Goal: Task Accomplishment & Management: Manage account settings

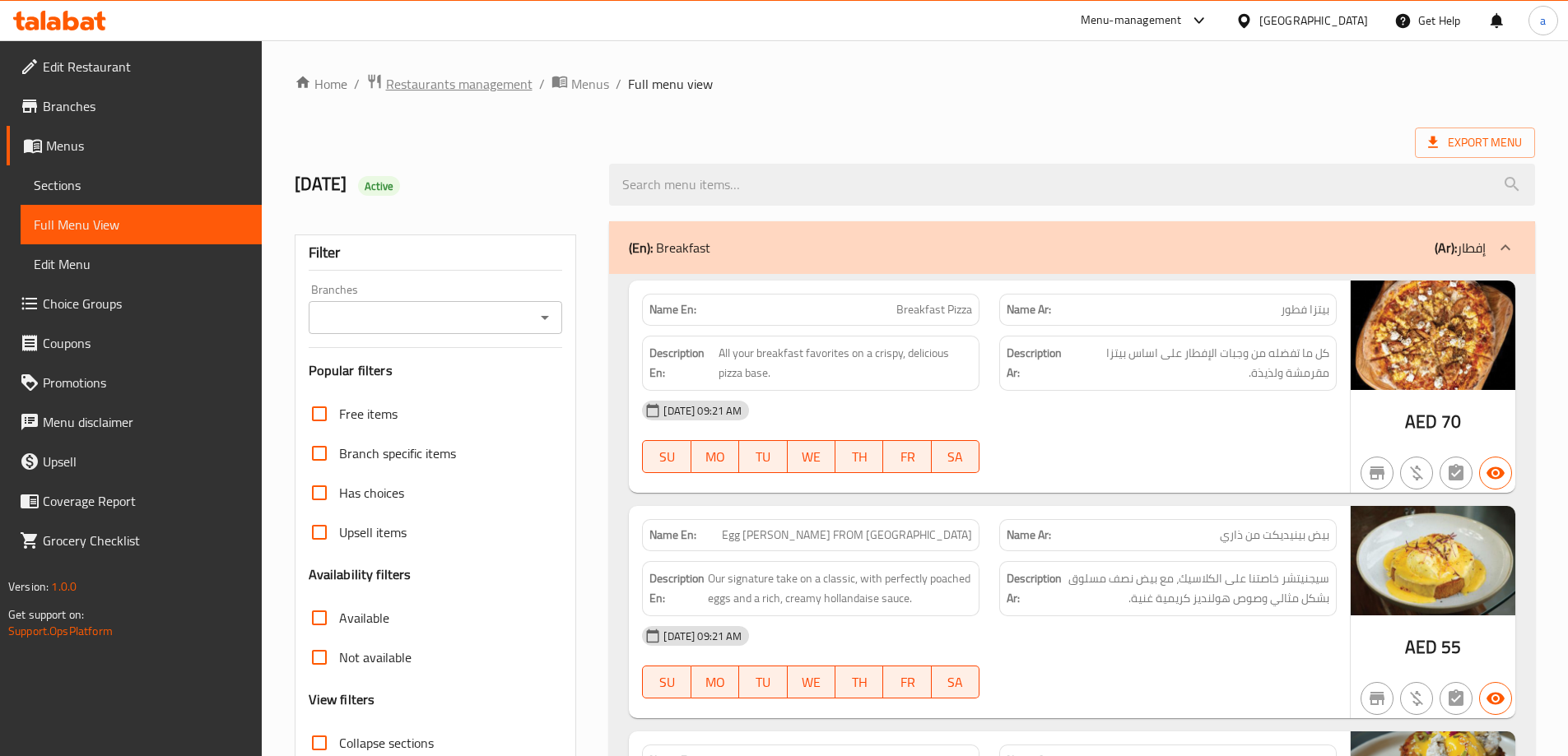
click at [473, 93] on span "Restaurants management" at bounding box center [459, 83] width 146 height 19
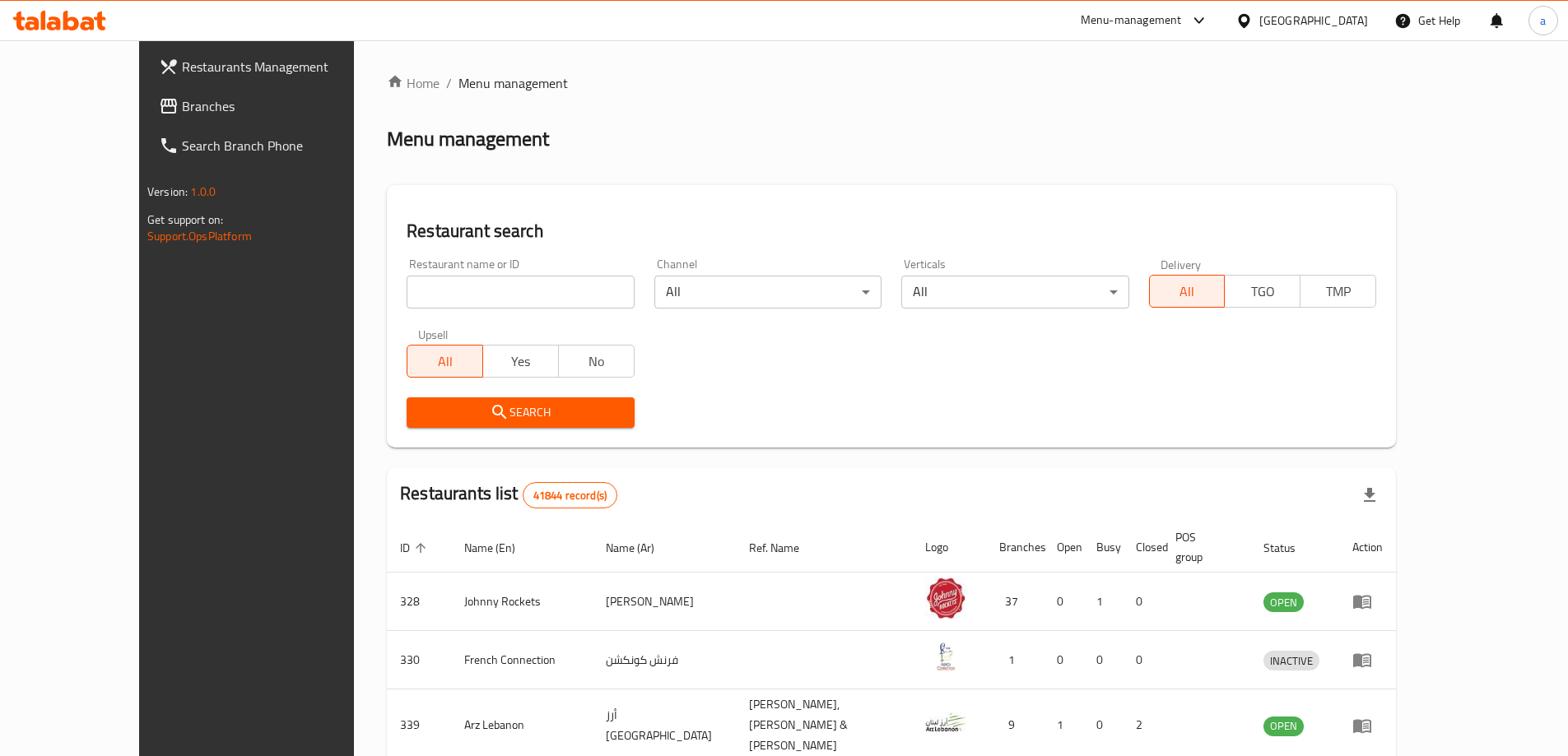
click at [1287, 25] on div "[GEOGRAPHIC_DATA]" at bounding box center [1313, 20] width 108 height 19
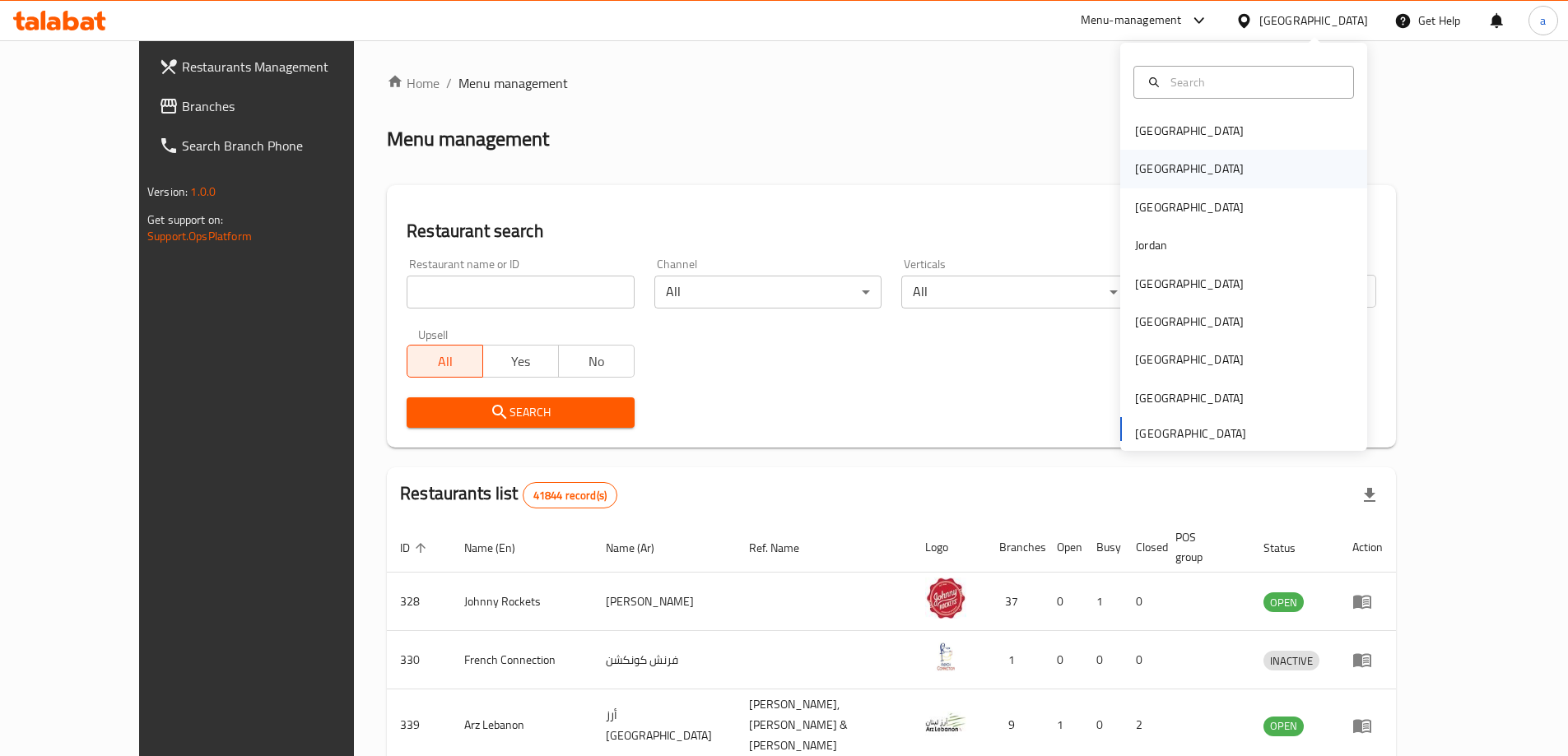
click at [1140, 185] on div "[GEOGRAPHIC_DATA]" at bounding box center [1189, 168] width 135 height 38
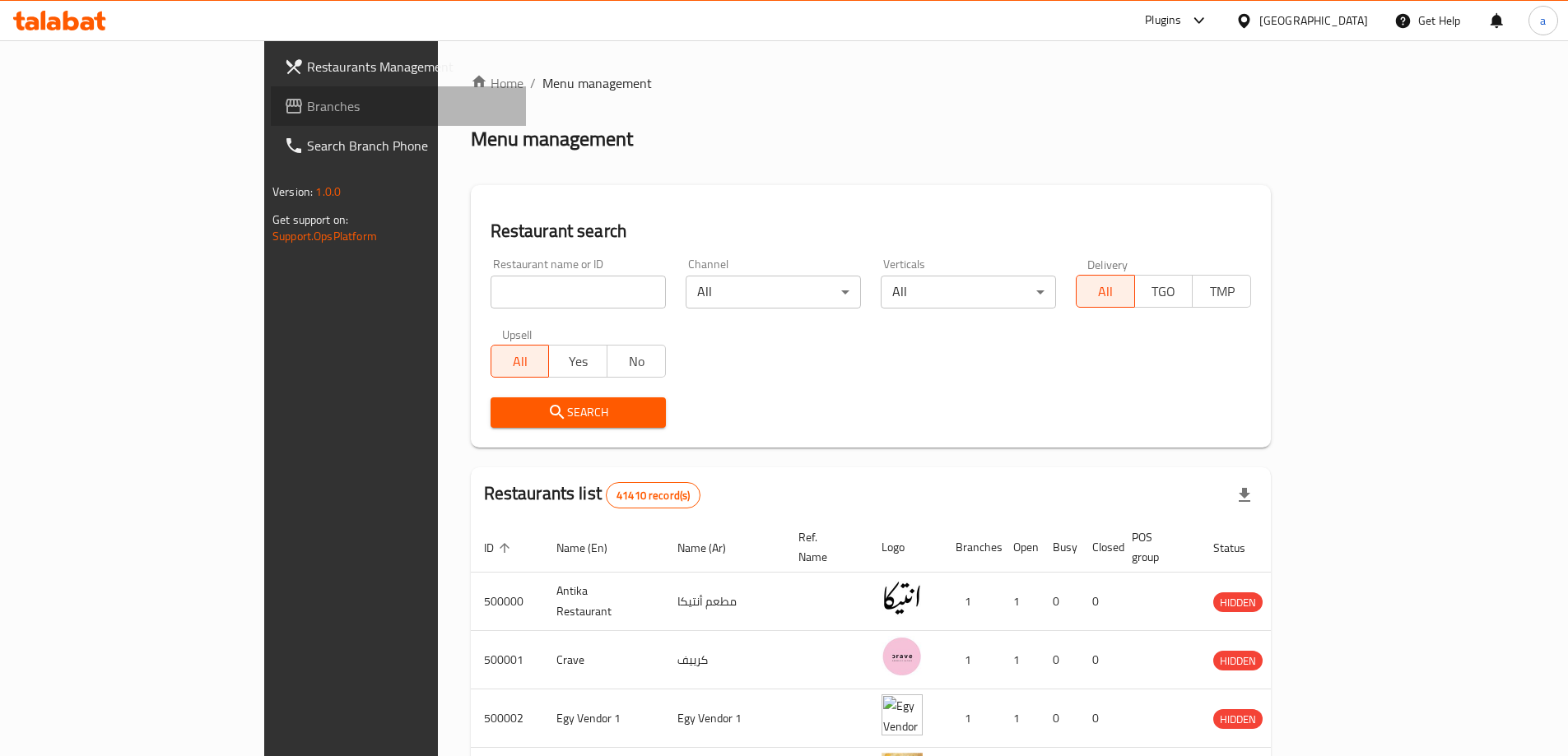
click at [307, 112] on span "Branches" at bounding box center [410, 105] width 205 height 19
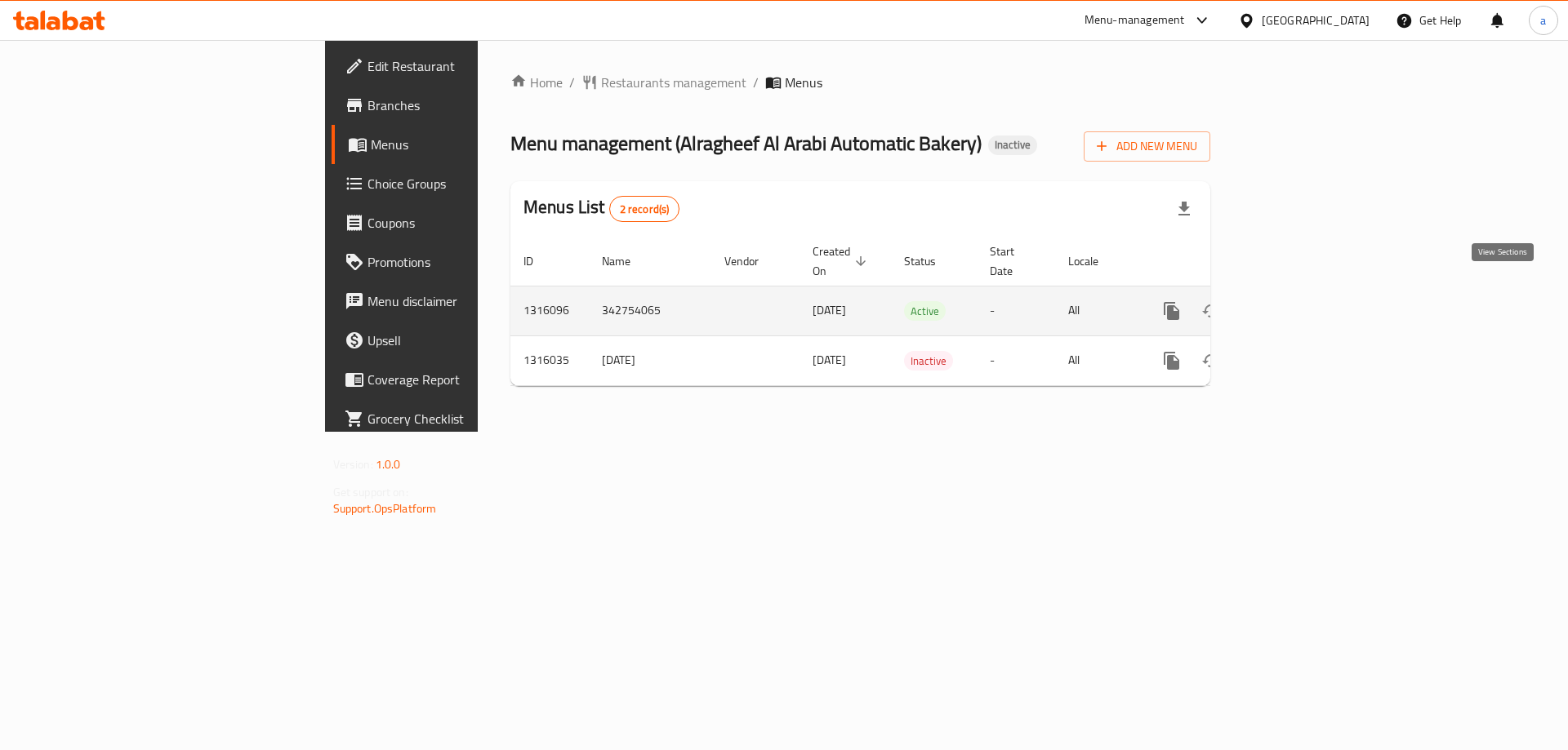
click at [1299, 301] on icon "enhanced table" at bounding box center [1289, 310] width 19 height 19
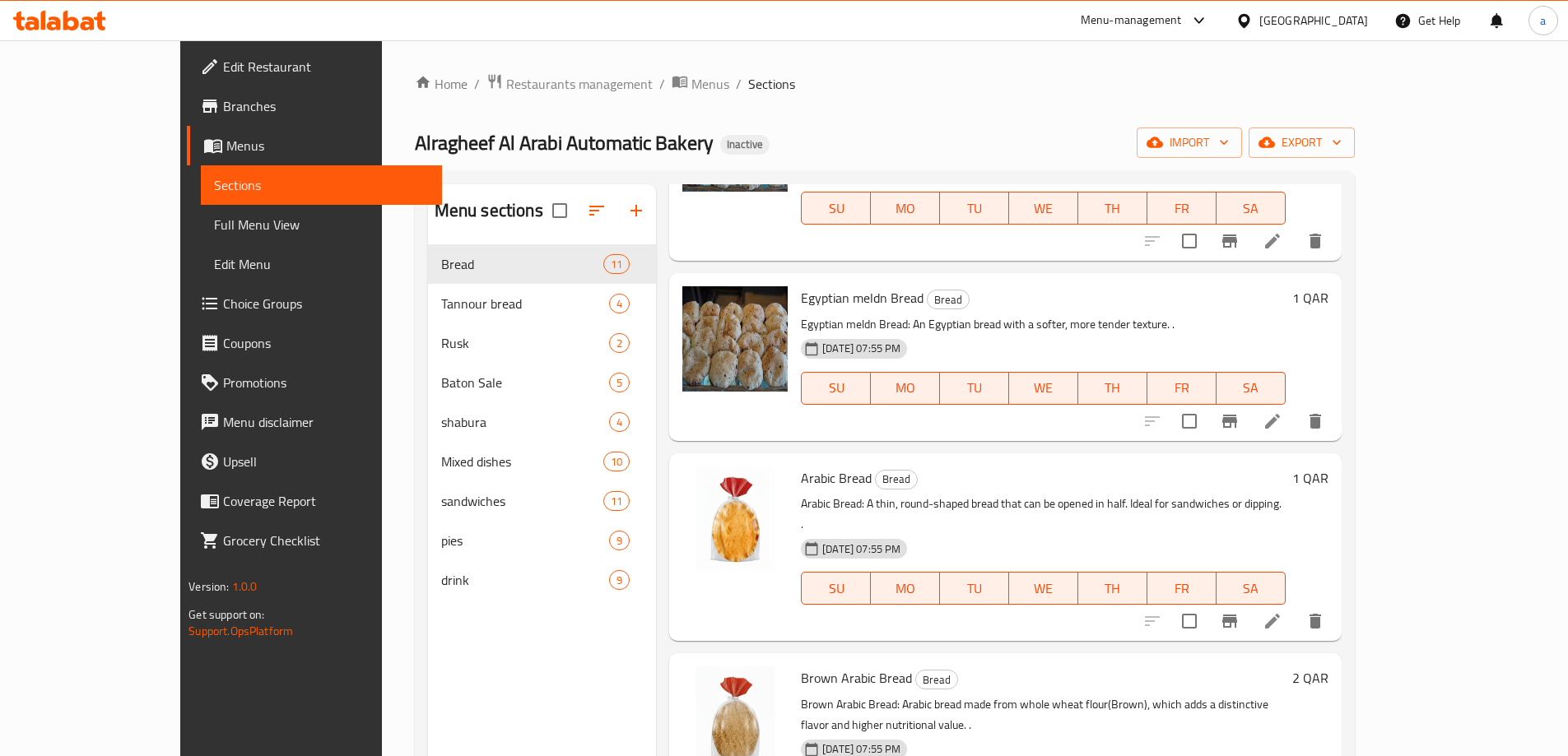
scroll to position [412, 0]
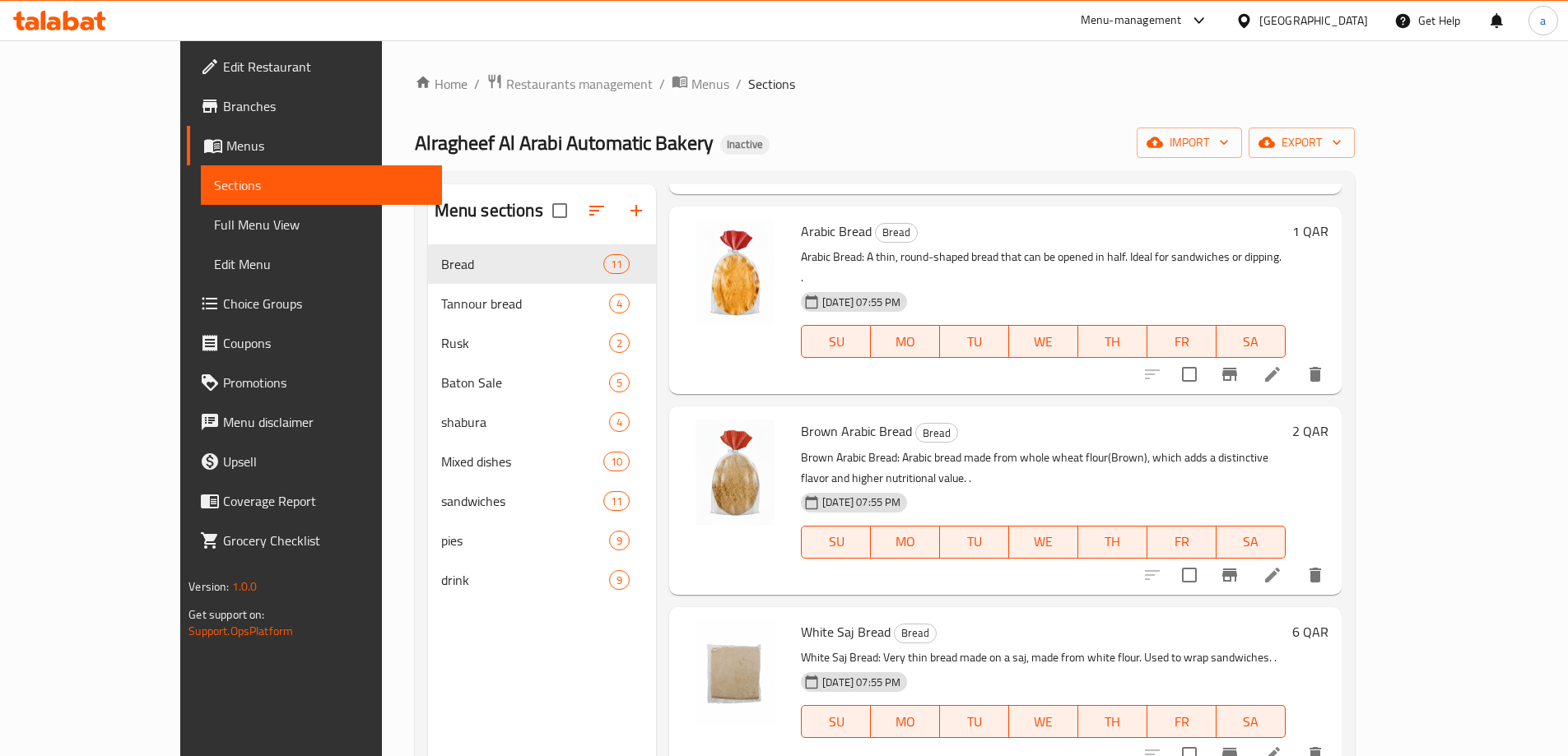
click at [214, 229] on span "Full Menu View" at bounding box center [321, 224] width 215 height 19
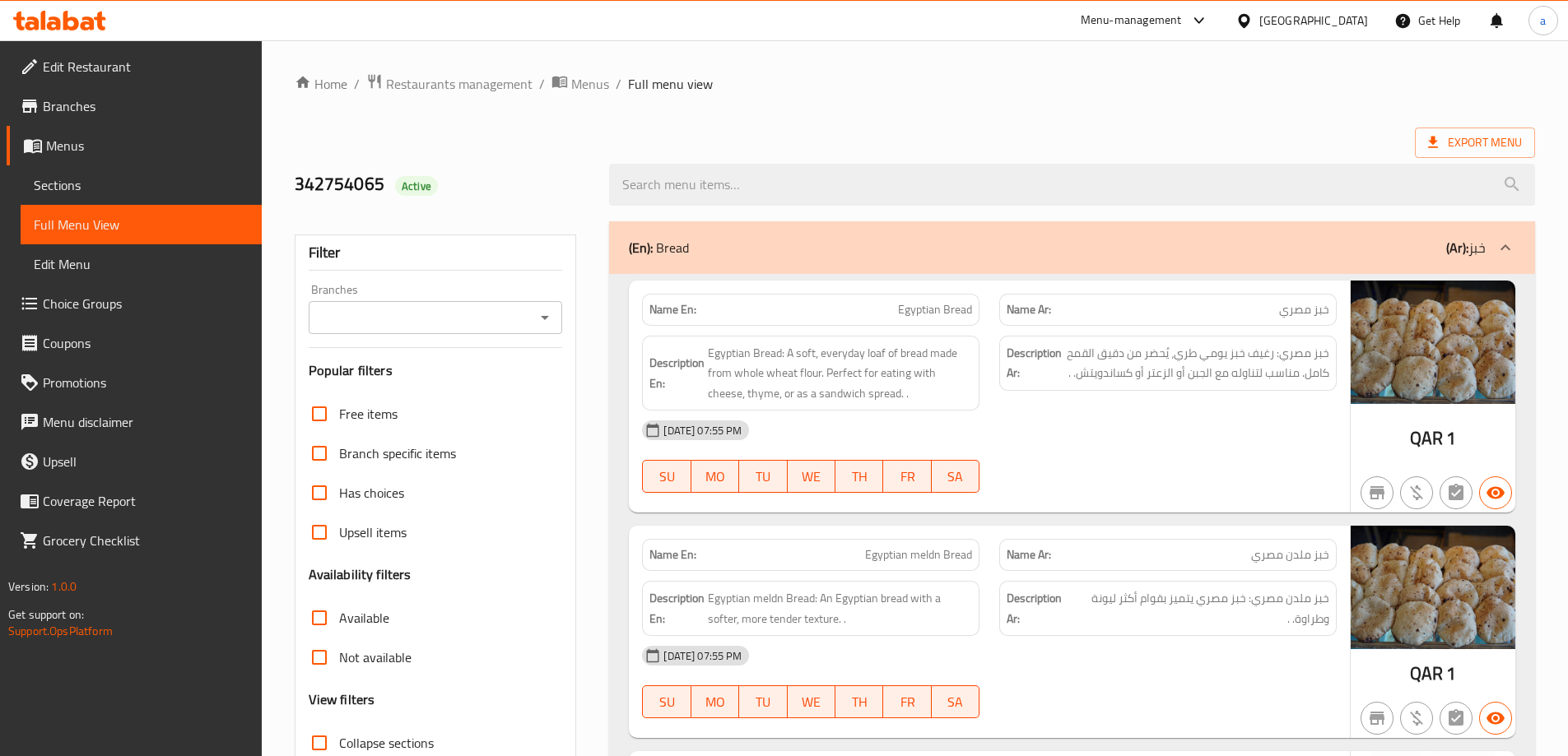
scroll to position [412, 0]
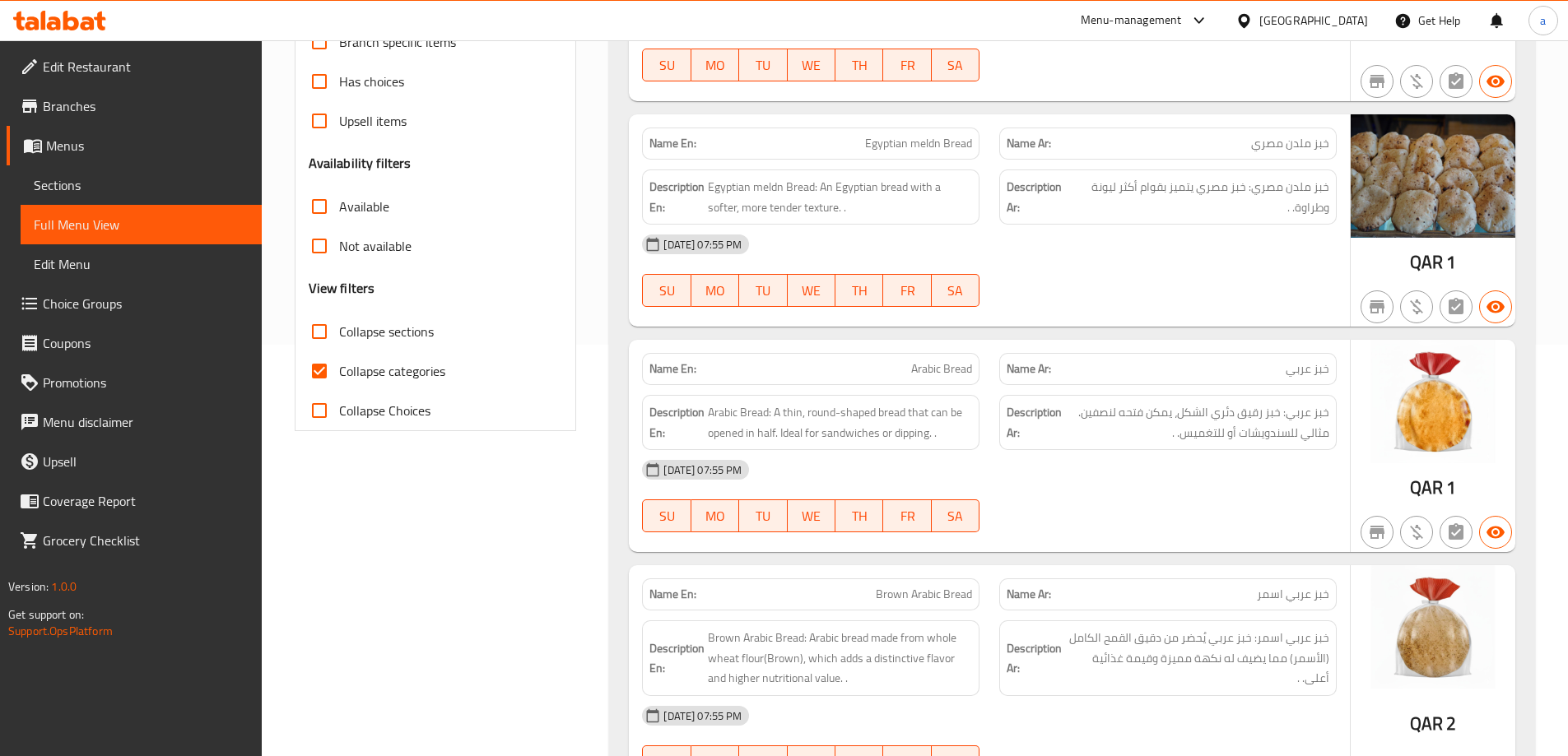
click at [401, 372] on span "Collapse categories" at bounding box center [392, 370] width 106 height 19
click at [339, 372] on input "Collapse categories" at bounding box center [319, 371] width 40 height 40
checkbox input "false"
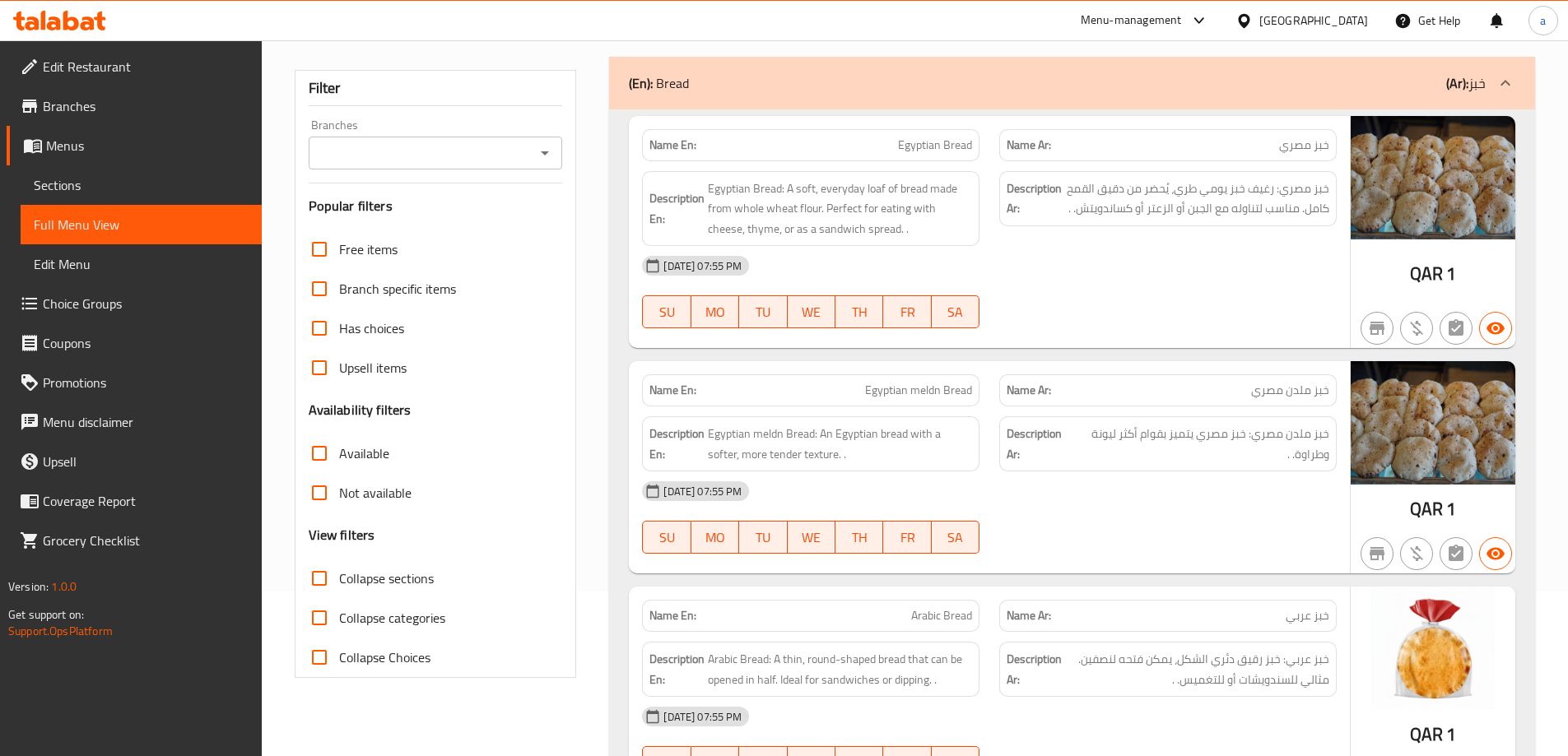
scroll to position [0, 0]
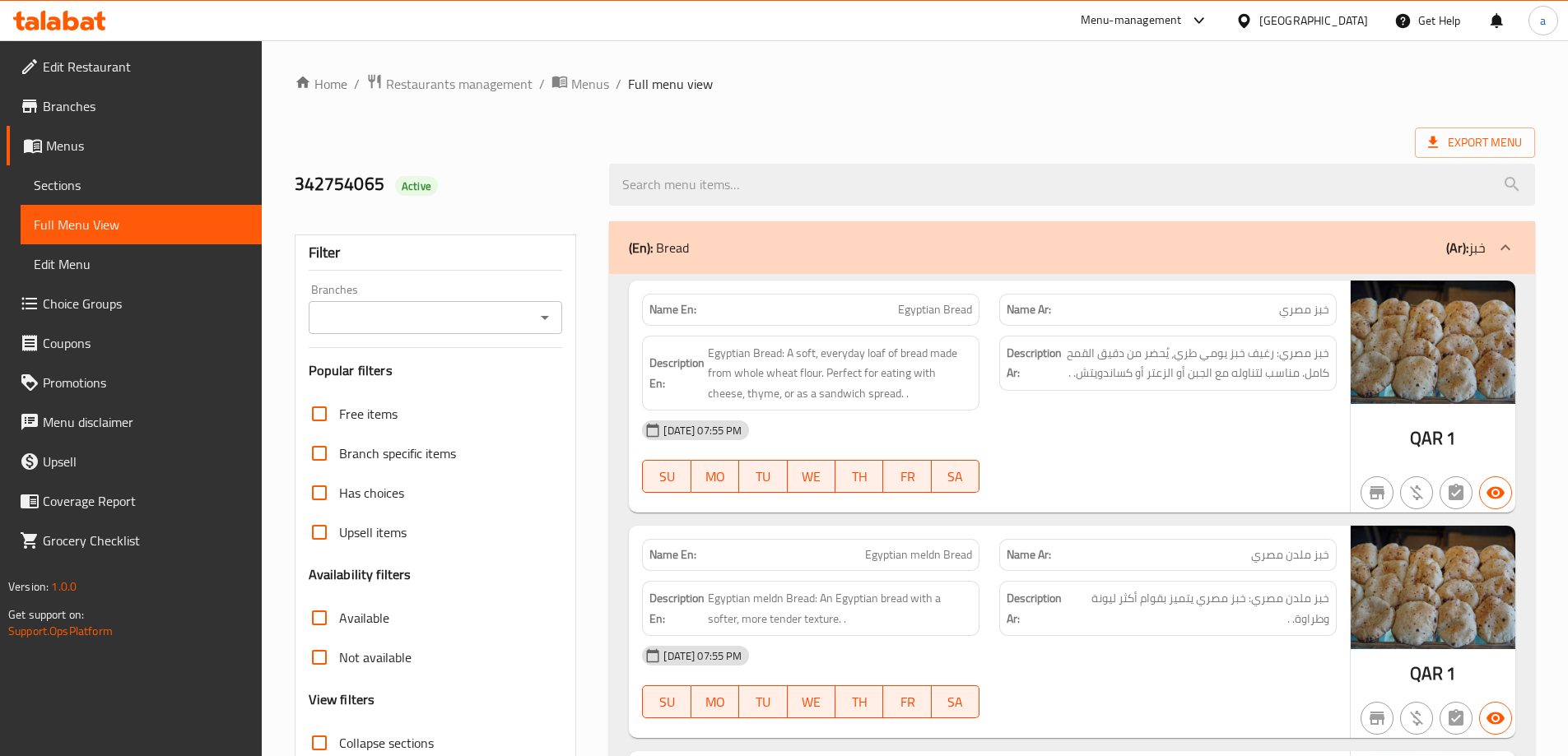
click at [85, 106] on span "Branches" at bounding box center [145, 105] width 205 height 19
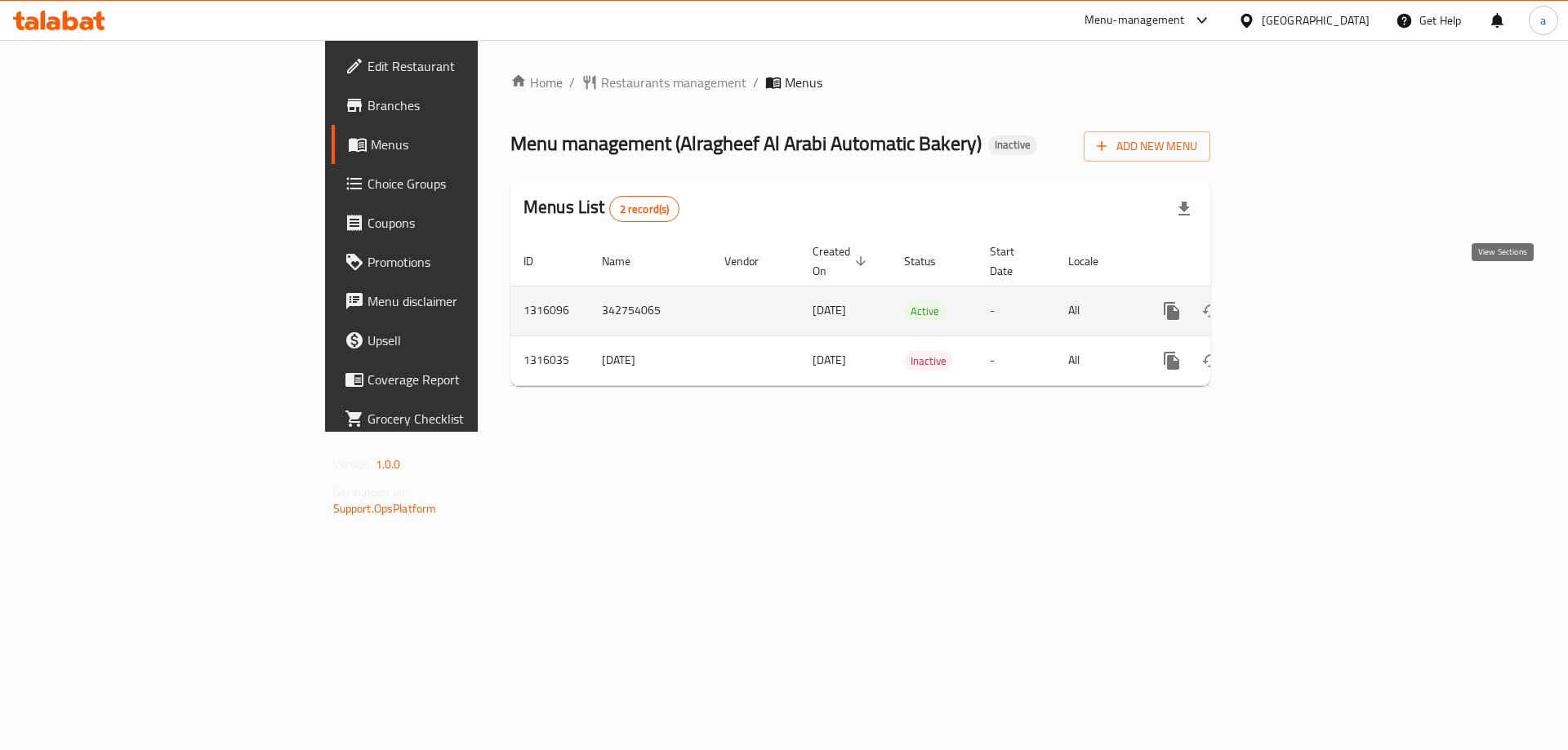
click at [1309, 303] on link "enhanced table" at bounding box center [1289, 310] width 39 height 39
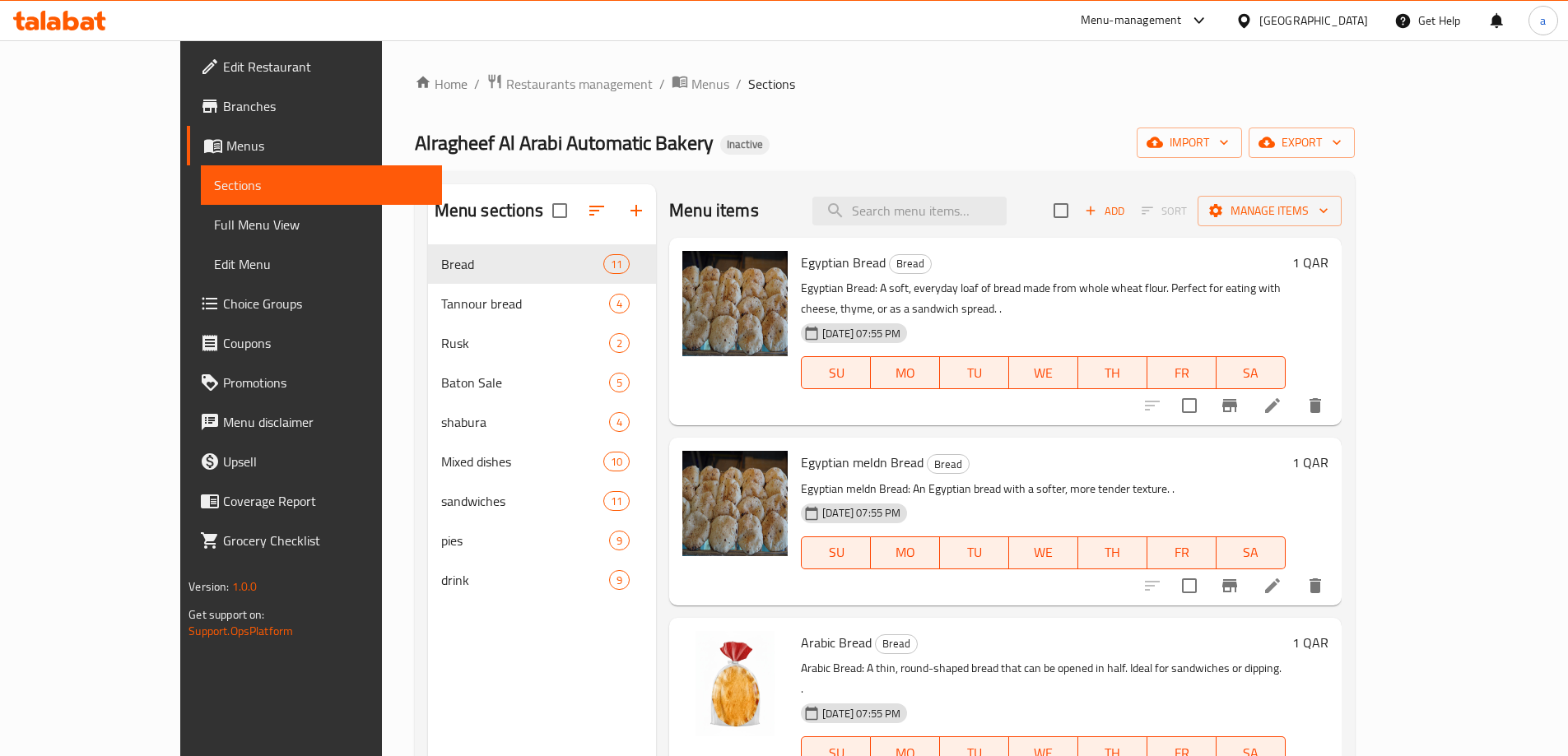
click at [214, 229] on span "Full Menu View" at bounding box center [321, 224] width 215 height 19
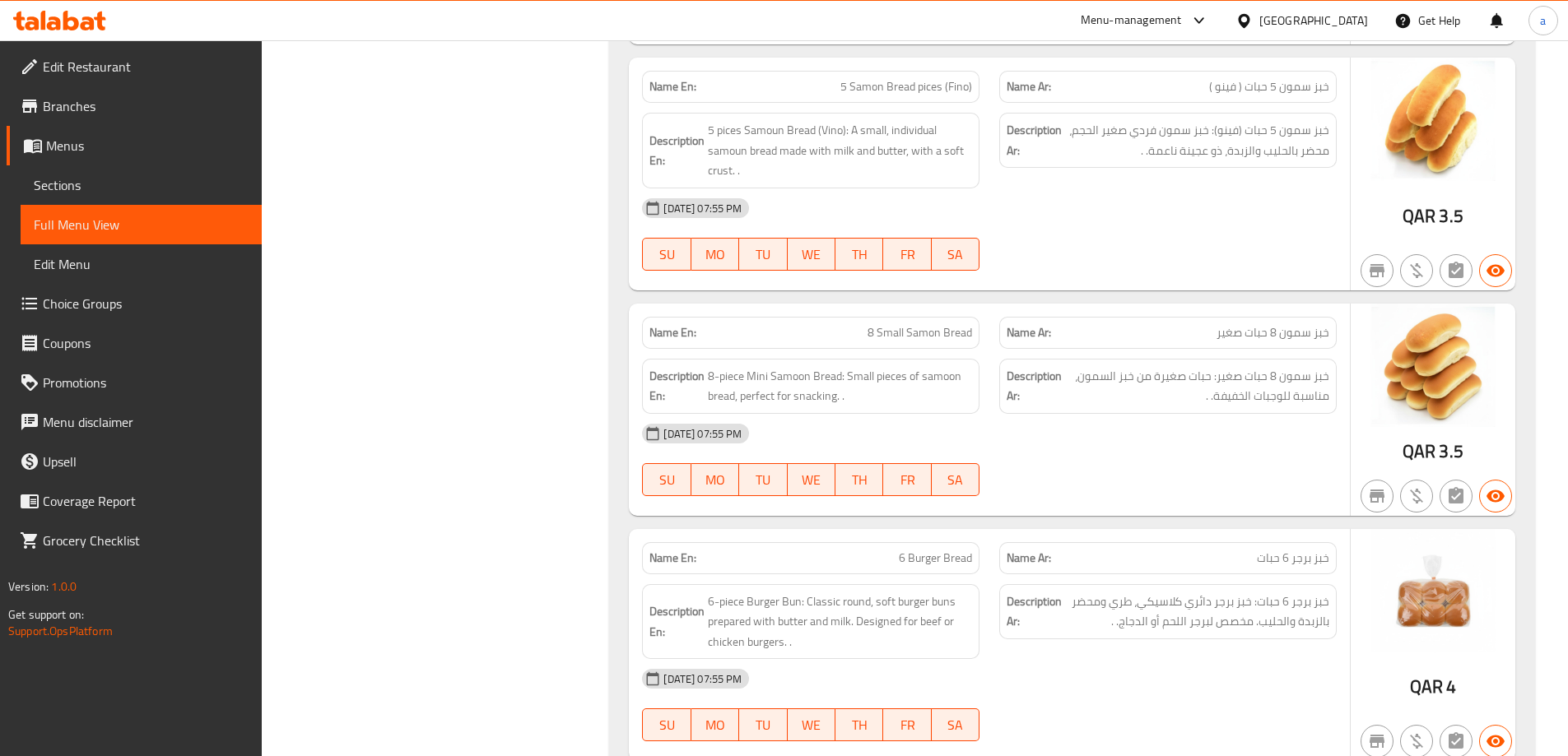
scroll to position [1834, 0]
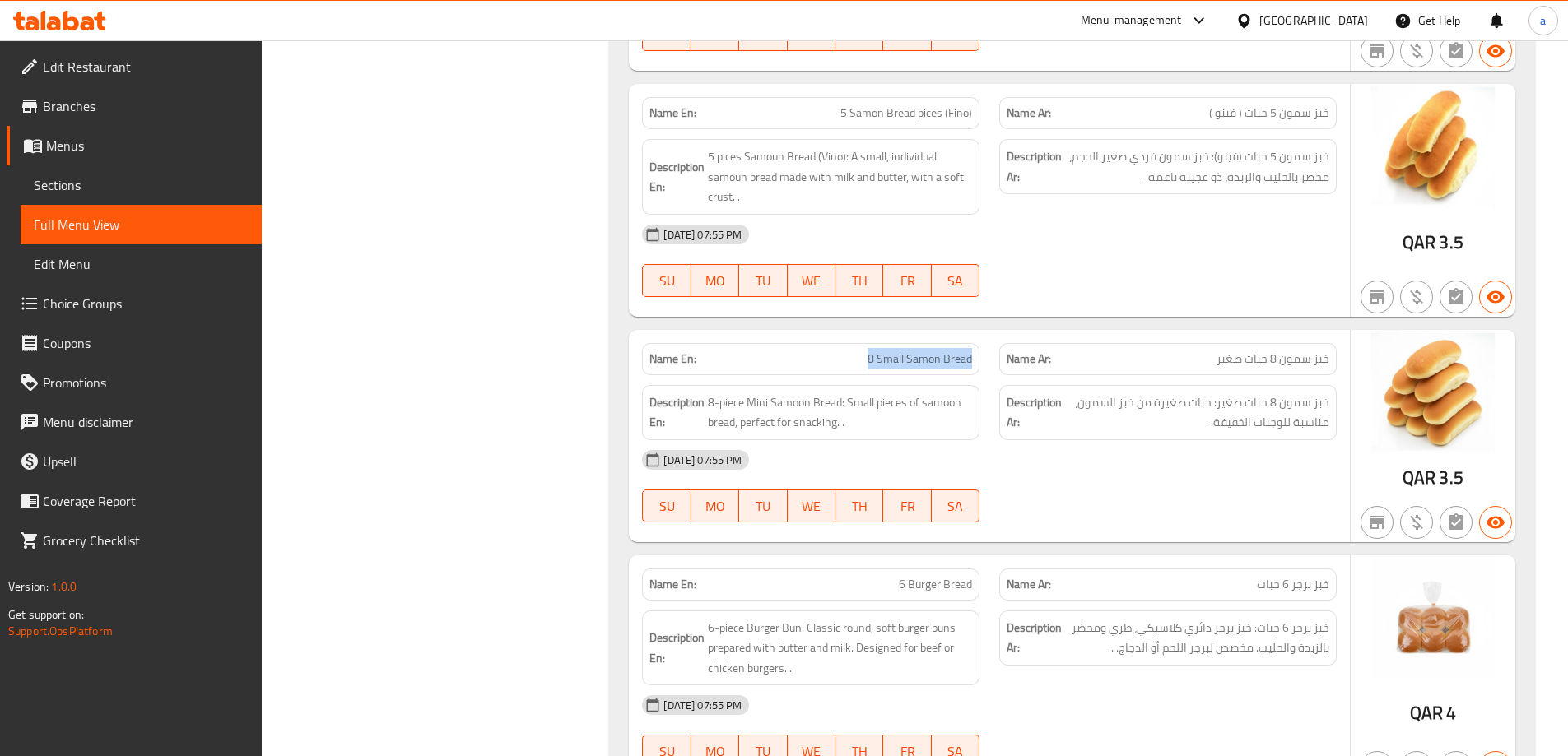
drag, startPoint x: 870, startPoint y: 355, endPoint x: 977, endPoint y: 359, distance: 107.1
click at [977, 359] on div "Name En: 8 Small Samon Bread" at bounding box center [810, 359] width 337 height 32
copy span "8 Small Samon Bread"
click at [917, 371] on div "Name En: 8 Small Samon Bread" at bounding box center [810, 359] width 337 height 32
click at [916, 360] on span "8 Small Samon Bread" at bounding box center [919, 359] width 105 height 18
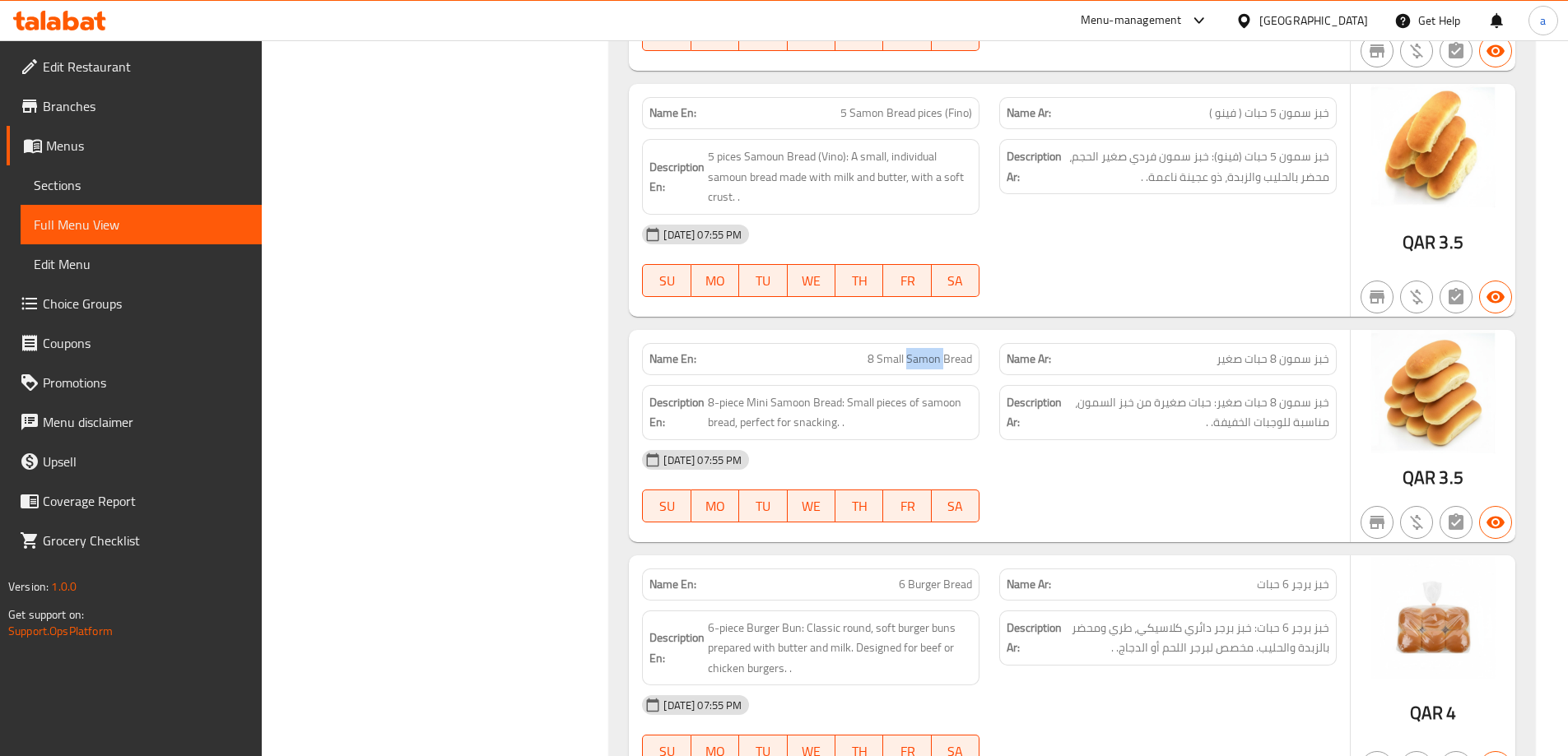
click at [916, 360] on span "8 Small Samon Bread" at bounding box center [919, 359] width 105 height 18
copy span "8 Small Samon Bread"
click at [85, 168] on link "Sections" at bounding box center [141, 185] width 241 height 40
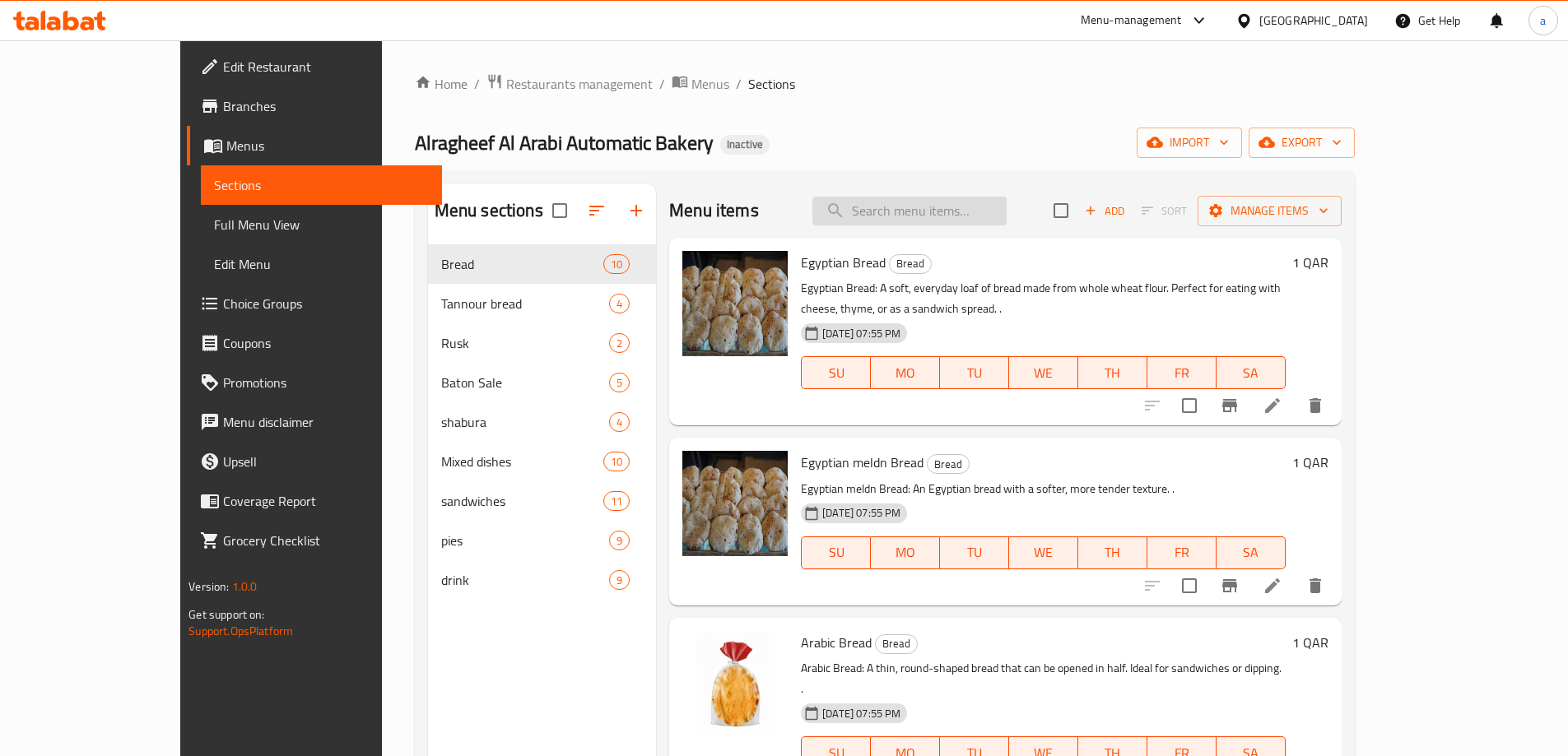
click at [989, 204] on input "search" at bounding box center [909, 210] width 194 height 29
paste input "8 Small Samon Bread"
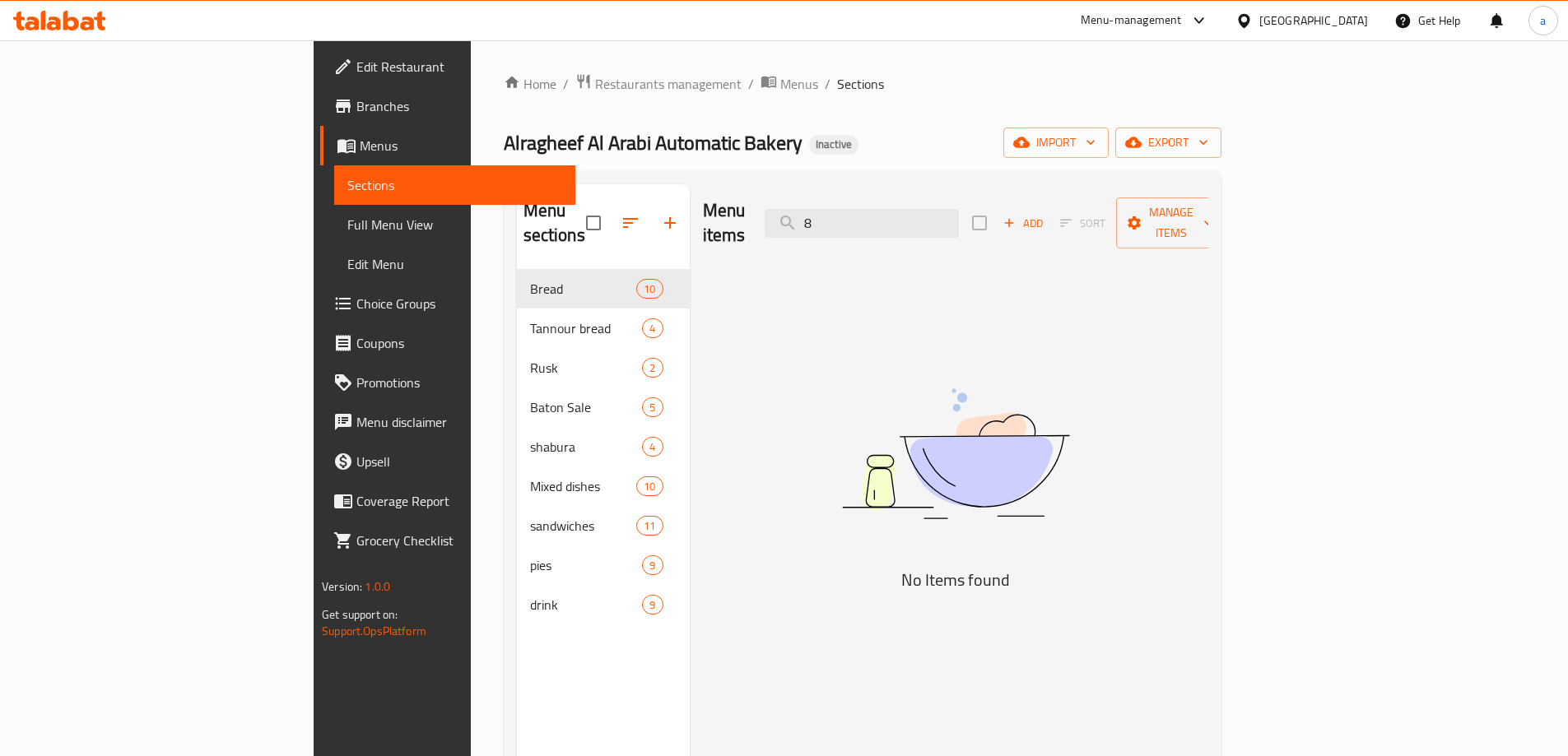
type input "8"
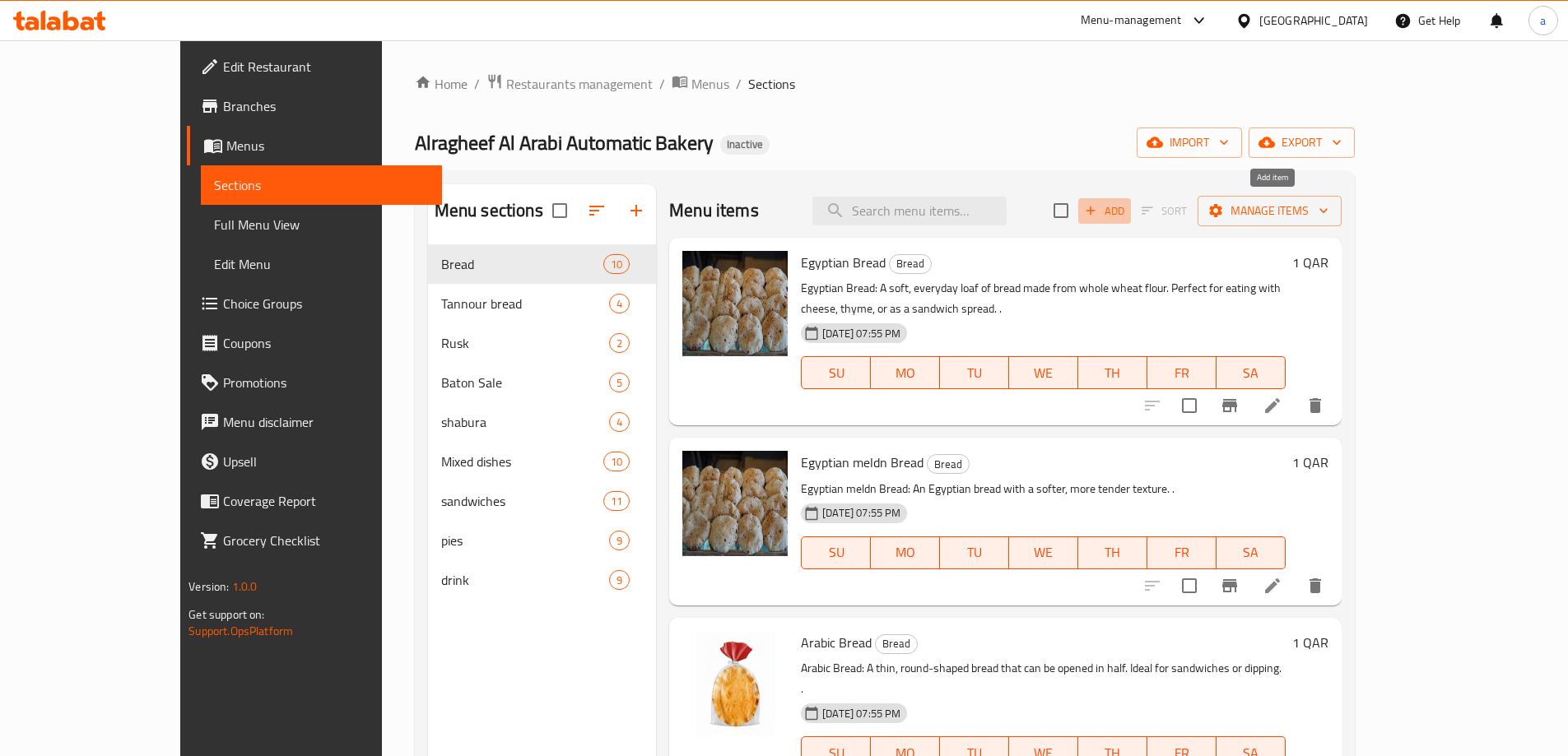
click at [1098, 211] on icon "button" at bounding box center [1090, 211] width 15 height 15
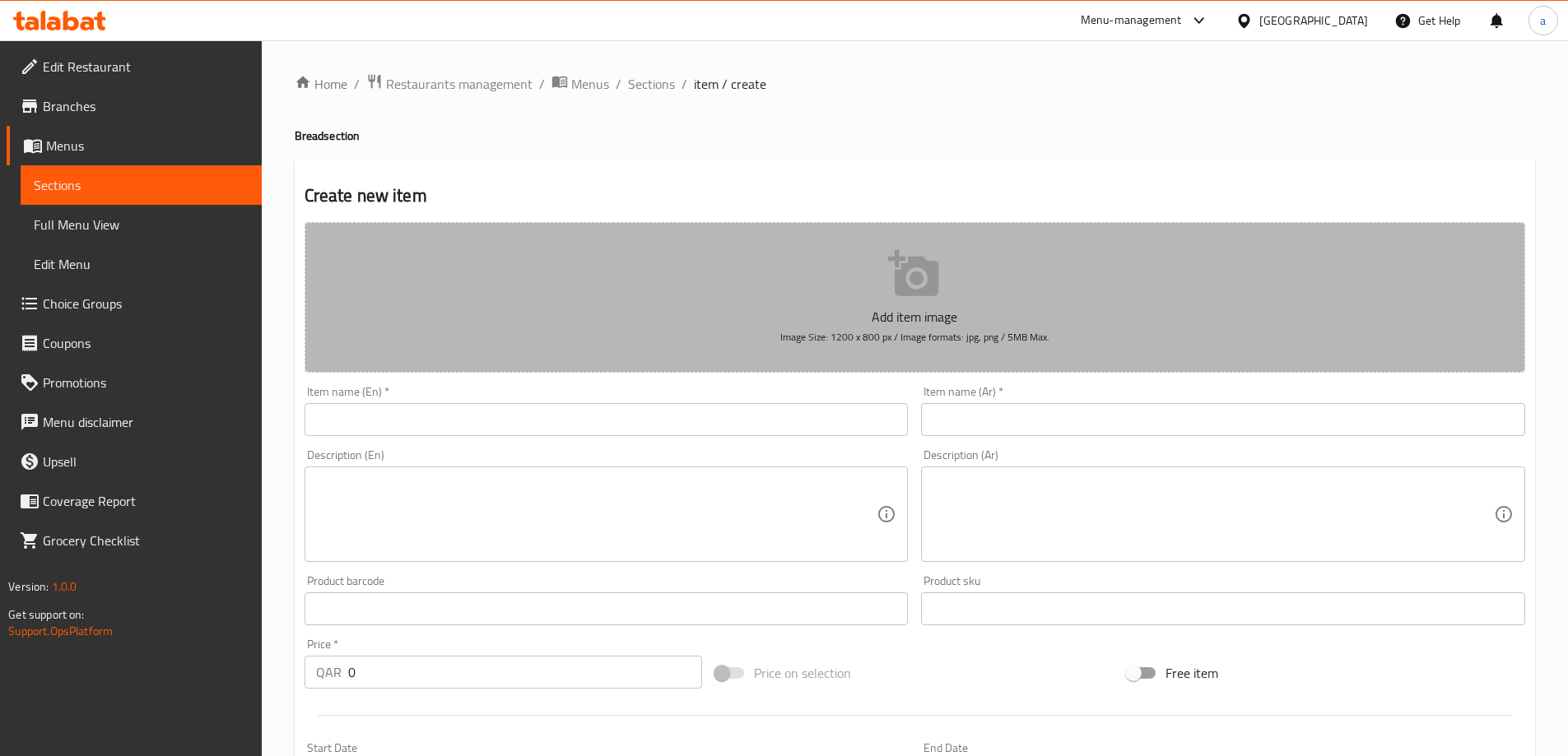
click at [835, 293] on button "Add item image Image Size: 1200 x 800 px / Image formats: jpg, png / 5MB Max." at bounding box center [915, 297] width 1220 height 151
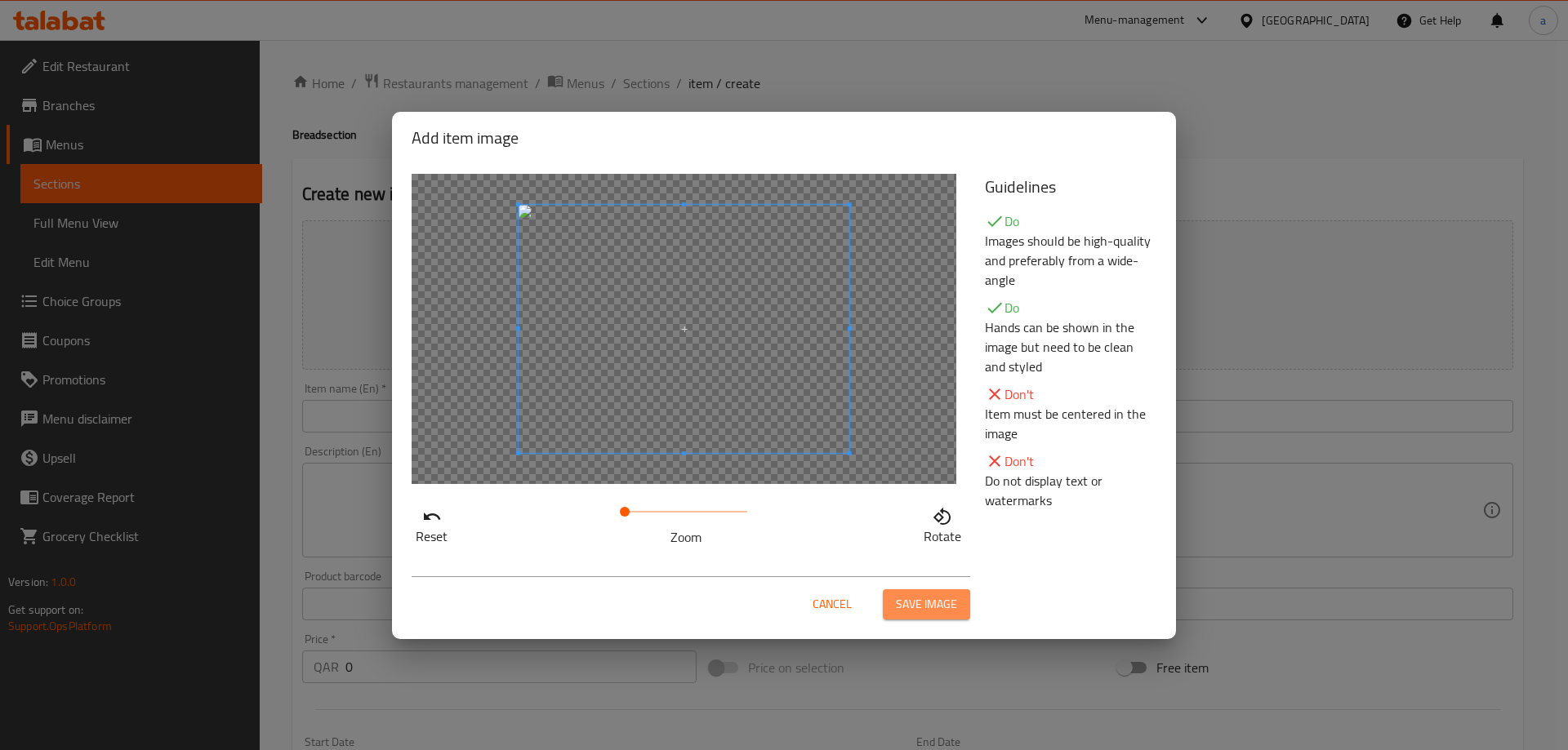
click at [890, 608] on button "Save image" at bounding box center [926, 604] width 87 height 30
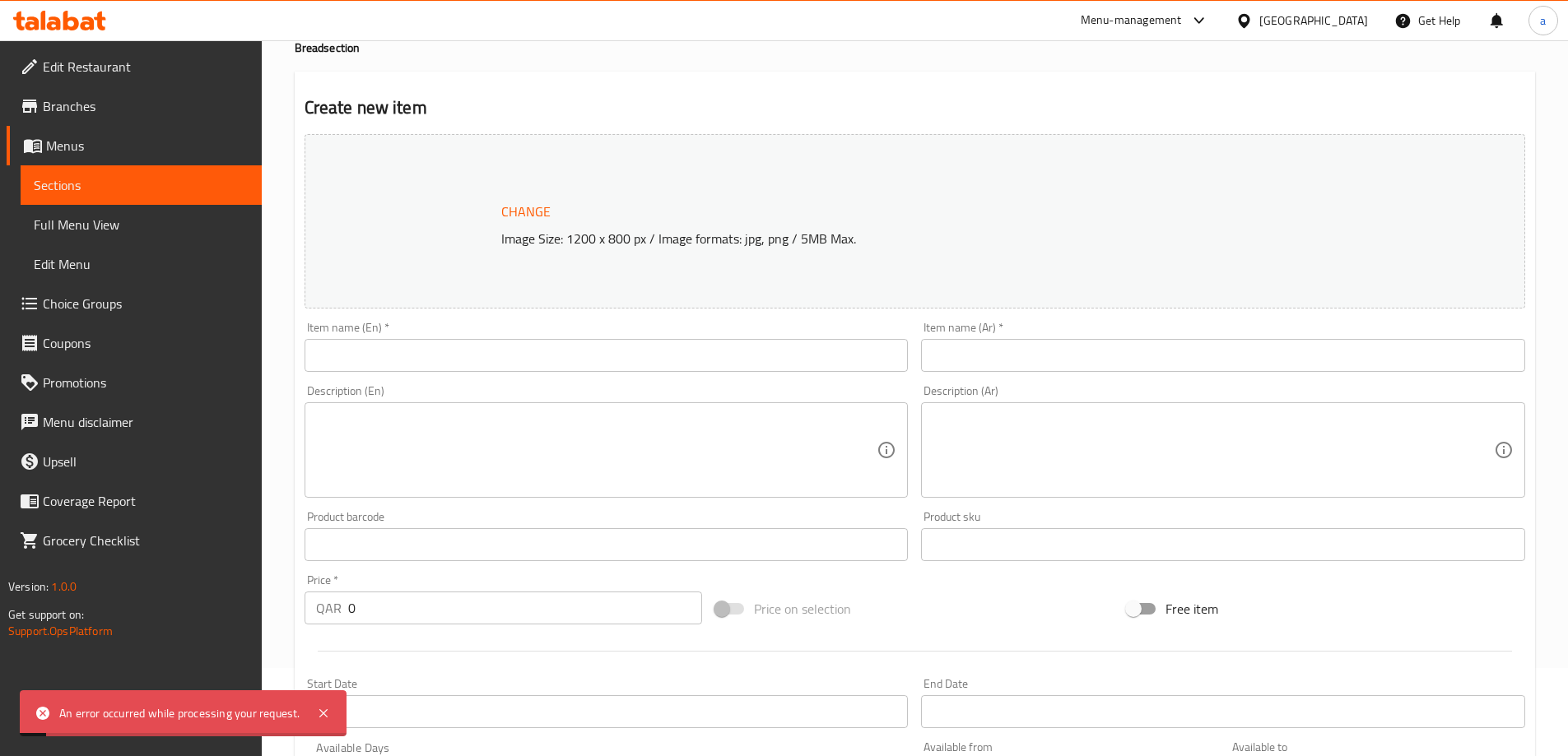
scroll to position [165, 0]
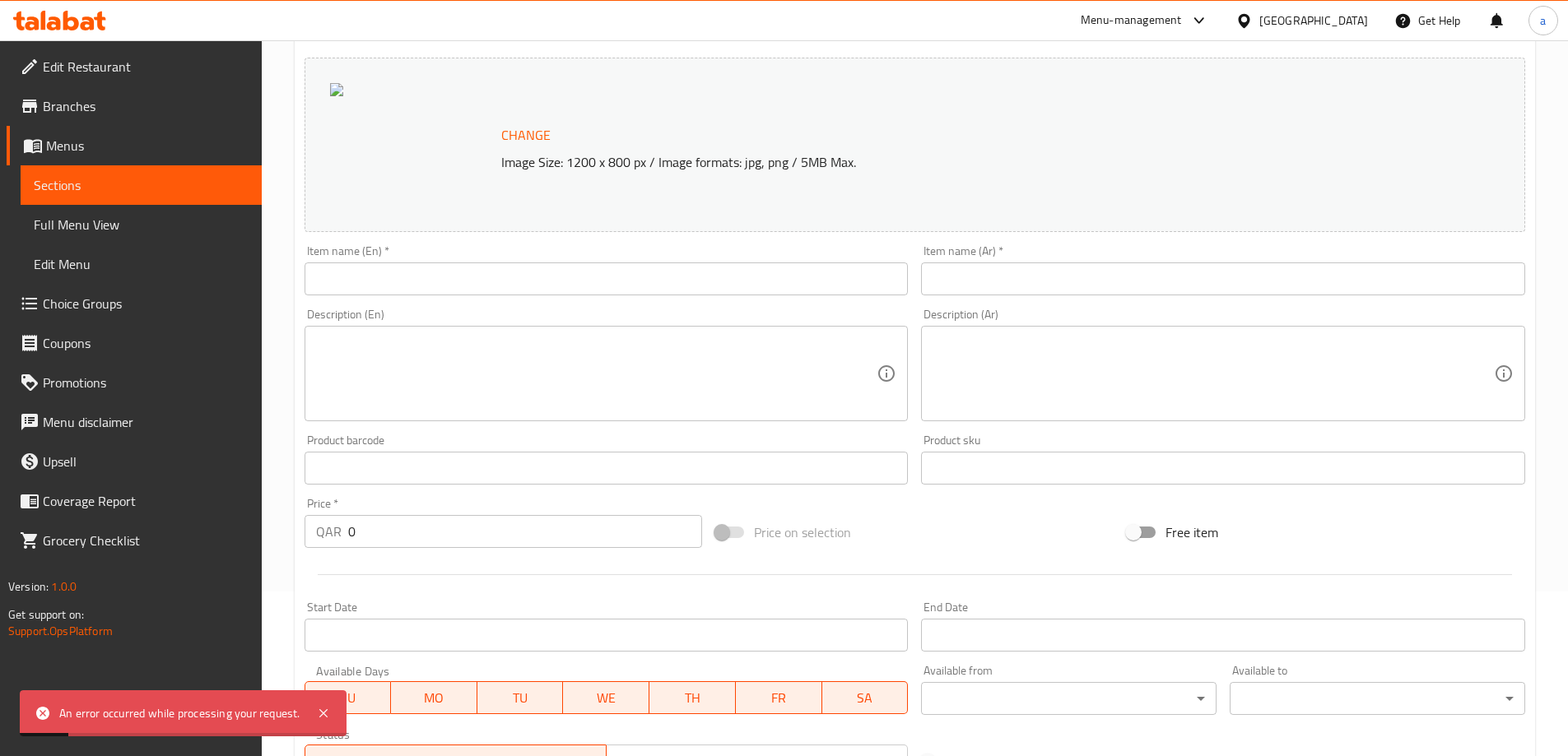
click at [619, 287] on input "text" at bounding box center [606, 279] width 604 height 33
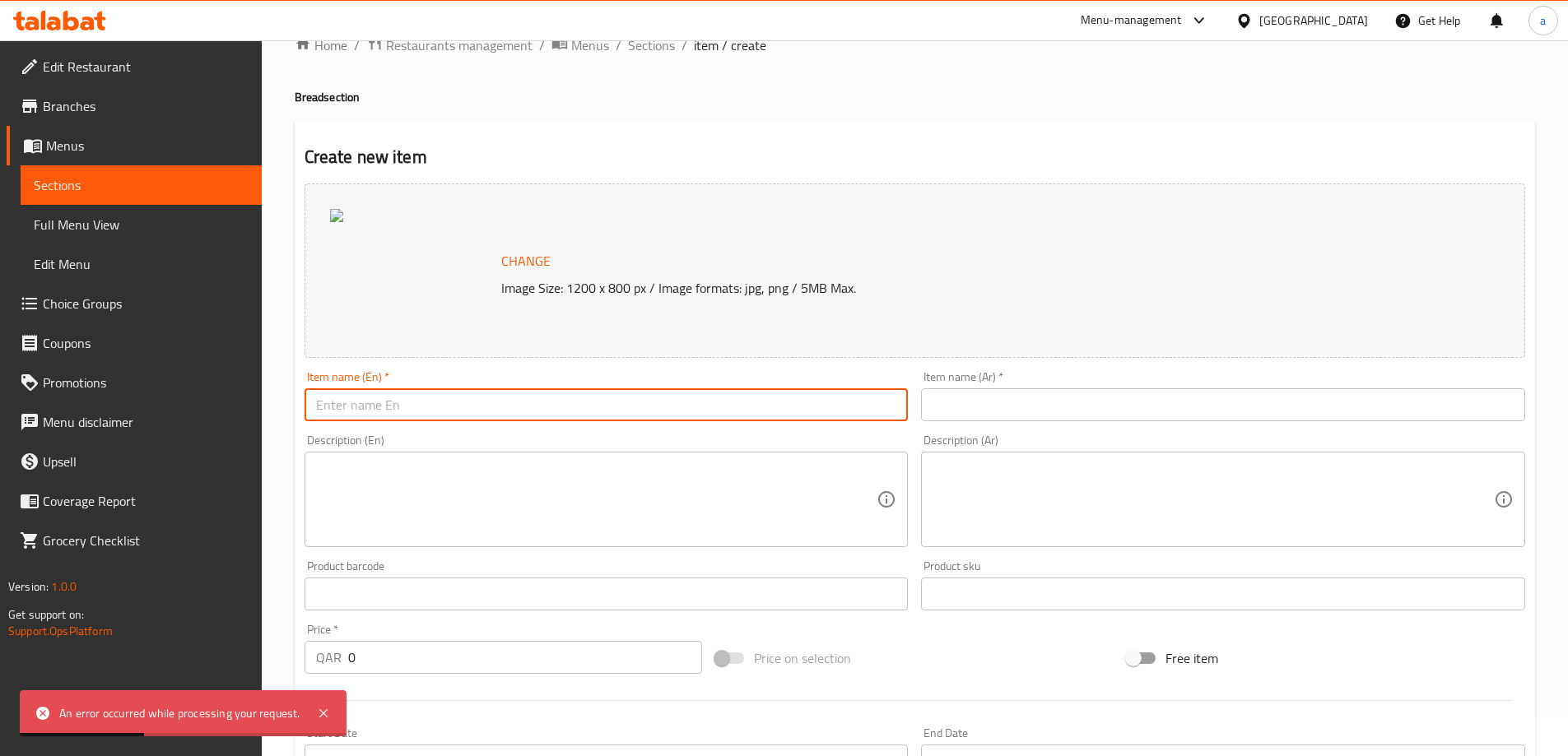
scroll to position [0, 0]
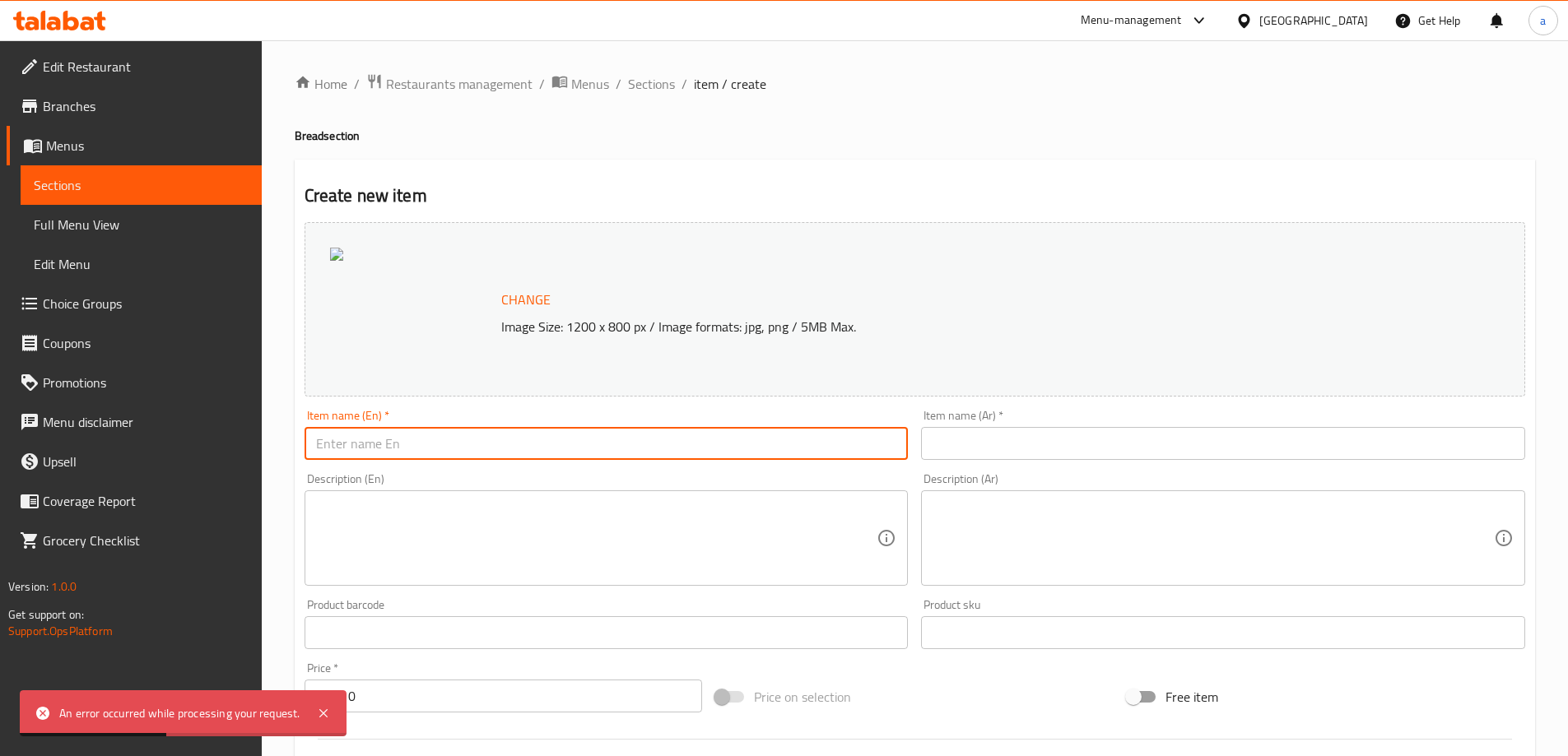
click at [120, 715] on div "An error occurred while processing your request." at bounding box center [180, 713] width 241 height 19
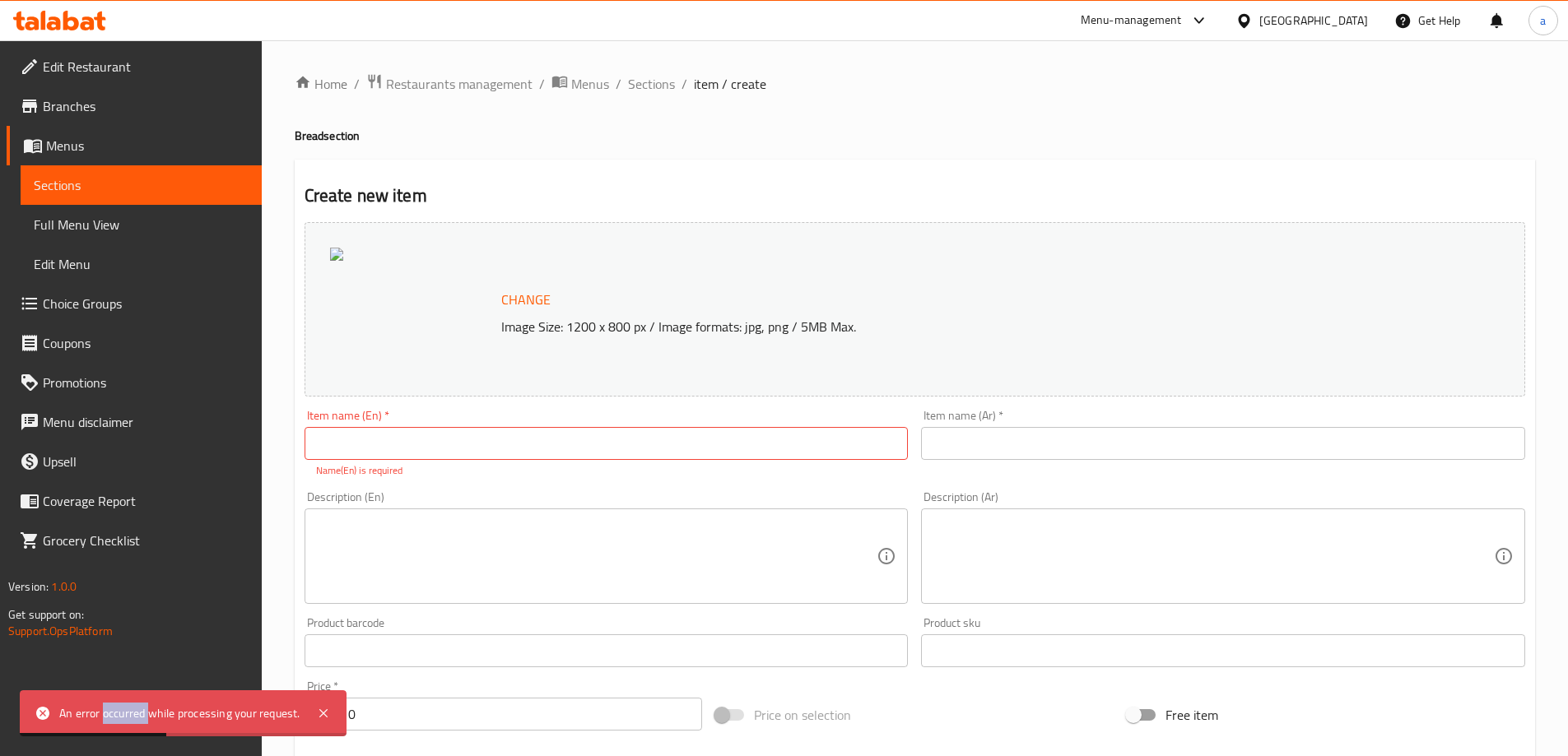
click at [120, 715] on div "An error occurred while processing your request." at bounding box center [180, 713] width 241 height 19
copy div "occurred"
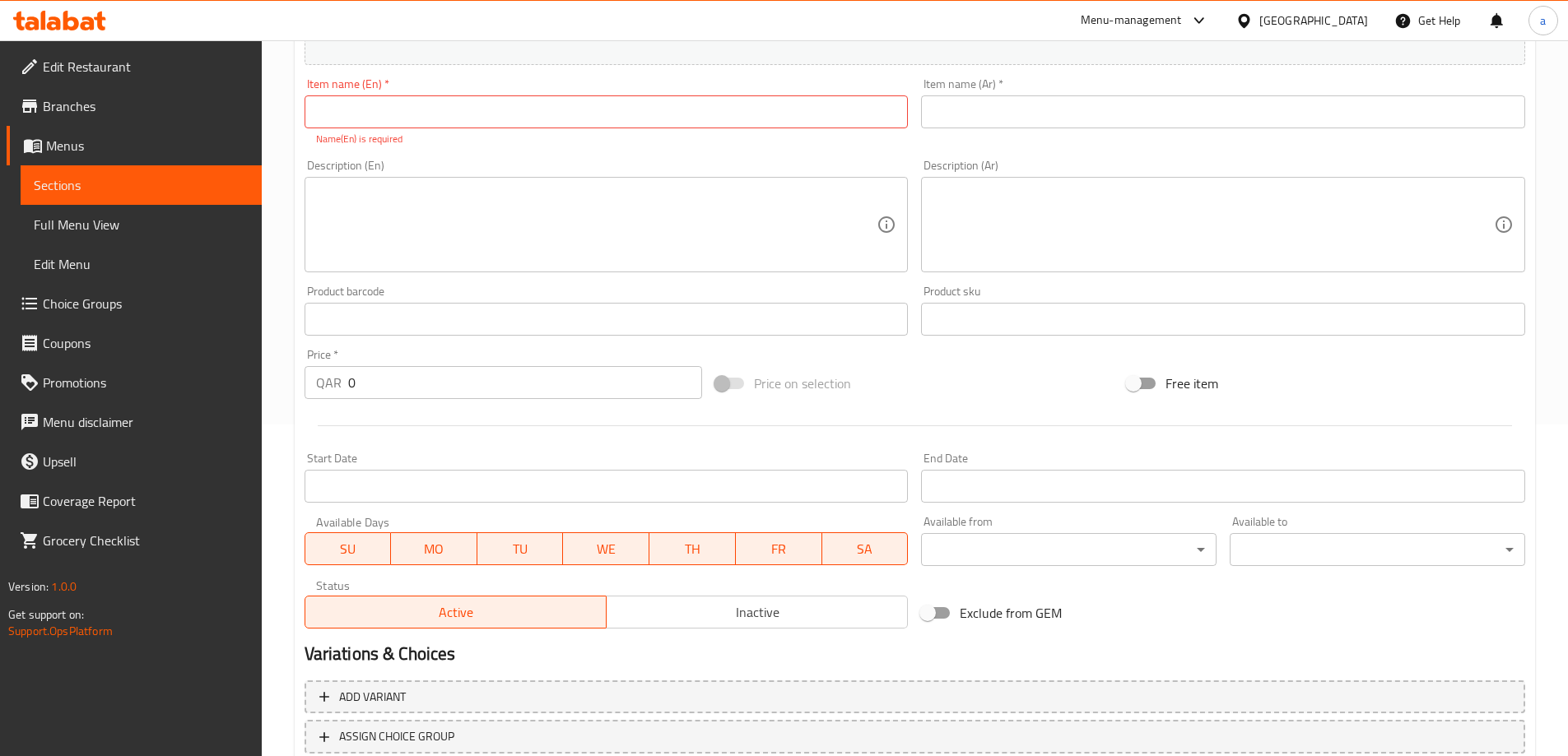
scroll to position [165, 0]
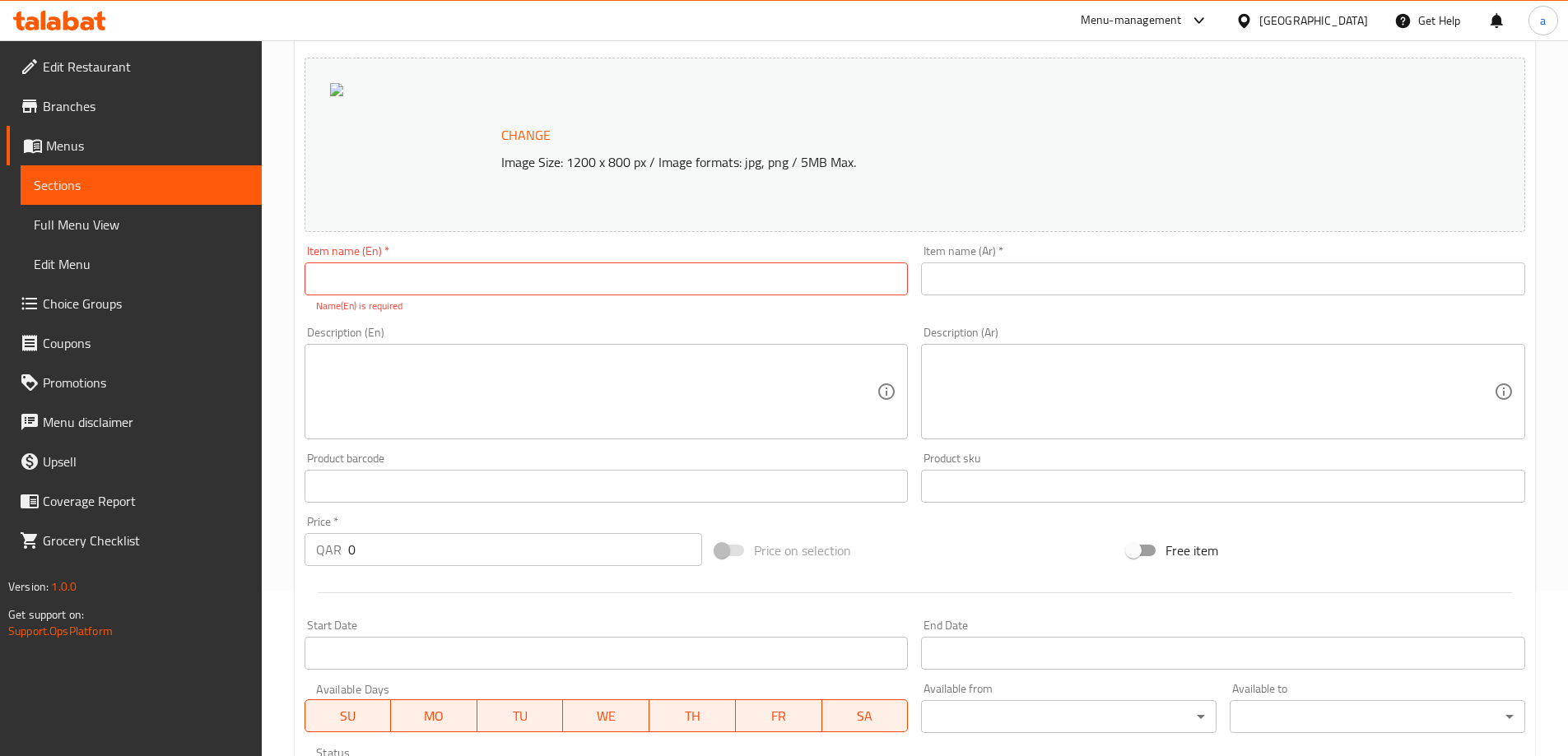
click at [476, 150] on div at bounding box center [412, 144] width 165 height 123
click at [368, 135] on div at bounding box center [412, 144] width 165 height 123
click at [324, 83] on div "Change Image Size: 1200 x 800 px / Image formats: jpg, png / 5MB Max." at bounding box center [915, 144] width 1220 height 174
drag, startPoint x: 413, startPoint y: 276, endPoint x: 419, endPoint y: 283, distance: 9.2
click at [413, 276] on input "text" at bounding box center [606, 279] width 604 height 33
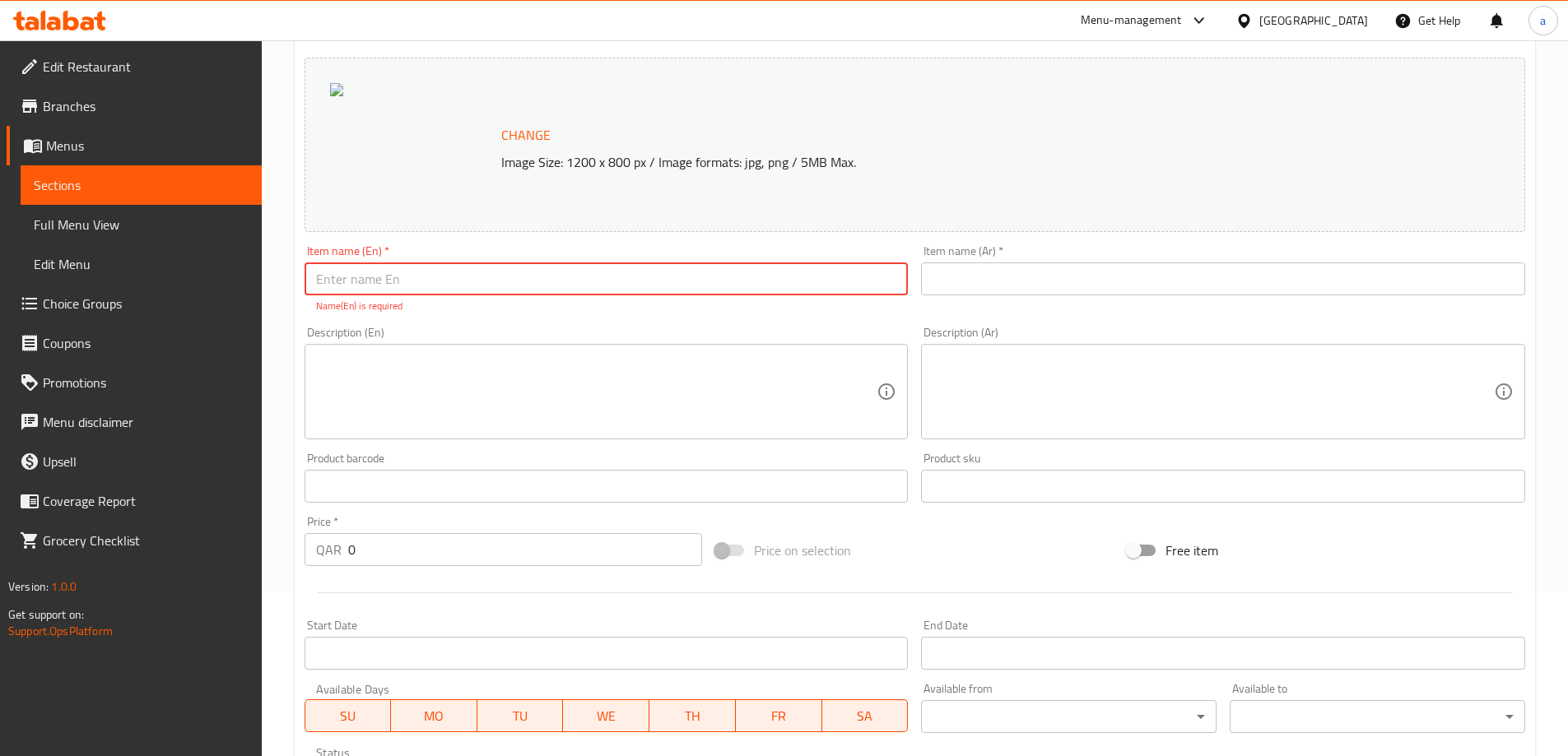
paste input "occurred"
type input "o"
paste input "8 Small Samon Bread"
type input "8 Small Samon Bread"
click at [985, 268] on input "text" at bounding box center [1223, 279] width 604 height 33
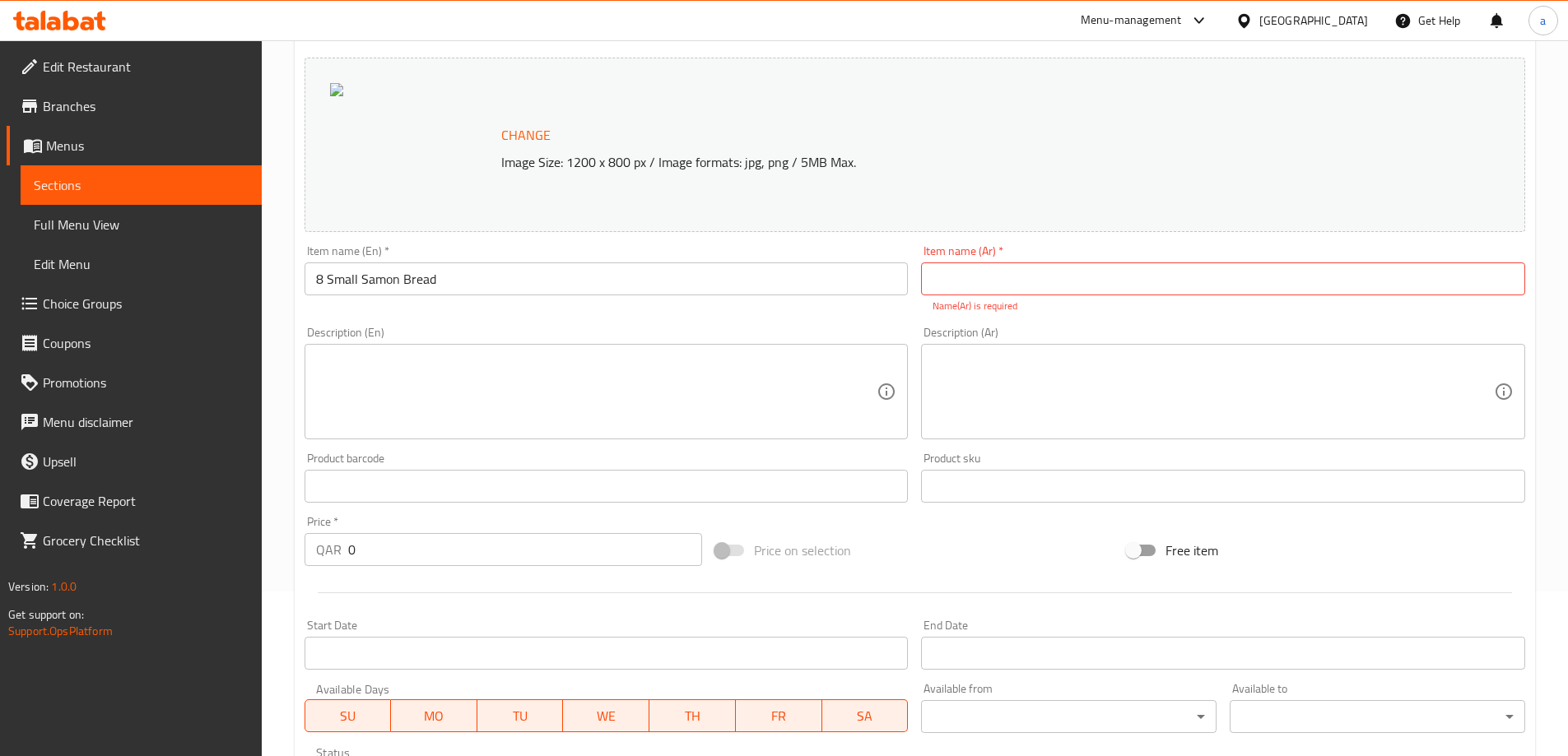
click at [1079, 278] on input "text" at bounding box center [1223, 279] width 604 height 33
paste input "خبز برجر ميني 8 حبه"
type input "خبز برجر ميني 8 حبه"
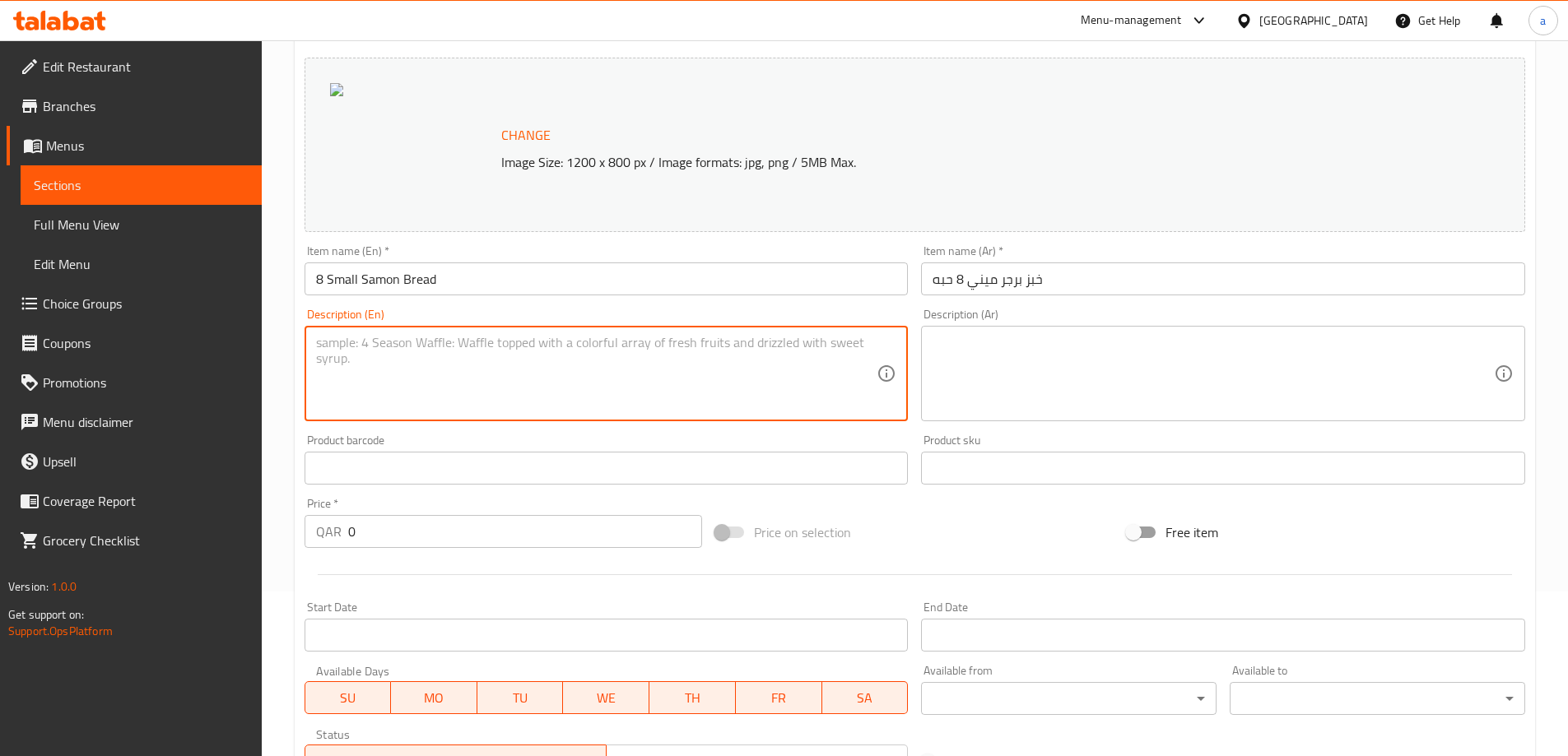
click at [830, 391] on textarea at bounding box center [596, 374] width 561 height 78
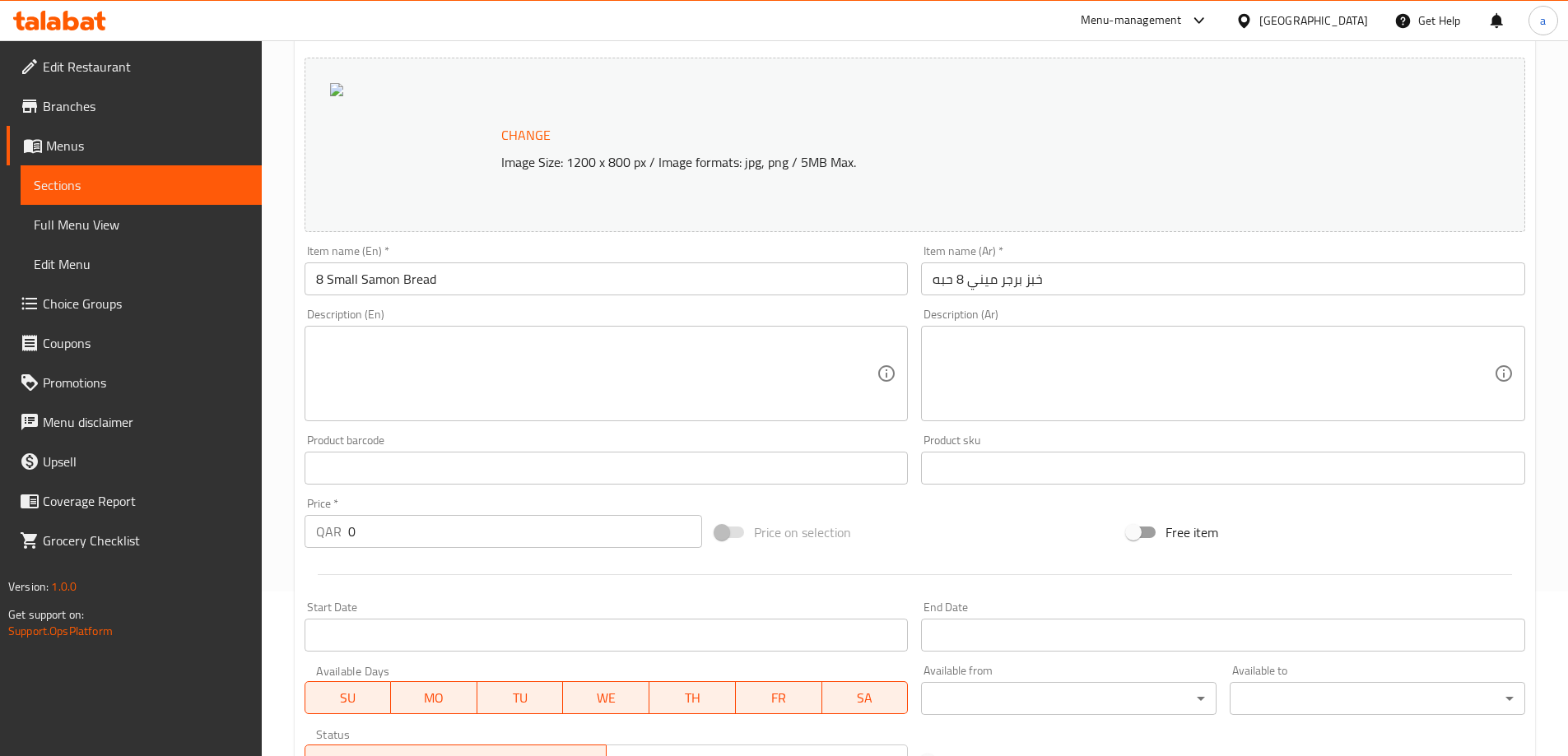
click at [641, 534] on input "0" at bounding box center [525, 532] width 355 height 33
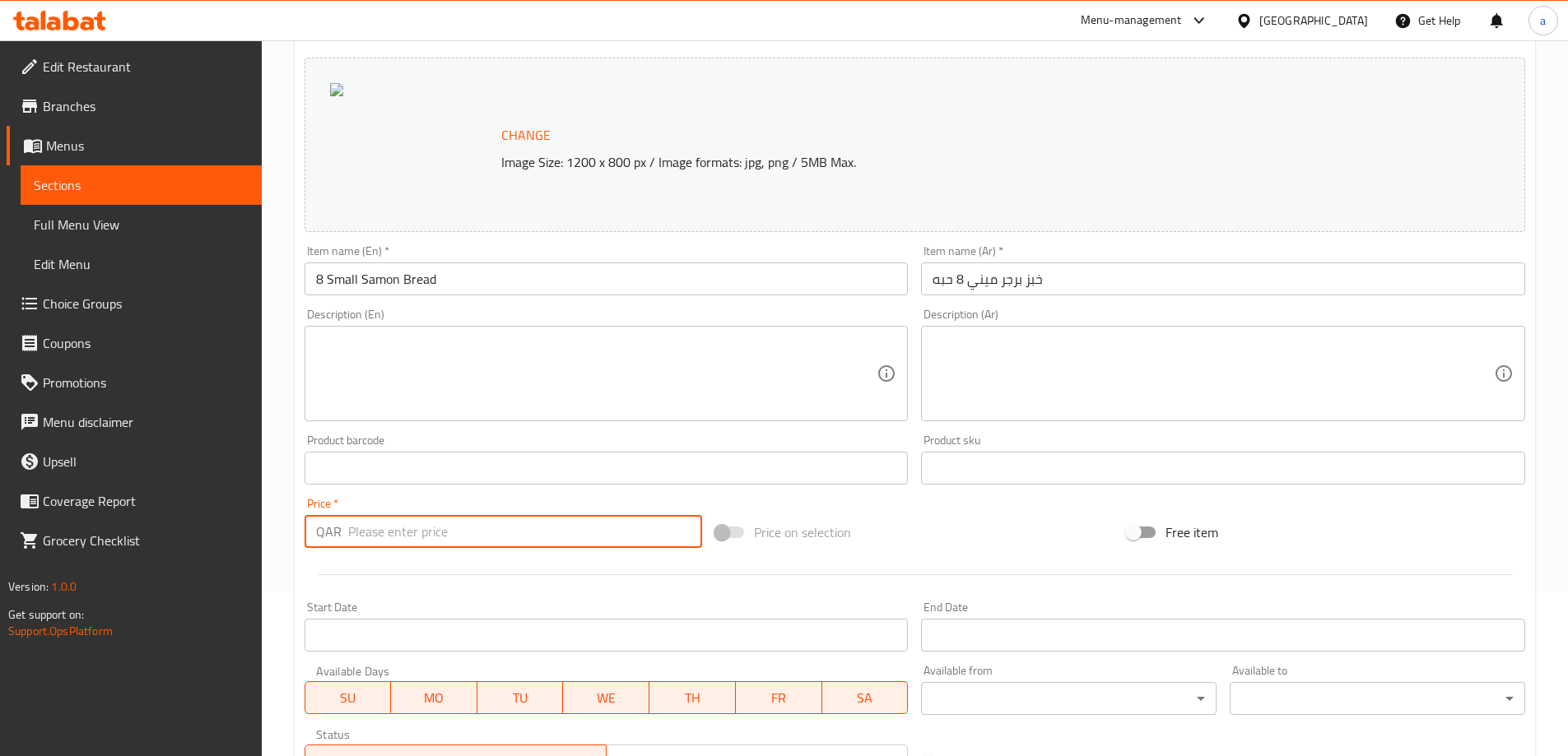
paste input "3.5"
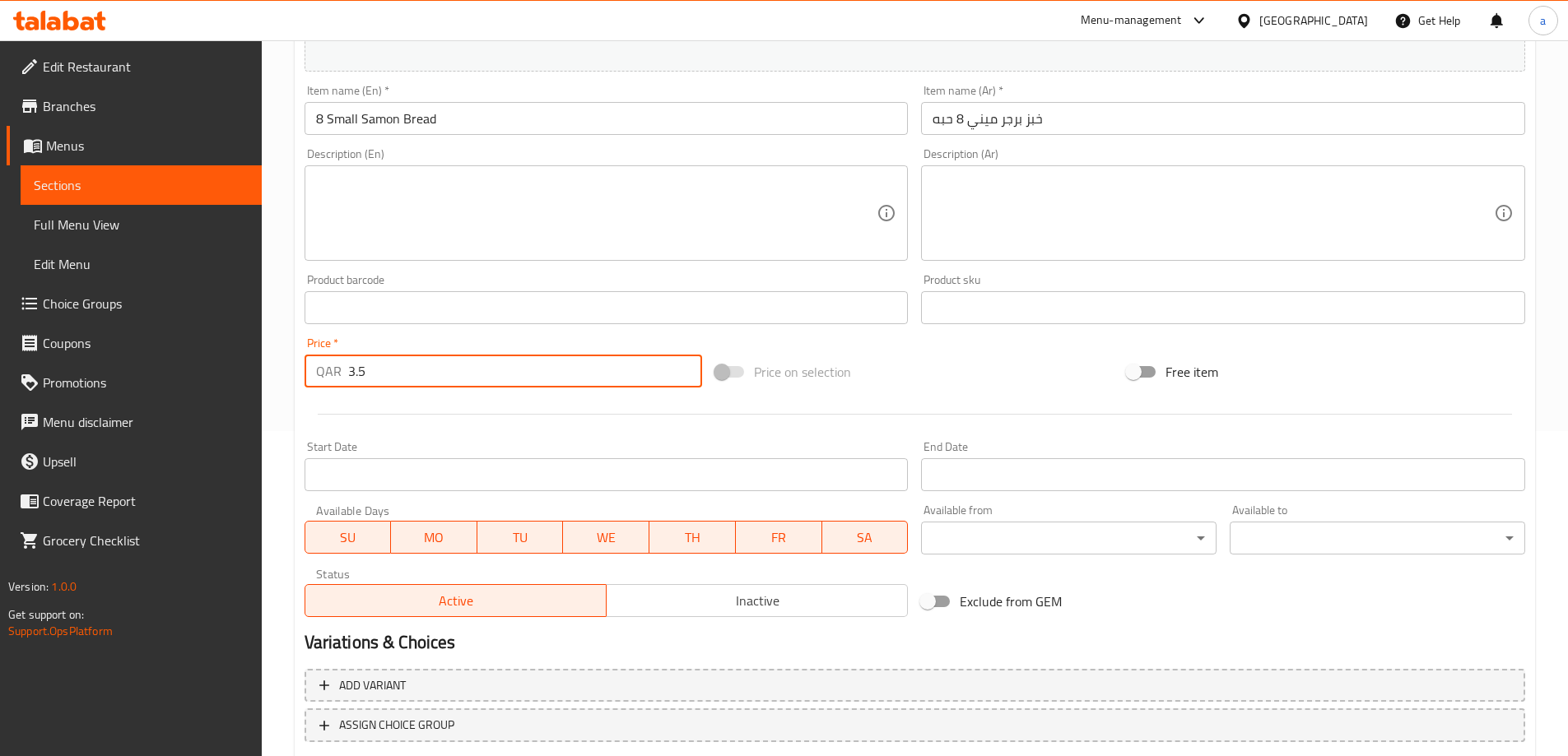
scroll to position [430, 0]
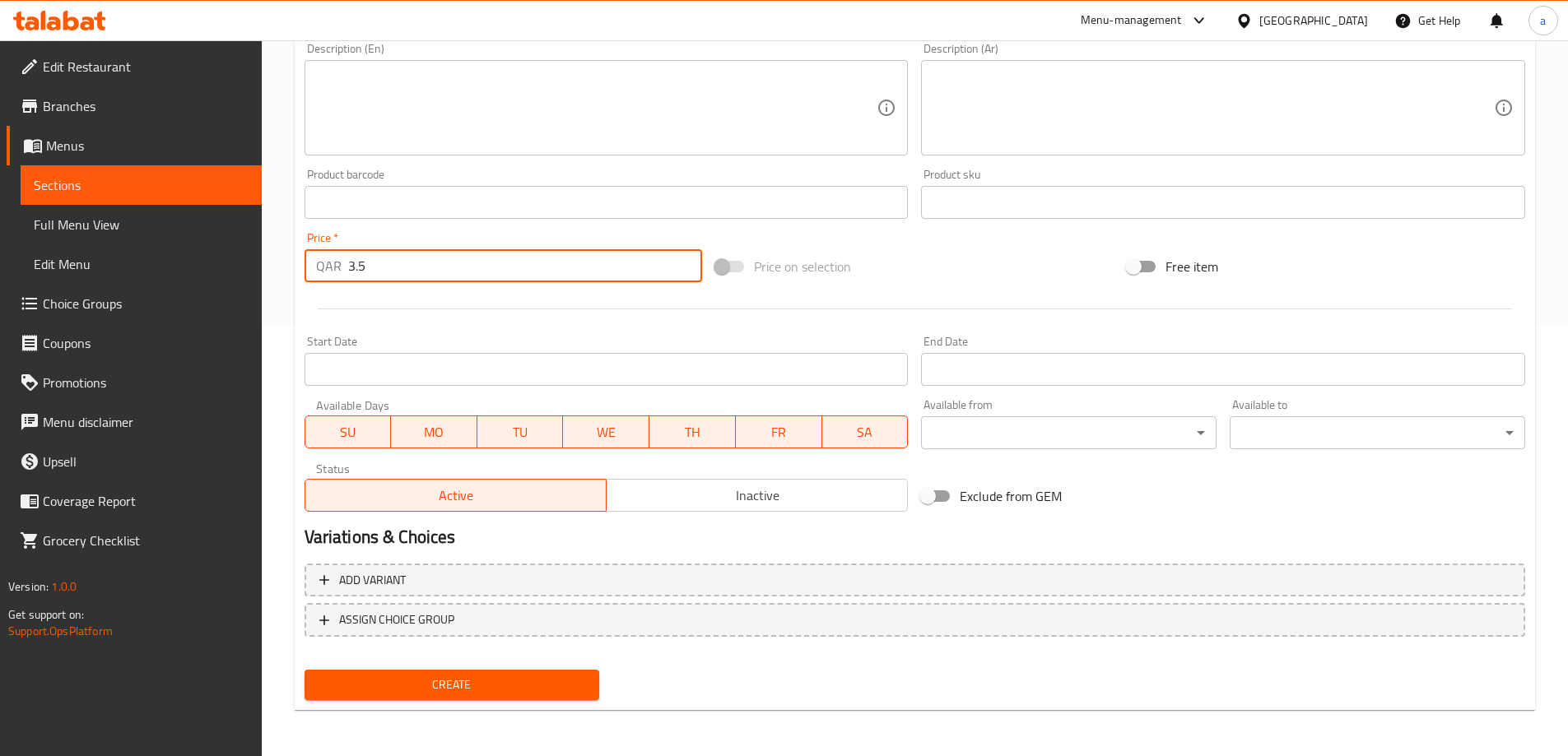
type input "3.5"
click at [548, 689] on span "Create" at bounding box center [452, 685] width 269 height 20
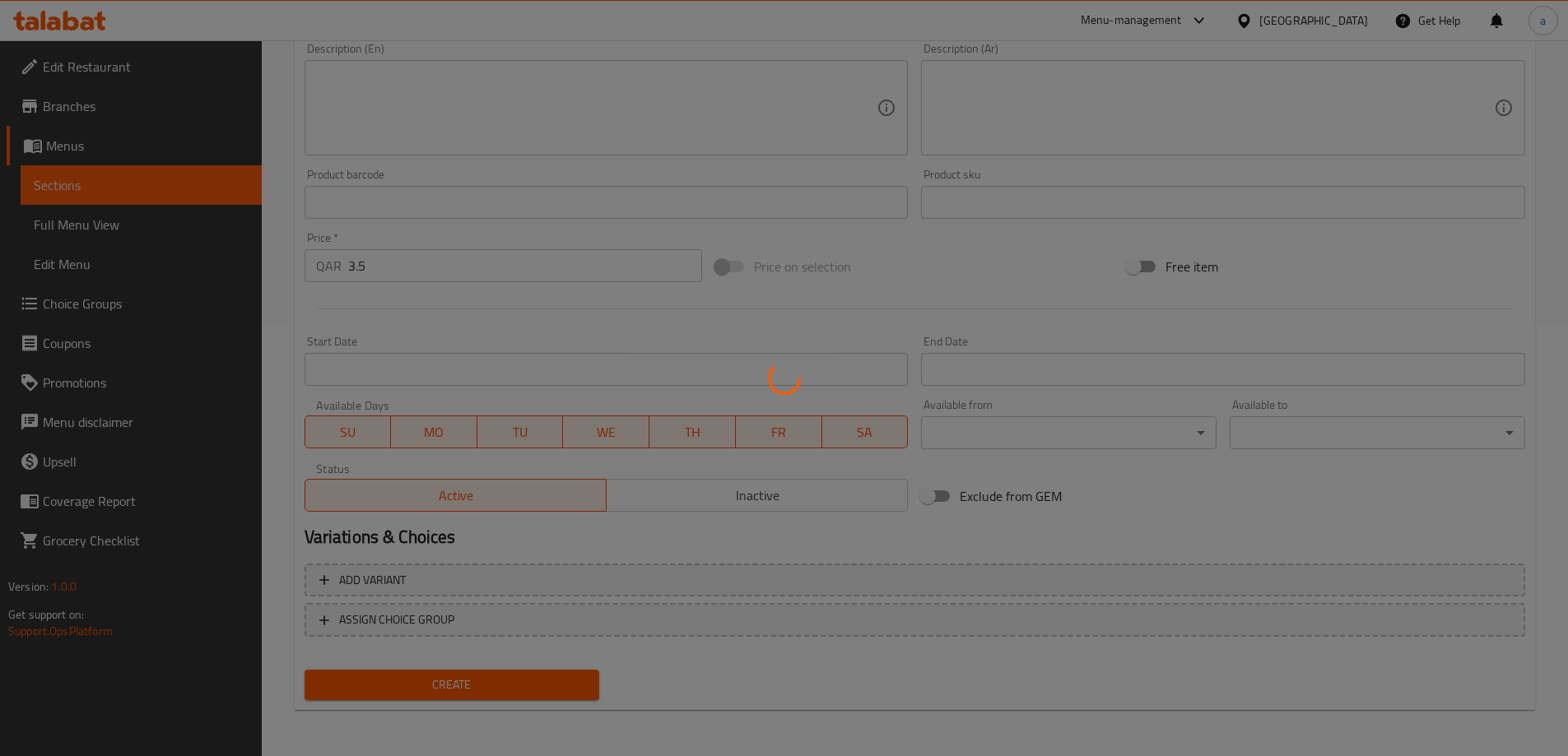
type input "0"
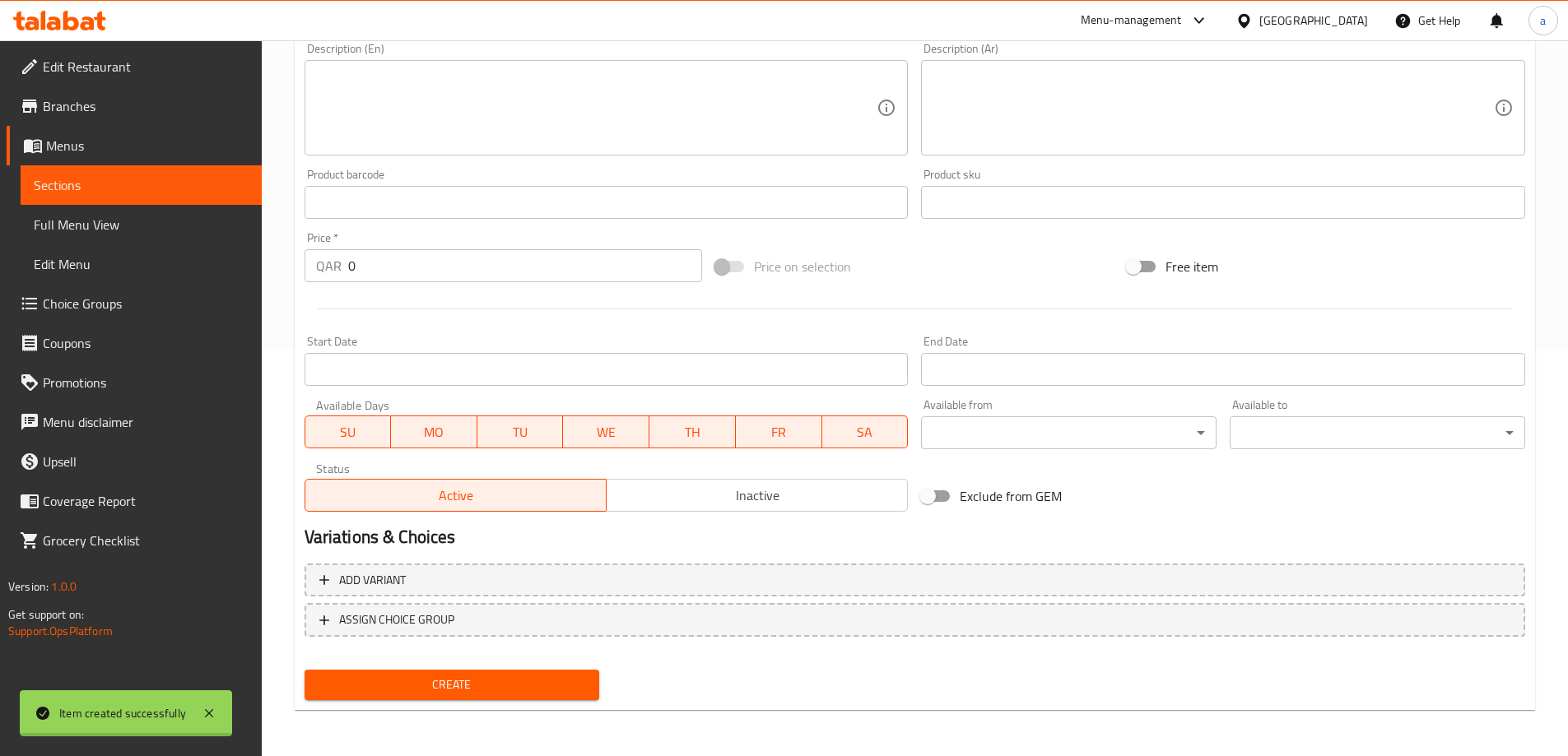
scroll to position [406, 0]
click at [170, 189] on span "Sections" at bounding box center [141, 184] width 215 height 19
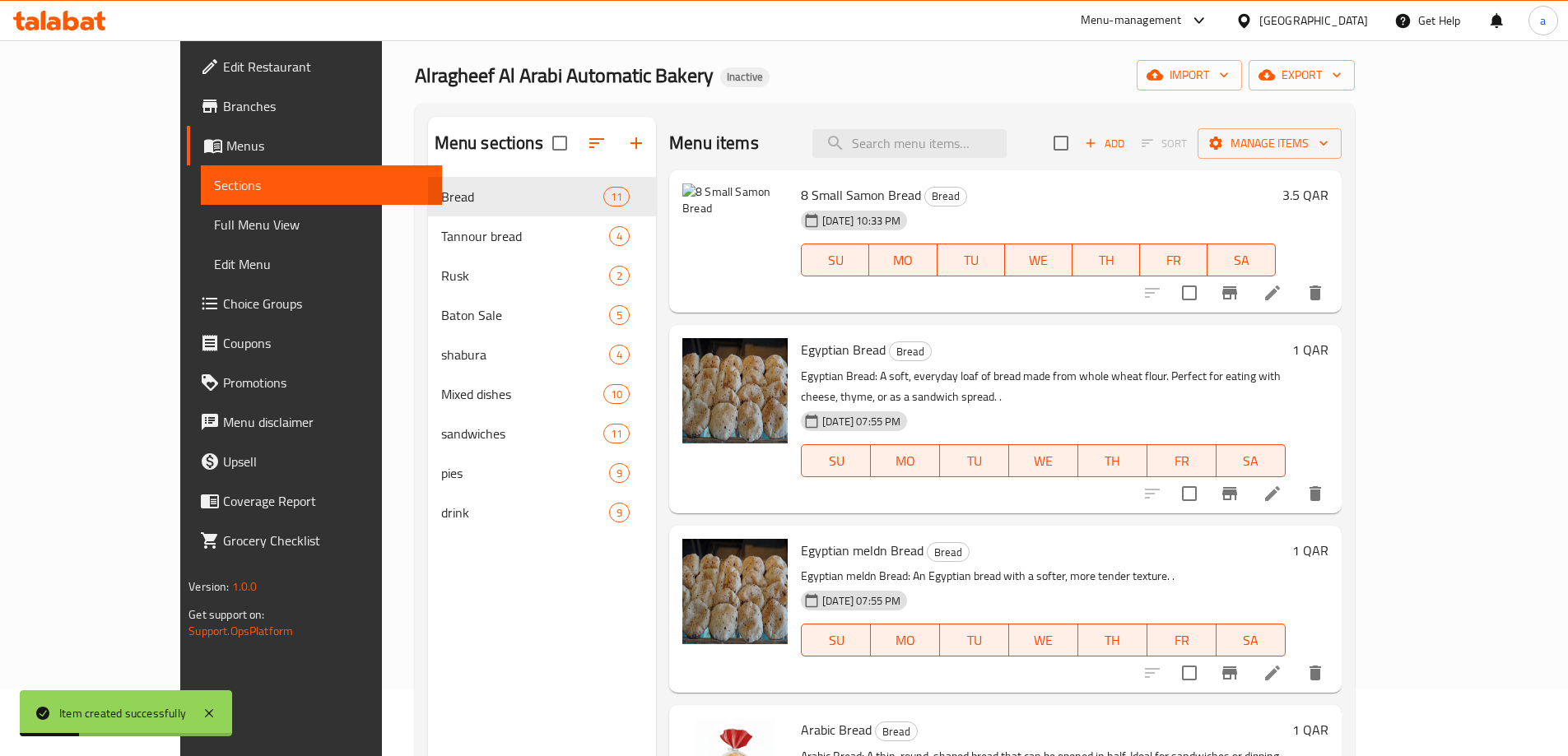
scroll to position [66, 0]
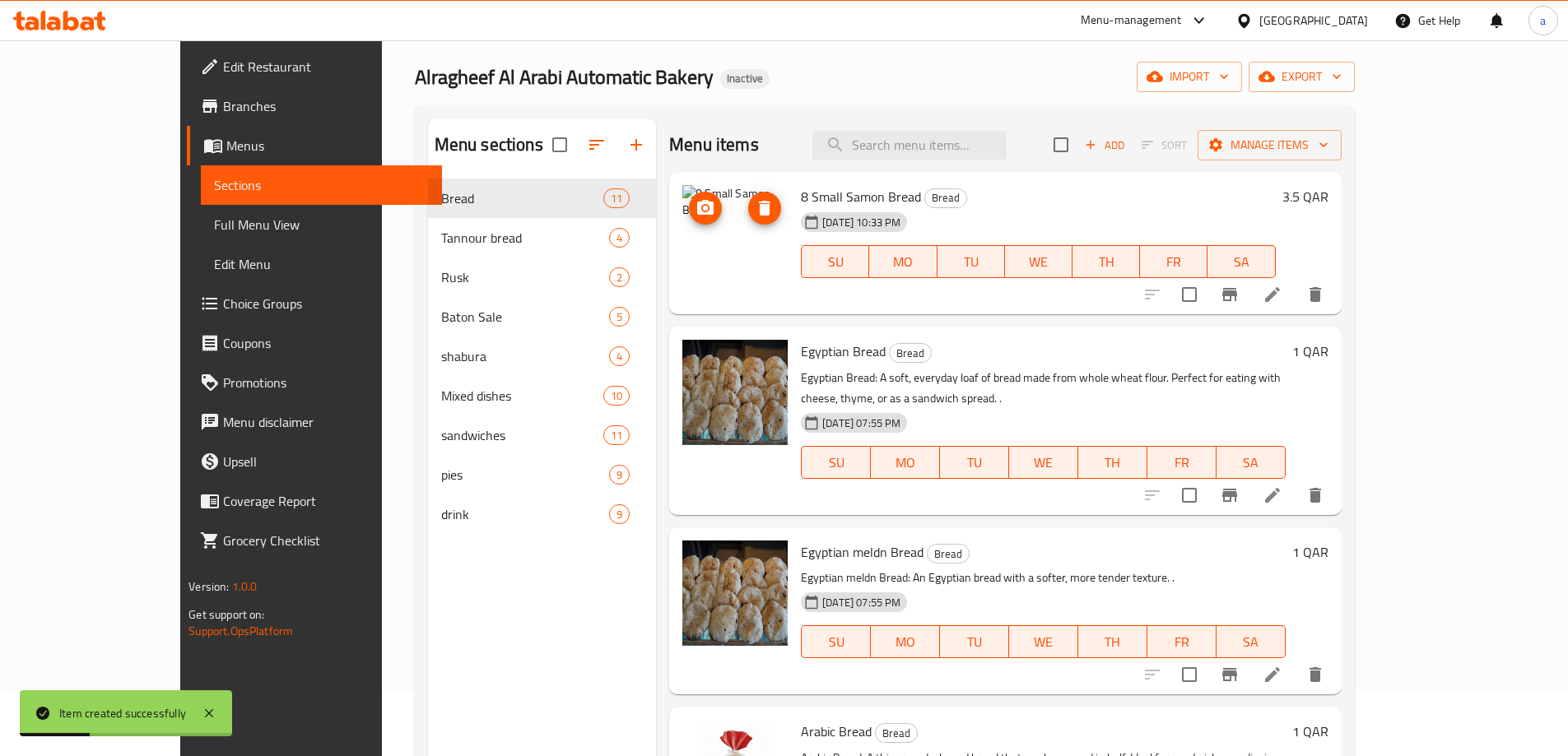
click at [691, 241] on img at bounding box center [735, 238] width 106 height 105
click at [1295, 304] on li at bounding box center [1273, 294] width 46 height 30
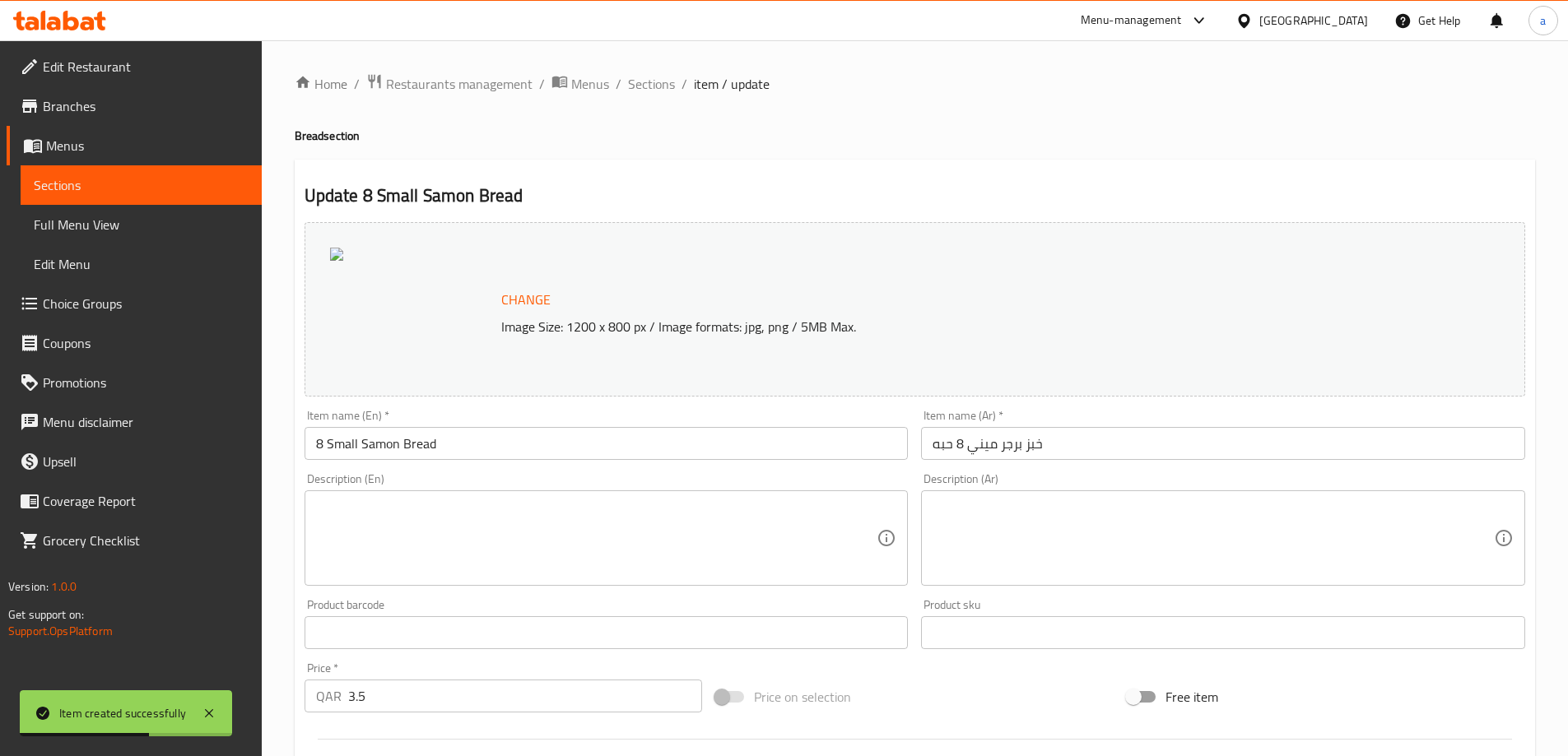
click at [119, 184] on span "Sections" at bounding box center [141, 184] width 215 height 19
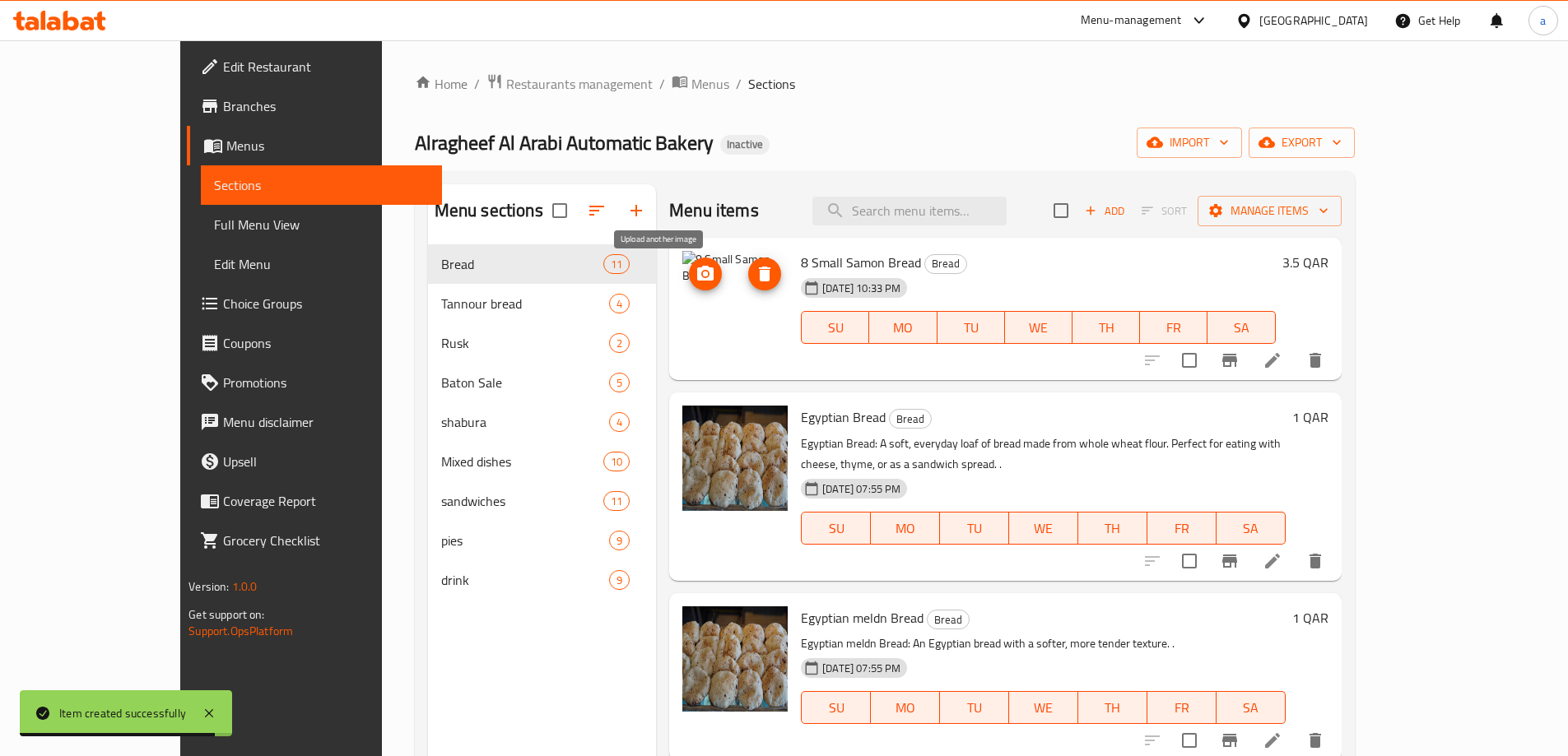
click at [697, 279] on icon "upload picture" at bounding box center [705, 273] width 17 height 15
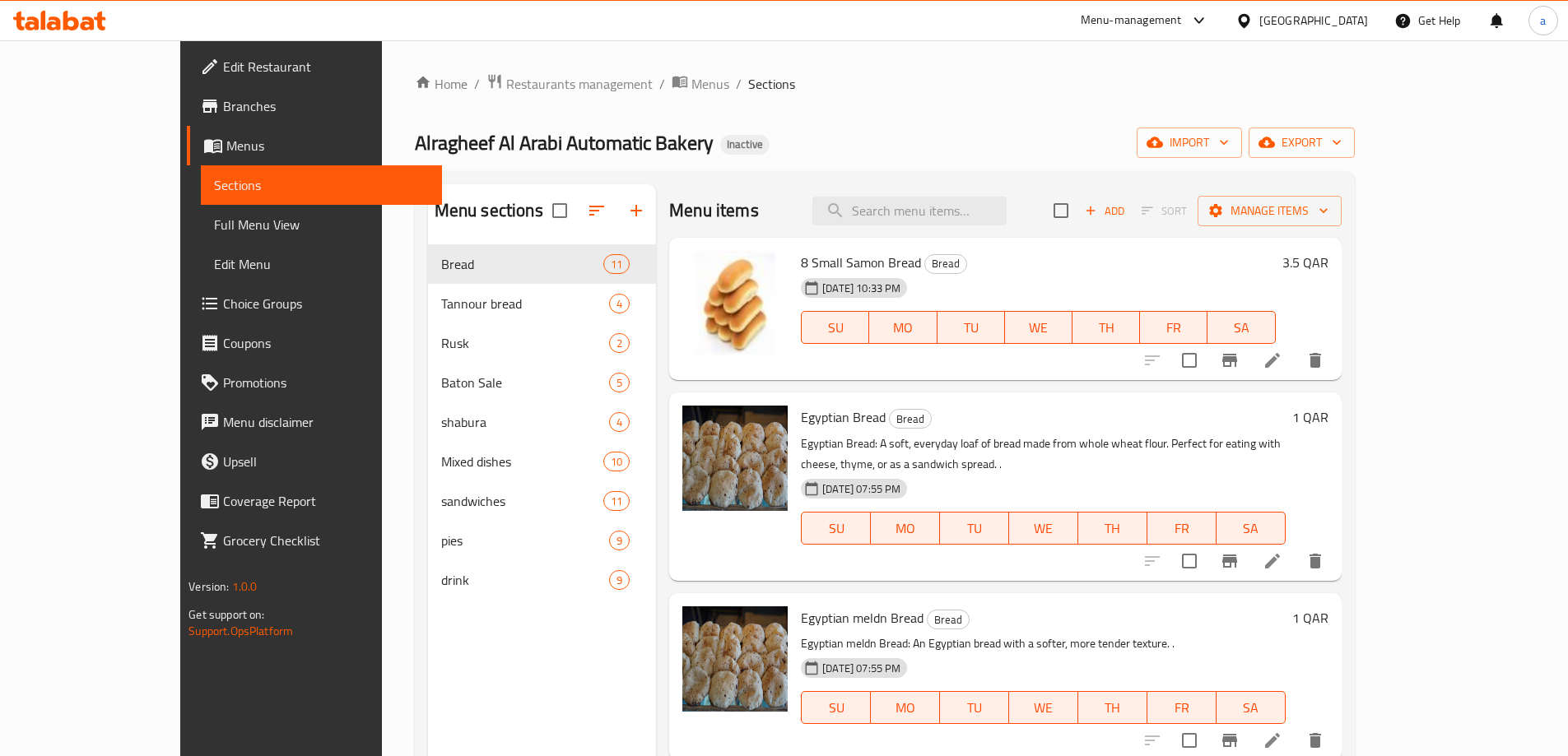
click at [201, 238] on link "Full Menu View" at bounding box center [321, 224] width 241 height 40
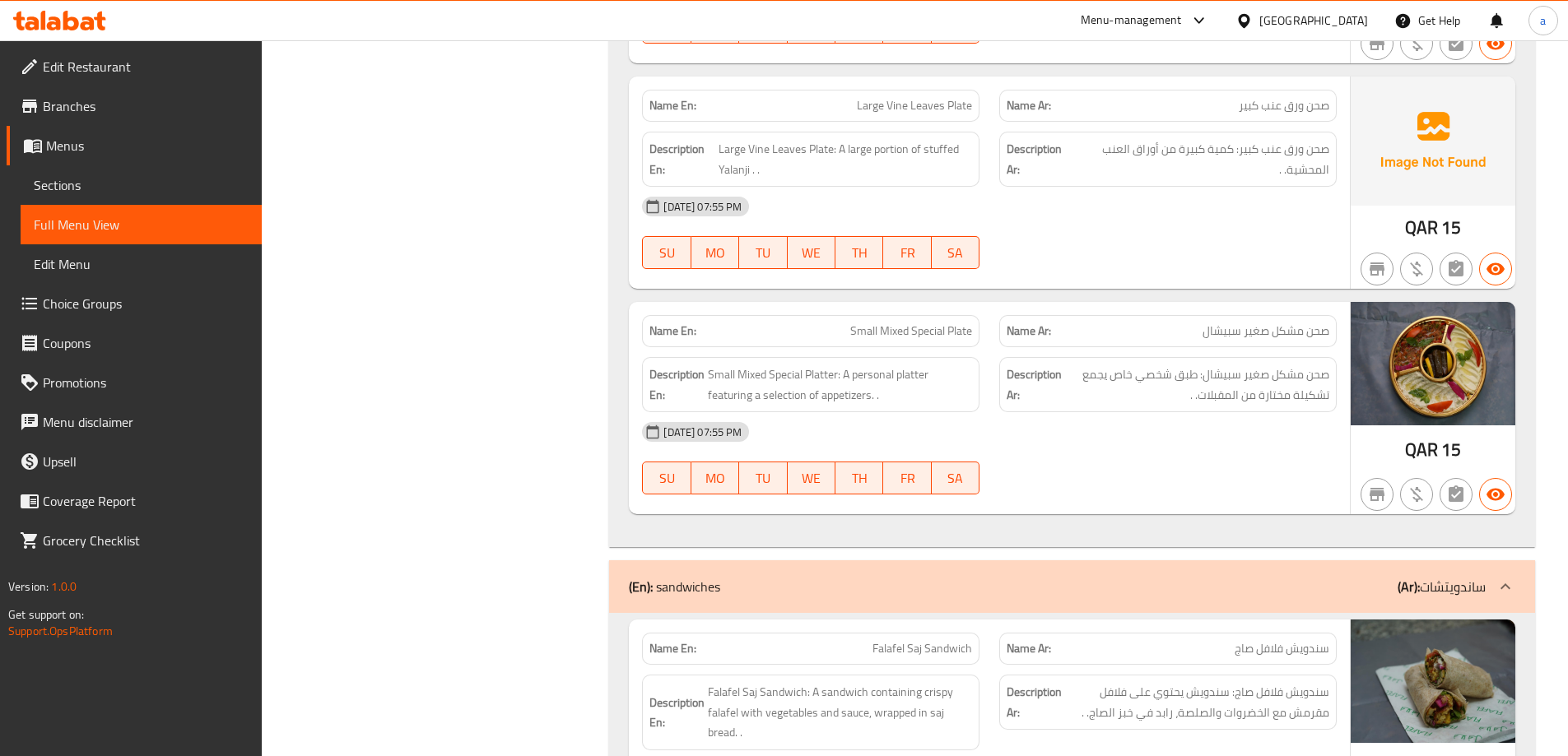
scroll to position [2020, 0]
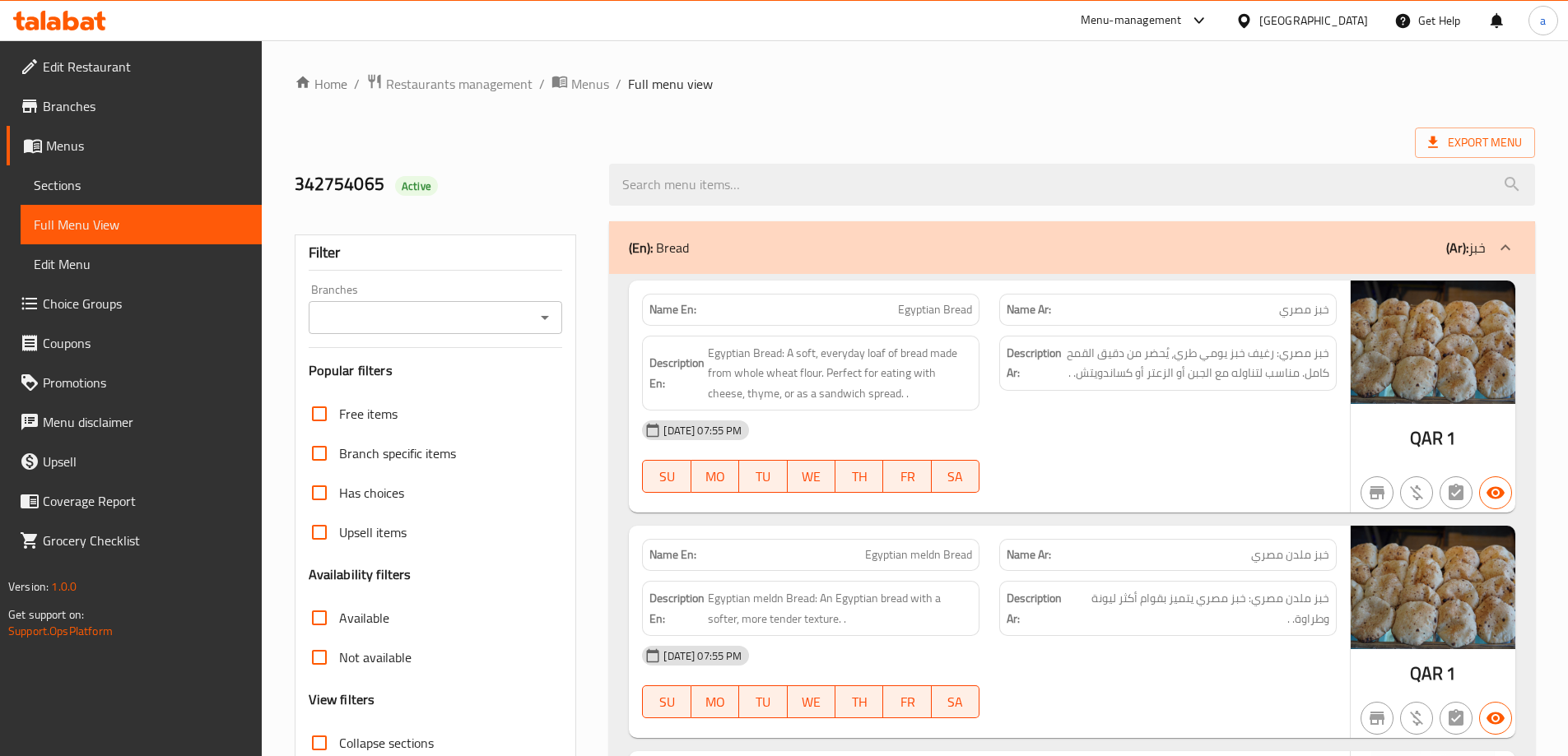
click at [78, 155] on span "Menus" at bounding box center [147, 145] width 203 height 19
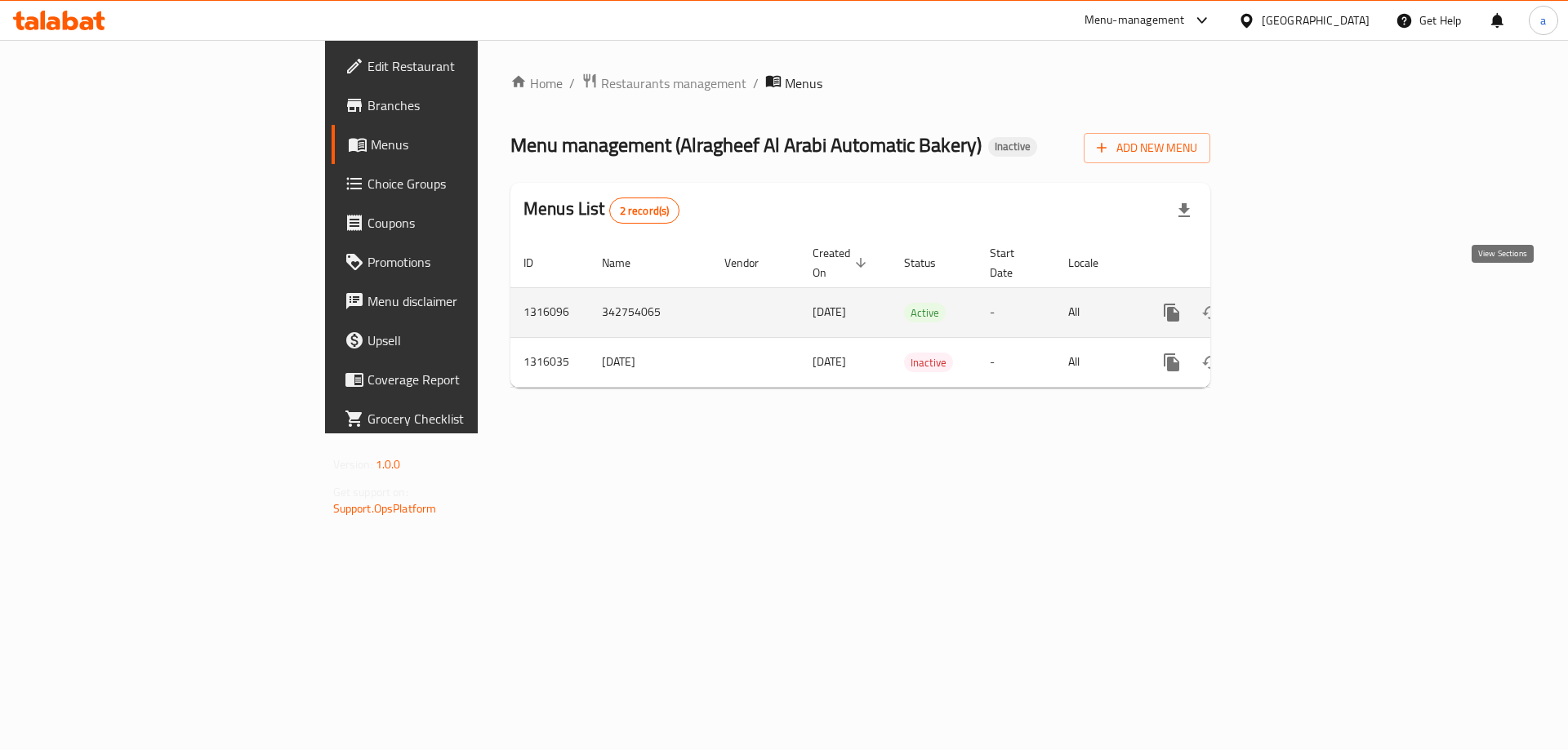
click at [1309, 297] on link "enhanced table" at bounding box center [1289, 312] width 39 height 39
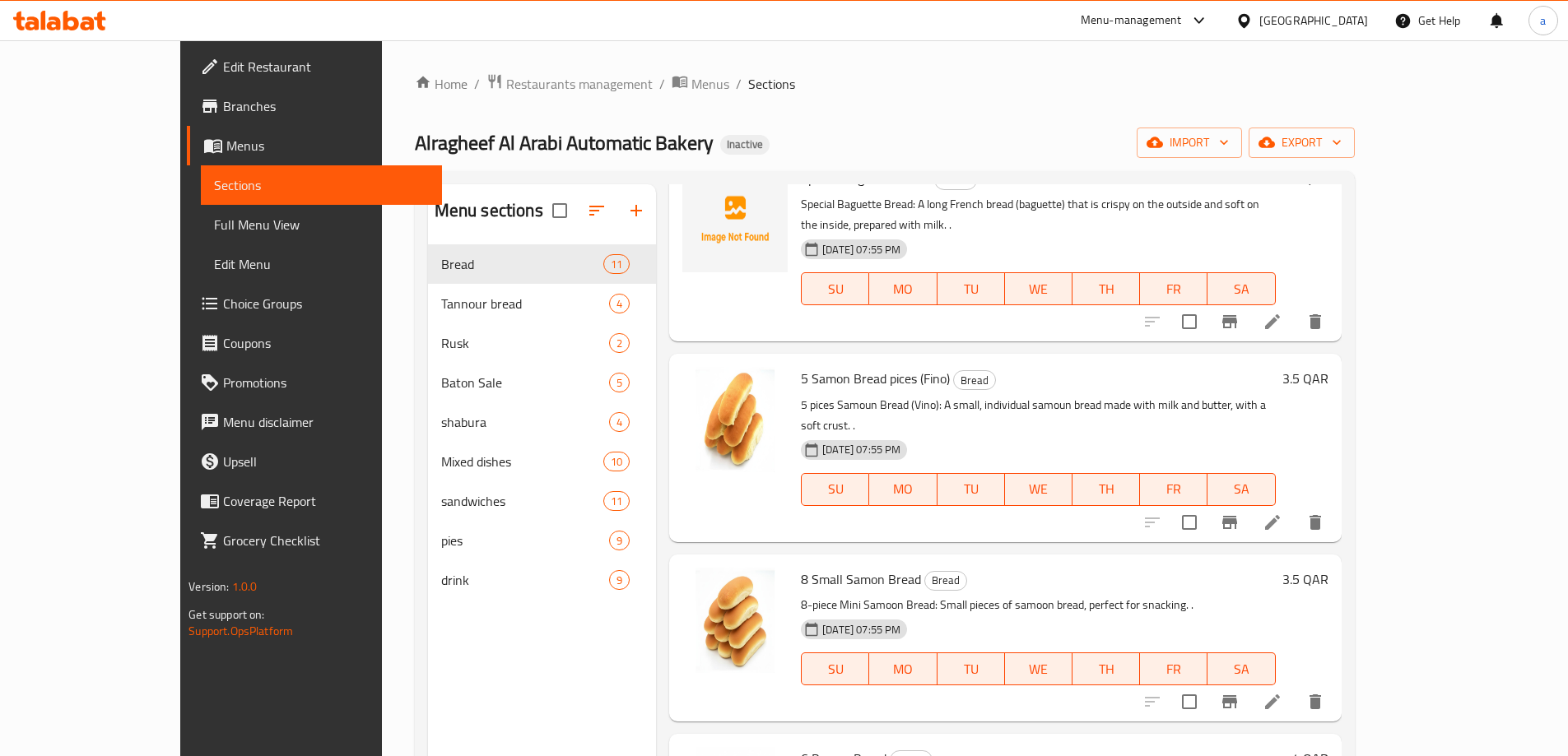
scroll to position [1234, 0]
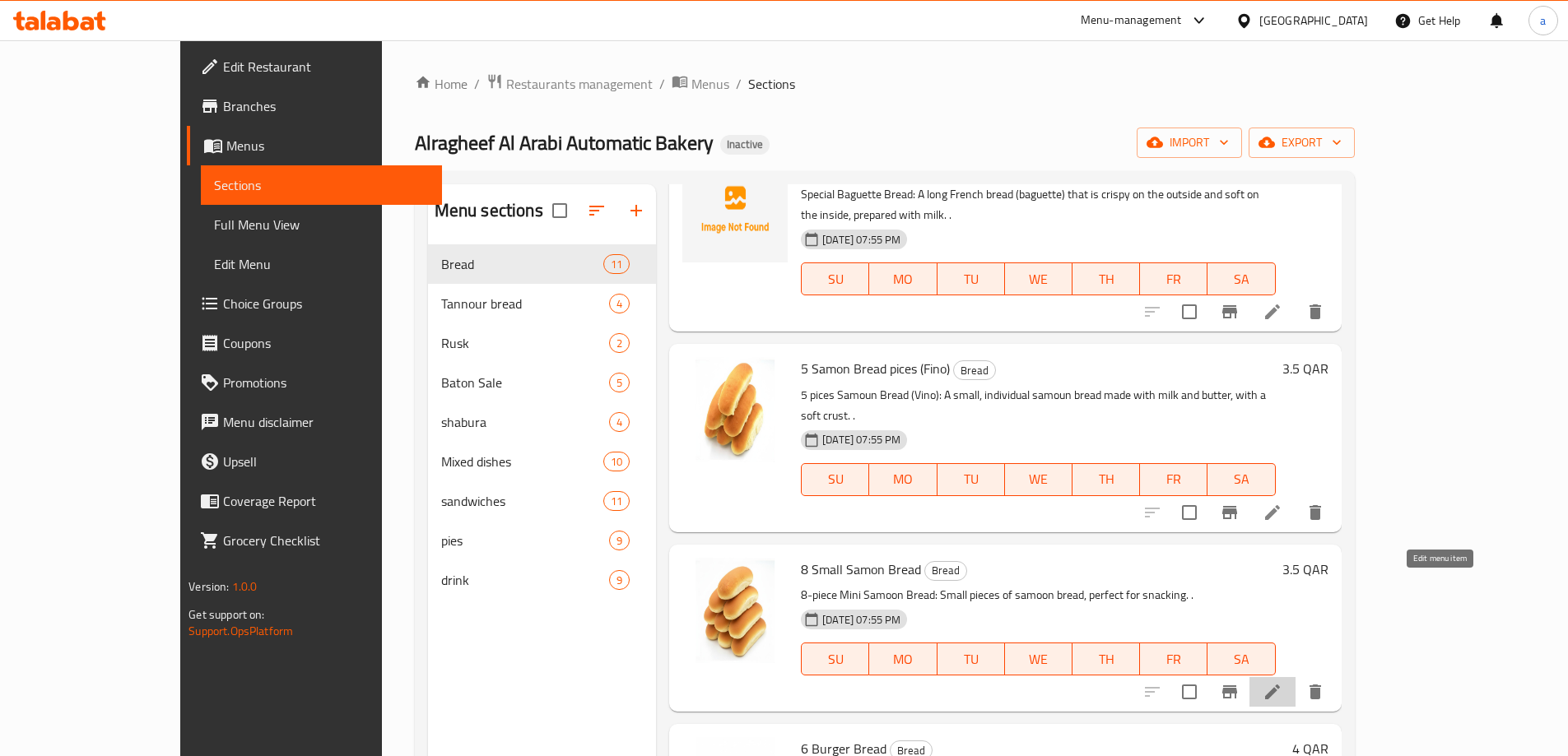
click at [1282, 682] on icon at bounding box center [1272, 691] width 19 height 19
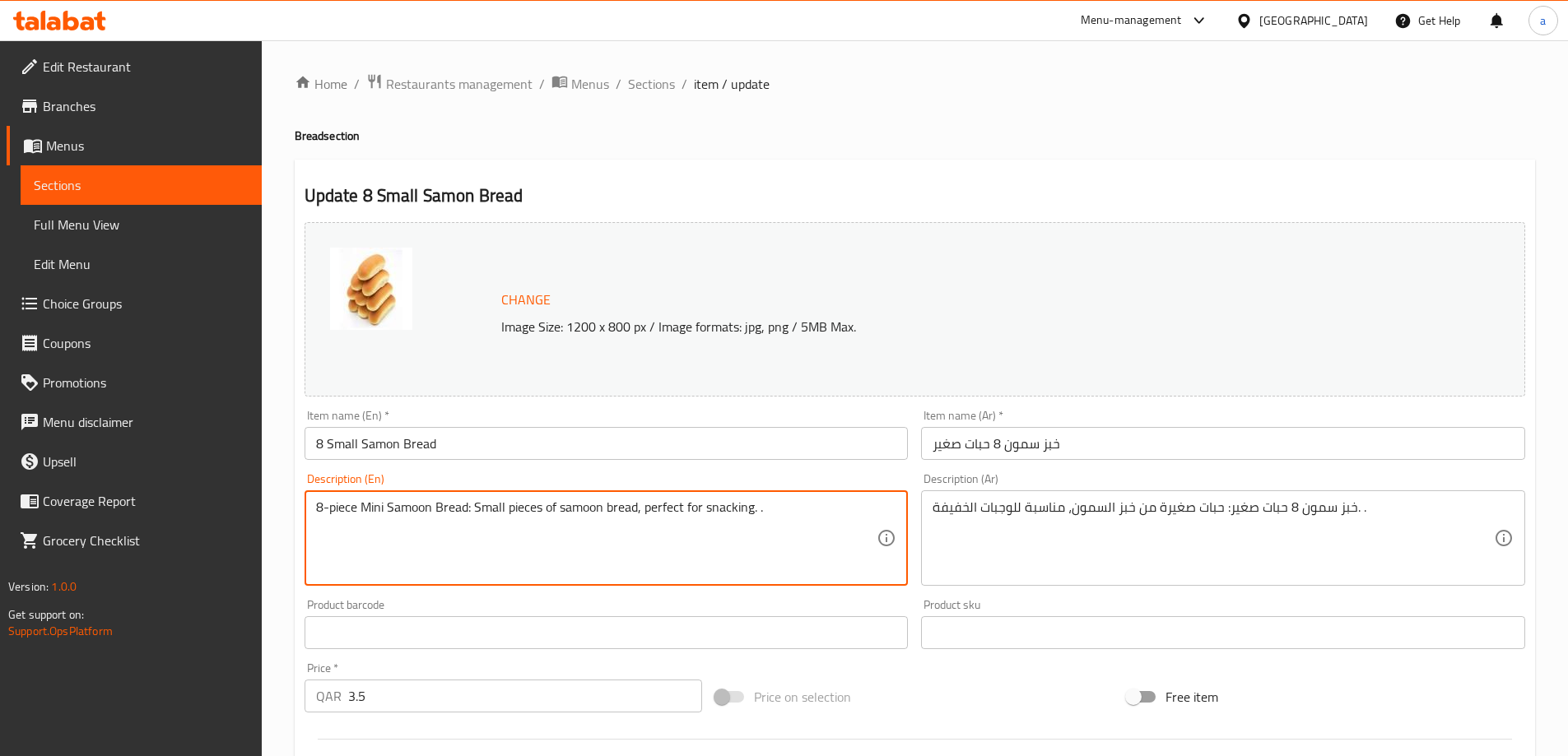
click at [348, 504] on textarea "8-piece Mini Samoon Bread: Small pieces of samoon bread, perfect for snacking. ." at bounding box center [596, 539] width 561 height 78
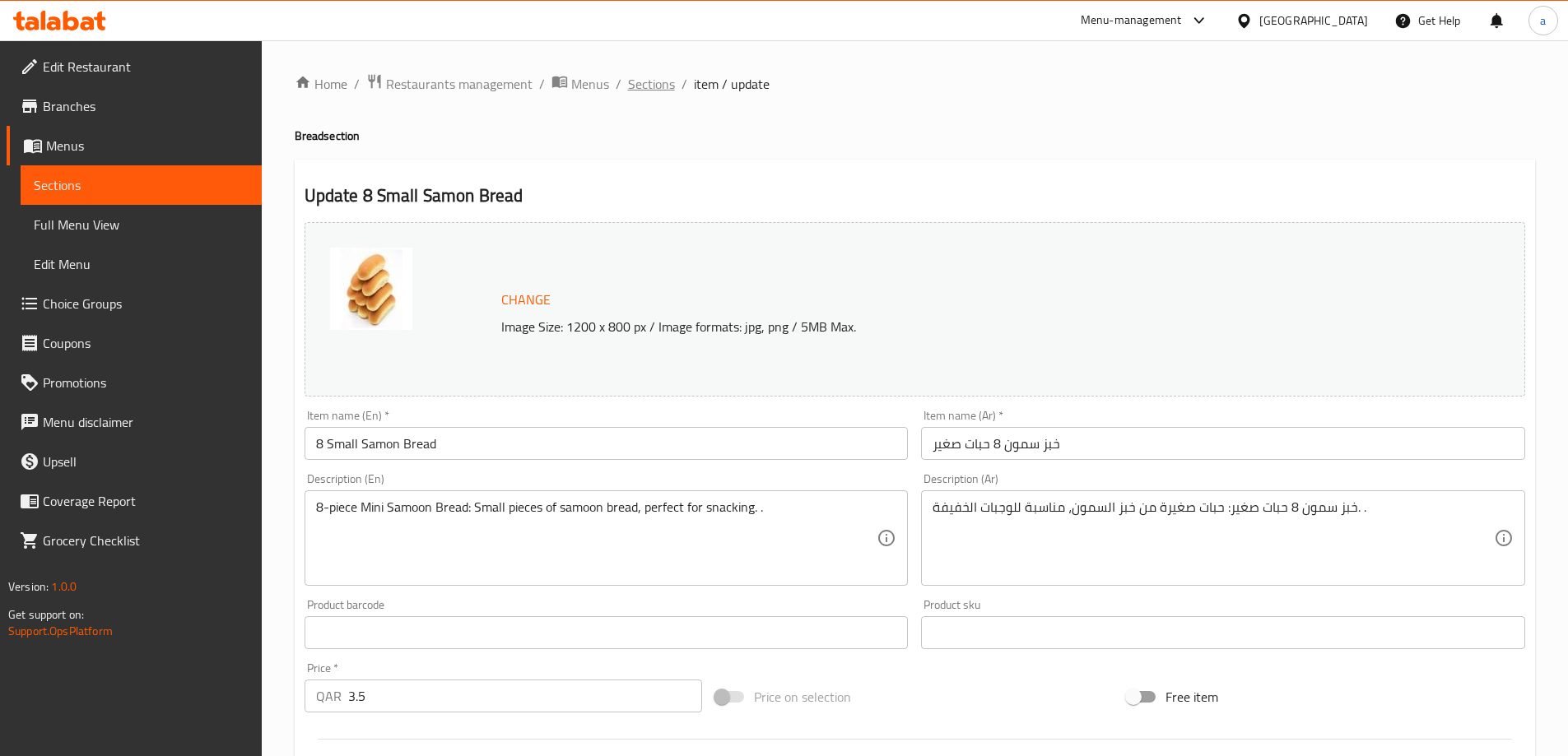
click at [639, 79] on span "Sections" at bounding box center [651, 83] width 47 height 19
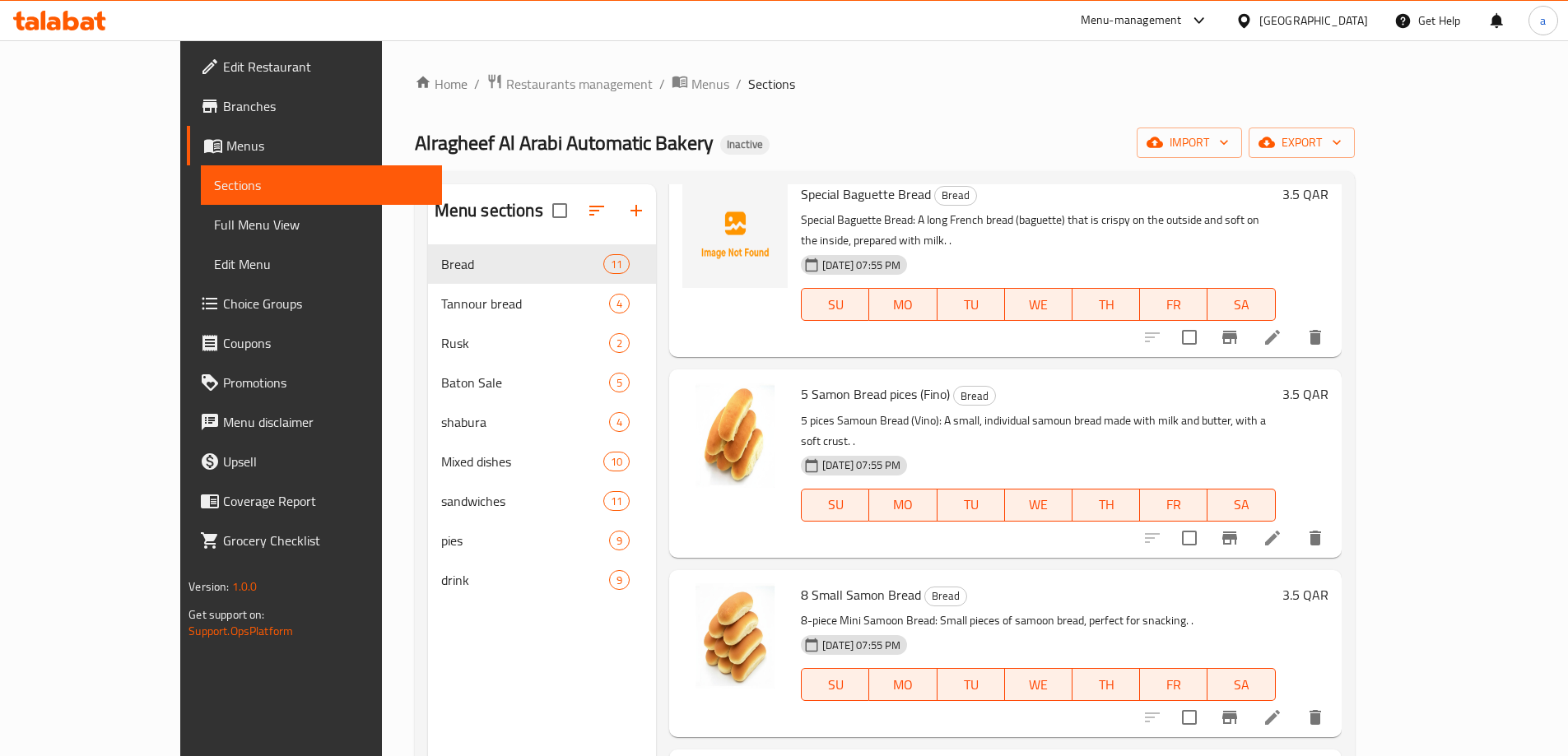
scroll to position [1262, 0]
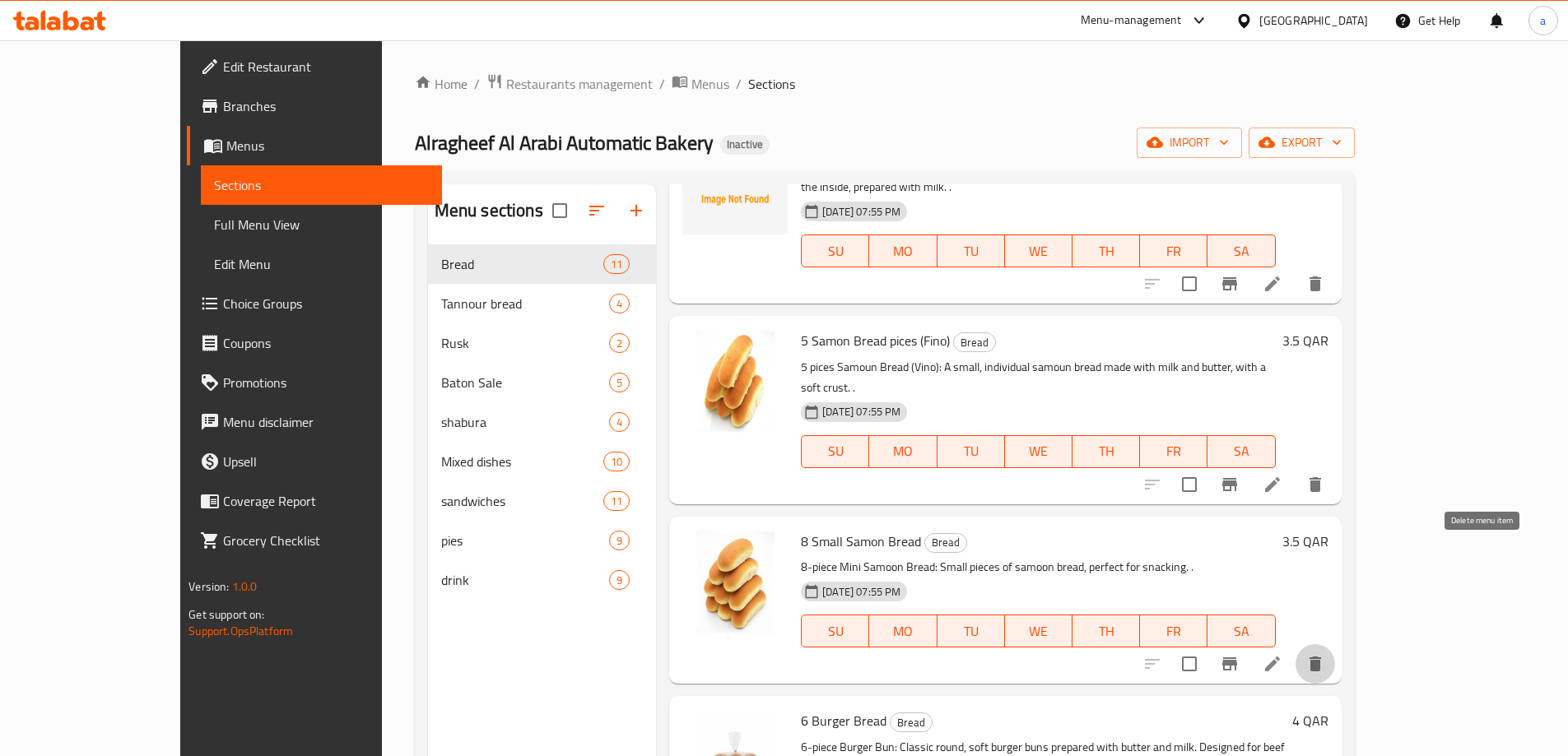
click at [1335, 644] on button "delete" at bounding box center [1314, 663] width 40 height 40
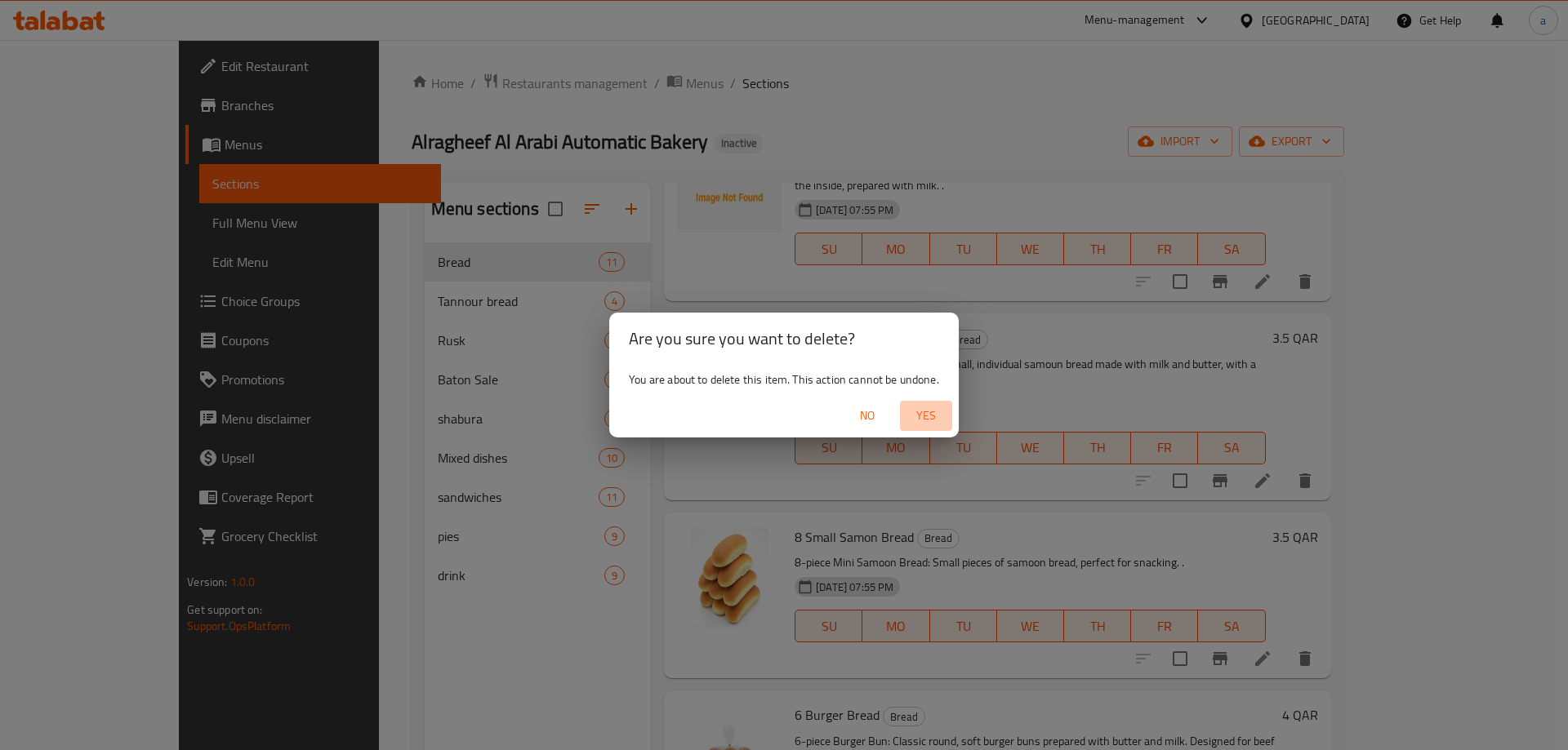
click at [919, 414] on span "Yes" at bounding box center [926, 416] width 39 height 20
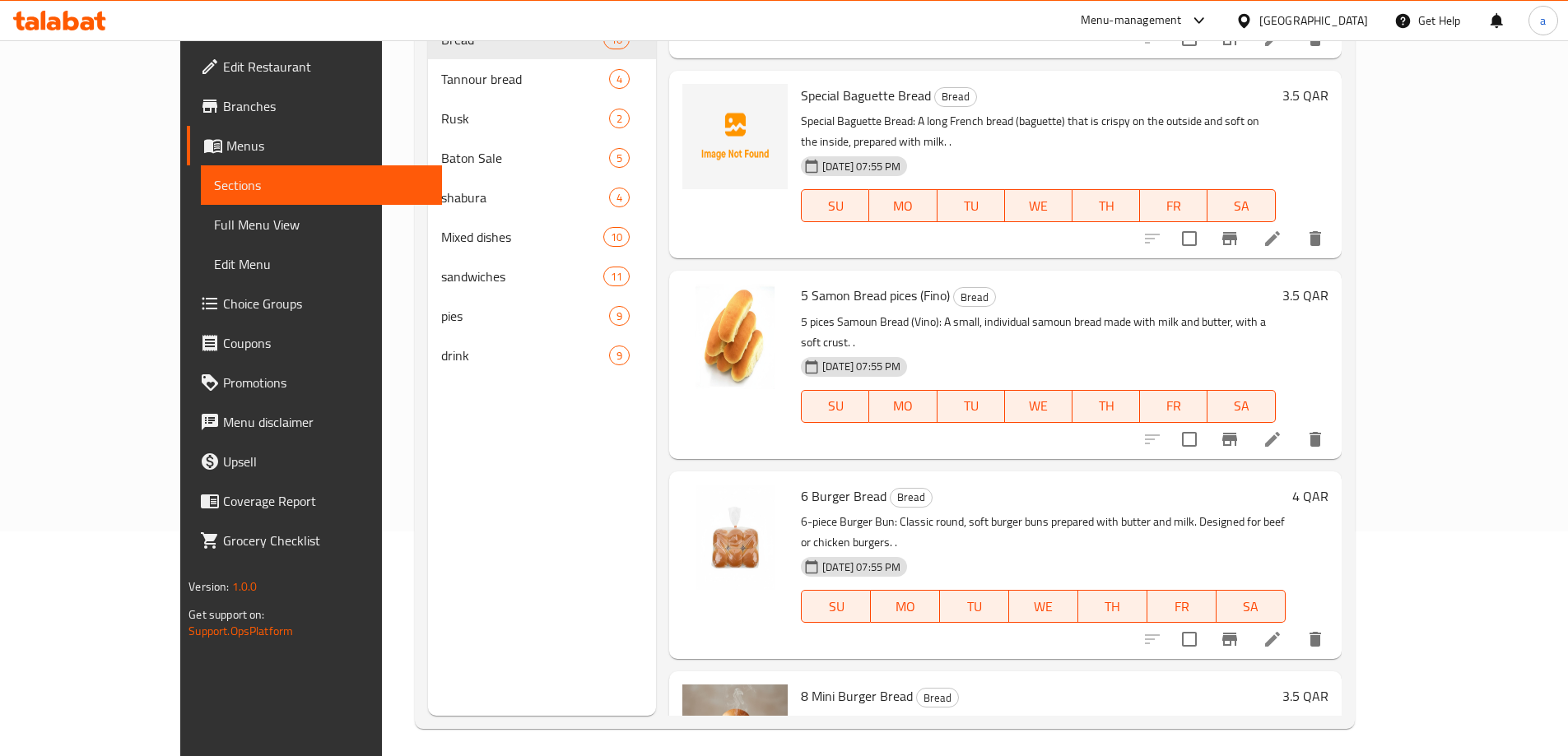
scroll to position [230, 0]
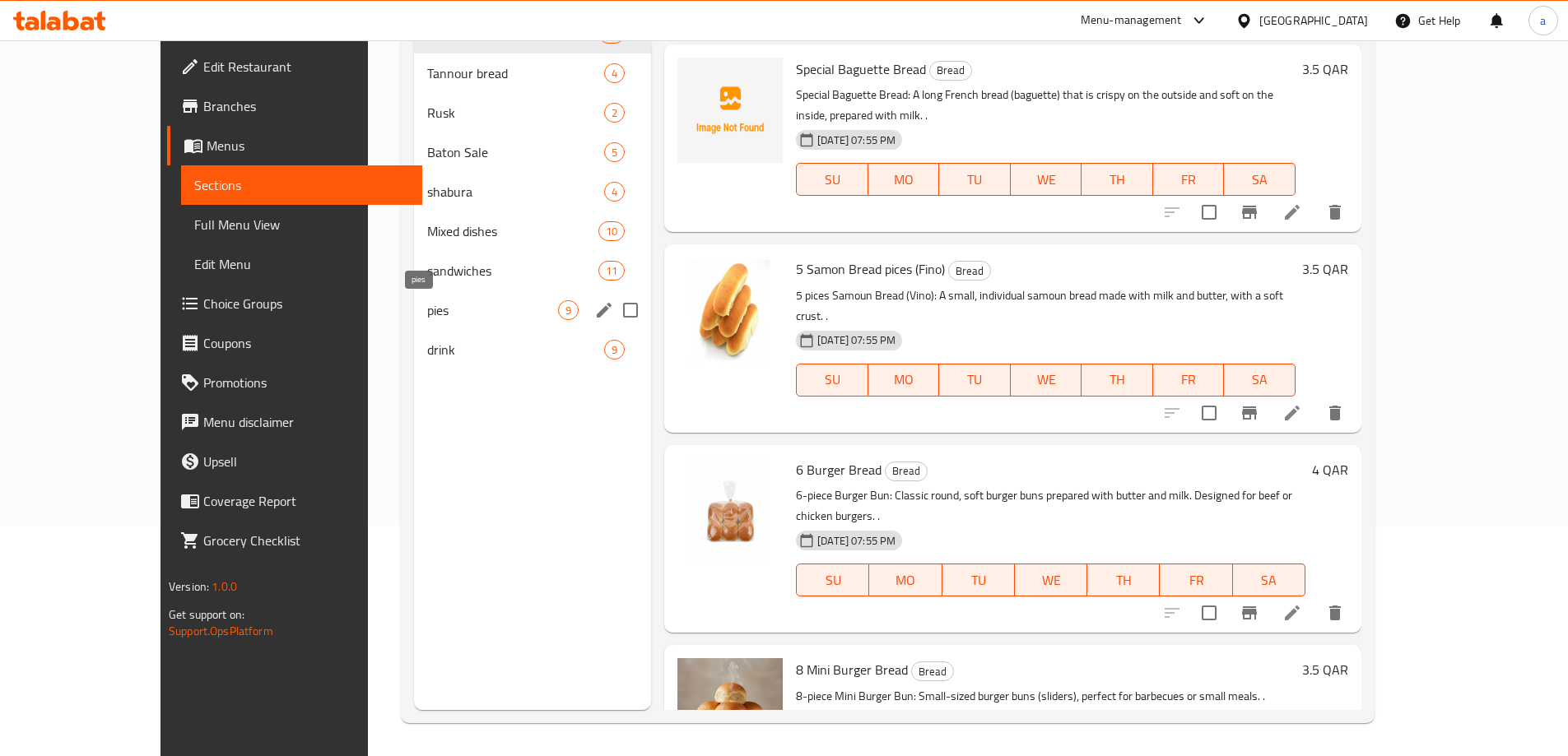
click at [427, 305] on span "pies" at bounding box center [492, 309] width 131 height 19
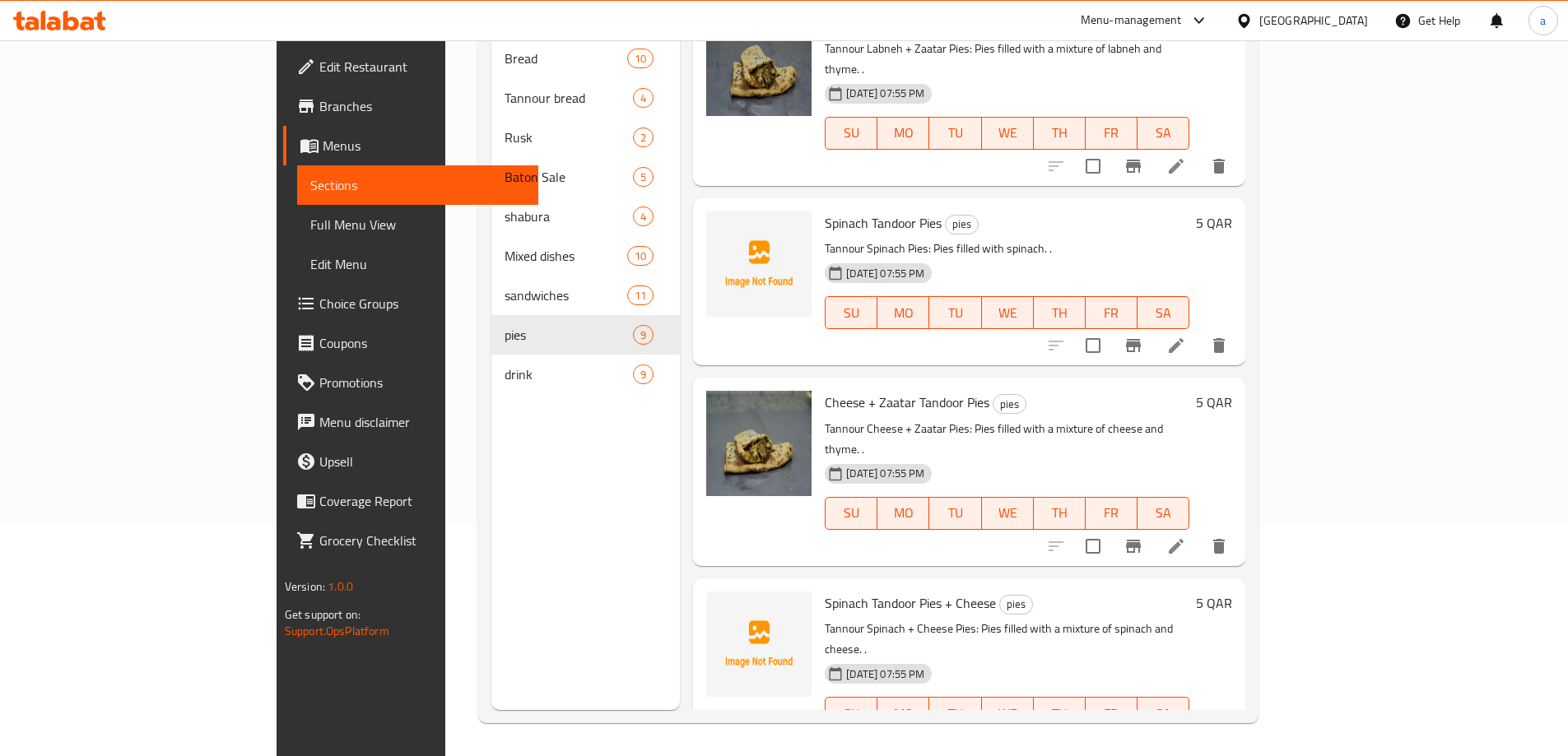
scroll to position [902, 0]
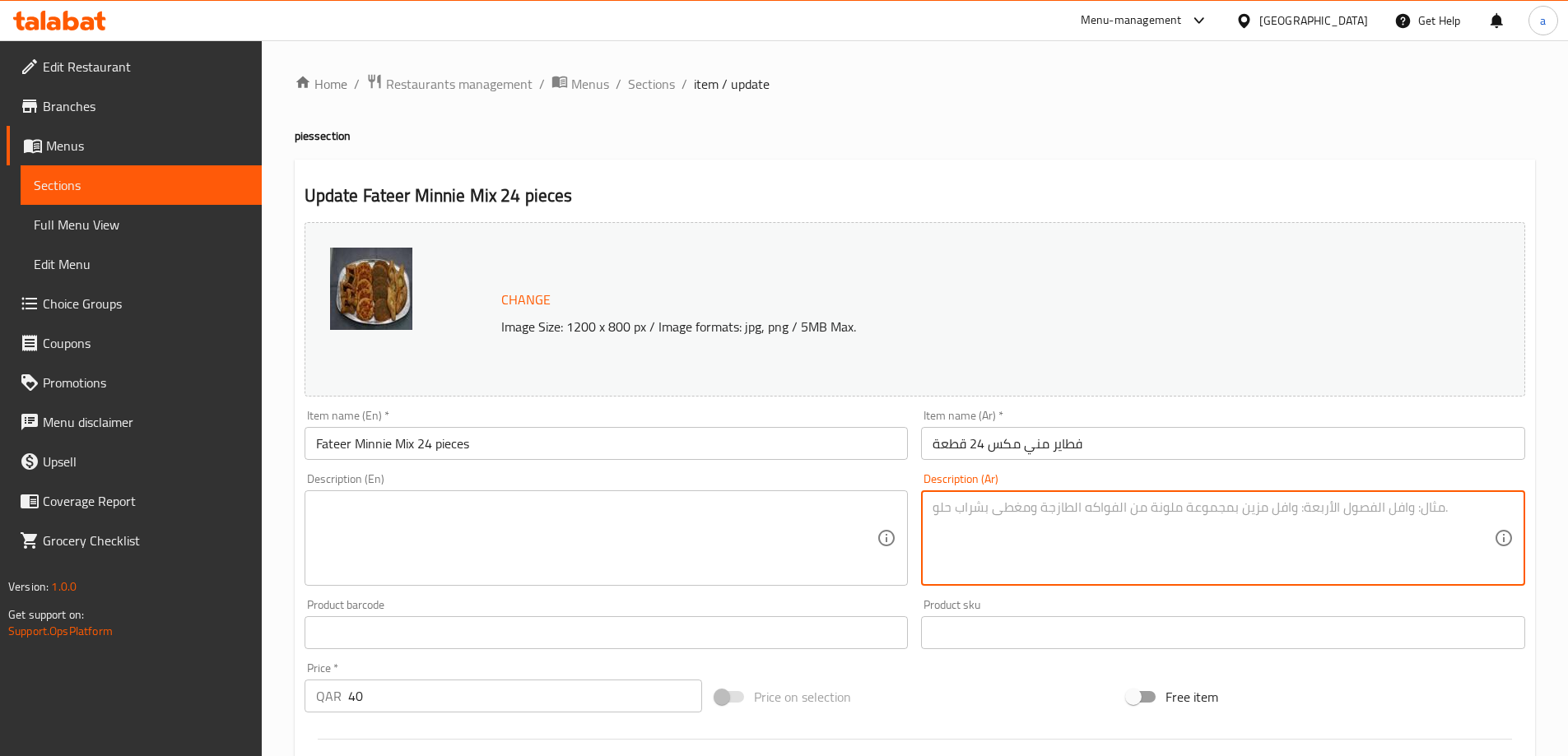
click at [633, 429] on input "Fateer Minnie Mix 24 pieces" at bounding box center [606, 443] width 604 height 33
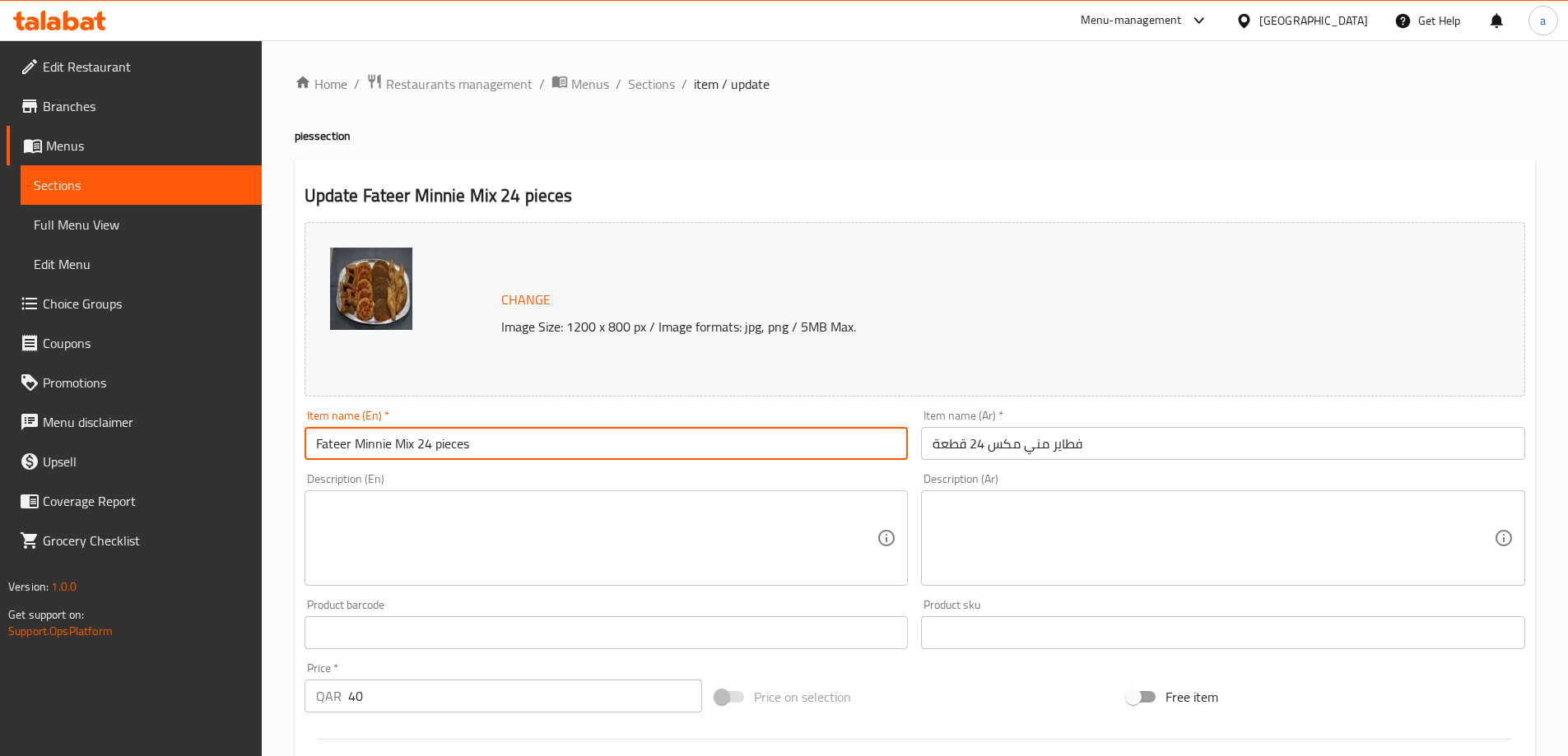
click at [633, 429] on input "Fateer Minnie Mix 24 pieces" at bounding box center [606, 443] width 604 height 33
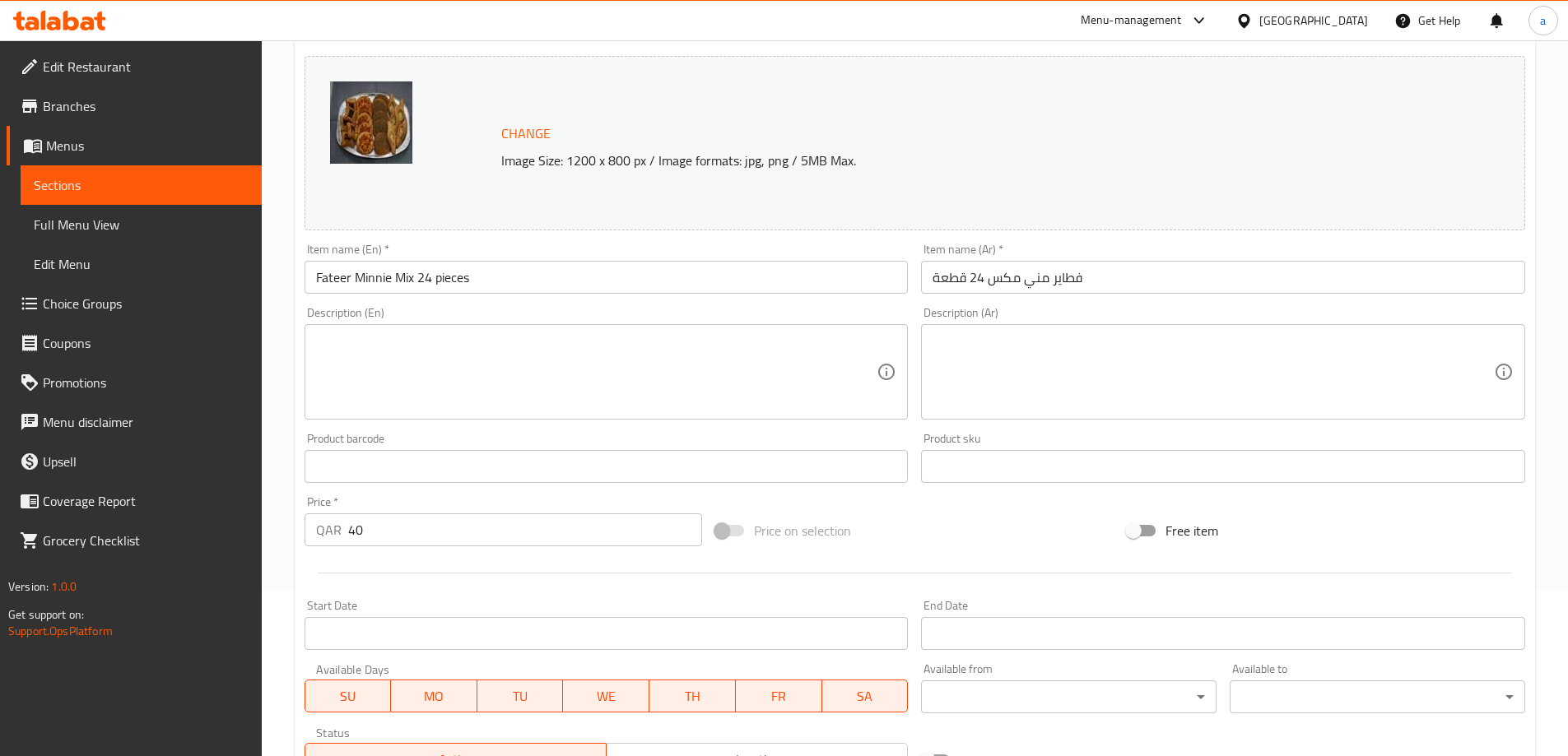
scroll to position [412, 0]
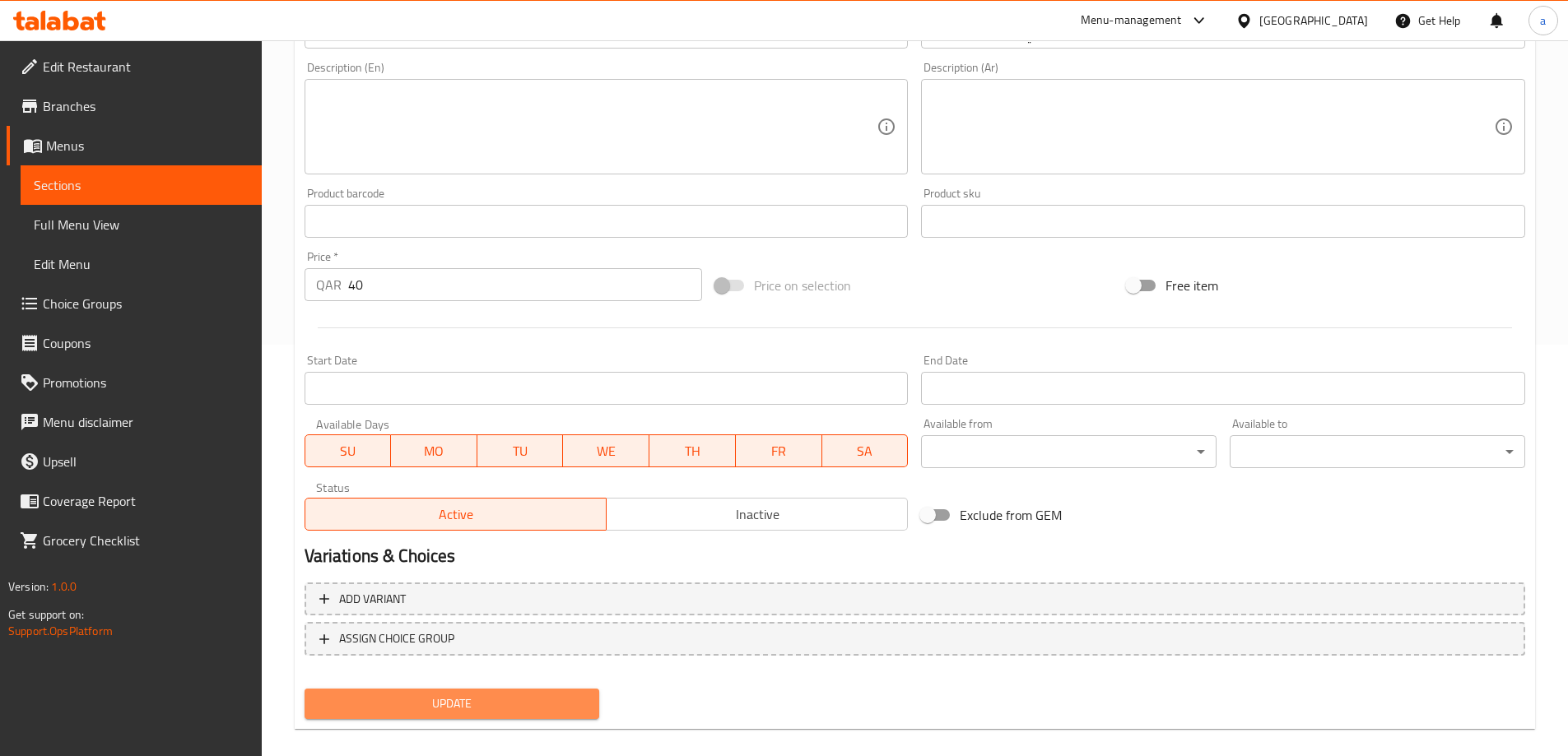
click at [353, 691] on button "Update" at bounding box center [452, 703] width 295 height 31
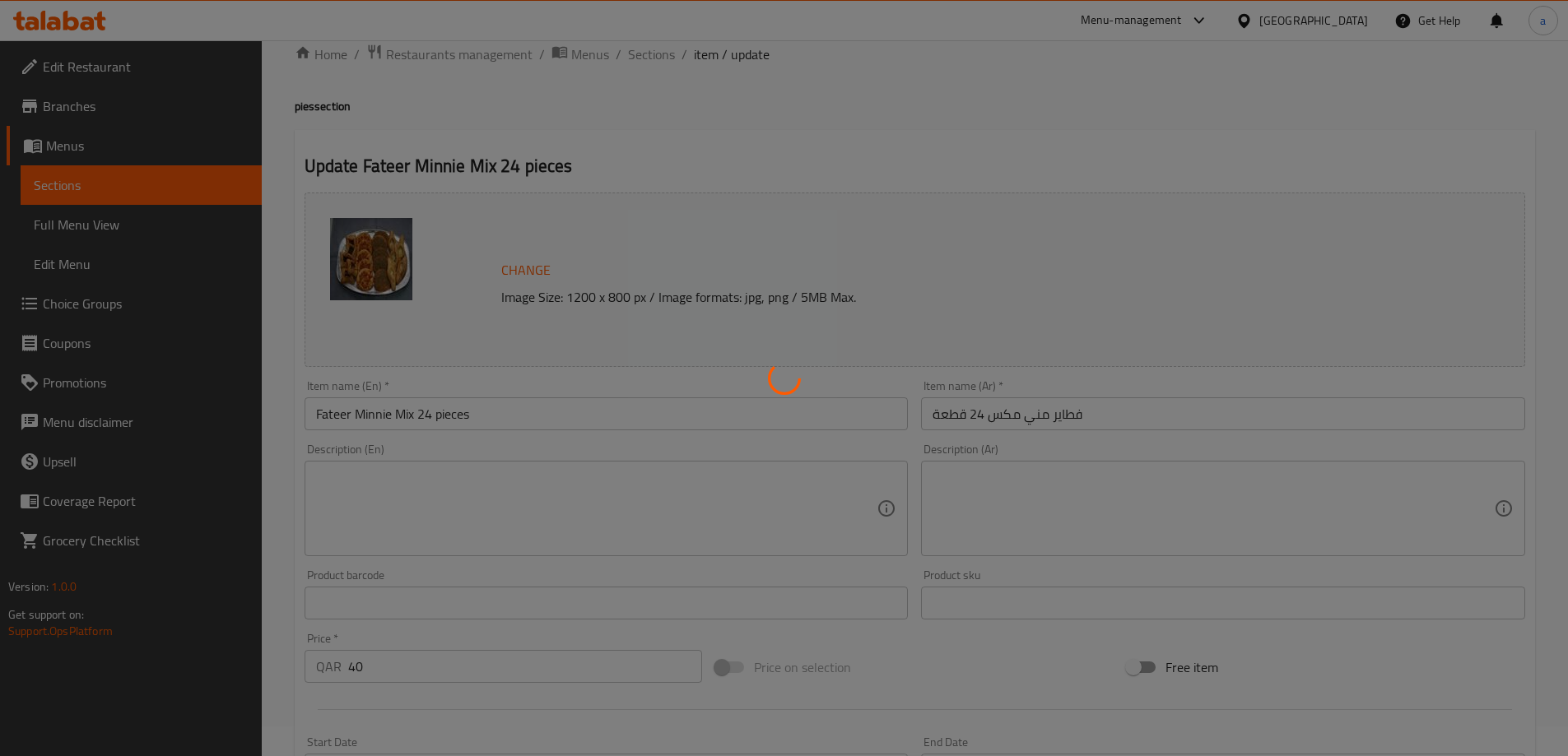
scroll to position [0, 0]
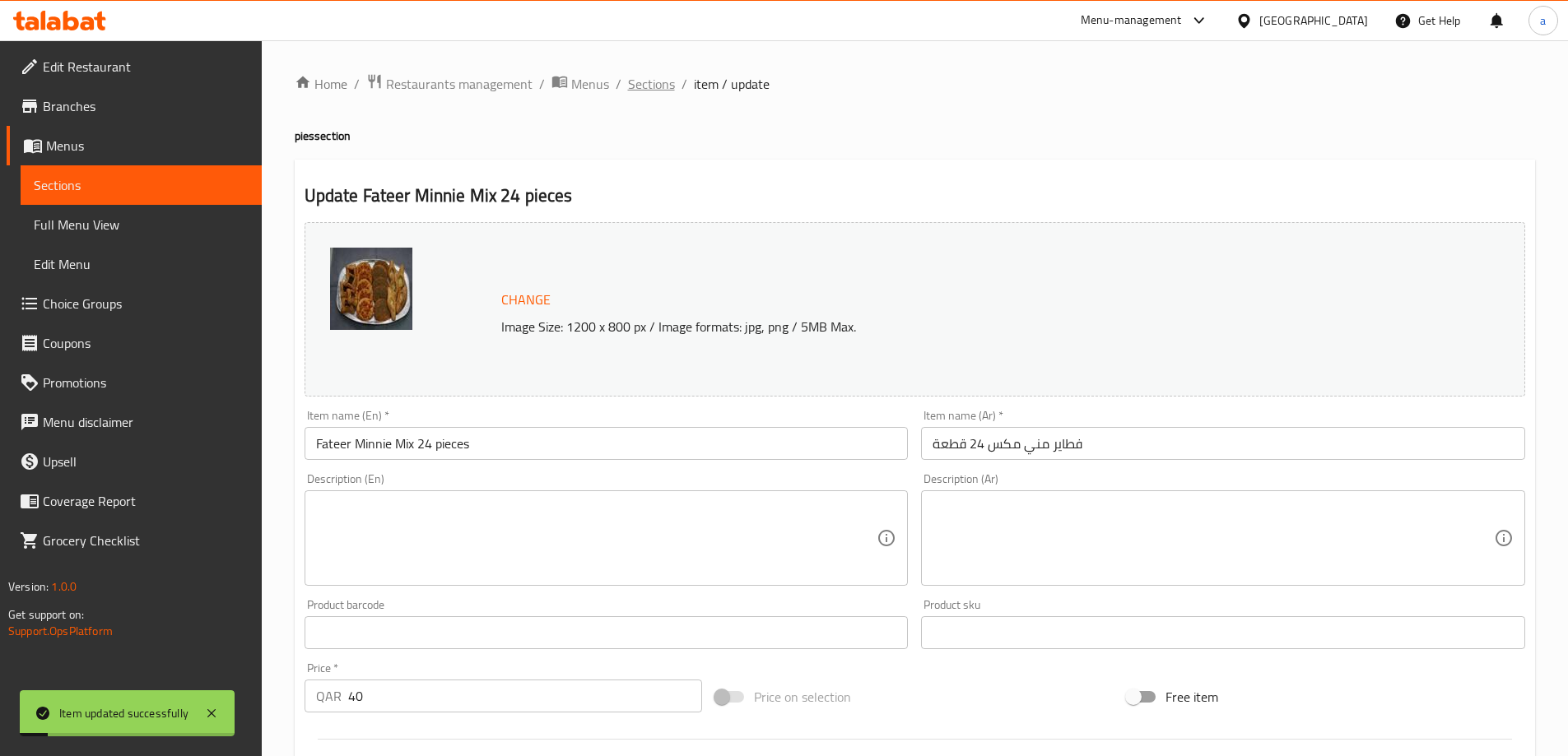
click at [662, 82] on span "Sections" at bounding box center [651, 83] width 47 height 19
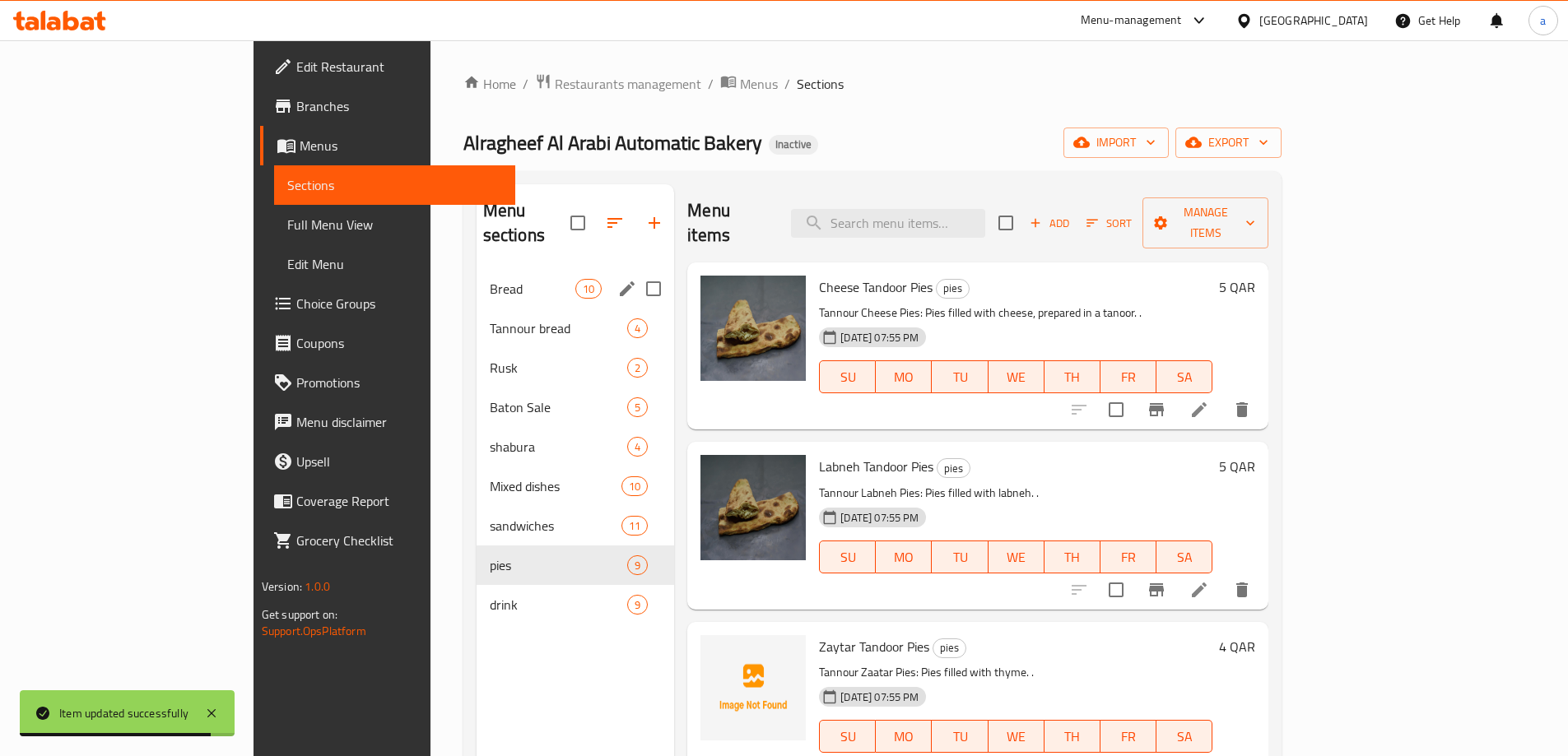
click at [490, 279] on span "Bread" at bounding box center [532, 288] width 85 height 19
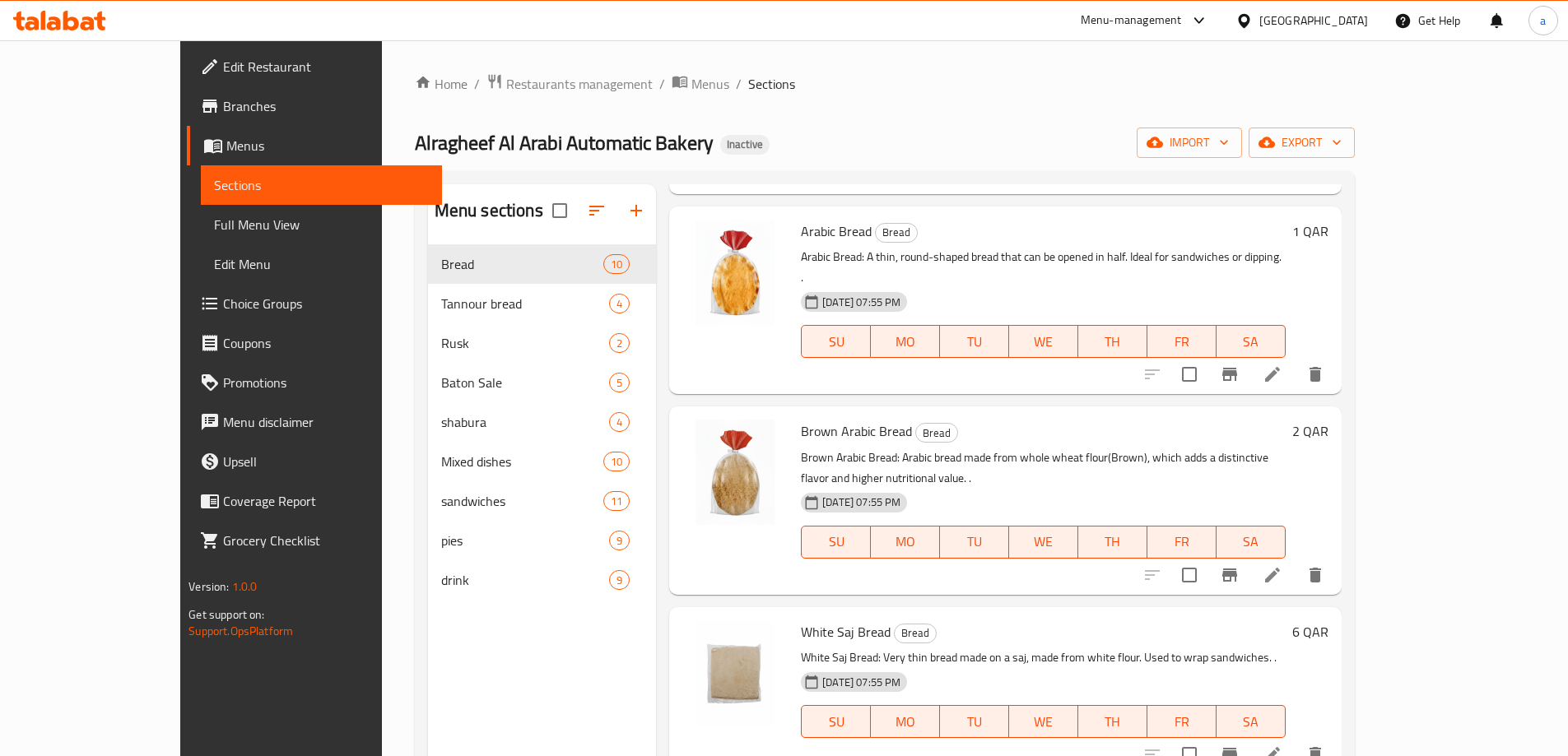
scroll to position [905, 0]
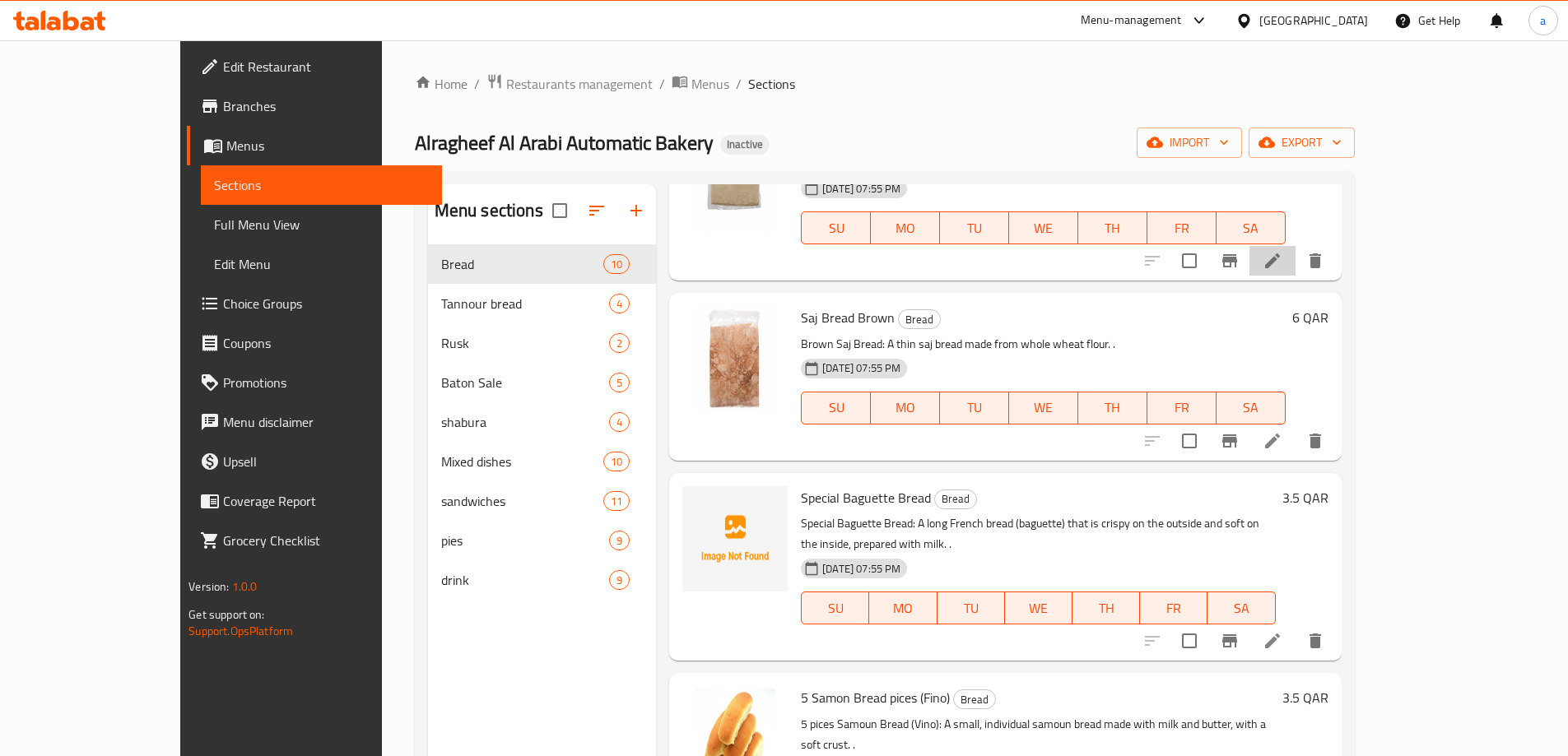
click at [1295, 246] on li at bounding box center [1273, 261] width 46 height 30
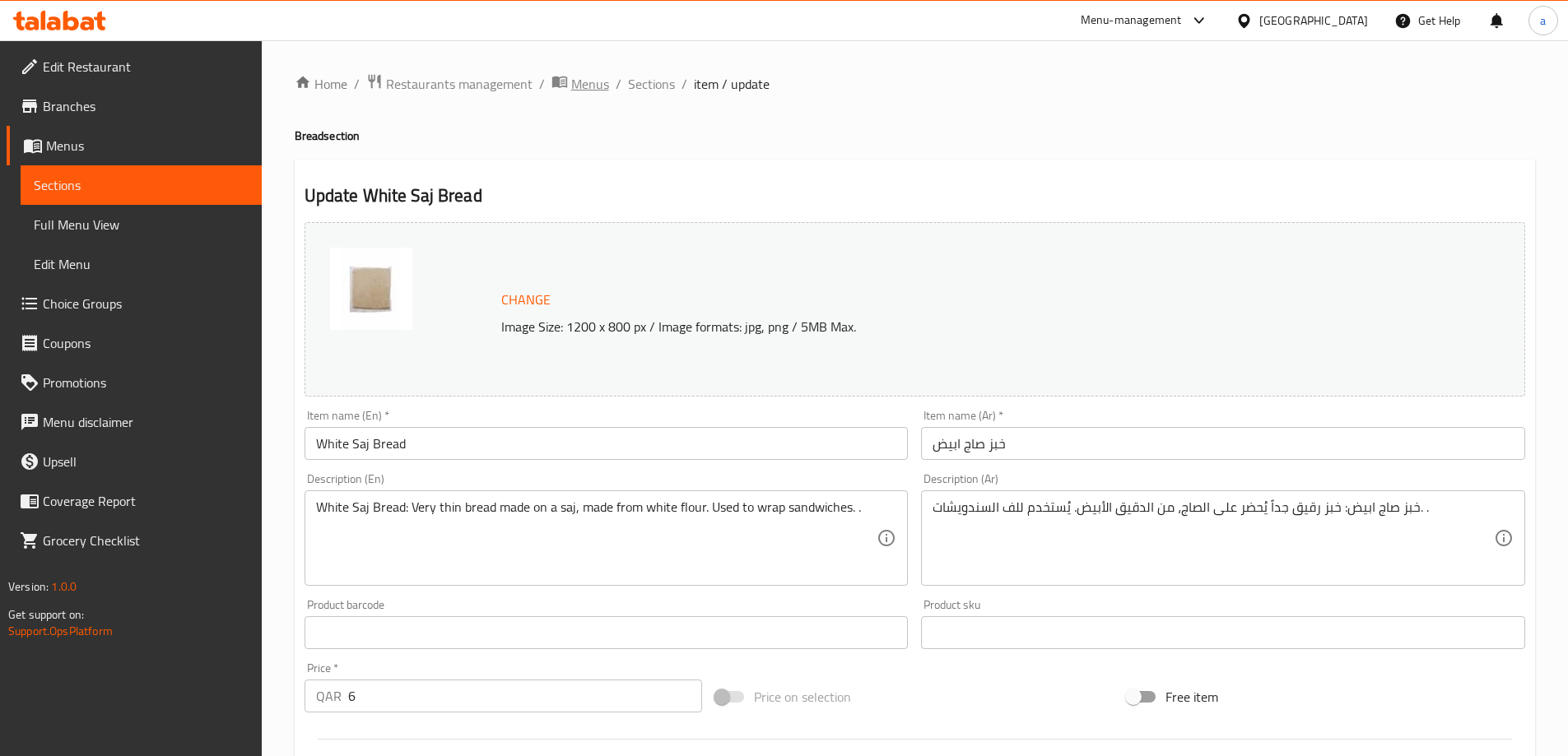
click at [605, 86] on span "Menus" at bounding box center [590, 83] width 38 height 19
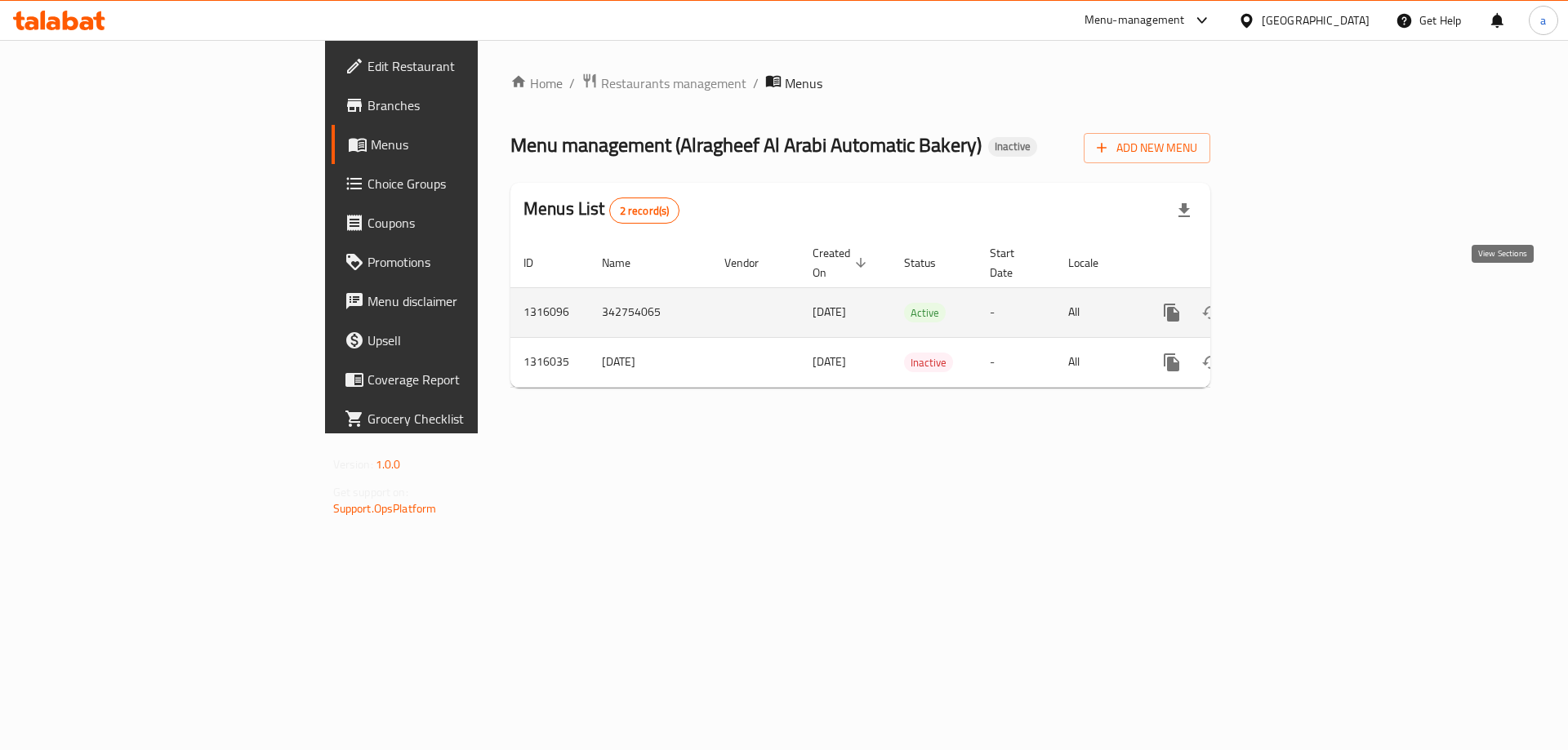
click at [1309, 302] on link "enhanced table" at bounding box center [1289, 312] width 39 height 39
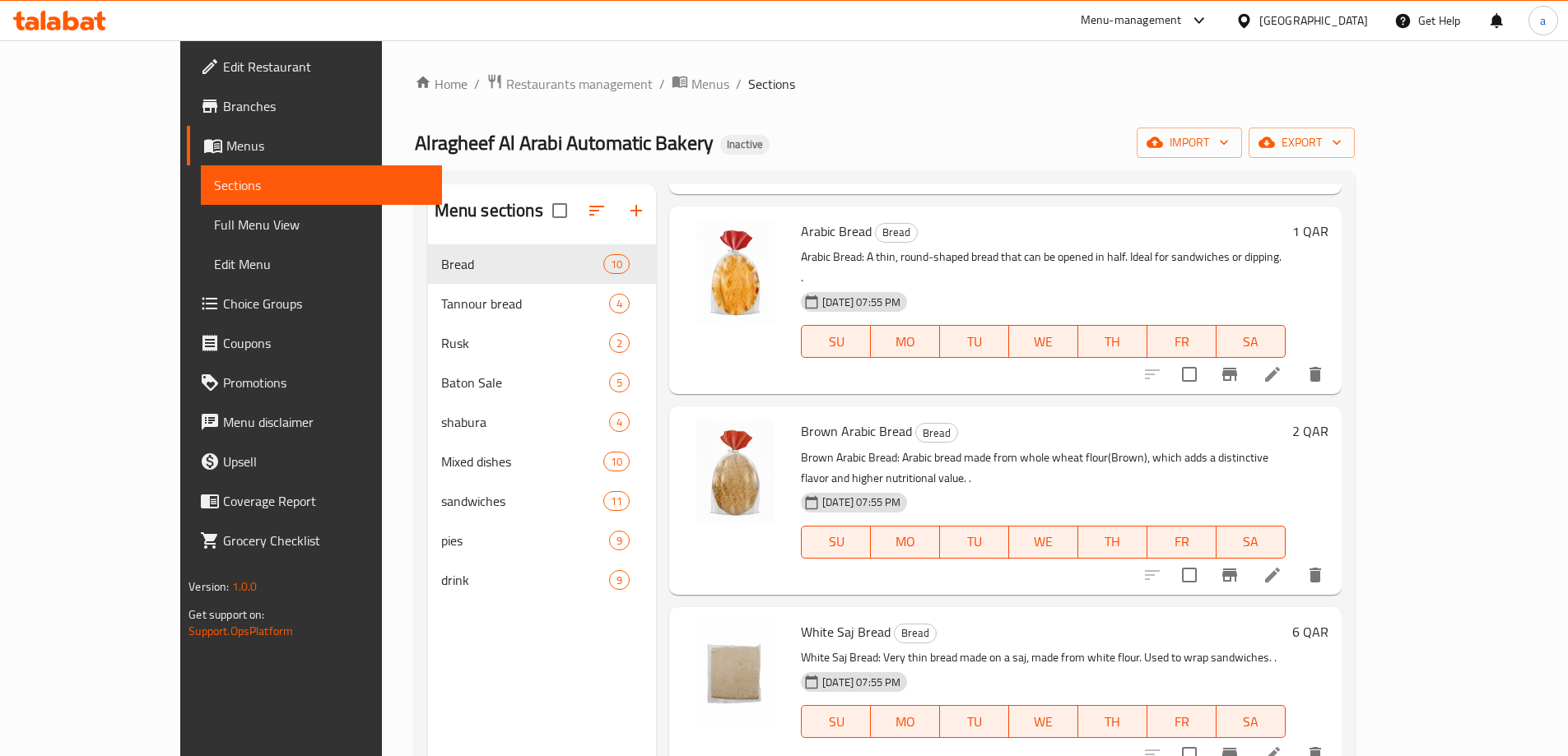
scroll to position [82, 0]
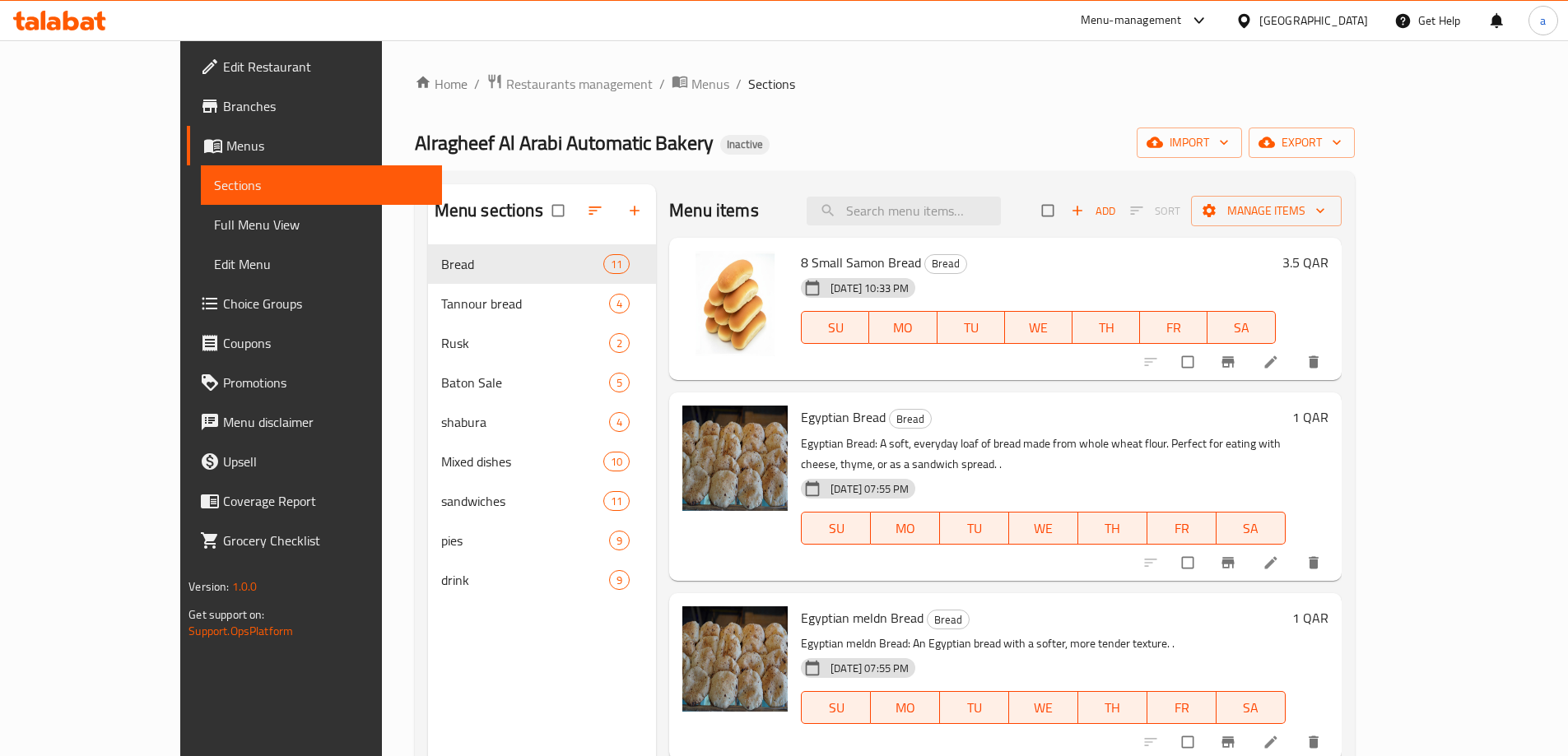
click at [226, 144] on span "Menus" at bounding box center [327, 145] width 203 height 19
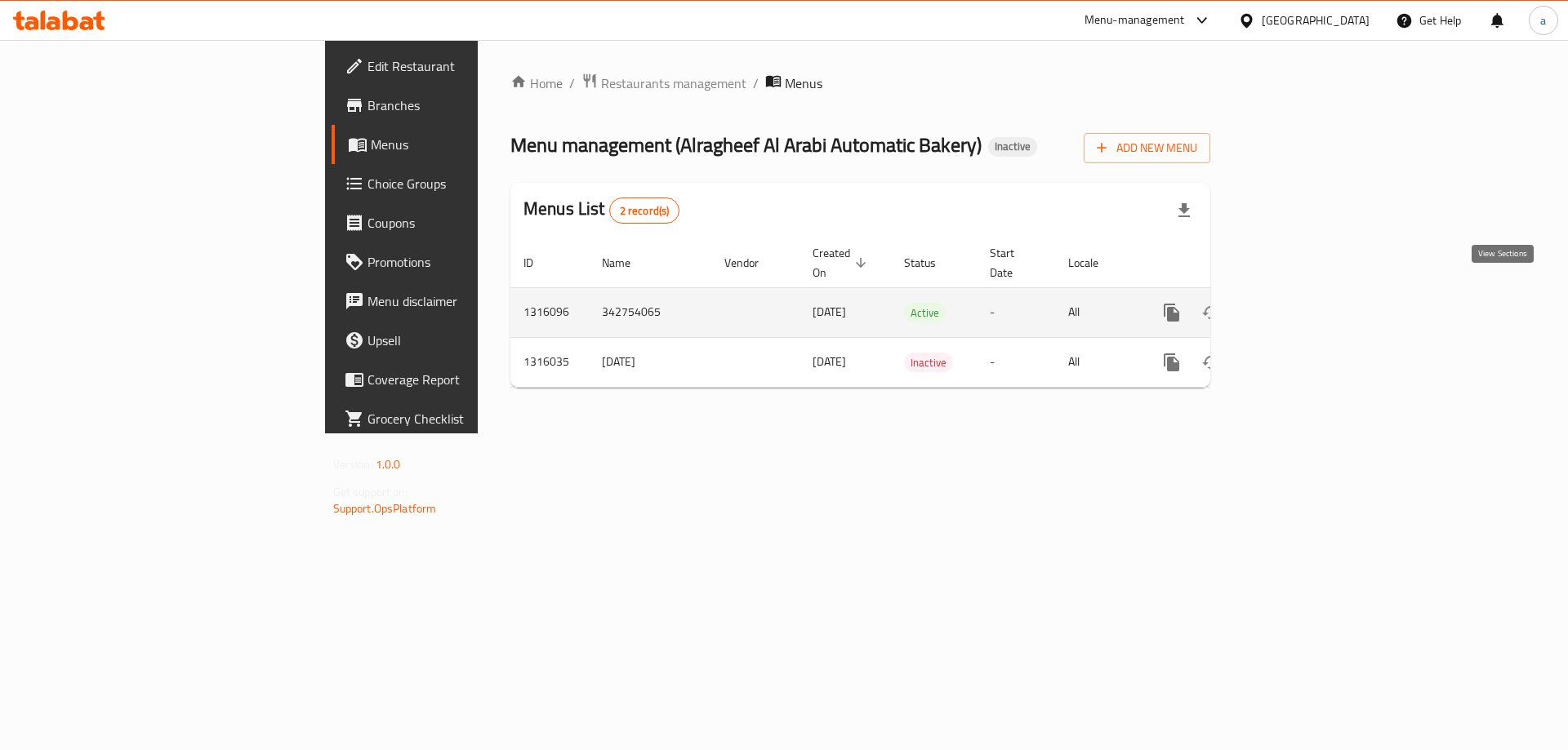
click at [1299, 303] on icon "enhanced table" at bounding box center [1289, 312] width 19 height 19
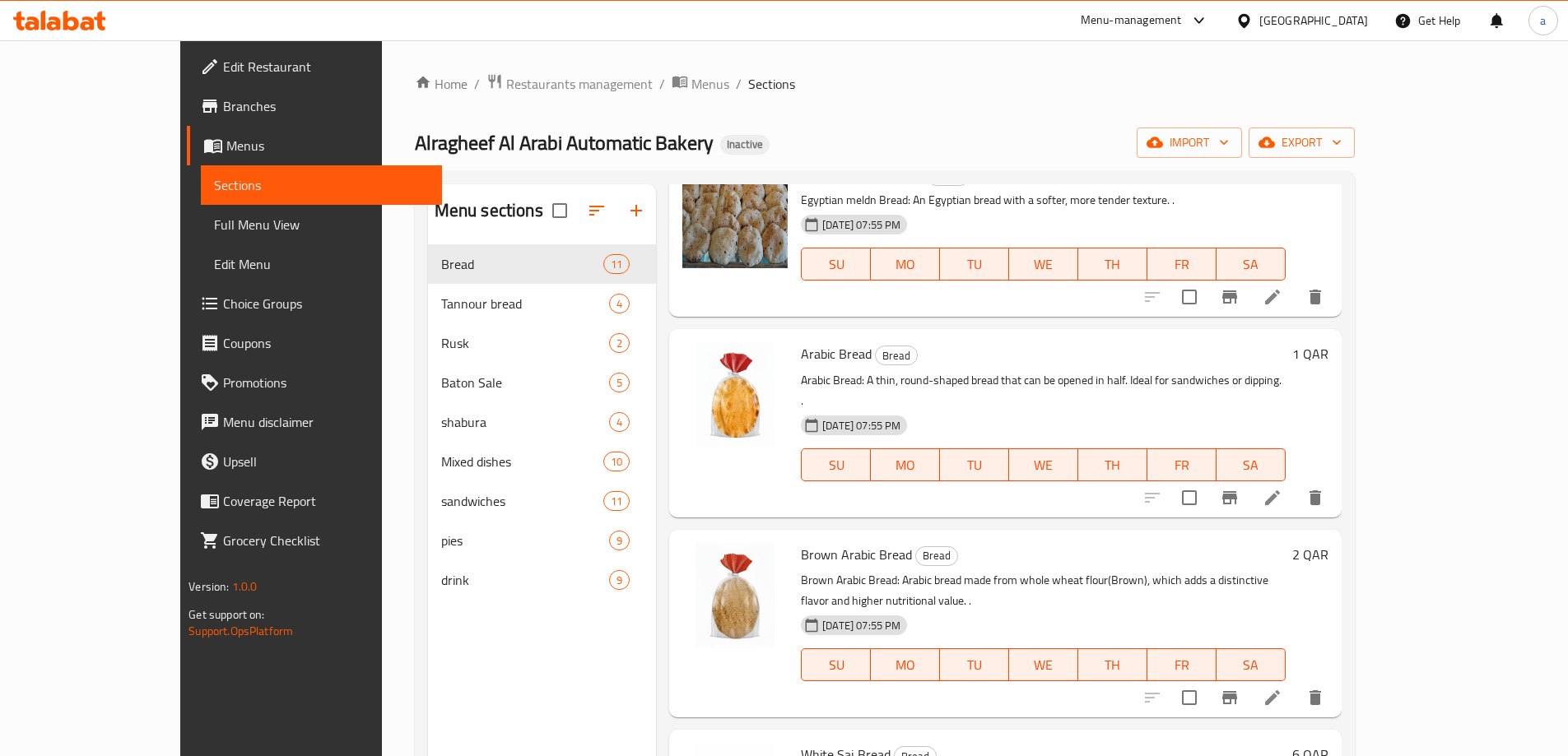
scroll to position [576, 0]
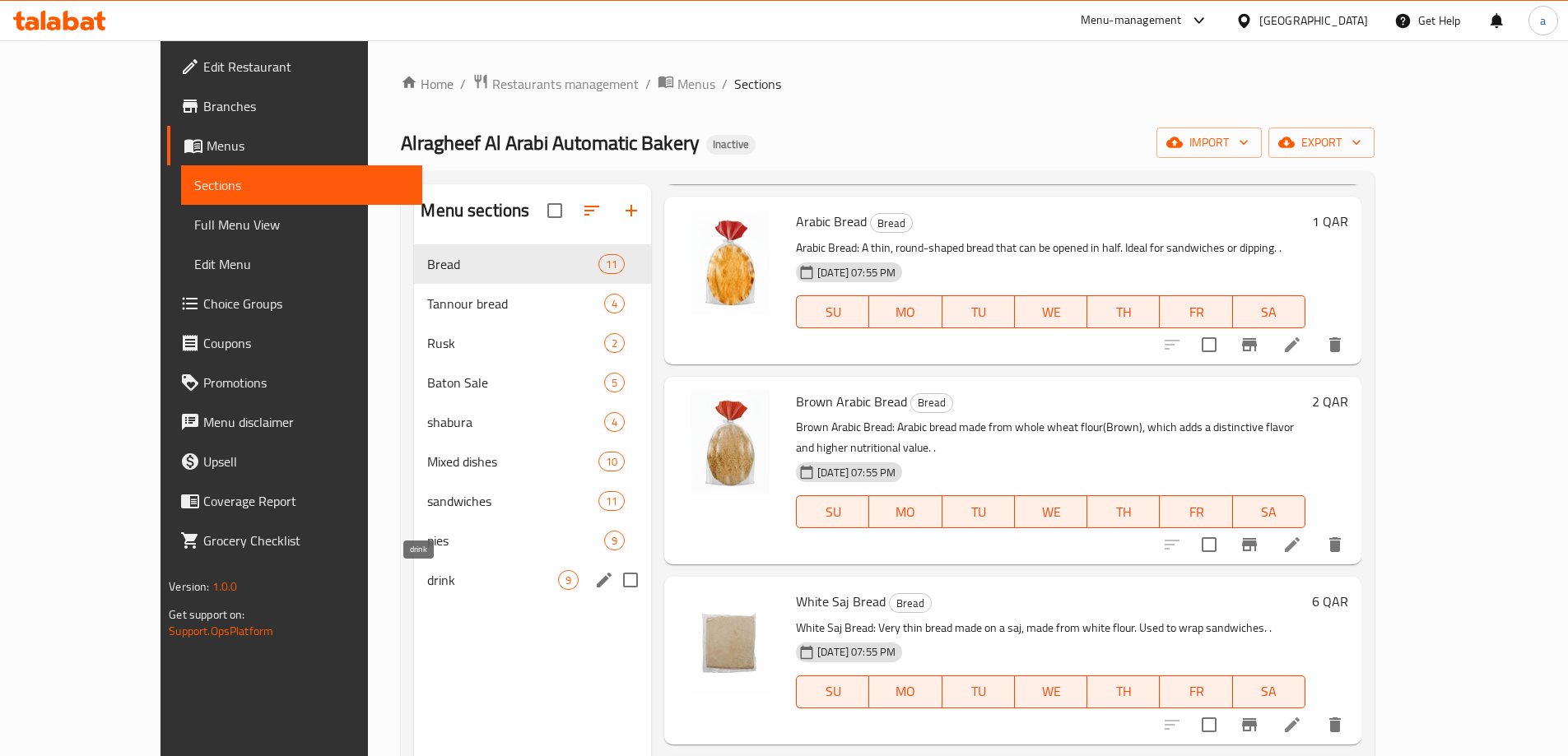
click at [450, 579] on span "drink" at bounding box center [492, 579] width 131 height 19
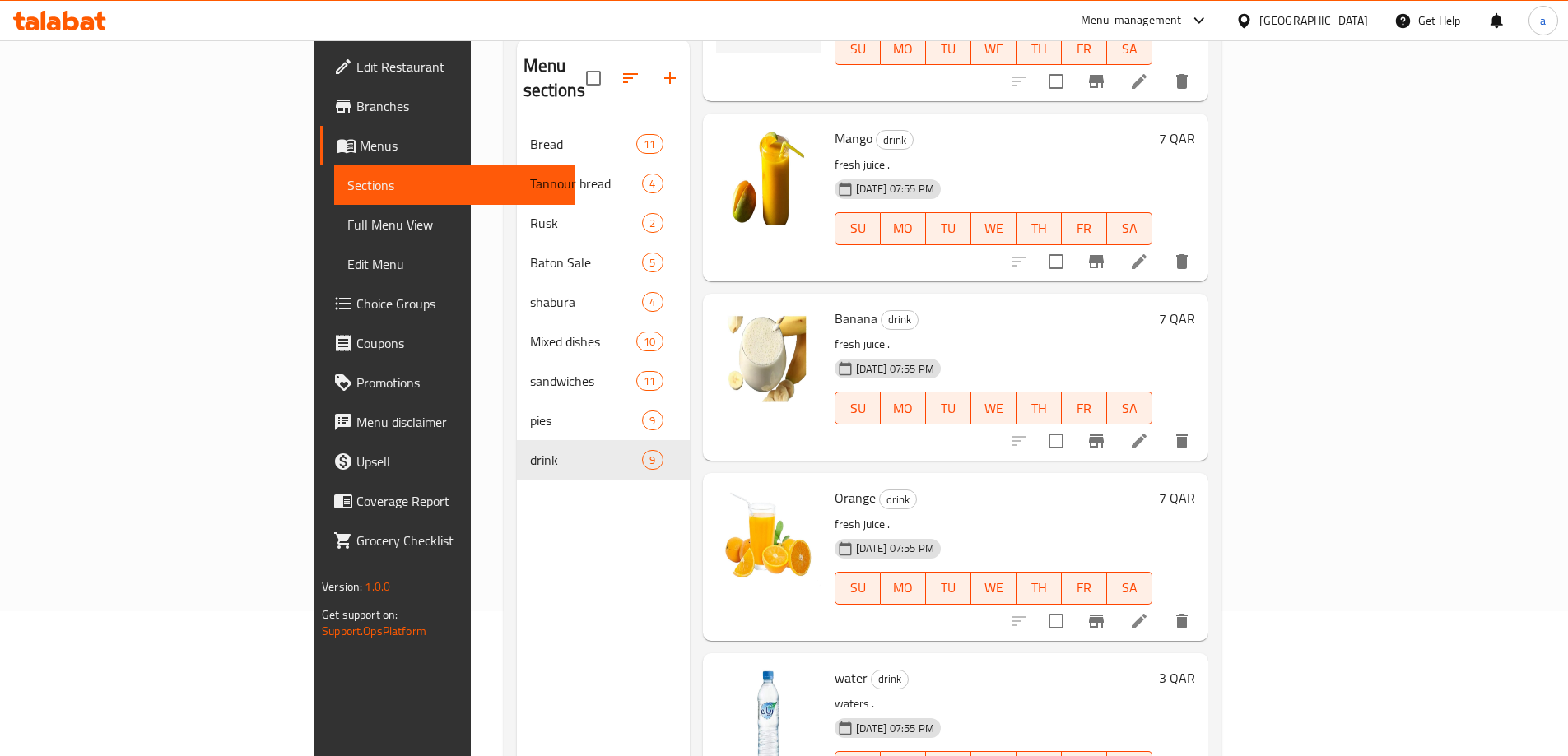
scroll to position [230, 0]
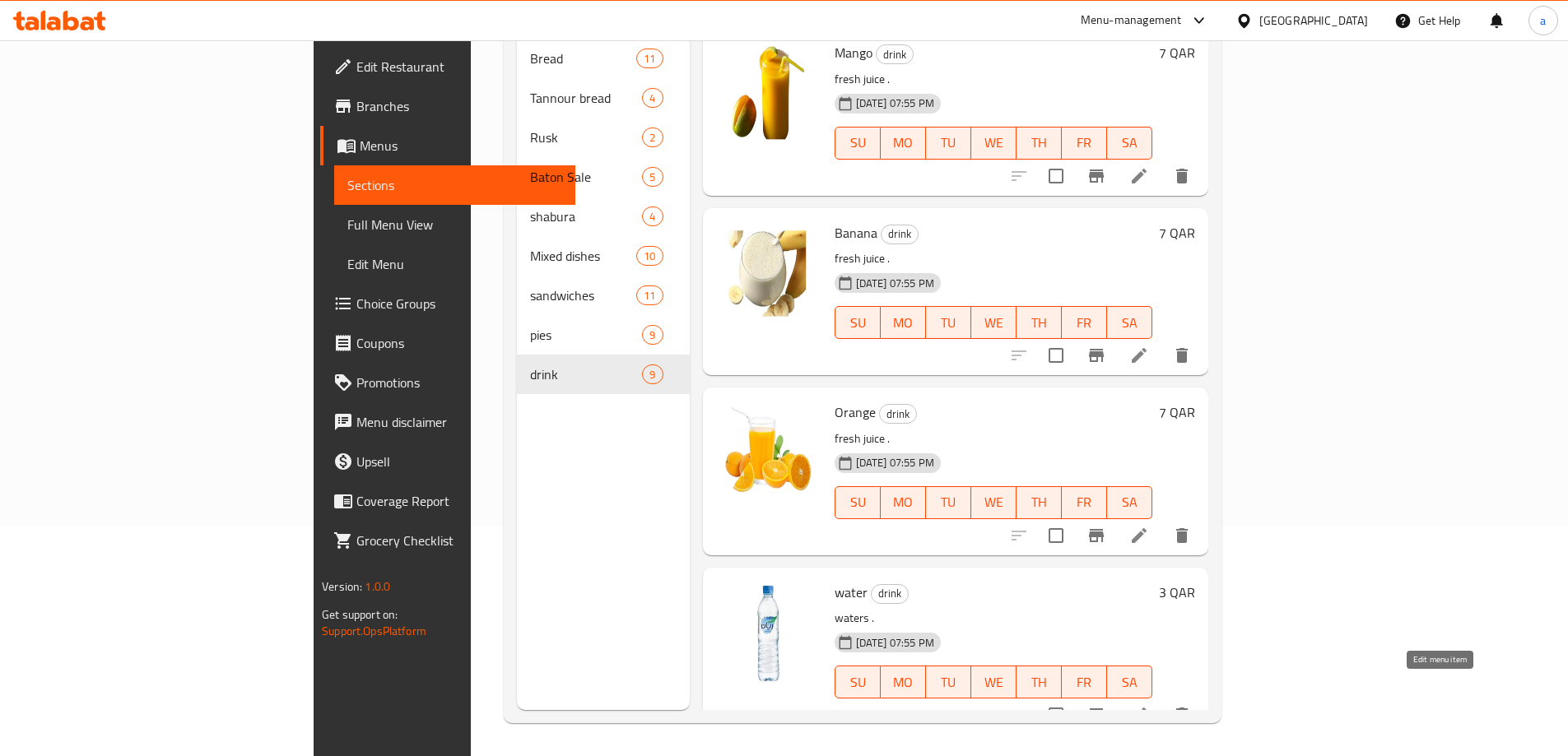
click at [1149, 705] on icon at bounding box center [1139, 714] width 19 height 19
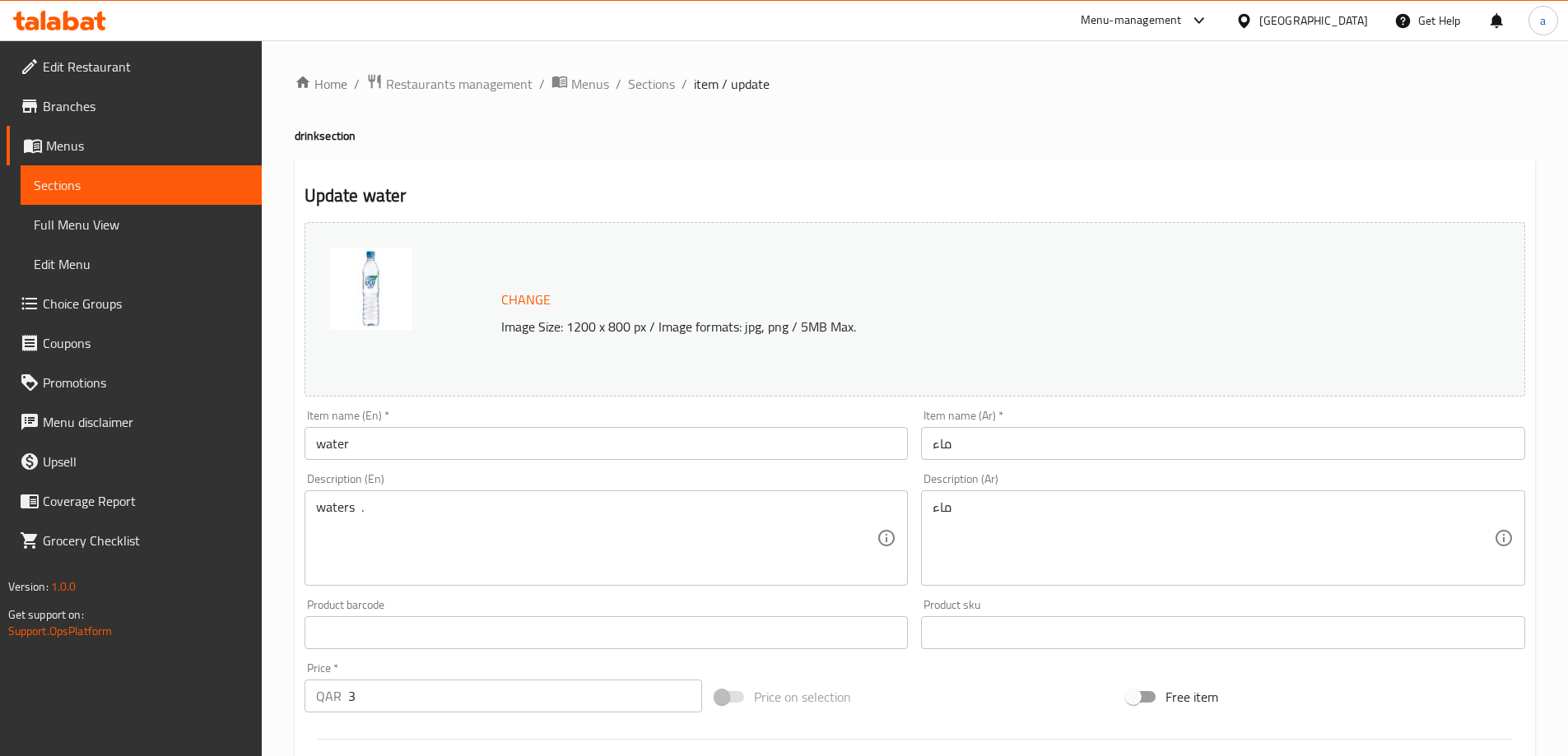
click at [703, 516] on div "Home / Restaurants management / Menus / Sections / item / update drink section …" at bounding box center [915, 613] width 1240 height 1080
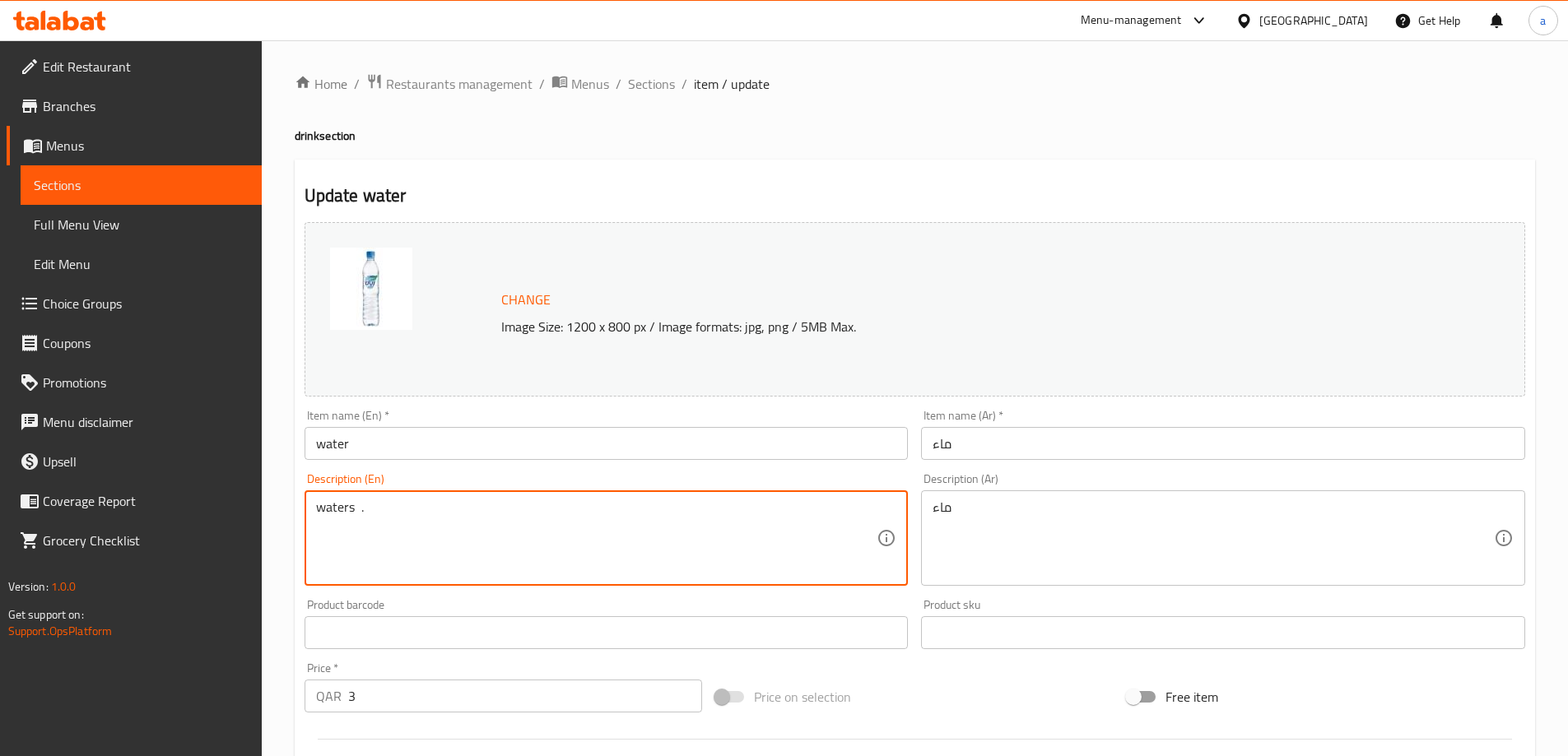
drag, startPoint x: 703, startPoint y: 516, endPoint x: 693, endPoint y: 517, distance: 10.0
click at [693, 517] on textarea "waters ." at bounding box center [596, 539] width 561 height 78
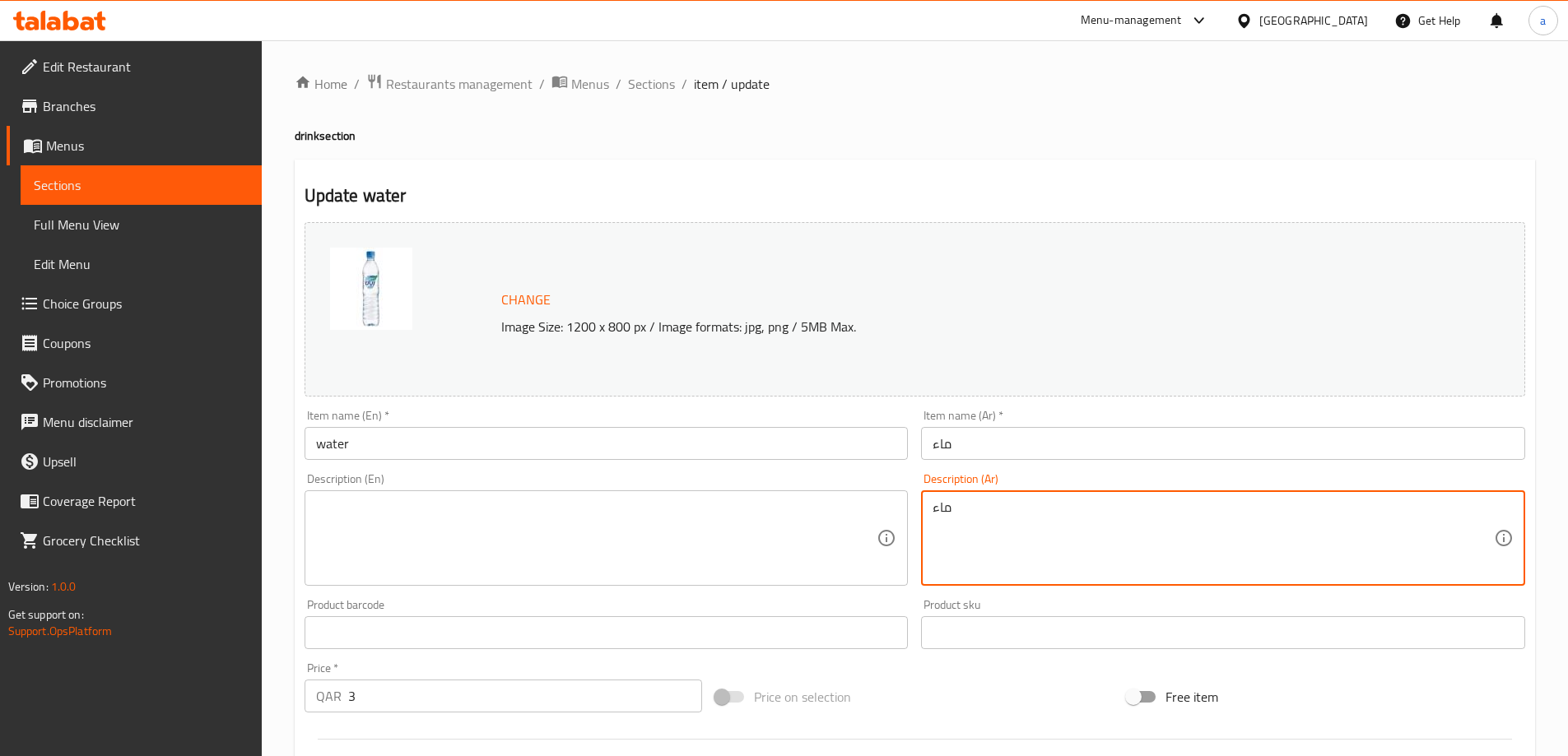
click at [1029, 535] on textarea "ماء" at bounding box center [1213, 539] width 561 height 78
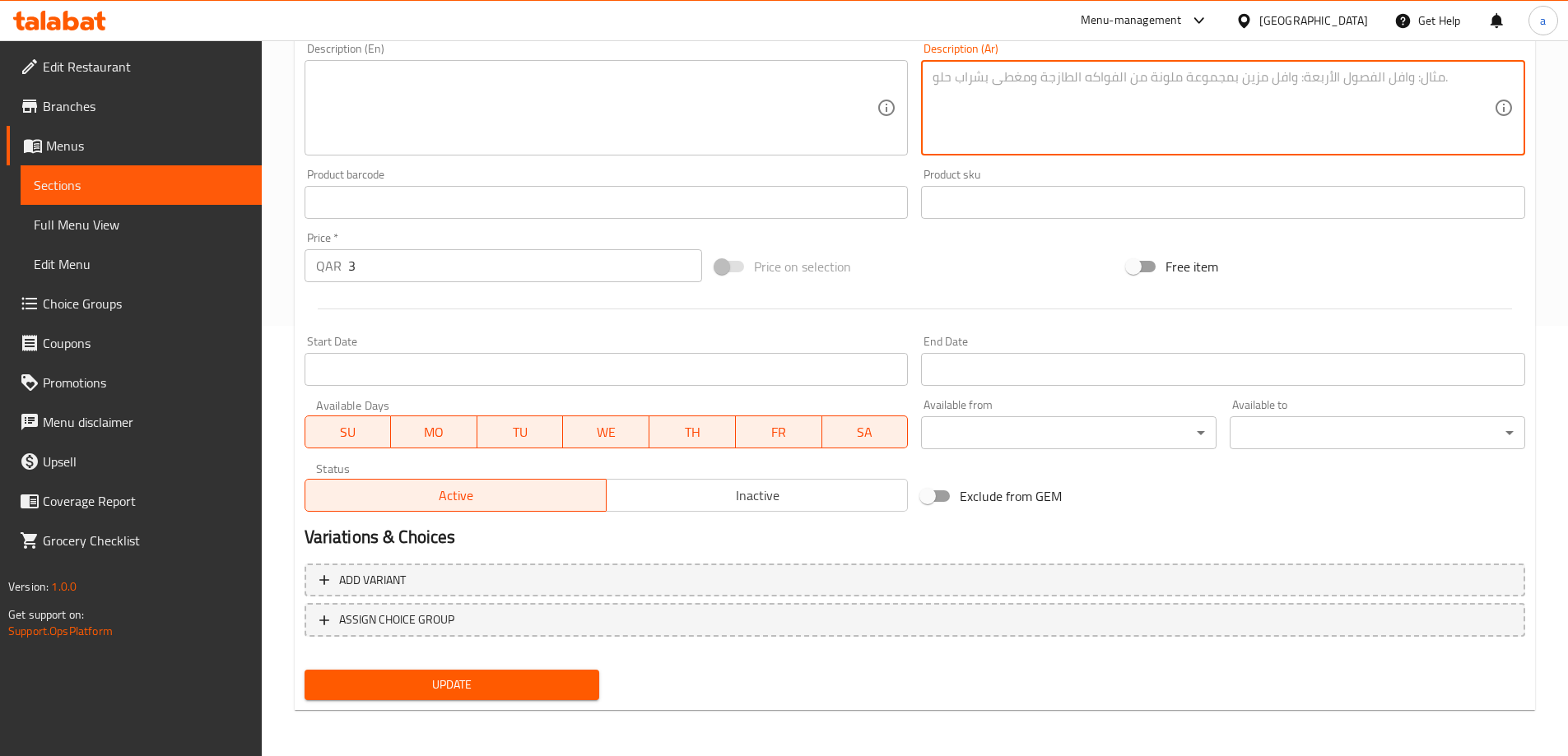
click at [557, 664] on div "Update" at bounding box center [452, 685] width 308 height 43
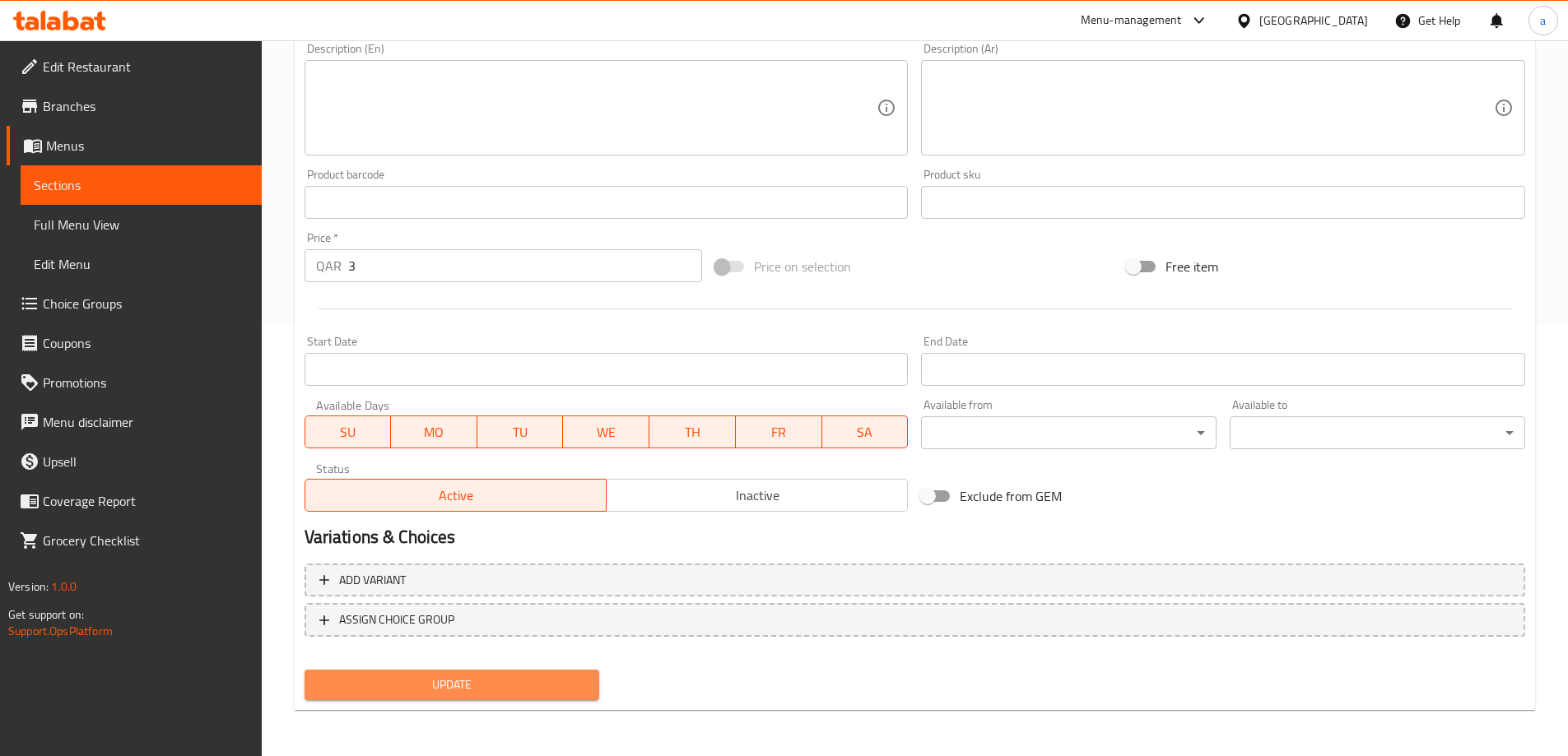
click at [553, 678] on span "Update" at bounding box center [452, 685] width 269 height 20
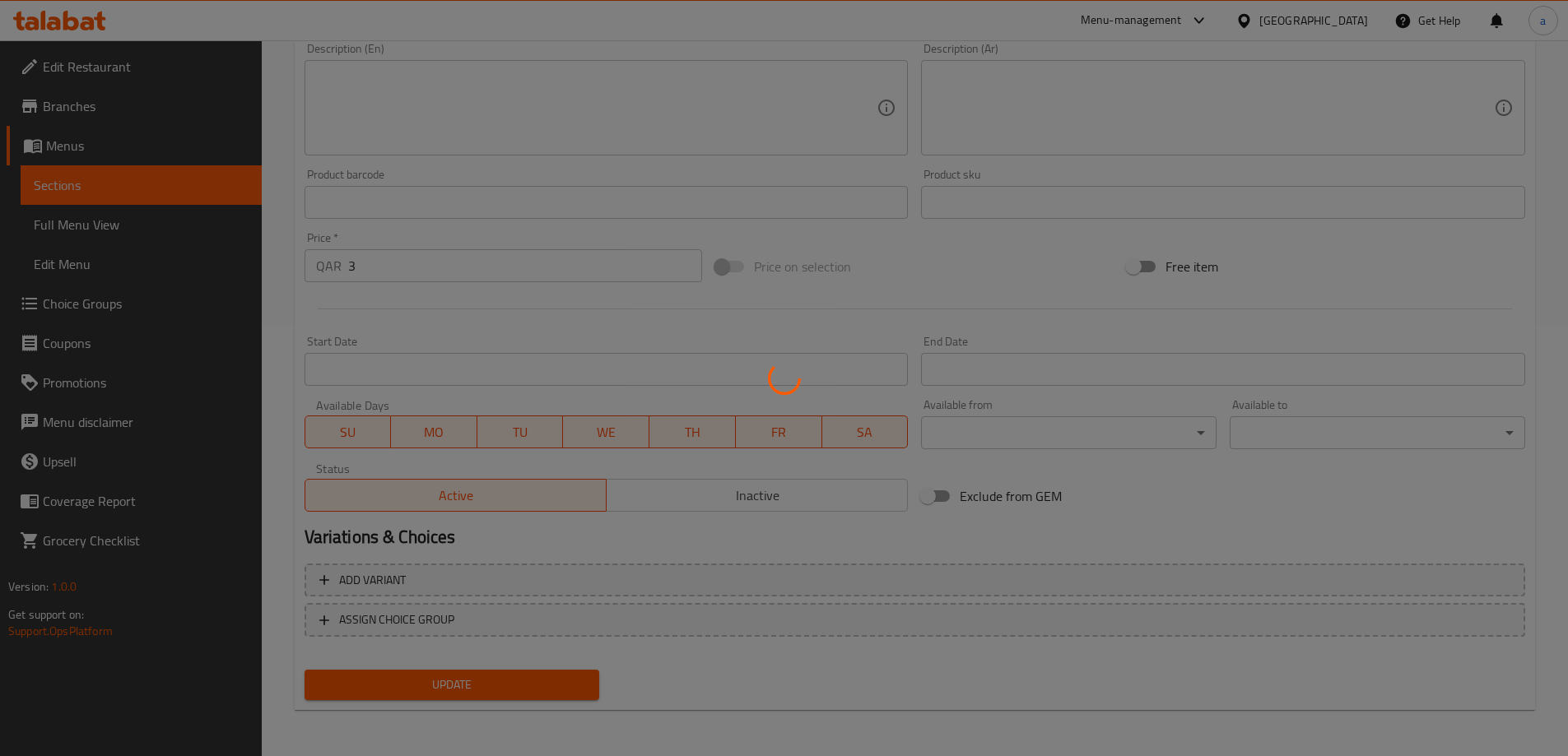
click at [576, 755] on div at bounding box center [784, 378] width 1568 height 756
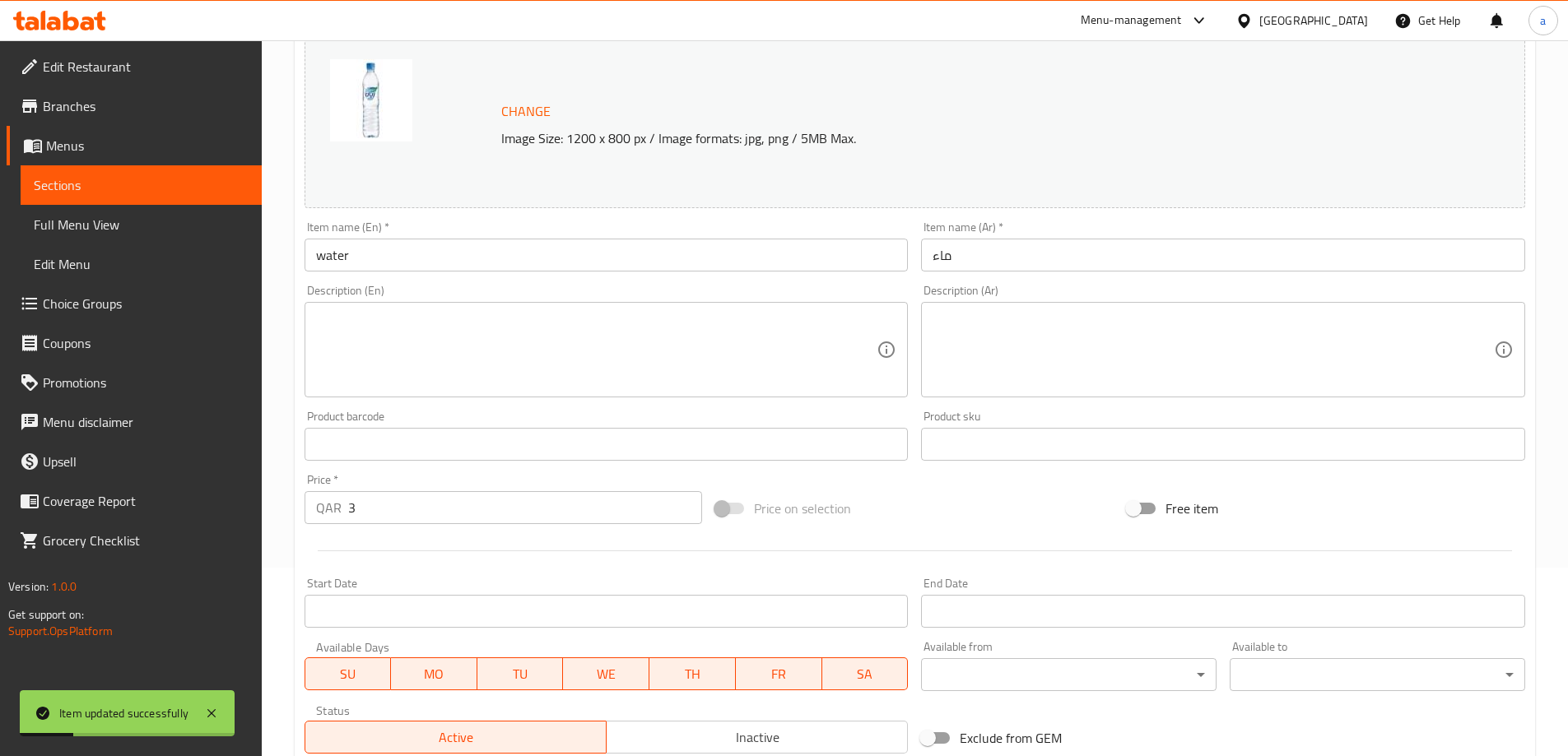
scroll to position [19, 0]
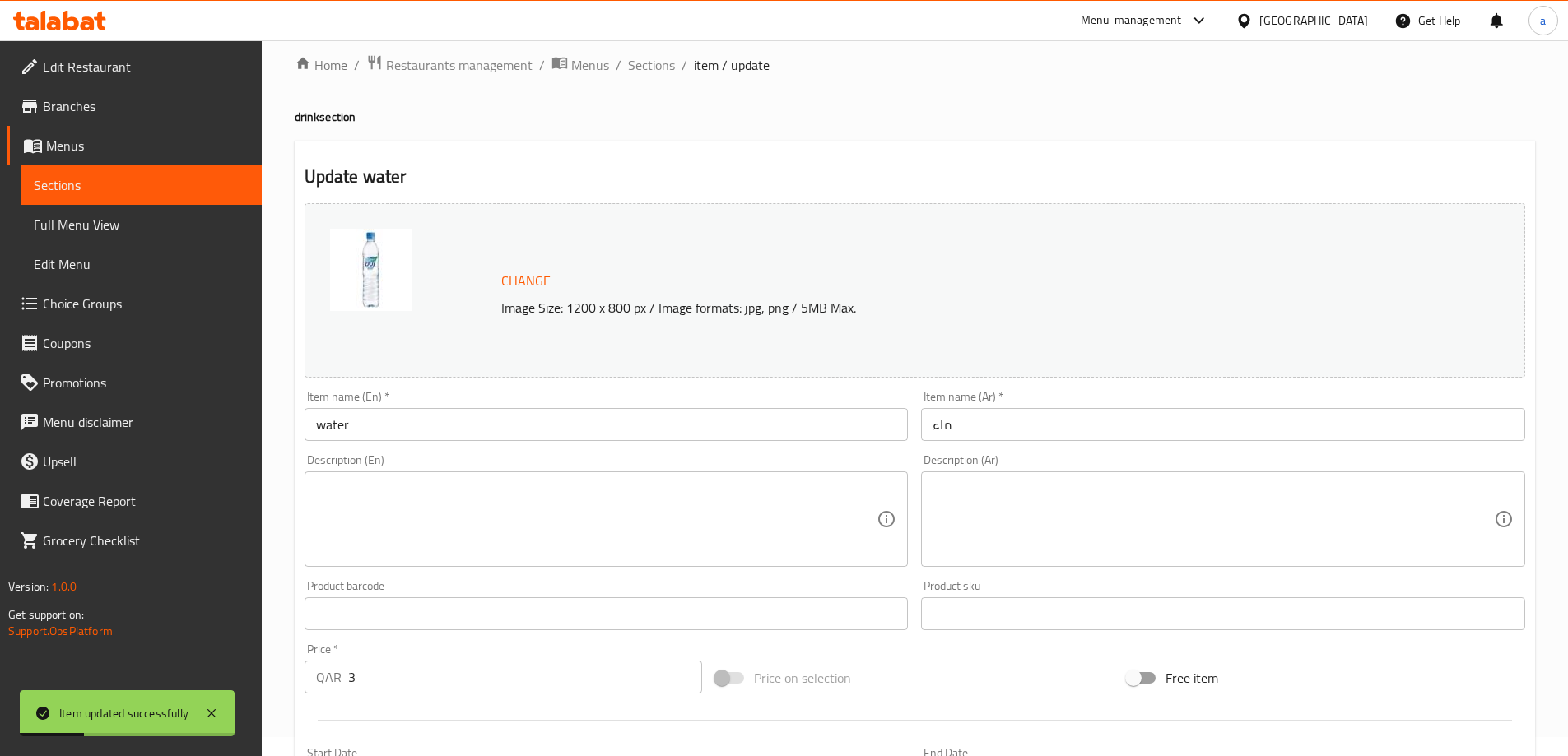
click at [483, 415] on input "water" at bounding box center [606, 425] width 604 height 33
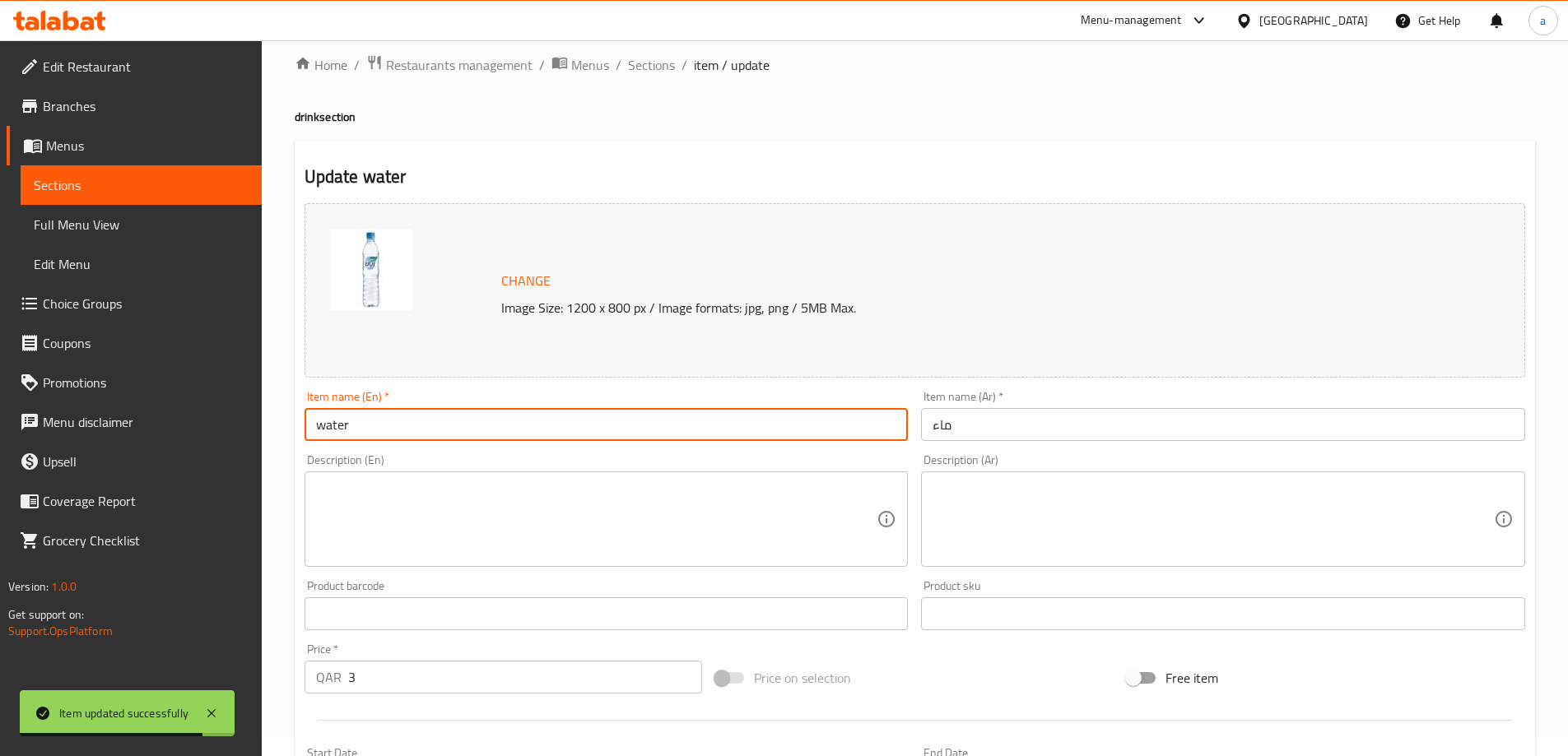
click at [650, 440] on input "water" at bounding box center [606, 425] width 604 height 33
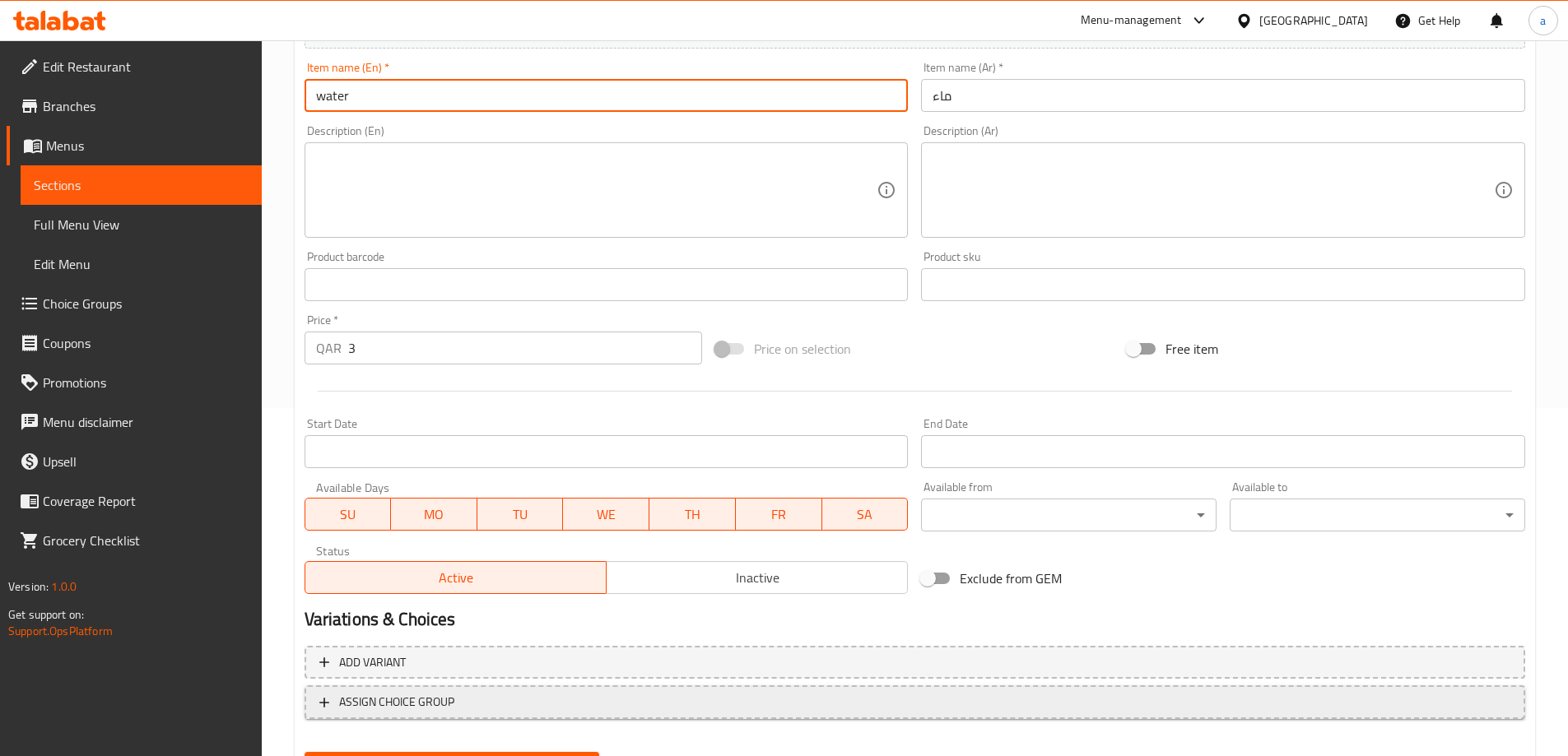
scroll to position [430, 0]
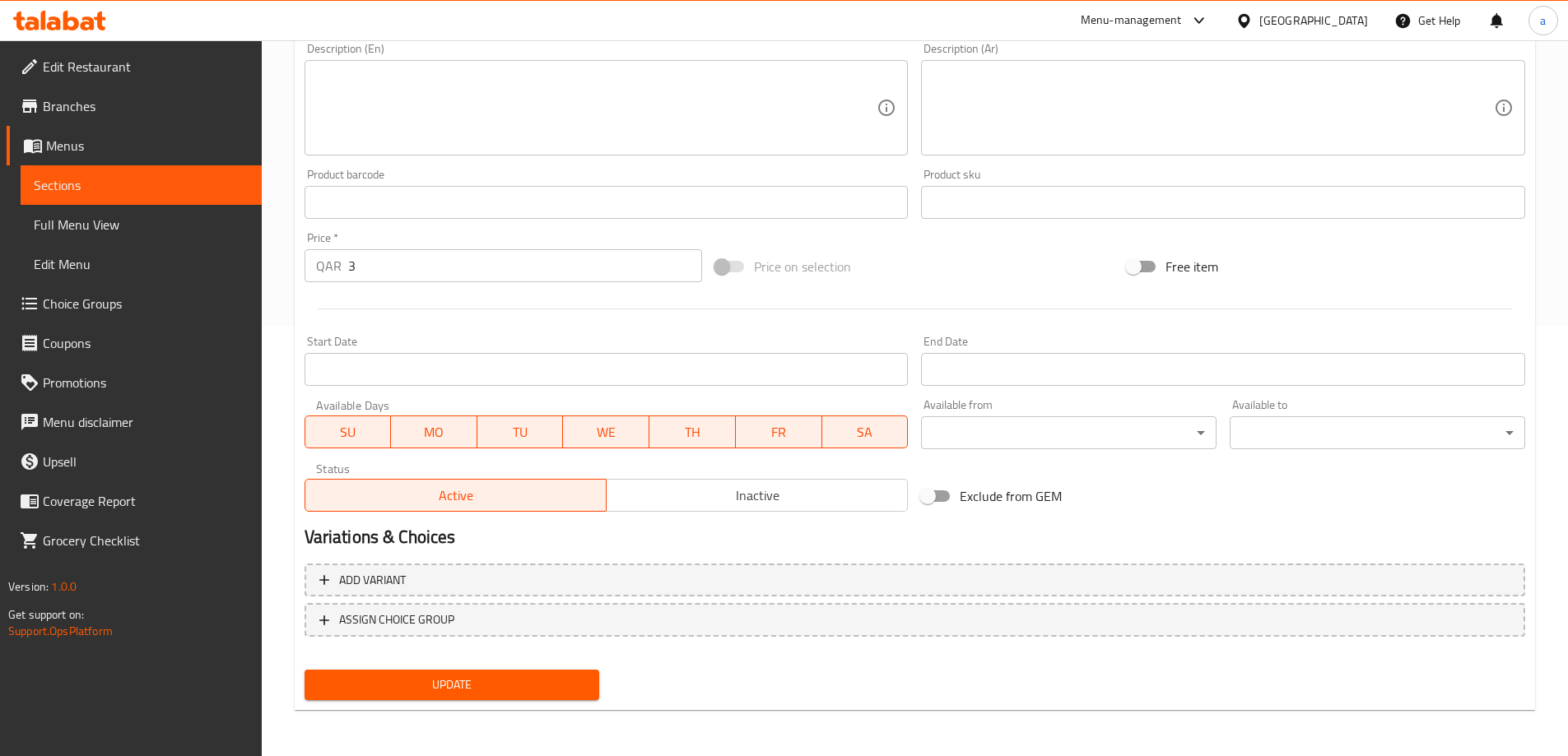
click at [501, 672] on button "Update" at bounding box center [452, 685] width 295 height 31
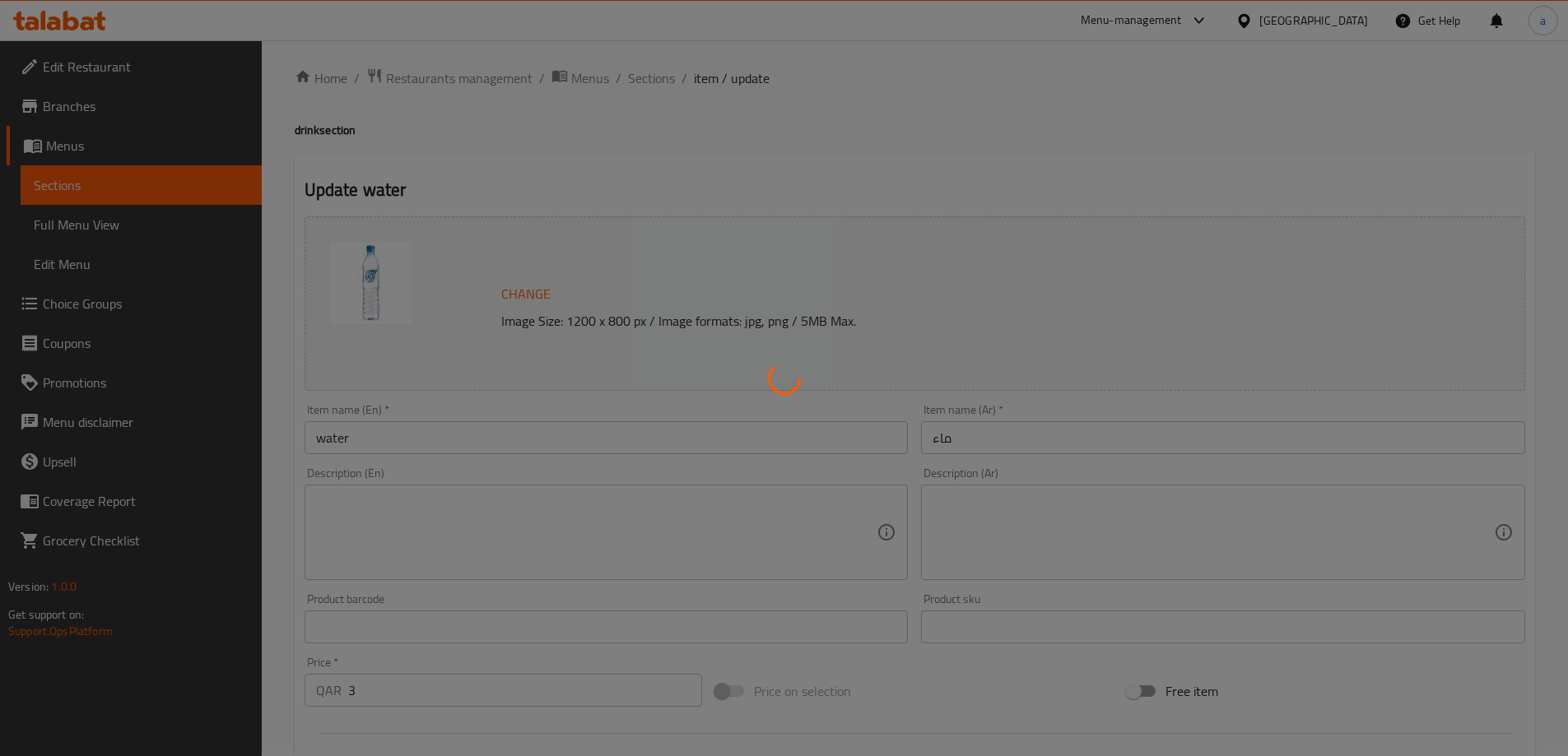
scroll to position [0, 0]
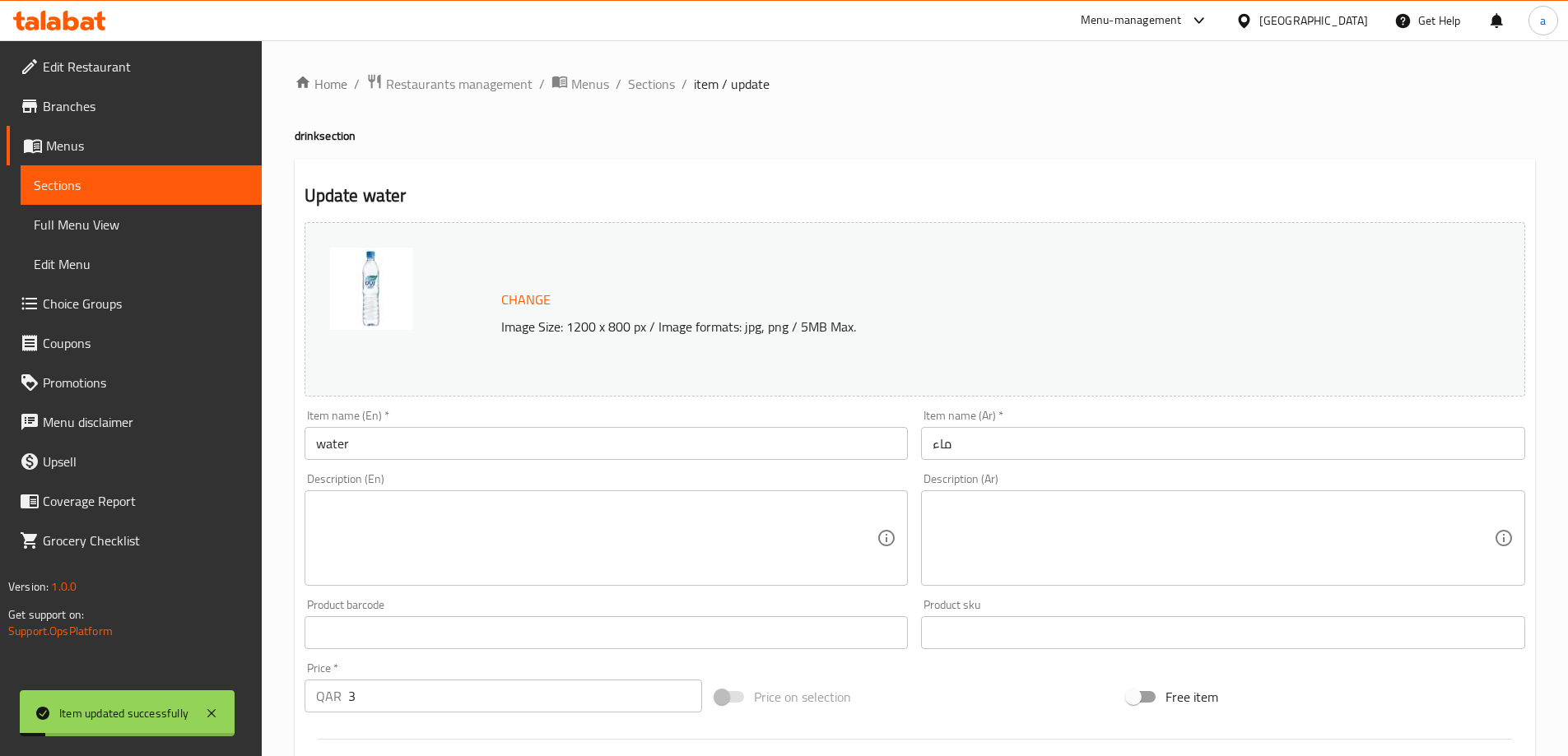
click at [656, 78] on span "Sections" at bounding box center [651, 83] width 47 height 19
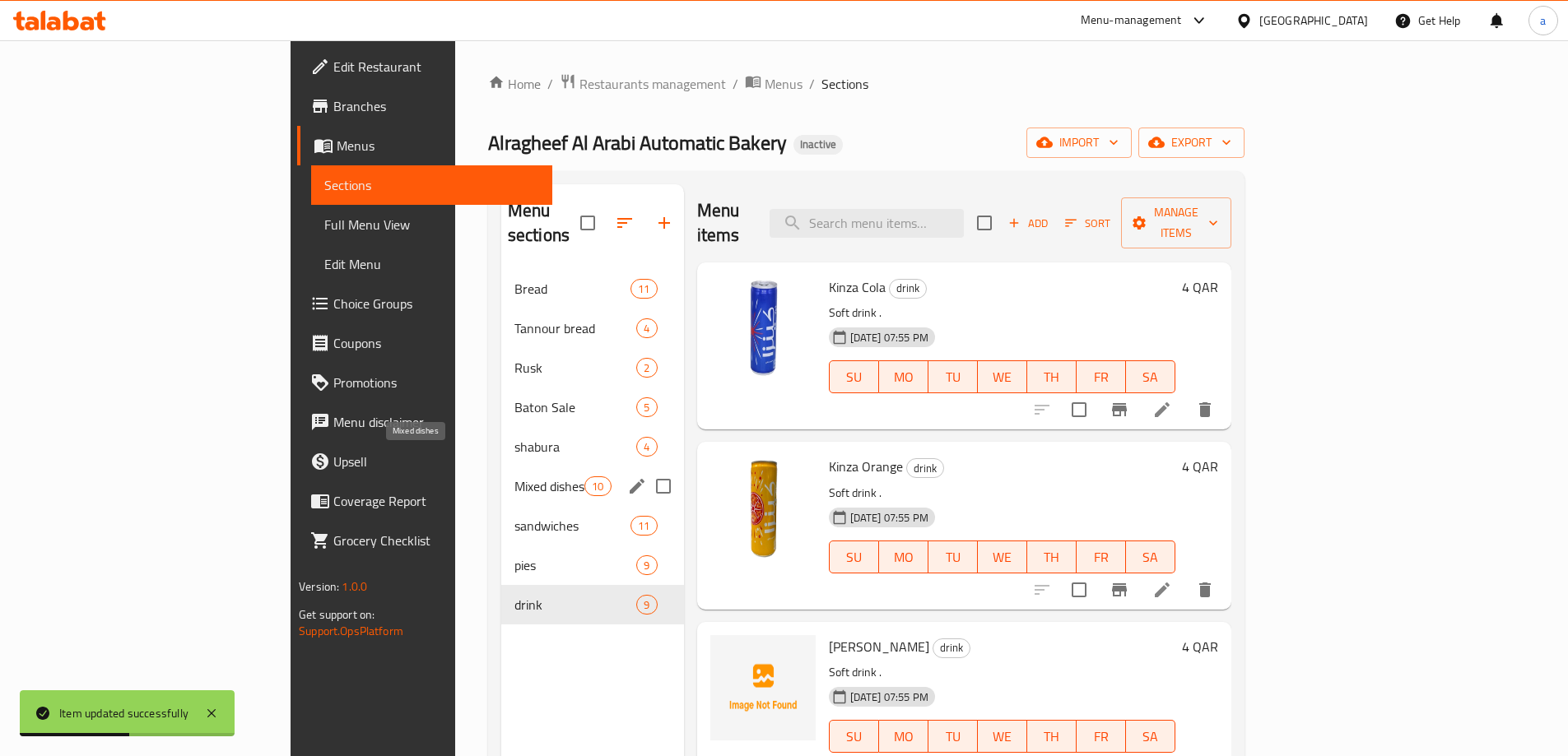
click at [515, 477] on span "Mixed dishes" at bounding box center [550, 486] width 70 height 19
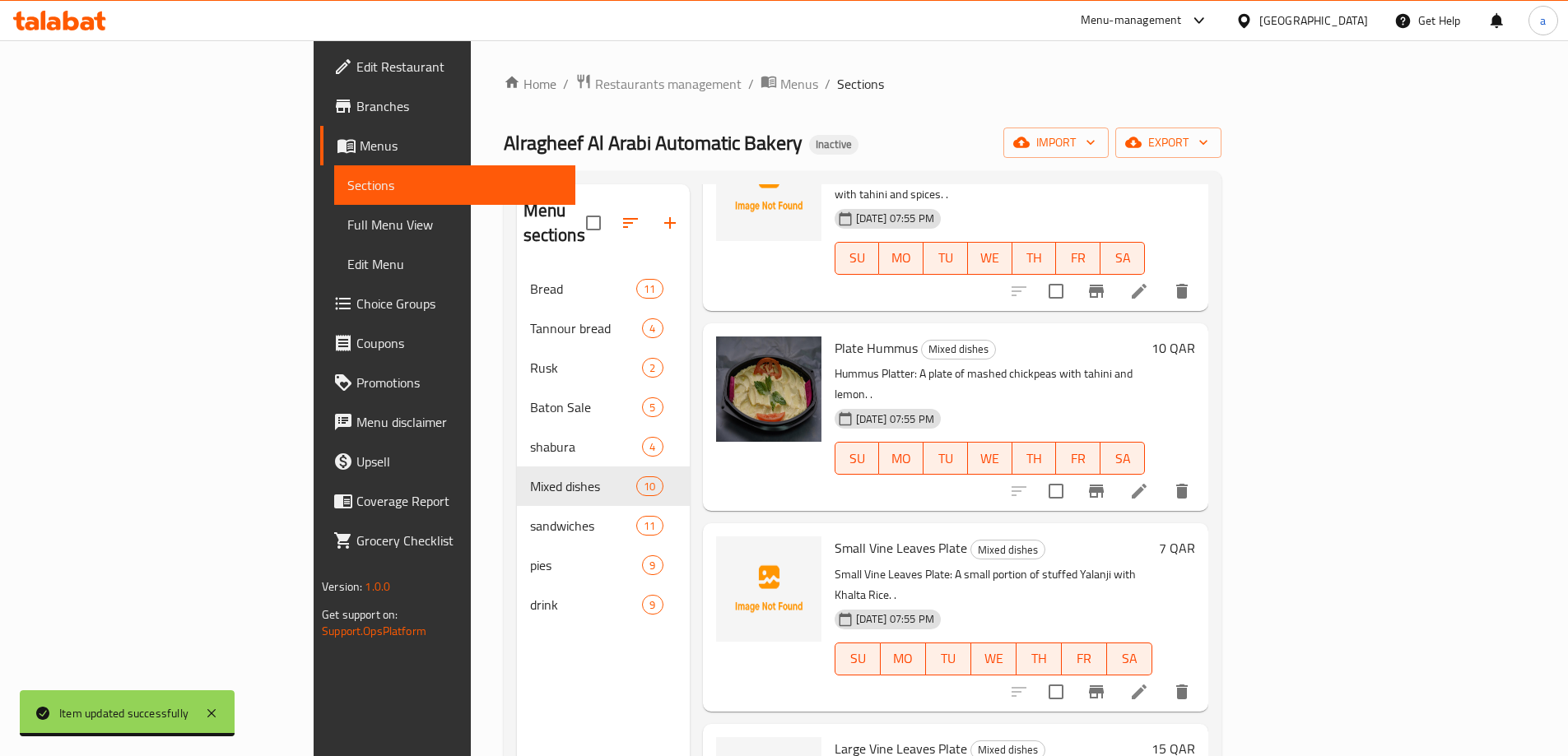
scroll to position [1083, 0]
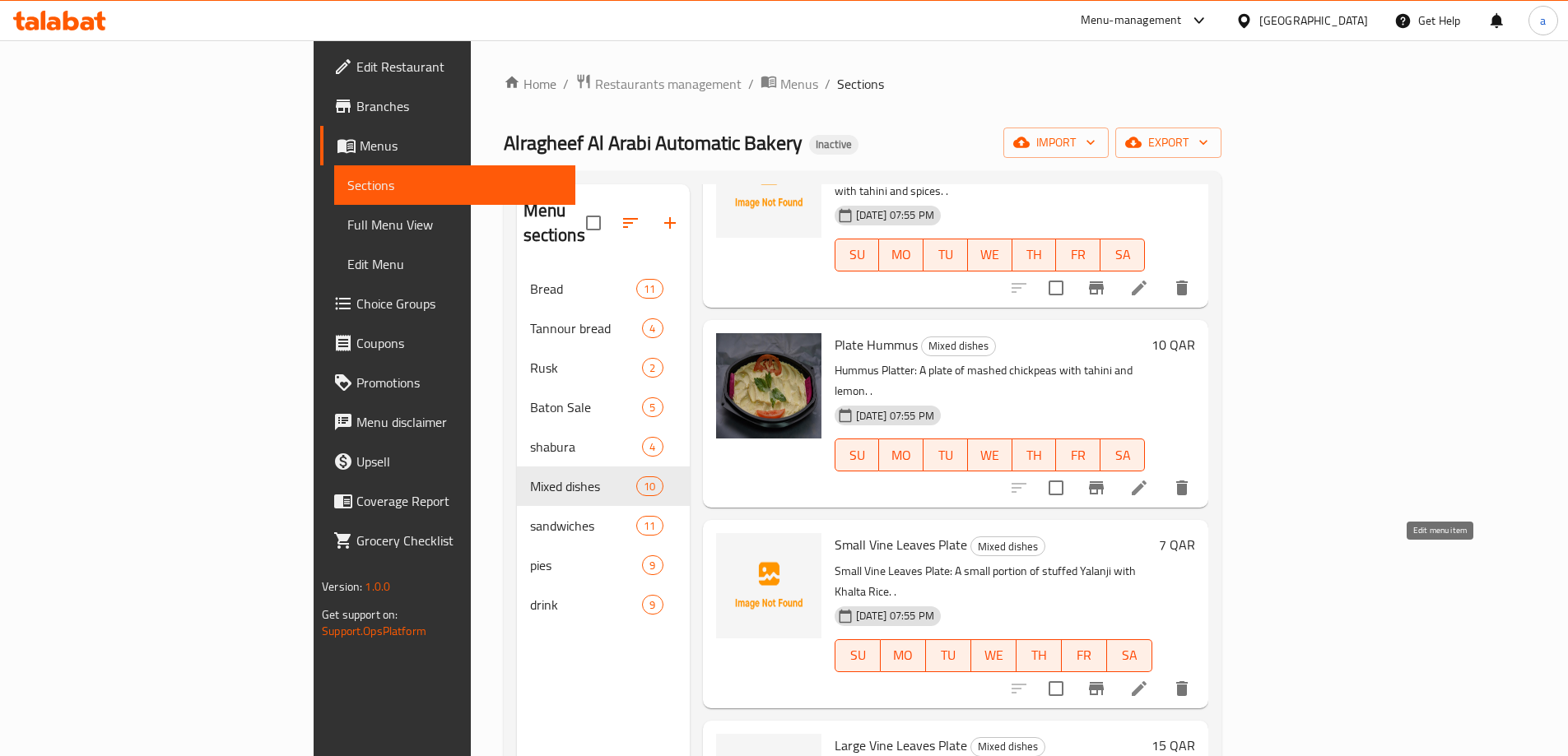
click at [1149, 678] on icon at bounding box center [1139, 688] width 19 height 19
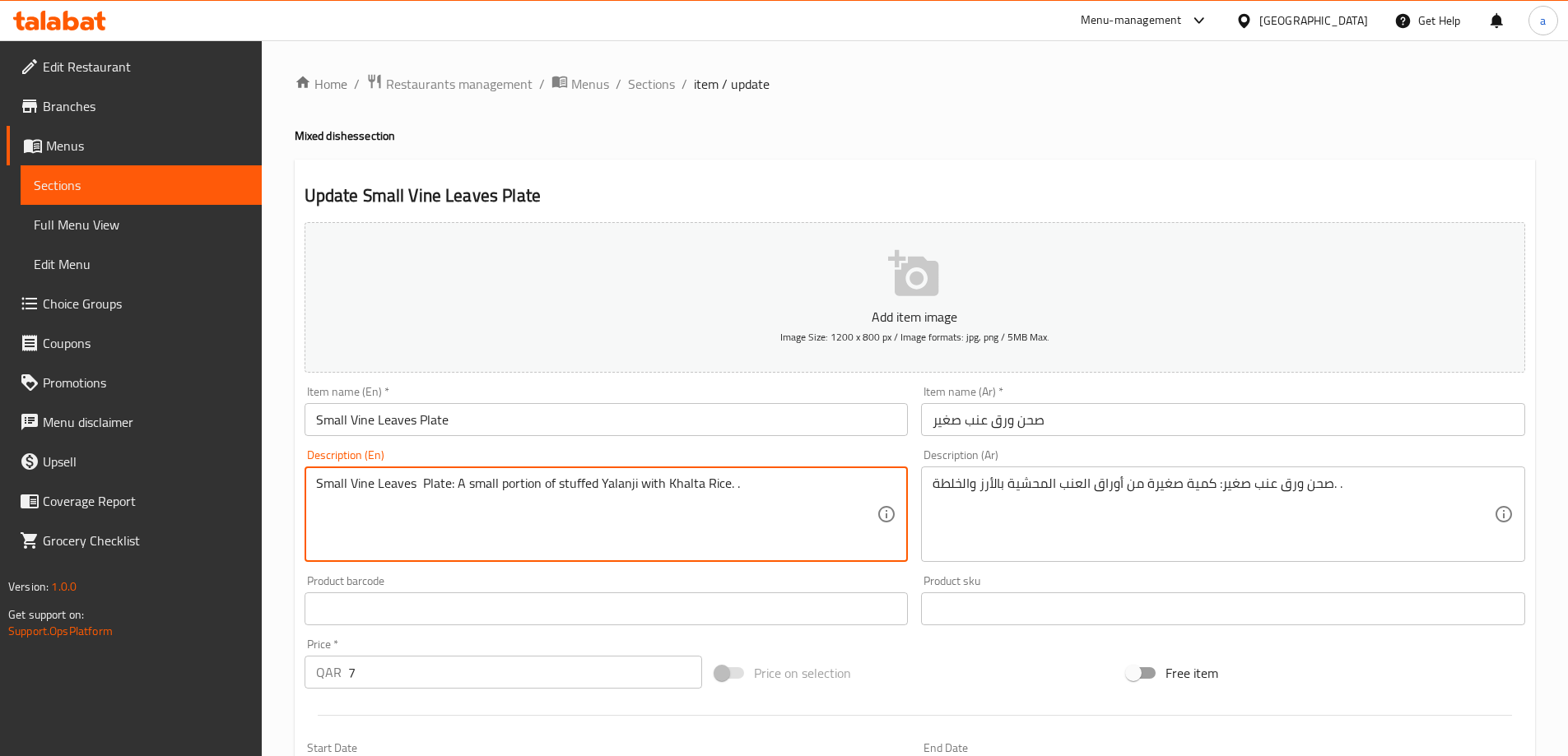
paste textarea "Small Warak Enab Platter: A small portion of stuffed grape leaves with rice and…"
click at [790, 515] on textarea "Small VinSmall Warak Enab Platter: A small portion of stuffed grape leaves with…" at bounding box center [596, 514] width 561 height 78
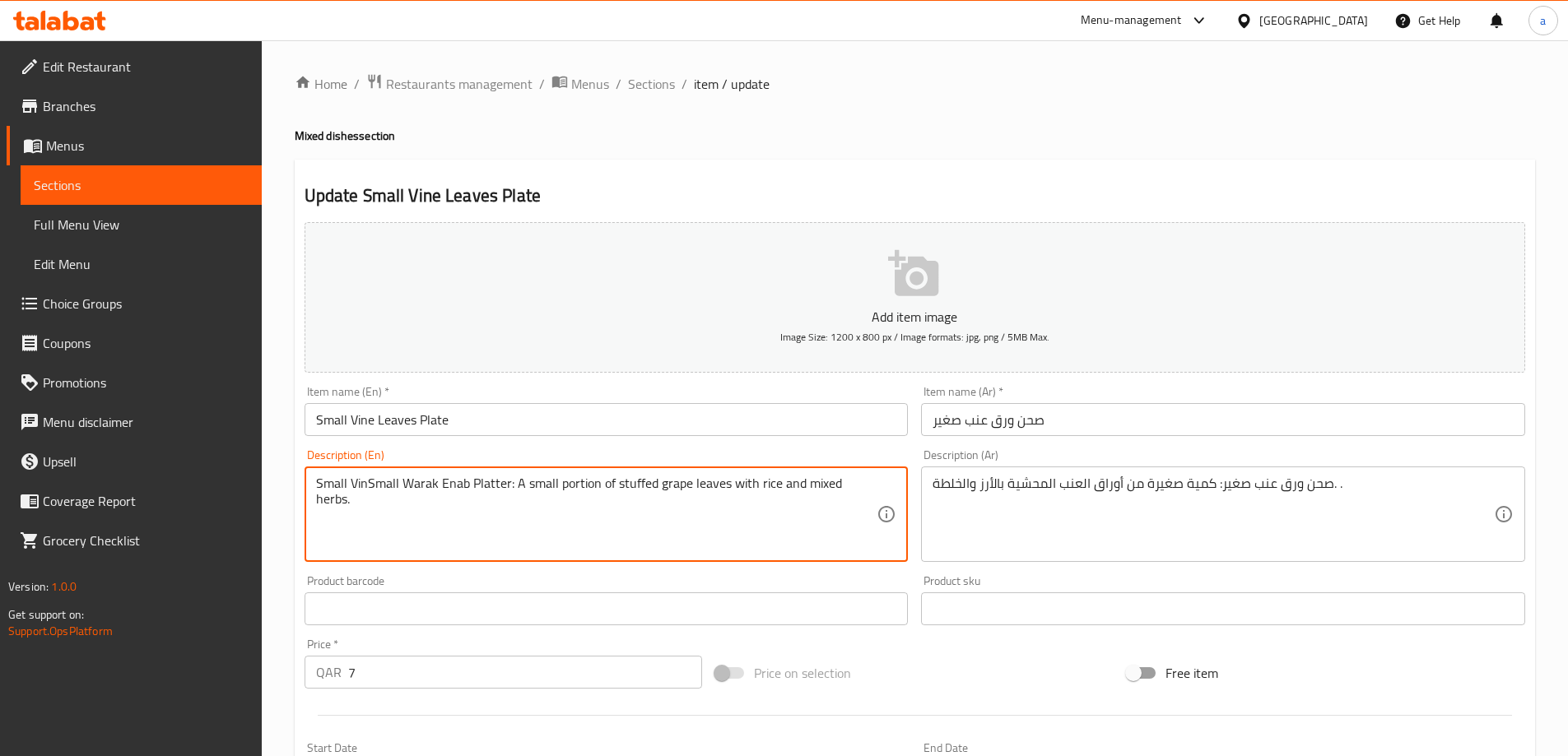
click at [790, 515] on textarea "Small VinSmall Warak Enab Platter: A small portion of stuffed grape leaves with…" at bounding box center [596, 514] width 561 height 78
paste textarea
click at [521, 492] on textarea "Small Warak Enab Platter: A small portion of stuffed grape leaves with rice and…" at bounding box center [596, 514] width 561 height 78
type textarea "Small Warak Enab Platter: A small portion of stuffed grape leaves with rice and…"
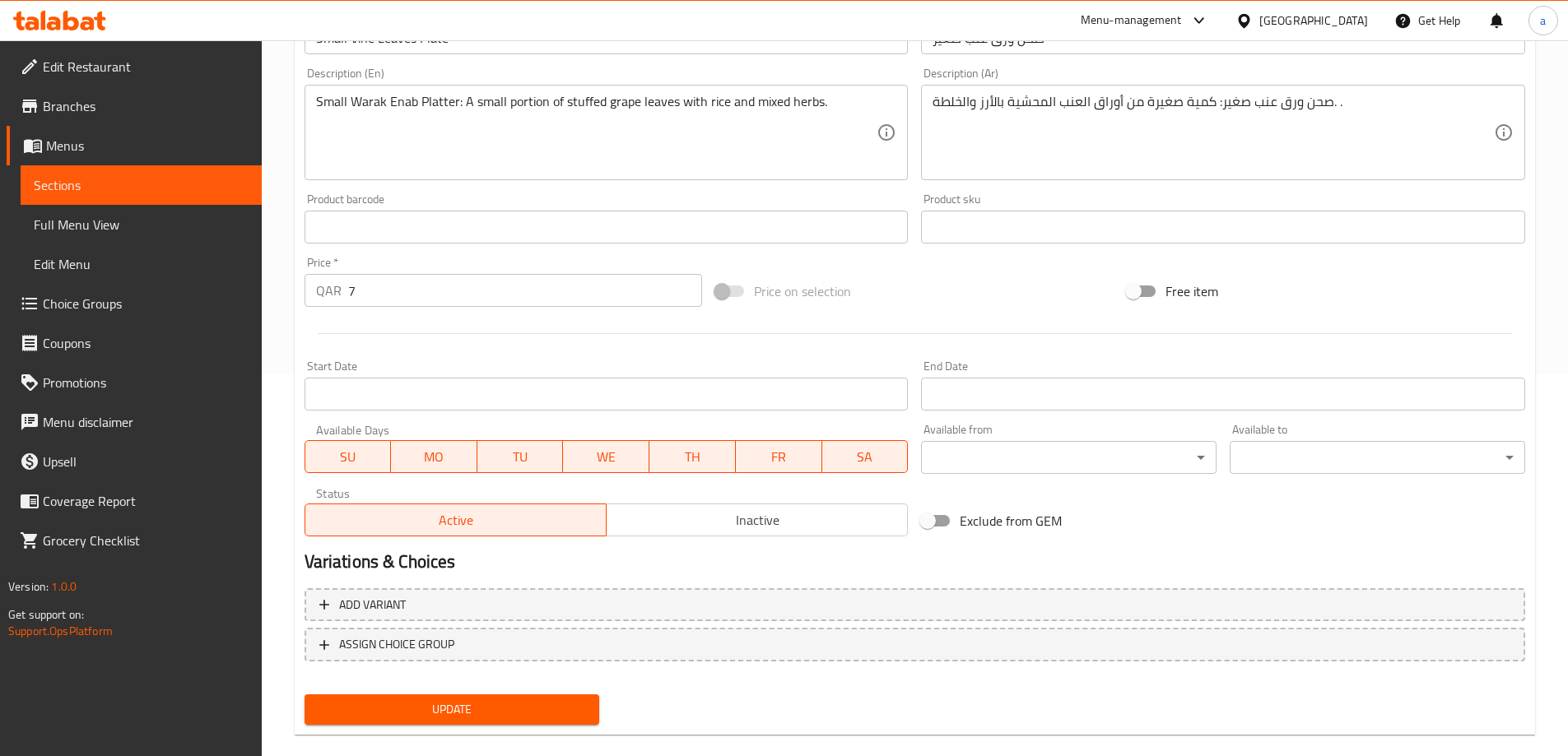
scroll to position [406, 0]
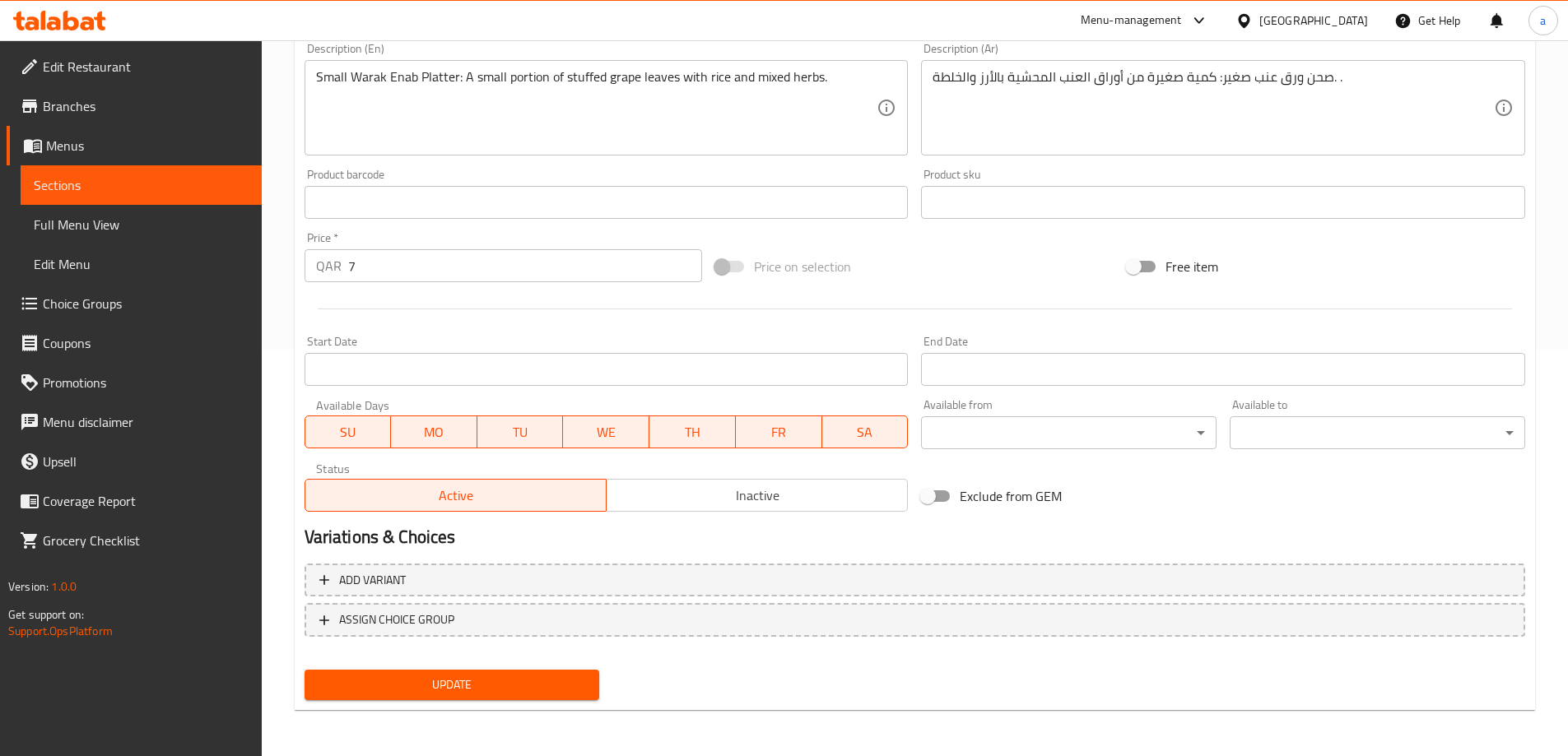
drag, startPoint x: 538, startPoint y: 693, endPoint x: 545, endPoint y: 674, distance: 20.2
click at [538, 693] on span "Update" at bounding box center [452, 685] width 269 height 20
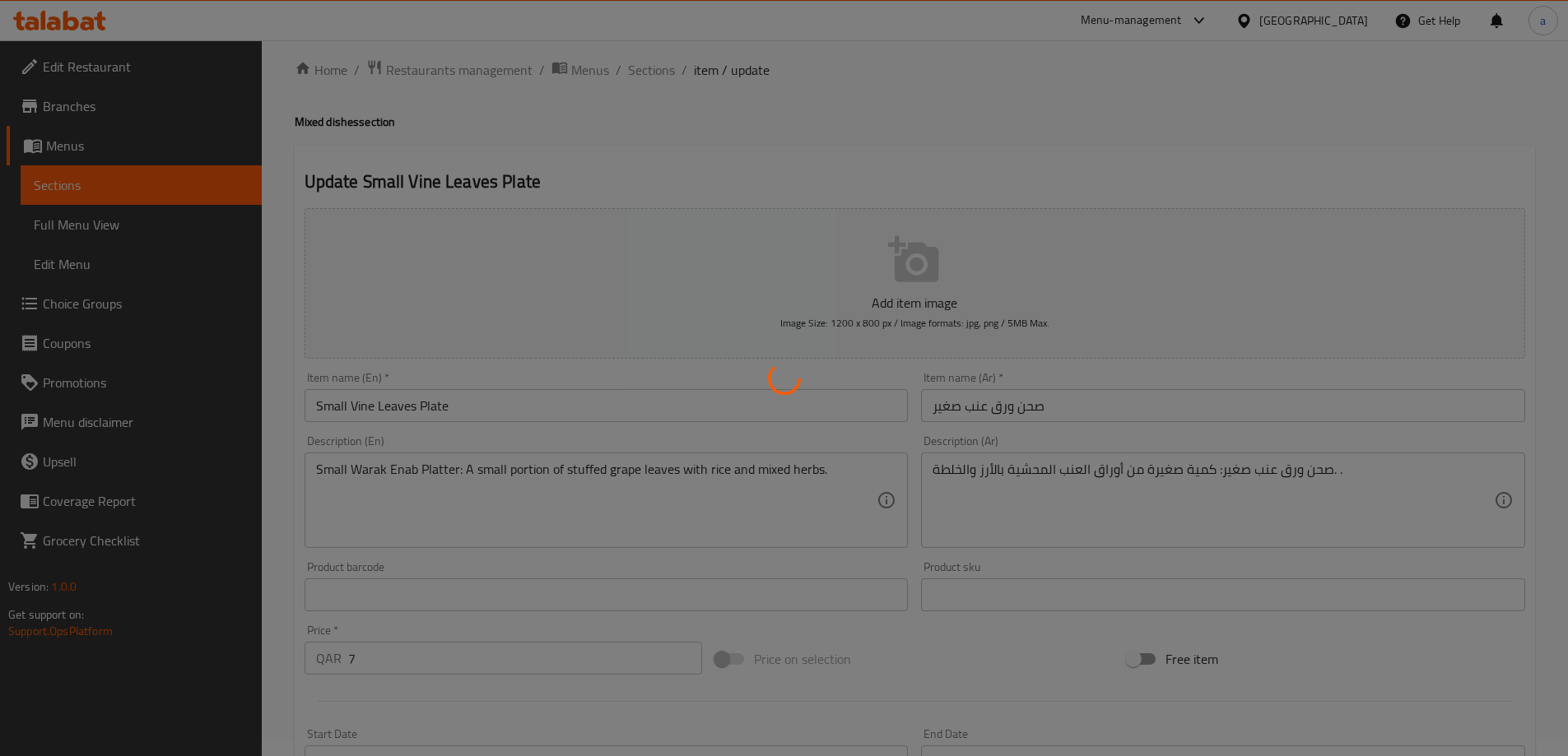
scroll to position [0, 0]
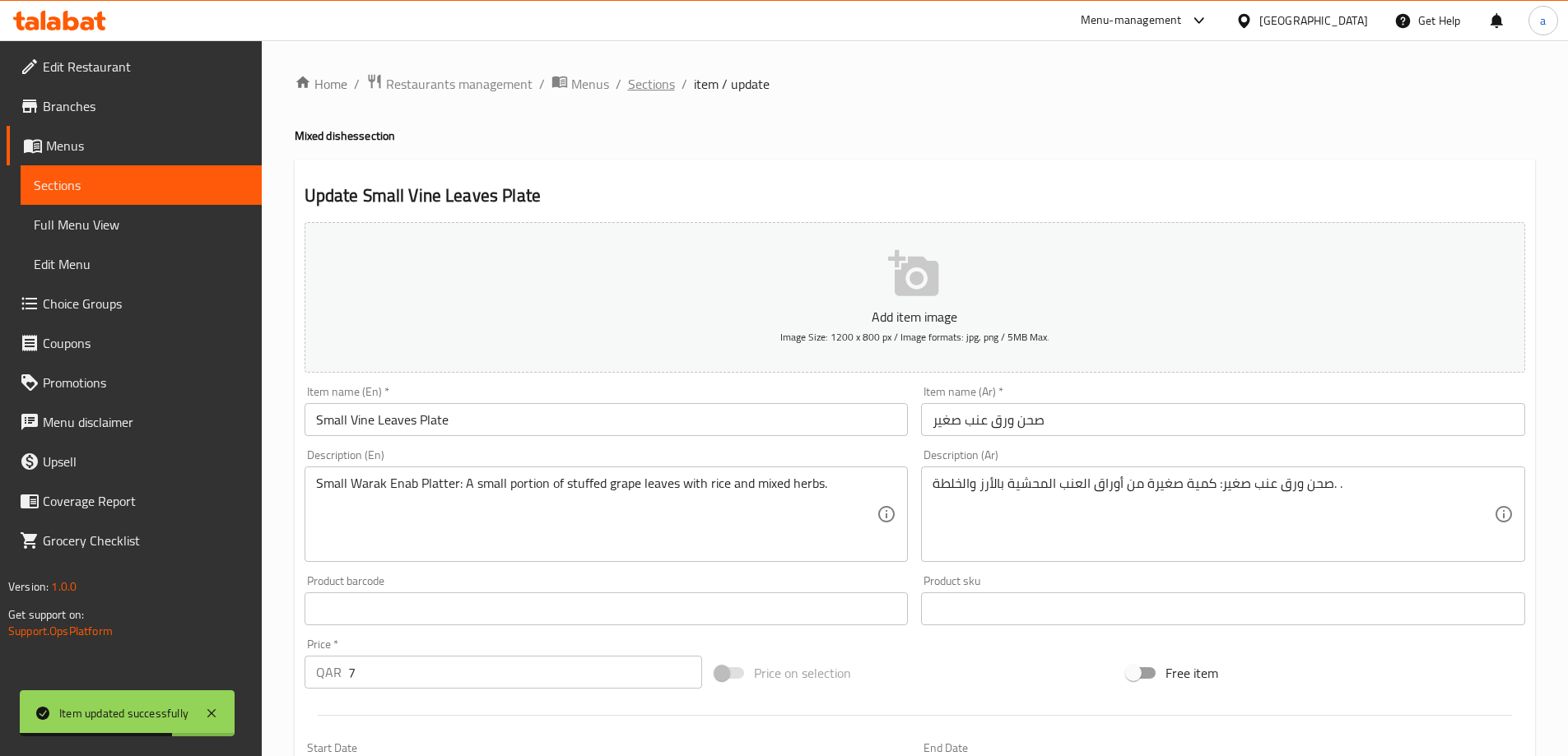
click at [628, 84] on span "Sections" at bounding box center [651, 83] width 47 height 19
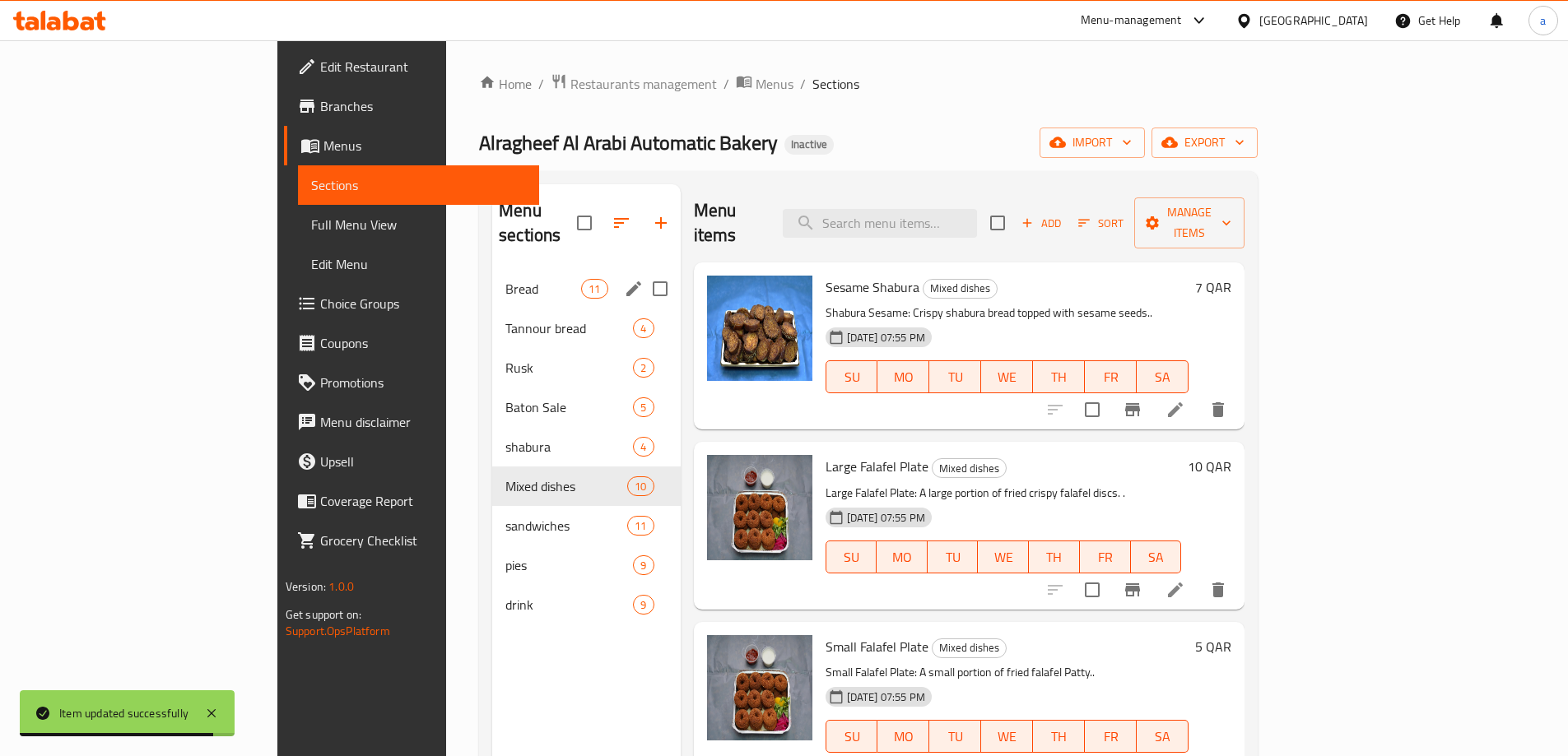
click at [492, 269] on div "Bread 11" at bounding box center [587, 289] width 189 height 40
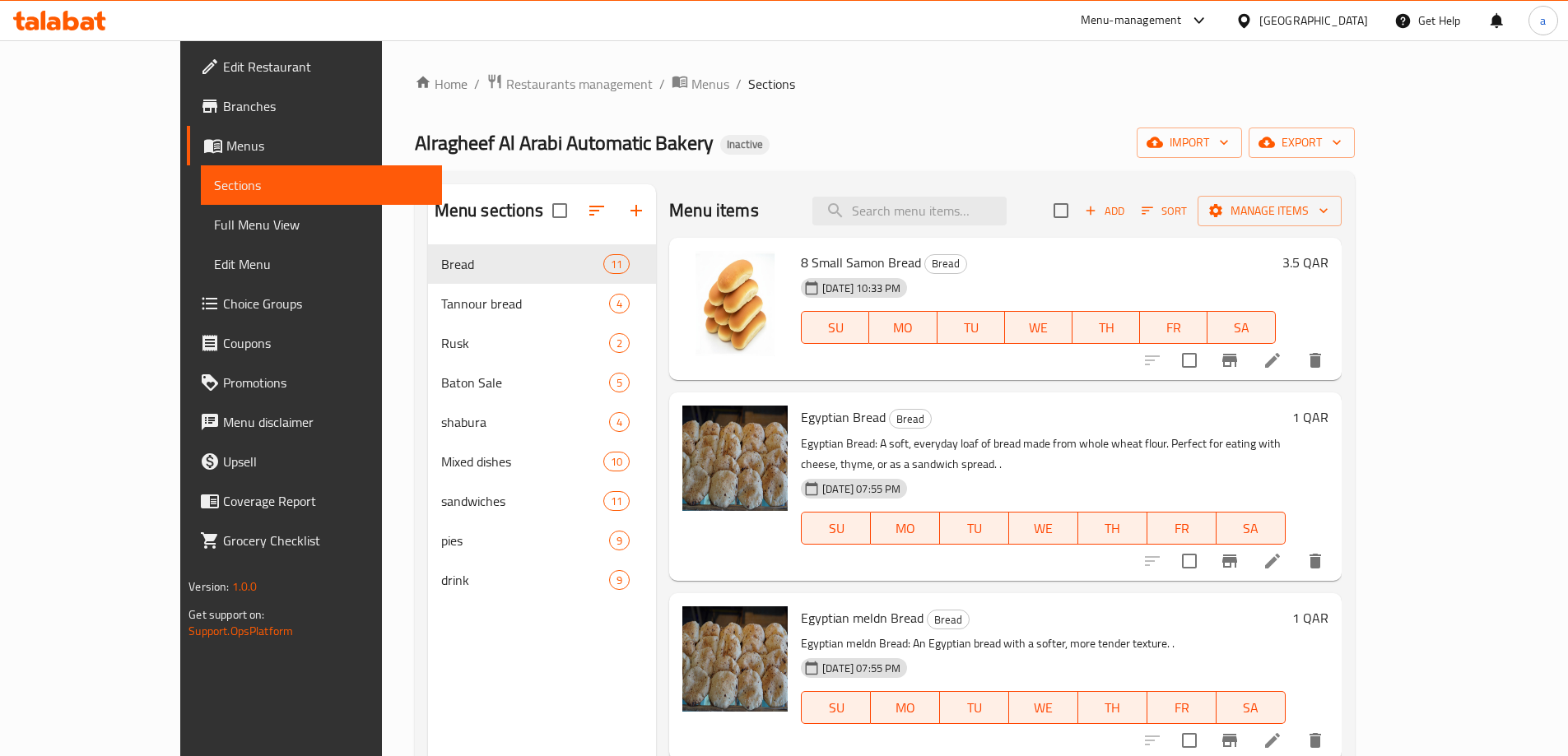
click at [1295, 552] on li at bounding box center [1273, 561] width 46 height 30
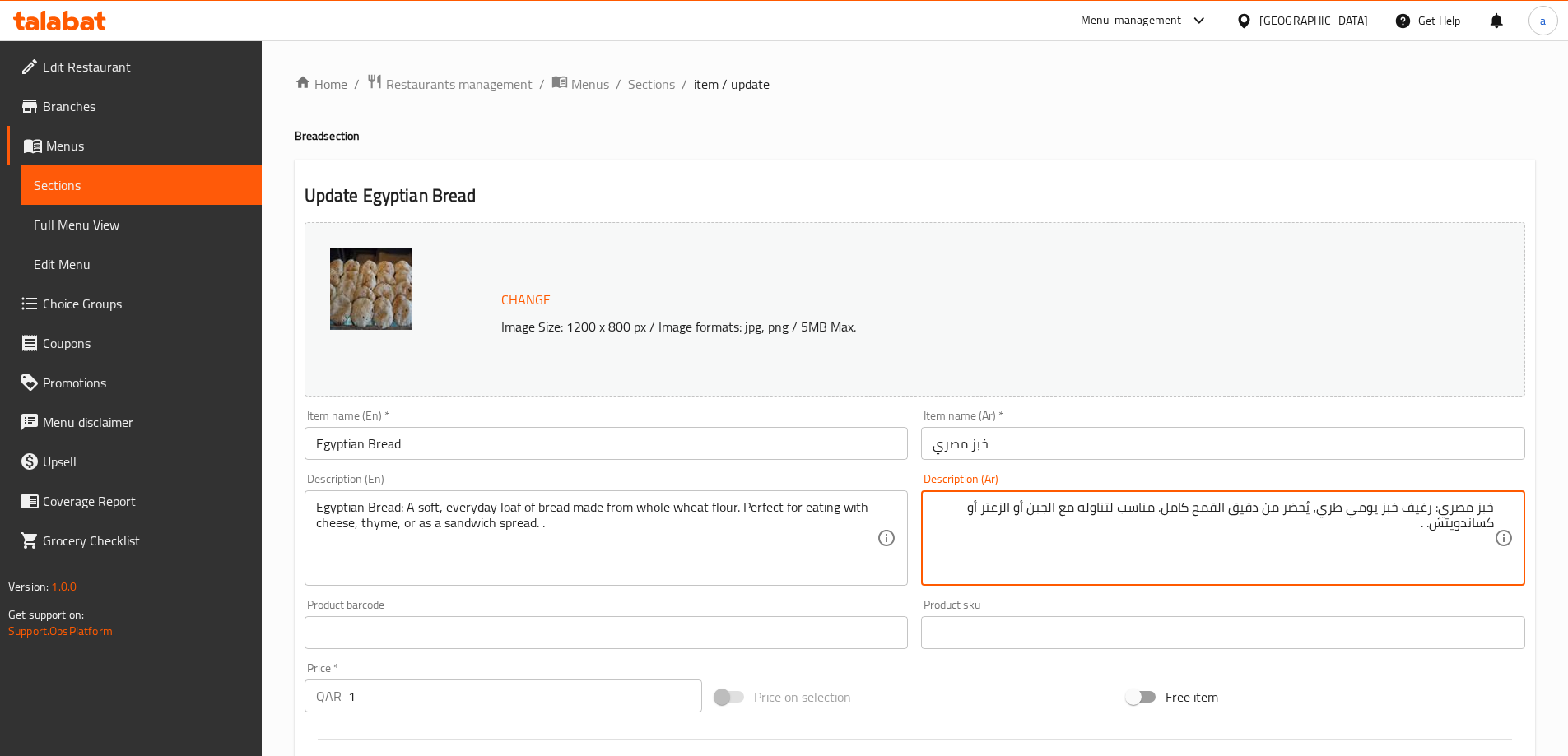
click at [1416, 549] on textarea "خبز مصري: رغيف خبز يومي طري، يُحضر من دقيق القمح كامل. مناسب لتناوله مع الجبن أ…" at bounding box center [1213, 539] width 561 height 78
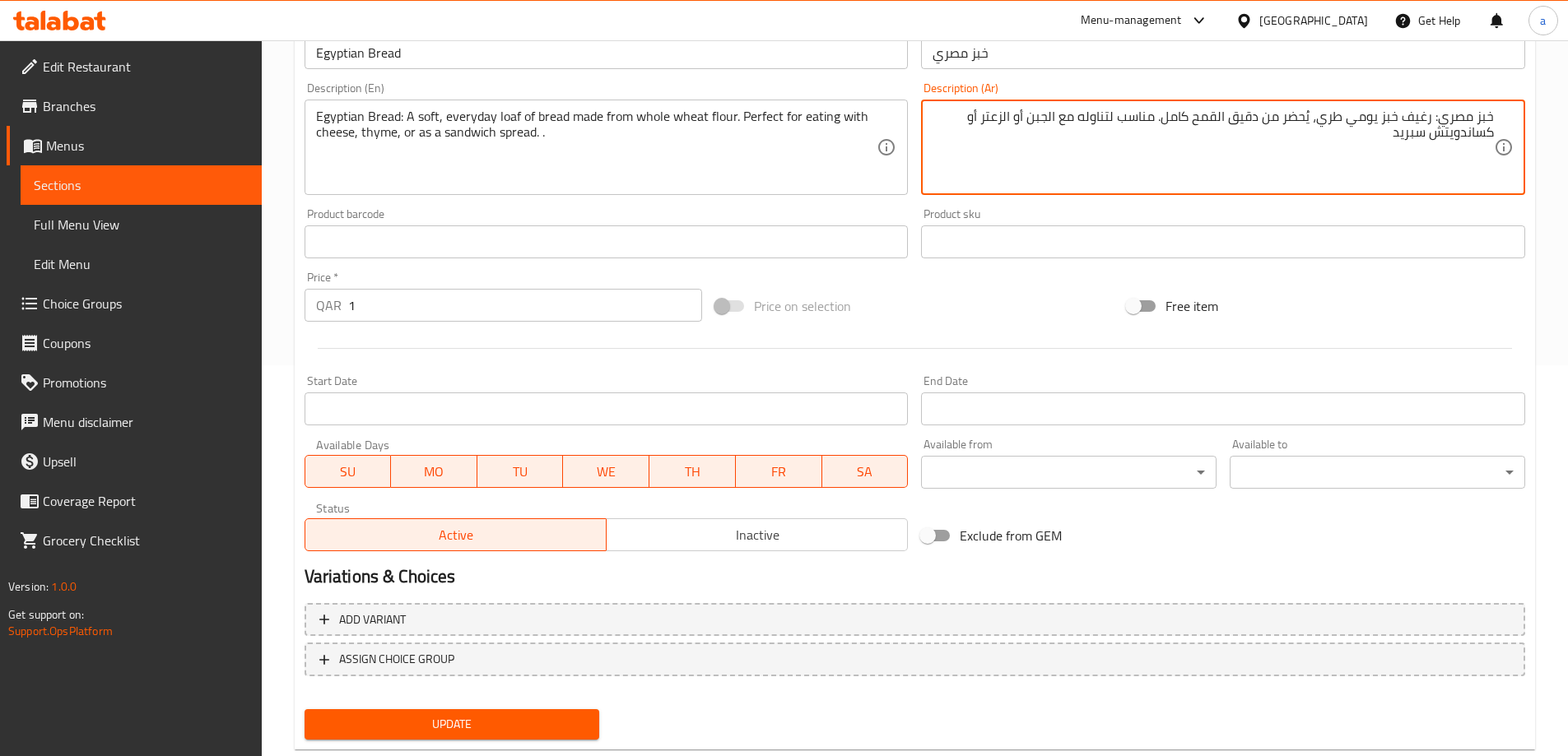
scroll to position [430, 0]
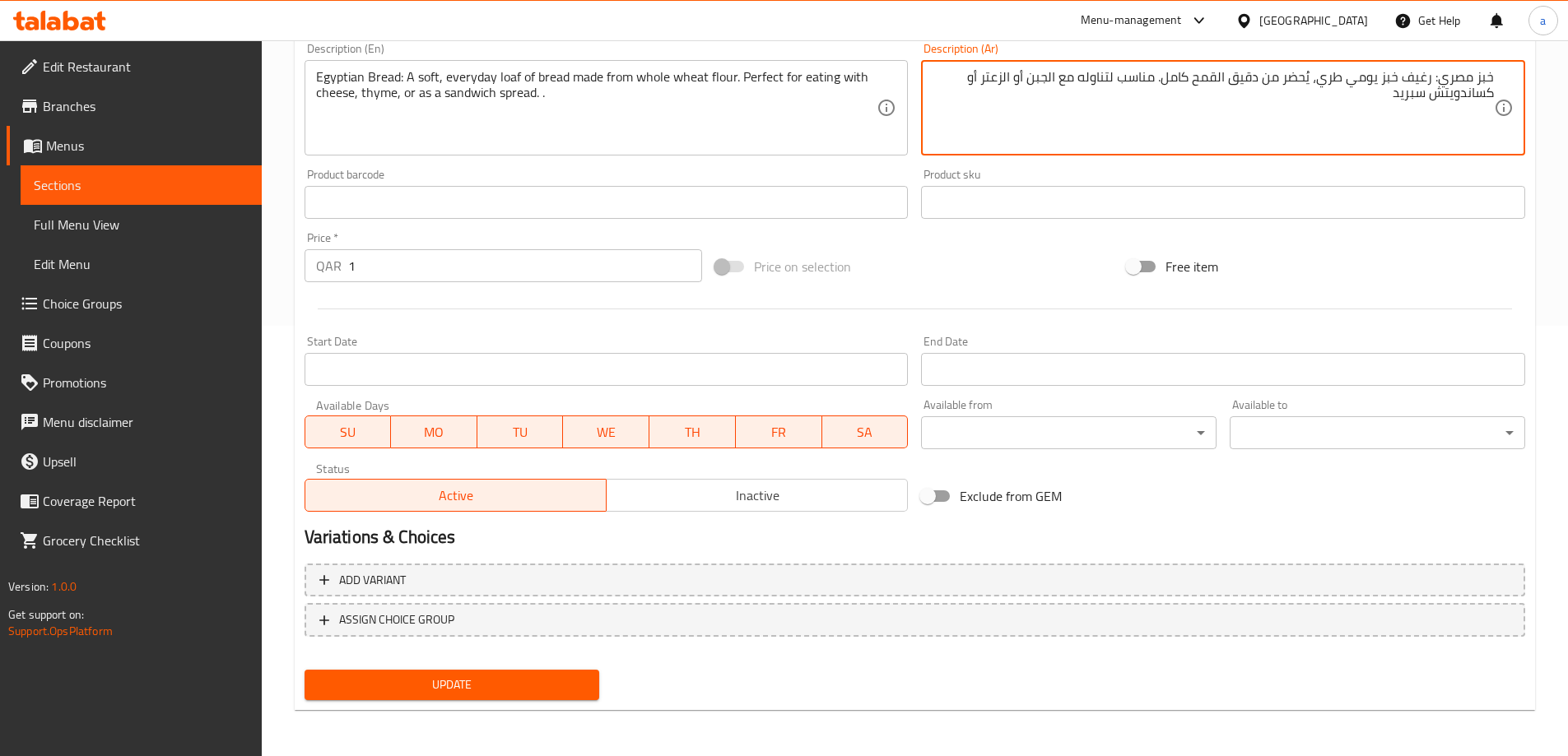
type textarea "خبز مصري: رغيف خبز يومي طري، يُحضر من دقيق القمح كامل. مناسب لتناوله مع الجبن أ…"
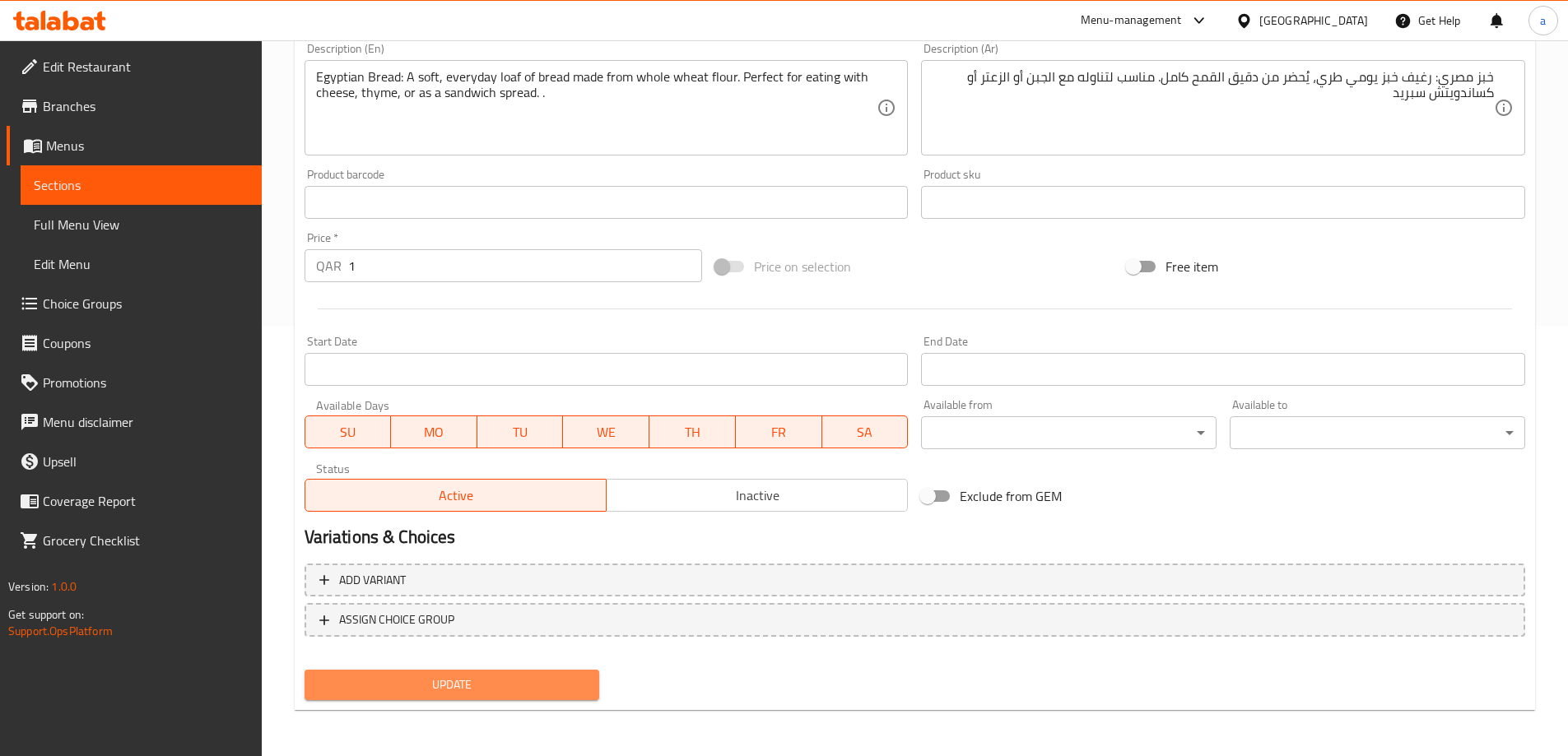
click at [509, 699] on button "Update" at bounding box center [452, 685] width 295 height 31
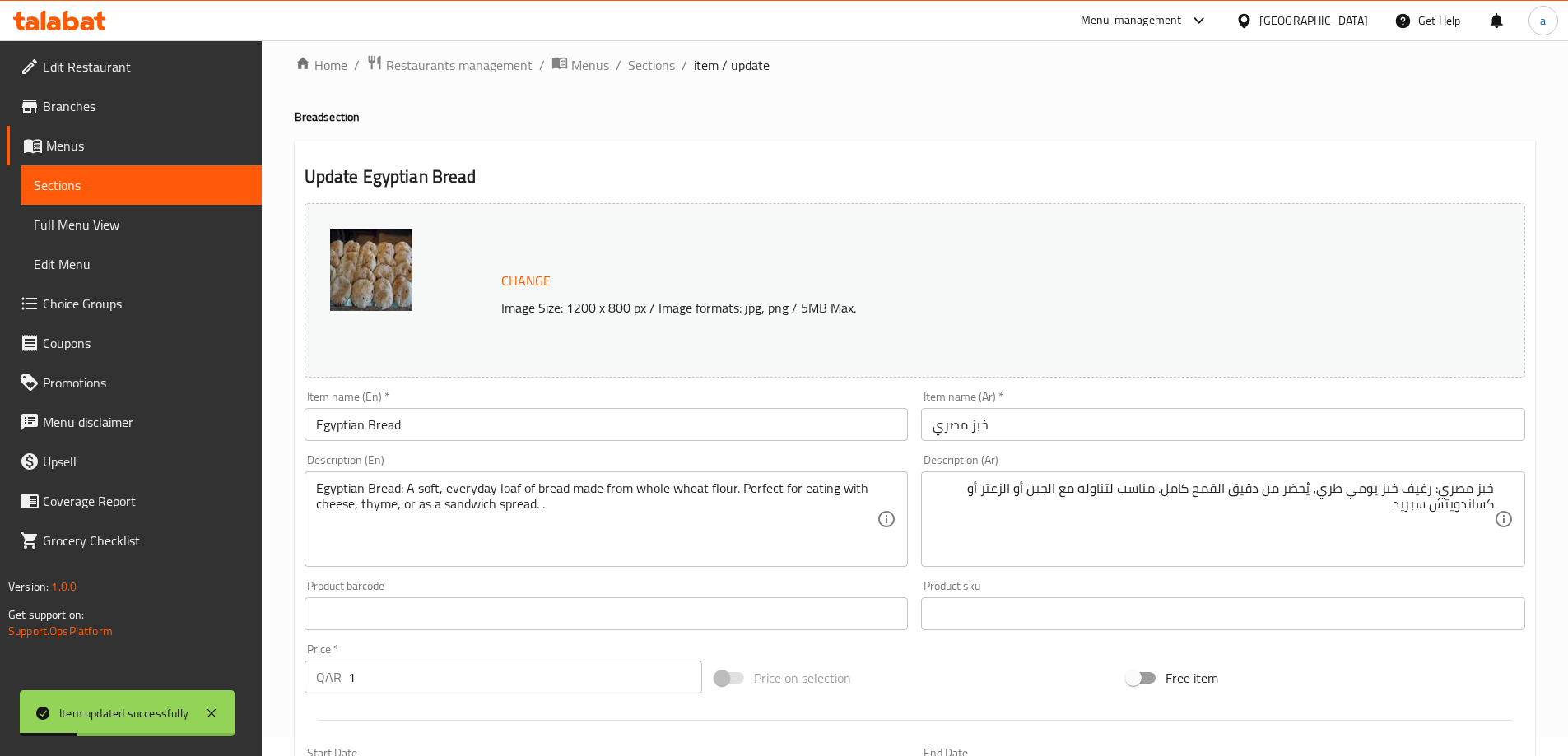
scroll to position [0, 0]
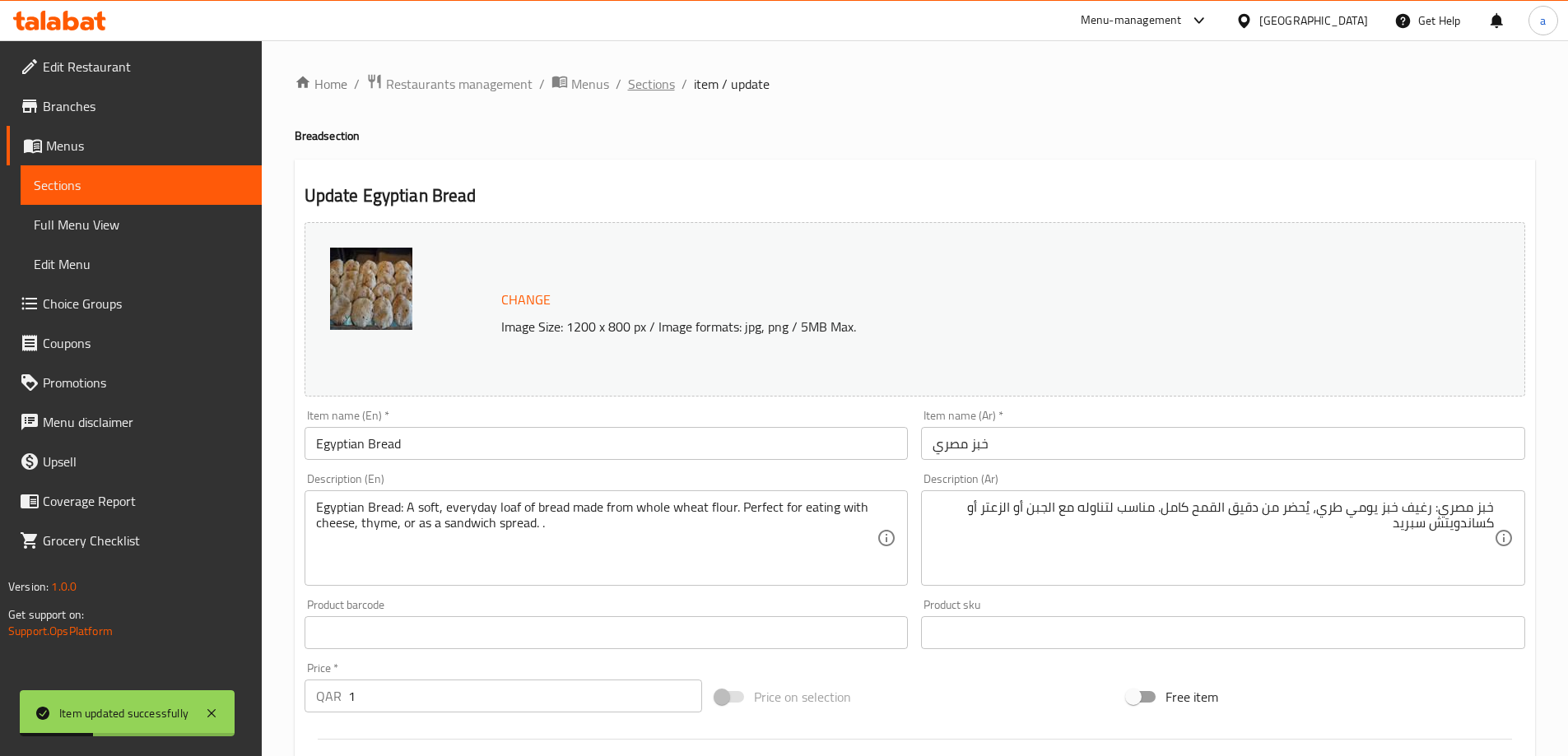
click at [638, 77] on span "Sections" at bounding box center [651, 83] width 47 height 19
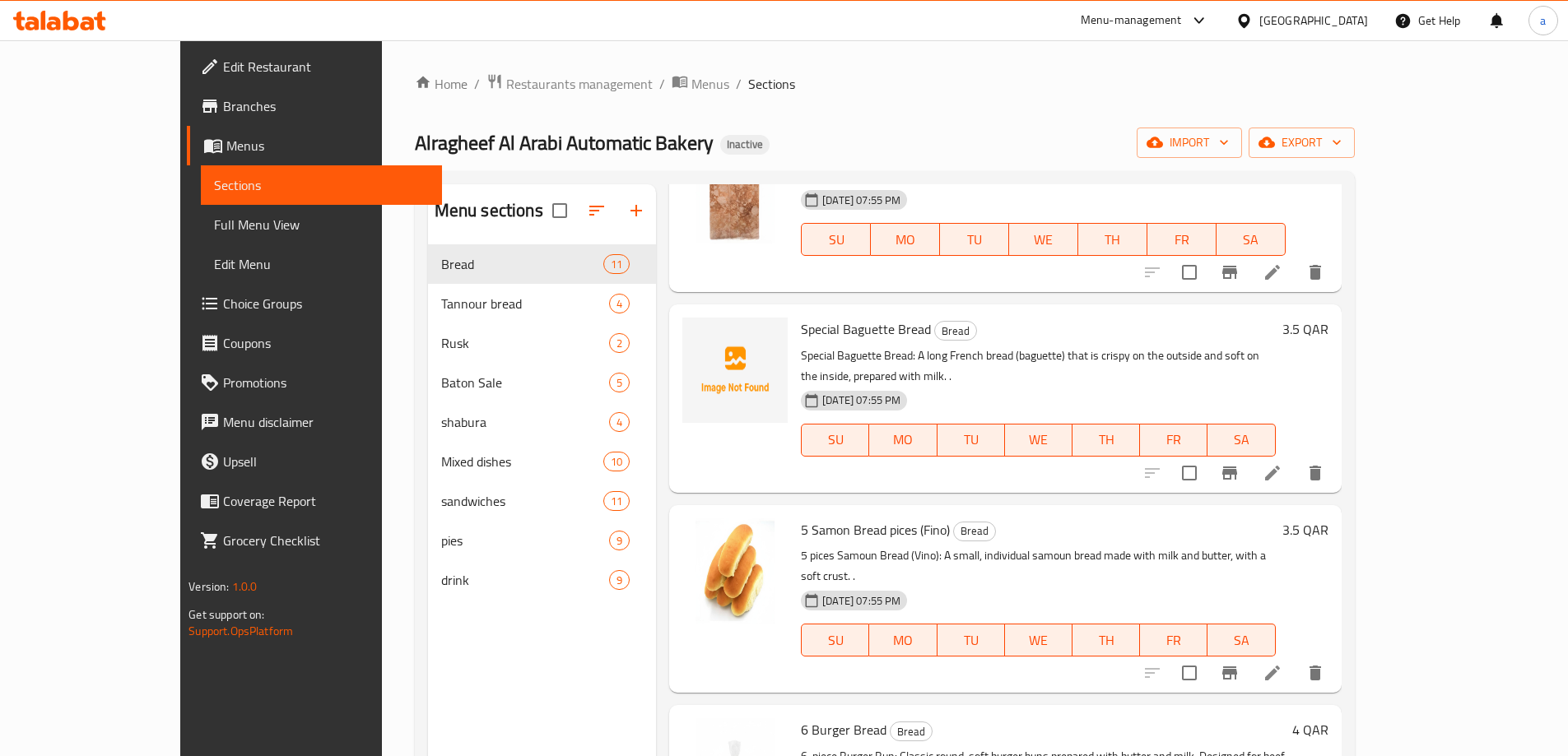
scroll to position [1237, 0]
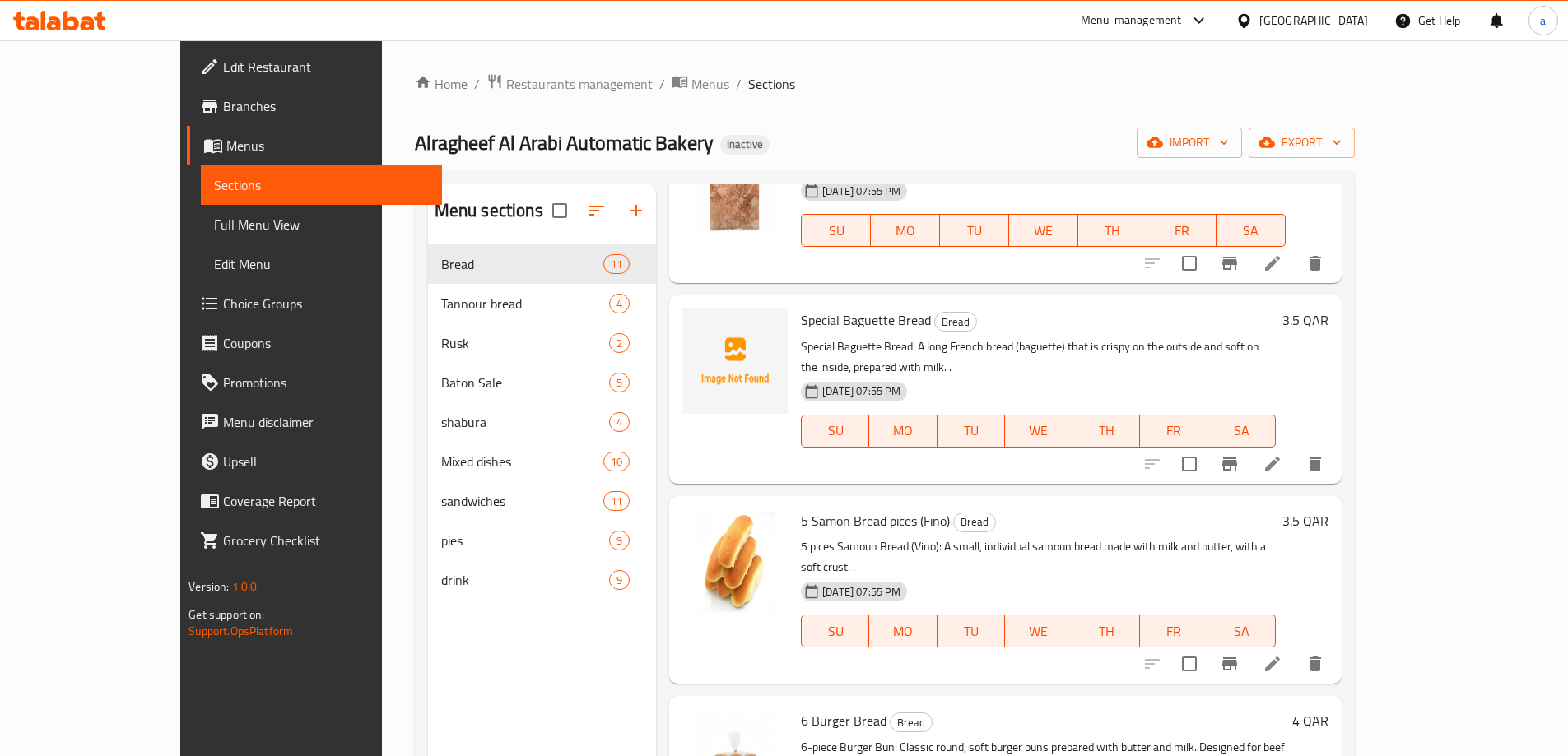
click at [1295, 649] on li at bounding box center [1273, 663] width 46 height 30
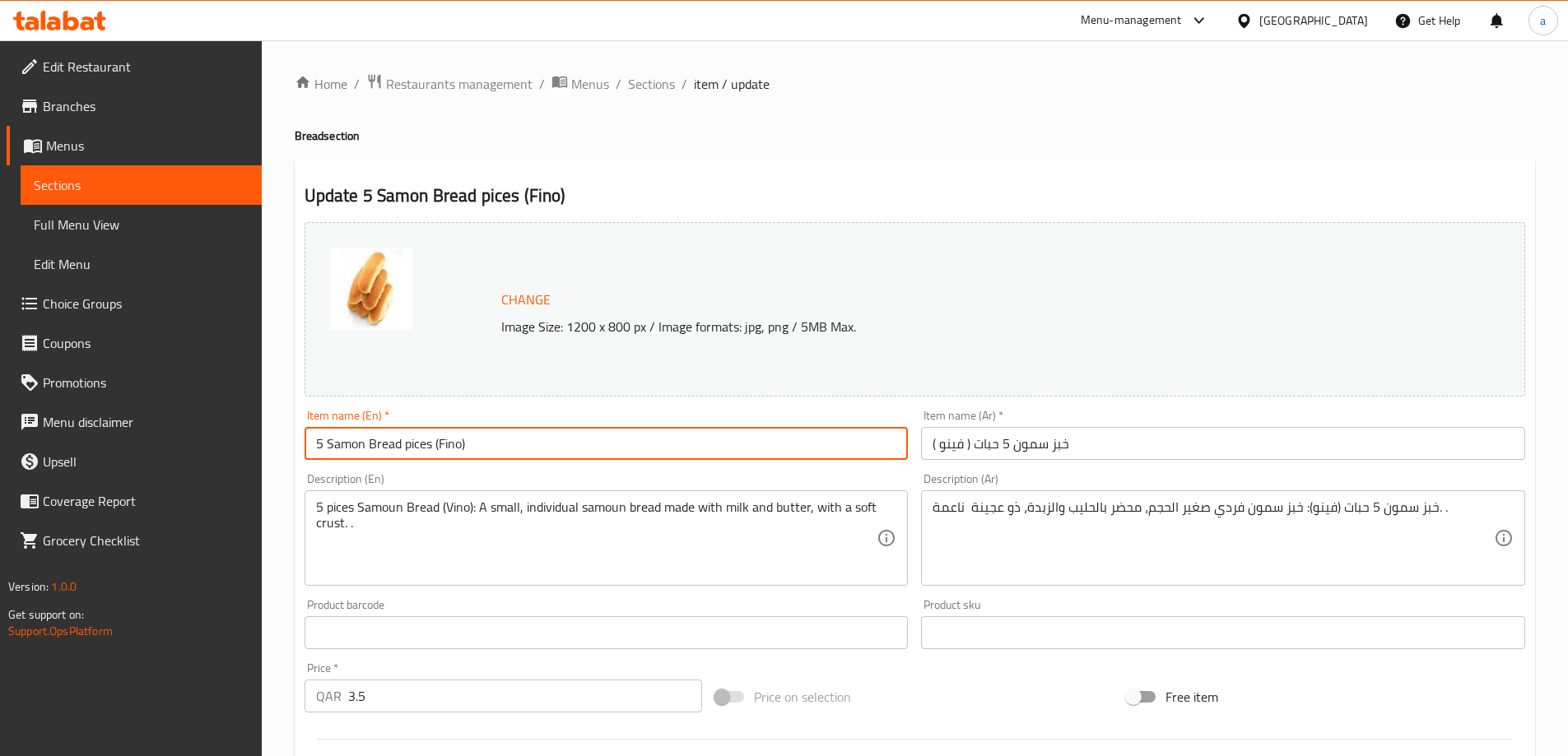
click at [412, 445] on input "5 Samon Bread pices (Fino)" at bounding box center [606, 443] width 604 height 33
click at [412, 447] on input "5 Samon Bread pices (Fino)" at bounding box center [606, 443] width 604 height 33
type input "5 Samon Bread pieces (Fino)"
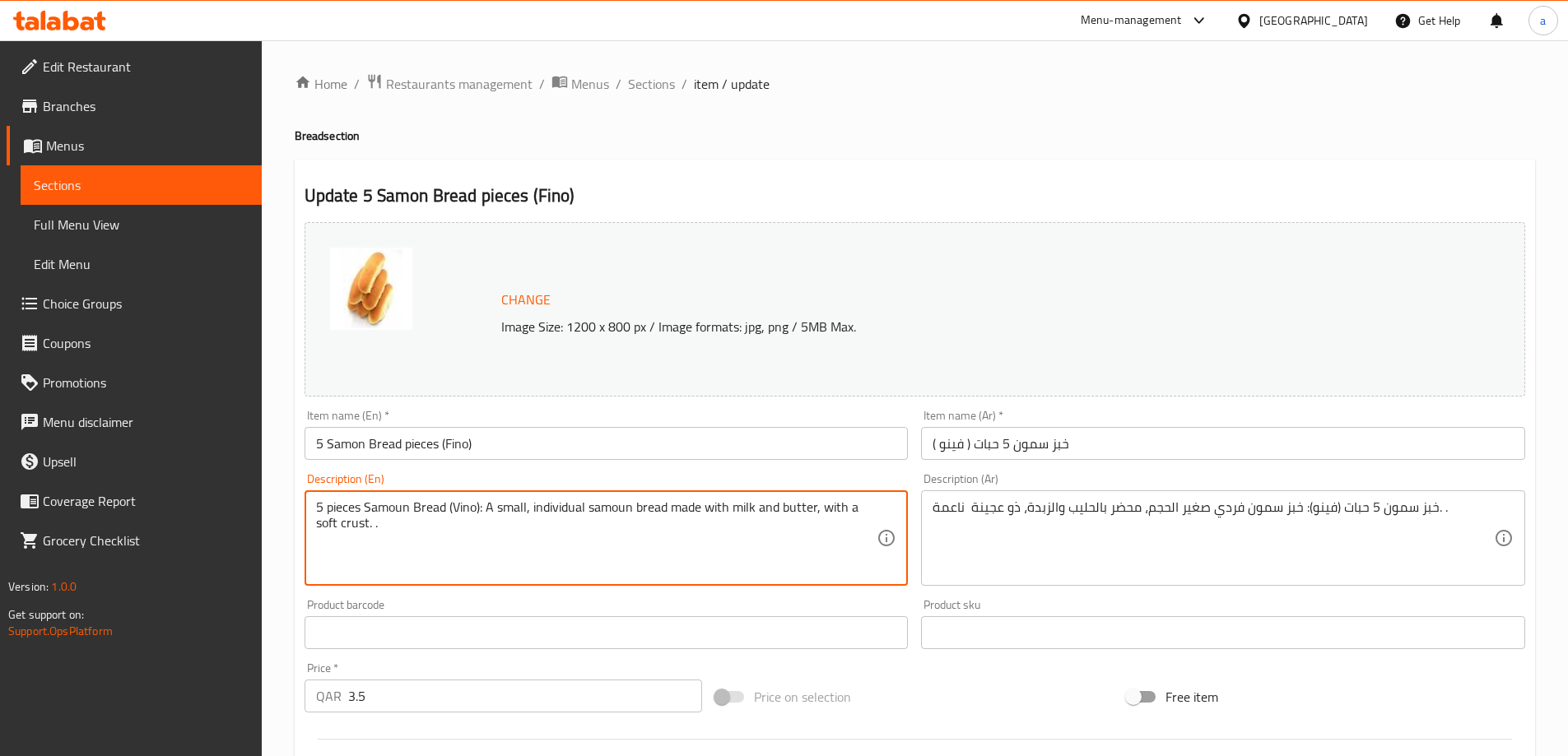
click at [404, 506] on textarea "5 pieces Samoun Bread (Vino): A small, individual samoun bread made with milk a…" at bounding box center [596, 539] width 561 height 78
type textarea "5 pieces Samoun Bread (Vino): A small, individual samoun bread made with milk a…"
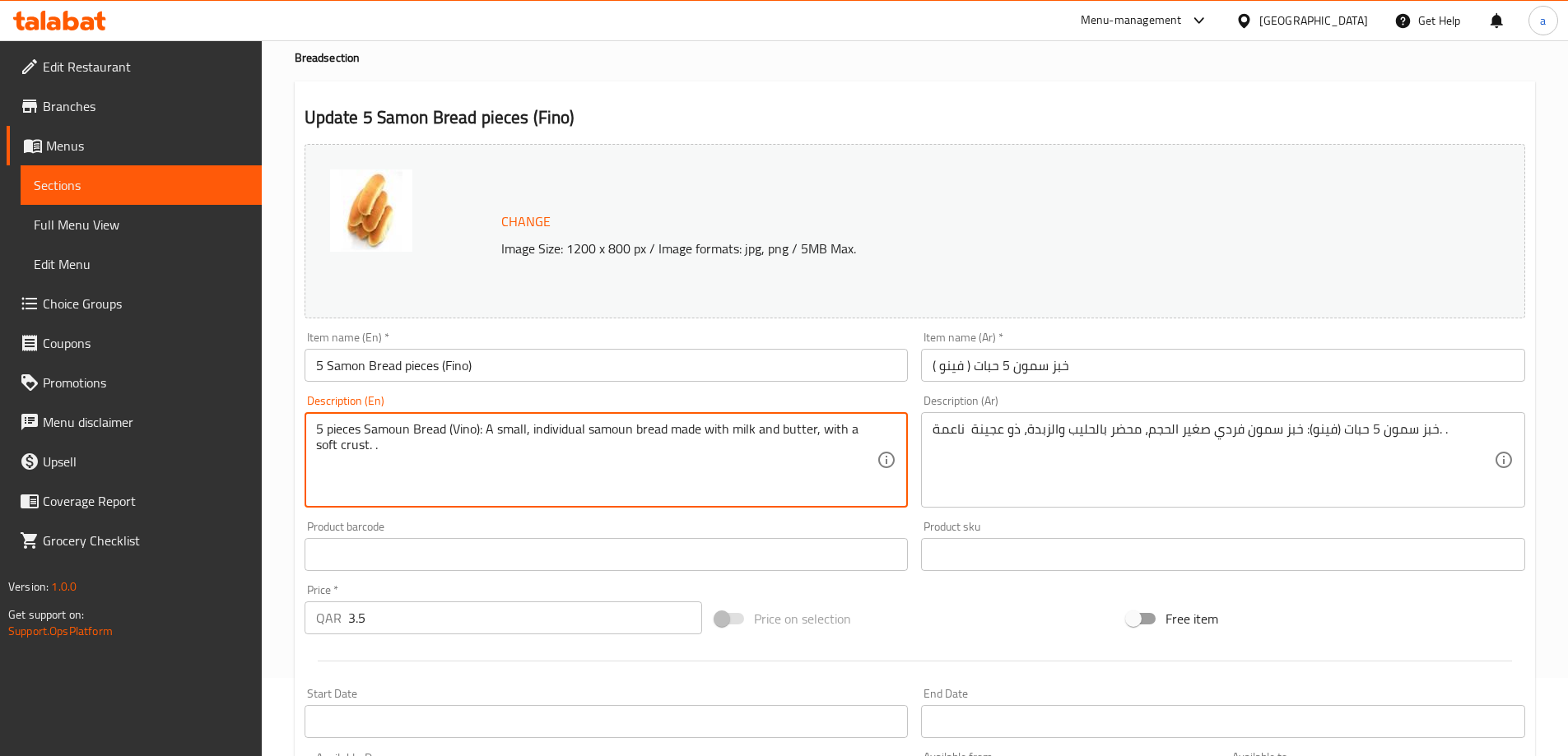
scroll to position [165, 0]
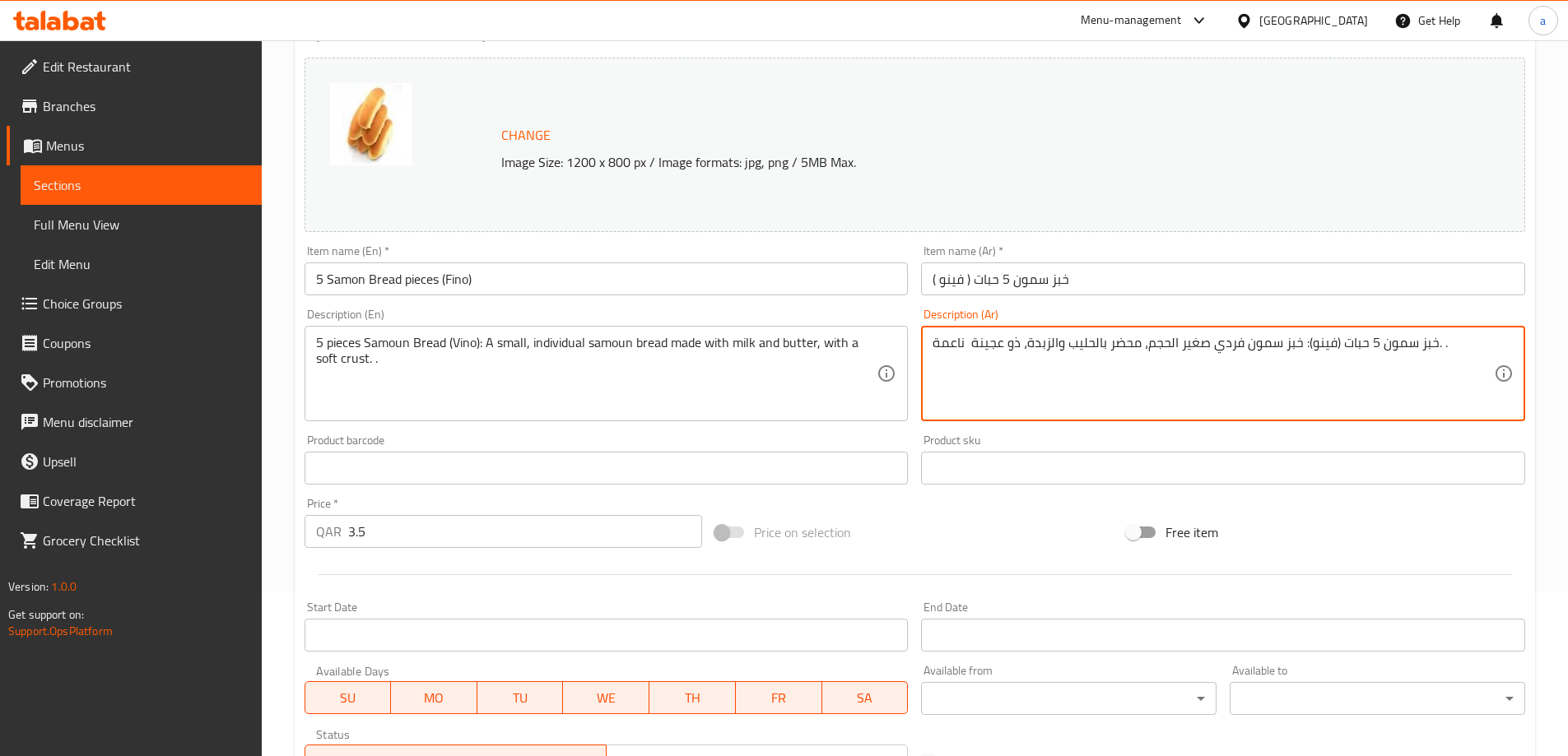
drag, startPoint x: 1302, startPoint y: 347, endPoint x: 1591, endPoint y: 369, distance: 289.8
click at [1425, 345] on textarea "خبز سمون 5 حبات (فينو): خبز سمون فردي صغير الحجم، محضر بالحليب والزبدة، ذو عجين…" at bounding box center [1213, 374] width 561 height 78
drag, startPoint x: 1456, startPoint y: 342, endPoint x: 1320, endPoint y: 350, distance: 136.2
click at [1320, 350] on textarea "خبز سمون 5 حبات (فينو): خبز سمون فردي صغير الحجم، محضر بالحليب والزبدة، ذو عجين…" at bounding box center [1213, 374] width 561 height 78
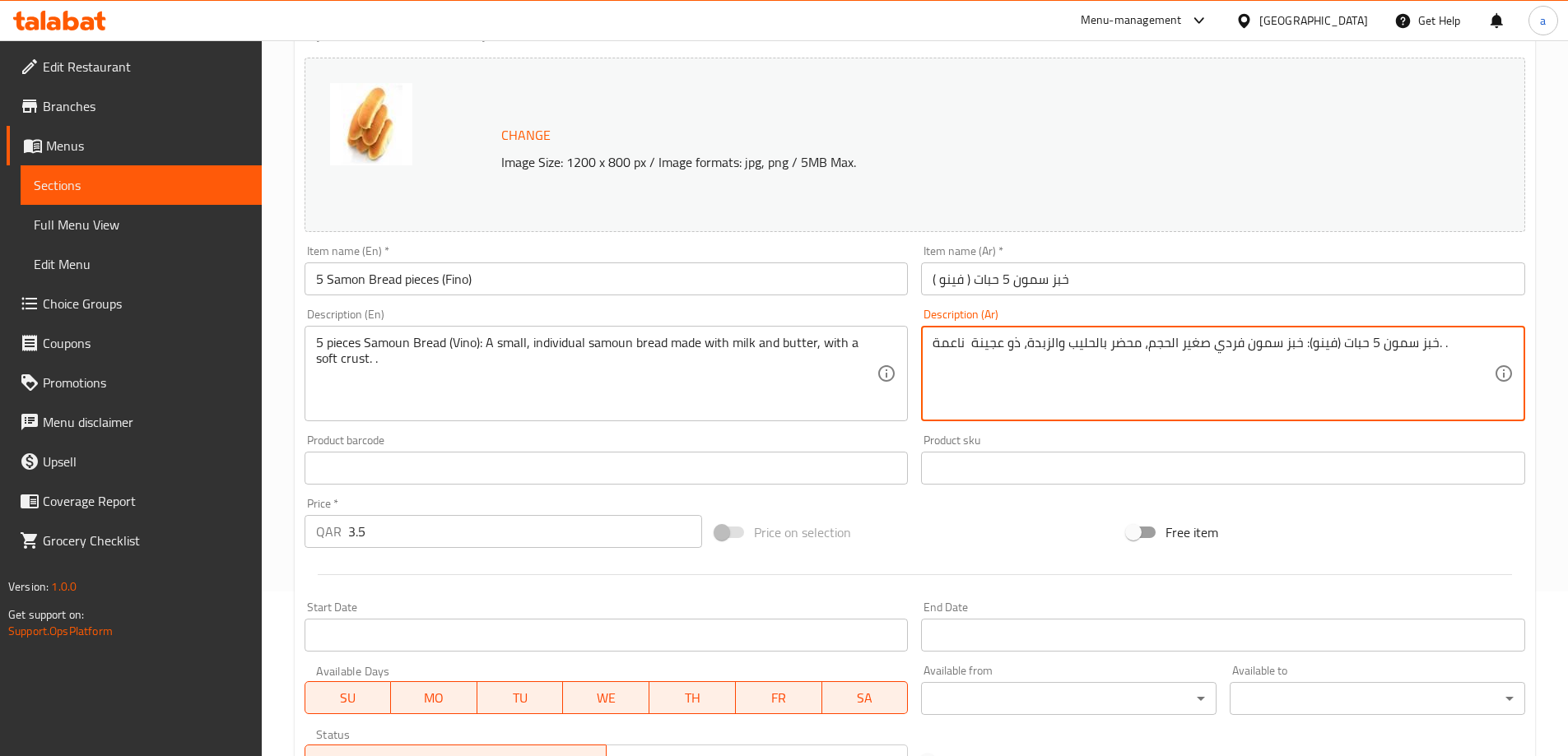
click at [1324, 350] on textarea "خبز سمون 5 حبات (فينو): خبز سمون فردي صغير الحجم، محضر بالحليب والزبدة، ذو عجين…" at bounding box center [1213, 374] width 561 height 78
drag, startPoint x: 1360, startPoint y: 345, endPoint x: 1526, endPoint y: 367, distance: 167.5
click at [1526, 367] on div "Description (Ar) خبز سمون 5 حبات (فينو): خبز سمون فردي صغير الحجم، محضر بالحليب…" at bounding box center [1223, 365] width 617 height 126
type textarea "خبز سمون فردي صغير الحجم، محضر بالحليب والزبدة، ذو عجينة ناعمة. ."
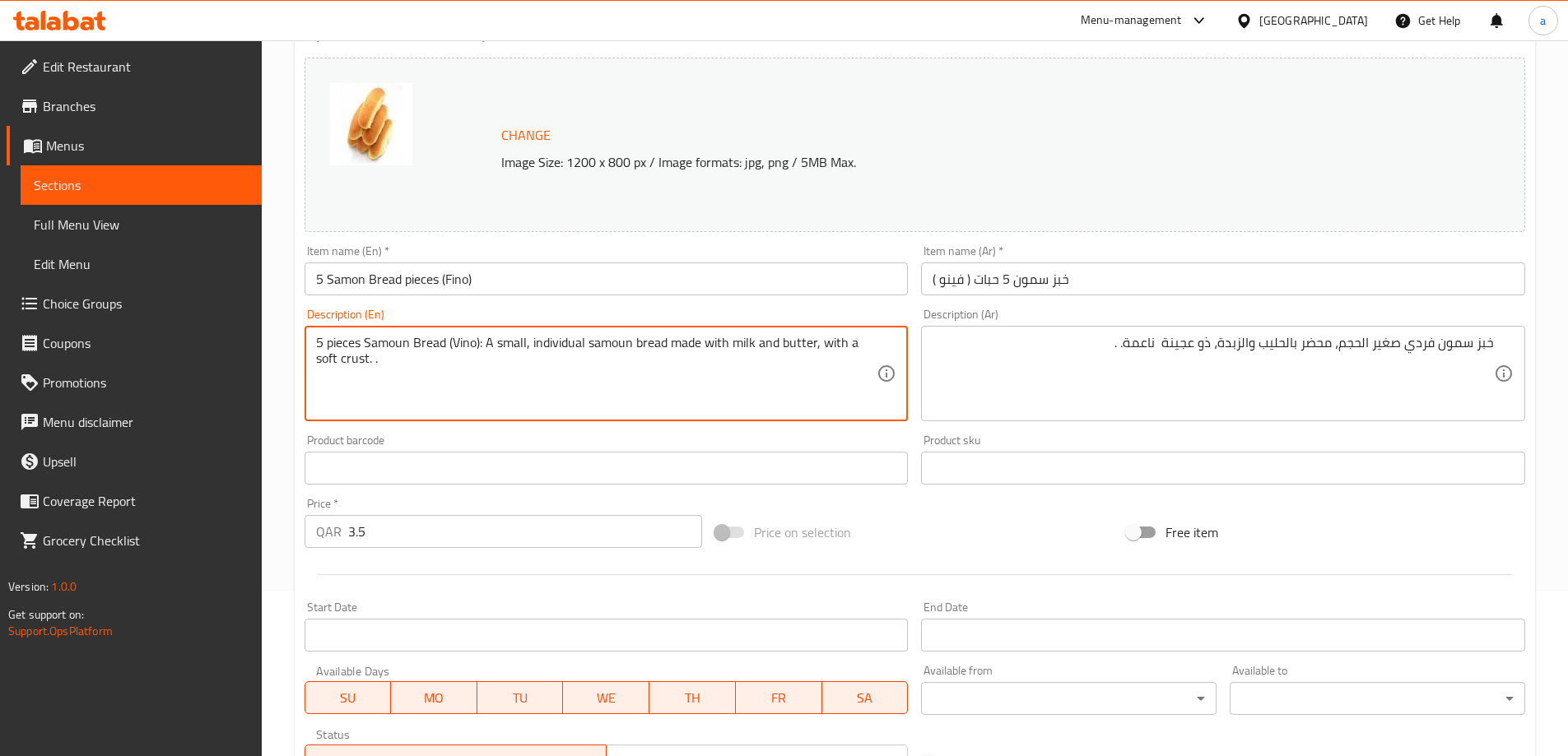
drag, startPoint x: 485, startPoint y: 344, endPoint x: 184, endPoint y: 356, distance: 301.2
click at [486, 341] on textarea "5 pieces Samoun Bread (Vino): A small, individual samoun bread made with milk a…" at bounding box center [596, 374] width 561 height 78
click at [479, 341] on textarea "5 pieces Samoun Bread (Vino): A small, individual samoun bread made with milk a…" at bounding box center [596, 374] width 561 height 78
drag, startPoint x: 215, startPoint y: 363, endPoint x: 134, endPoint y: 365, distance: 81.0
click at [134, 365] on div "Edit Restaurant Branches Menus Sections Full Menu View Edit Menu Choice Groups …" at bounding box center [784, 449] width 1568 height 1146
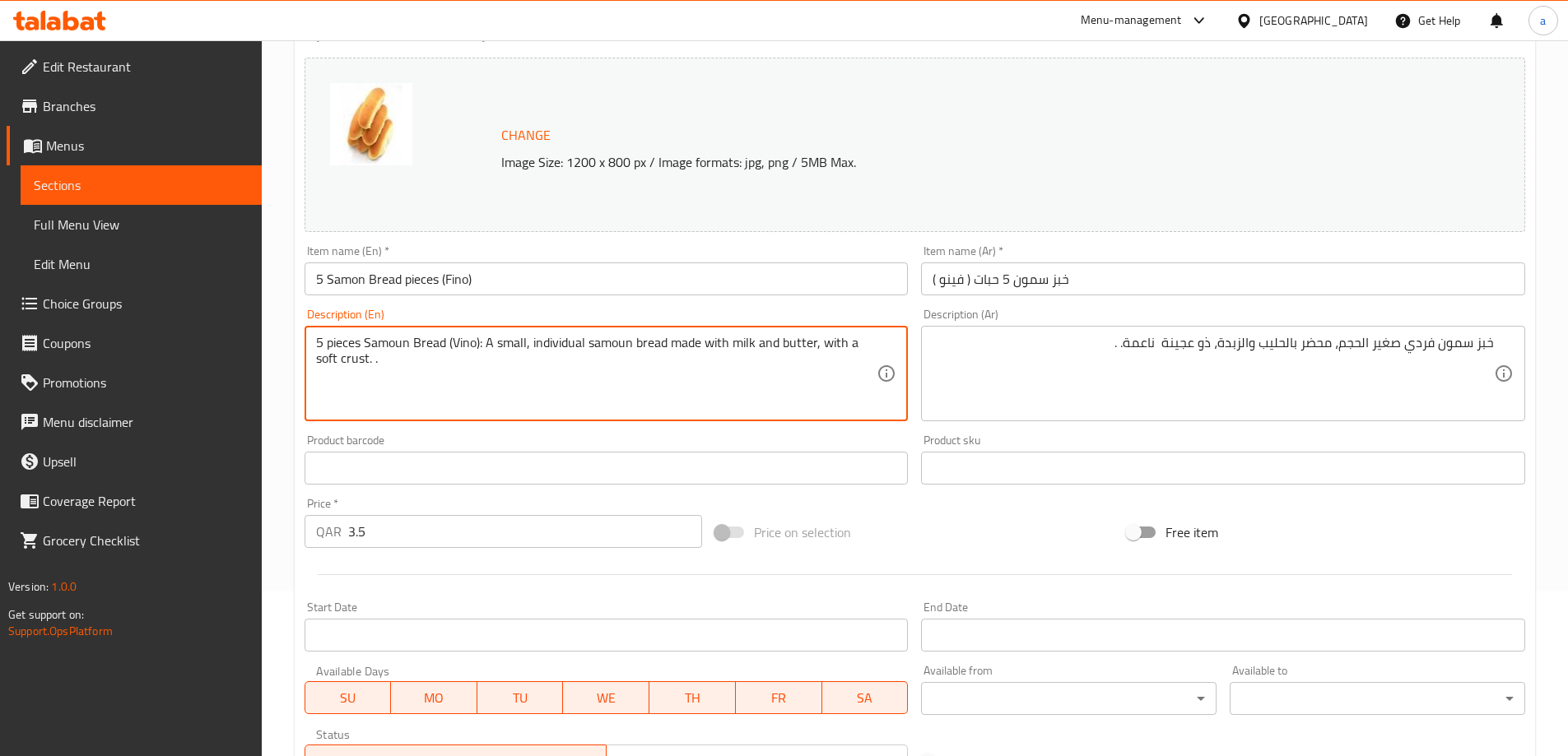
click at [477, 368] on textarea "5 pieces Samoun Bread (Vino): A small, individual samoun bread made with milk a…" at bounding box center [596, 374] width 561 height 78
drag, startPoint x: 484, startPoint y: 343, endPoint x: 292, endPoint y: 345, distance: 192.0
click at [292, 345] on div "Home / Restaurants management / Menus / Sections / item / update Bread section …" at bounding box center [915, 449] width 1306 height 1146
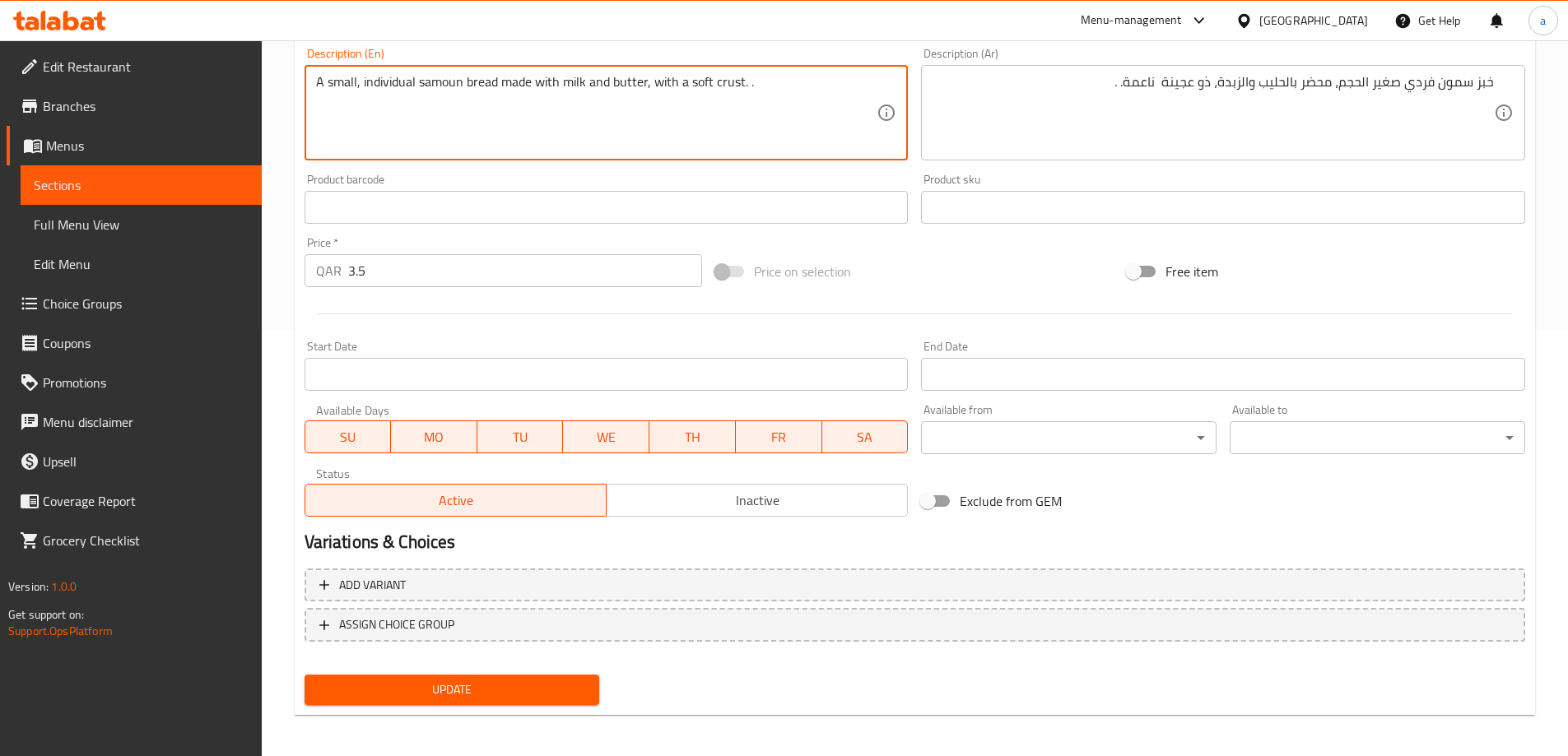
scroll to position [430, 0]
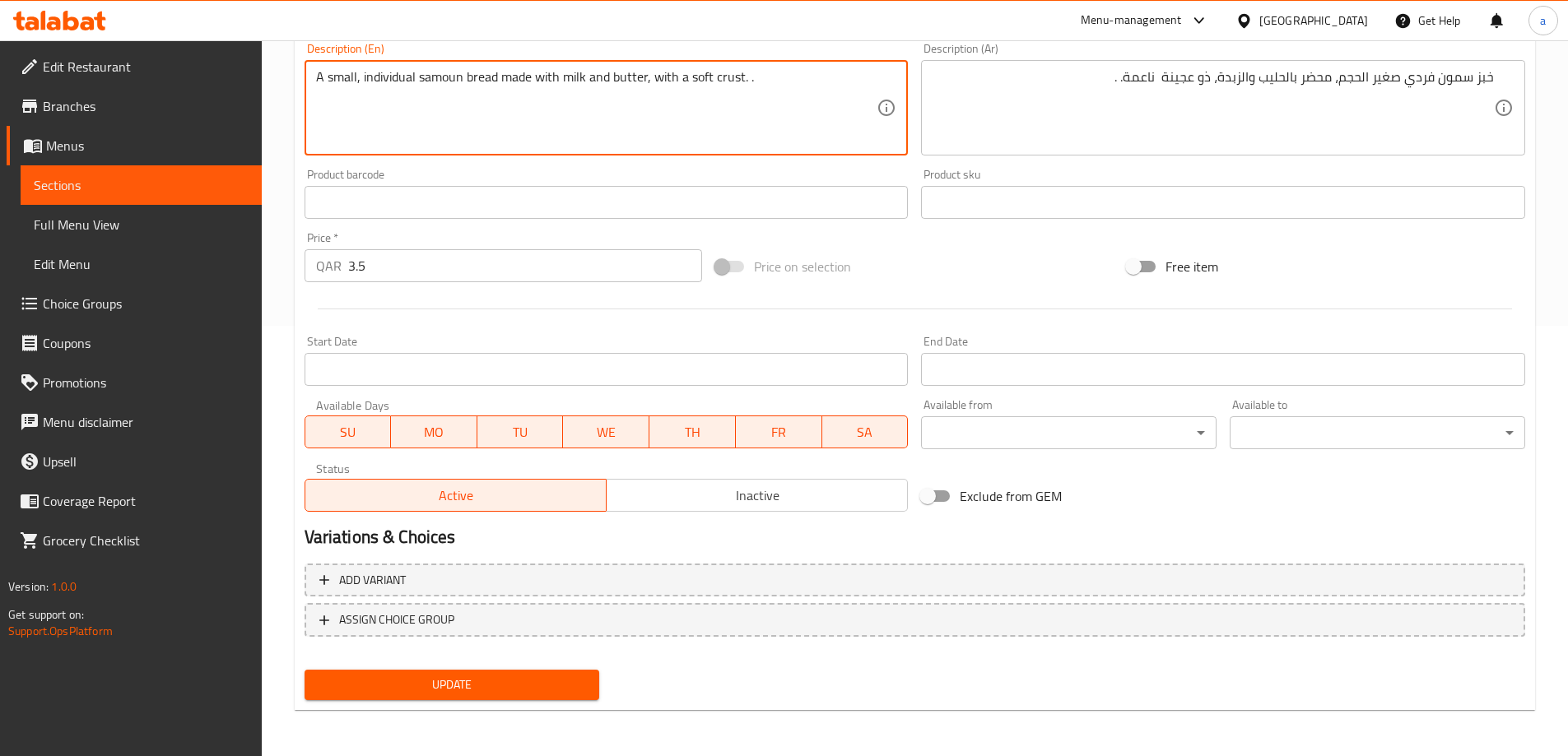
type textarea "A small, individual samoun bread made with milk and butter, with a soft crust. ."
click at [493, 680] on span "Update" at bounding box center [452, 685] width 269 height 20
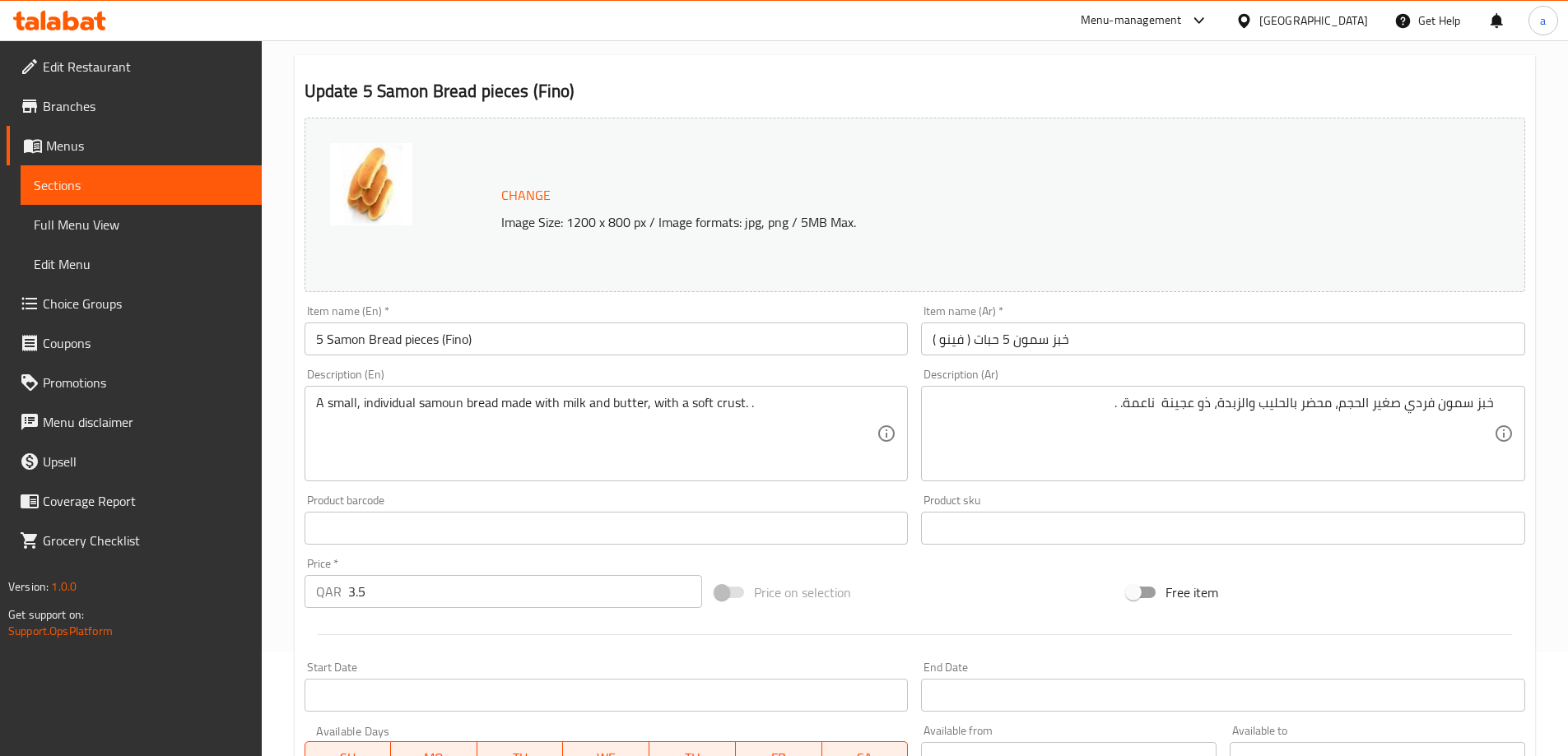
scroll to position [0, 0]
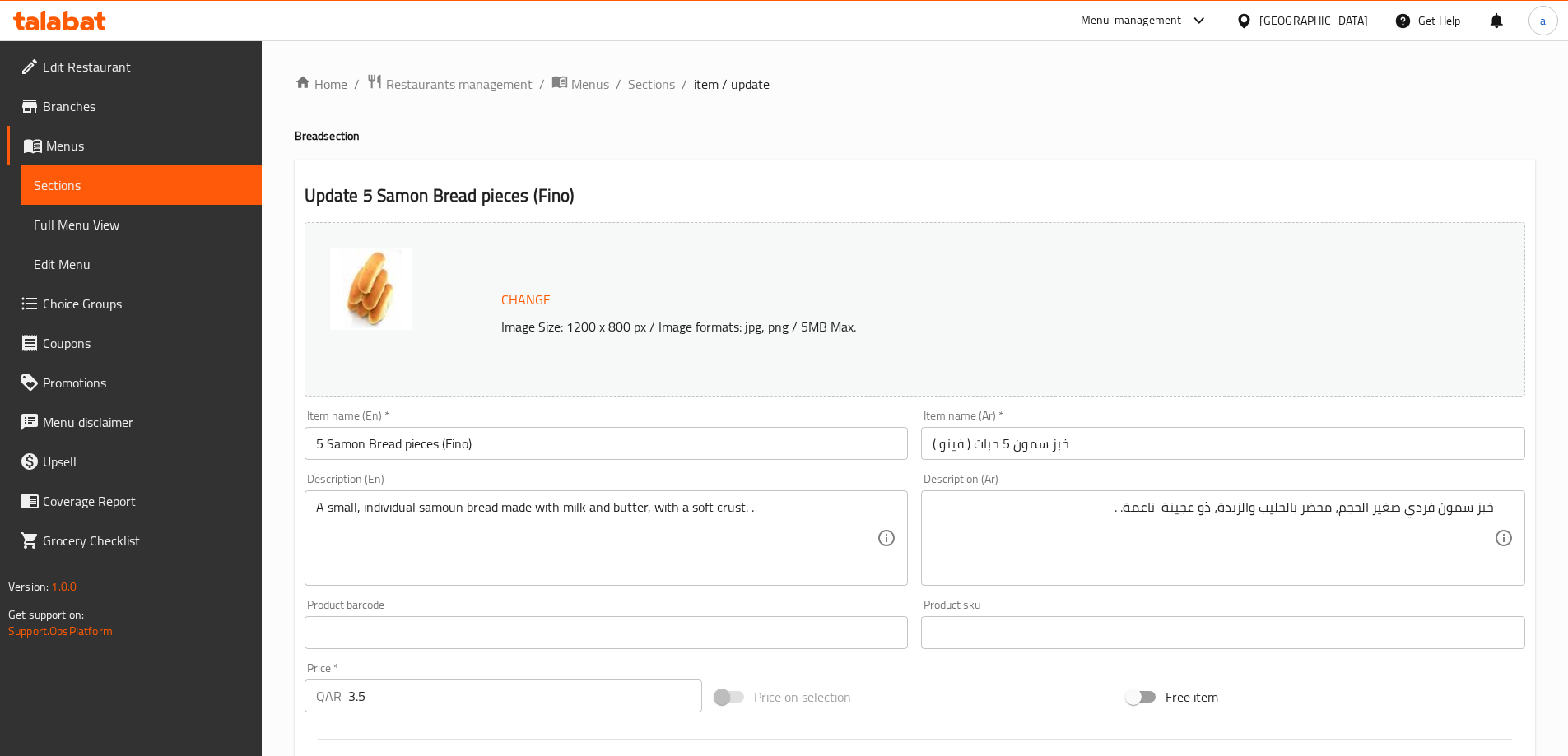
click at [667, 77] on span "Sections" at bounding box center [651, 83] width 47 height 19
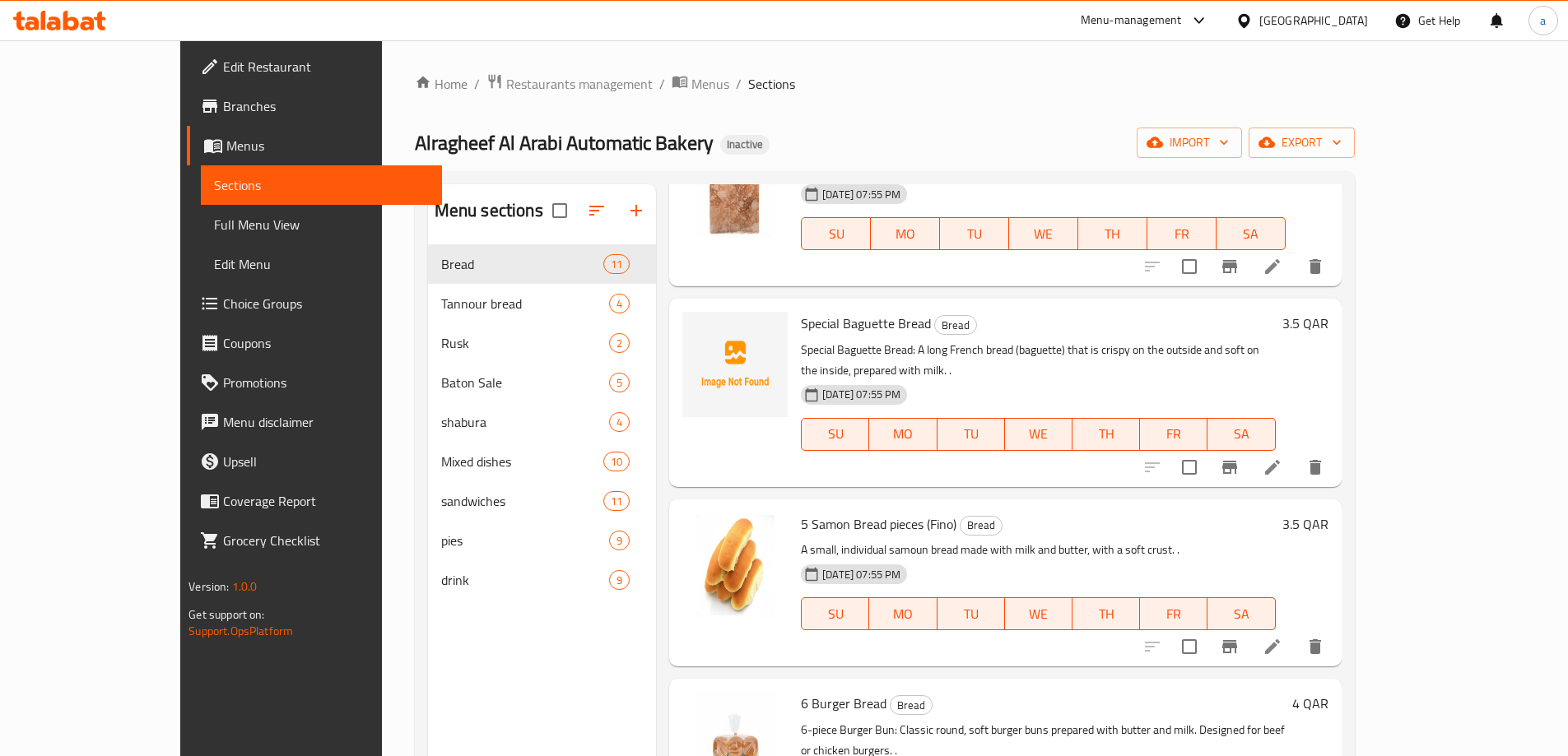
scroll to position [1237, 0]
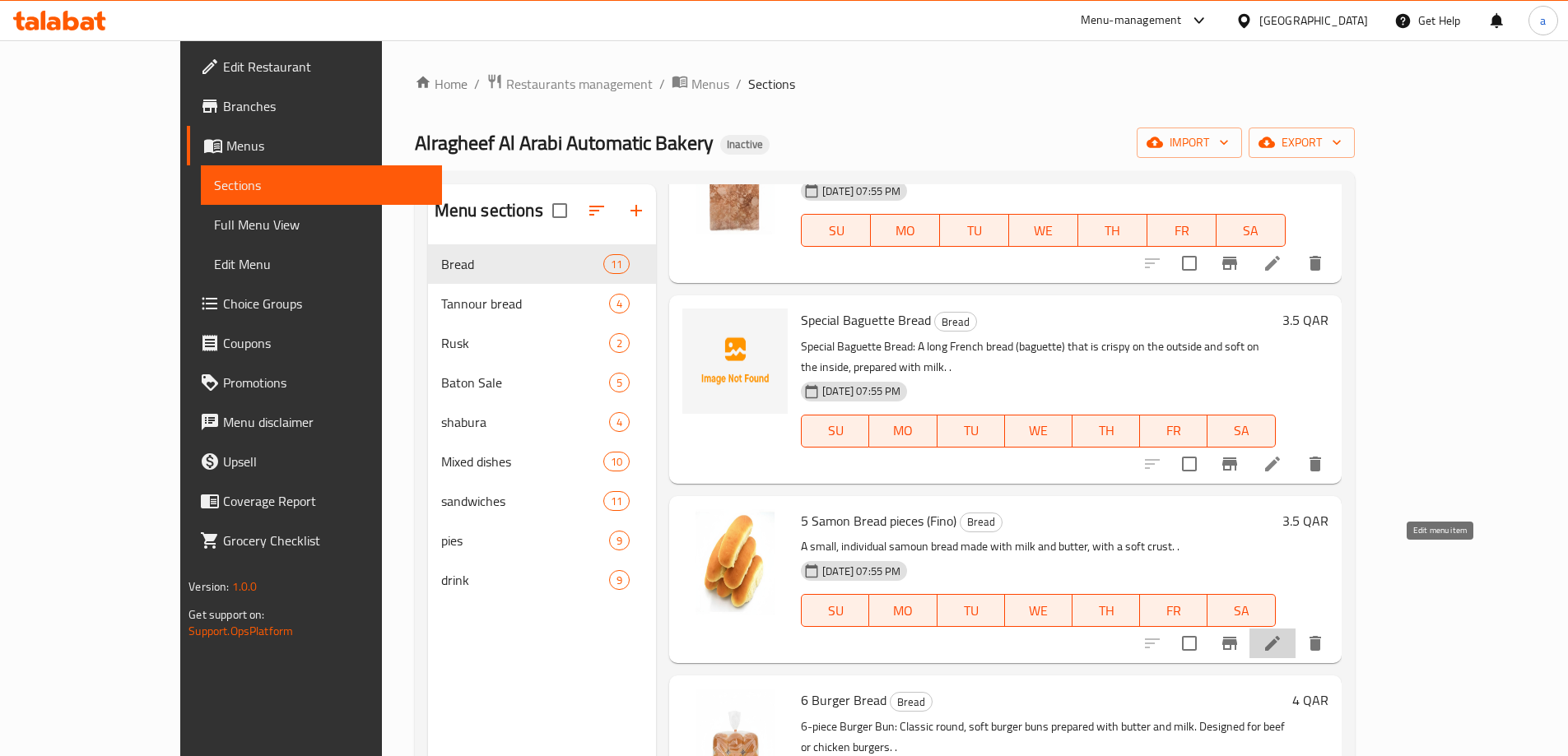
click at [1282, 634] on icon at bounding box center [1272, 643] width 19 height 19
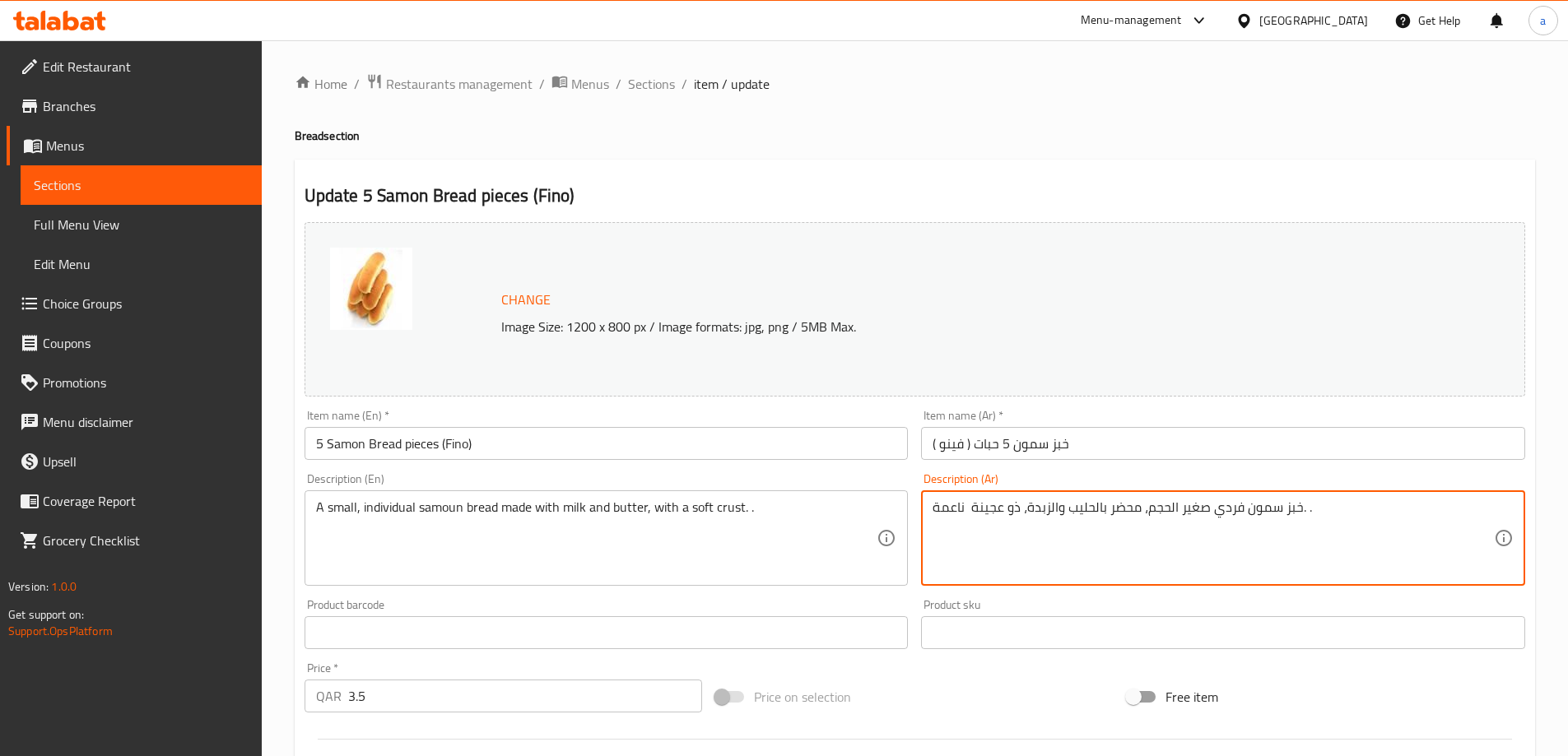
click at [1157, 500] on textarea "خبز سمون فردي صغير الحجم، محضر بالحليب والزبدة، ذو عجينة ناعمة. ." at bounding box center [1213, 539] width 561 height 78
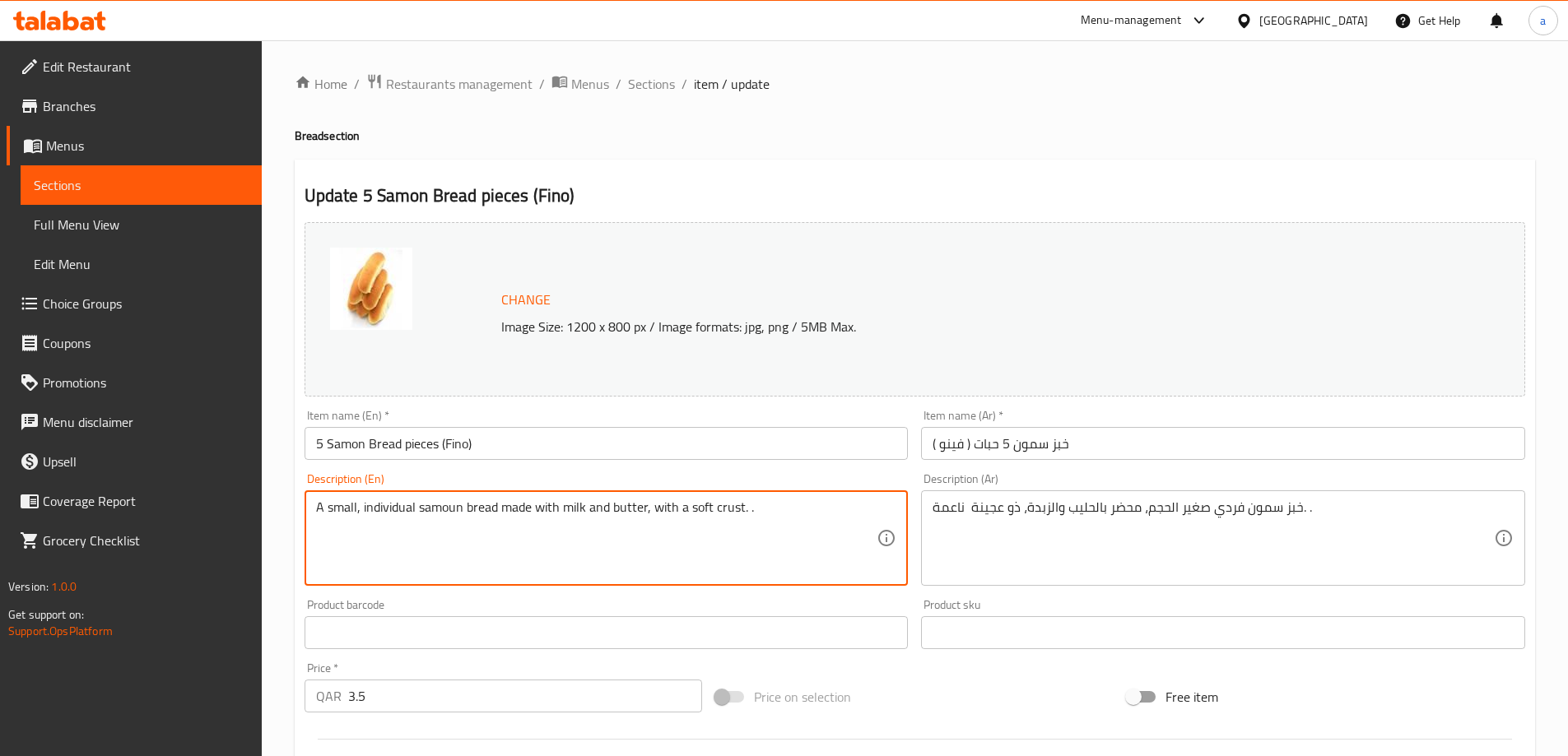
click at [356, 514] on textarea "A small, individual samoun bread made with milk and butter, with a soft crust. ." at bounding box center [596, 539] width 561 height 78
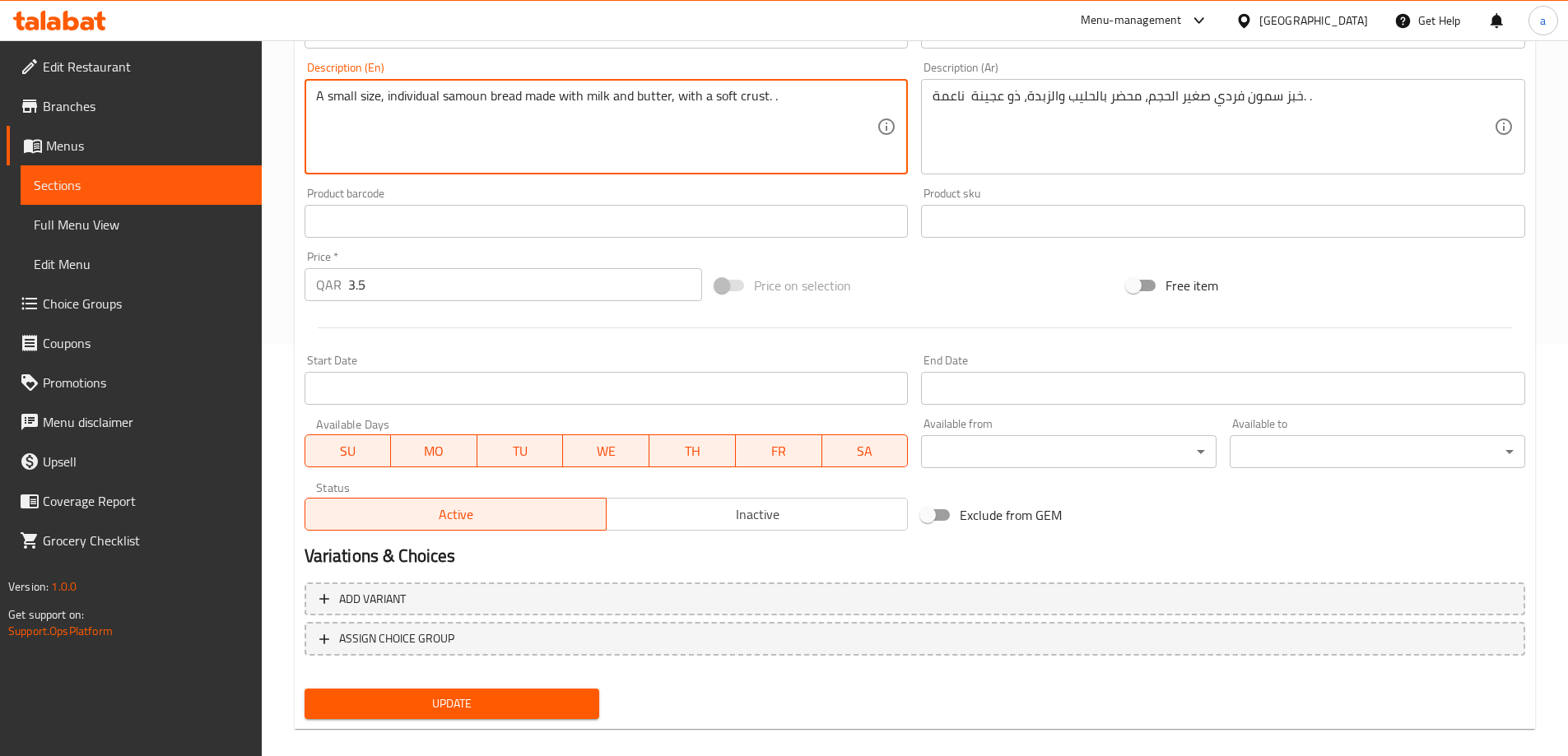
scroll to position [430, 0]
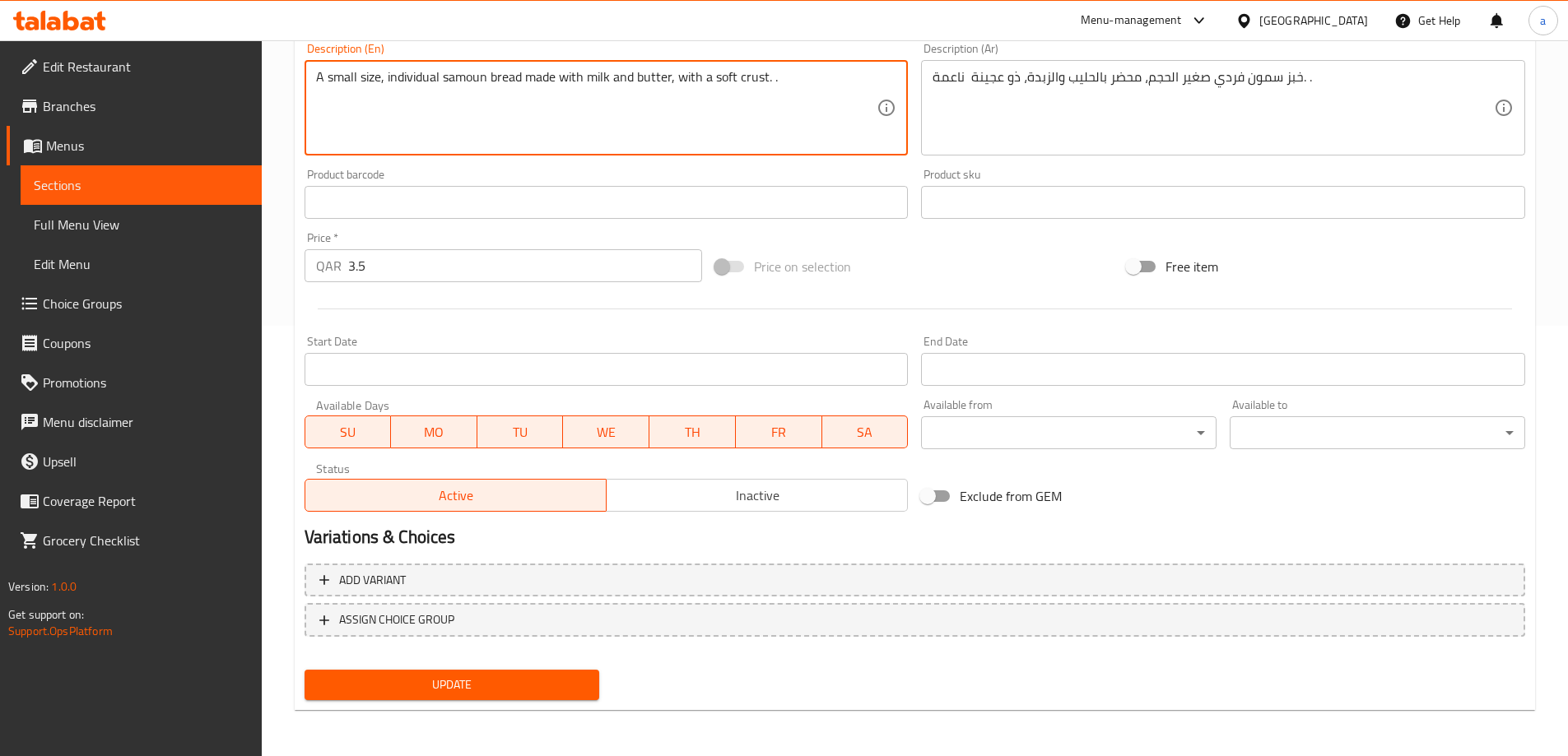
type textarea "A small size, individual samoun bread made with milk and butter, with a soft cr…"
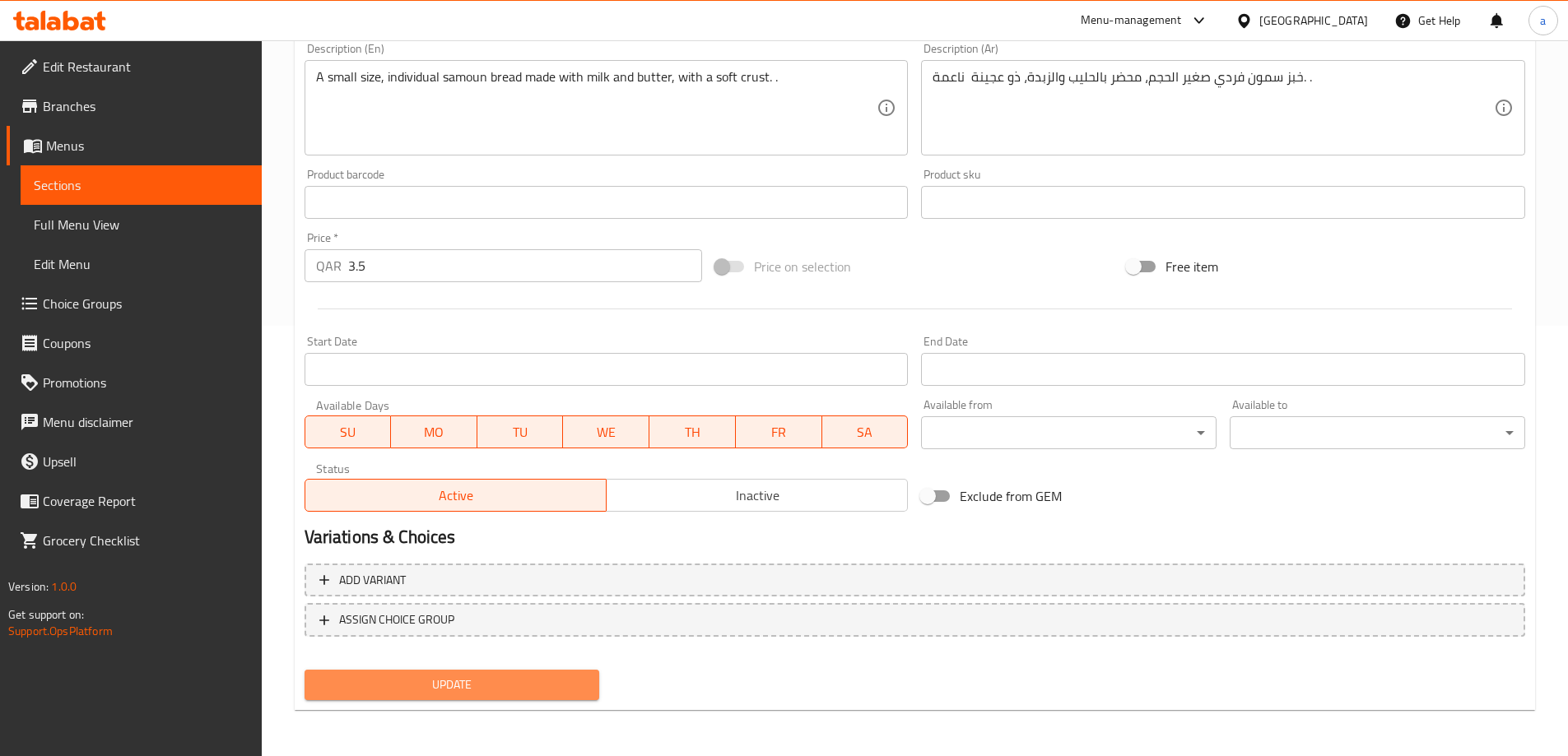
click at [534, 680] on span "Update" at bounding box center [452, 685] width 269 height 20
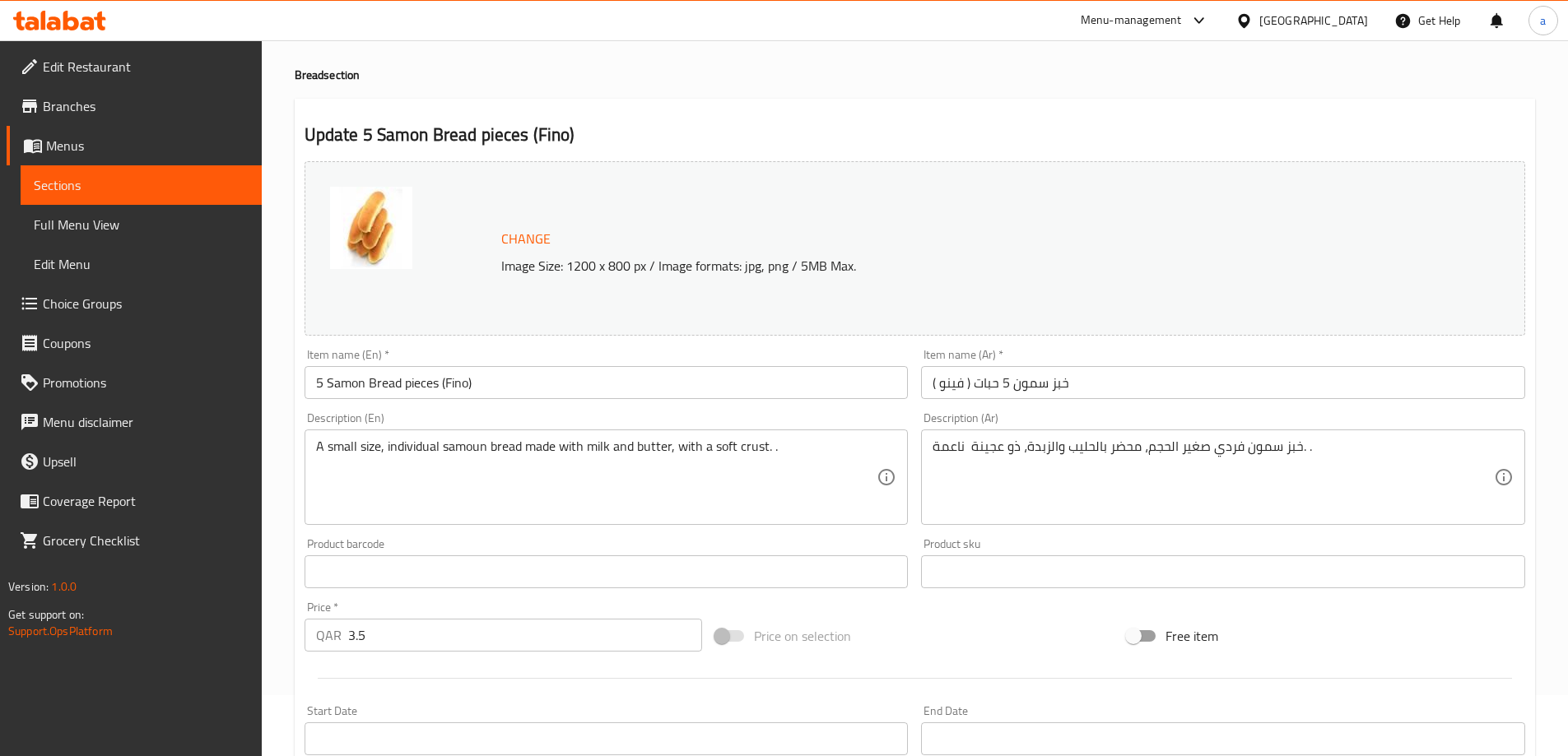
scroll to position [0, 0]
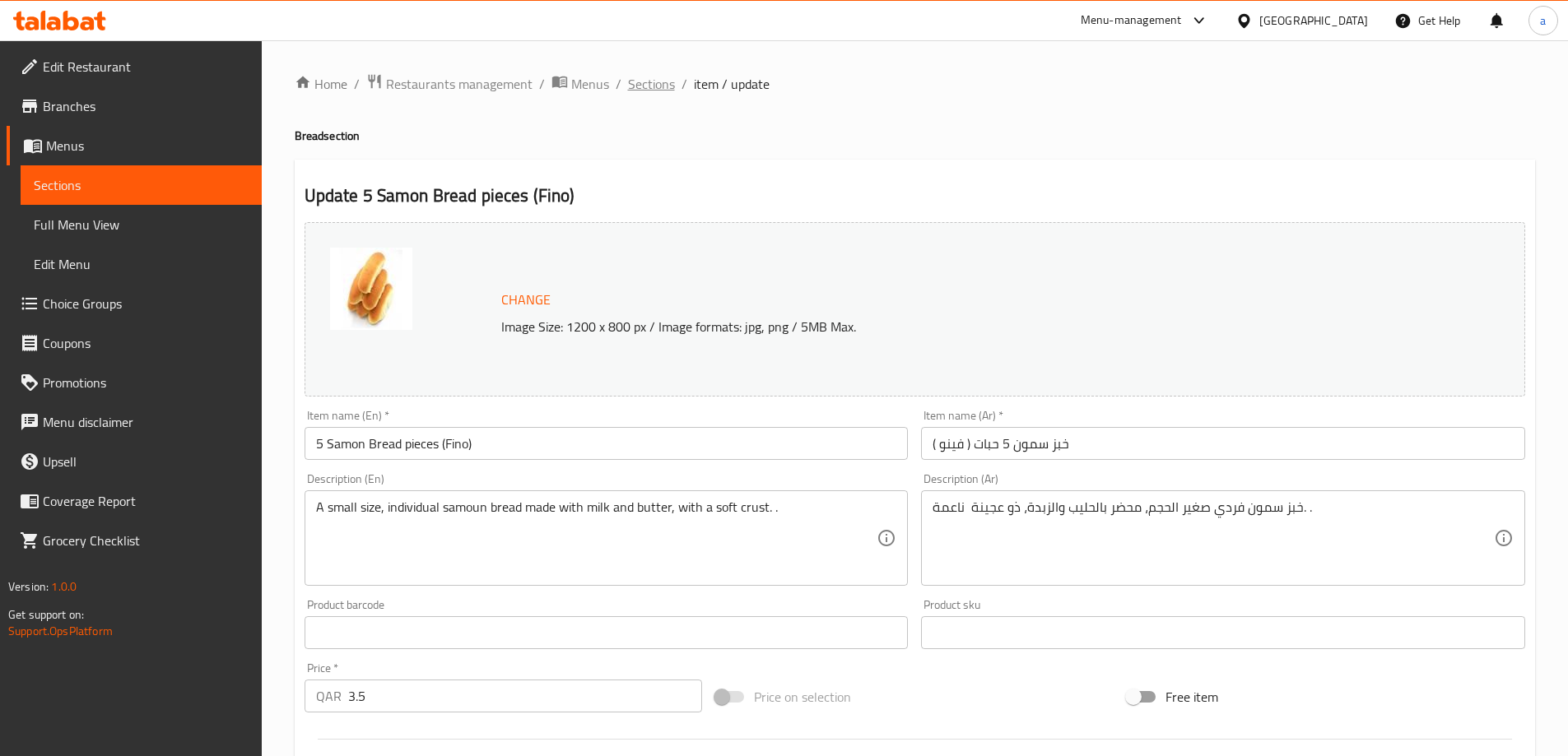
click at [649, 77] on span "Sections" at bounding box center [651, 83] width 47 height 19
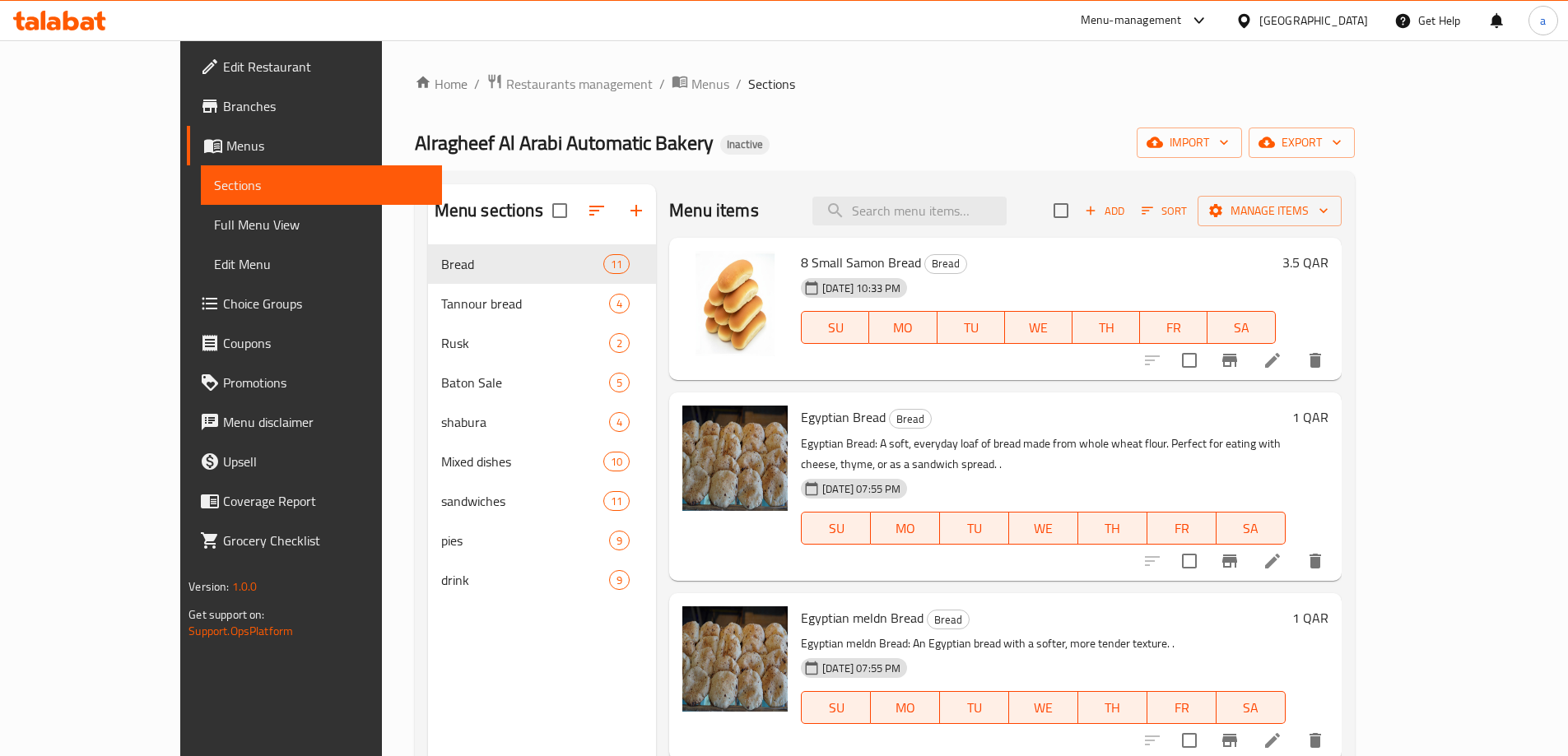
click at [1295, 364] on li at bounding box center [1273, 360] width 46 height 30
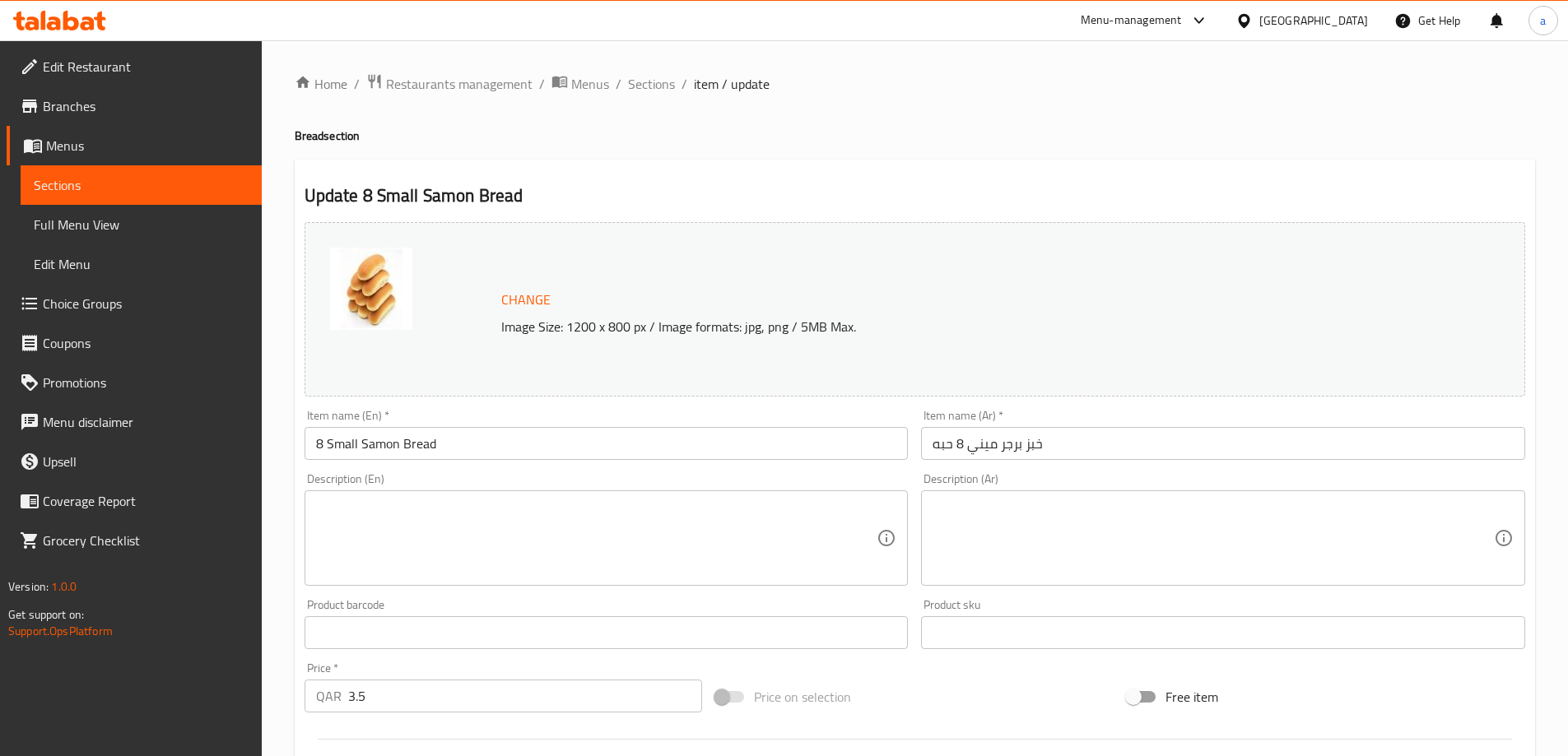
click at [1034, 439] on input "خبز برجر ميني 8 حبه" at bounding box center [1223, 443] width 604 height 33
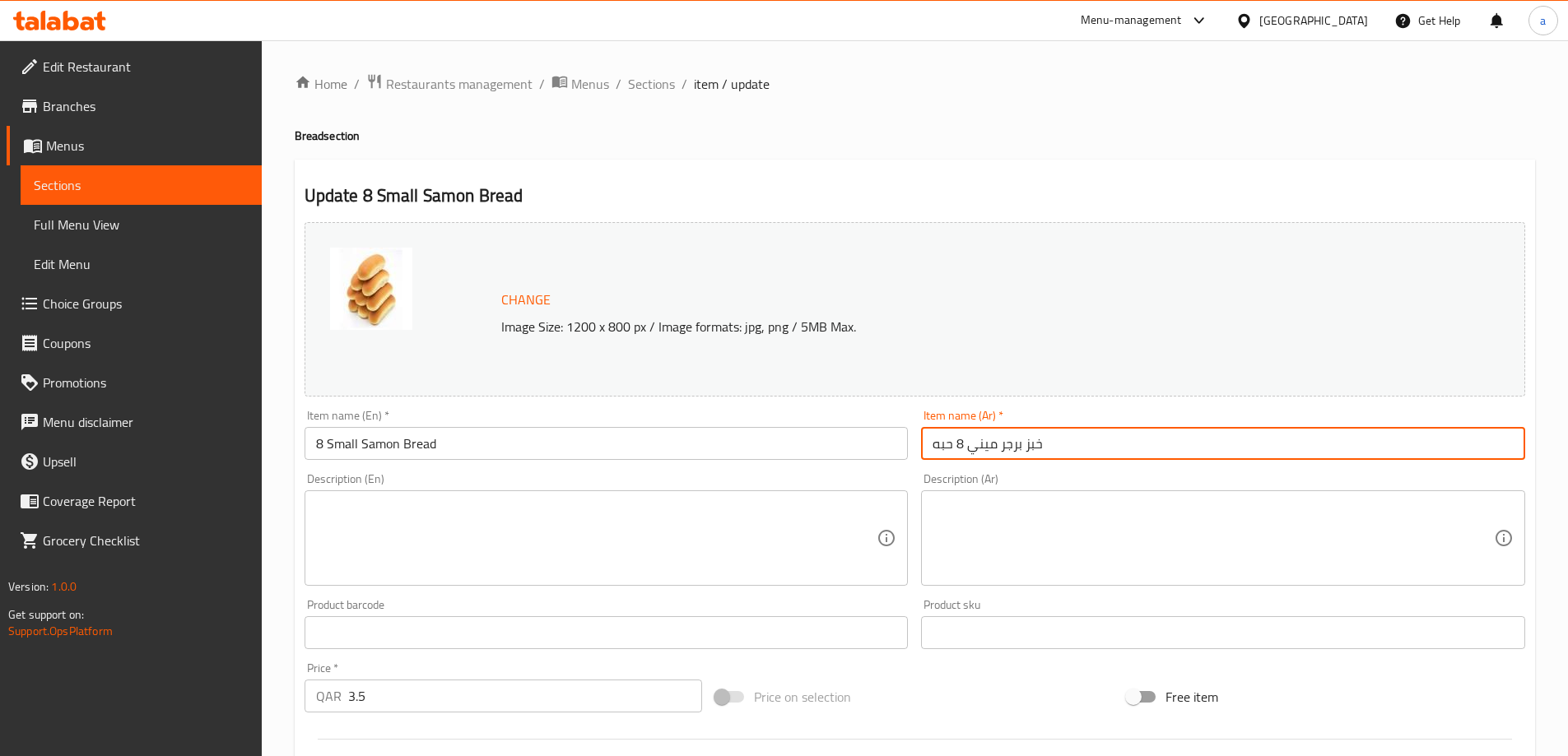
click at [1034, 439] on input "خبز برجر ميني 8 حبه" at bounding box center [1223, 443] width 604 height 33
paste input "مون 8 حبات صغير"
click at [976, 448] on input "خبز سمون 8 حبات صغير" at bounding box center [1223, 443] width 604 height 33
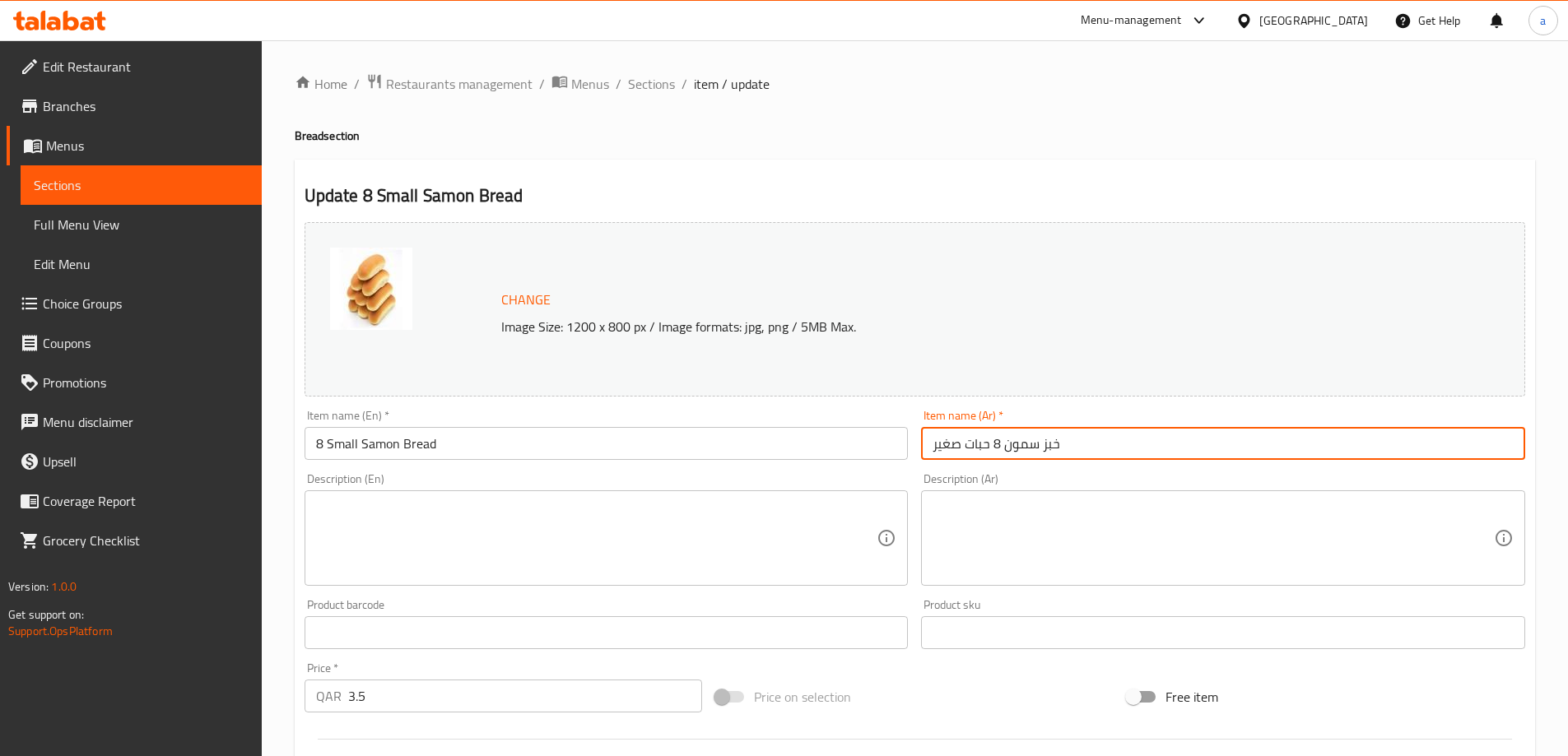
click at [976, 448] on input "خبز سمون 8 حبات صغير" at bounding box center [1223, 443] width 604 height 33
type input "خبز سمون 8 حبات صغير"
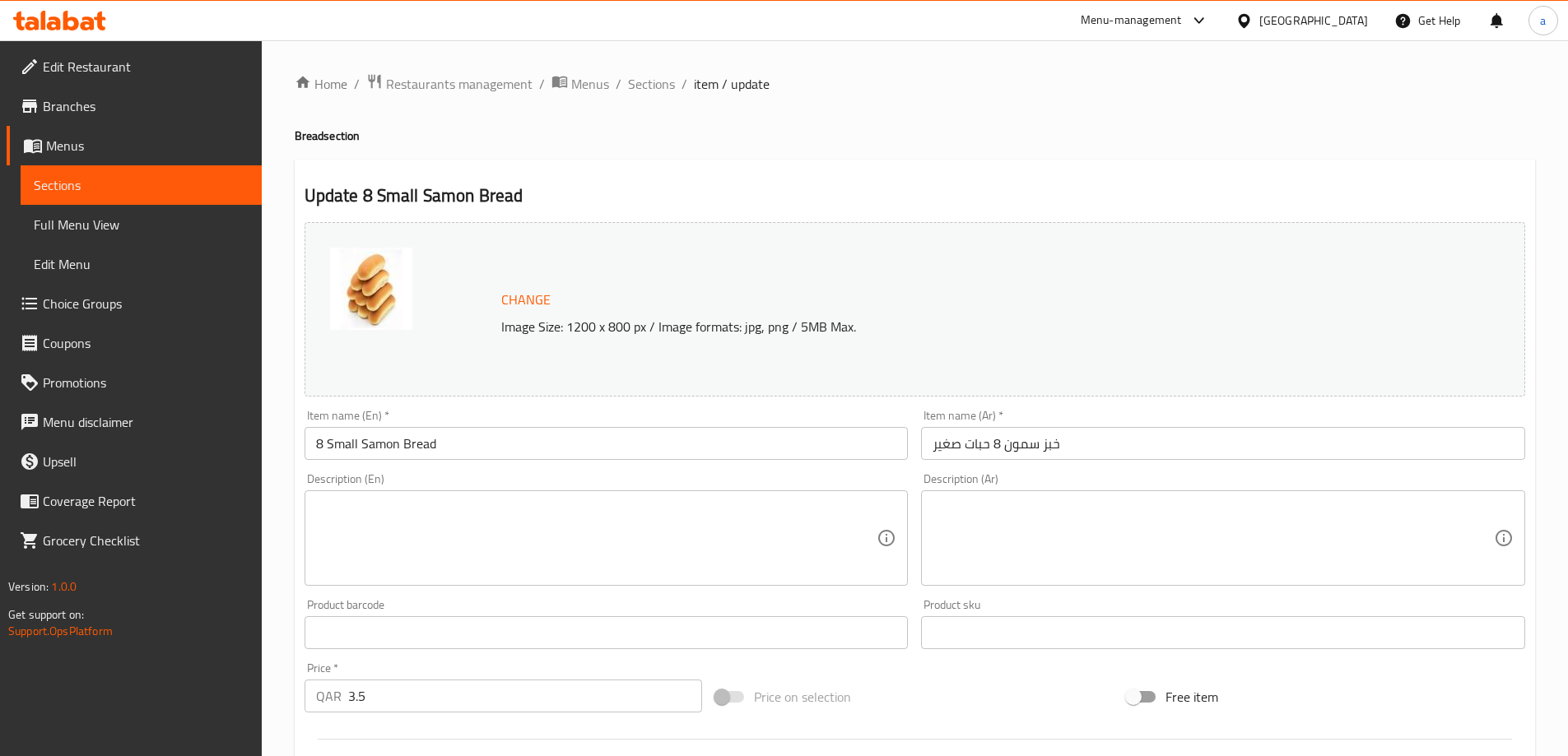
click at [354, 443] on input "8 Small Samon Bread" at bounding box center [606, 443] width 604 height 33
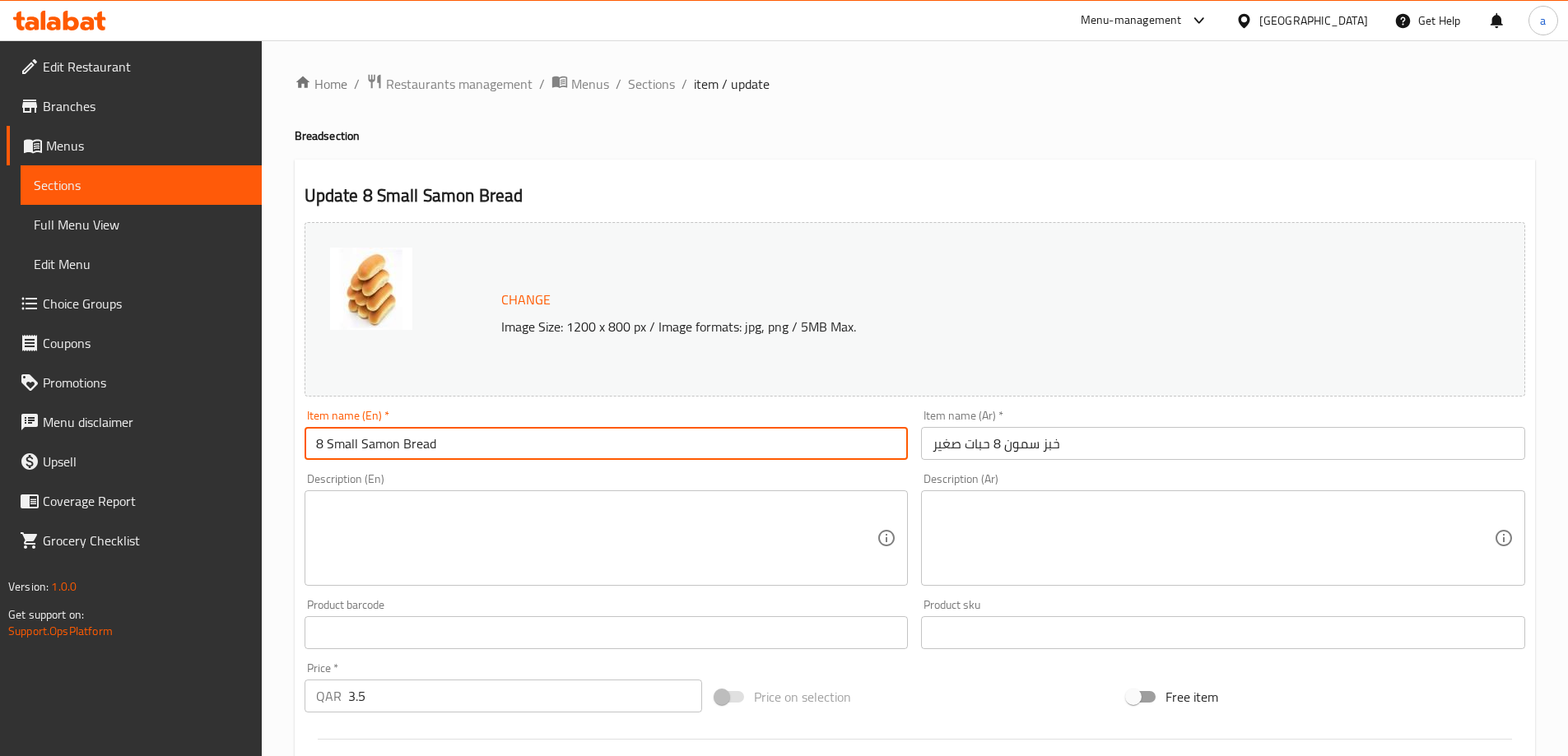
click at [330, 441] on input "8 Small Samon Bread" at bounding box center [606, 443] width 604 height 33
click at [353, 452] on input "8 Small Samon Bread" at bounding box center [606, 443] width 604 height 33
click at [364, 437] on input "8 Small Samon Bread" at bounding box center [606, 443] width 604 height 33
click at [359, 450] on input "8 Small Samon Bread" at bounding box center [606, 443] width 604 height 33
paste input "piece"
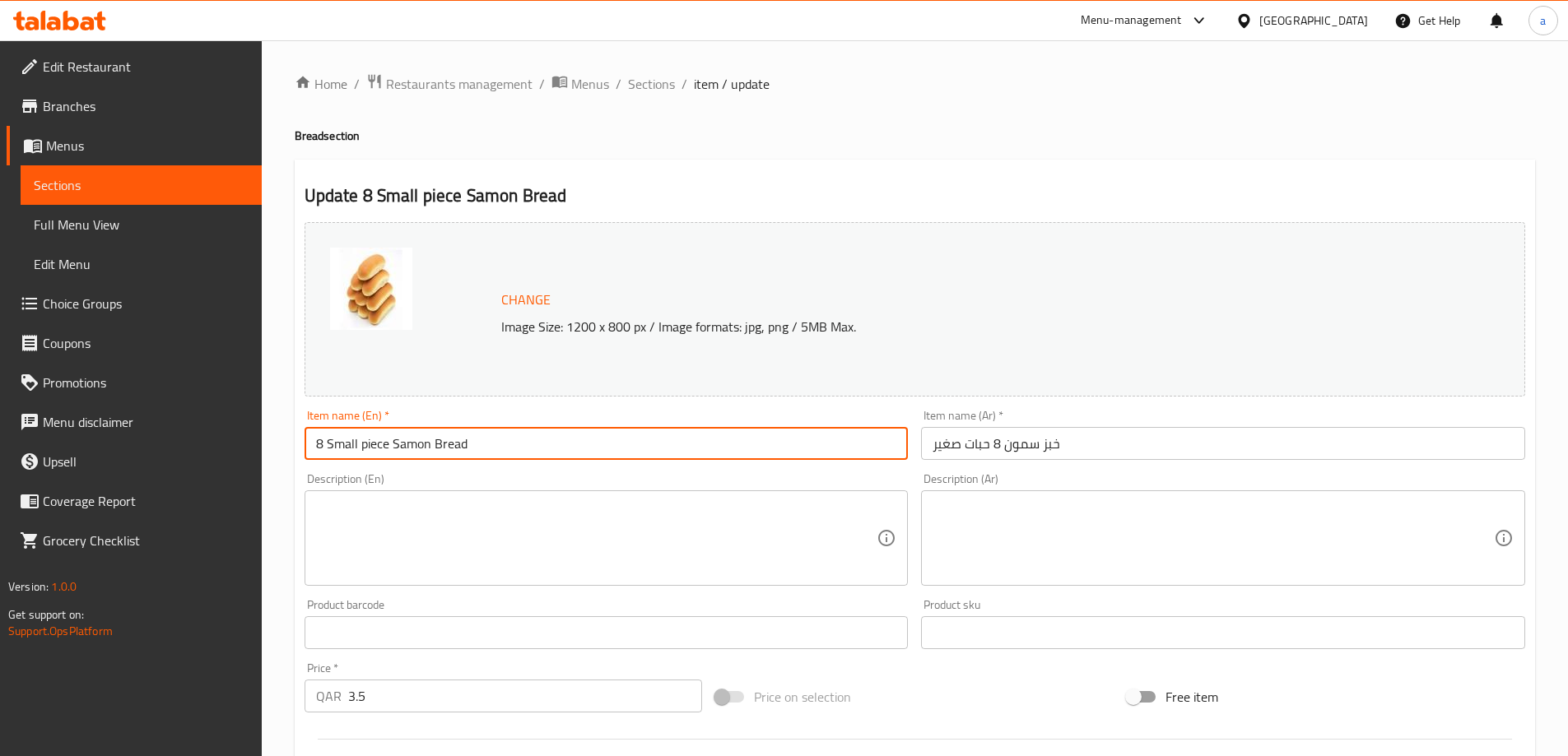
type input "8 Small piece Samon Bread"
click at [576, 504] on textarea at bounding box center [596, 539] width 561 height 78
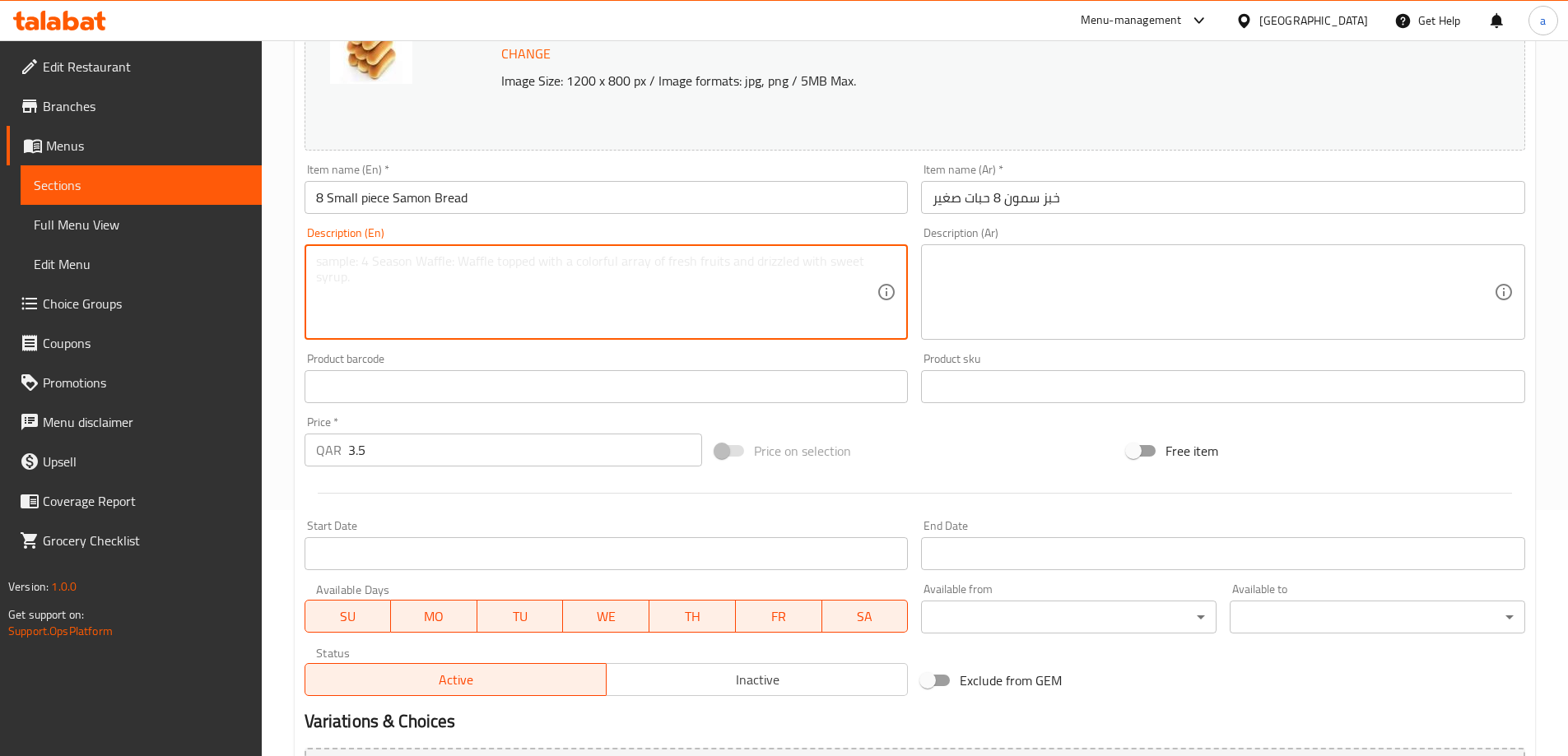
scroll to position [412, 0]
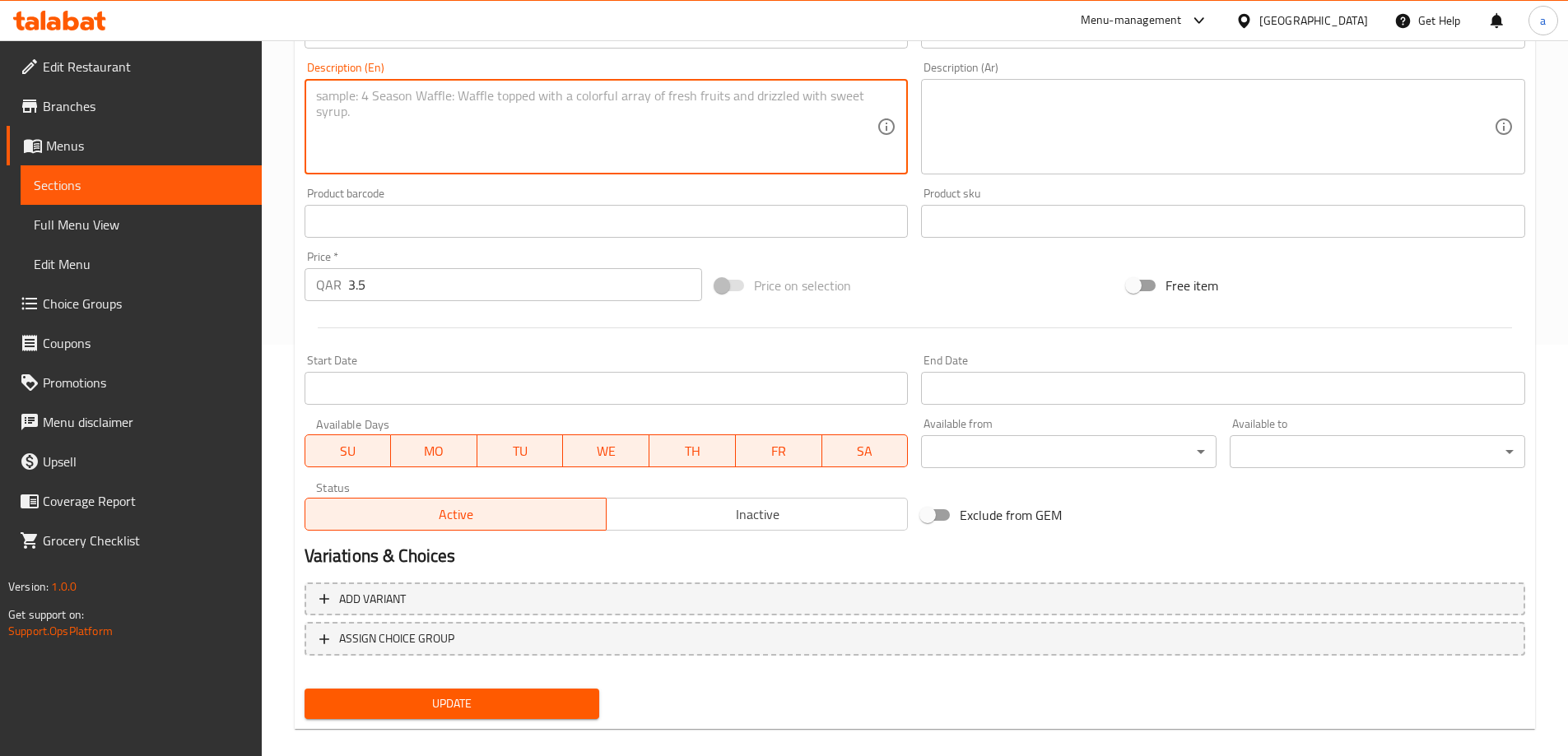
click at [454, 696] on span "Update" at bounding box center [452, 703] width 269 height 20
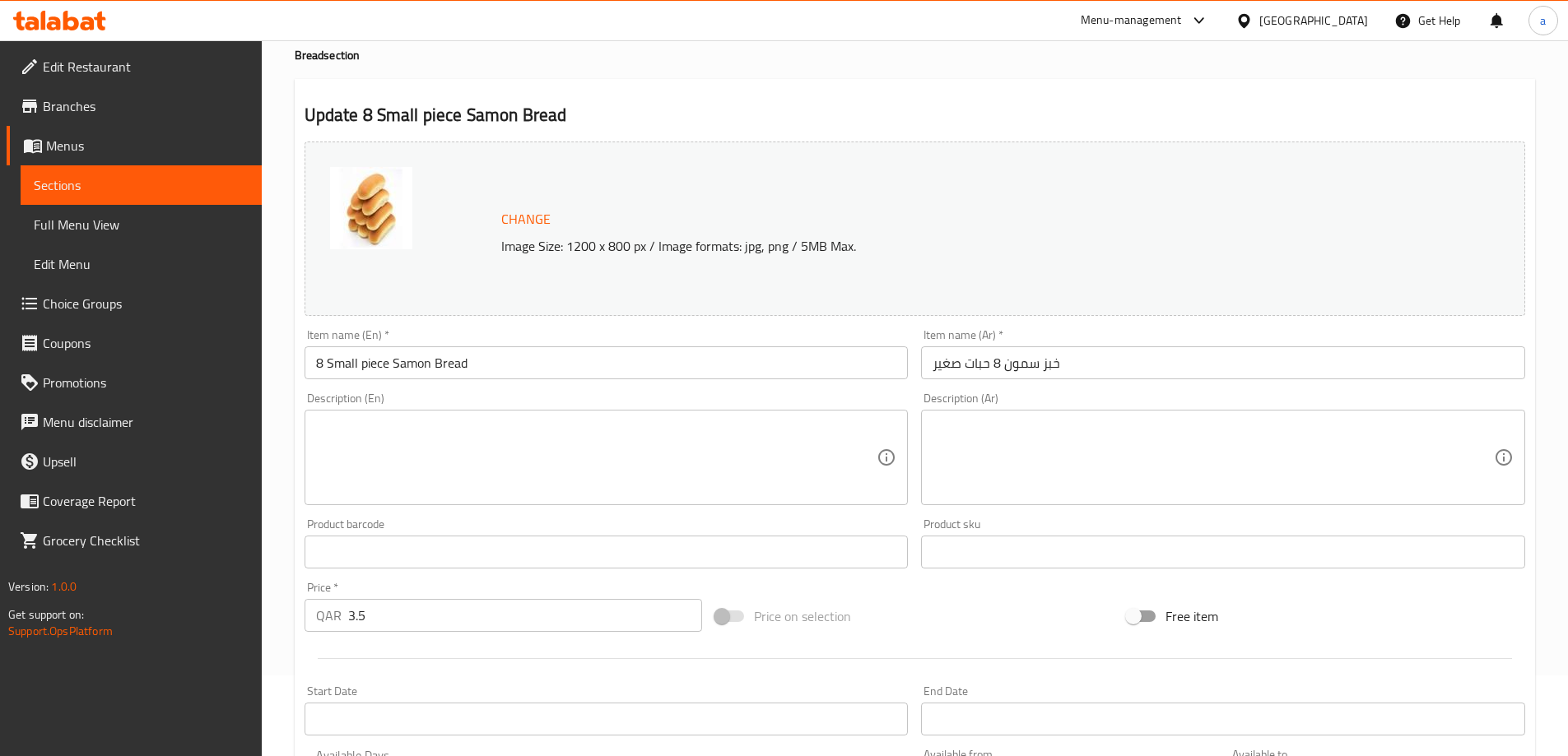
scroll to position [0, 0]
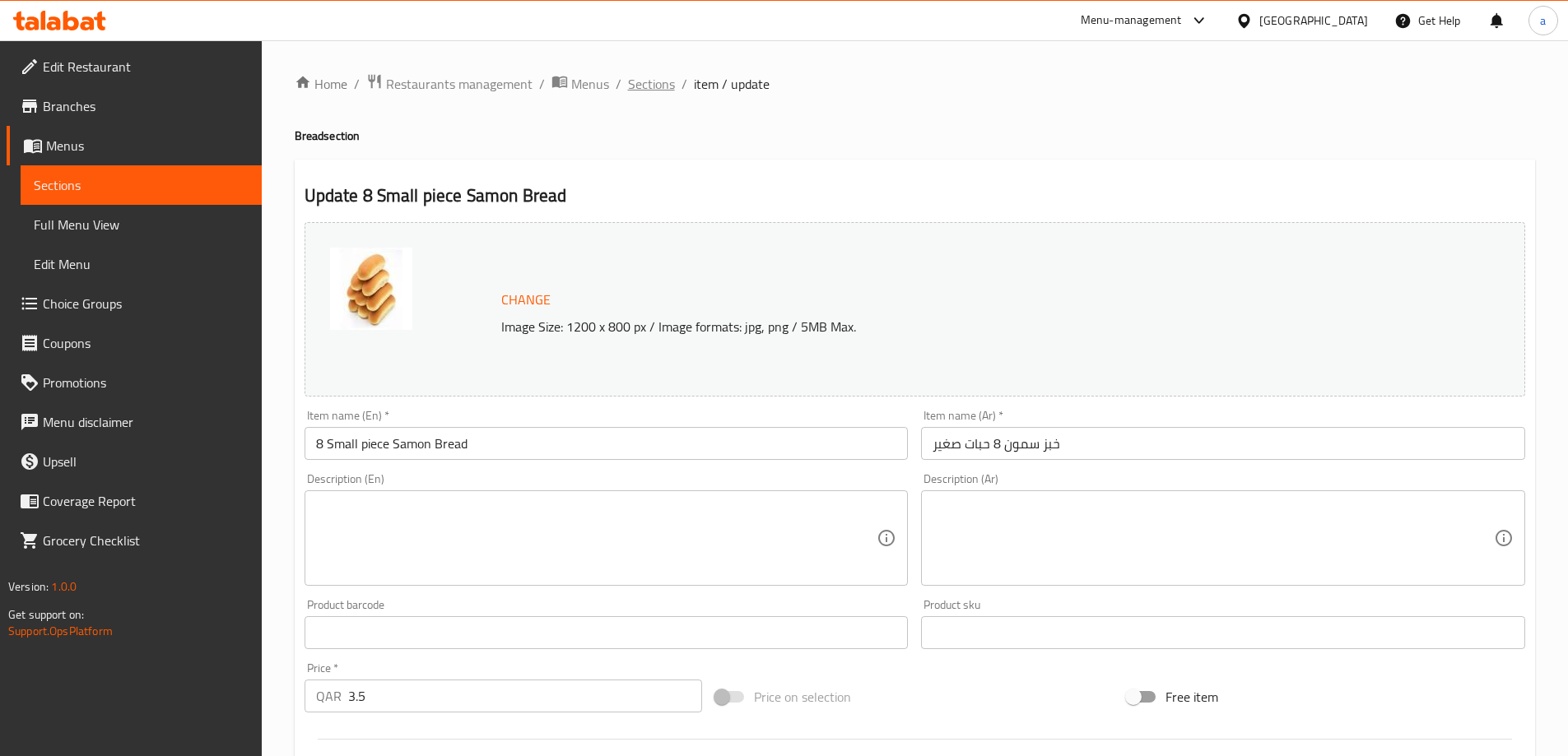
click at [637, 85] on span "Sections" at bounding box center [651, 83] width 47 height 19
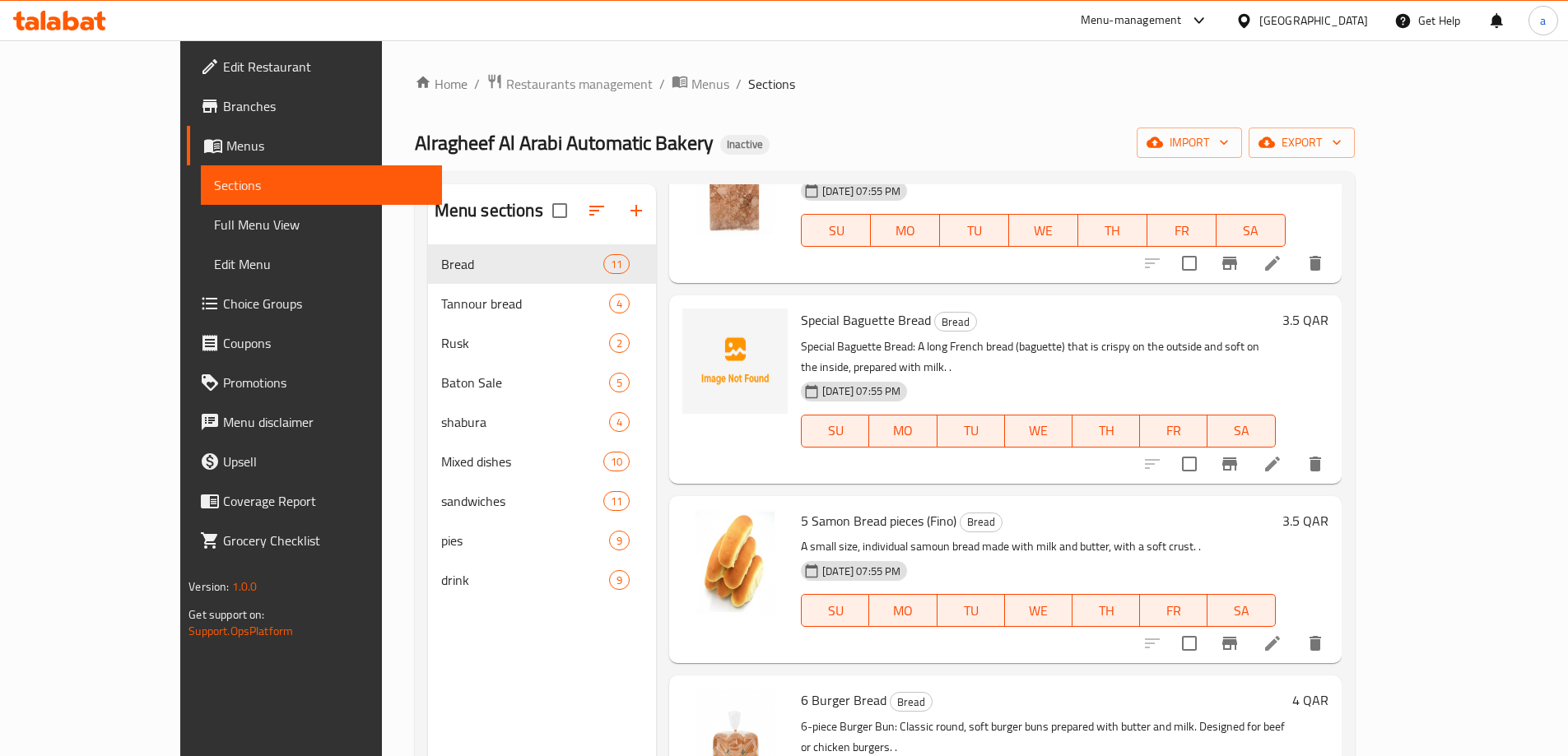
scroll to position [230, 0]
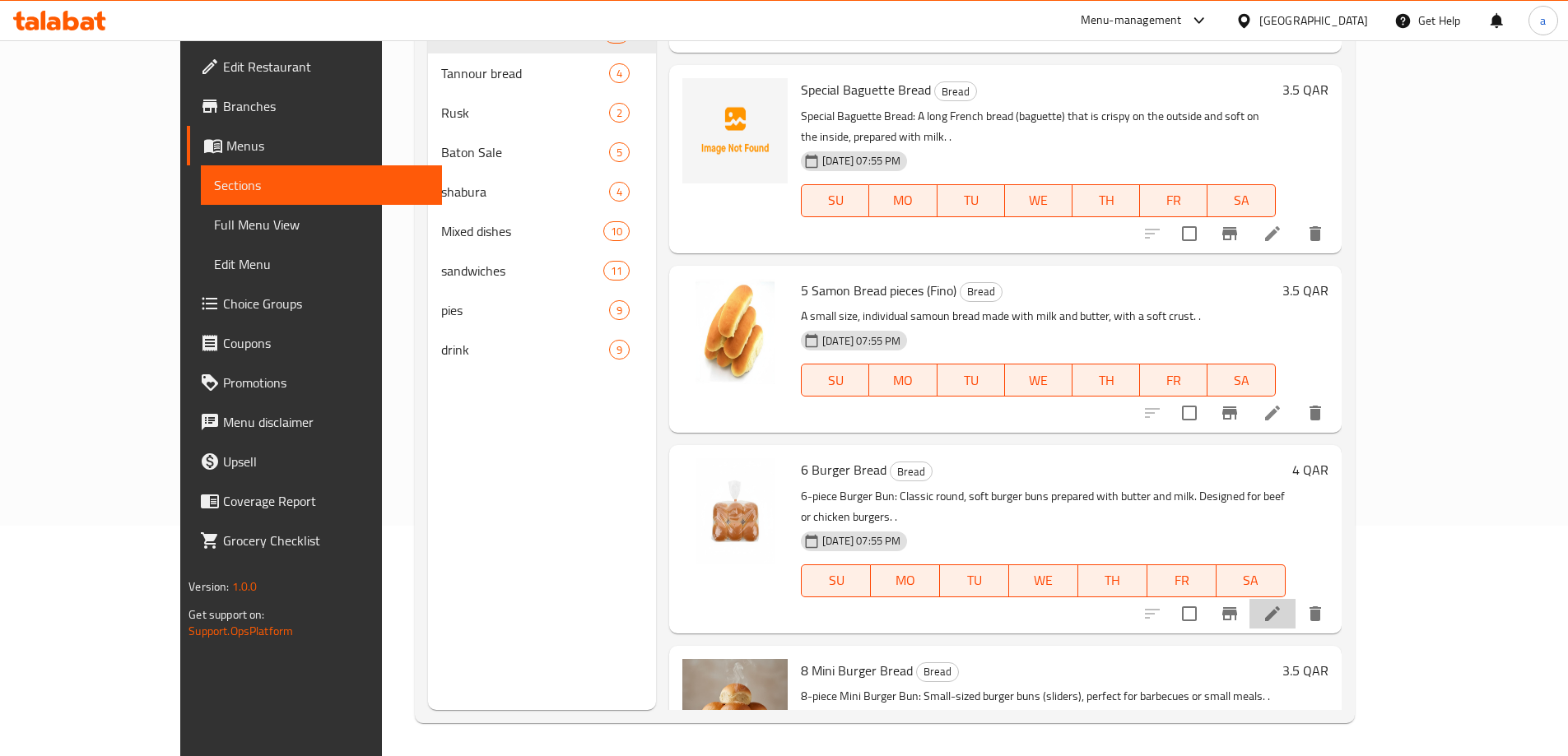
click at [1295, 599] on li at bounding box center [1273, 613] width 46 height 30
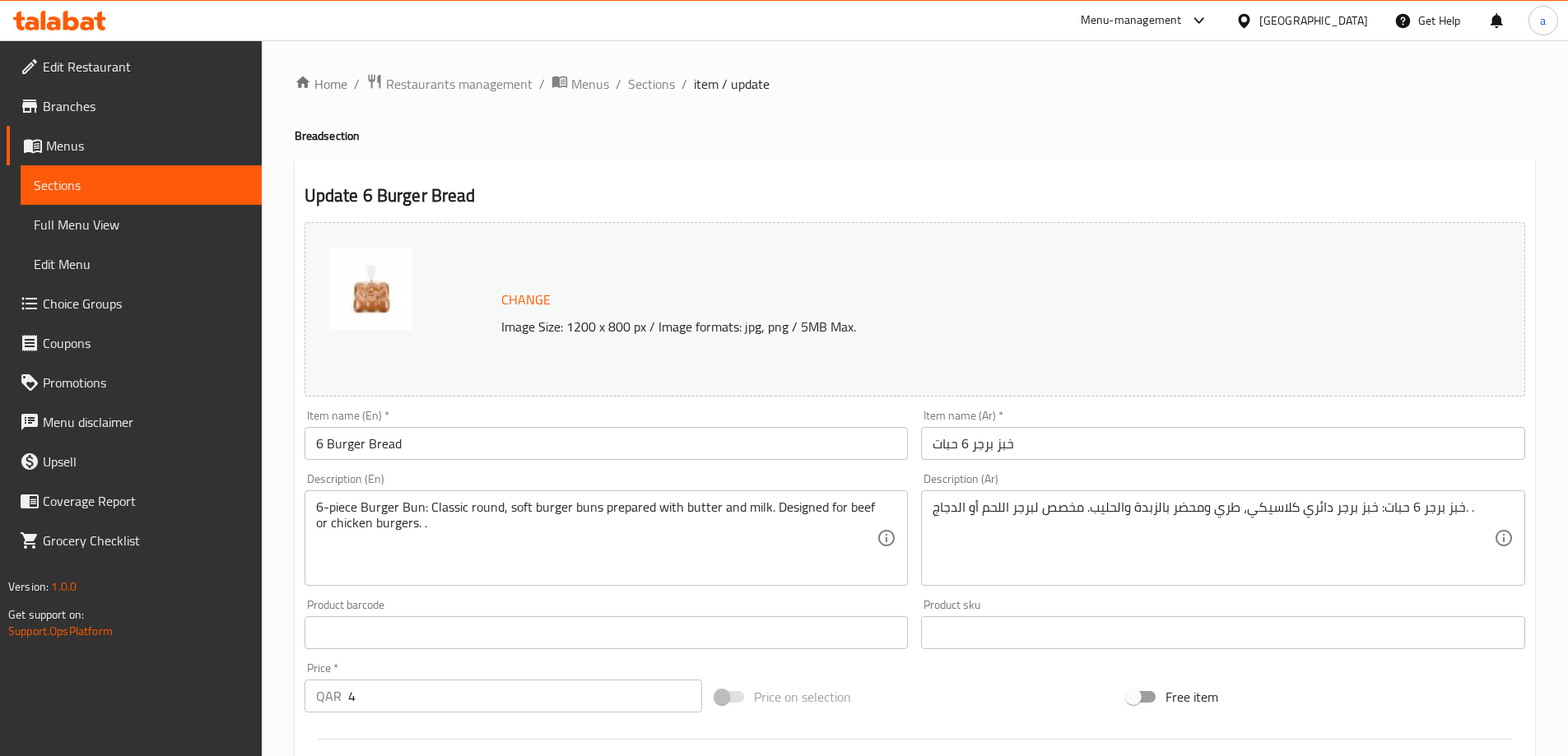
click at [492, 452] on input "6 Burger Bread" at bounding box center [606, 443] width 604 height 33
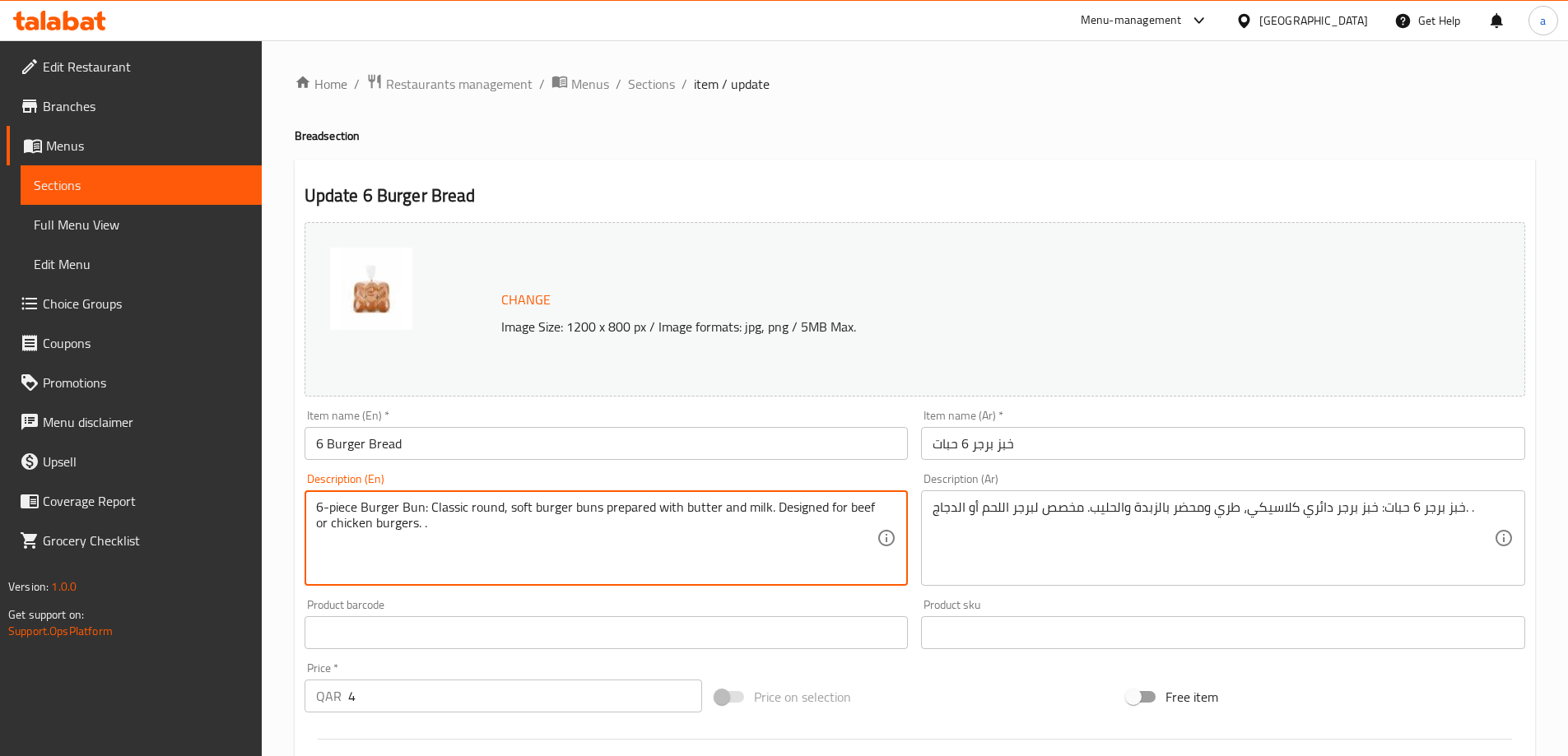
click at [349, 508] on textarea "6-piece Burger Bun: Classic round, soft burger buns prepared with butter and mi…" at bounding box center [596, 539] width 561 height 78
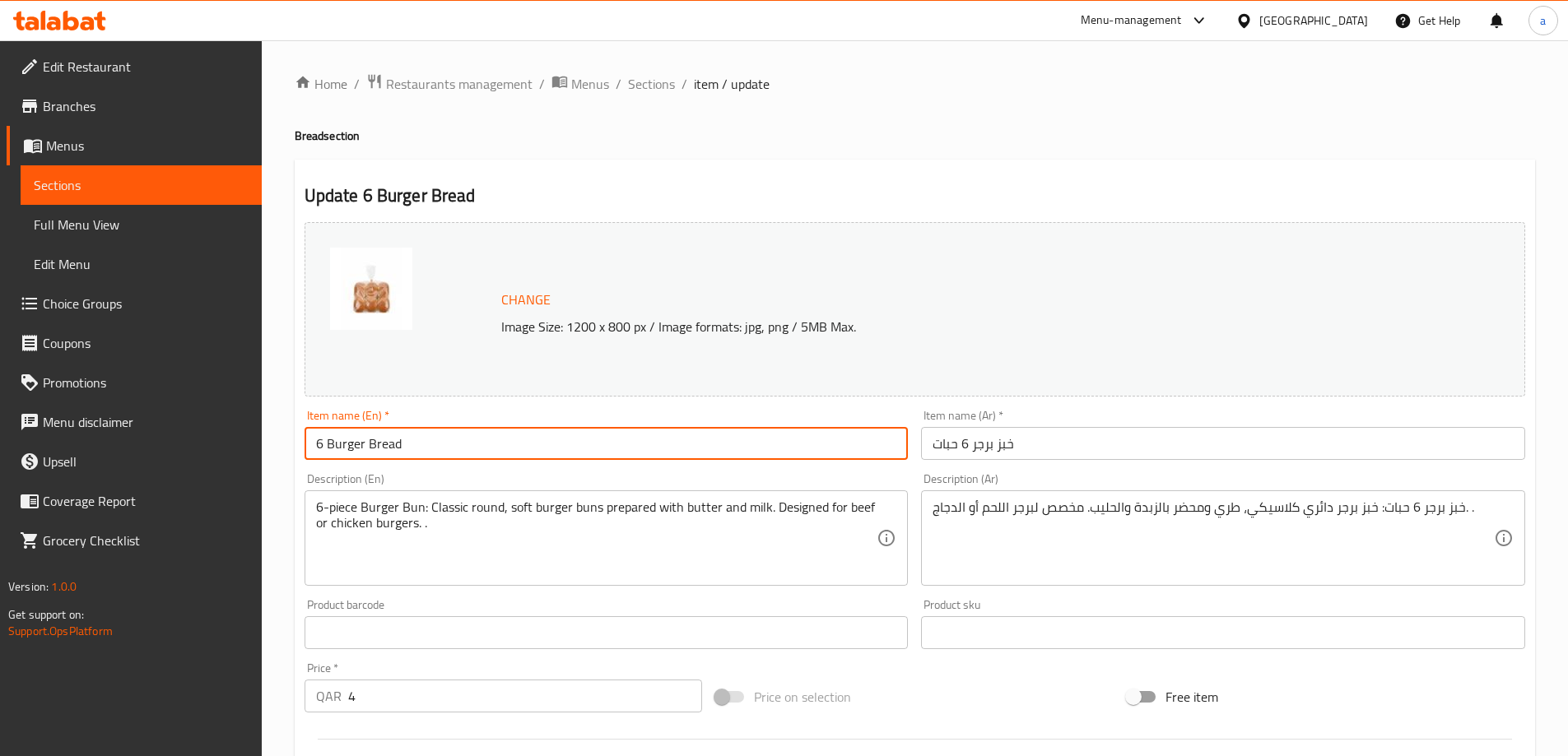
click at [327, 440] on input "6 Burger Bread" at bounding box center [606, 443] width 604 height 33
paste input "piece"
type input "6 piece Burger Bread"
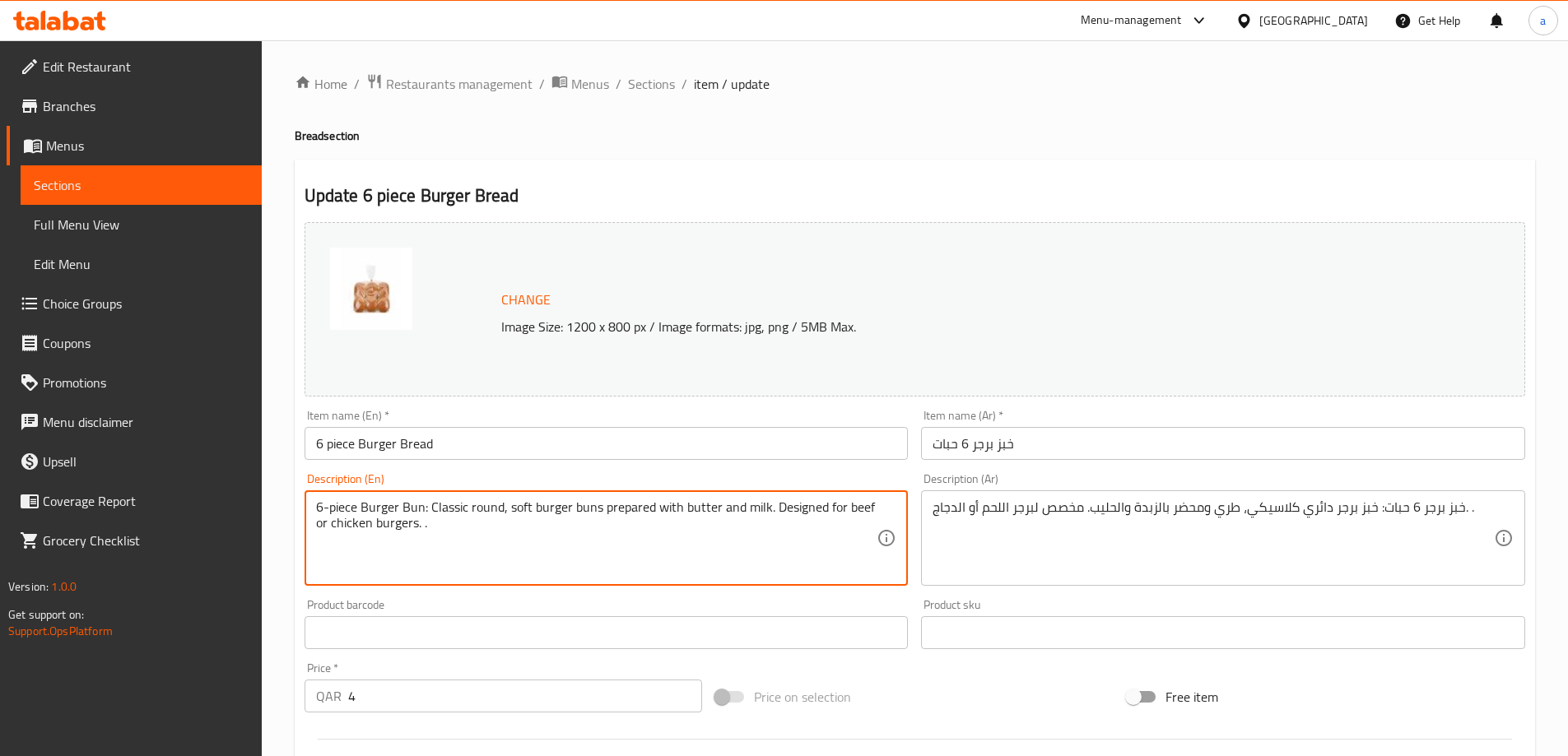
drag, startPoint x: 427, startPoint y: 506, endPoint x: 294, endPoint y: 511, distance: 133.1
click at [294, 511] on div "Update 6 piece Burger Bread Change Image Size: 1200 x 800 px / Image formats: j…" at bounding box center [915, 650] width 1240 height 982
drag, startPoint x: 427, startPoint y: 502, endPoint x: 315, endPoint y: 498, distance: 112.1
type textarea "Classic round, soft burger buns prepared with butter and milk. Designed for bee…"
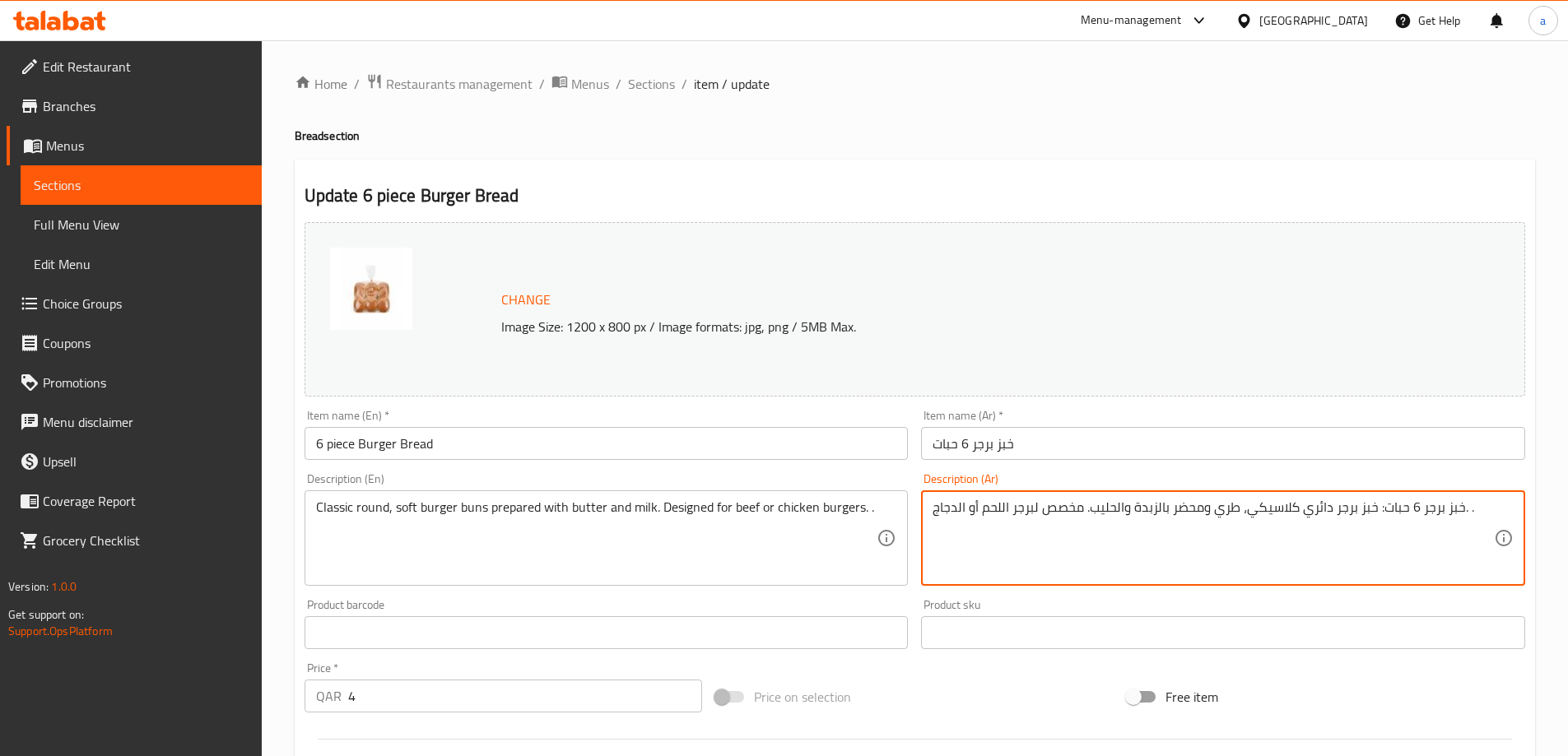
drag, startPoint x: 1382, startPoint y: 513, endPoint x: 1463, endPoint y: 502, distance: 81.7
click at [937, 501] on textarea ": خبز برجر دائري كلاسيكي، طري ومحضر بالزبدة والحليب. مخصص لبرجر اللحم أو الدجاج…" at bounding box center [1213, 539] width 561 height 78
click at [936, 503] on textarea ": خبز برجر دائري كلاسيكي، طري ومحضر بالزبدة والحليب. مخصص لبرجر اللحم أو الدجاج…" at bounding box center [1213, 539] width 561 height 78
click at [932, 508] on textarea ": خبز برجر دائري كلاسيكي، طري ومحضر بالزبدة والحليب. مخصص لبرجر اللحم أو الدجاج…" at bounding box center [1213, 539] width 561 height 78
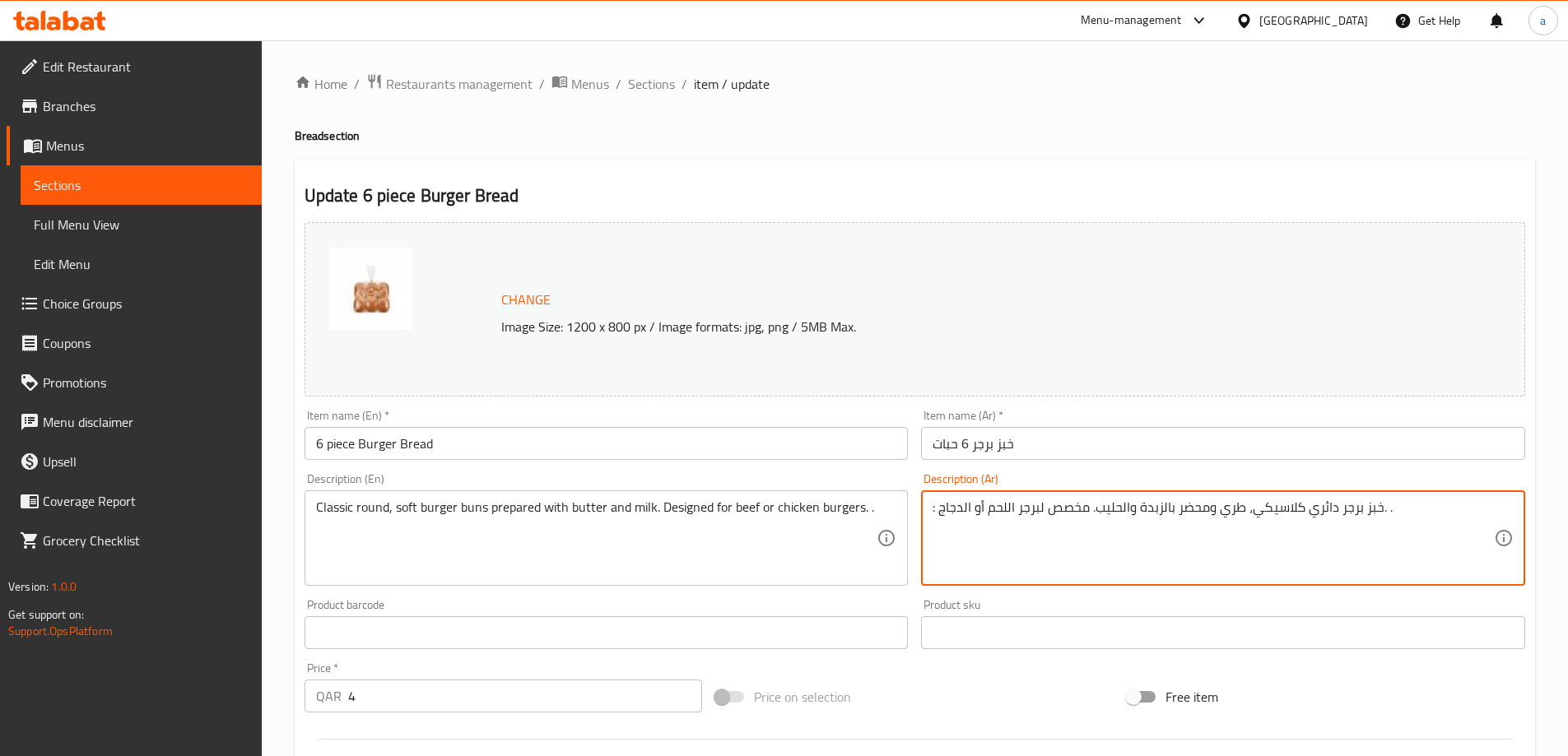
click at [934, 509] on textarea ": خبز برجر دائري كلاسيكي، طري ومحضر بالزبدة والحليب. مخصص لبرجر اللحم أو الدجاج…" at bounding box center [1213, 539] width 561 height 78
click at [939, 530] on textarea ": خبز برجر دائري كلاسيكي، طري ومحضر بالزبدة والحليب. مخصص لبرجر اللحم أو الدجاج…" at bounding box center [1213, 539] width 561 height 78
click at [934, 515] on textarea ": خبز برجر دائري كلاسيكي، طري ومحضر بالزبدة والحليب. مخصص لبرجر اللحم أو الدجاج…" at bounding box center [1213, 539] width 561 height 78
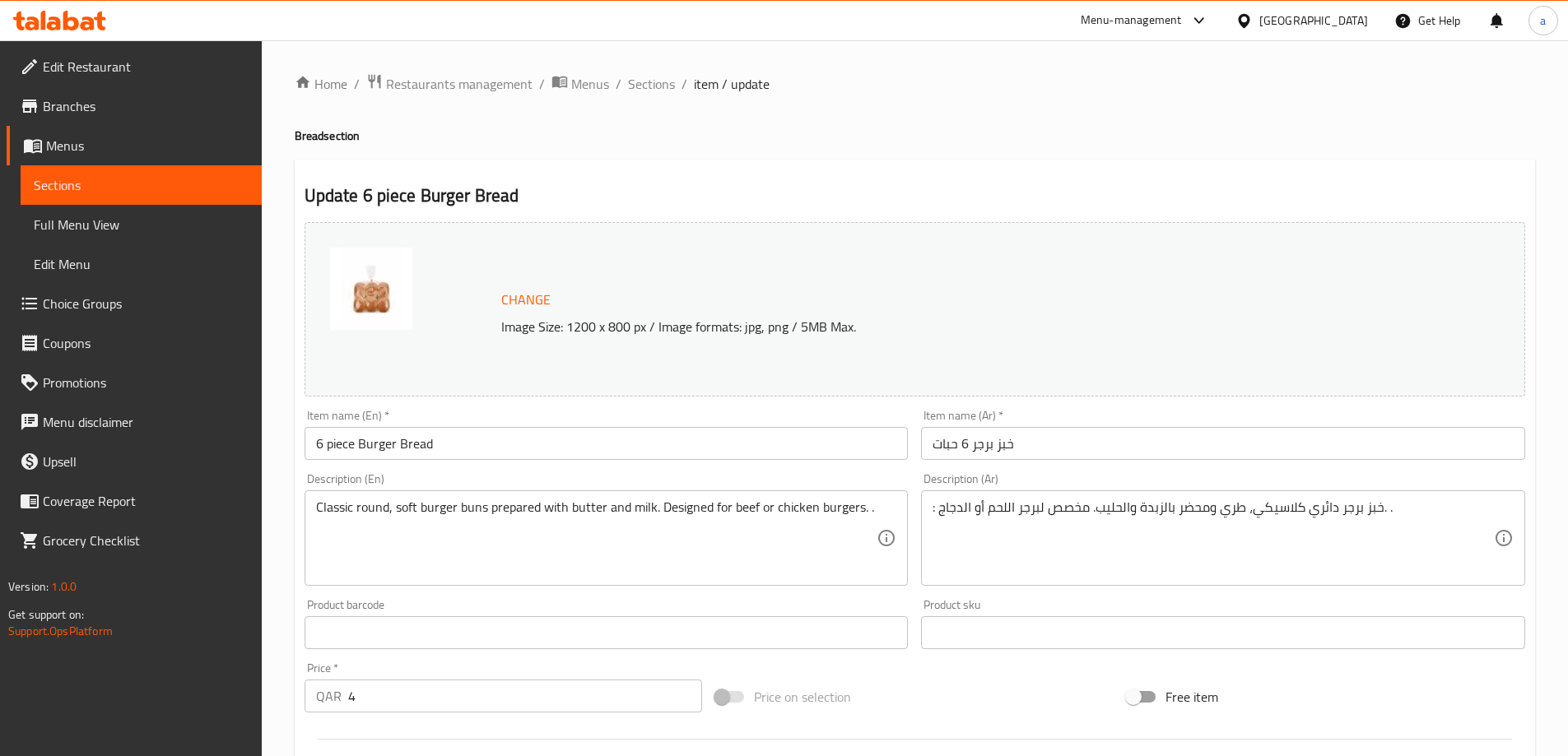
drag, startPoint x: 930, startPoint y: 508, endPoint x: 943, endPoint y: 511, distance: 13.3
click at [943, 511] on div ": خبز برجر دائري كلاسيكي، طري ومحضر بالزبدة والحليب. مخصص لبرجر اللحم أو الدجاج…" at bounding box center [1223, 538] width 604 height 95
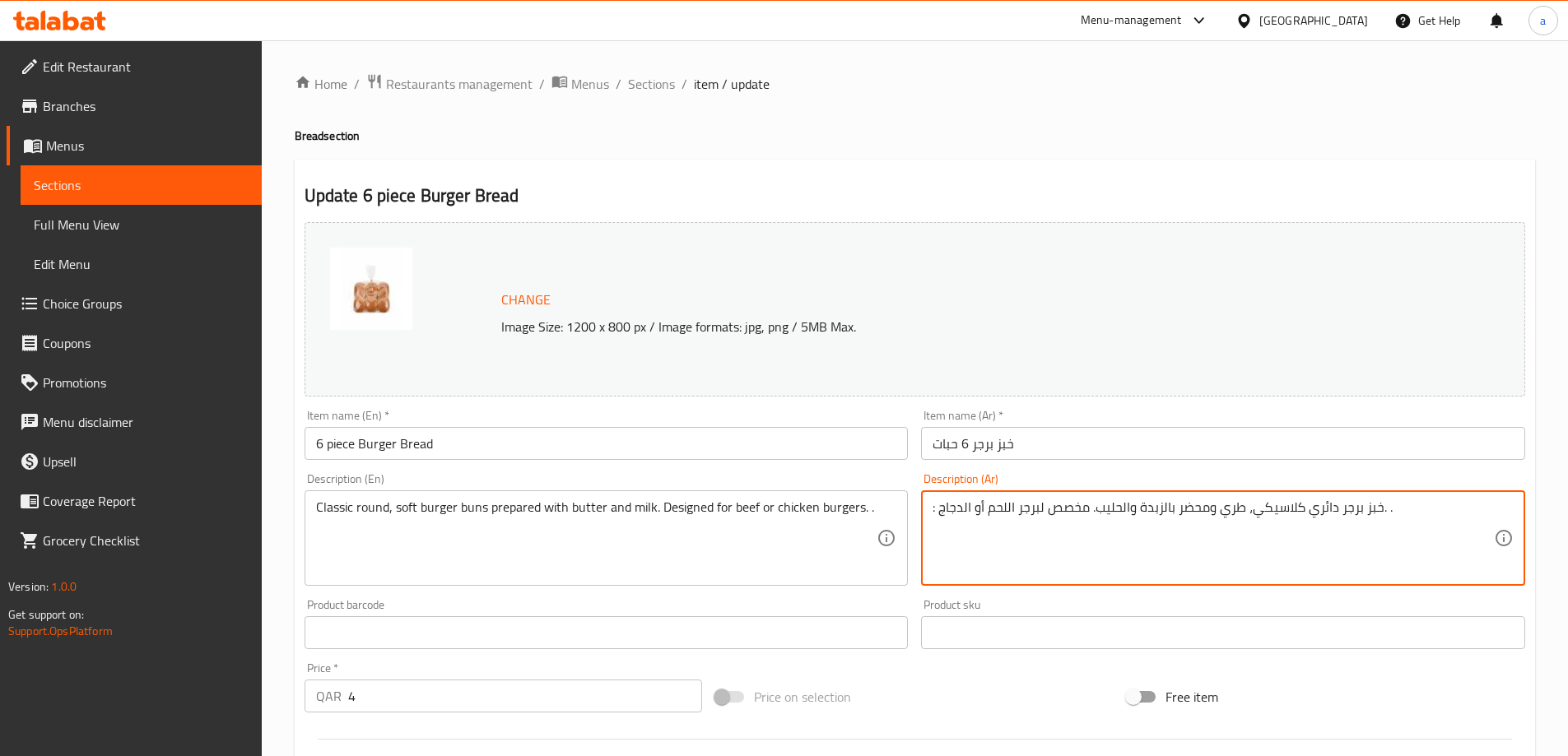
click at [934, 523] on textarea ": خبز برجر دائري كلاسيكي، طري ومحضر بالزبدة والحليب. مخصص لبرجر اللحم أو الدجاج…" at bounding box center [1213, 539] width 561 height 78
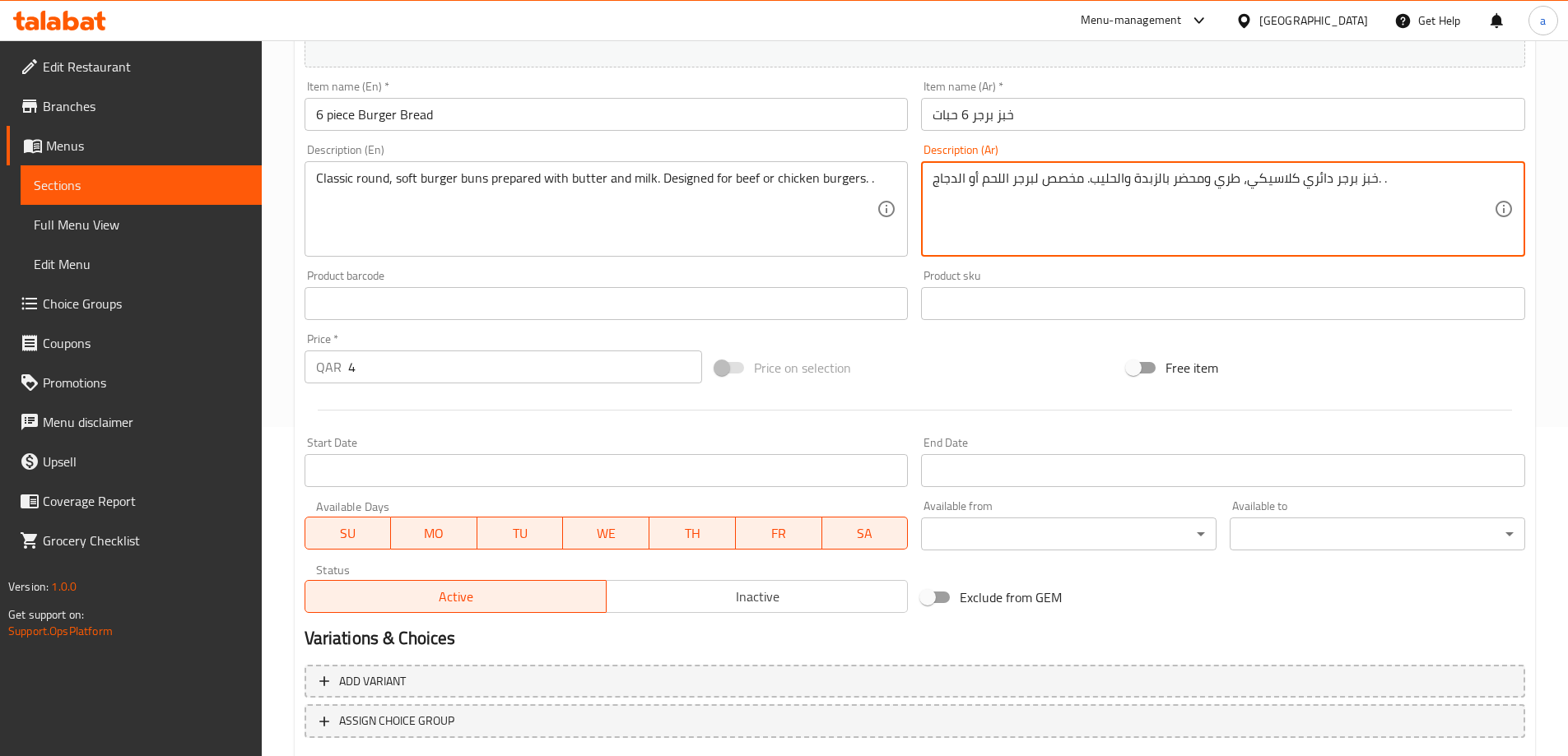
scroll to position [430, 0]
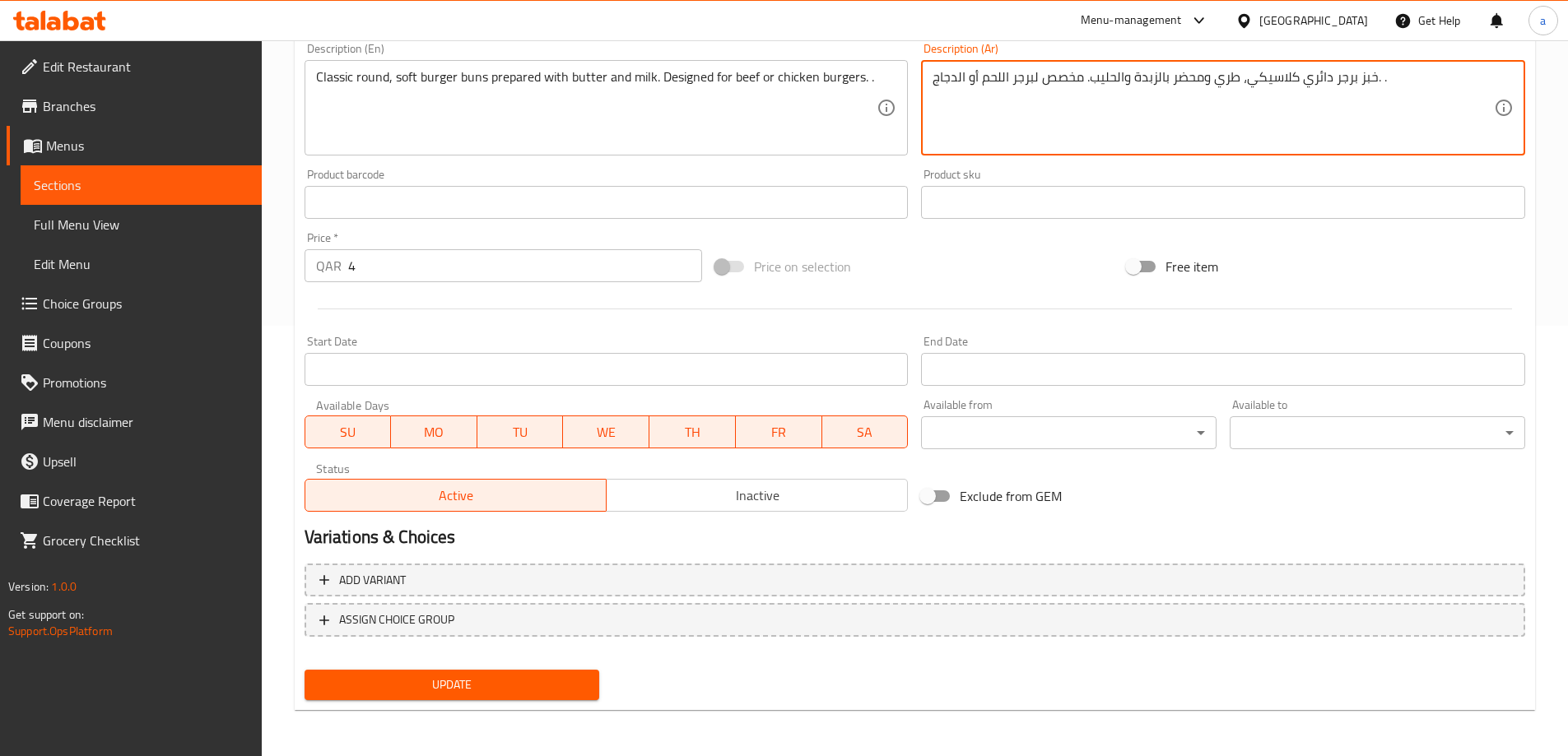
type textarea "خبز برجر دائري كلاسيكي، طري ومحضر بالزبدة والحليب. مخصص لبرجر اللحم أو الدجاج. ."
click at [470, 686] on span "Update" at bounding box center [452, 685] width 269 height 20
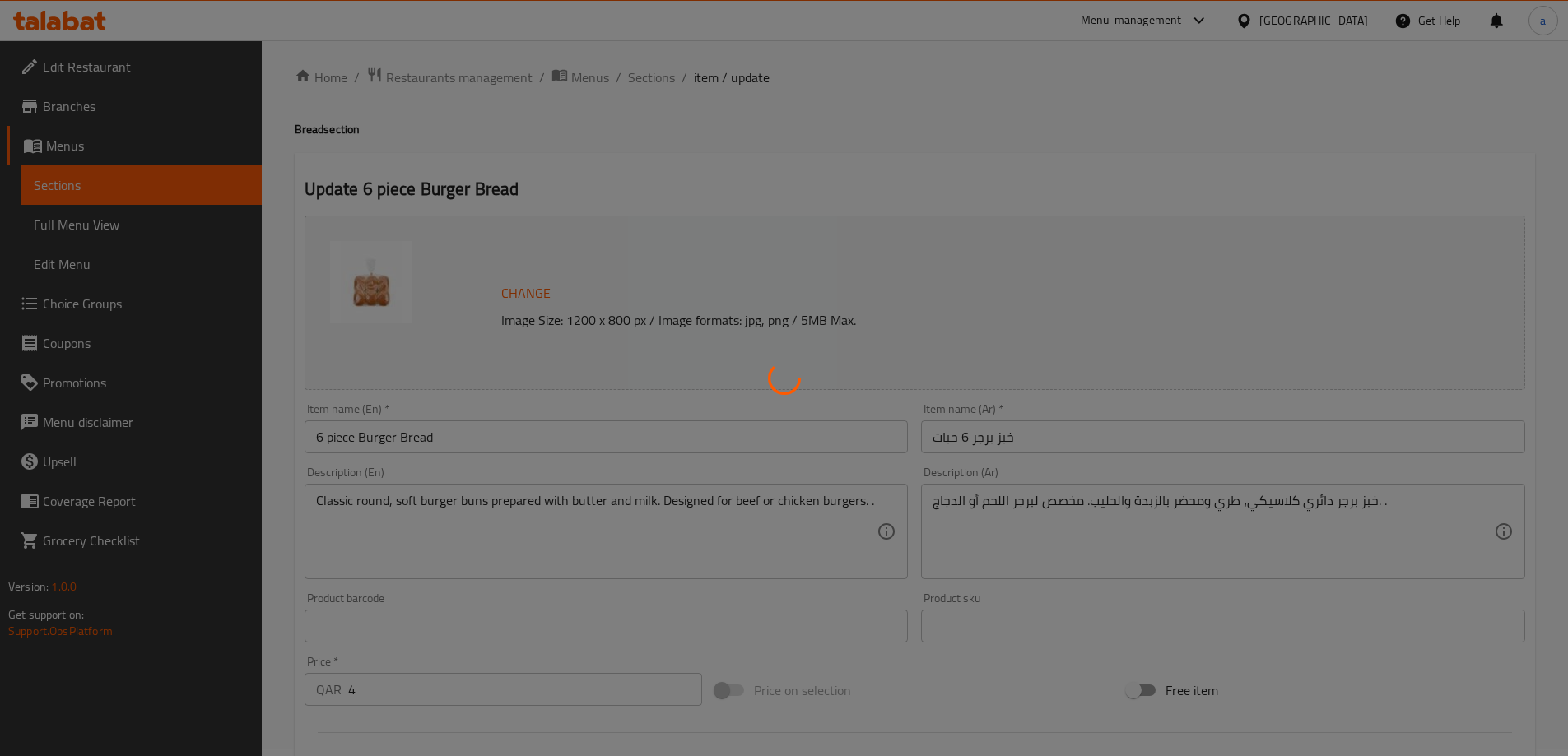
scroll to position [0, 0]
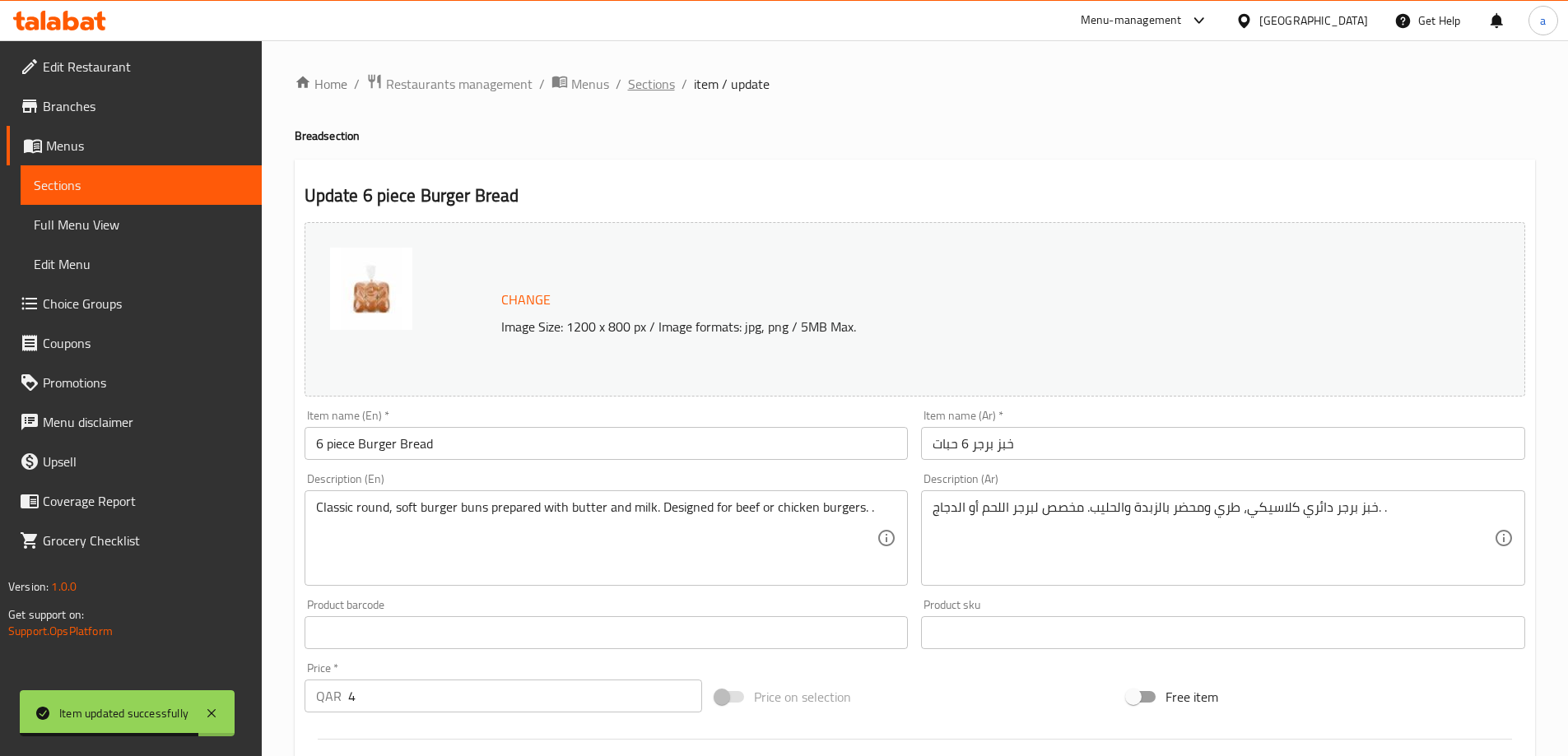
click at [668, 86] on span "Sections" at bounding box center [651, 83] width 47 height 19
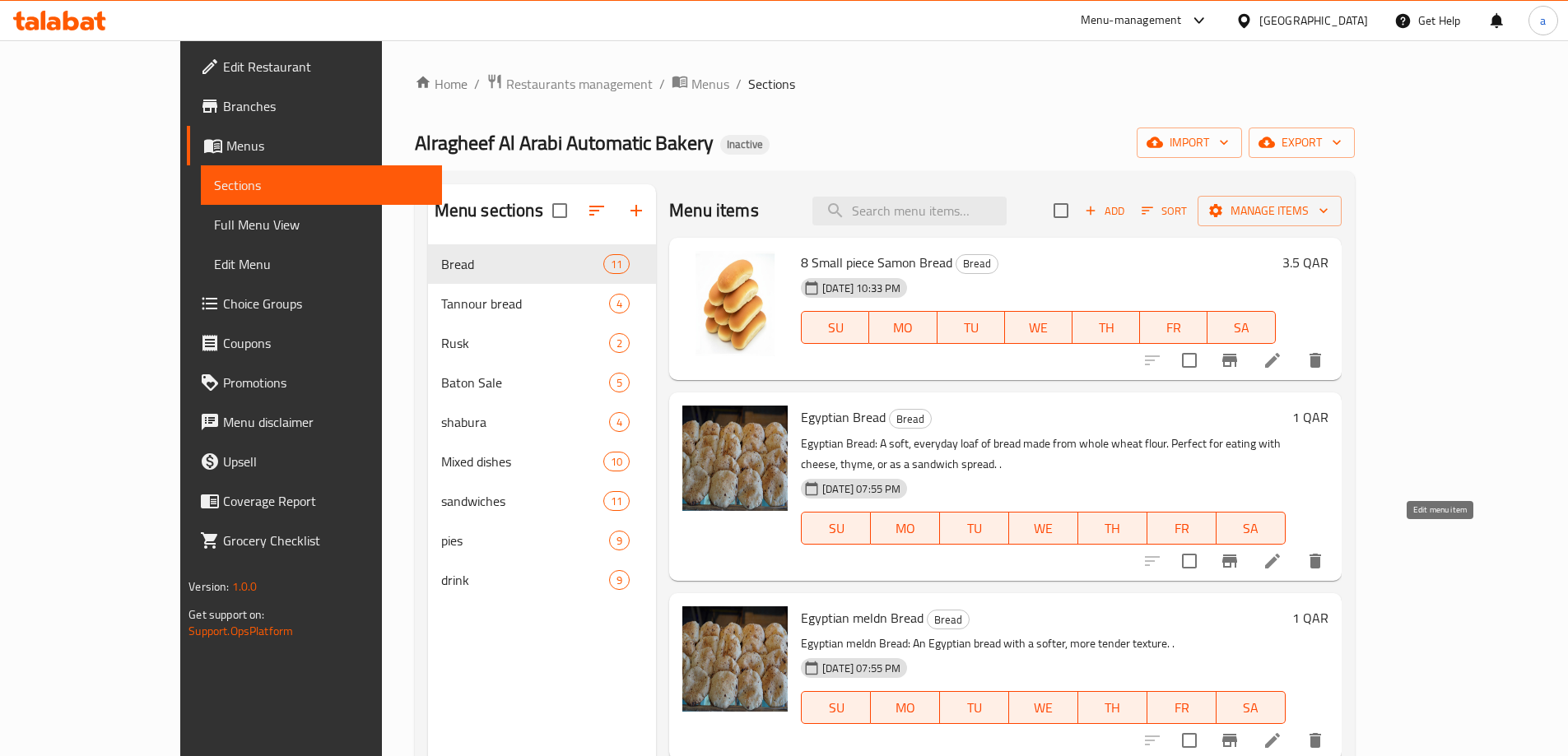
click at [1282, 552] on icon at bounding box center [1272, 561] width 19 height 19
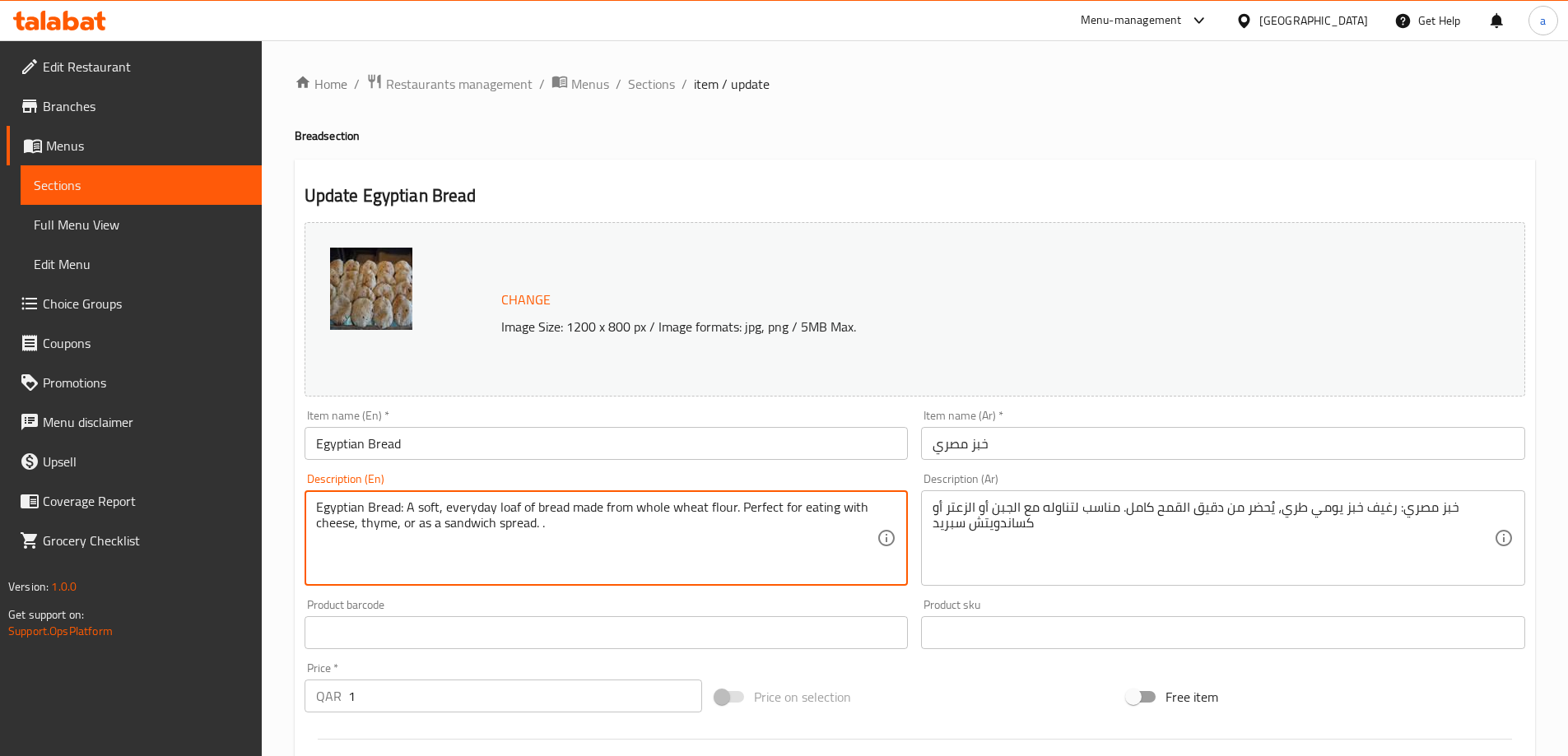
drag, startPoint x: 404, startPoint y: 504, endPoint x: 316, endPoint y: 502, distance: 88.0
type textarea "A soft, everyday loaf of bread made from whole wheat flour. Perfect for eating …"
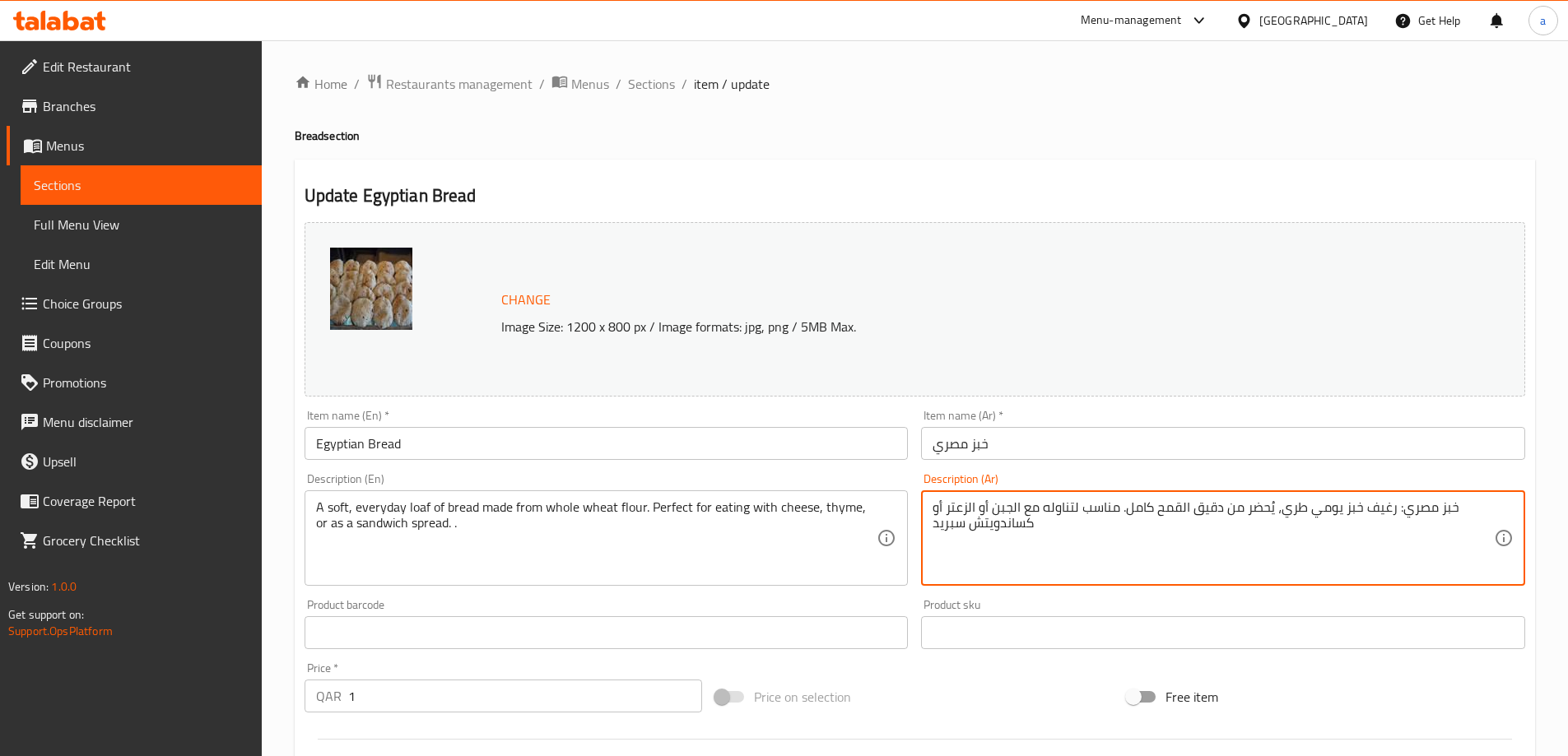
drag, startPoint x: 1394, startPoint y: 508, endPoint x: 1454, endPoint y: 502, distance: 60.3
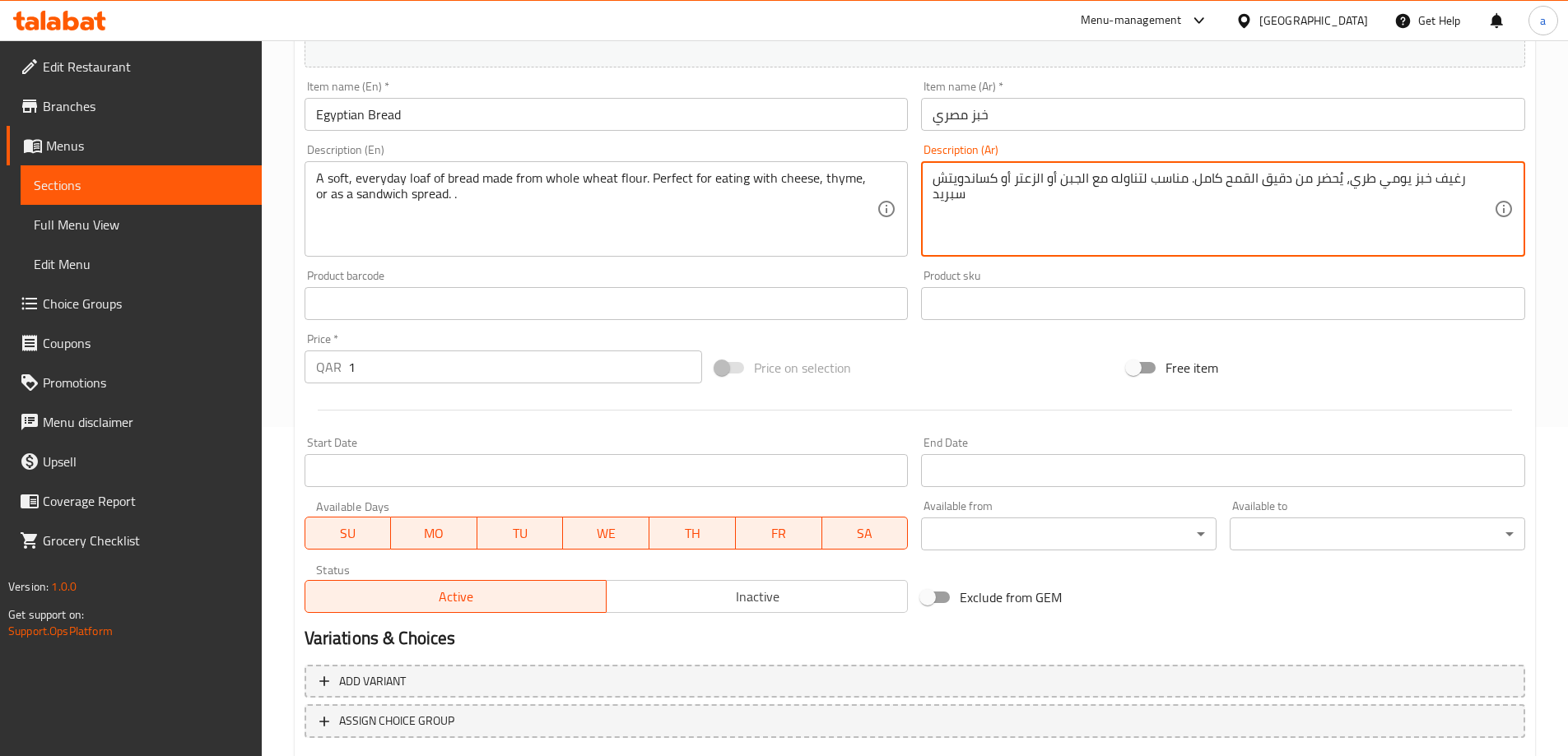
scroll to position [430, 0]
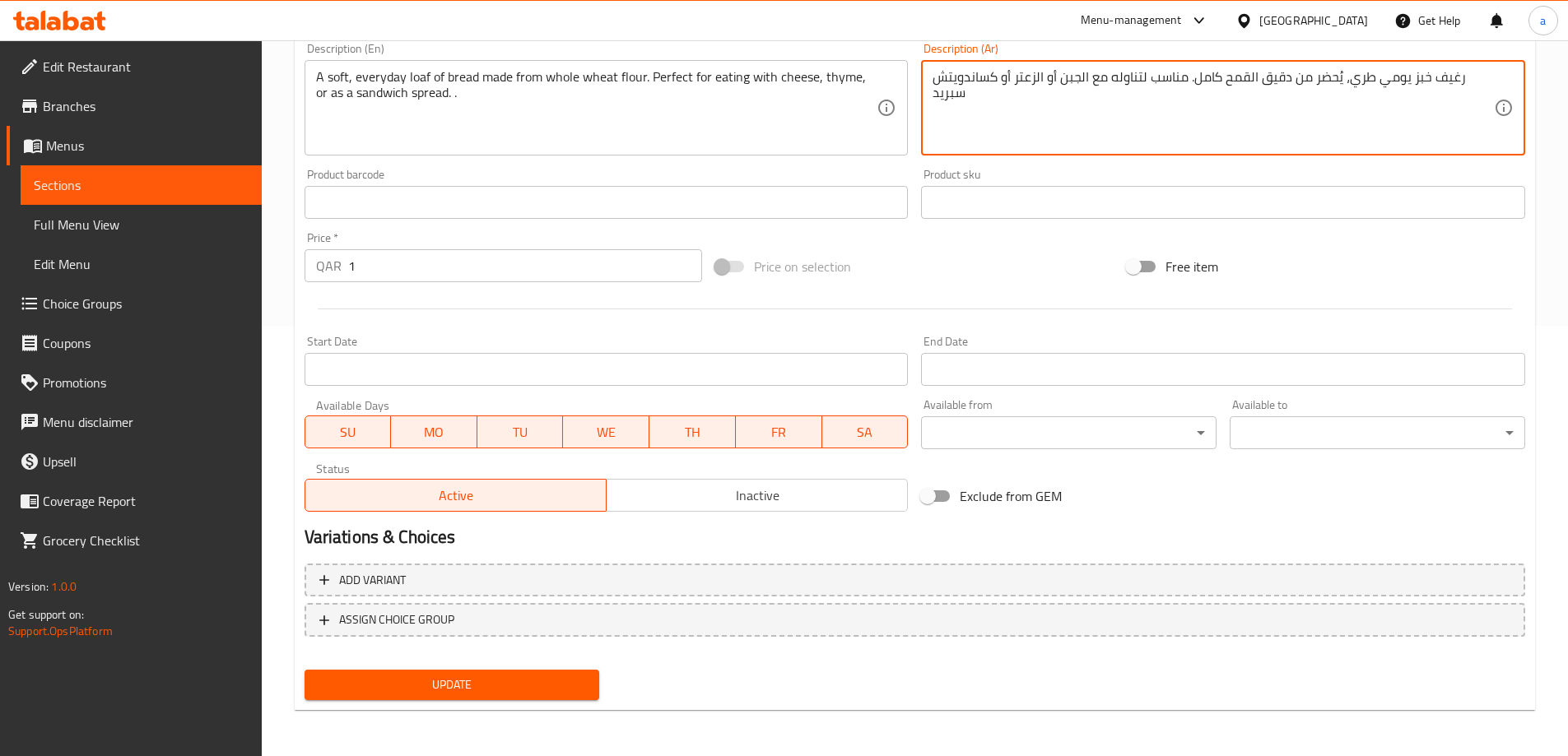
type textarea "رغيف خبز يومي طري، يُحضر من دقيق القمح كامل. مناسب لتناوله مع الجبن أو الزعتر أ…"
click at [563, 691] on span "Update" at bounding box center [452, 685] width 269 height 20
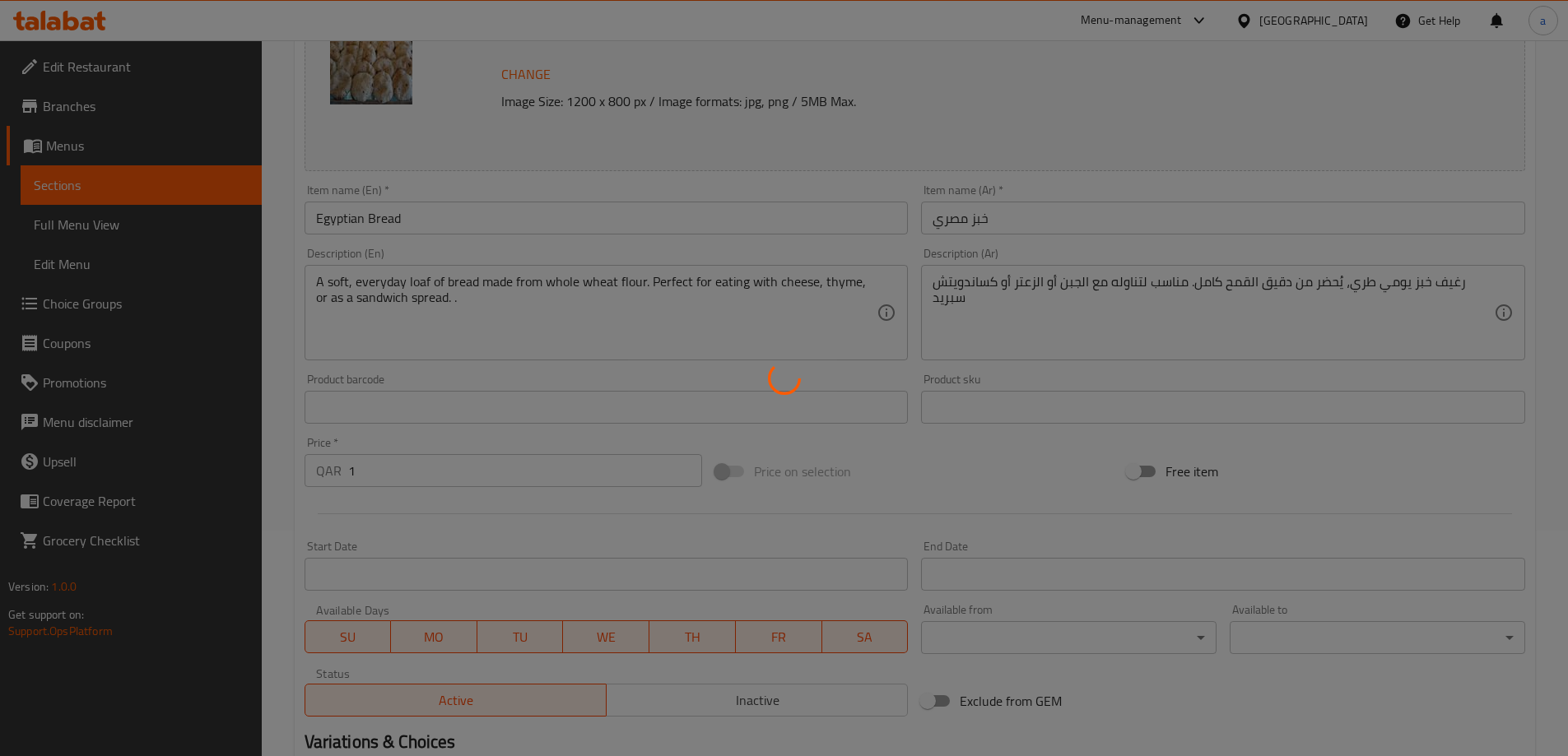
scroll to position [0, 0]
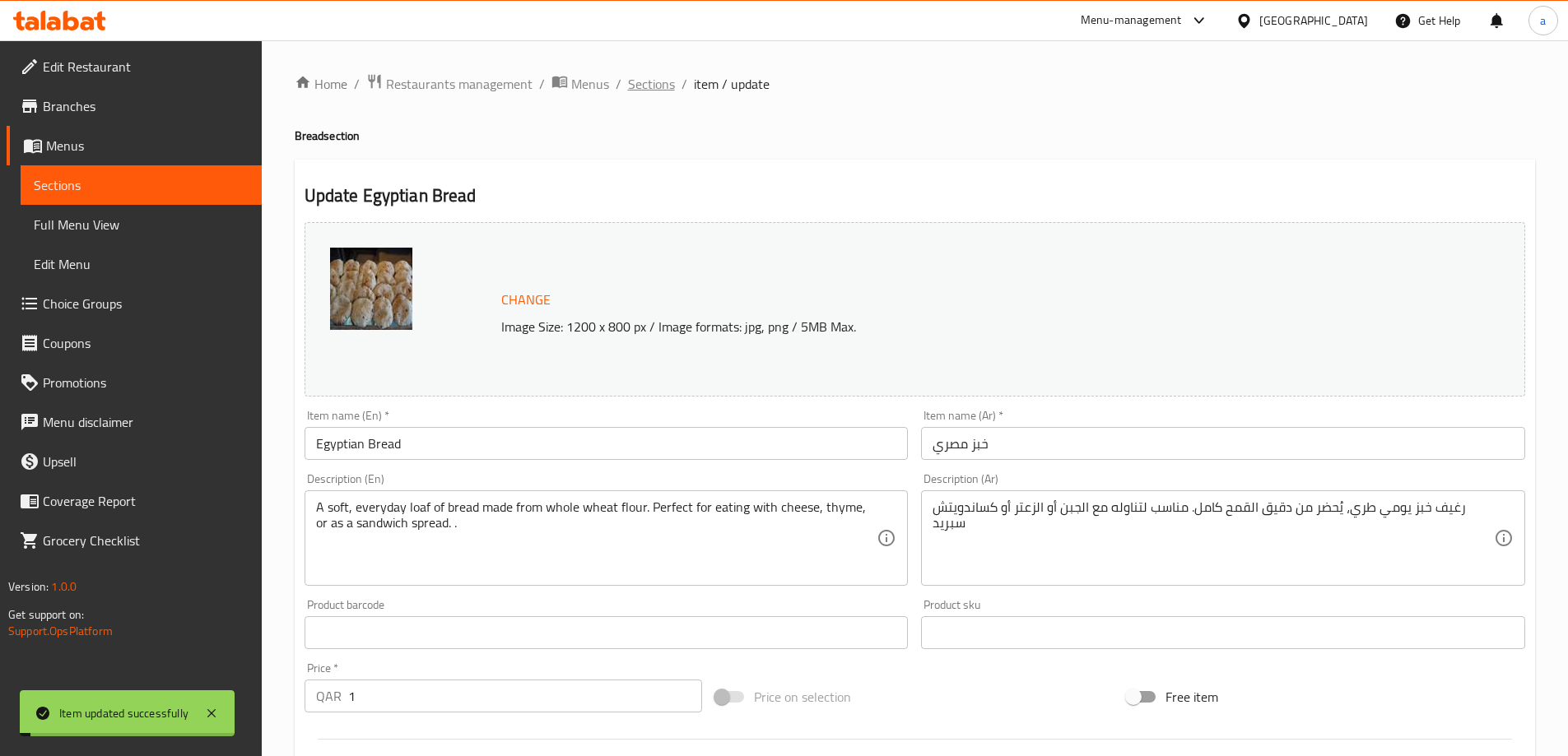
click at [650, 76] on span "Sections" at bounding box center [651, 83] width 47 height 19
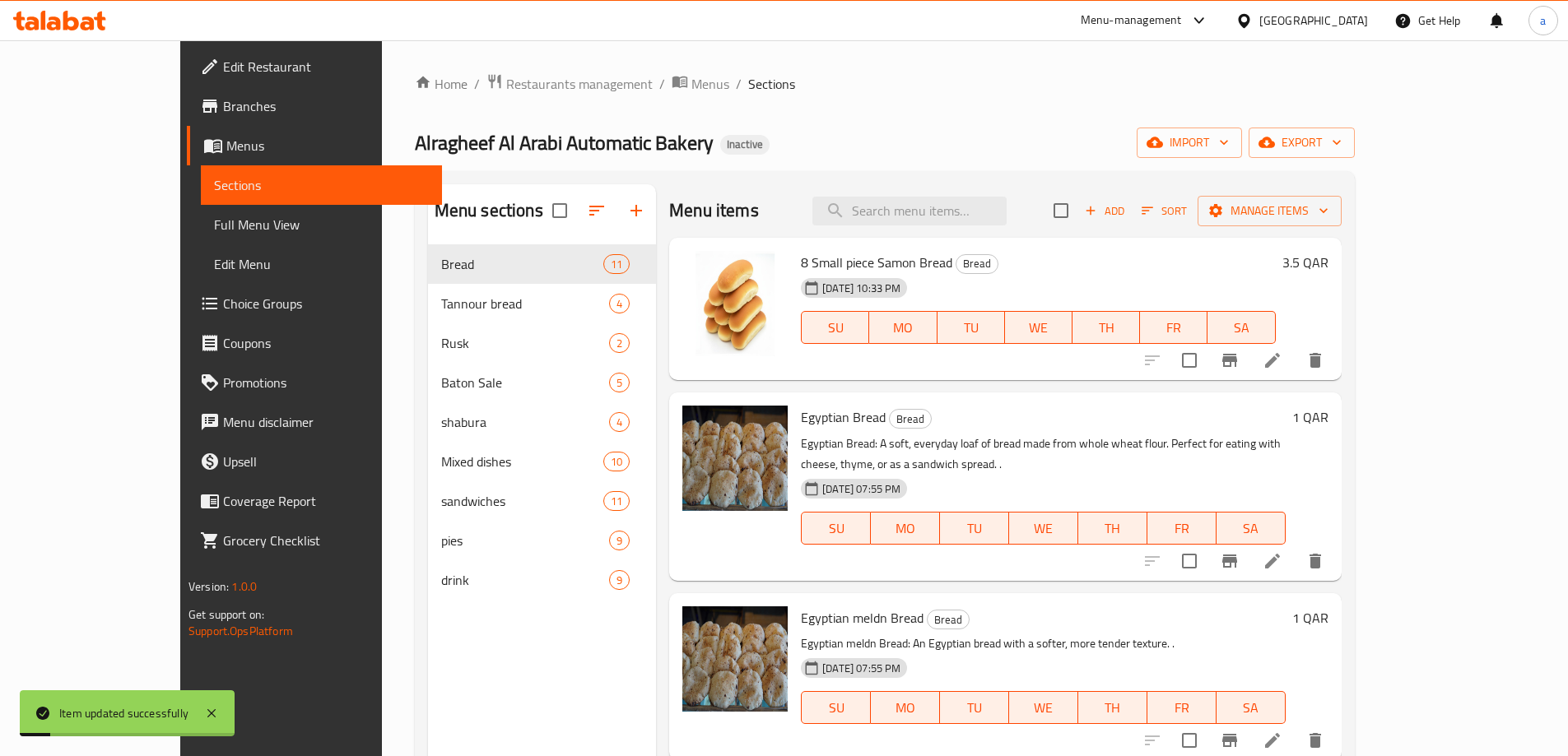
scroll to position [247, 0]
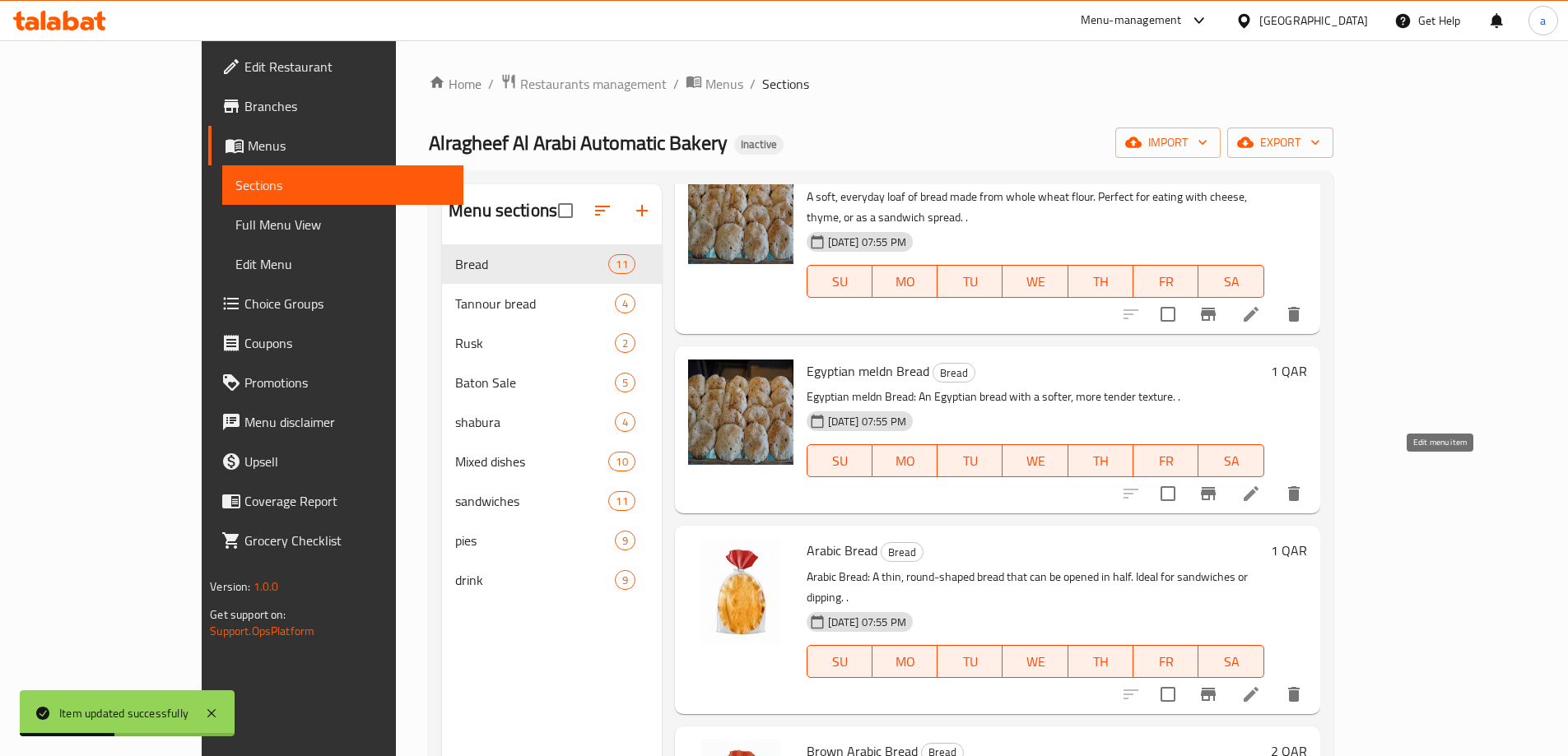
click at [1261, 484] on icon at bounding box center [1251, 493] width 19 height 19
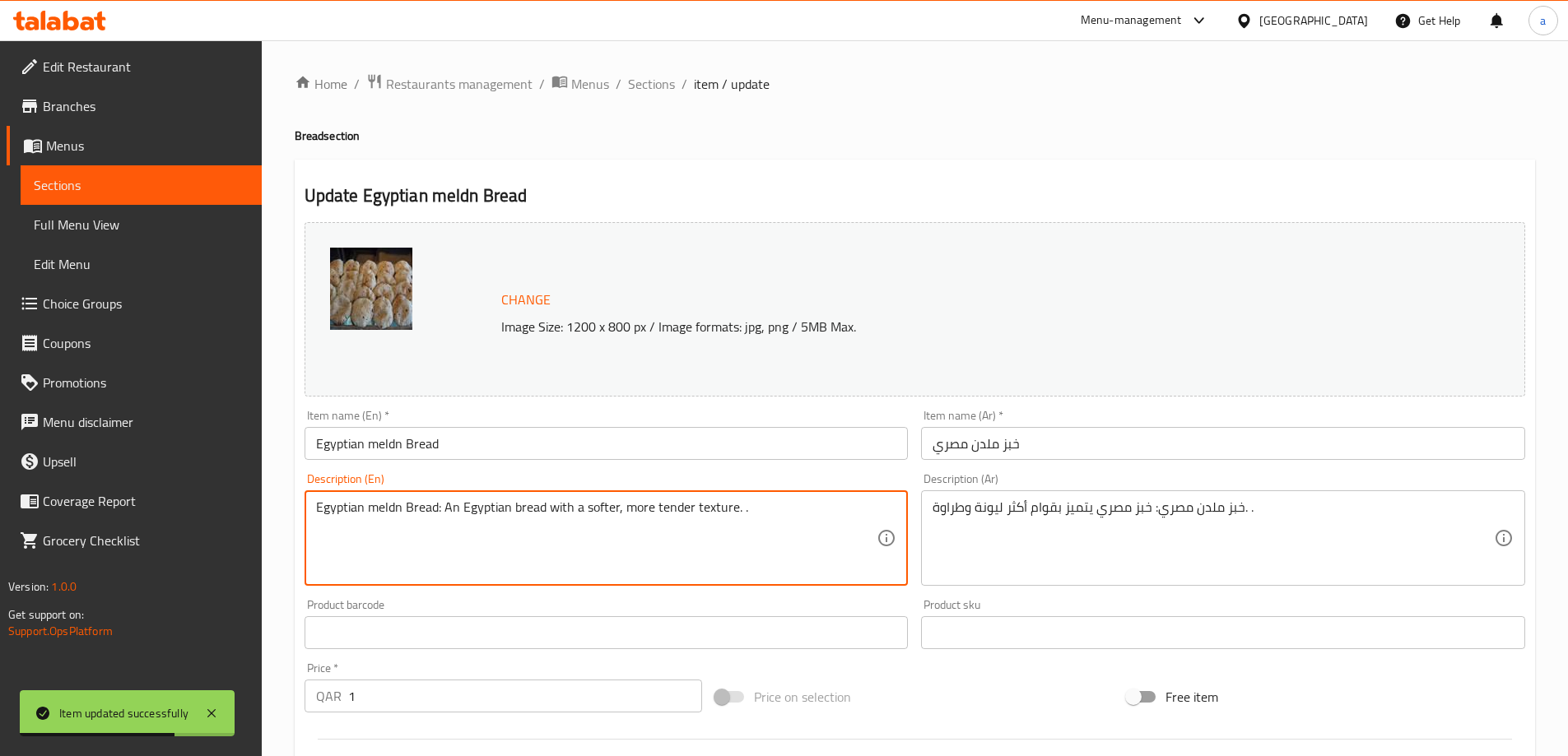
drag, startPoint x: 442, startPoint y: 516, endPoint x: 314, endPoint y: 523, distance: 128.2
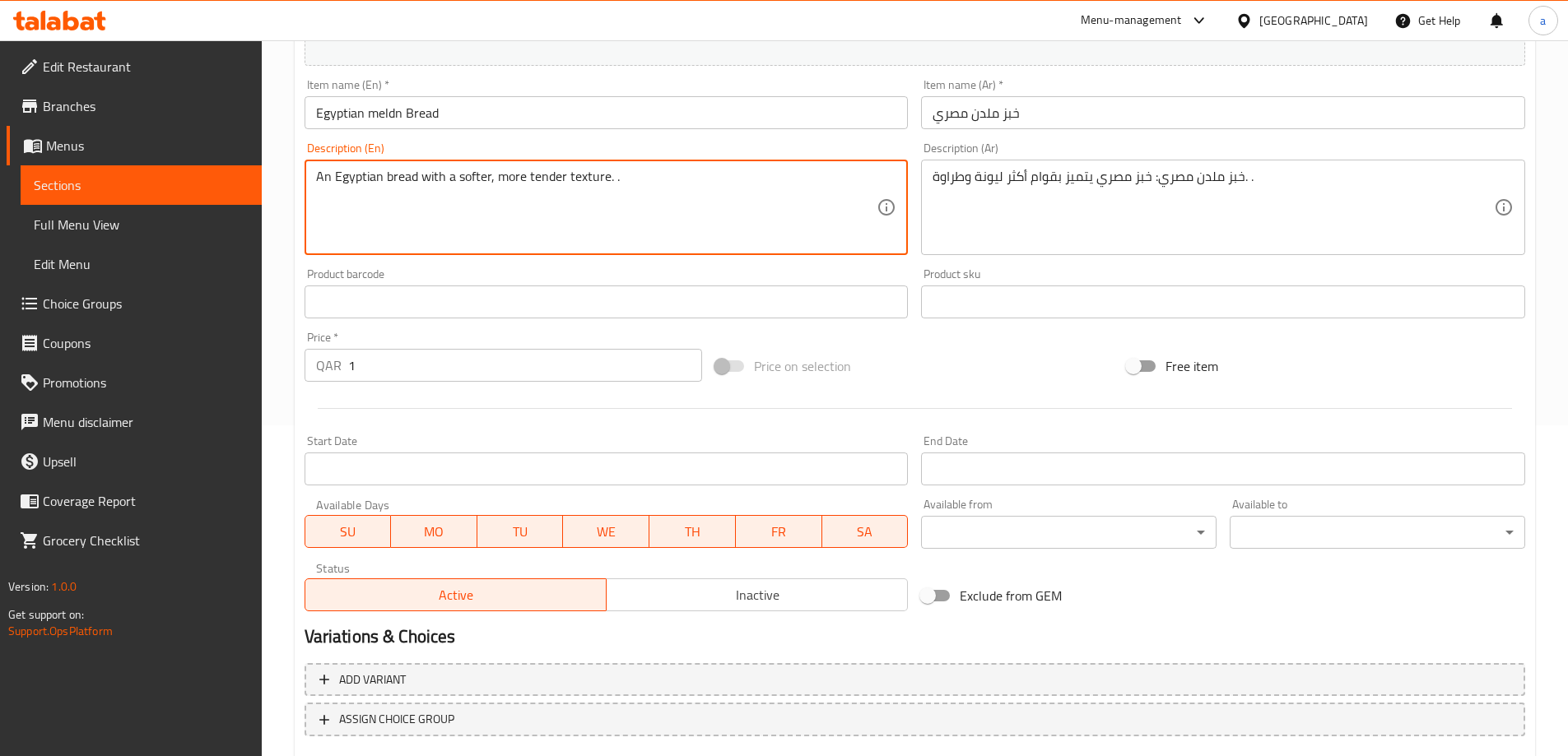
scroll to position [430, 0]
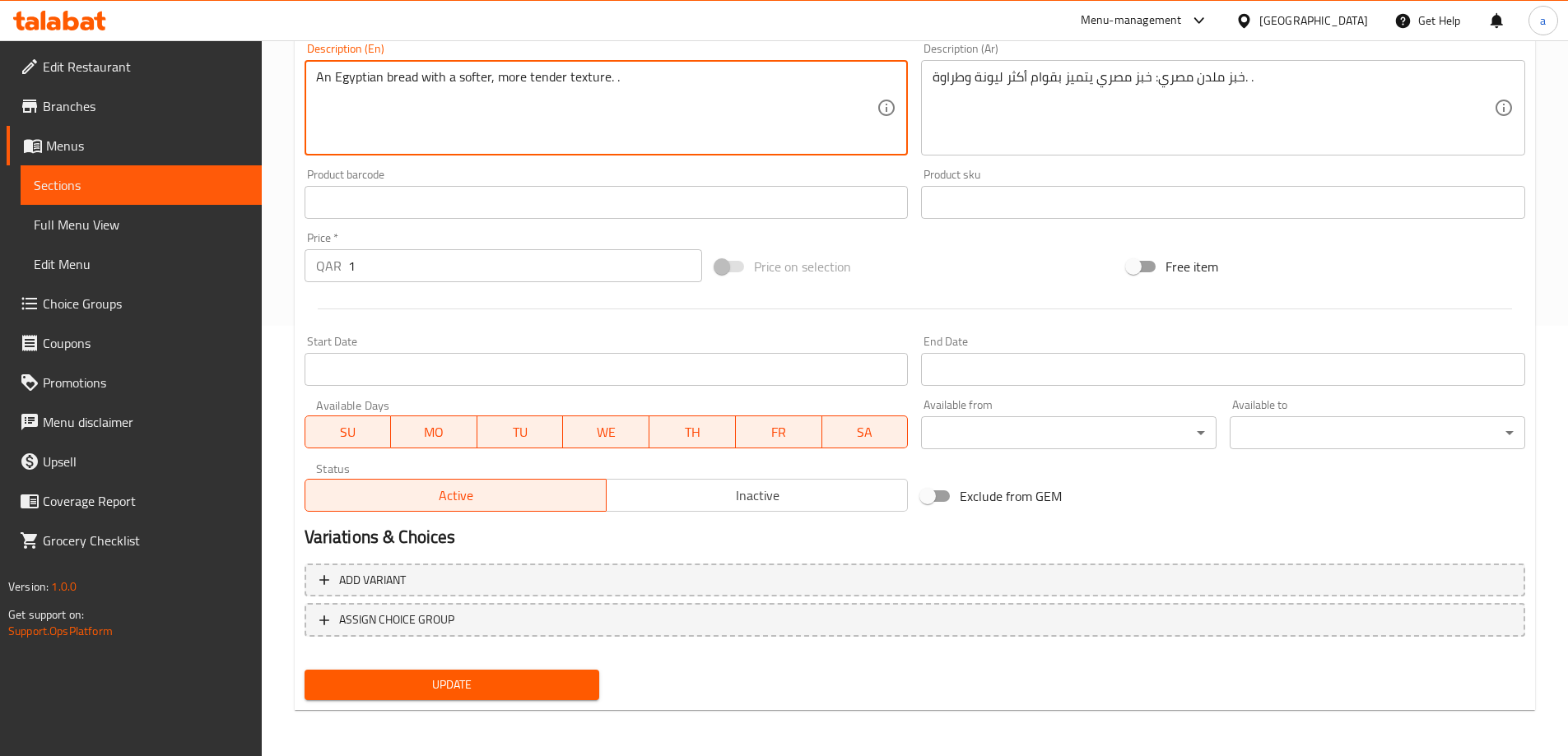
type textarea "An Egyptian bread with a softer, more tender texture. ."
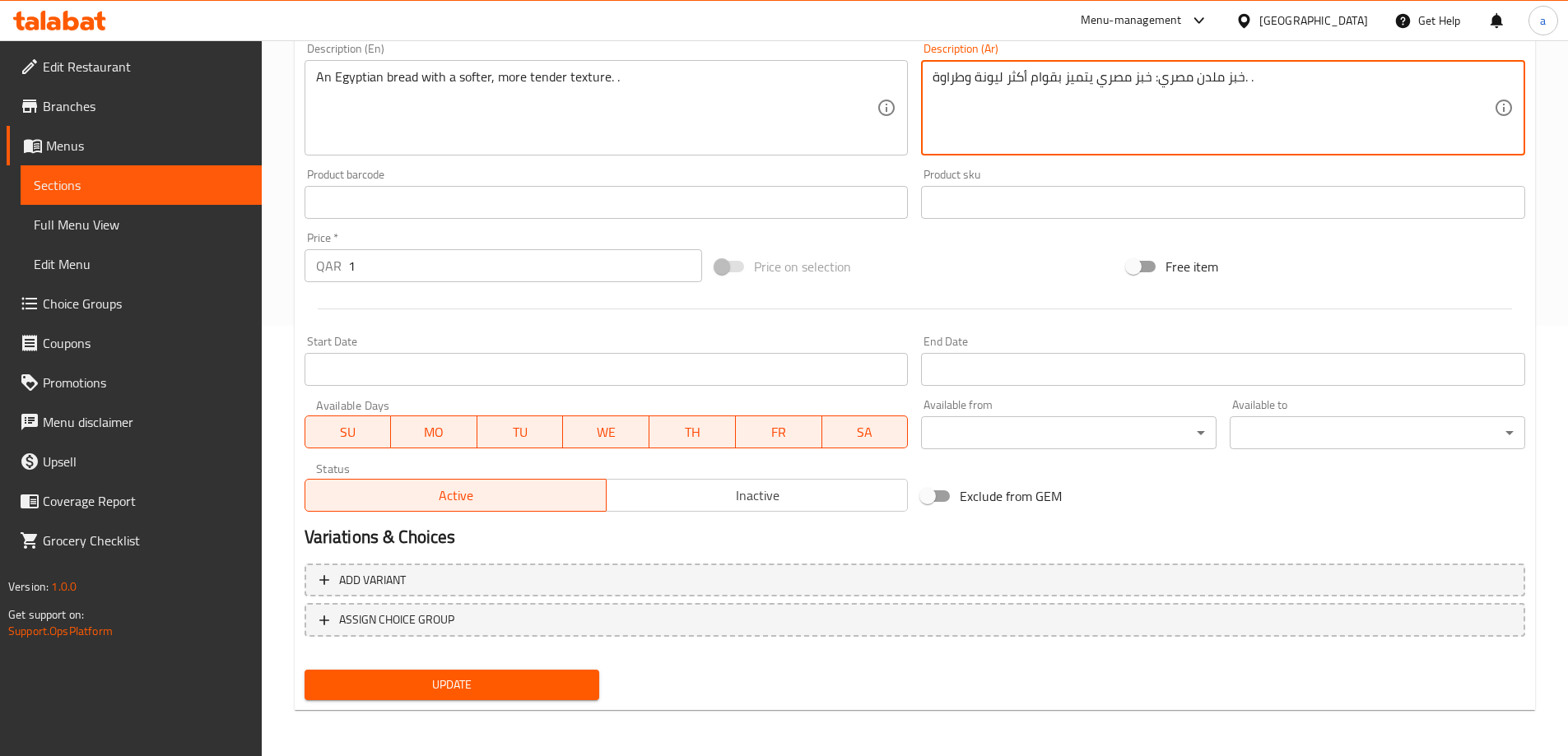
drag, startPoint x: 1155, startPoint y: 77, endPoint x: 1185, endPoint y: 83, distance: 30.6
click at [1168, 82] on textarea "خبز ملدن مصري: خبز مصري يتميز بقوام أكثر ليونة وطراوة. ." at bounding box center [1213, 108] width 561 height 78
drag, startPoint x: 1152, startPoint y: 80, endPoint x: 1240, endPoint y: 81, distance: 88.0
click at [1240, 81] on textarea "خبز ملدن مصري: خبز مصري يتميز بقوام أكثر ليونة وطراوة. ." at bounding box center [1213, 108] width 561 height 78
type textarea "خبز مصري يتميز بقوام أكثر ليونة وطراوة. ."
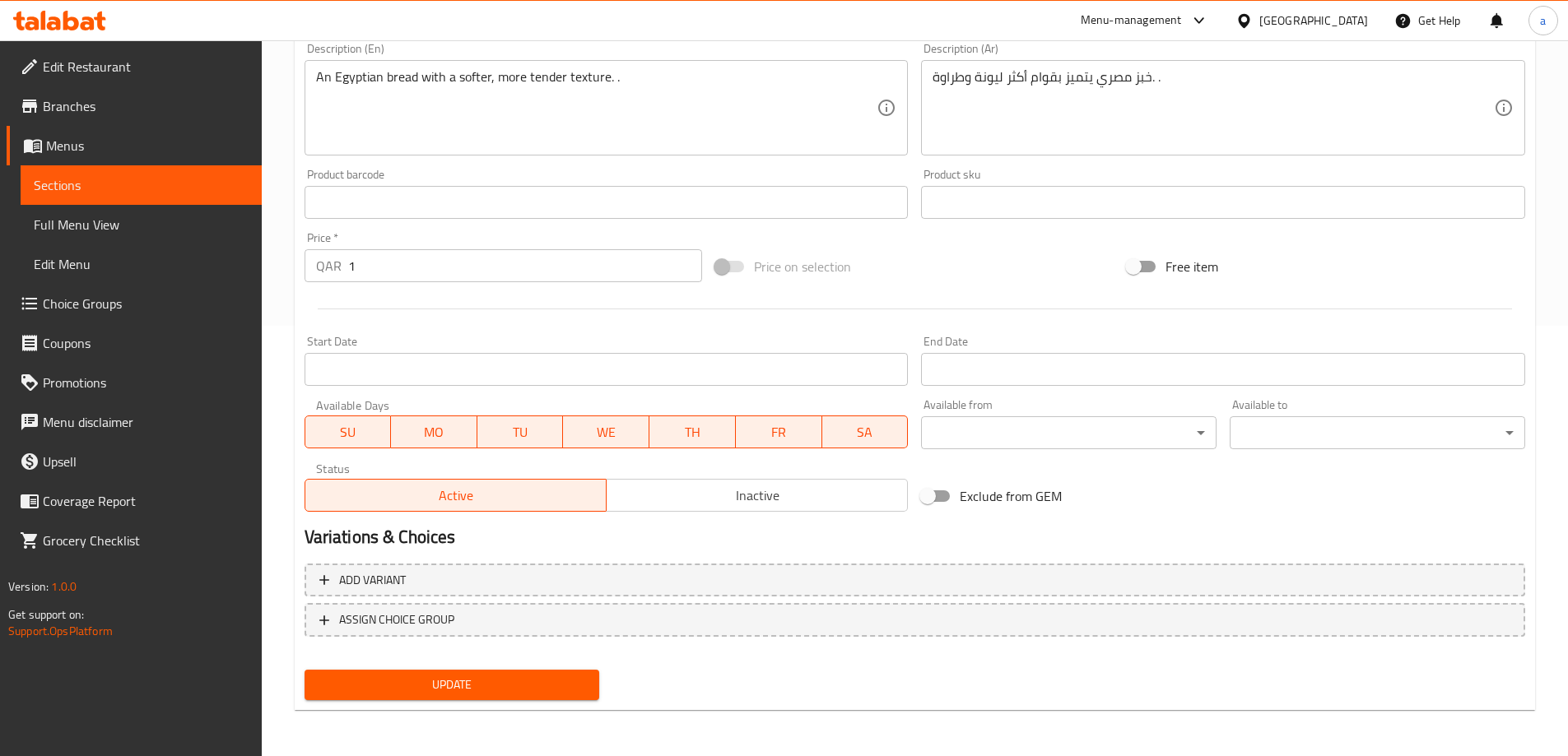
click at [558, 705] on div "Update" at bounding box center [452, 685] width 308 height 43
click at [558, 688] on span "Update" at bounding box center [452, 685] width 269 height 20
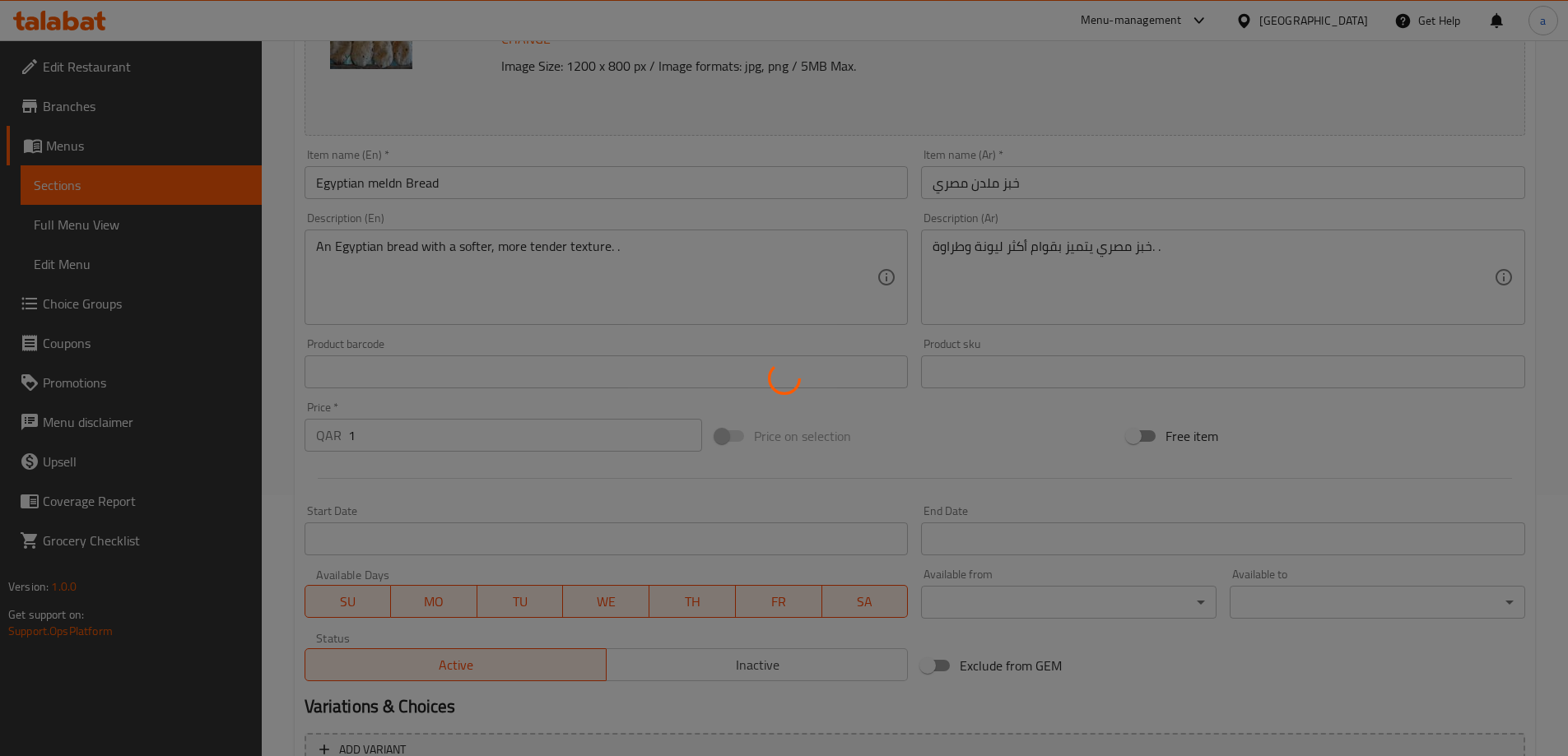
scroll to position [19, 0]
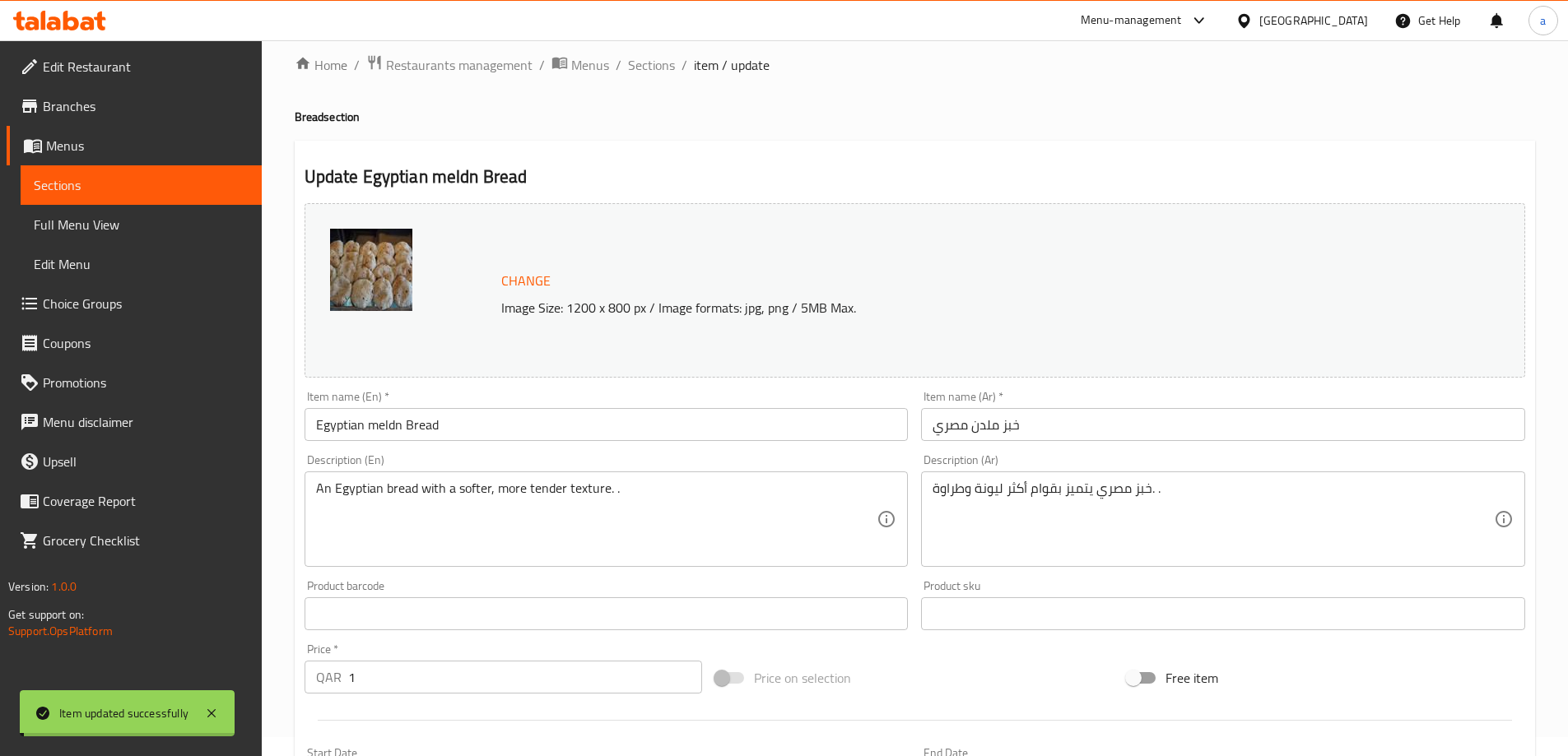
click at [658, 62] on span "Sections" at bounding box center [651, 65] width 47 height 19
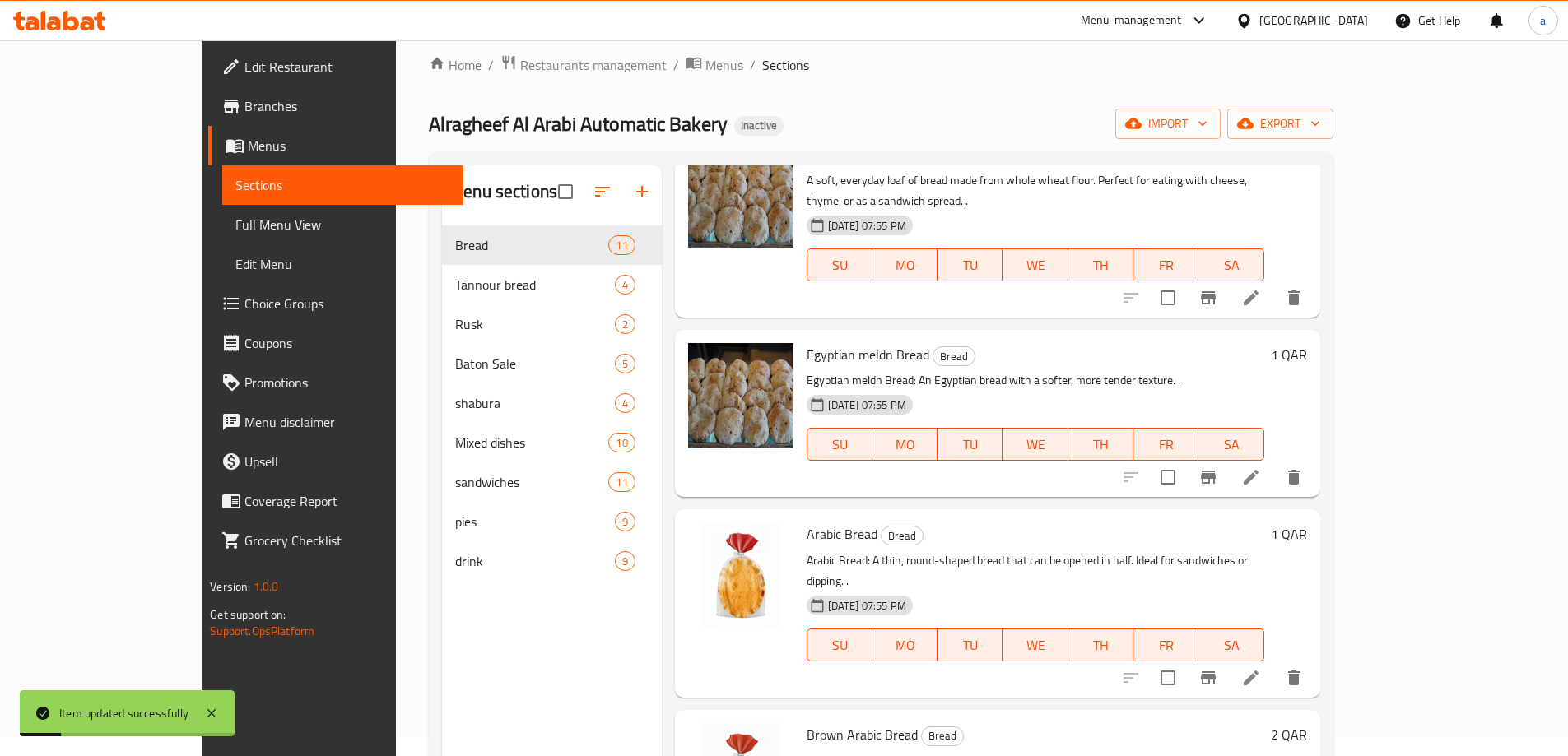
scroll to position [329, 0]
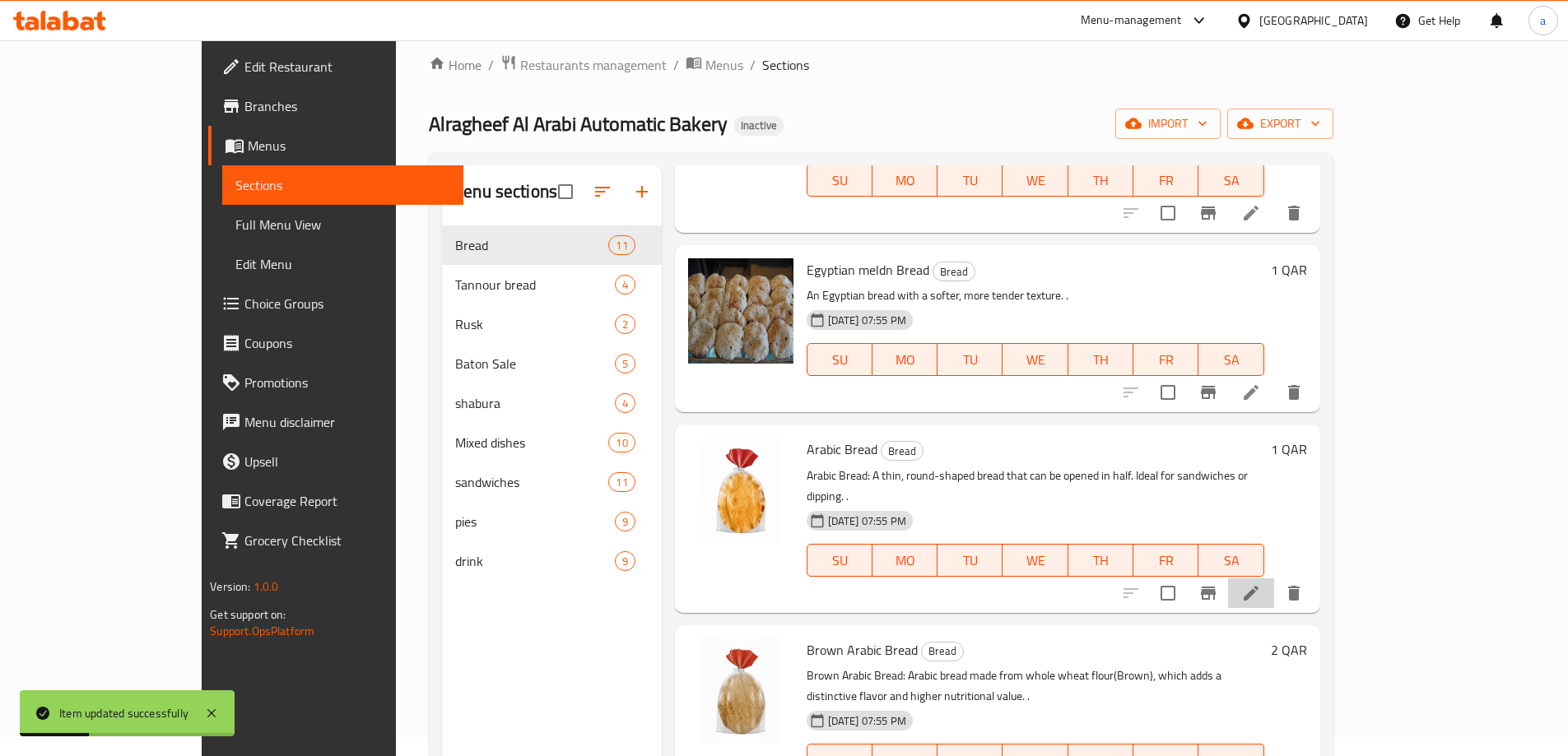
click at [1274, 578] on li at bounding box center [1251, 593] width 46 height 30
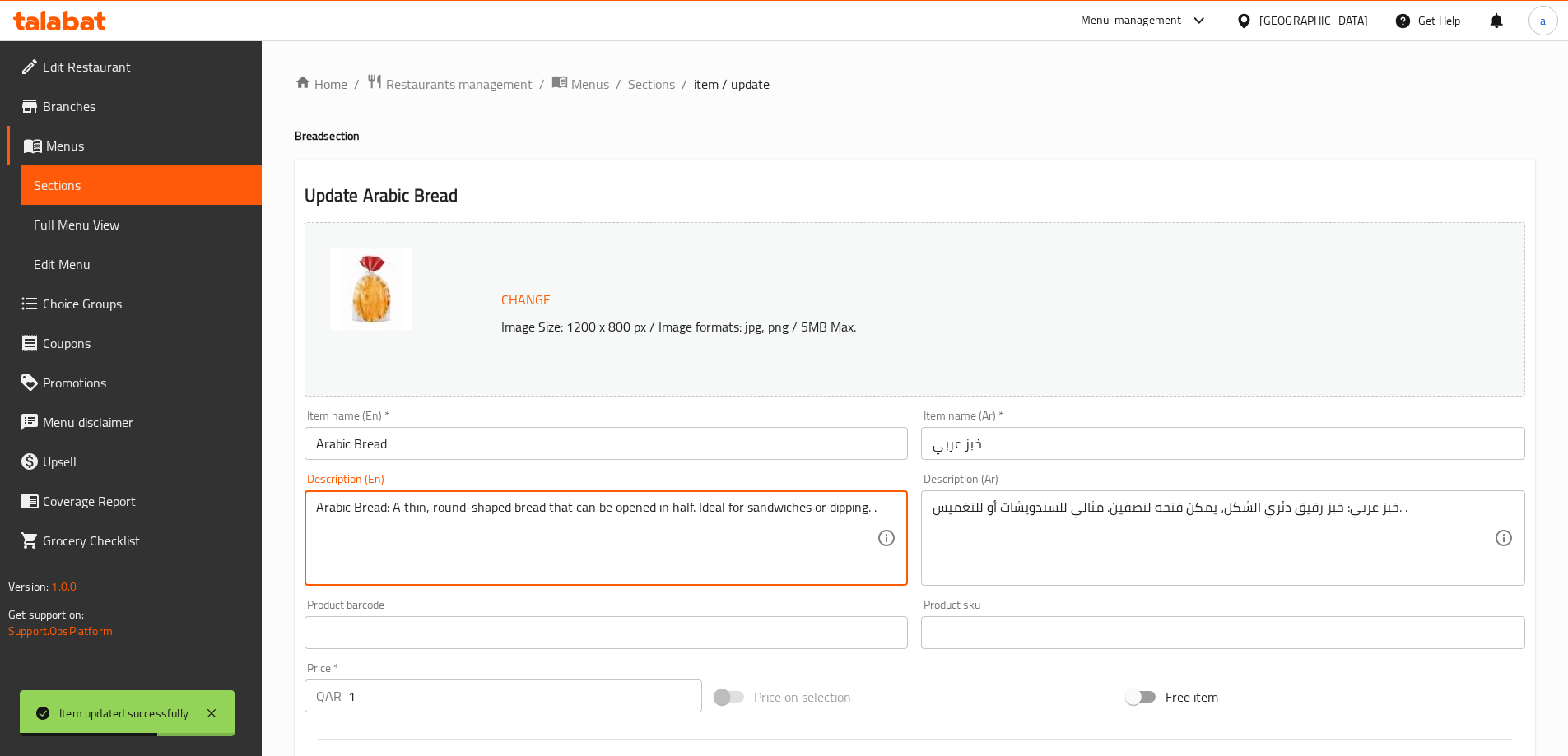
drag, startPoint x: 388, startPoint y: 505, endPoint x: 315, endPoint y: 504, distance: 73.0
type textarea "A thin, round-shaped bread that can be opened in half. Ideal for sandwiches or …"
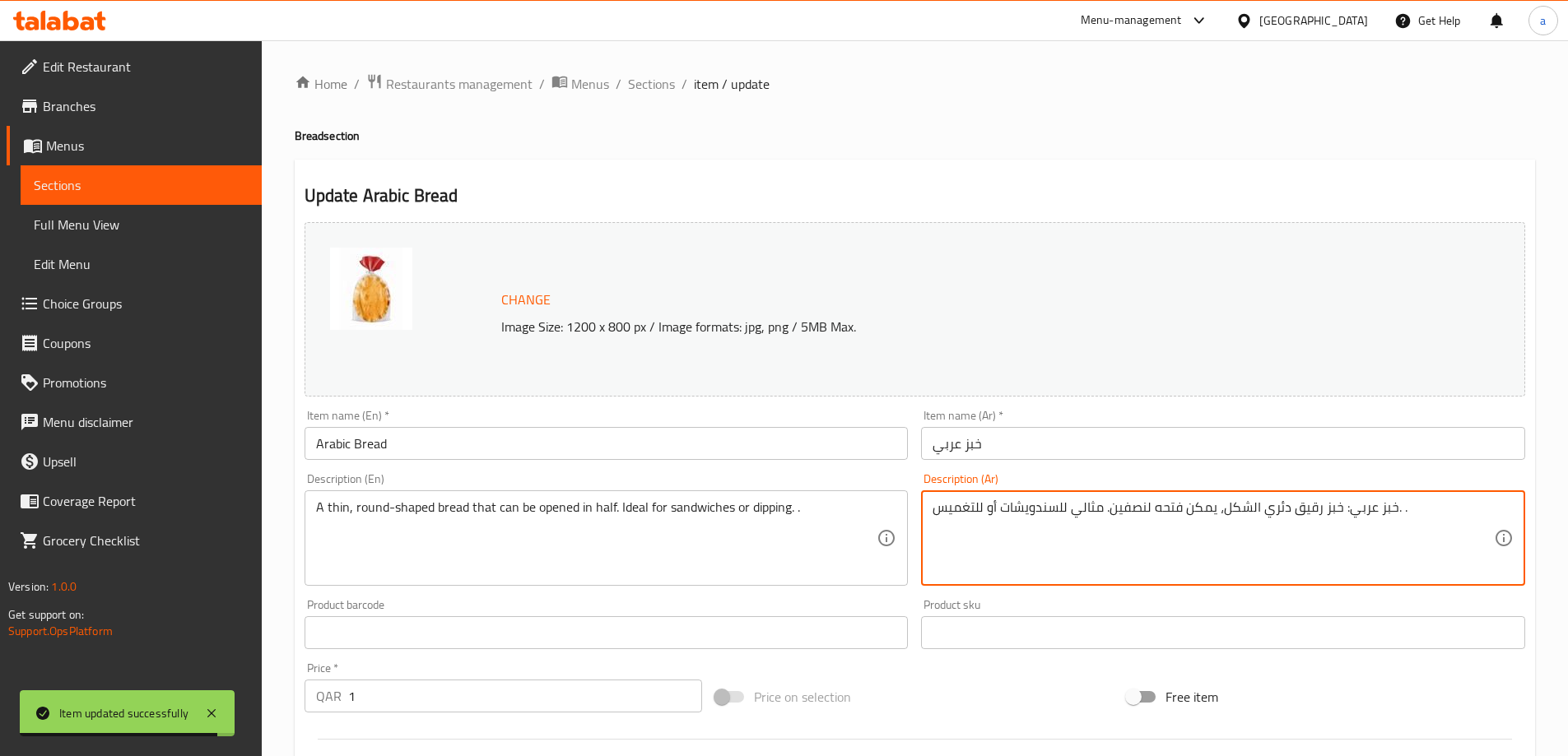
drag, startPoint x: 1342, startPoint y: 514, endPoint x: 1378, endPoint y: 530, distance: 39.4
click at [1342, 516] on textarea "خبز عربي: خبز رقيق دئري الشكل، يمكن فتحه لنصفين. مثالي للسندويشات أو للتغميس. ." at bounding box center [1213, 539] width 561 height 78
drag, startPoint x: 1341, startPoint y: 513, endPoint x: 1393, endPoint y: 518, distance: 52.2
click at [1393, 518] on textarea "خبز عربي: خبز رقيق دئري الشكل، يمكن فتحه لنصفين. مثالي للسندويشات أو للتغميس. ." at bounding box center [1213, 539] width 561 height 78
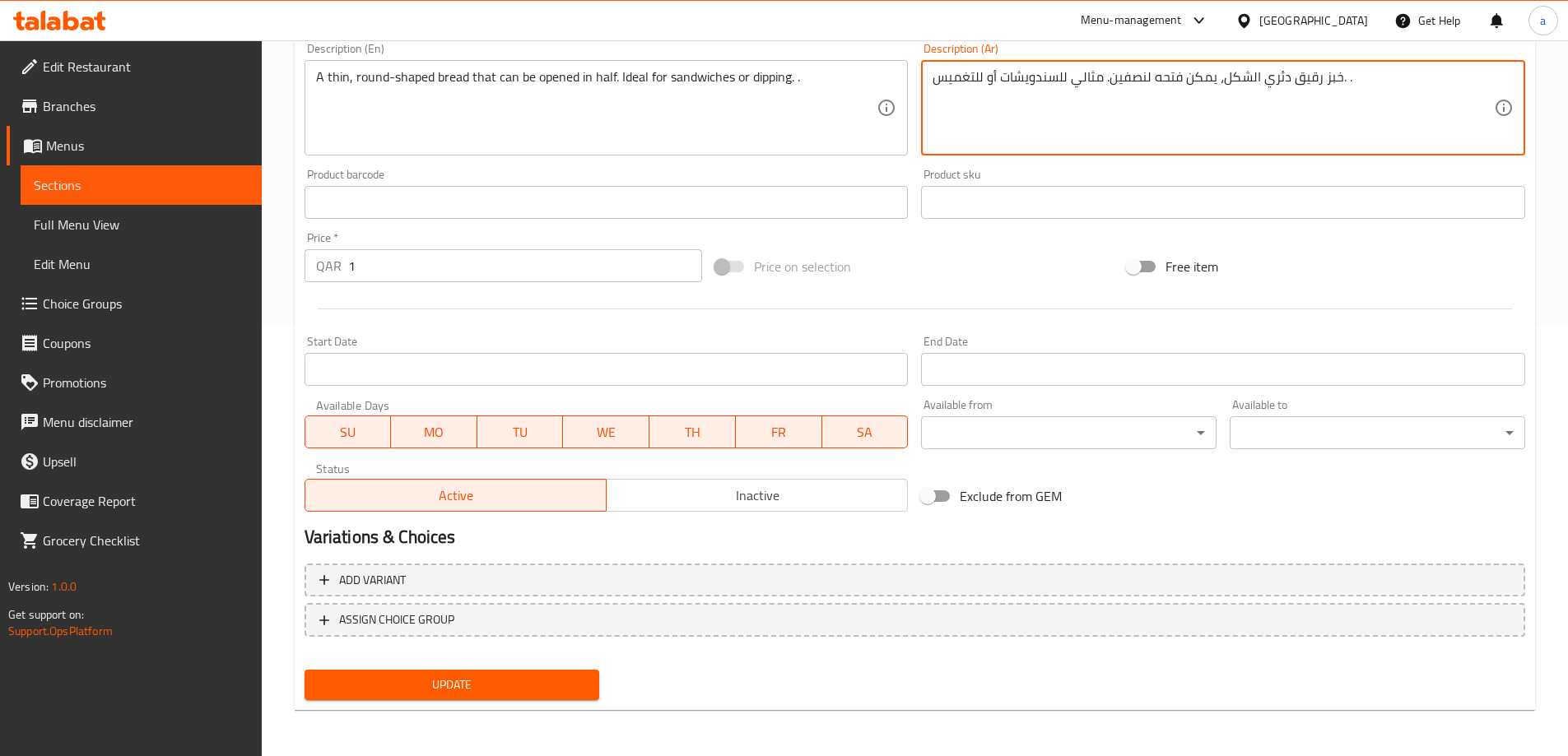
type textarea "خبز رقيق دئري الشكل، يمكن فتحه لنصفين. مثالي للسندويشات أو للتغميس. ."
click at [544, 686] on span "Update" at bounding box center [452, 685] width 269 height 20
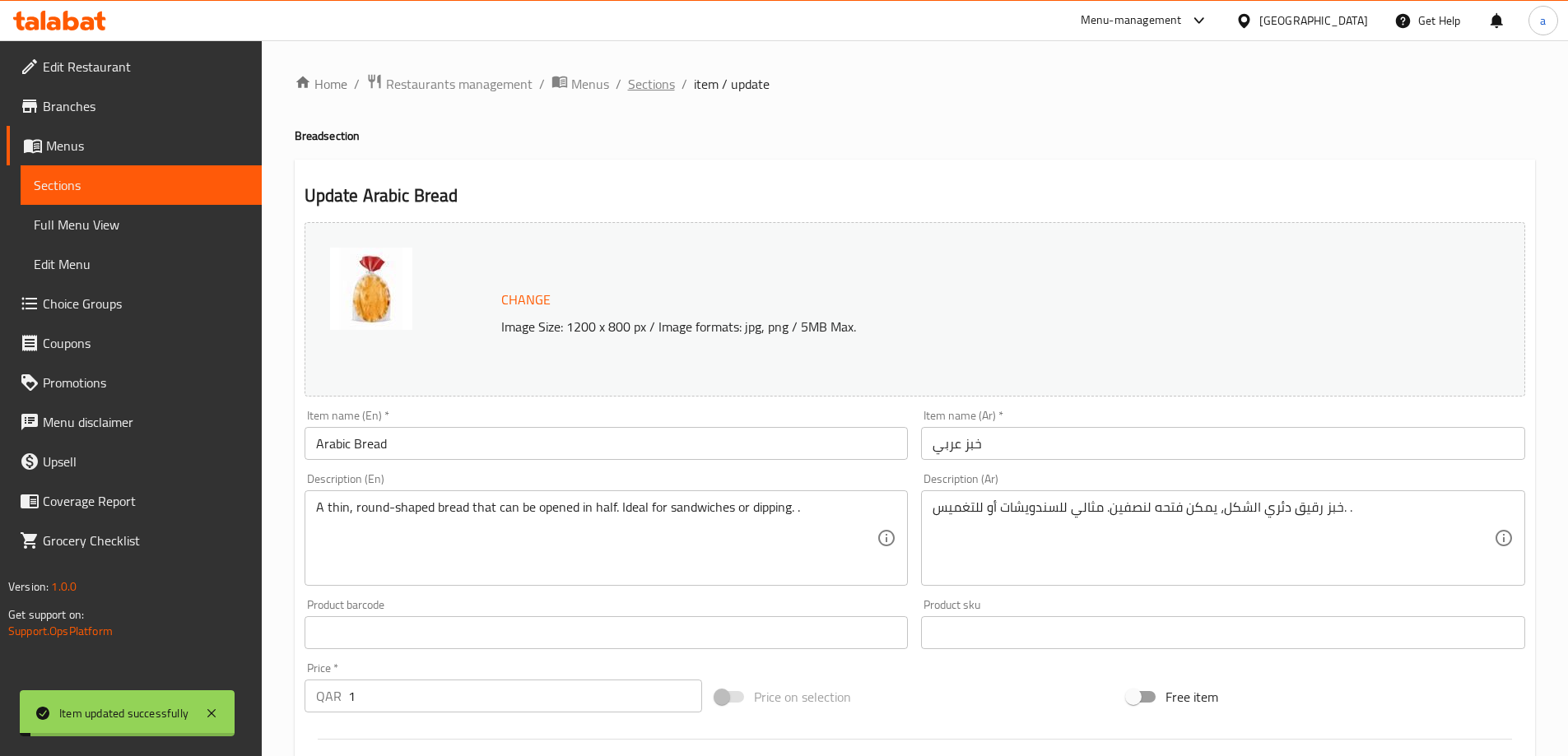
click at [663, 87] on span "Sections" at bounding box center [651, 83] width 47 height 19
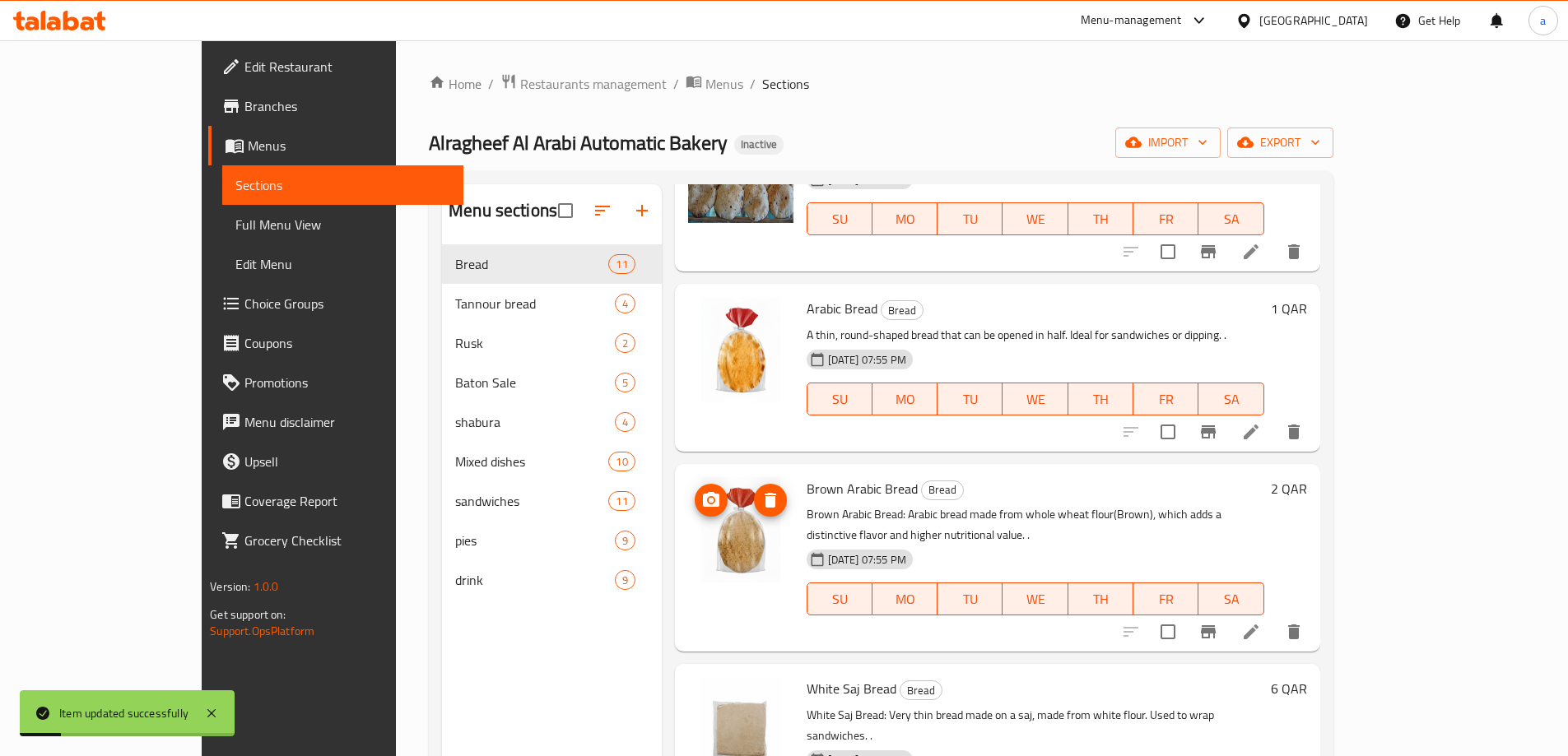
scroll to position [493, 0]
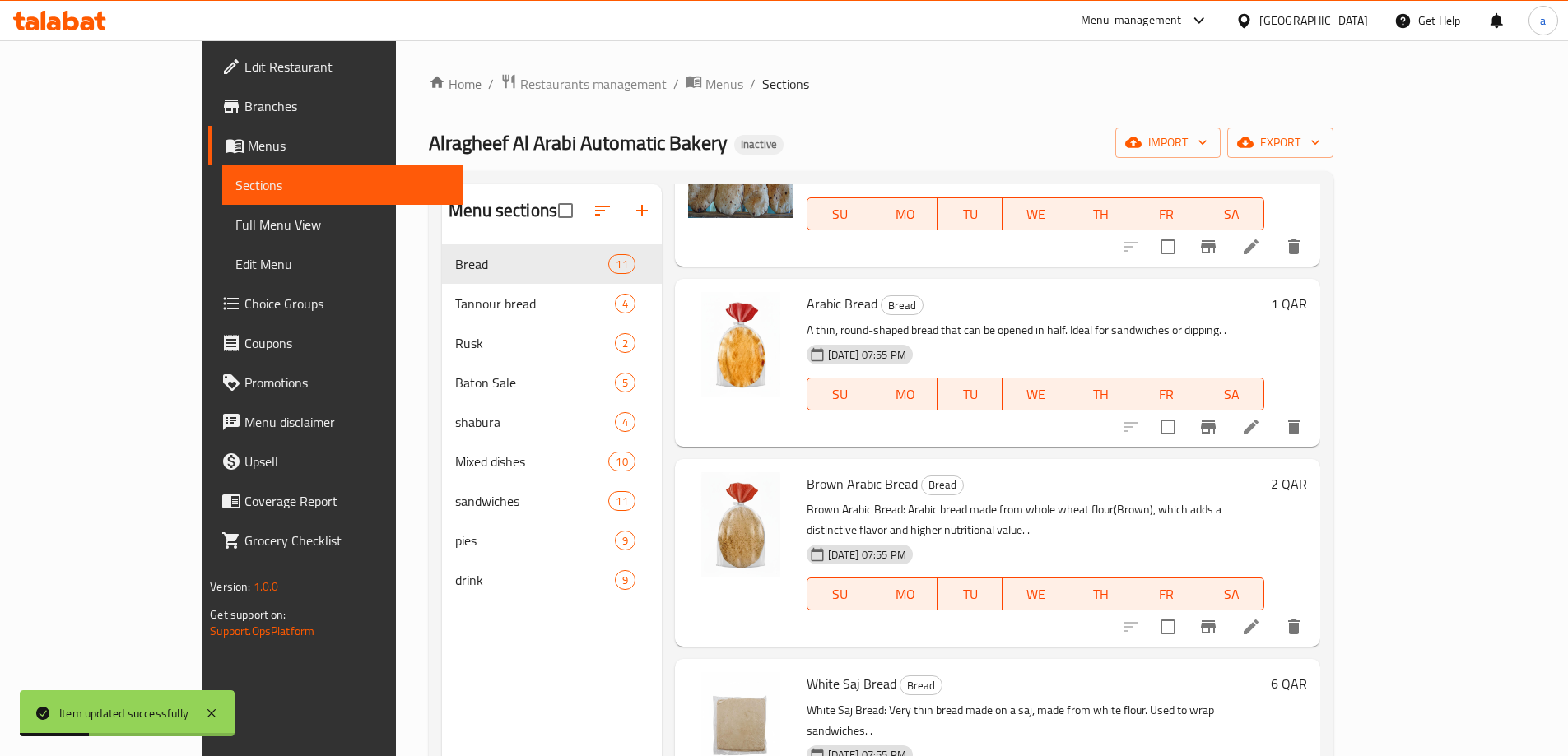
click at [1261, 617] on icon at bounding box center [1251, 626] width 19 height 19
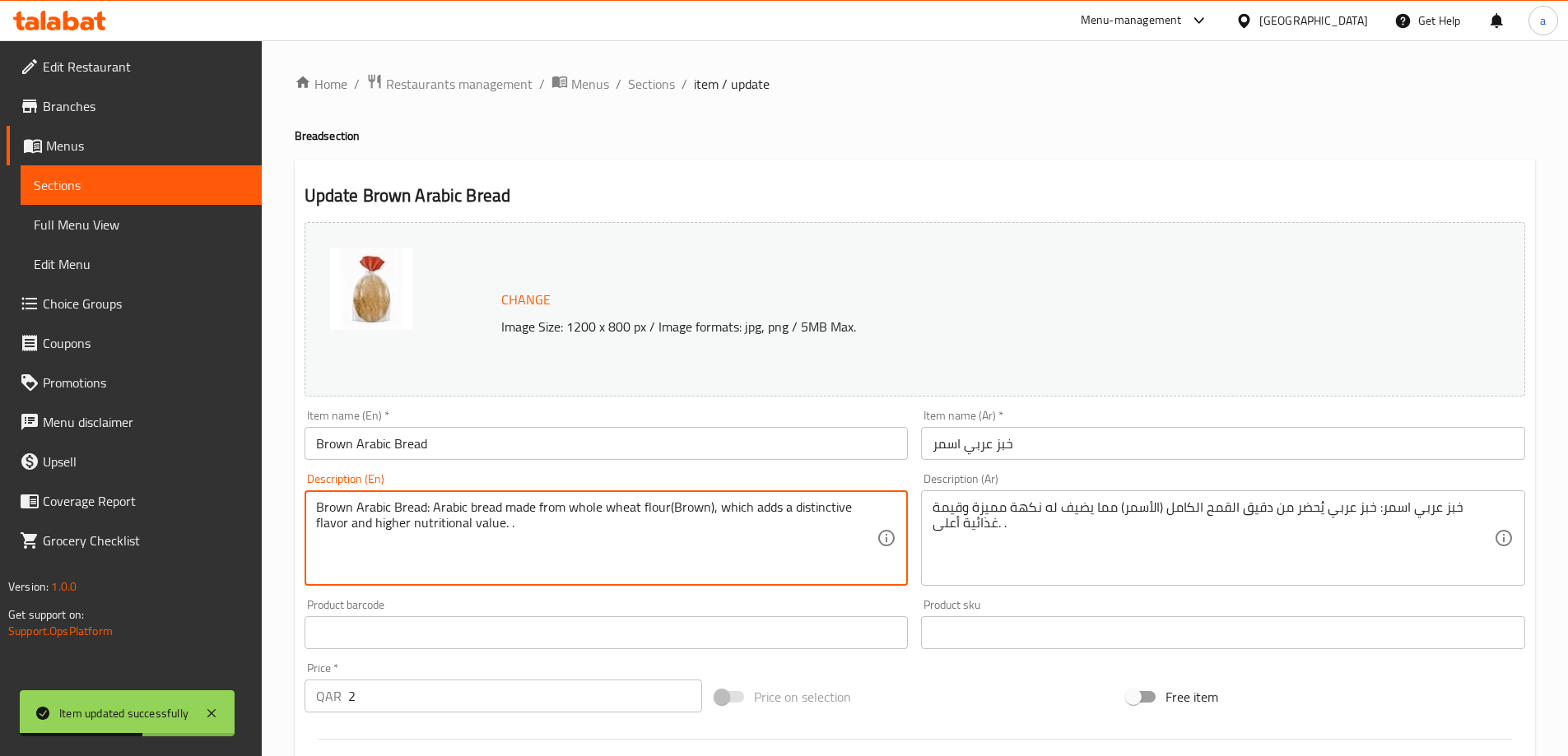
drag, startPoint x: 427, startPoint y: 507, endPoint x: 324, endPoint y: 515, distance: 103.3
drag, startPoint x: 430, startPoint y: 506, endPoint x: 309, endPoint y: 501, distance: 121.1
click at [309, 501] on div "Brown Arabic Bread: Arabic bread made from whole wheat flour(Brown), which adds…" at bounding box center [606, 538] width 604 height 95
type textarea "Arabic bread made from whole wheat flour(Brown), which adds a distinctive flavo…"
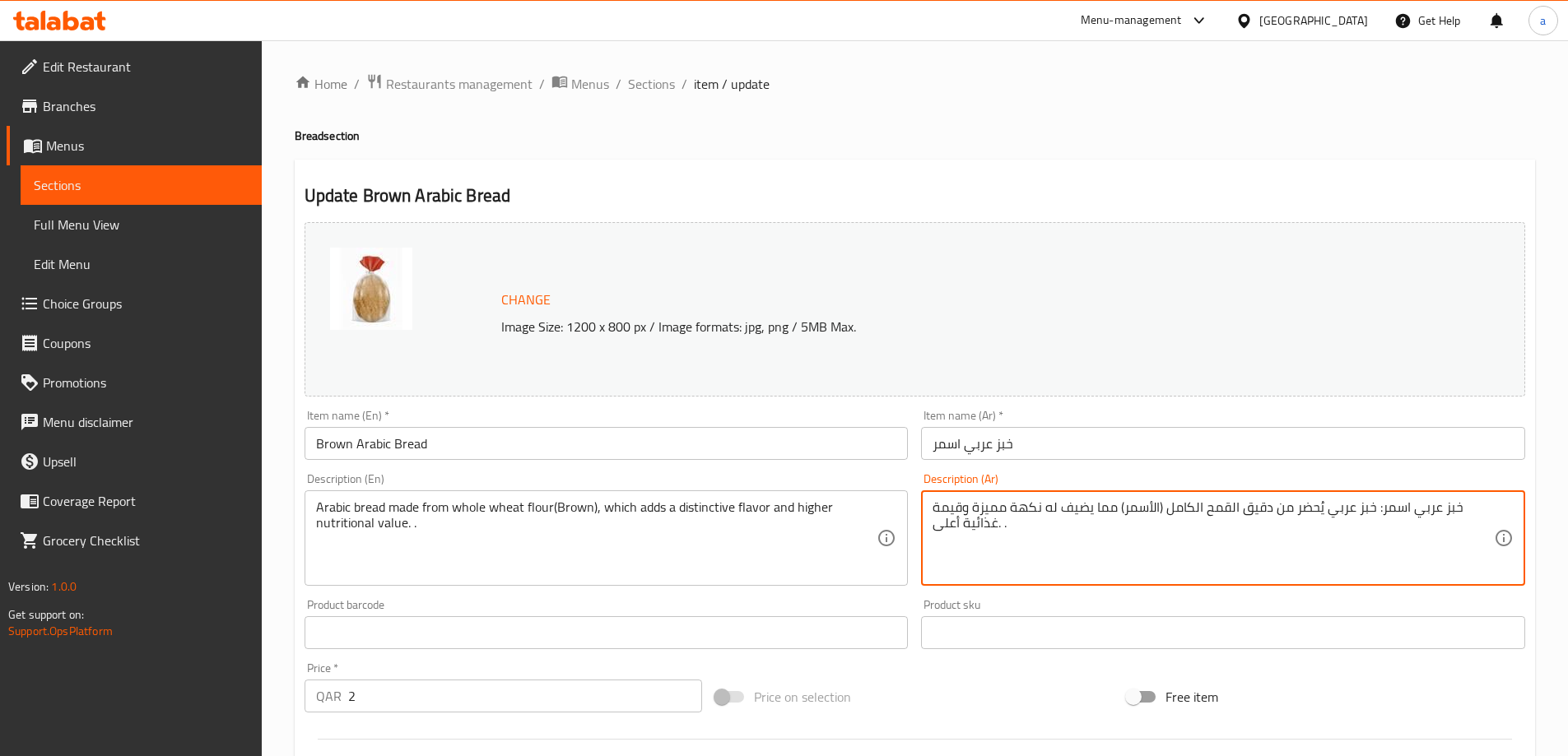
drag, startPoint x: 1375, startPoint y: 507, endPoint x: 1459, endPoint y: 505, distance: 84.0
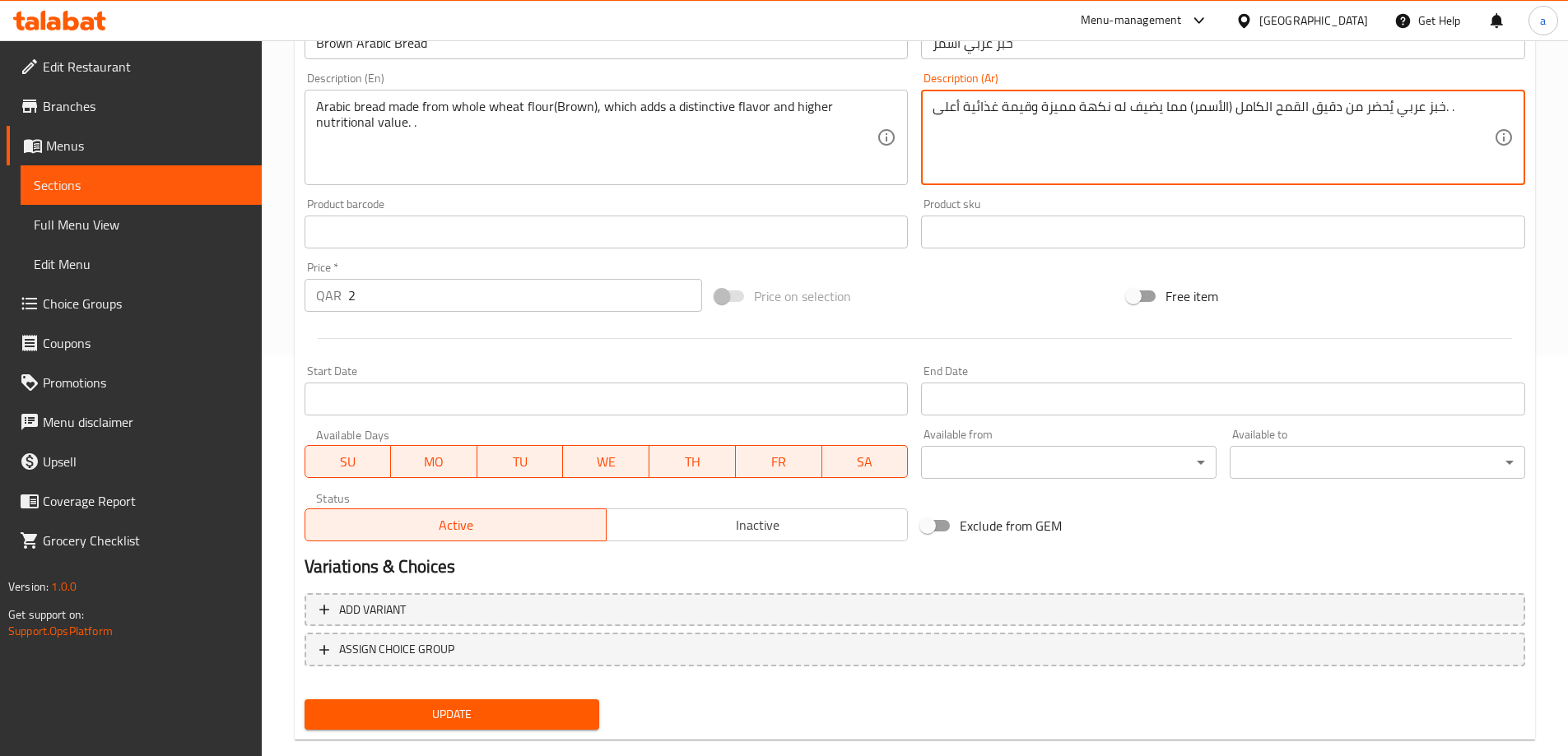
scroll to position [430, 0]
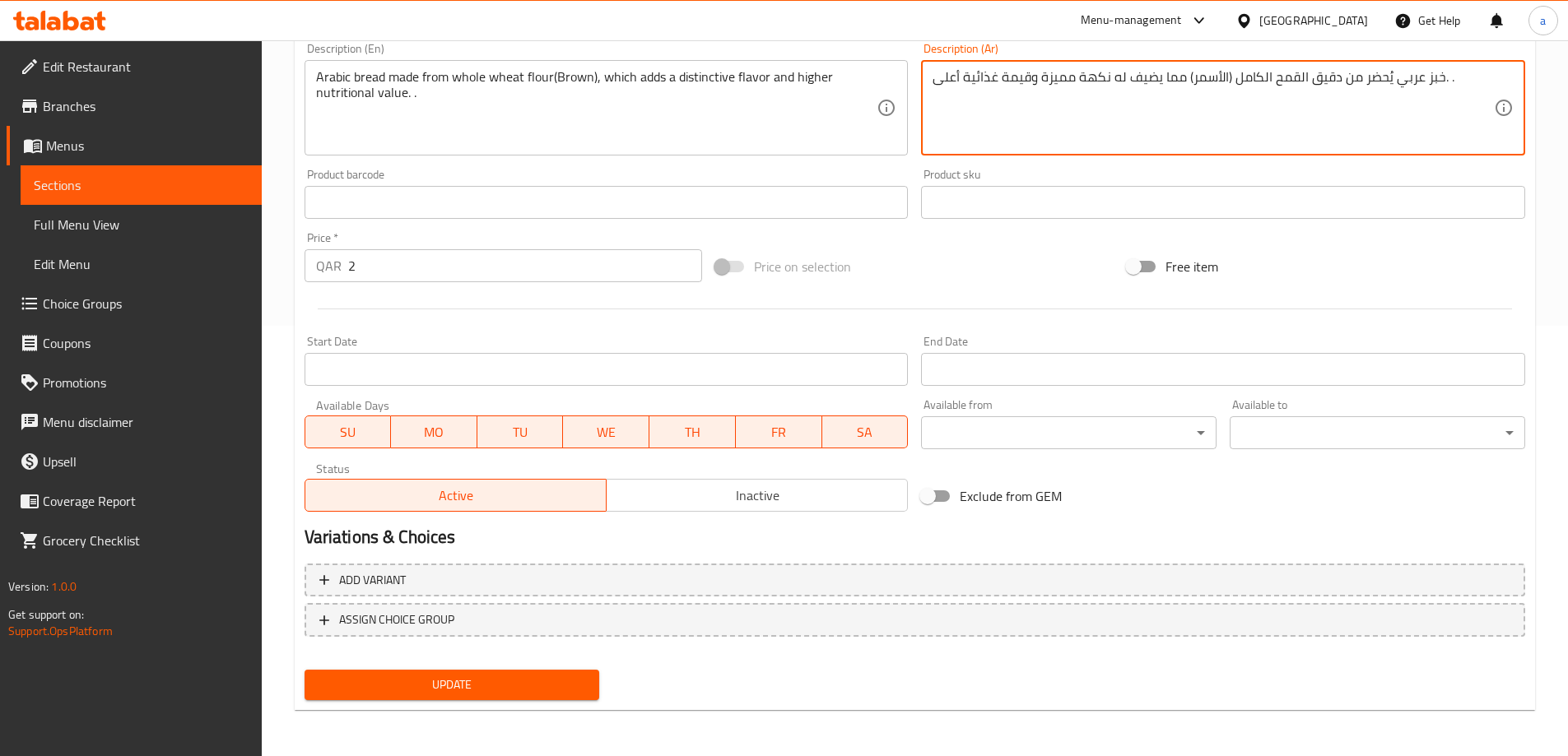
type textarea "خبز عربي يُحضر من دقيق القمح الكامل (الأسمر) مما يضيف له نكهة مميزة وقيمة غذائي…"
click at [518, 680] on span "Update" at bounding box center [452, 685] width 269 height 20
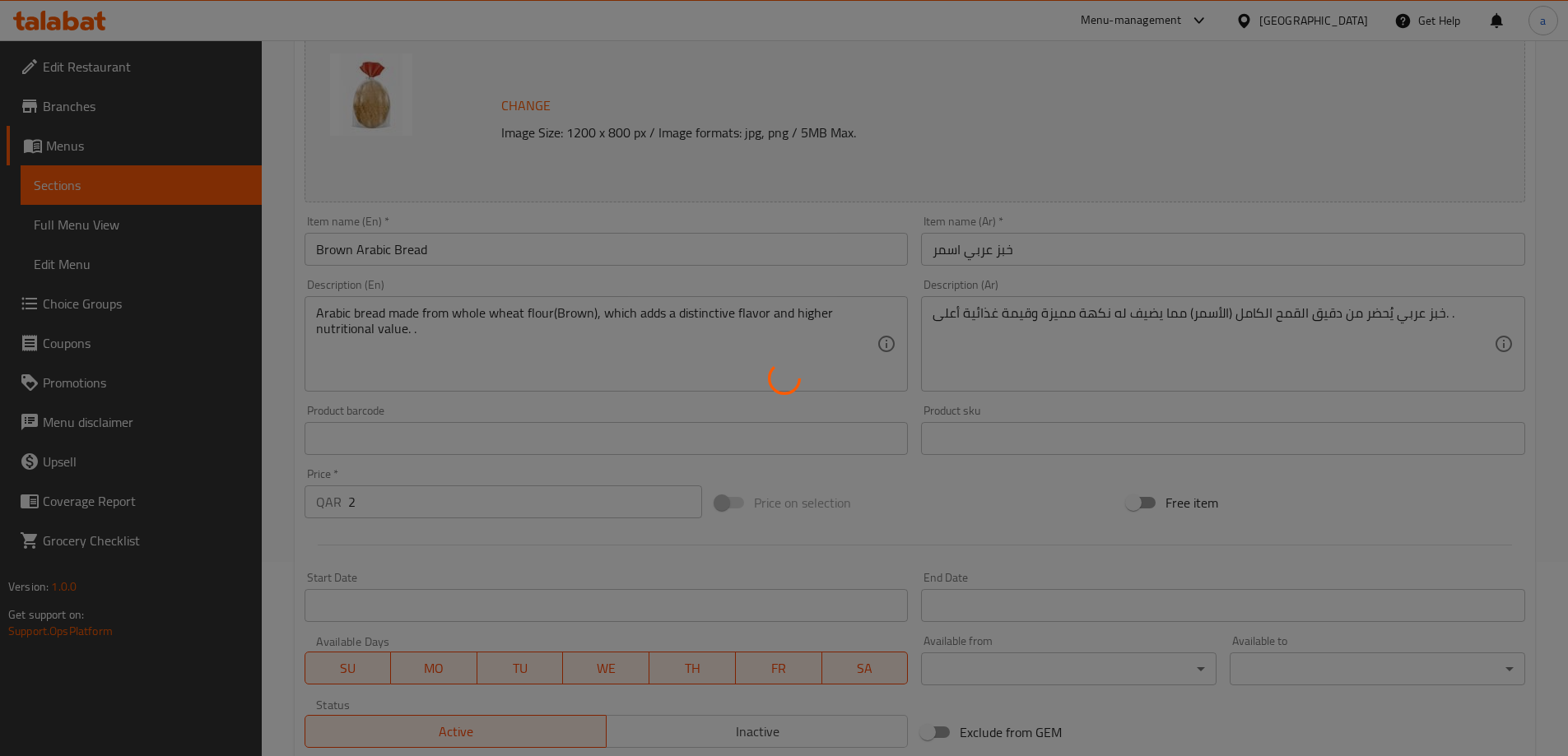
scroll to position [0, 0]
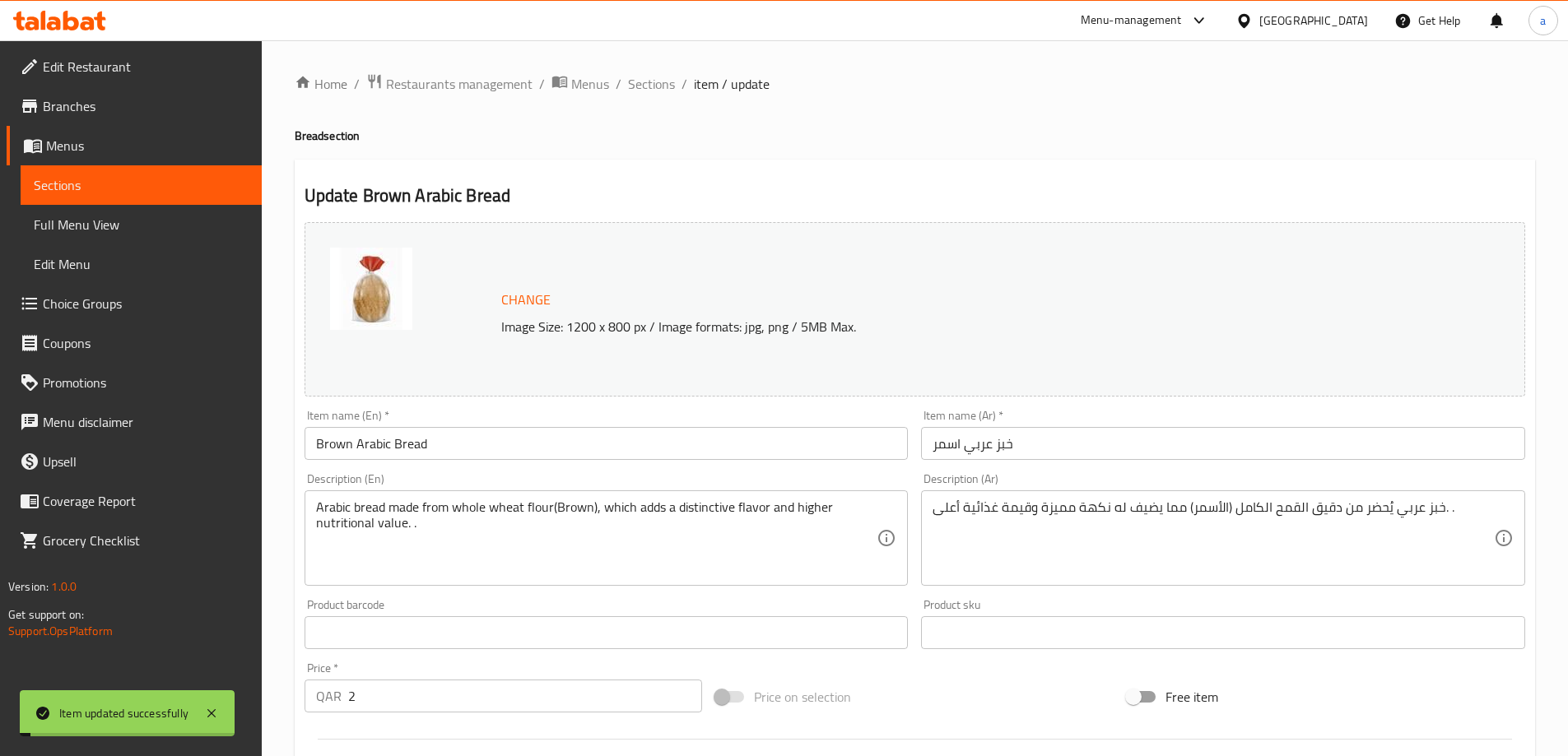
click at [616, 75] on li "/" at bounding box center [618, 83] width 6 height 19
click at [641, 81] on span "Sections" at bounding box center [651, 83] width 47 height 19
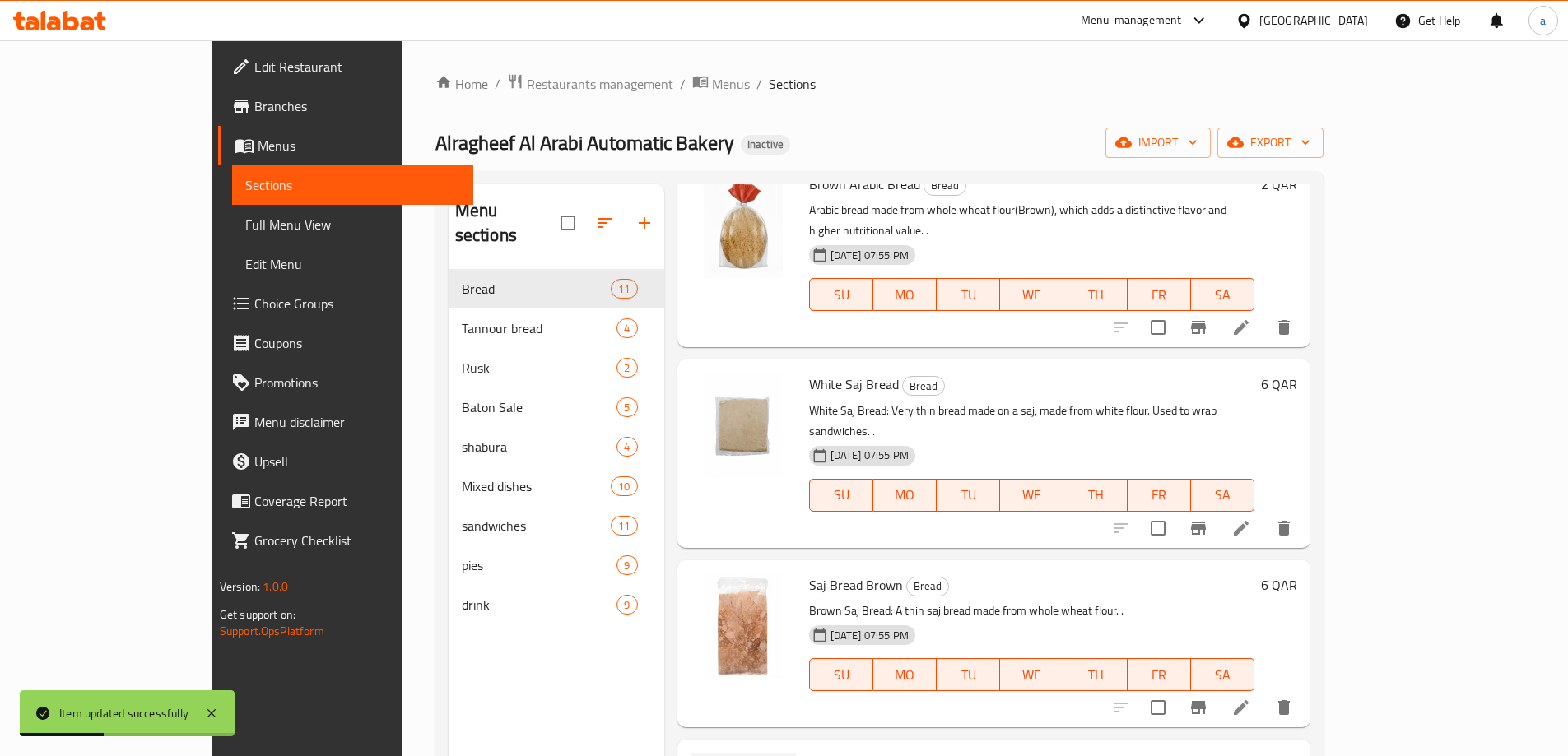
scroll to position [823, 0]
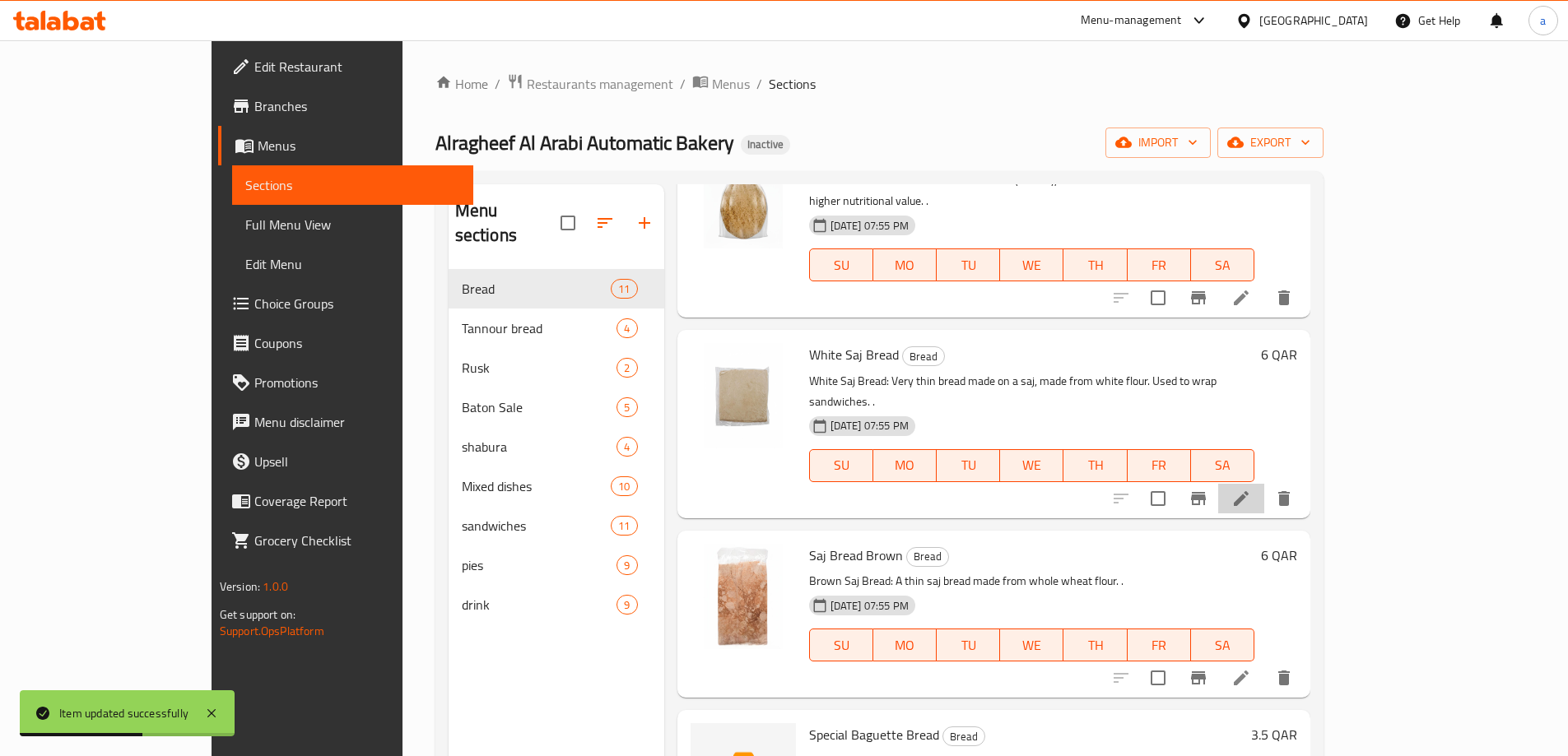
click at [1264, 484] on li at bounding box center [1241, 499] width 46 height 30
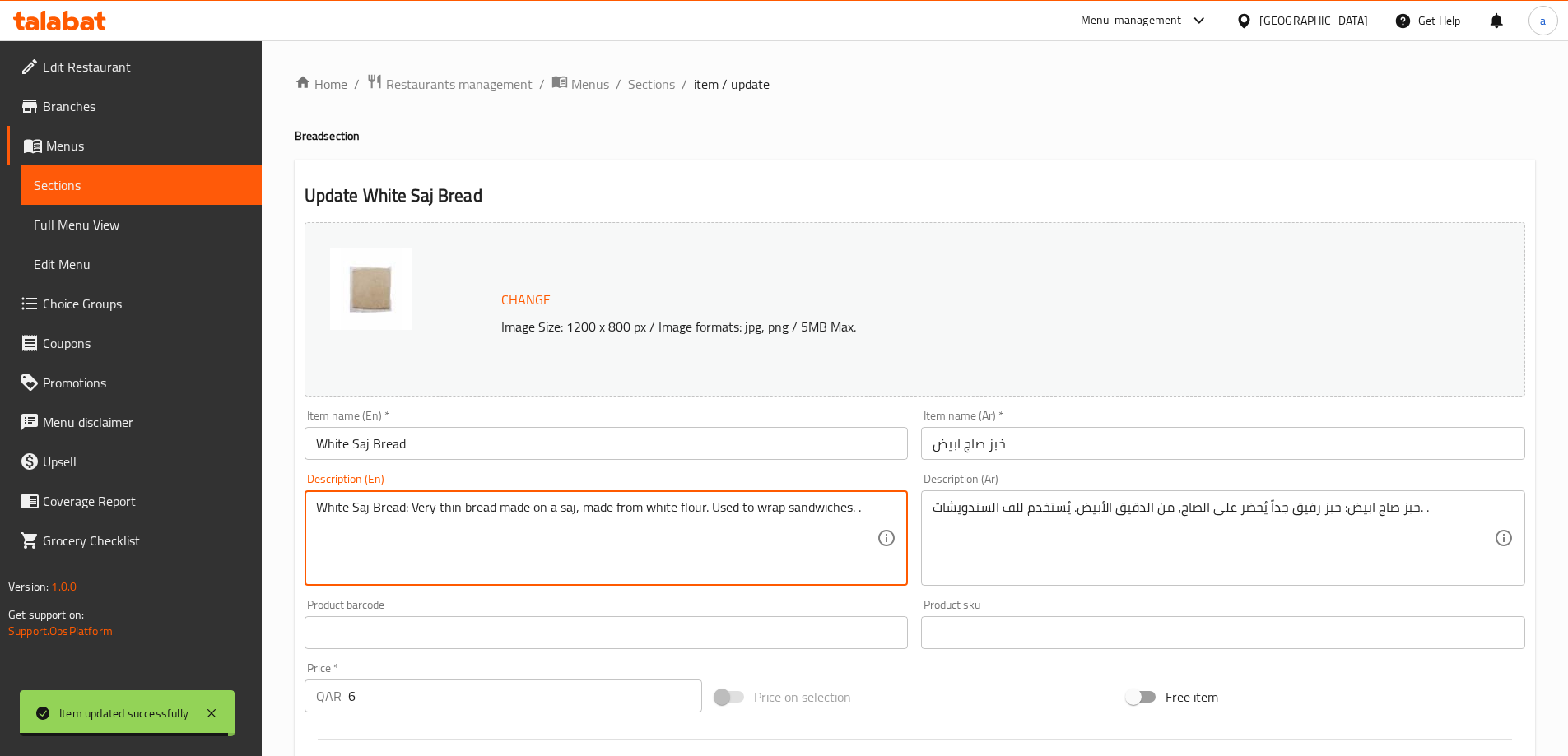
drag, startPoint x: 404, startPoint y: 509, endPoint x: 320, endPoint y: 501, distance: 84.4
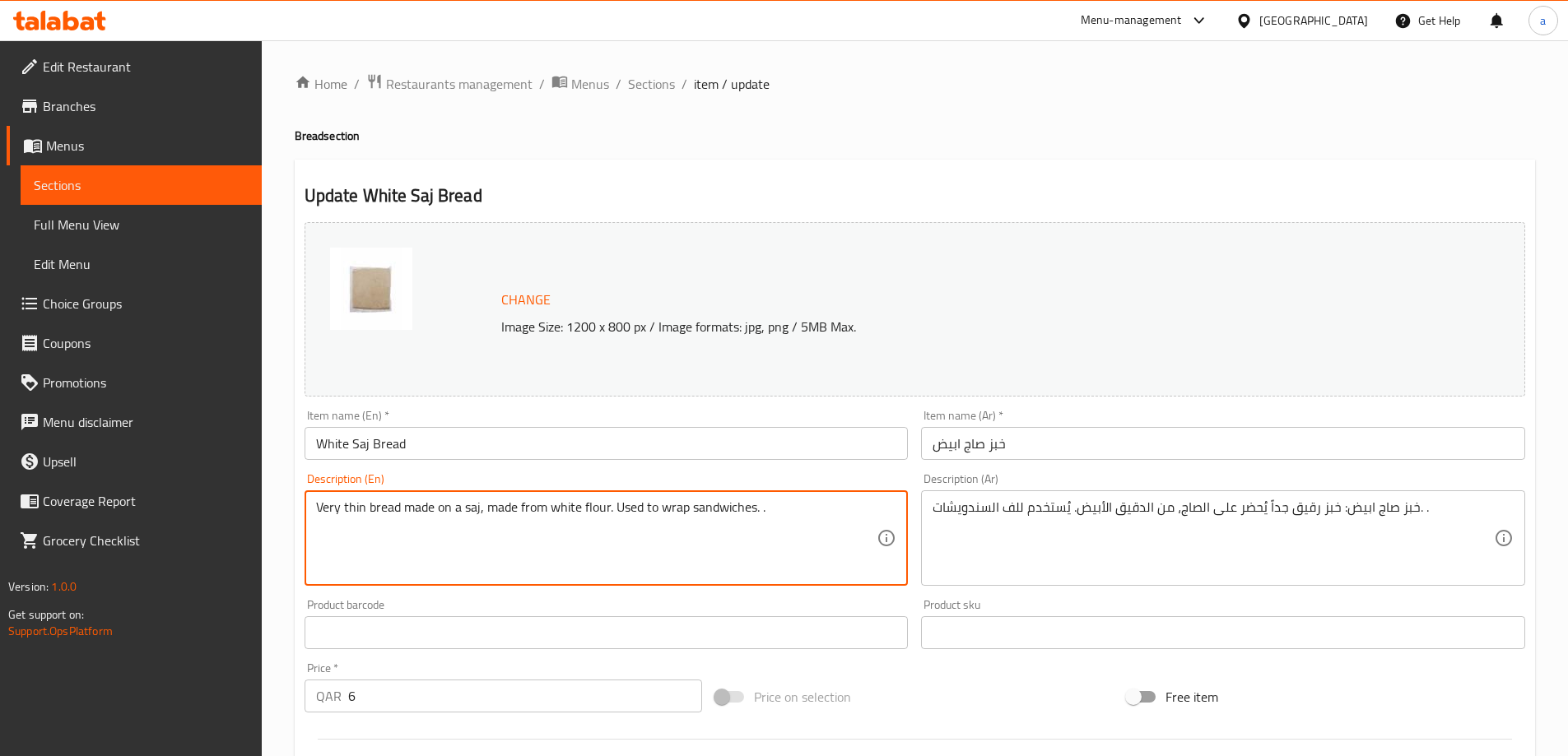
type textarea "Very thin bread made on a saj, made from white flour. Used to wrap sandwiches. ."
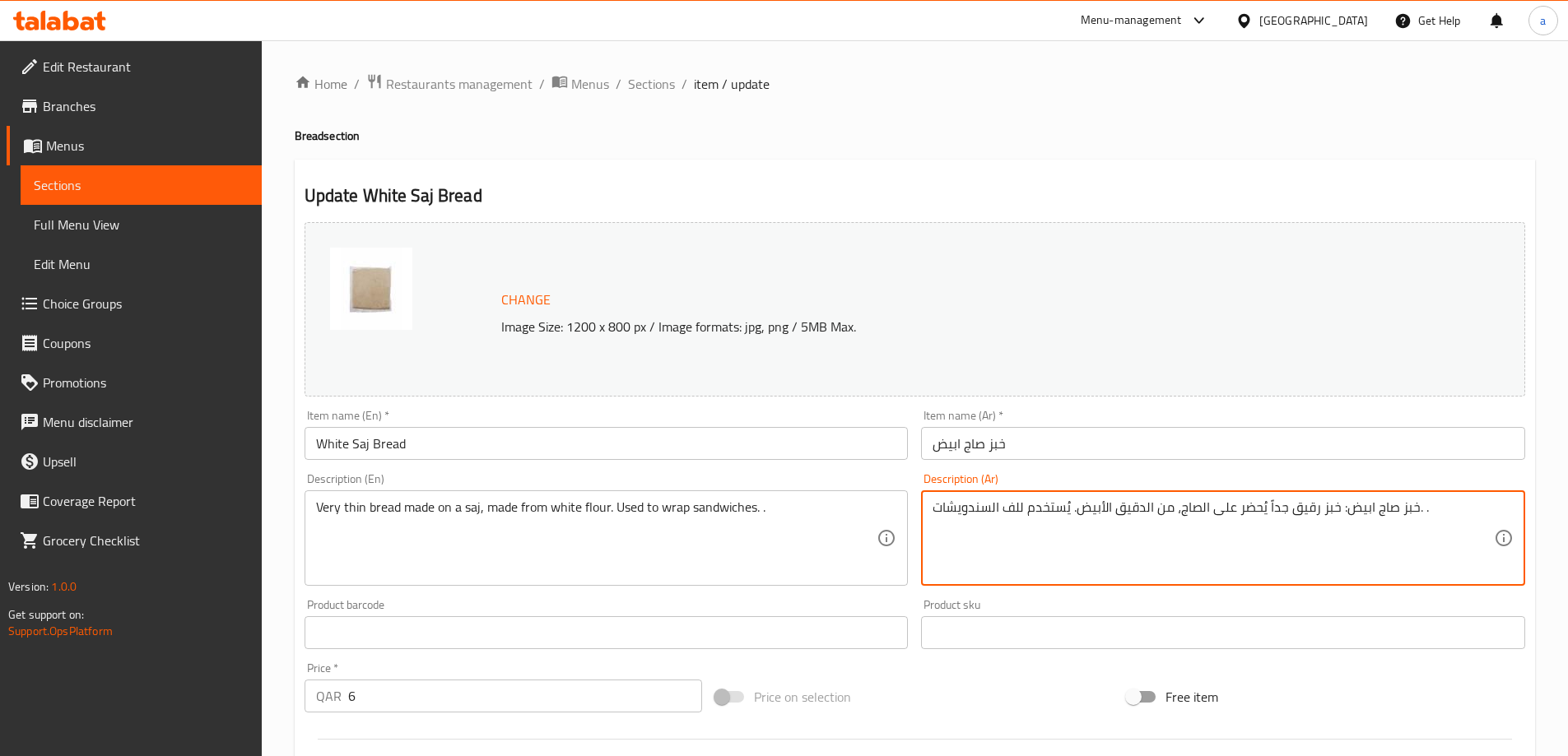
drag, startPoint x: 1341, startPoint y: 510, endPoint x: 1355, endPoint y: 510, distance: 14.0
click at [1355, 510] on textarea "خبز صاج ابيض: خبز رقيق جداً يُحضر على الصاج، من الدقيق الأبيض. يُستخدم للف السن…" at bounding box center [1213, 539] width 561 height 78
click at [1345, 519] on textarea "خبز صاج ابيض: خبز رقيق جداً يُحضر على الصاج، من الدقيق الأبيض. يُستخدم للف السن…" at bounding box center [1213, 539] width 561 height 78
drag, startPoint x: 1338, startPoint y: 509, endPoint x: 1412, endPoint y: 515, distance: 74.2
click at [1412, 515] on textarea "خبز صاج ابيض: خبز رقيق جداً يُحضر على الصاج، من الدقيق الأبيض. يُستخدم للف السن…" at bounding box center [1213, 539] width 561 height 78
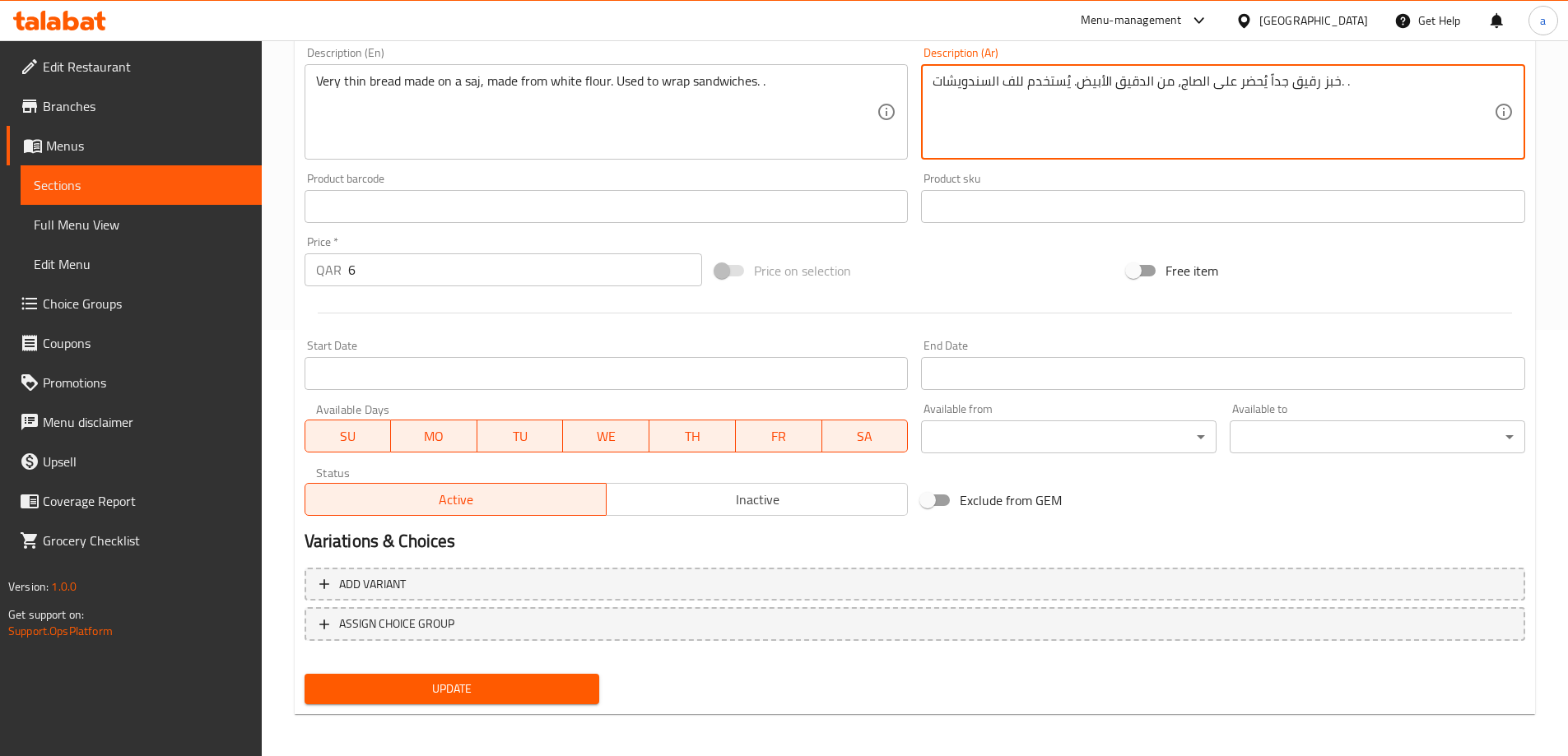
scroll to position [430, 0]
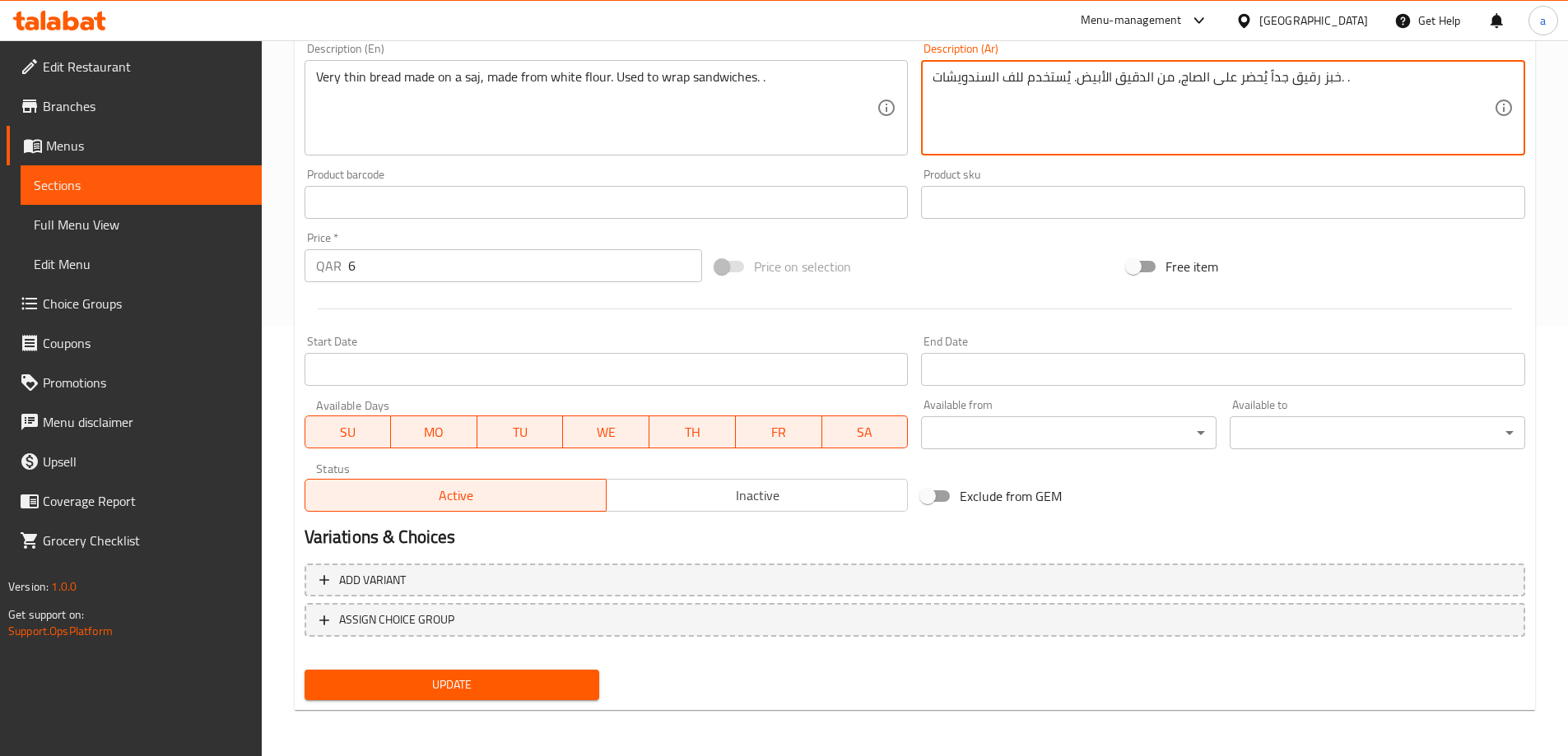
type textarea "خبز رقيق جداً يُحضر على الصاج، من الدقيق الأبيض. يُستخدم للف السندويشات. ."
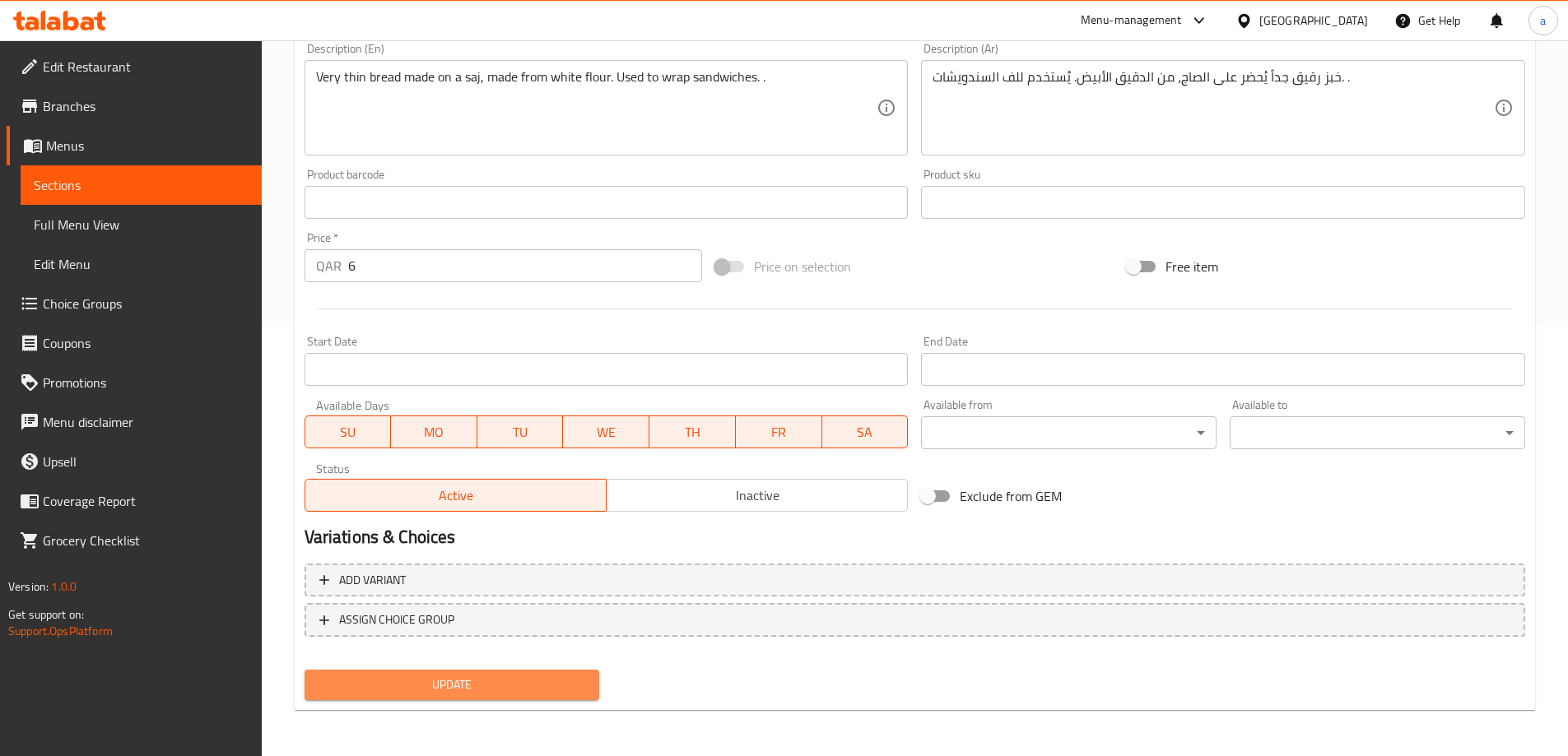
click at [552, 683] on span "Update" at bounding box center [452, 685] width 269 height 20
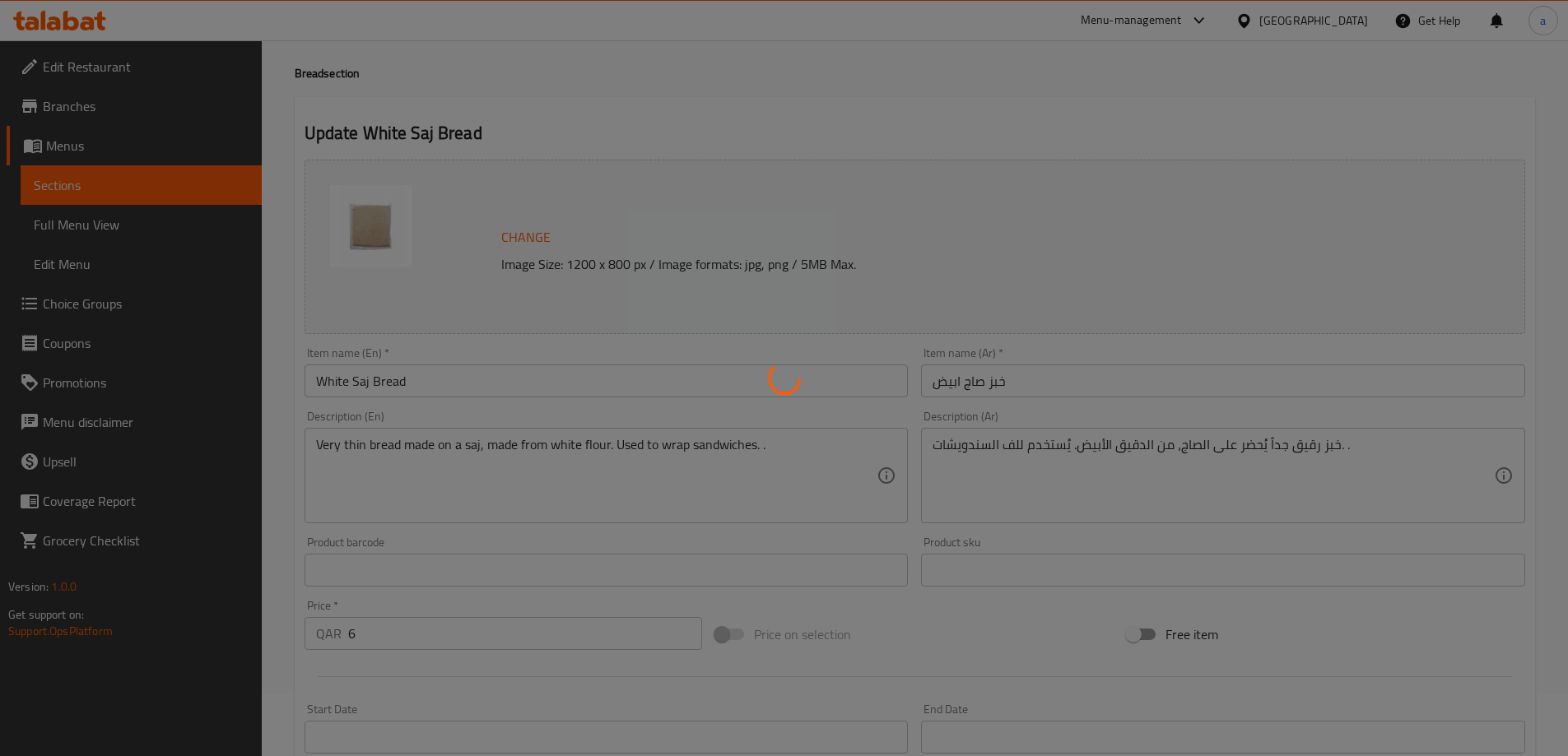
scroll to position [0, 0]
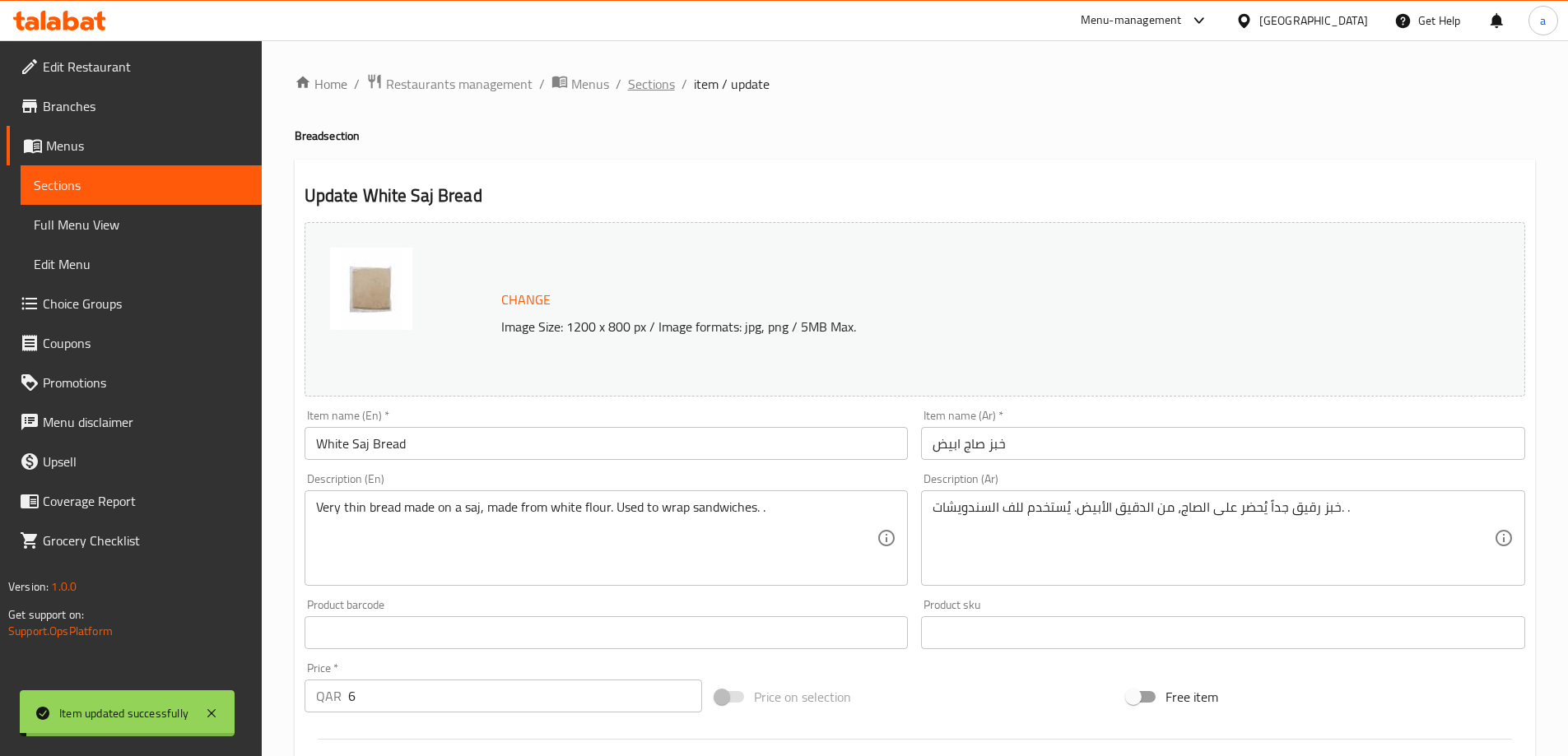
click at [672, 85] on span "Sections" at bounding box center [651, 83] width 47 height 19
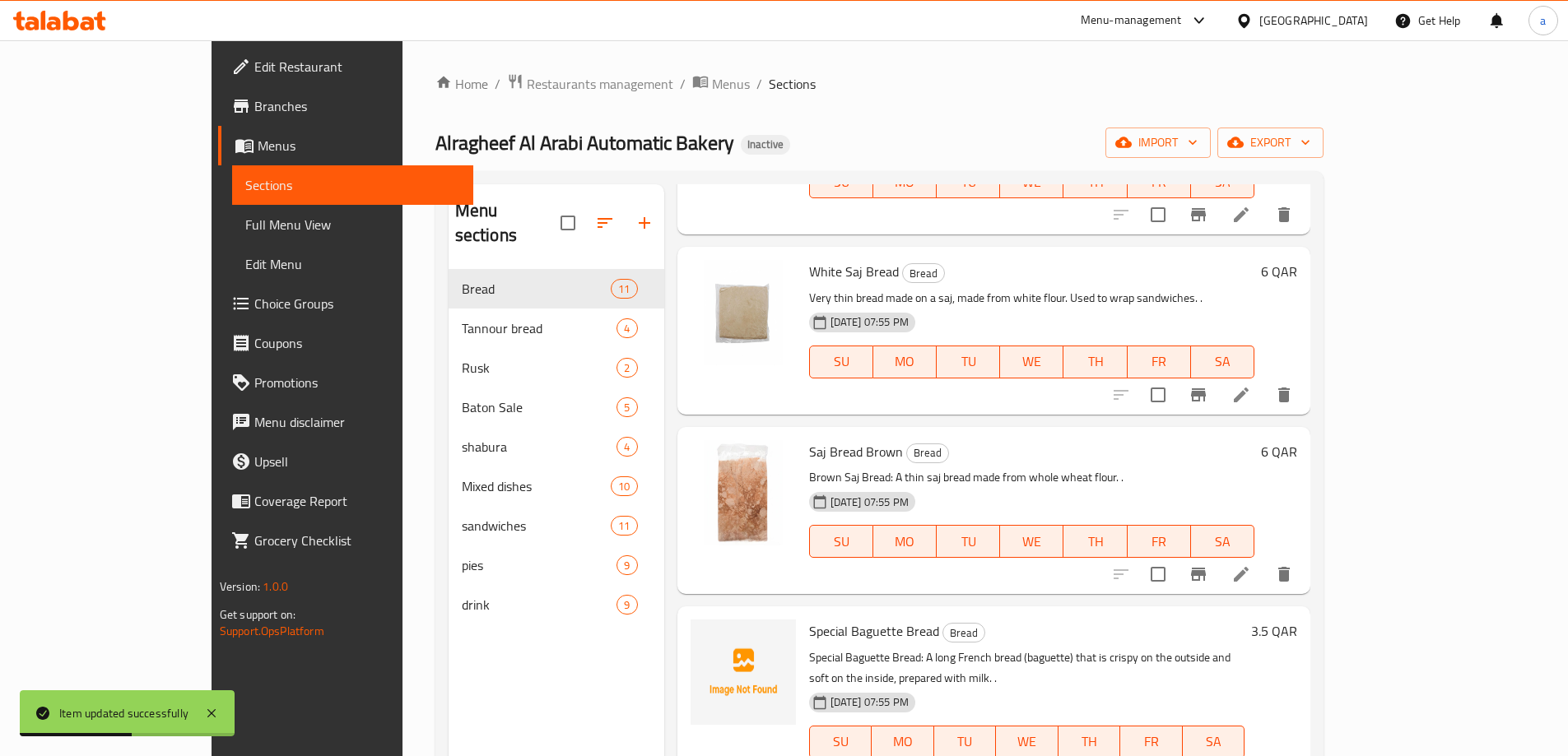
scroll to position [905, 0]
click at [1251, 565] on icon at bounding box center [1240, 575] width 19 height 19
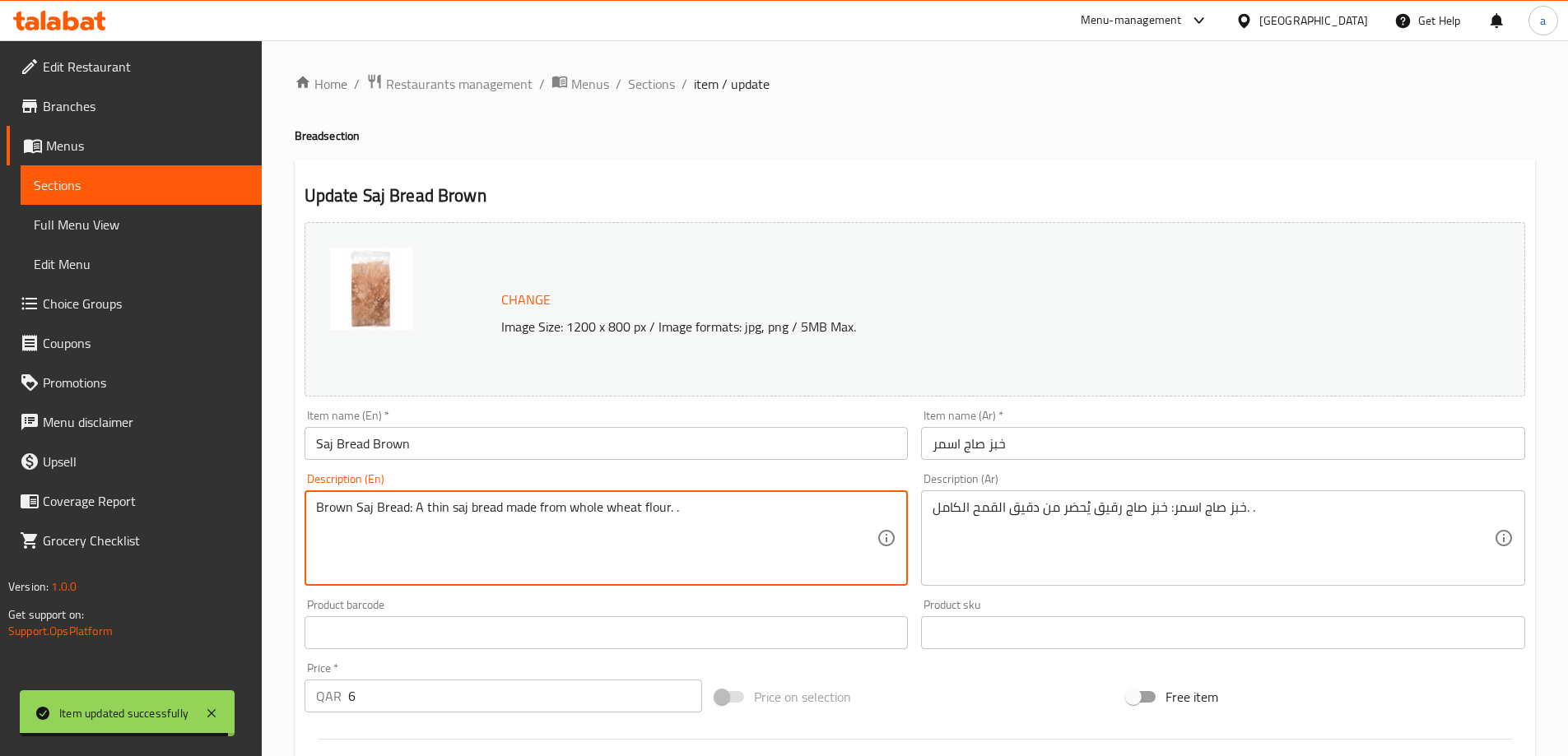
drag, startPoint x: 412, startPoint y: 510, endPoint x: 309, endPoint y: 521, distance: 103.6
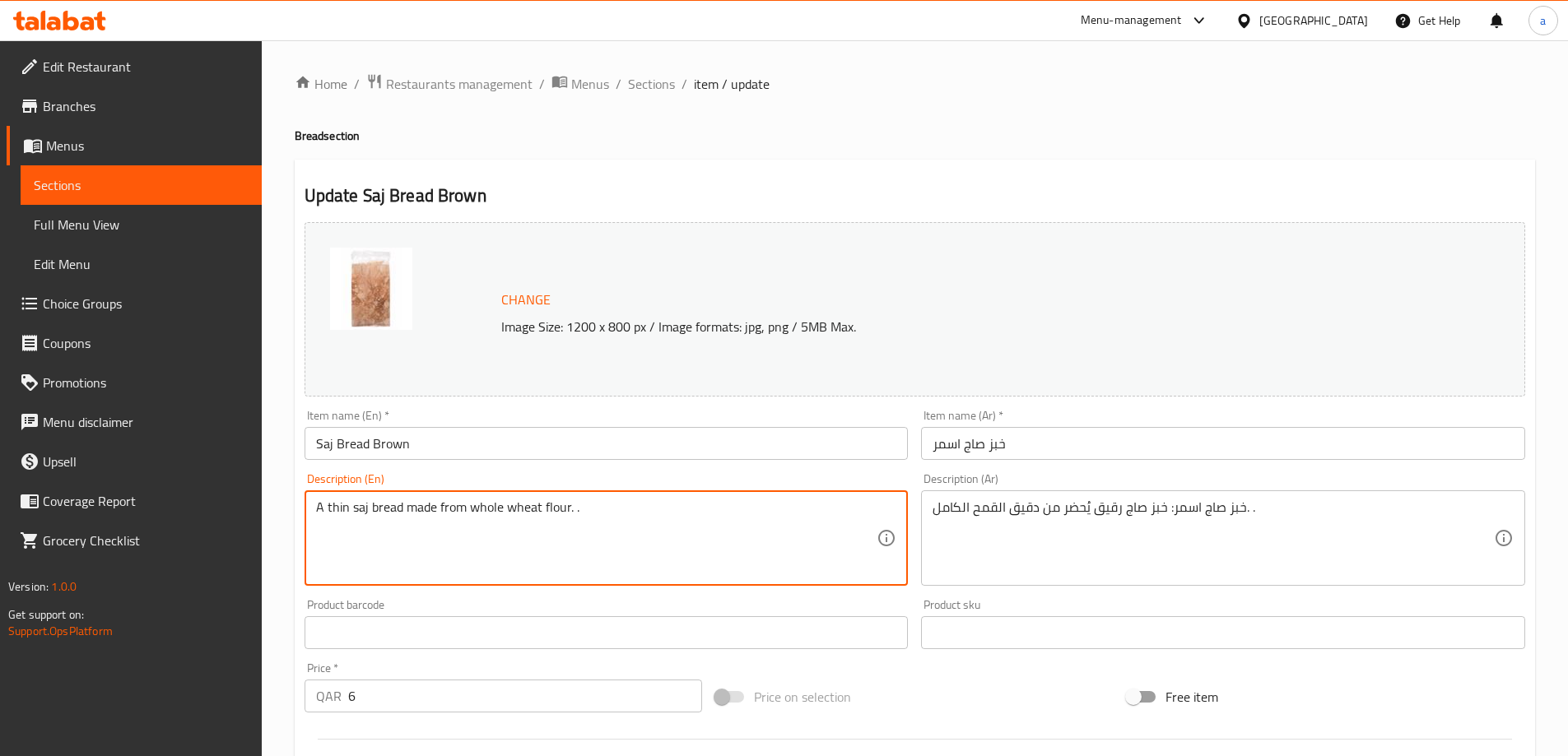
type textarea "A thin saj bread made from whole wheat flour. ."
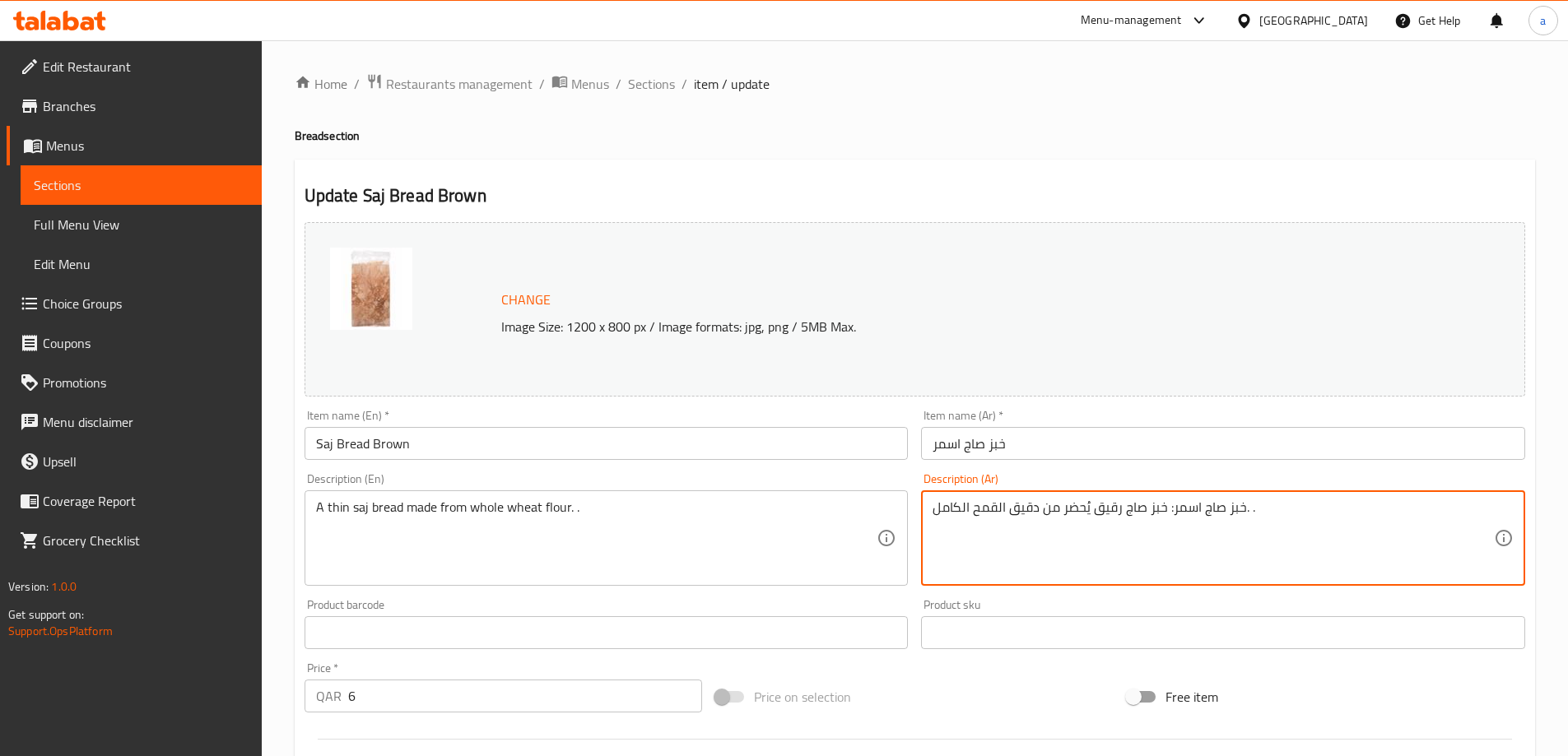
drag, startPoint x: 1167, startPoint y: 509, endPoint x: 1242, endPoint y: 523, distance: 76.3
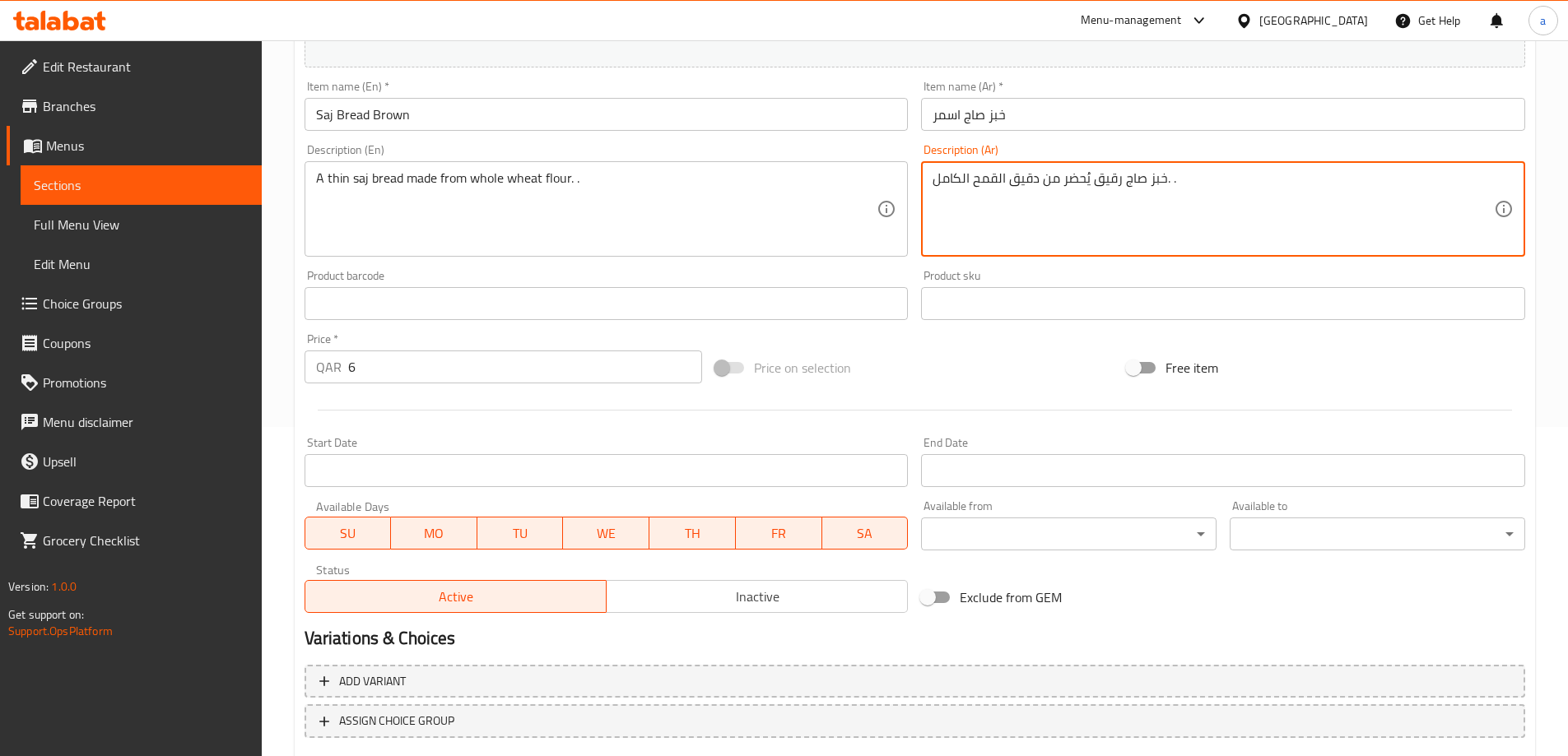
scroll to position [430, 0]
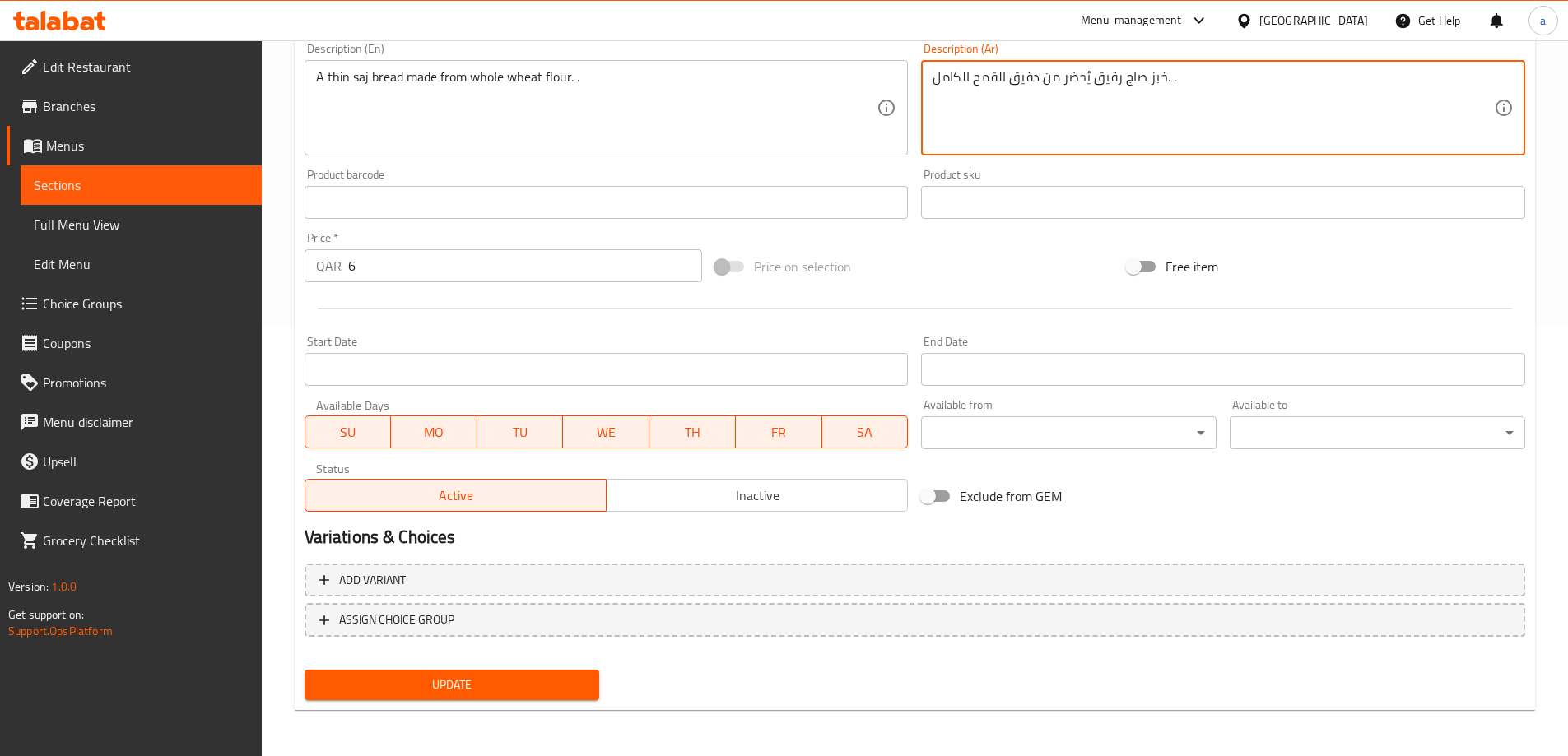
type textarea "خبز صاج رقيق يُحضر من دقيق القمح الكامل. ."
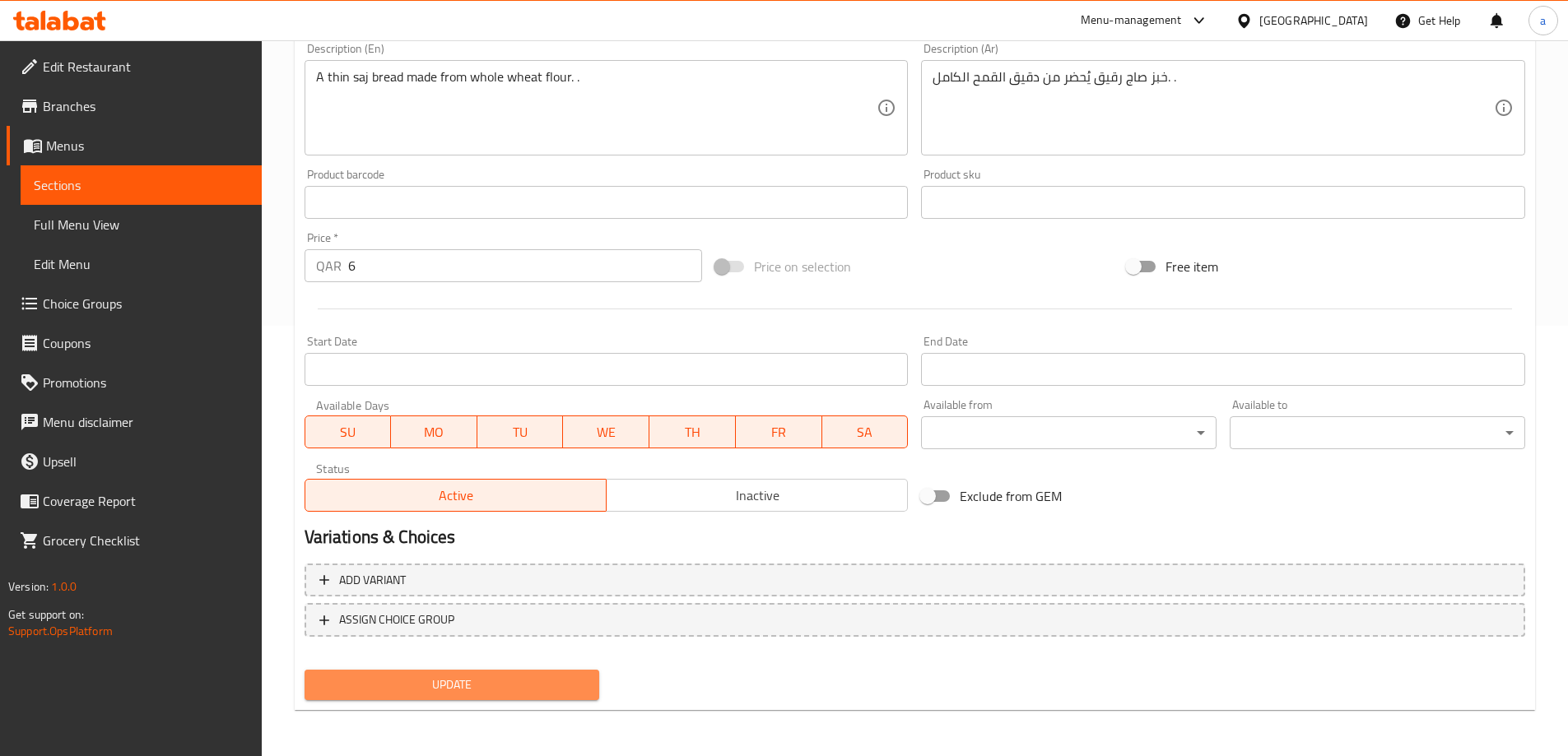
click at [471, 698] on button "Update" at bounding box center [452, 685] width 295 height 31
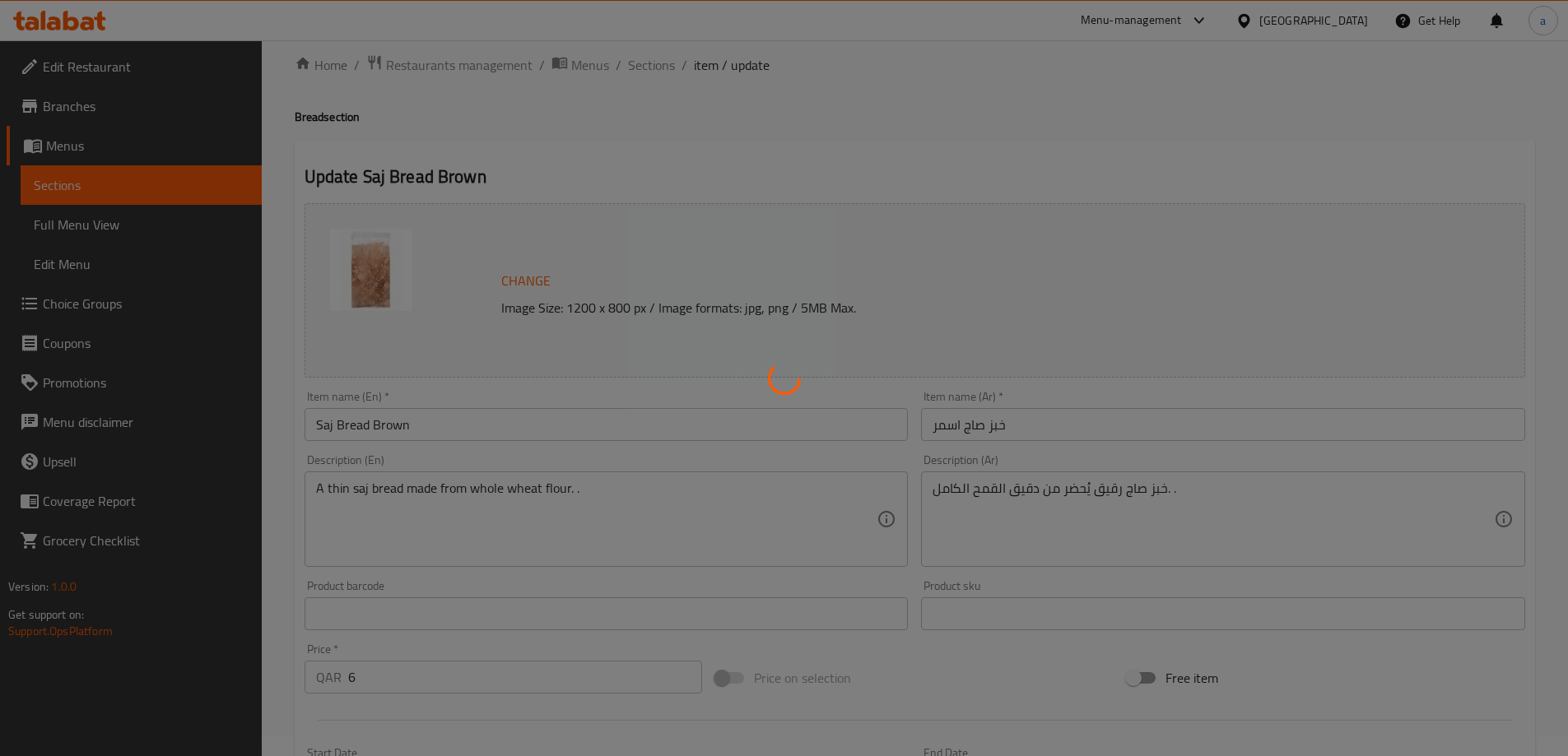
scroll to position [0, 0]
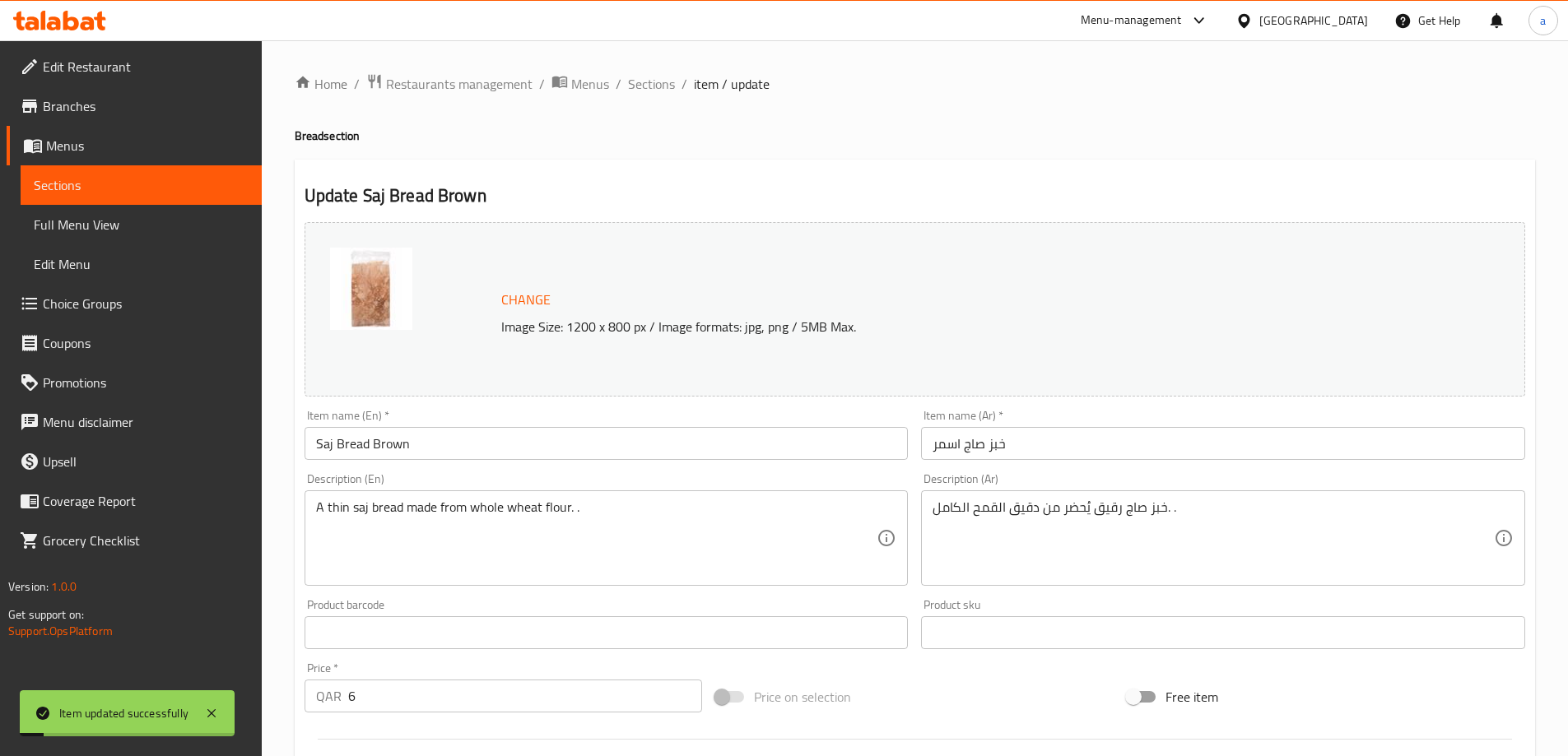
click at [655, 82] on span "Sections" at bounding box center [651, 83] width 47 height 19
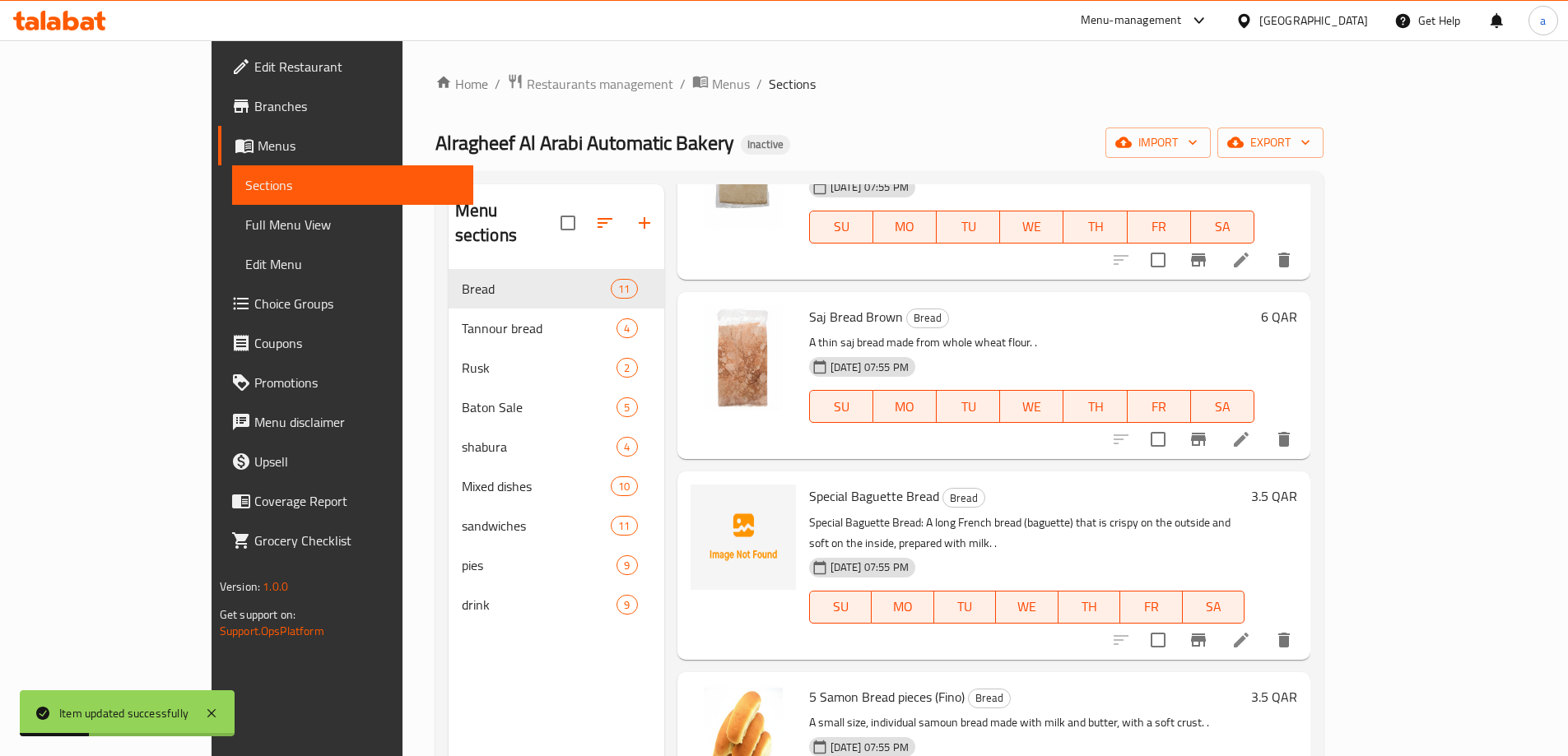
scroll to position [1070, 0]
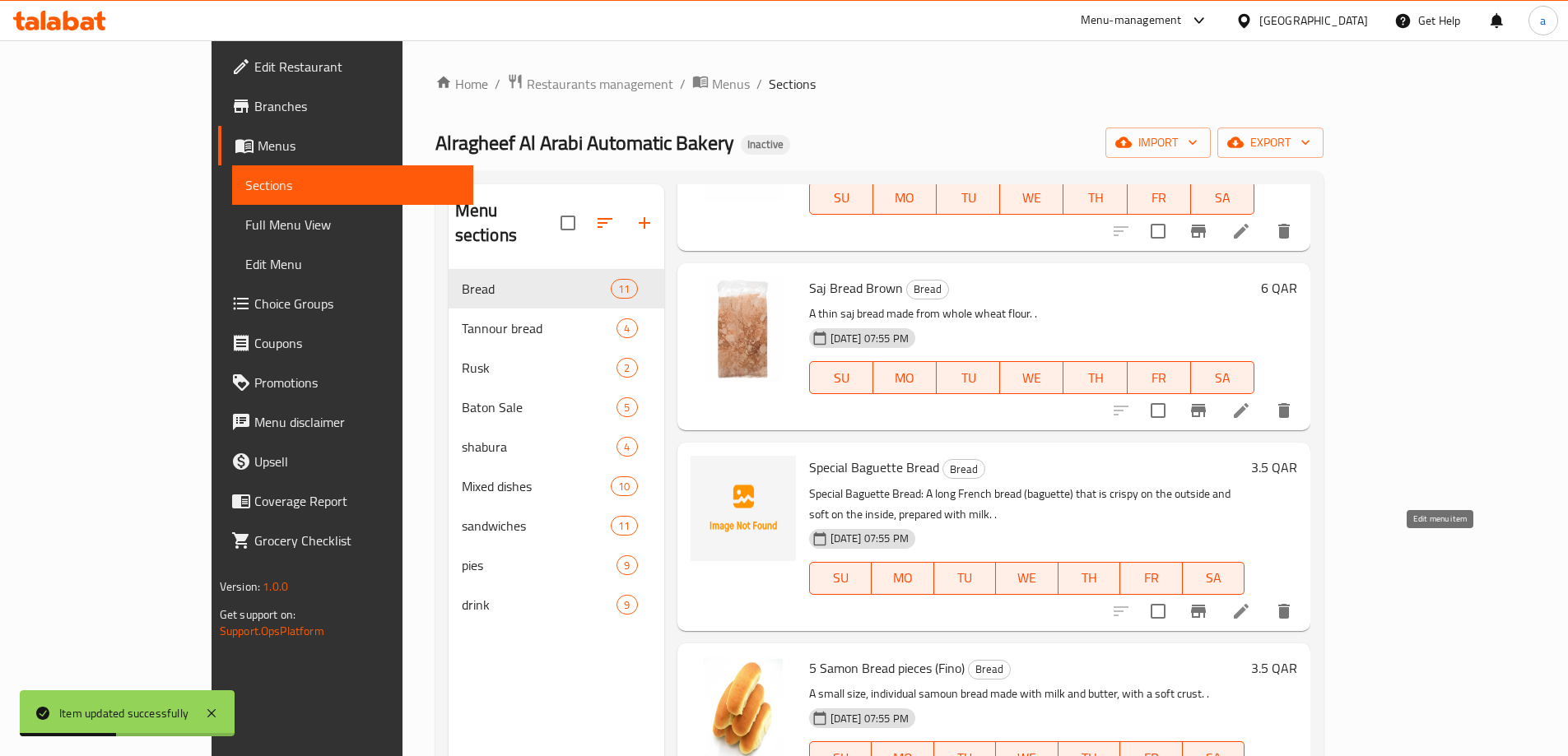
click at [1251, 601] on icon at bounding box center [1240, 611] width 19 height 19
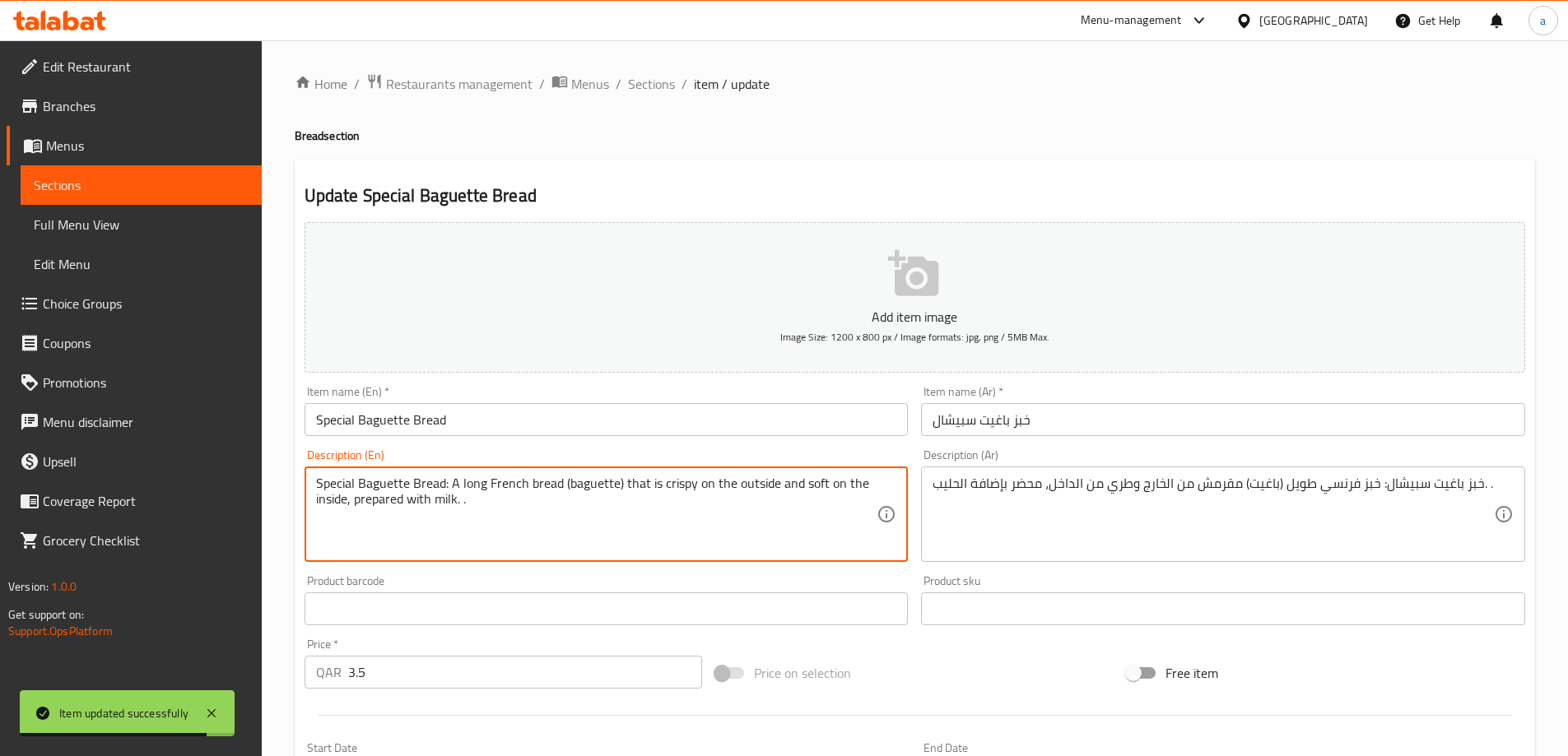
drag, startPoint x: 448, startPoint y: 481, endPoint x: 292, endPoint y: 480, distance: 156.0
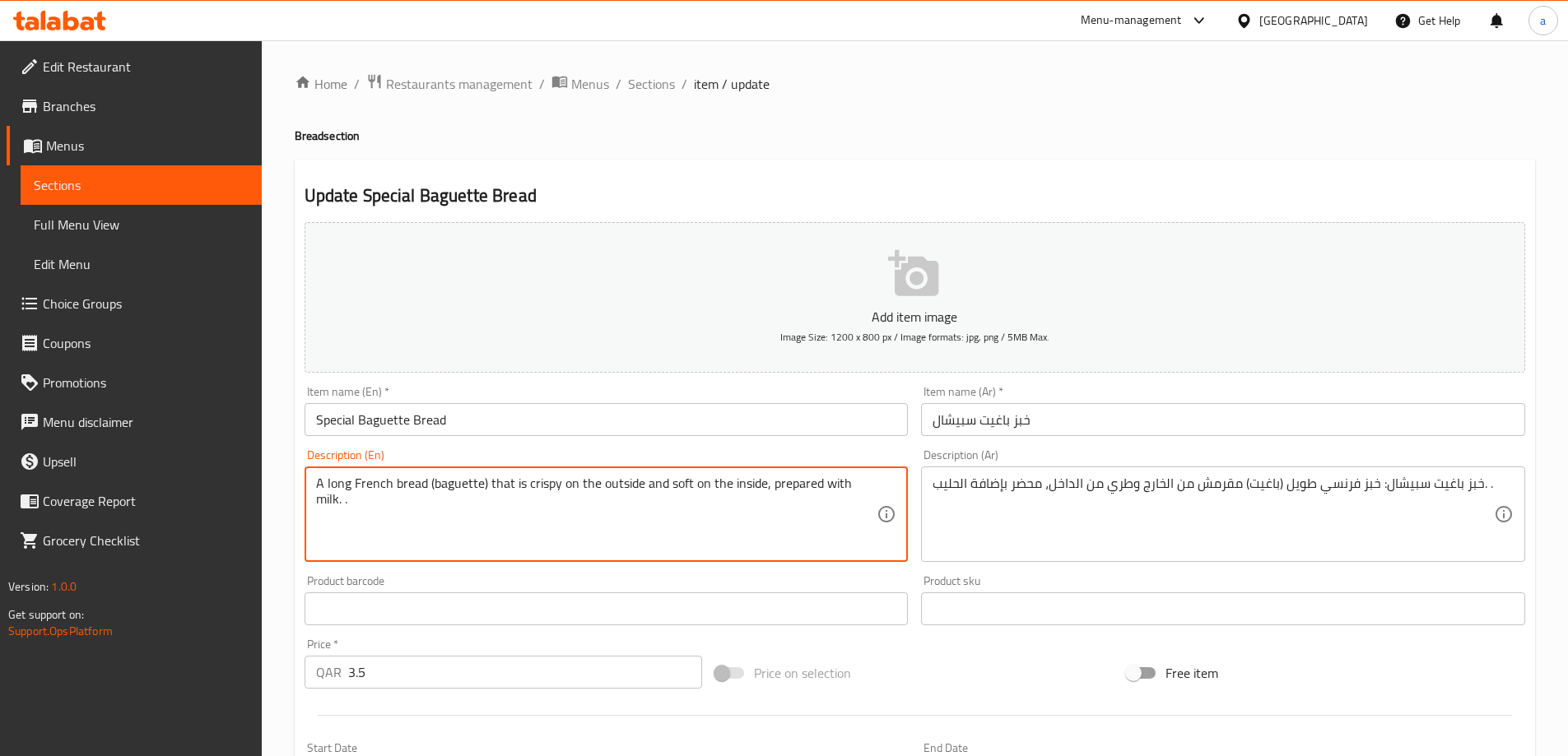
type textarea "A long French bread (baguette) that is crispy on the outside and soft on the in…"
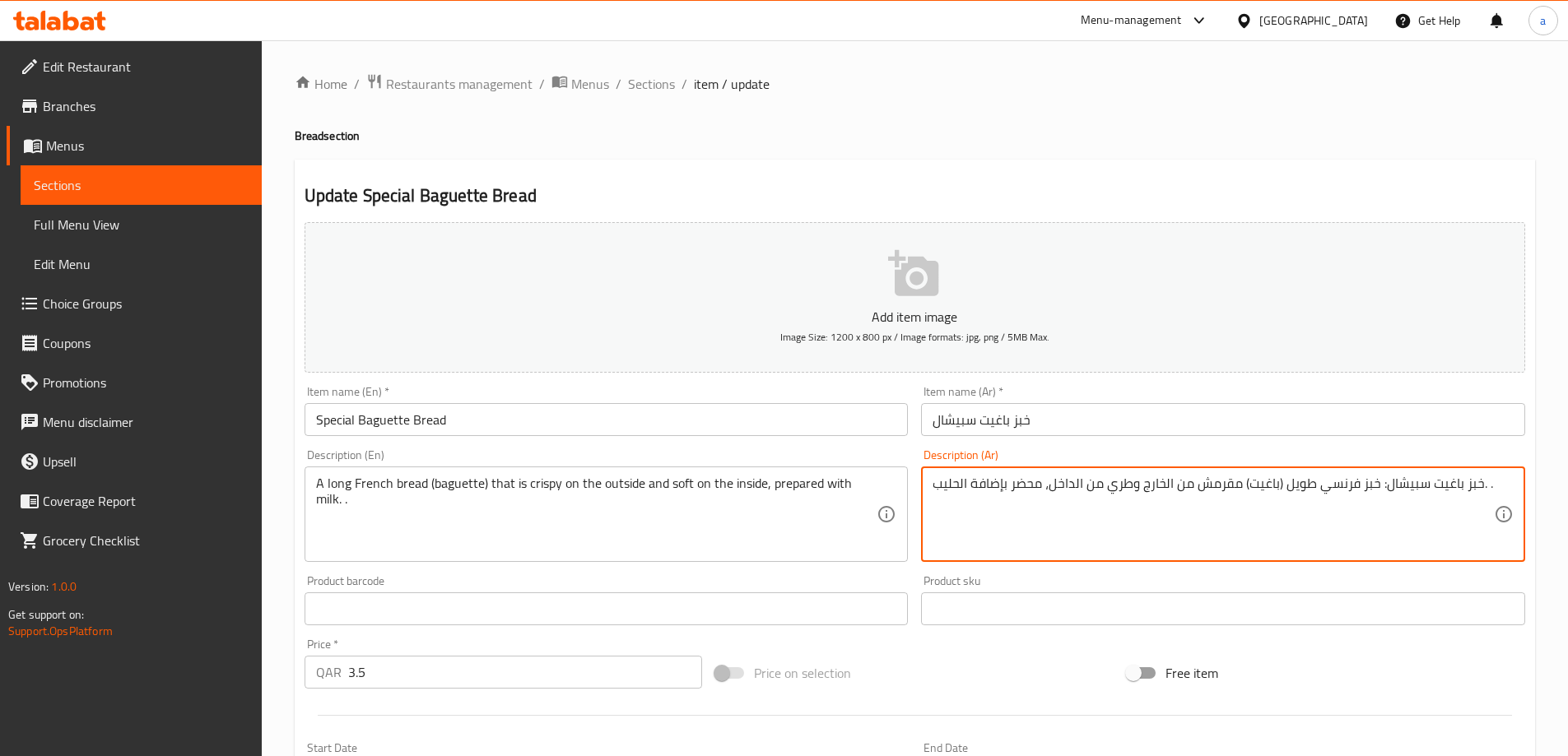
drag, startPoint x: 1380, startPoint y: 480, endPoint x: 1479, endPoint y: 482, distance: 99.0
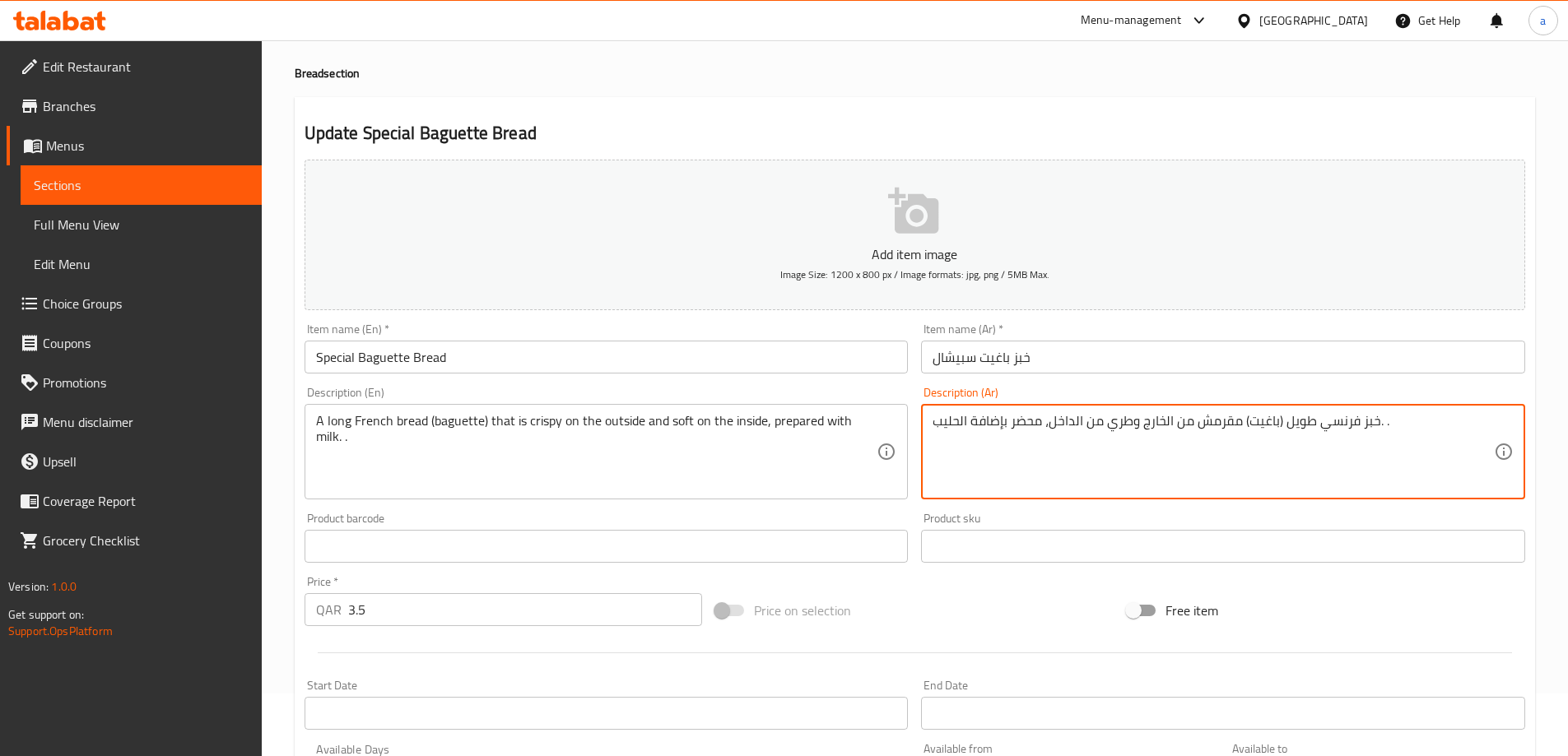
scroll to position [406, 0]
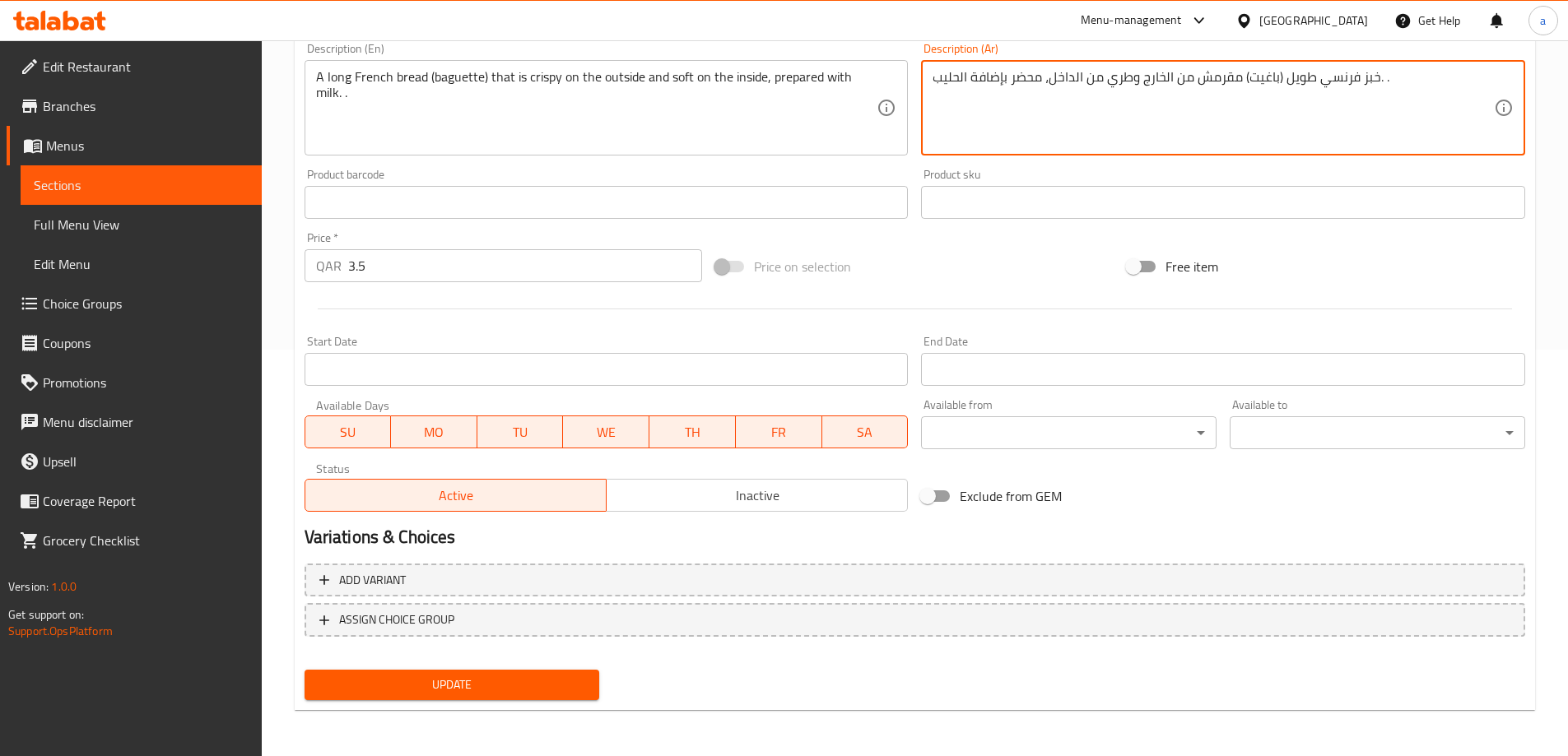
type textarea "خبز فرنسي طويل (باغيت) مقرمش من الخارج وطري من الداخل، محضر بإضافة الحليب. ."
click at [453, 673] on button "Update" at bounding box center [452, 685] width 295 height 31
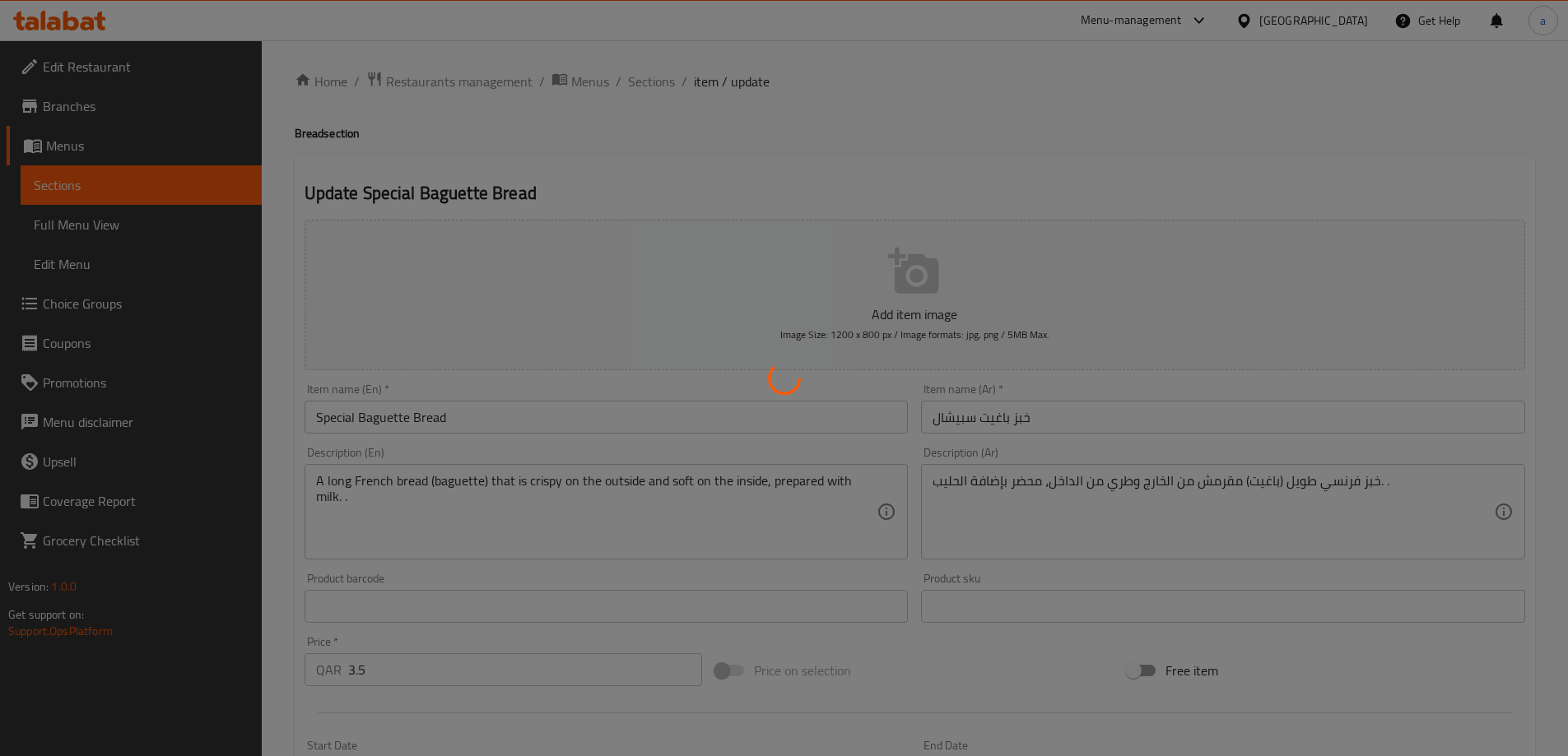
scroll to position [0, 0]
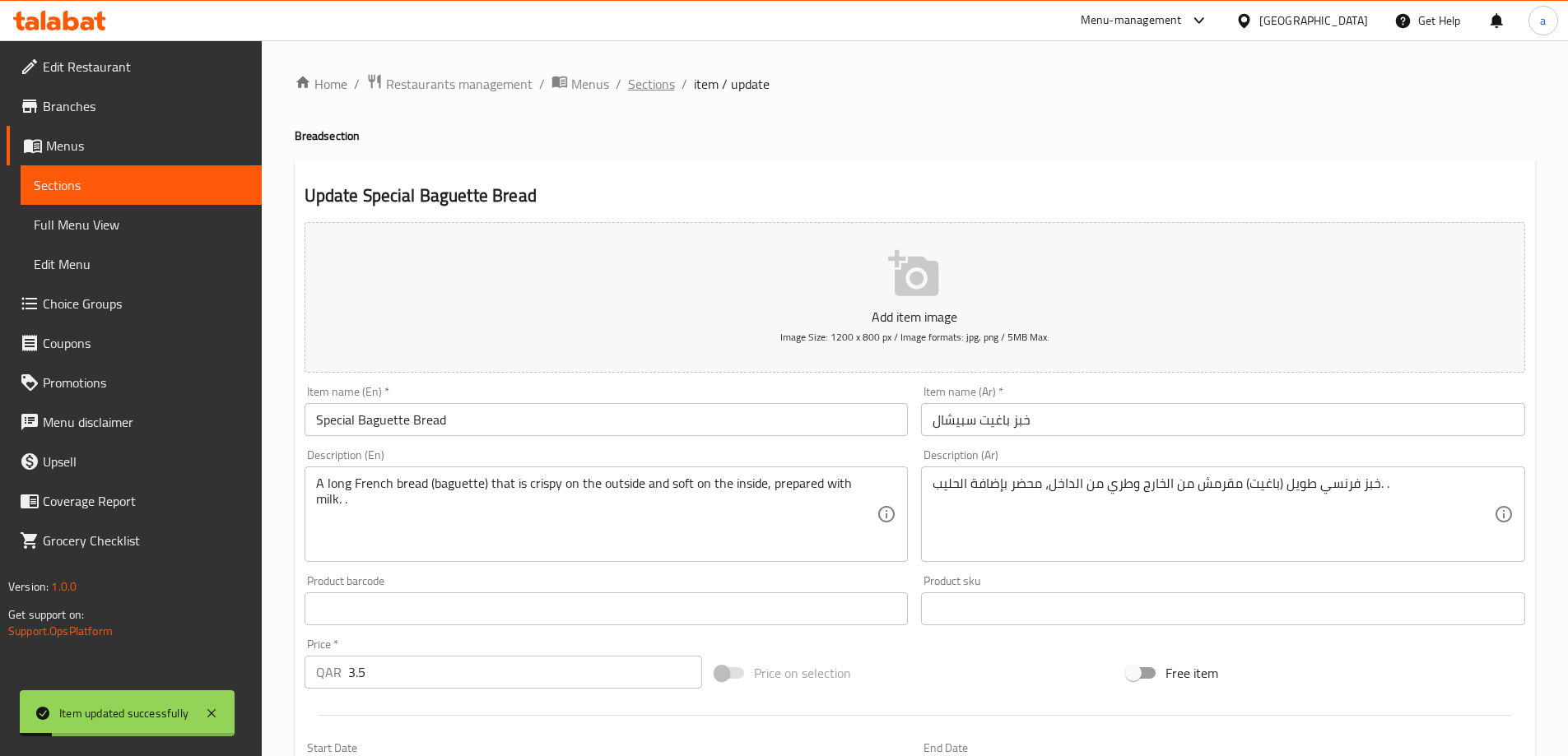
click at [653, 82] on span "Sections" at bounding box center [651, 83] width 47 height 19
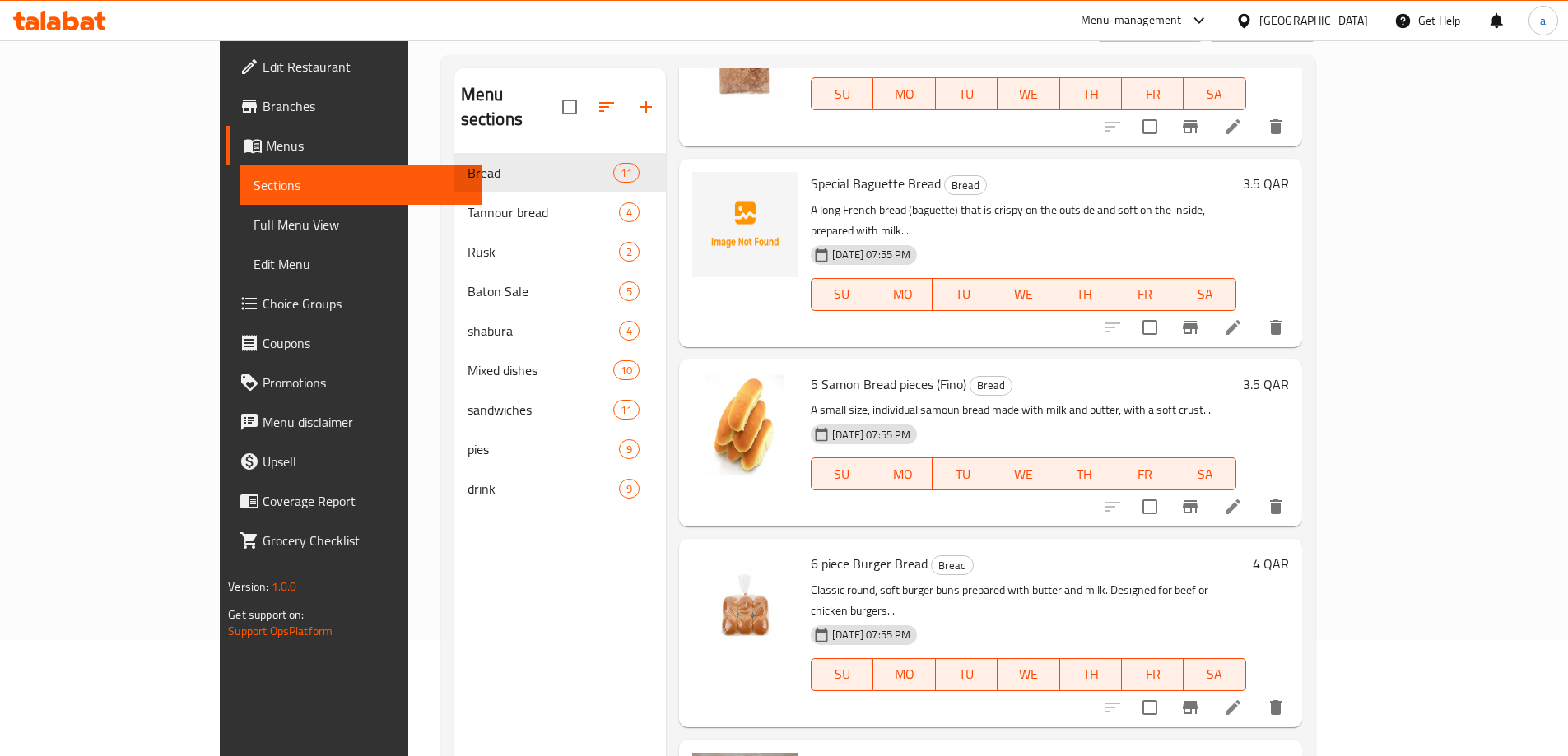
scroll to position [230, 0]
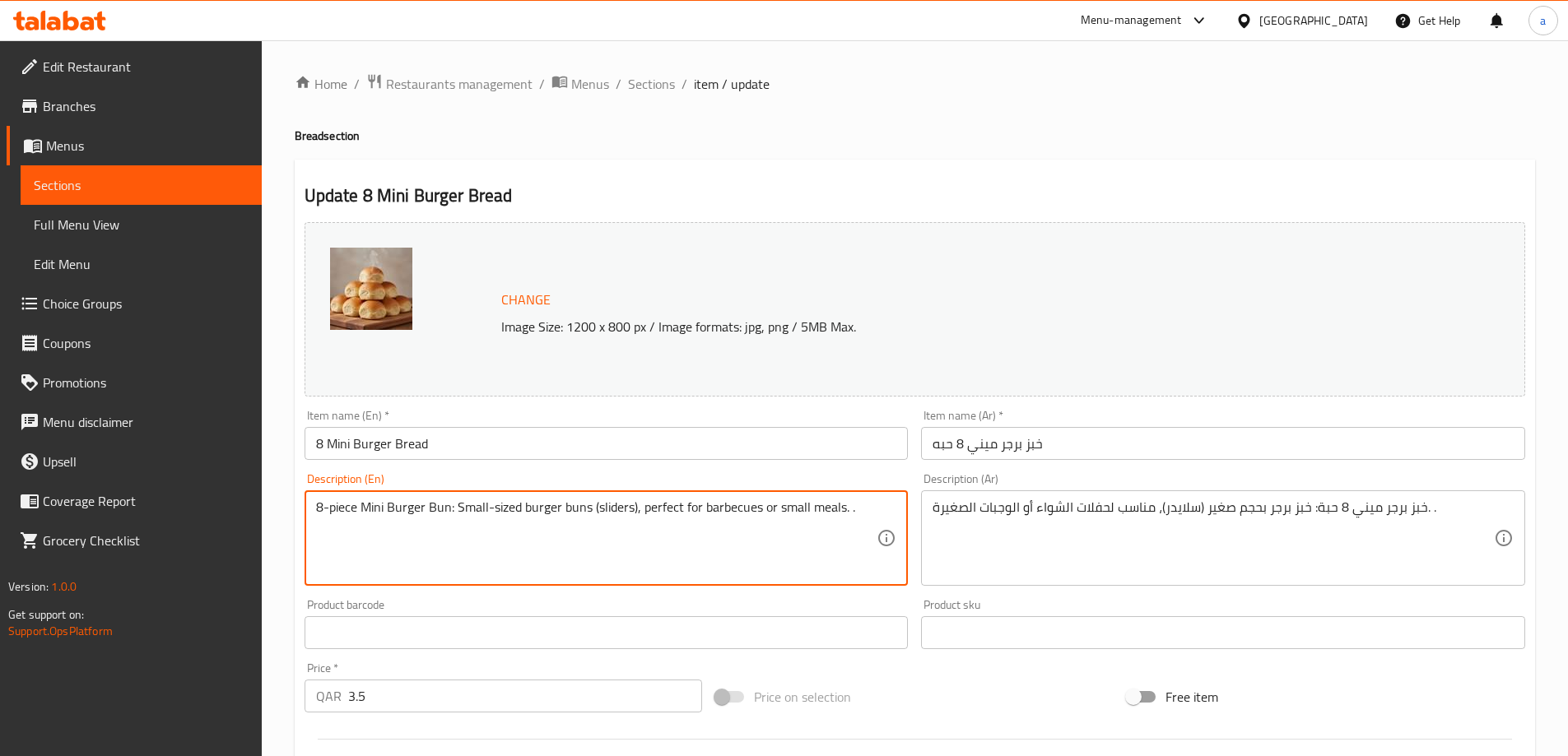
drag, startPoint x: 453, startPoint y: 509, endPoint x: 300, endPoint y: 512, distance: 153.0
type textarea "Small-sized burger buns (sliders), perfect for barbecues or small meals. ."
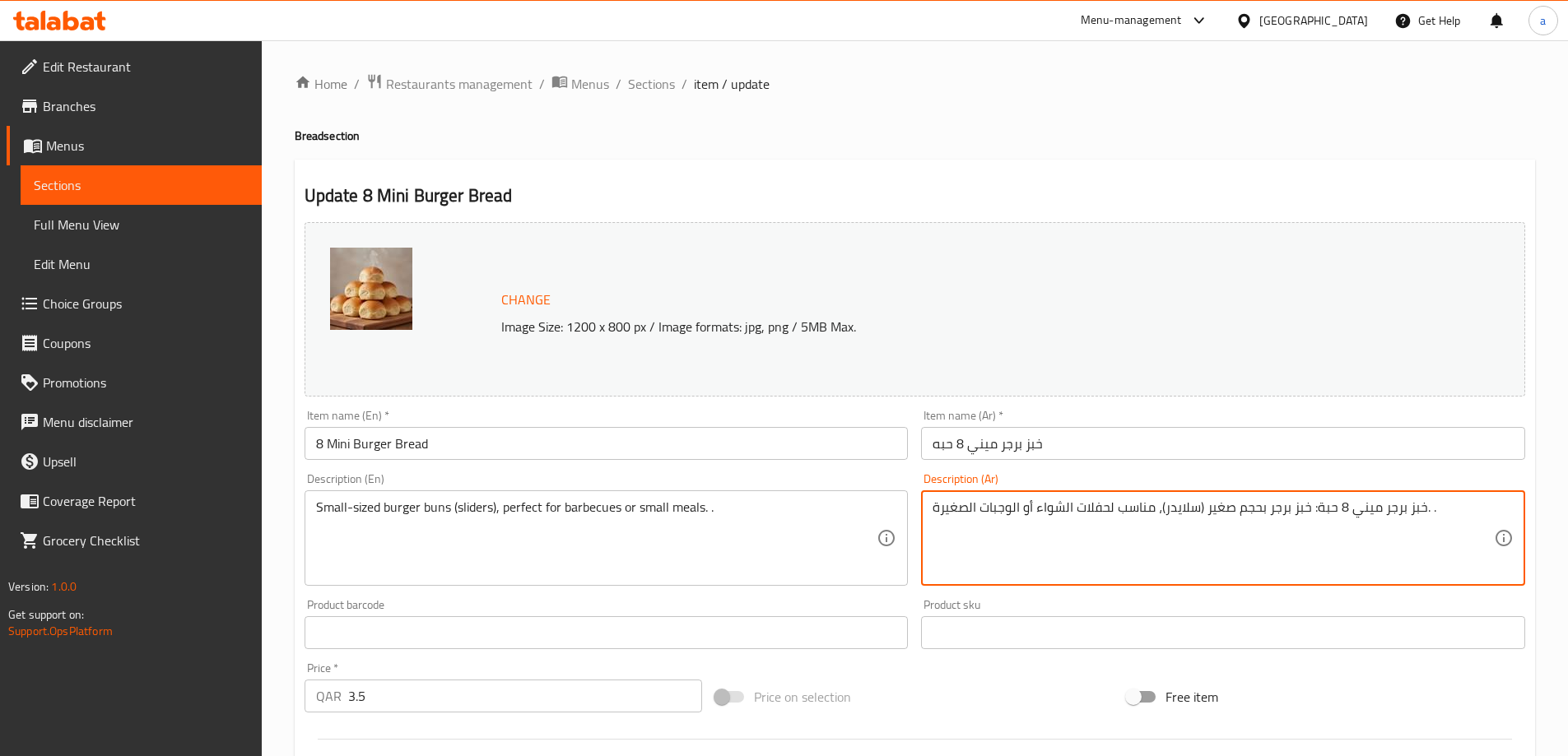
drag, startPoint x: 1310, startPoint y: 511, endPoint x: 1424, endPoint y: 523, distance: 114.6
type textarea "خبز برجر بحجم صغير (سلايدر)، مناسب لحفلات الشواء أو الوجبات الصغيرة. ."
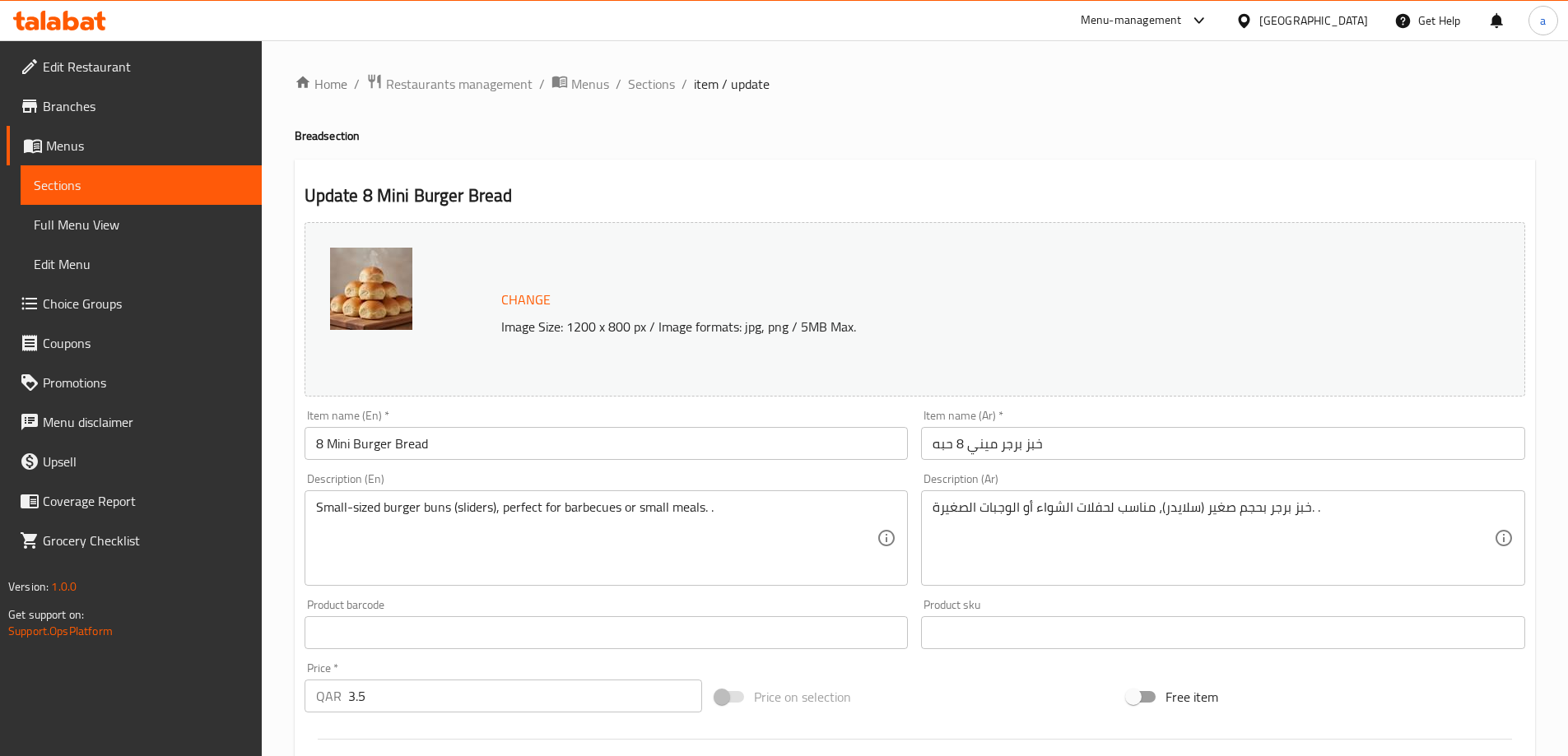
click at [568, 420] on div "Item name (En)   * 8 Mini Burger Bread Item name (En) *" at bounding box center [606, 435] width 604 height 50
drag, startPoint x: 568, startPoint y: 427, endPoint x: 525, endPoint y: 413, distance: 45.2
click at [565, 425] on div "Item name (En)   * 8 Mini Burger Bread Item name (En) *" at bounding box center [606, 435] width 604 height 50
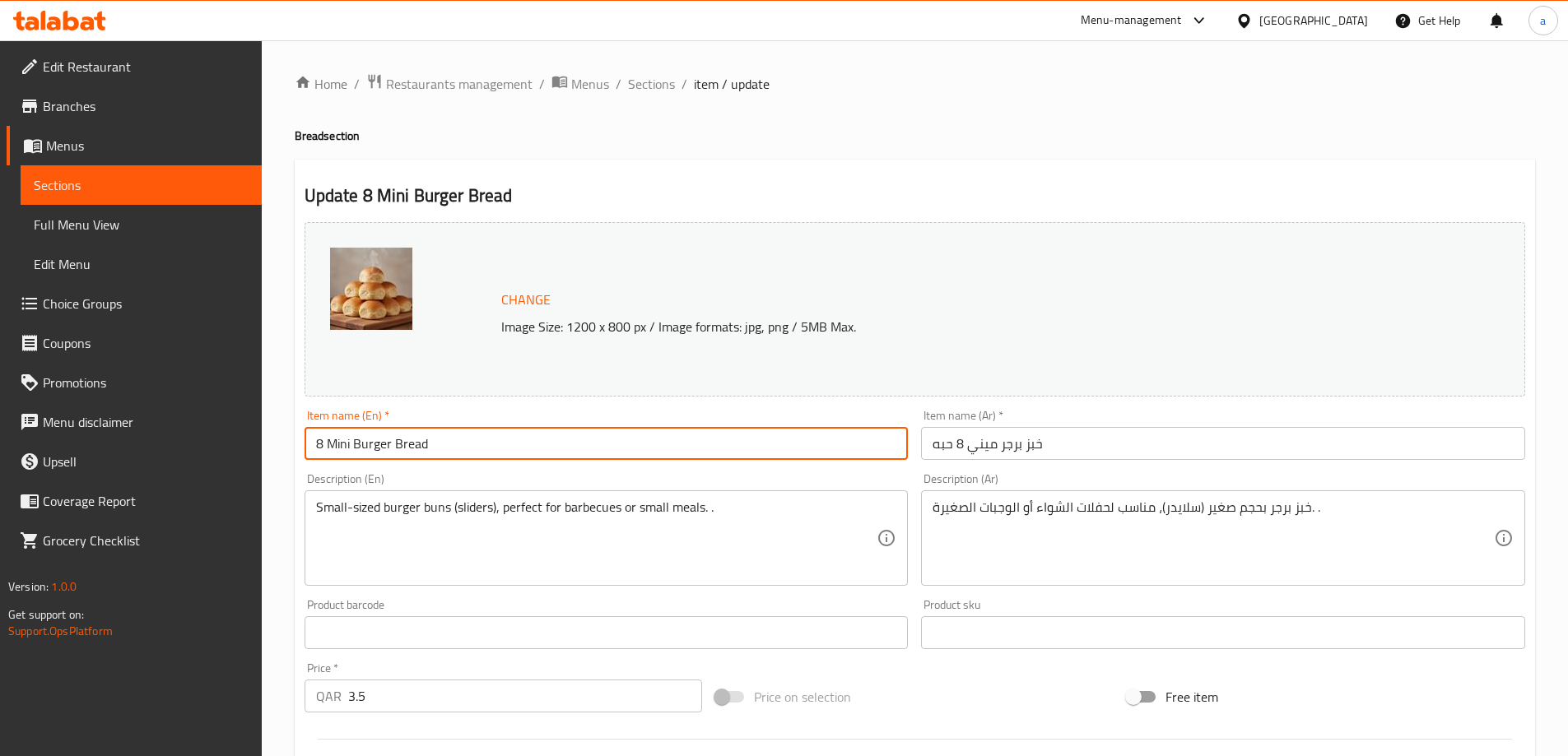
click at [436, 437] on input "8 Mini Burger Bread" at bounding box center [606, 443] width 604 height 33
paste input "piece"
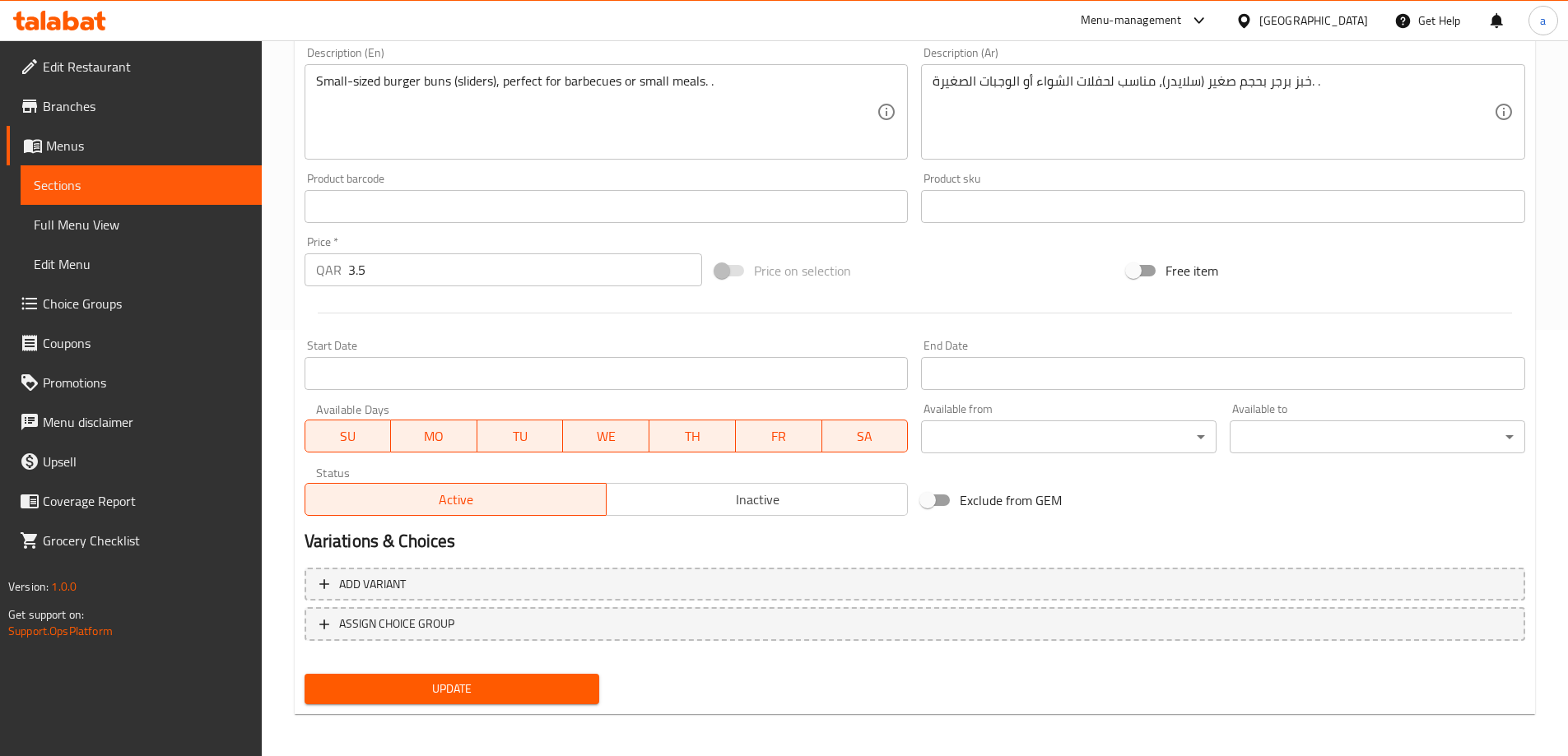
scroll to position [430, 0]
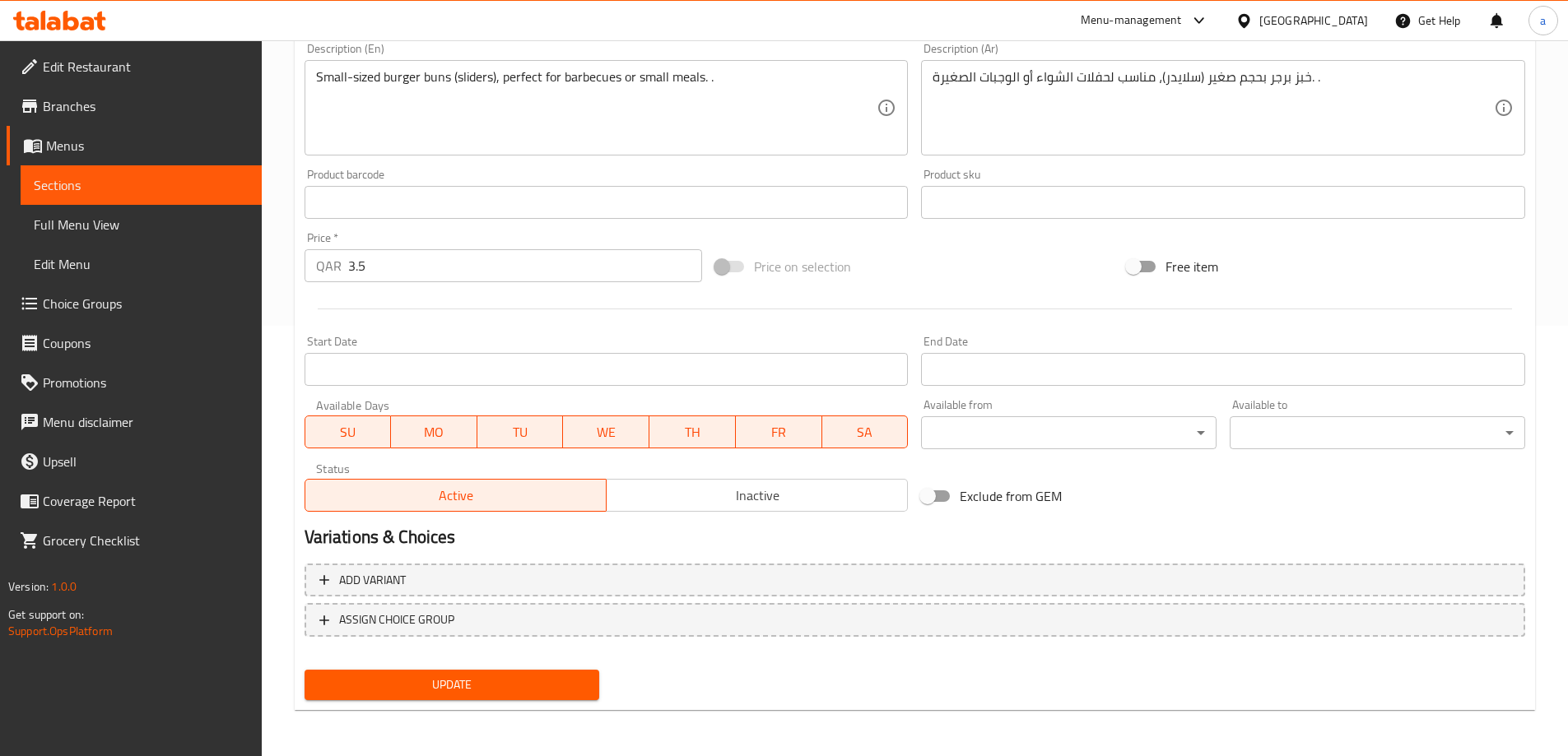
type input "8 Mini Burger Bread piece"
click at [490, 695] on span "Update" at bounding box center [452, 685] width 269 height 20
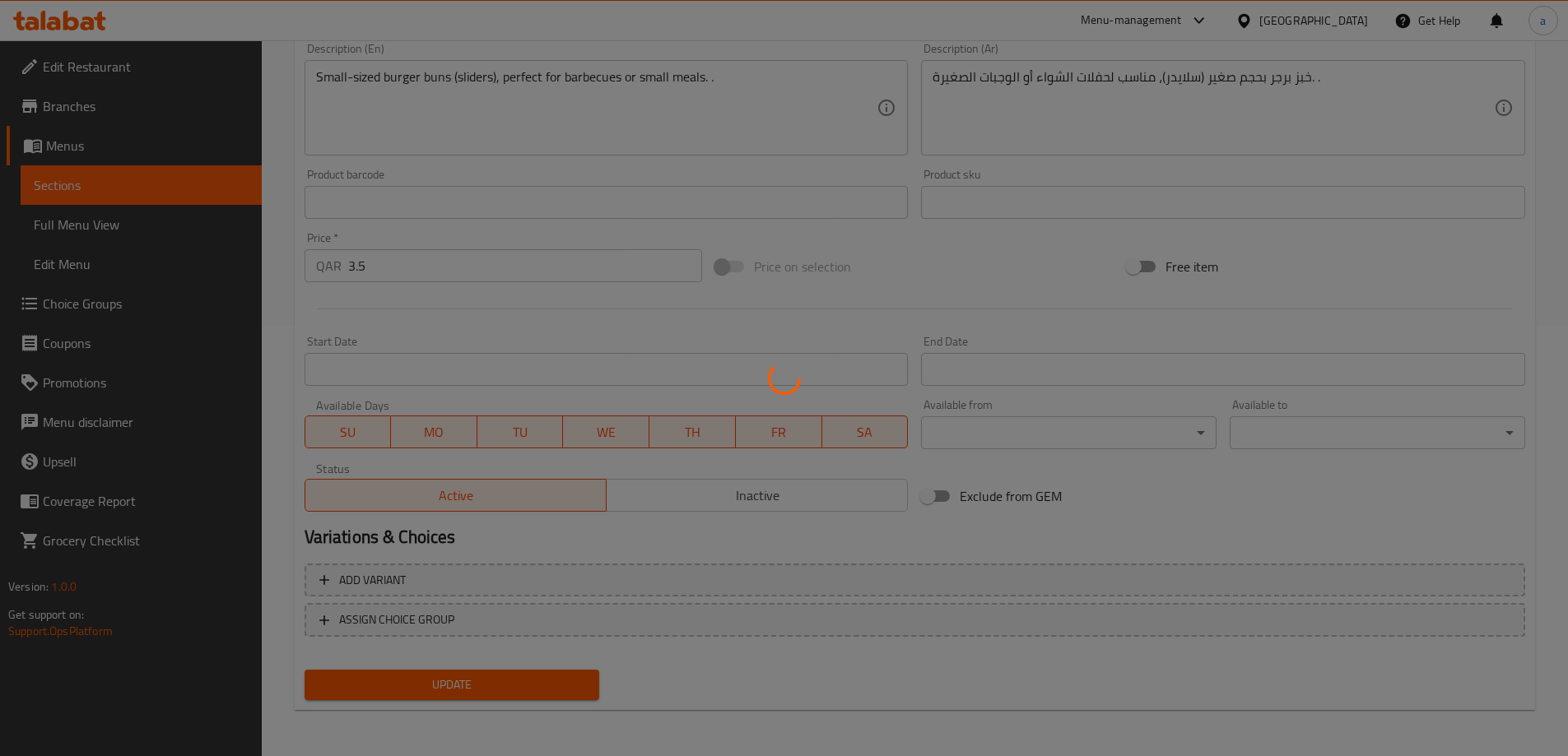
scroll to position [0, 0]
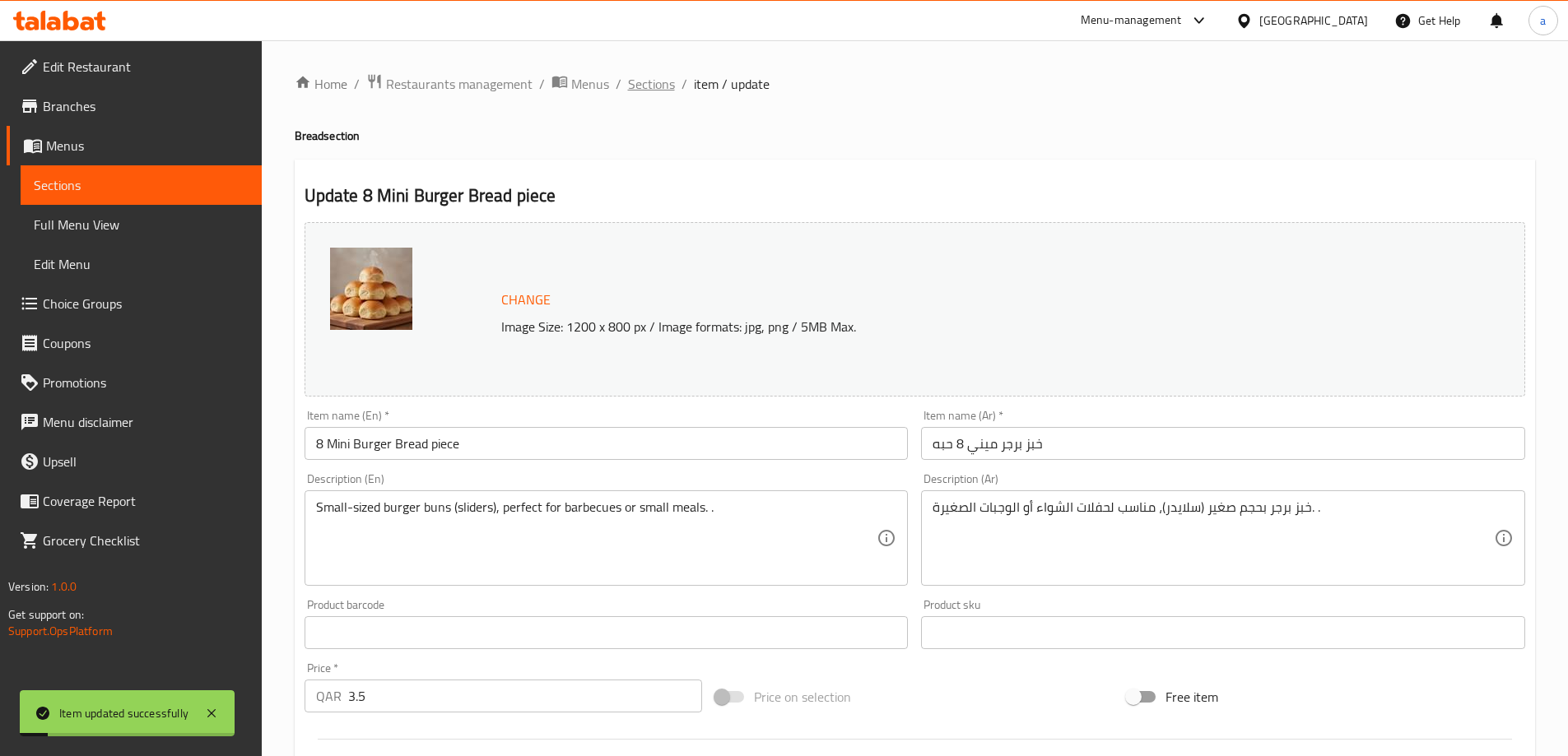
click at [653, 90] on span "Sections" at bounding box center [651, 83] width 47 height 19
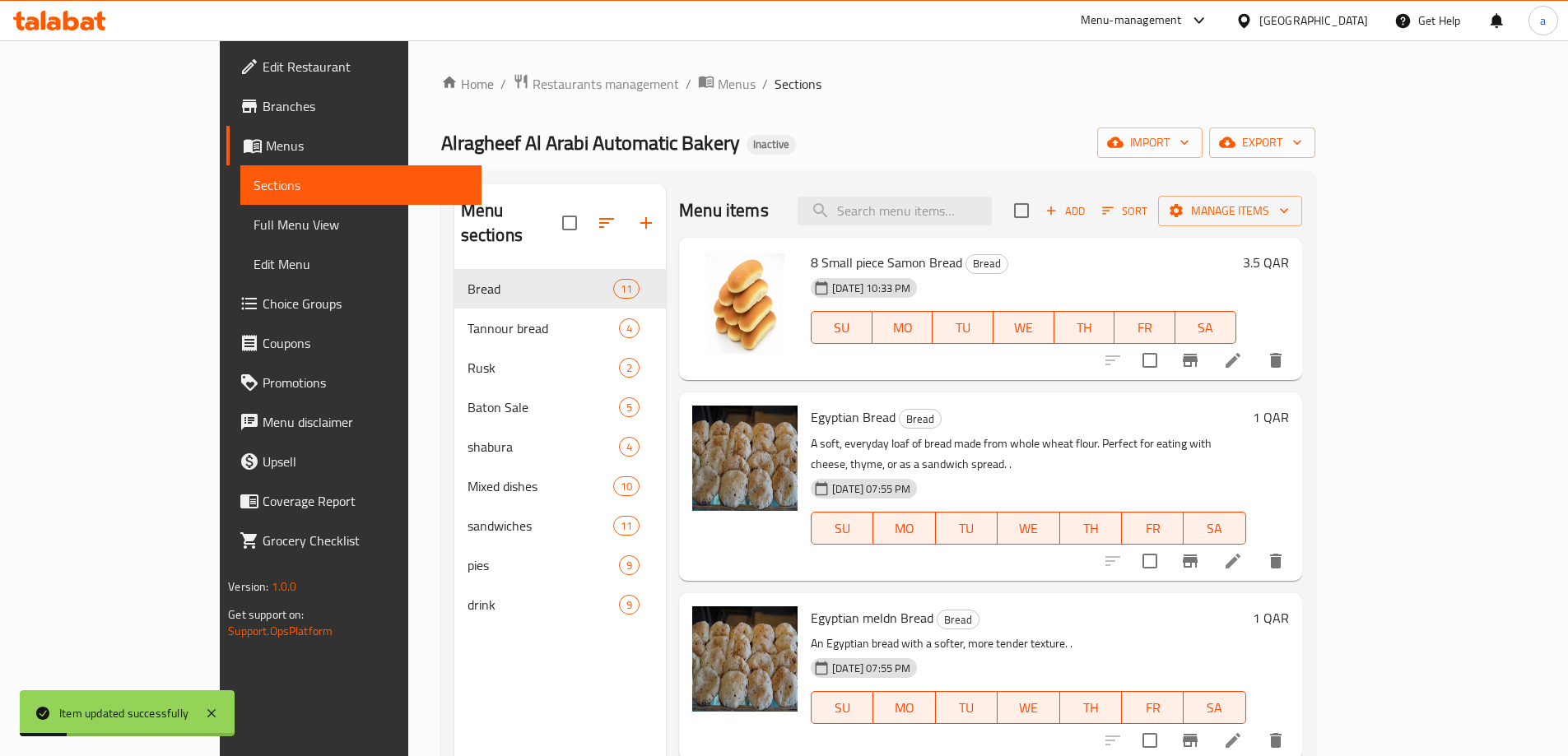
scroll to position [329, 0]
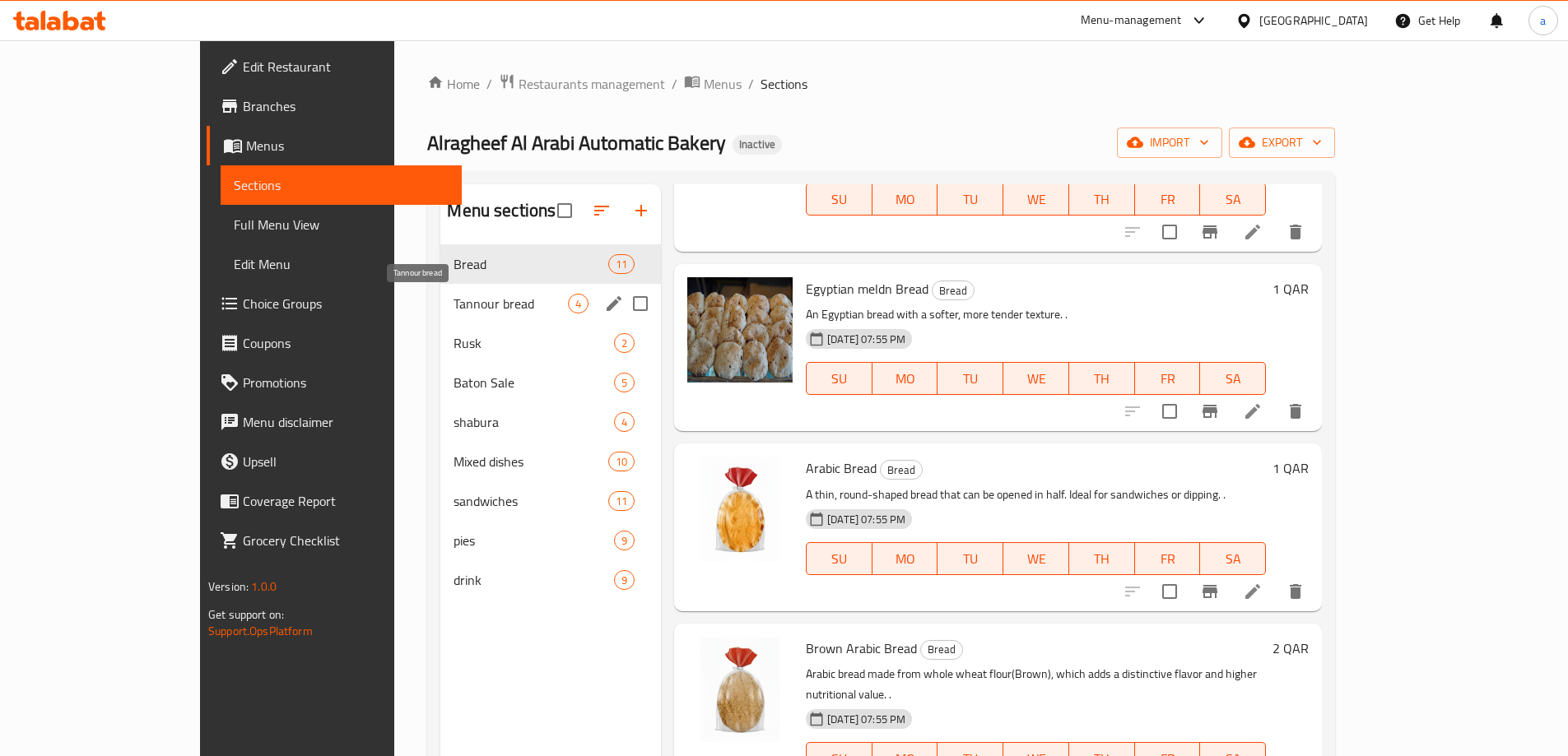
click at [454, 311] on span "Tannour bread" at bounding box center [511, 303] width 115 height 19
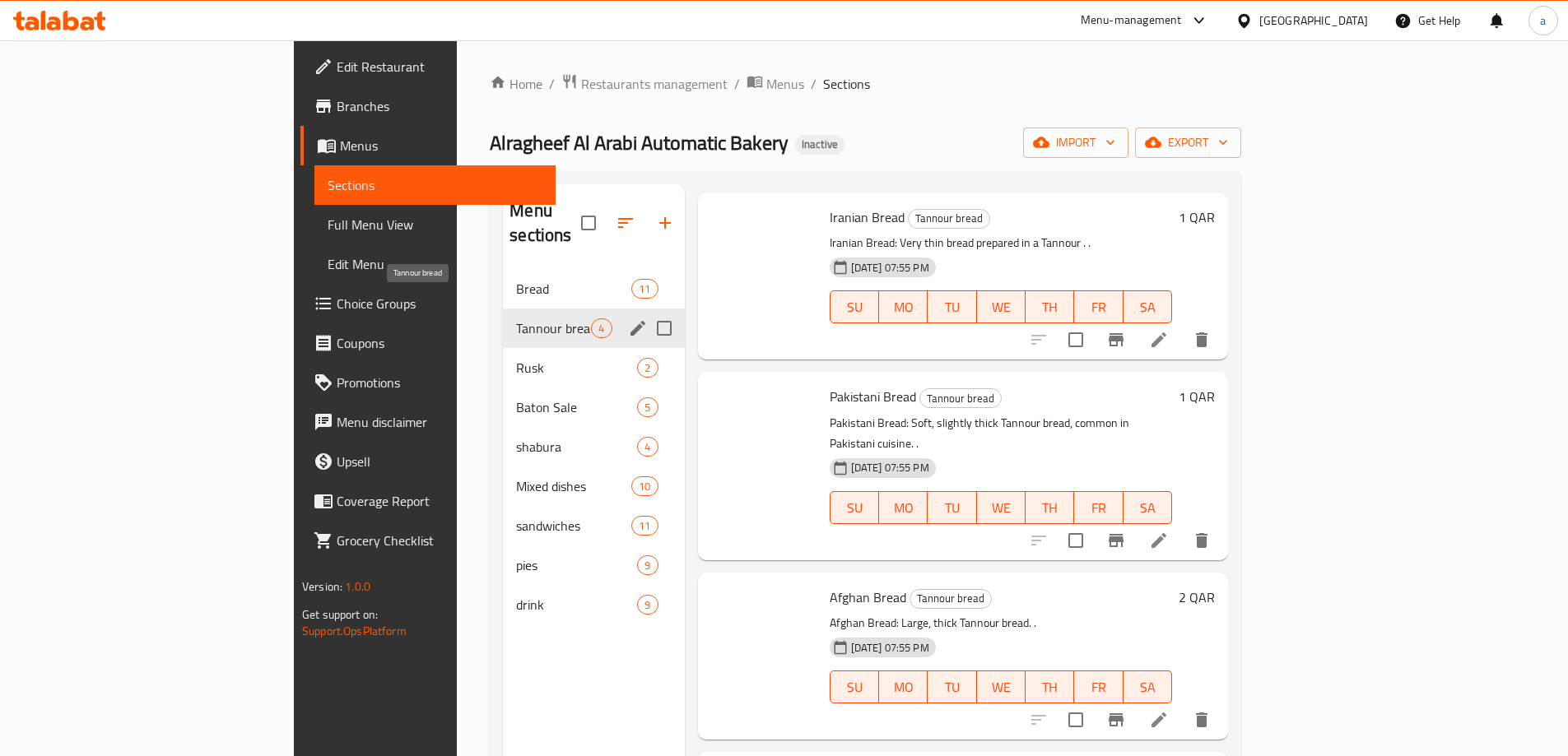
scroll to position [4, 0]
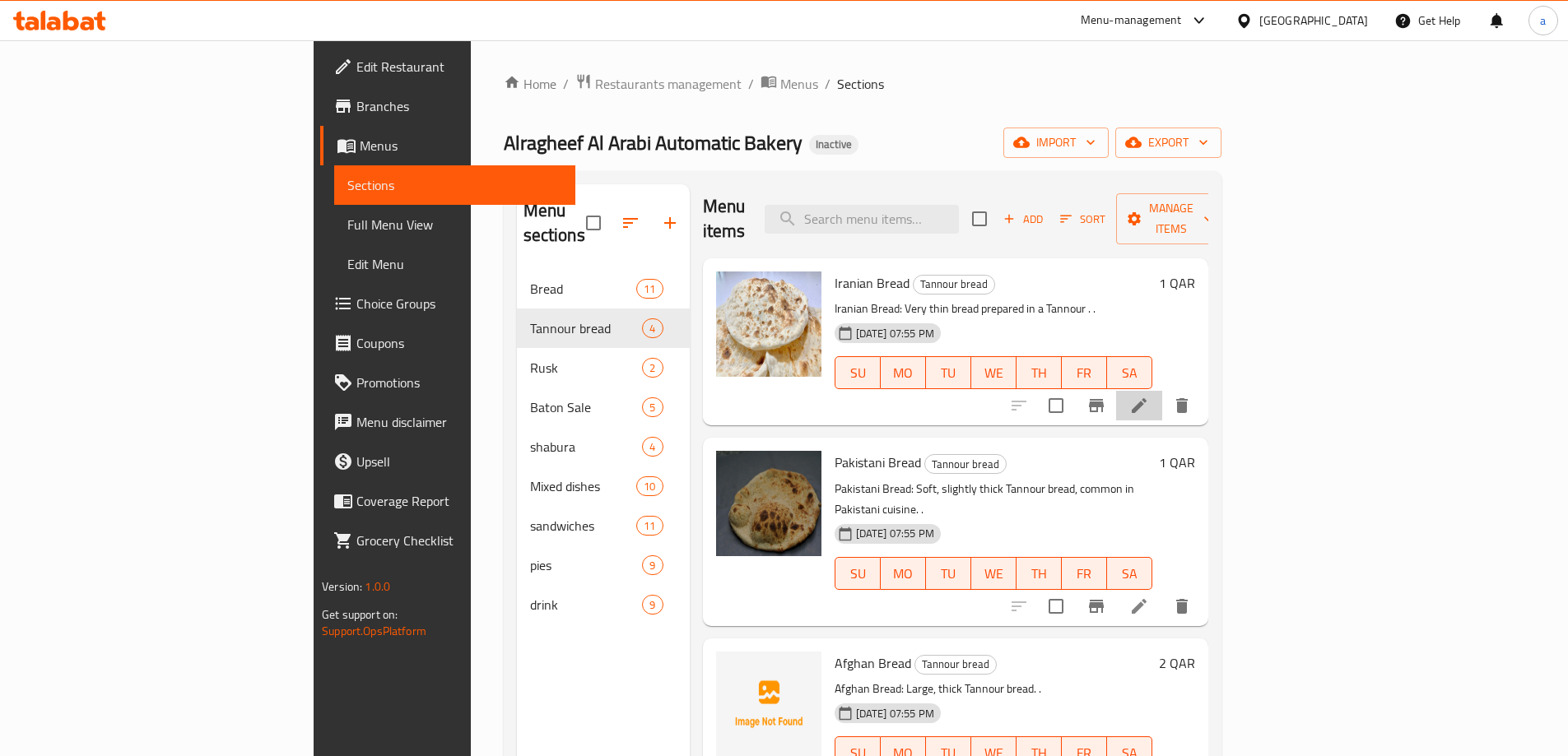
click at [1162, 390] on li at bounding box center [1139, 405] width 46 height 30
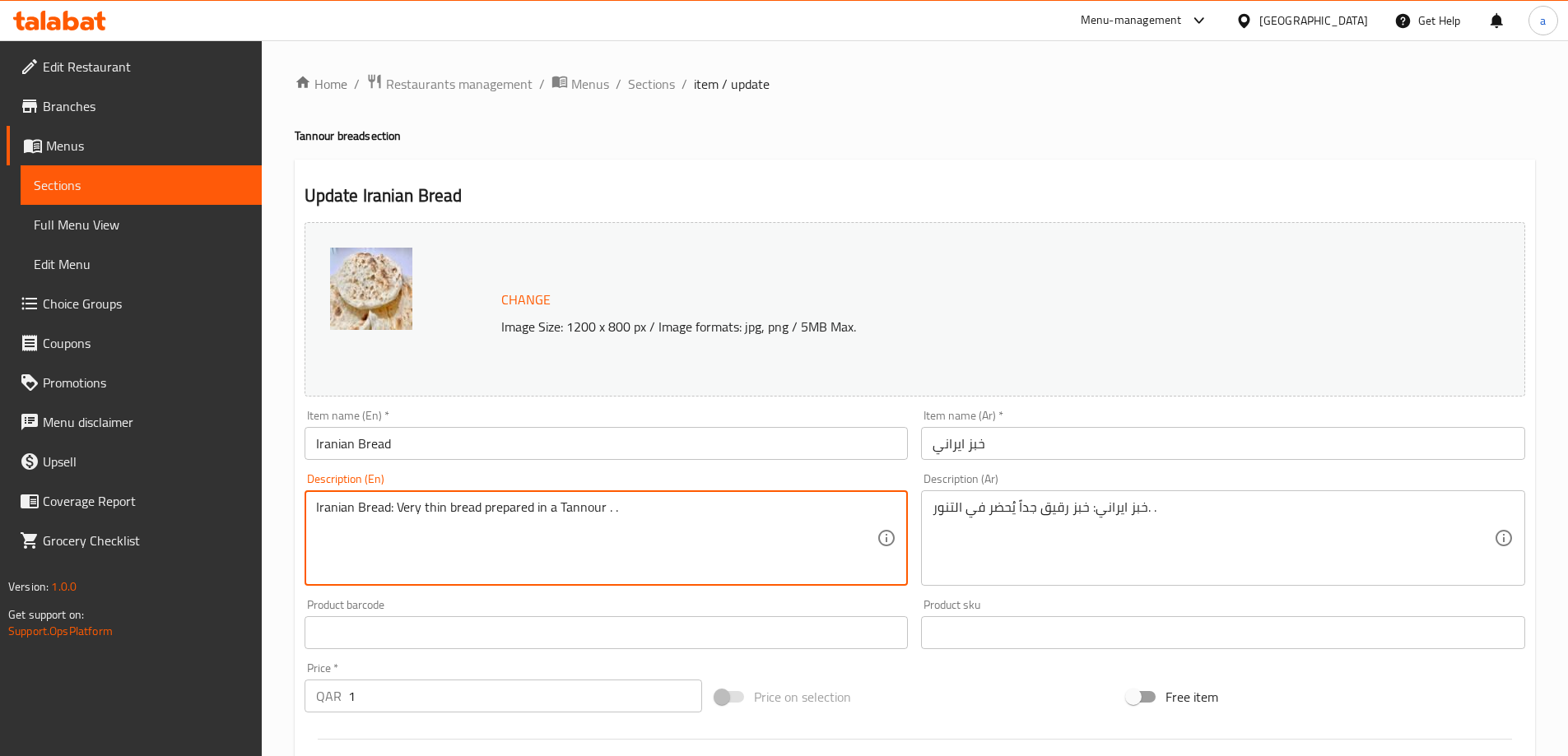
drag, startPoint x: 392, startPoint y: 508, endPoint x: 314, endPoint y: 510, distance: 78.0
type textarea "Very thin bread prepared in a Tannour . ."
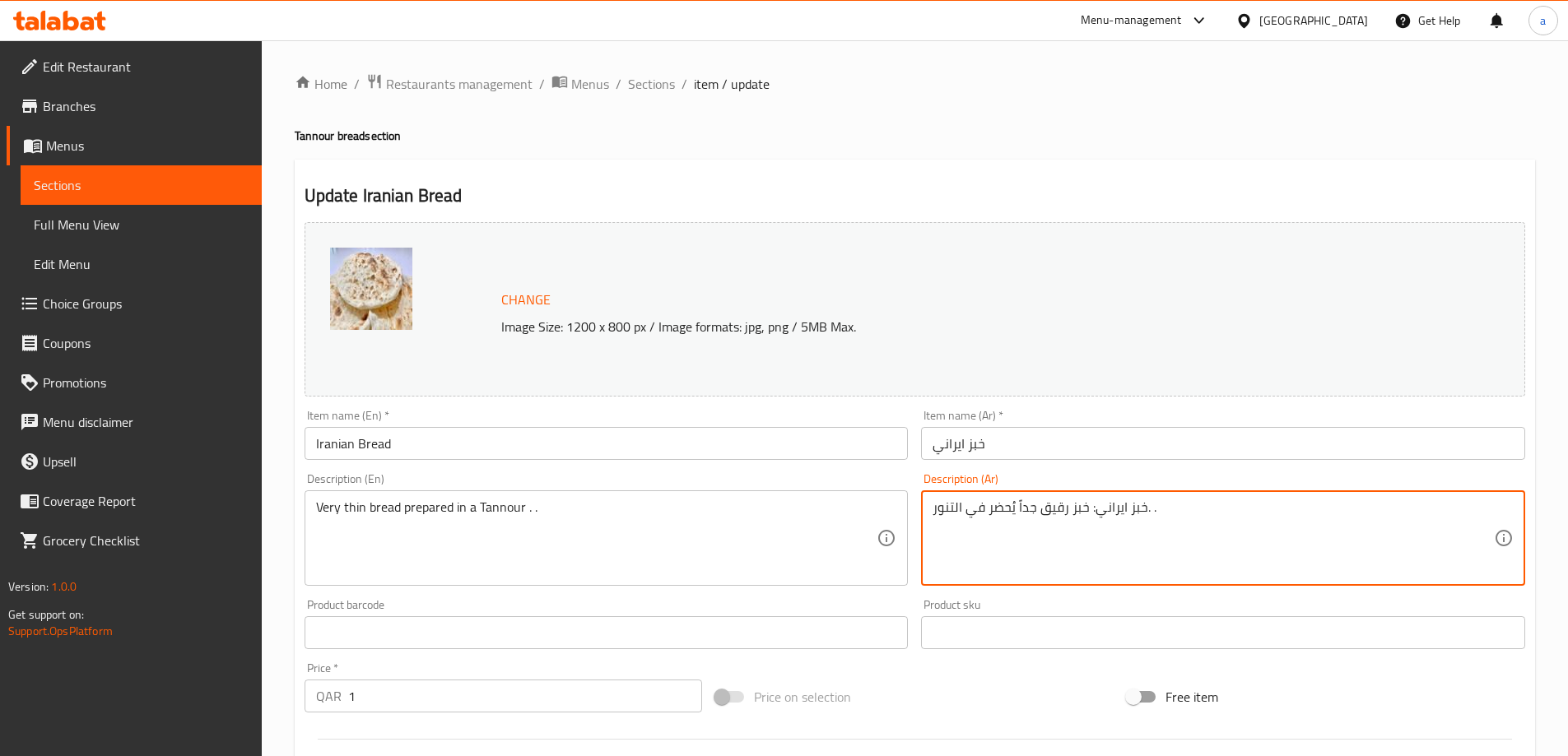
drag, startPoint x: 1090, startPoint y: 514, endPoint x: 1145, endPoint y: 520, distance: 55.3
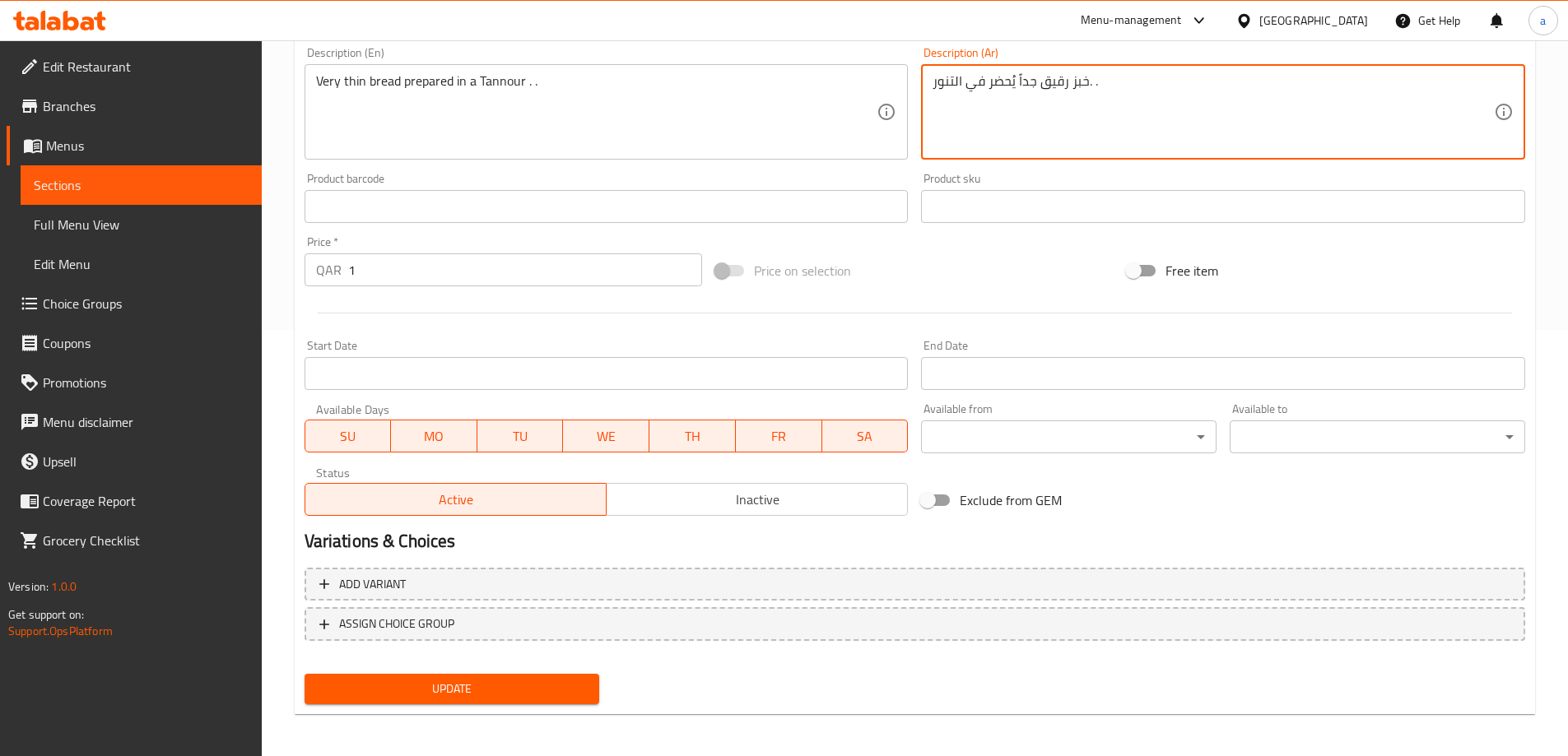
scroll to position [430, 0]
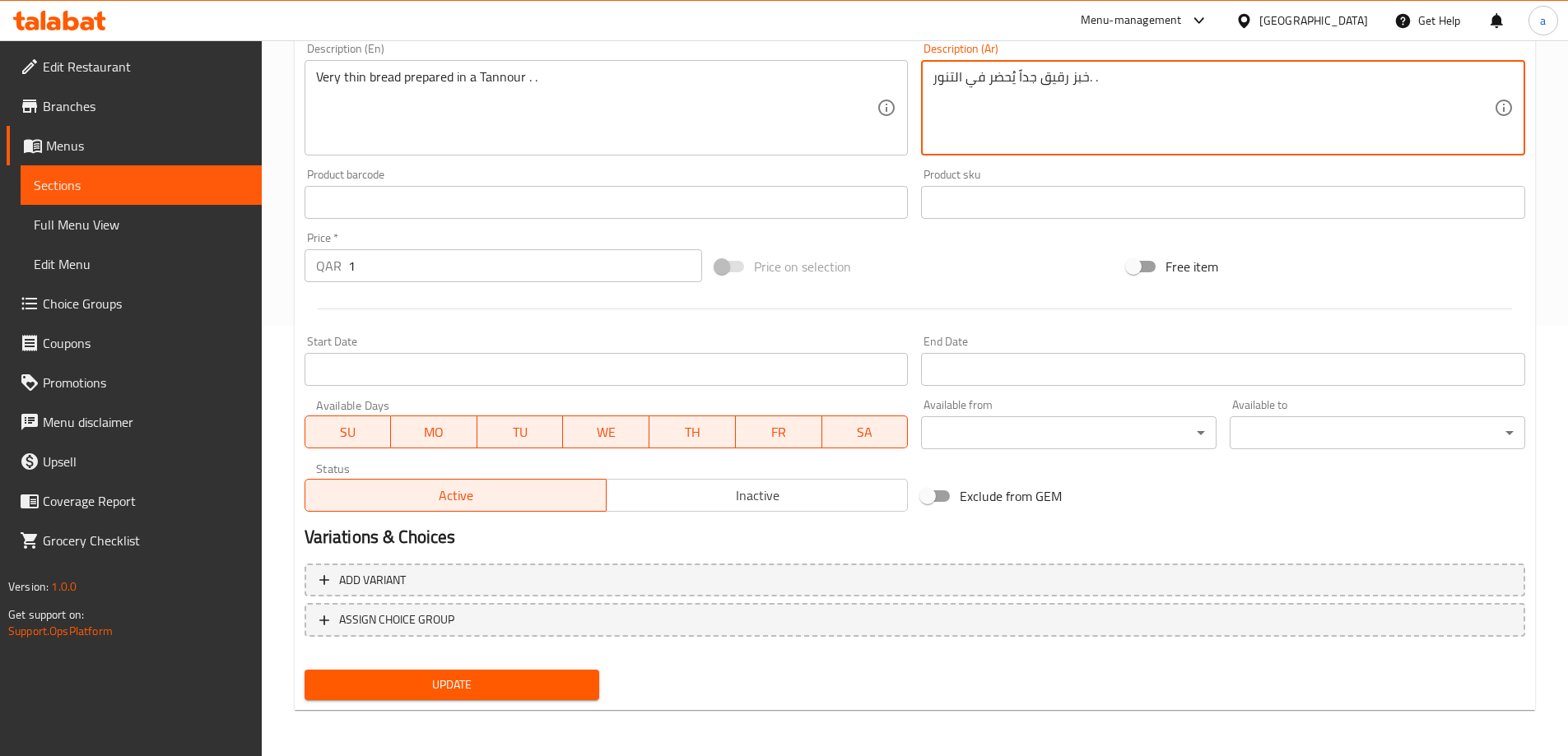
type textarea "خبز رقيق جداً يُحضر في التنور. ."
click at [516, 672] on button "Update" at bounding box center [452, 685] width 295 height 31
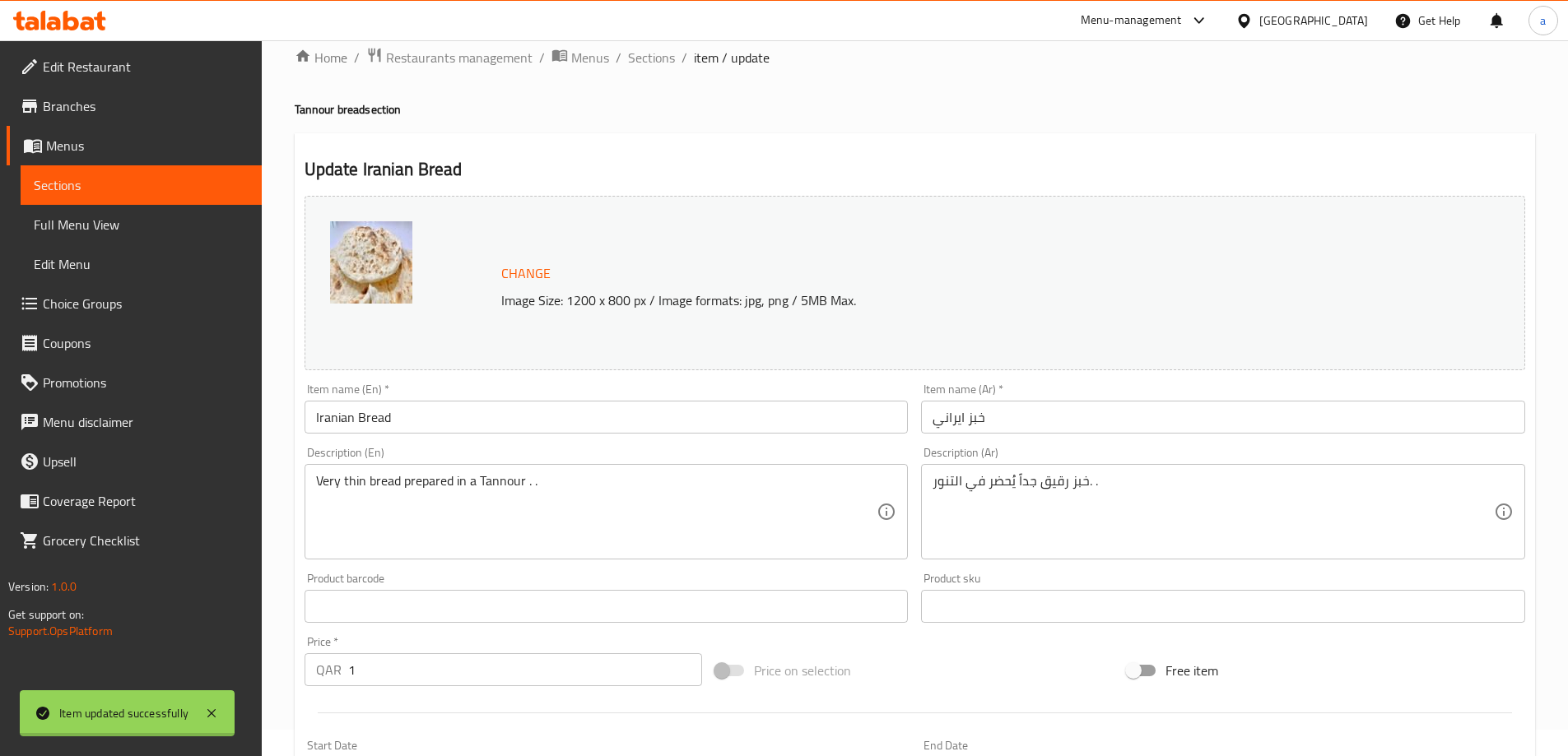
scroll to position [0, 0]
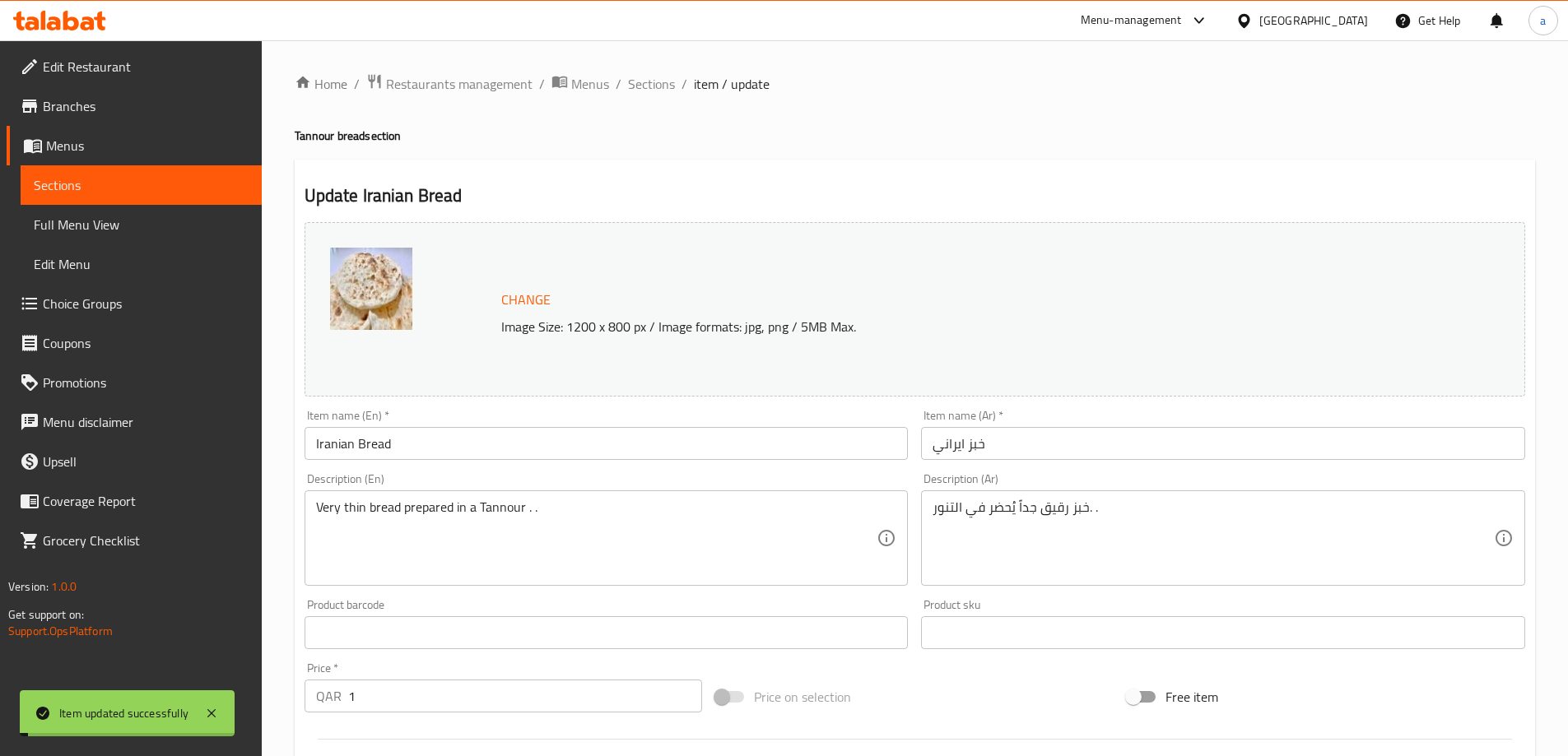
click at [653, 96] on div "Home / Restaurants management / Menus / Sections / item / update Tannour bread …" at bounding box center [915, 613] width 1240 height 1080
click at [651, 90] on span "Sections" at bounding box center [651, 83] width 47 height 19
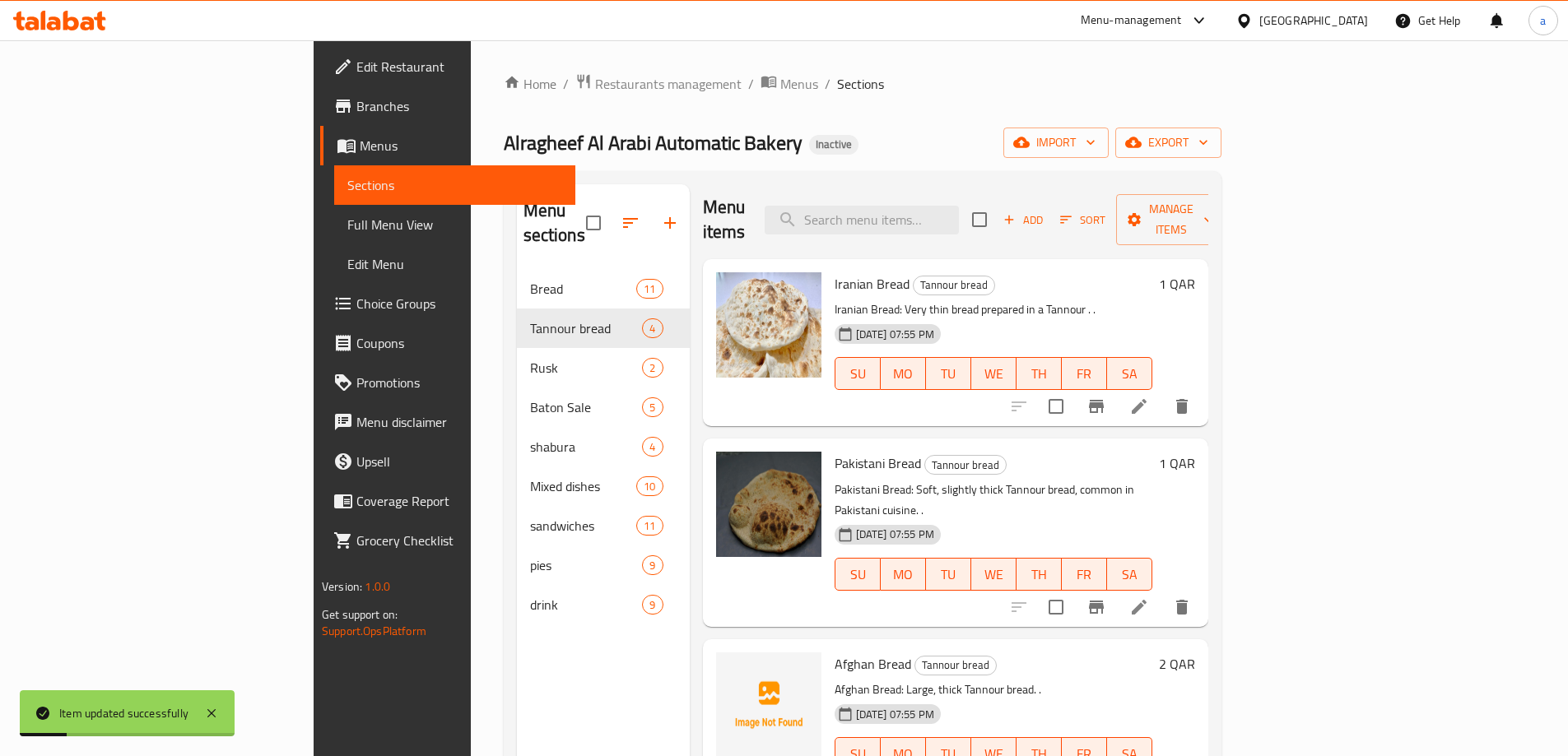
scroll to position [4, 0]
click at [1162, 591] on li at bounding box center [1139, 606] width 46 height 30
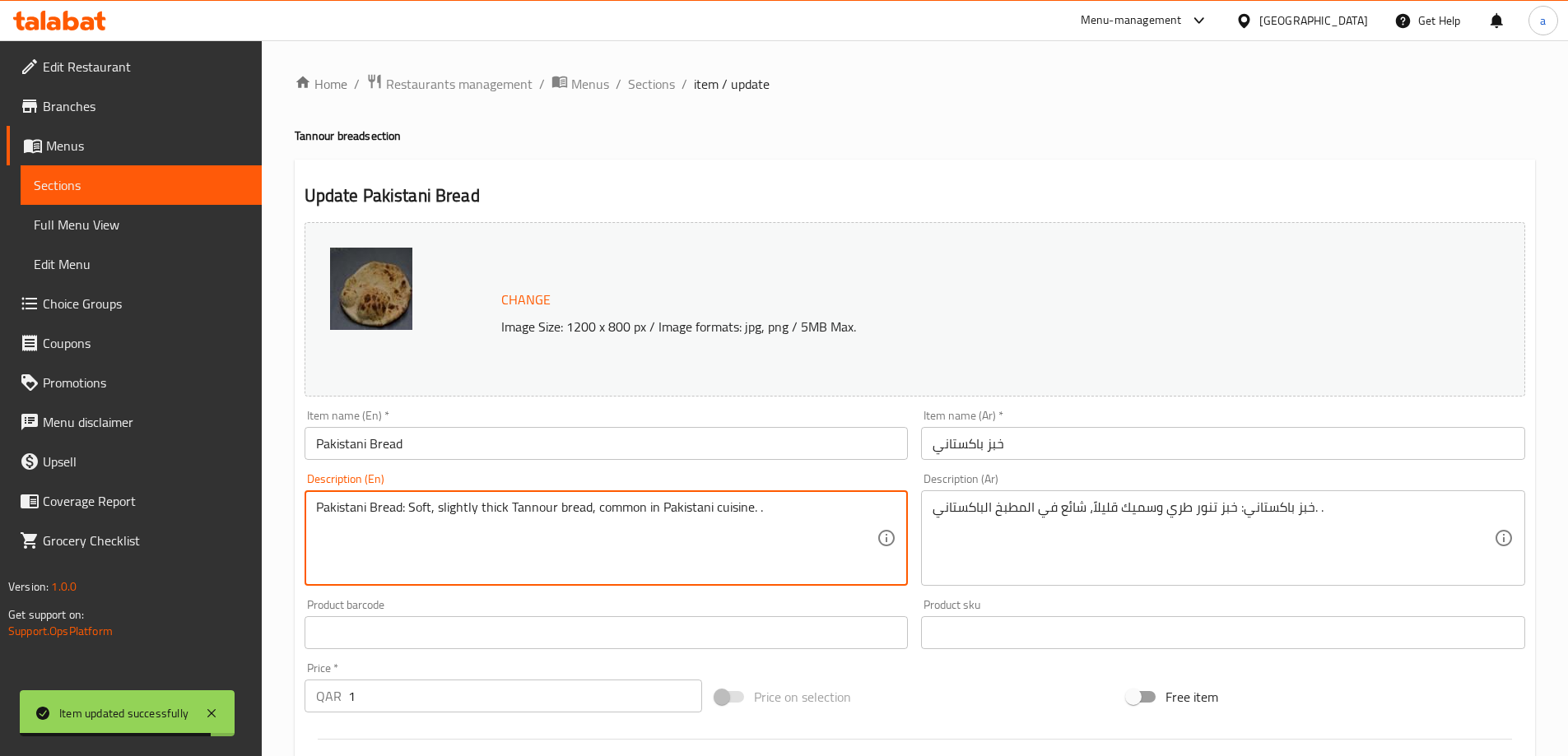
drag, startPoint x: 407, startPoint y: 510, endPoint x: 315, endPoint y: 503, distance: 92.3
type textarea "Soft, slightly thick Tannour bread, common in Pakistani cuisine. ."
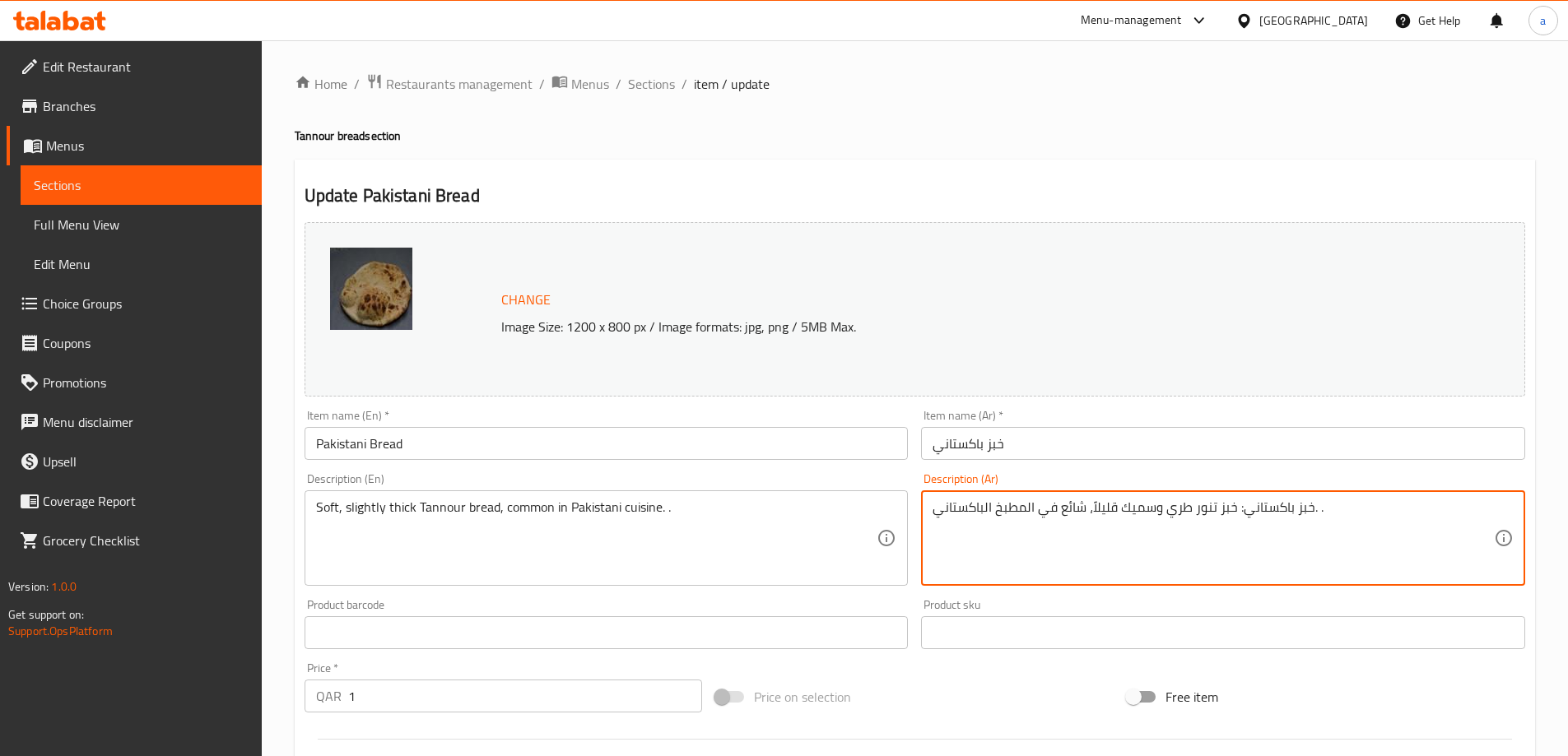
drag, startPoint x: 1237, startPoint y: 512, endPoint x: 1309, endPoint y: 520, distance: 72.4
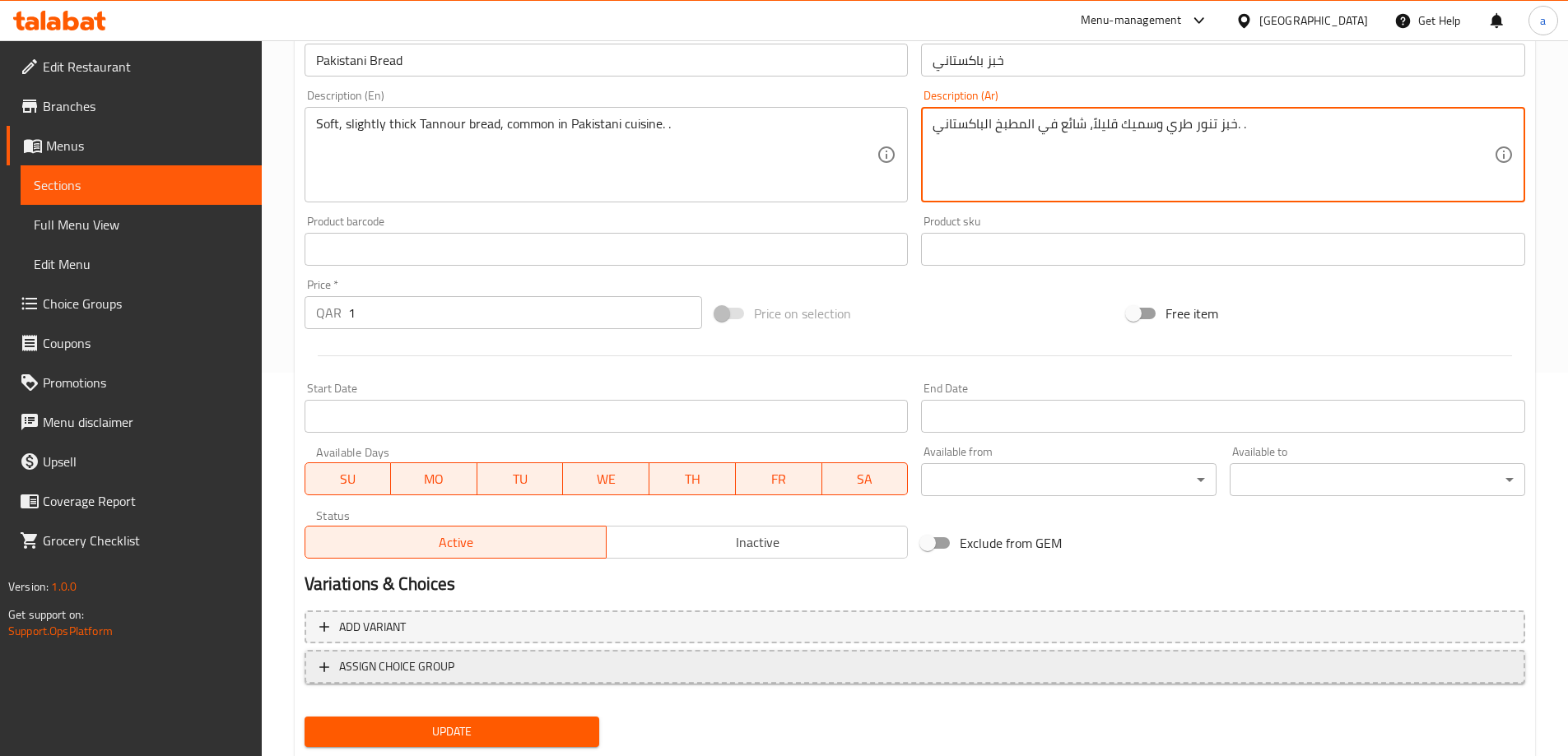
scroll to position [430, 0]
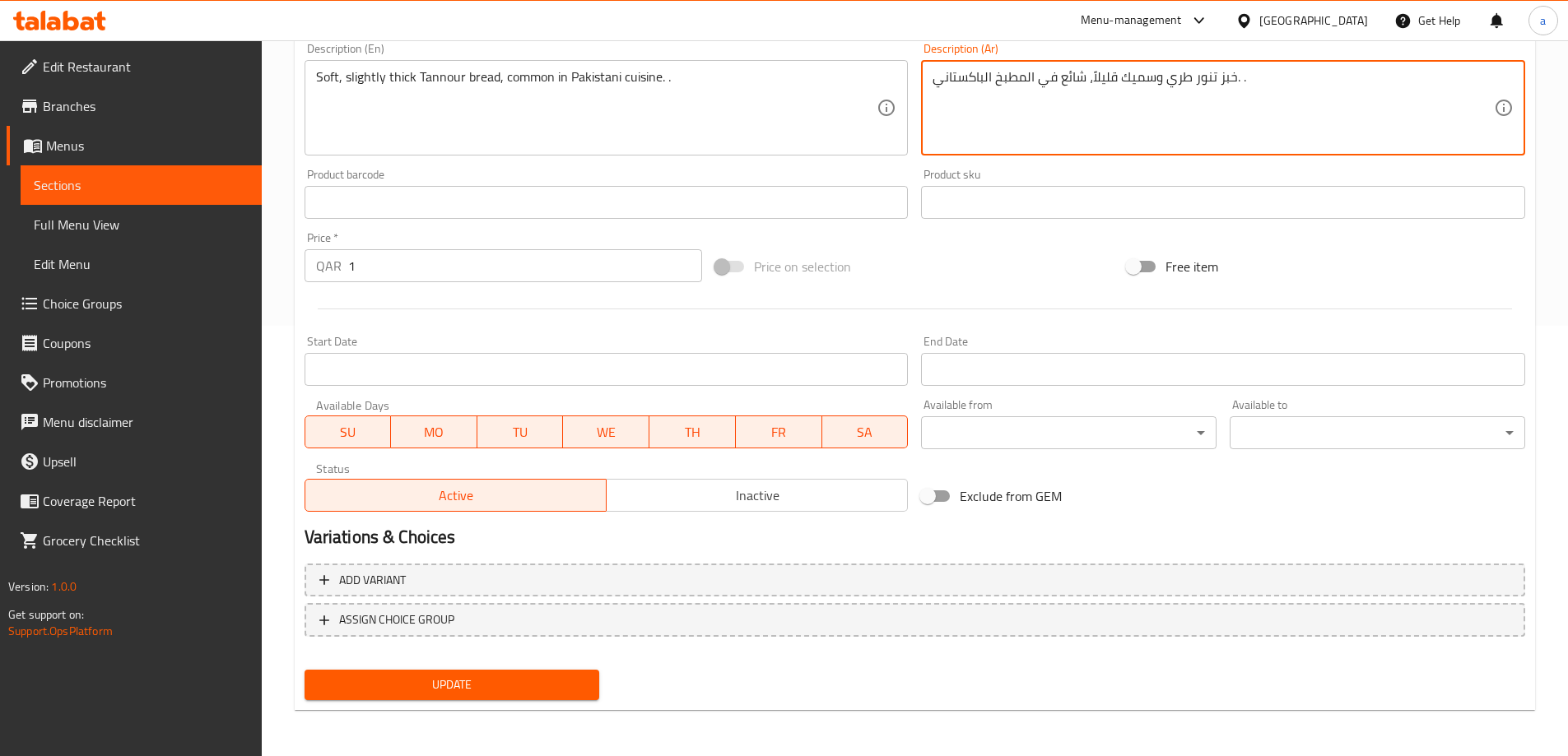
type textarea "خبز تنور طري وسميك قليلاً، شائع في المطبخ الباكستاني. ."
click at [566, 675] on span "Update" at bounding box center [452, 685] width 269 height 20
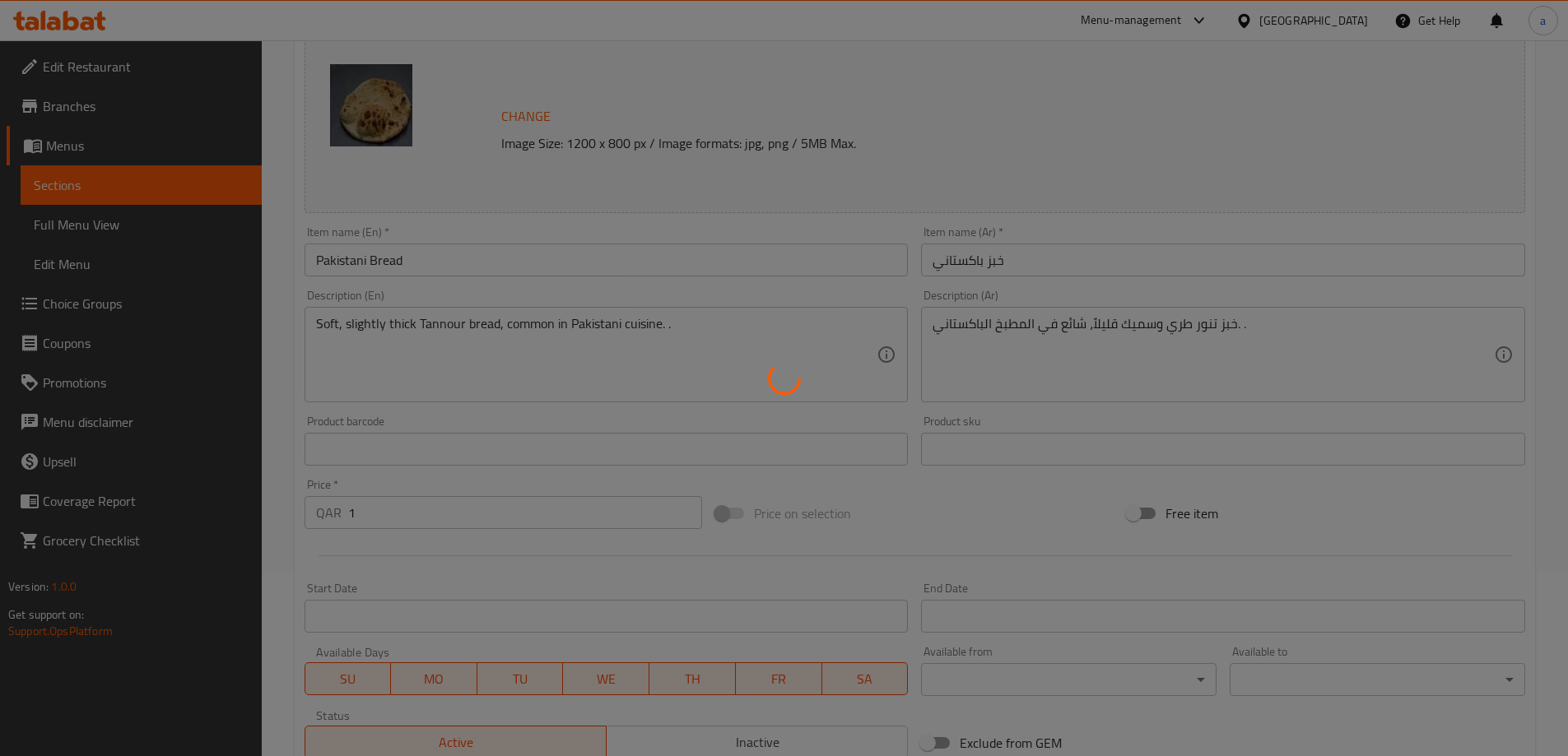
scroll to position [0, 0]
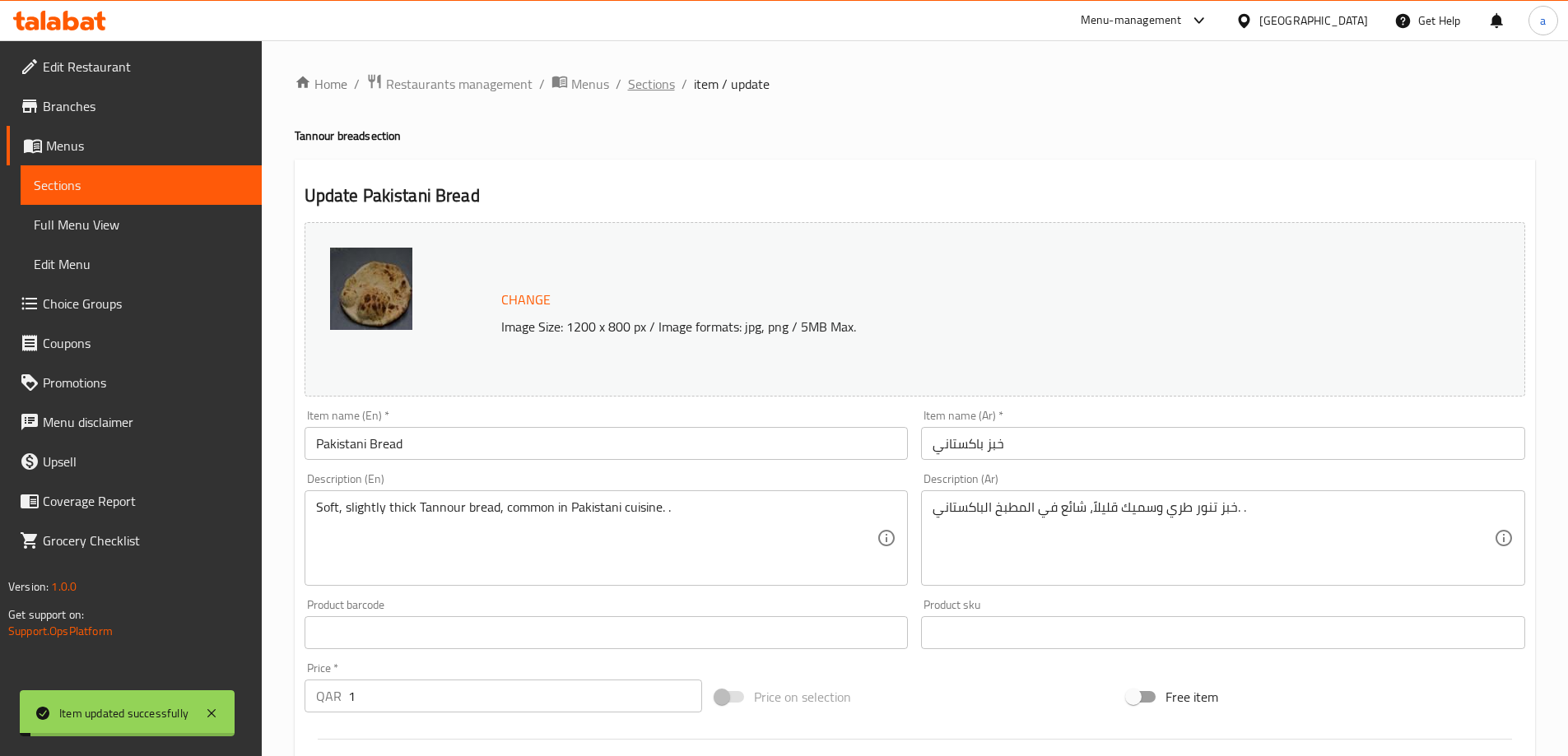
click at [641, 93] on span "Sections" at bounding box center [651, 83] width 47 height 19
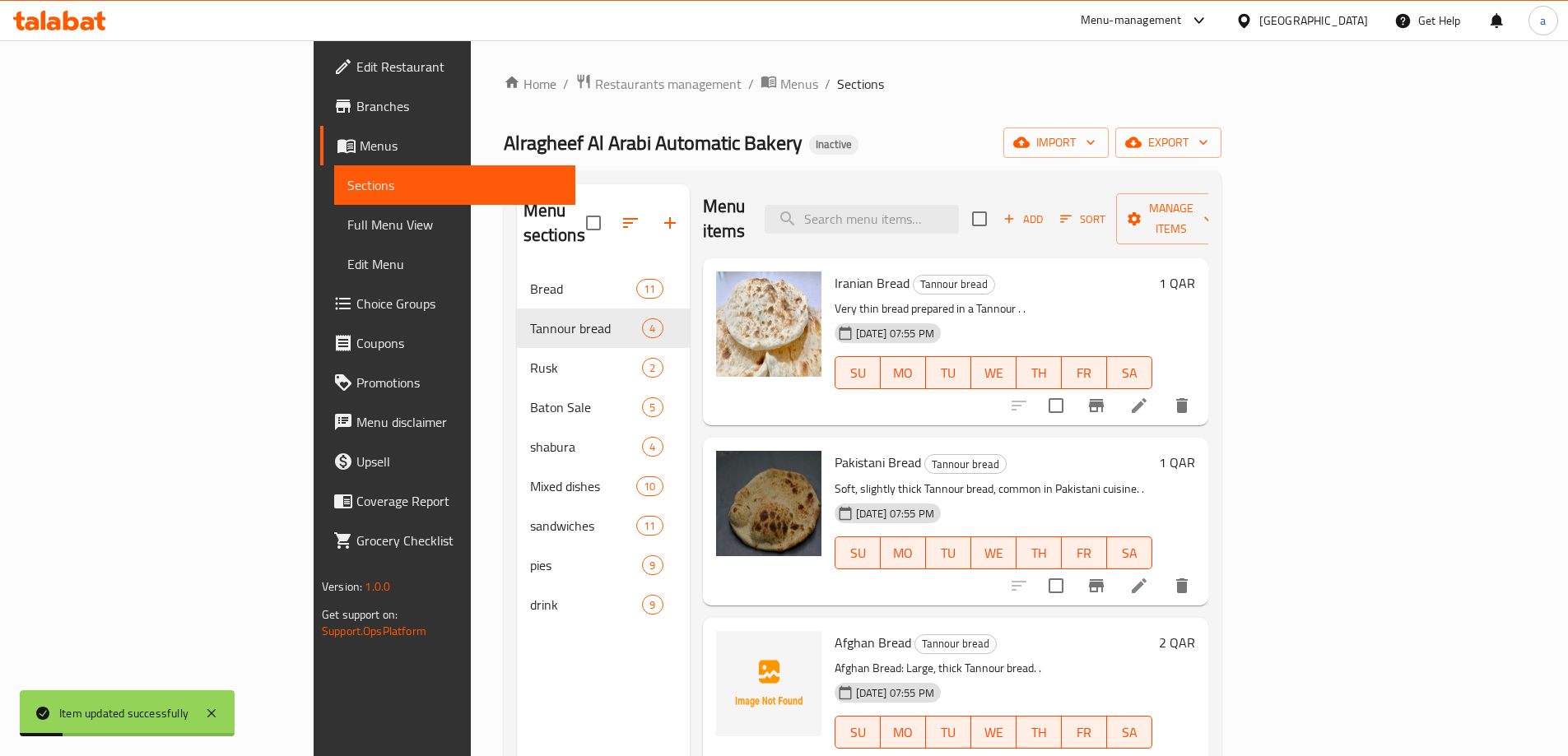
scroll to position [165, 0]
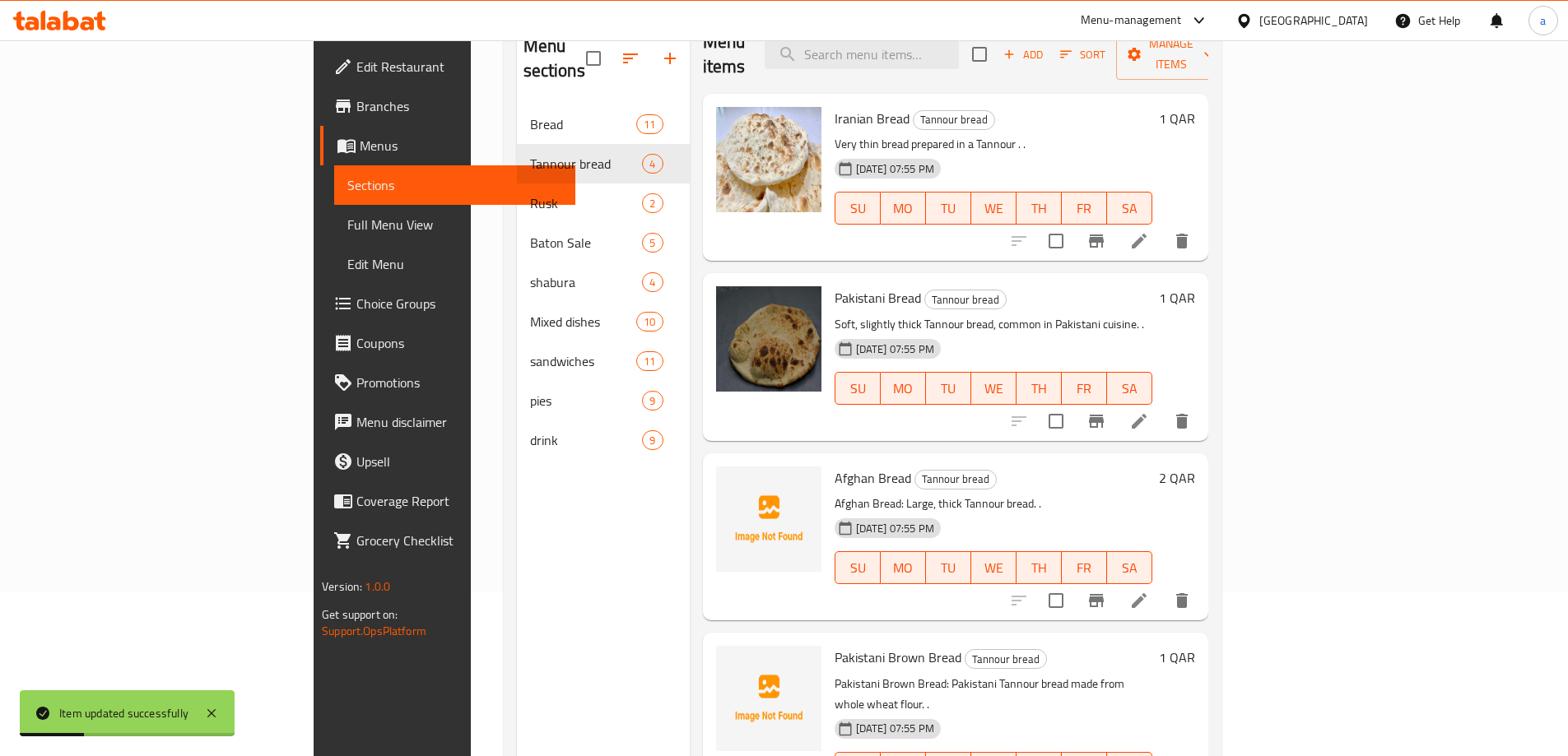
click at [1146, 593] on icon at bounding box center [1139, 601] width 15 height 15
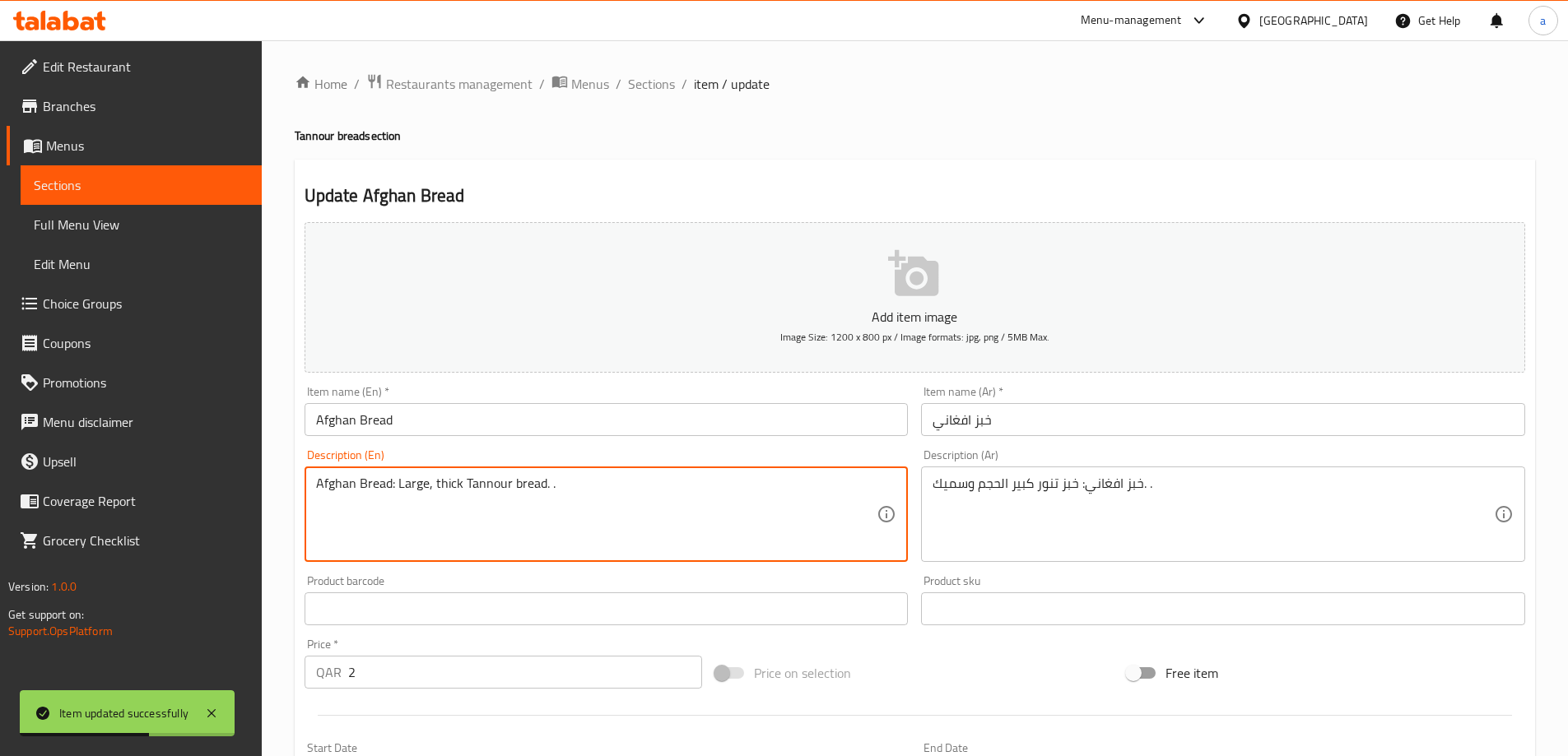
drag, startPoint x: 395, startPoint y: 485, endPoint x: 314, endPoint y: 478, distance: 81.3
type textarea "Large, thick Tannour bread. ."
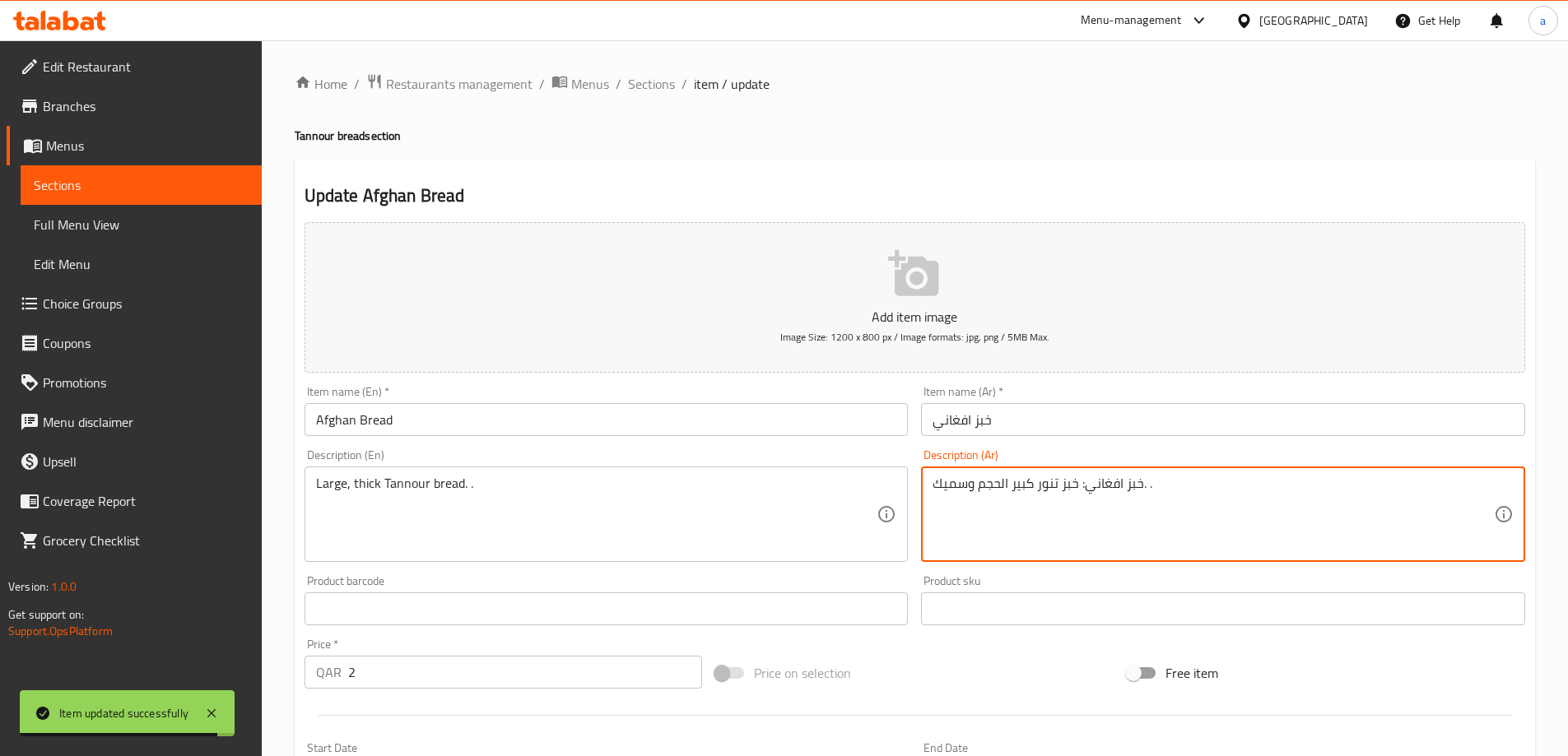
drag, startPoint x: 1082, startPoint y: 486, endPoint x: 1142, endPoint y: 504, distance: 62.6
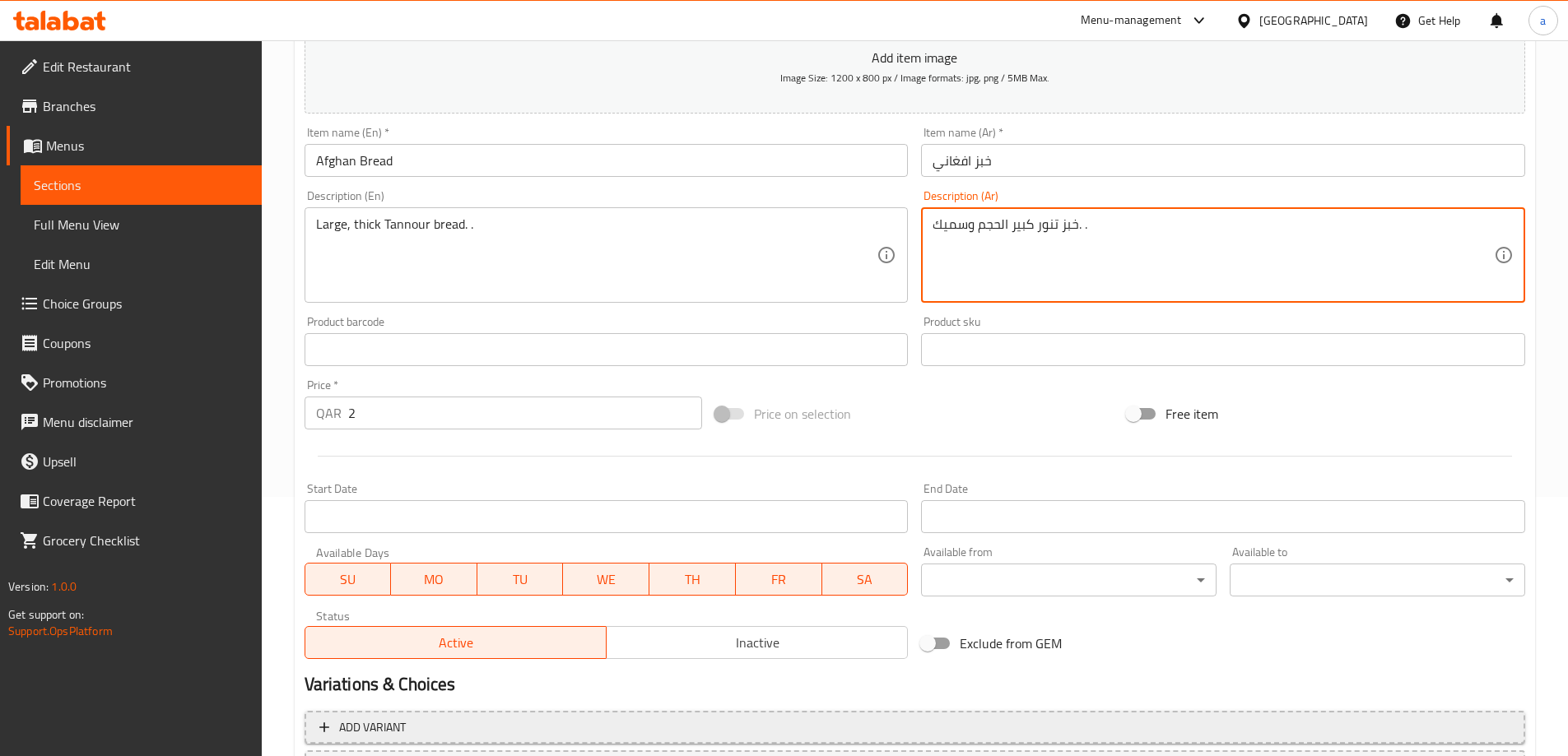
scroll to position [406, 0]
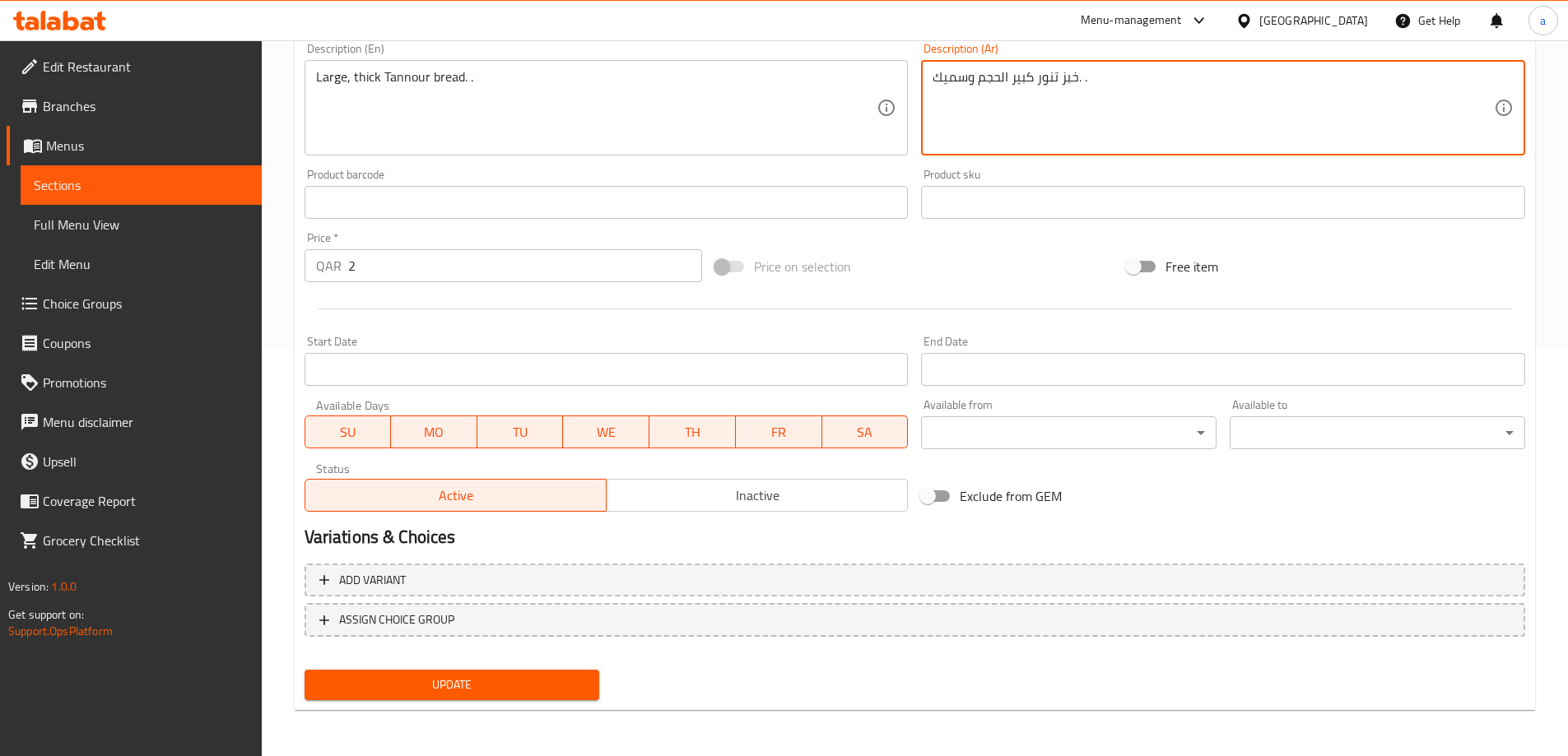
type textarea "خبز تنور كبير الحجم وسميك. ."
click at [479, 681] on span "Update" at bounding box center [452, 685] width 269 height 20
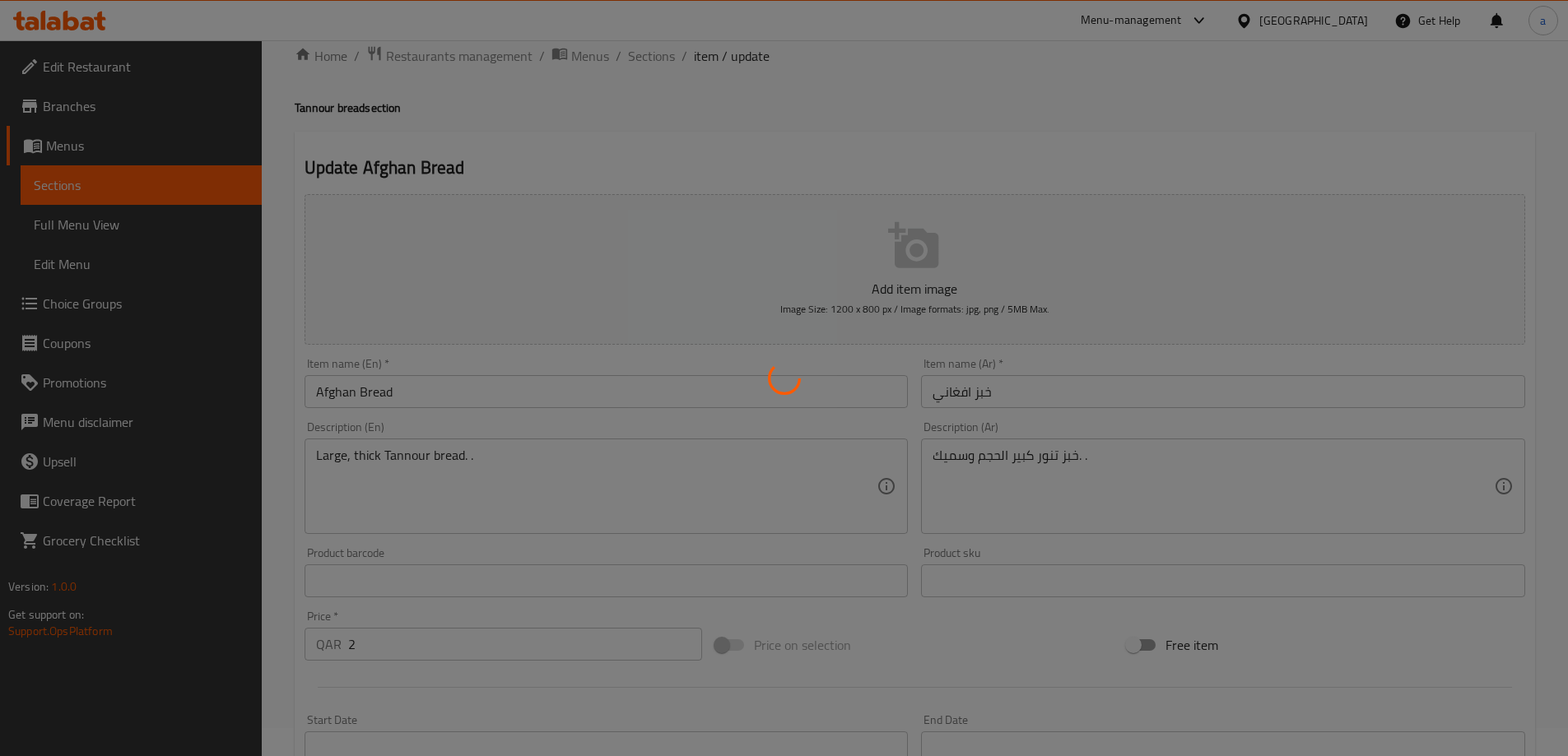
scroll to position [0, 0]
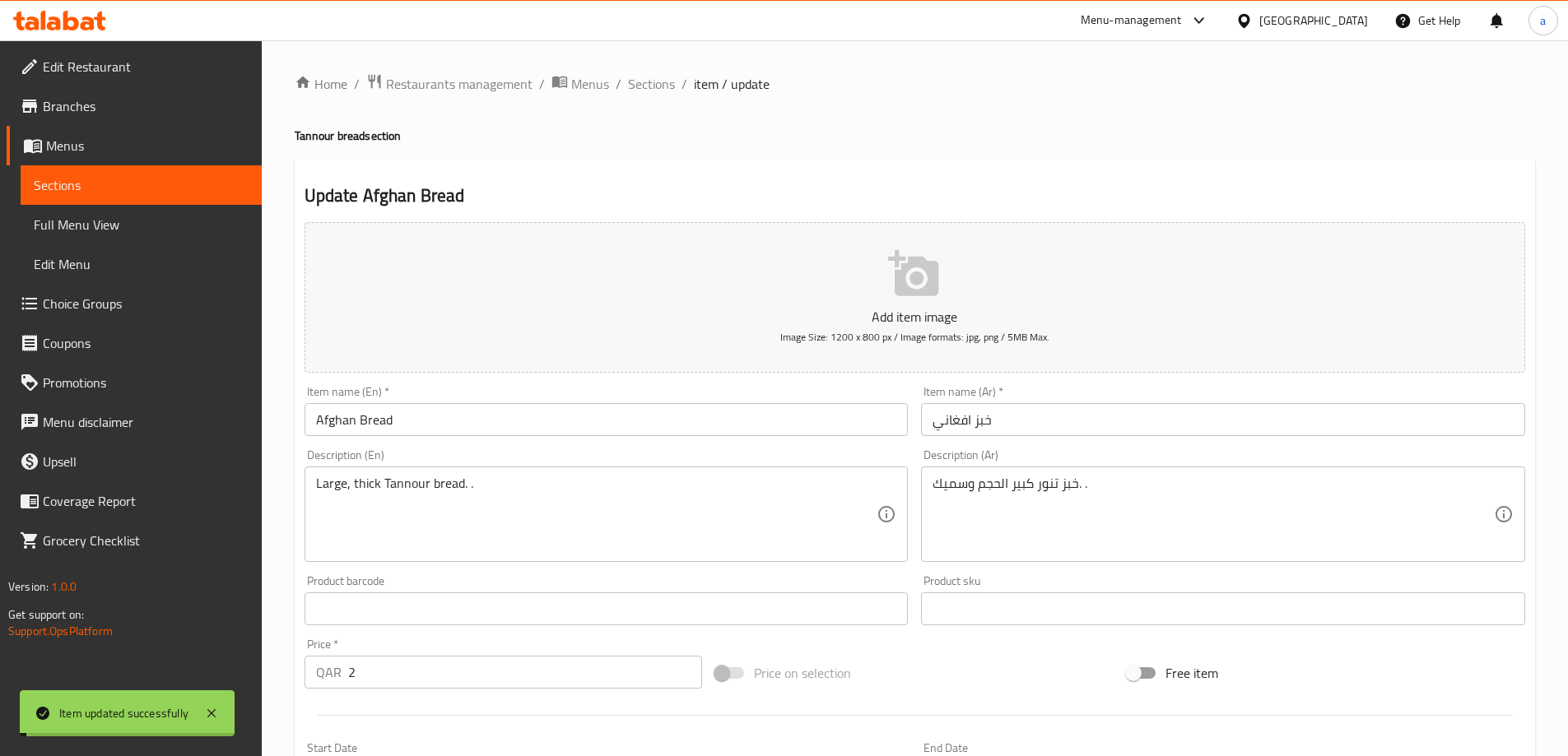
click at [633, 85] on span "Sections" at bounding box center [651, 83] width 47 height 19
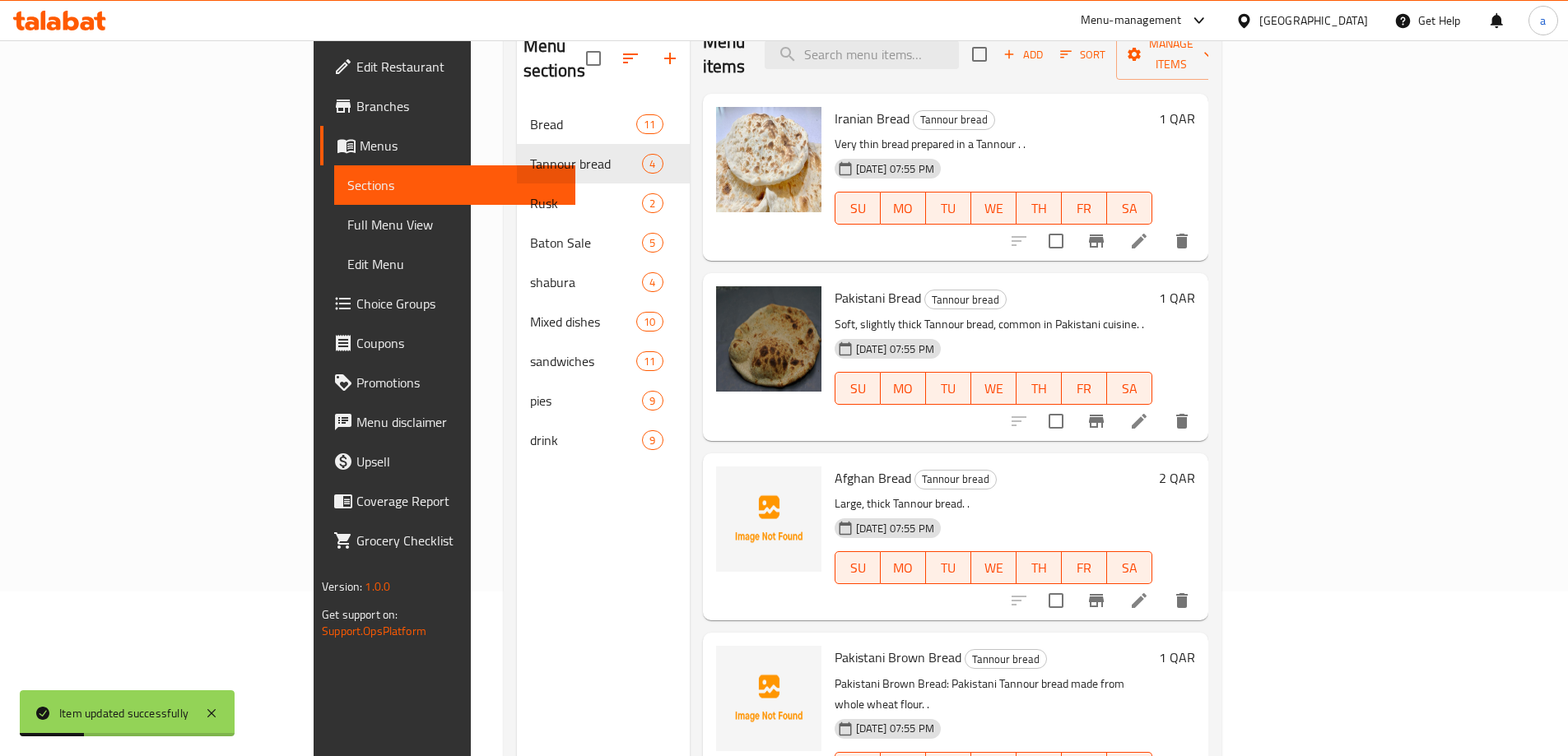
scroll to position [230, 0]
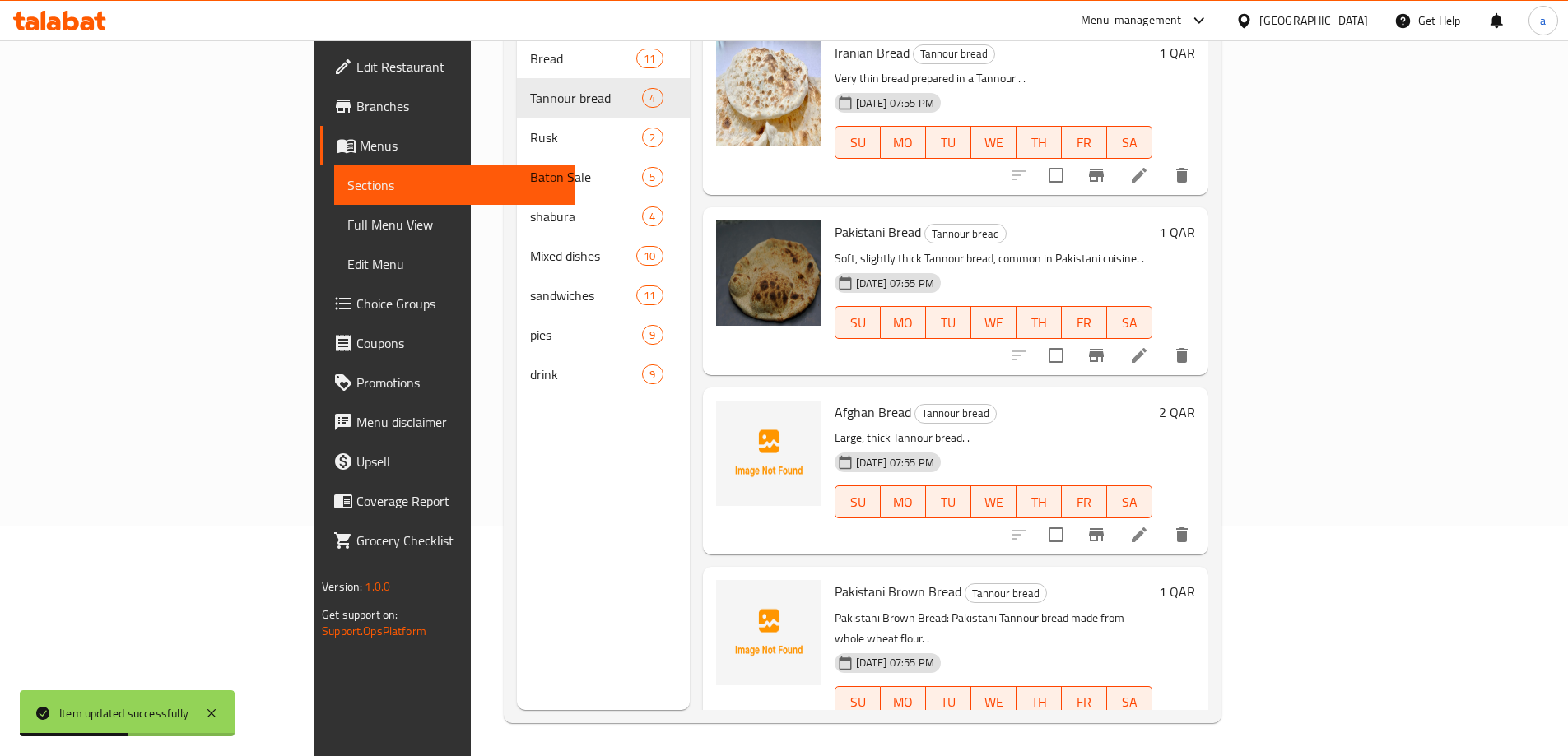
click at [1162, 721] on li at bounding box center [1139, 736] width 46 height 30
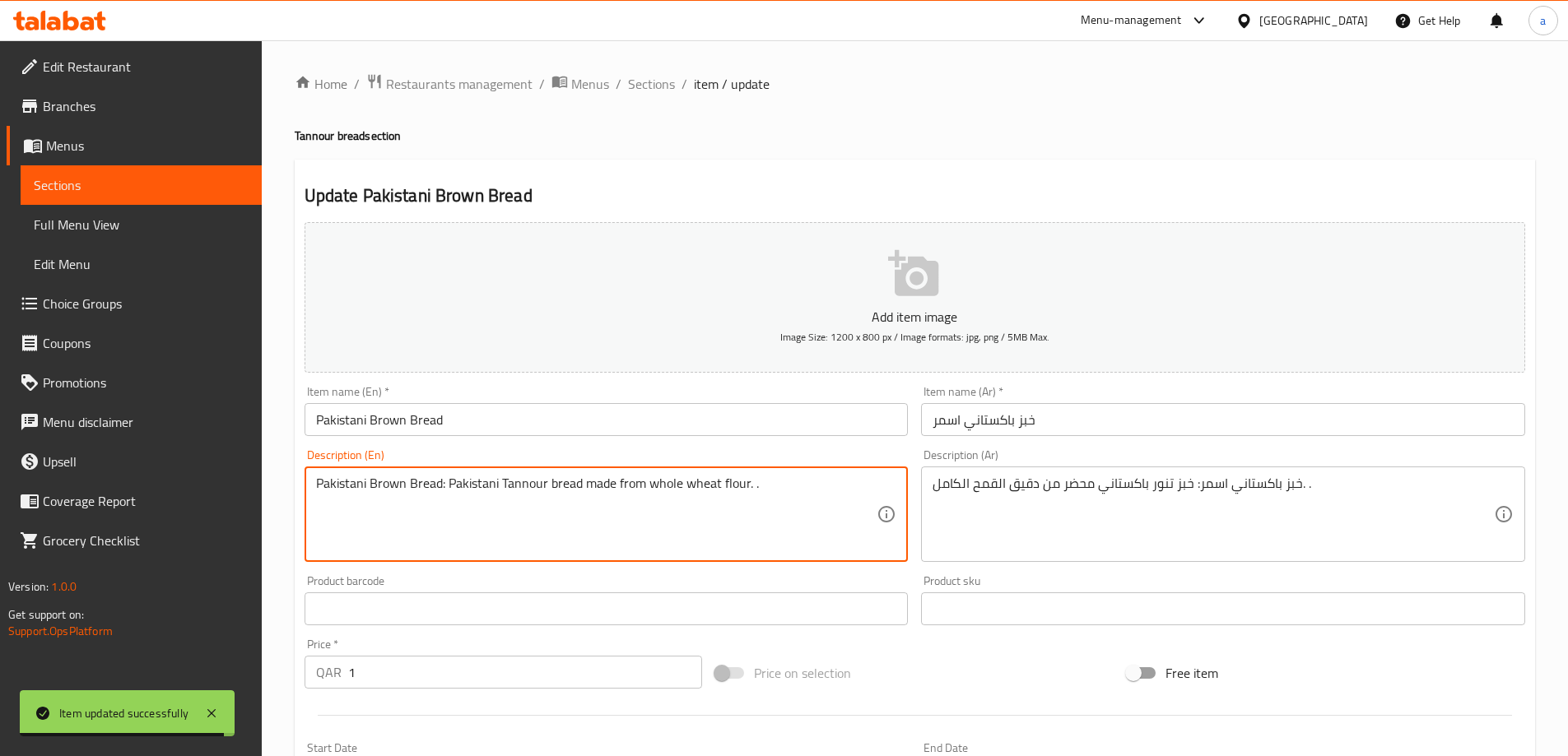
drag, startPoint x: 444, startPoint y: 484, endPoint x: 311, endPoint y: 490, distance: 133.1
type textarea "Pakistani Tannour bread made from whole wheat flour. ."
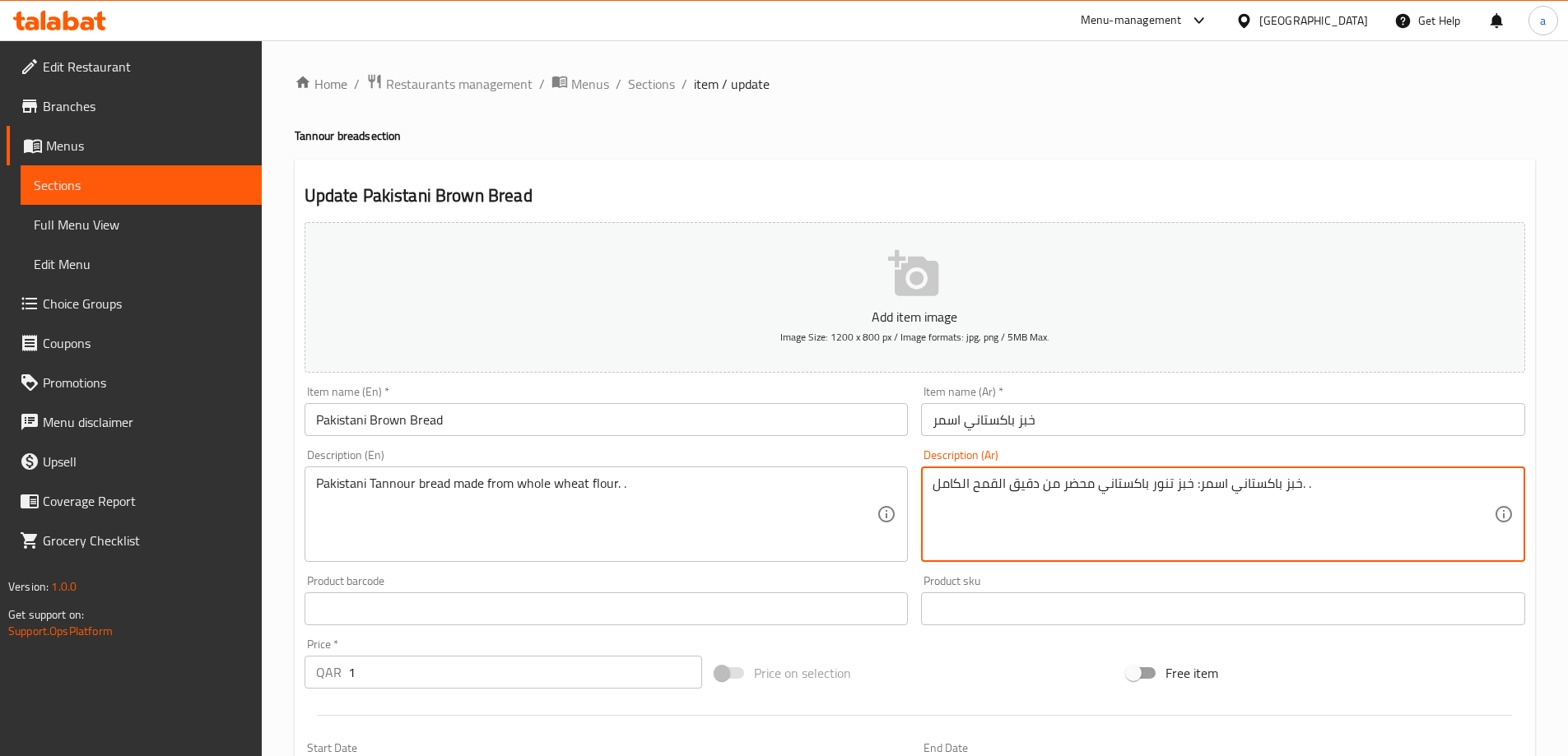
drag, startPoint x: 1196, startPoint y: 483, endPoint x: 1298, endPoint y: 503, distance: 103.9
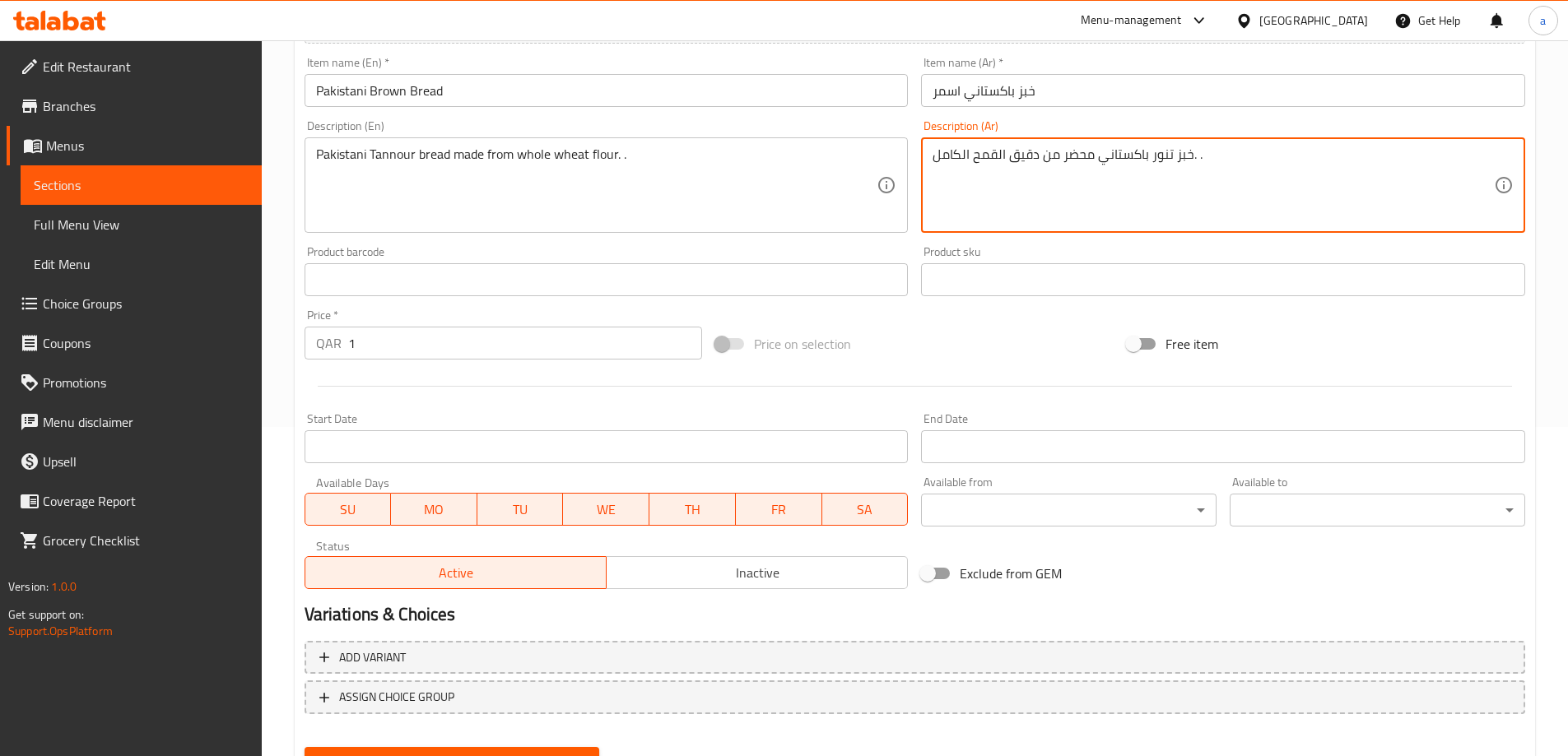
scroll to position [406, 0]
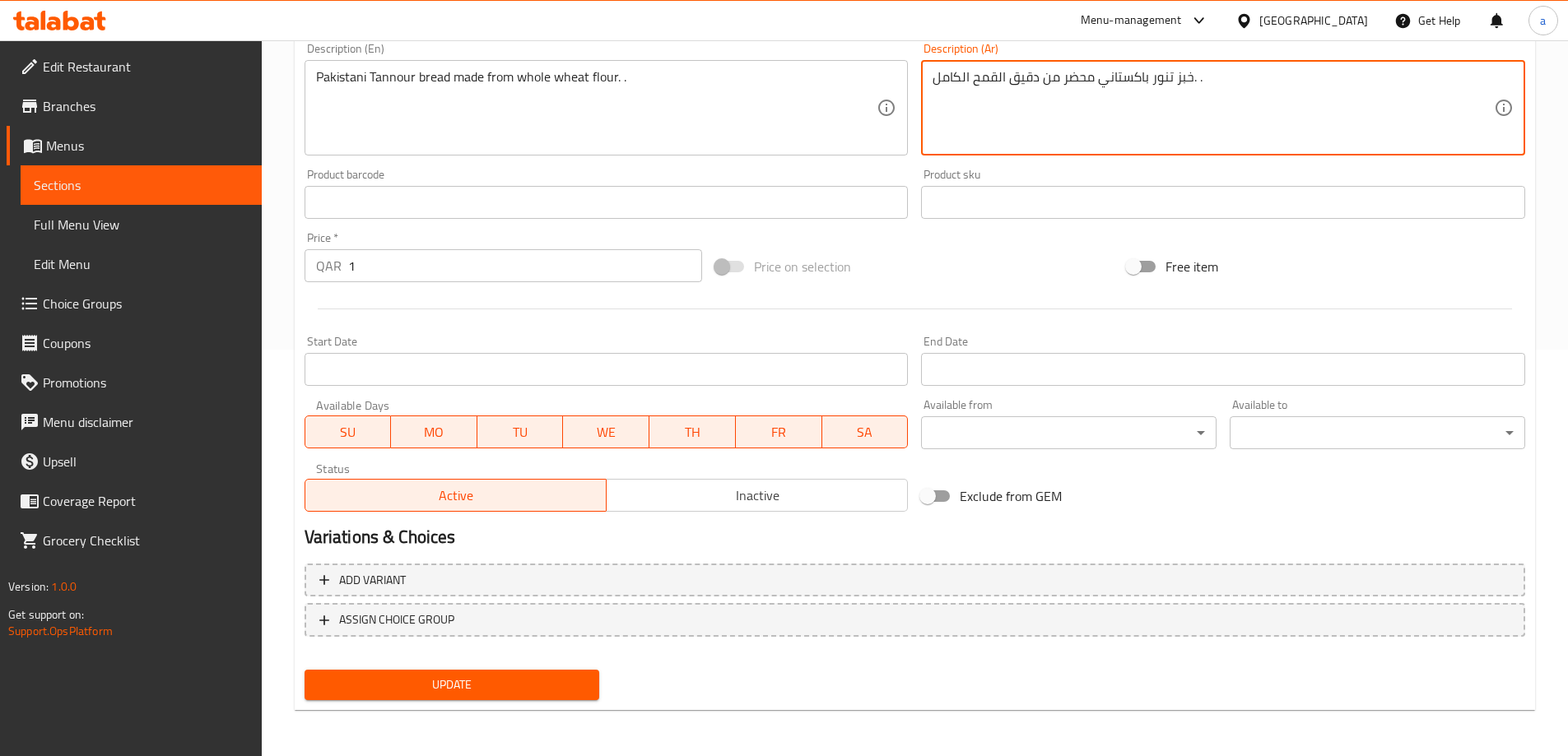
type textarea "خبز تنور باكستاني محضر من دقيق القمح الكامل. ."
click at [464, 688] on span "Update" at bounding box center [452, 685] width 269 height 20
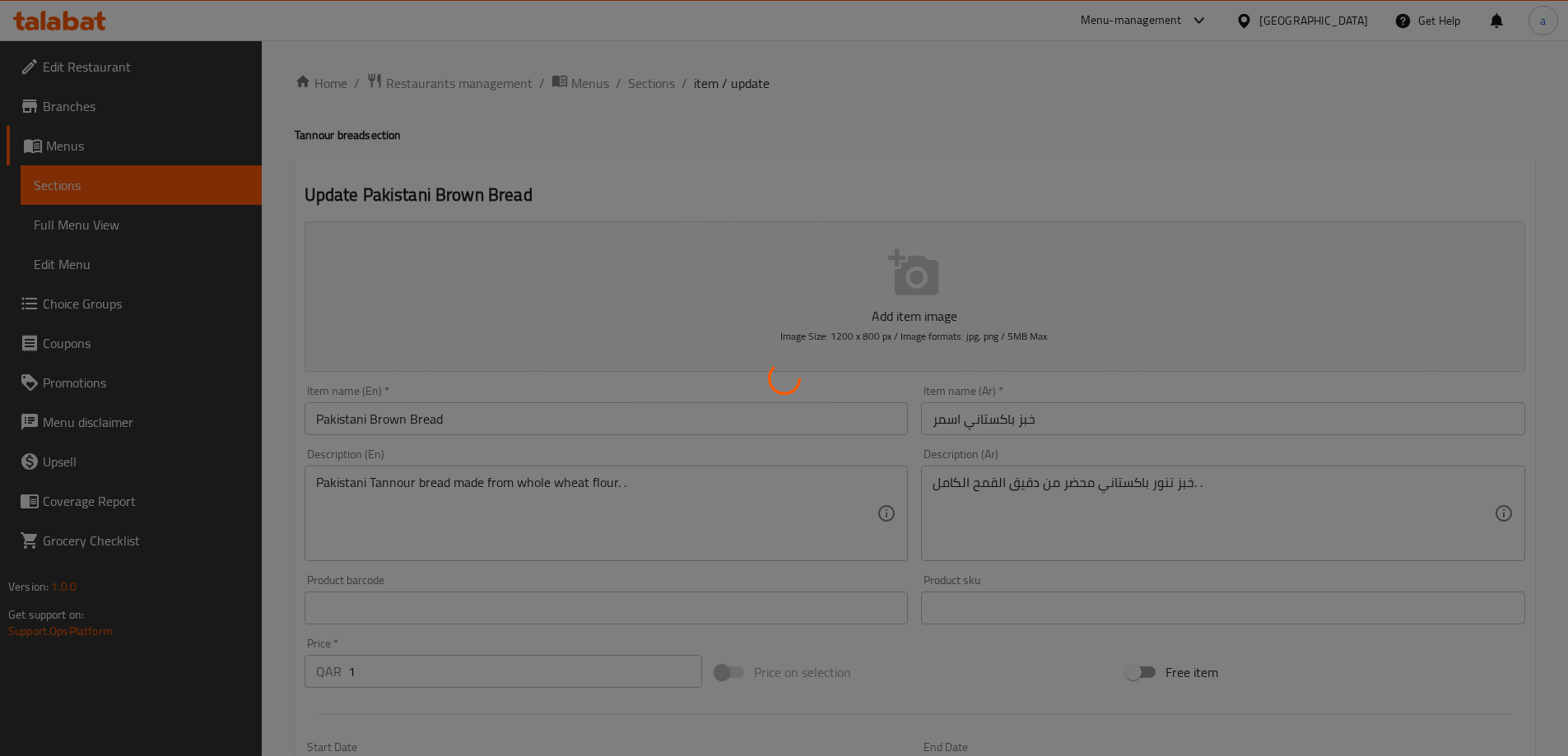
scroll to position [0, 0]
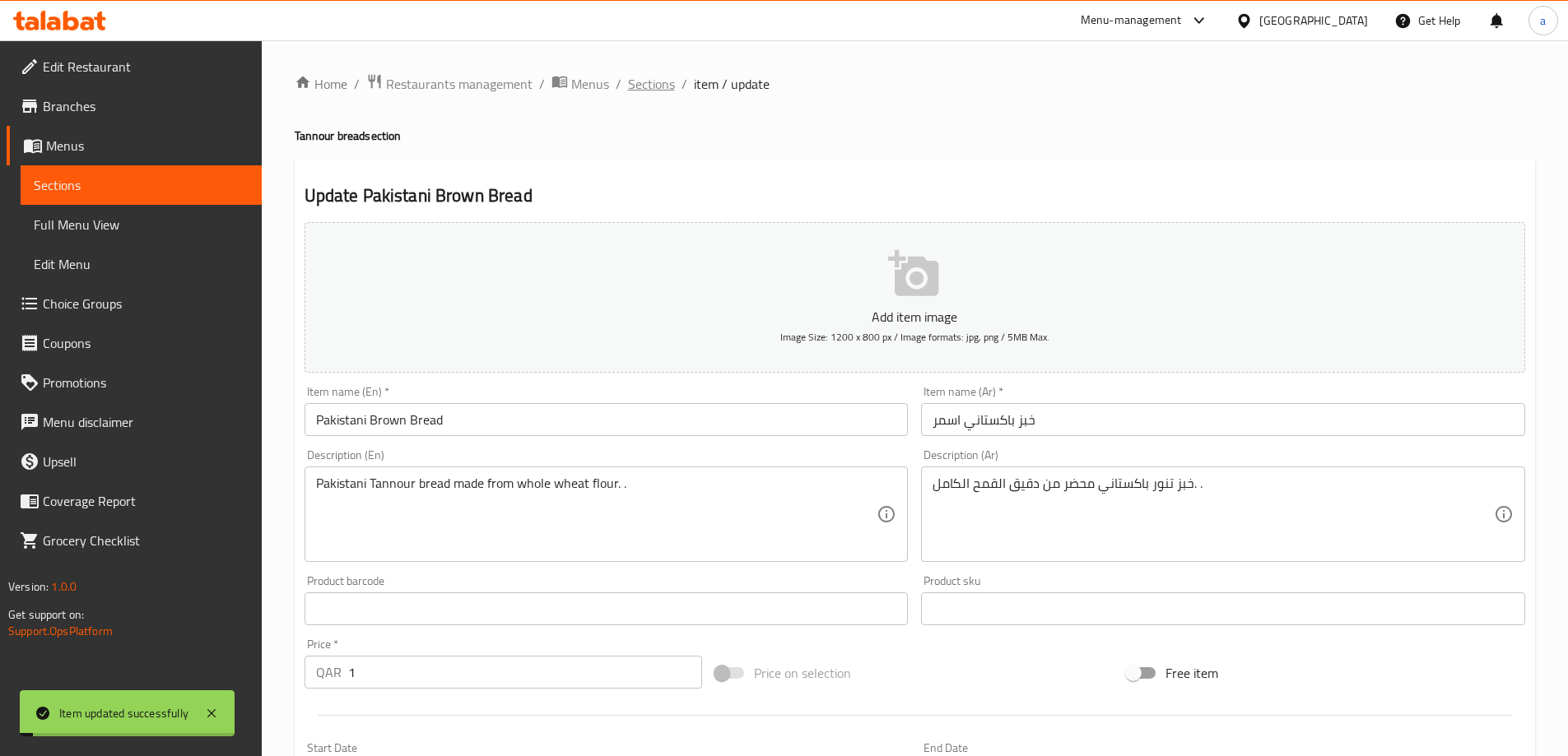
click at [664, 93] on span "Sections" at bounding box center [651, 83] width 47 height 19
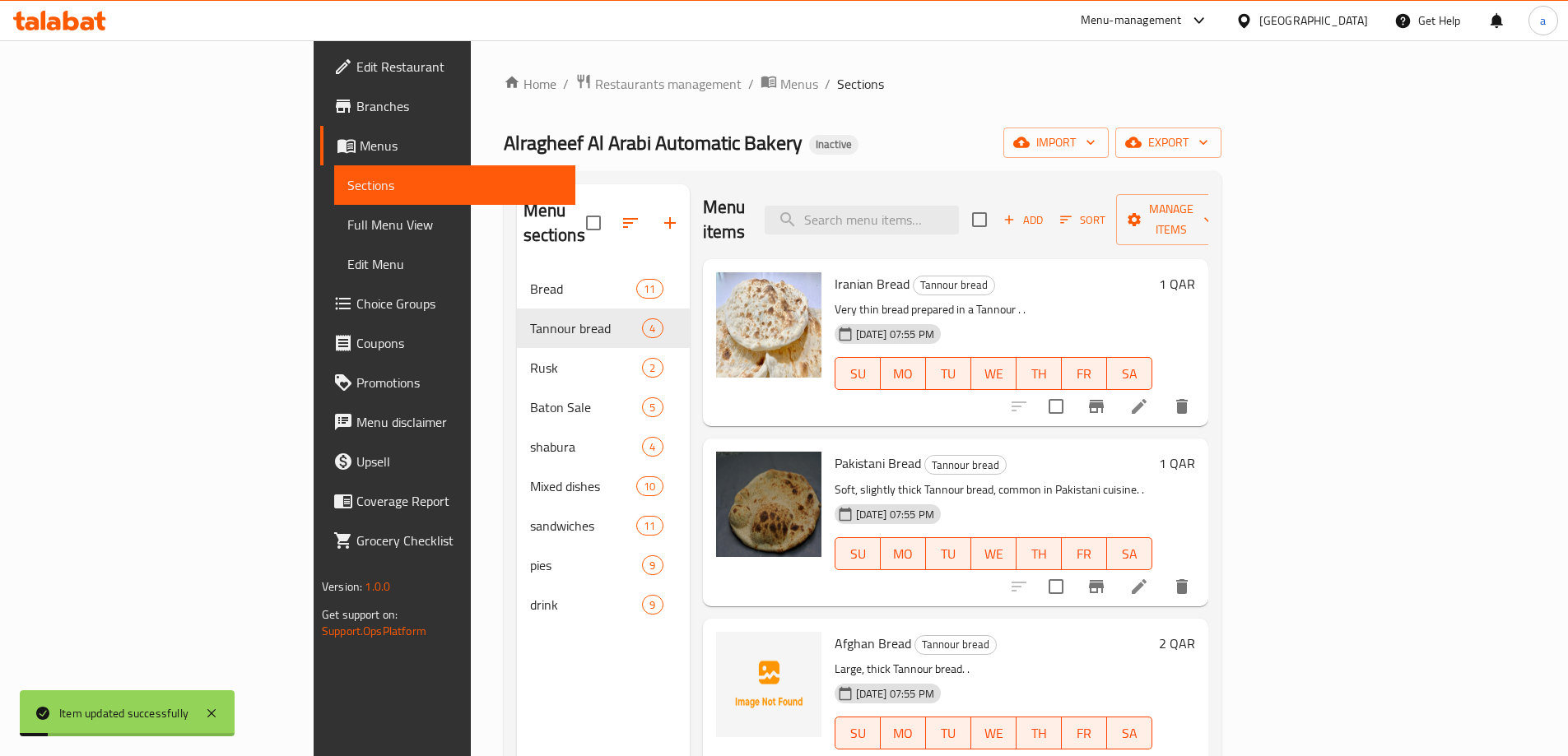
scroll to position [4, 0]
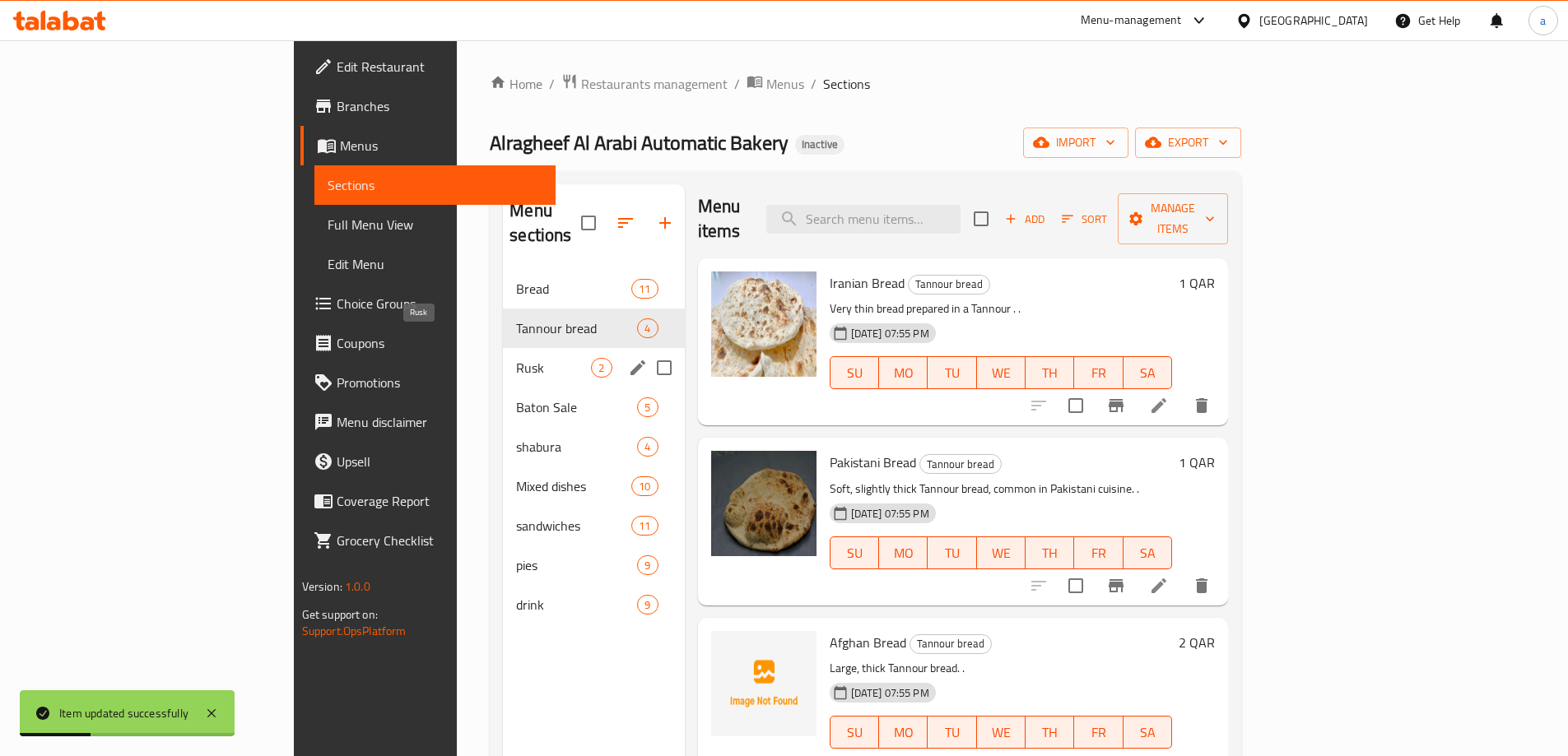
click at [516, 358] on span "Rusk" at bounding box center [553, 367] width 75 height 19
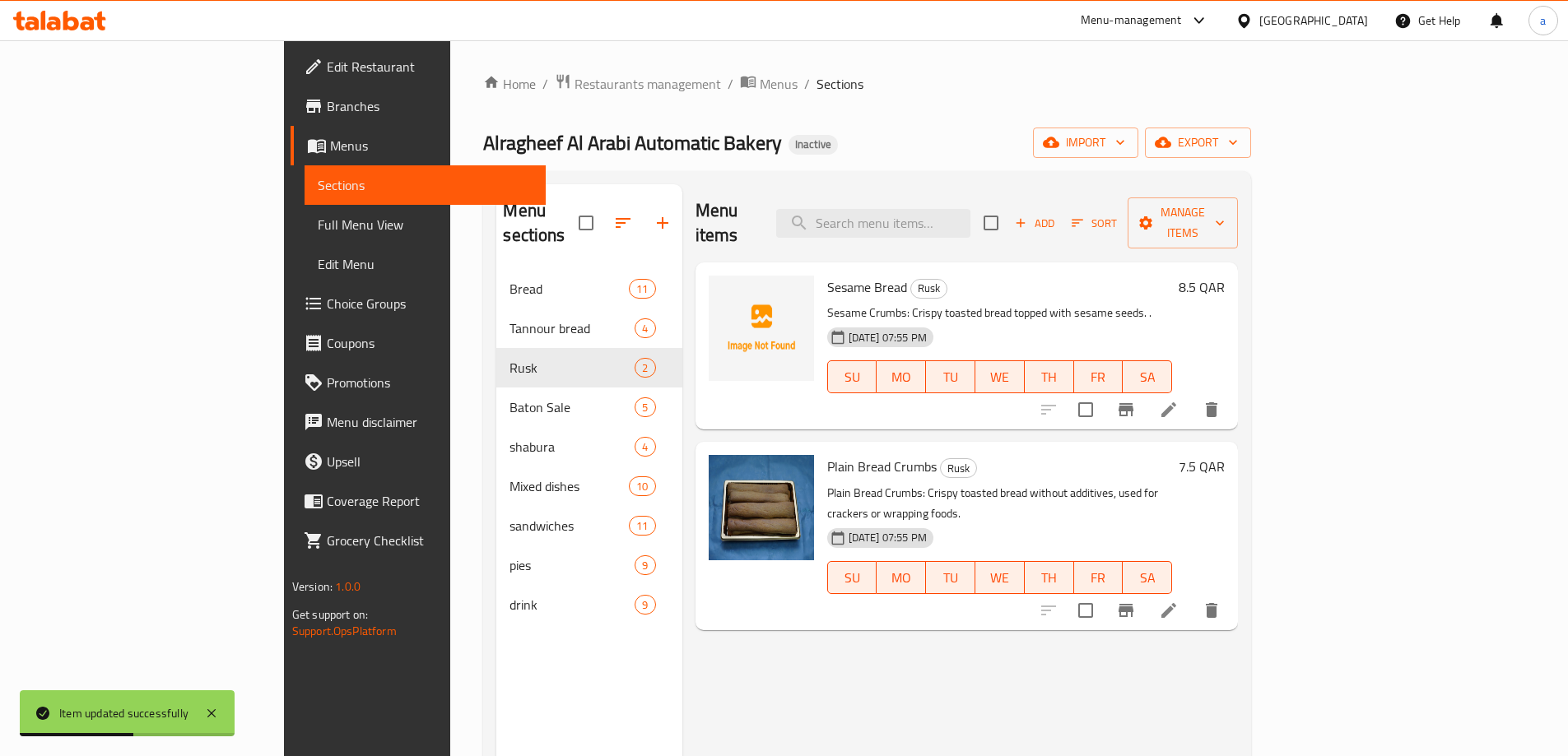
click at [1191, 395] on li at bounding box center [1168, 410] width 46 height 30
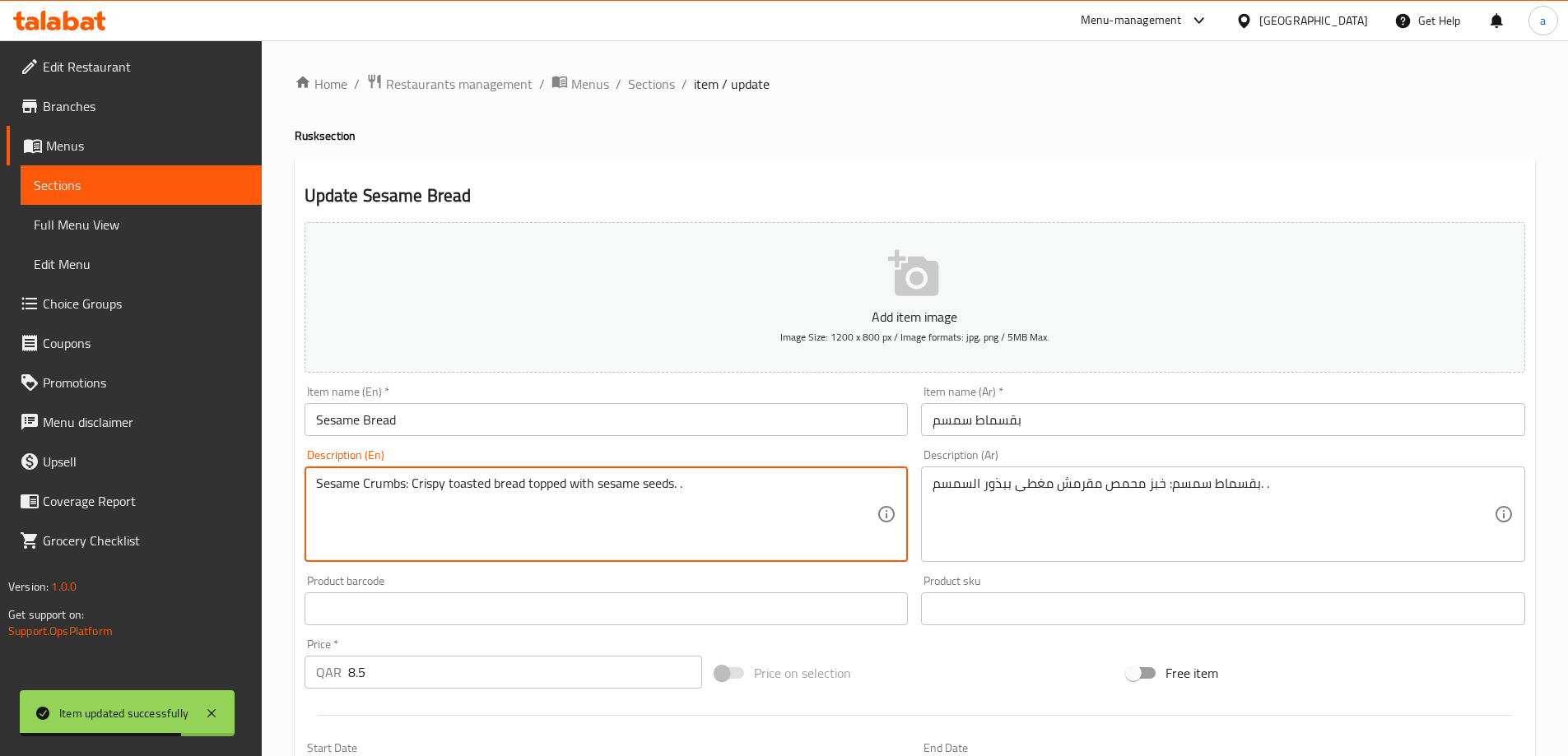
drag, startPoint x: 407, startPoint y: 478, endPoint x: 301, endPoint y: 494, distance: 107.2
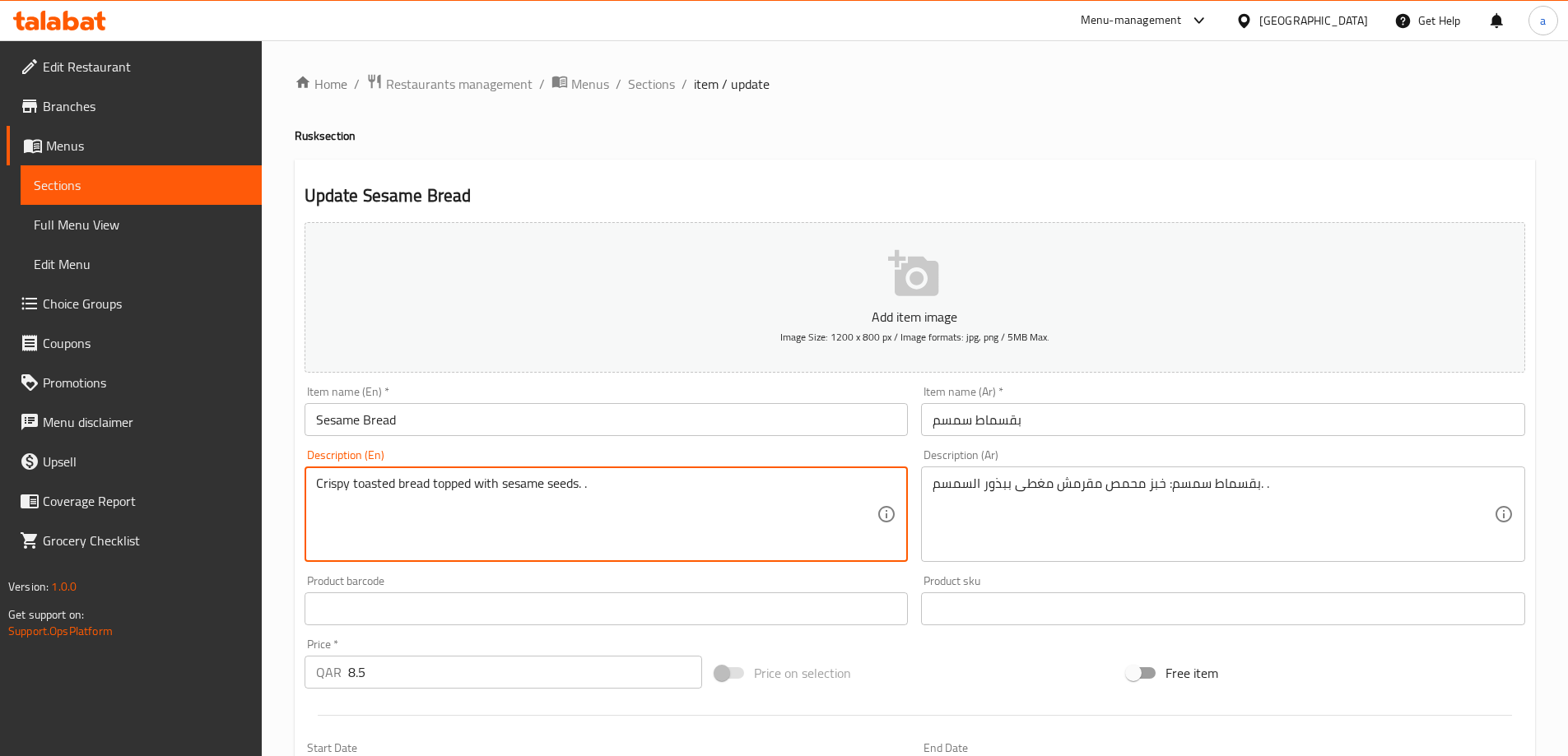
type textarea "Crispy toasted bread topped with sesame seeds. ."
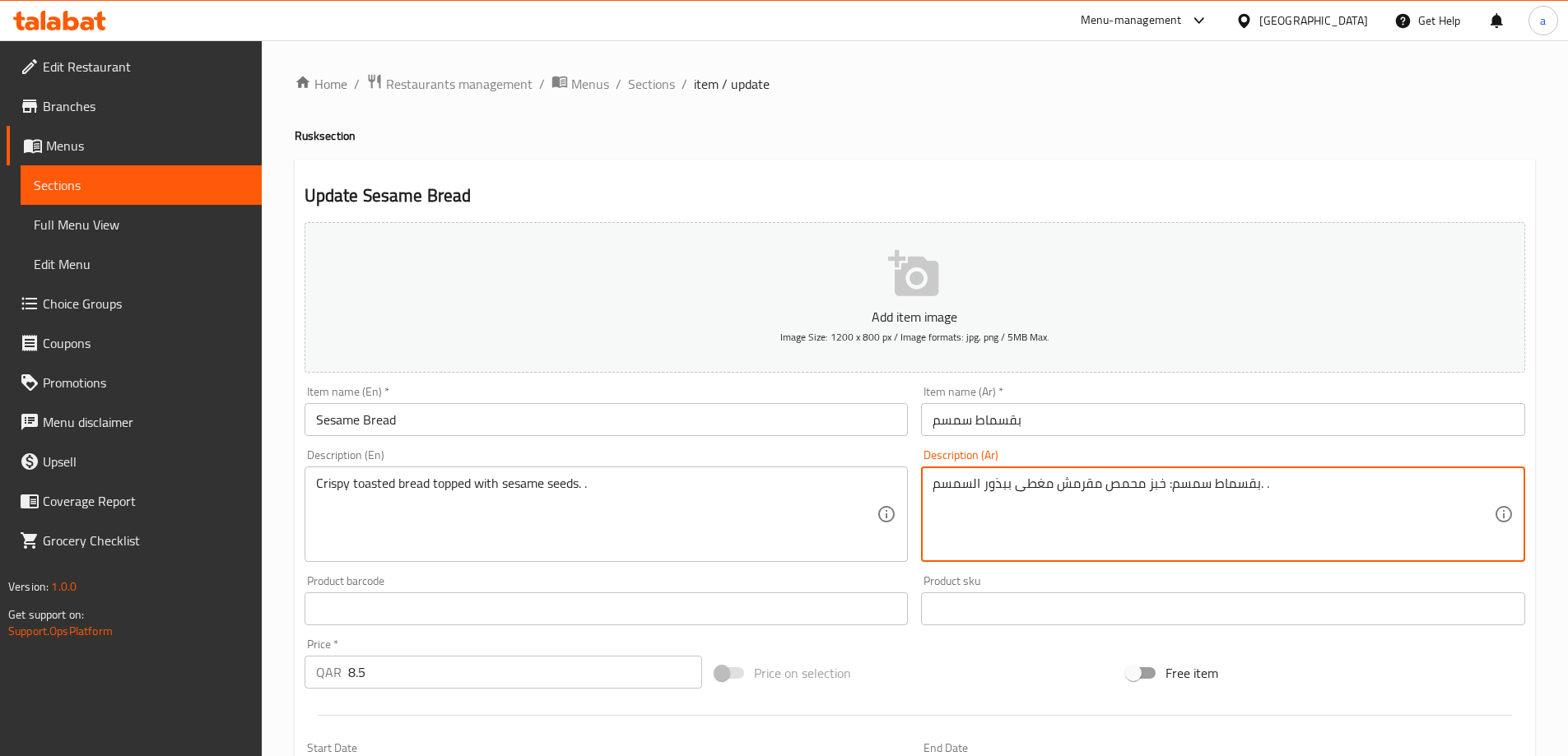
drag, startPoint x: 1167, startPoint y: 483, endPoint x: 1259, endPoint y: 489, distance: 92.2
click at [1241, 504] on textarea "بخبز محمص مقرمش مغطى ببذور السمسم.قسماط سمسم: ." at bounding box center [1213, 514] width 561 height 78
click at [1241, 504] on textarea "بقسماط سمسم: خبز محمص مقرمش مغطى ببذور السمسم. ." at bounding box center [1213, 514] width 561 height 78
drag, startPoint x: 1169, startPoint y: 479, endPoint x: 1261, endPoint y: 503, distance: 95.1
click at [1261, 503] on textarea "بقسماط سمسم: خبز محمص مقرمش مغطى ببذور السمسم. ." at bounding box center [1213, 514] width 561 height 78
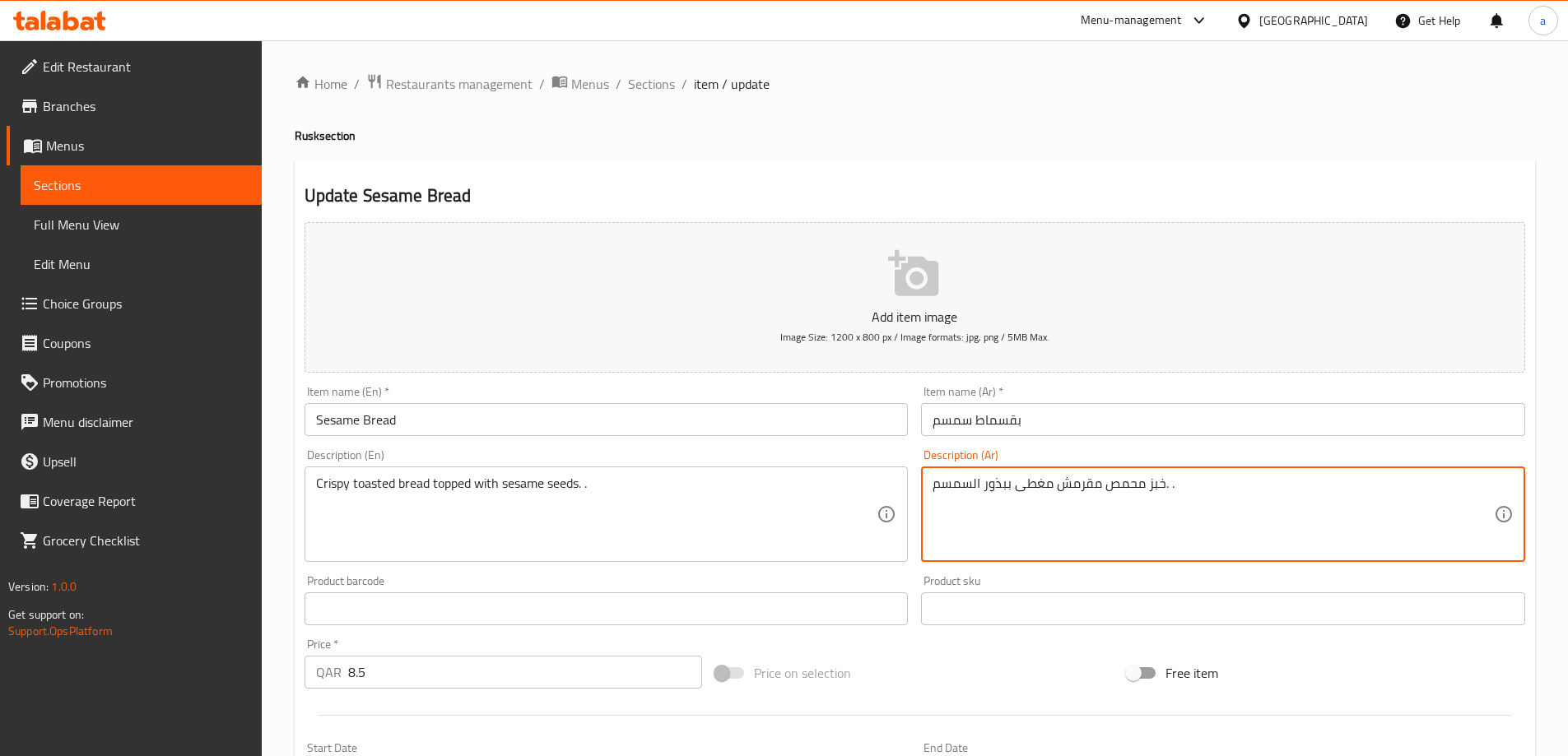
scroll to position [406, 0]
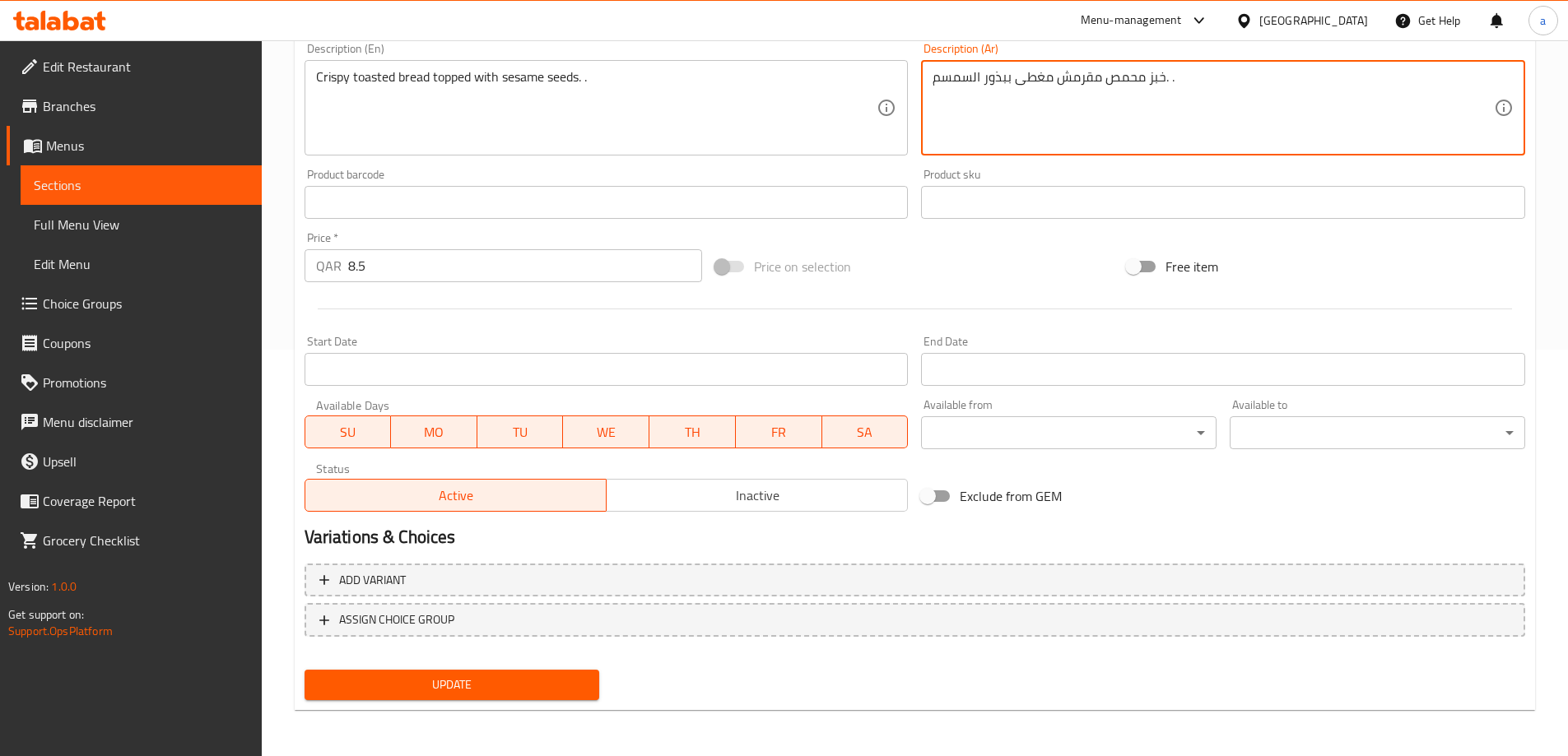
type textarea "خبز محمص مقرمش مغطى ببذور السمسم. ."
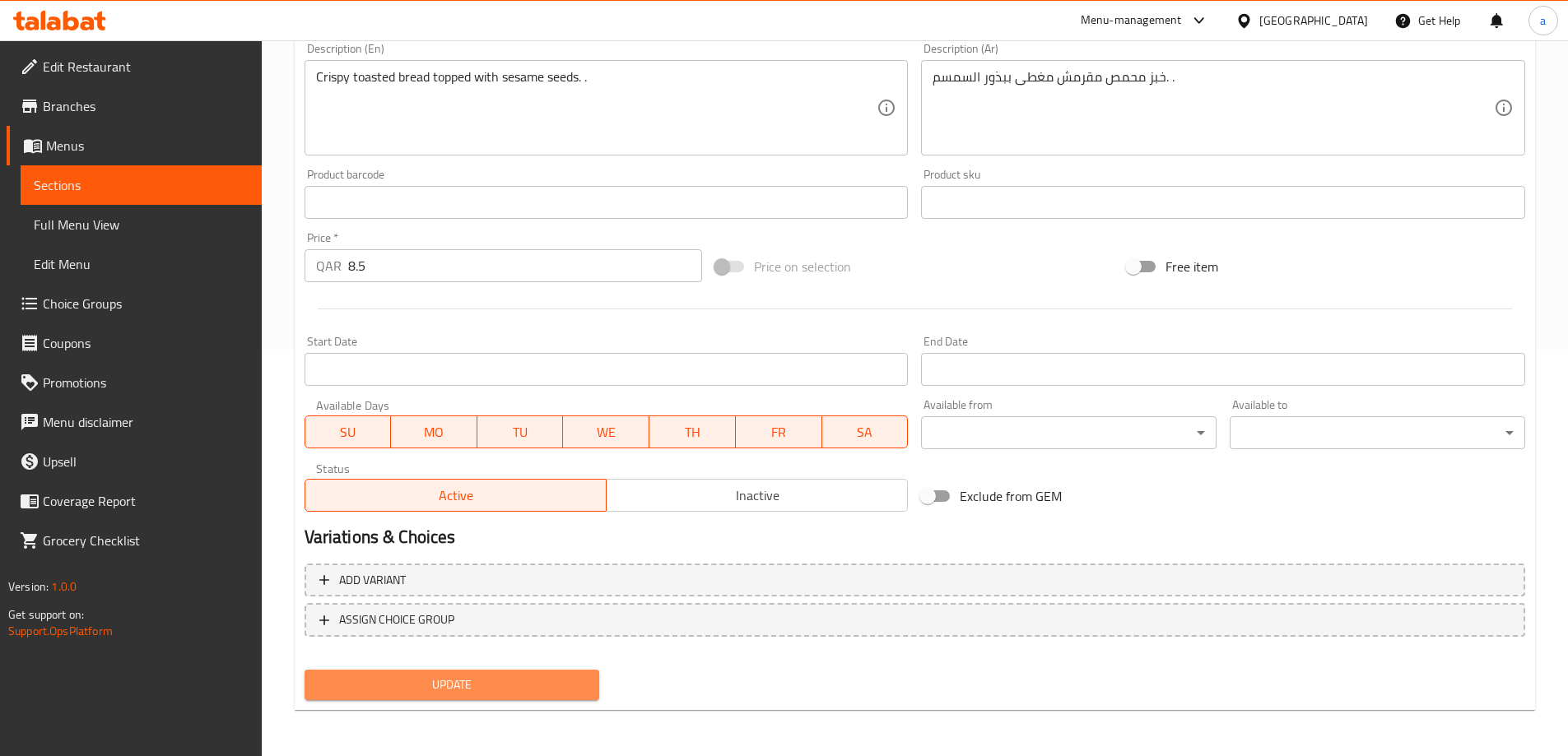
click at [552, 688] on span "Update" at bounding box center [452, 685] width 269 height 20
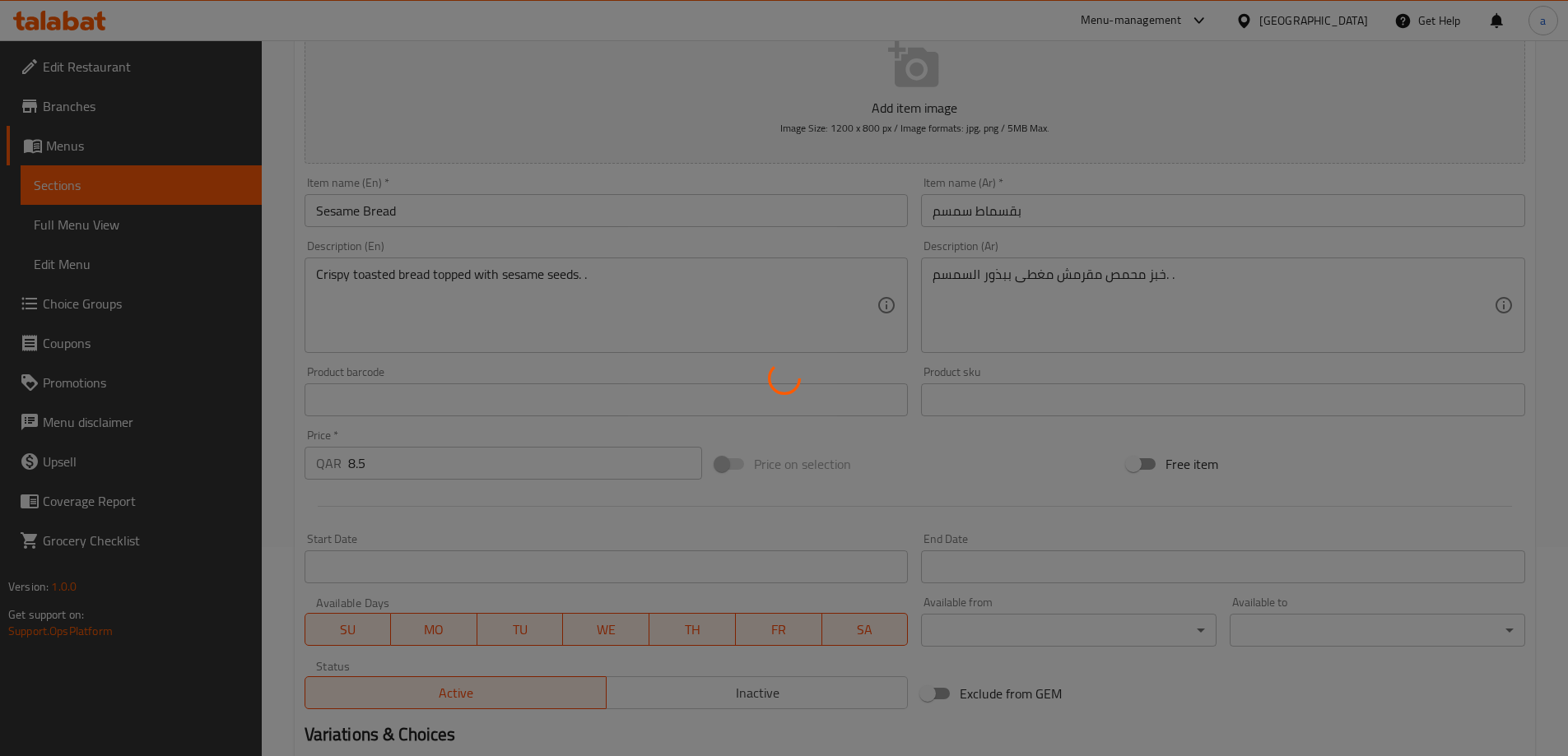
scroll to position [0, 0]
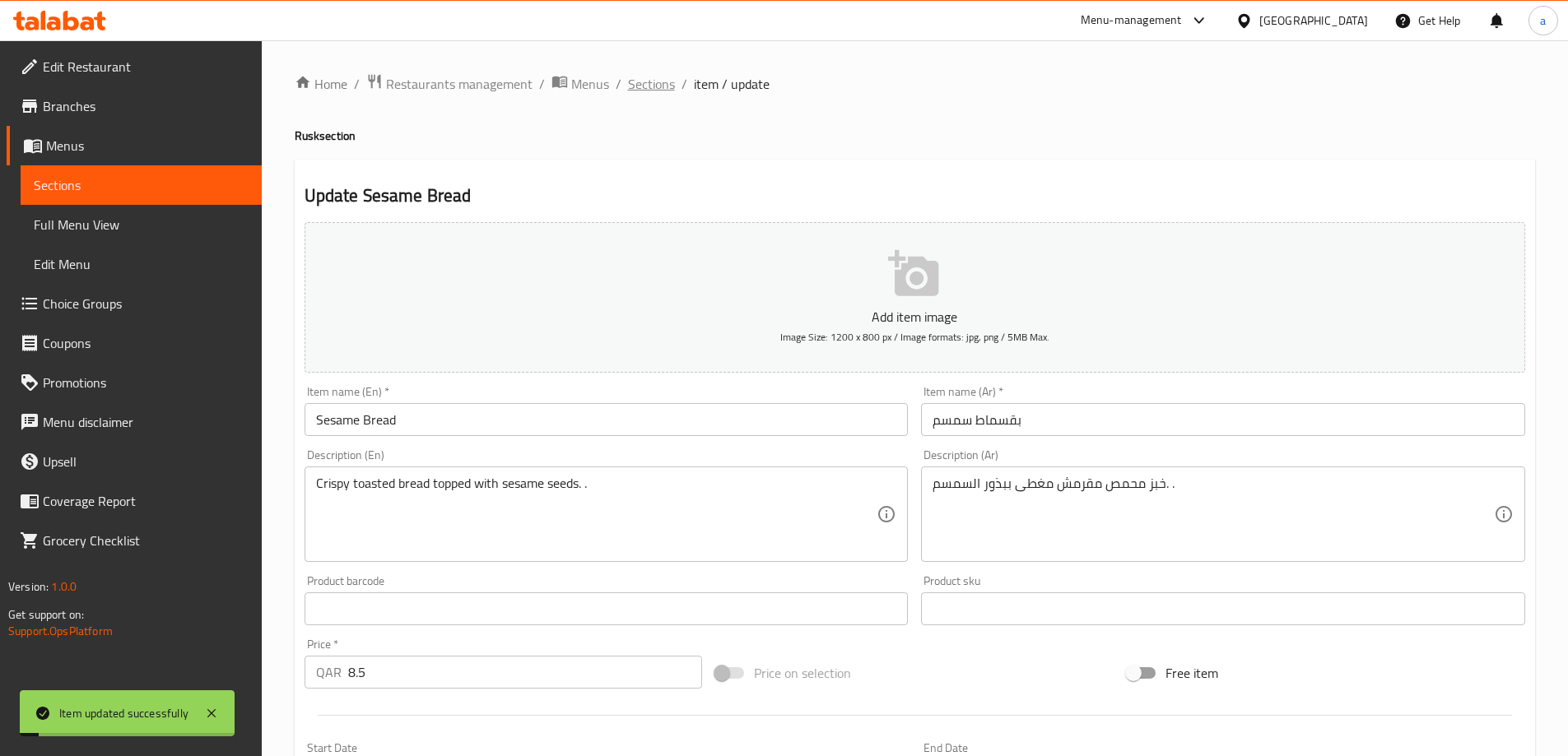
click at [641, 80] on span "Sections" at bounding box center [651, 83] width 47 height 19
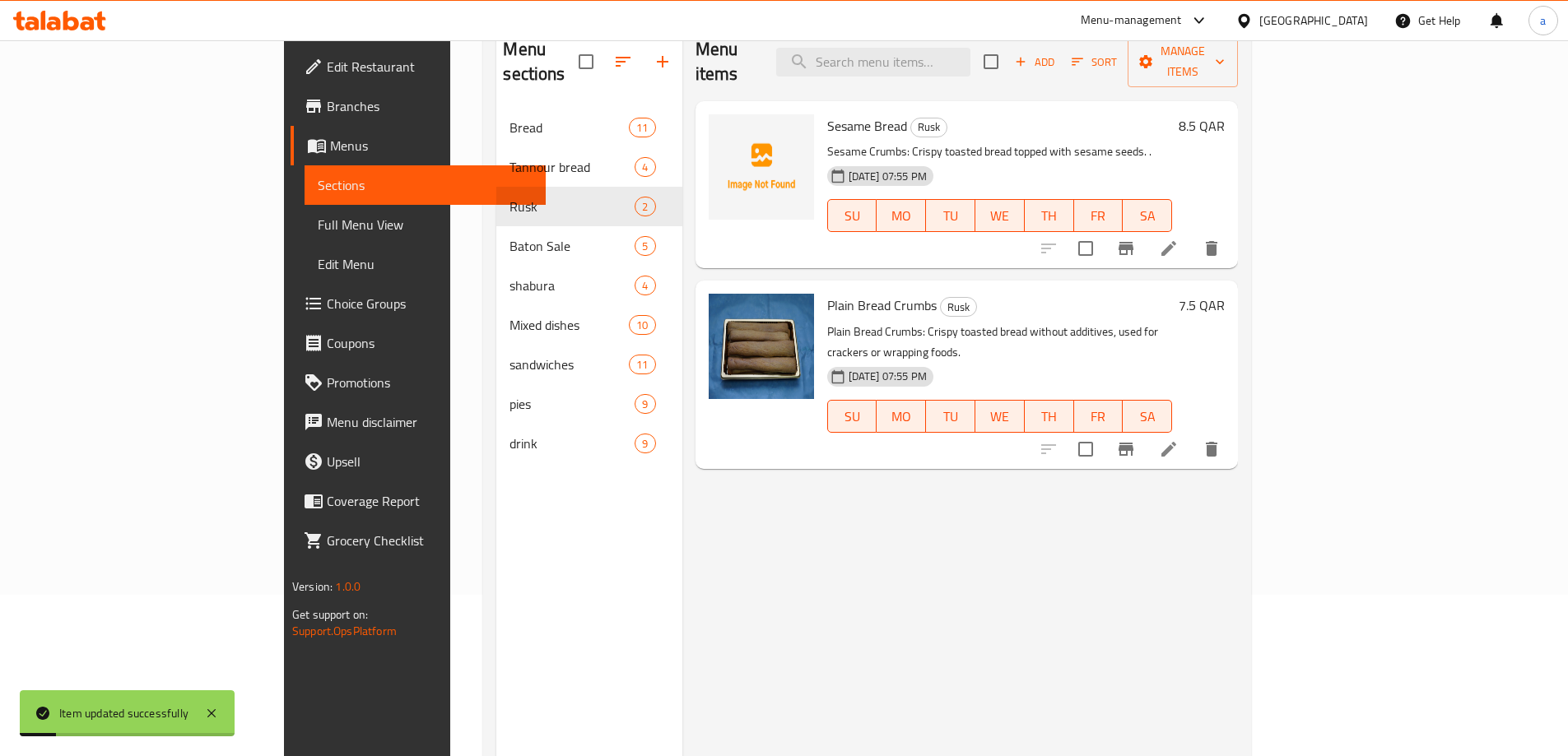
scroll to position [165, 0]
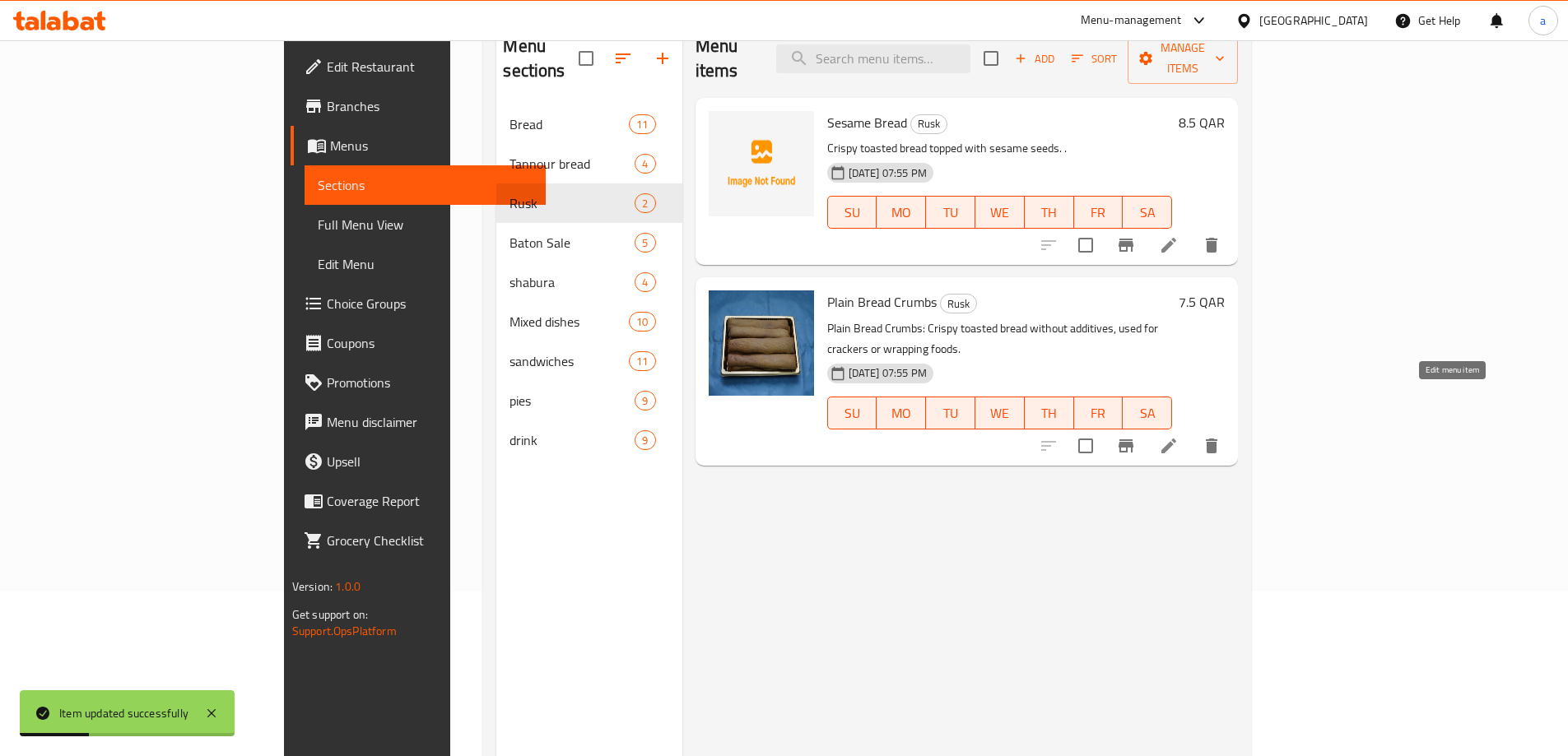
click at [1178, 436] on icon at bounding box center [1168, 445] width 19 height 19
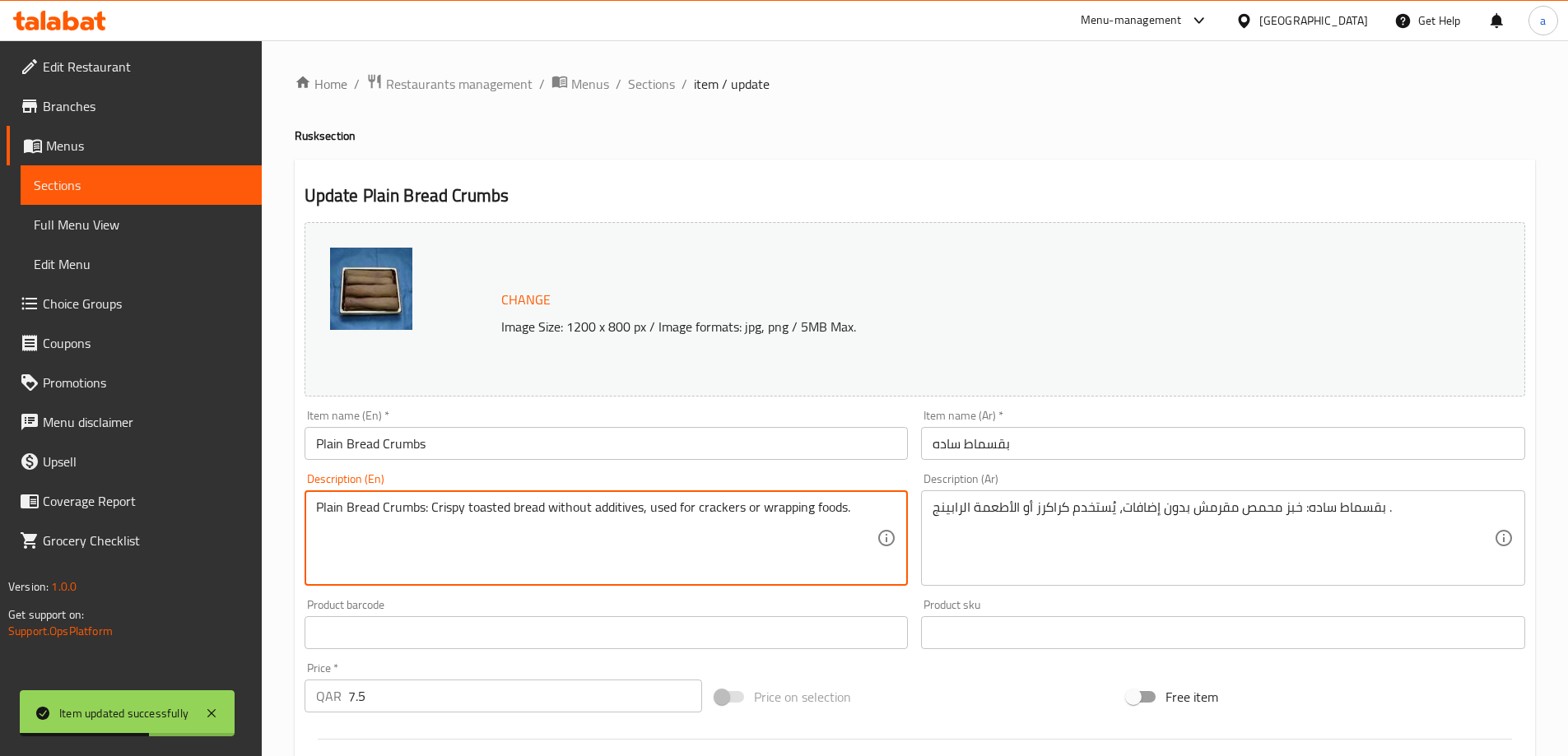
drag, startPoint x: 428, startPoint y: 502, endPoint x: 299, endPoint y: 512, distance: 129.4
type textarea "Crispy toasted bread without additives, used for crackers or wrapping foods."
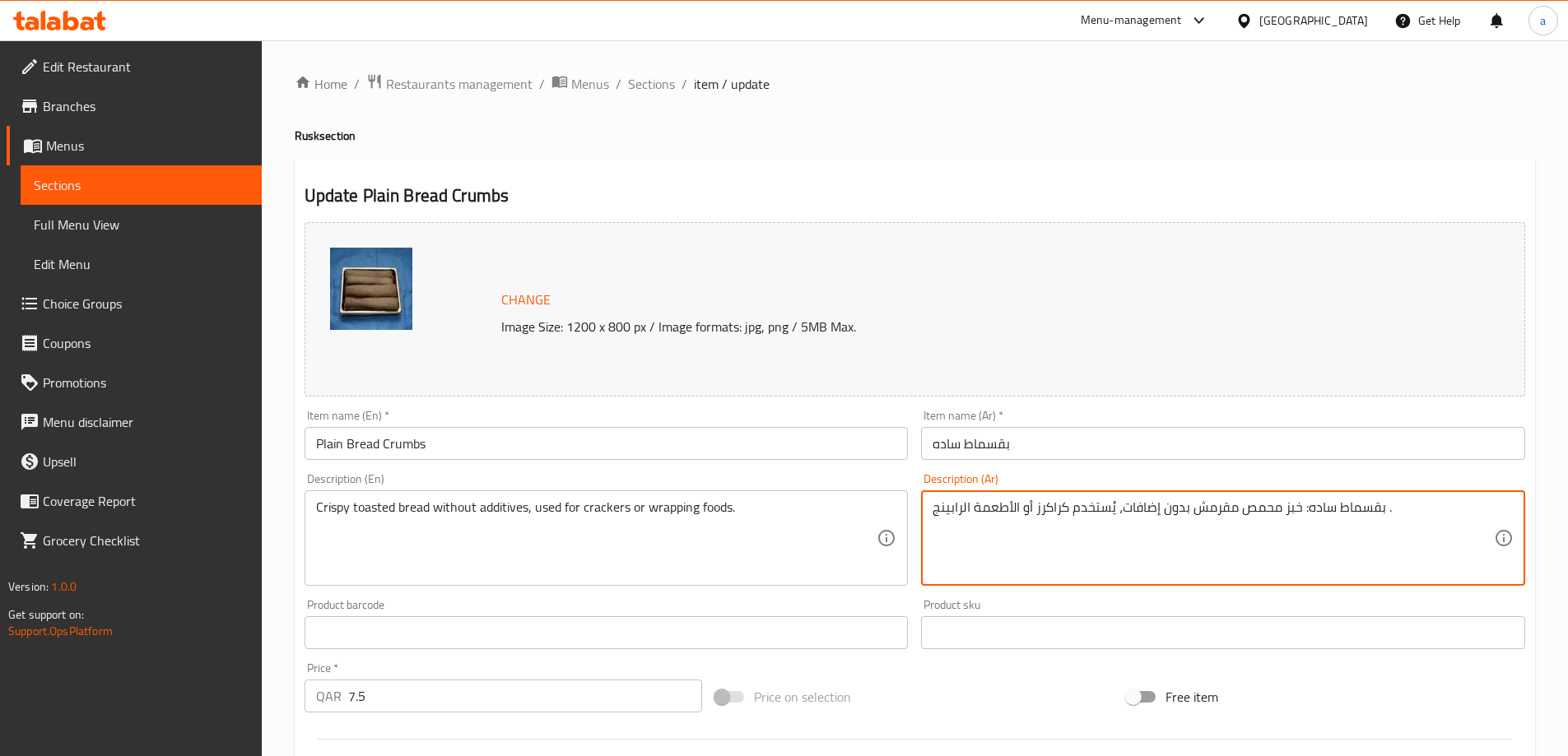
drag, startPoint x: 1304, startPoint y: 507, endPoint x: 1383, endPoint y: 515, distance: 79.4
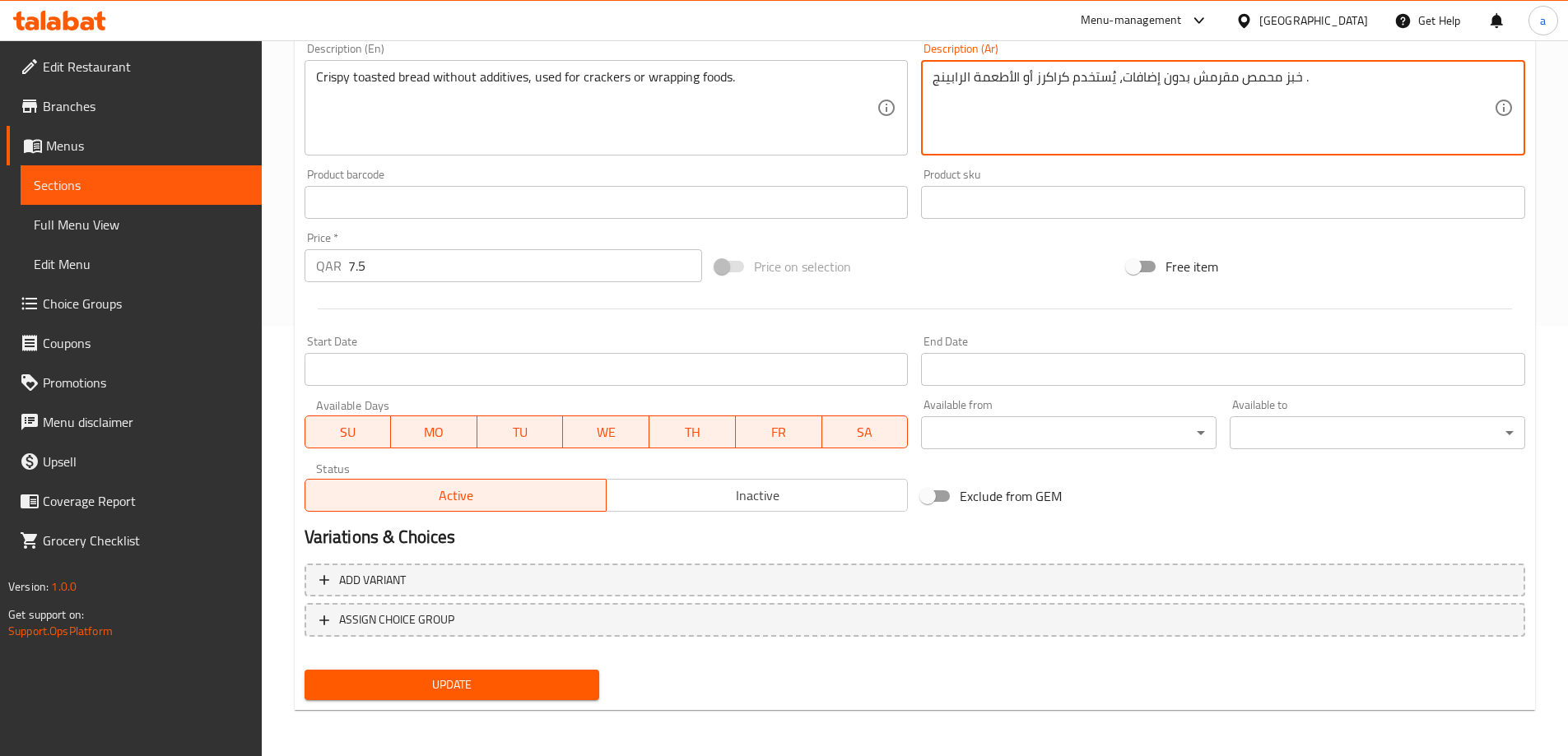
type textarea "خبز محمص مقرمش بدون إضافات، يُستخدم كراكرز أو الأطعمة الرابينج ."
click at [384, 682] on span "Update" at bounding box center [452, 685] width 269 height 20
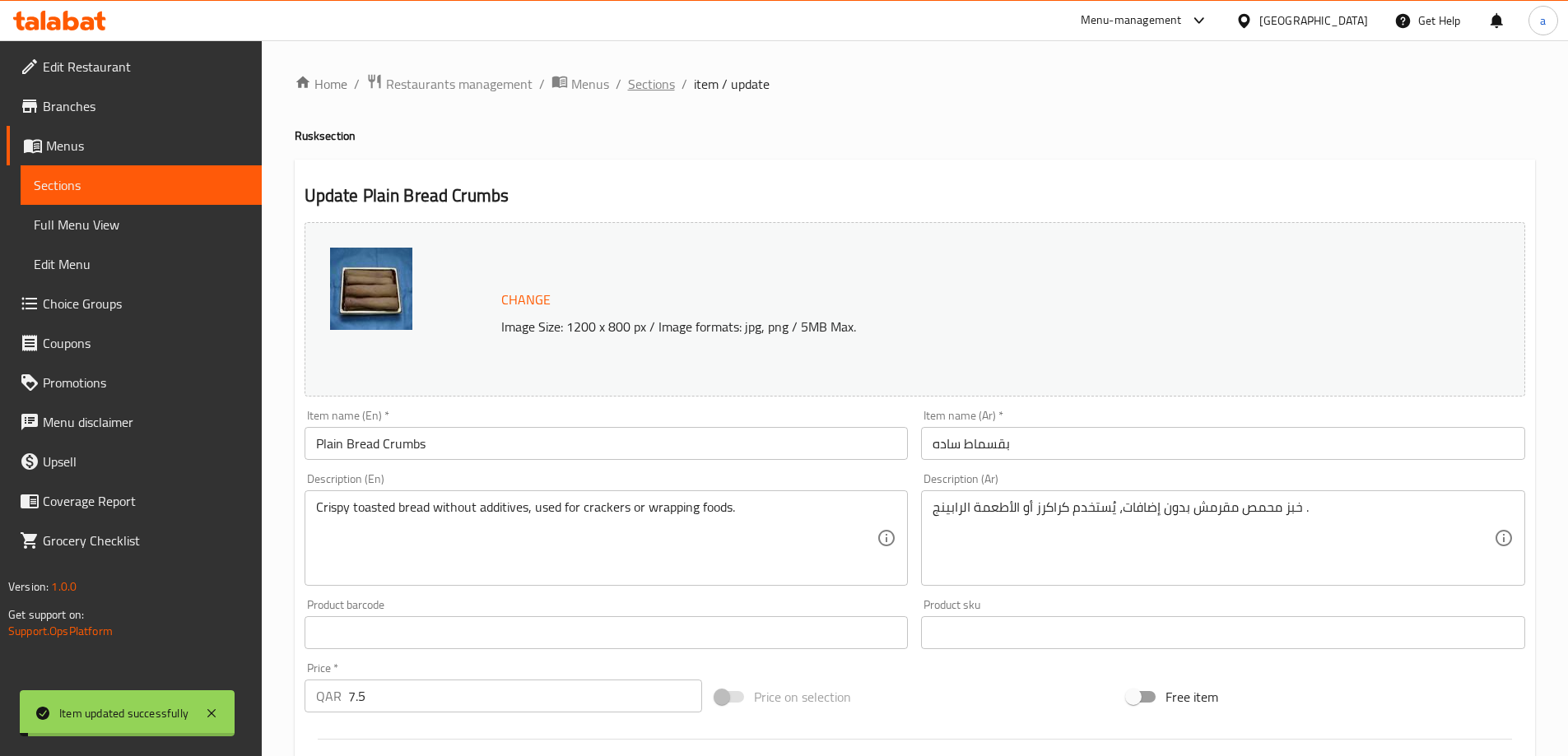
click at [633, 89] on span "Sections" at bounding box center [651, 83] width 47 height 19
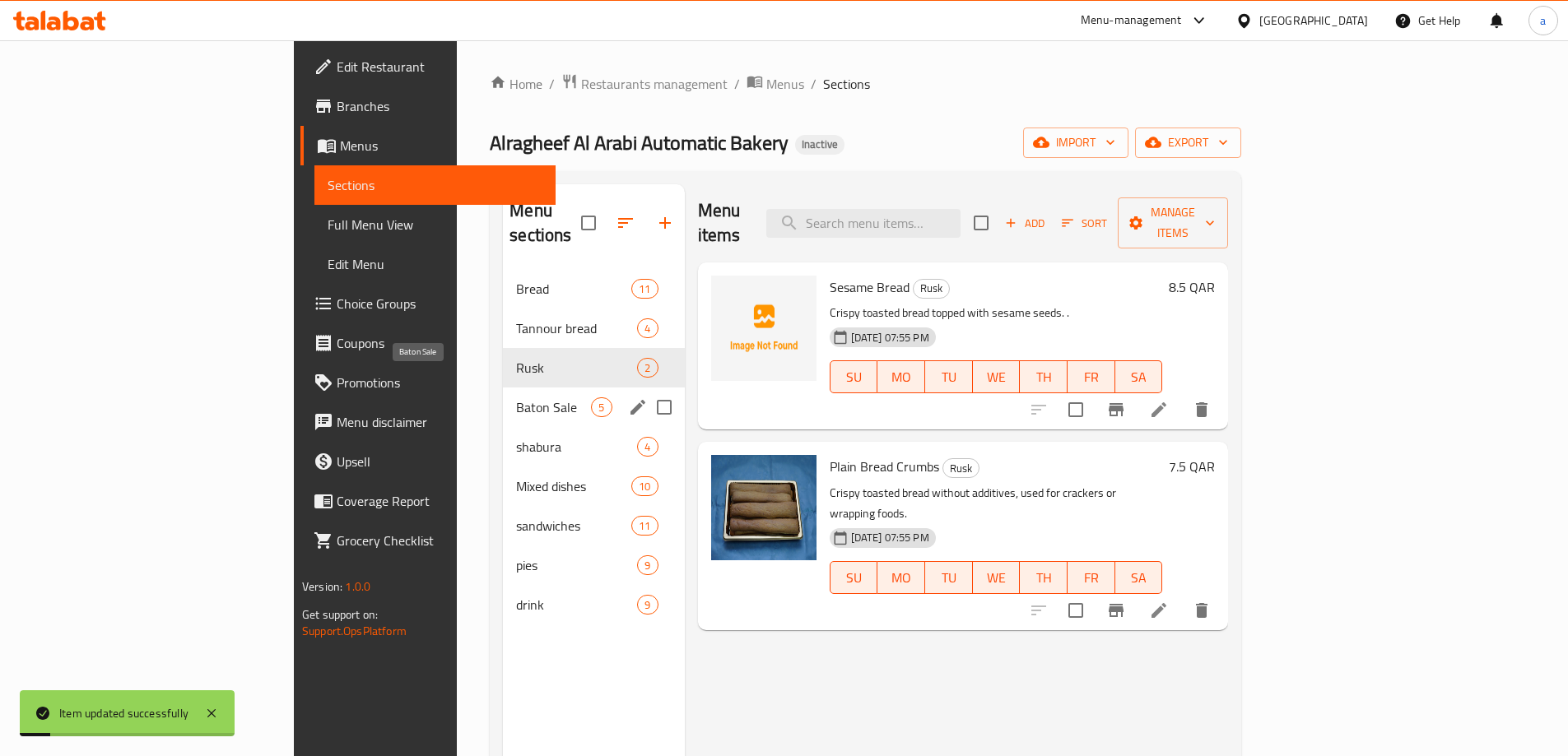
click at [516, 397] on span "Baton Sale" at bounding box center [553, 406] width 75 height 19
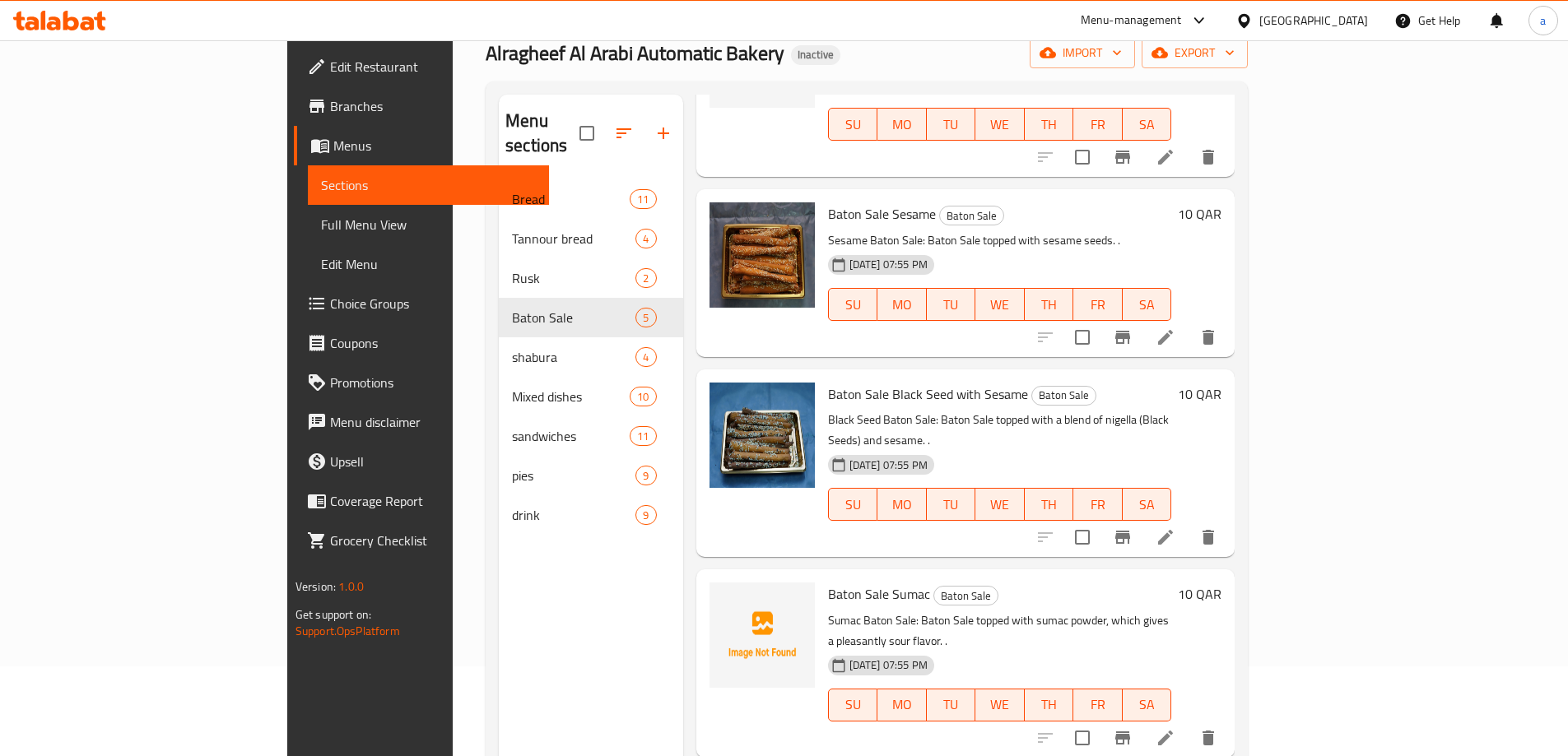
scroll to position [165, 0]
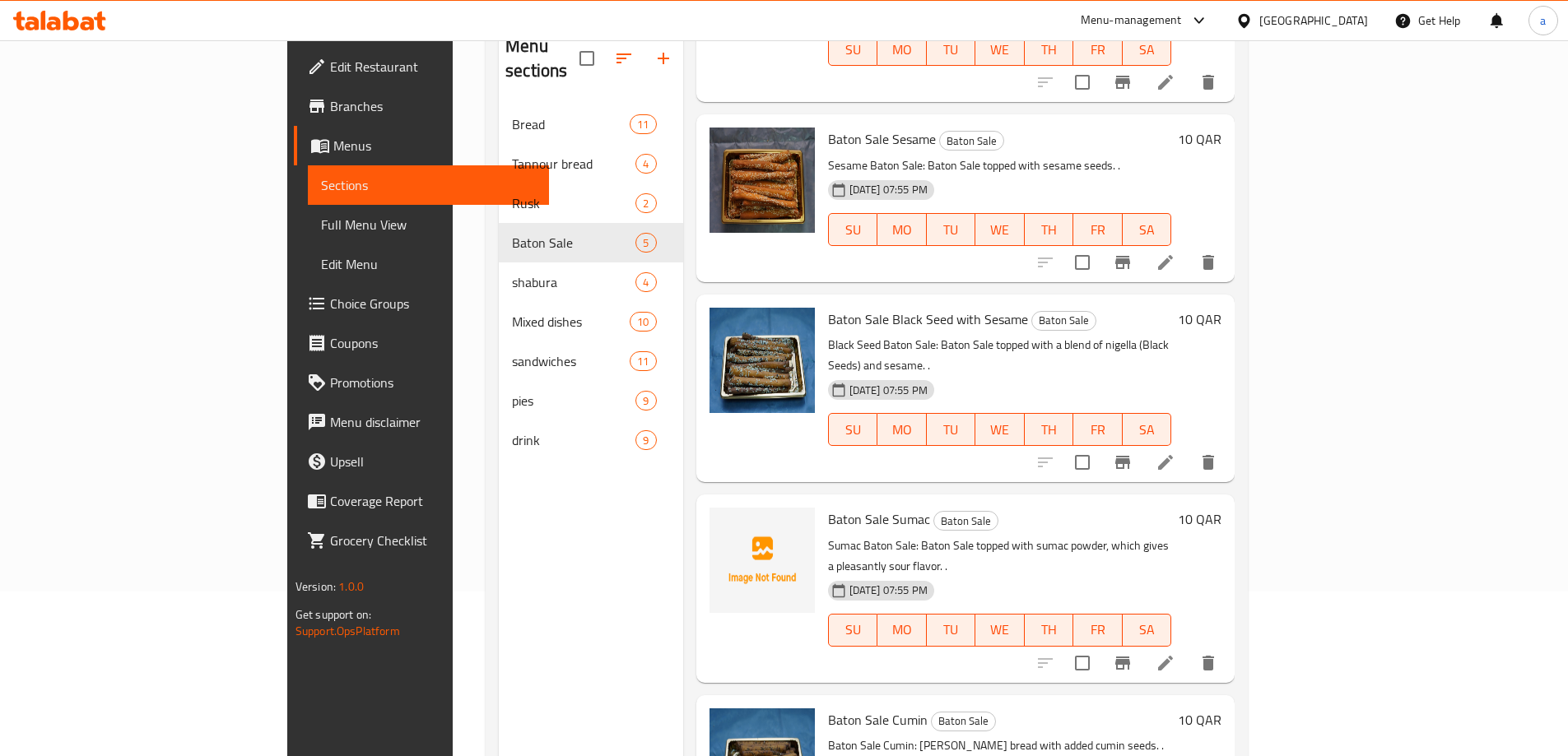
click at [1188, 448] on li at bounding box center [1165, 463] width 46 height 30
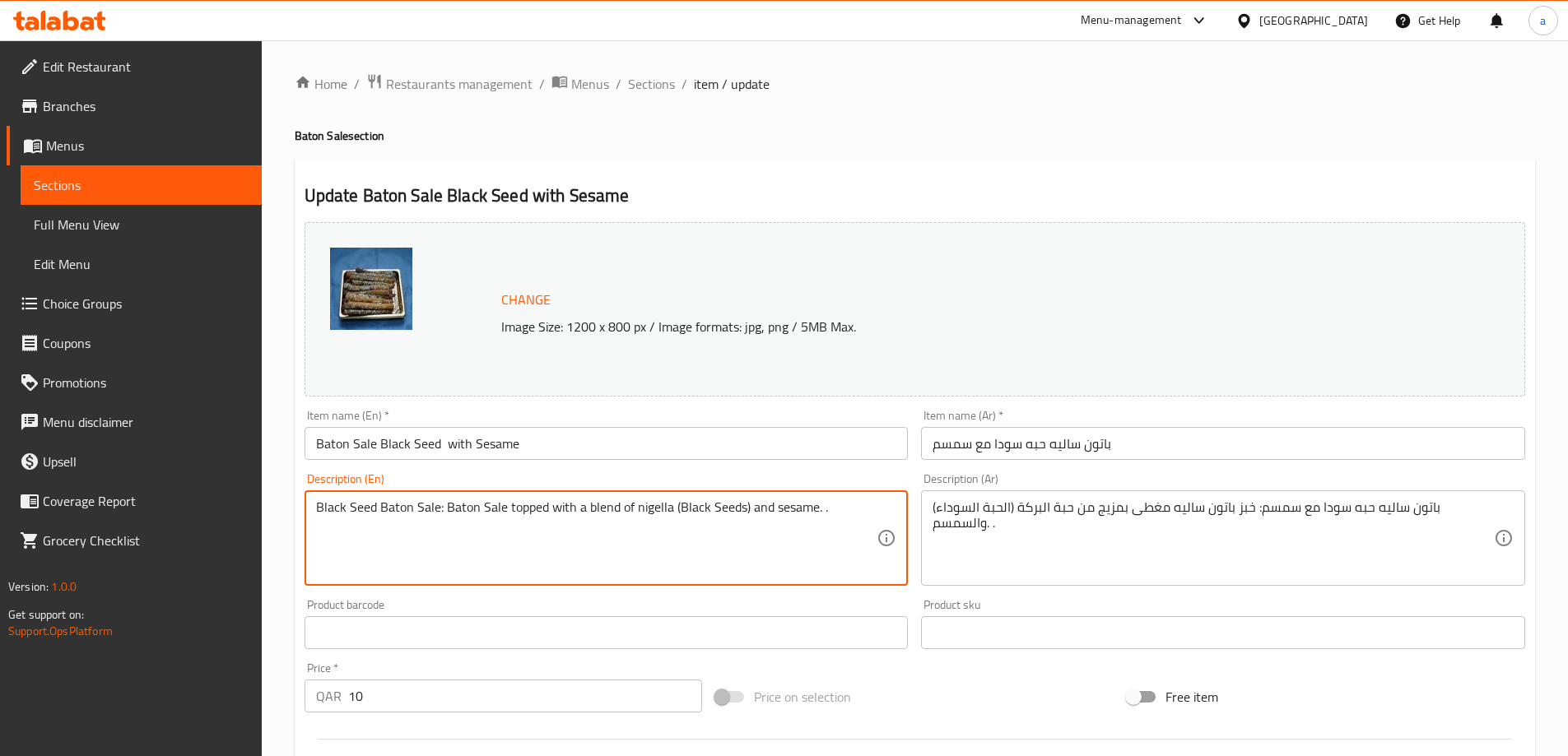
click at [606, 549] on textarea "Black Seed Baton Sale: Baton Sale topped with a blend of nigella (Black Seeds) …" at bounding box center [596, 539] width 561 height 78
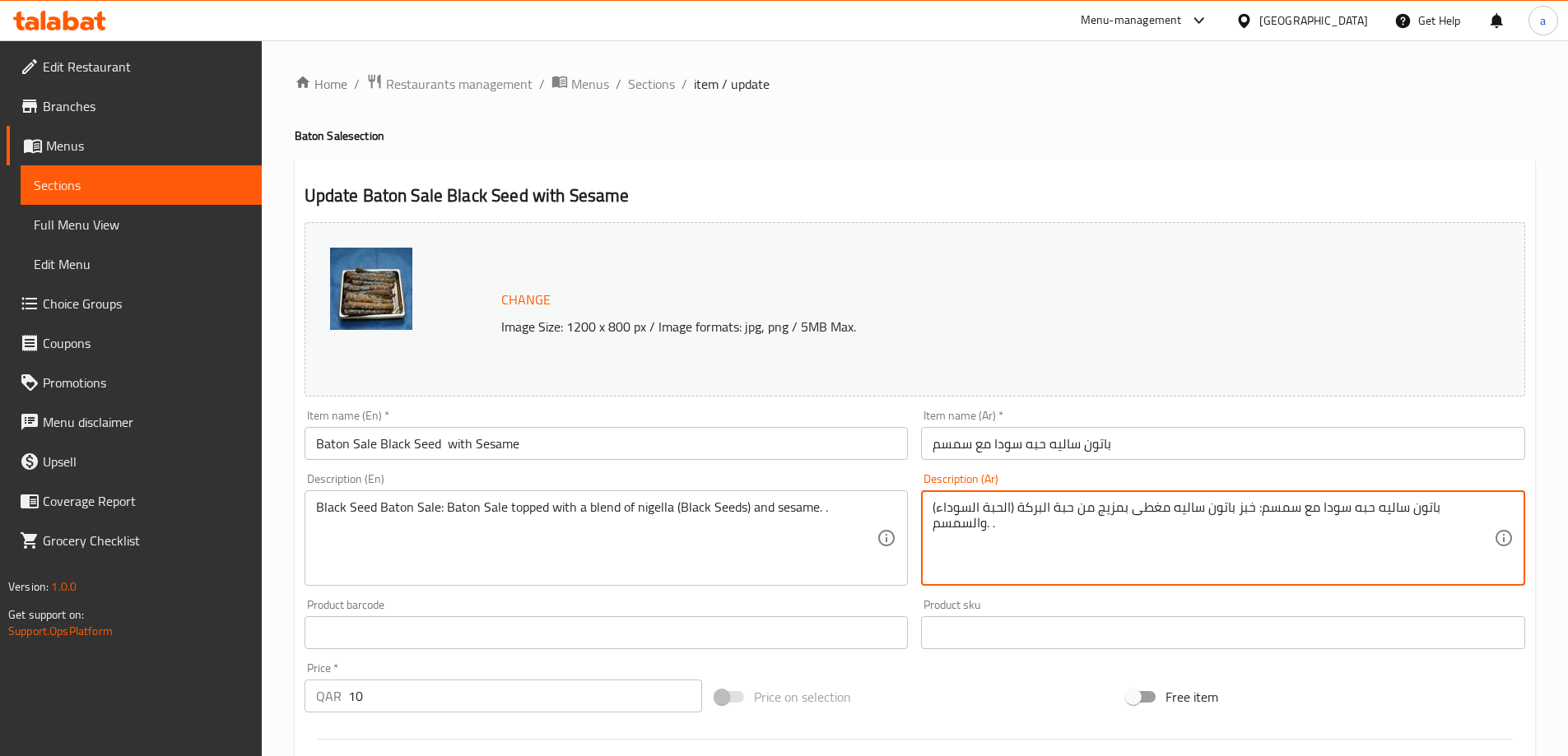
click at [1066, 527] on textarea "باتون ساليه حبه سودا مع سمسم: خبز باتون ساليه مغطى بمزيج من حبة البركة (الحبة ا…" at bounding box center [1213, 539] width 561 height 78
click at [1278, 509] on textarea "باتون ساليه حبه سودا مع سمسم: خبز باتون ساليه مغطى بمزيج من حبة البركة (الحبة ا…" at bounding box center [1213, 539] width 561 height 78
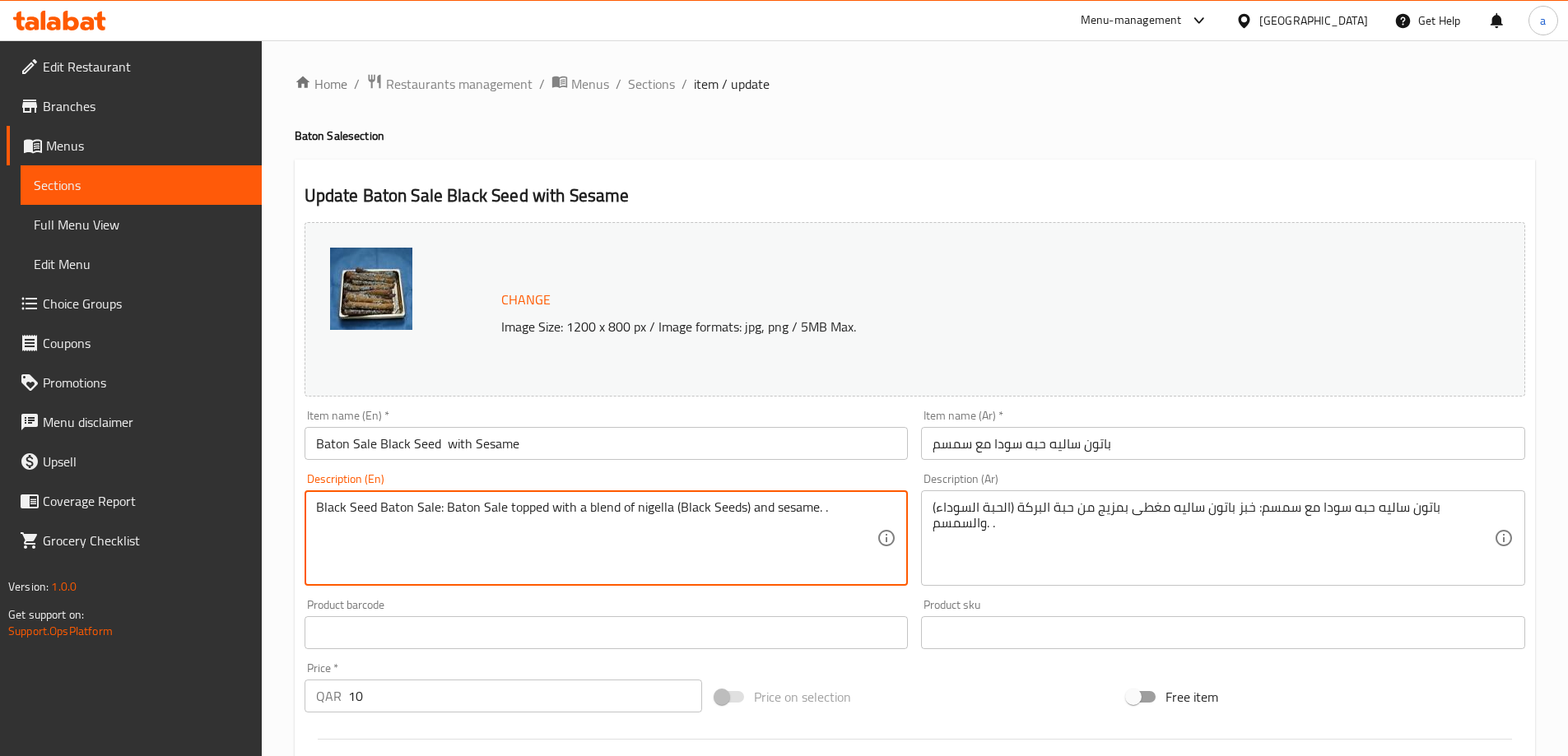
click at [408, 517] on textarea "Black Seed Baton Sale: Baton Sale topped with a blend of nigella (Black Seeds) …" at bounding box center [596, 539] width 561 height 78
click at [429, 509] on textarea "Black Seed Baton Sale: Baton Sale topped with a blend of nigella (Black Seeds) …" at bounding box center [596, 539] width 561 height 78
click at [478, 513] on textarea "Black Seed Baton Sale: Baton Sale topped with a blend of nigella (Black Seeds) …" at bounding box center [596, 539] width 561 height 78
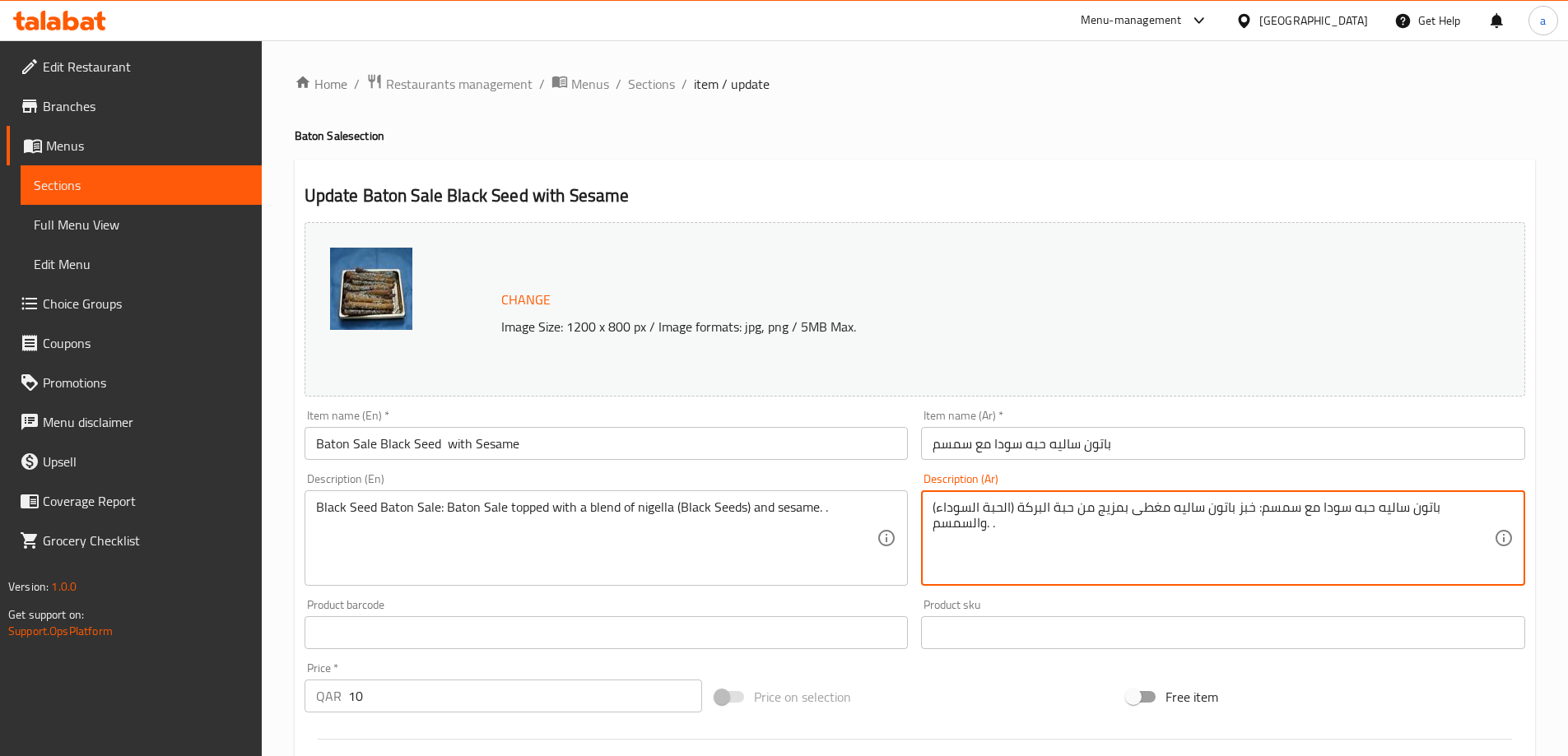
click at [1199, 501] on textarea "باتون ساليه حبه سودا مع سمسم: خبز باتون ساليه مغطى بمزيج من حبة البركة (الحبة ا…" at bounding box center [1213, 539] width 561 height 78
click at [1260, 513] on textarea "باتون ساليه حبه سودا مع سمسم: خبز باتون ساليه مغطى بمزيج من حبة البركة (الحبة ا…" at bounding box center [1213, 539] width 561 height 78
drag, startPoint x: 1255, startPoint y: 514, endPoint x: 1434, endPoint y: 502, distance: 179.4
click at [1434, 502] on textarea "باتون ساليه حبه سودا مع سمسم: خبز باتون ساليه مغطى بمزيج من حبة البركة (الحبة ا…" at bounding box center [1213, 539] width 561 height 78
type textarea "خبز باتون ساليه مغطى بمزيج من حبة البركة (الحبة السوداء) والسمسم. ."
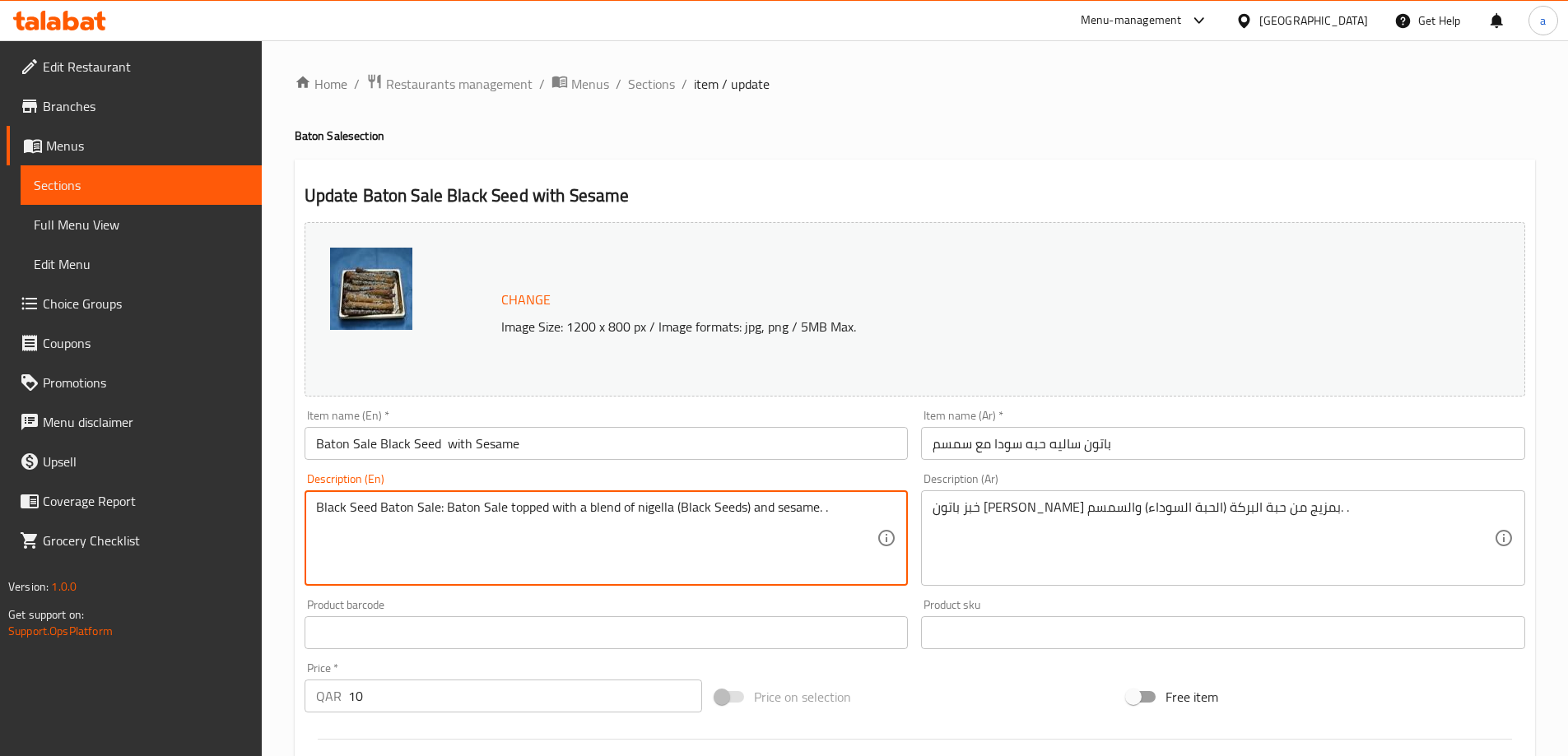
drag, startPoint x: 443, startPoint y: 507, endPoint x: 293, endPoint y: 515, distance: 150.2
click at [516, 513] on textarea "Baton Sale topped with a blend of nigella (Black Seeds) and sesame. ." at bounding box center [596, 539] width 561 height 78
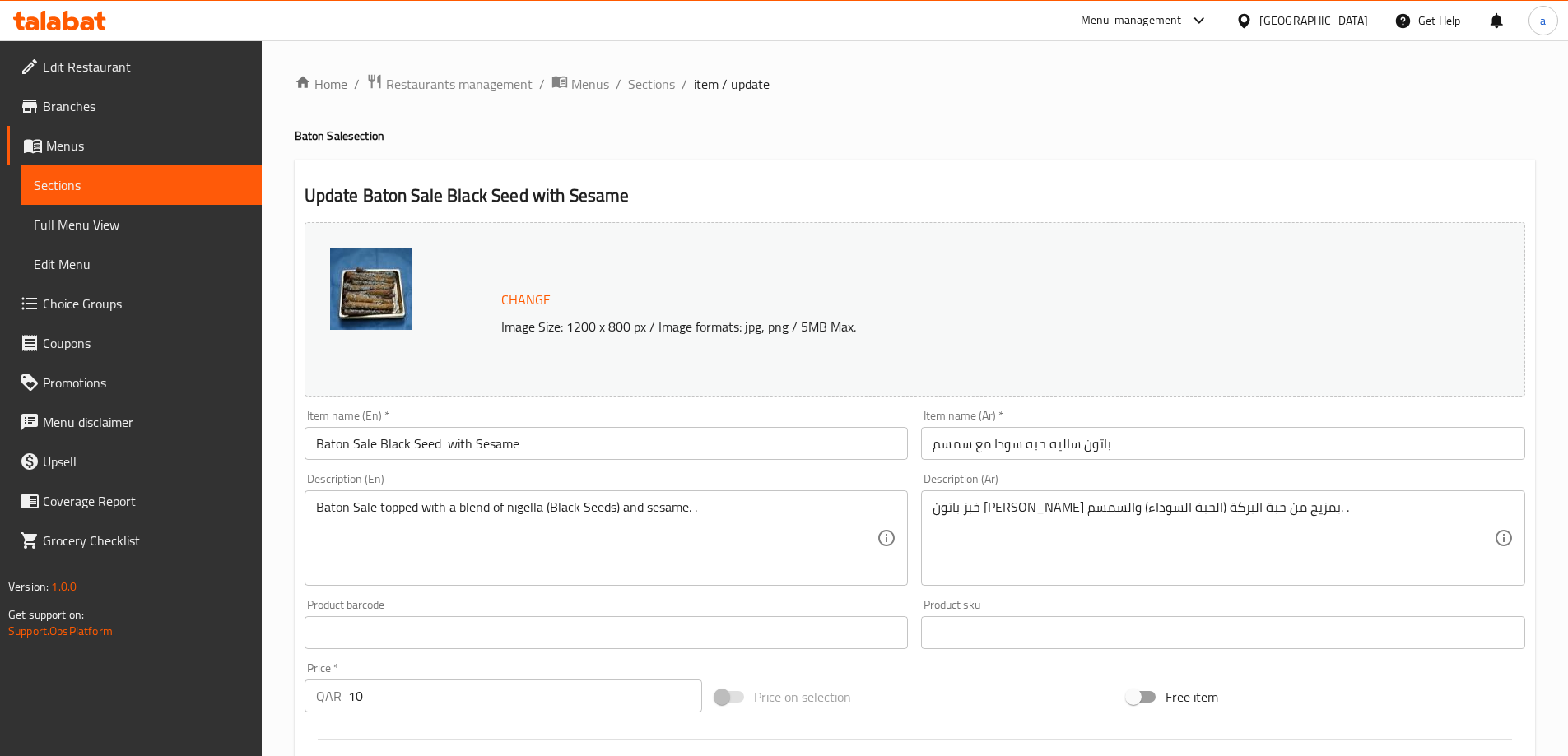
click at [305, 511] on div "Baton Sale topped with a blend of nigella (Black Seeds) and sesame. . Descripti…" at bounding box center [606, 538] width 604 height 95
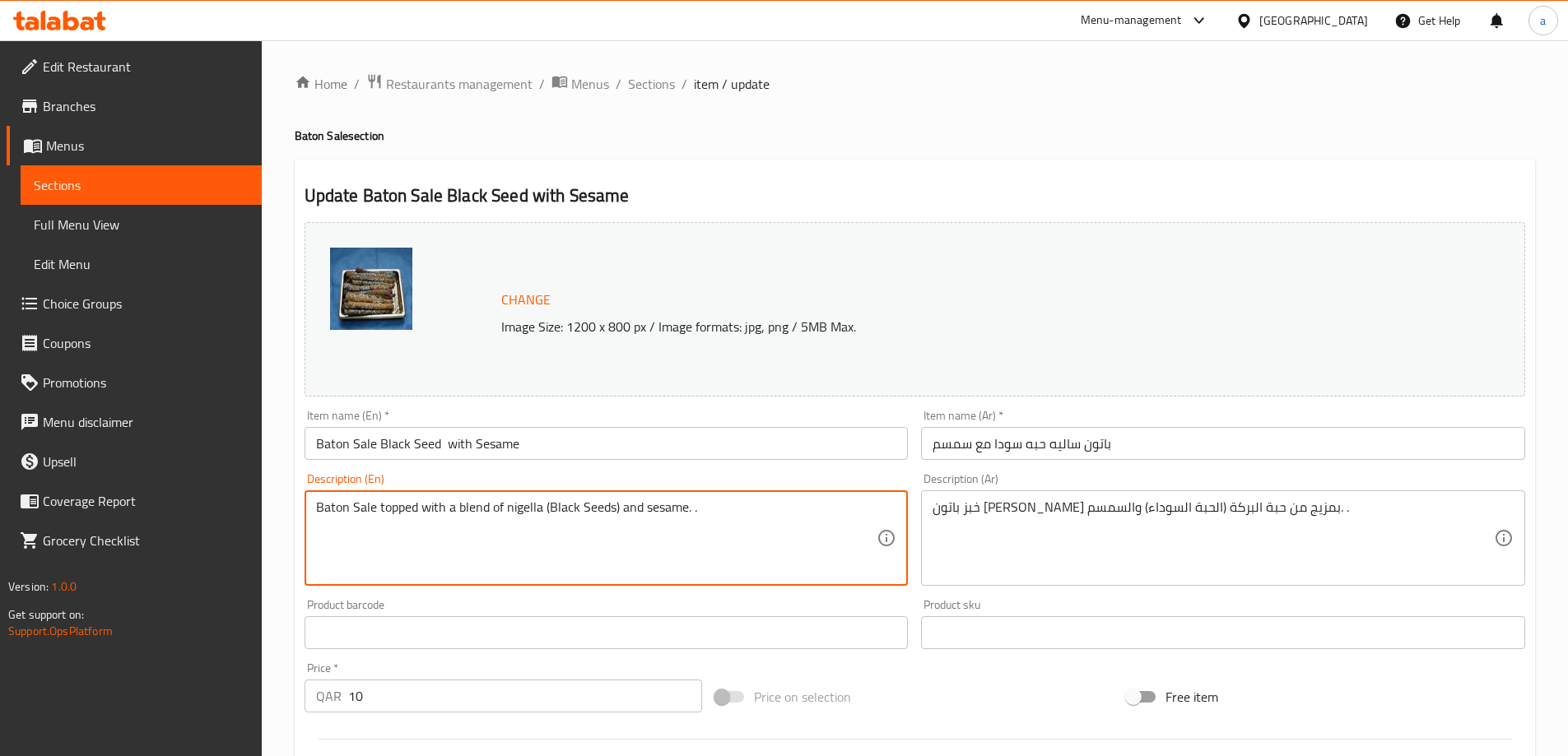
click at [315, 507] on div "Baton Sale topped with a blend of nigella (Black Seeds) and sesame. . Descripti…" at bounding box center [606, 538] width 604 height 95
click at [345, 522] on textarea "Baton Sale topped with a blend of nigella (Black Seeds) and sesame. ." at bounding box center [596, 539] width 561 height 78
click at [313, 502] on div "Baton Sale topped with a blend of nigella (Black Seeds) and sesame. . Descripti…" at bounding box center [606, 538] width 604 height 95
click at [372, 508] on textarea "Baton Sale topped with a blend of nigella (Black Seeds) and sesame. ." at bounding box center [596, 539] width 561 height 78
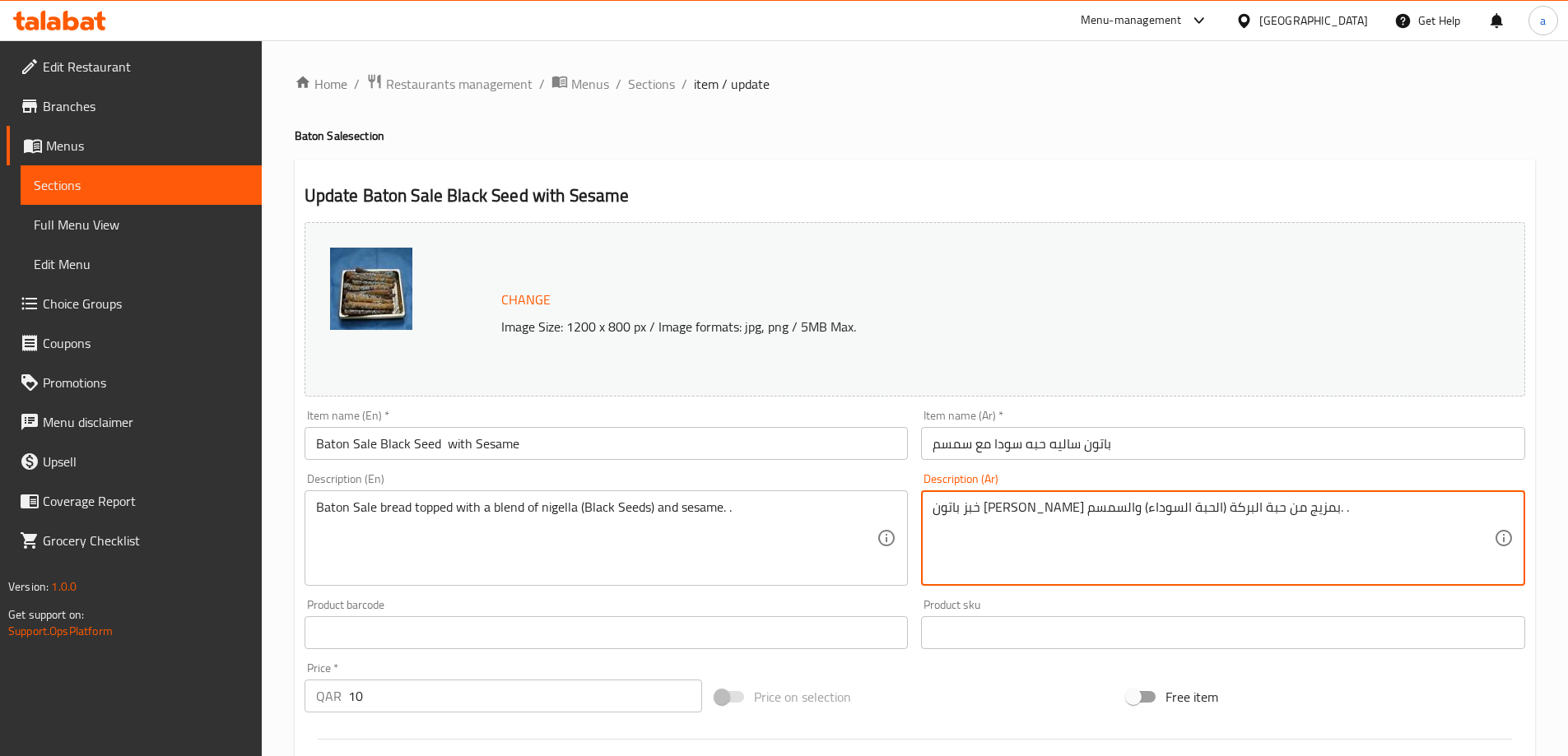
click at [1081, 545] on textarea "خبز باتون ساليه مغطى بمزيج من حبة البركة (الحبة السوداء) والسمسم. ." at bounding box center [1213, 539] width 561 height 78
click at [1196, 518] on textarea "خبز باتون ساليه مغطى بمزيج من حبة البركة (الحبة السوداء) والسمسم. ." at bounding box center [1213, 539] width 561 height 78
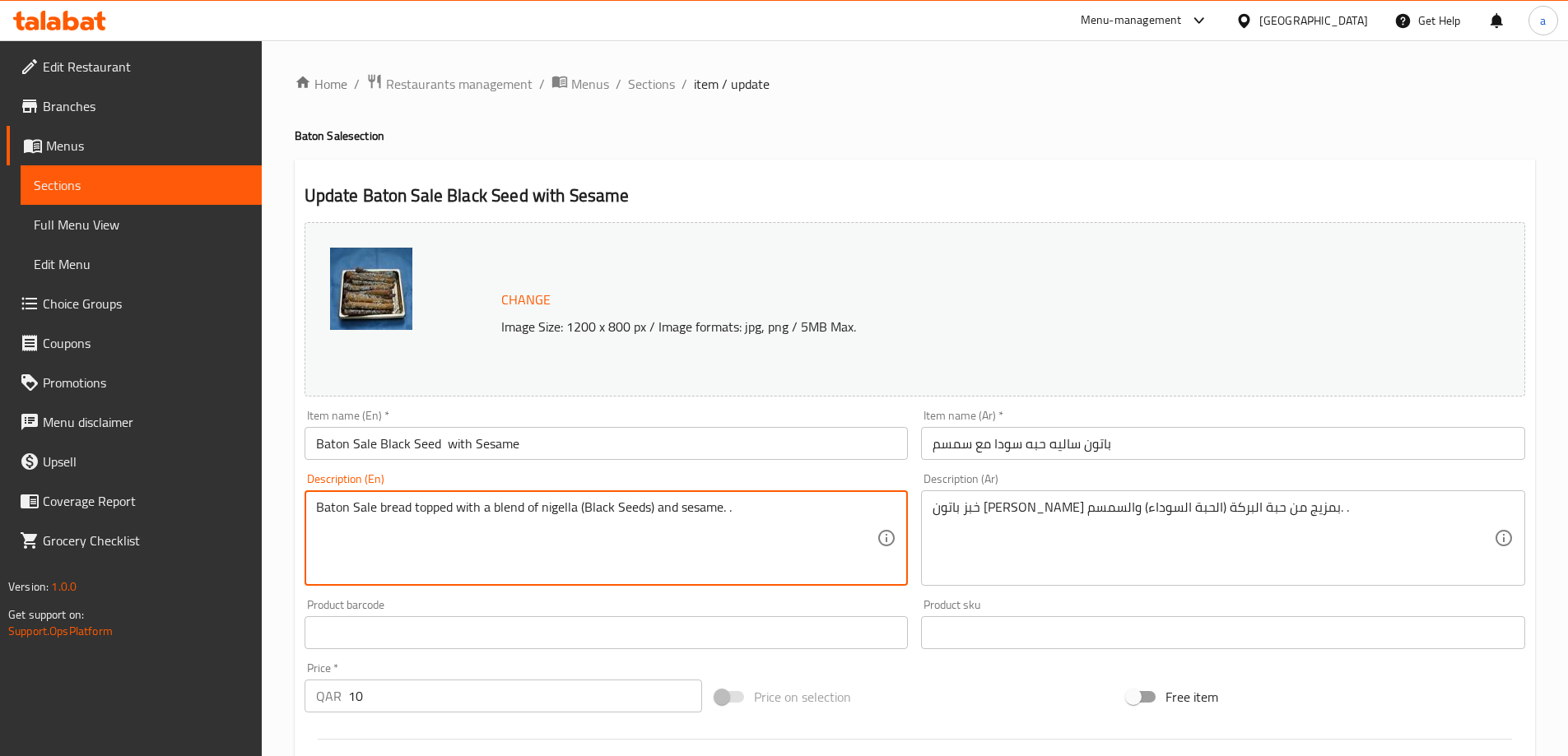
click at [565, 507] on textarea "Baton Sale bread topped with a blend of nigella (Black Seeds) and sesame. ." at bounding box center [596, 539] width 561 height 78
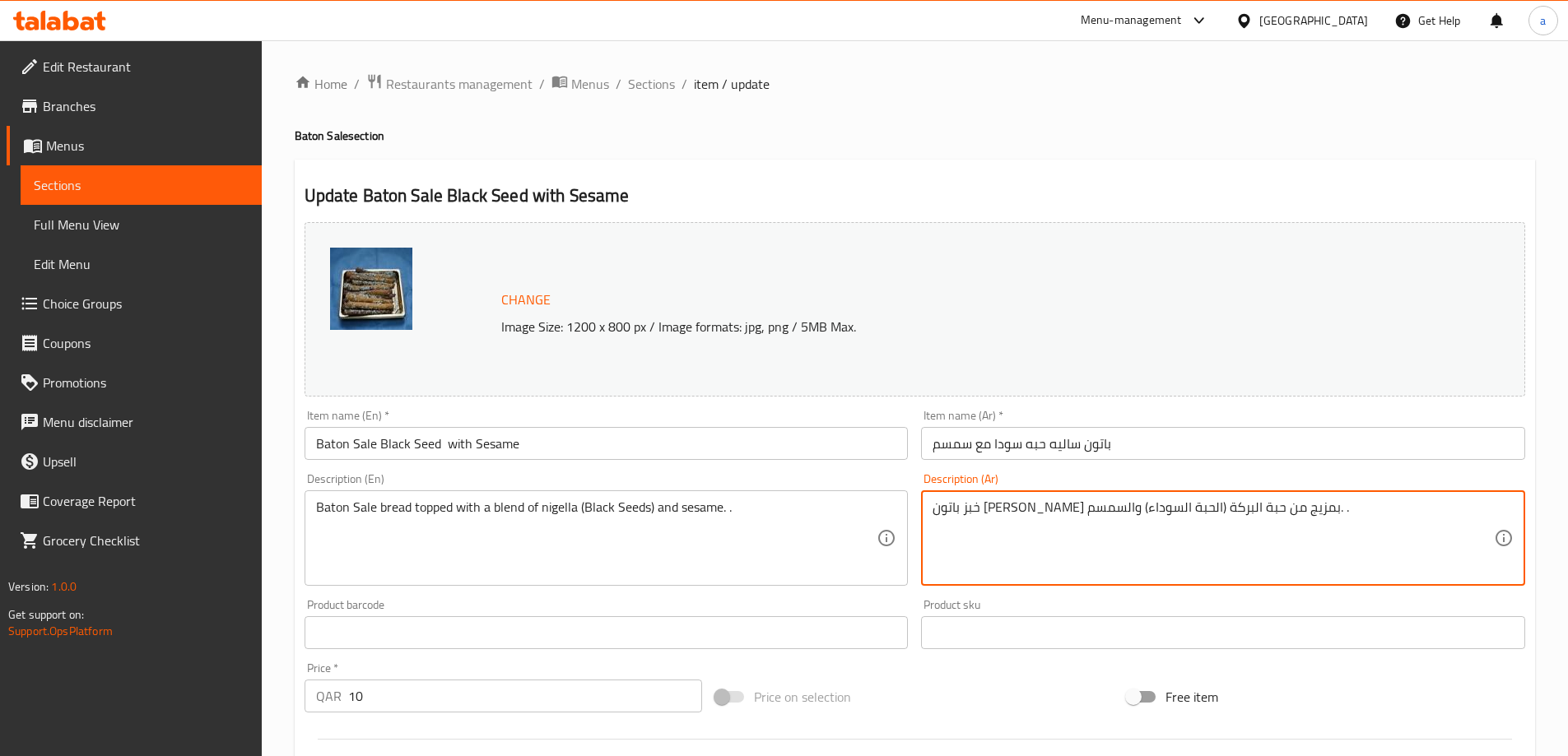
drag, startPoint x: 1078, startPoint y: 508, endPoint x: 1133, endPoint y: 501, distance: 55.4
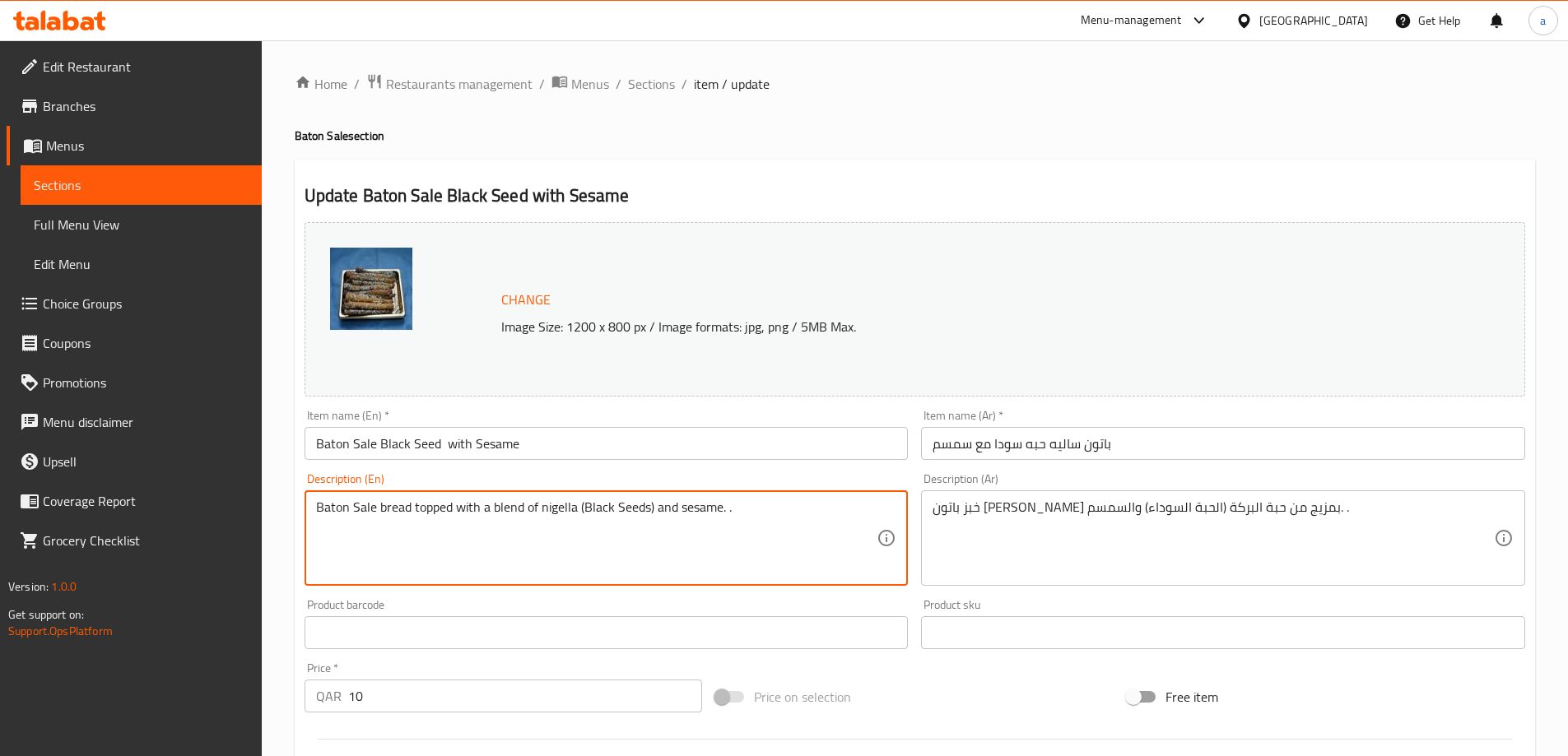
drag, startPoint x: 573, startPoint y: 508, endPoint x: 545, endPoint y: 515, distance: 28.9
drag, startPoint x: 540, startPoint y: 509, endPoint x: 574, endPoint y: 520, distance: 35.7
click at [574, 520] on textarea "Baton Sale bread topped with a blend of nigella (Black Seeds) and sesame. ." at bounding box center [596, 539] width 561 height 78
paste textarea "Fennel Flower"
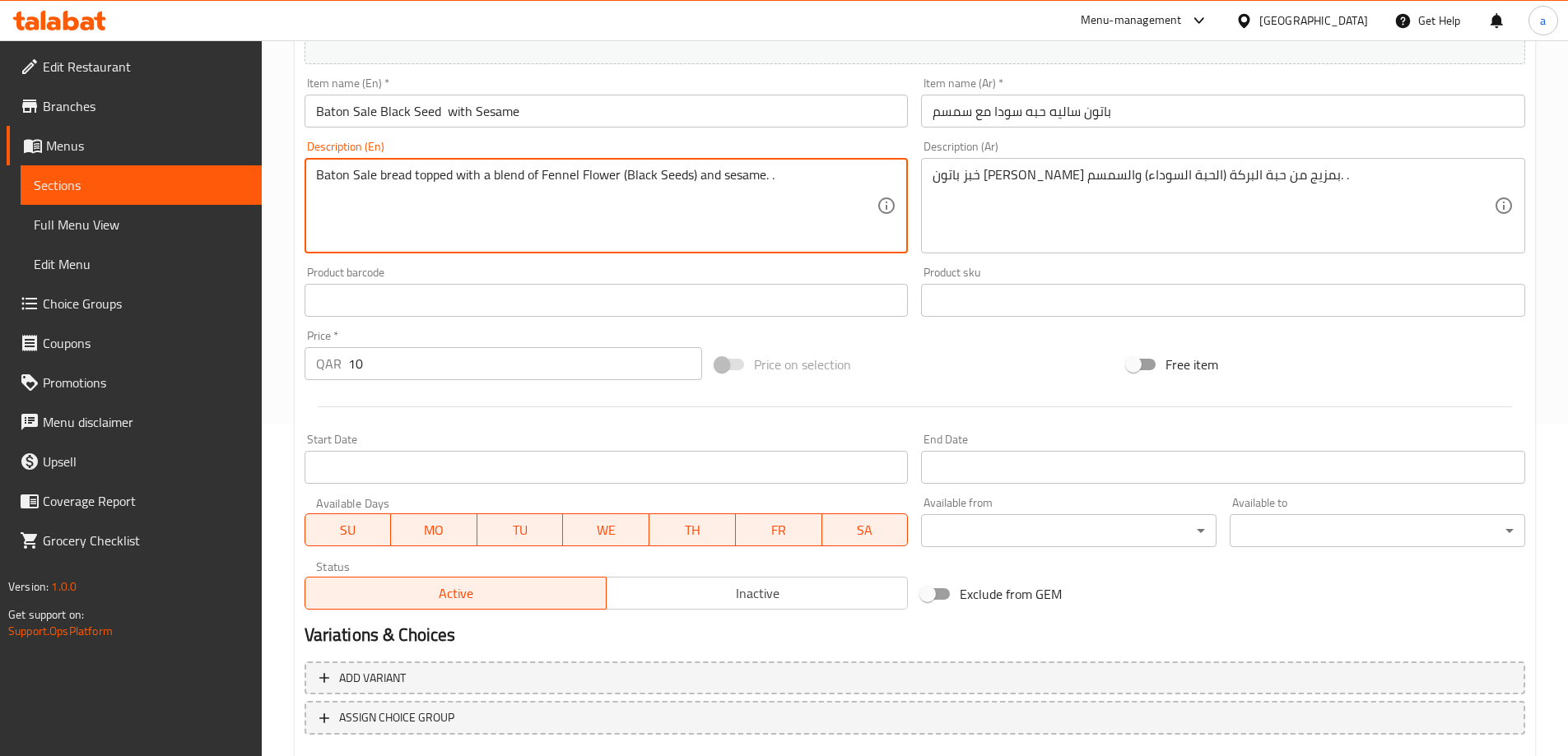
scroll to position [430, 0]
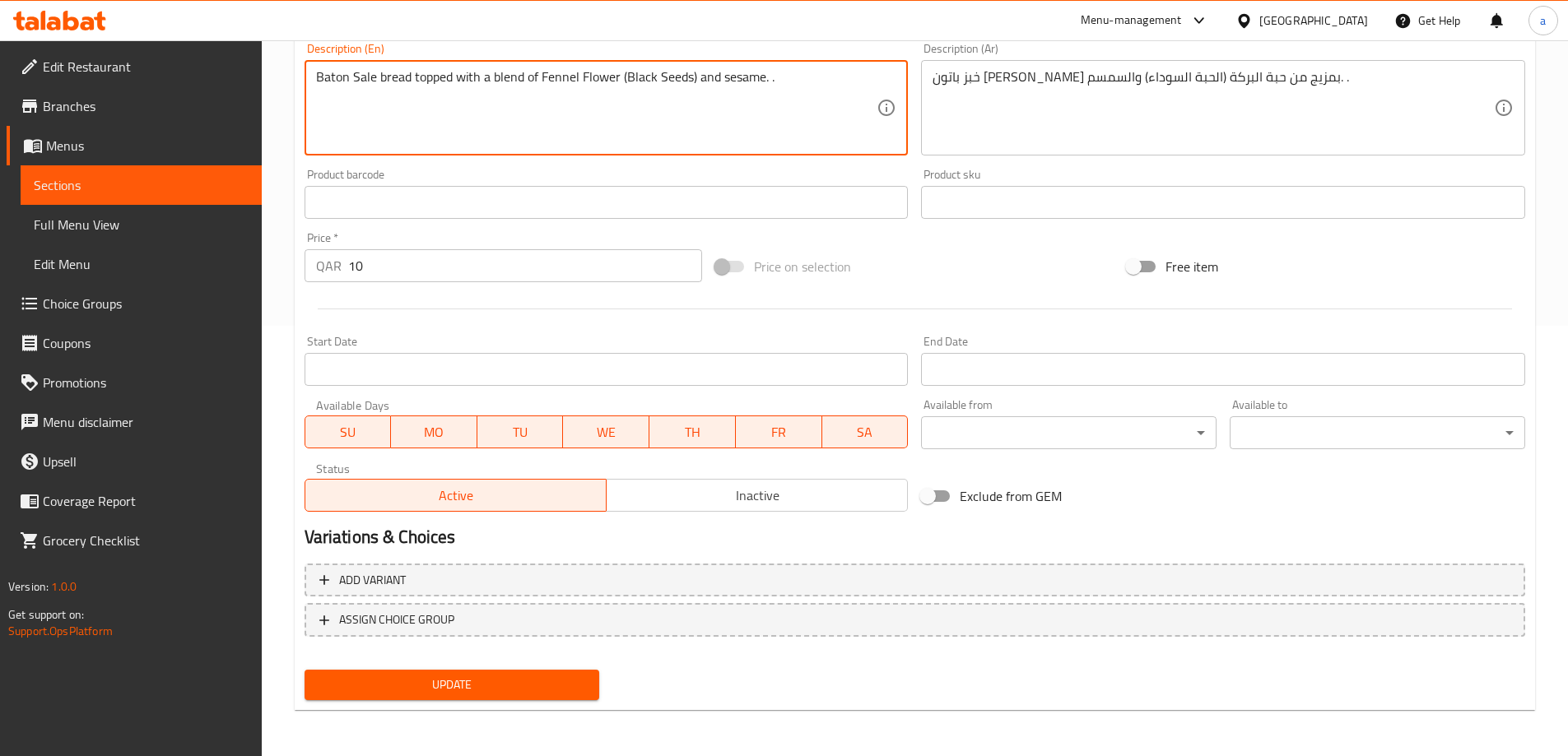
type textarea "Baton Sale bread topped with a blend of Fennel Flower (Black Seeds) and sesame.…"
click at [516, 672] on button "Update" at bounding box center [452, 685] width 295 height 31
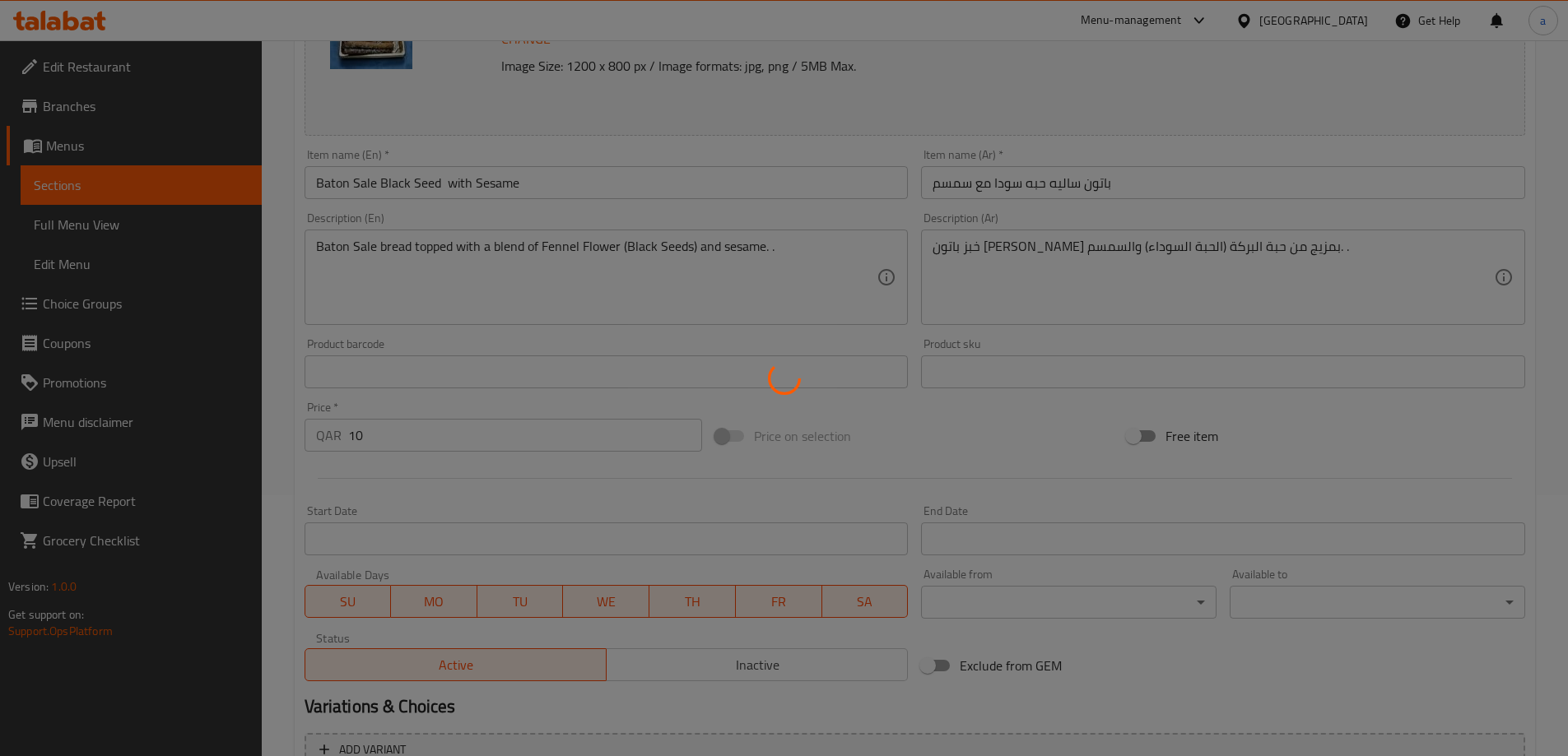
scroll to position [19, 0]
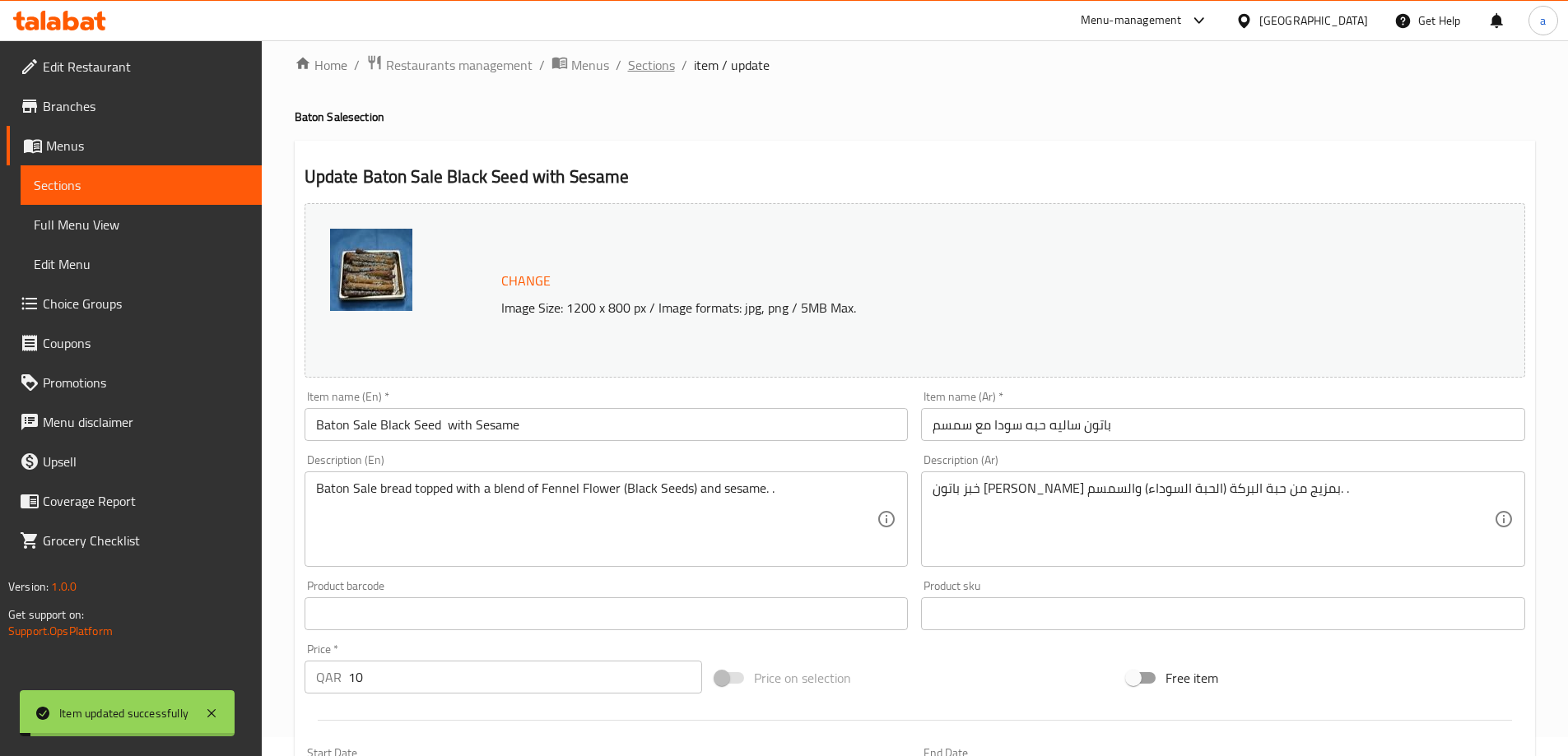
click at [634, 70] on span "Sections" at bounding box center [651, 65] width 47 height 19
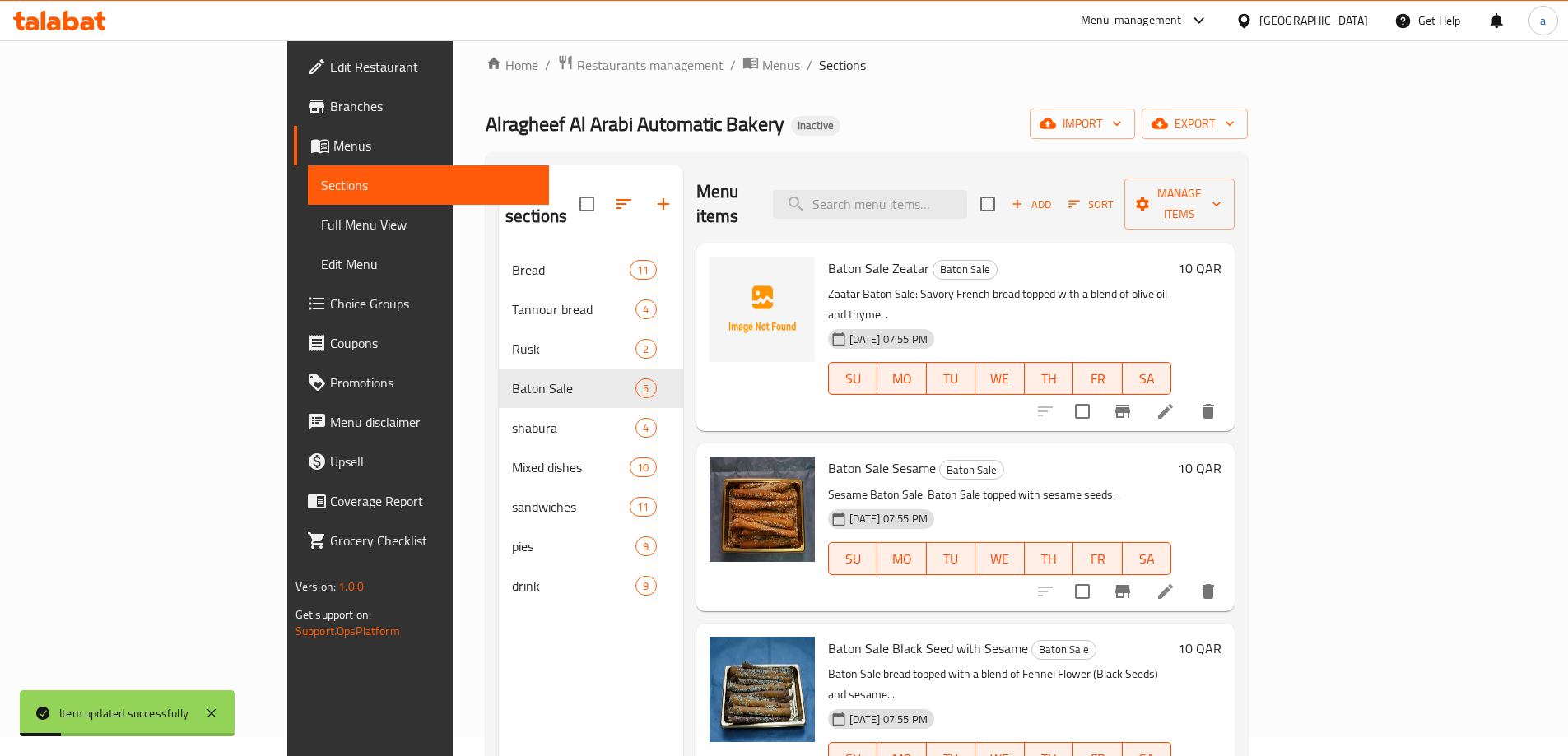
click at [1175, 402] on icon at bounding box center [1164, 411] width 19 height 19
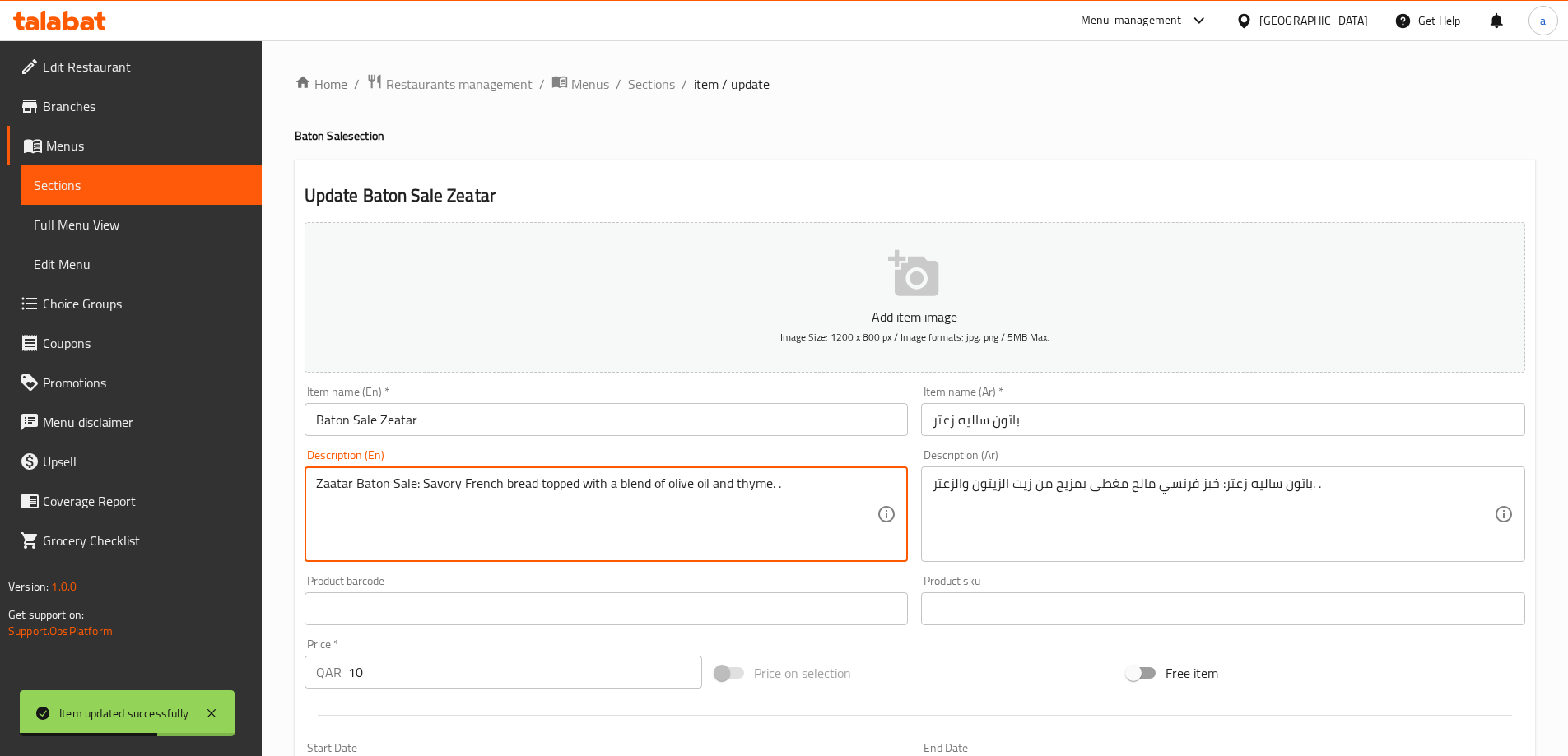
drag, startPoint x: 418, startPoint y: 486, endPoint x: 313, endPoint y: 493, distance: 105.2
type textarea "Savory French bread topped with a blend of olive oil and thyme. ."
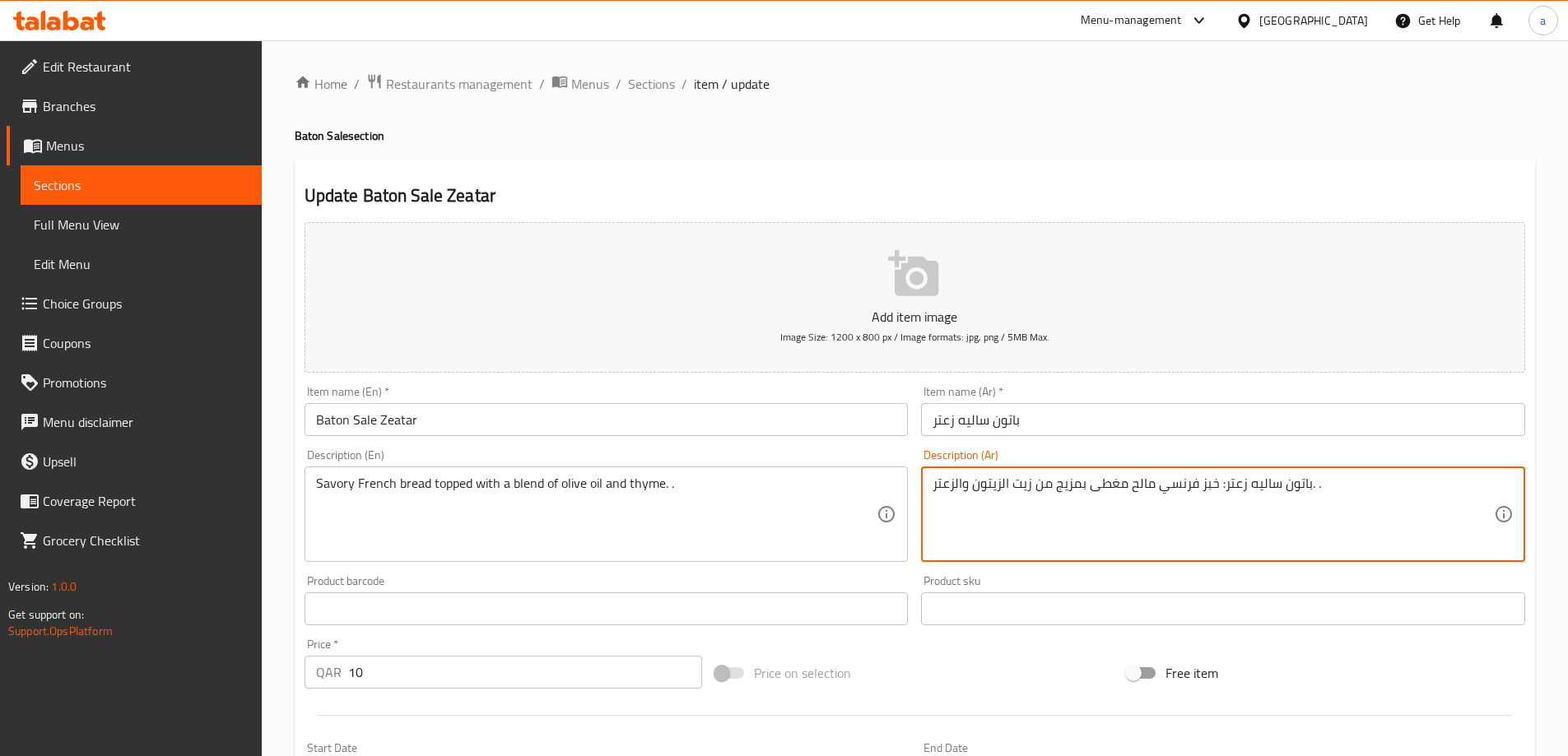
drag, startPoint x: 1219, startPoint y: 490, endPoint x: 1309, endPoint y: 500, distance: 90.6
click at [1309, 500] on textarea "باتون ساليه زعتر: خبز فرنسي مالح مغطى بمزيج من زيت الزيتون والزعتر. ." at bounding box center [1213, 514] width 561 height 78
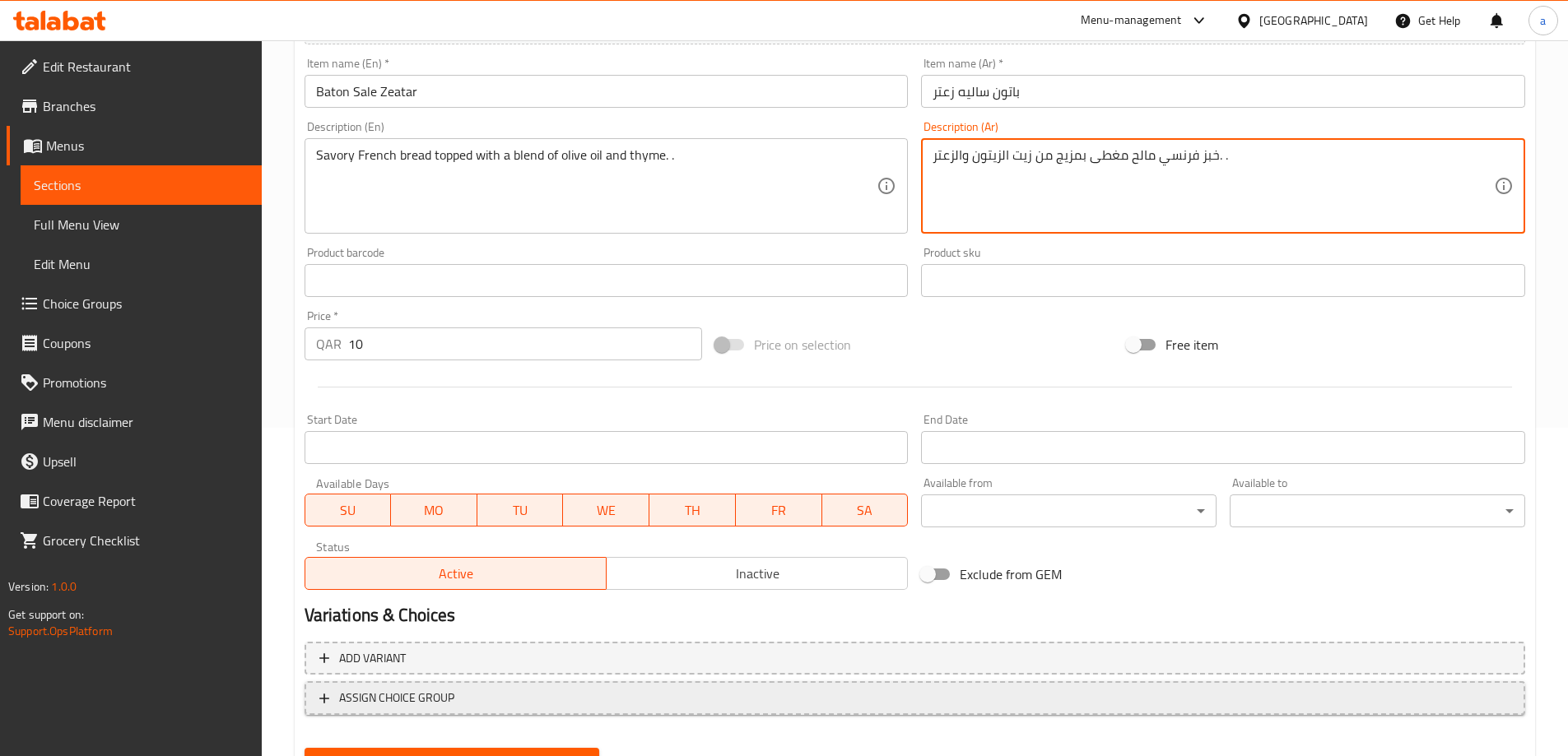
scroll to position [406, 0]
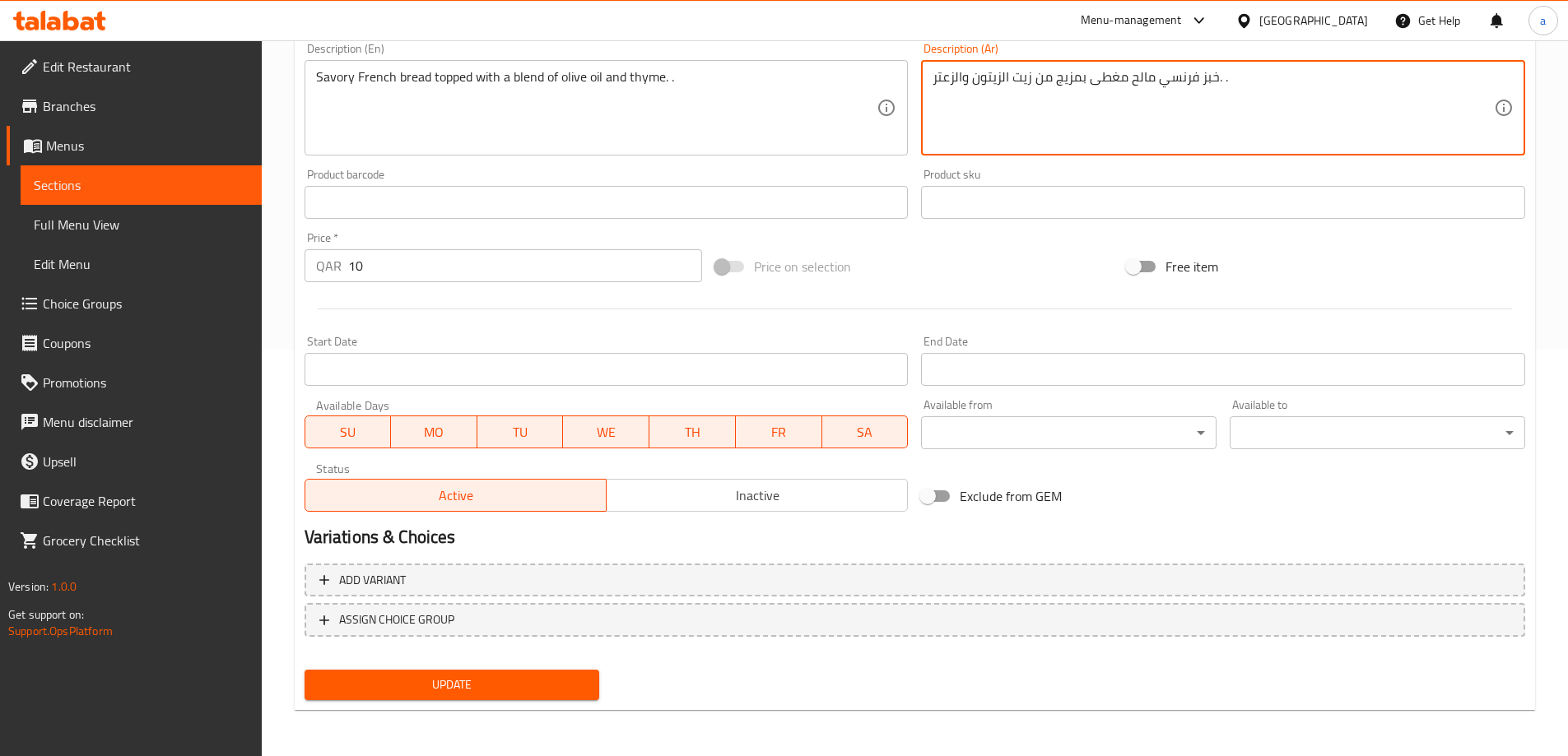
type textarea "خبز فرنسي مالح مغطى بمزيج من زيت الزيتون والزعتر. ."
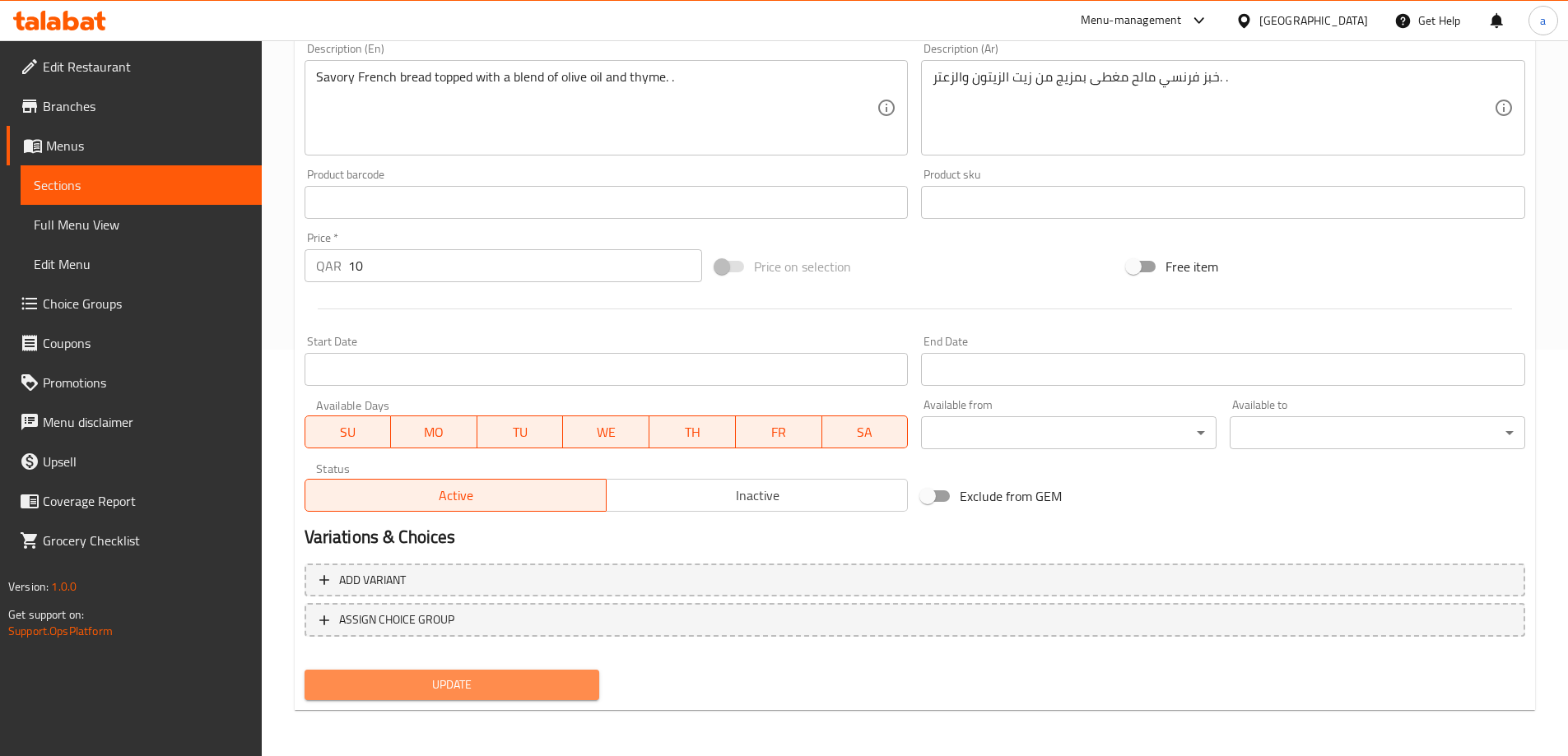
click at [543, 686] on span "Update" at bounding box center [452, 685] width 269 height 20
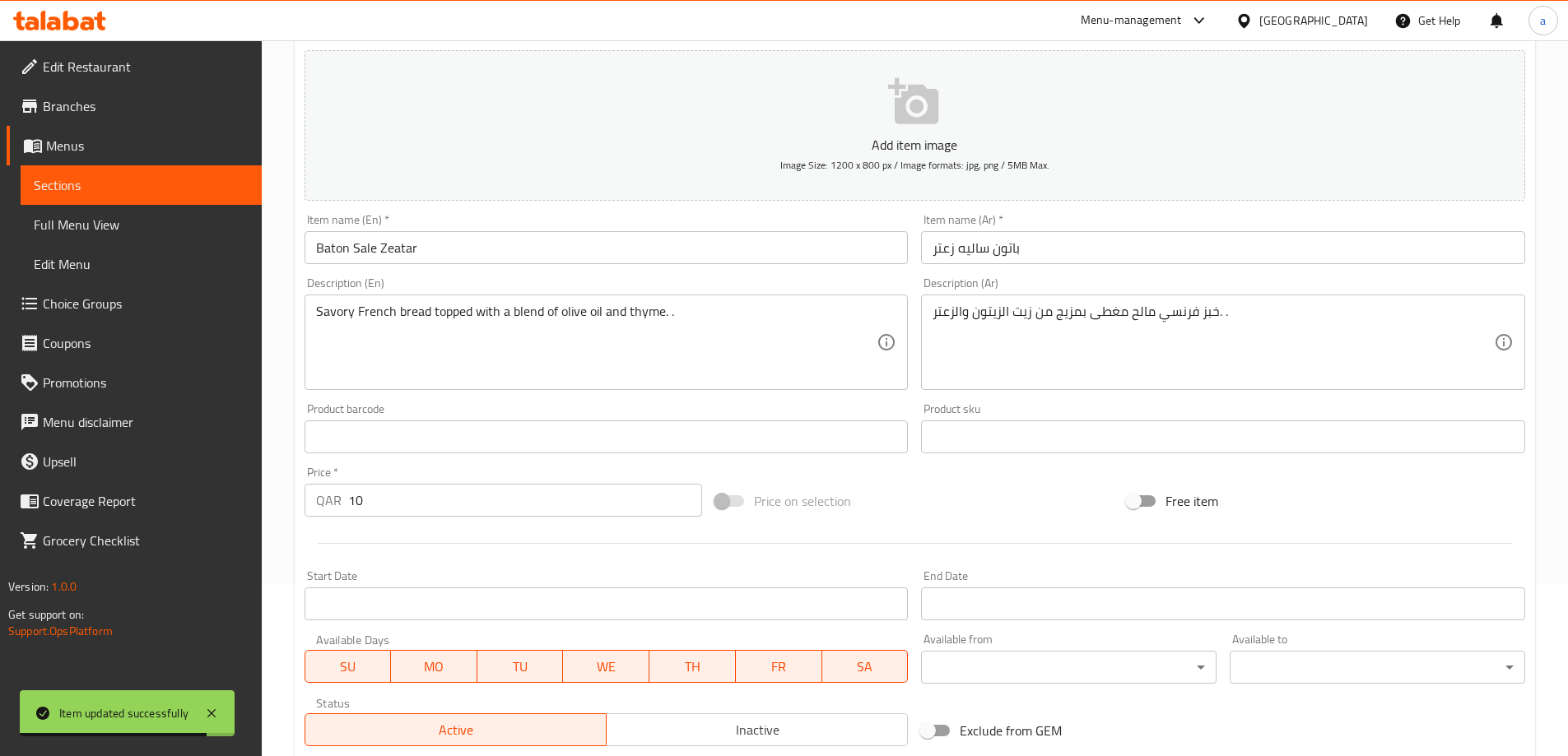
scroll to position [0, 0]
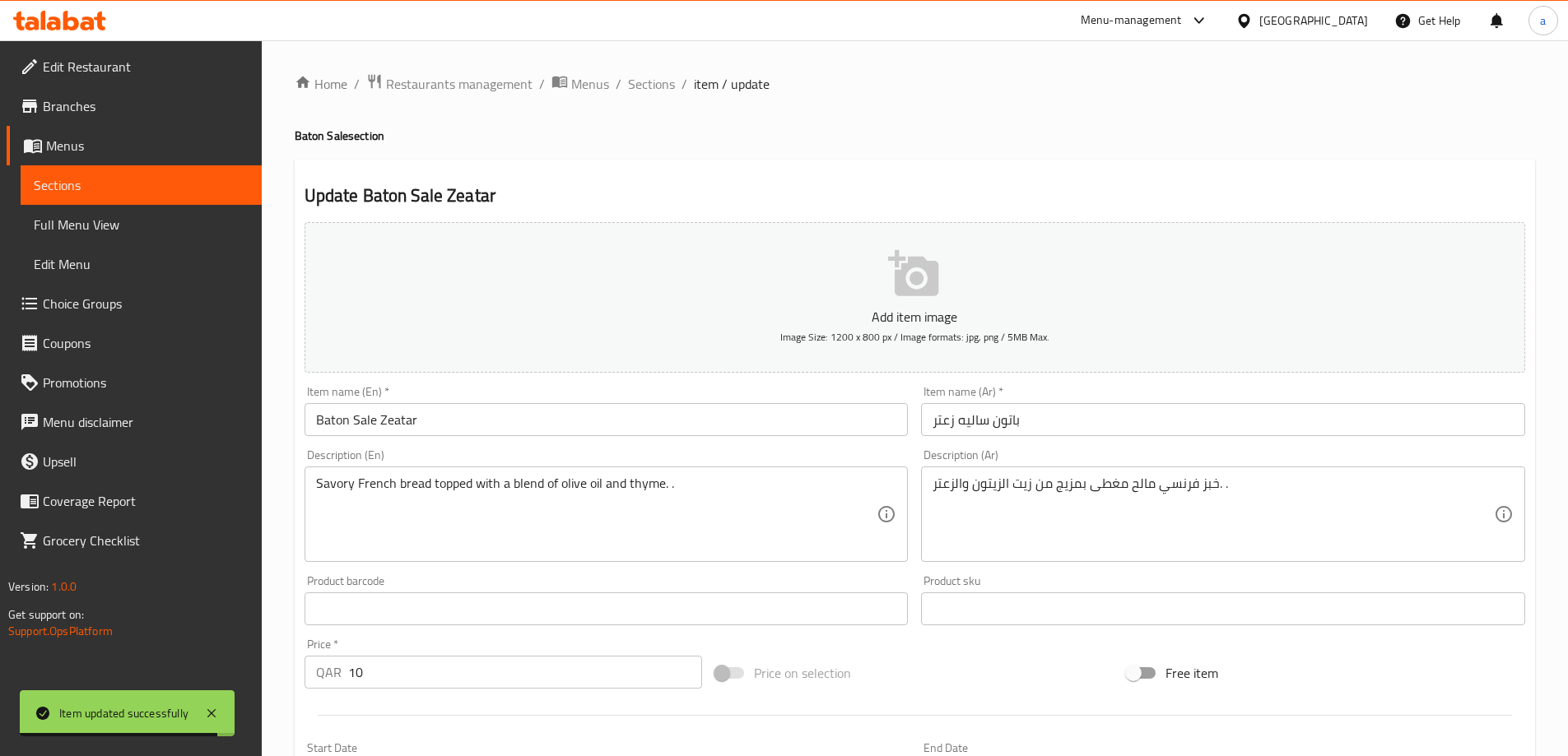
click at [641, 68] on div "Home / Restaurants management / Menus / Sections / item / update Baton Sale sec…" at bounding box center [915, 601] width 1306 height 1122
click at [642, 78] on span "Sections" at bounding box center [651, 83] width 47 height 19
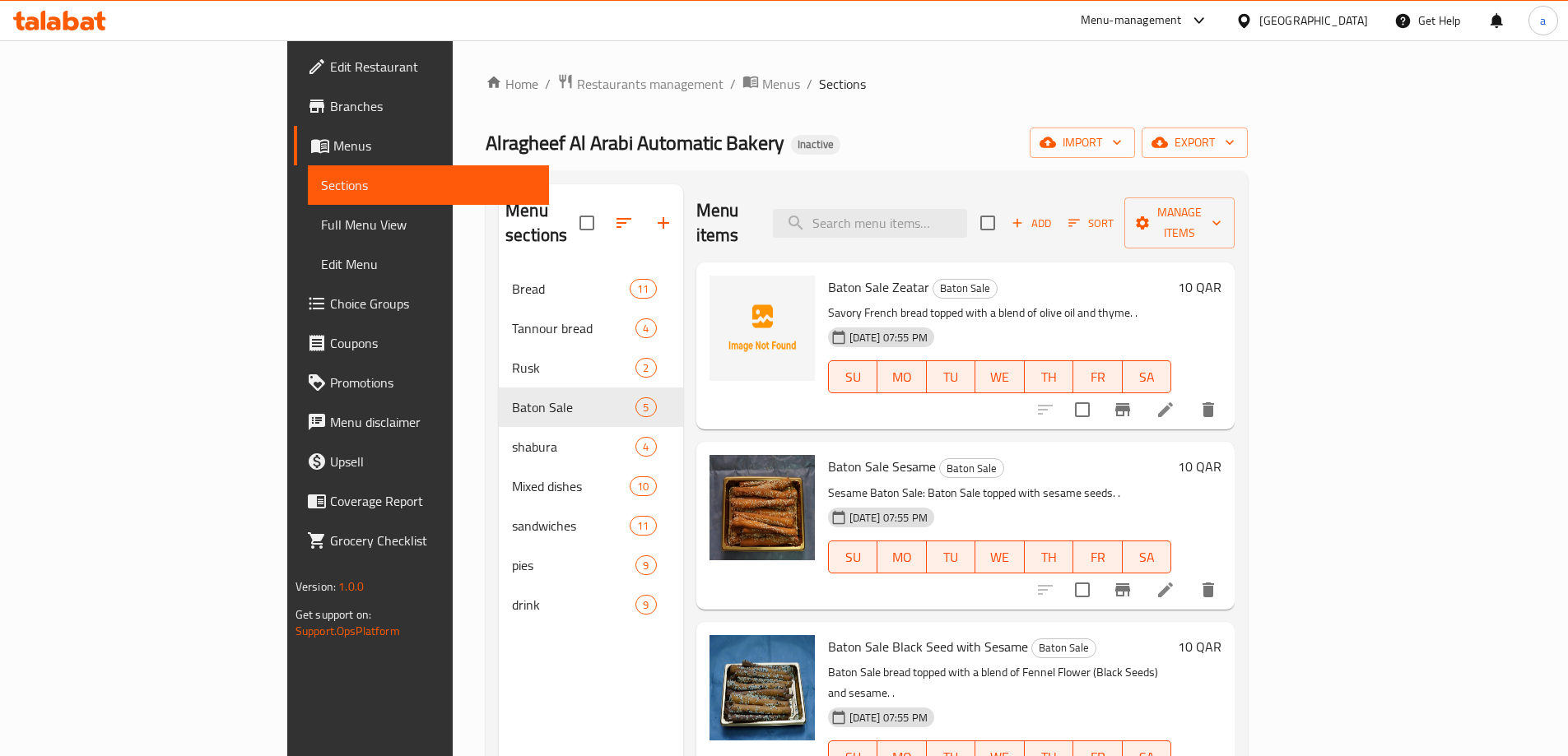
click at [1188, 575] on li at bounding box center [1165, 589] width 46 height 30
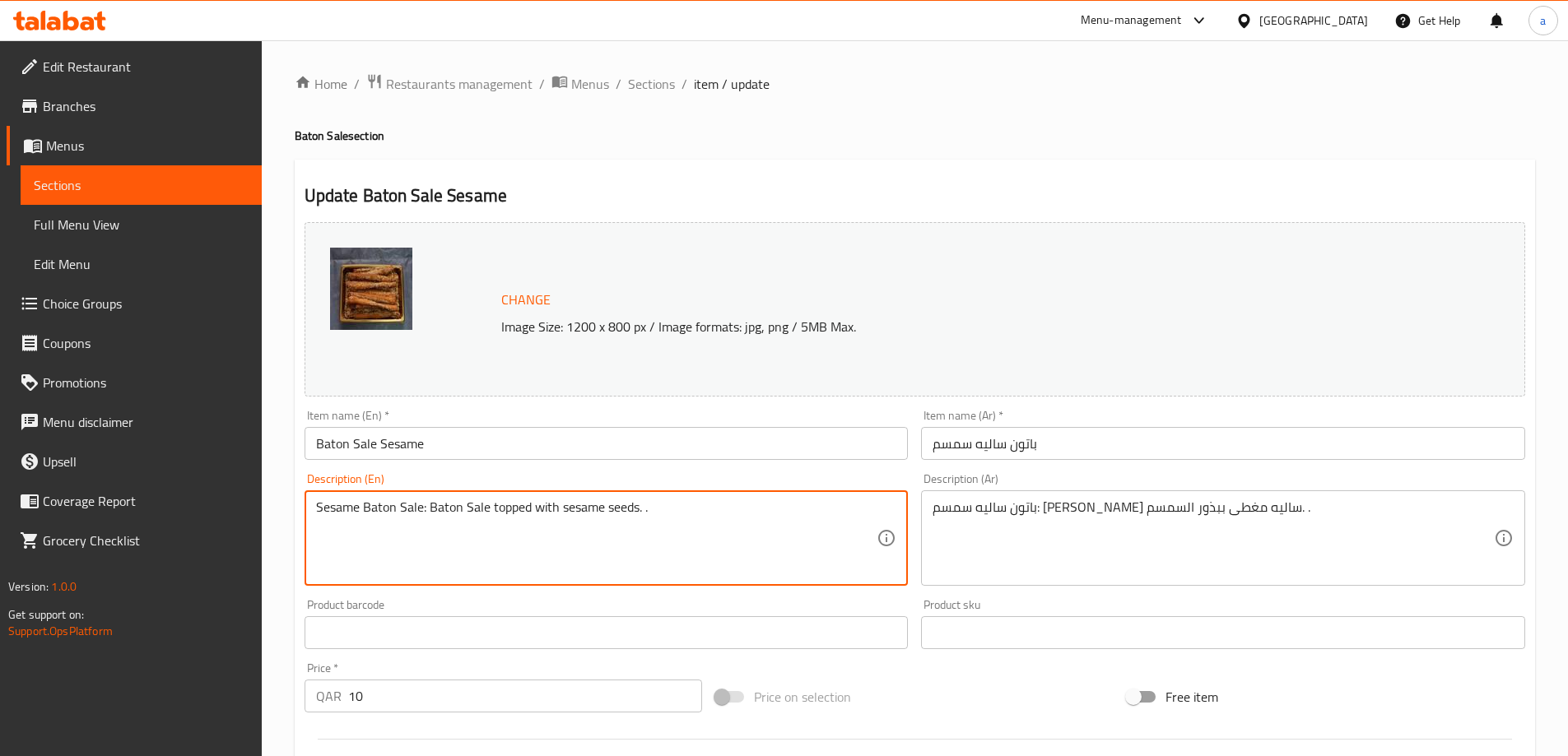
drag, startPoint x: 426, startPoint y: 510, endPoint x: 316, endPoint y: 521, distance: 110.5
type textarea "Baton Sale topped with sesame seeds. ."
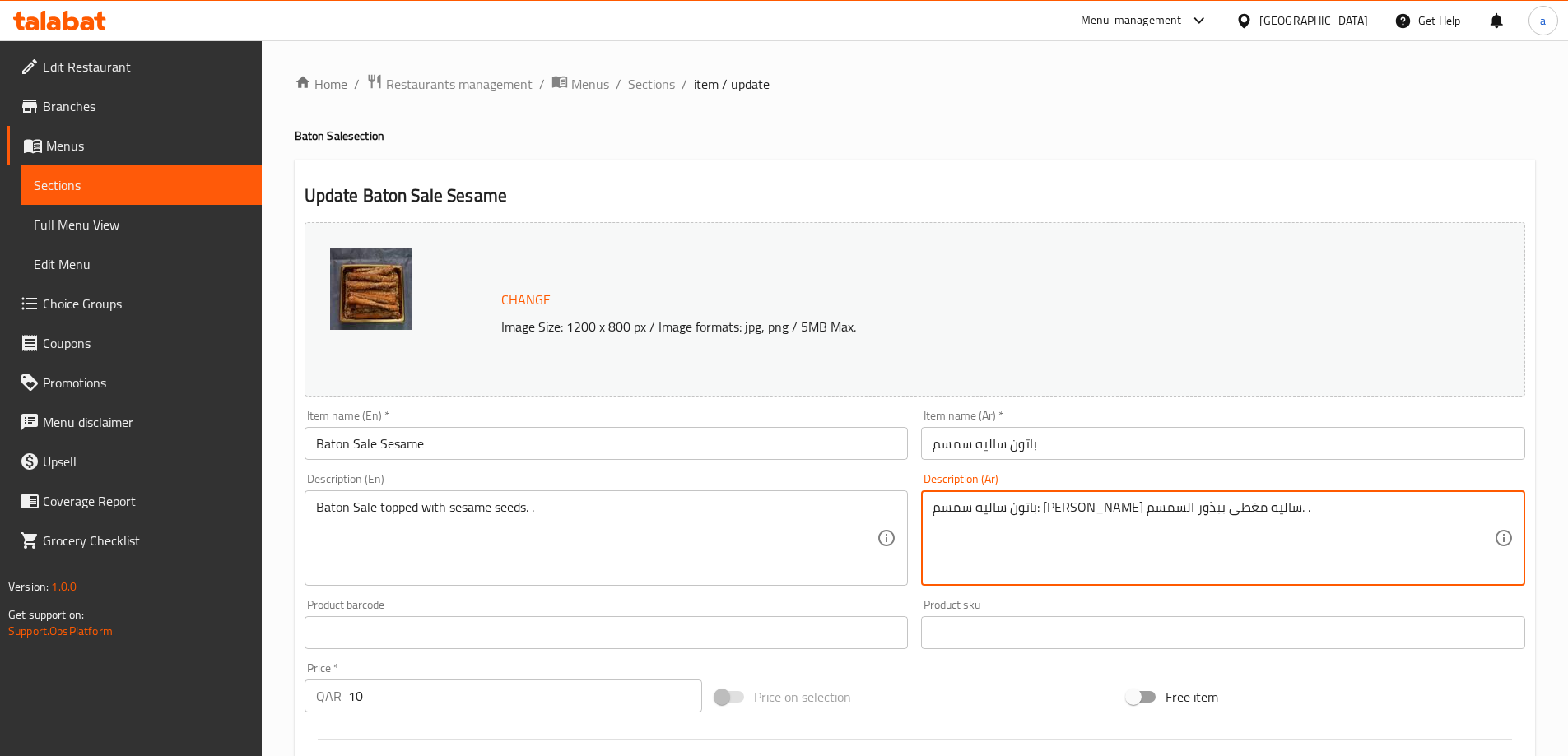
drag, startPoint x: 1139, startPoint y: 510, endPoint x: 1246, endPoint y: 521, distance: 107.6
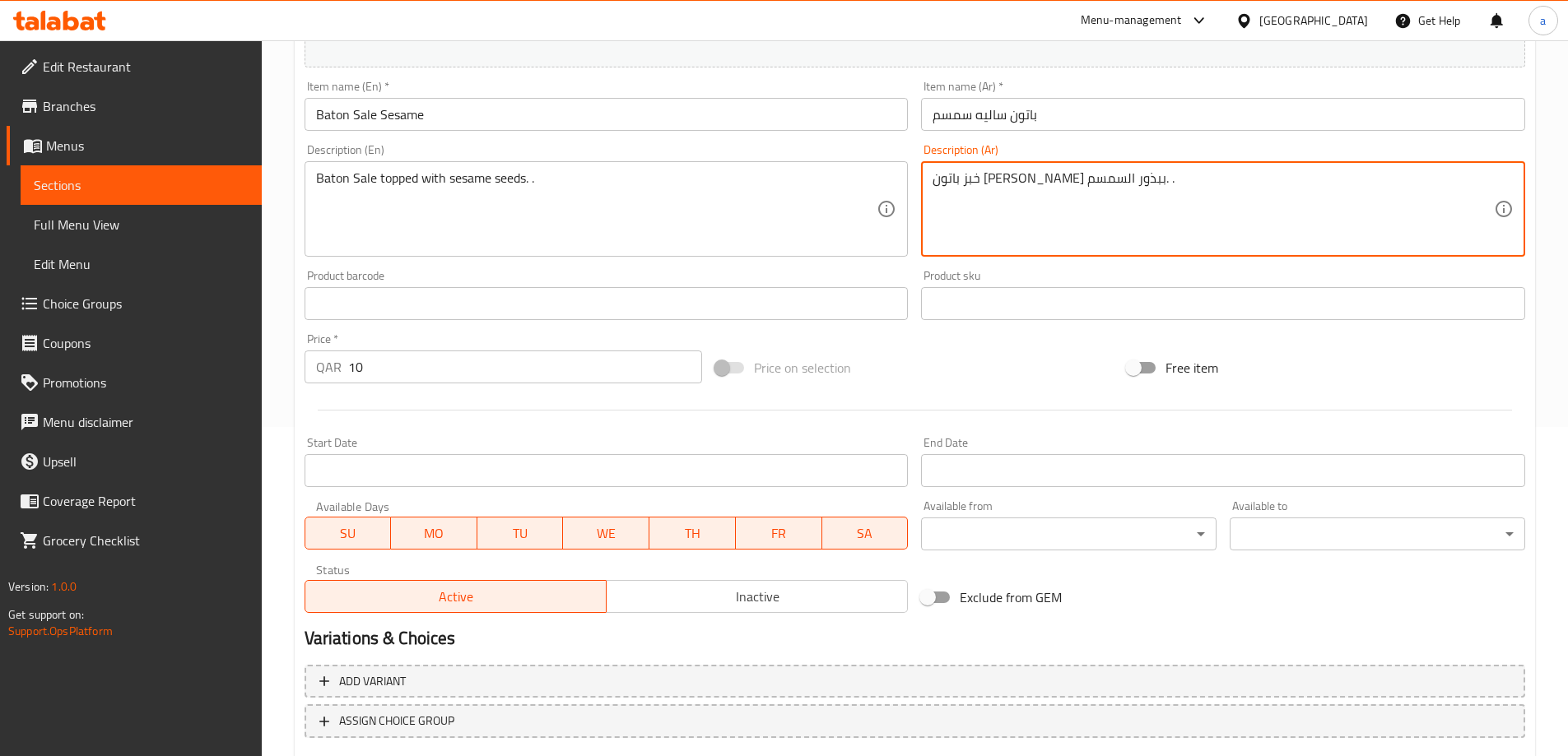
scroll to position [430, 0]
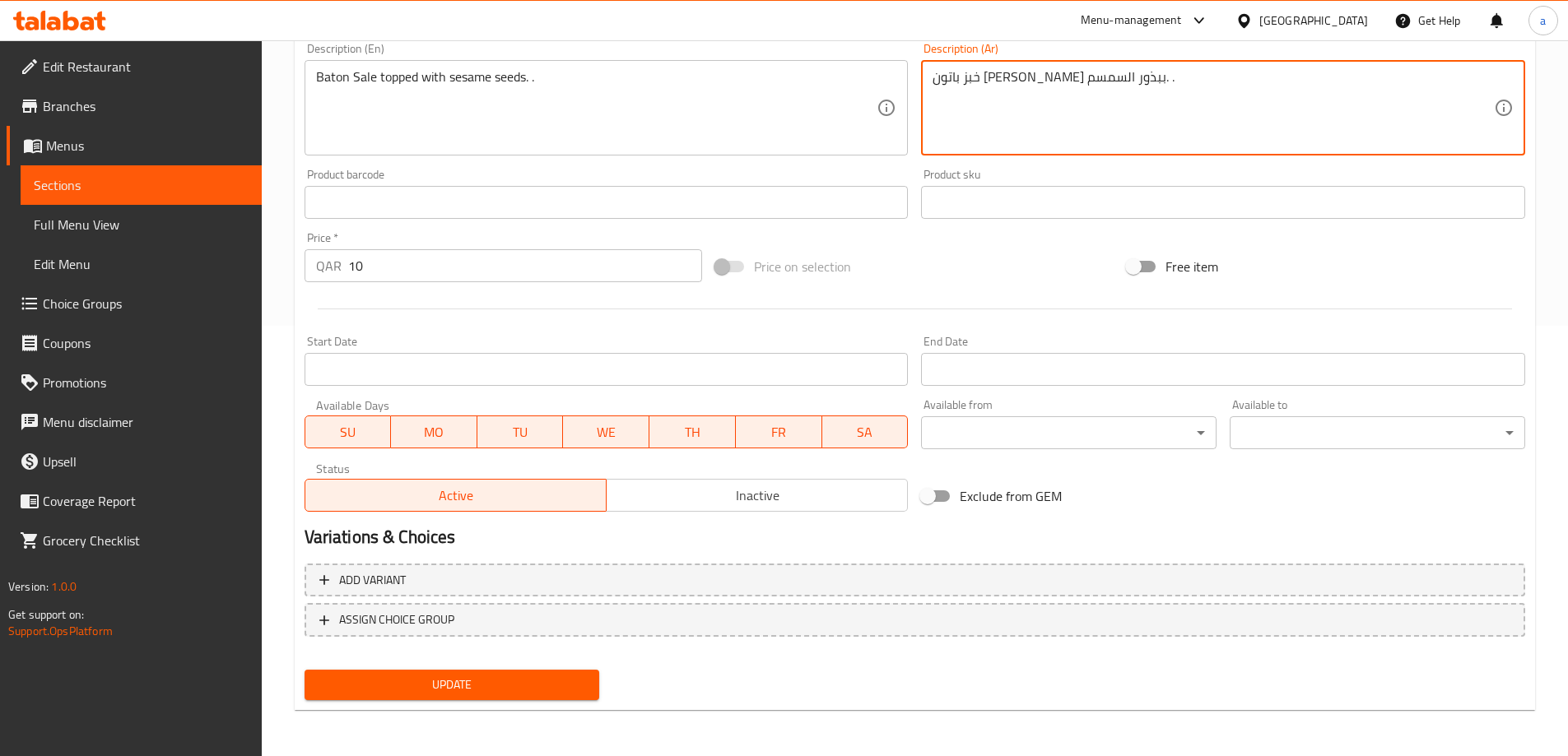
type textarea "خبز باتون ساليه مغطى ببذور السمسم. ."
click at [494, 697] on button "Update" at bounding box center [452, 685] width 295 height 31
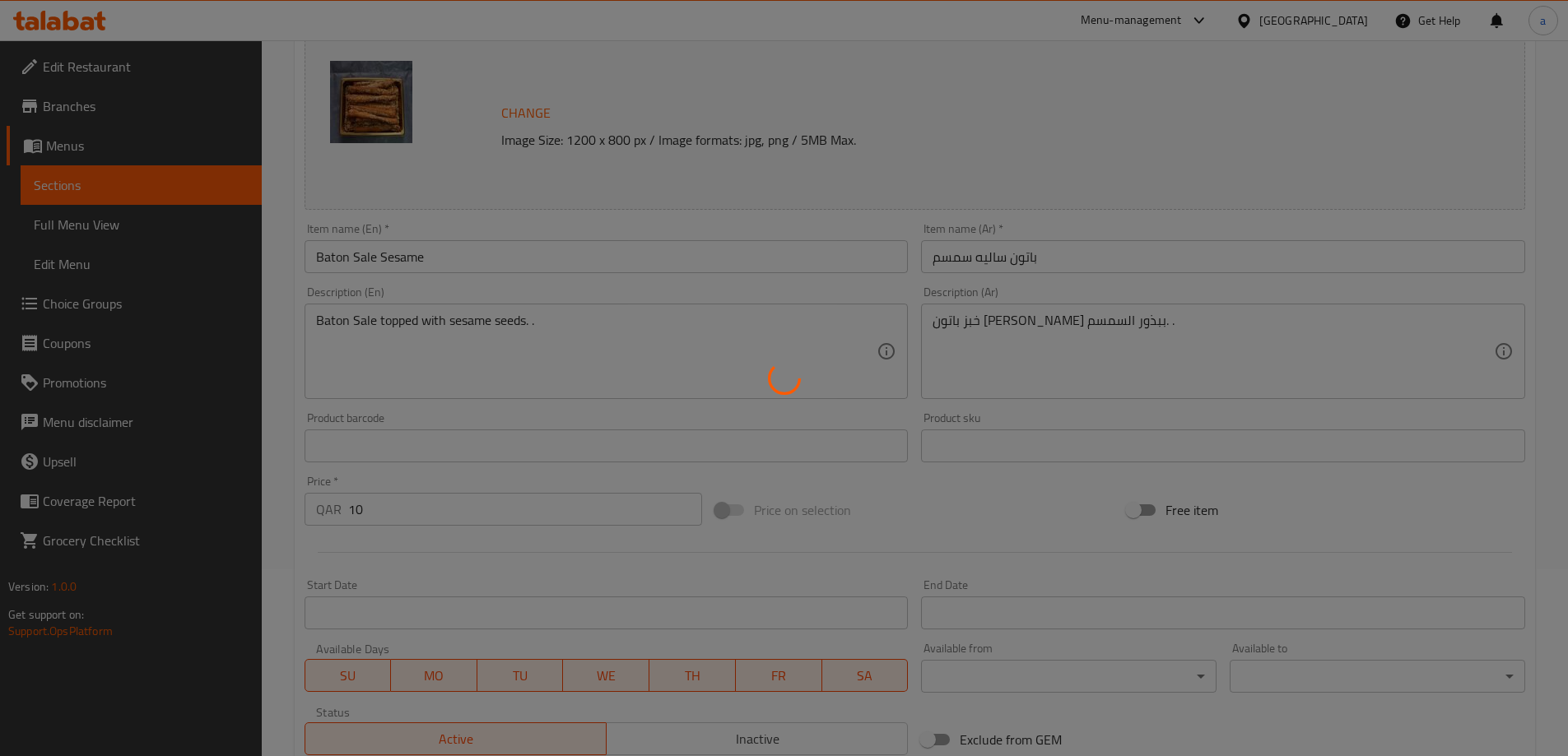
scroll to position [0, 0]
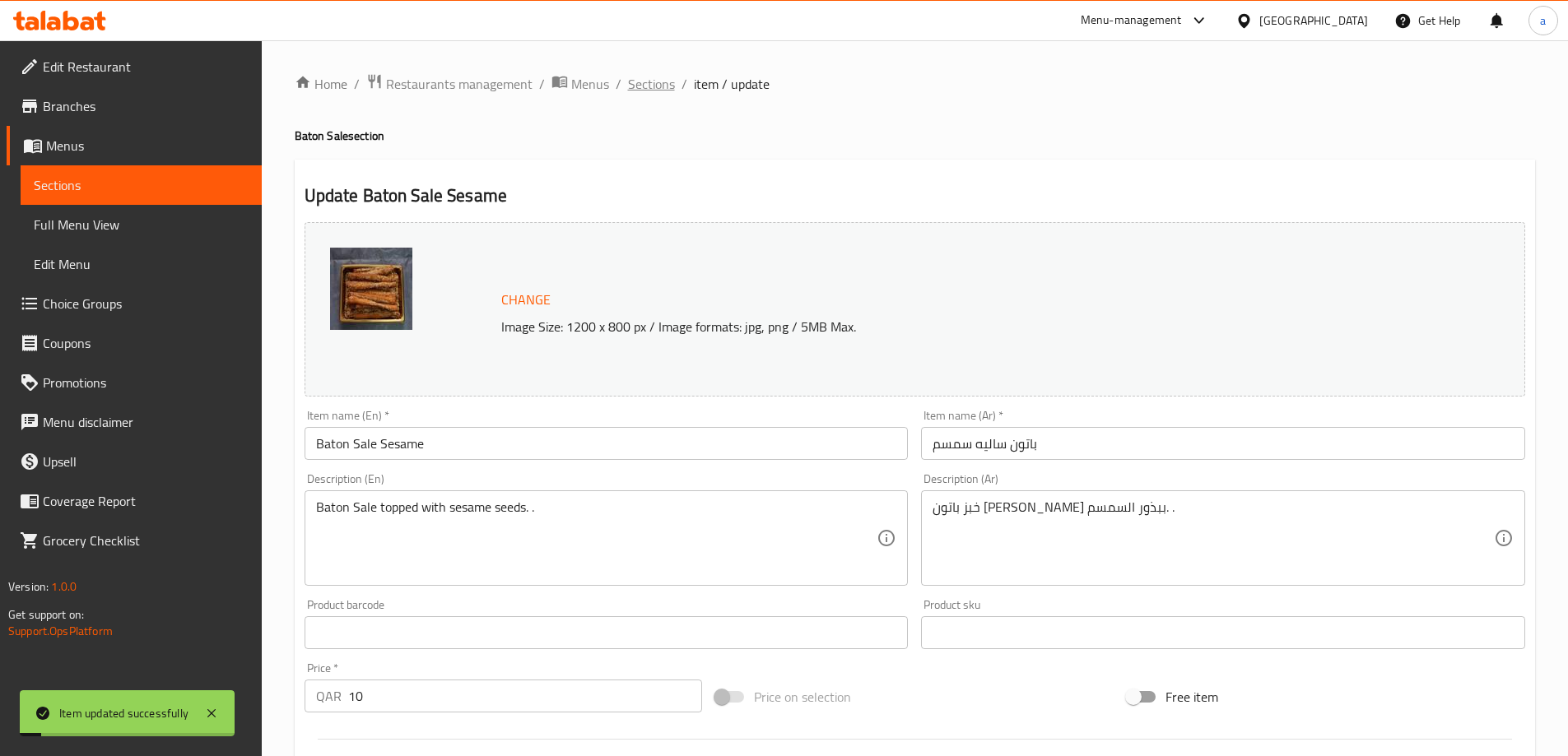
click at [652, 85] on span "Sections" at bounding box center [651, 83] width 47 height 19
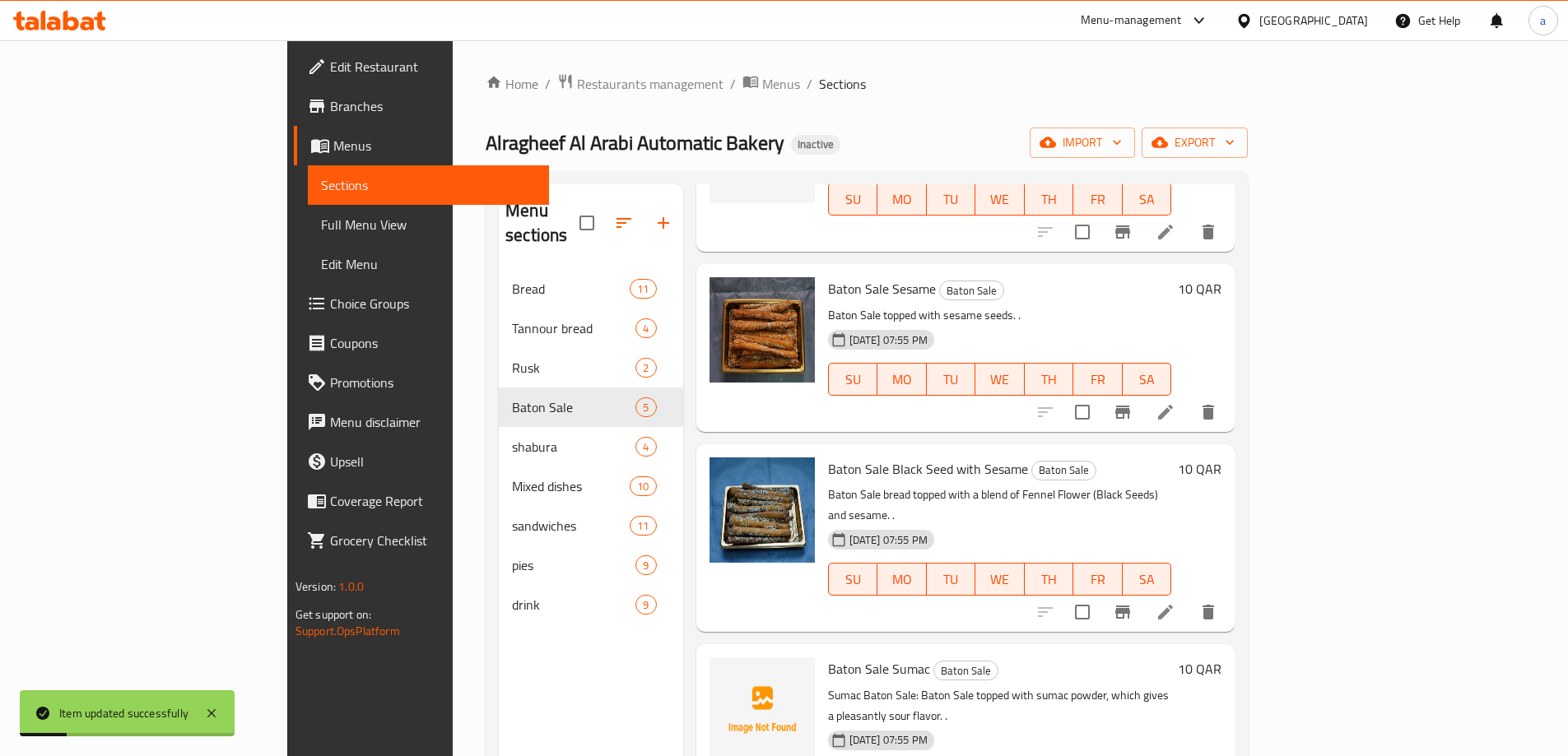
scroll to position [183, 0]
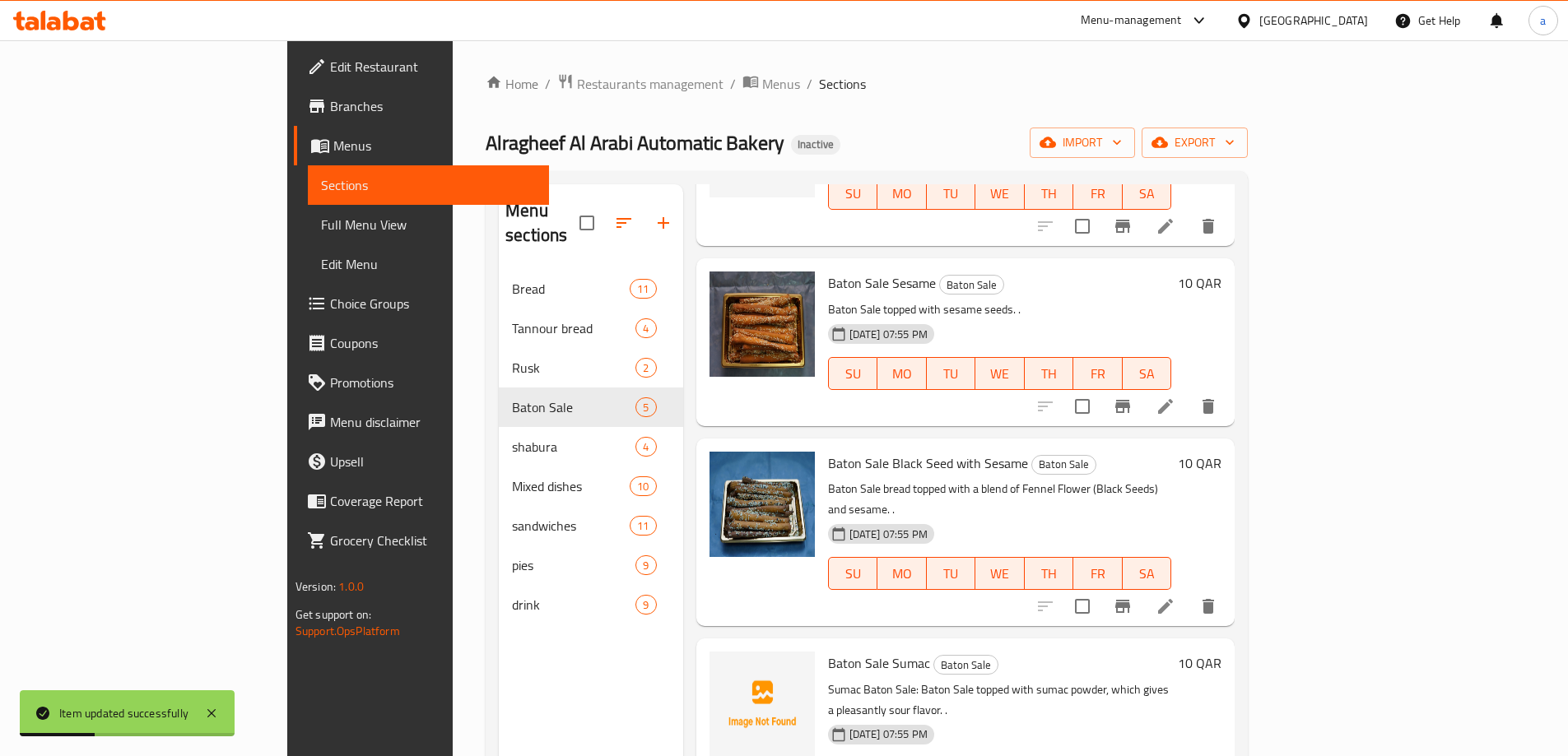
click at [1188, 591] on li at bounding box center [1165, 606] width 46 height 30
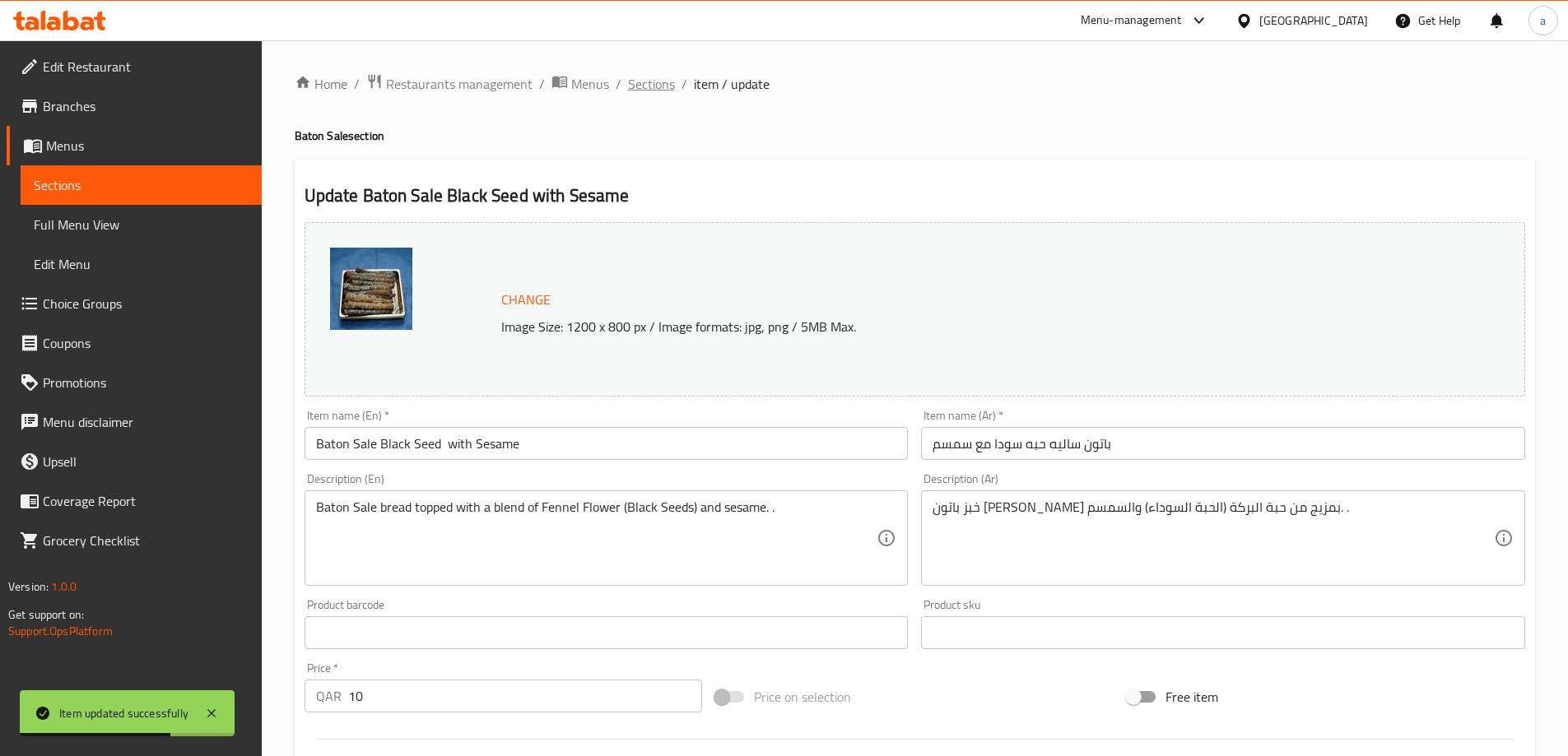
click at [639, 78] on span "Sections" at bounding box center [651, 83] width 47 height 19
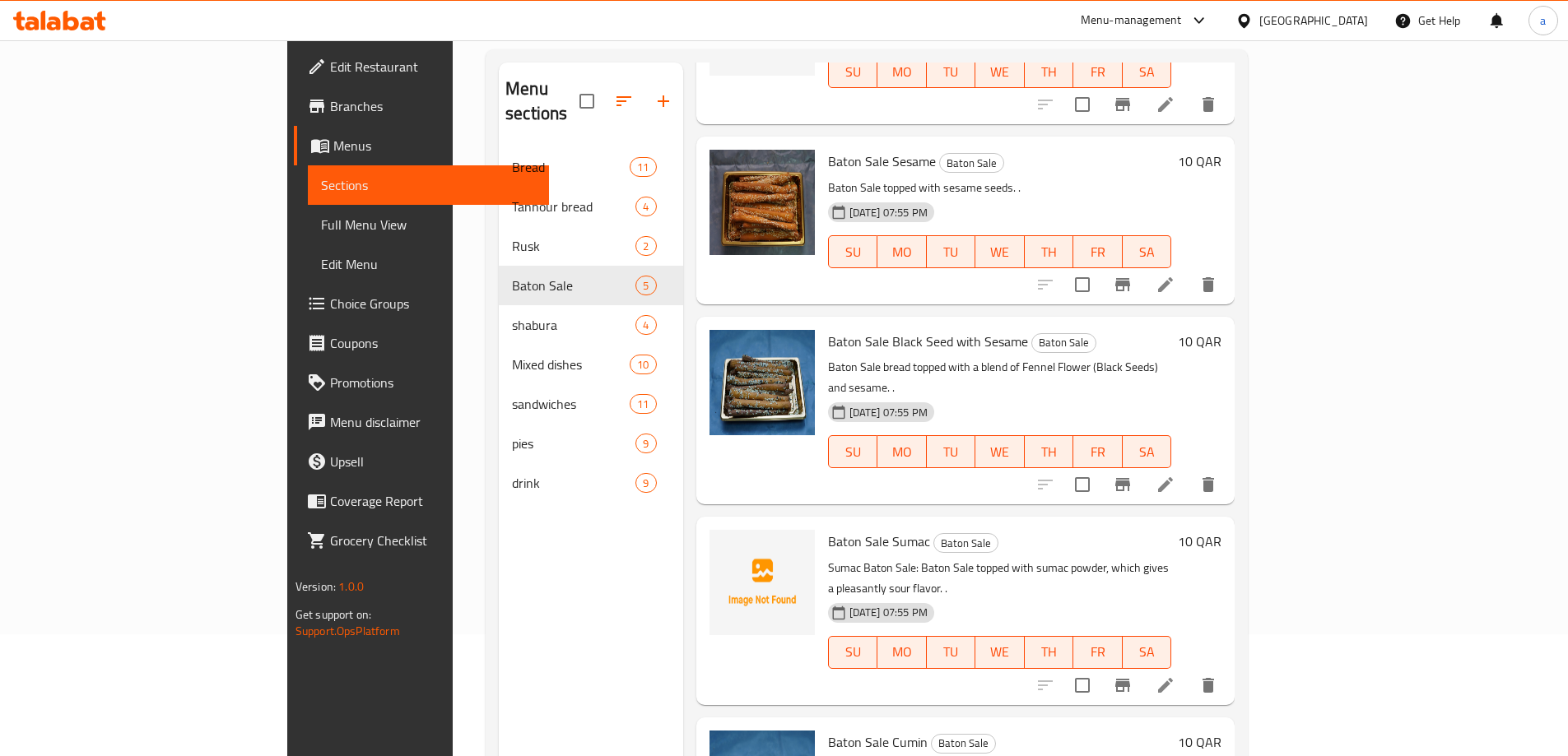
scroll to position [165, 0]
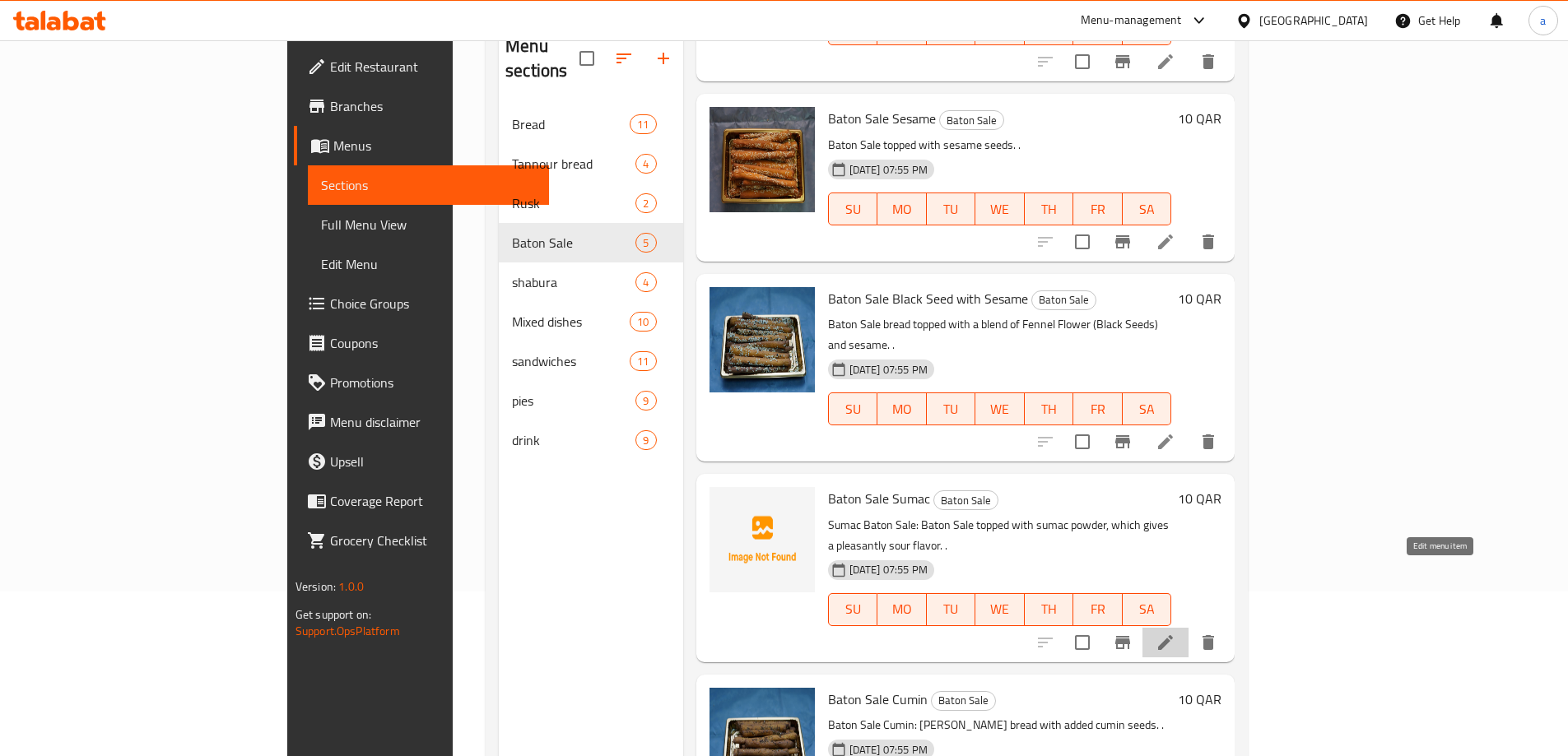
click at [1175, 633] on icon at bounding box center [1164, 642] width 19 height 19
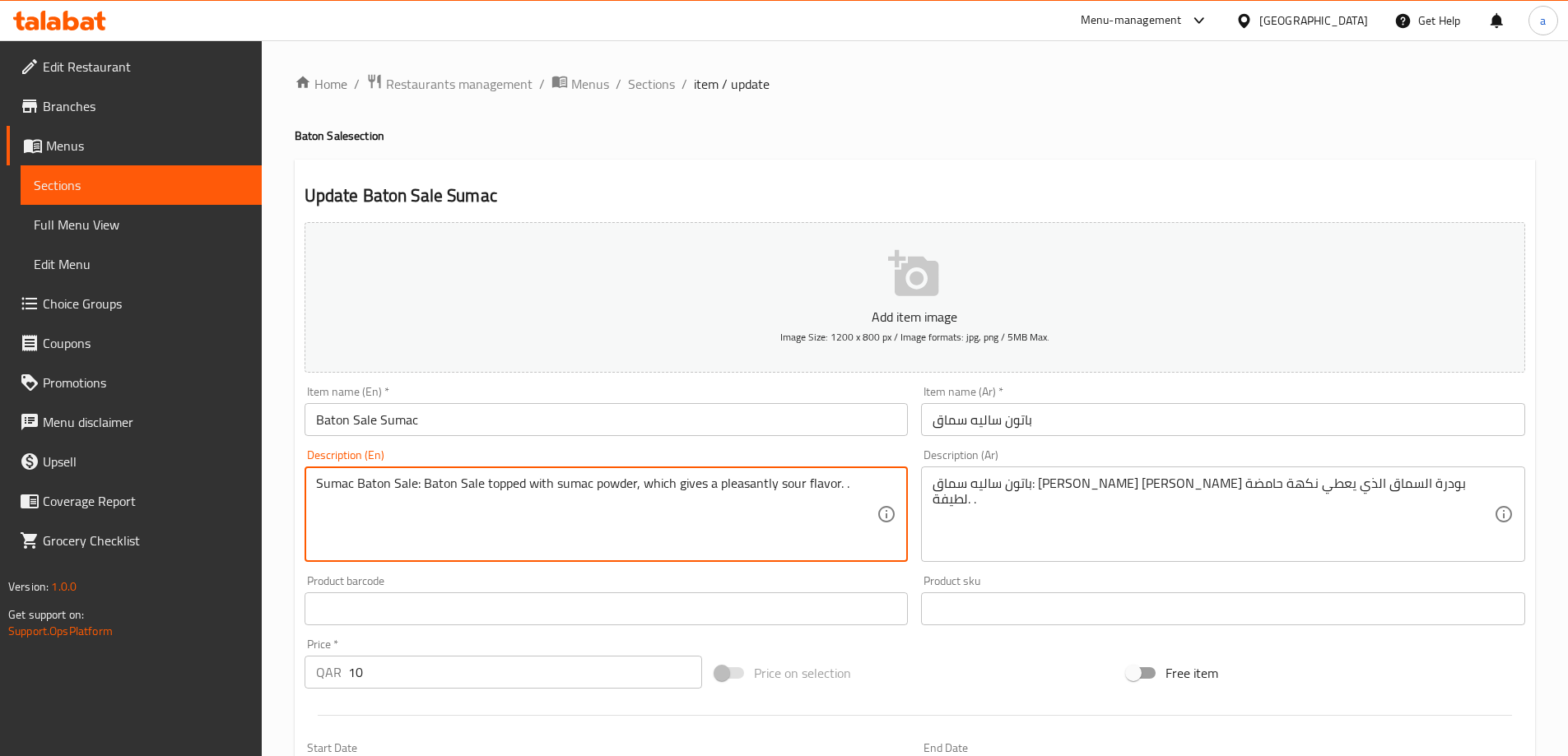
drag, startPoint x: 419, startPoint y: 483, endPoint x: 311, endPoint y: 490, distance: 108.2
type textarea "Baton Sale topped with sumac powder, which gives a pleasantly sour flavor. ."
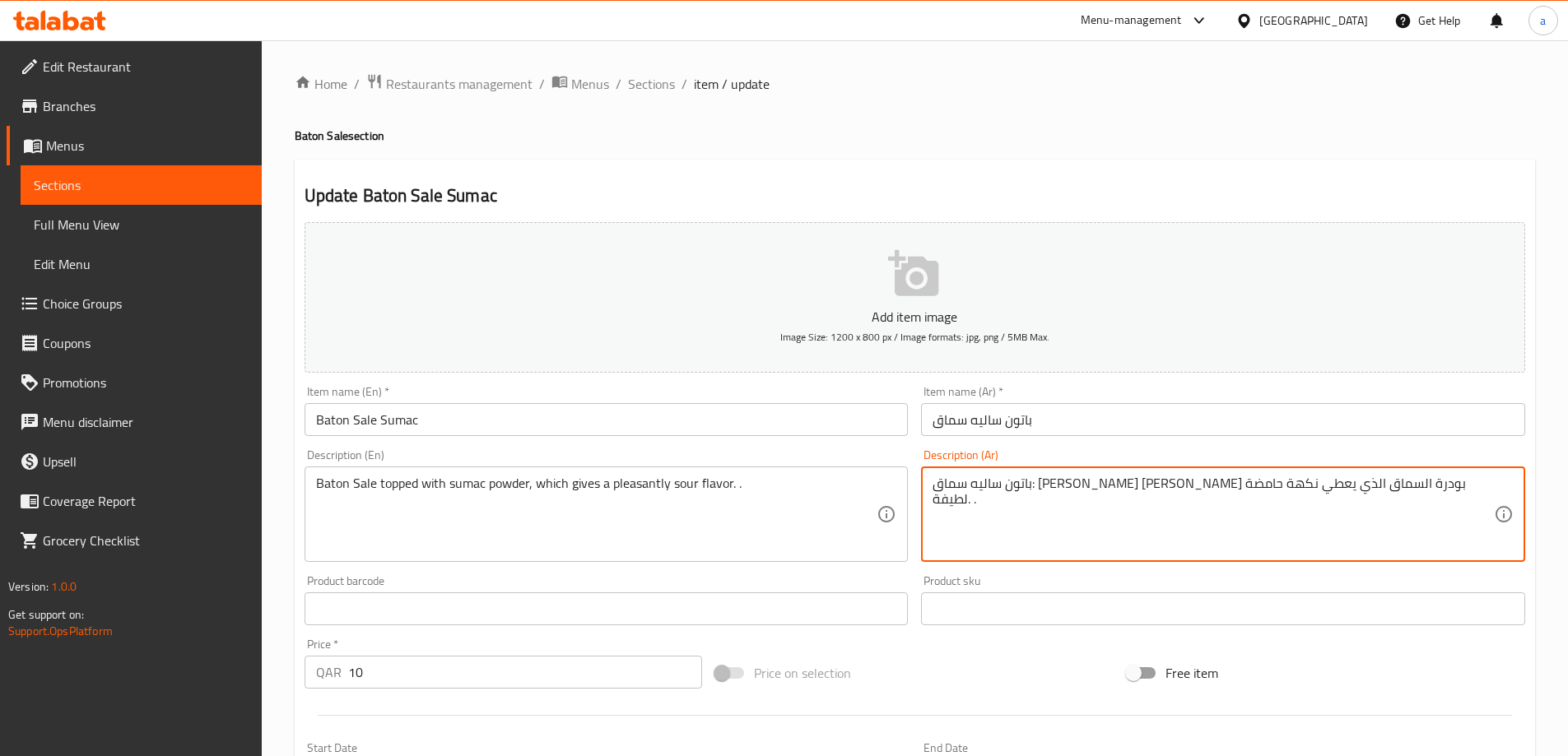
drag, startPoint x: 1314, startPoint y: 485, endPoint x: 1414, endPoint y: 486, distance: 100.0
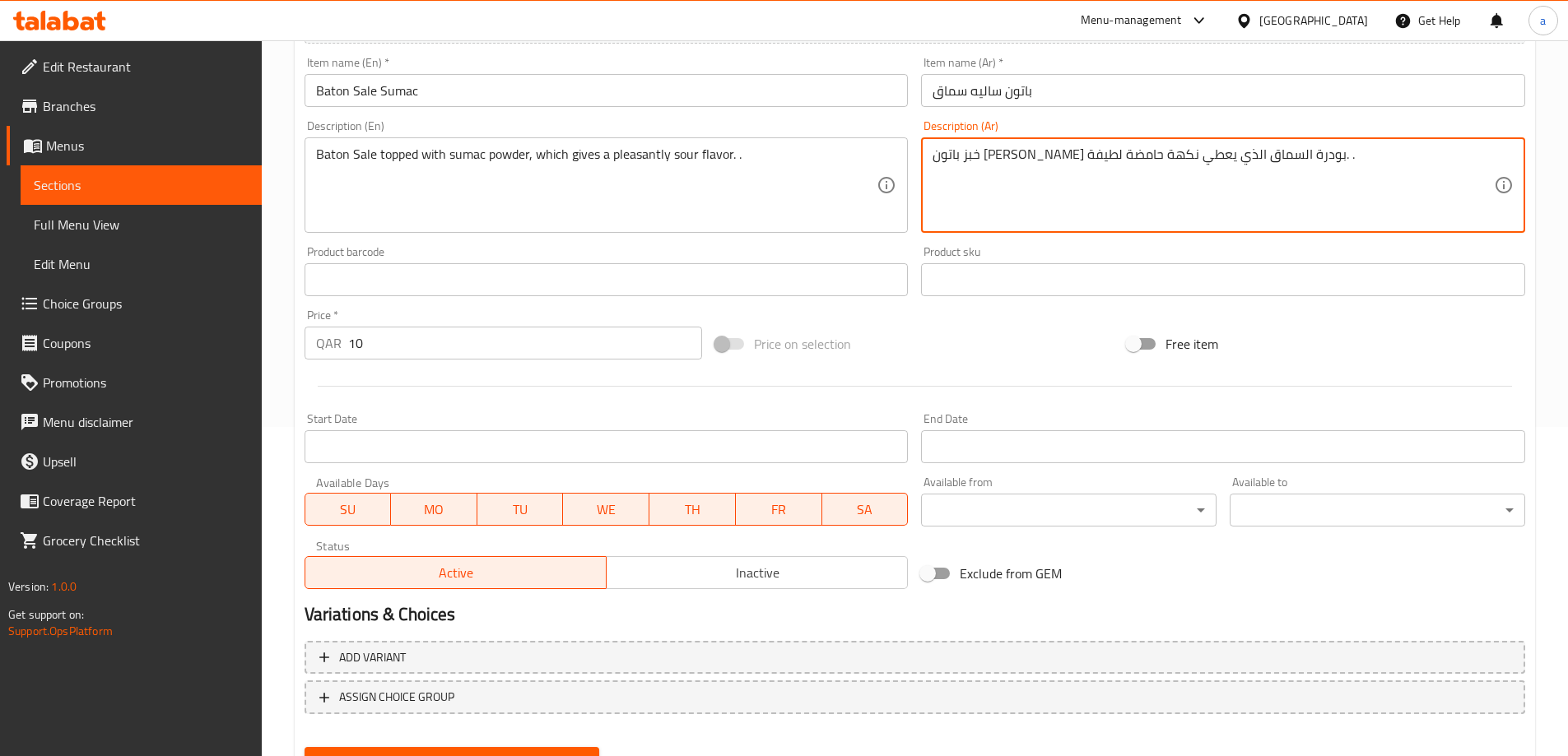
scroll to position [406, 0]
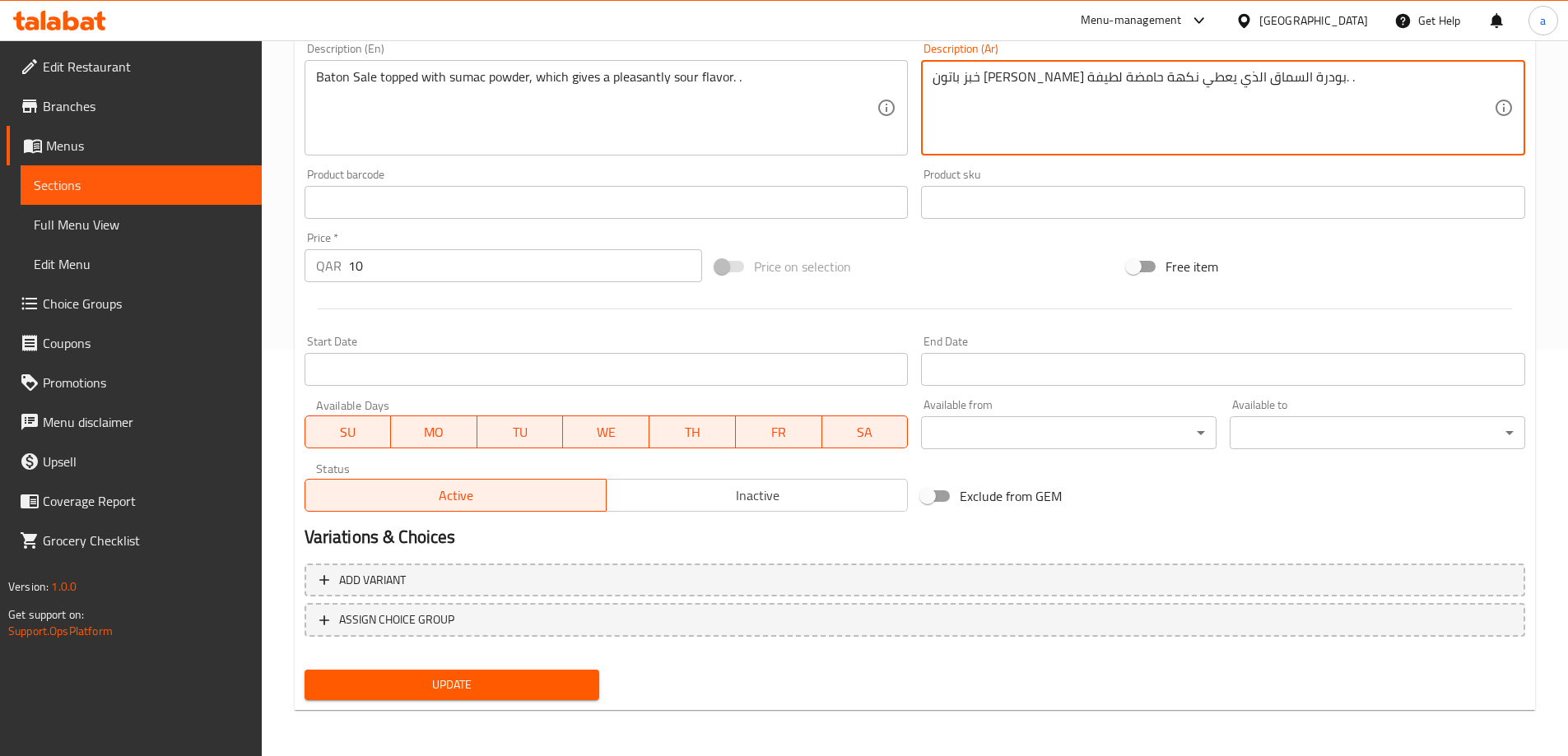
type textarea "خبز باتون ساليه مغطى بودرة السماق الذي يعطي نكهة حامضة لطيفة. ."
click at [482, 678] on span "Update" at bounding box center [452, 685] width 269 height 20
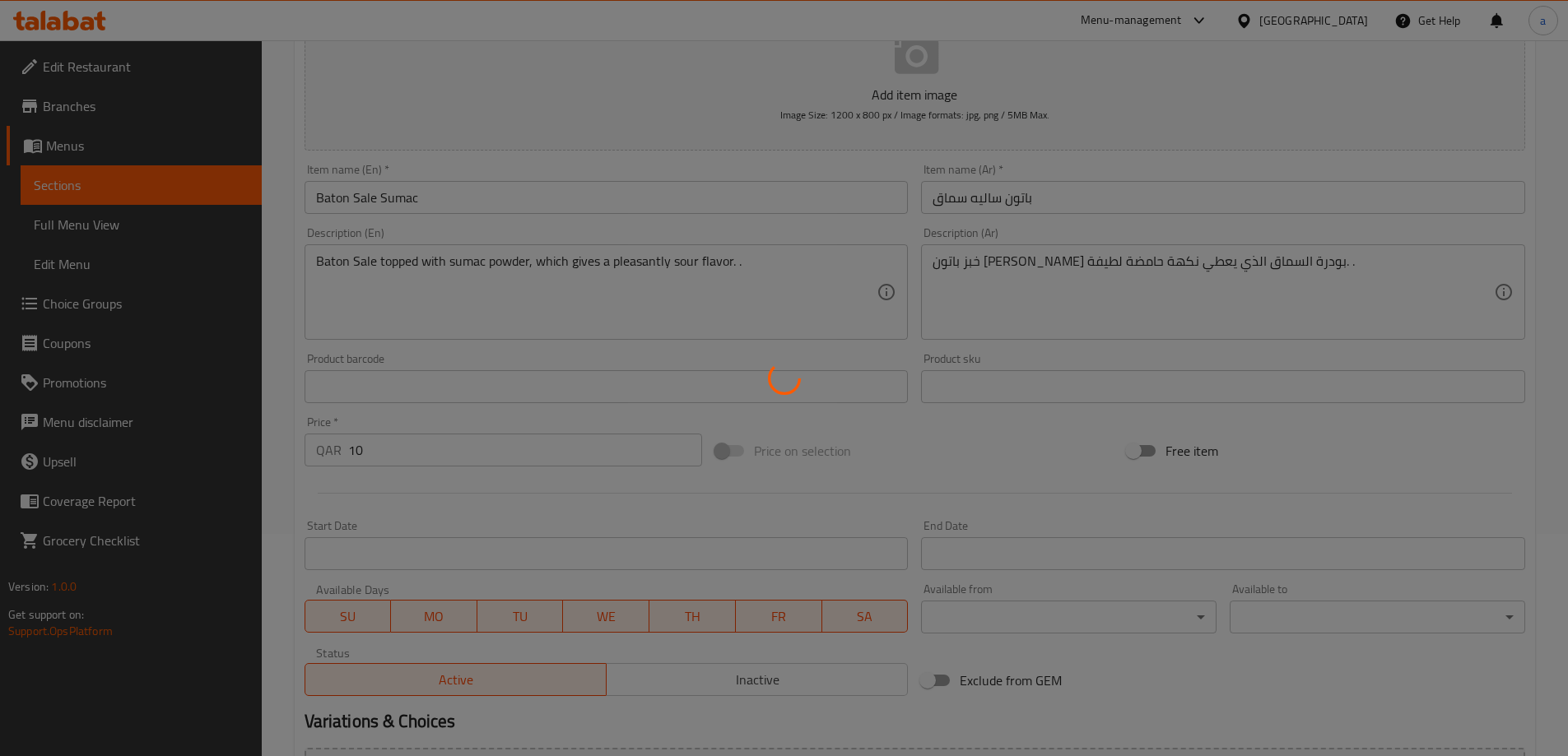
scroll to position [0, 0]
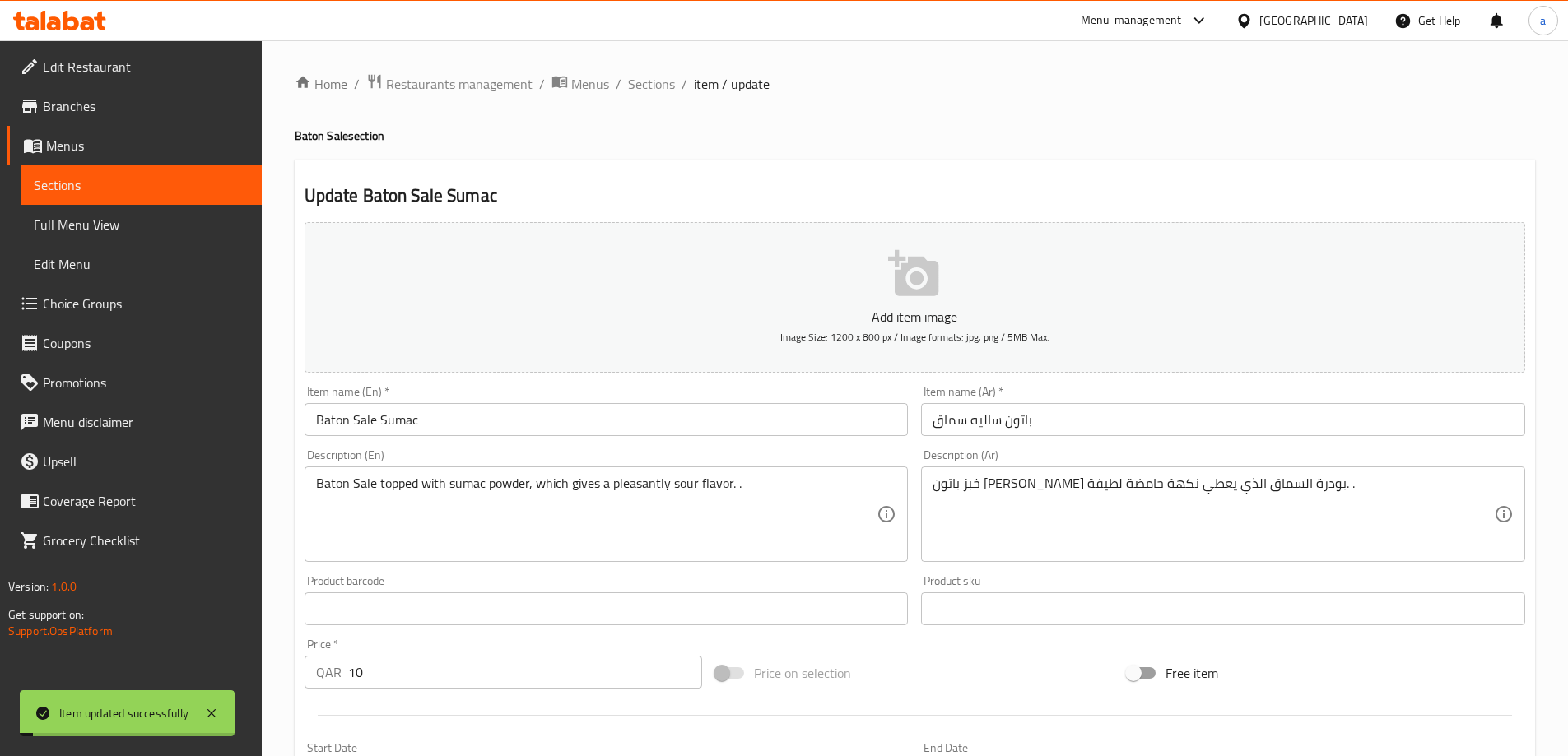
click at [671, 88] on span "Sections" at bounding box center [651, 83] width 47 height 19
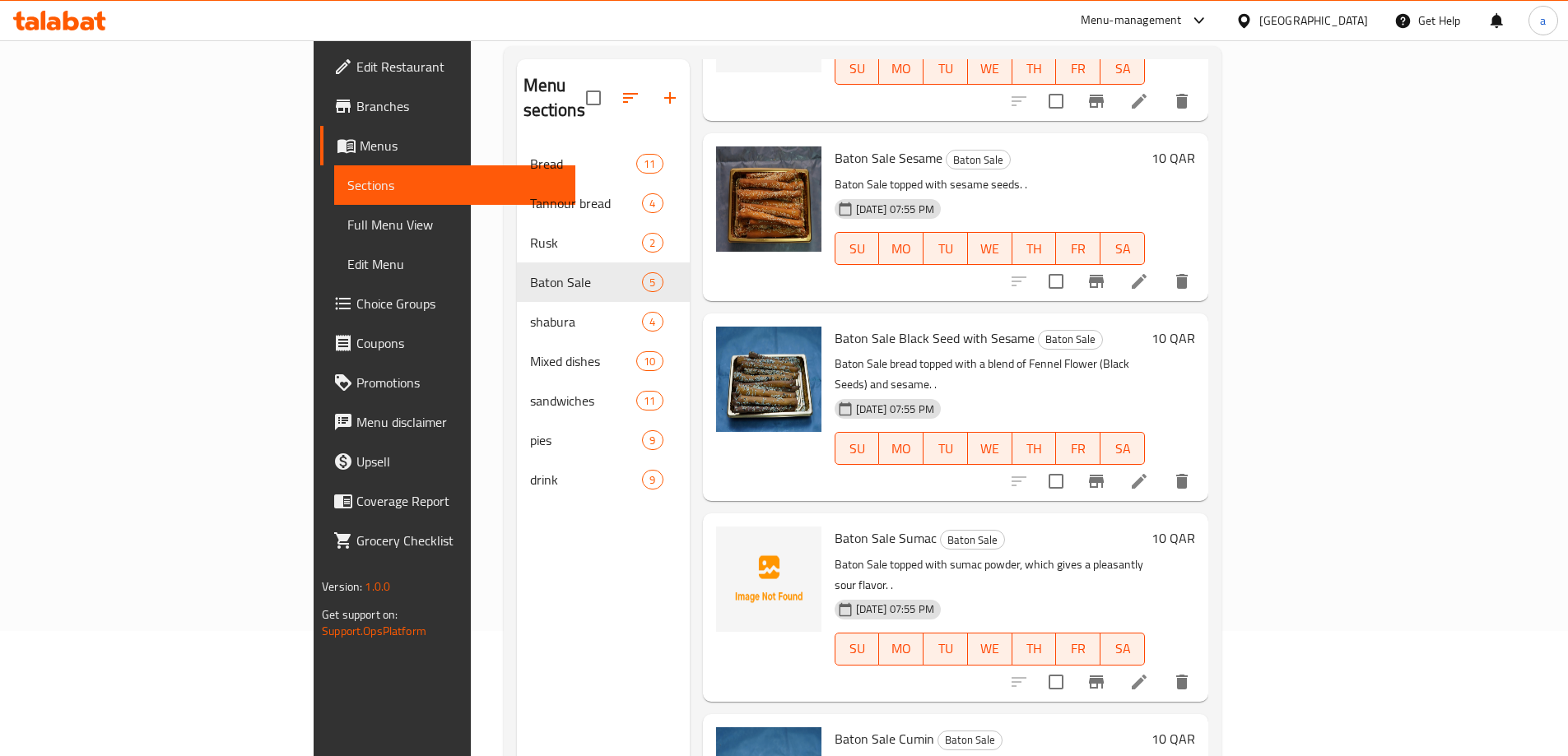
scroll to position [230, 0]
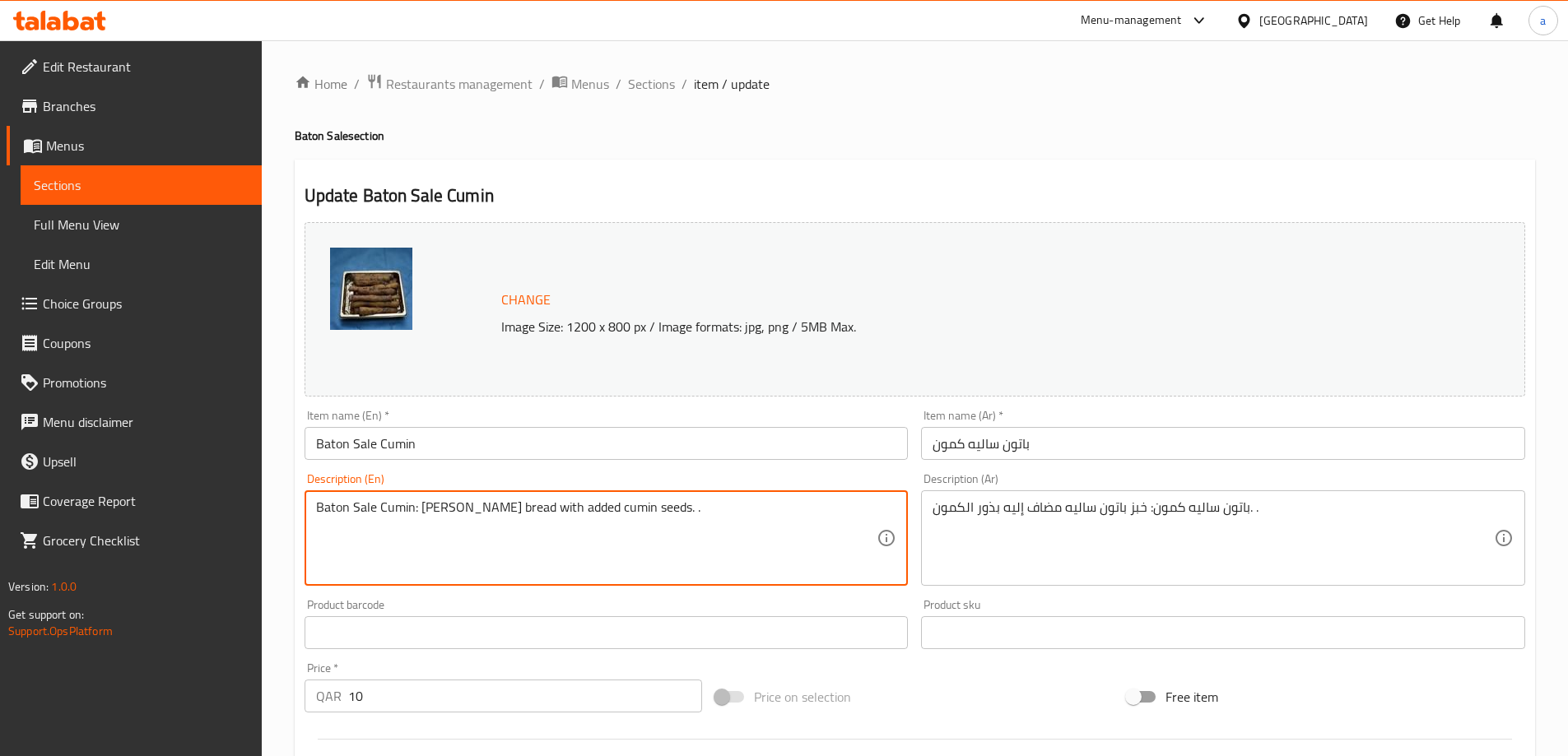
drag, startPoint x: 420, startPoint y: 513, endPoint x: 315, endPoint y: 512, distance: 105.0
type textarea "Paton Saleh bread with added cumin seeds. ."
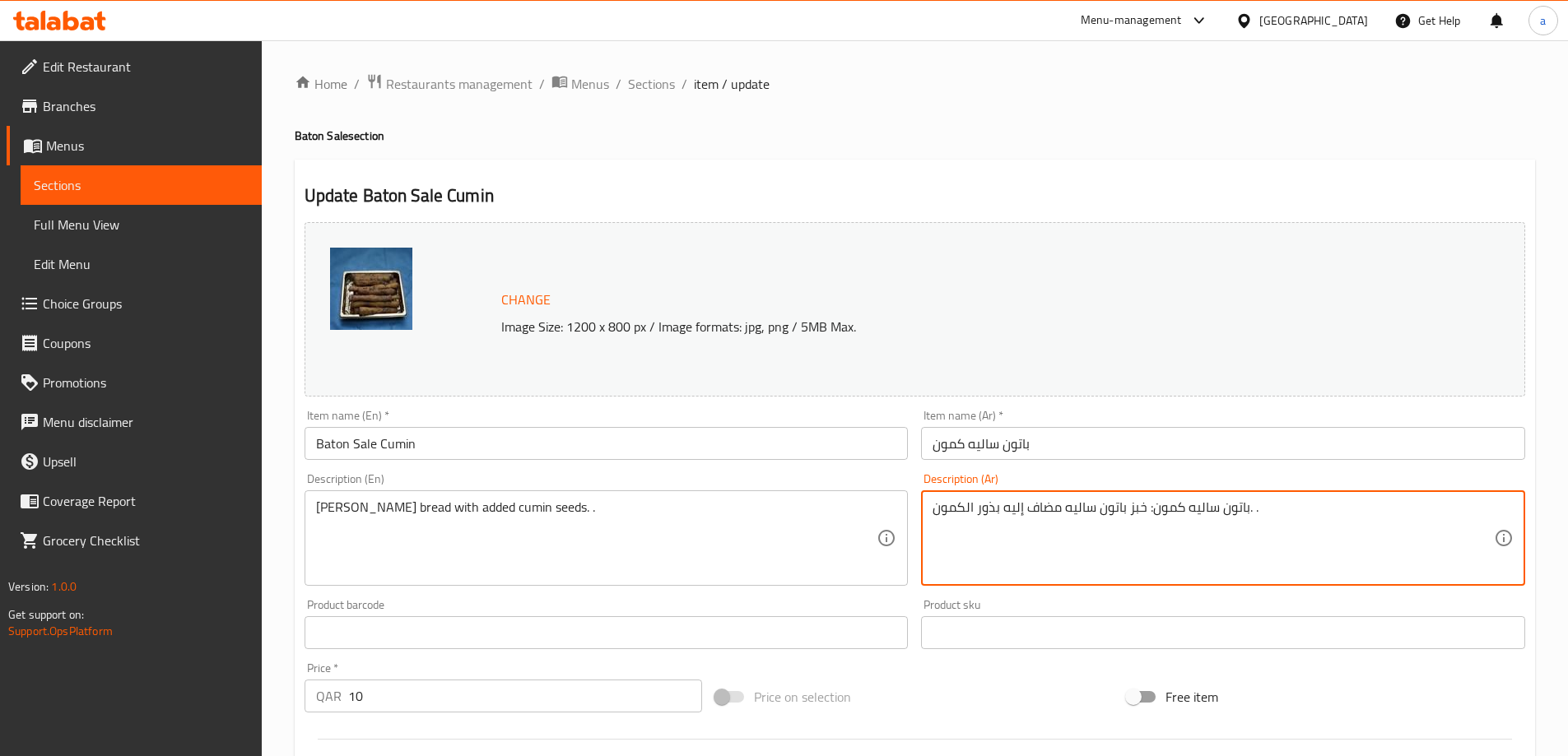
drag, startPoint x: 1148, startPoint y: 511, endPoint x: 1248, endPoint y: 525, distance: 101.0
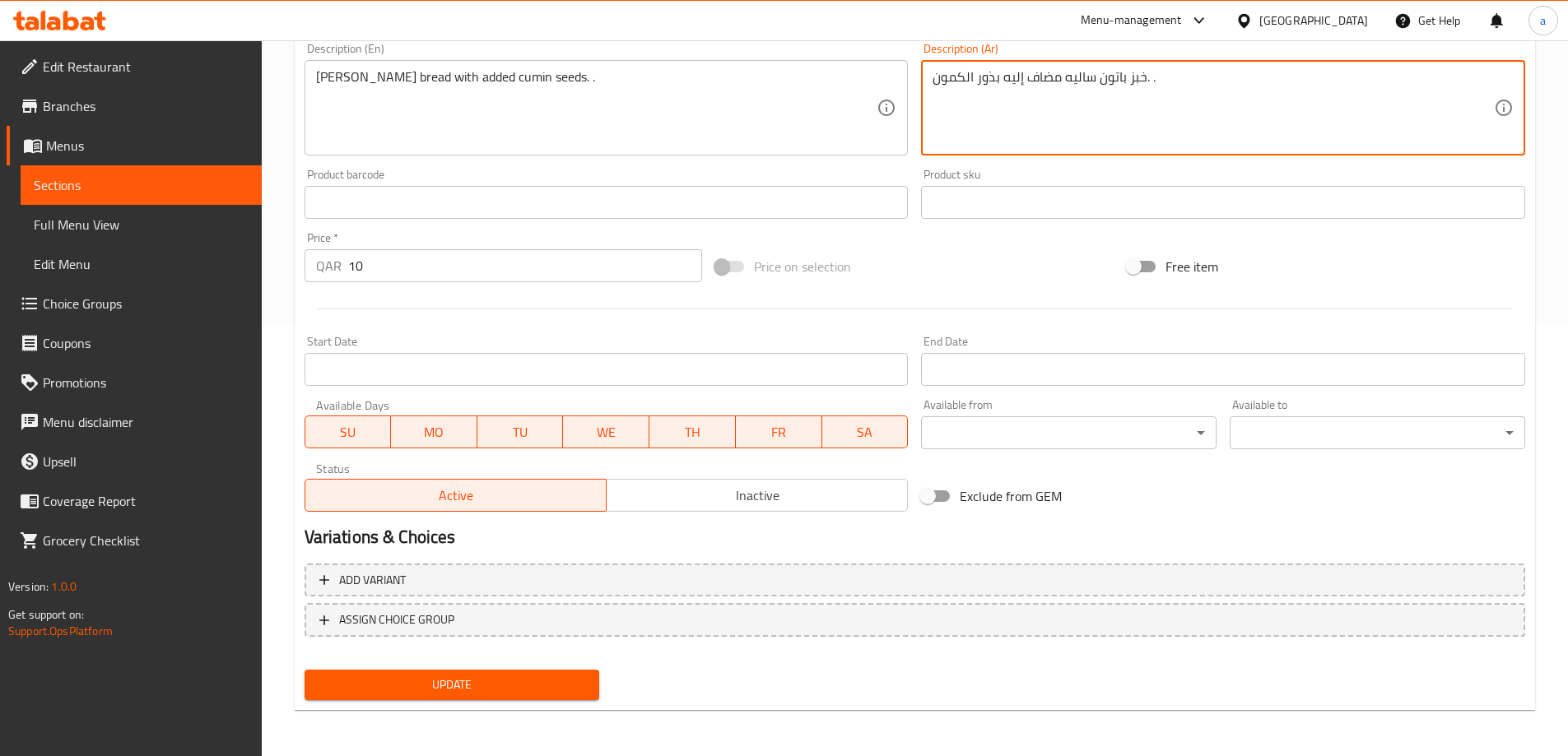
type textarea "خبز باتون ساليه مضاف إليه بذور الكمون. ."
click at [516, 674] on button "Update" at bounding box center [452, 685] width 295 height 31
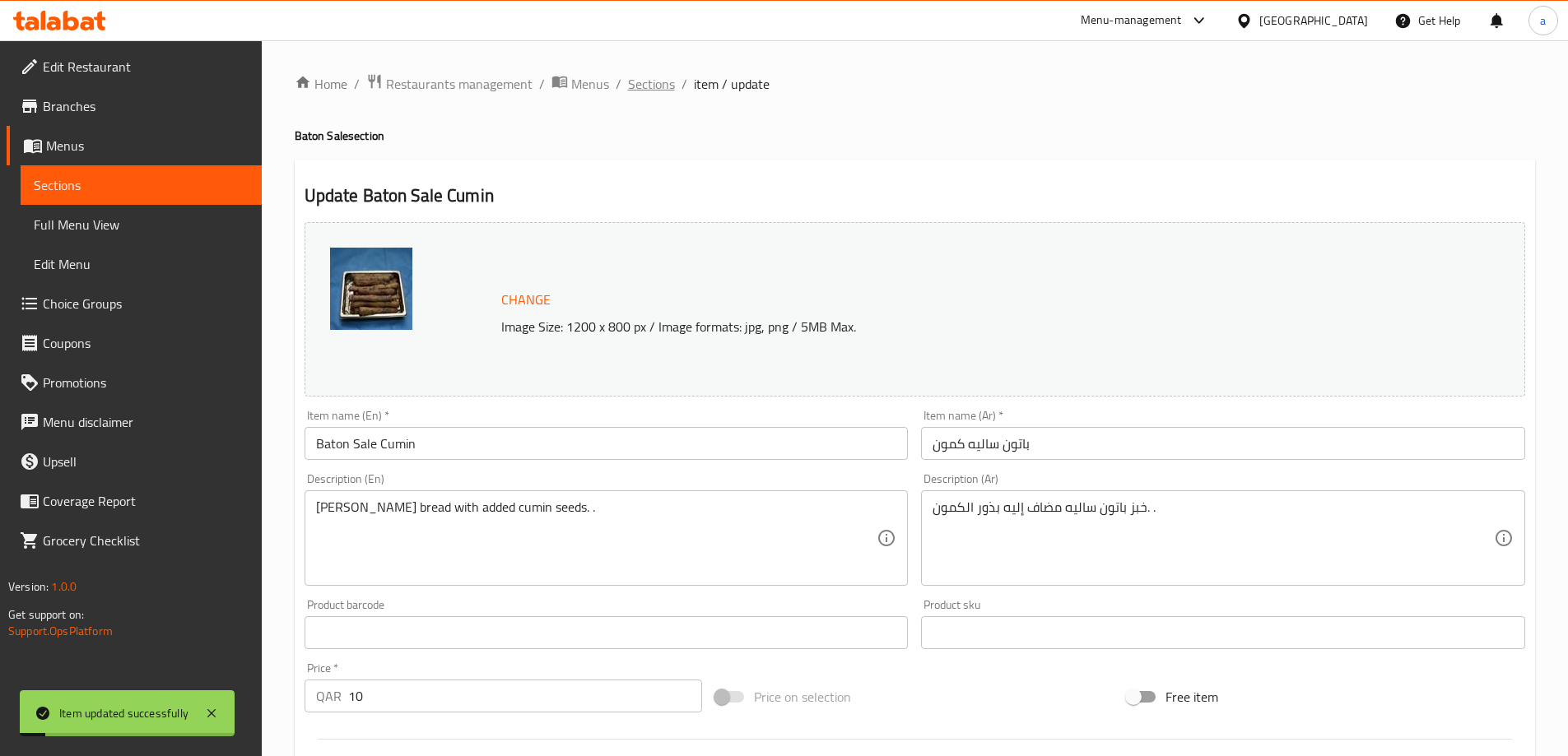
click at [641, 90] on span "Sections" at bounding box center [651, 83] width 47 height 19
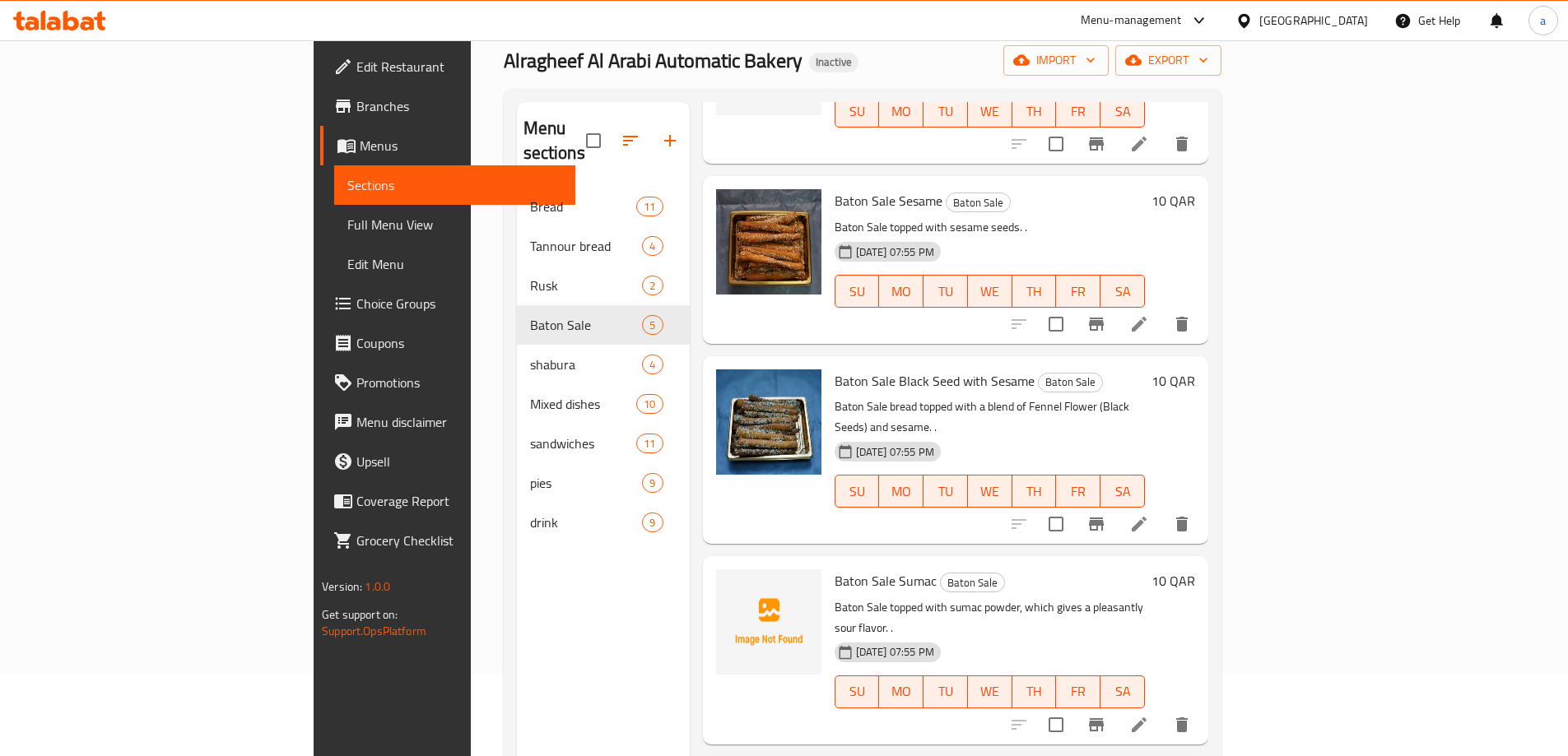
scroll to position [230, 0]
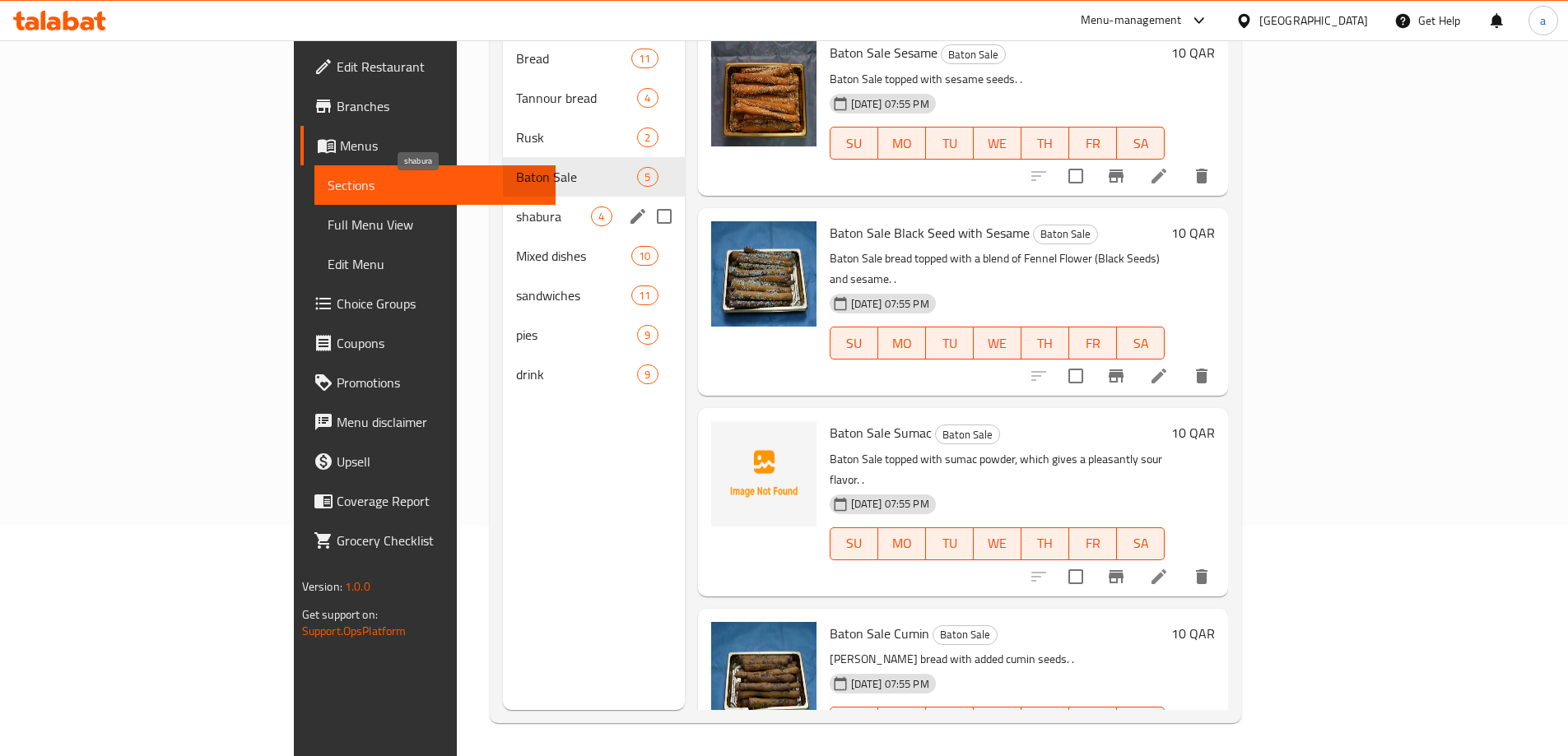
click at [516, 206] on span "shabura" at bounding box center [553, 216] width 75 height 19
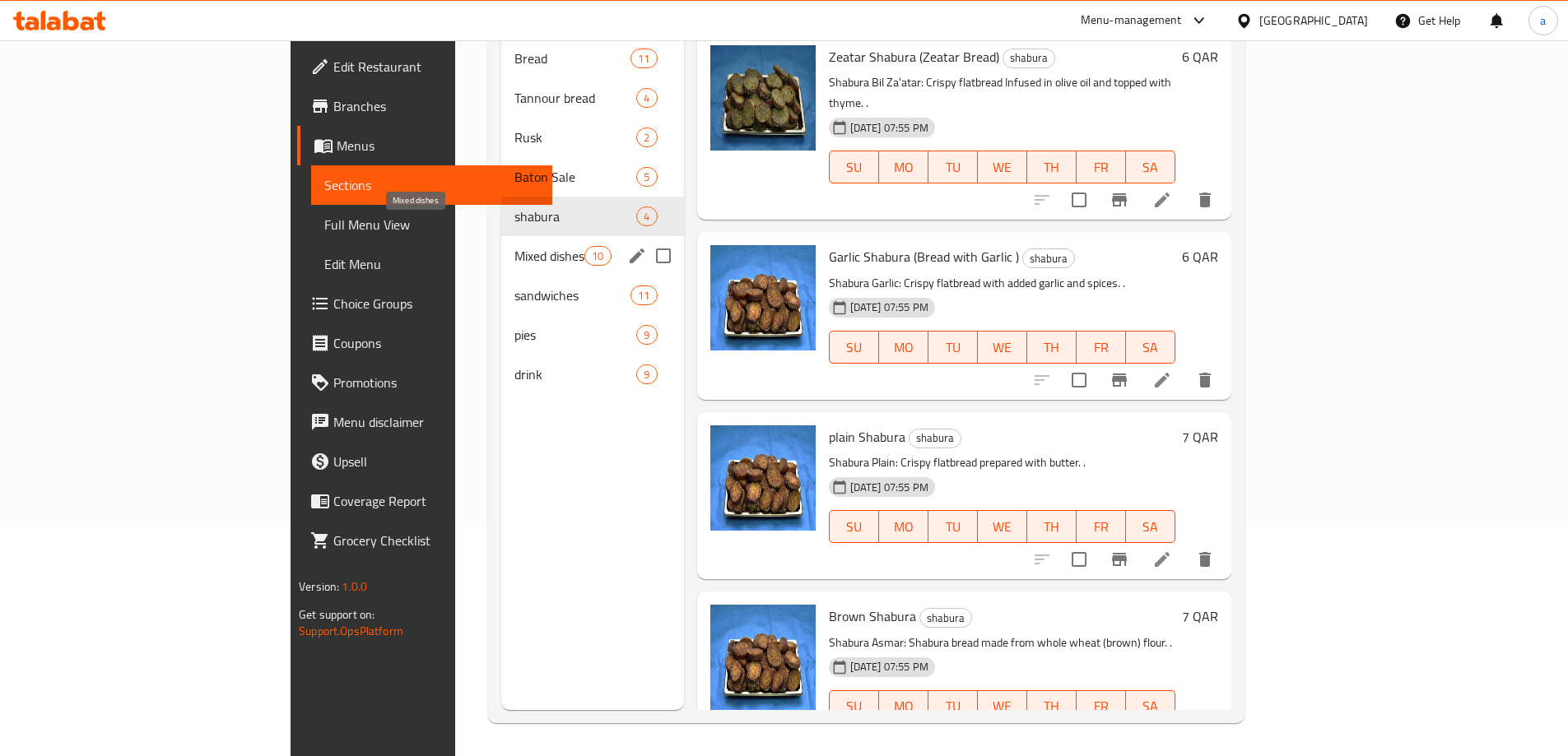
click at [515, 246] on span "Mixed dishes" at bounding box center [550, 255] width 70 height 19
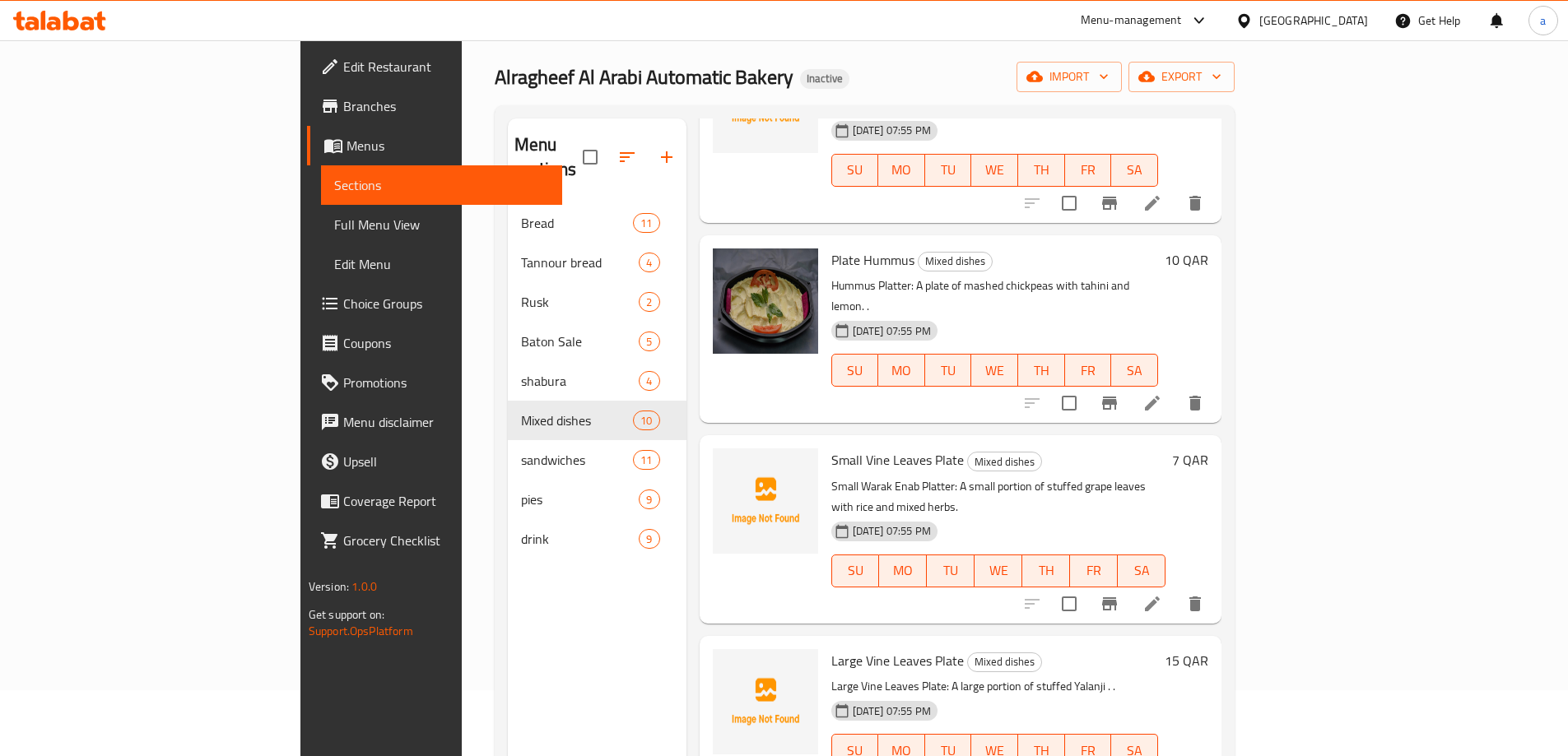
scroll to position [1083, 0]
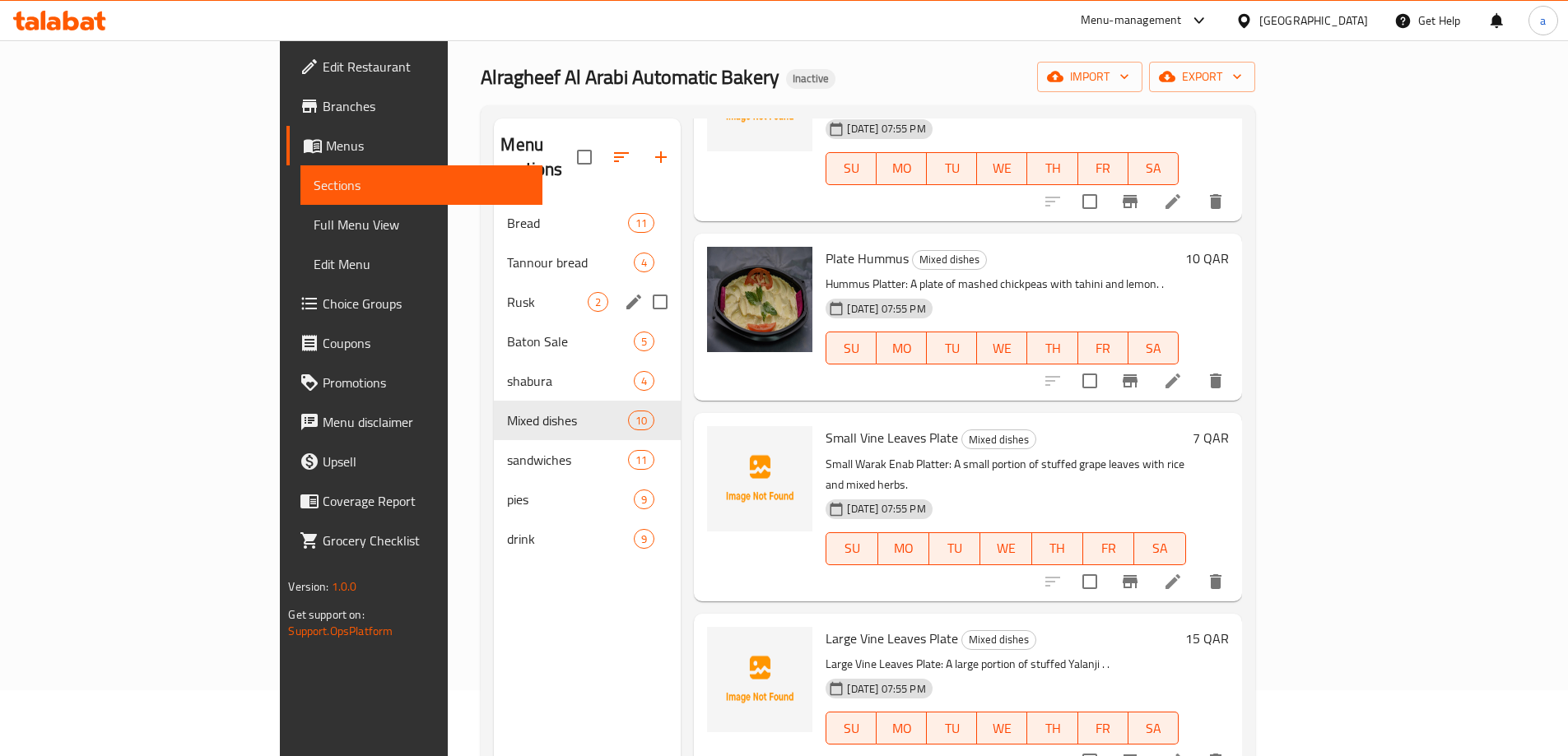
click at [493, 282] on div "Rusk 2" at bounding box center [587, 302] width 187 height 40
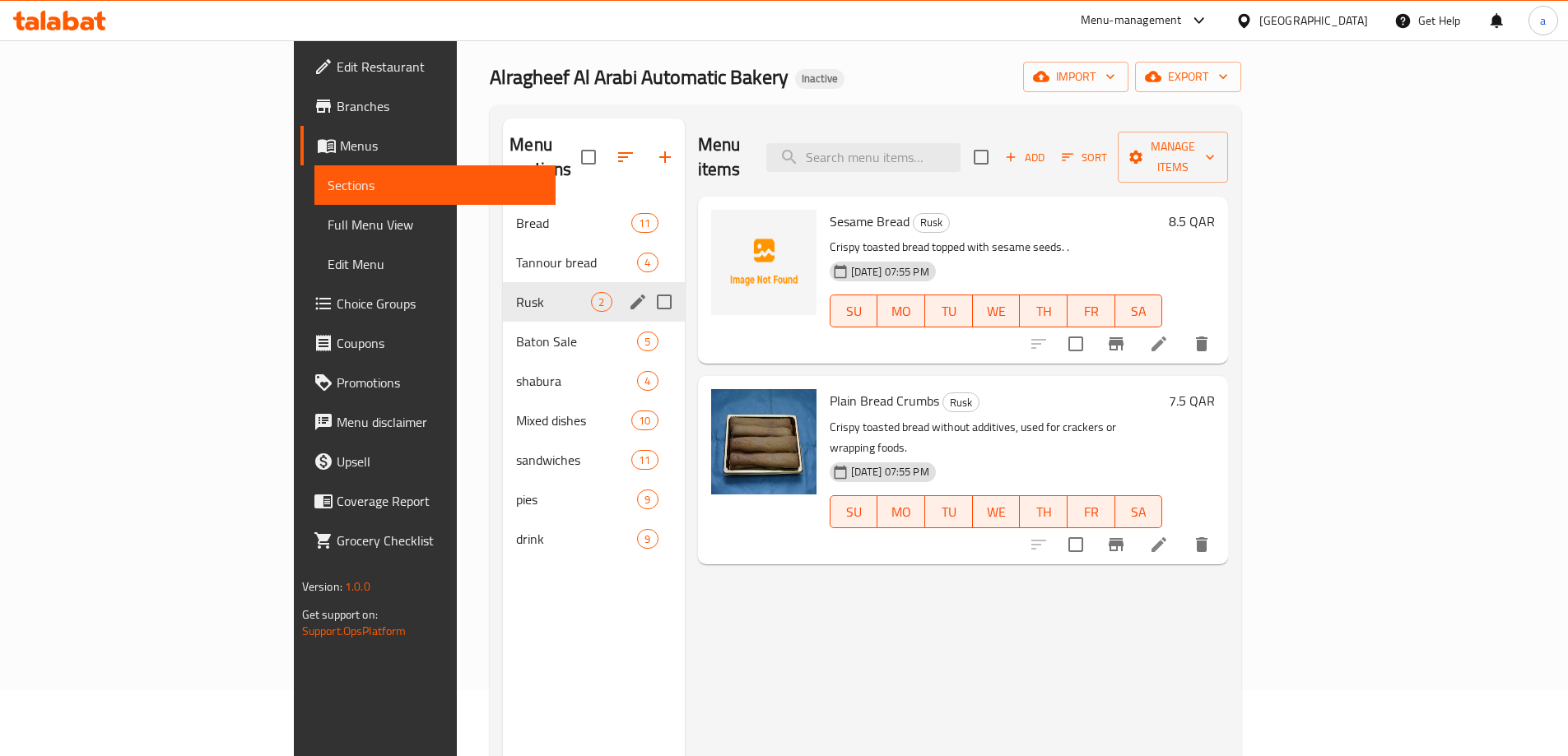
click at [647, 285] on input "Menu sections" at bounding box center [664, 302] width 34 height 34
checkbox input "true"
click at [608, 150] on icon "button" at bounding box center [616, 157] width 15 height 15
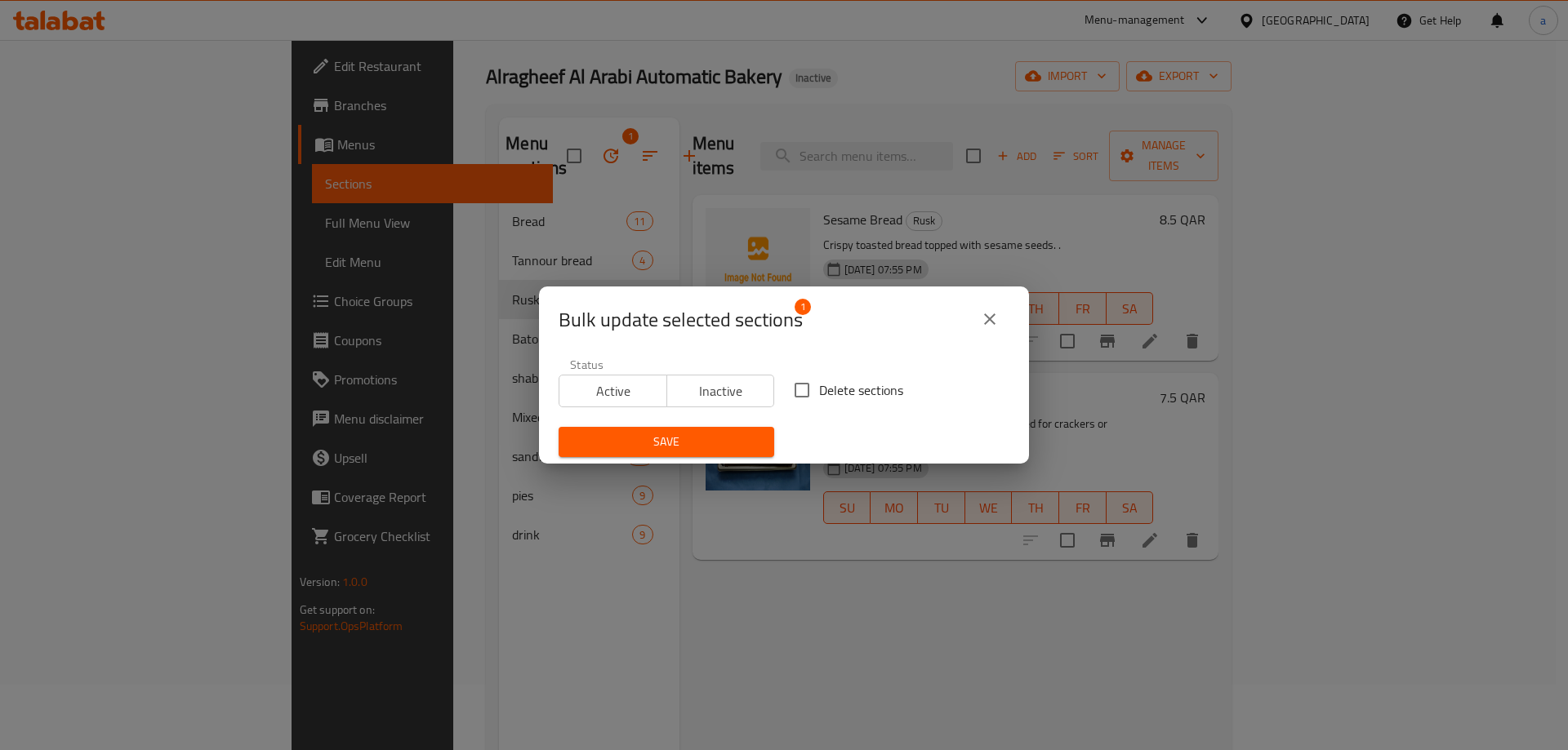
click at [721, 433] on span "Save" at bounding box center [666, 442] width 189 height 20
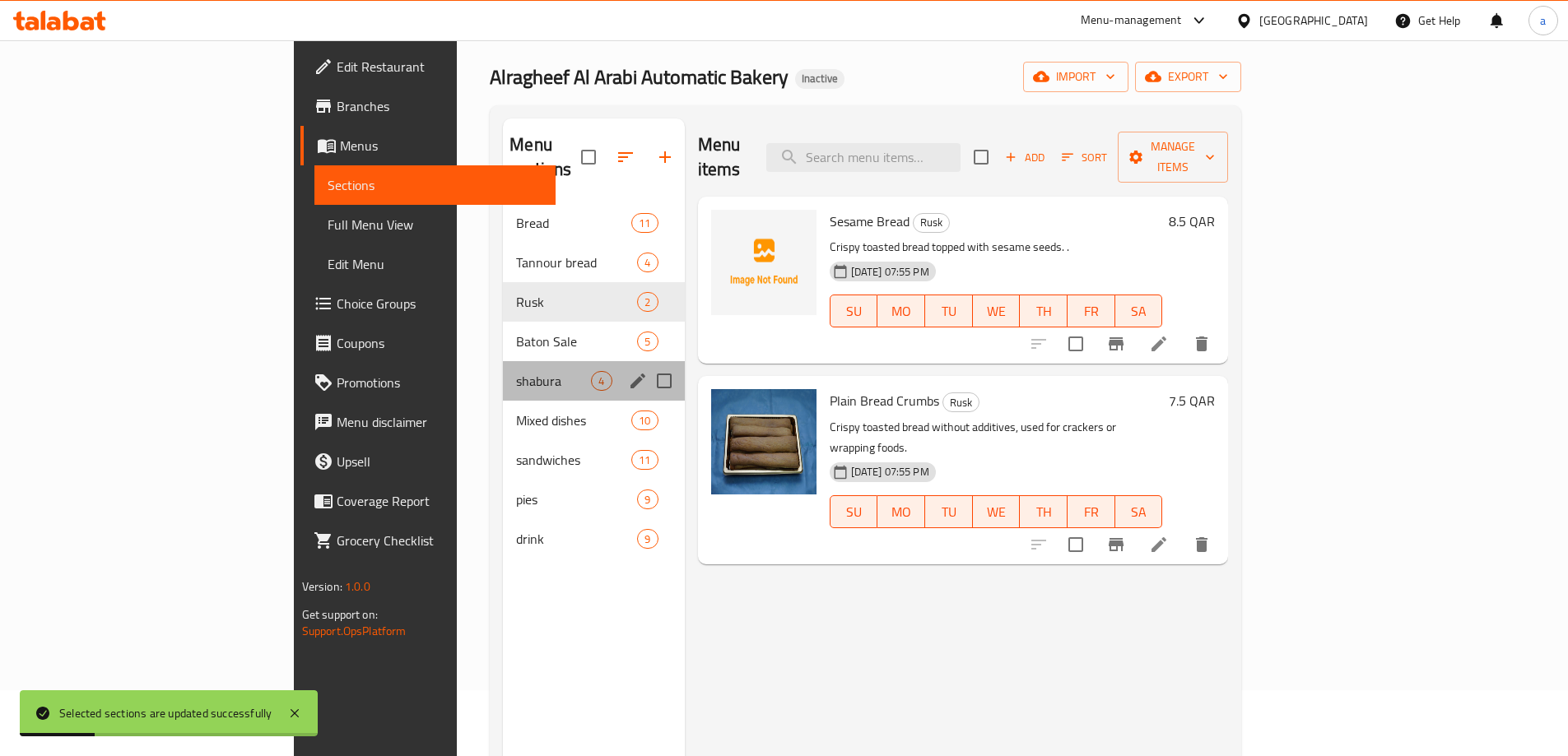
click at [503, 361] on div "shabura 4" at bounding box center [593, 380] width 181 height 40
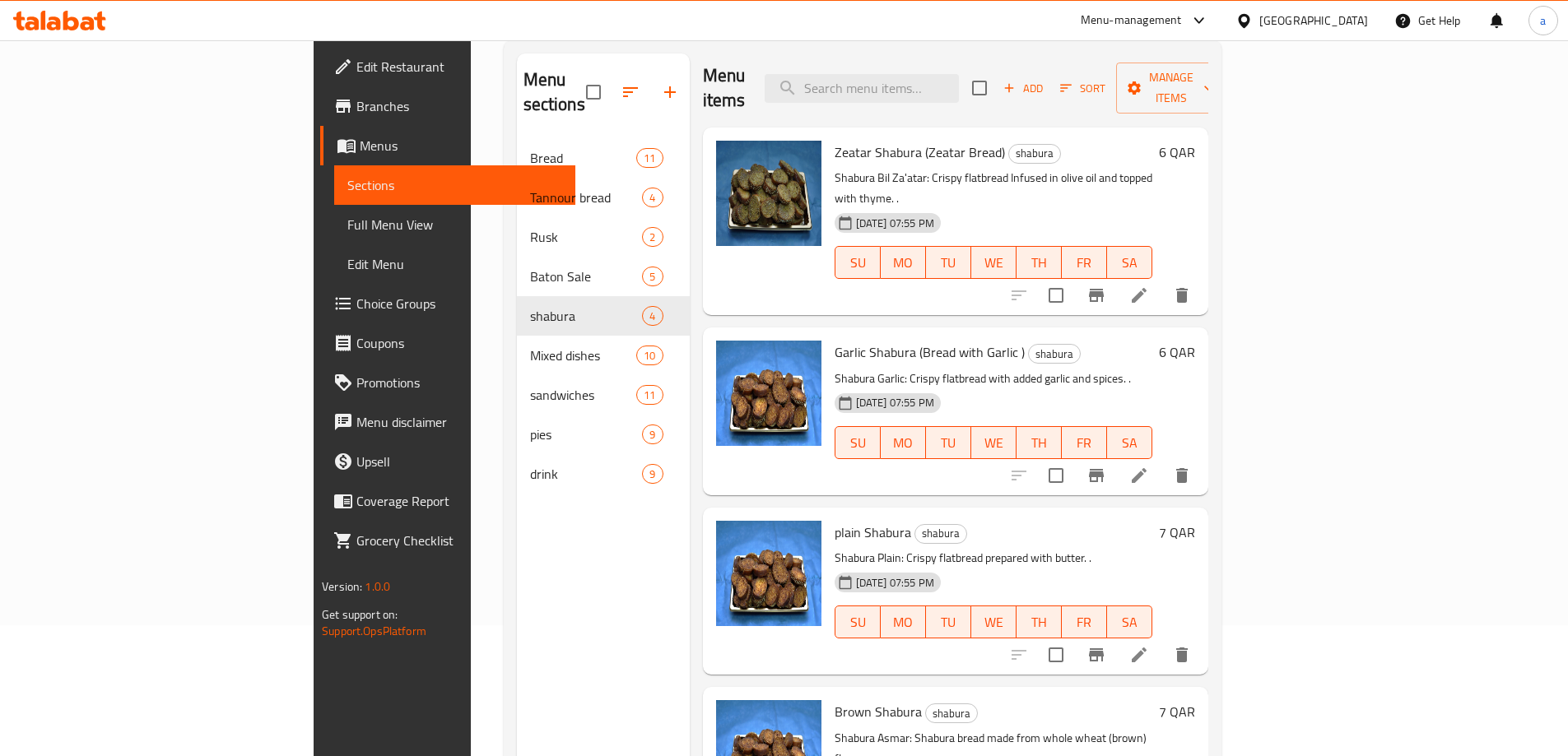
scroll to position [230, 0]
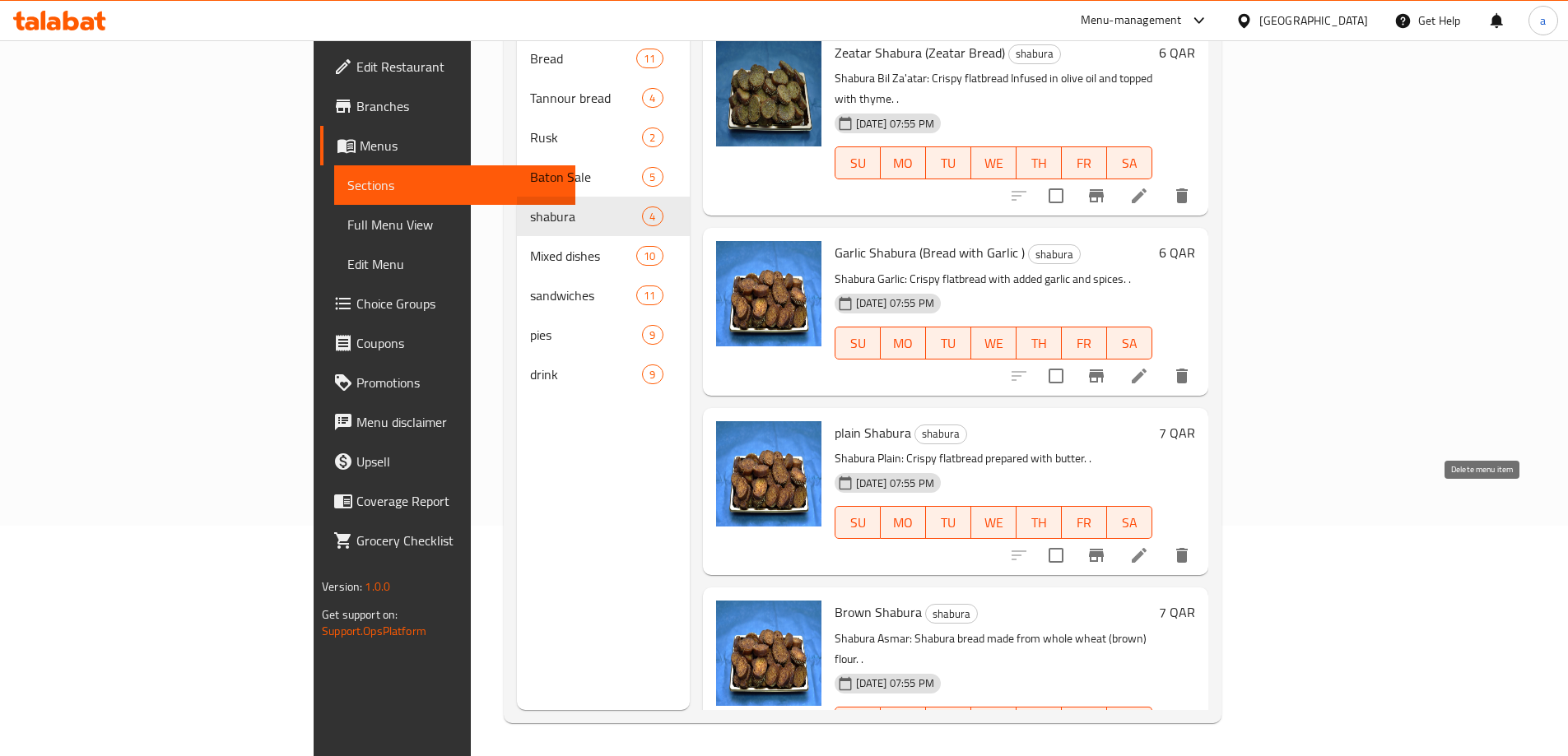
click at [1191, 545] on icon "delete" at bounding box center [1181, 554] width 19 height 19
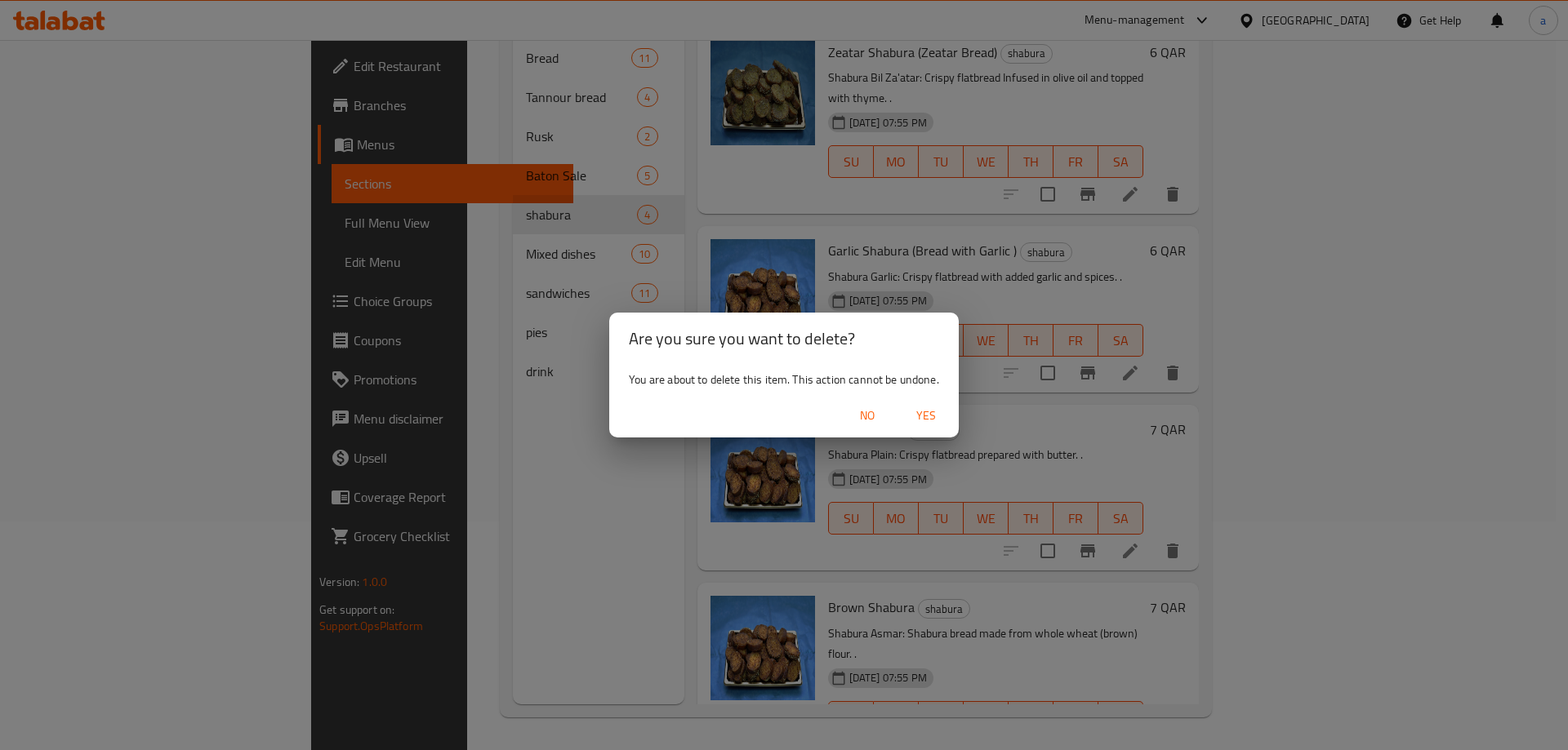
click at [916, 412] on span "Yes" at bounding box center [926, 416] width 39 height 20
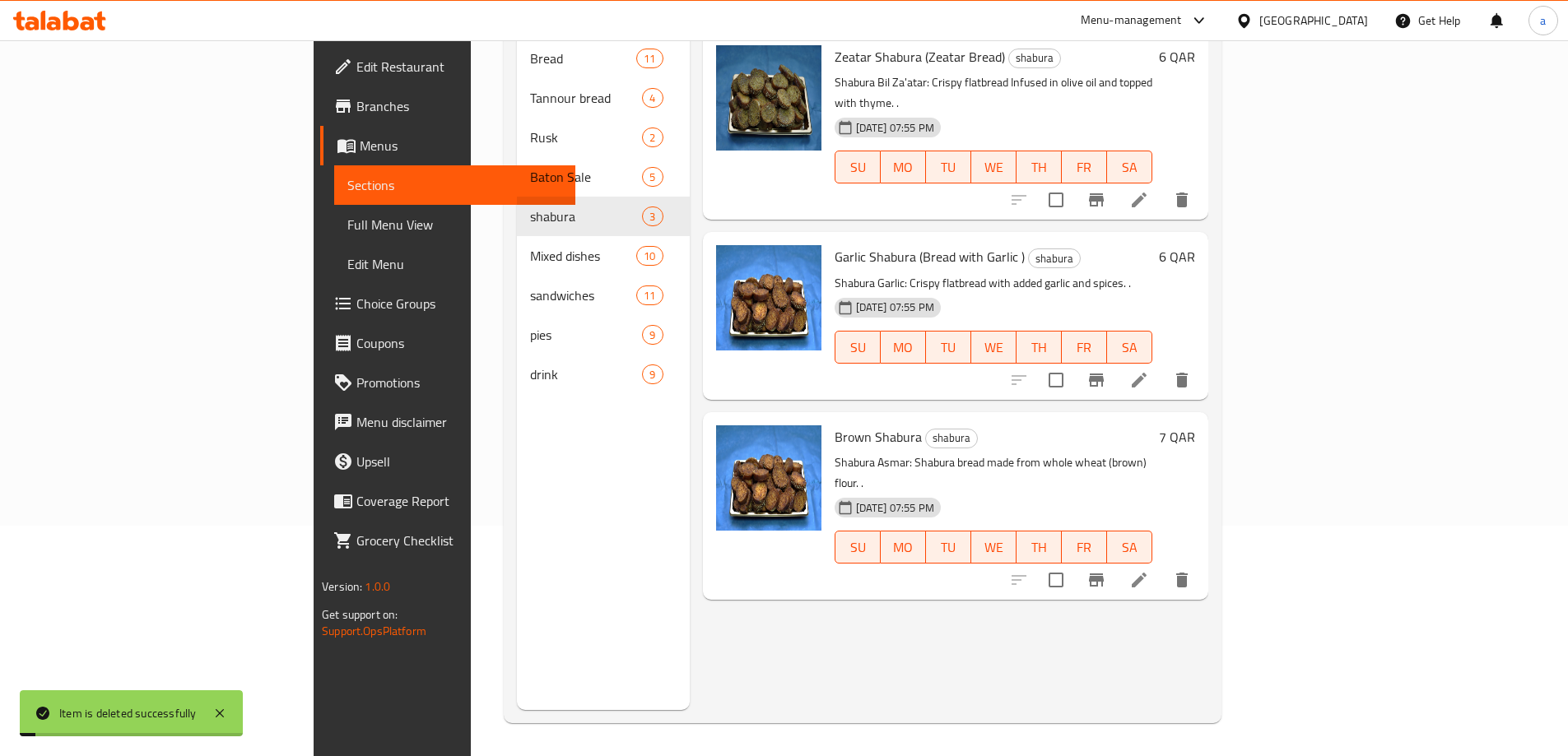
scroll to position [0, 0]
click at [1191, 570] on icon "delete" at bounding box center [1181, 579] width 19 height 19
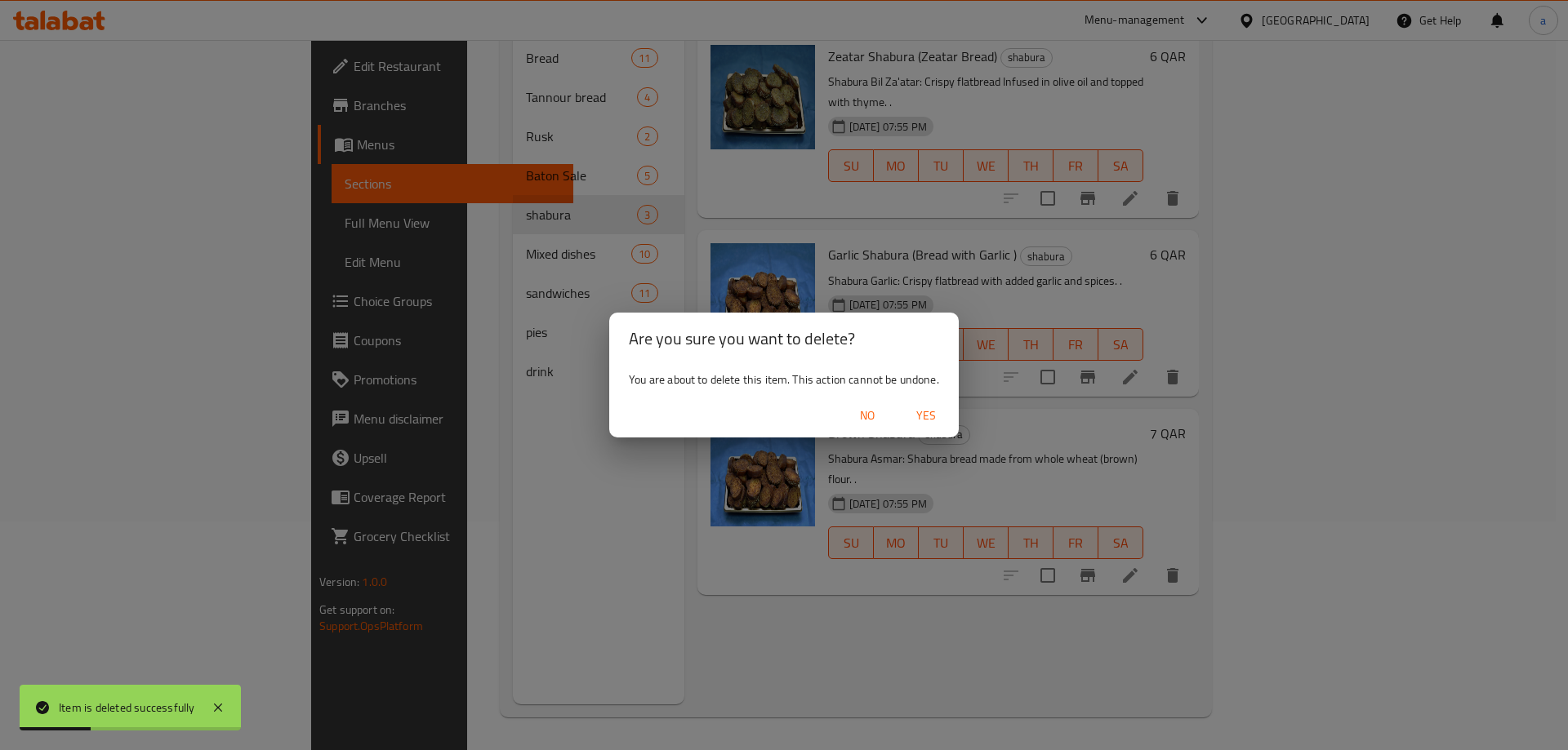
click at [918, 411] on span "Yes" at bounding box center [926, 416] width 39 height 20
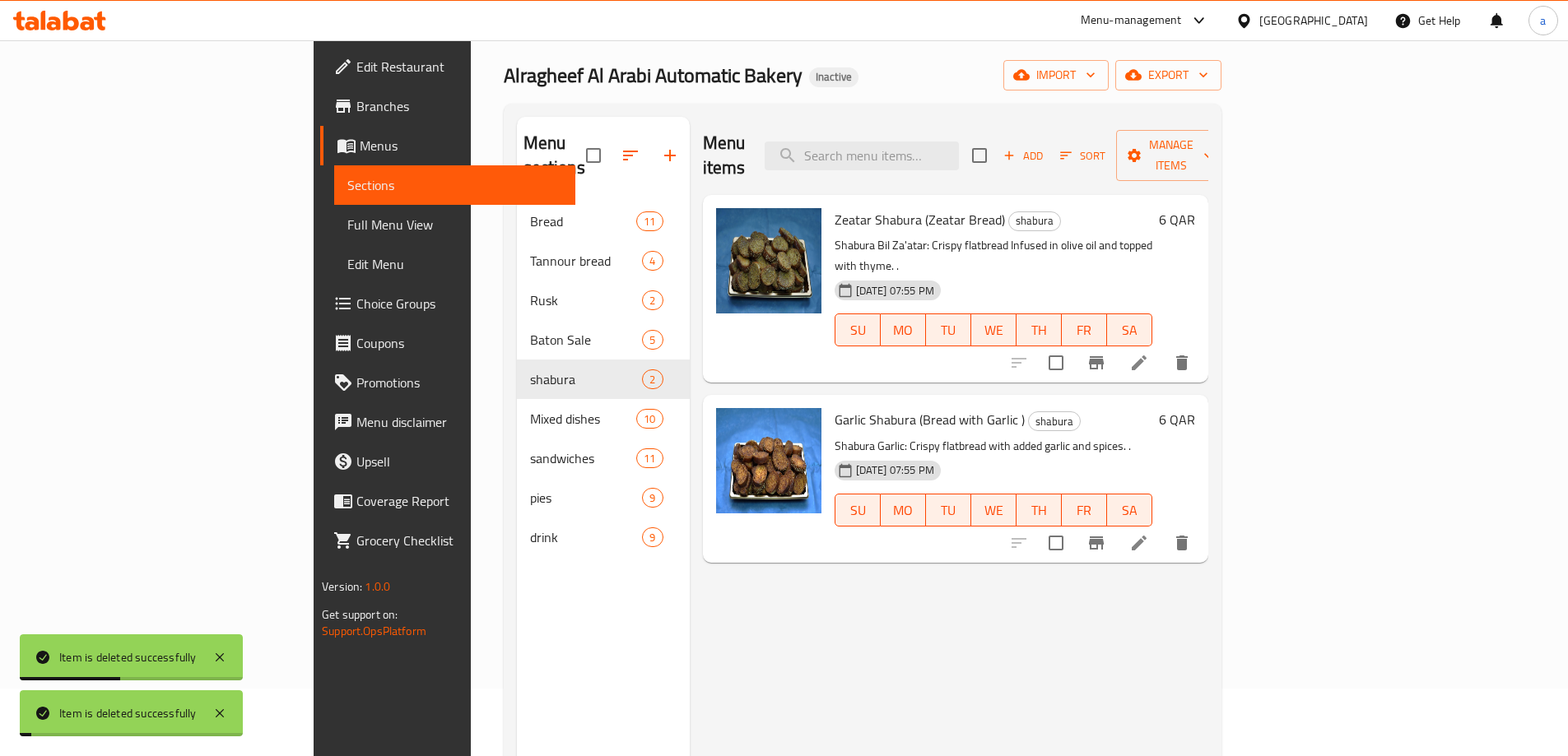
scroll to position [66, 0]
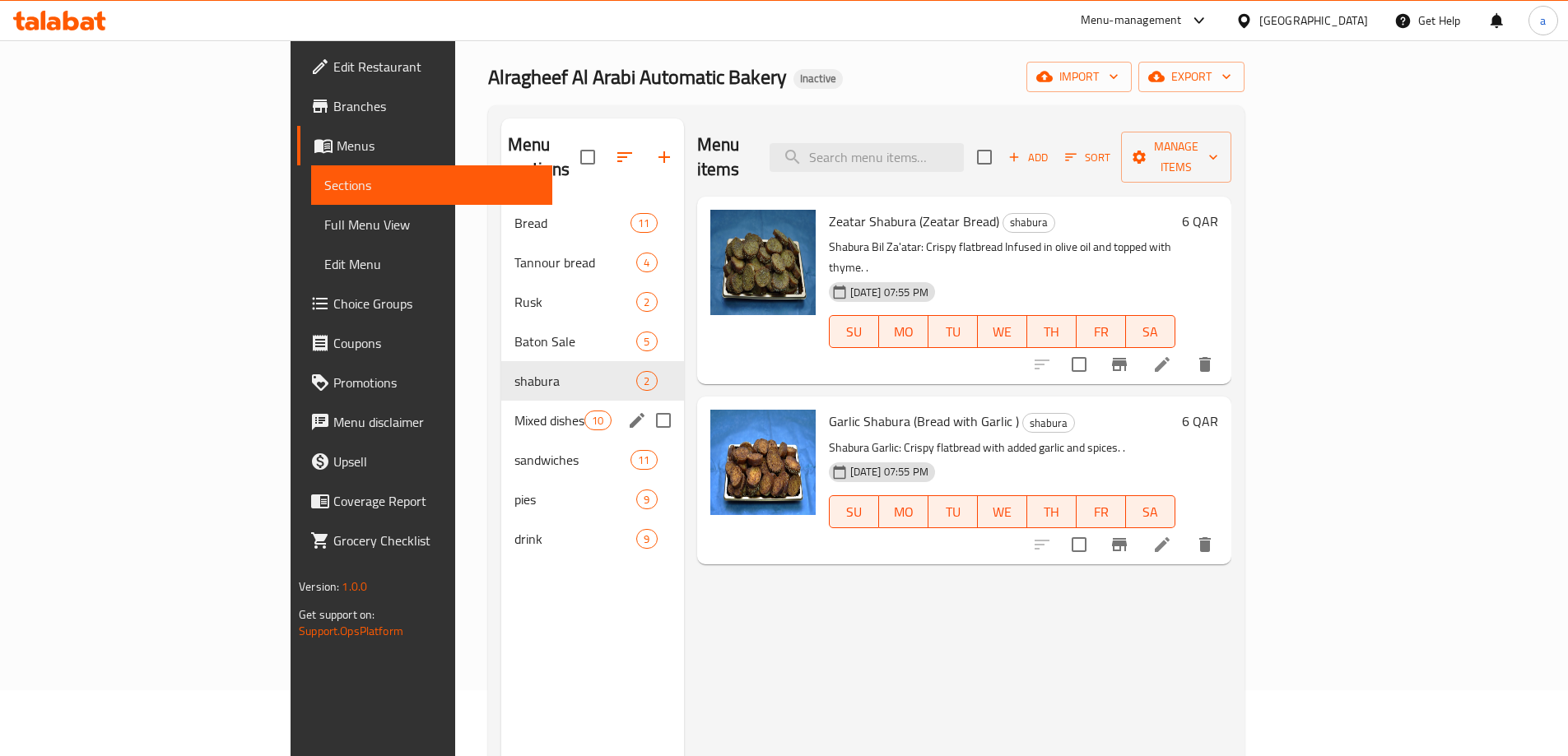
click at [501, 401] on div "Mixed dishes 10" at bounding box center [591, 420] width 182 height 40
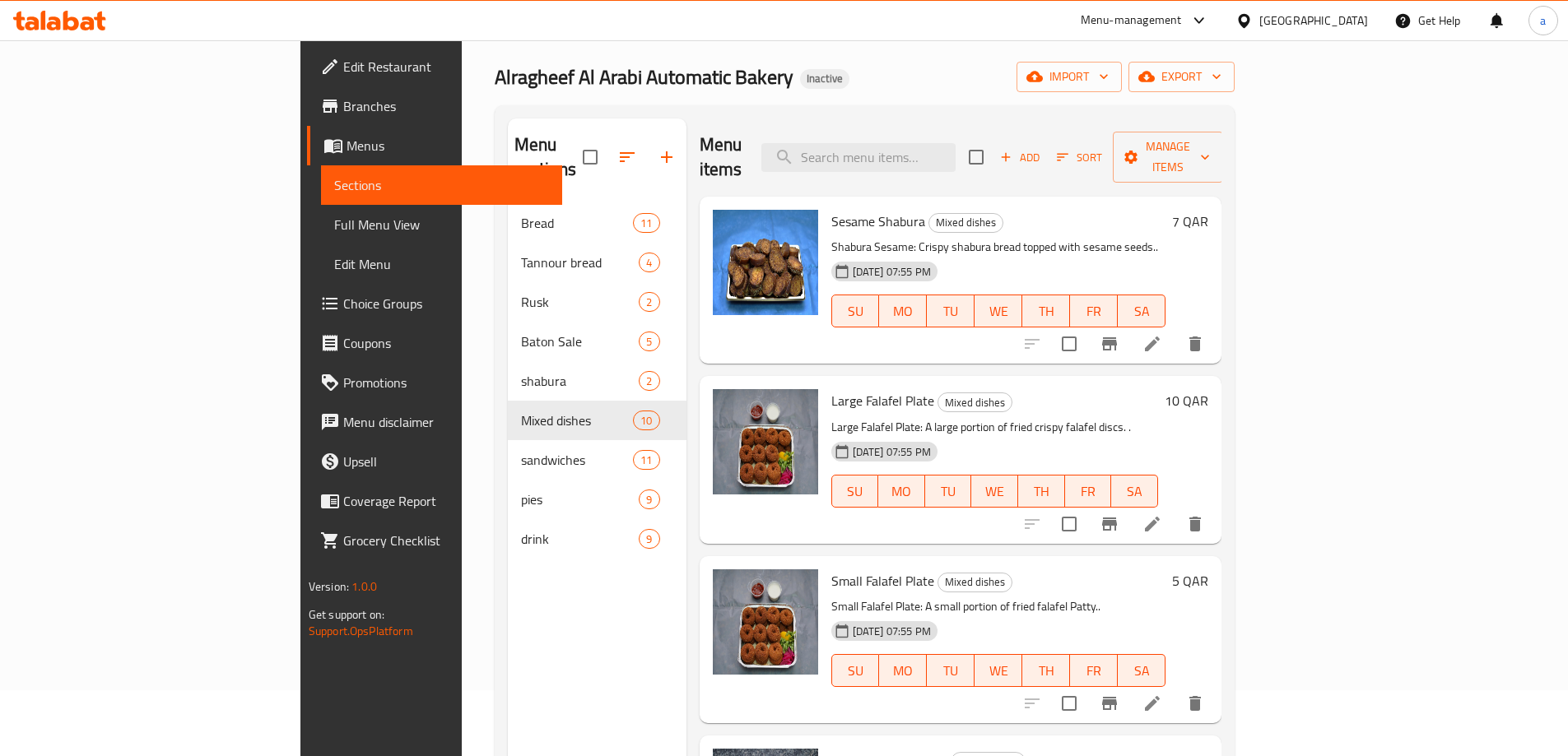
click at [1205, 334] on icon "delete" at bounding box center [1194, 343] width 19 height 19
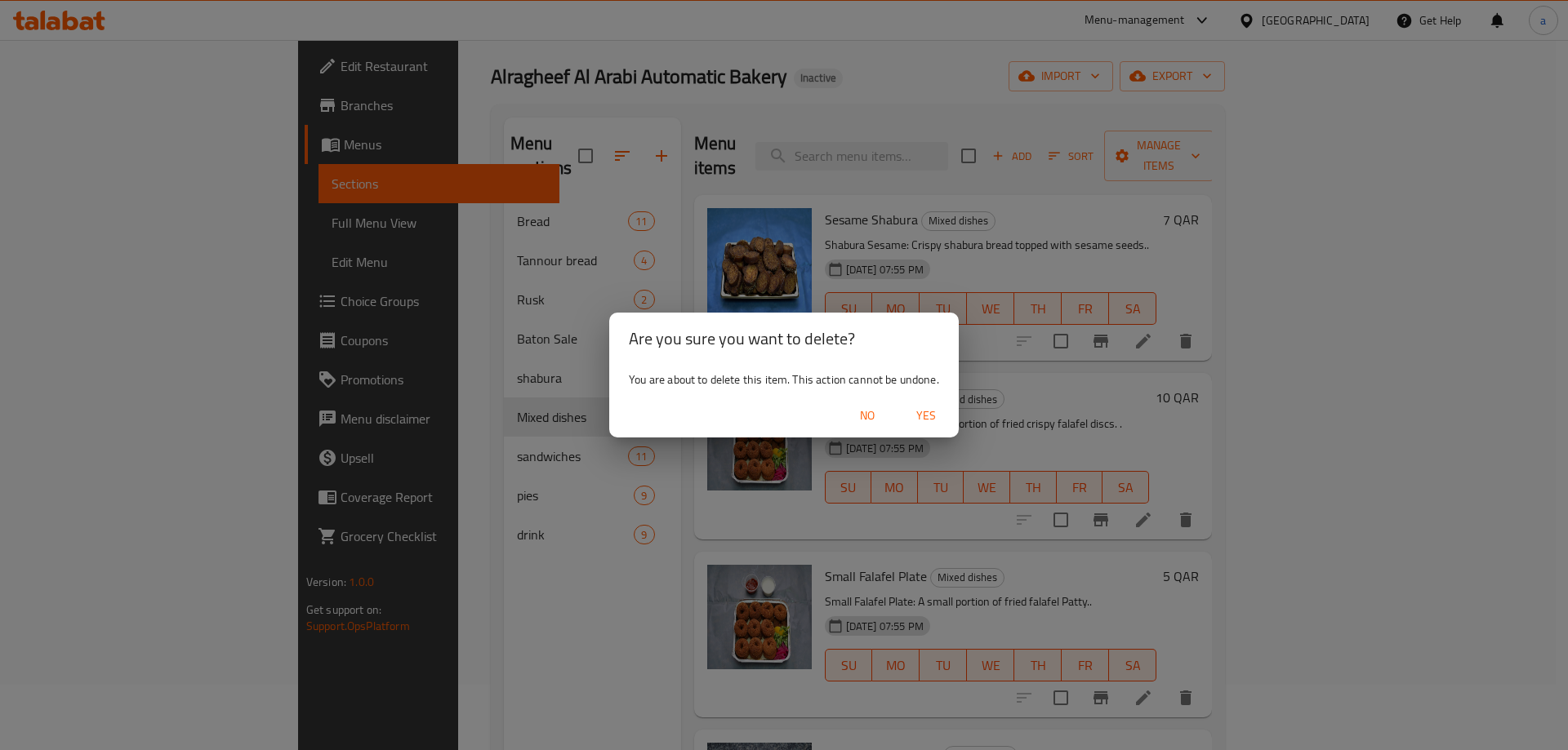
click at [920, 418] on span "Yes" at bounding box center [926, 416] width 39 height 20
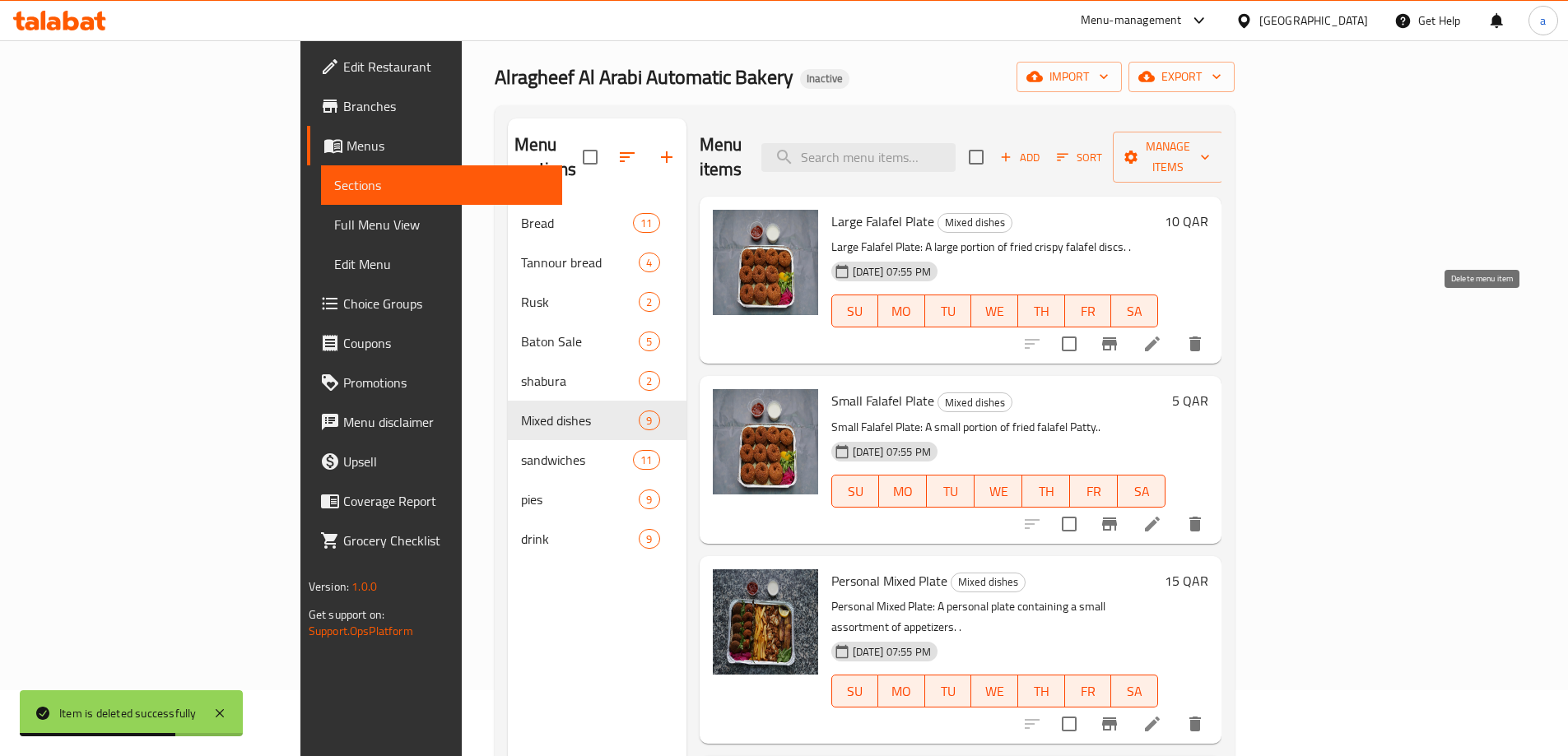
click at [1214, 324] on button "delete" at bounding box center [1194, 343] width 40 height 40
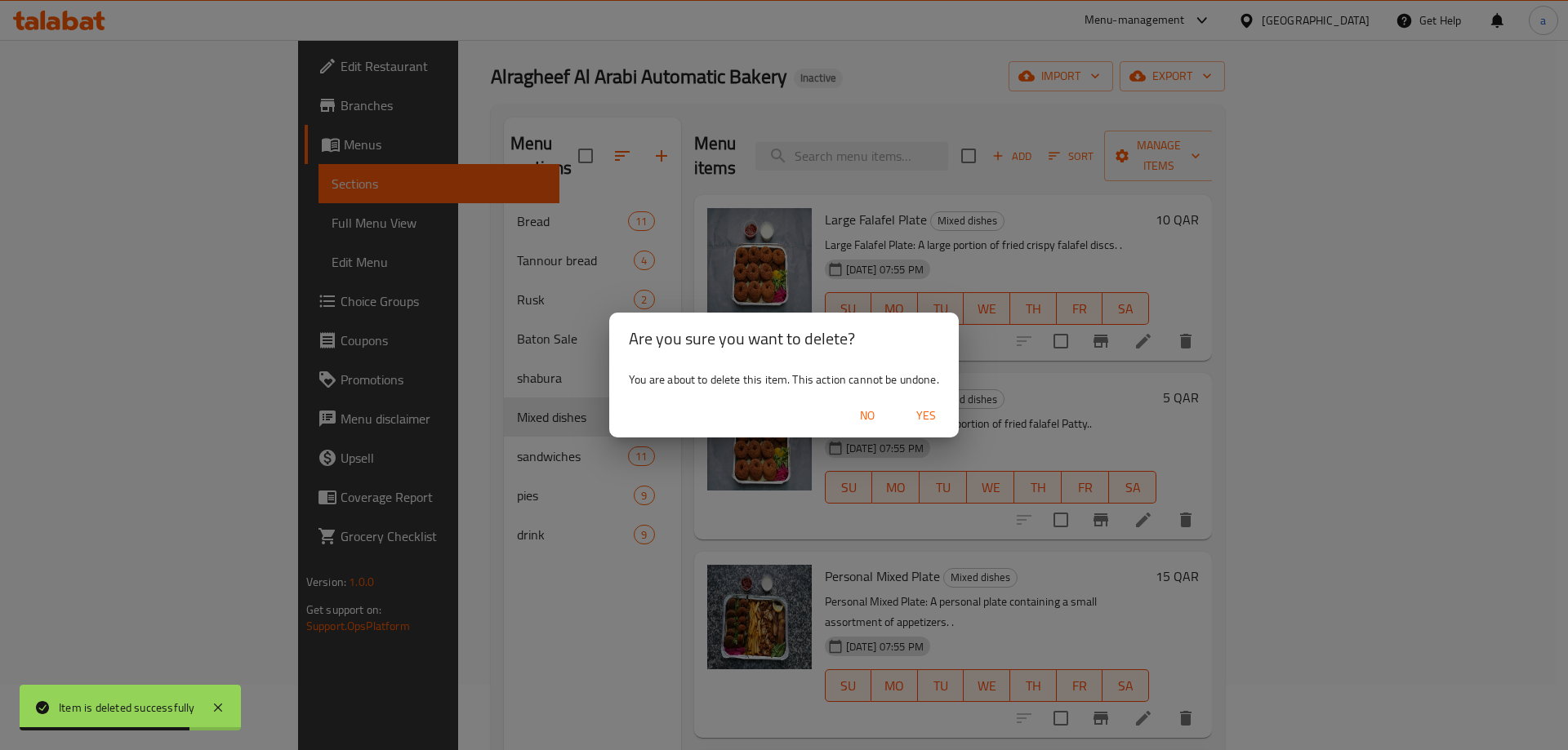
click at [939, 419] on span "Yes" at bounding box center [926, 416] width 39 height 20
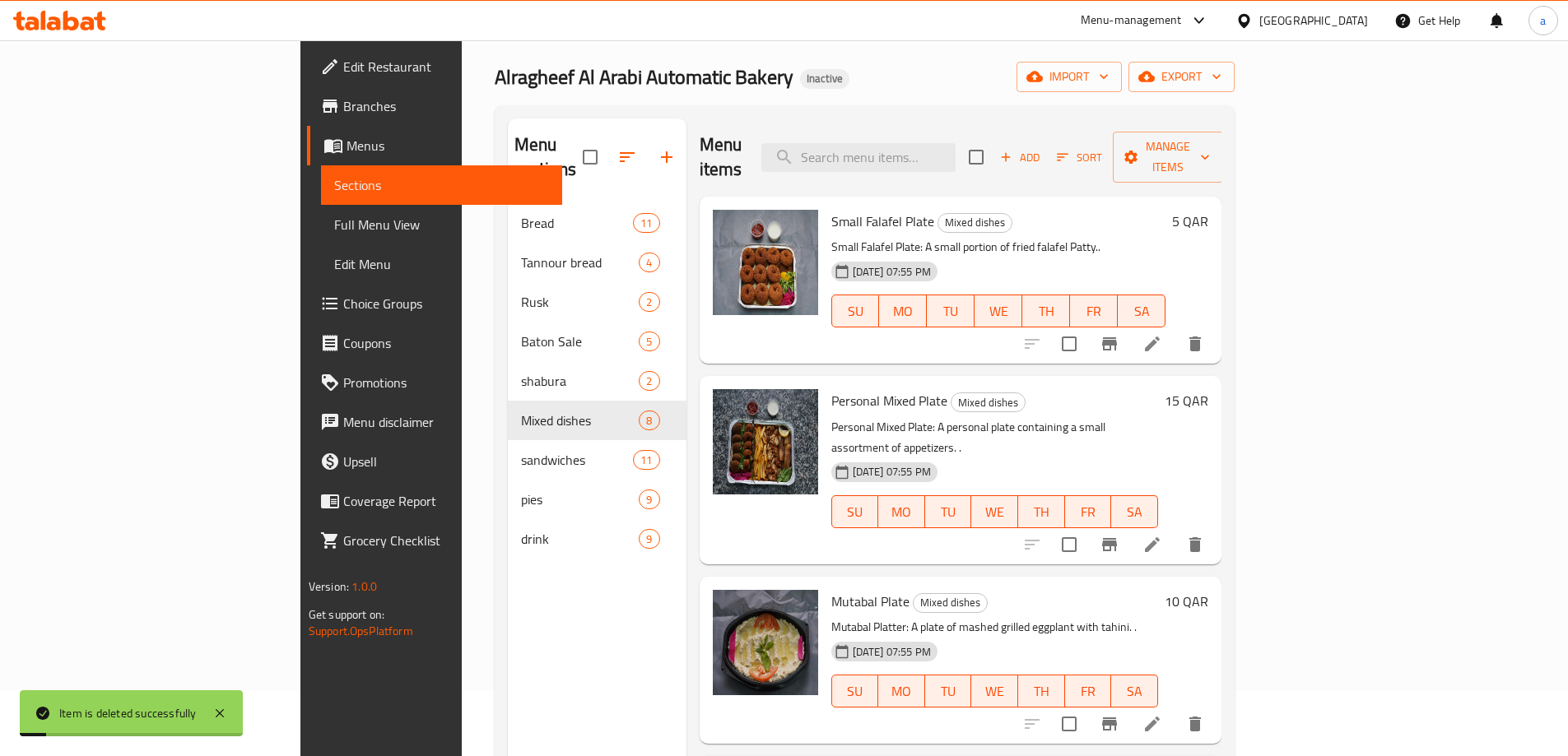
click at [1214, 324] on button "delete" at bounding box center [1194, 343] width 40 height 40
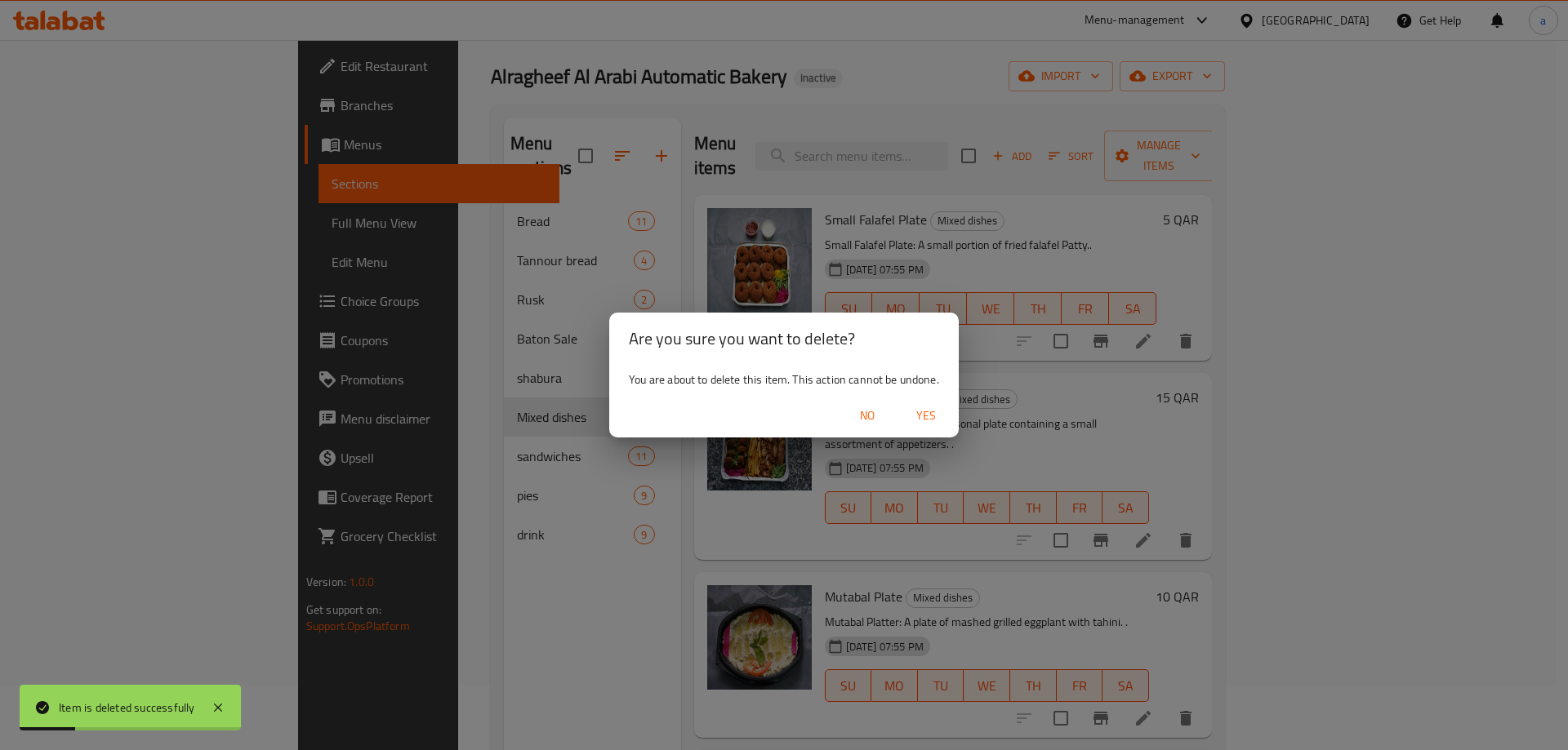
click at [940, 401] on button "Yes" at bounding box center [926, 416] width 52 height 30
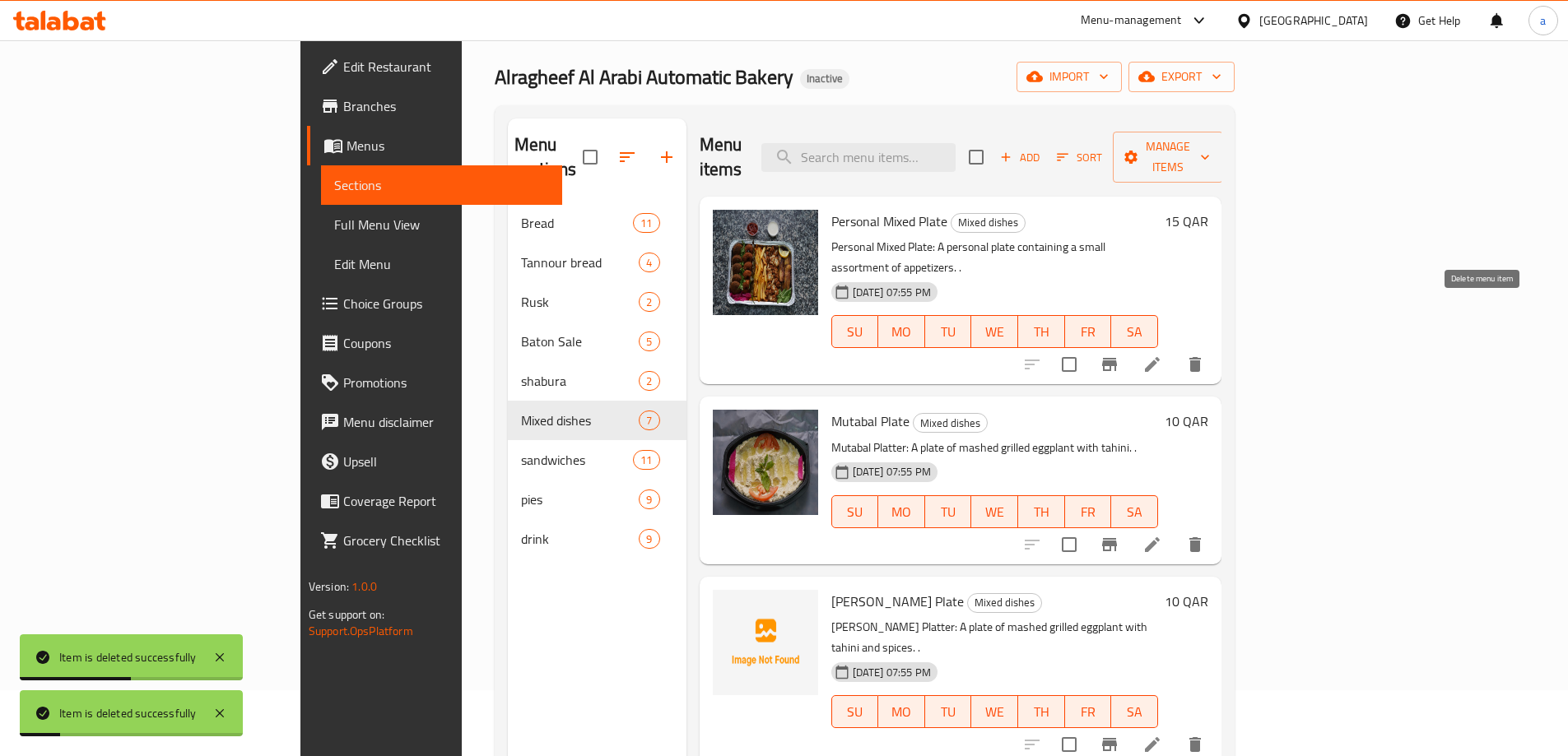
click at [1214, 344] on button "delete" at bounding box center [1194, 364] width 40 height 40
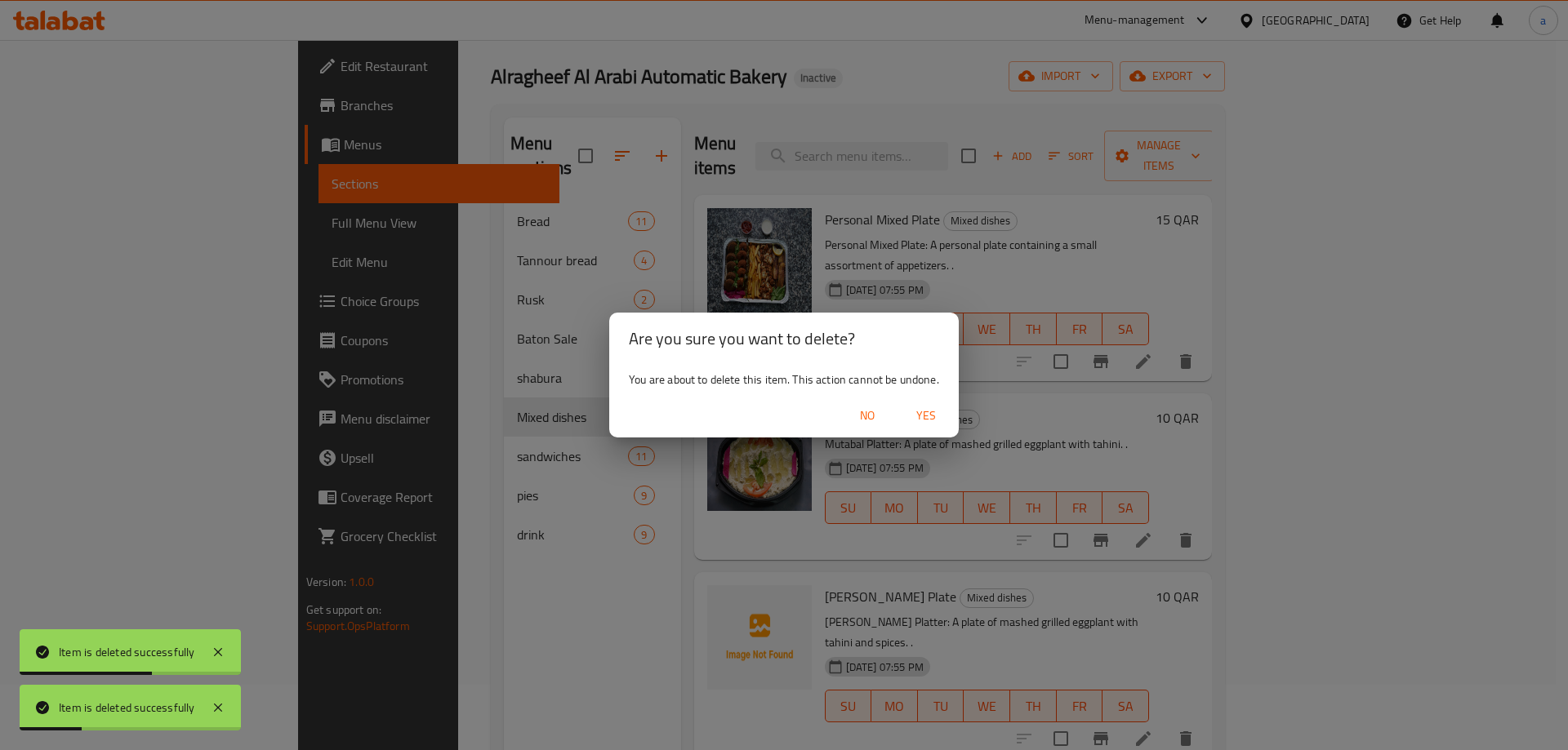
click at [860, 420] on span "No" at bounding box center [867, 416] width 39 height 20
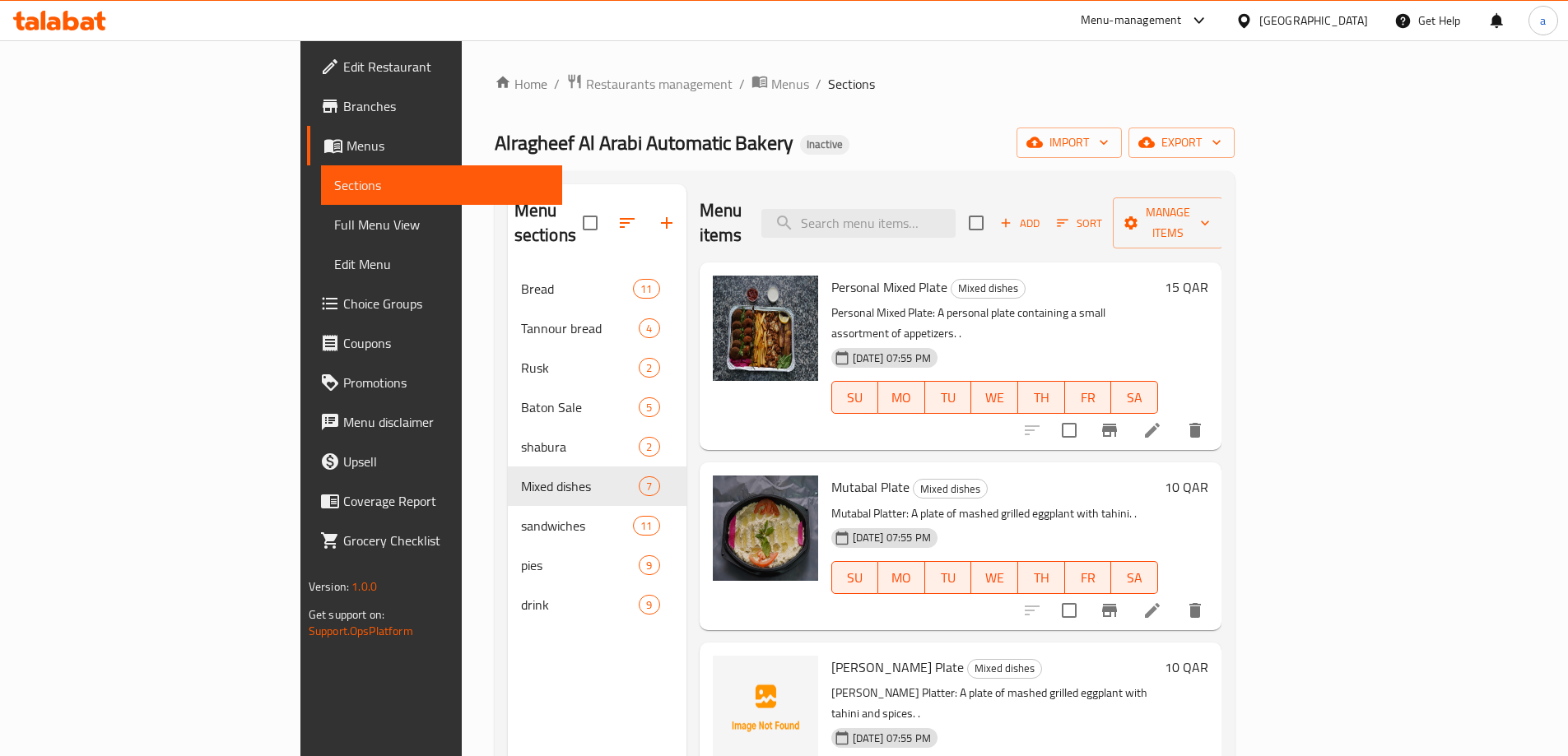
click at [1214, 411] on button "delete" at bounding box center [1194, 430] width 40 height 40
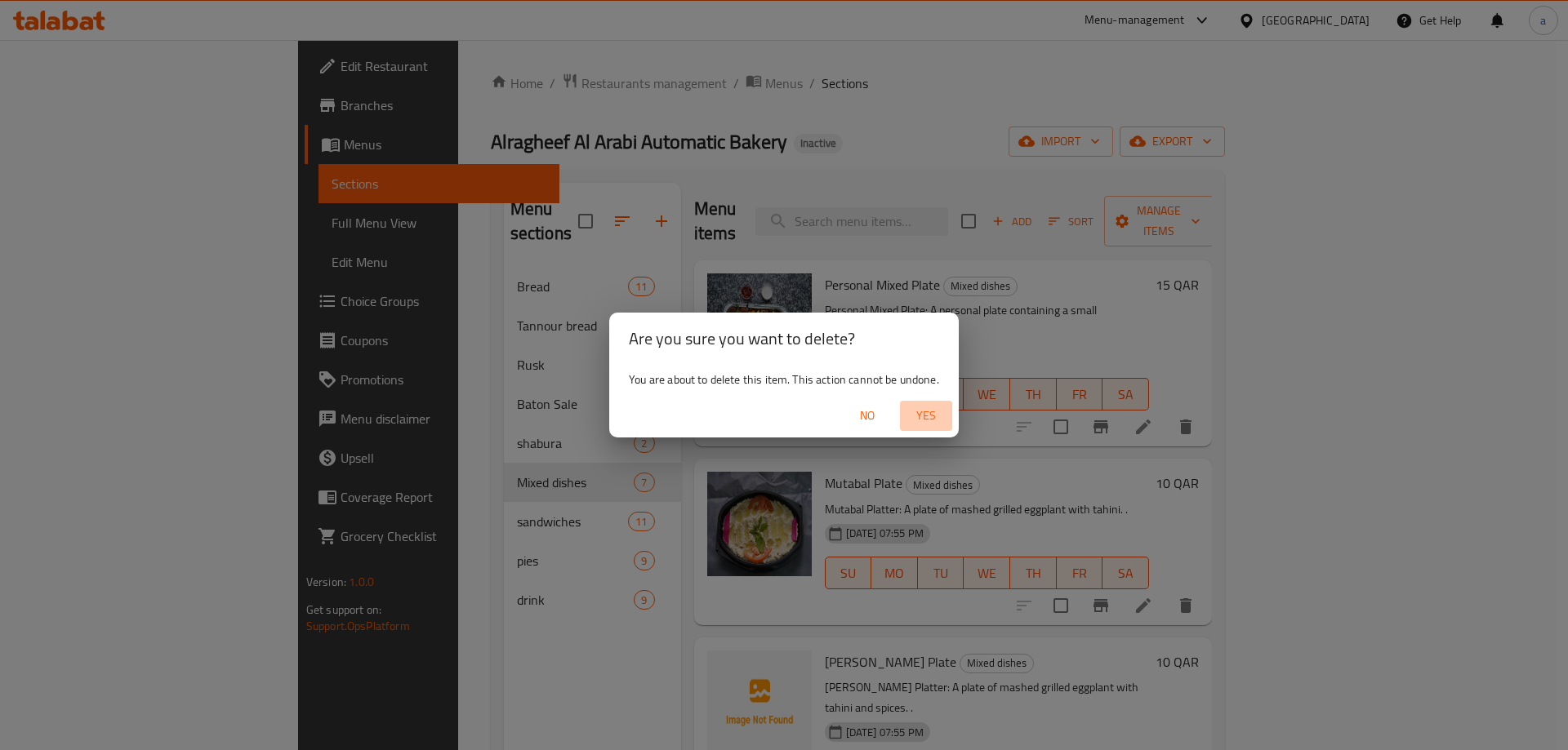
click at [931, 421] on span "Yes" at bounding box center [926, 416] width 39 height 20
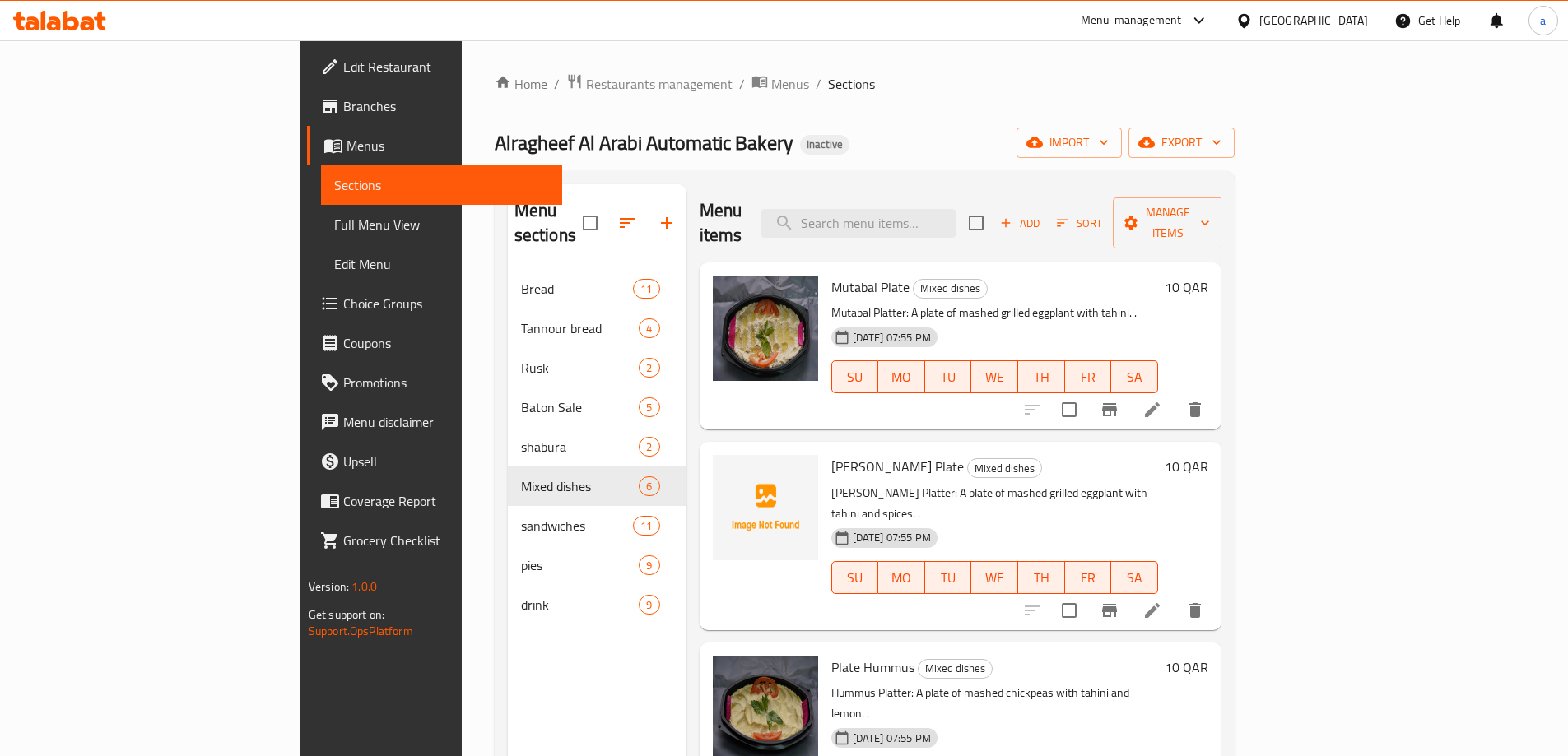
click at [1175, 395] on li at bounding box center [1152, 410] width 46 height 30
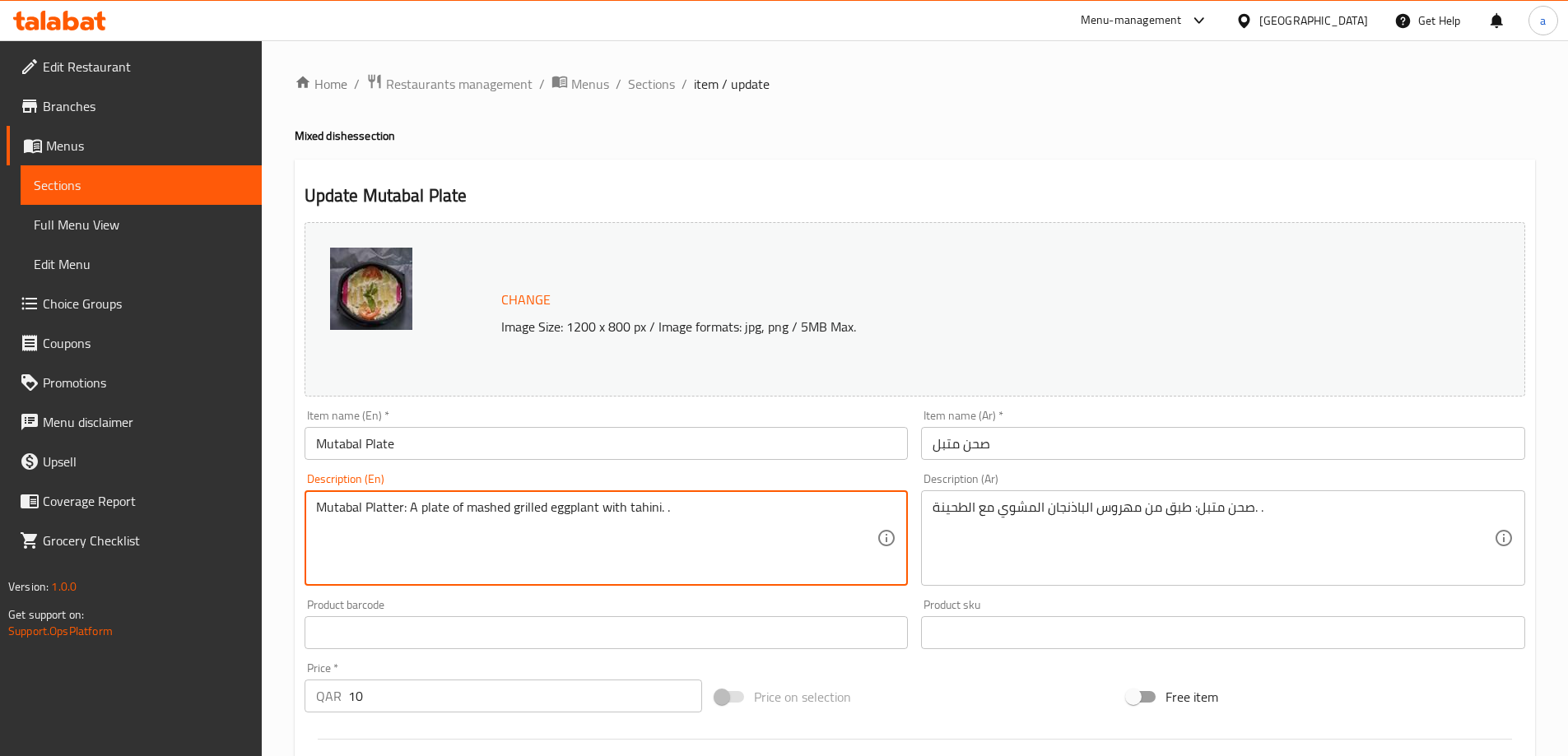
drag, startPoint x: 408, startPoint y: 508, endPoint x: 326, endPoint y: 526, distance: 84.0
click at [357, 524] on textarea "Mutabal Platter: A plate of mashed grilled eggplant with tahini. ." at bounding box center [596, 539] width 561 height 78
drag, startPoint x: 404, startPoint y: 509, endPoint x: 311, endPoint y: 506, distance: 93.0
click at [311, 506] on div "Mutabal Platter: A plate of mashed grilled eggplant with tahini. . Description …" at bounding box center [606, 538] width 604 height 95
type textarea "A plate of mashed grilled eggplant with tahini. ."
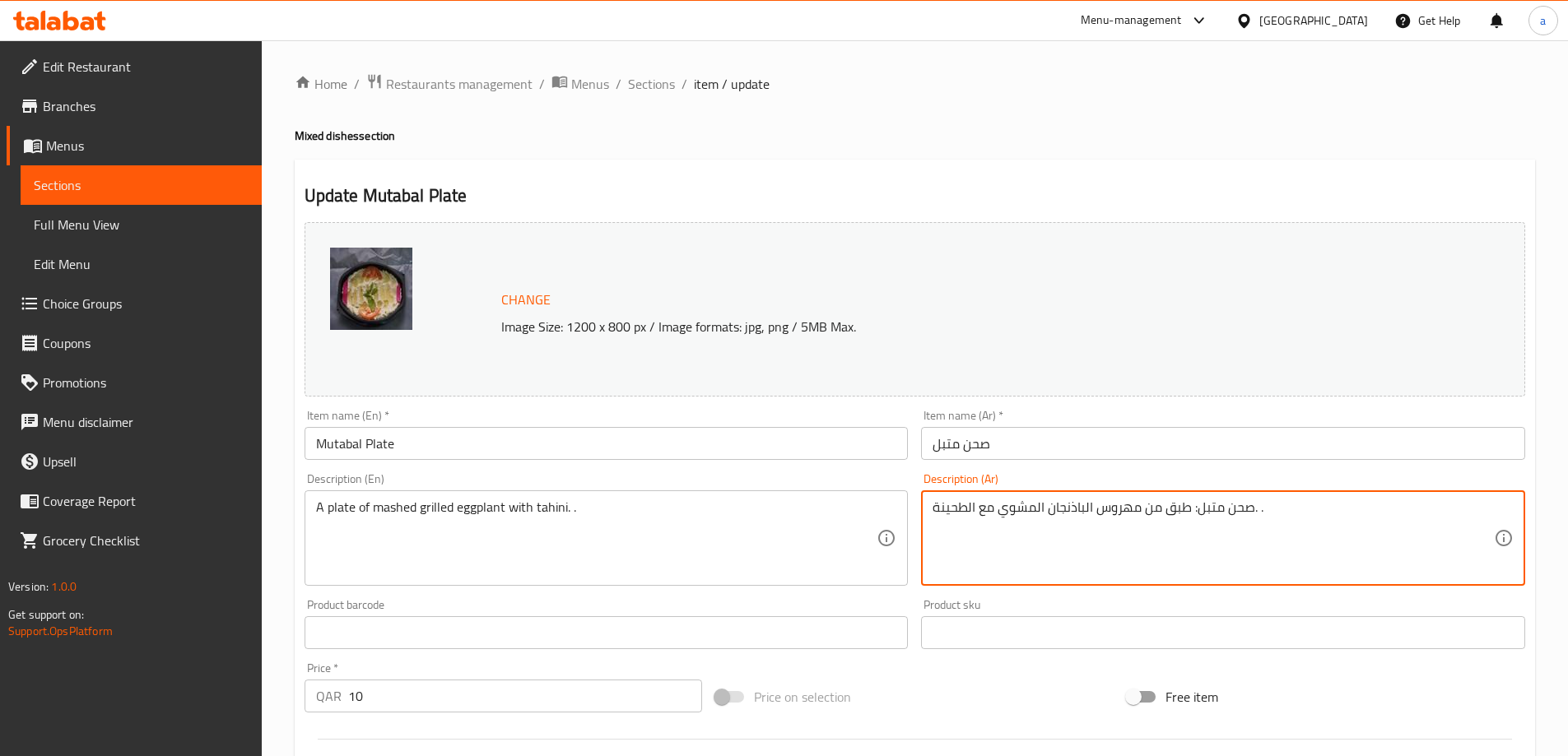
drag, startPoint x: 1194, startPoint y: 506, endPoint x: 1250, endPoint y: 515, distance: 56.7
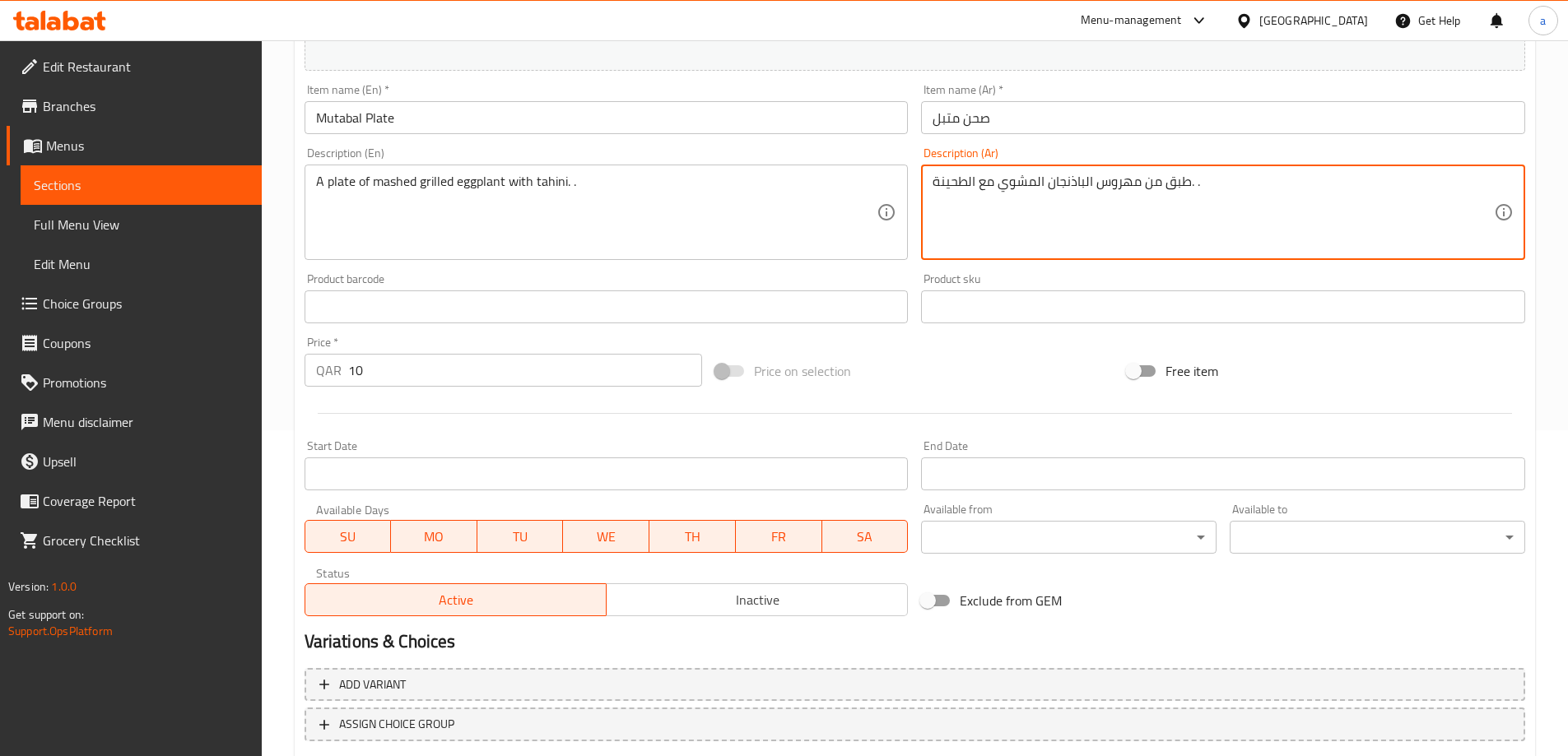
scroll to position [430, 0]
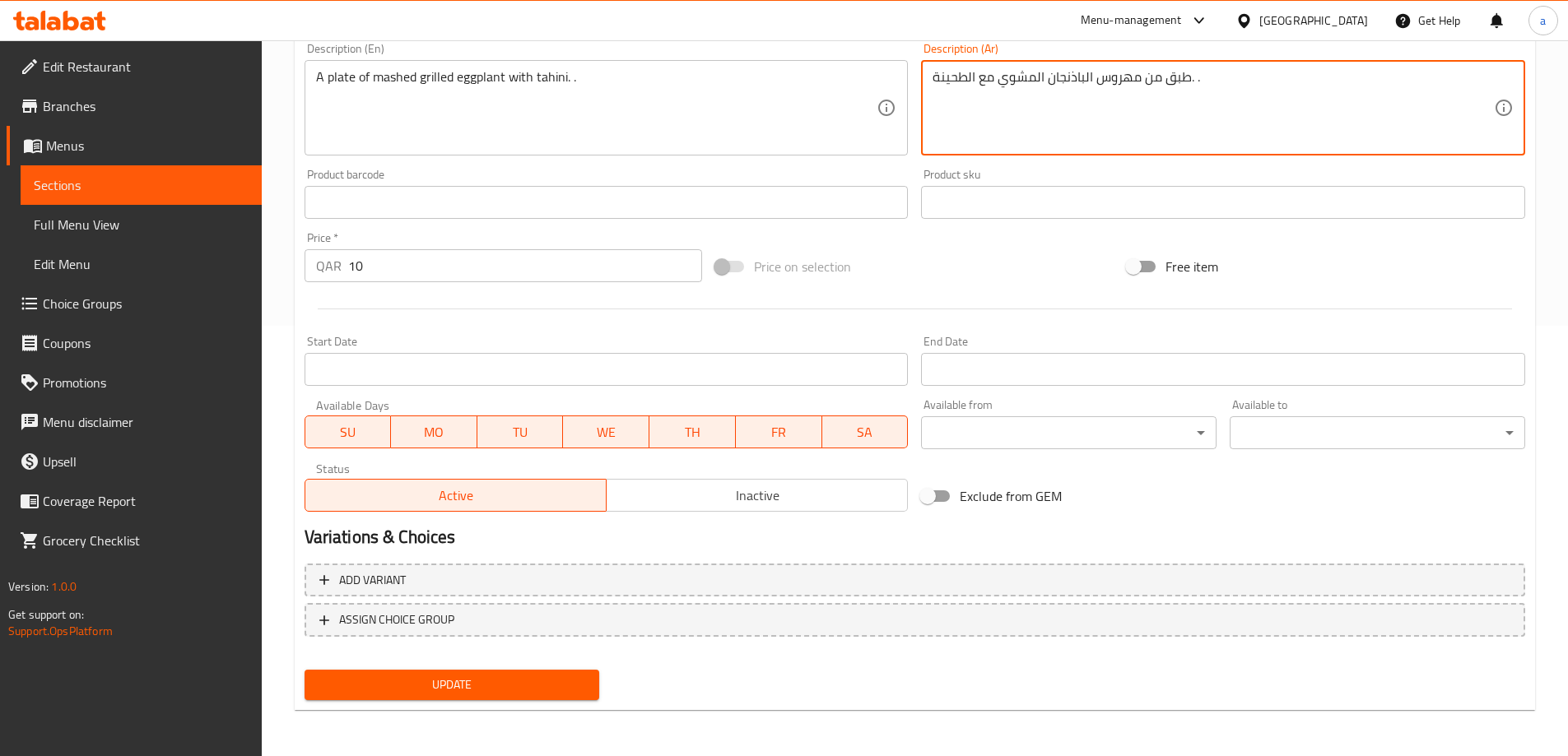
type textarea "طبق من مهروس الباذنجان المشوي مع الطحينة. ."
click at [505, 671] on button "Update" at bounding box center [452, 685] width 295 height 31
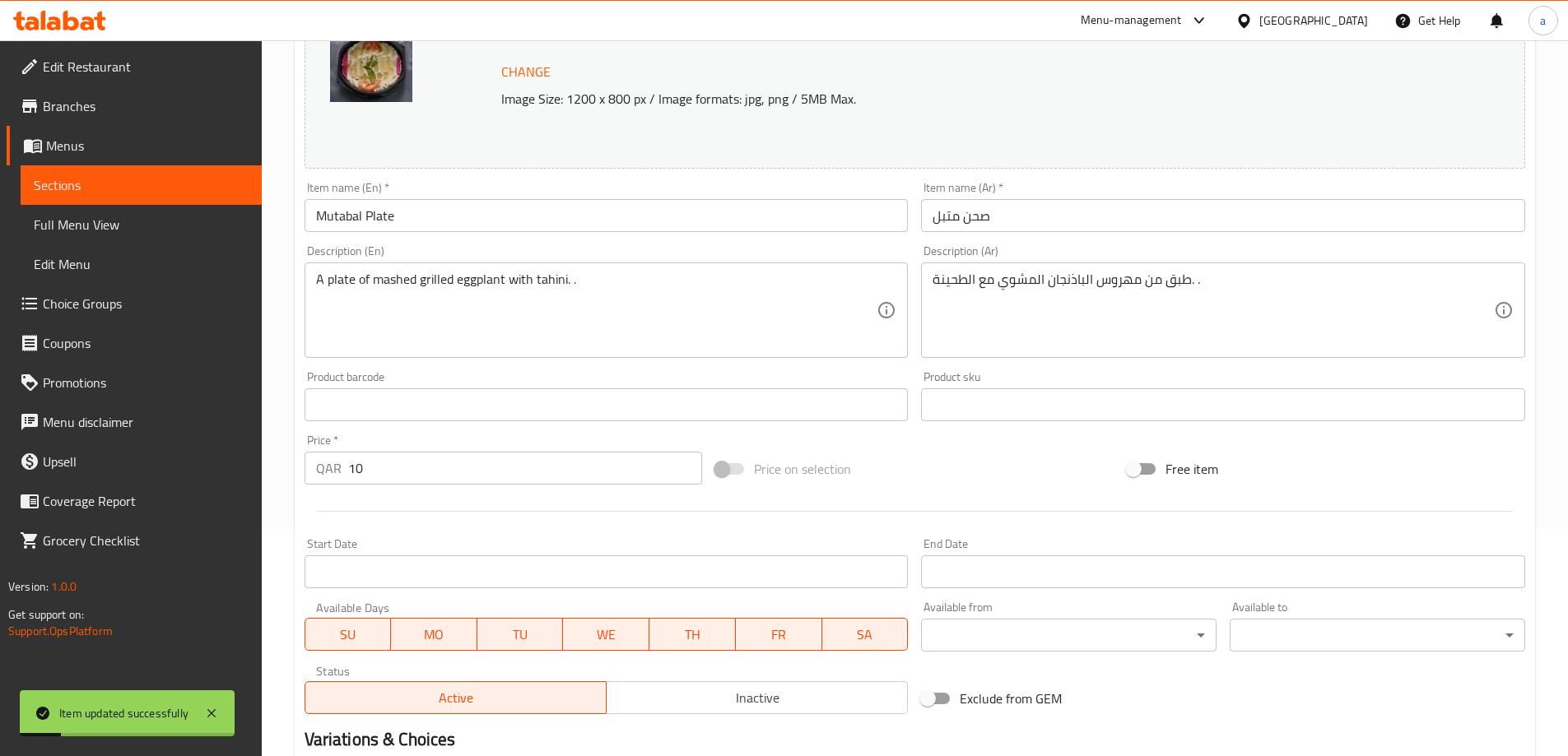
scroll to position [0, 0]
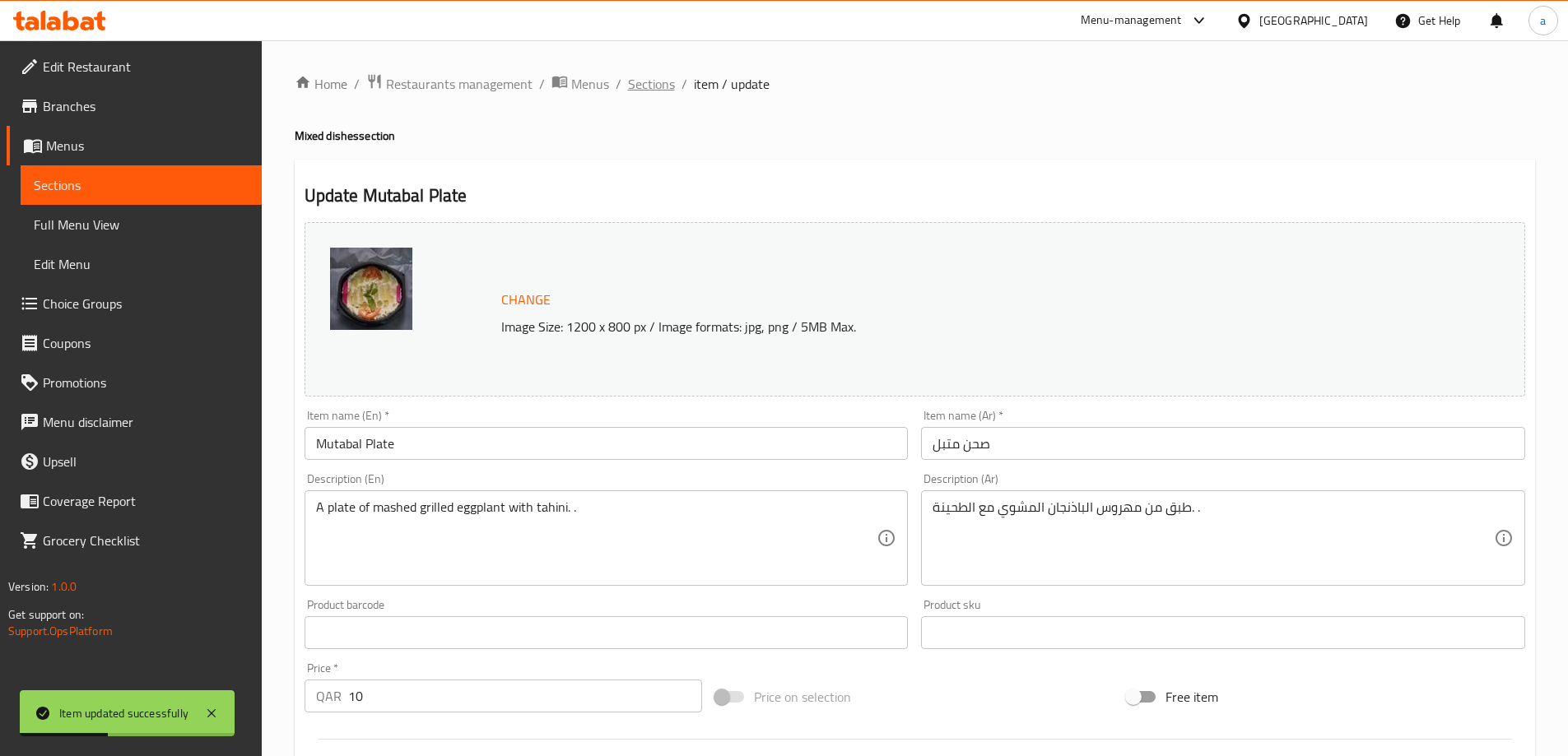
click at [660, 89] on span "Sections" at bounding box center [651, 83] width 47 height 19
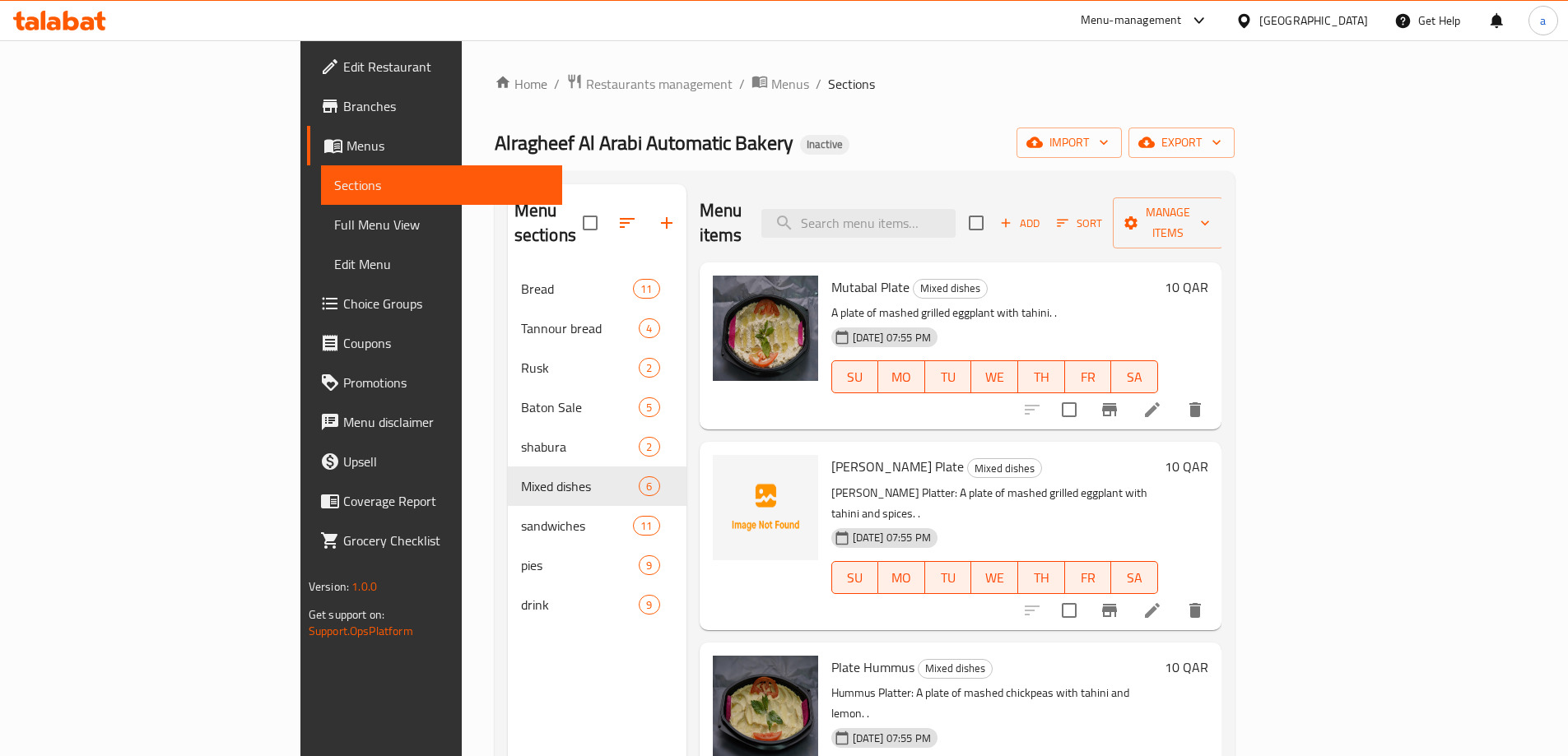
click at [1175, 596] on li at bounding box center [1152, 611] width 46 height 30
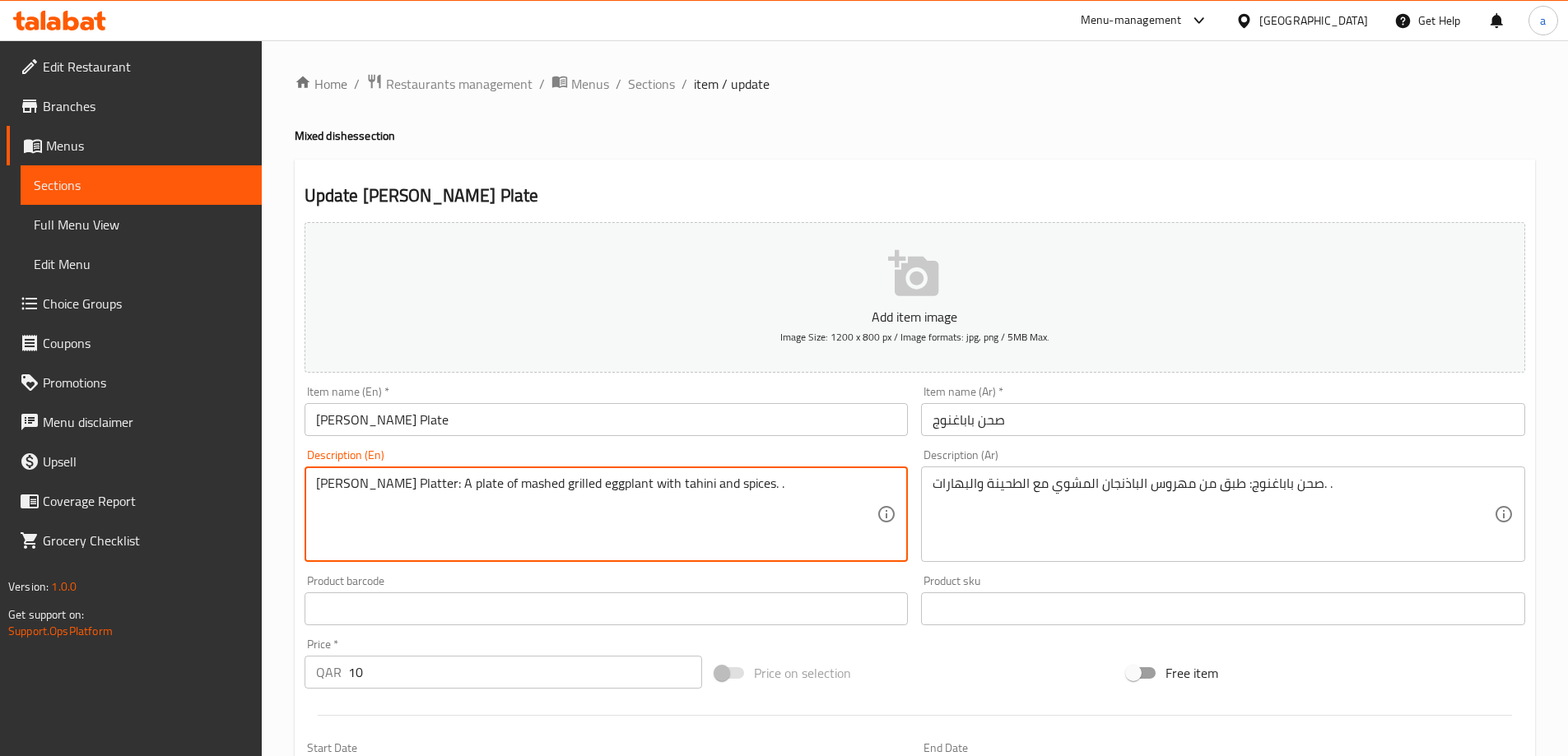
drag, startPoint x: 447, startPoint y: 486, endPoint x: 315, endPoint y: 500, distance: 132.7
type textarea "A plate of mashed grilled eggplant with tahini and spices. ."
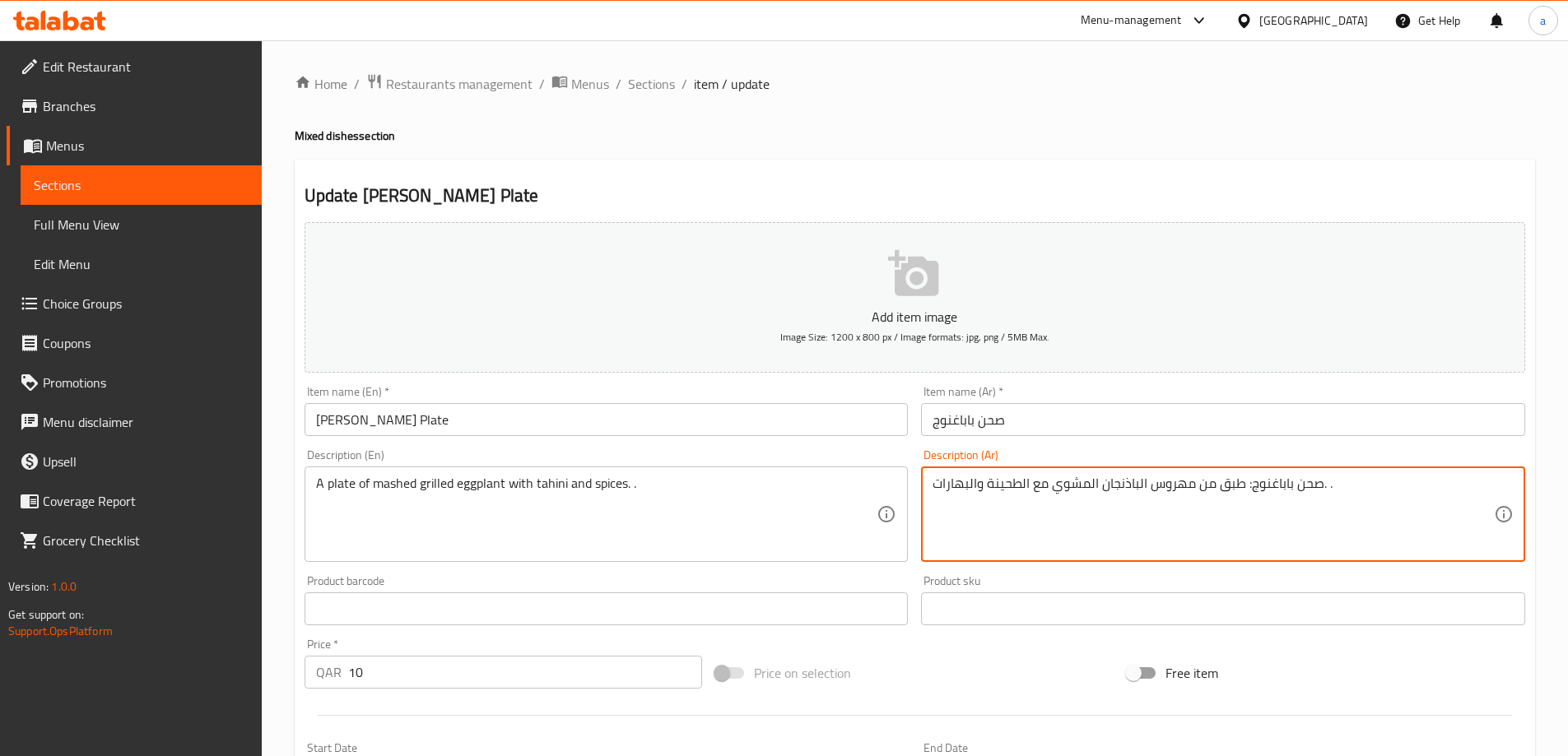
drag, startPoint x: 1245, startPoint y: 482, endPoint x: 1321, endPoint y: 506, distance: 79.7
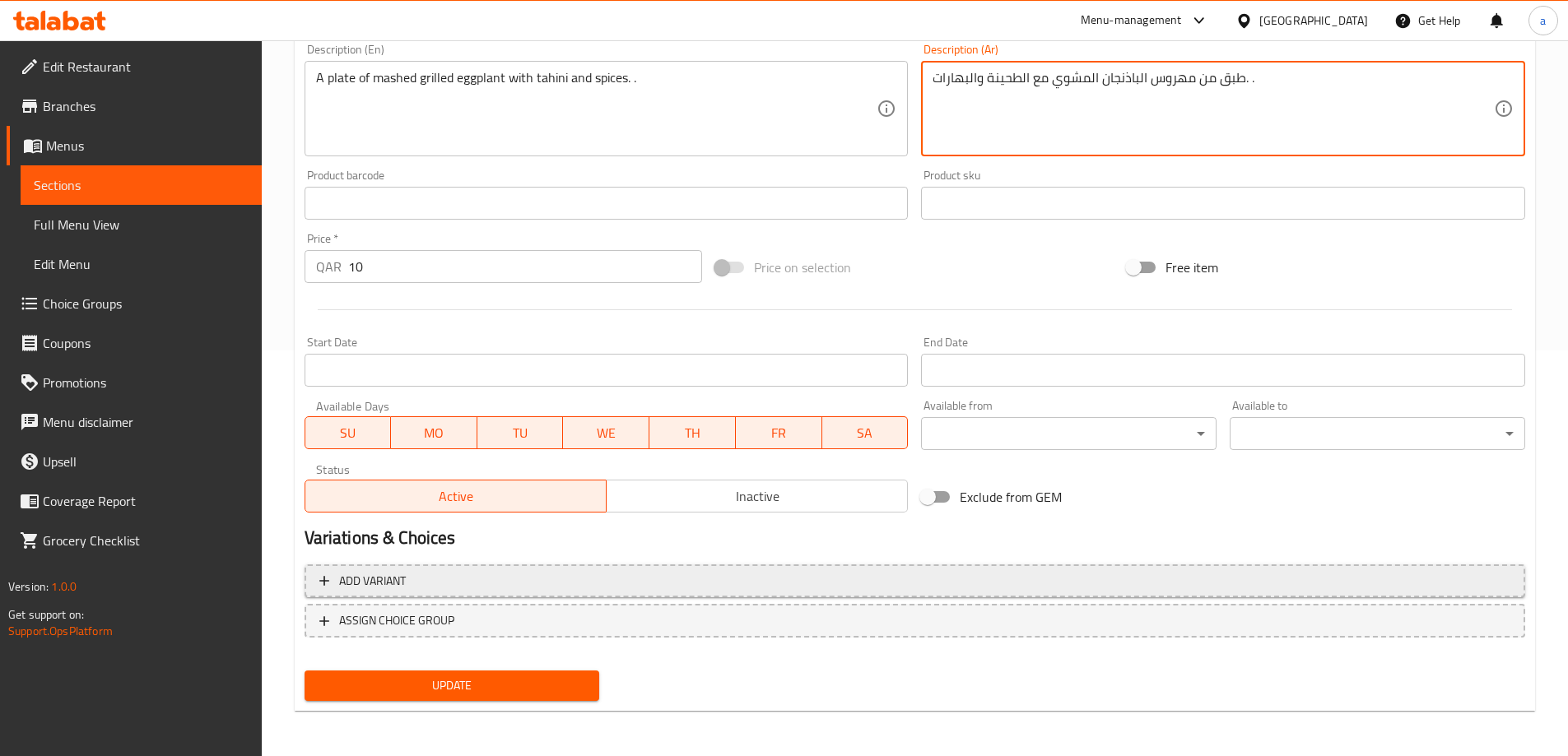
scroll to position [406, 0]
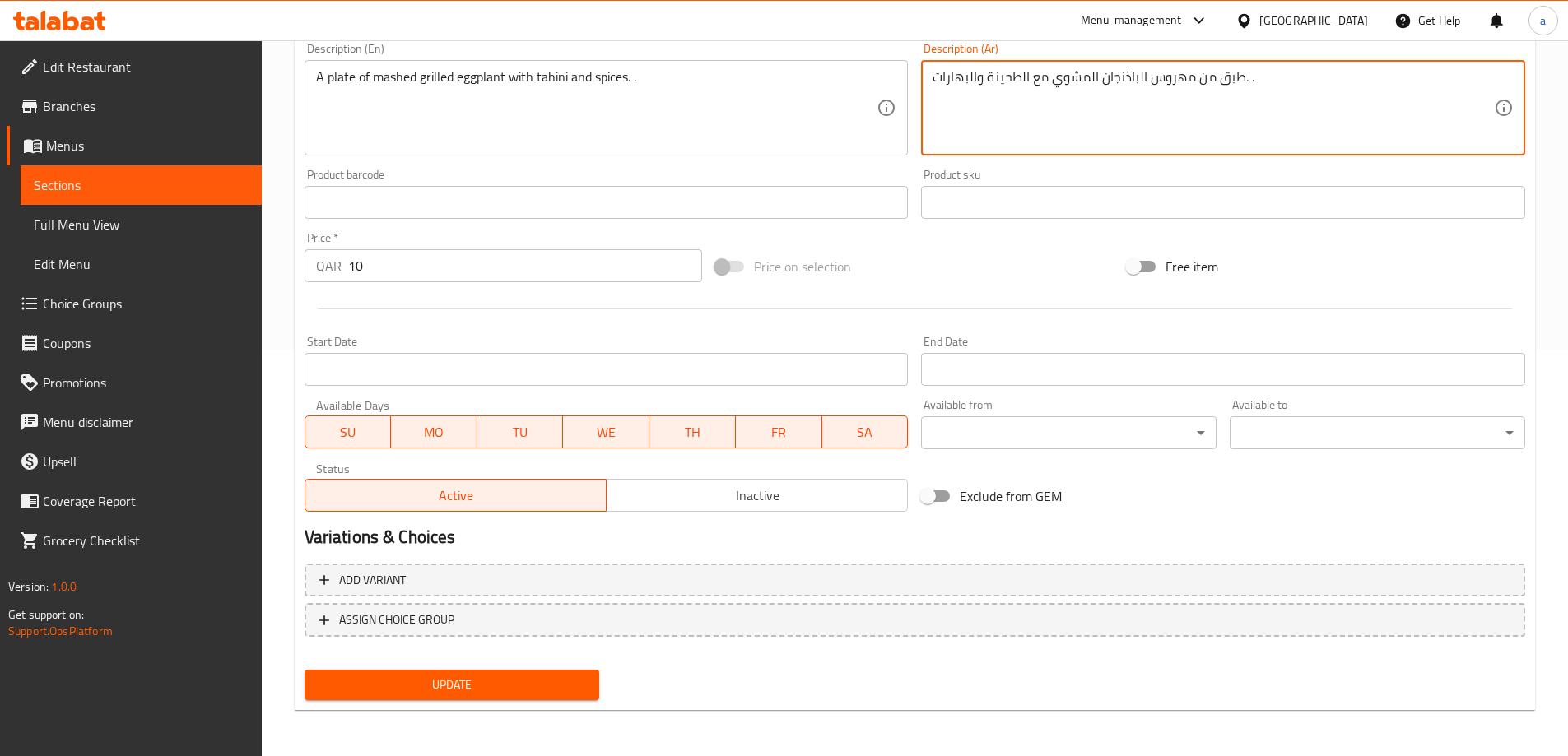
type textarea "طبق من مهروس الباذنجان المشوي مع الطحينة والبهارات. ."
click at [413, 675] on span "Update" at bounding box center [452, 685] width 269 height 20
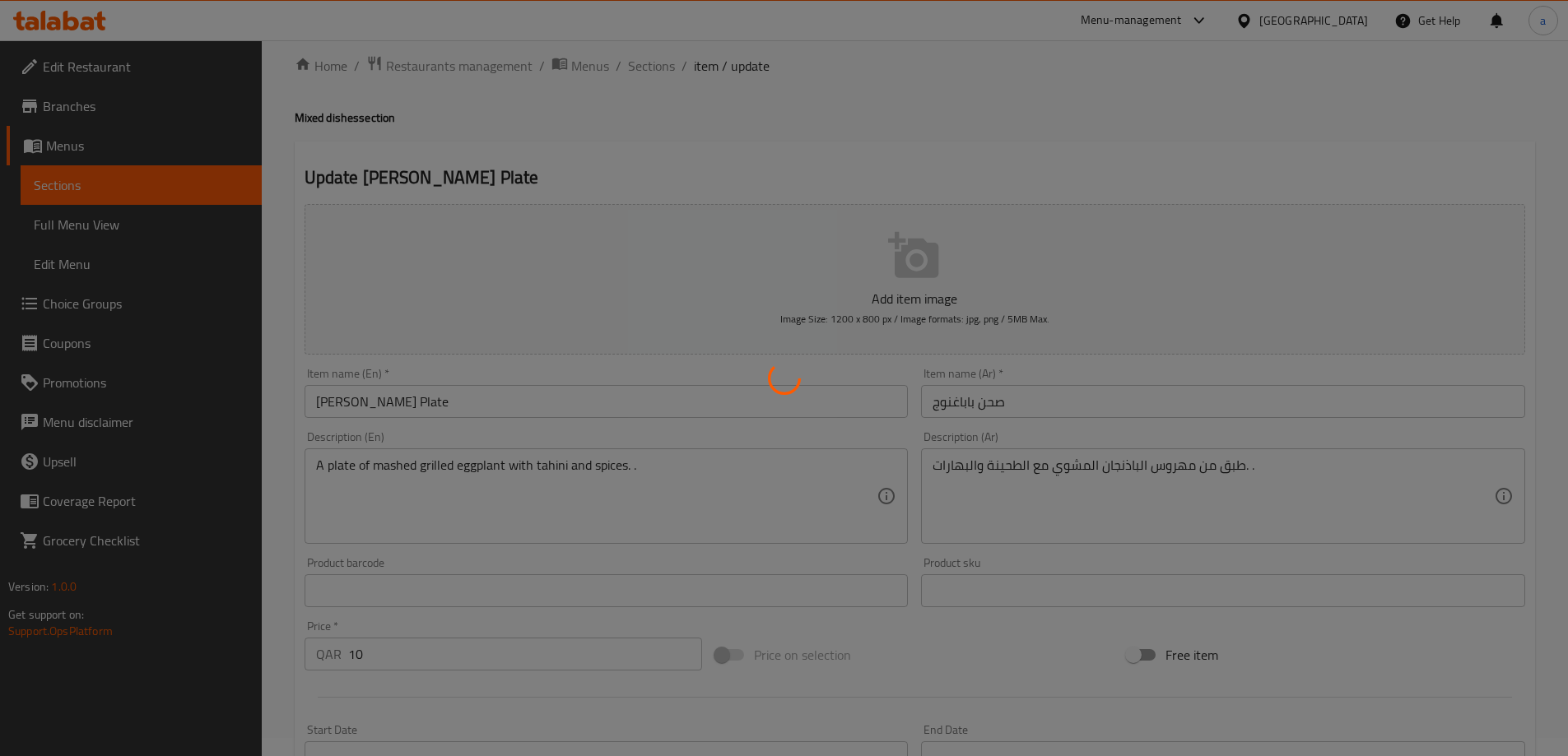
scroll to position [0, 0]
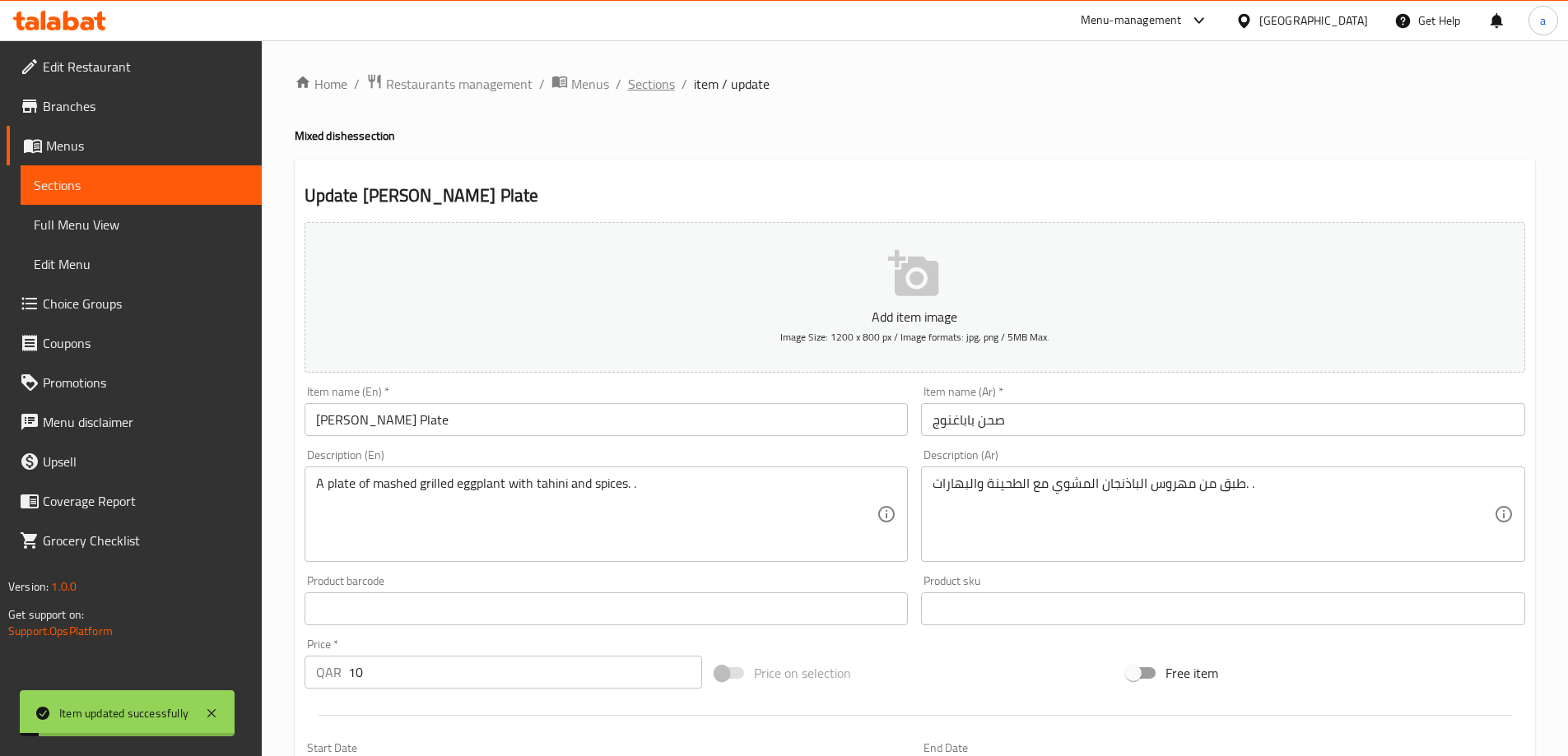
click at [641, 80] on span "Sections" at bounding box center [651, 83] width 47 height 19
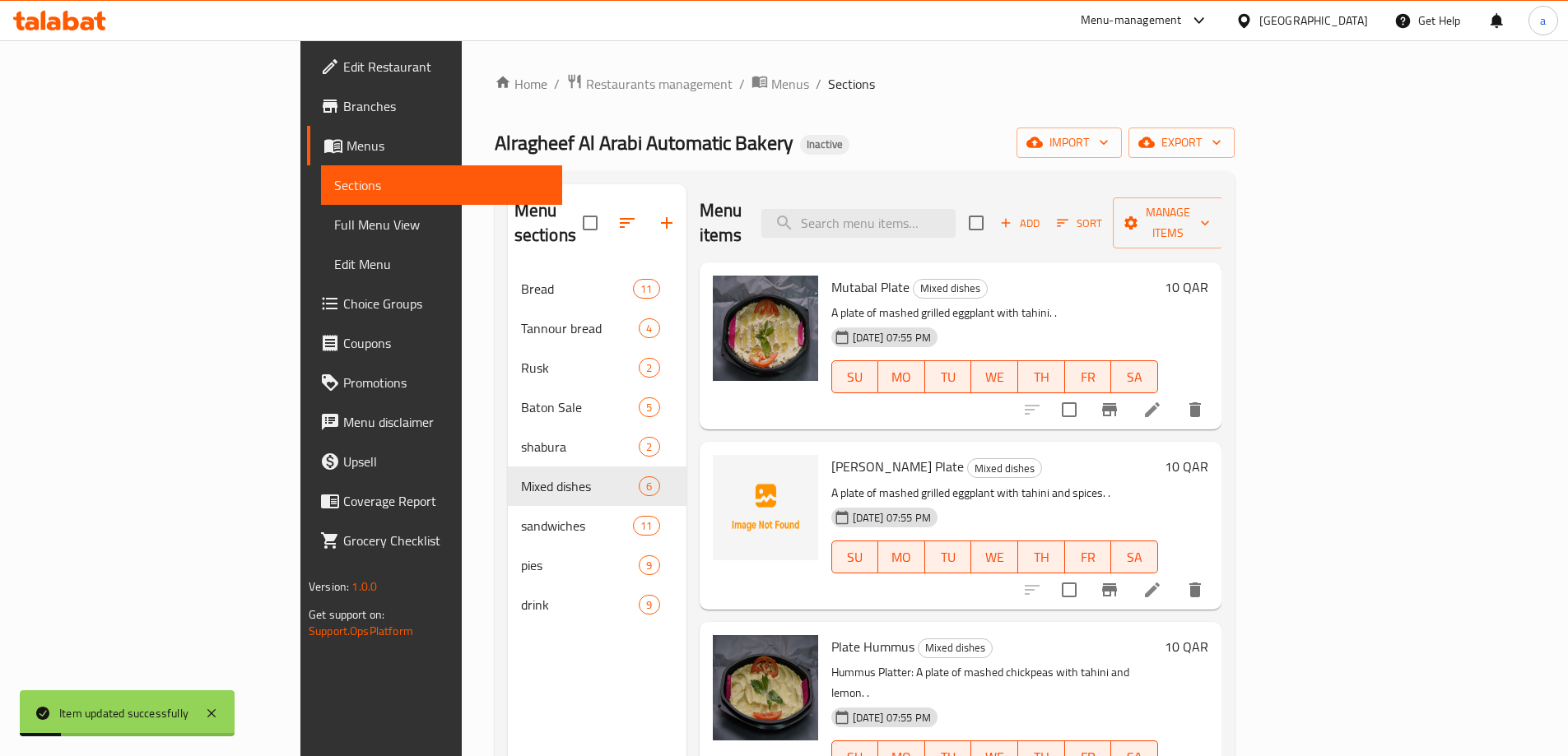
scroll to position [165, 0]
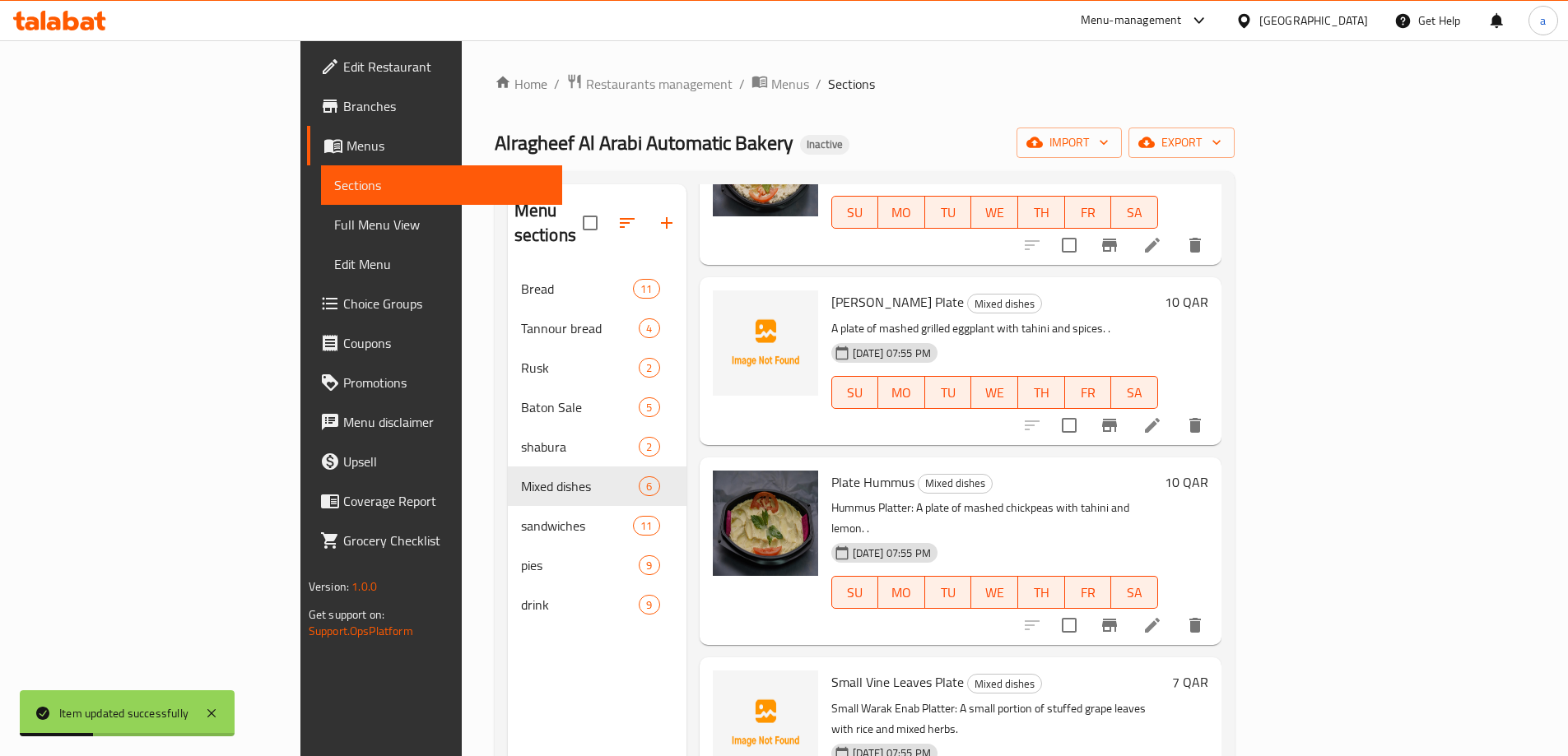
click at [1175, 611] on li at bounding box center [1152, 626] width 46 height 30
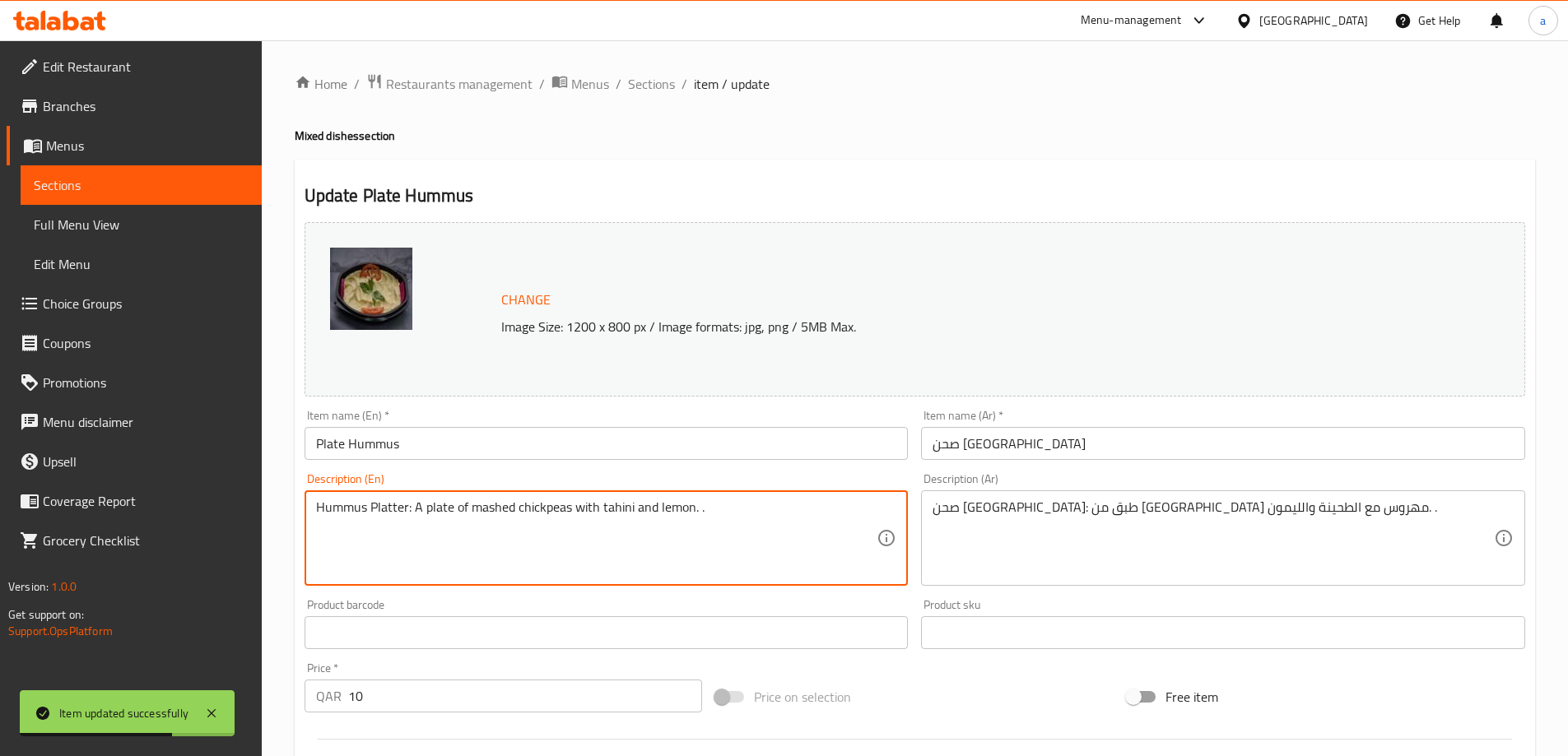
drag, startPoint x: 410, startPoint y: 501, endPoint x: 313, endPoint y: 524, distance: 99.7
type textarea "A plate of mashed chickpeas with tahini and lemon. ."
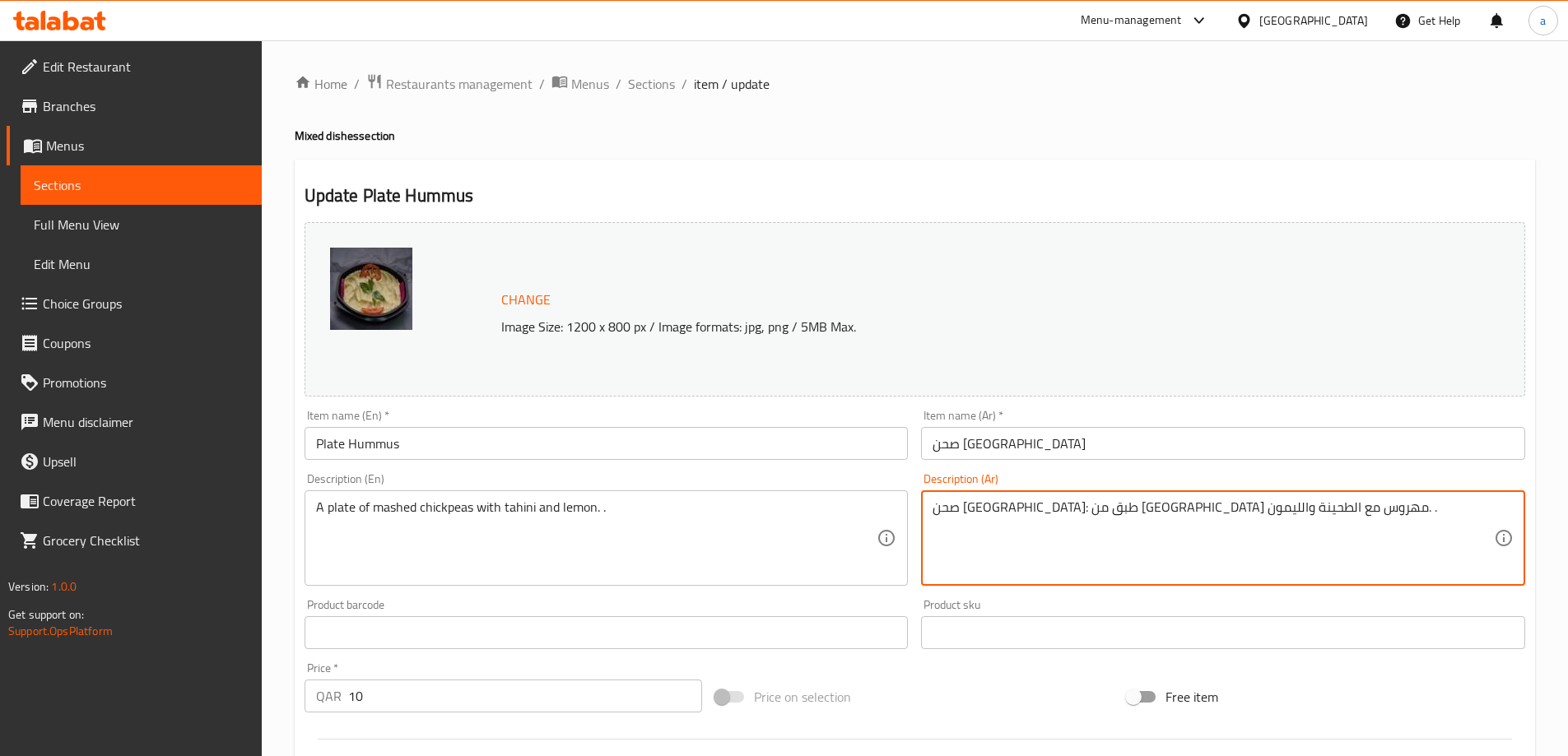
drag, startPoint x: 1180, startPoint y: 515, endPoint x: 1244, endPoint y: 527, distance: 65.1
click at [1244, 527] on textarea "صحن حمص: طبق من حمص مهروس مع الطحينة والليمون. ." at bounding box center [1213, 539] width 561 height 78
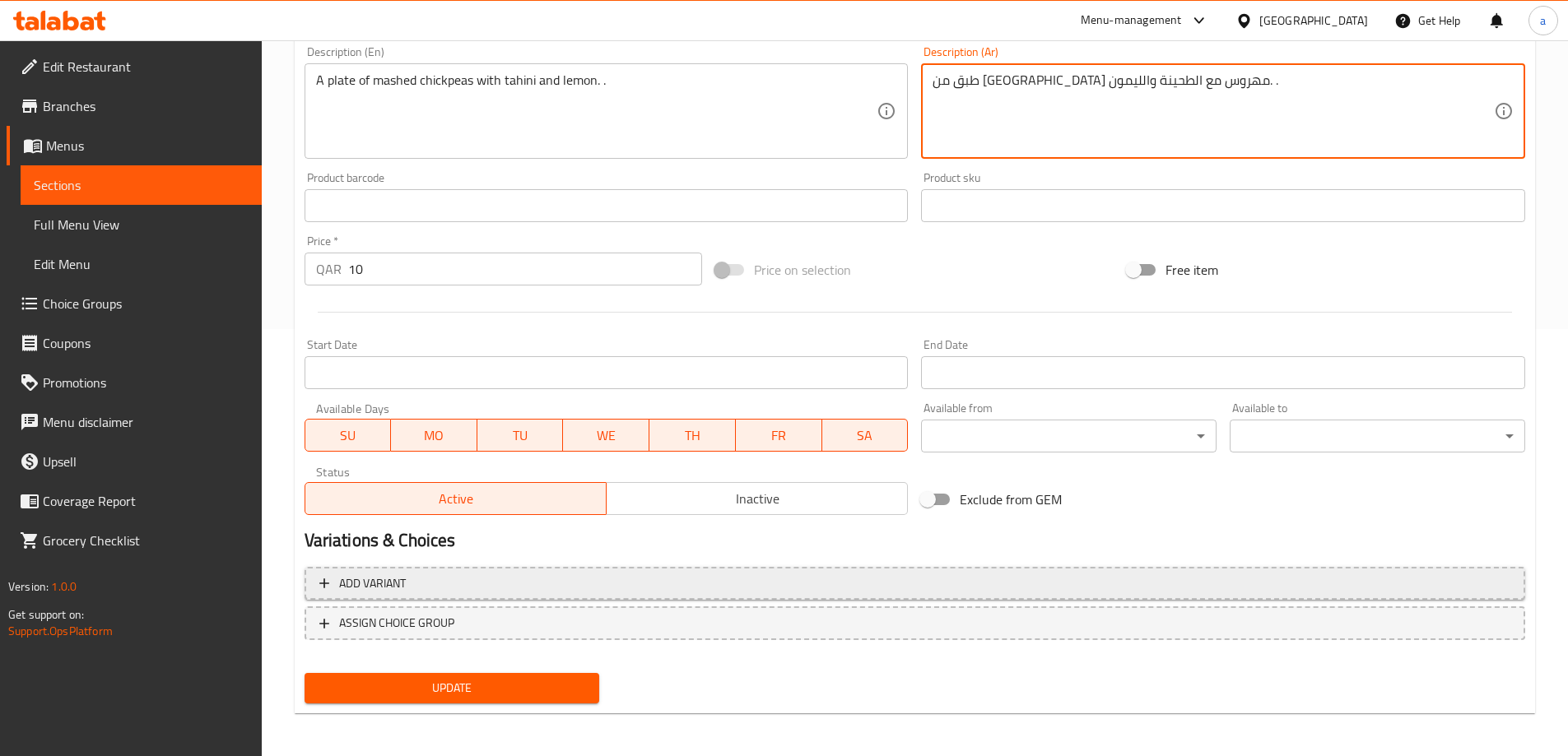
scroll to position [430, 0]
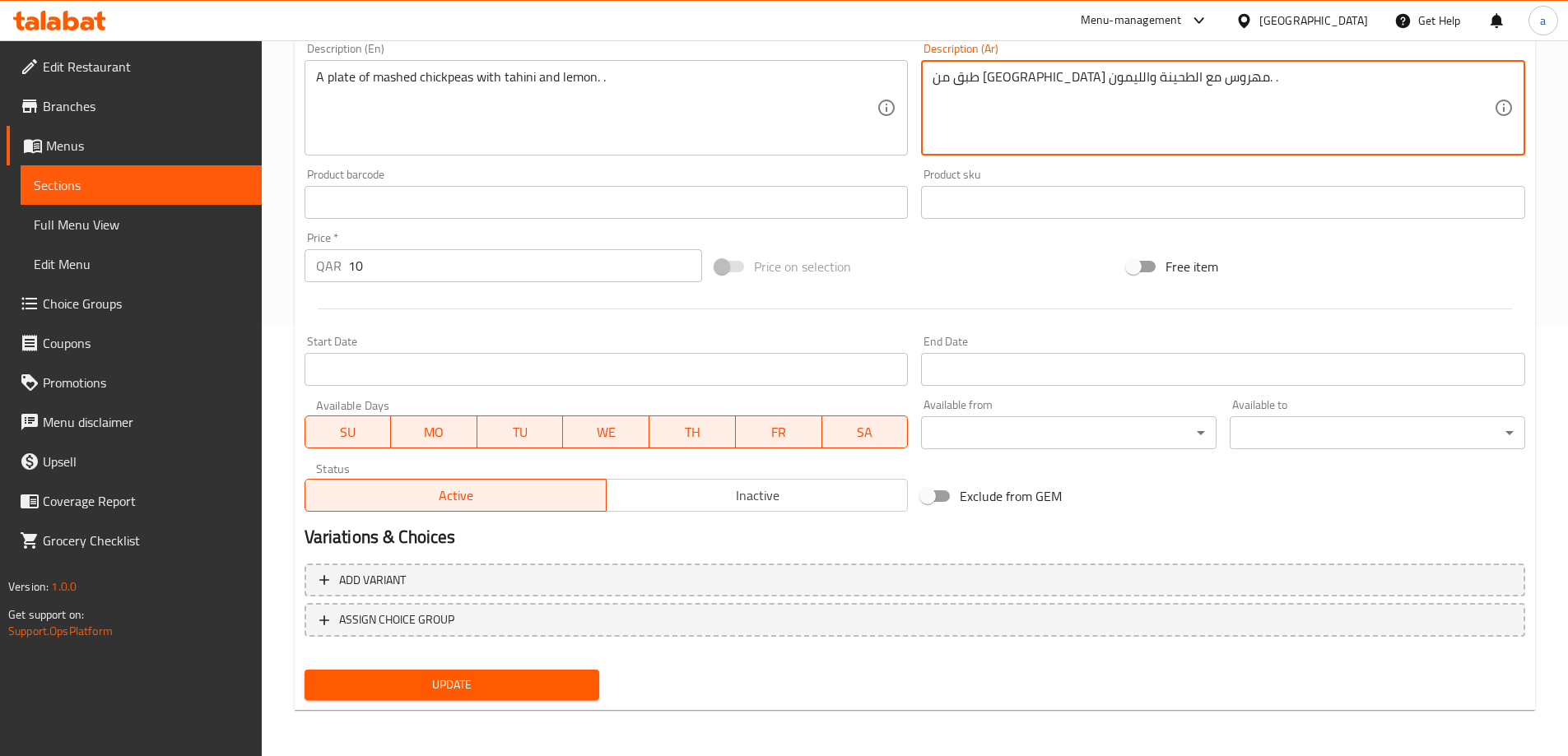
type textarea "طبق من حمص مهروس مع الطحينة والليمون. ."
click at [475, 678] on span "Update" at bounding box center [452, 685] width 269 height 20
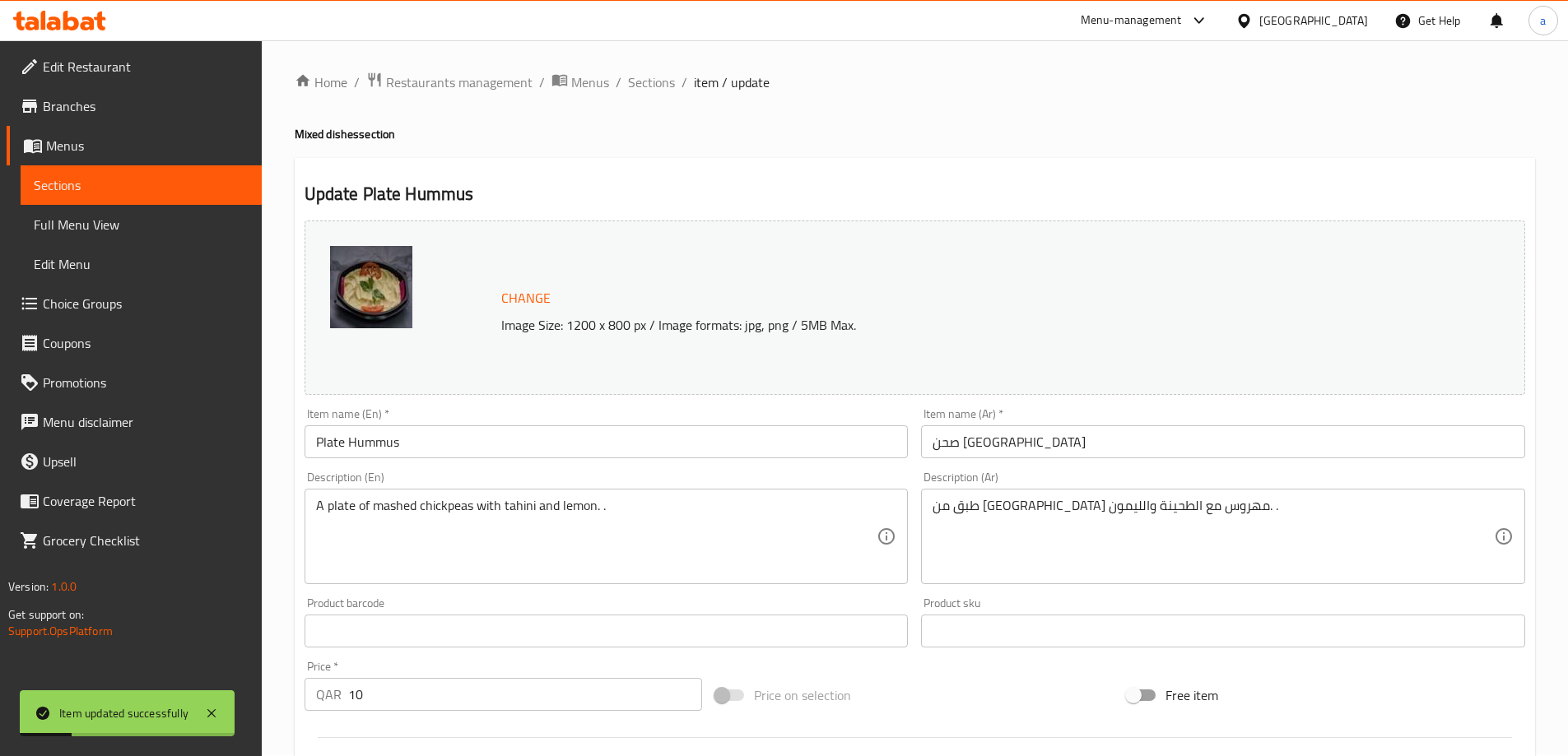
scroll to position [0, 0]
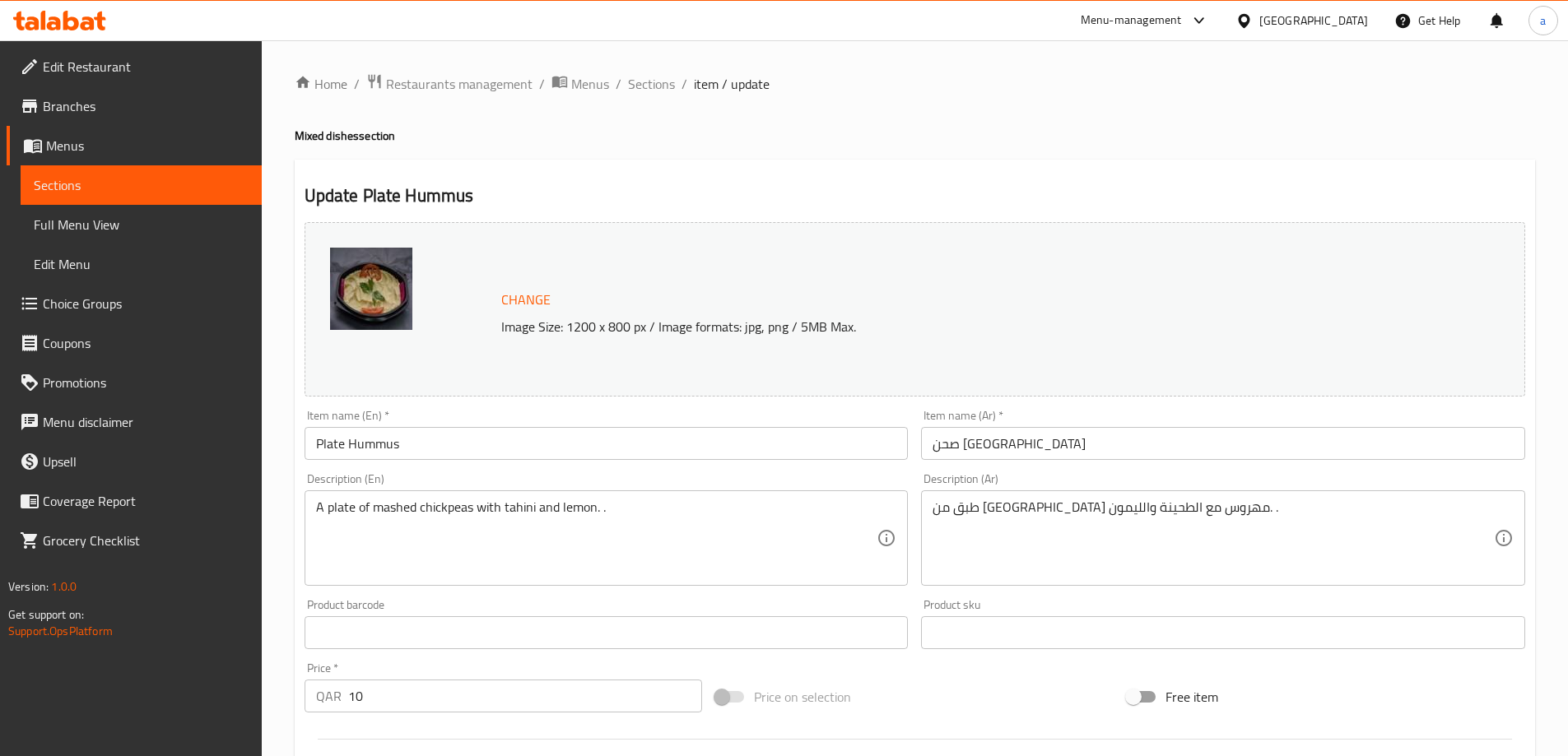
drag, startPoint x: 642, startPoint y: 93, endPoint x: 622, endPoint y: 118, distance: 32.0
click at [642, 93] on span "Sections" at bounding box center [651, 83] width 47 height 19
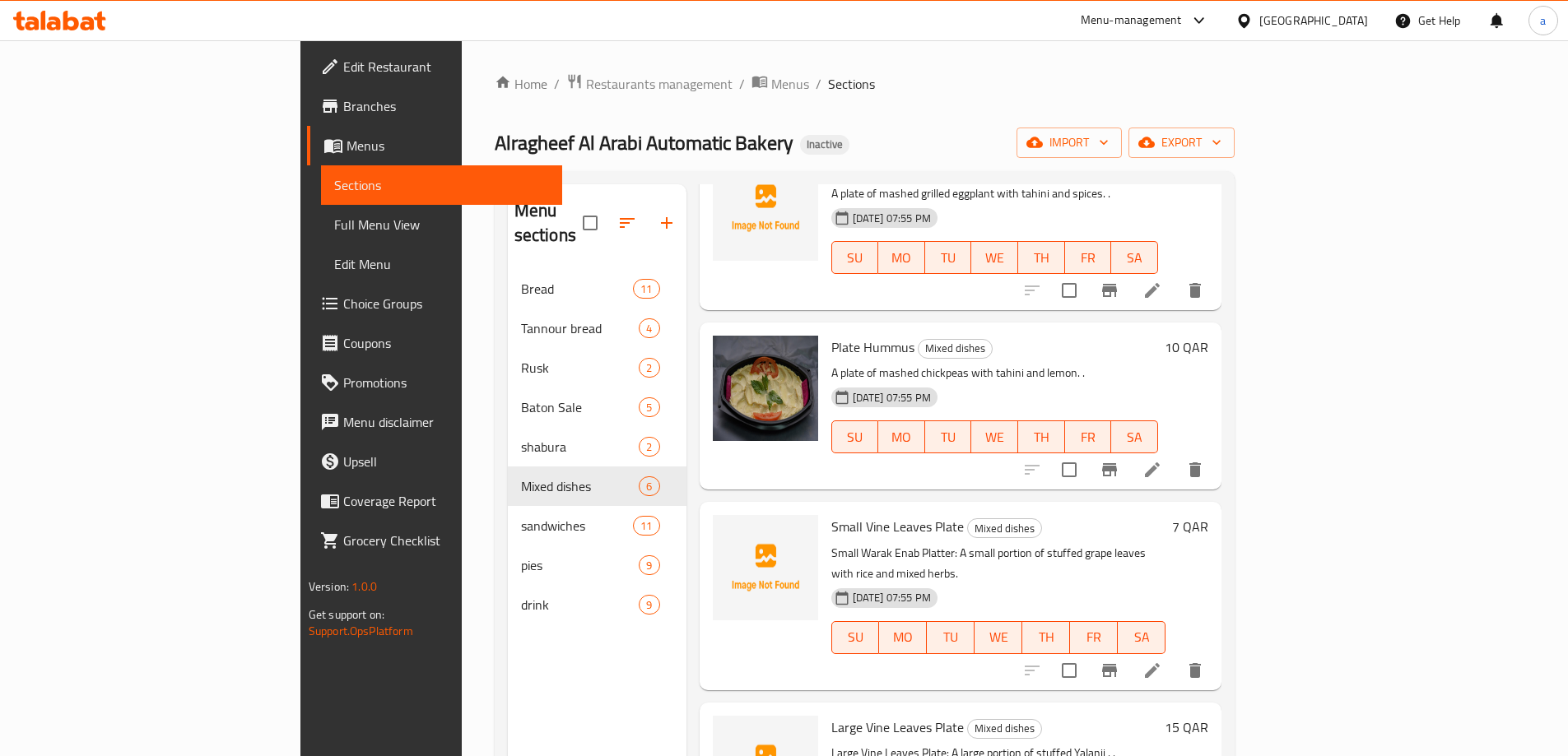
scroll to position [329, 0]
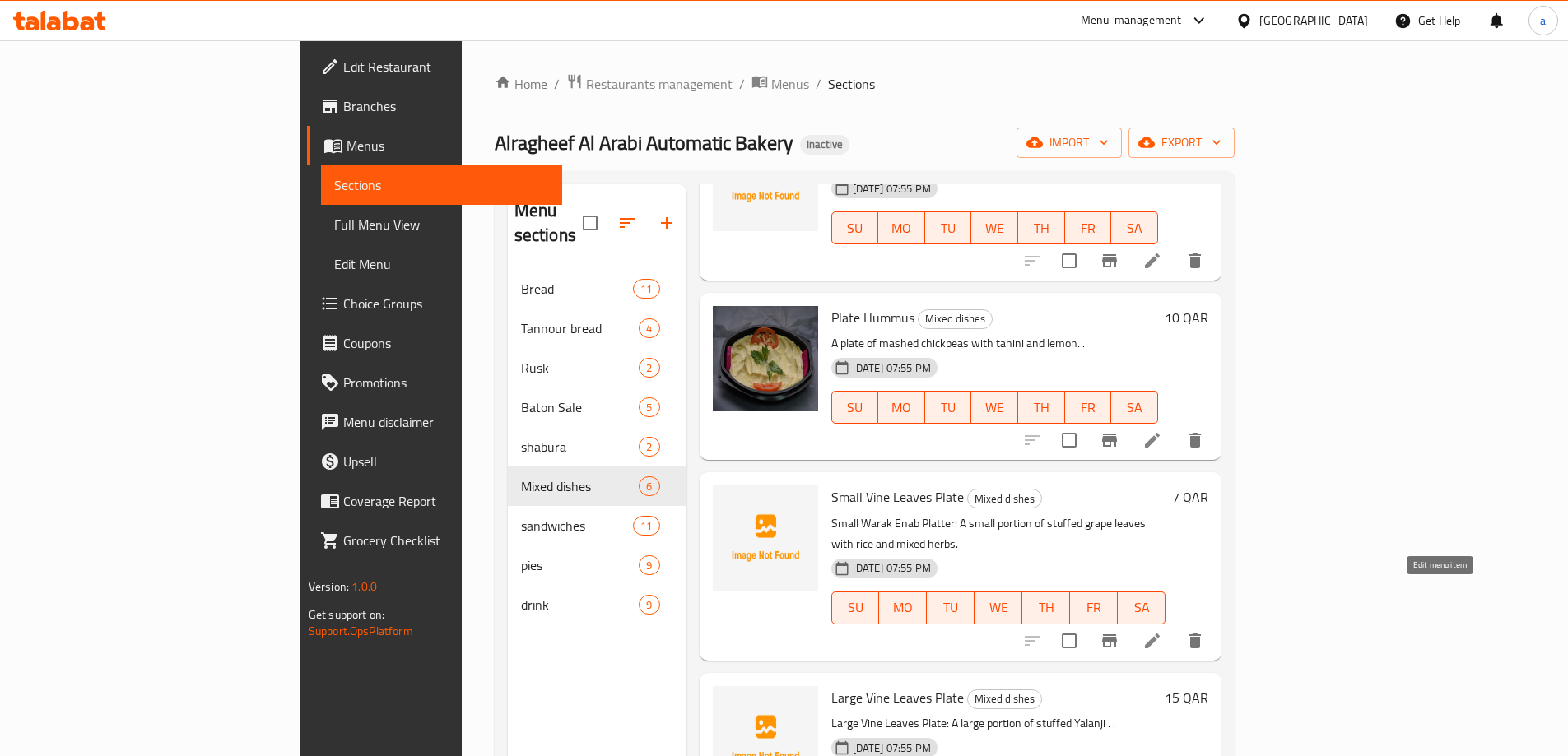
click at [1162, 631] on icon at bounding box center [1151, 640] width 19 height 19
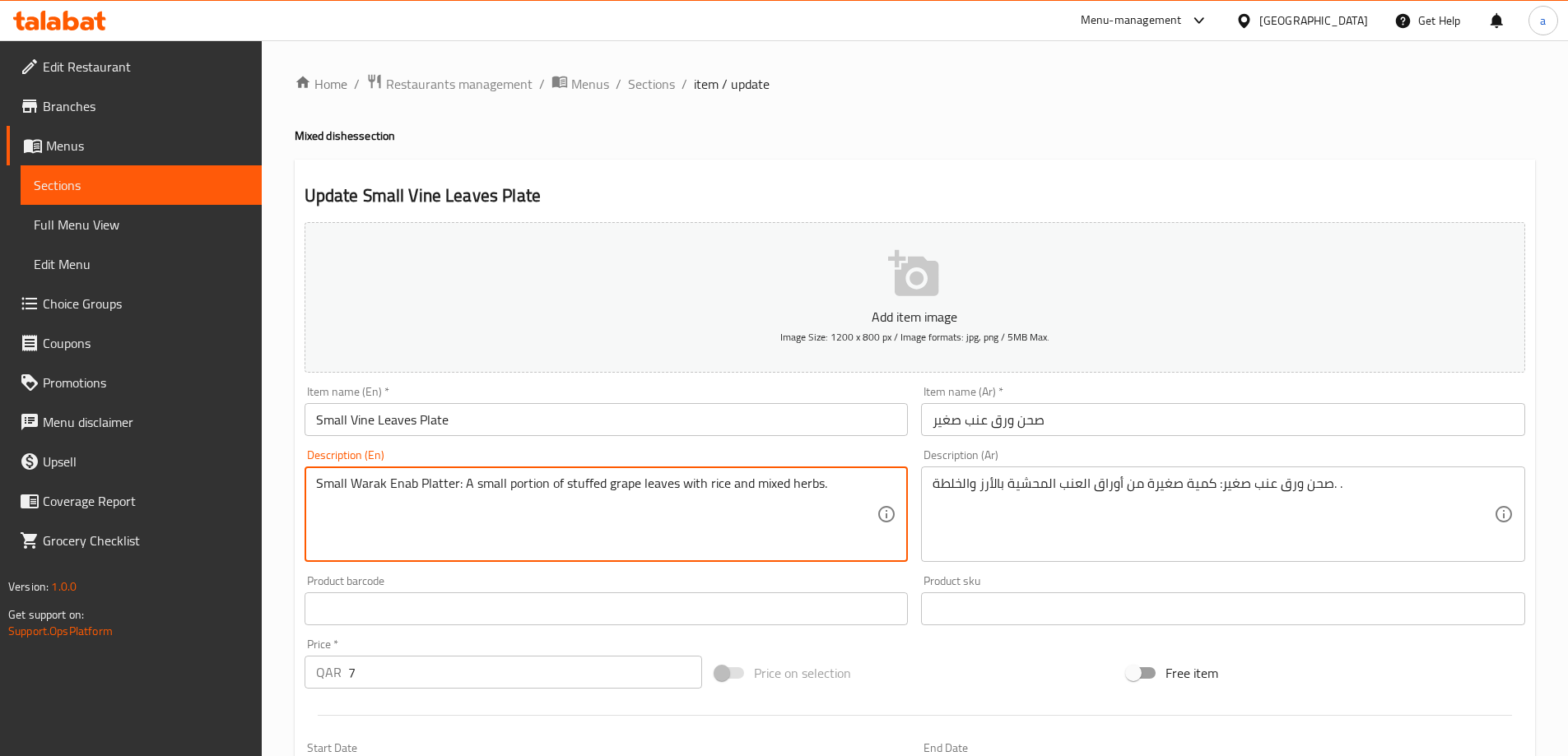
drag, startPoint x: 459, startPoint y: 484, endPoint x: 300, endPoint y: 497, distance: 159.5
type textarea "A small portion of stuffed grape leaves with rice and mixed herbs."
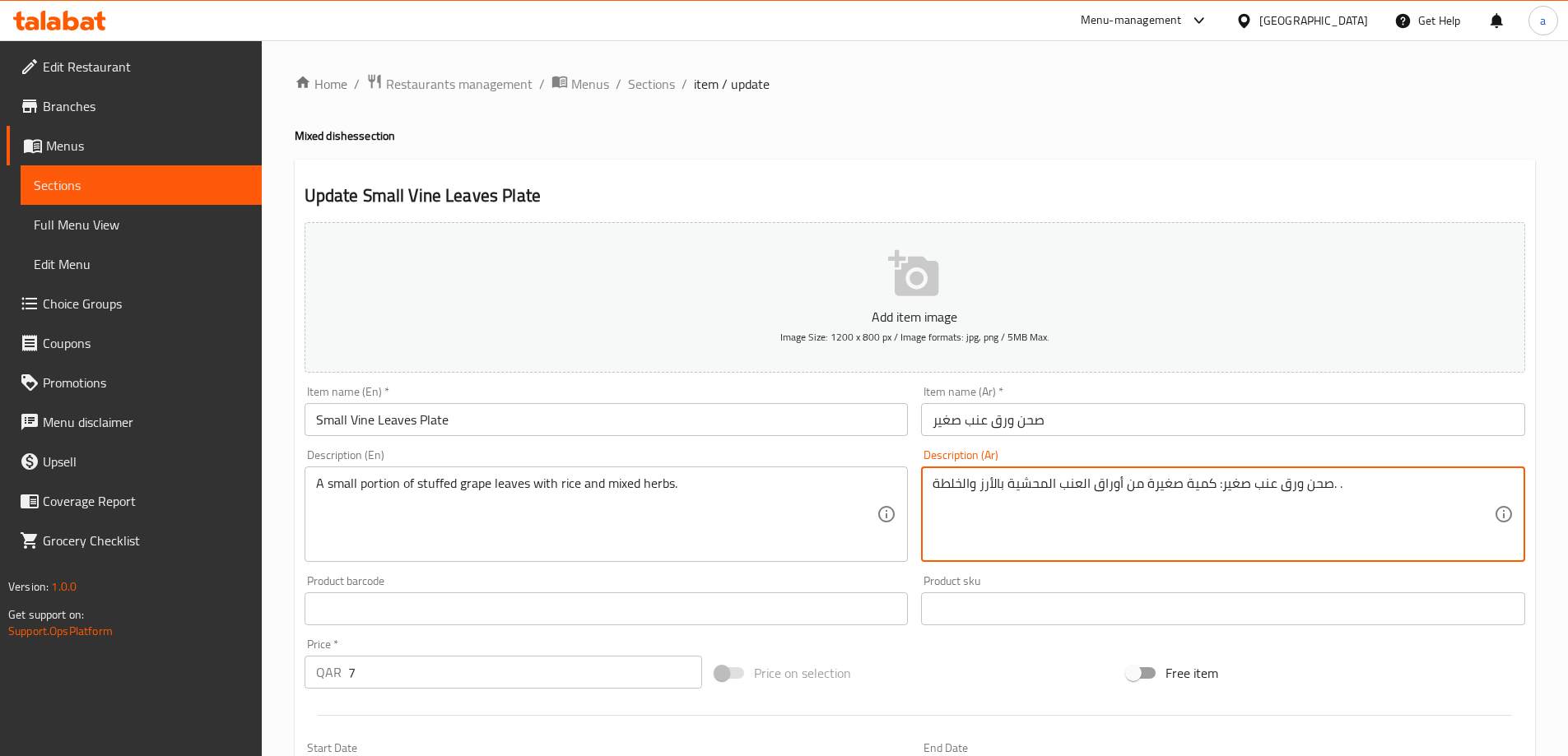
drag, startPoint x: 1215, startPoint y: 486, endPoint x: 1331, endPoint y: 503, distance: 117.2
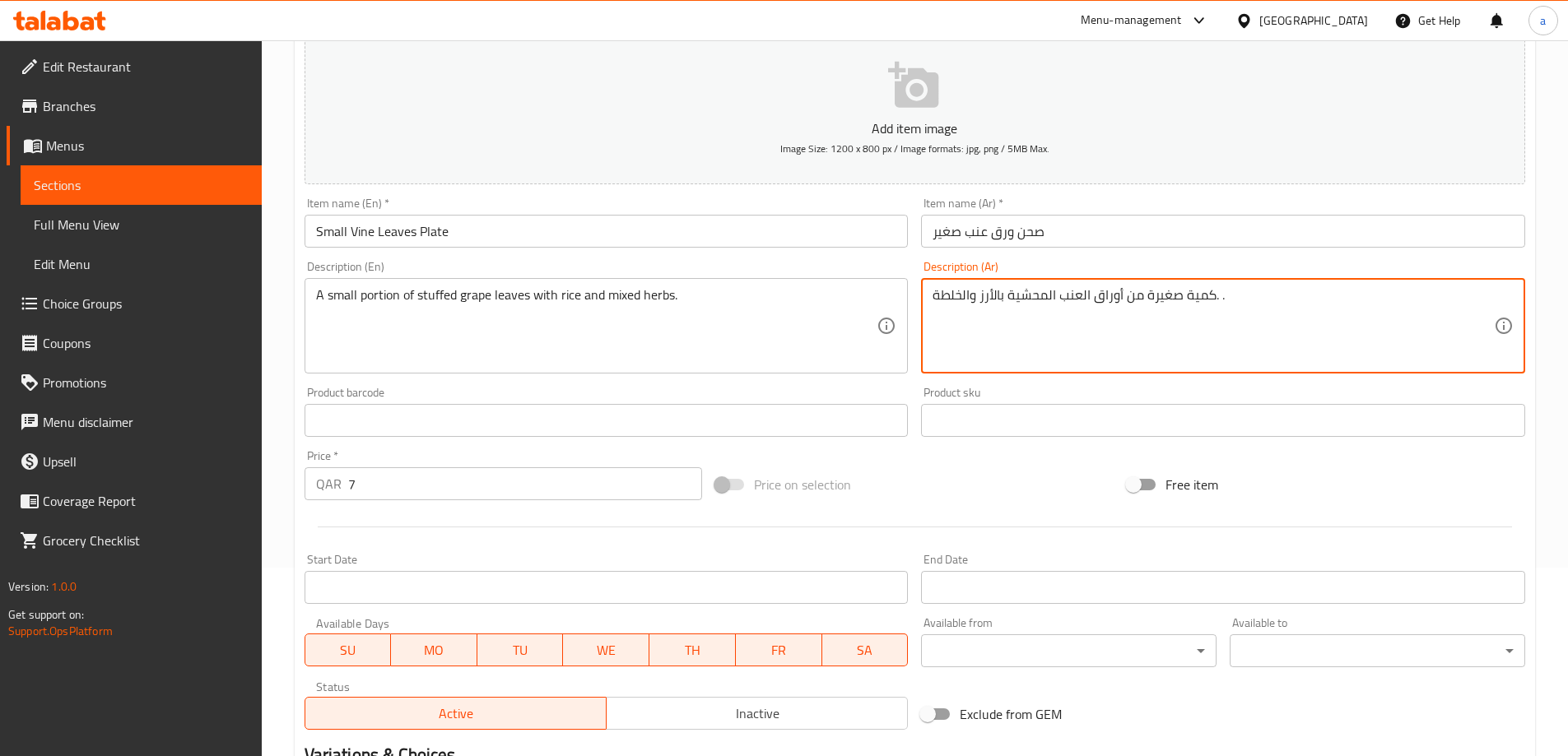
scroll to position [406, 0]
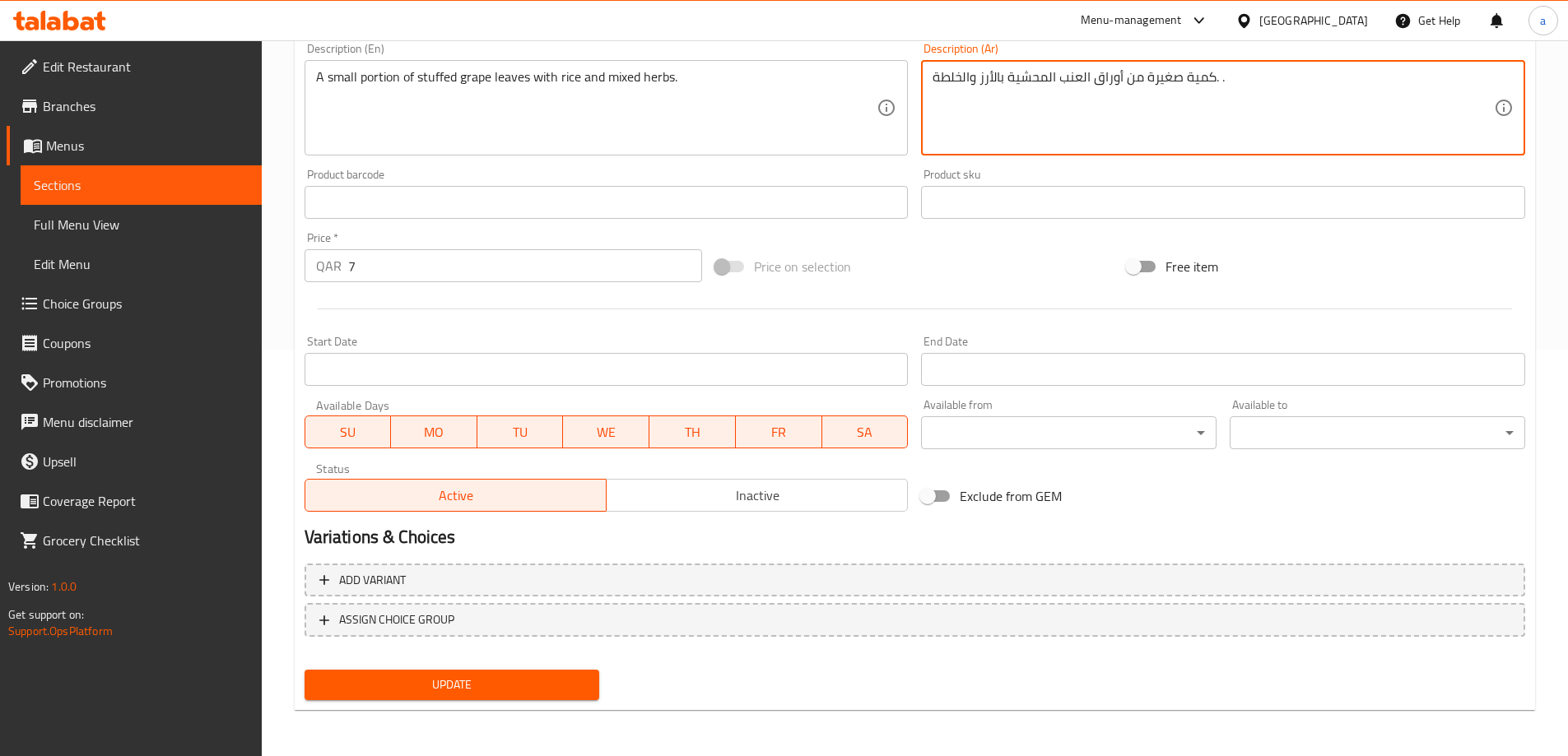
type textarea "كمية صغيرة من أوراق العنب المحشية بالأرز والخلطة. ."
click at [582, 675] on span "Update" at bounding box center [452, 685] width 269 height 20
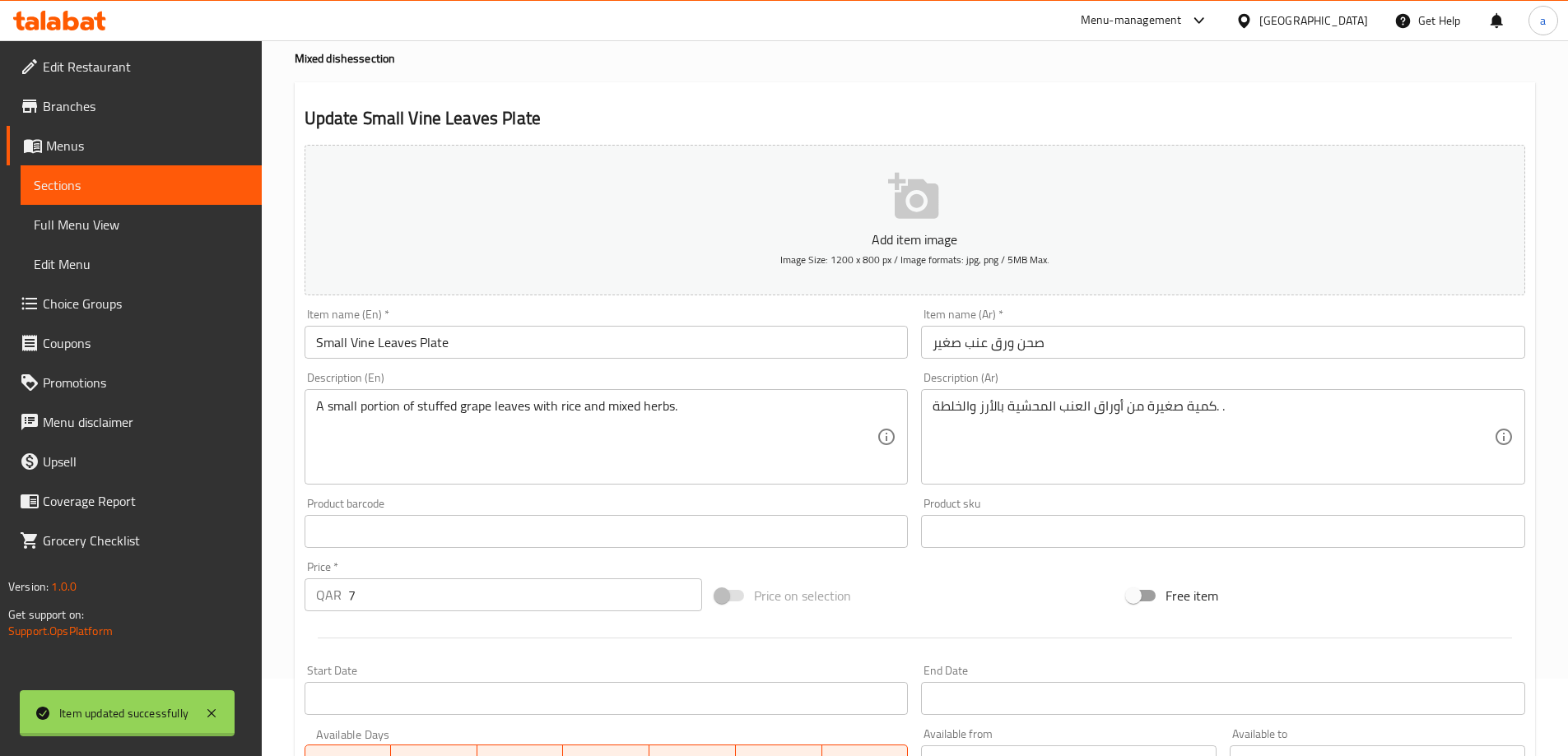
scroll to position [0, 0]
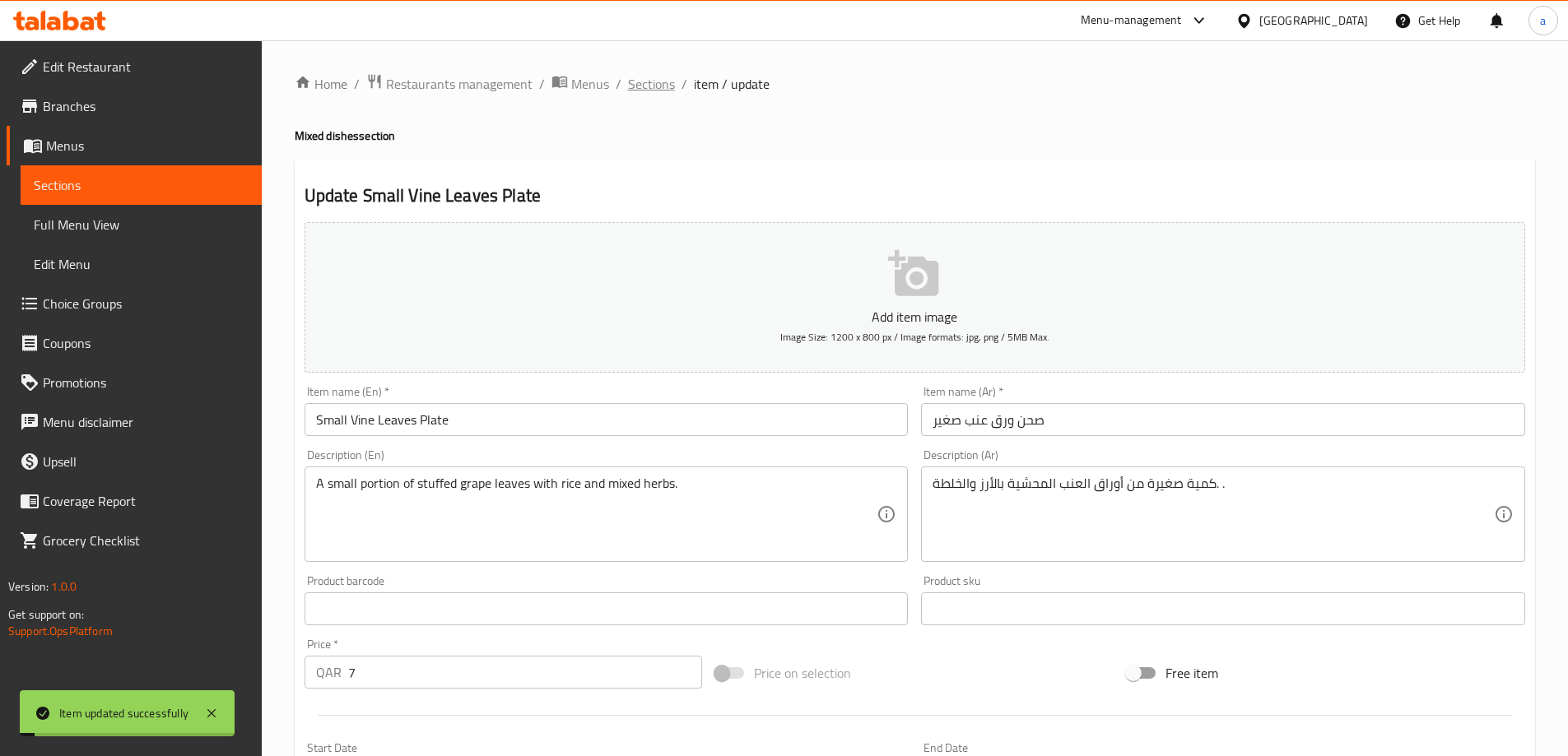
click at [643, 85] on span "Sections" at bounding box center [651, 83] width 47 height 19
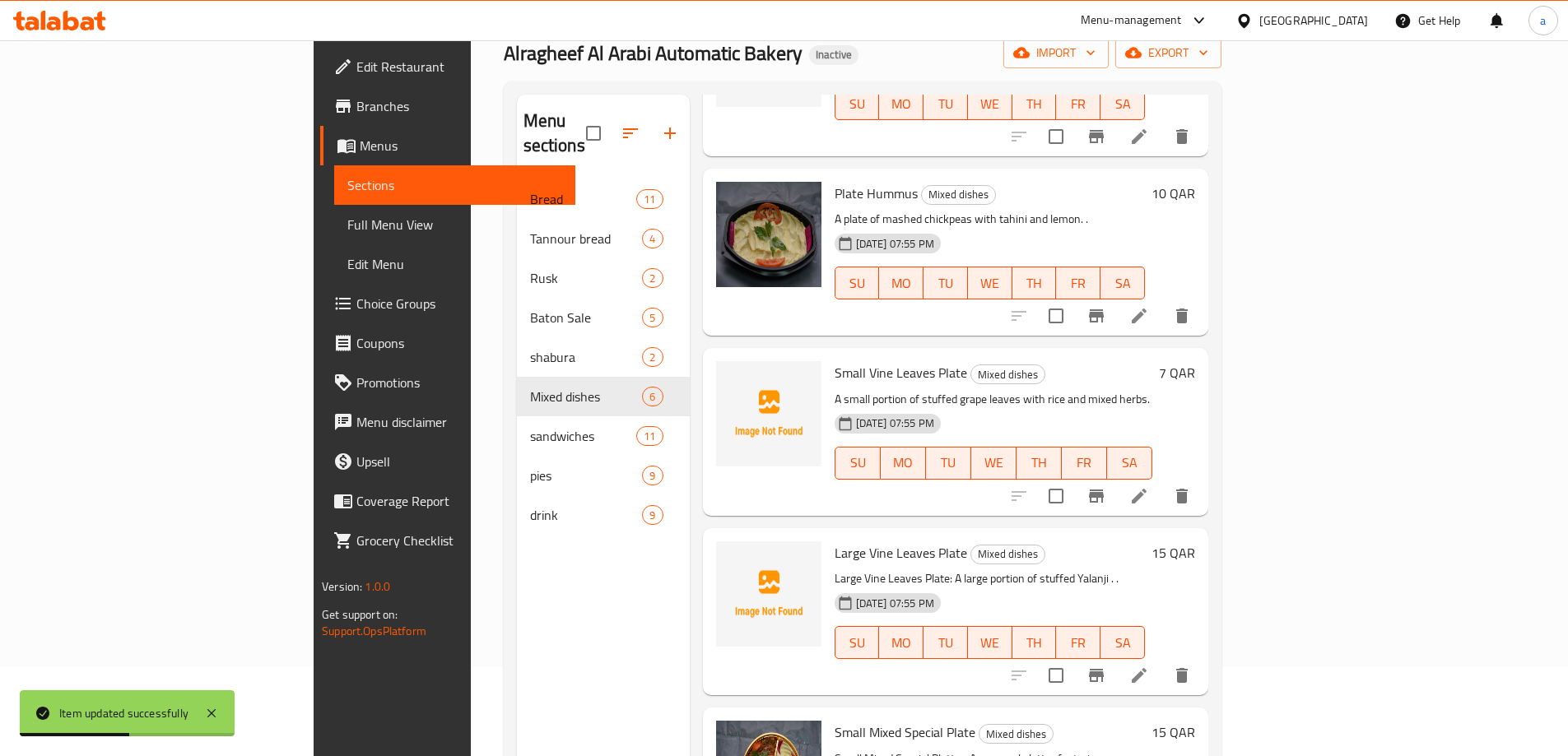
scroll to position [165, 0]
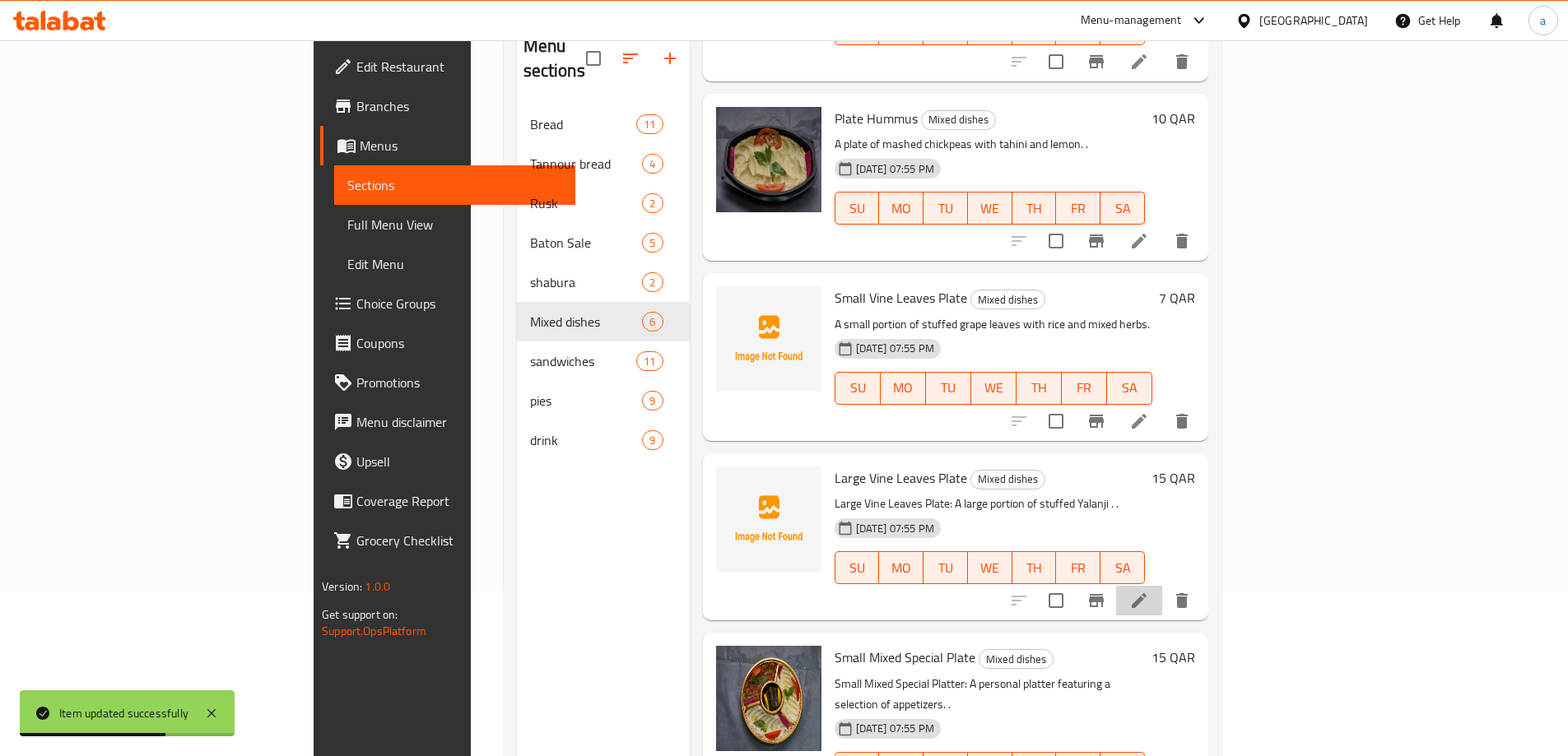
click at [1162, 586] on li at bounding box center [1139, 601] width 46 height 30
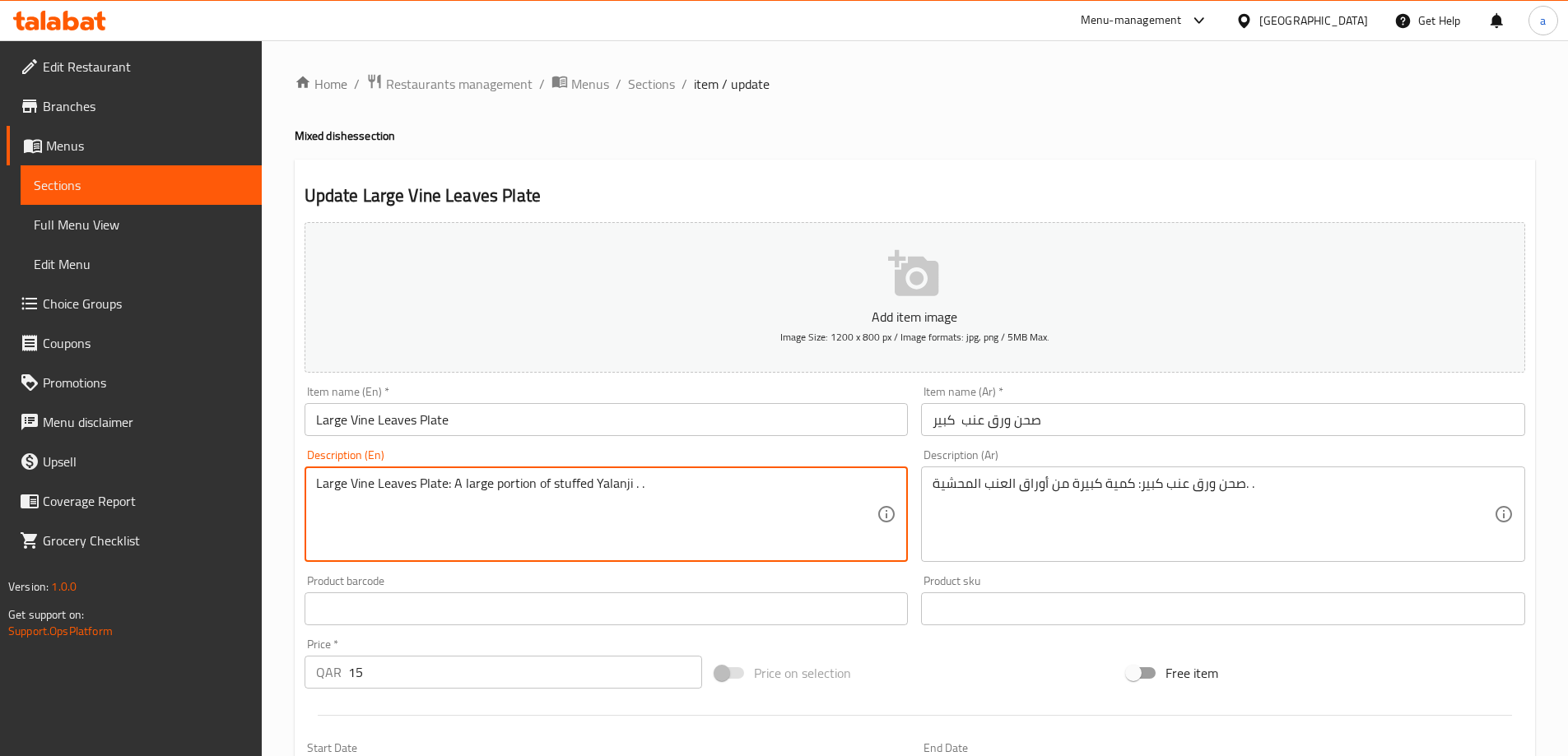
drag, startPoint x: 449, startPoint y: 485, endPoint x: 310, endPoint y: 505, distance: 140.4
type textarea "A large portion of stuffed Yalanji . ."
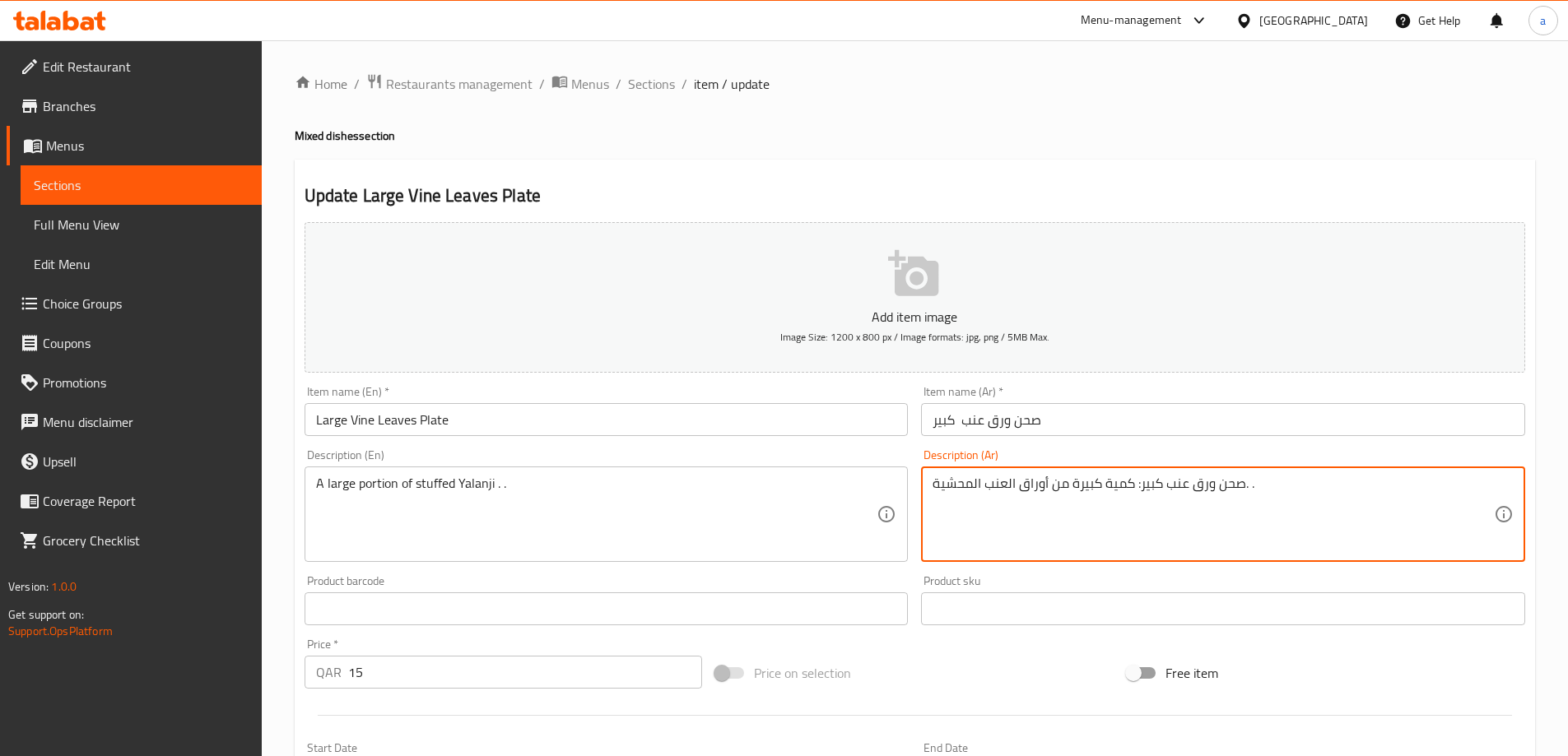
drag, startPoint x: 1137, startPoint y: 484, endPoint x: 1239, endPoint y: 508, distance: 104.8
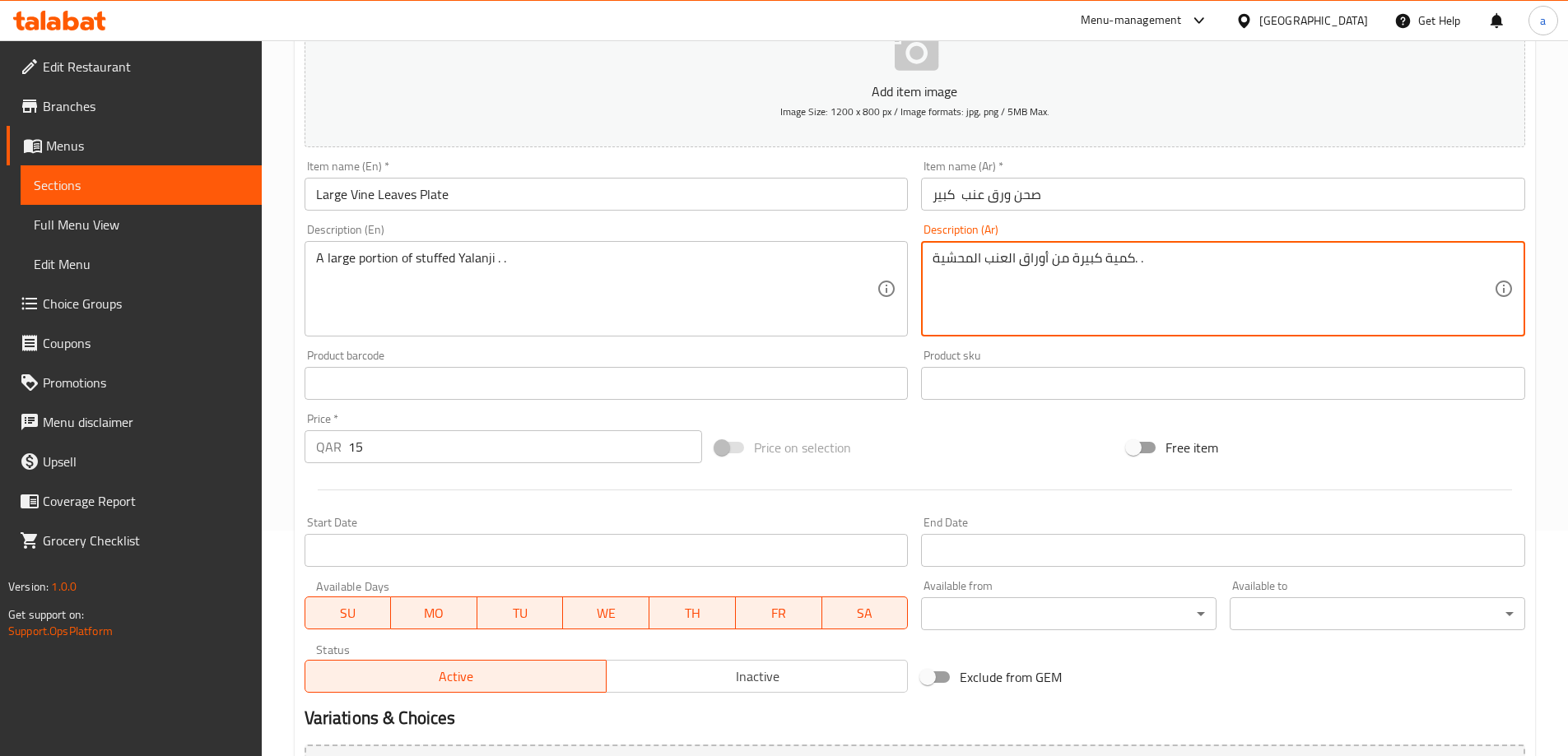
scroll to position [406, 0]
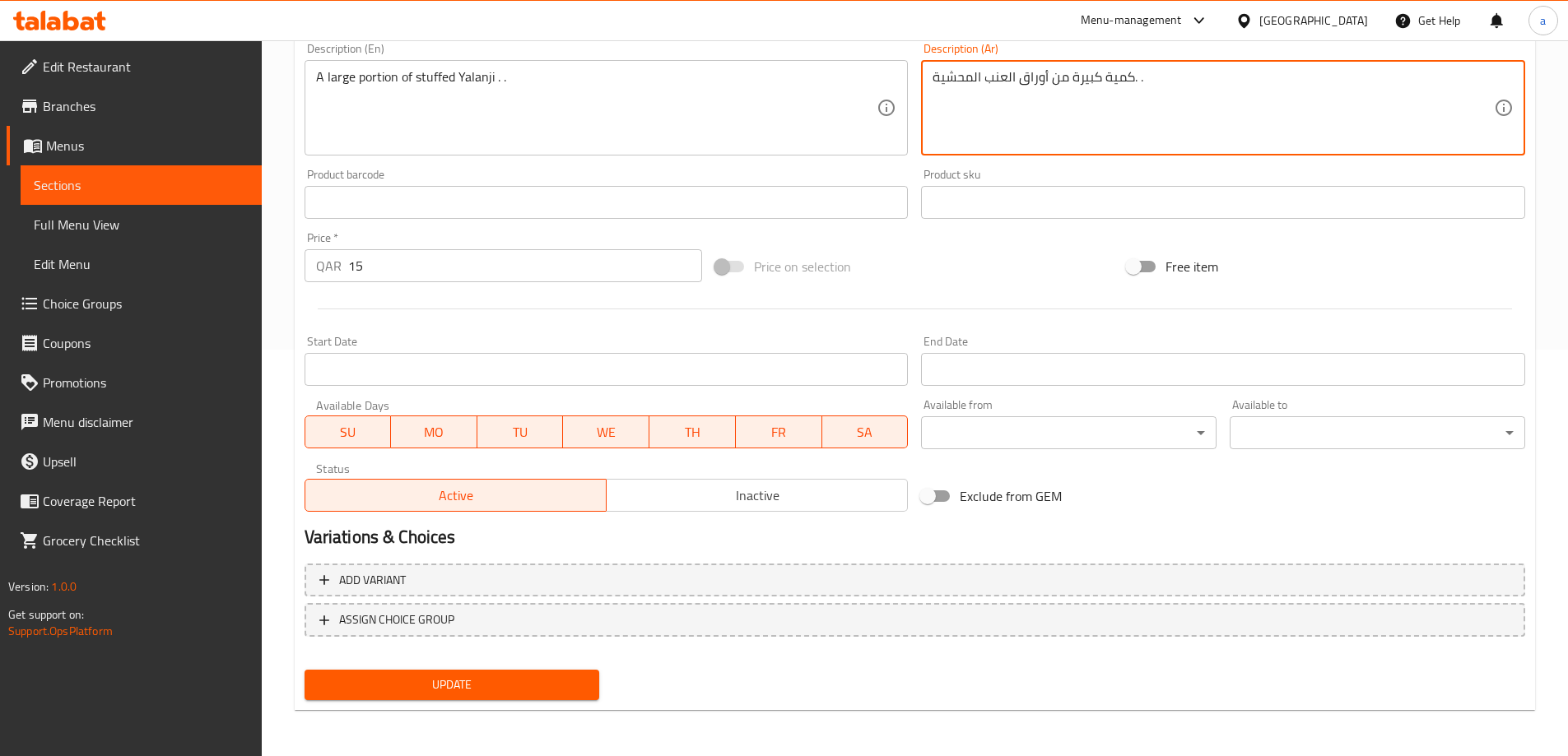
type textarea "كمية كبيرة من أوراق العنب المحشية. ."
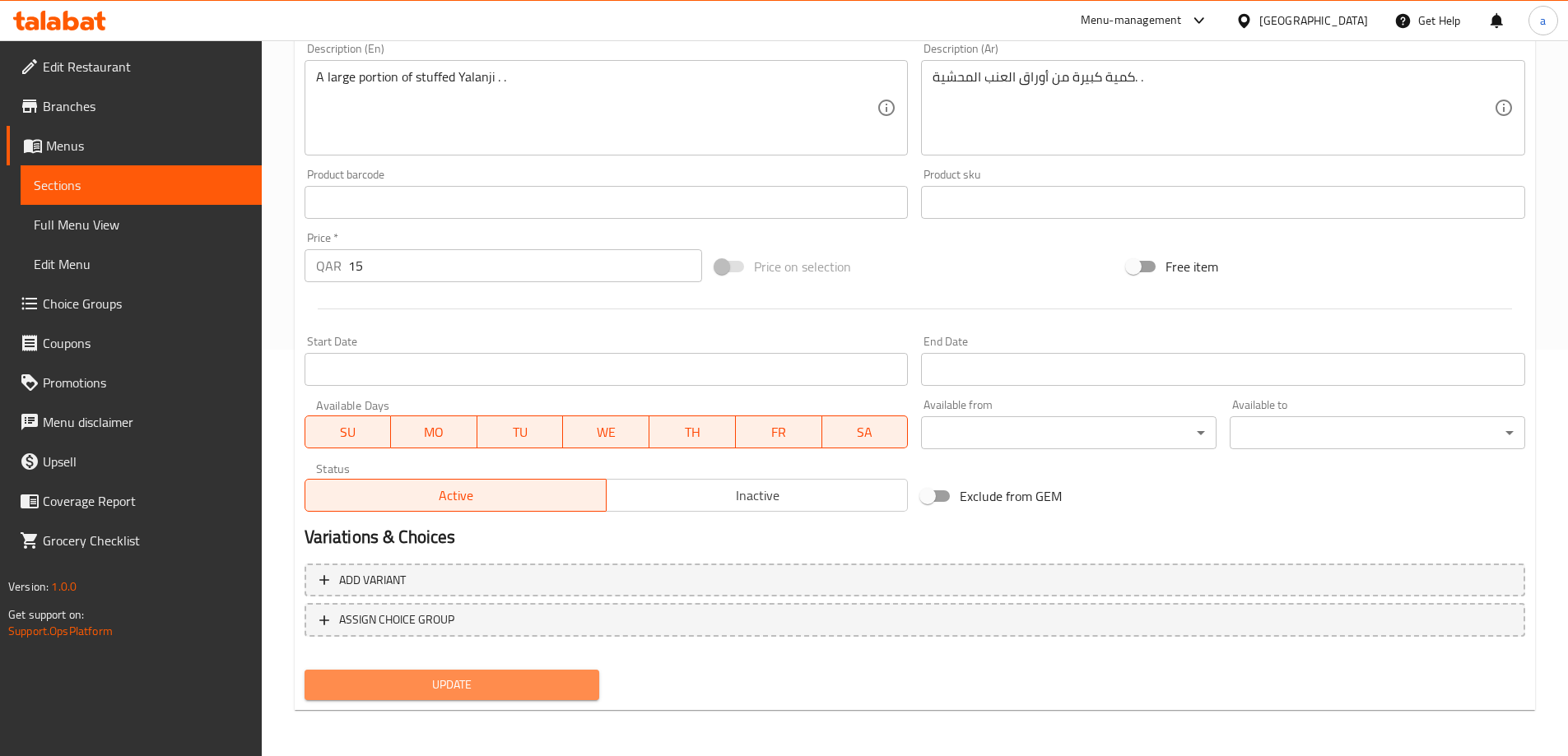
click at [541, 691] on span "Update" at bounding box center [452, 685] width 269 height 20
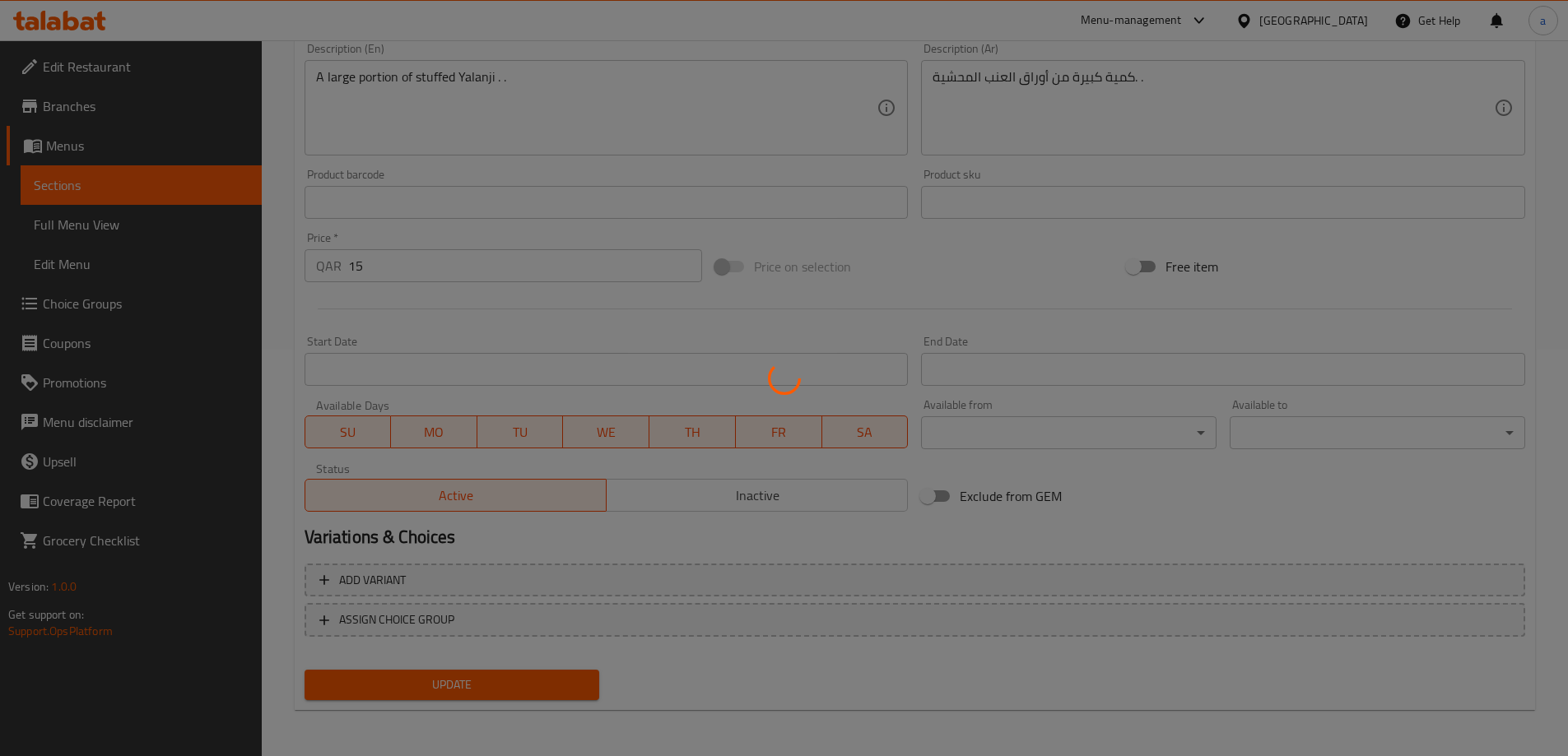
scroll to position [0, 0]
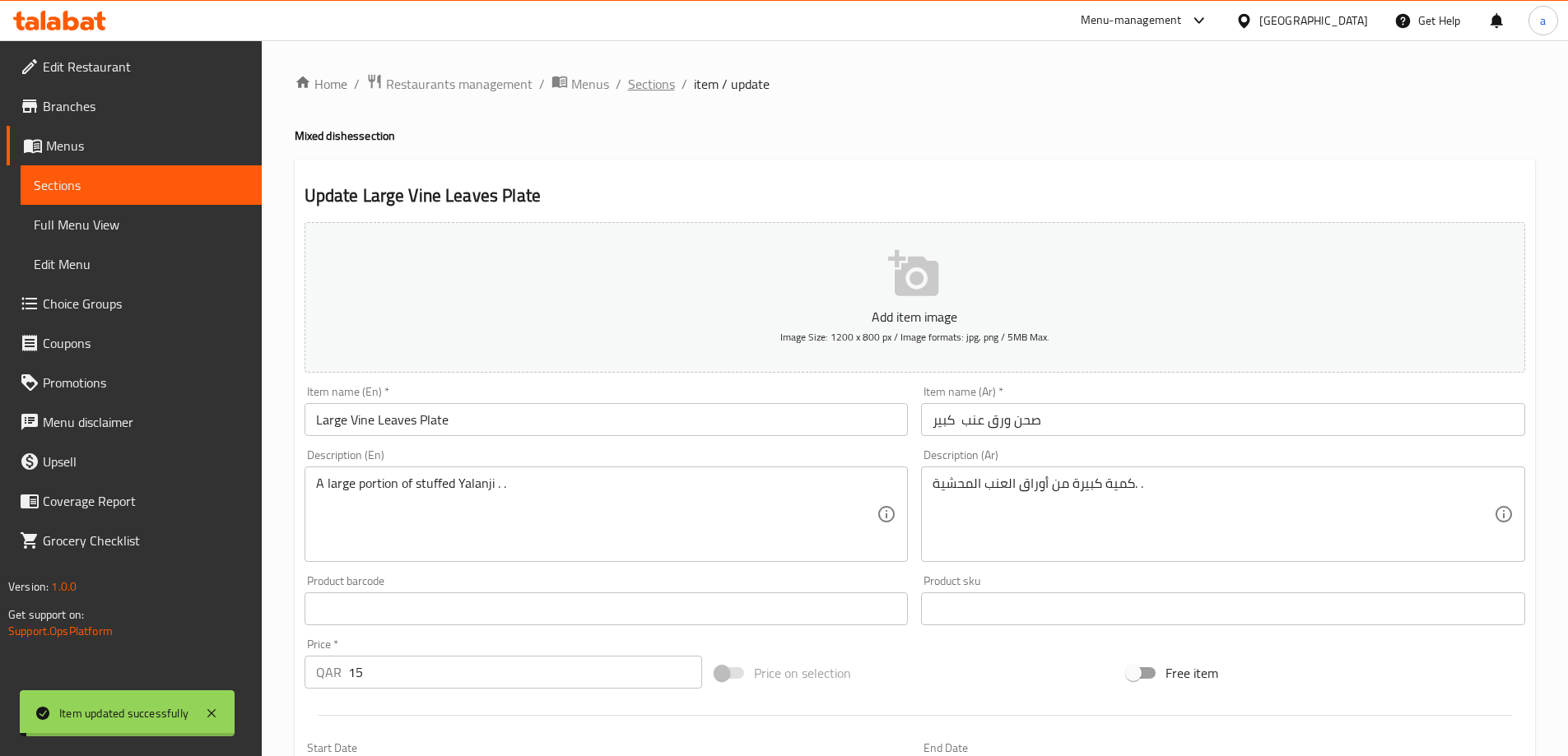
click at [662, 92] on span "Sections" at bounding box center [651, 83] width 47 height 19
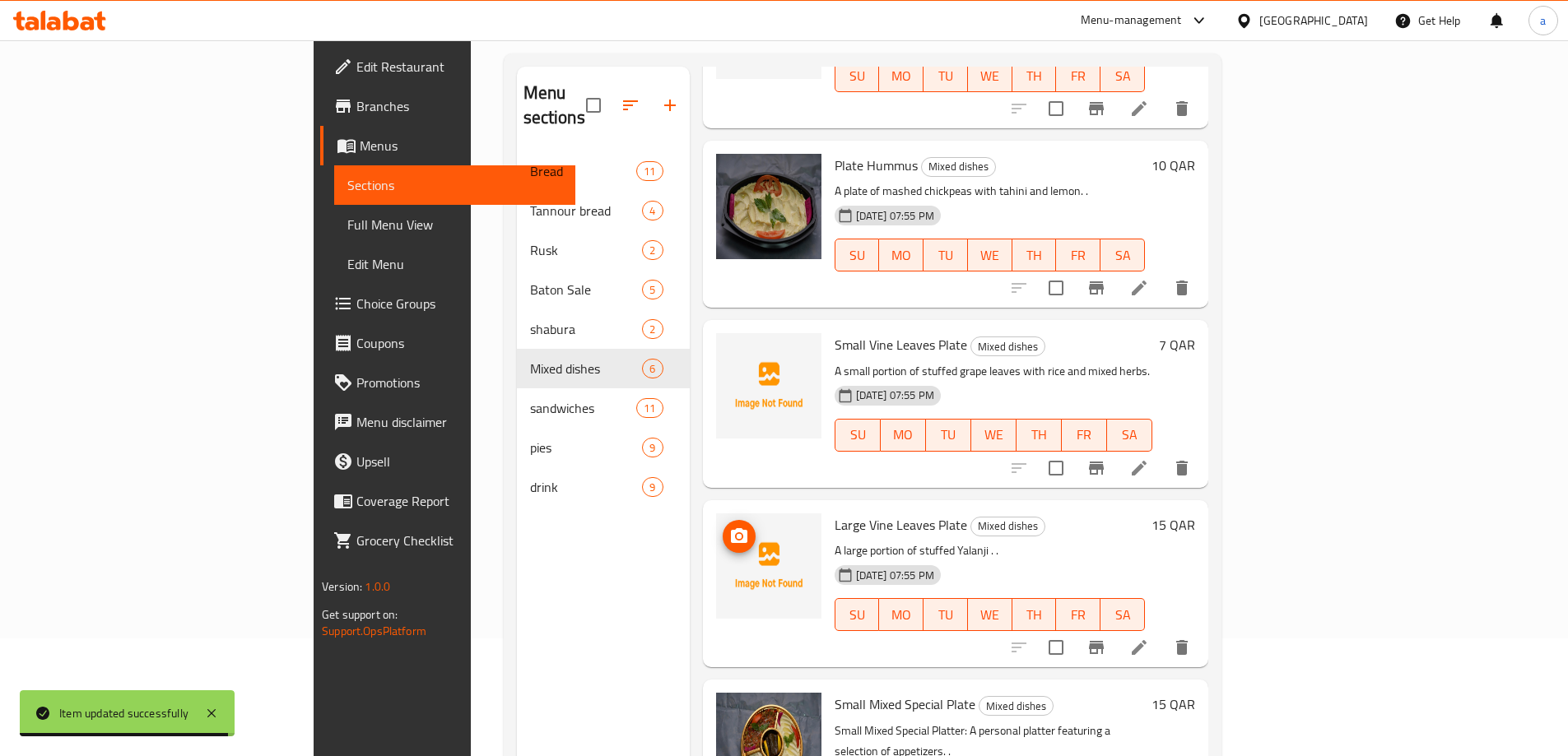
scroll to position [230, 0]
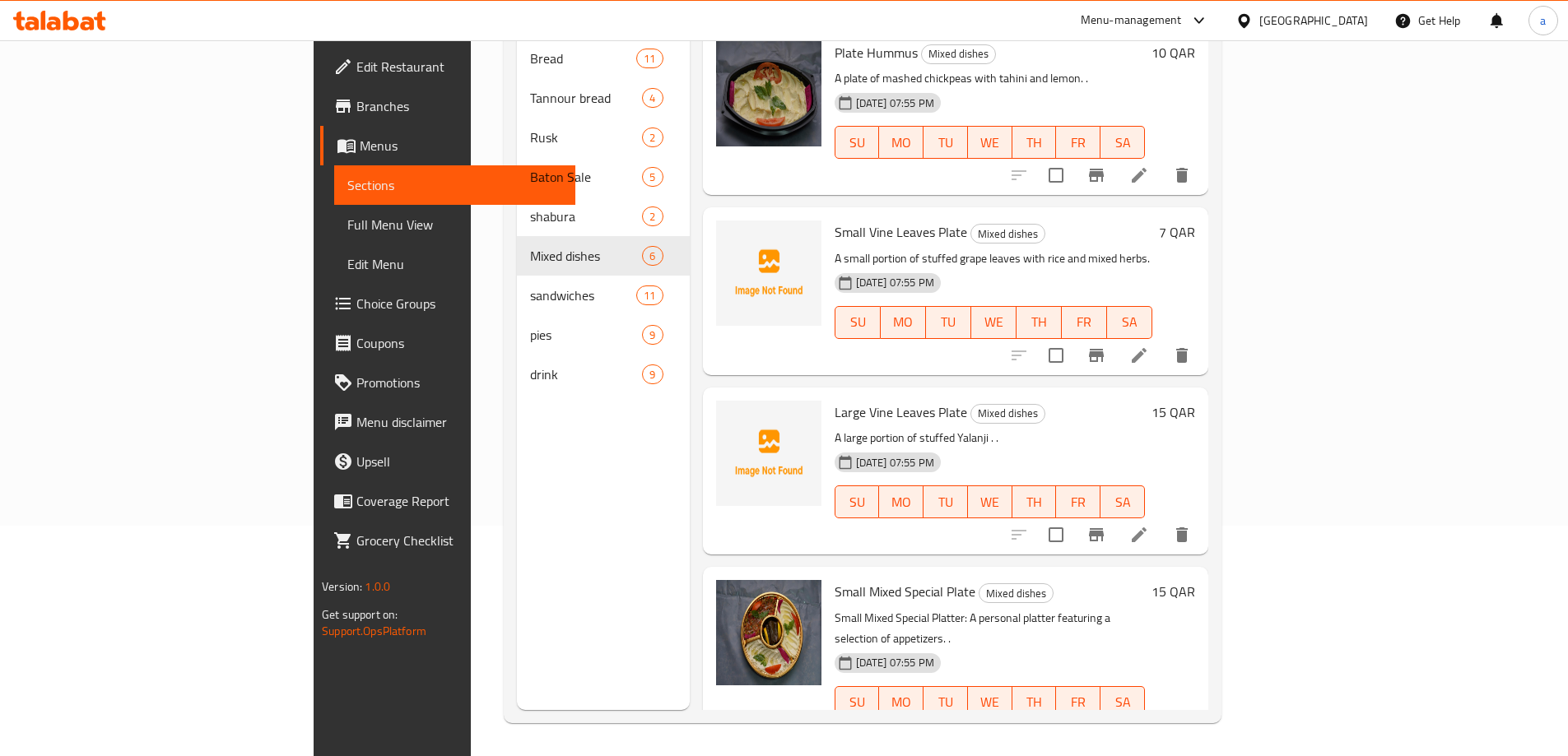
click at [1162, 721] on li at bounding box center [1139, 736] width 46 height 30
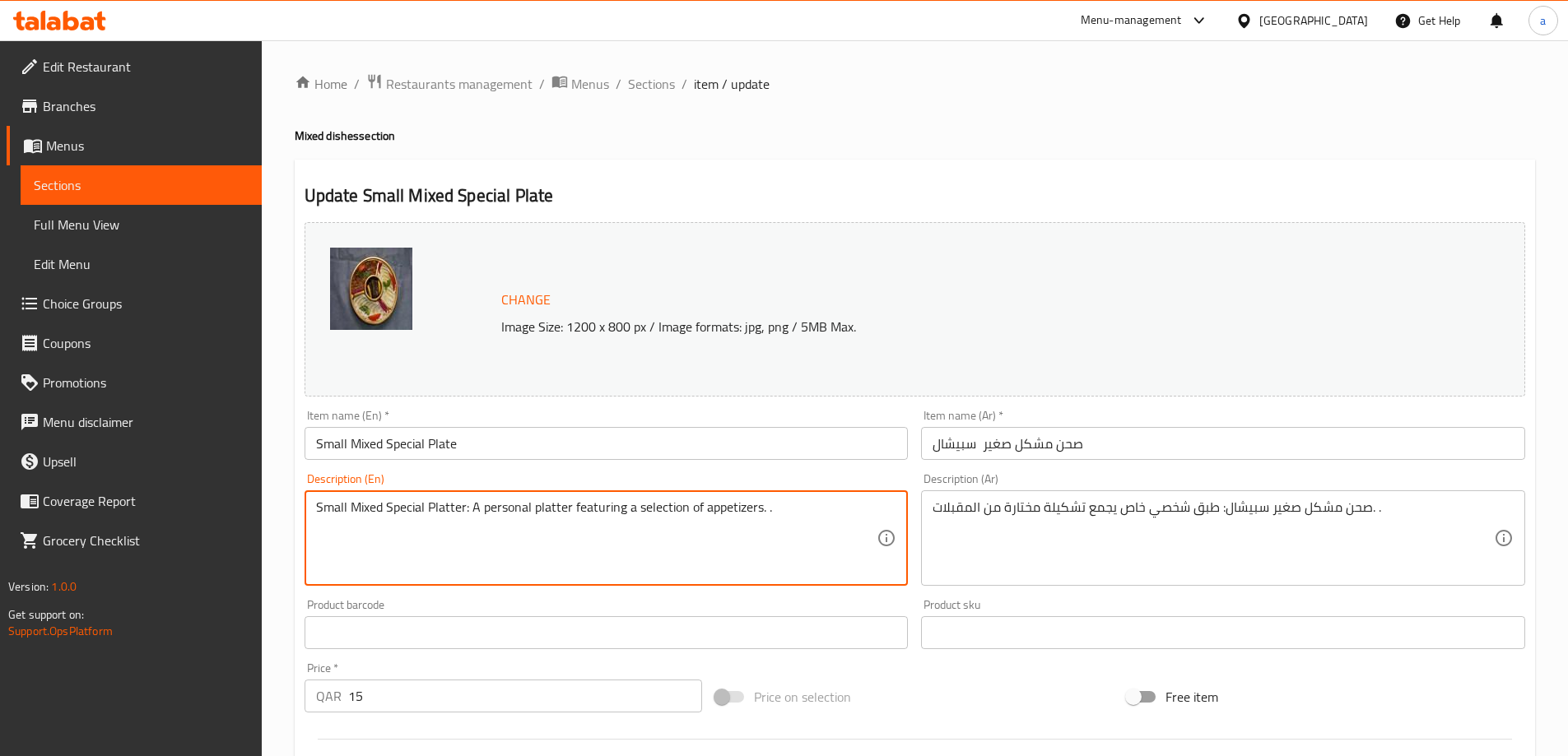
drag, startPoint x: 469, startPoint y: 502, endPoint x: 310, endPoint y: 523, distance: 160.4
type textarea "A personal platter featuring a selection of appetizers. ."
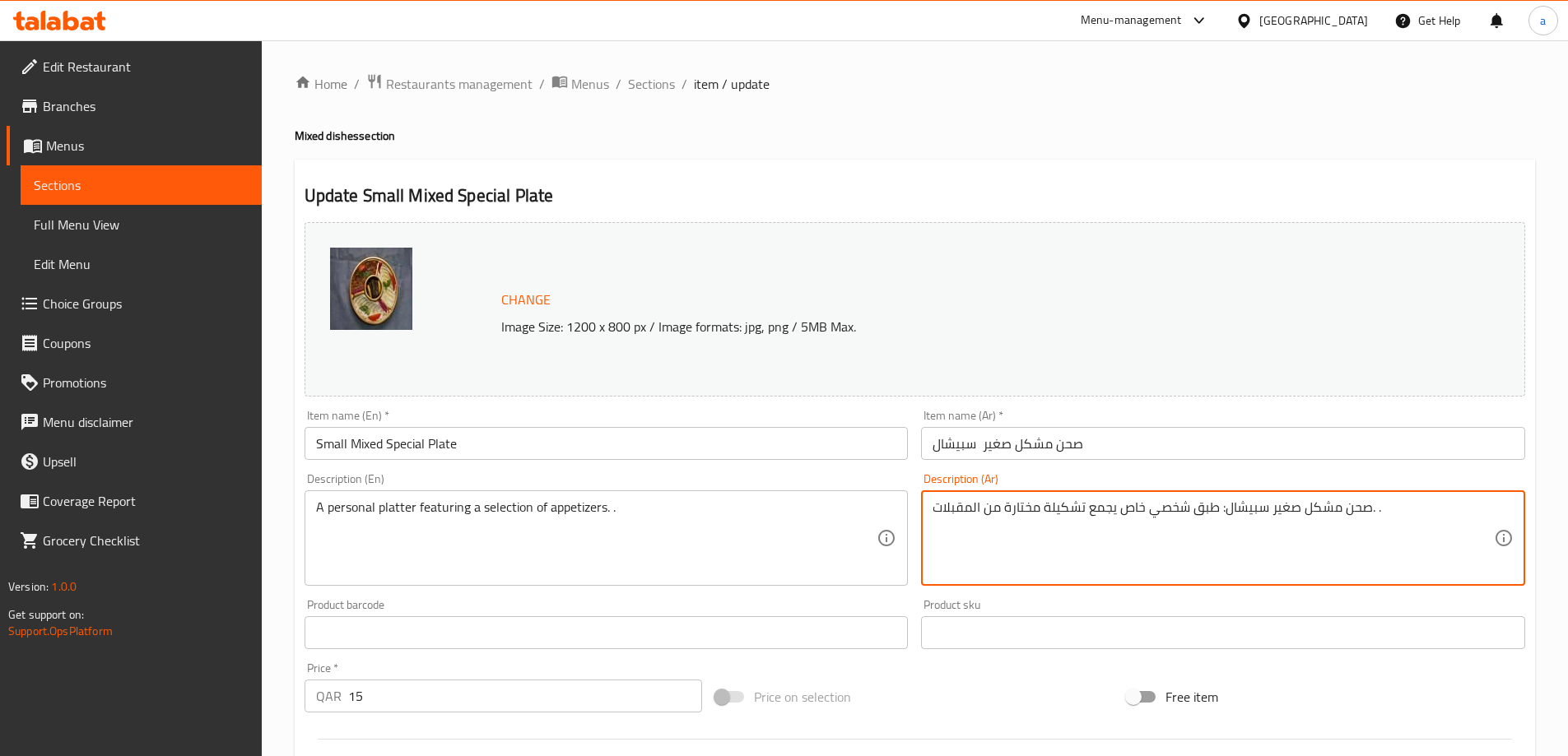
drag, startPoint x: 1219, startPoint y: 508, endPoint x: 1367, endPoint y: 536, distance: 150.6
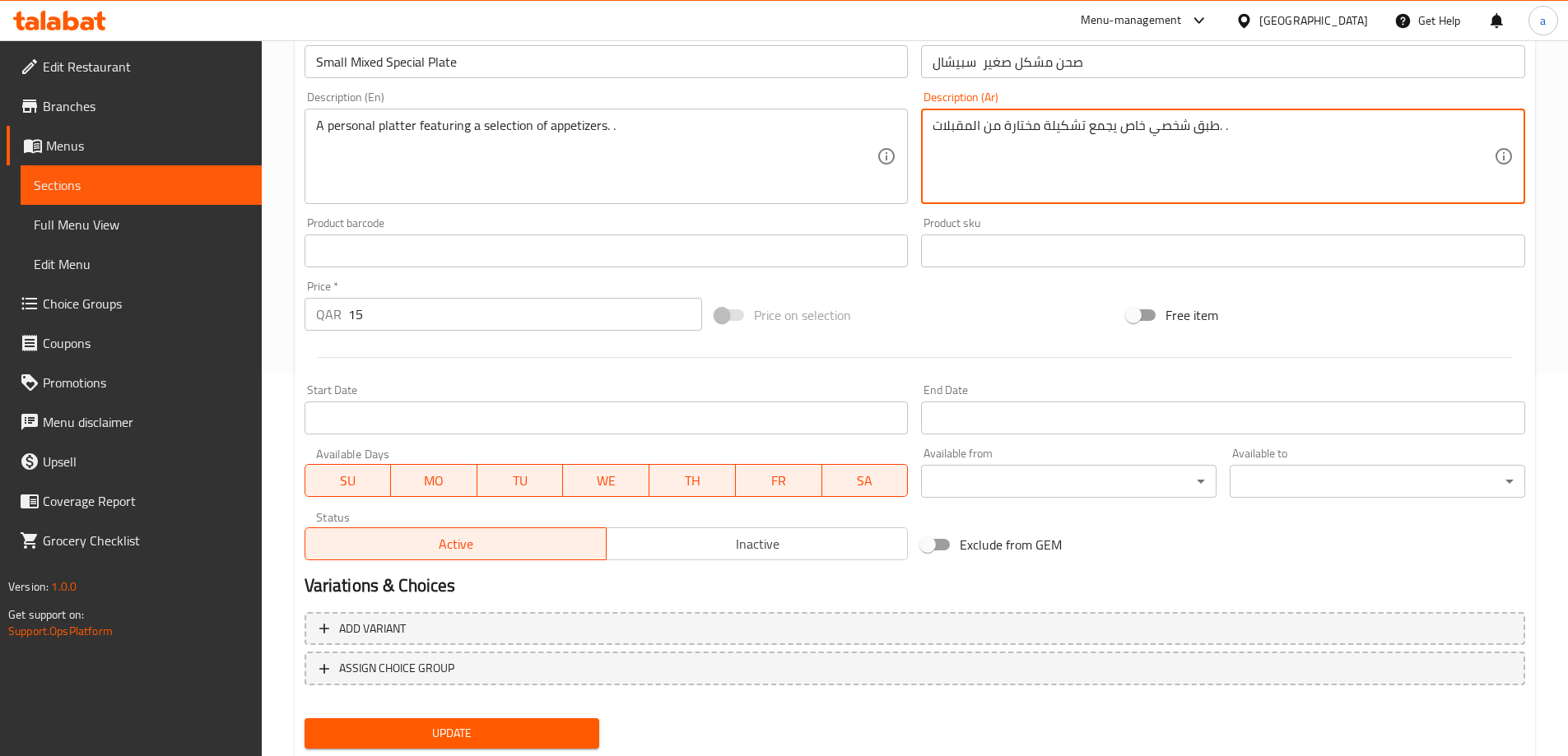
scroll to position [412, 0]
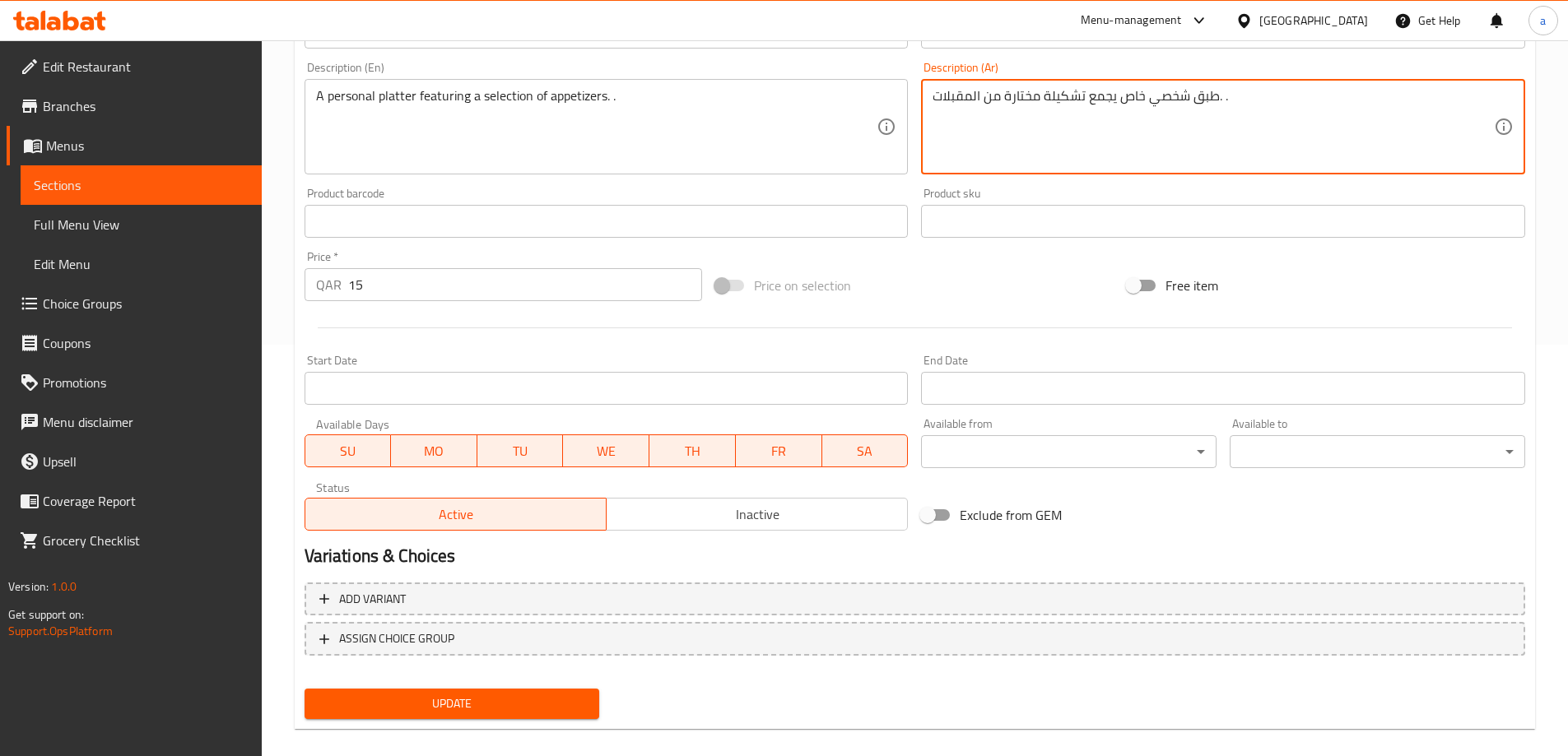
type textarea "طبق شخصي خاص يجمع تشكيلة مختارة من المقبلات. ."
click at [422, 693] on span "Update" at bounding box center [452, 703] width 269 height 20
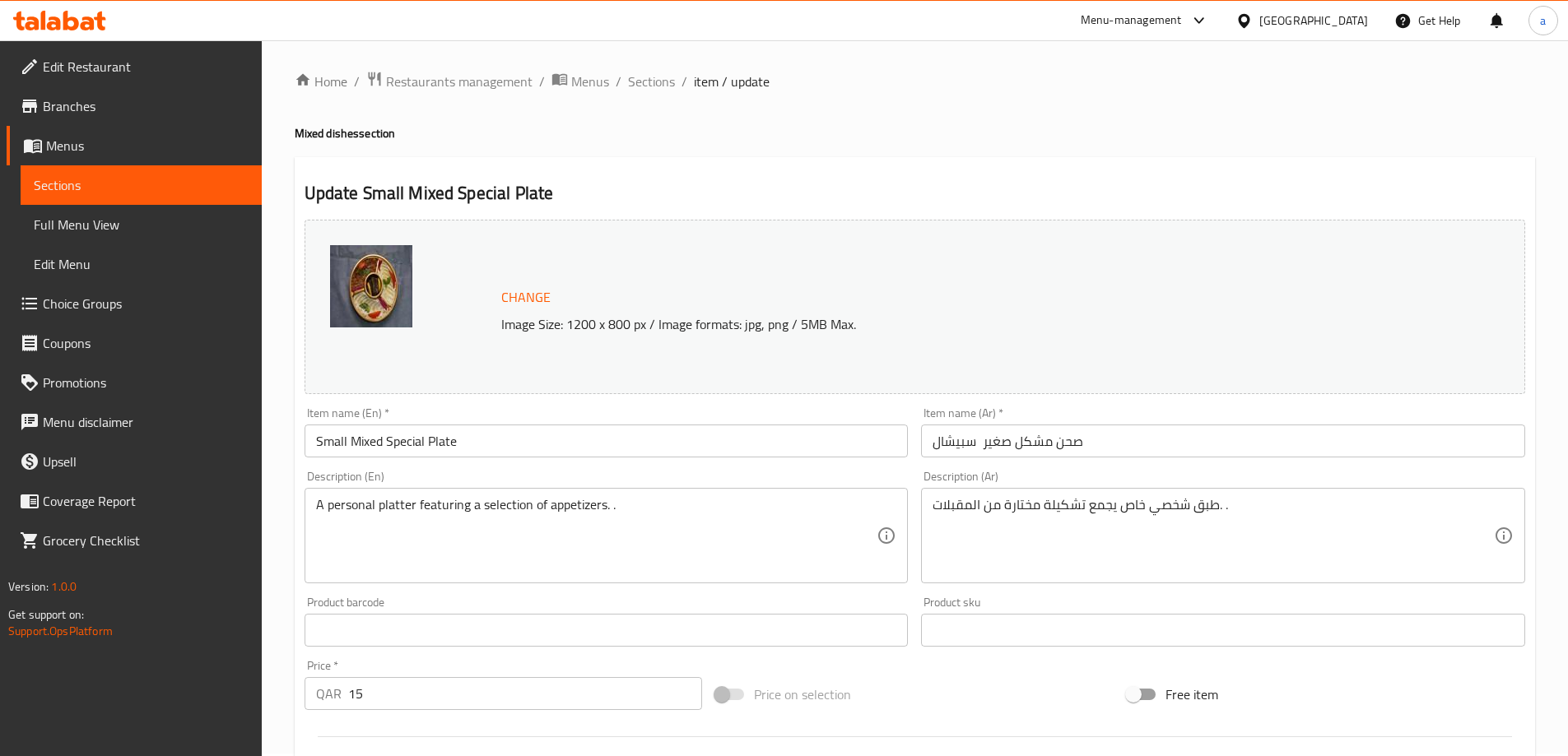
scroll to position [0, 0]
click at [653, 83] on span "Sections" at bounding box center [651, 83] width 47 height 19
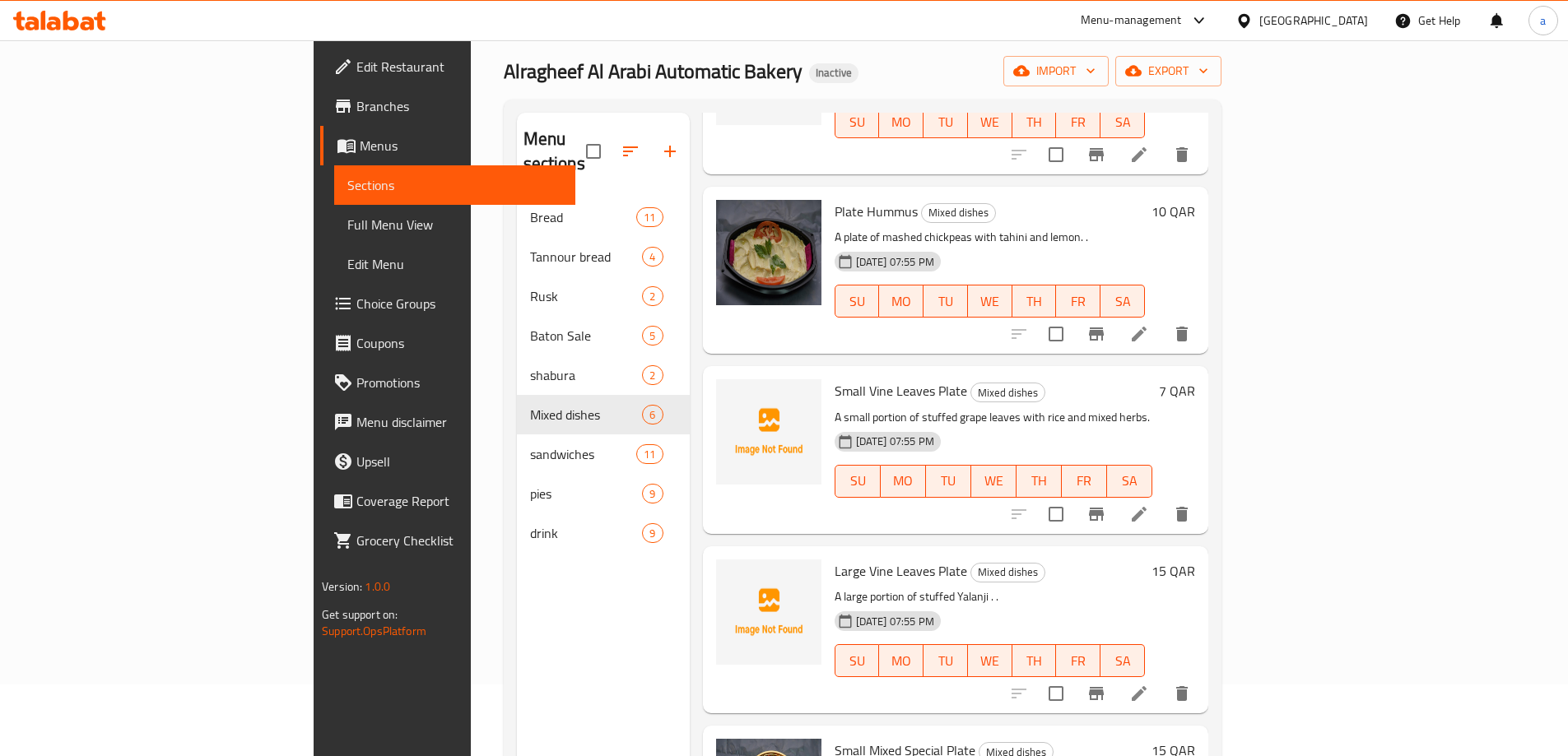
scroll to position [230, 0]
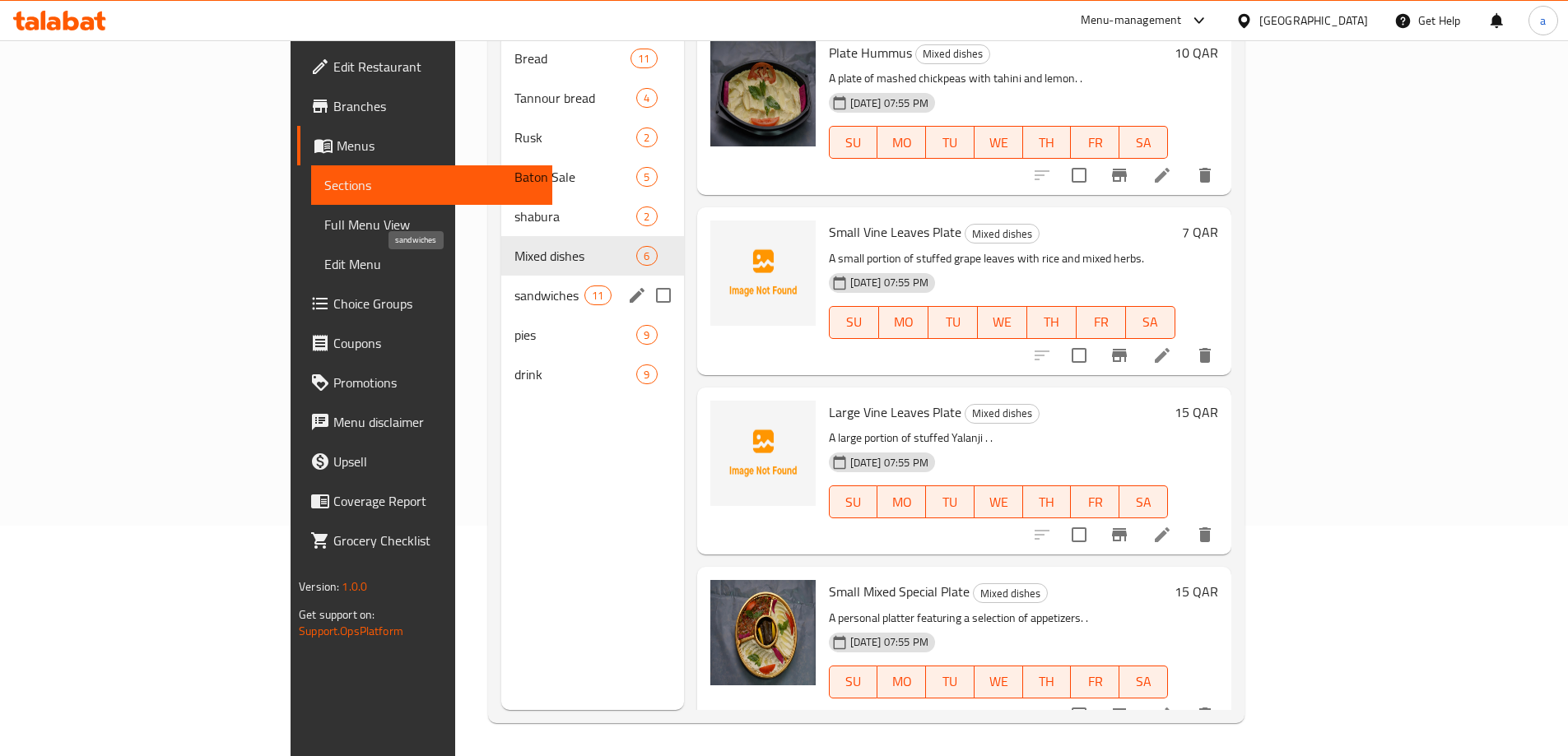
click at [515, 285] on span "sandwiches" at bounding box center [550, 294] width 70 height 19
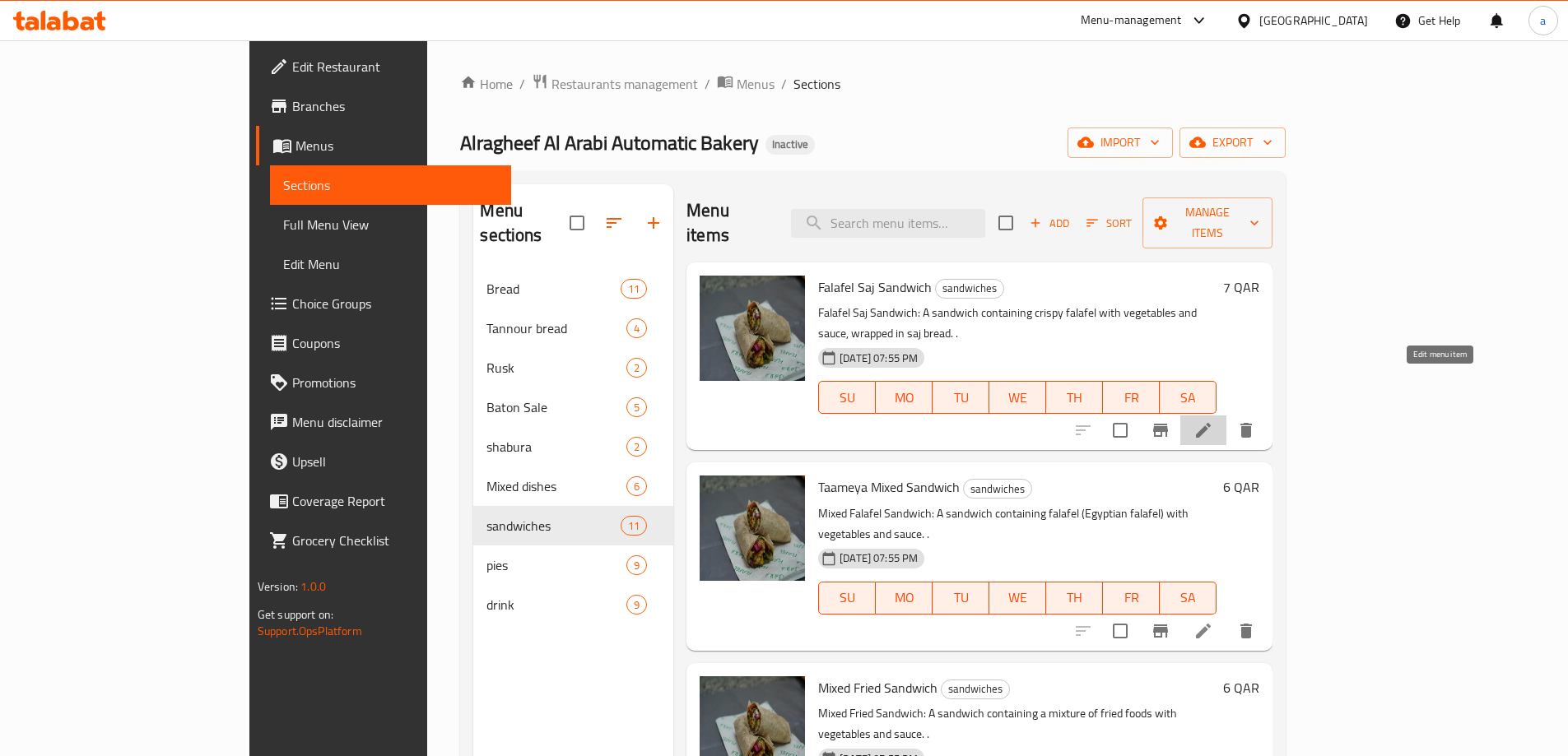
click at [1213, 420] on icon at bounding box center [1202, 429] width 19 height 19
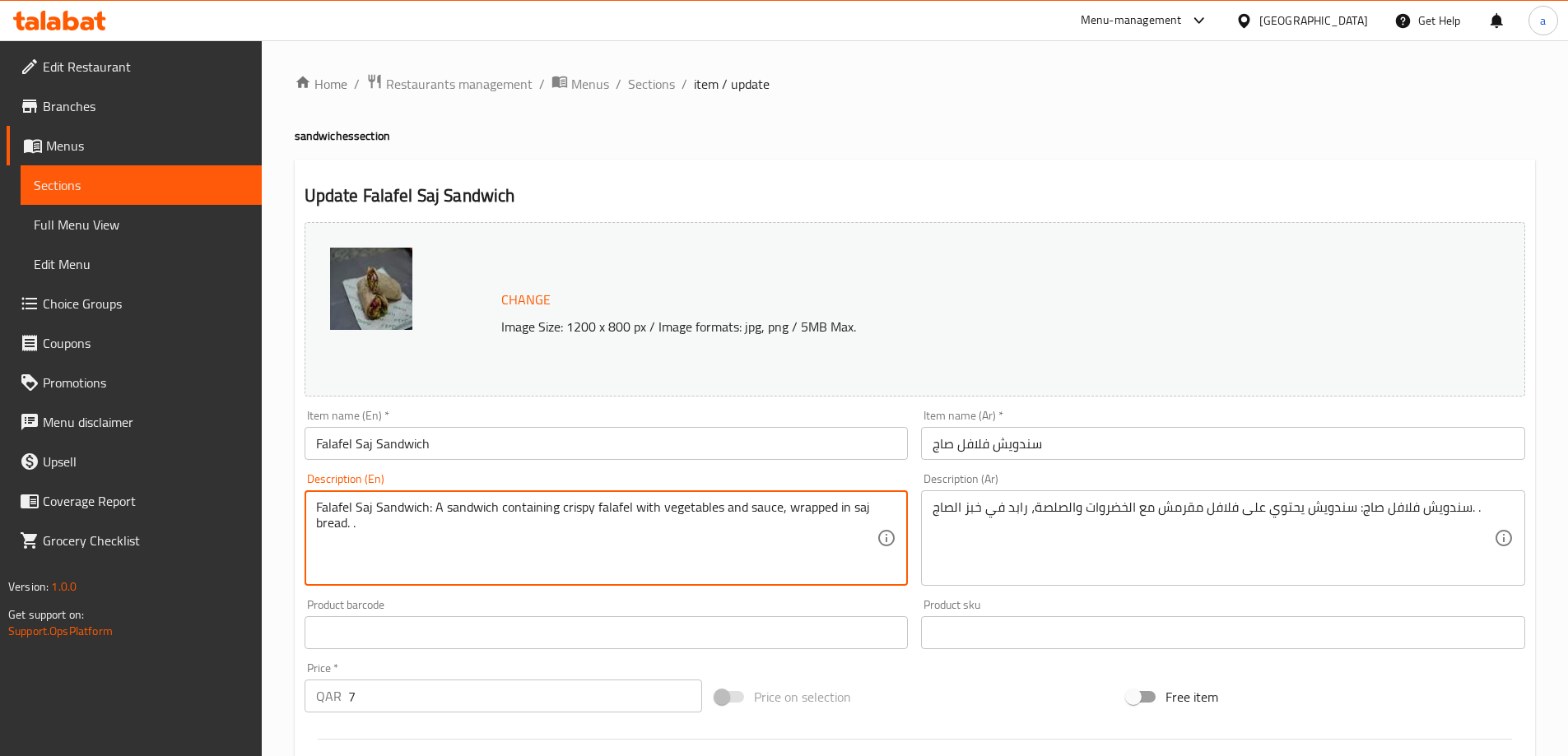
drag, startPoint x: 429, startPoint y: 508, endPoint x: 304, endPoint y: 512, distance: 125.1
type textarea "A sandwich containing crispy falafel with vegetables and sauce, wrapped in saj …"
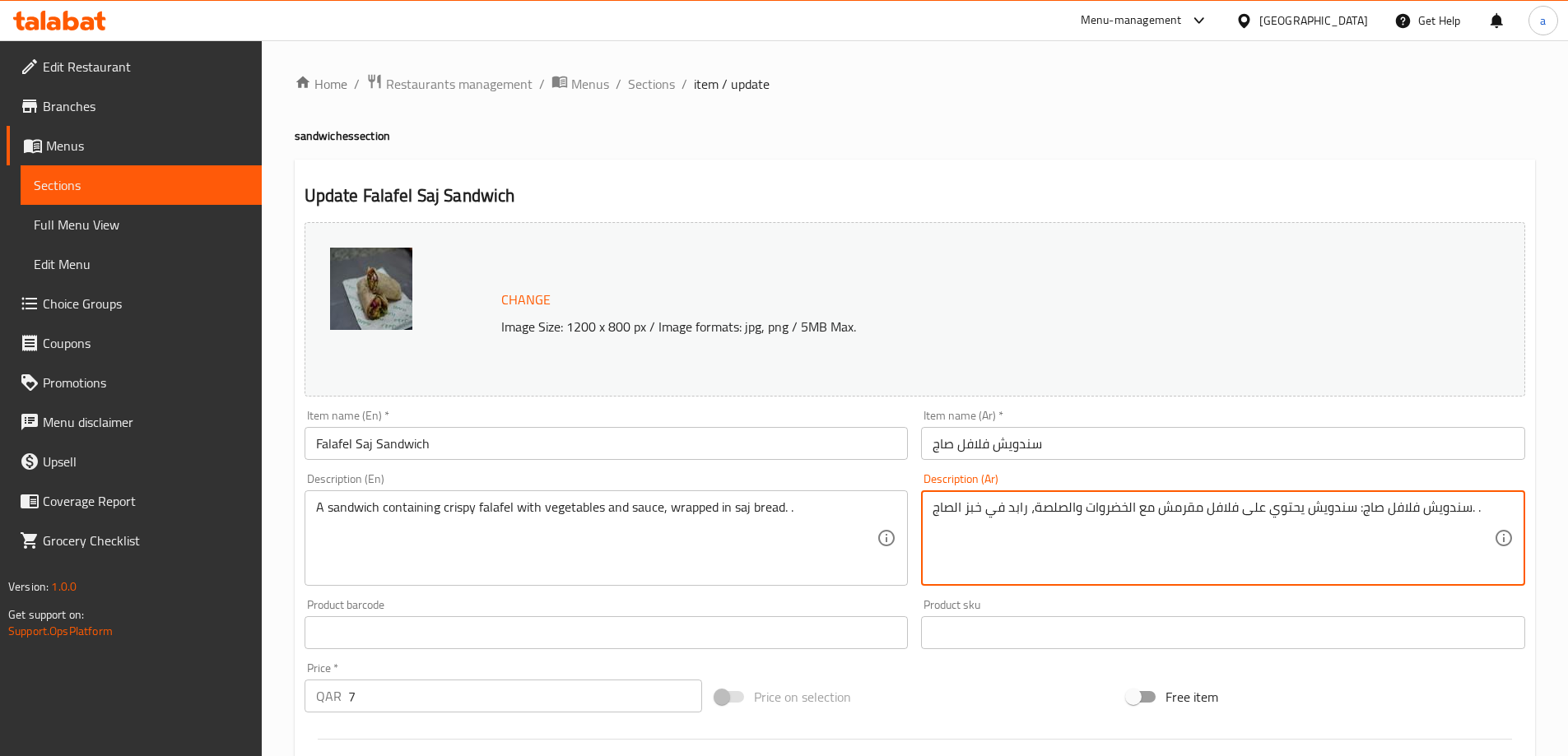
drag, startPoint x: 1353, startPoint y: 502, endPoint x: 1467, endPoint y: 537, distance: 119.3
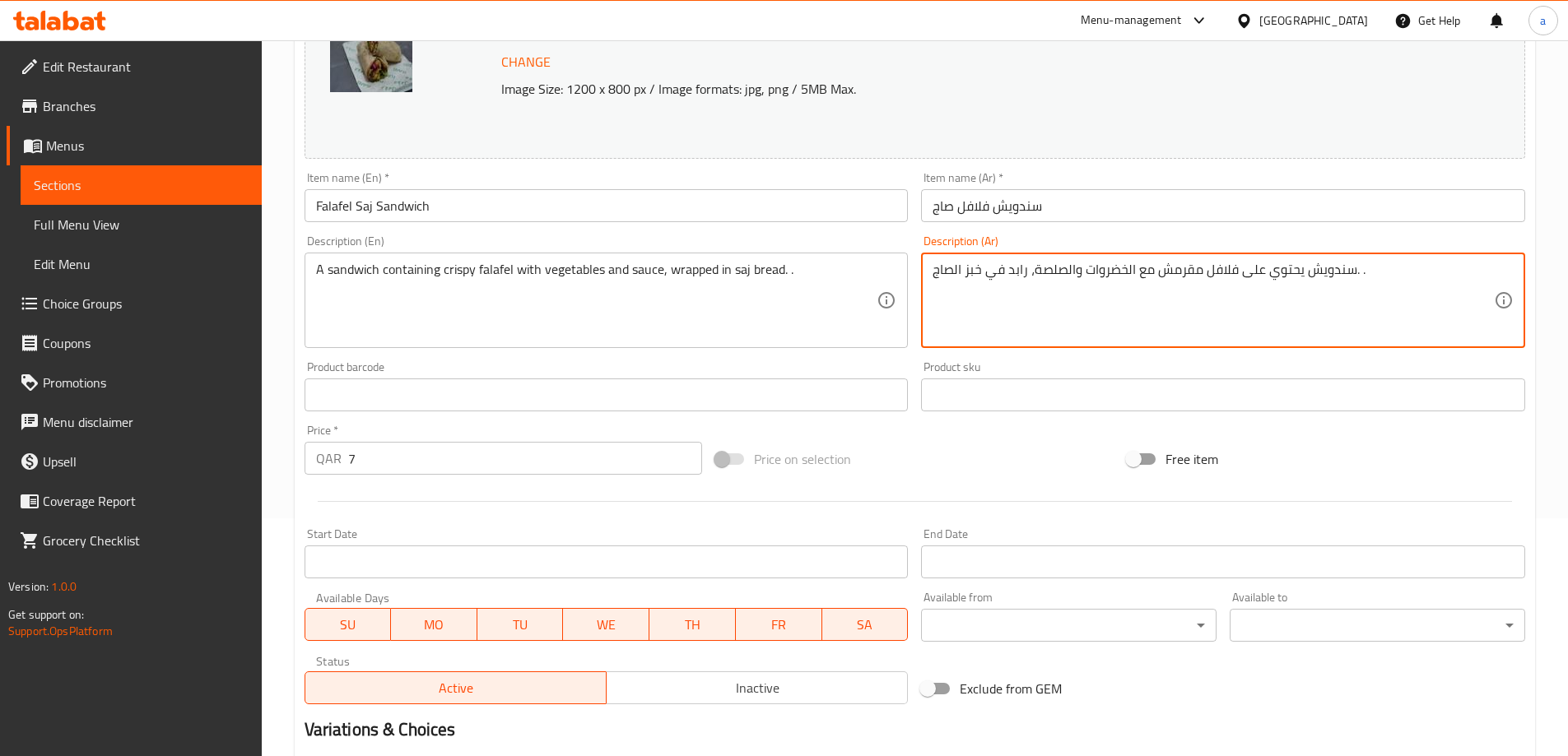
scroll to position [430, 0]
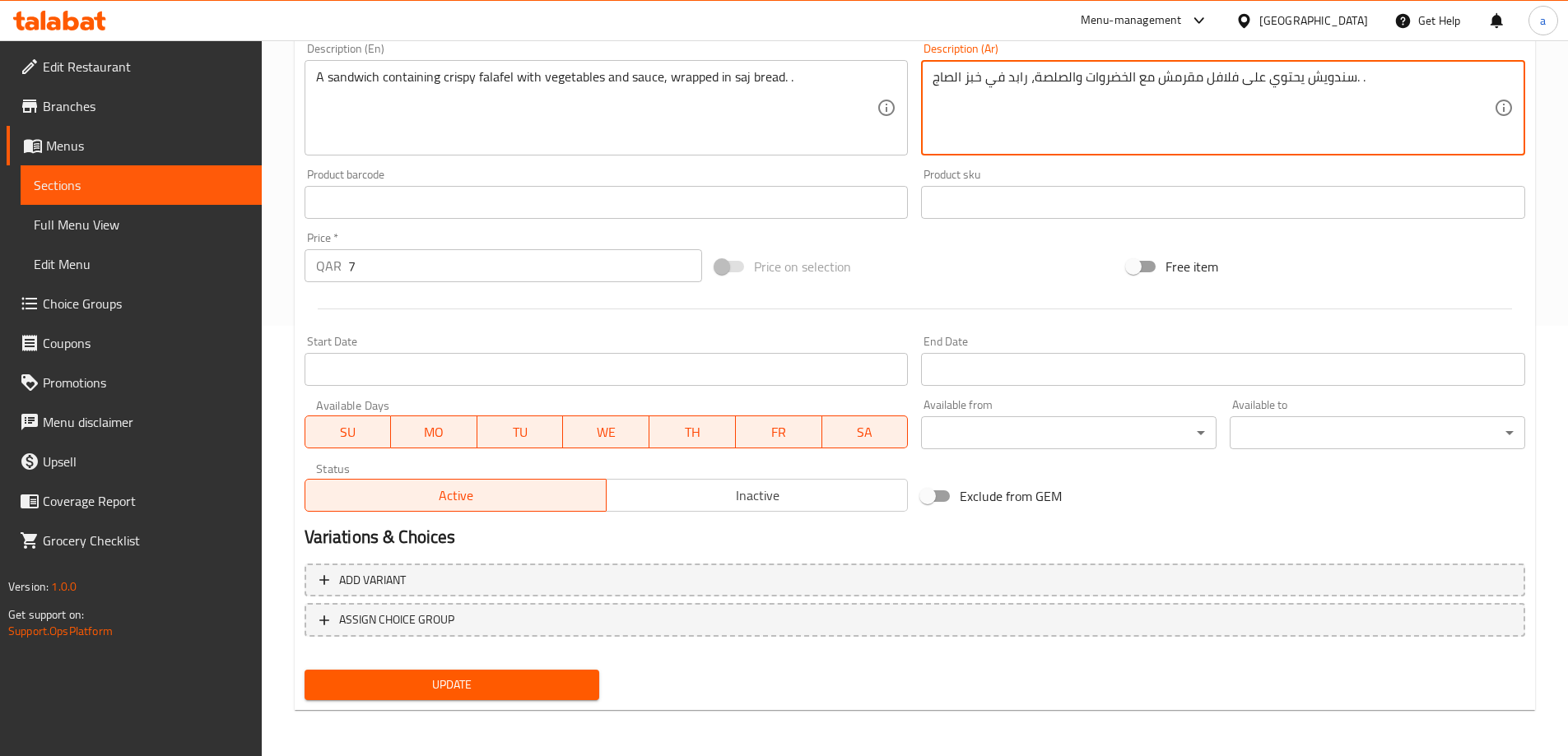
type textarea "سندويش يحتوي على فلافل مقرمش مع الخضروات والصلصة، رابد في خبز الصاج. ."
click at [575, 686] on span "Update" at bounding box center [452, 685] width 269 height 20
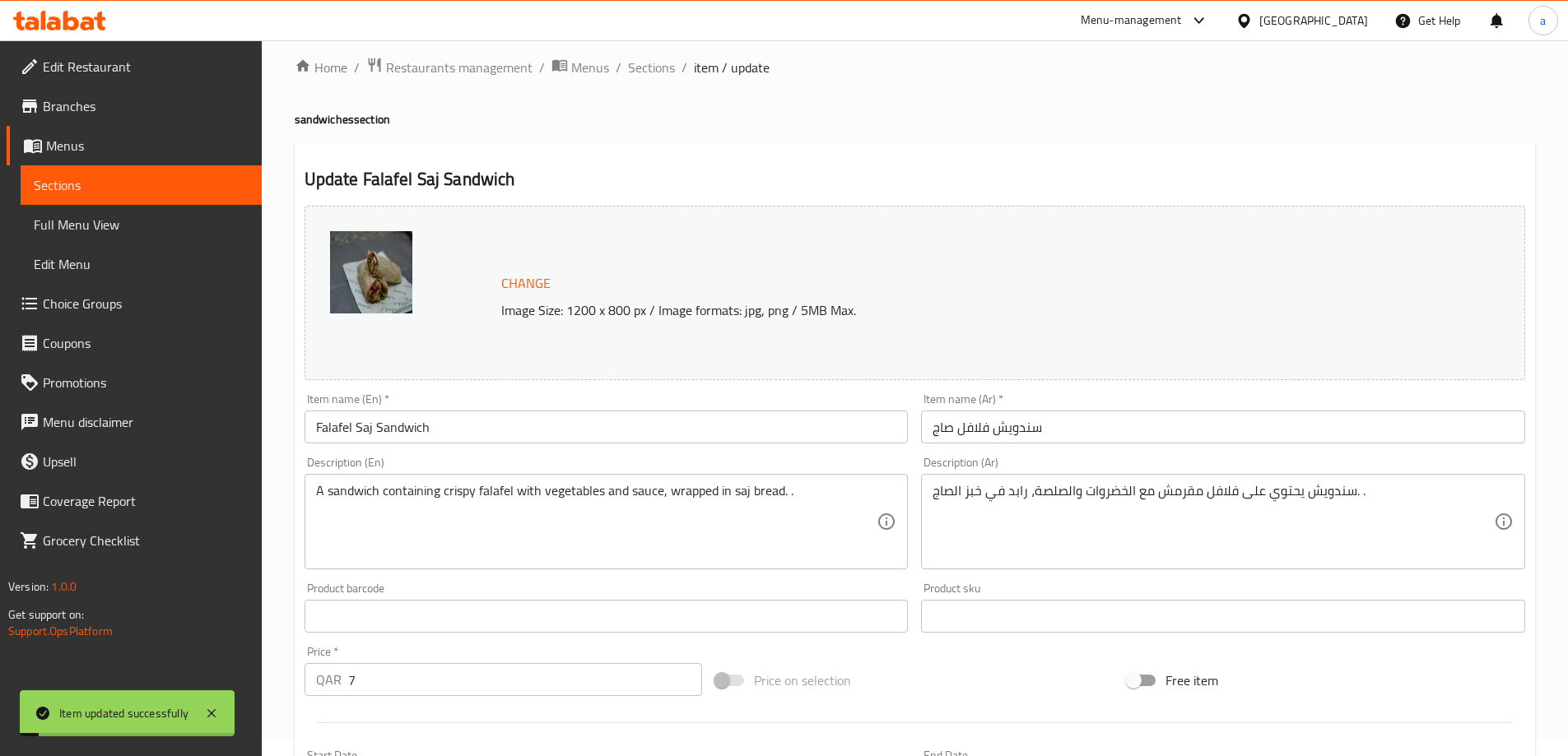
scroll to position [0, 0]
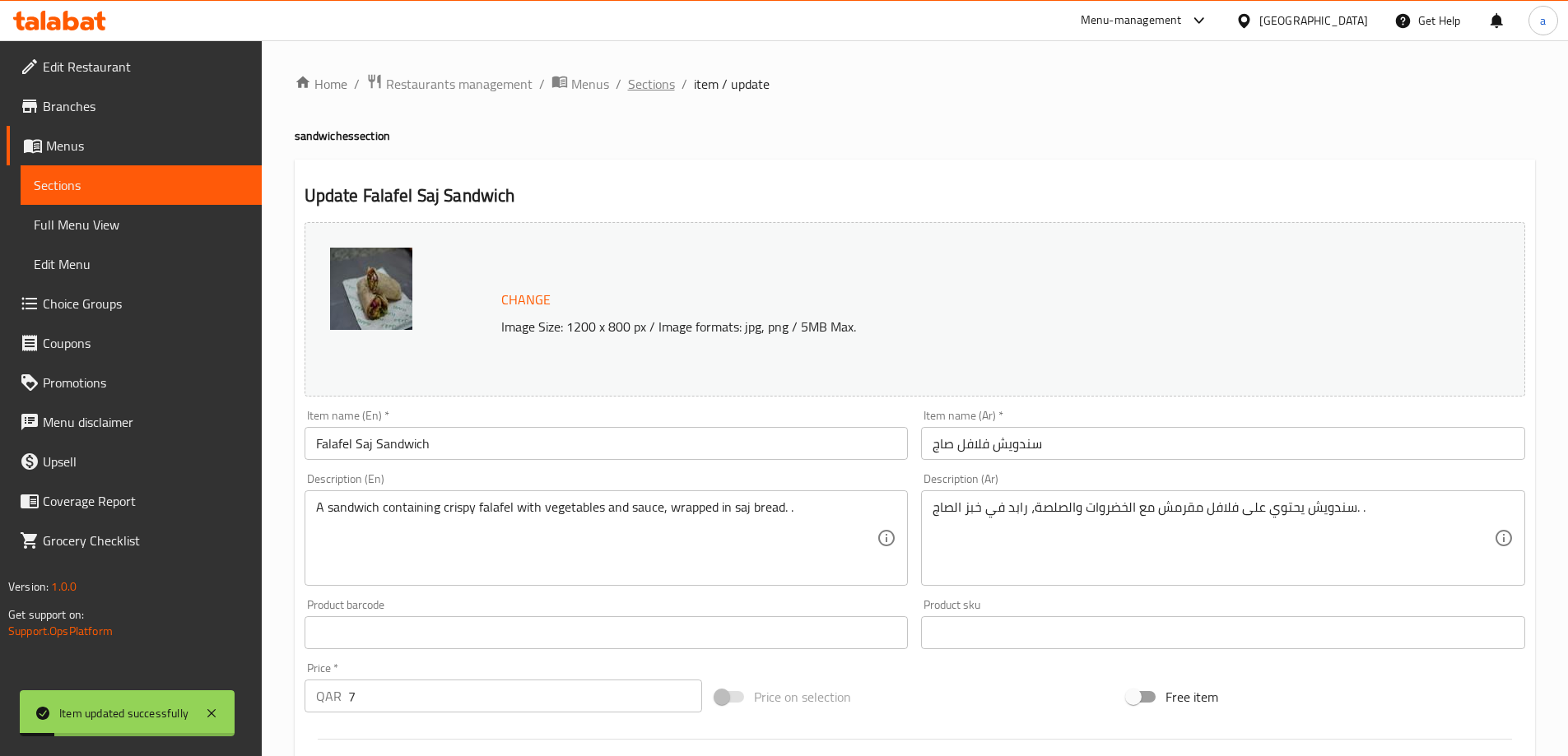
click at [640, 87] on span "Sections" at bounding box center [651, 83] width 47 height 19
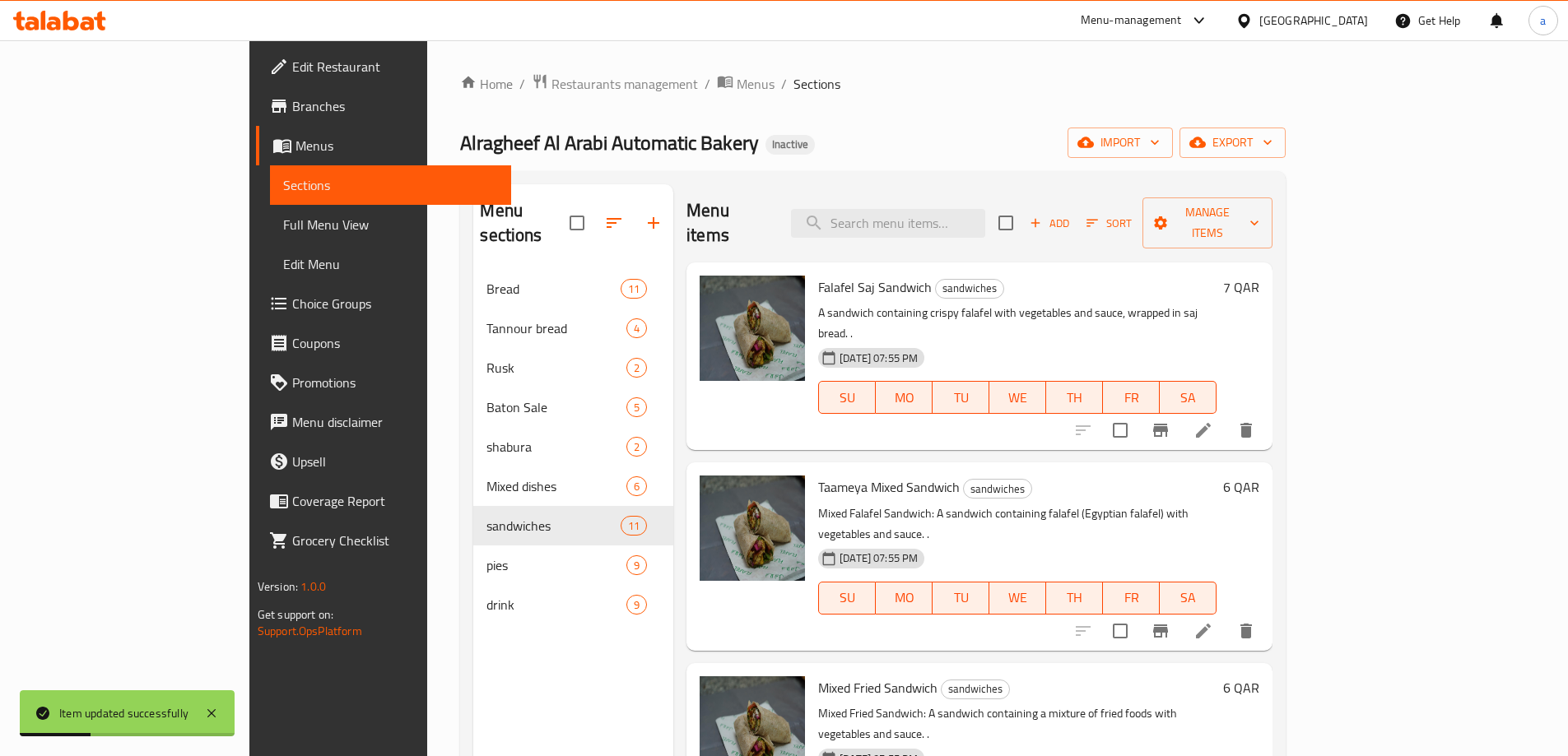
click at [1213, 621] on icon at bounding box center [1202, 630] width 19 height 19
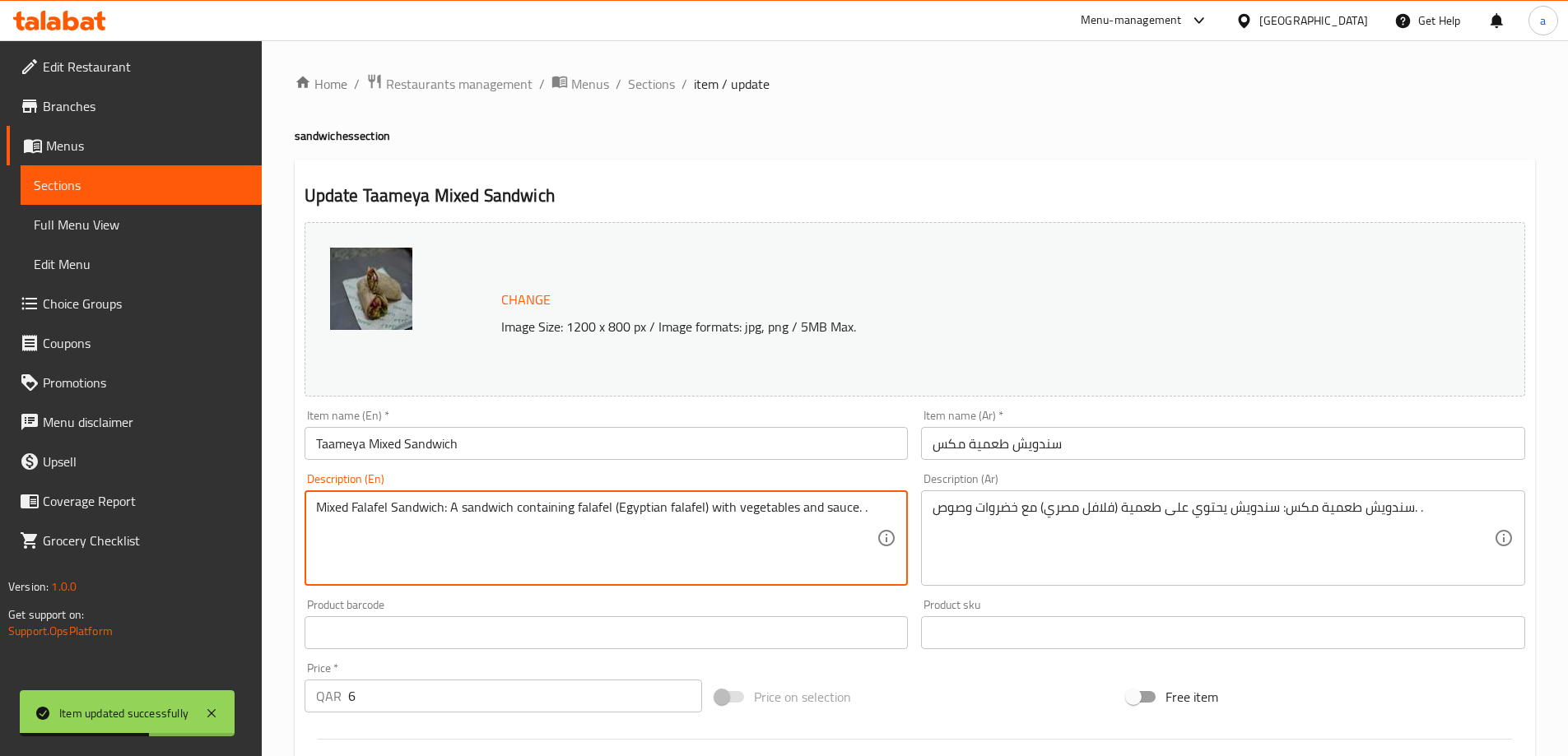
drag, startPoint x: 447, startPoint y: 504, endPoint x: 314, endPoint y: 520, distance: 134.0
type textarea "A sandwich containing falafel (Egyptian falafel) with vegetables and sauce. ."
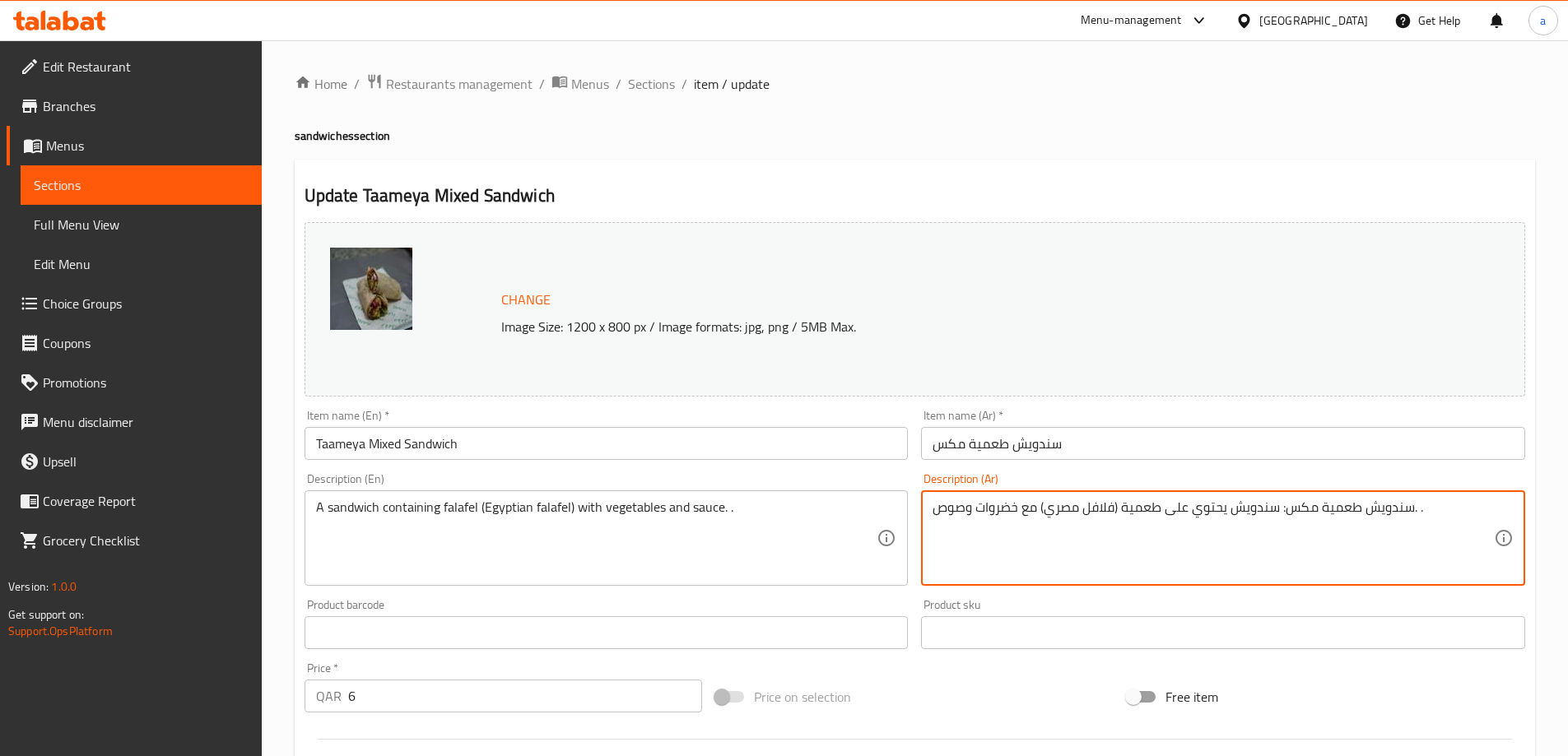
drag, startPoint x: 1278, startPoint y: 513, endPoint x: 1411, endPoint y: 532, distance: 134.4
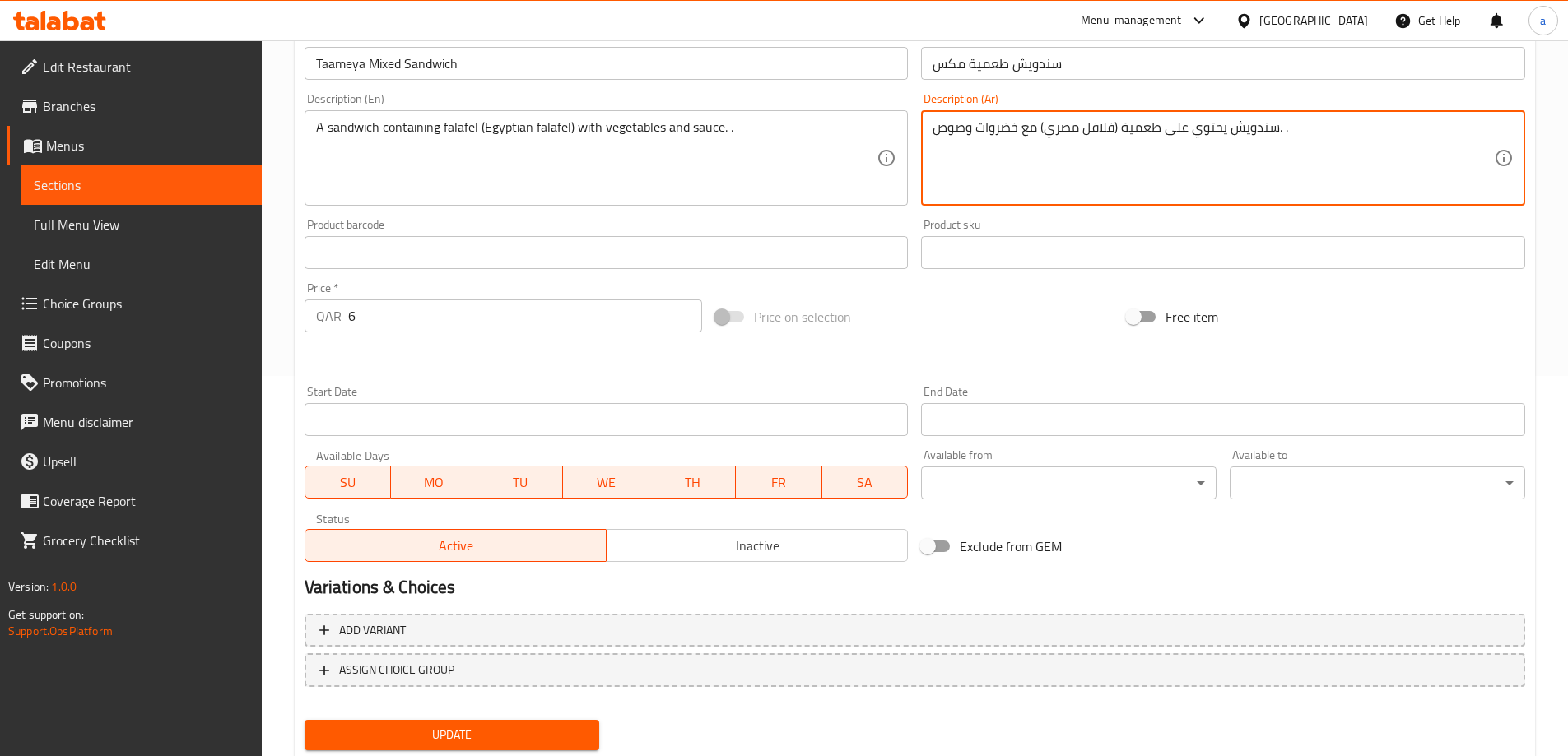
scroll to position [430, 0]
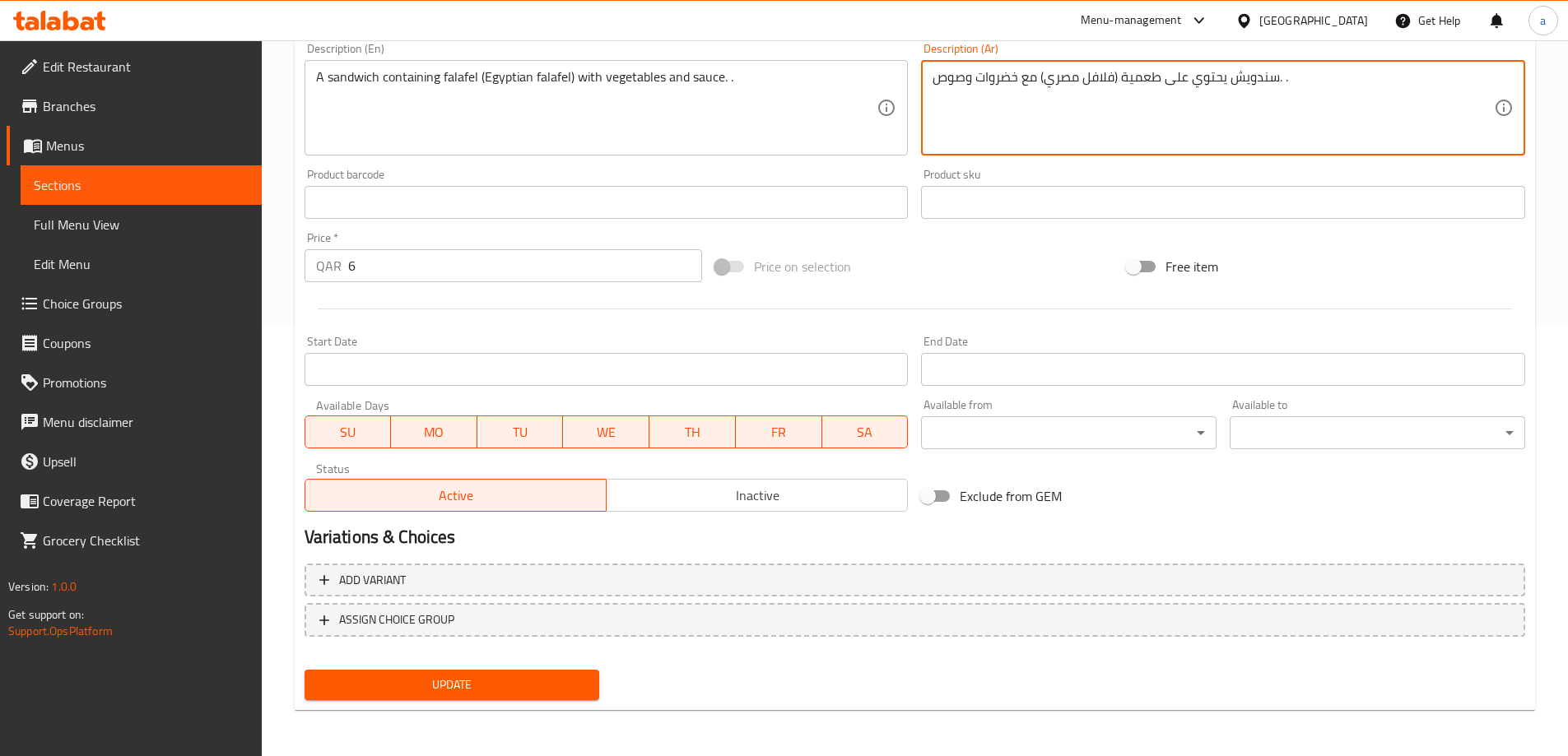
type textarea "سندويش يحتوي على طعمية (فلافل مصري) مع خضروات وصوص. ."
click at [389, 669] on div "Update" at bounding box center [452, 685] width 308 height 43
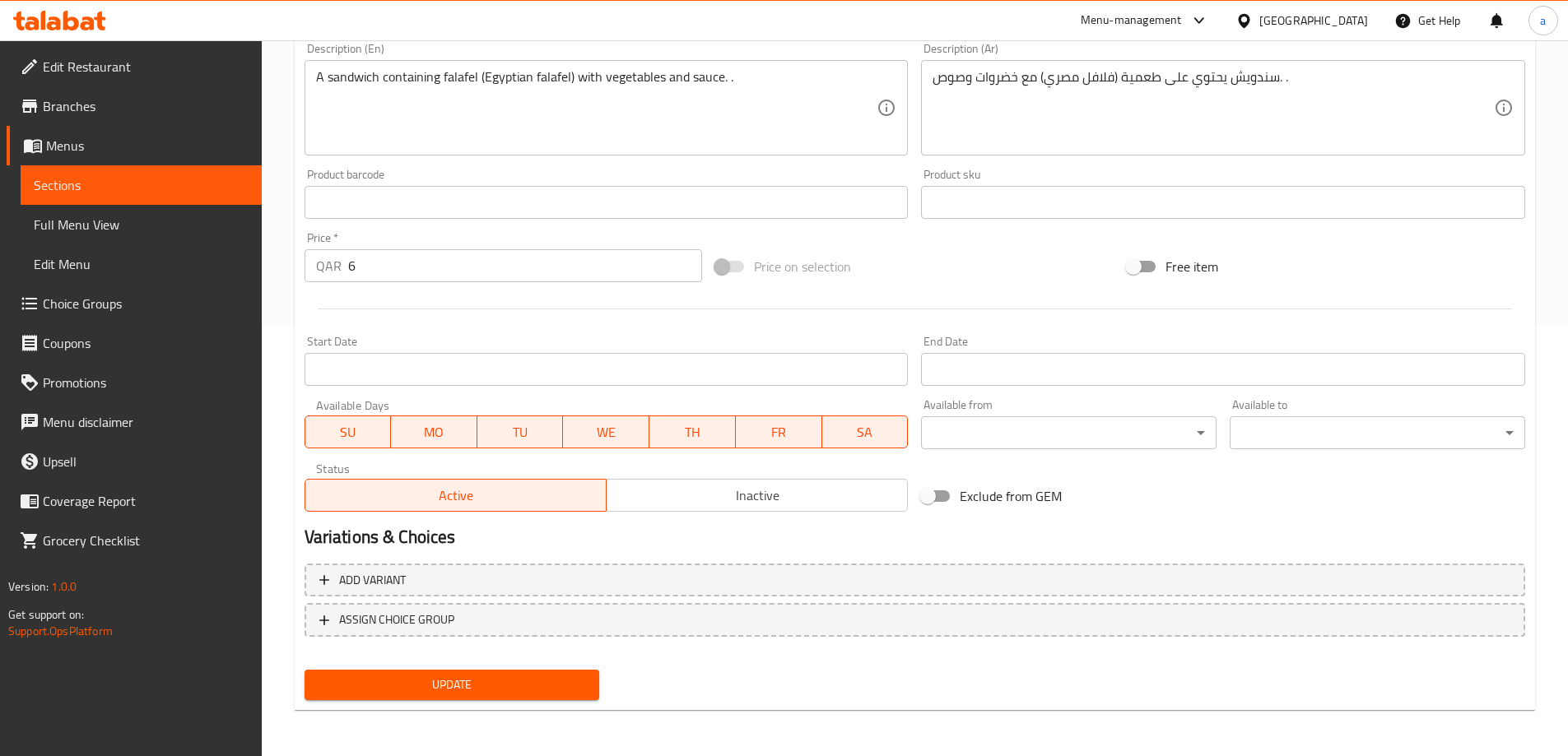
click at [390, 677] on span "Update" at bounding box center [452, 685] width 269 height 20
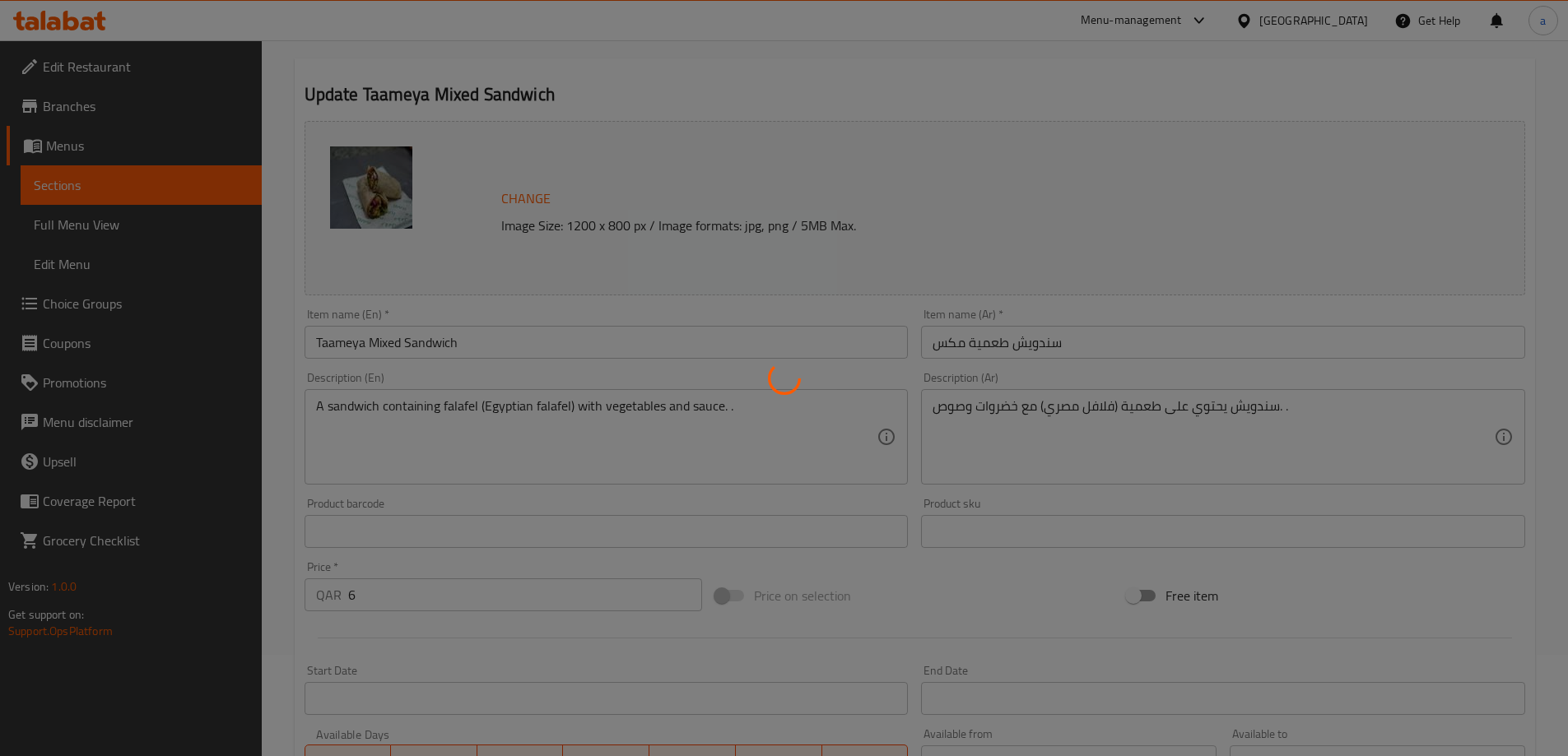
scroll to position [0, 0]
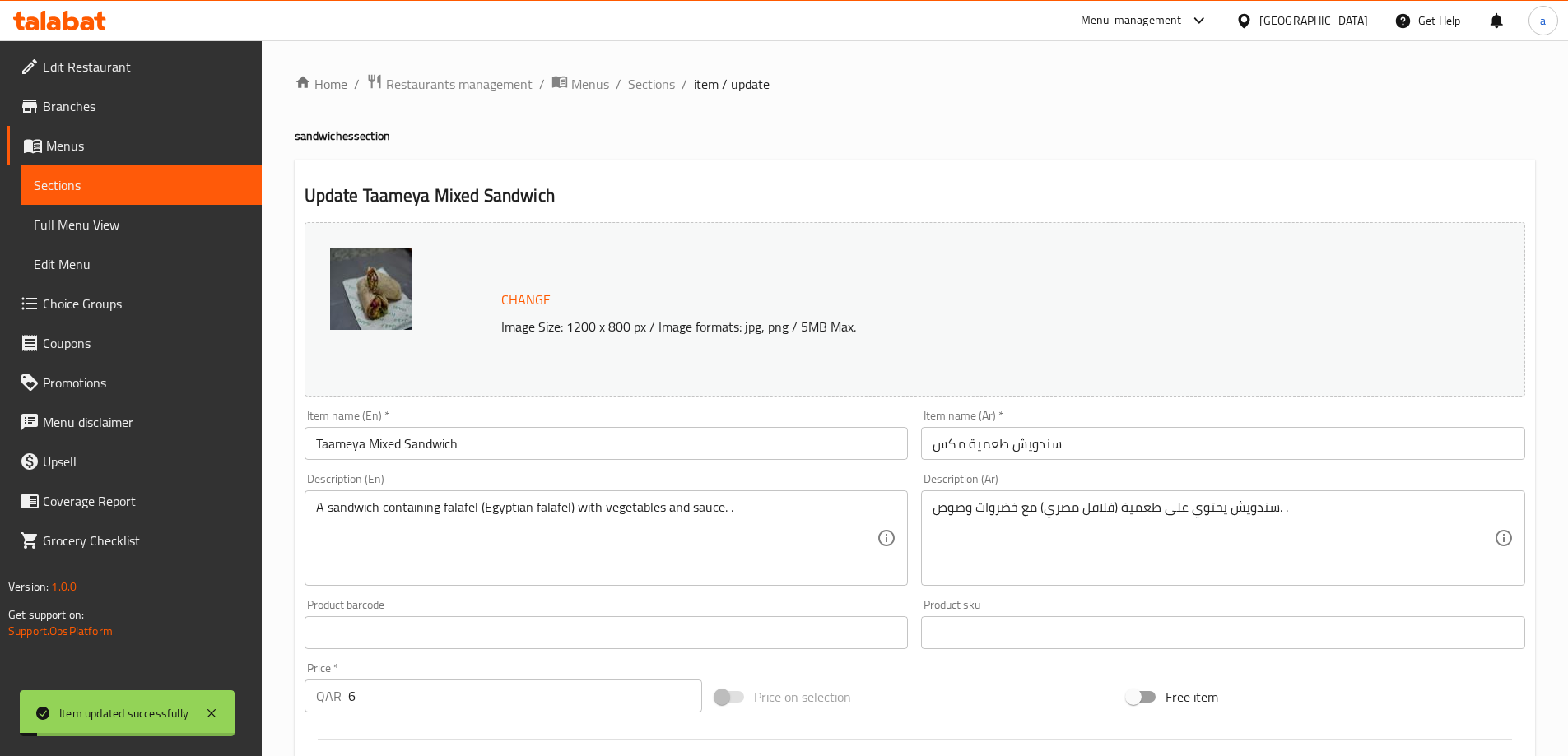
click at [644, 85] on span "Sections" at bounding box center [651, 83] width 47 height 19
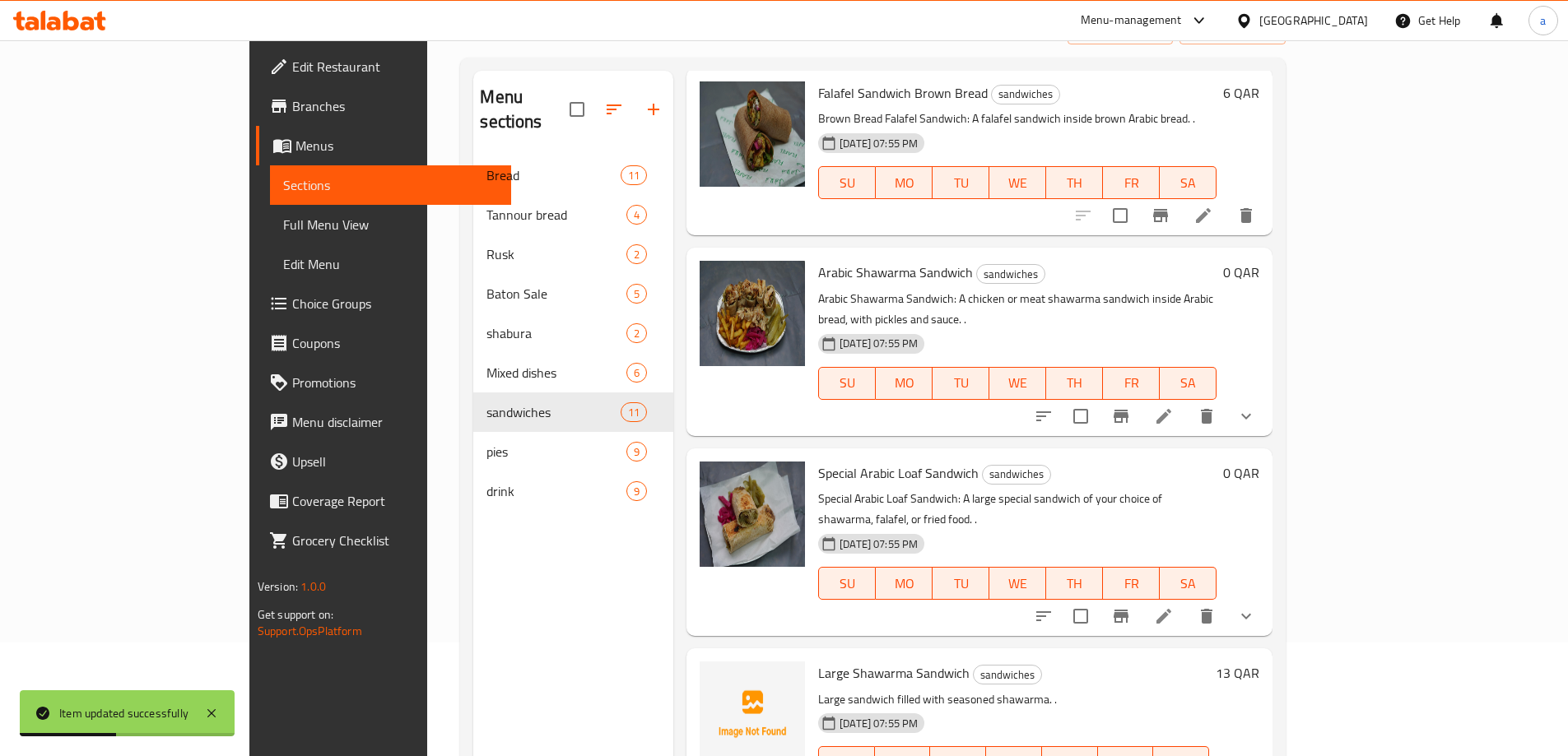
scroll to position [230, 0]
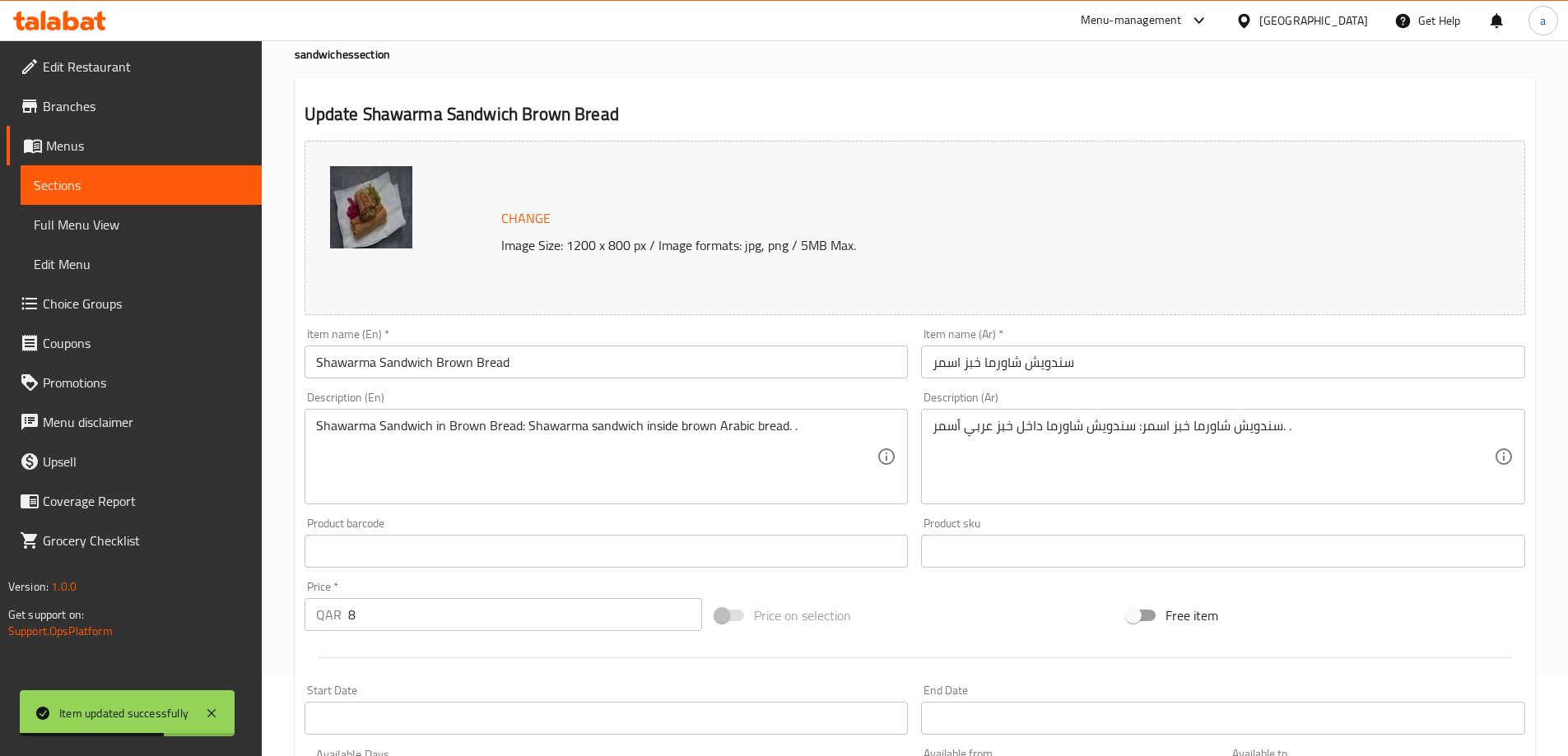
scroll to position [247, 0]
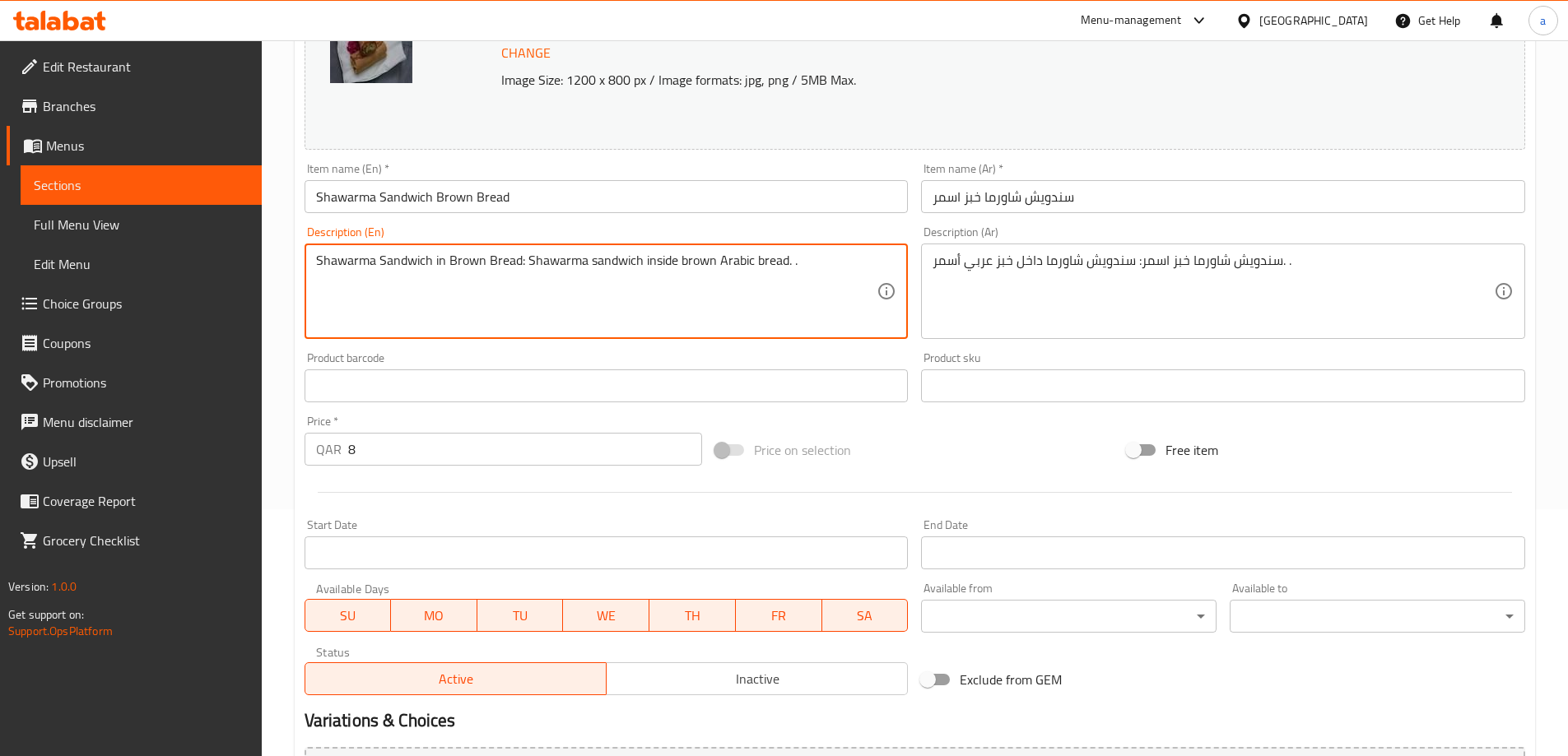
drag, startPoint x: 526, startPoint y: 254, endPoint x: 317, endPoint y: 270, distance: 209.6
type textarea "Shawarma sandwich inside brown Arabic bread. ."
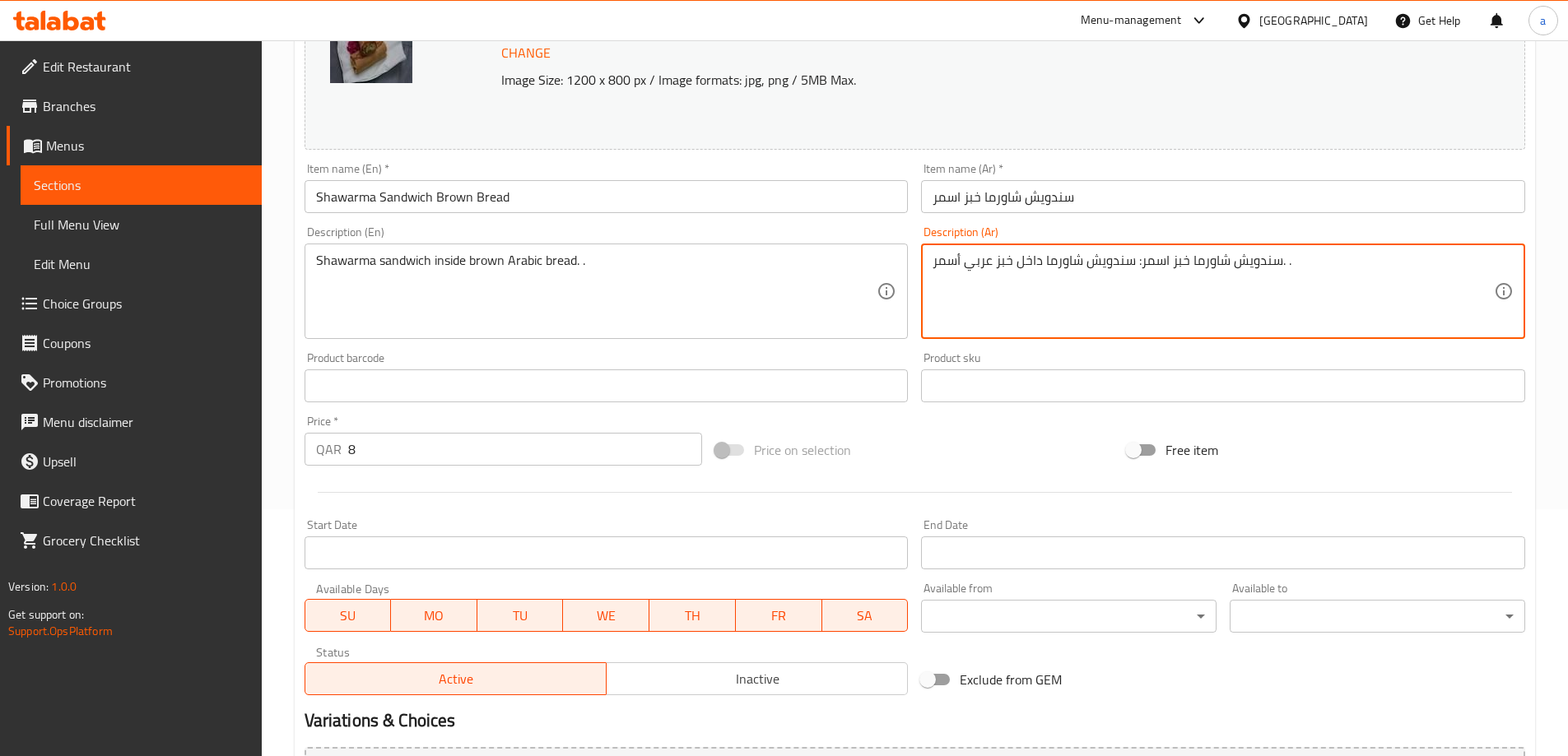
drag, startPoint x: 1136, startPoint y: 260, endPoint x: 1278, endPoint y: 281, distance: 143.5
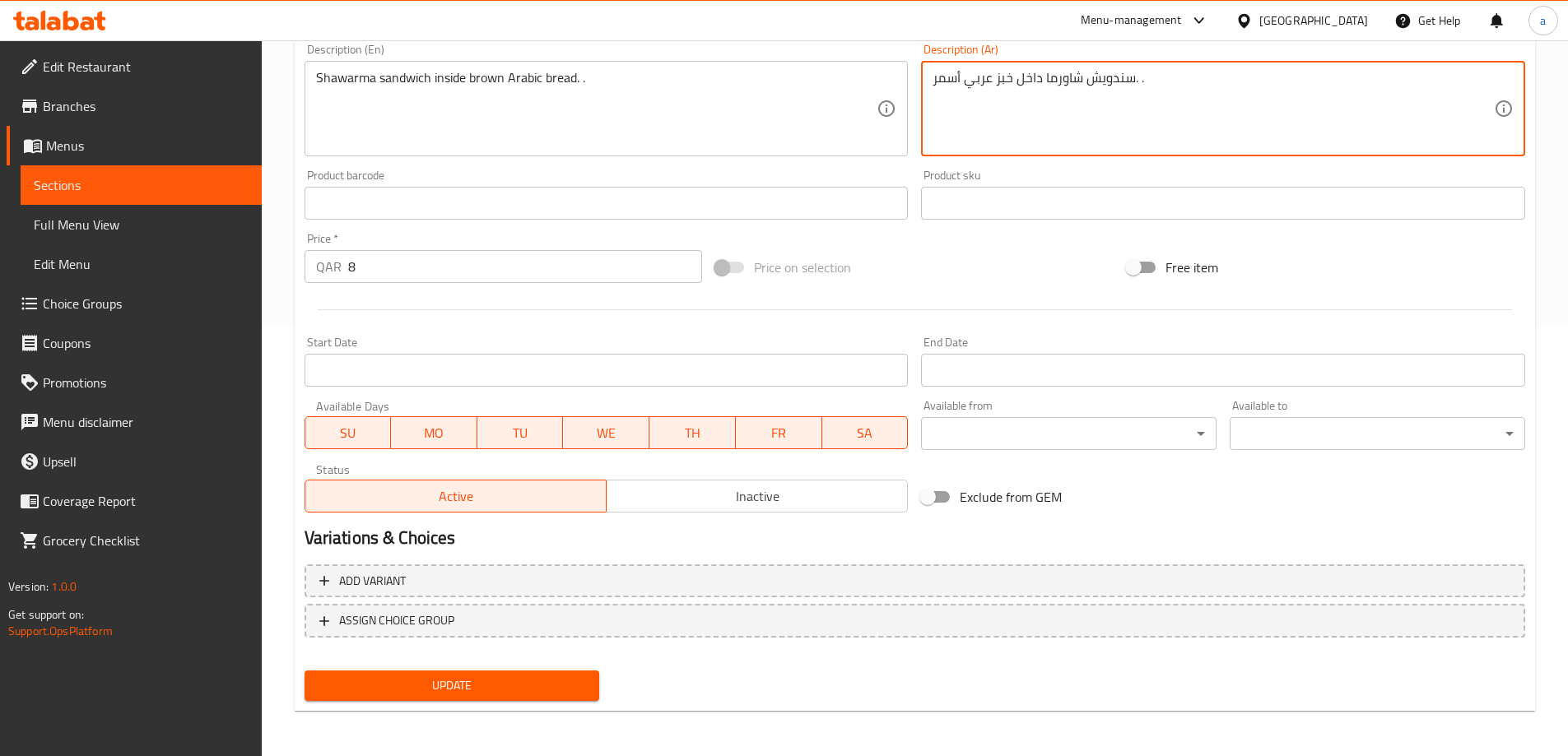
scroll to position [430, 0]
type textarea "سندويش شاورما داخل خبز عربي أسمر. ."
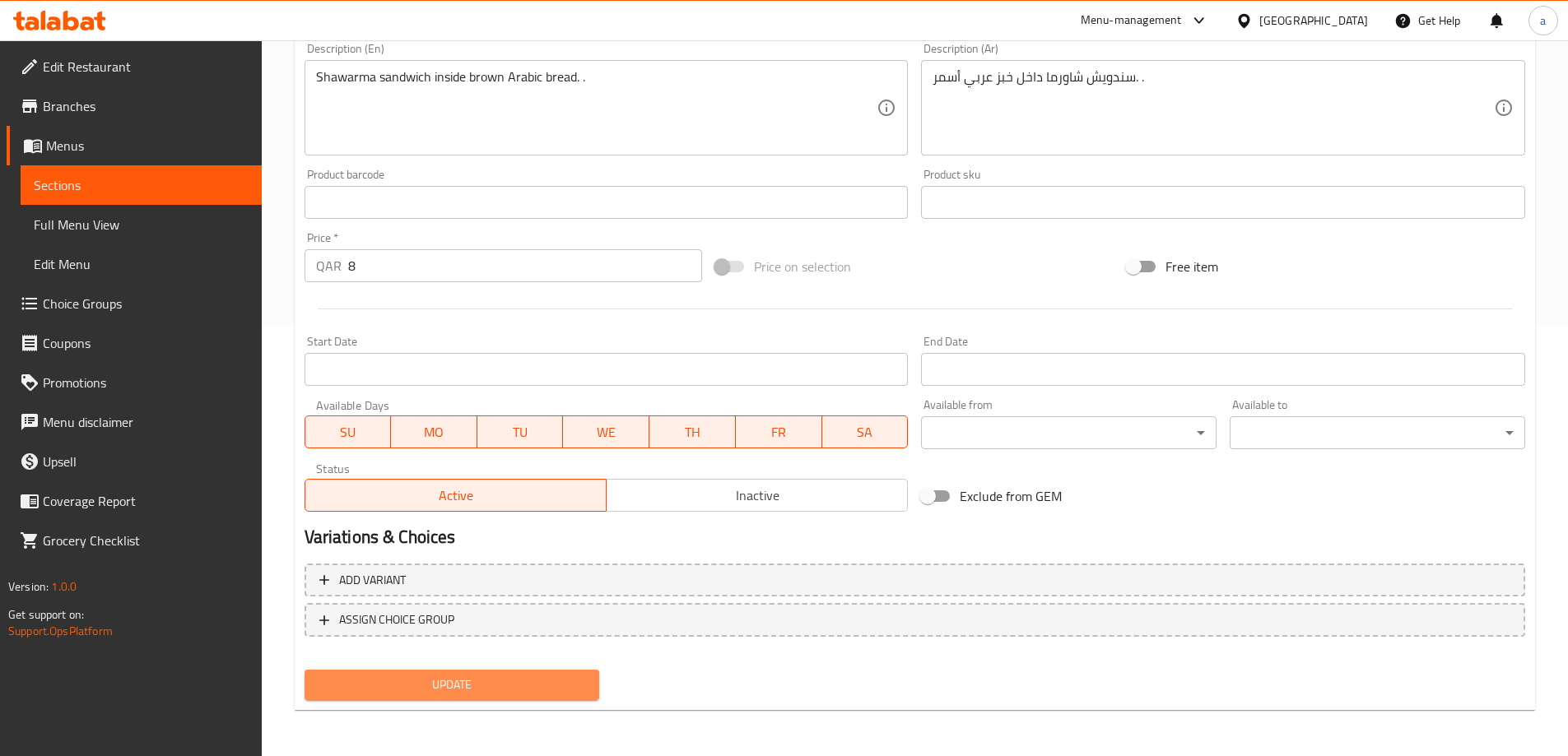
click at [511, 686] on span "Update" at bounding box center [452, 685] width 269 height 20
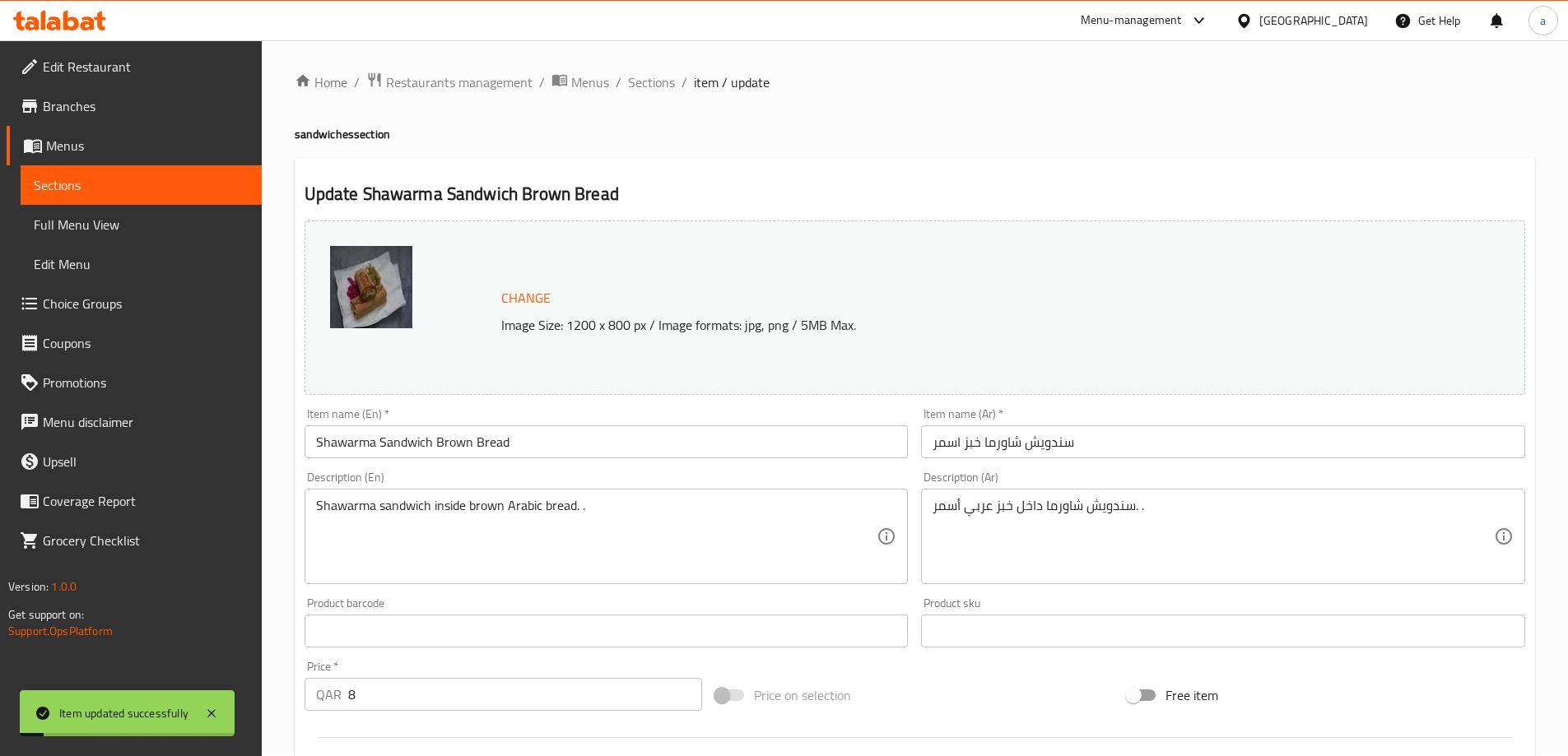
scroll to position [0, 0]
click at [641, 93] on span "Sections" at bounding box center [651, 83] width 47 height 19
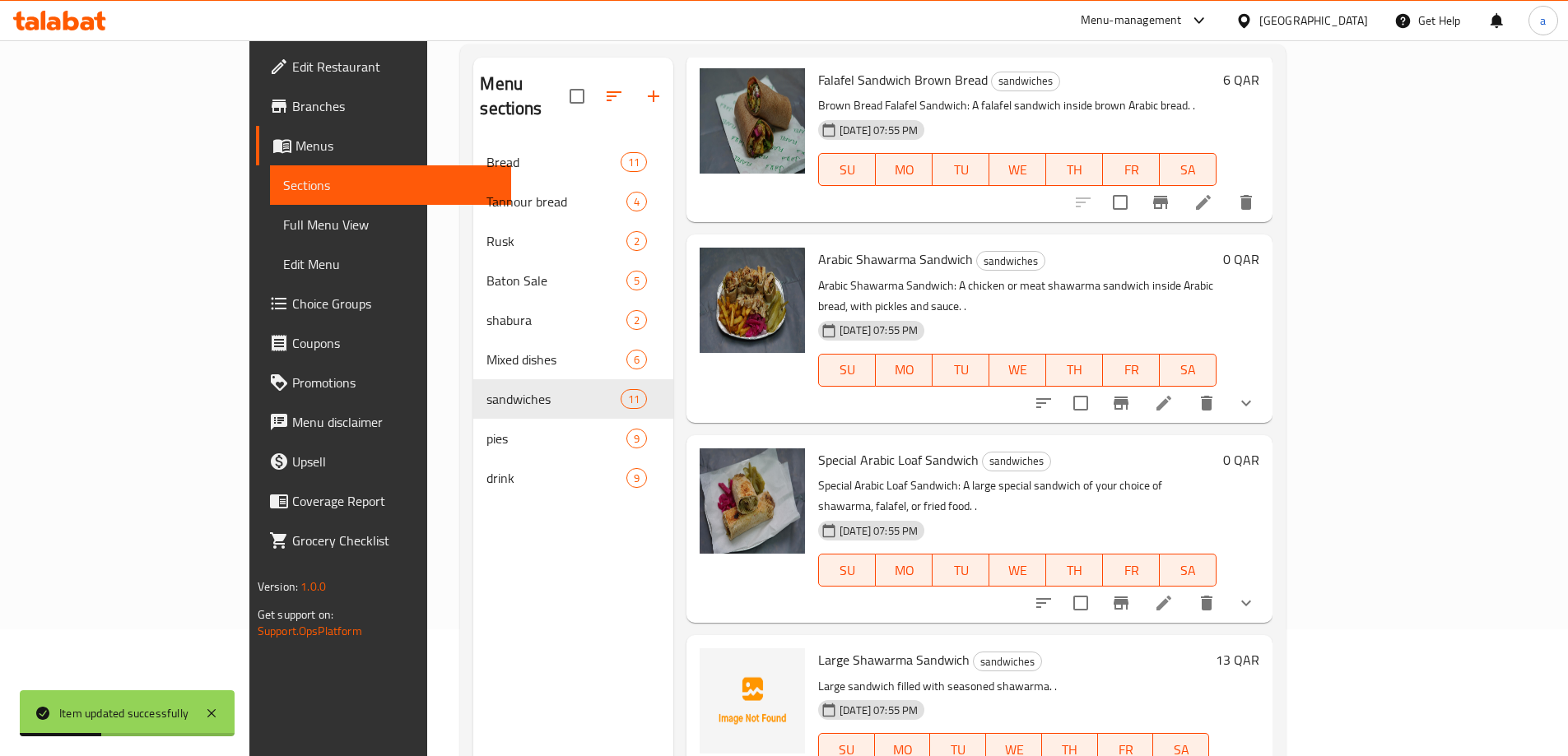
scroll to position [230, 0]
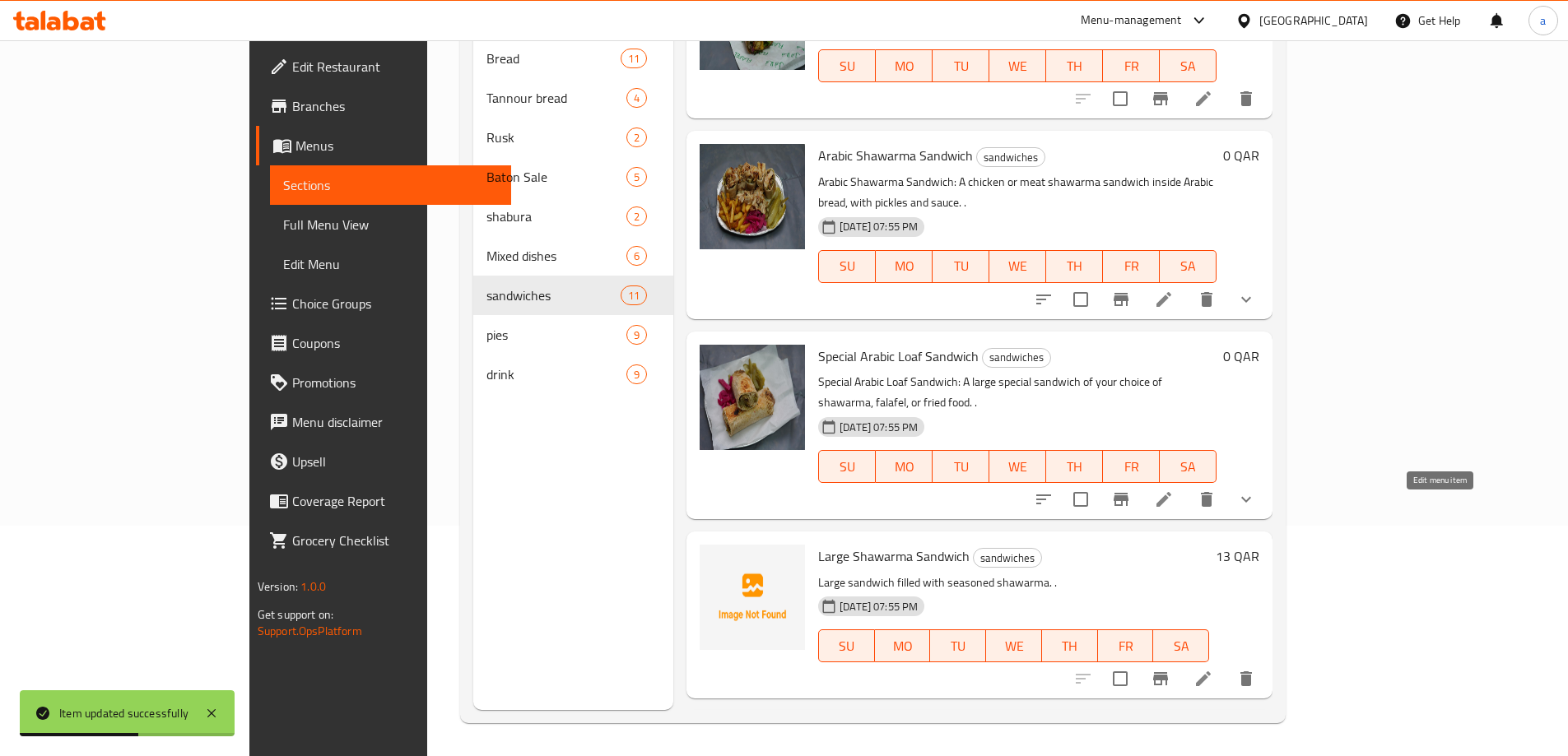
click at [1213, 669] on icon at bounding box center [1202, 678] width 19 height 19
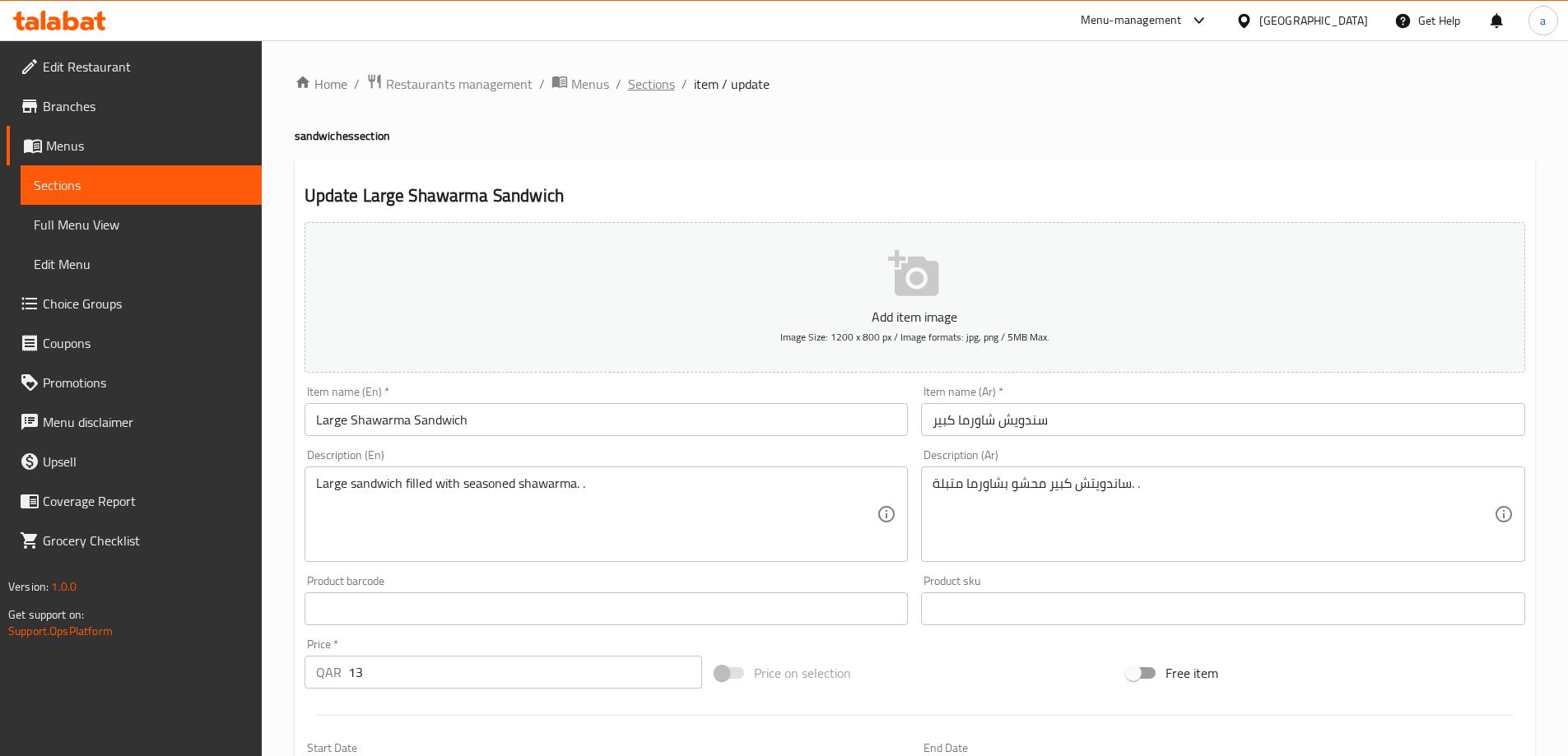
click at [654, 99] on div "Home / Restaurants management / Menus / Sections / item / update sandwiches sec…" at bounding box center [915, 601] width 1240 height 1056
click at [656, 90] on span "Sections" at bounding box center [651, 83] width 47 height 19
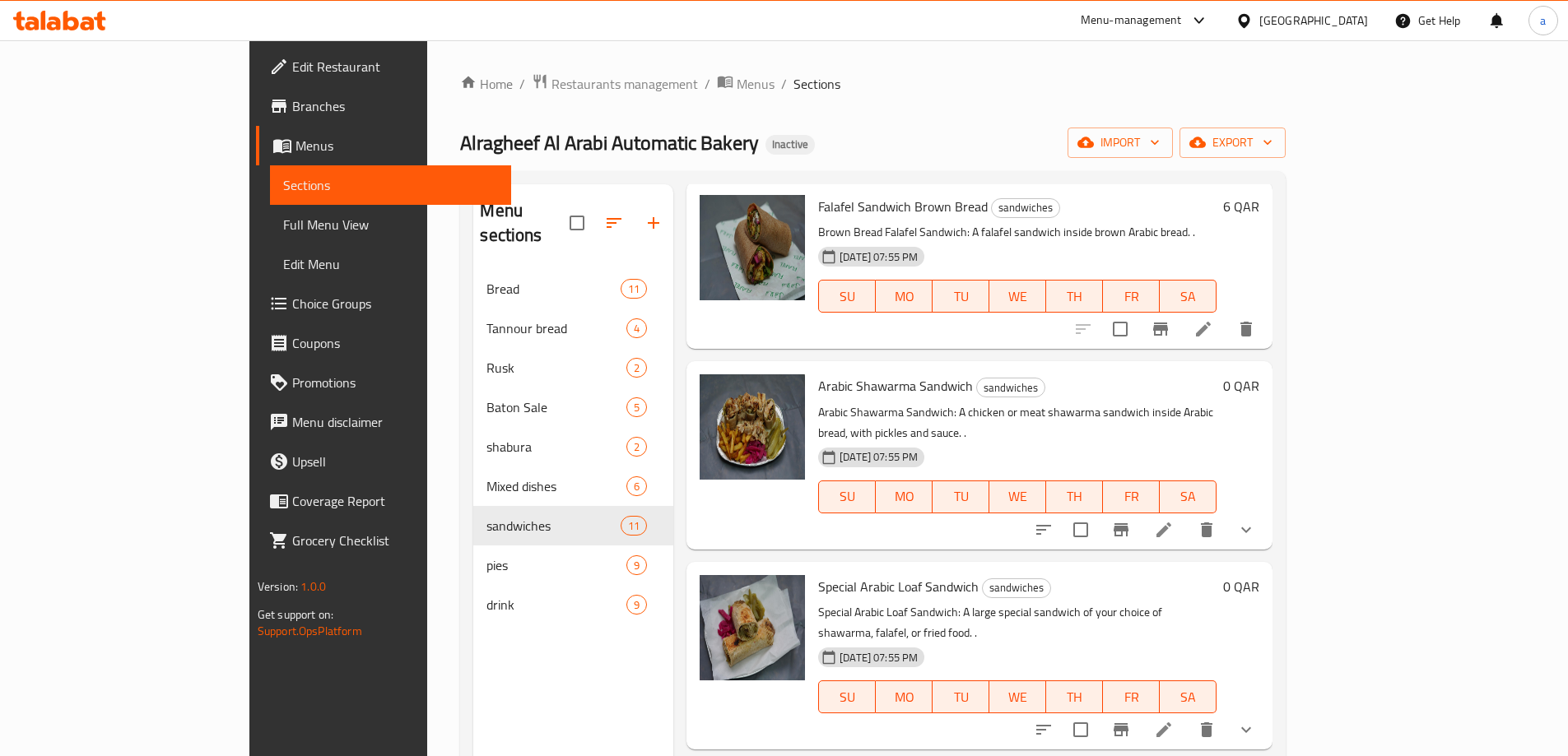
scroll to position [230, 0]
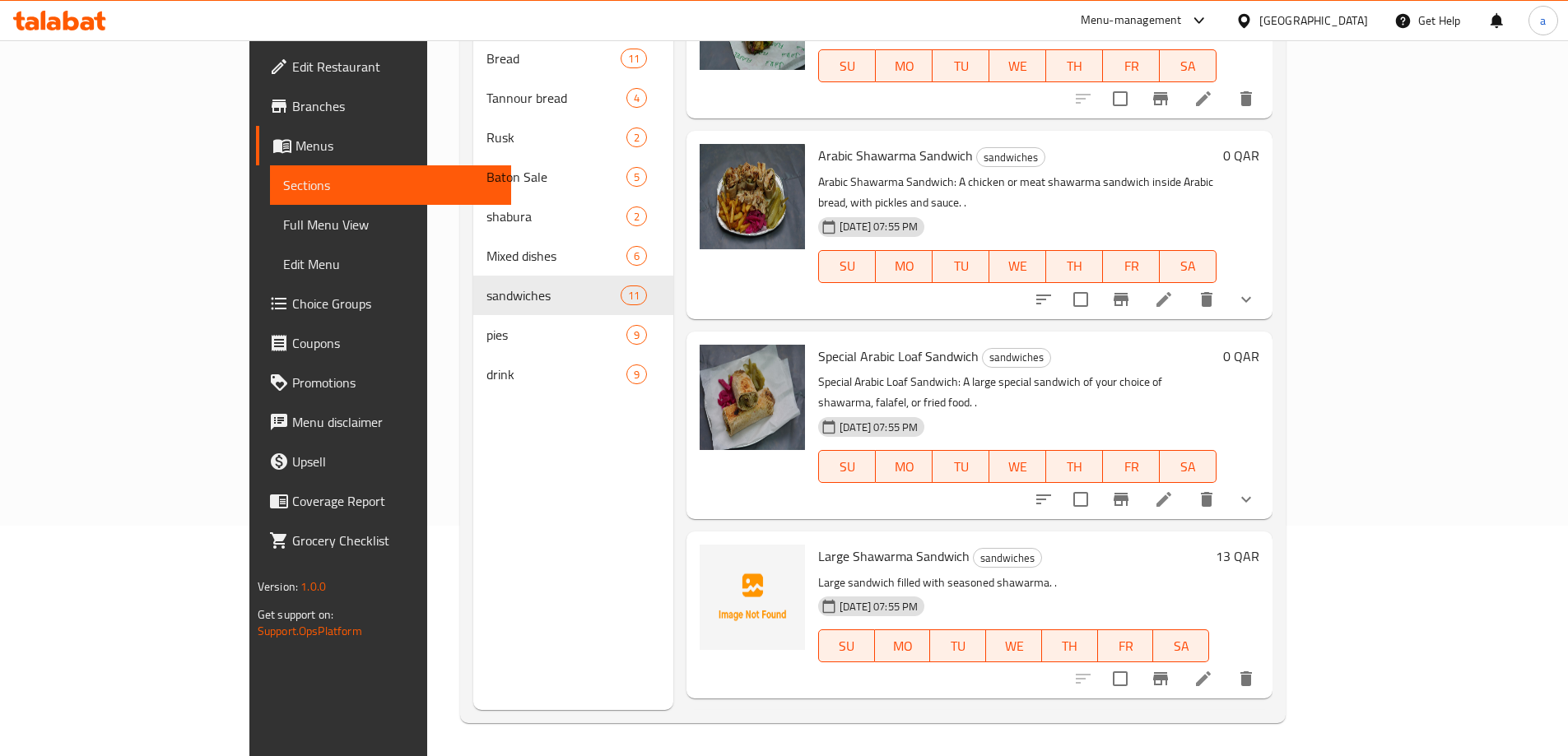
click at [1187, 485] on li at bounding box center [1164, 500] width 46 height 30
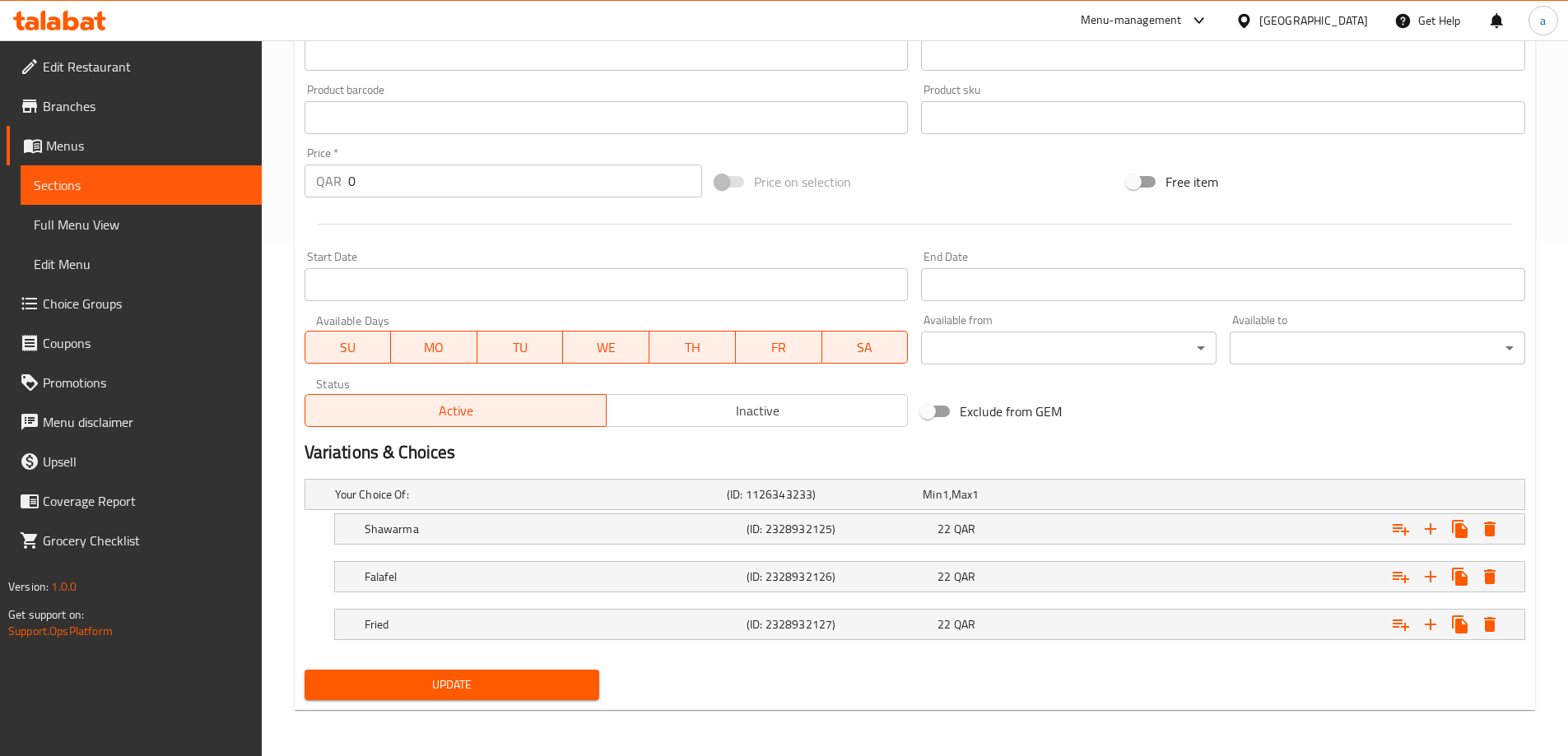
scroll to position [268, 0]
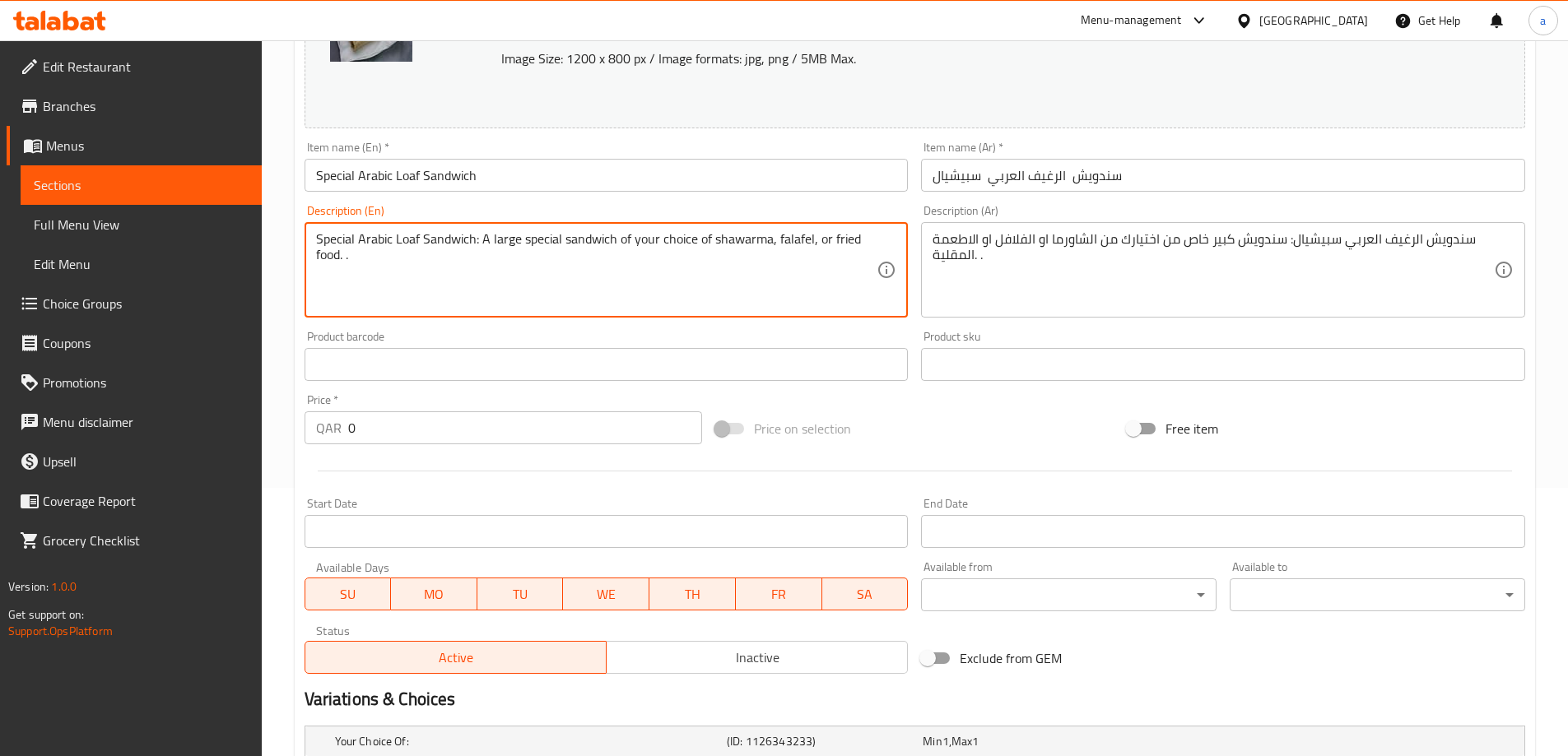
drag, startPoint x: 479, startPoint y: 237, endPoint x: 308, endPoint y: 242, distance: 171.1
type textarea "A large special sandwich of your choice of shawarma, falafel, or fried food. ."
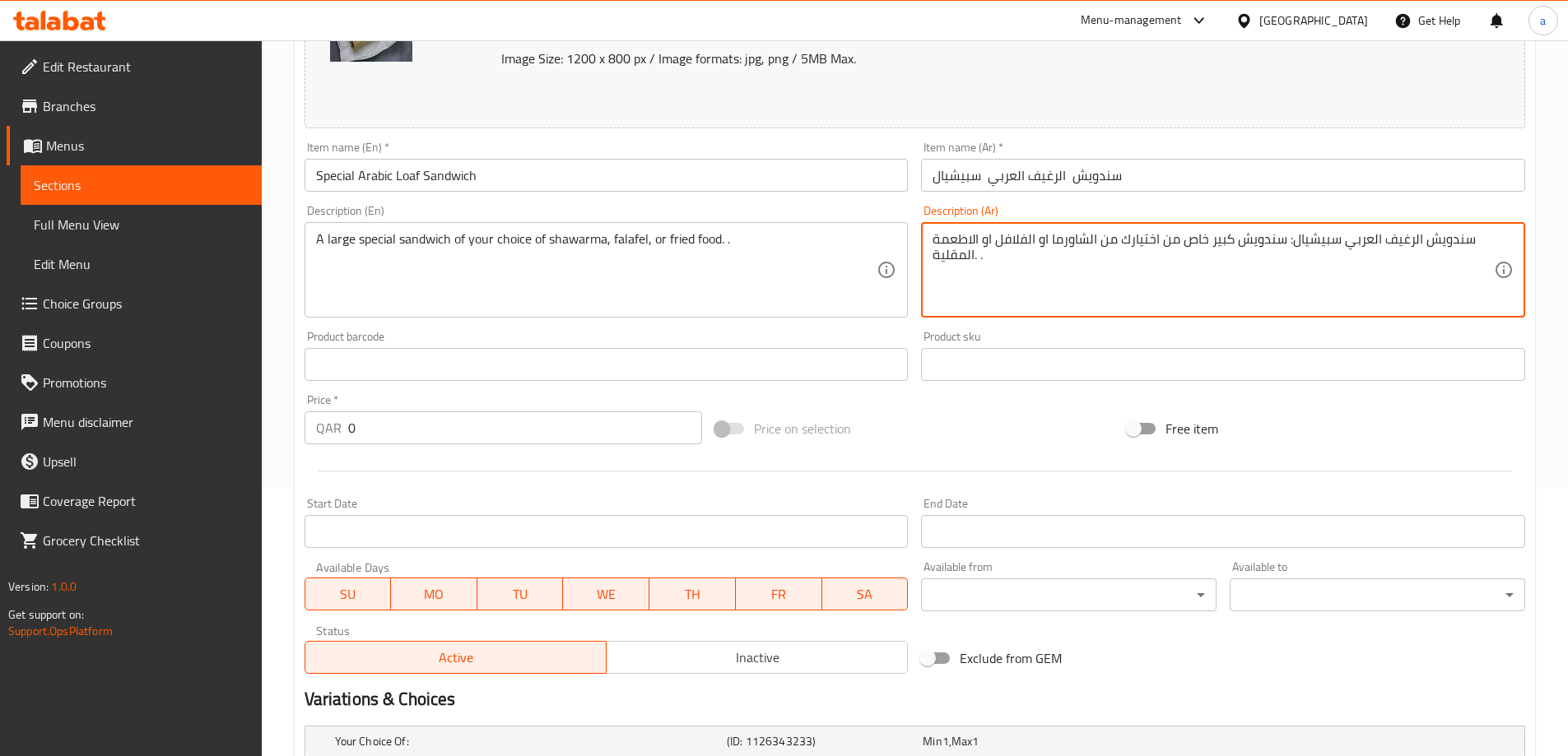
drag, startPoint x: 1287, startPoint y: 240, endPoint x: 1333, endPoint y: 258, distance: 49.4
click at [1306, 258] on textarea "سندويش الرغيف العربي سبيشيال: سندويش كبير خاص من اختيارك من الشاورما او الفلافل…" at bounding box center [1213, 270] width 561 height 78
click at [1293, 252] on textarea "سندويش الرغيف العربي سبيشيال: سندويش كبير خاص من اختيارك من الشاورما او الفلافل…" at bounding box center [1213, 270] width 561 height 78
drag, startPoint x: 1285, startPoint y: 242, endPoint x: 1470, endPoint y: 240, distance: 185.0
click at [1470, 240] on textarea "سندويش الرغيف العربي سبيشيال: سندويش كبير خاص من اختيارك من الشاورما او الفلافل…" at bounding box center [1213, 270] width 561 height 78
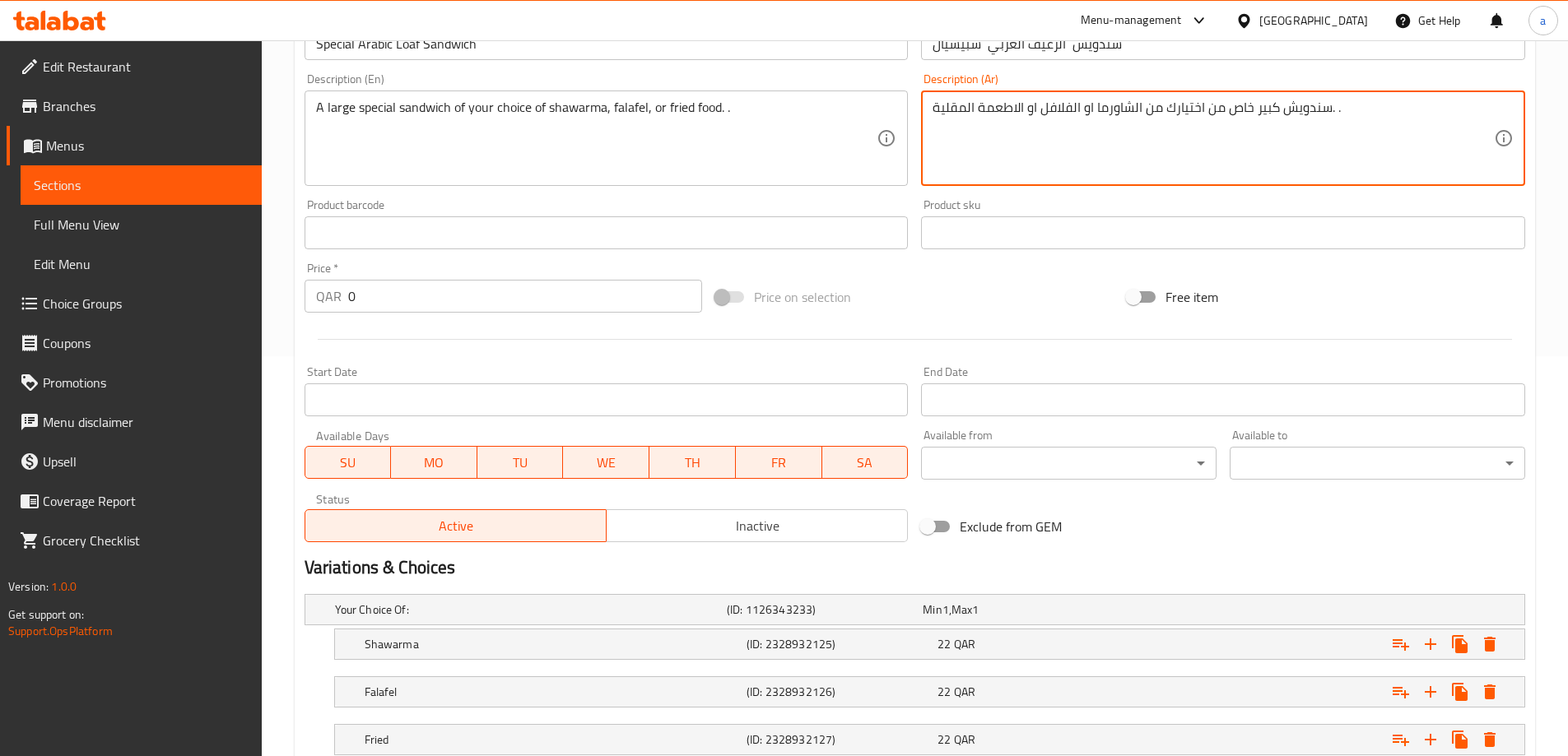
scroll to position [515, 0]
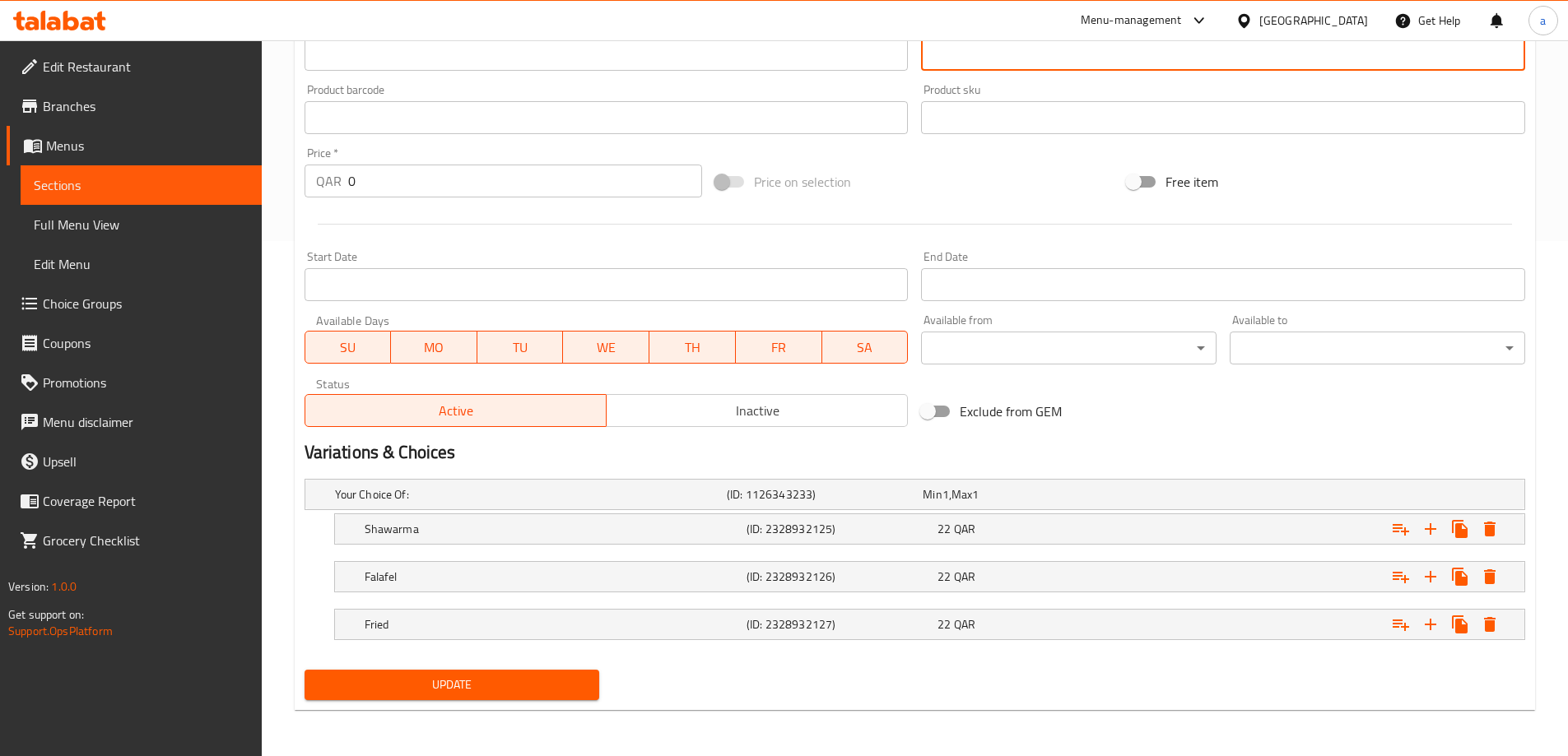
type textarea "سندويش كبير خاص من اختيارك من الشاورما او الفلافل او الاطعمة المقلية. ."
click at [486, 692] on span "Update" at bounding box center [452, 685] width 269 height 20
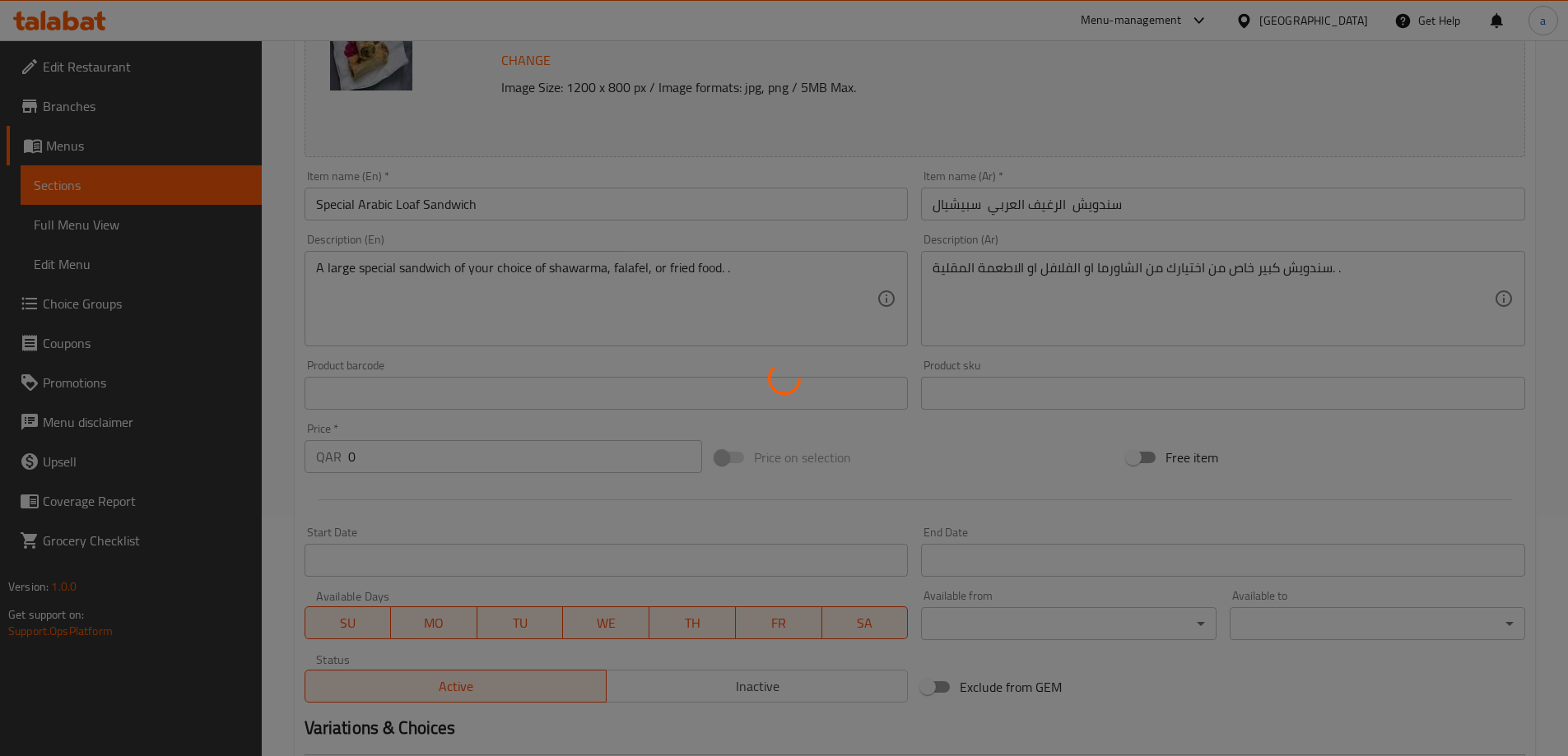
scroll to position [0, 0]
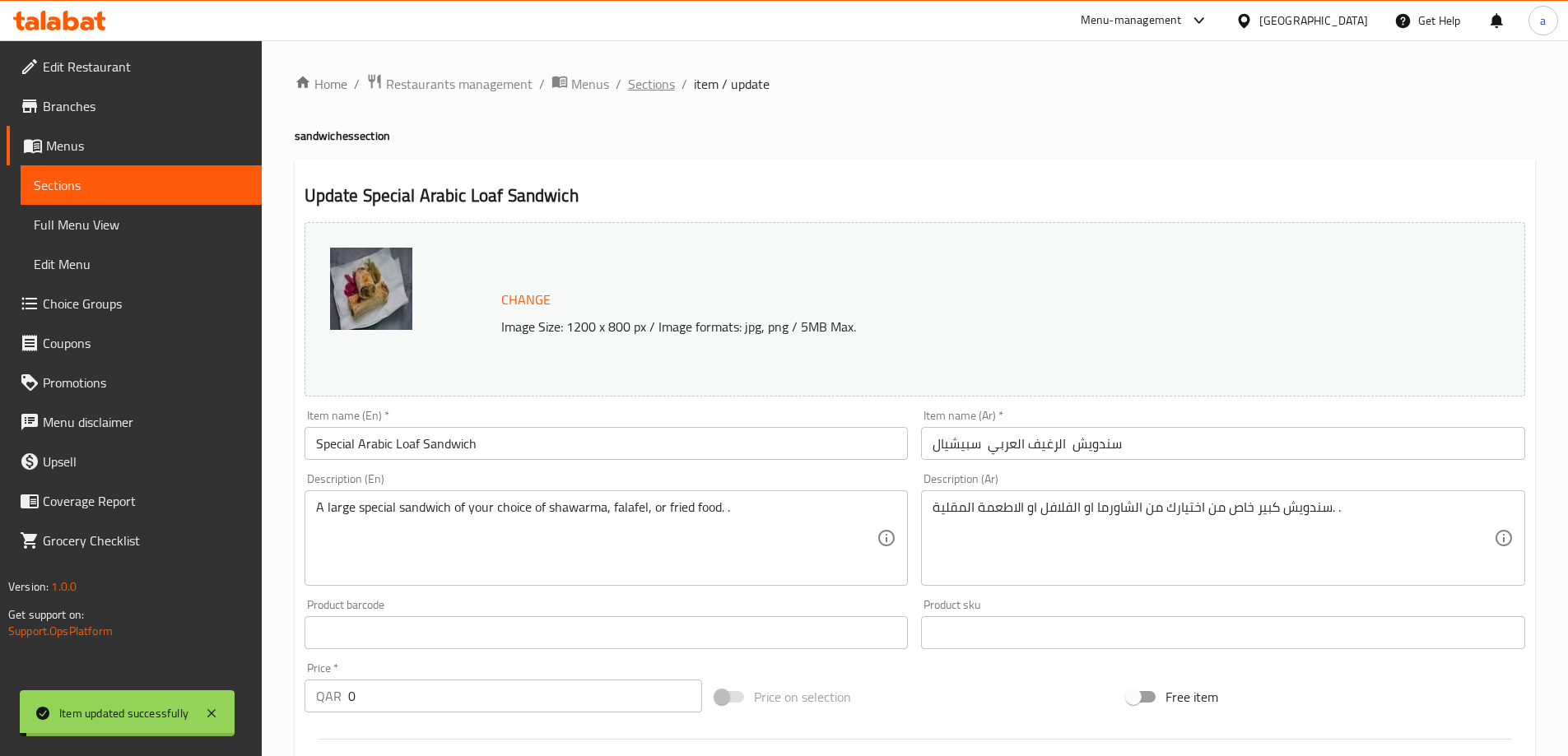
click at [663, 85] on span "Sections" at bounding box center [651, 83] width 47 height 19
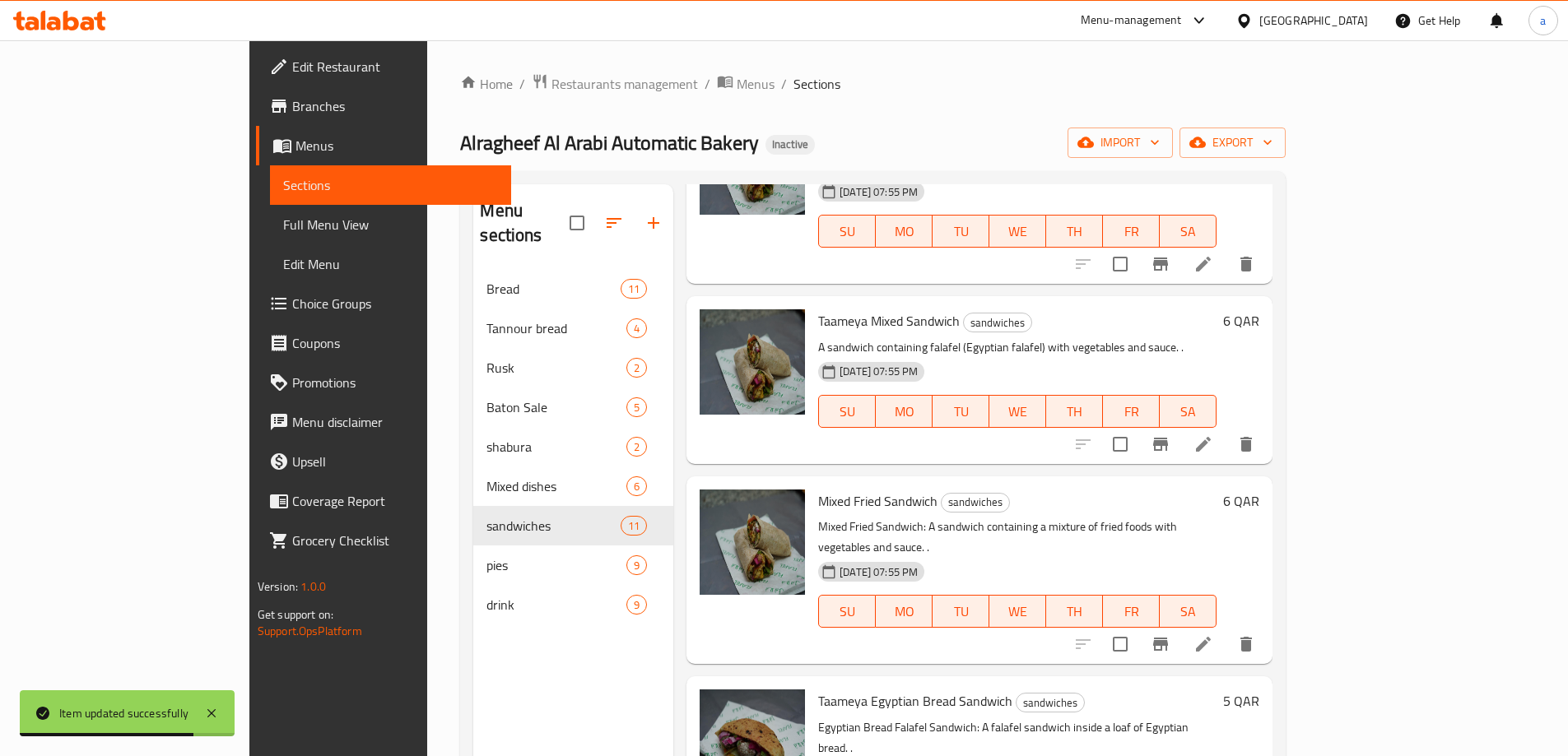
scroll to position [247, 0]
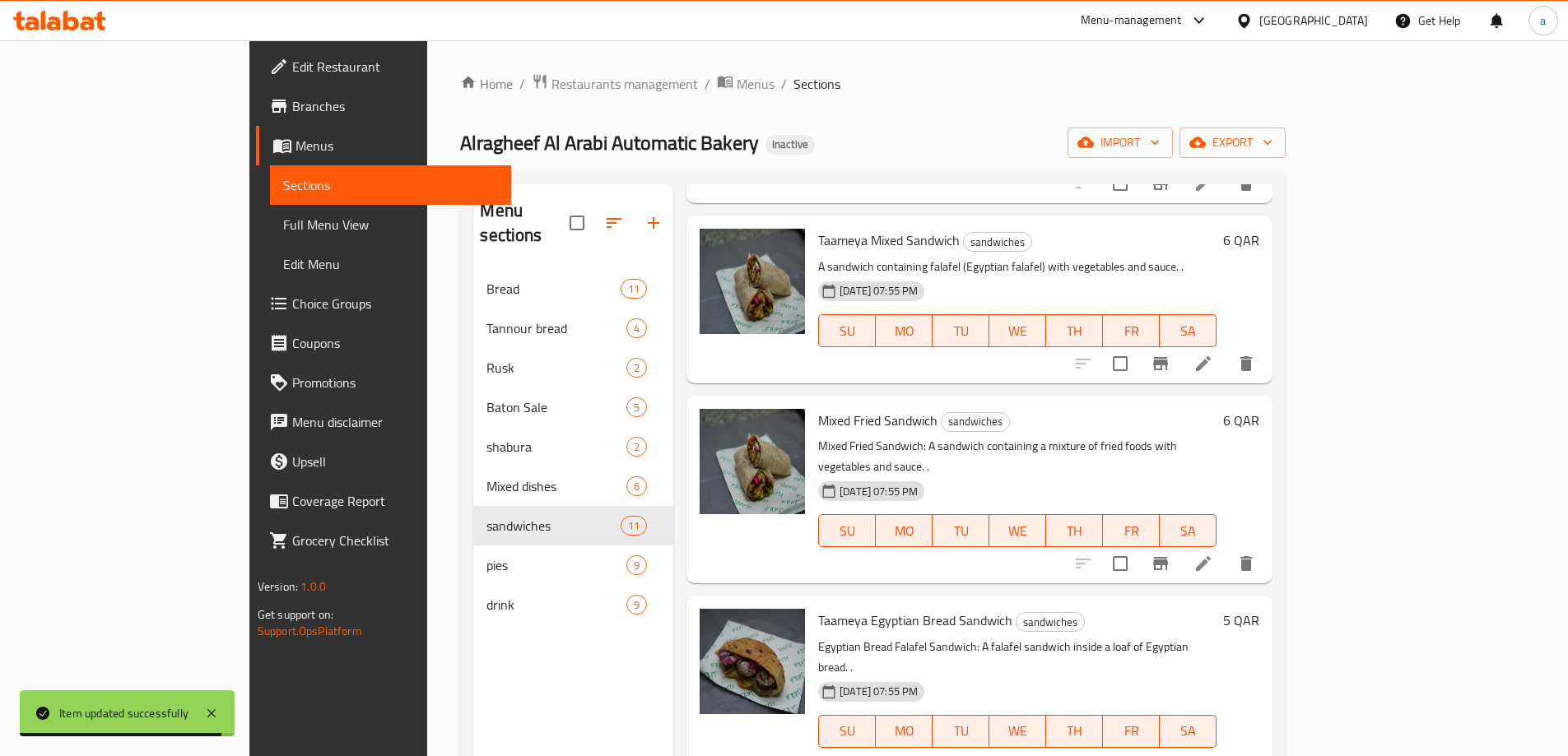
click at [1226, 549] on li at bounding box center [1203, 564] width 46 height 30
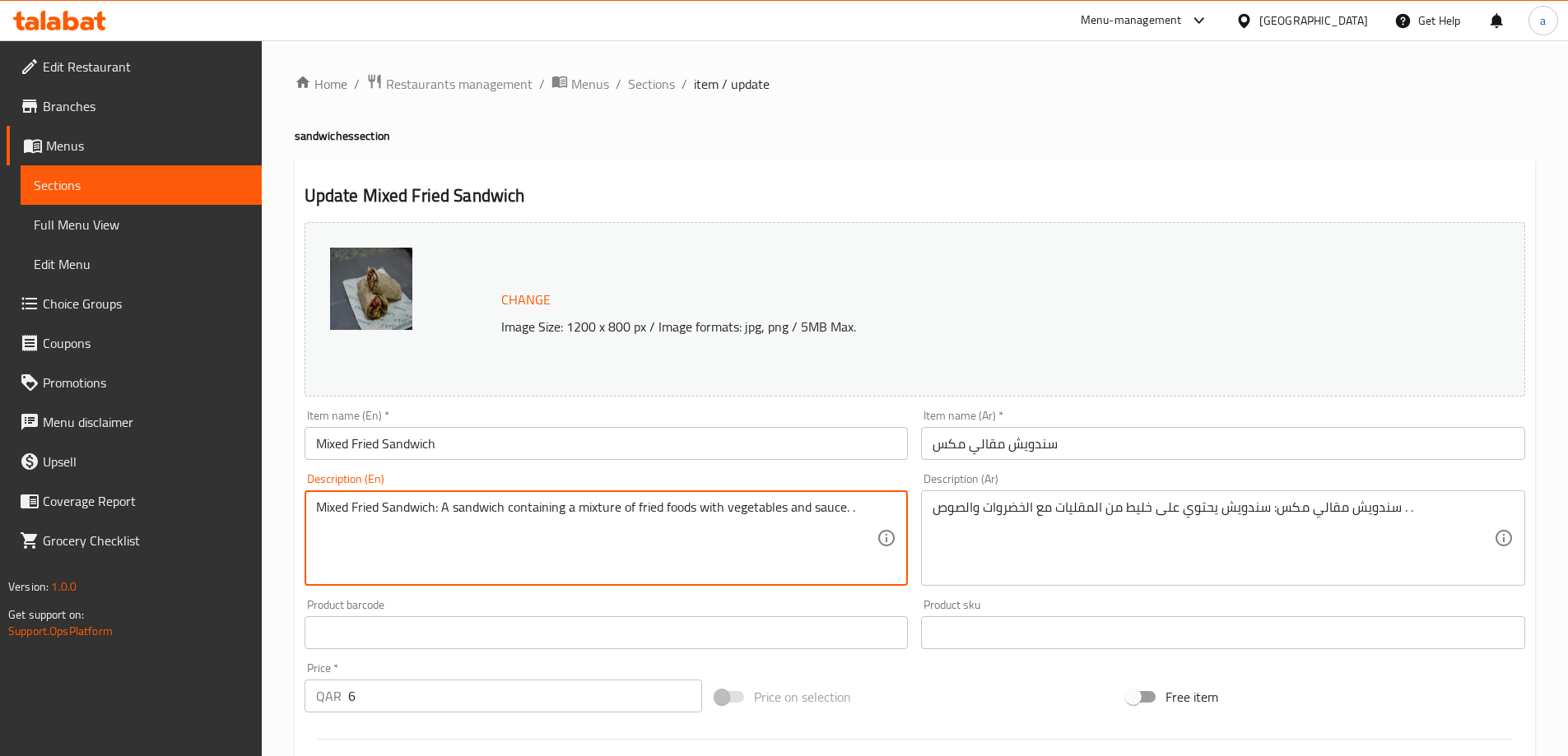
drag, startPoint x: 441, startPoint y: 504, endPoint x: 316, endPoint y: 517, distance: 125.7
type textarea "A sandwich containing a mixture of fried foods with vegetables and sauce. ."
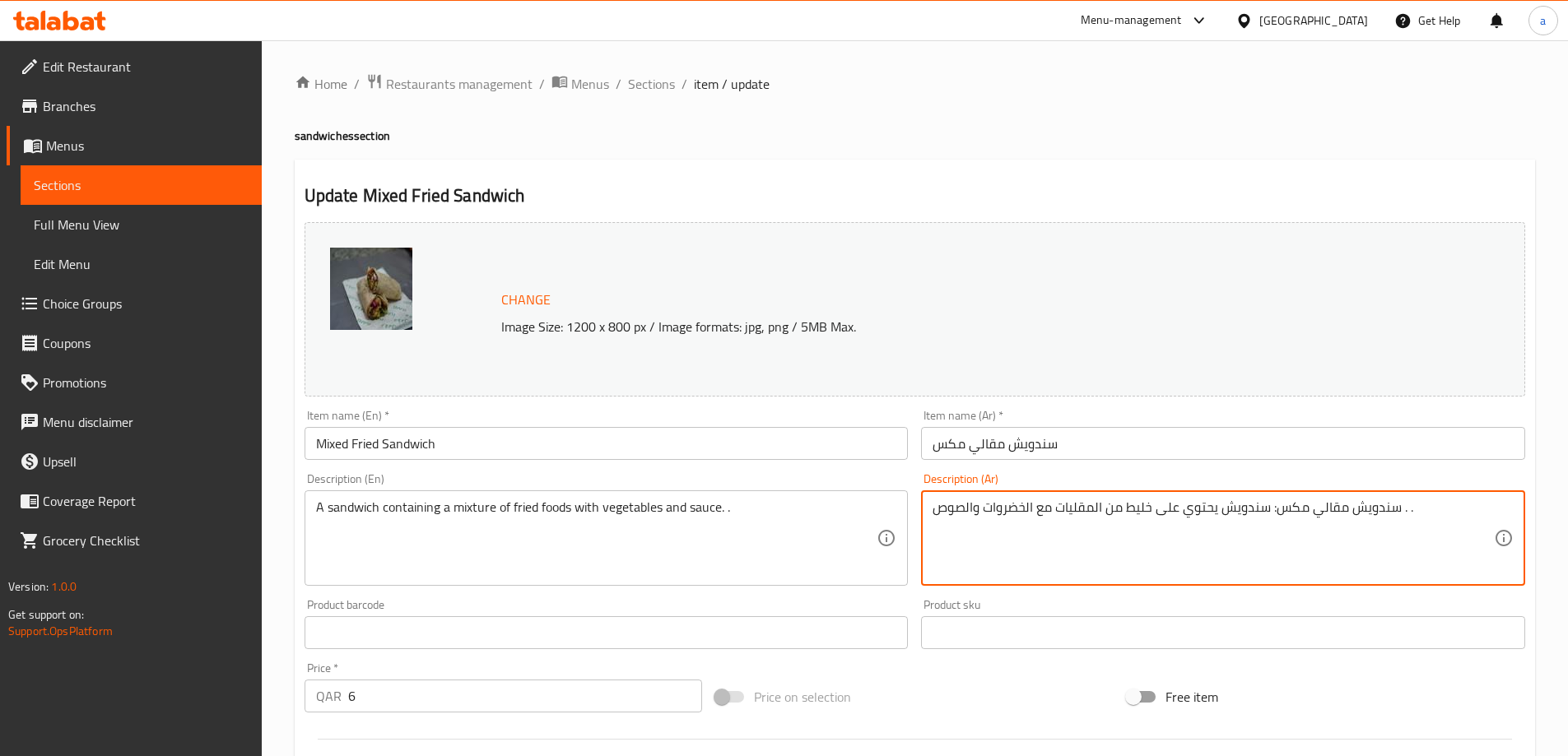
drag, startPoint x: 1276, startPoint y: 506, endPoint x: 1344, endPoint y: 527, distance: 71.2
click at [1264, 517] on textarea "سندويش مقالي مكس: سندويش يحتوي على خليط من المقليات مع الخضروات والصوص . ." at bounding box center [1213, 539] width 561 height 78
drag, startPoint x: 1270, startPoint y: 513, endPoint x: 1397, endPoint y: 519, distance: 127.1
click at [1397, 519] on textarea "سندويش مقالي مكس: سندويش يحتوي على خليط من المقليات مع الخضروات والصوص . ." at bounding box center [1213, 539] width 561 height 78
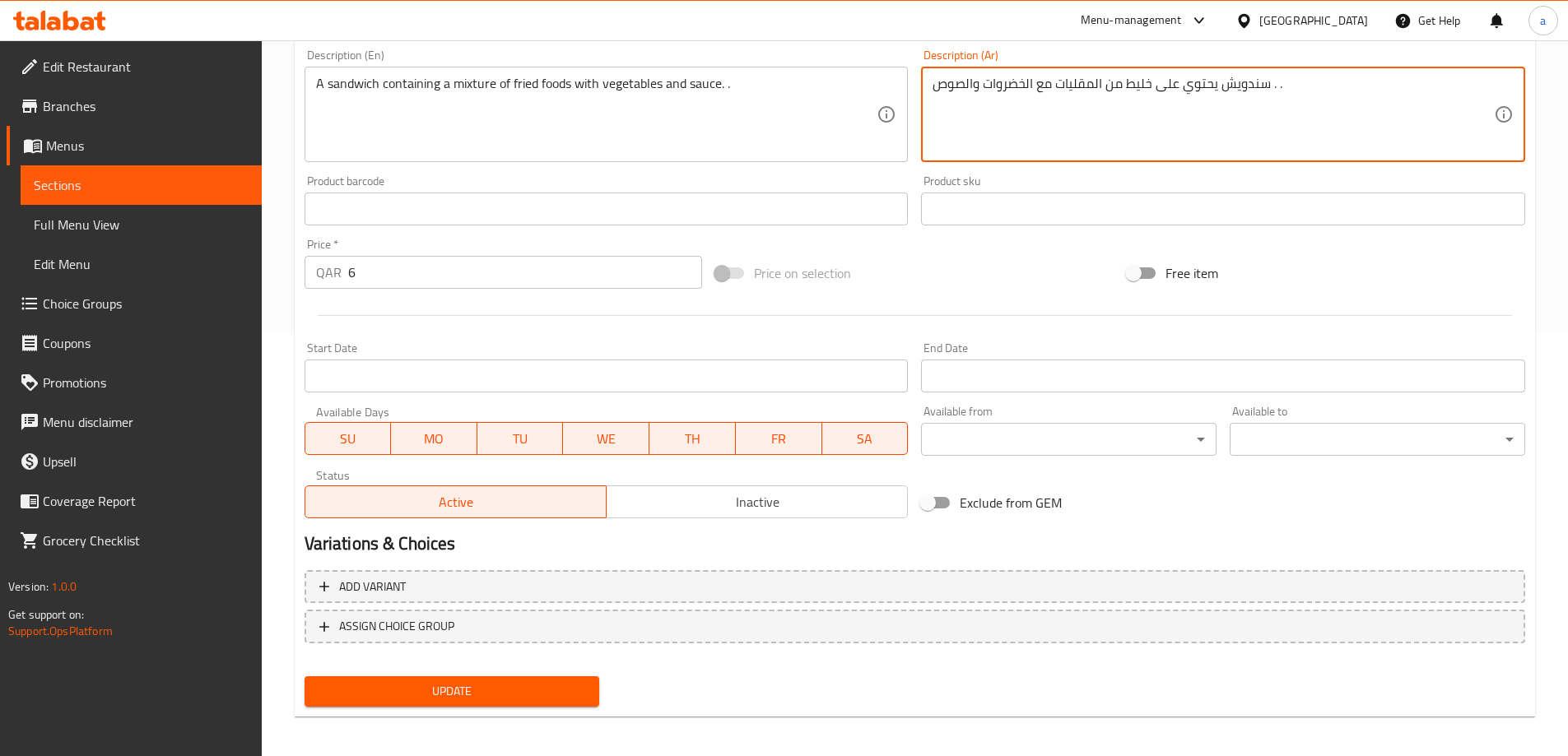
scroll to position [430, 0]
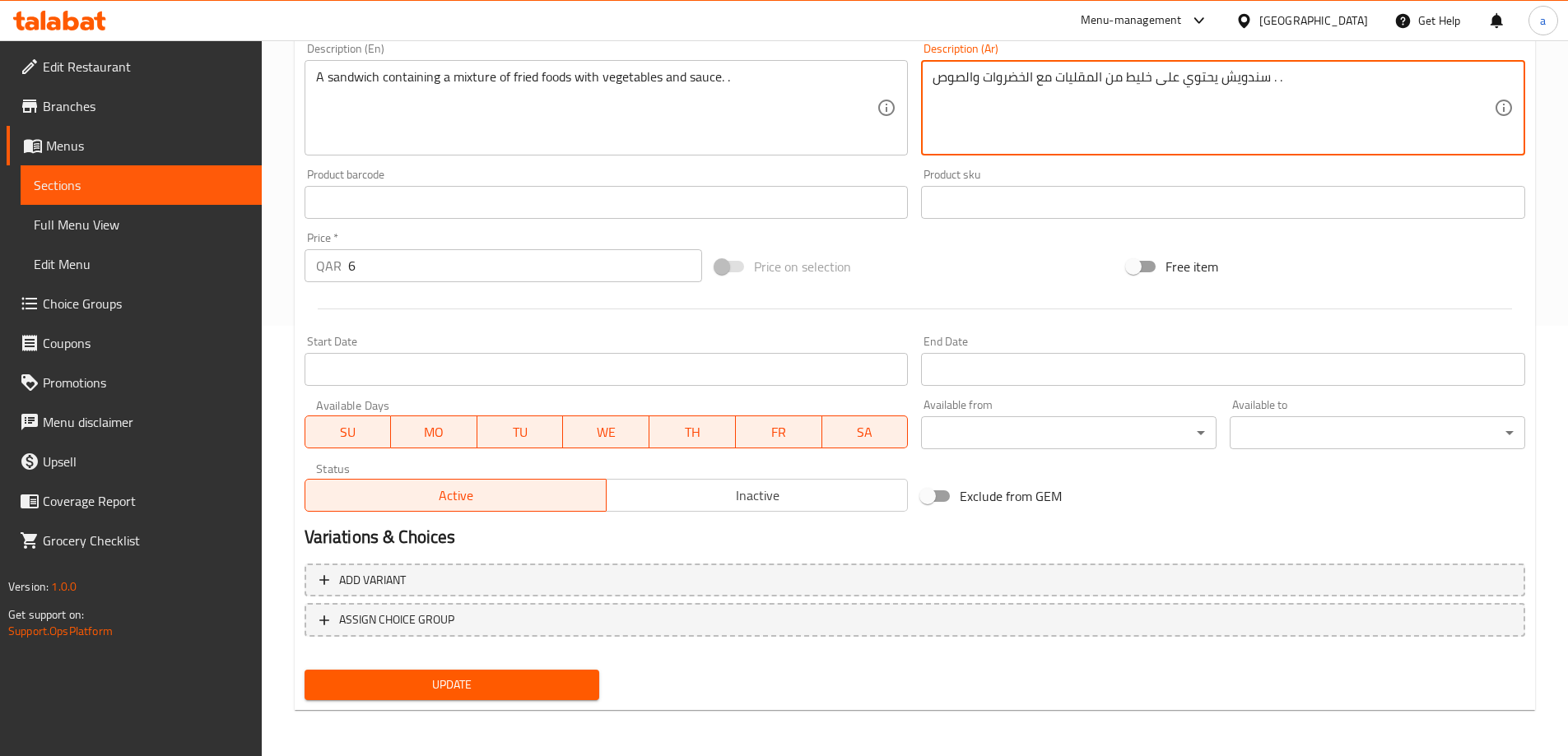
type textarea "سندويش يحتوي على خليط من المقليات مع الخضروات والصوص . ."
click at [564, 696] on button "Update" at bounding box center [452, 685] width 295 height 31
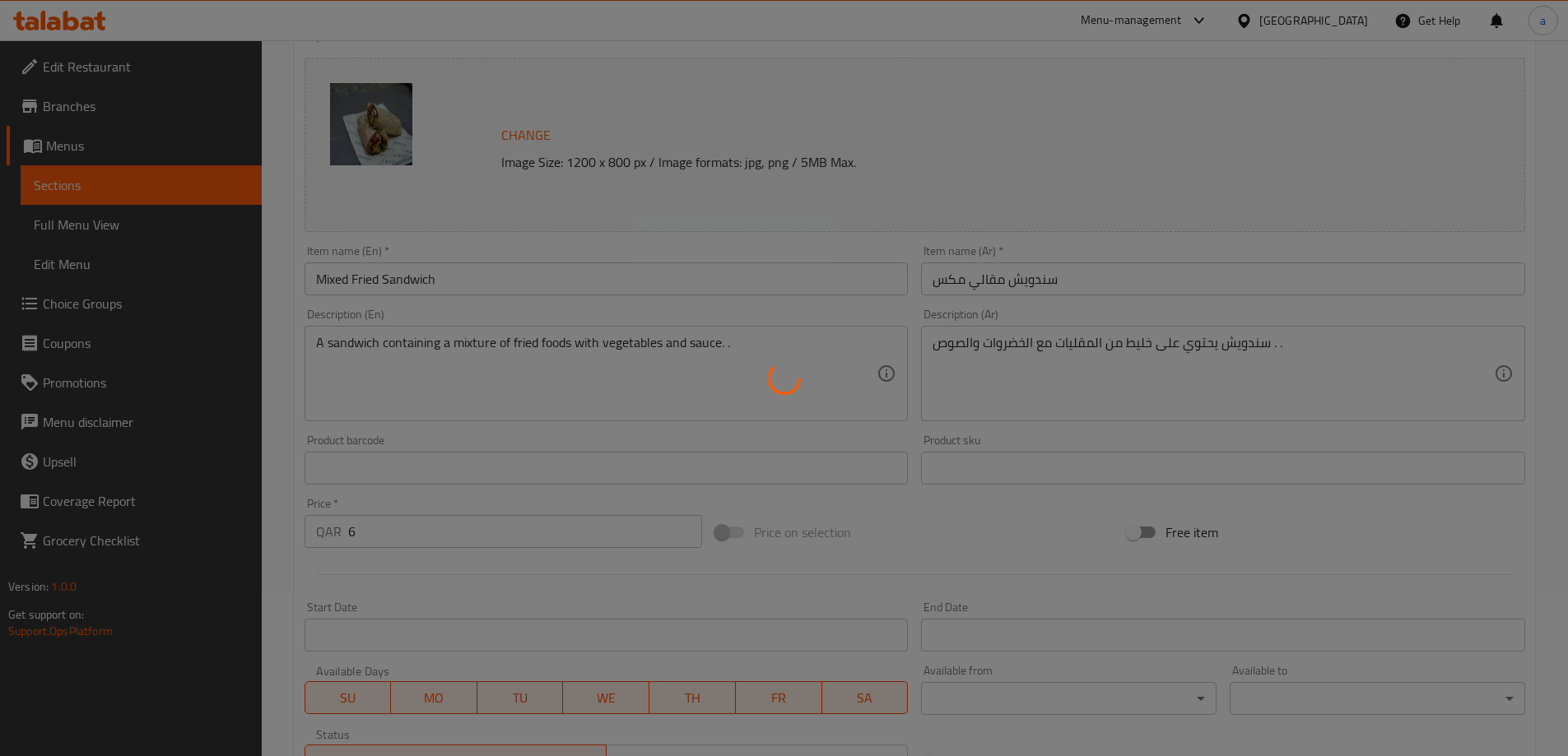
scroll to position [0, 0]
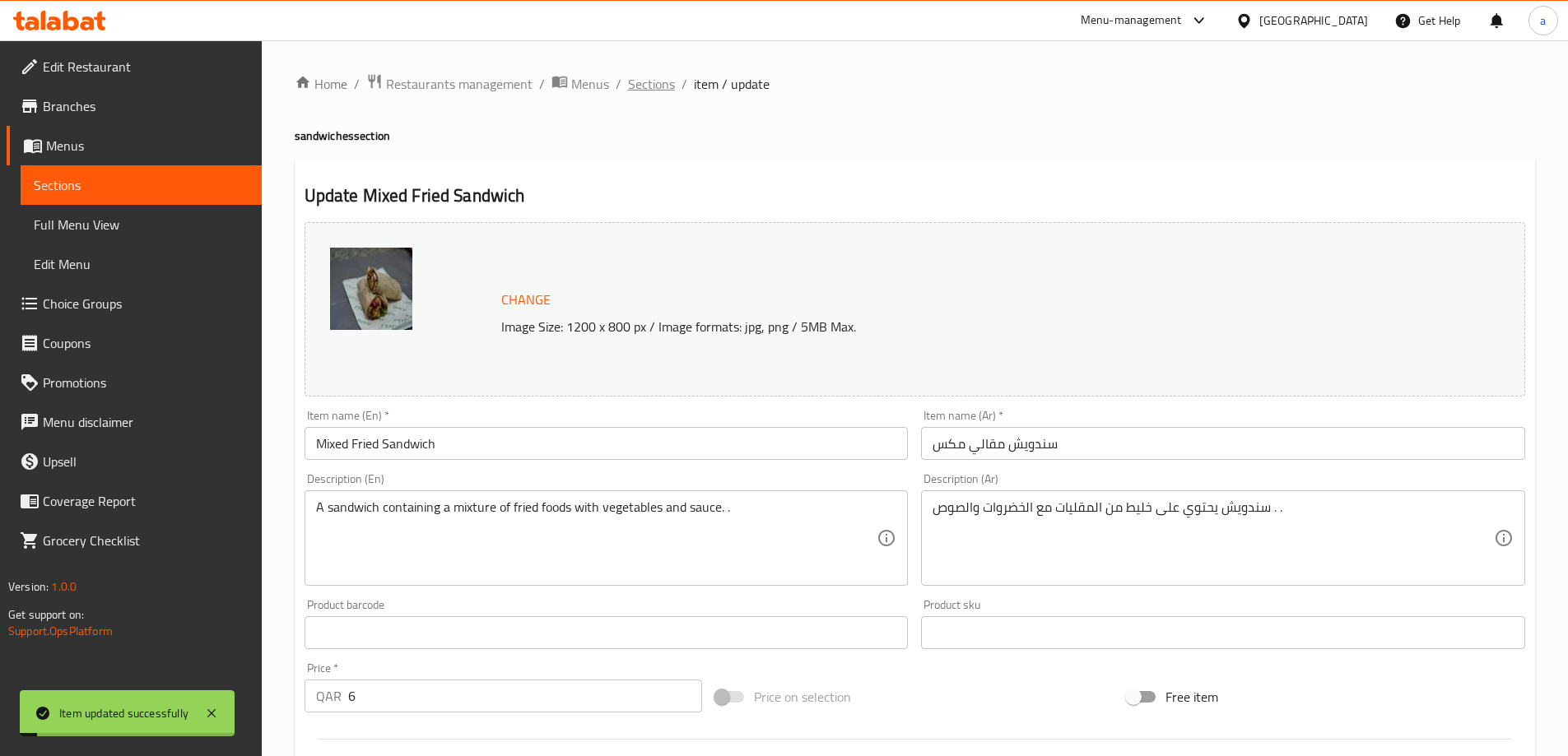
click at [669, 84] on span "Sections" at bounding box center [651, 83] width 47 height 19
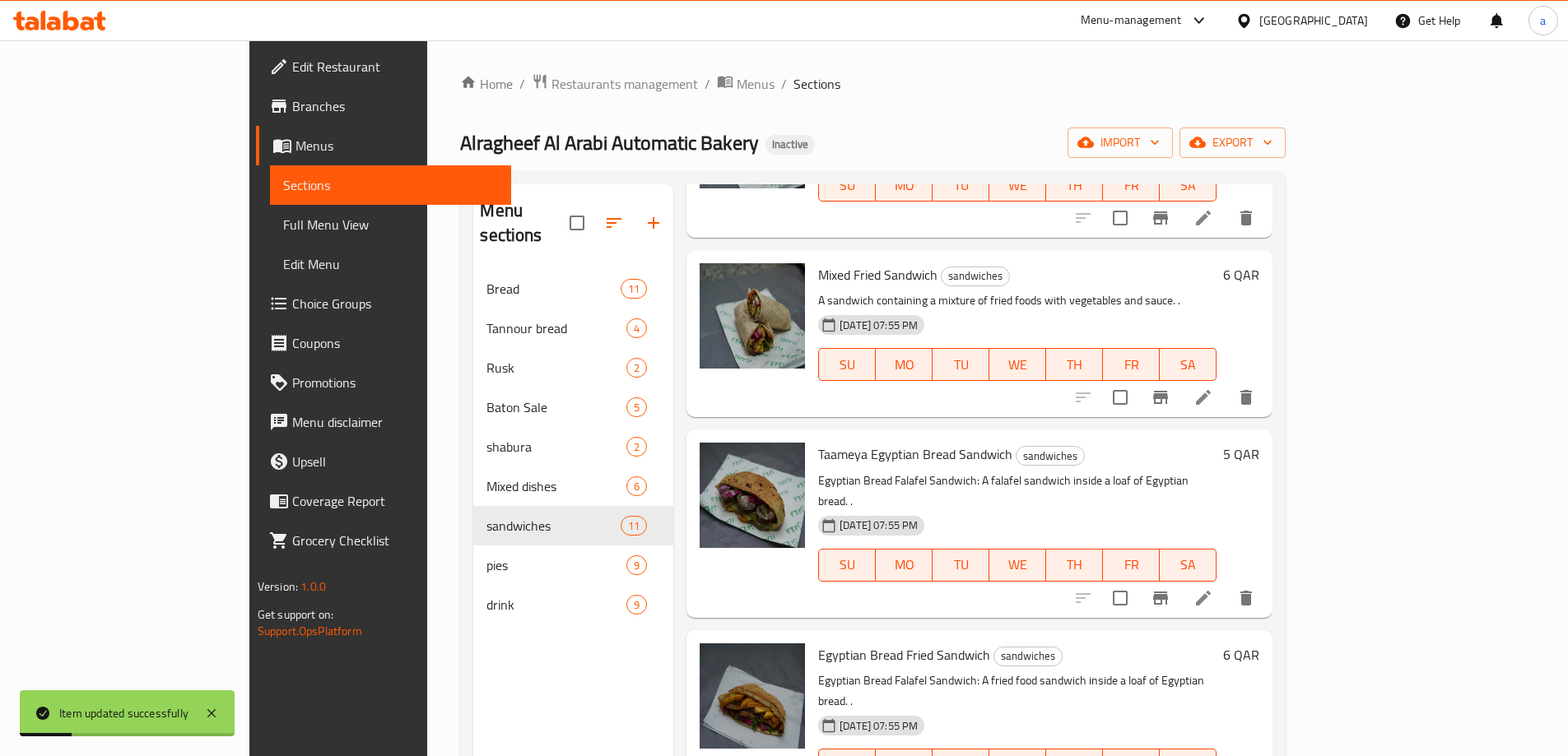
scroll to position [412, 0]
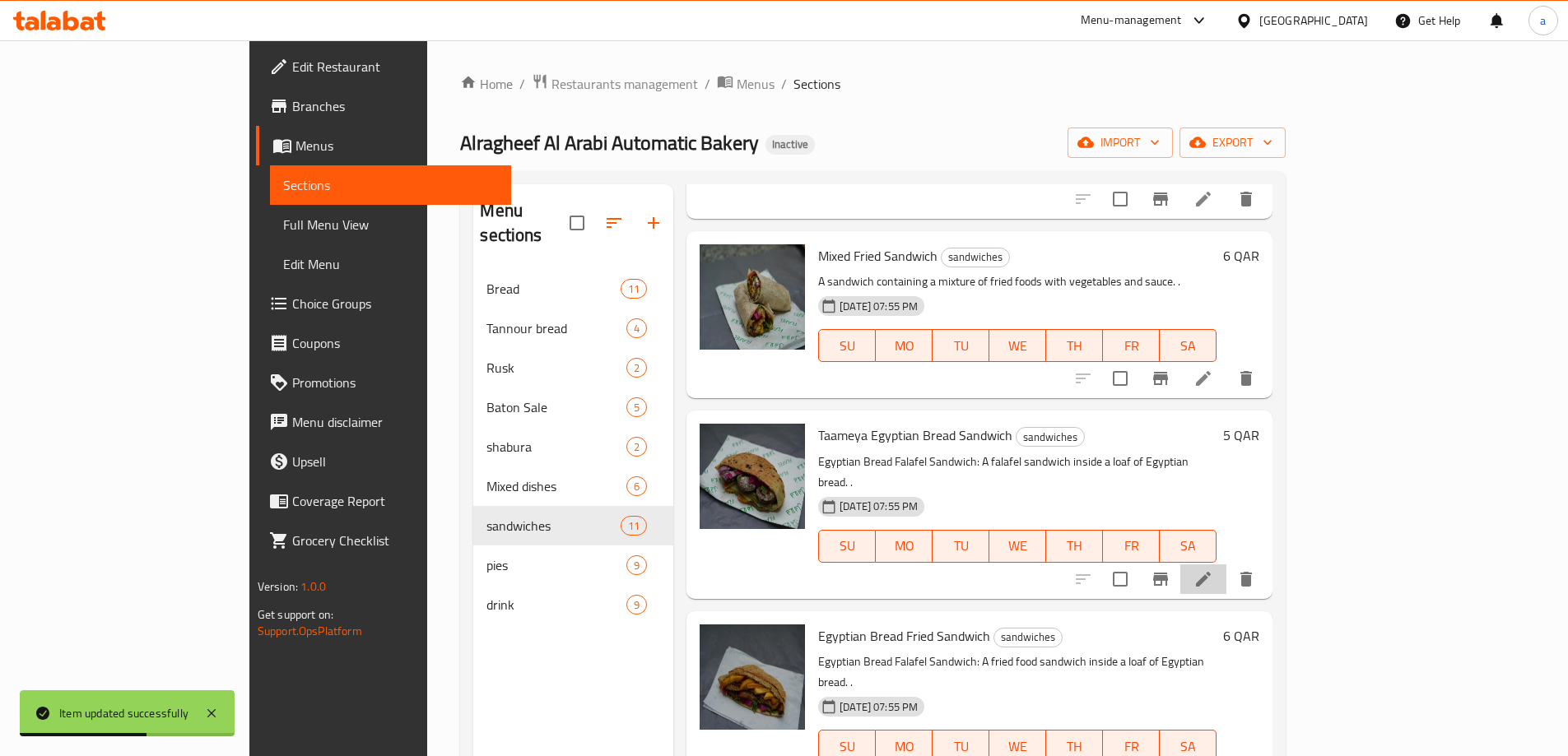
click at [1226, 564] on li at bounding box center [1203, 579] width 46 height 30
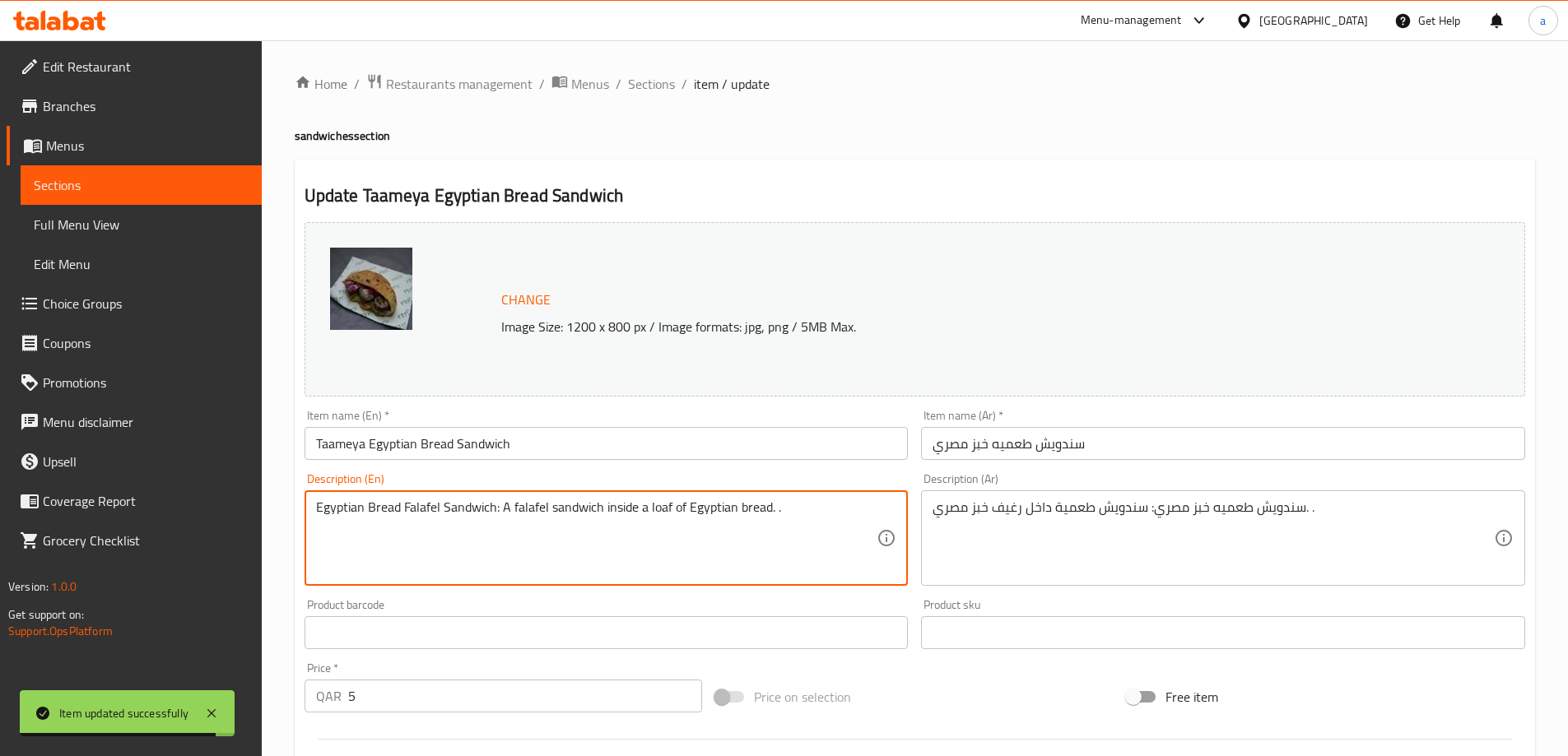
drag, startPoint x: 500, startPoint y: 504, endPoint x: 311, endPoint y: 538, distance: 192.0
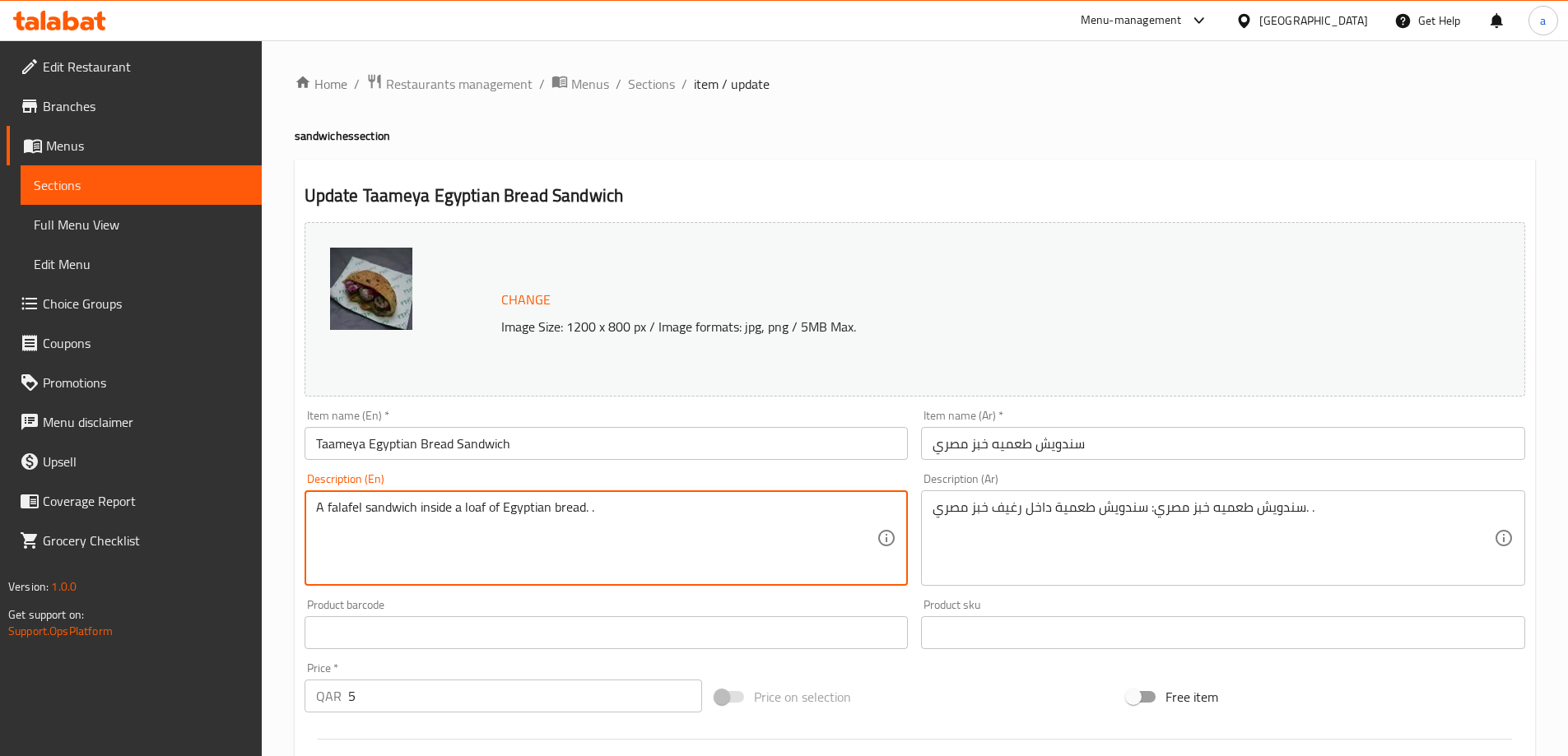
type textarea "A falafel sandwich inside a loaf of Egyptian bread. ."
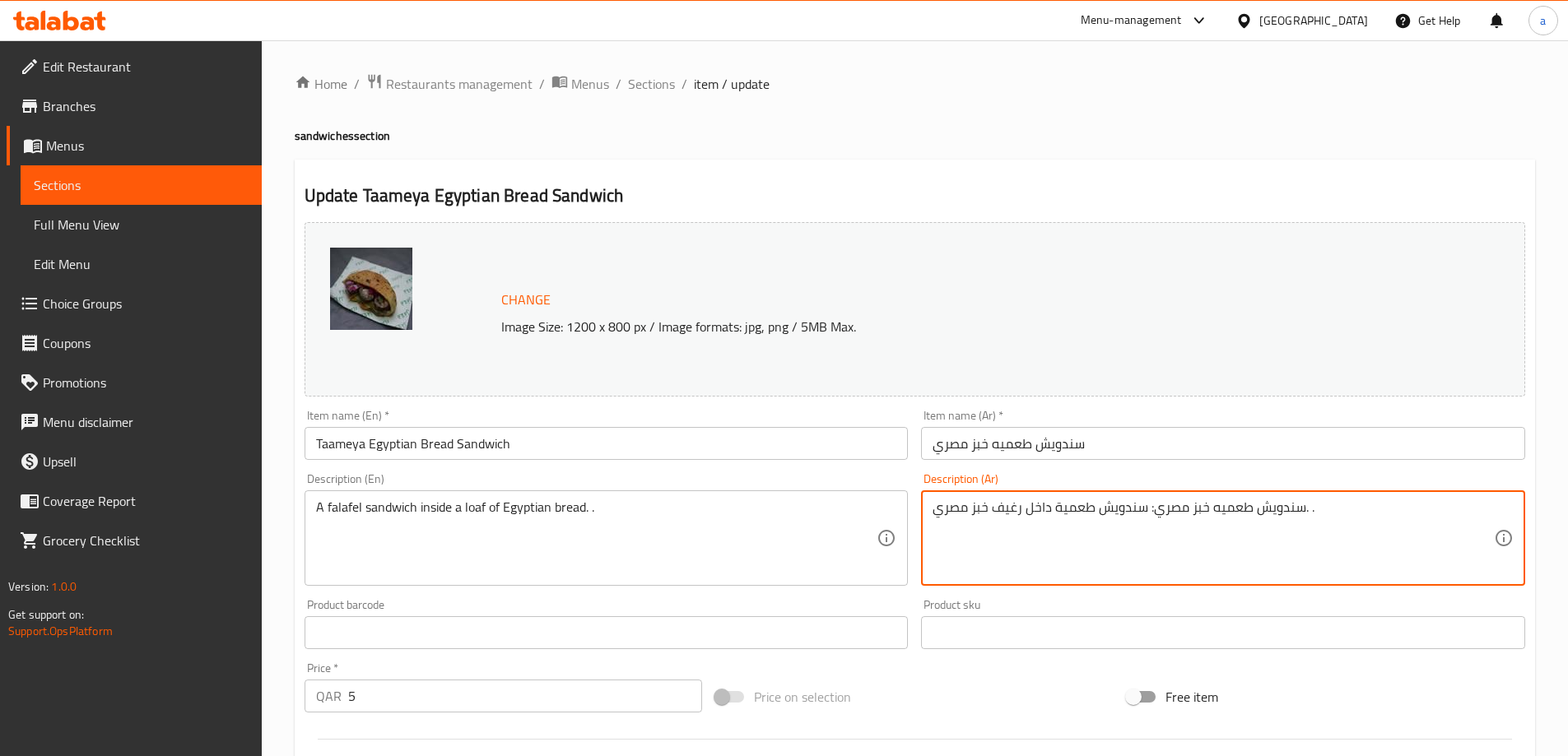
drag, startPoint x: 1145, startPoint y: 508, endPoint x: 1301, endPoint y: 519, distance: 156.4
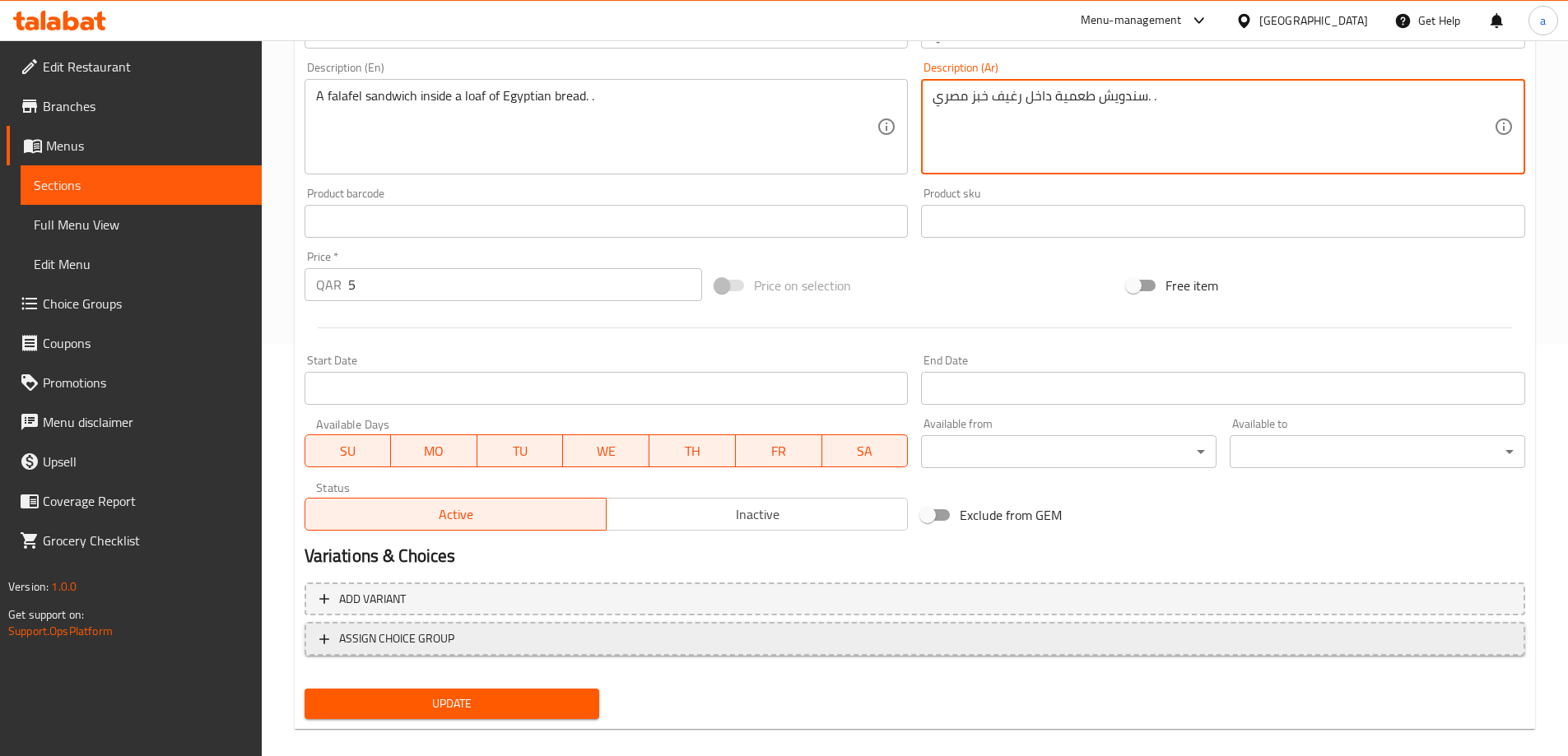
scroll to position [430, 0]
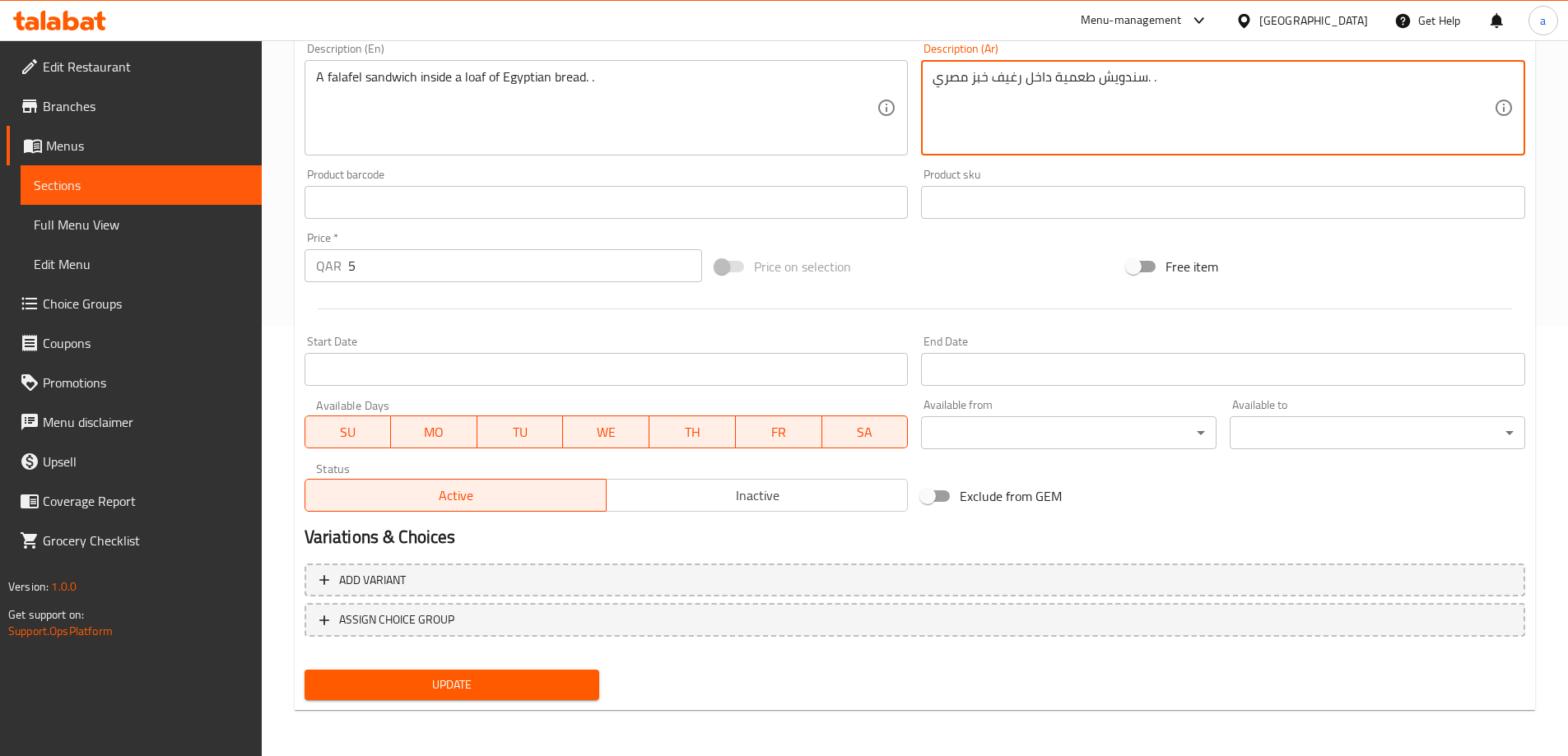
type textarea "سندويش طعمية داخل رغيف خبز مصري. ."
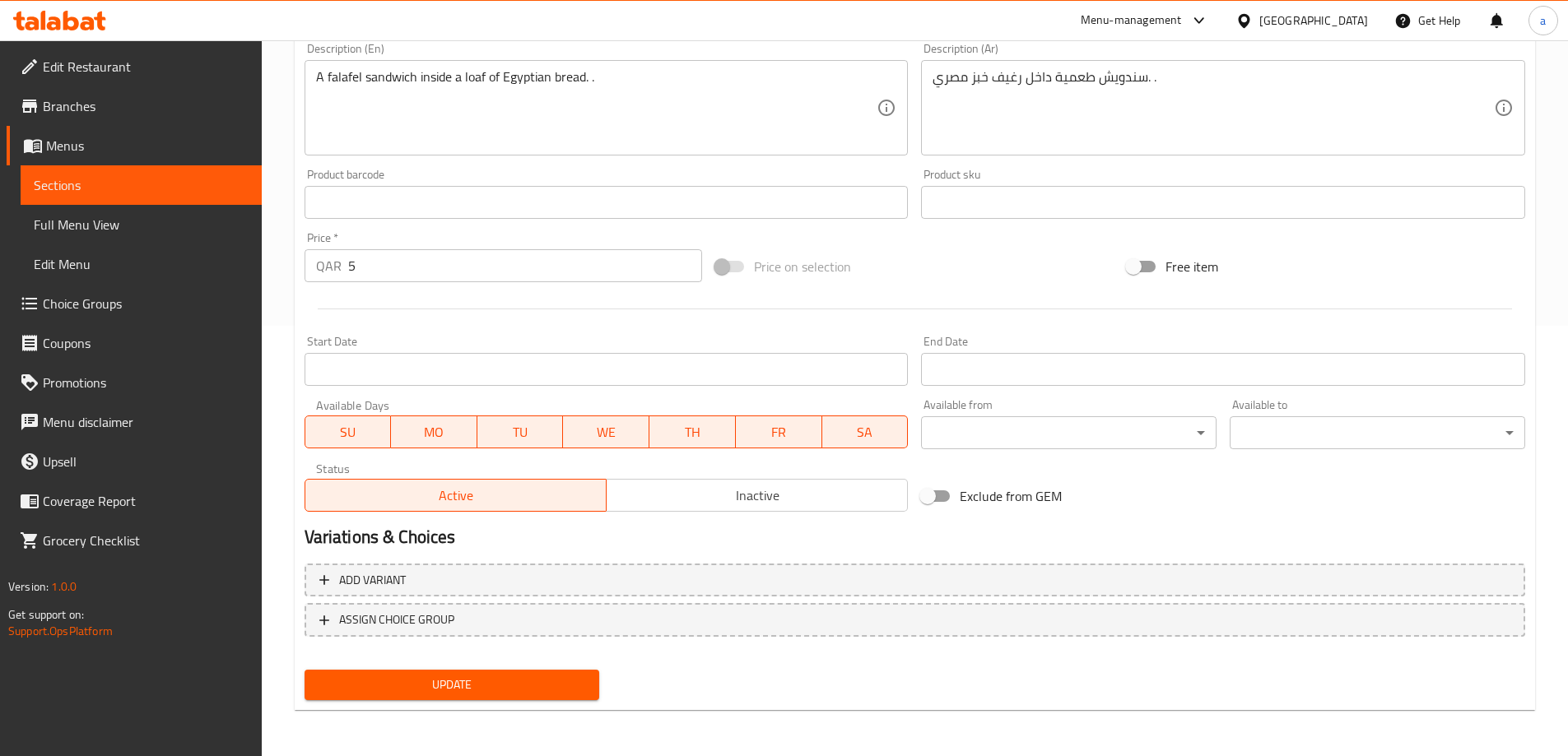
click at [464, 664] on div "Update" at bounding box center [452, 685] width 308 height 43
click at [464, 667] on div "Update" at bounding box center [452, 685] width 308 height 43
click at [465, 671] on button "Update" at bounding box center [452, 685] width 295 height 31
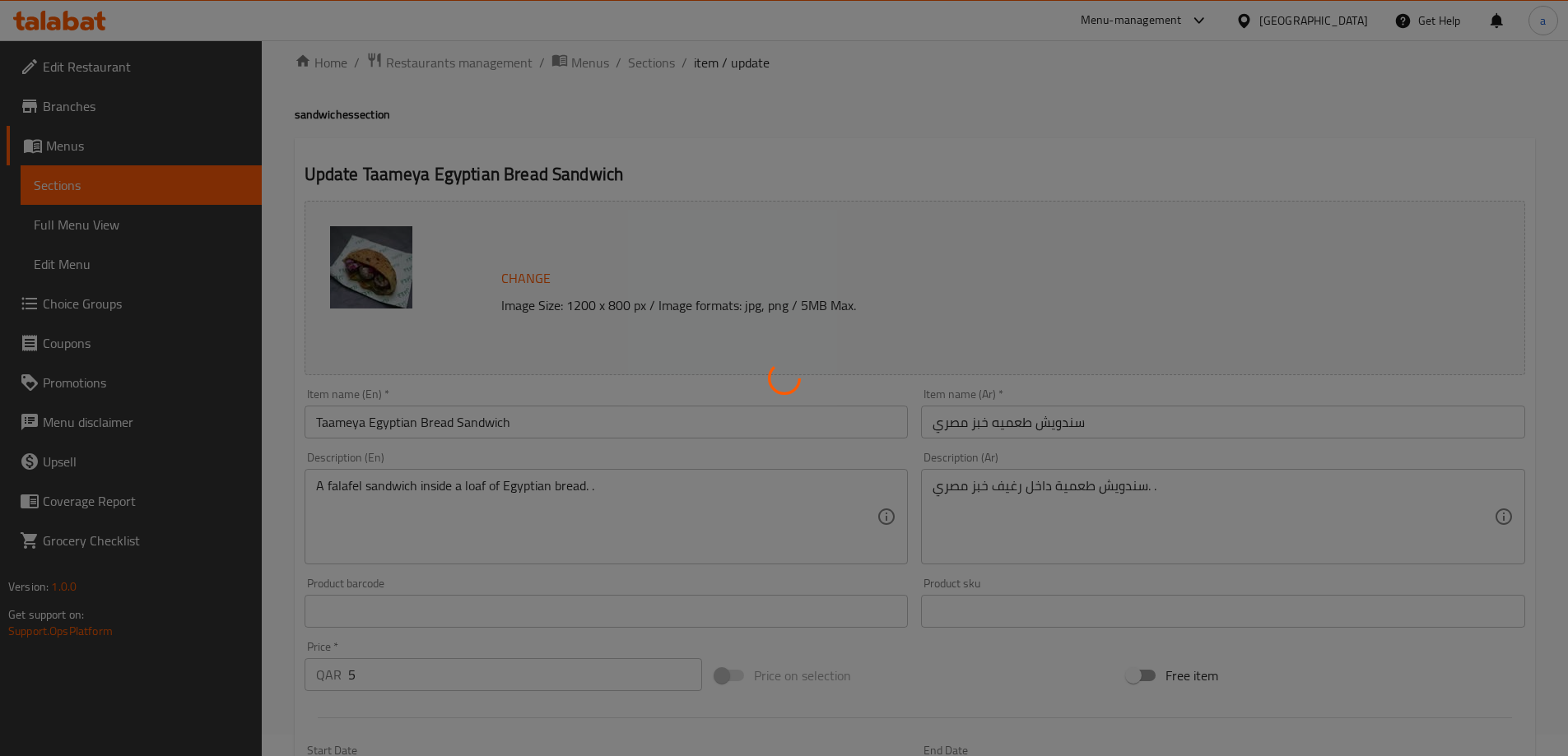
scroll to position [0, 0]
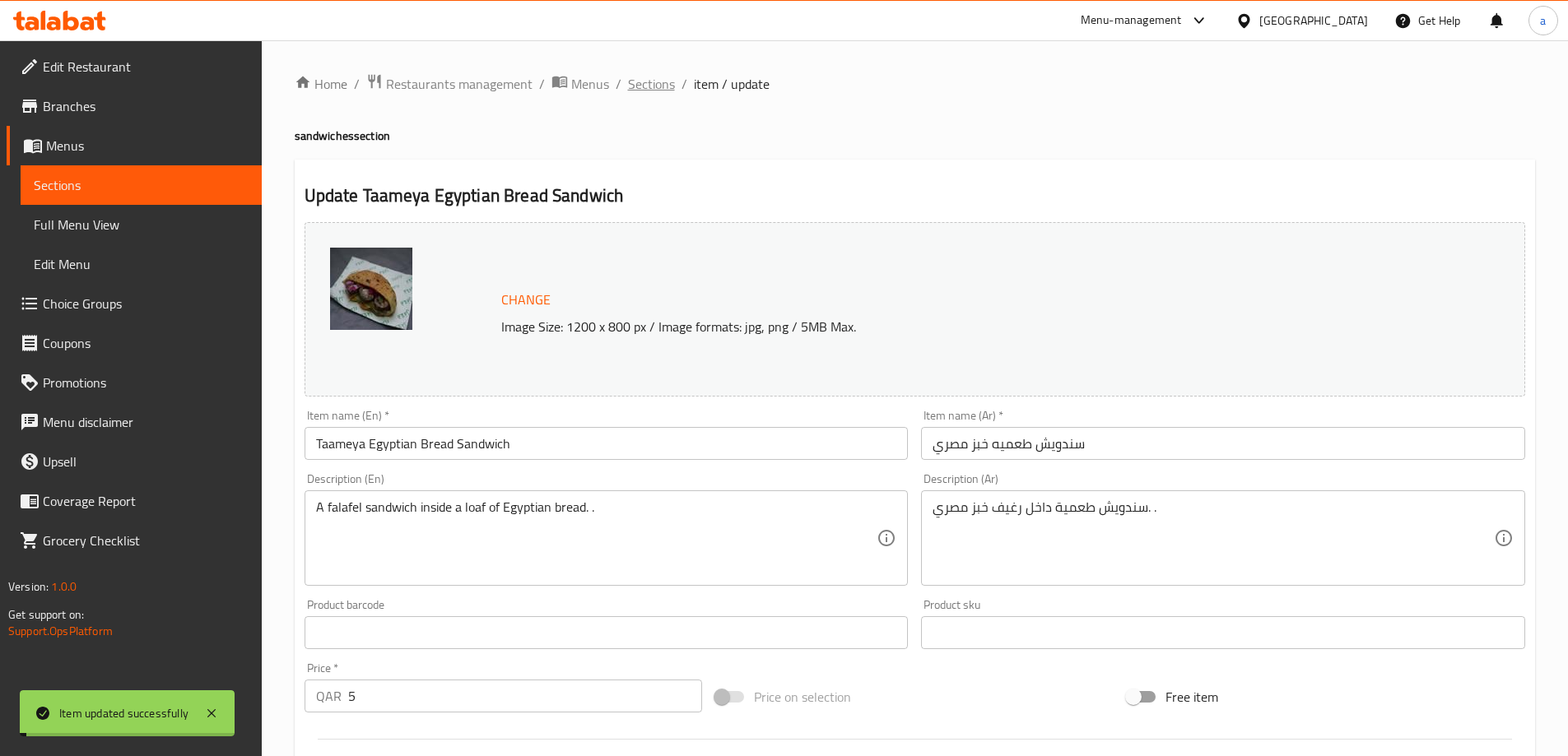
click at [637, 82] on span "Sections" at bounding box center [651, 83] width 47 height 19
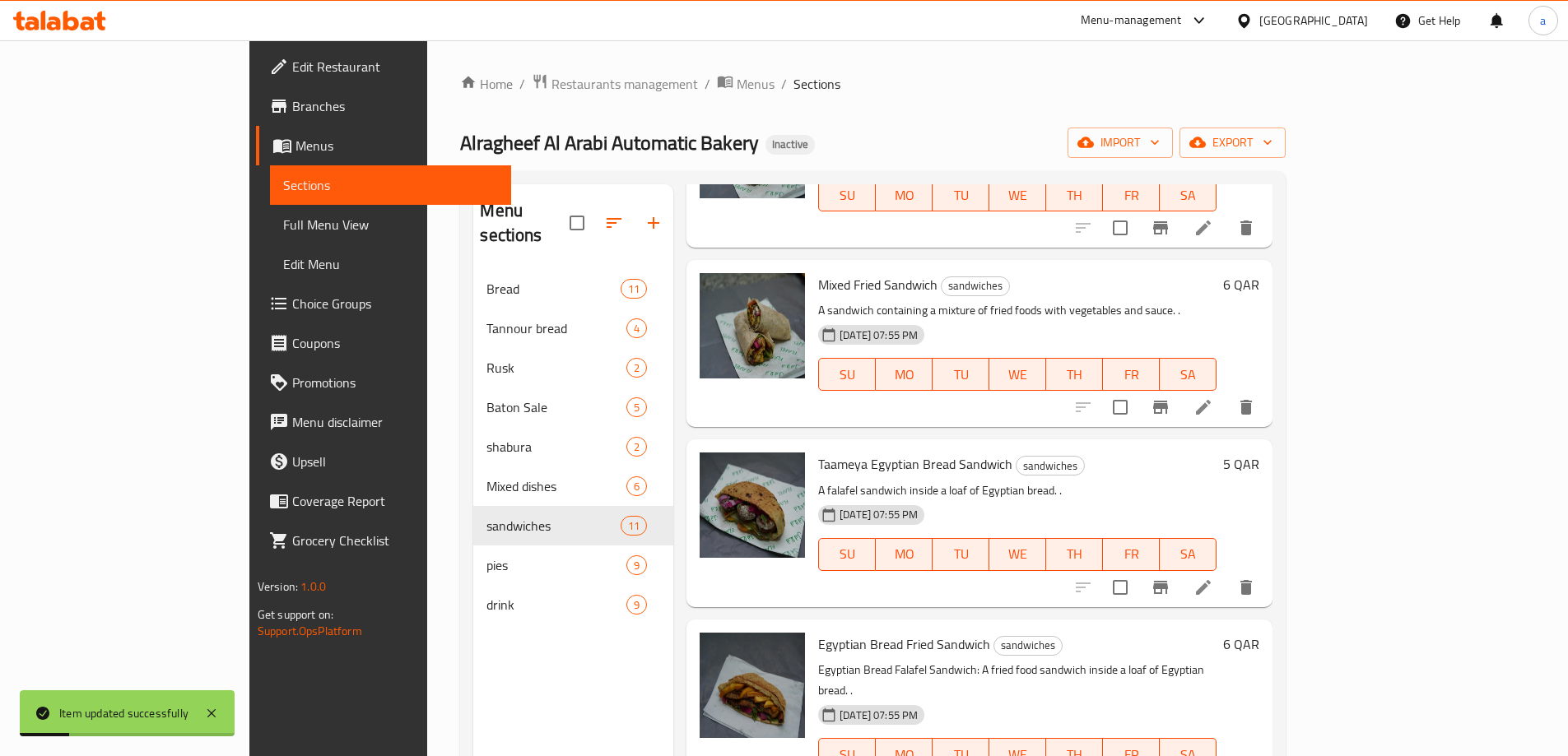
scroll to position [412, 0]
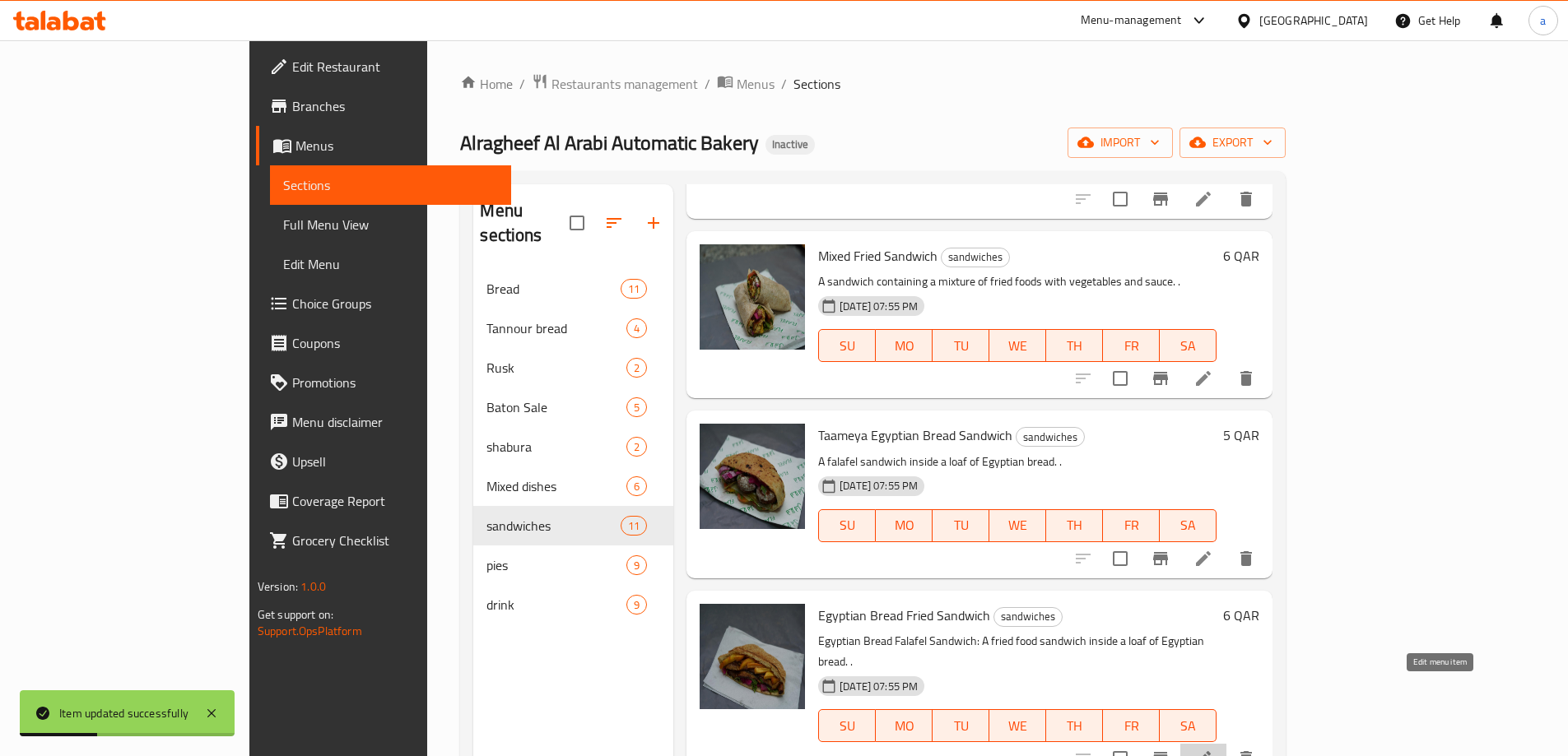
click at [1213, 749] on icon at bounding box center [1202, 758] width 19 height 19
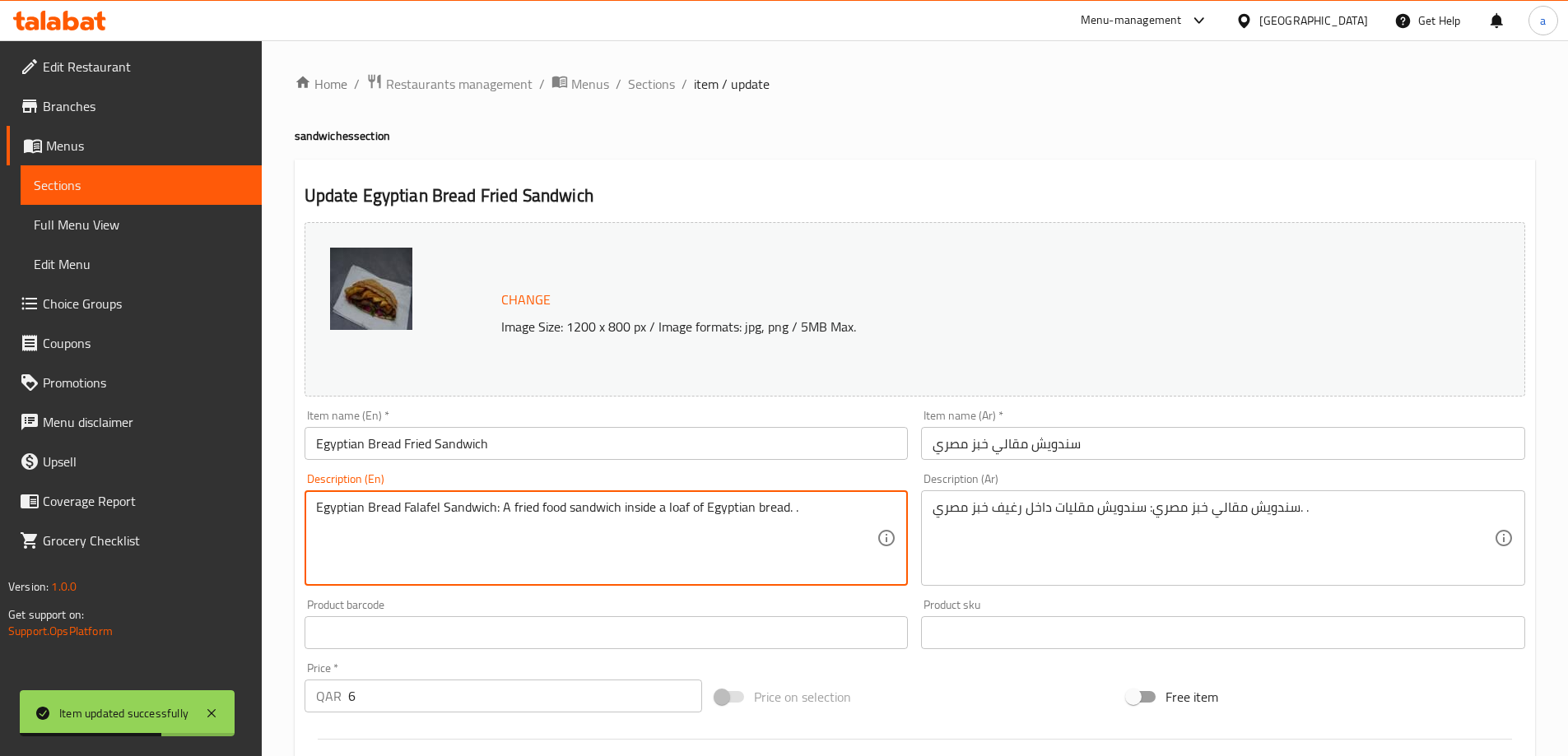
drag, startPoint x: 501, startPoint y: 503, endPoint x: 276, endPoint y: 540, distance: 228.0
type textarea "A fried food sandwich inside a loaf of Egyptian bread. ."
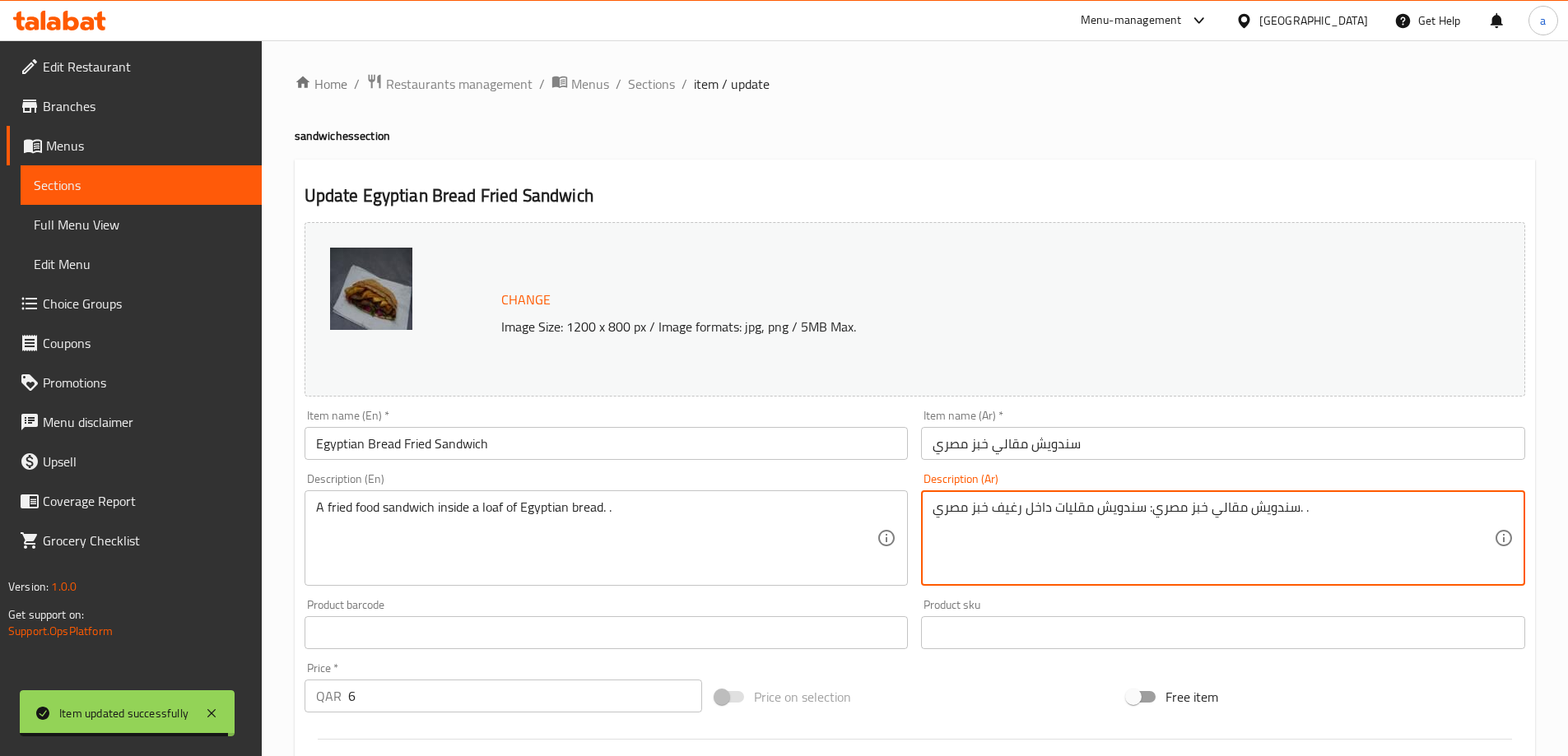
drag, startPoint x: 1144, startPoint y: 511, endPoint x: 1295, endPoint y: 529, distance: 152.1
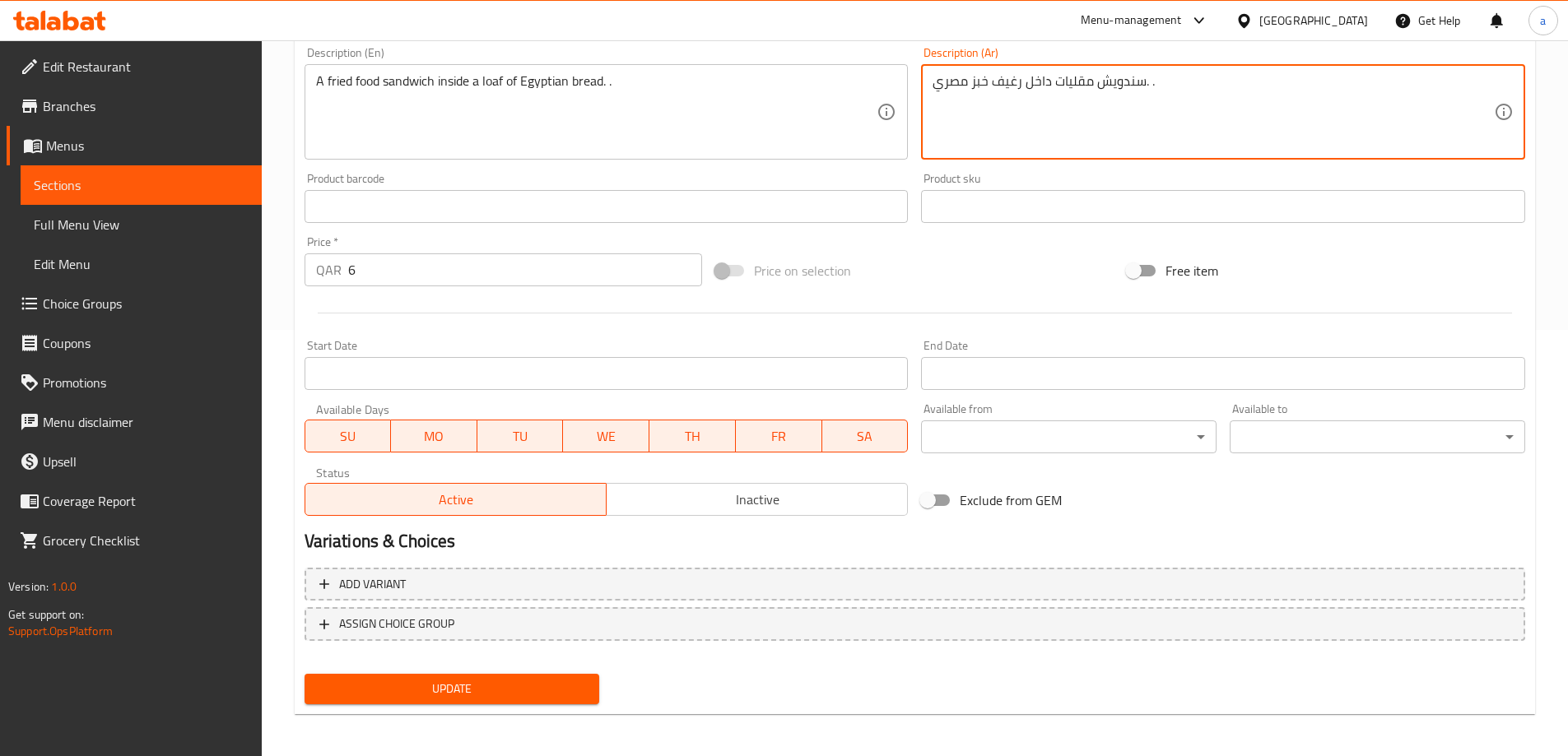
scroll to position [430, 0]
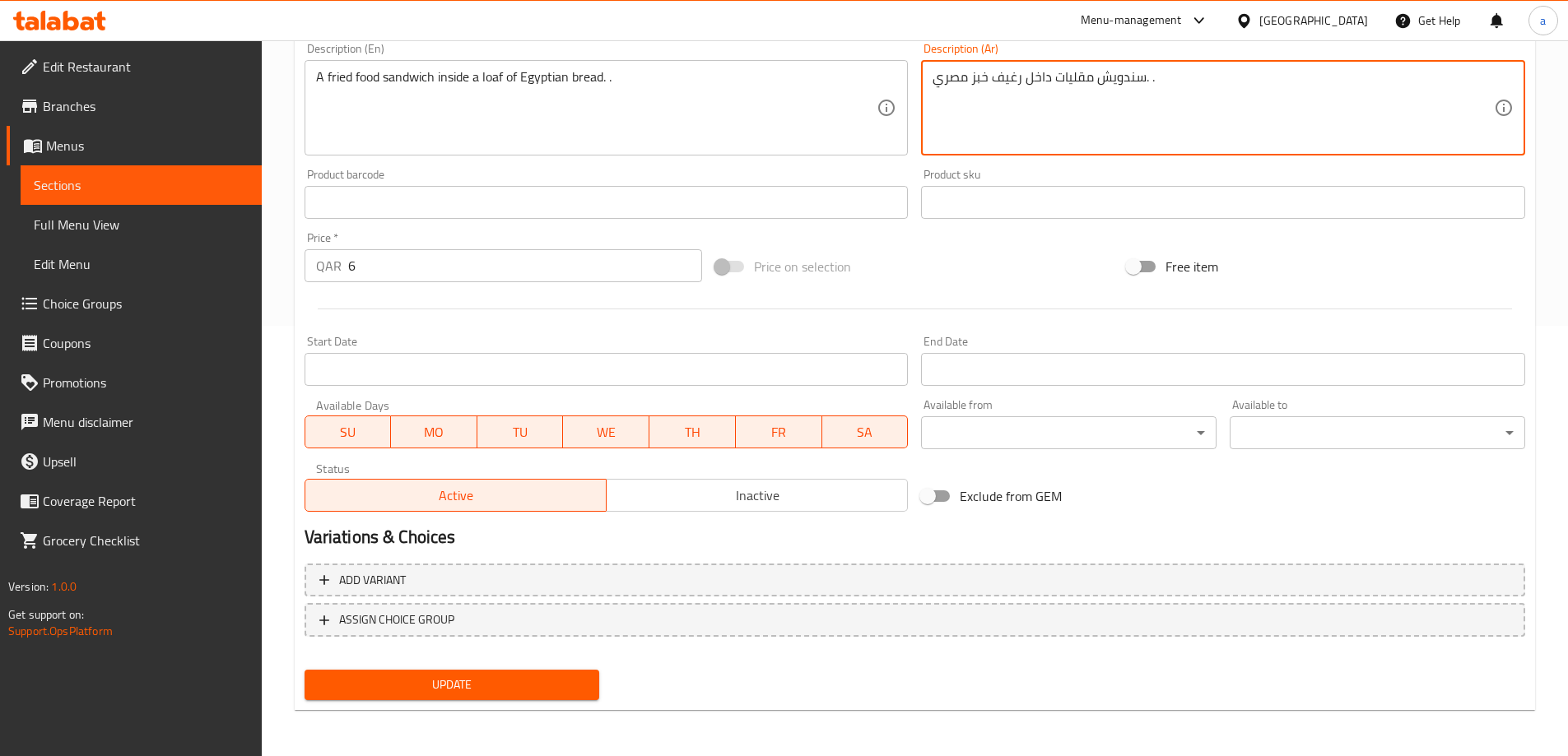
type textarea "سندويش مقليات داخل رغيف خبز مصري. ."
click at [572, 678] on span "Update" at bounding box center [452, 685] width 269 height 20
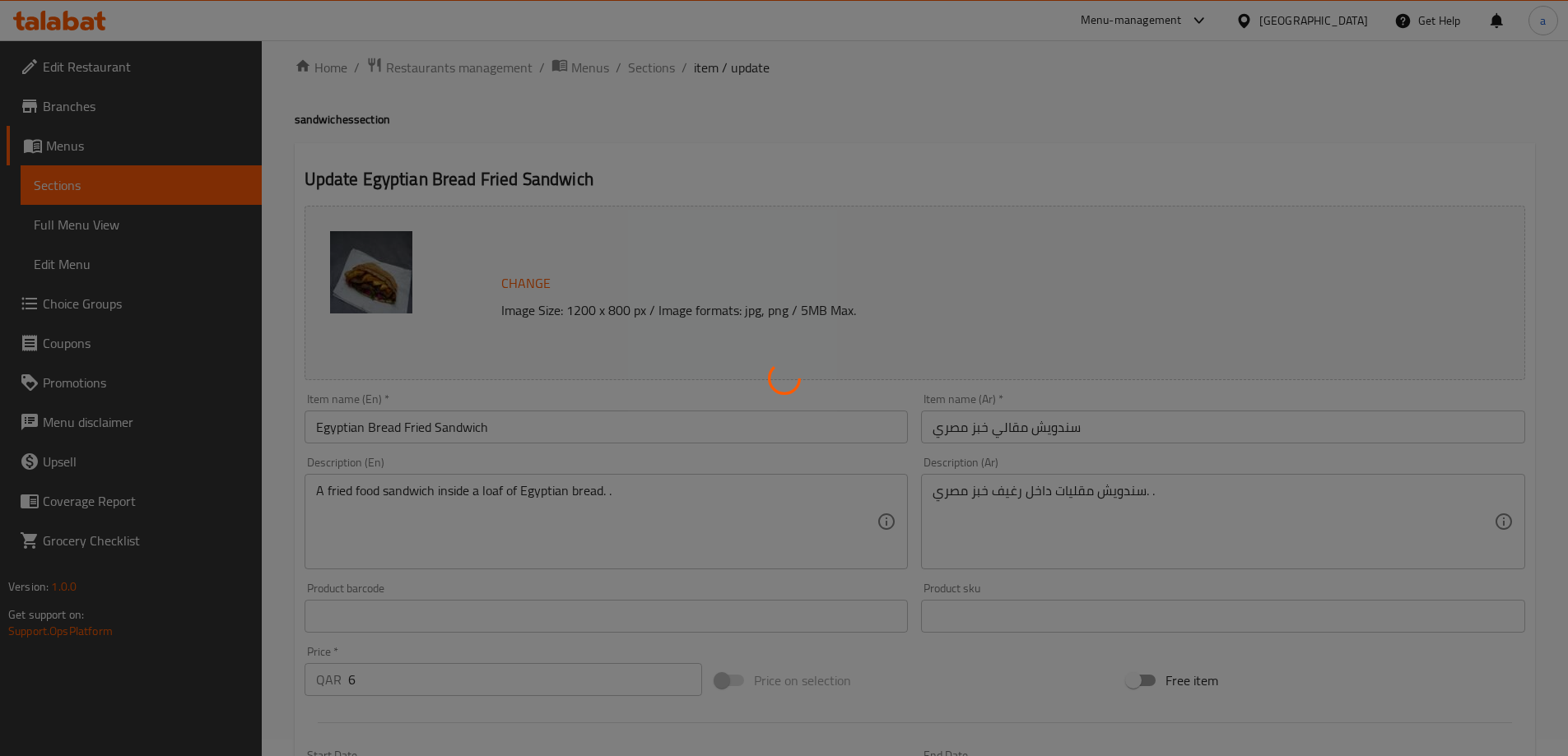
scroll to position [0, 0]
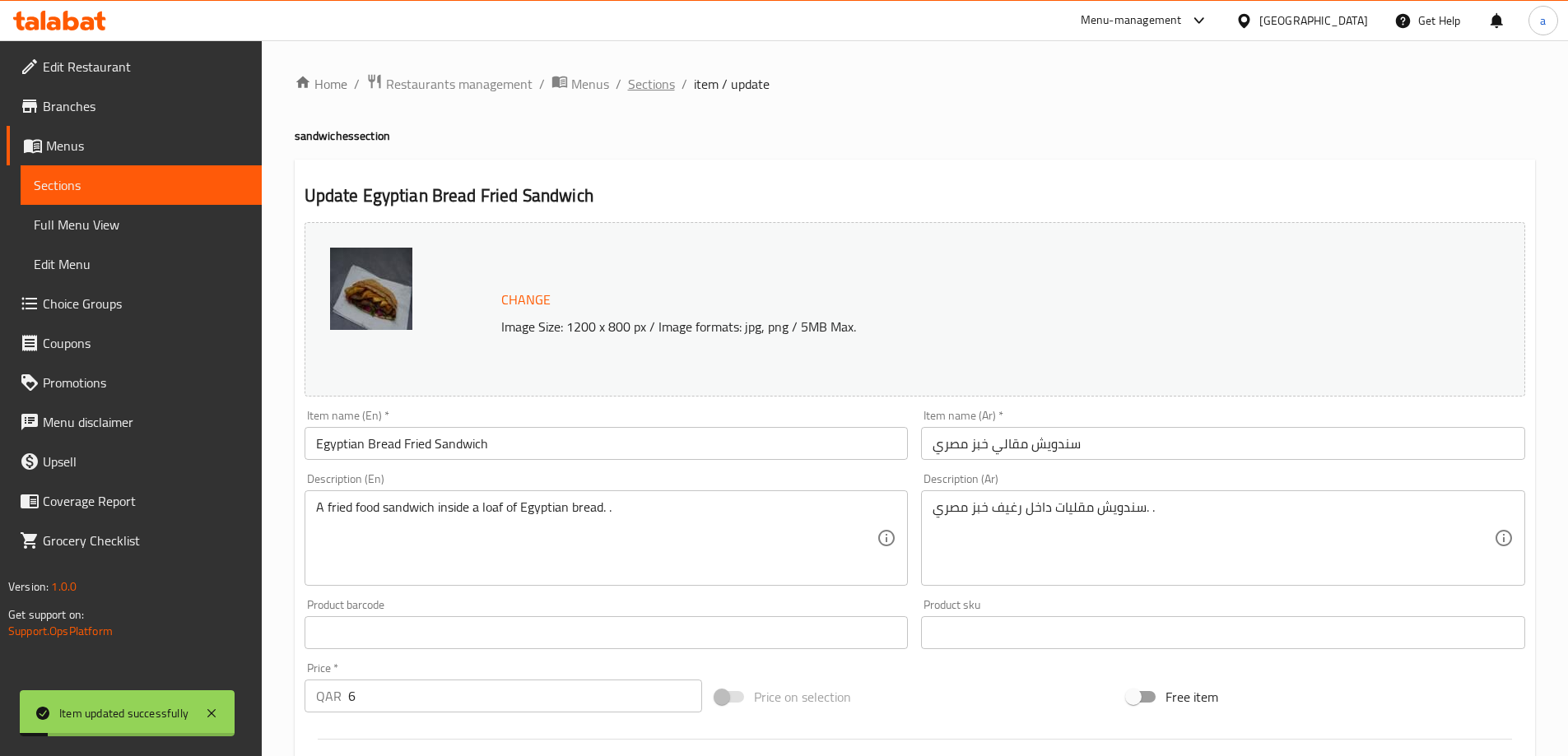
click at [647, 85] on span "Sections" at bounding box center [651, 83] width 47 height 19
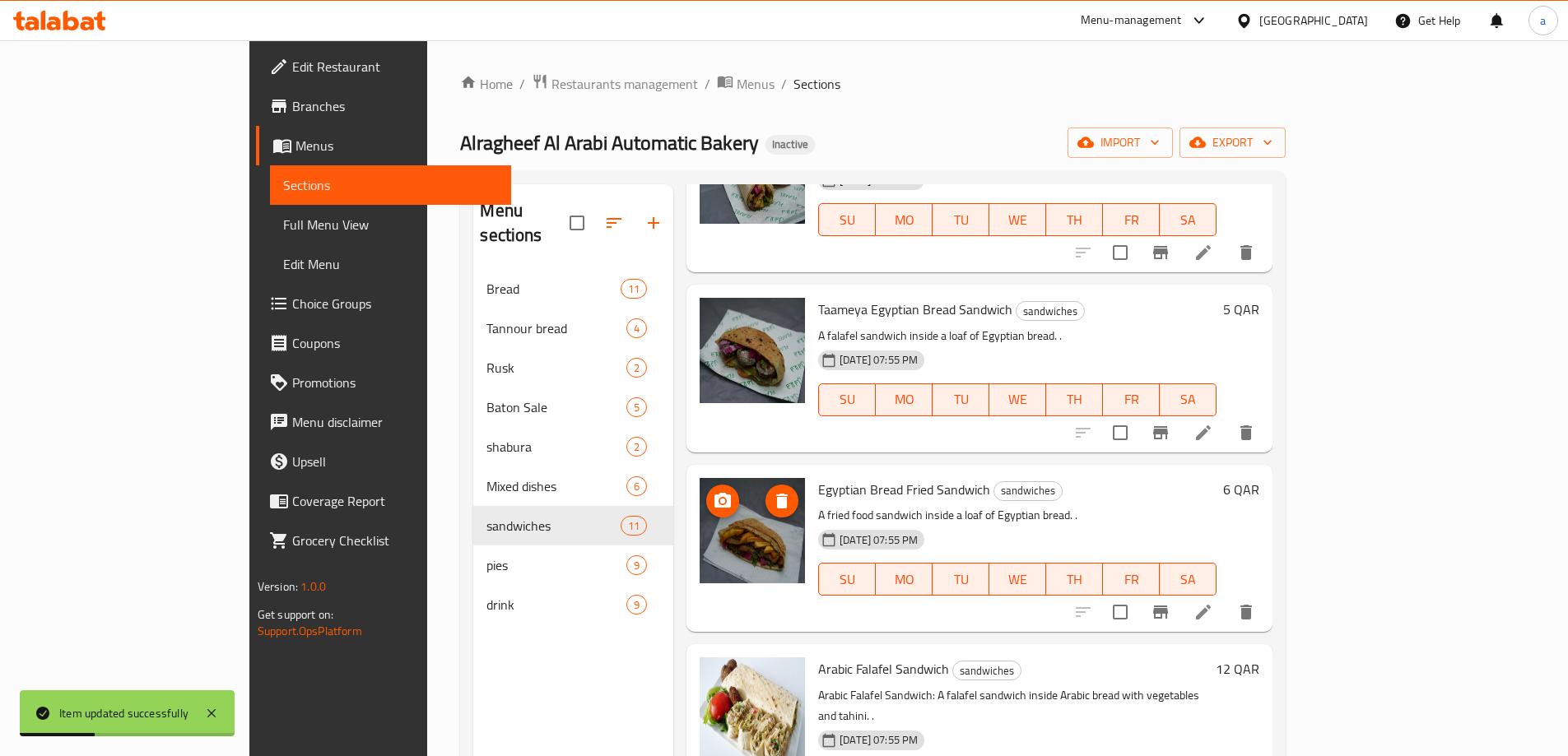
scroll to position [658, 0]
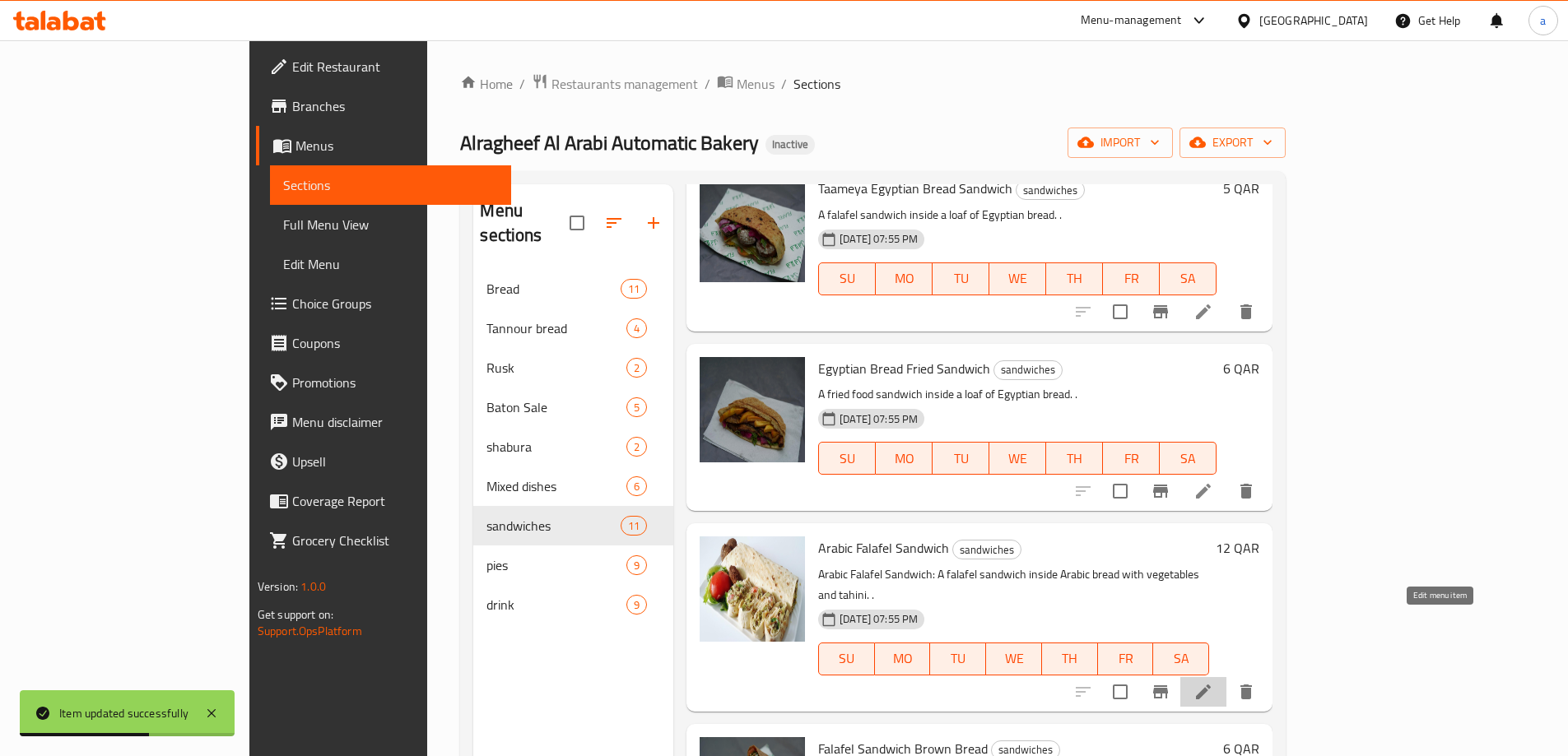
click at [1213, 682] on icon at bounding box center [1202, 691] width 19 height 19
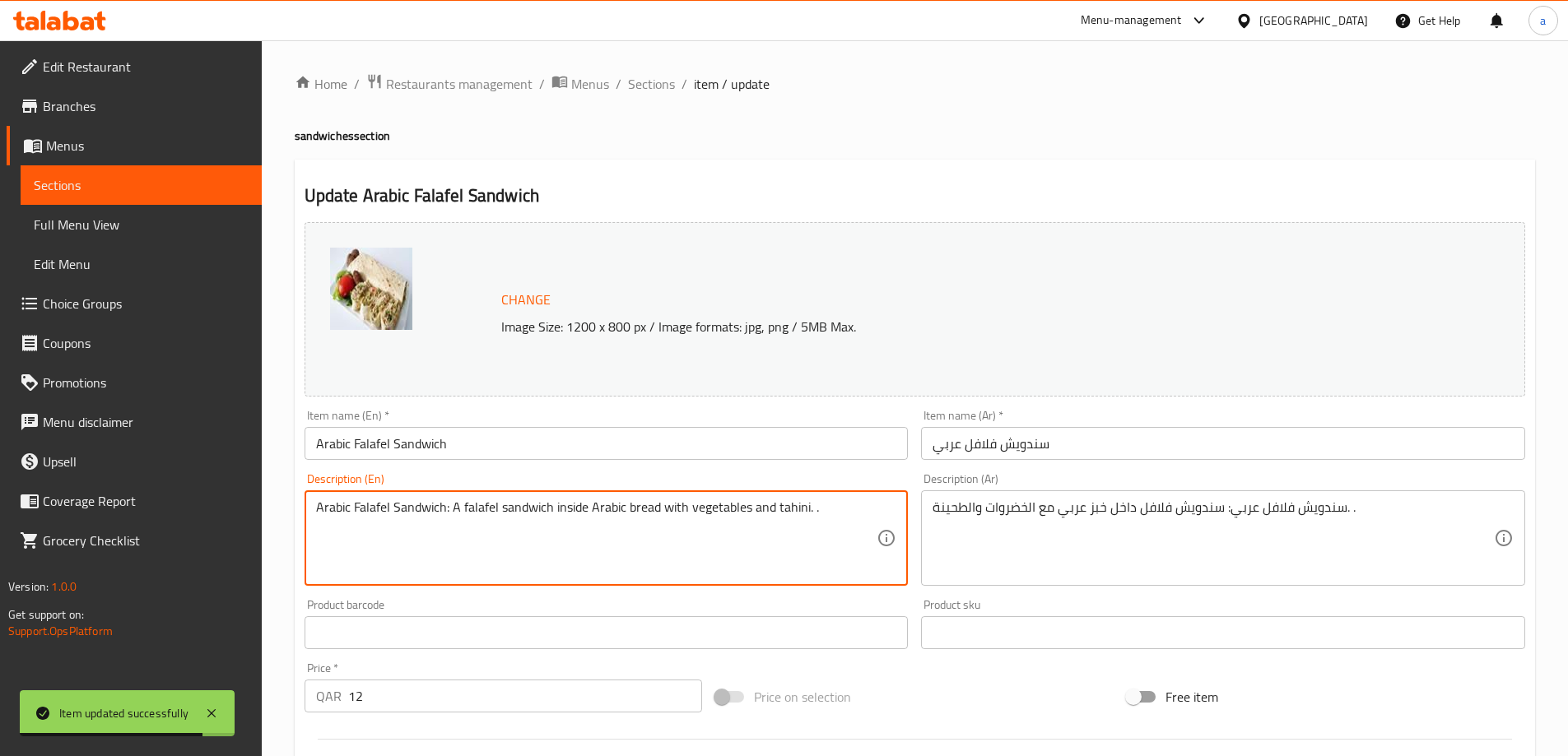
drag, startPoint x: 447, startPoint y: 506, endPoint x: 298, endPoint y: 527, distance: 150.5
click at [478, 539] on textarea "Arabic Falafel Sandwich: A falafel sandwich inside Arabic bread with vegetables…" at bounding box center [596, 539] width 561 height 78
drag, startPoint x: 451, startPoint y: 503, endPoint x: 312, endPoint y: 527, distance: 141.1
click at [312, 527] on div "Arabic Falafel Sandwich: A falafel sandwich inside Arabic bread with vegetables…" at bounding box center [606, 538] width 604 height 95
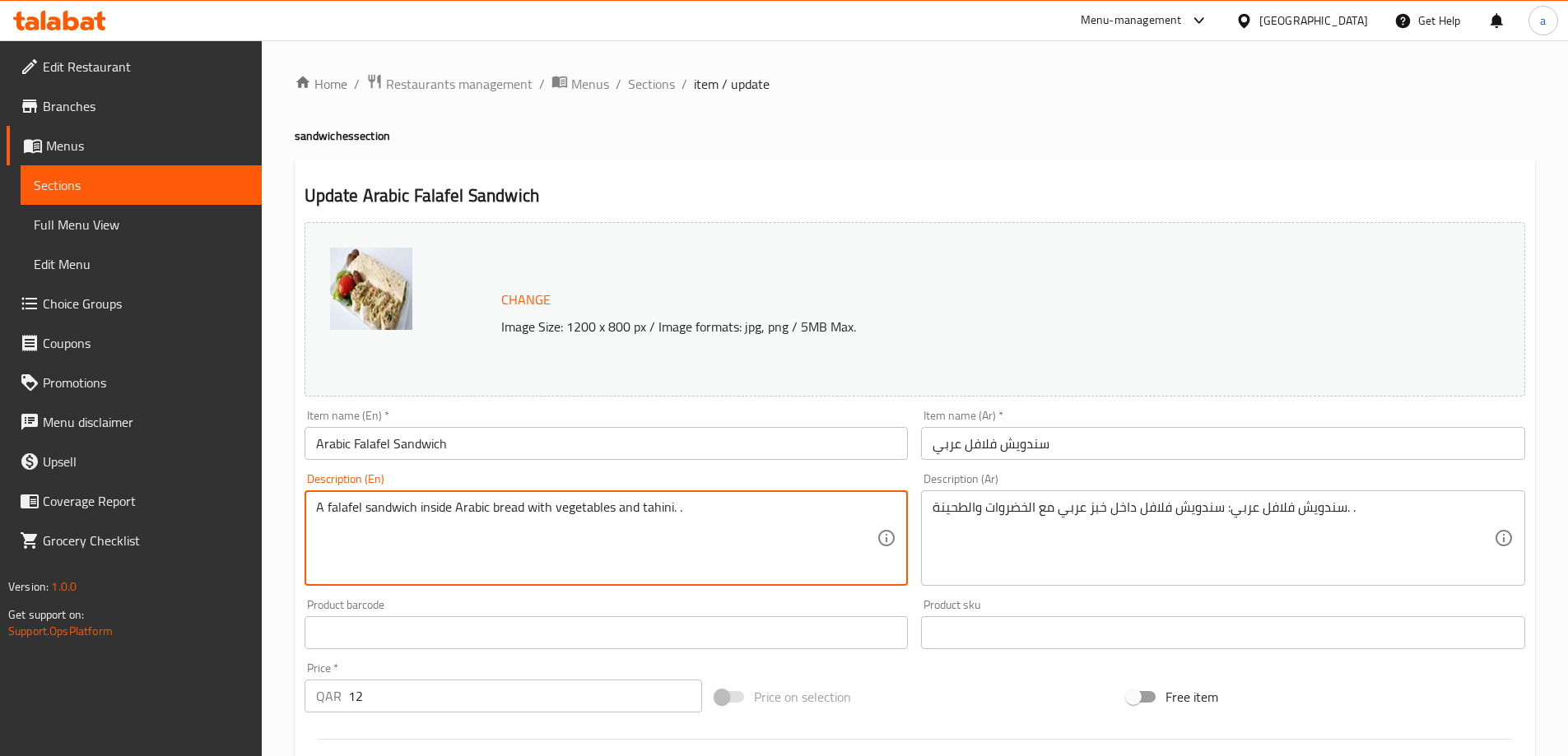
type textarea "A falafel sandwich inside Arabic bread with vegetables and tahini. ."
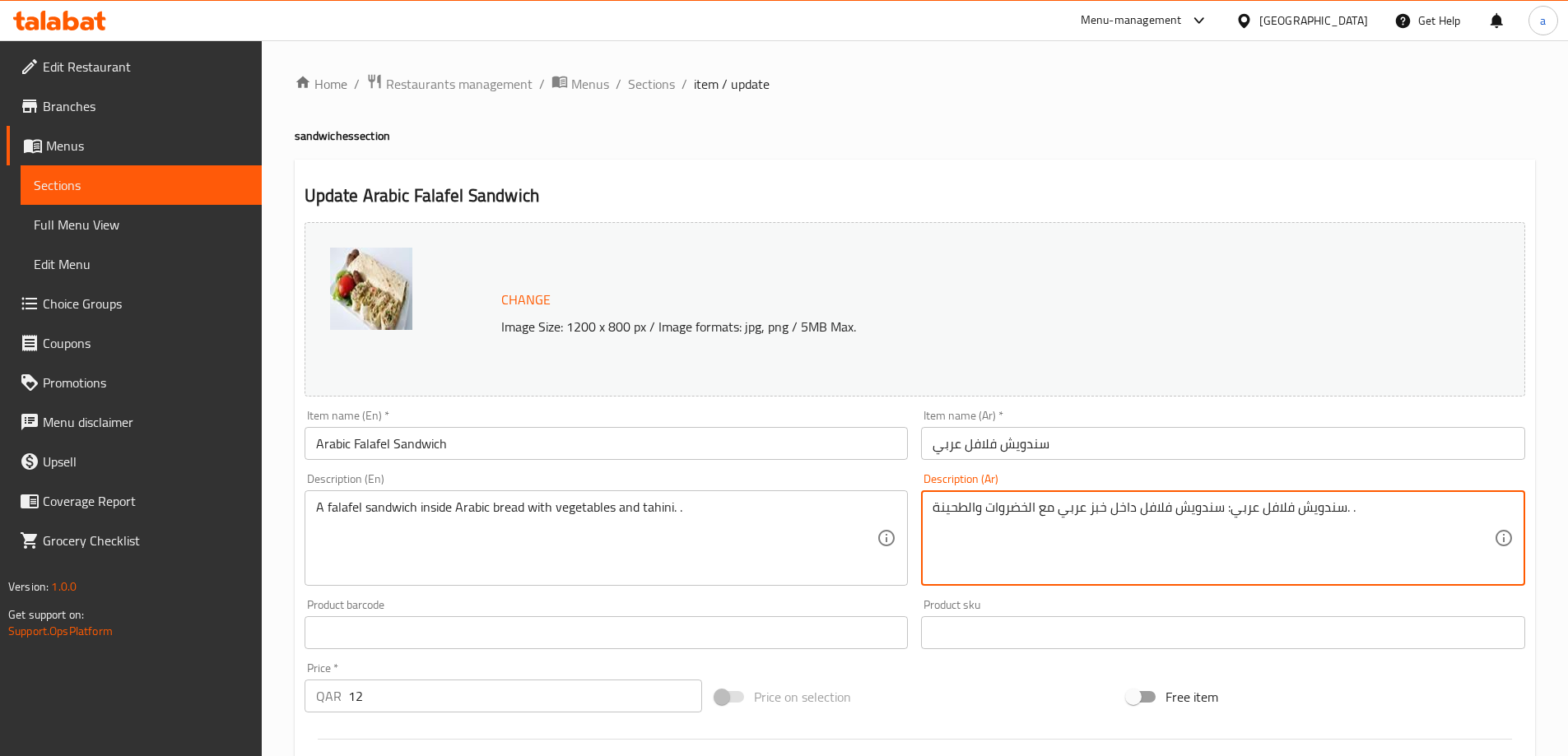
drag, startPoint x: 1224, startPoint y: 509, endPoint x: 1345, endPoint y: 527, distance: 122.3
click at [1345, 527] on textarea "سندويش فلافل عربي: سندويش فلافل داخل خبز عربي مع الخضروات والطحينة. ." at bounding box center [1213, 539] width 561 height 78
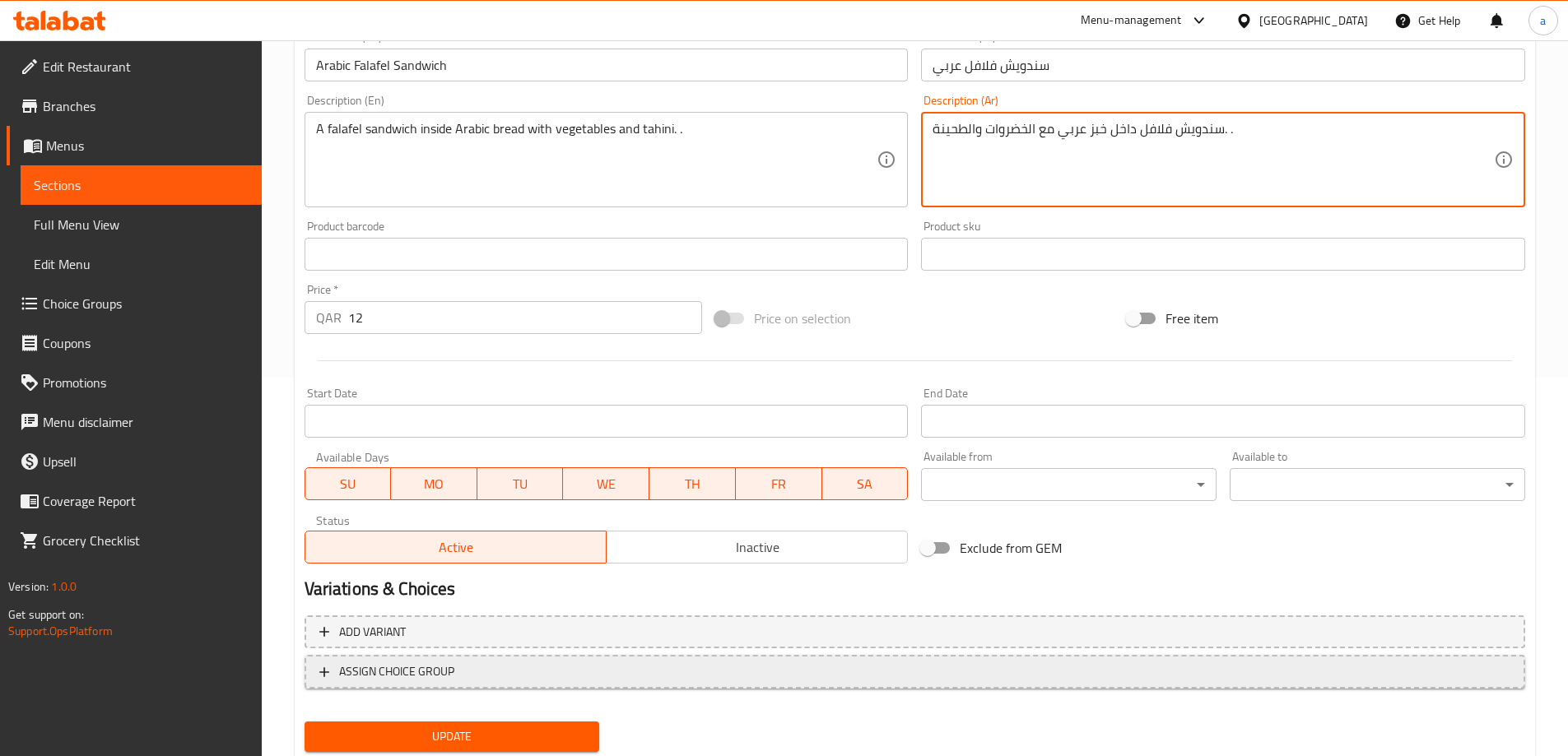
scroll to position [430, 0]
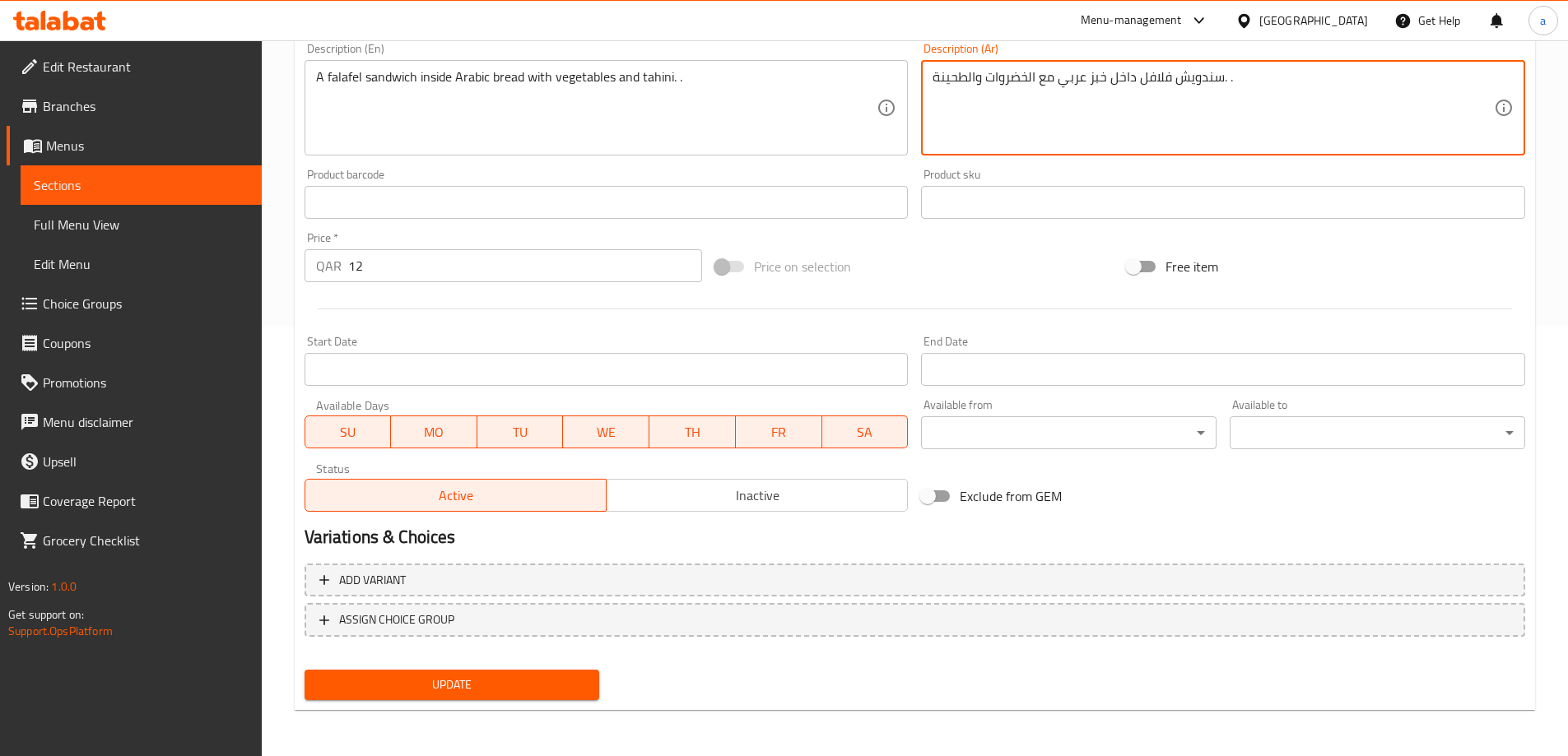
type textarea "سندويش فلافل داخل خبز عربي مع الخضروات والطحينة. ."
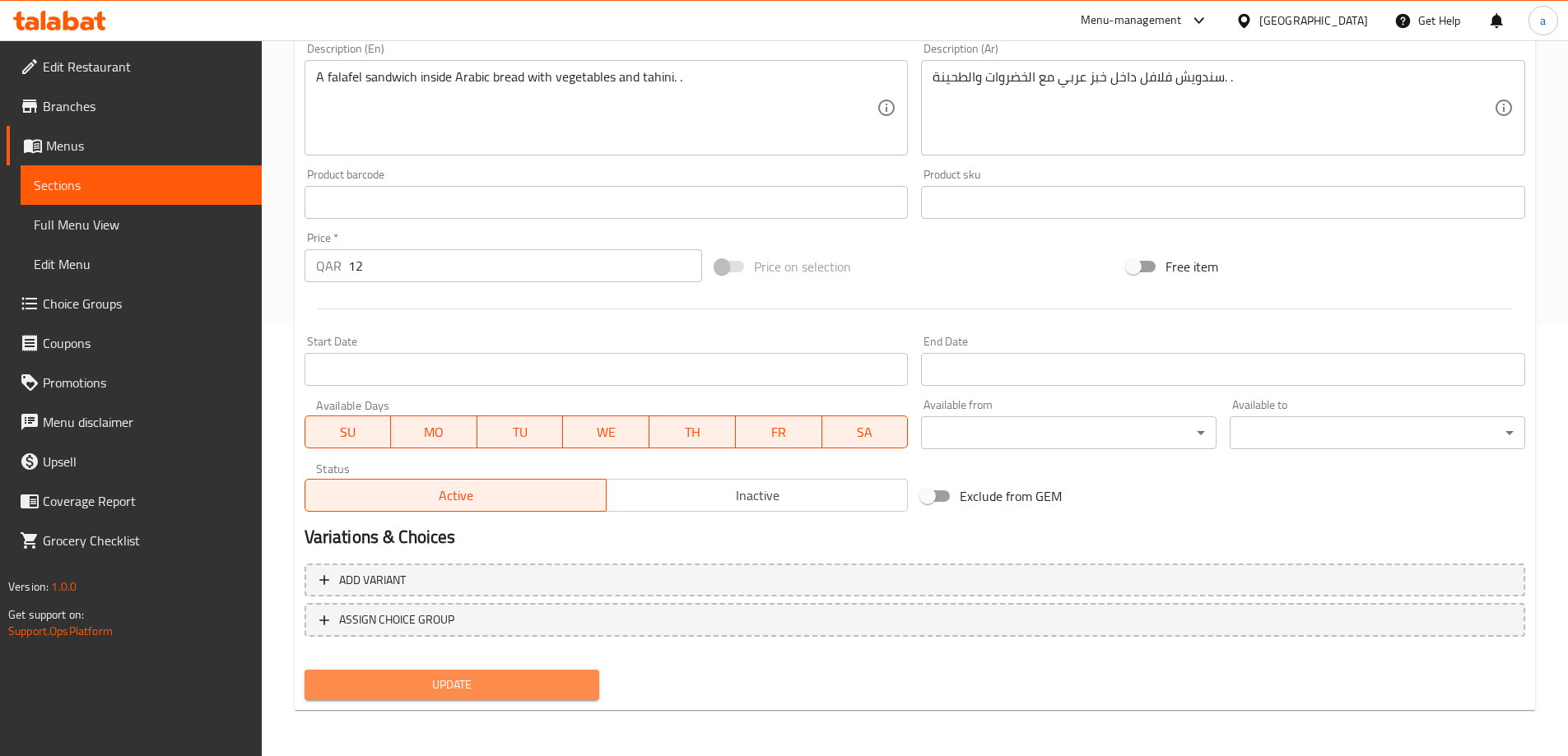
click at [512, 672] on button "Update" at bounding box center [452, 685] width 295 height 31
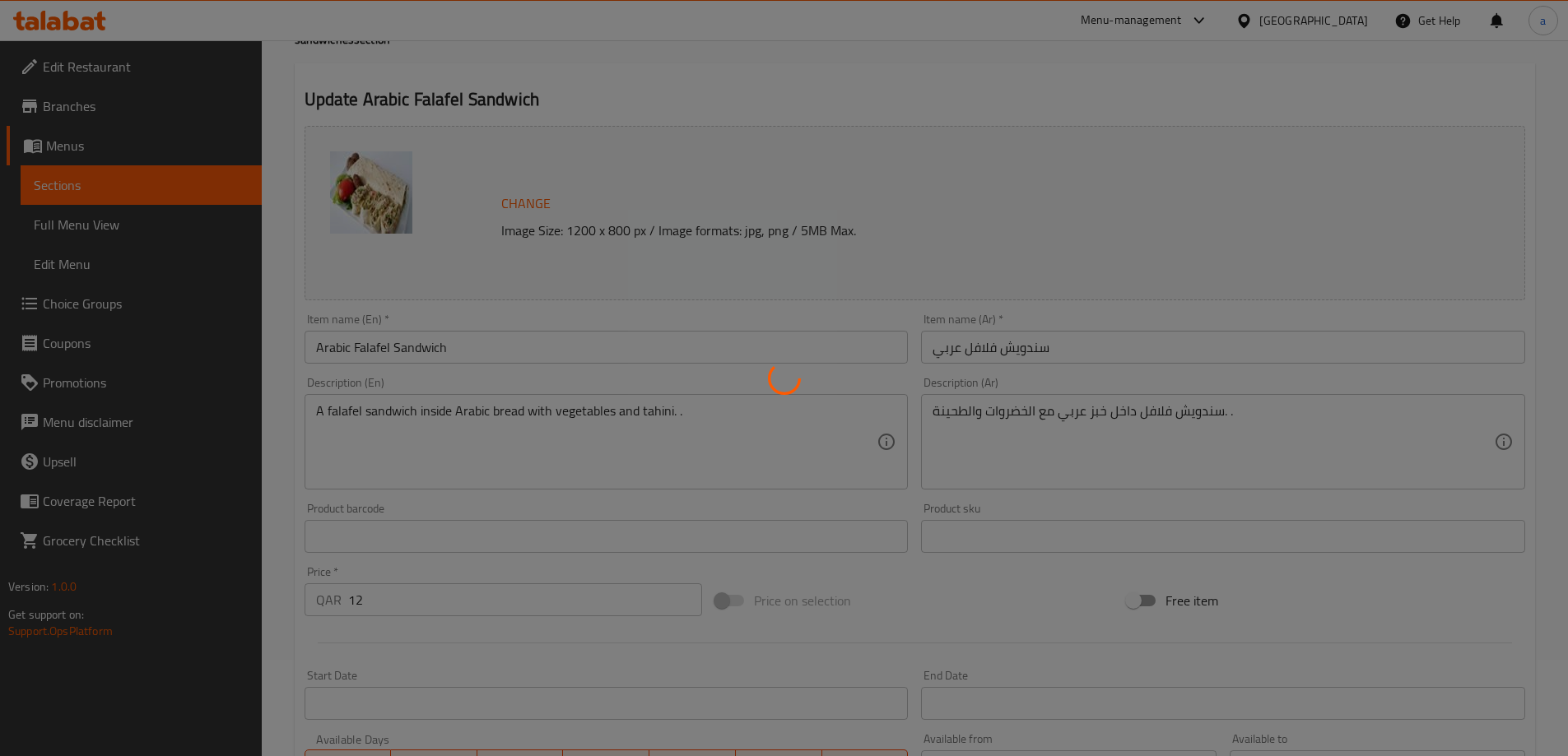
scroll to position [0, 0]
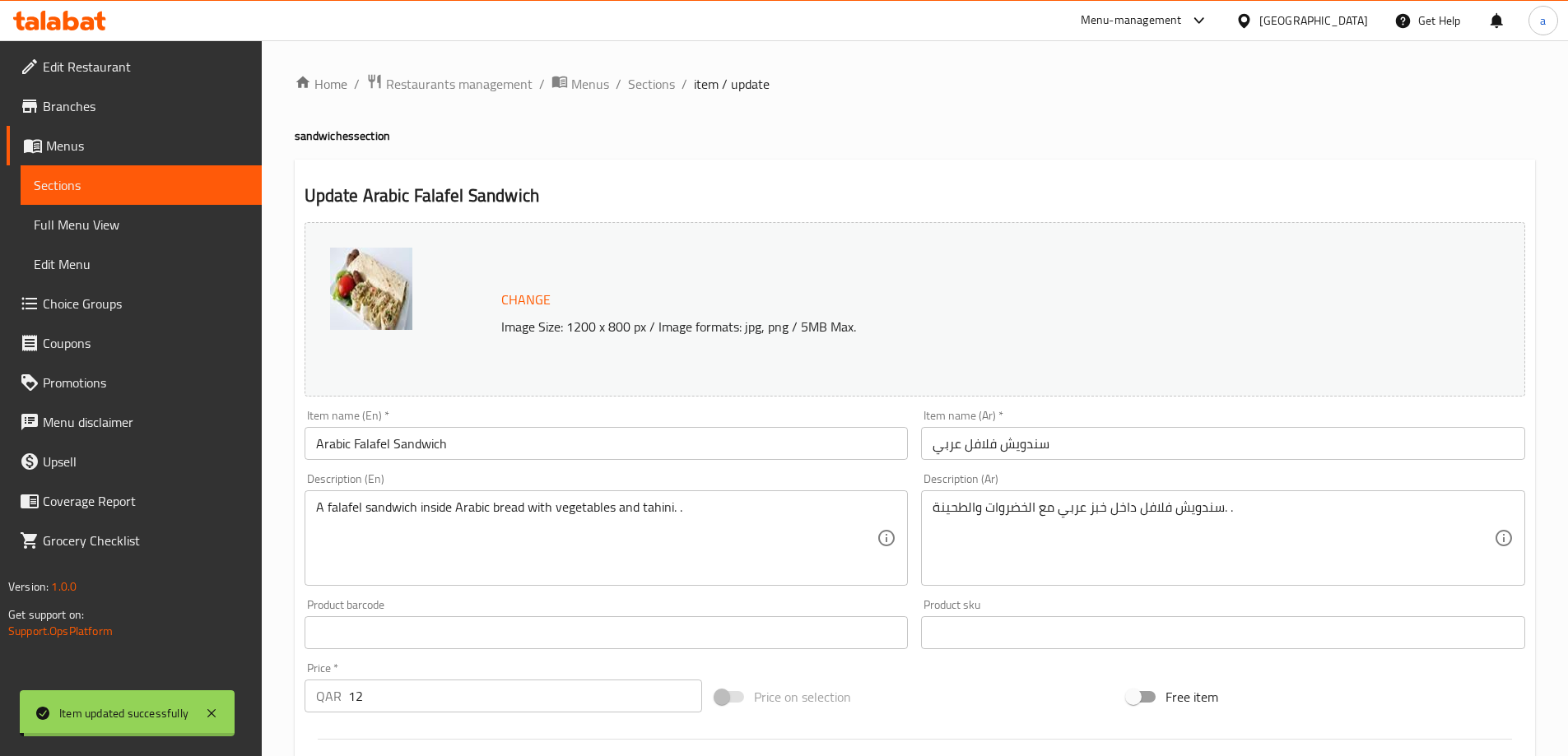
click at [647, 84] on span "Sections" at bounding box center [651, 83] width 47 height 19
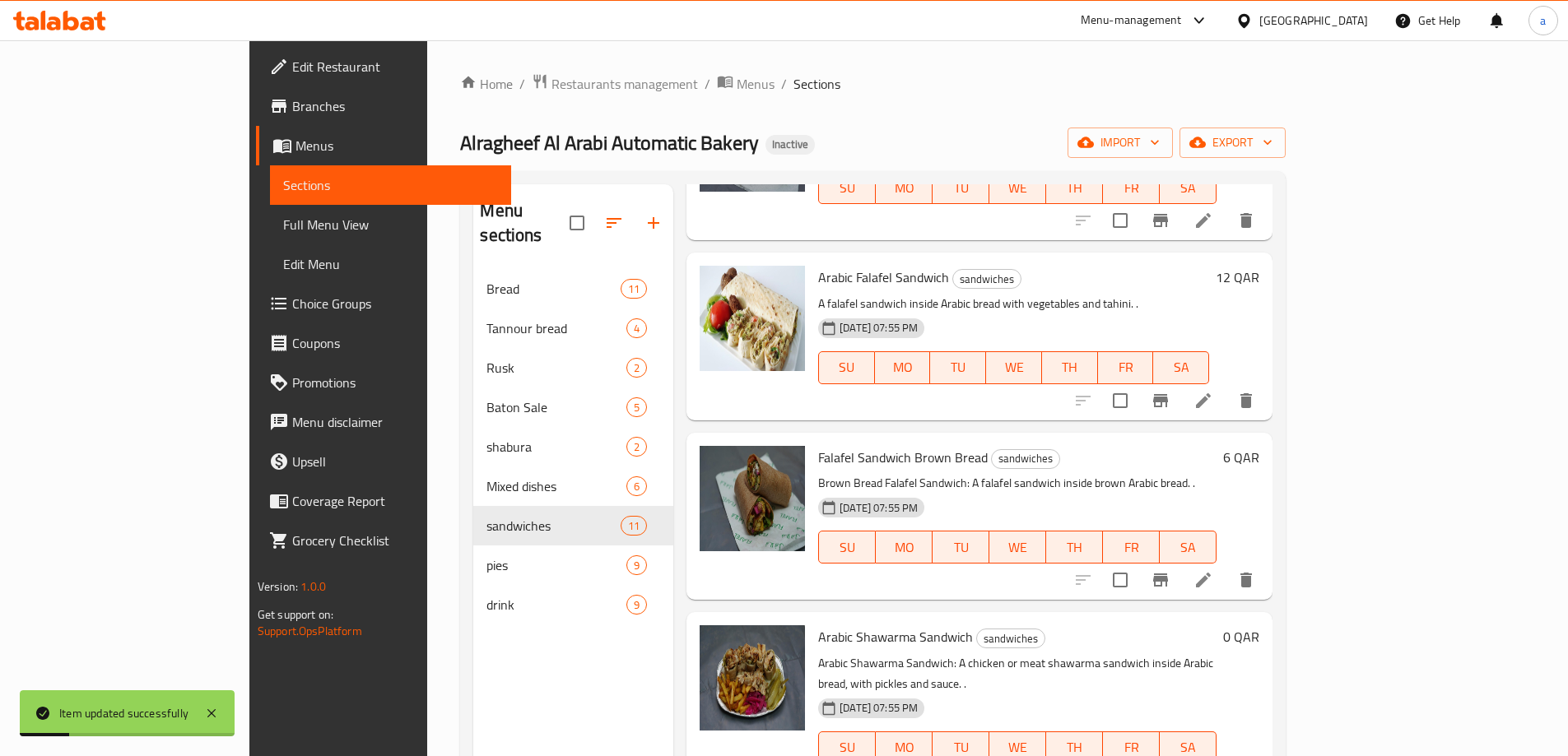
scroll to position [987, 0]
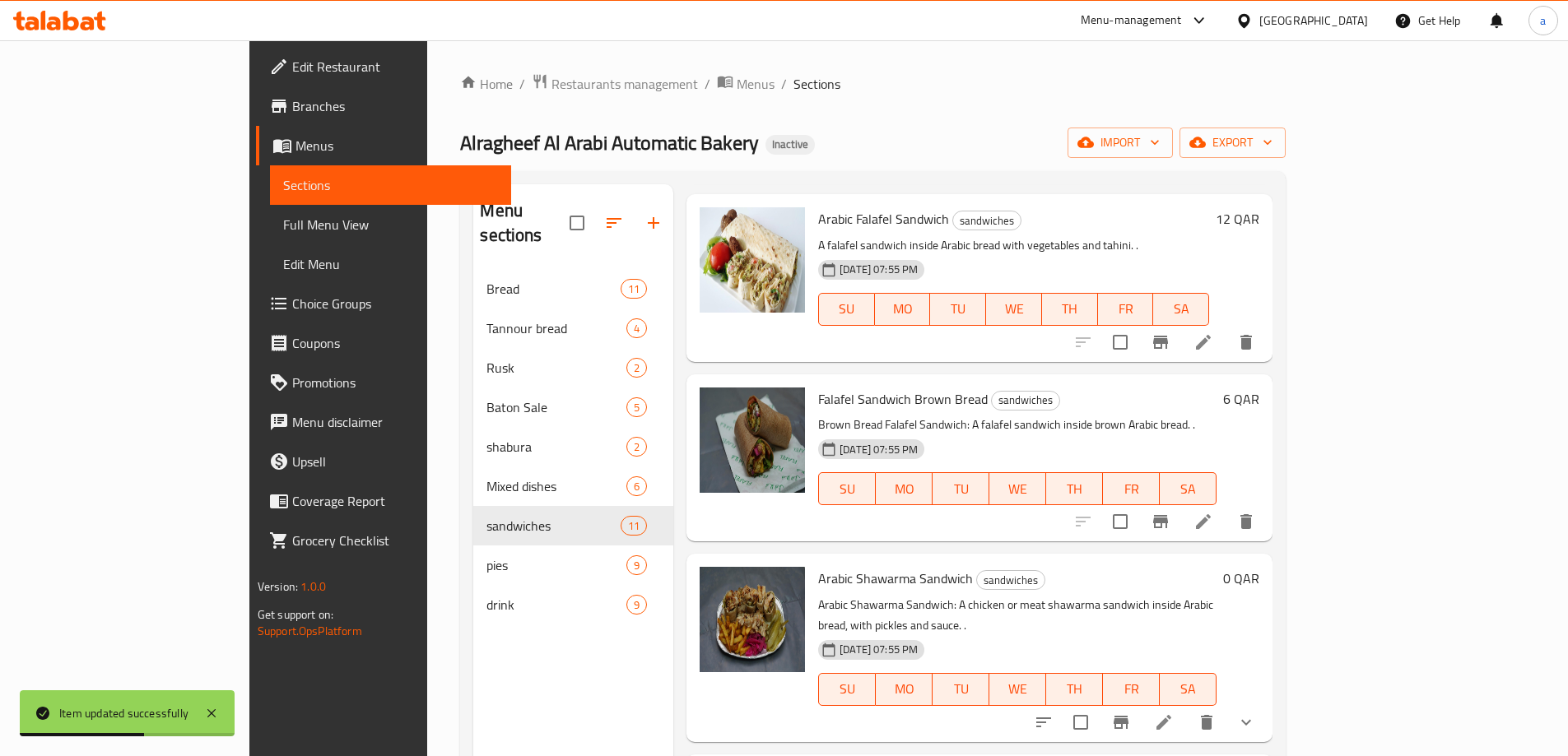
click at [1226, 507] on li at bounding box center [1203, 522] width 46 height 30
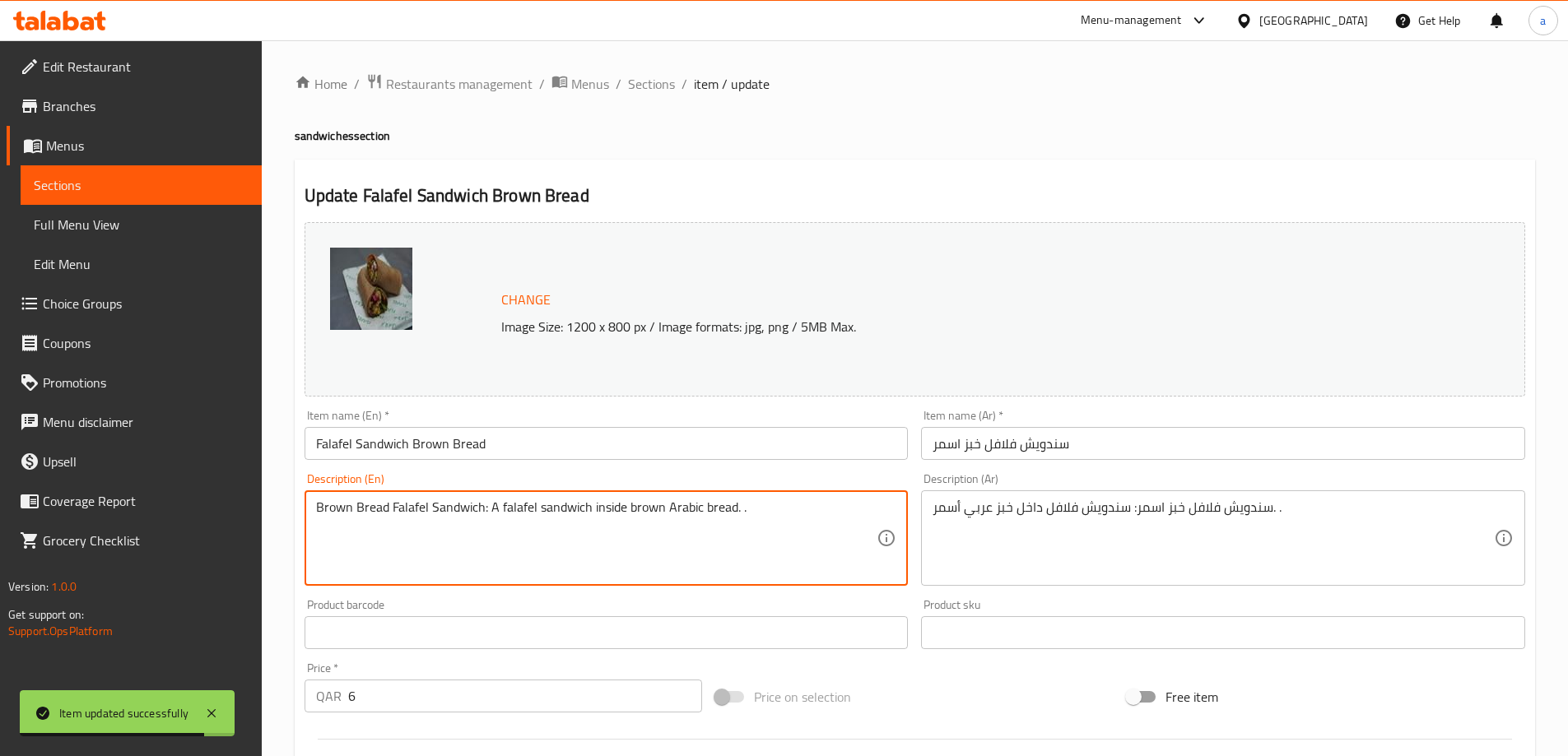
drag, startPoint x: 489, startPoint y: 507, endPoint x: 314, endPoint y: 523, distance: 175.7
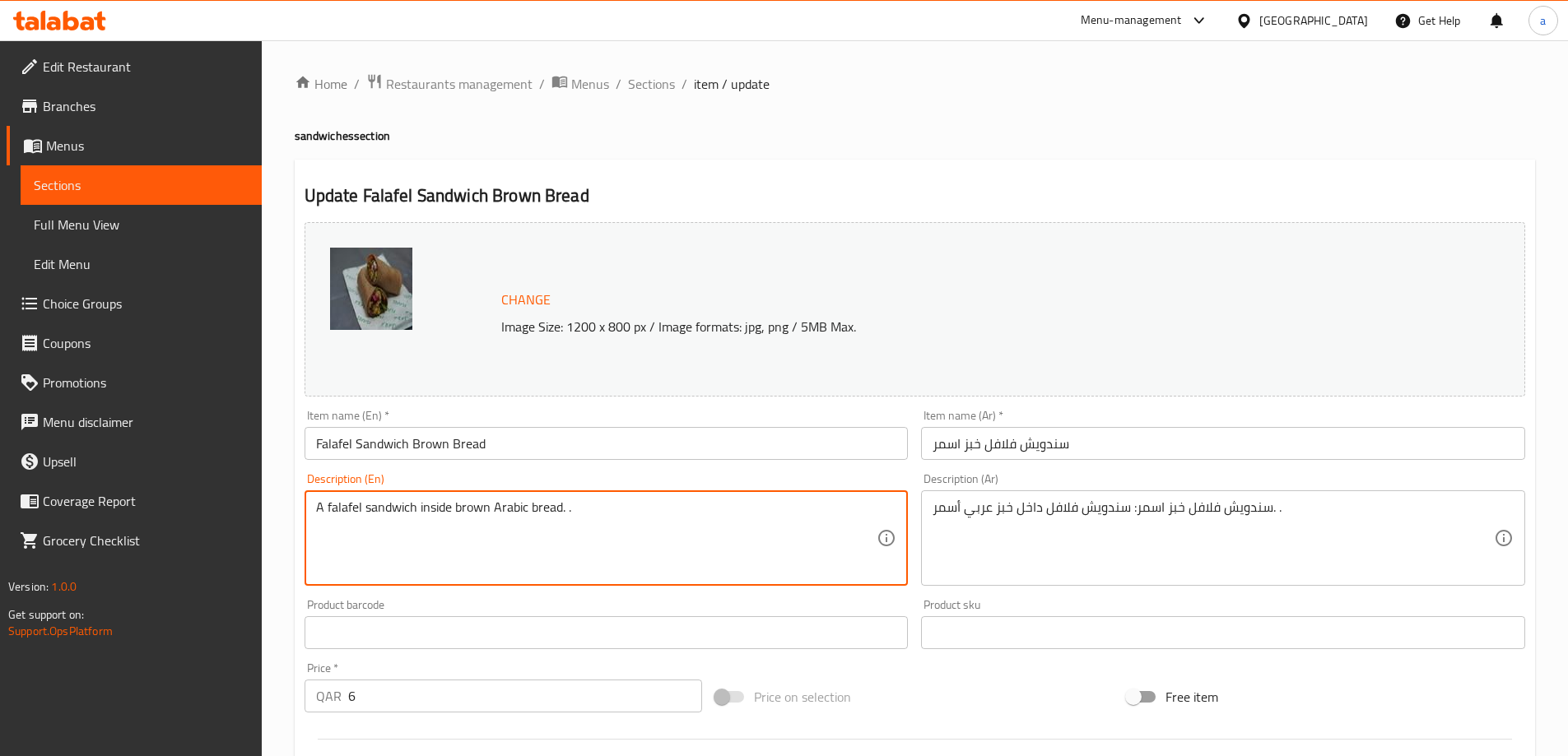
type textarea "A falafel sandwich inside brown Arabic bread. ."
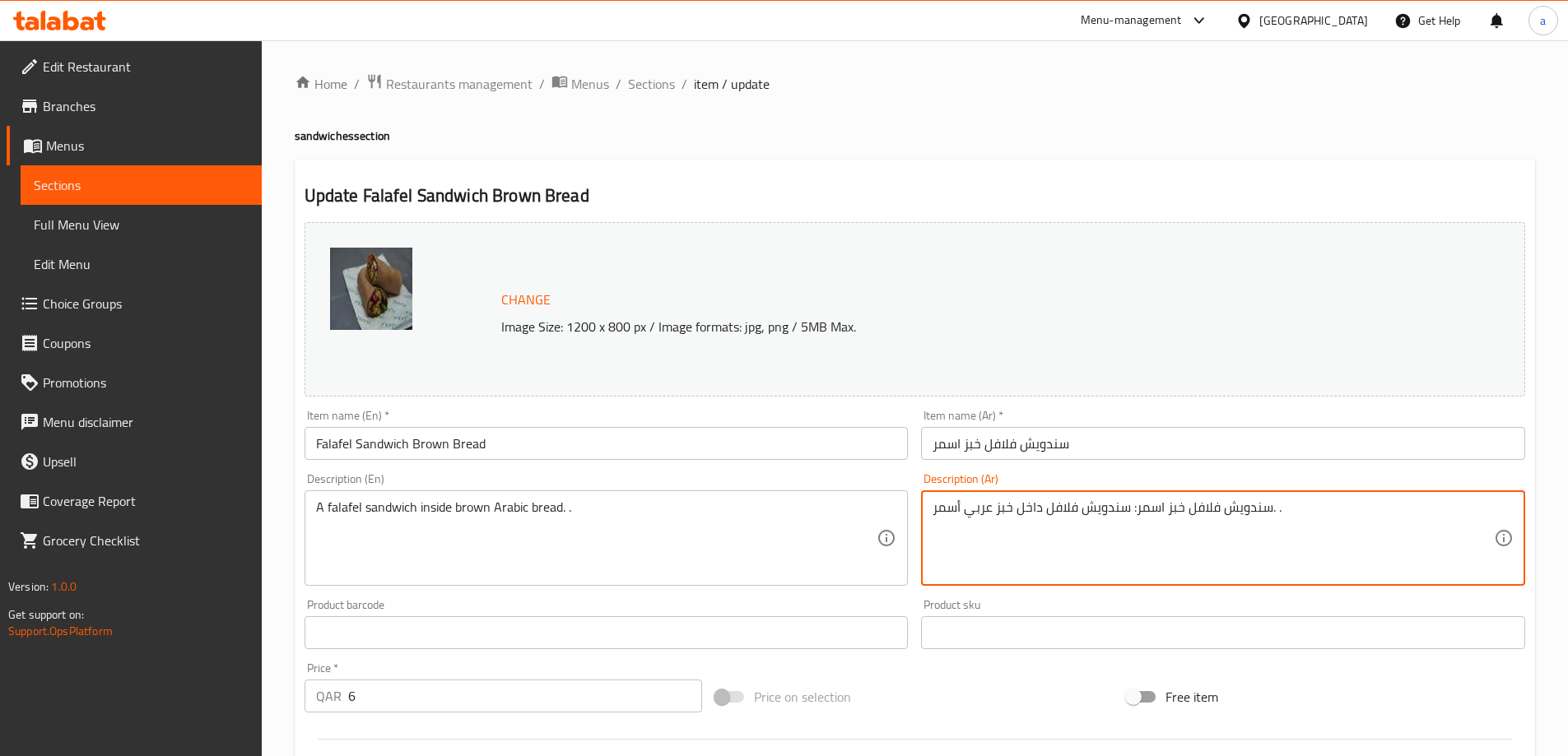
drag, startPoint x: 1128, startPoint y: 509, endPoint x: 1271, endPoint y: 519, distance: 143.3
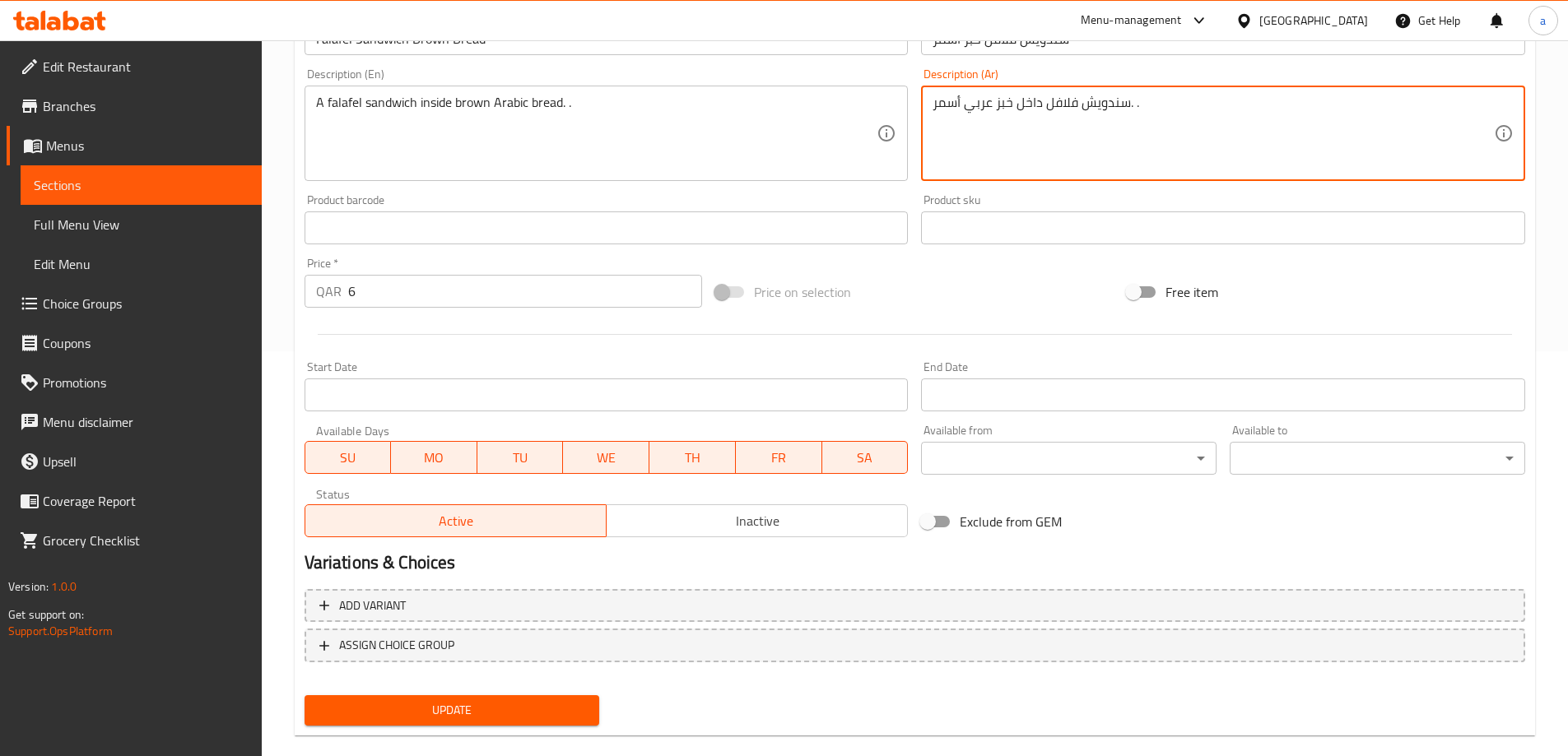
scroll to position [430, 0]
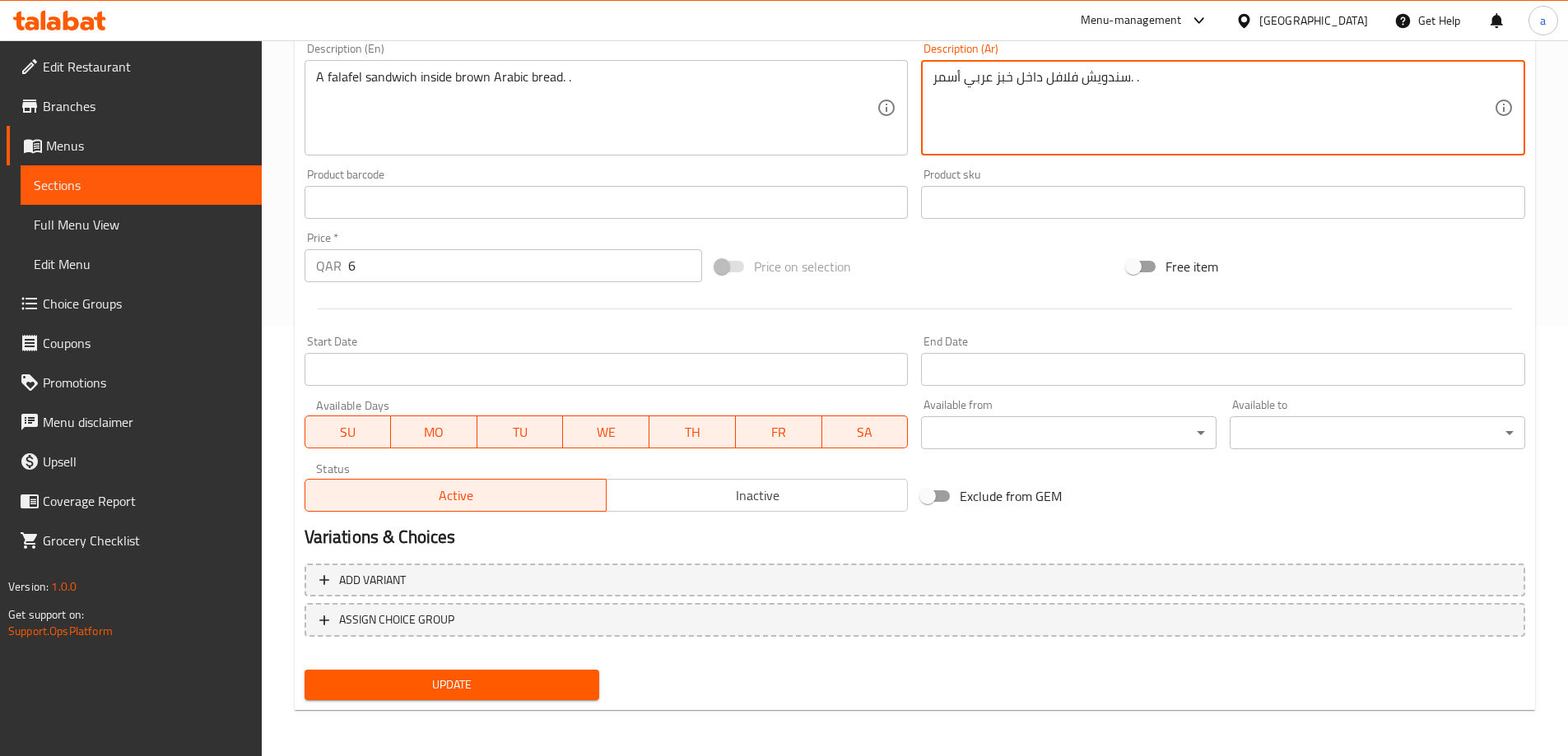
type textarea "سندويش فلافل داخل خبز عربي أسمر. ."
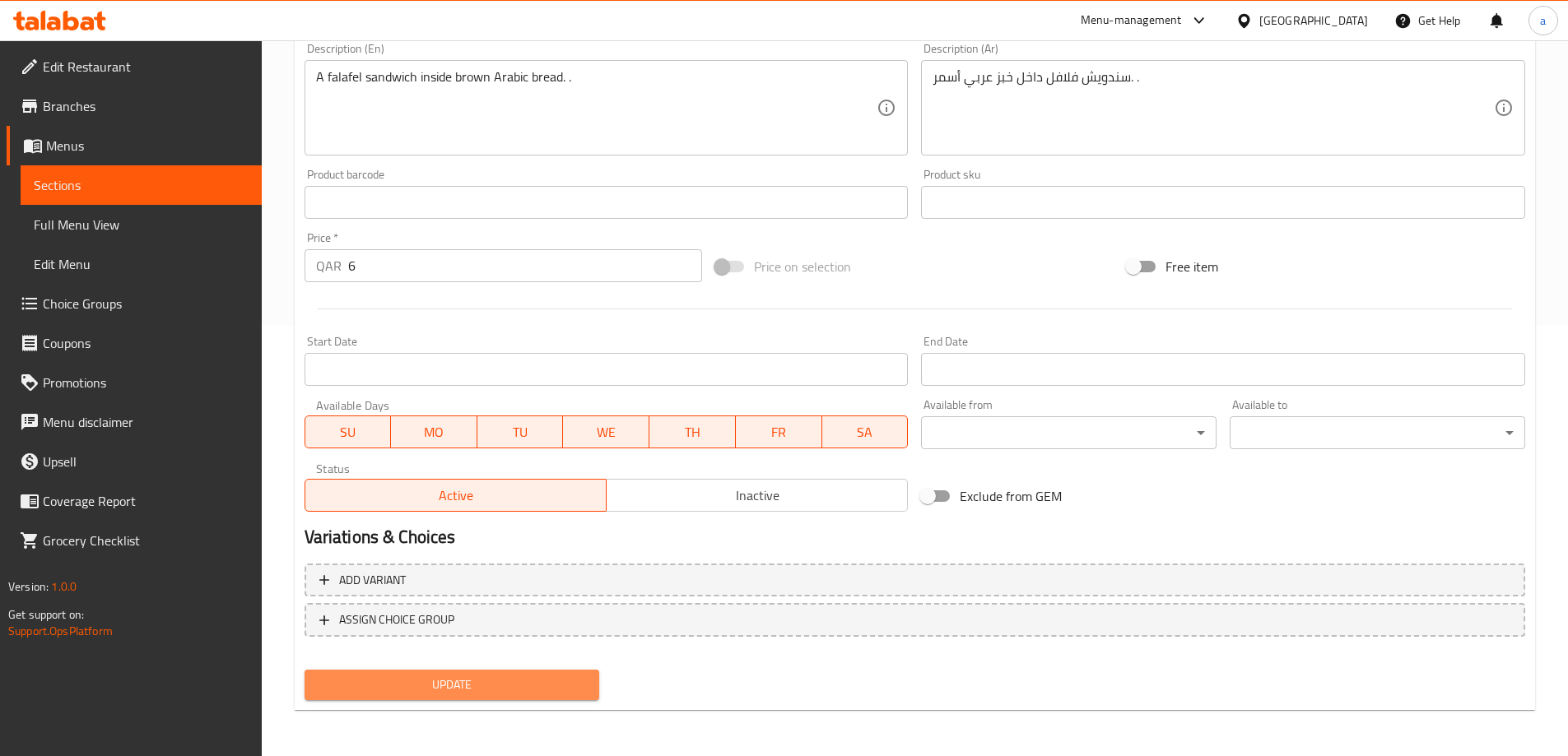
click at [555, 676] on span "Update" at bounding box center [452, 685] width 269 height 20
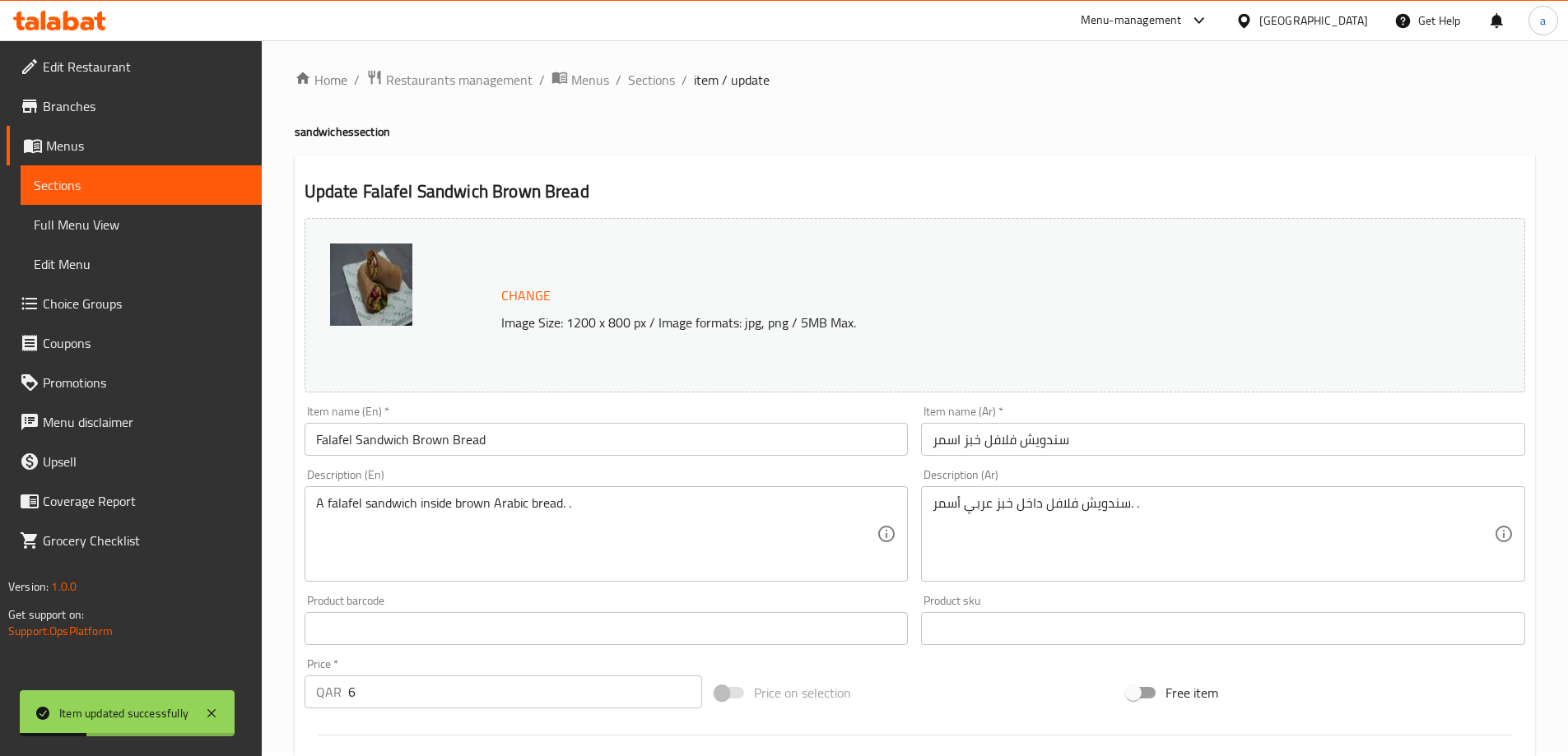
scroll to position [0, 0]
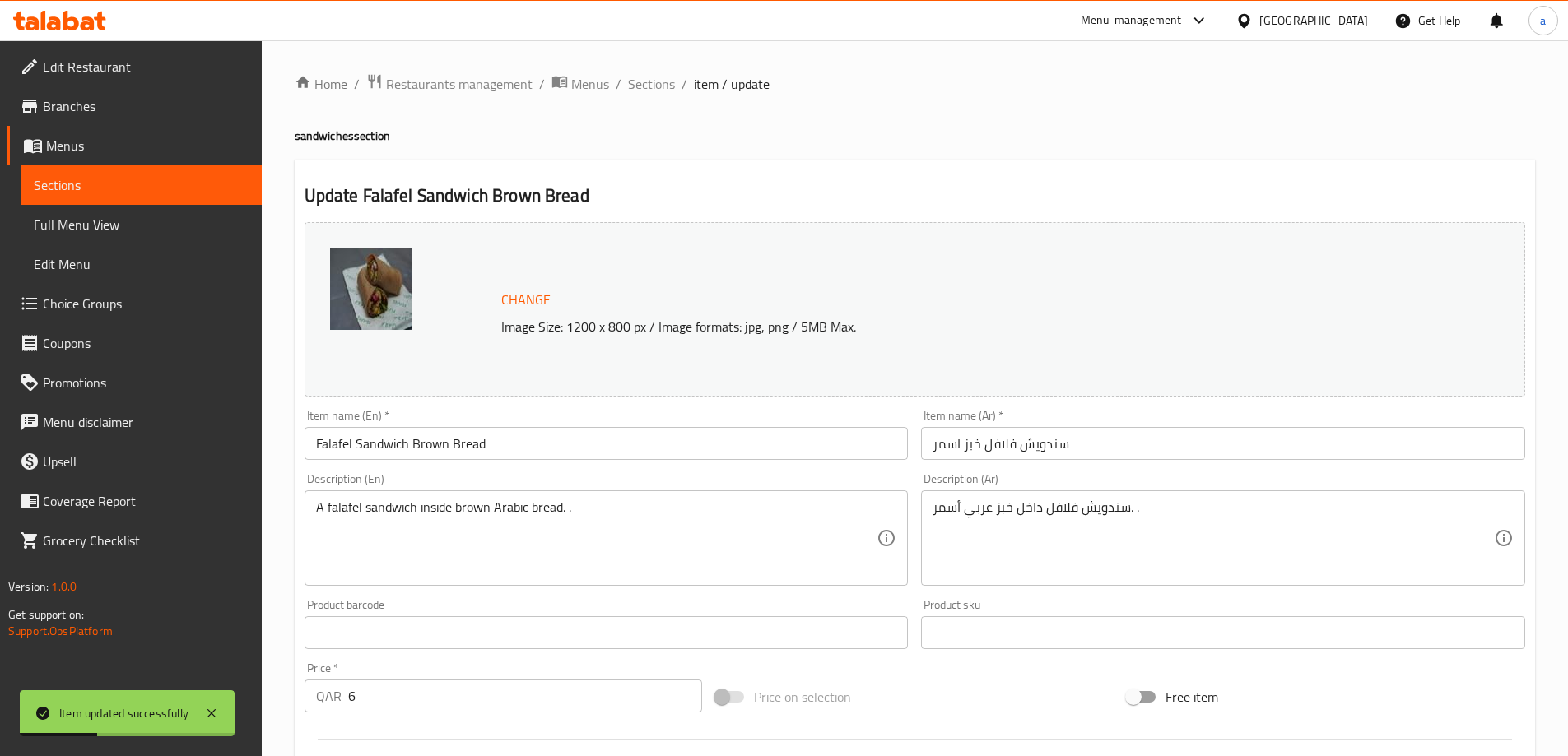
click at [649, 93] on span "Sections" at bounding box center [651, 83] width 47 height 19
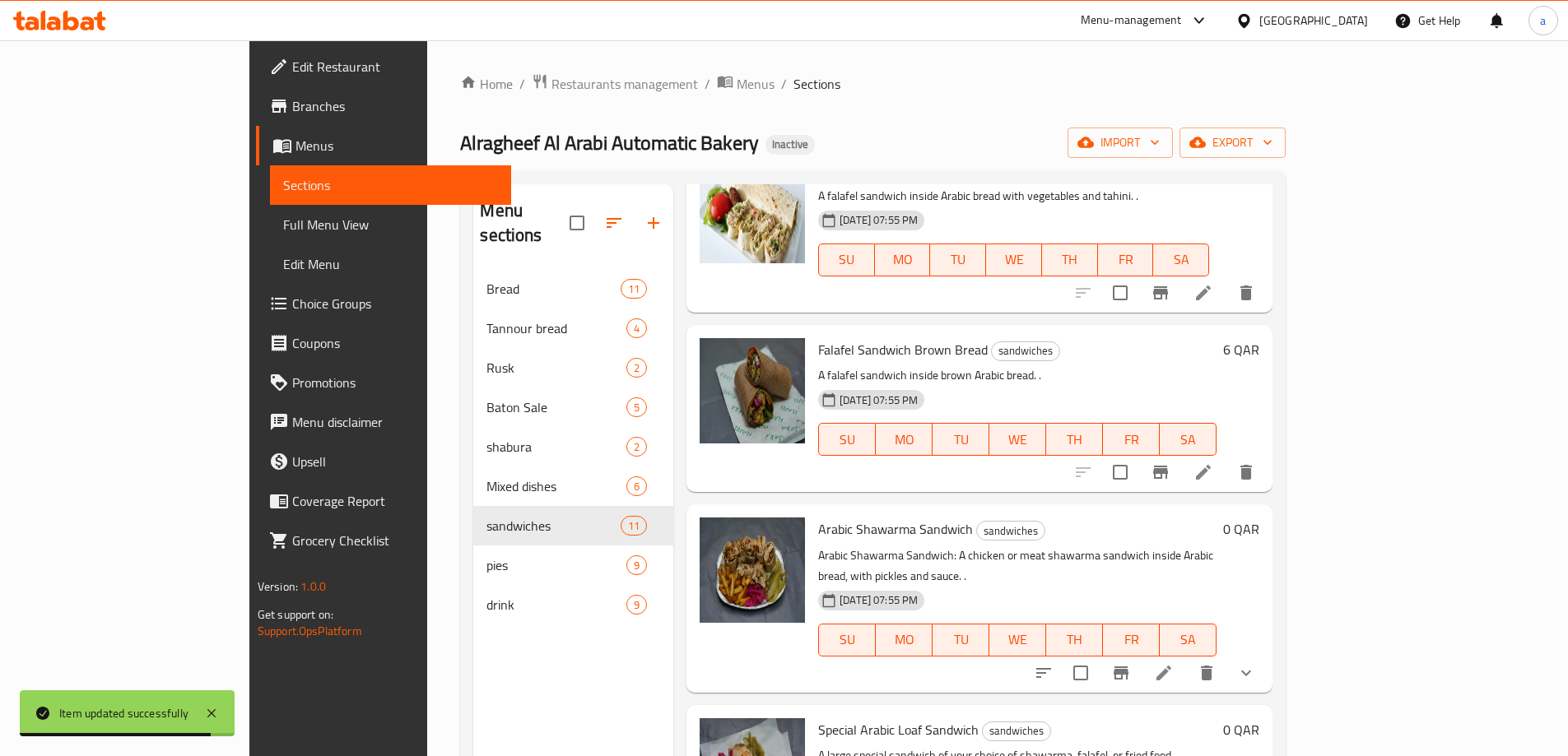
scroll to position [1070, 0]
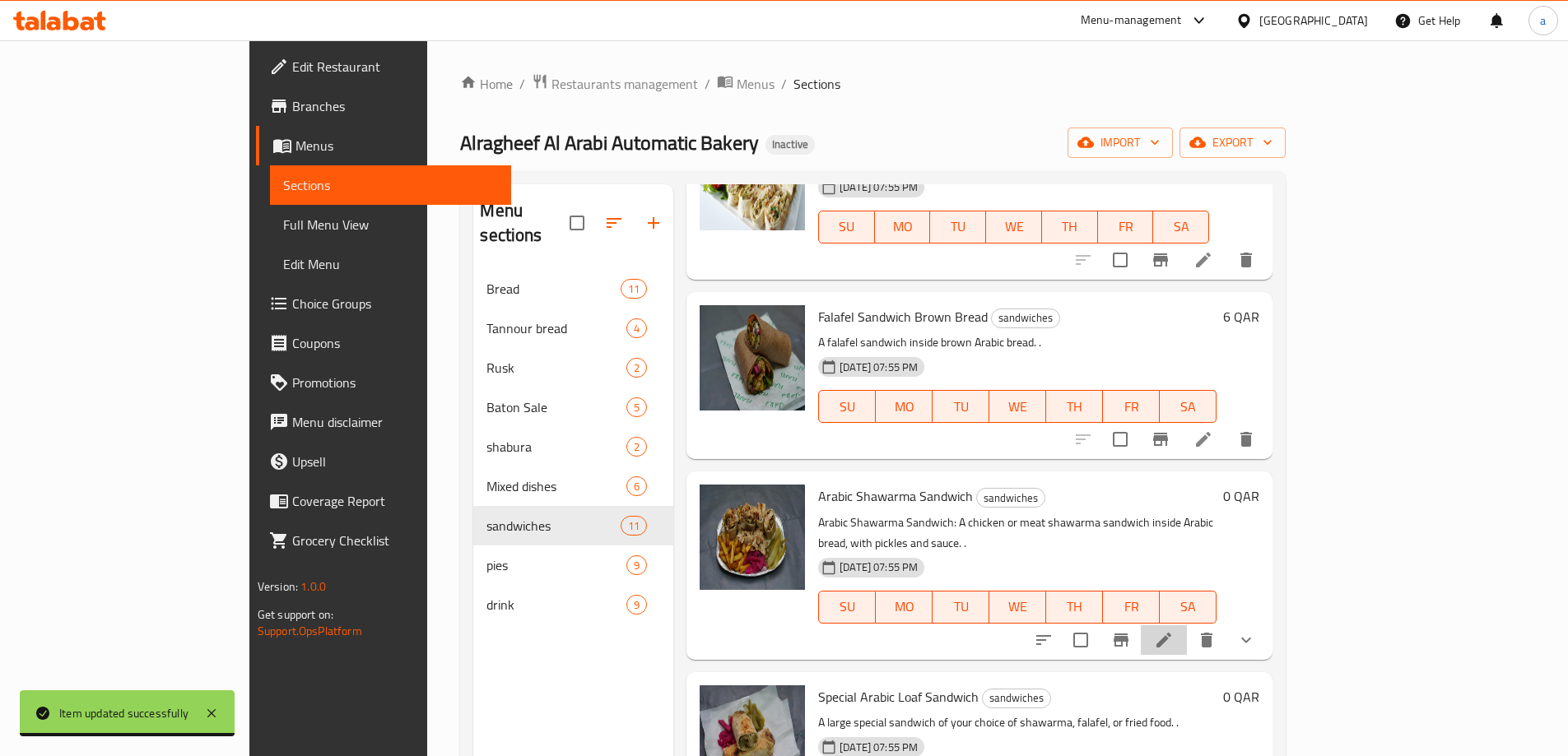
click at [1187, 626] on li at bounding box center [1164, 640] width 46 height 30
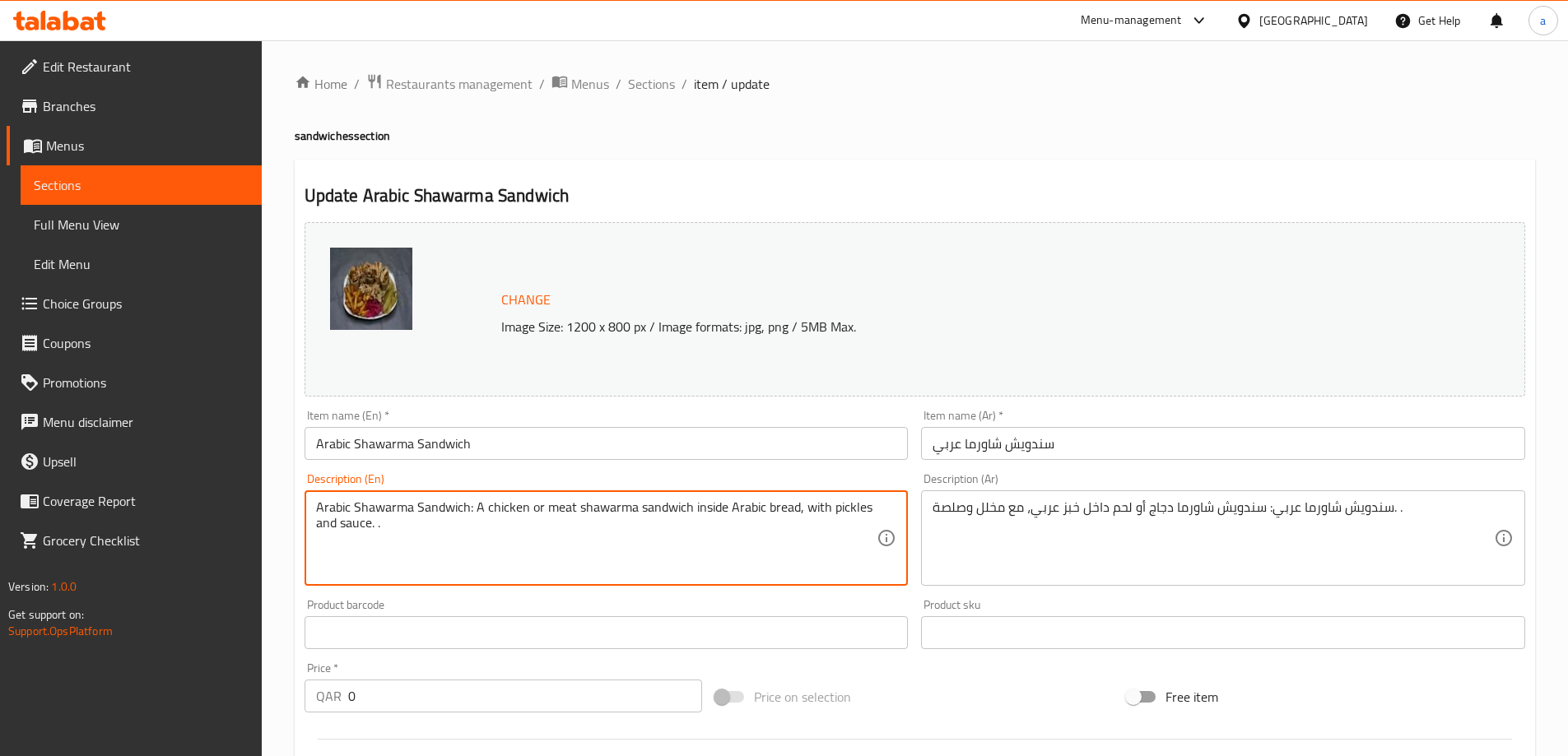
drag, startPoint x: 473, startPoint y: 508, endPoint x: 304, endPoint y: 501, distance: 169.1
type textarea "A chicken or meat shawarma sandwich inside Arabic bread, with pickles and sauce…"
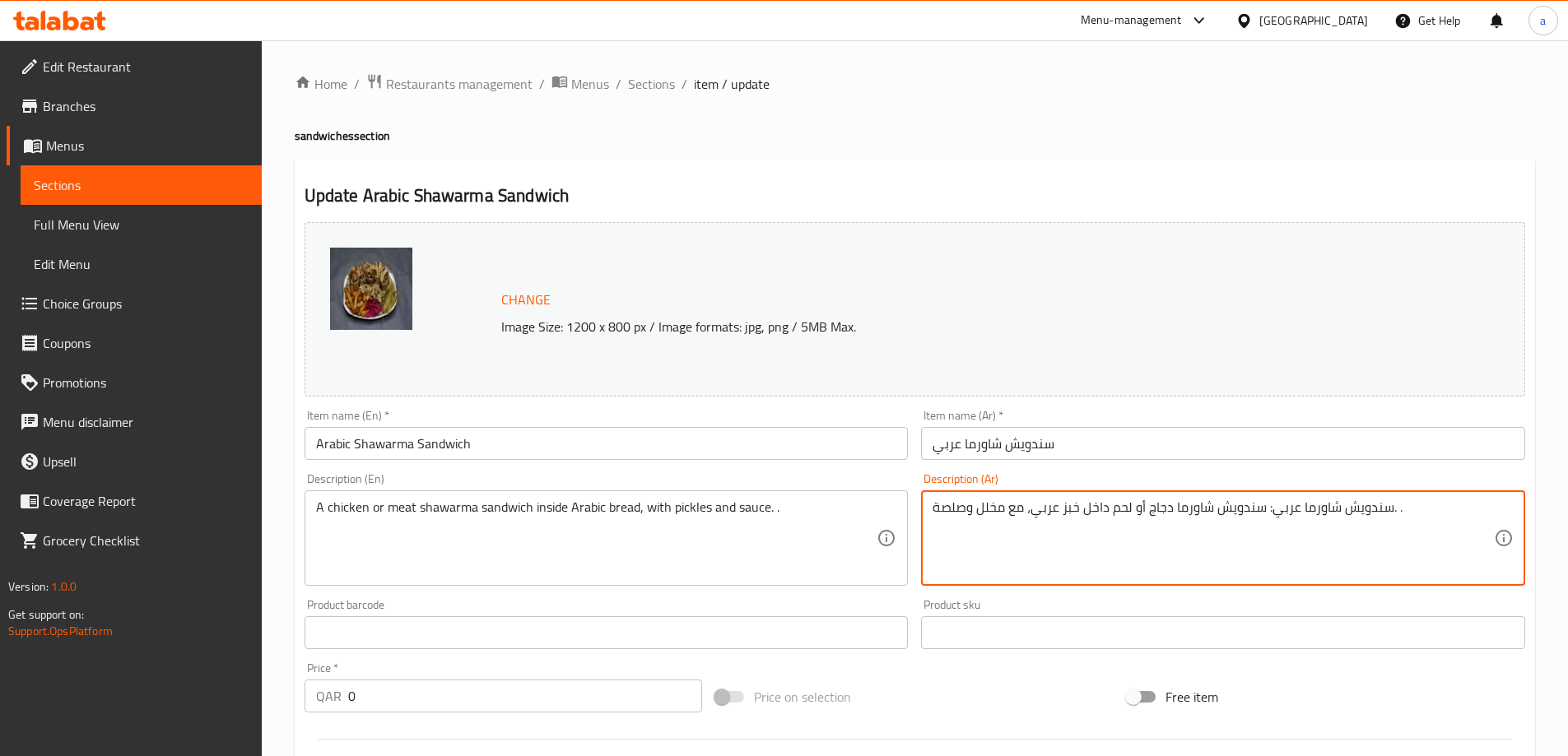
drag, startPoint x: 1264, startPoint y: 511, endPoint x: 1387, endPoint y: 537, distance: 125.7
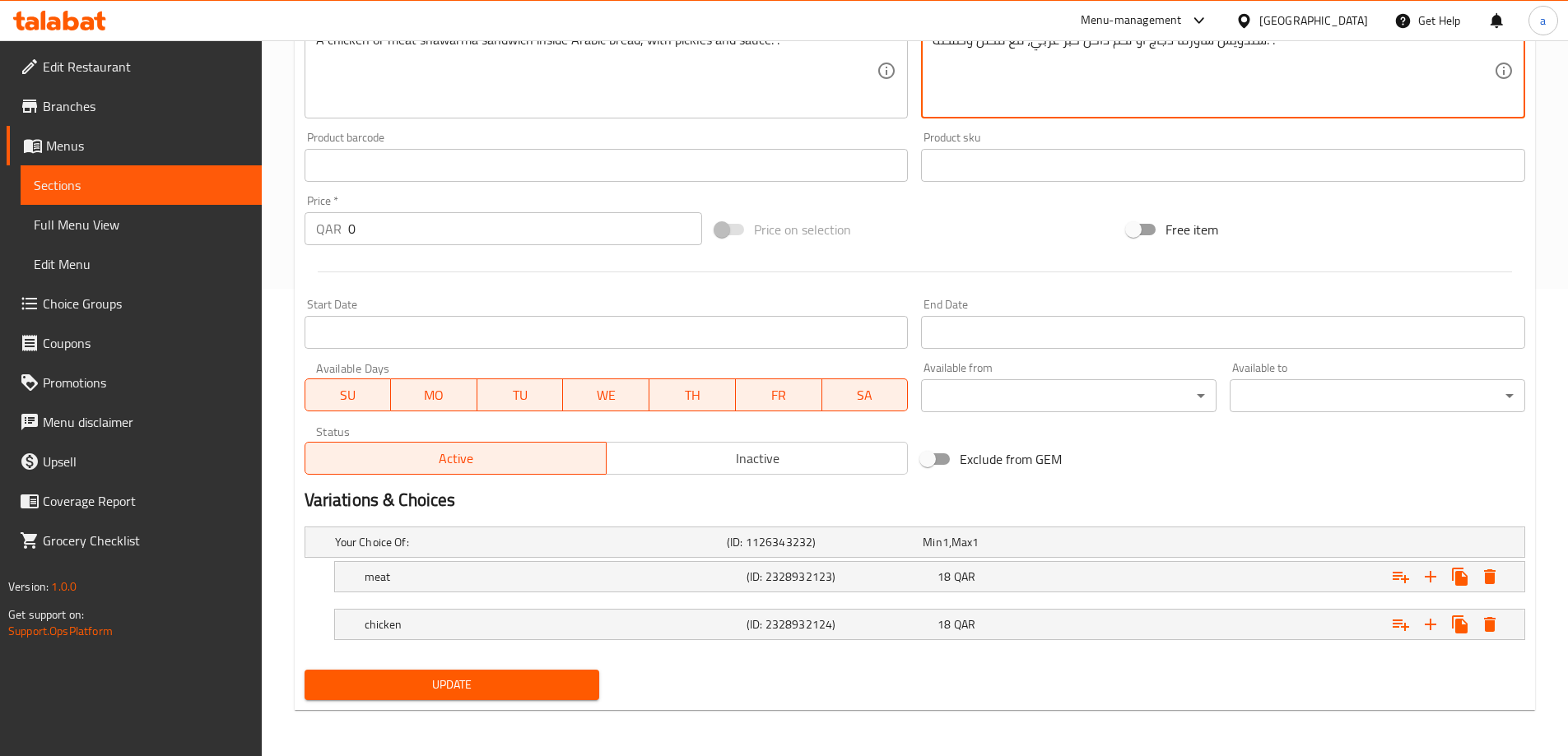
type textarea "سندويش شاورما دجاج أو لحم داخل خبز عربي، مع مخلل وصلصة. ."
click at [538, 681] on span "Update" at bounding box center [452, 685] width 269 height 20
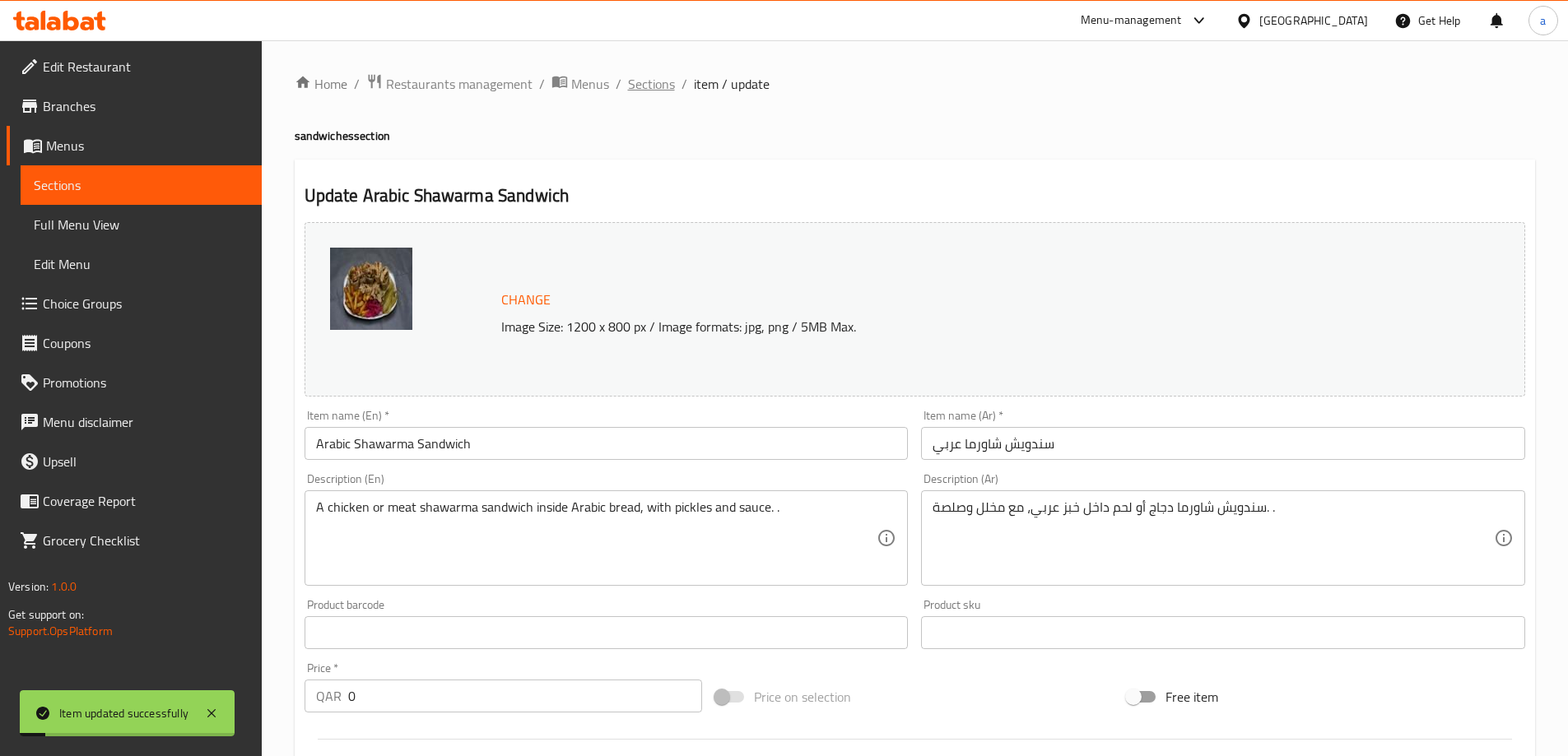
click at [666, 87] on span "Sections" at bounding box center [651, 83] width 47 height 19
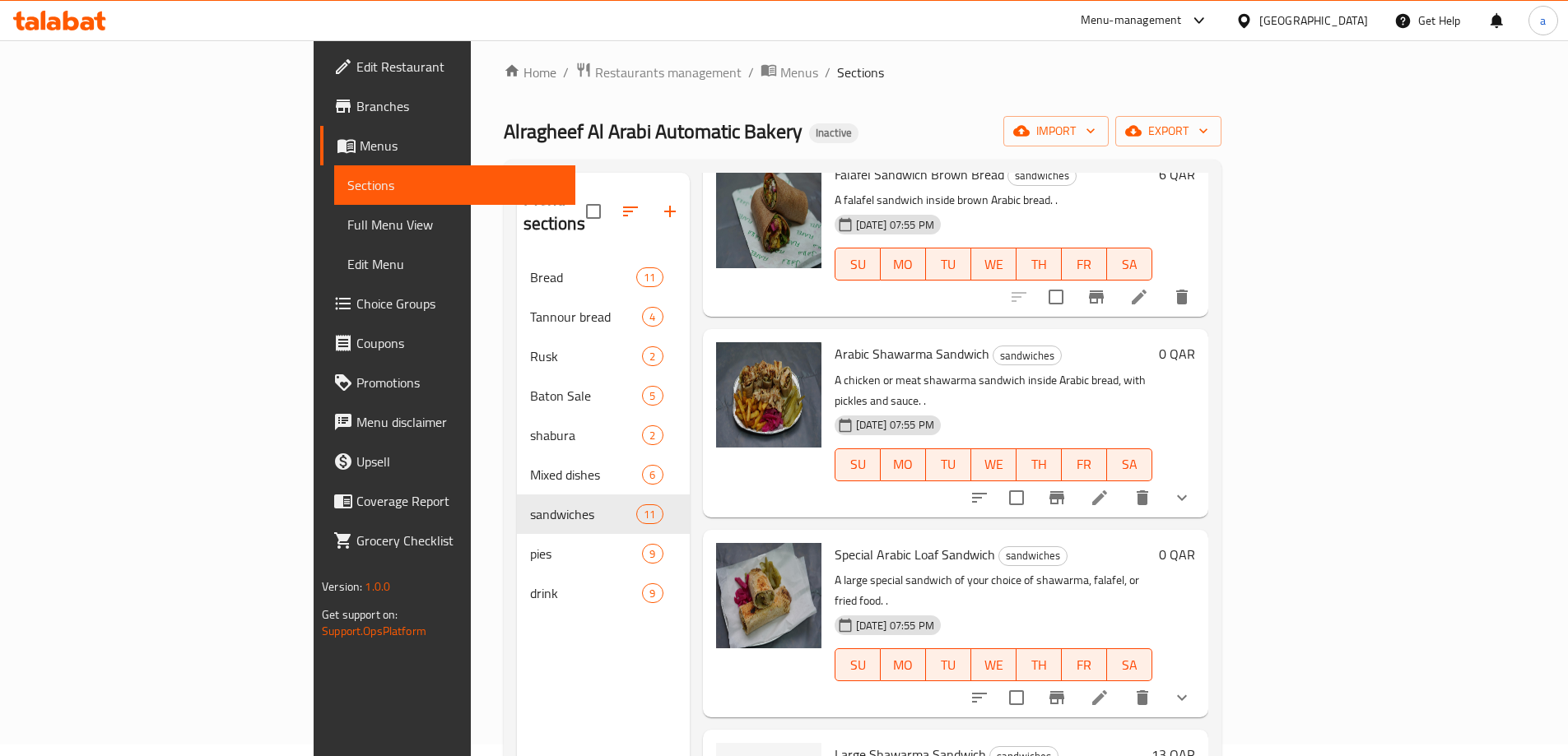
scroll to position [230, 0]
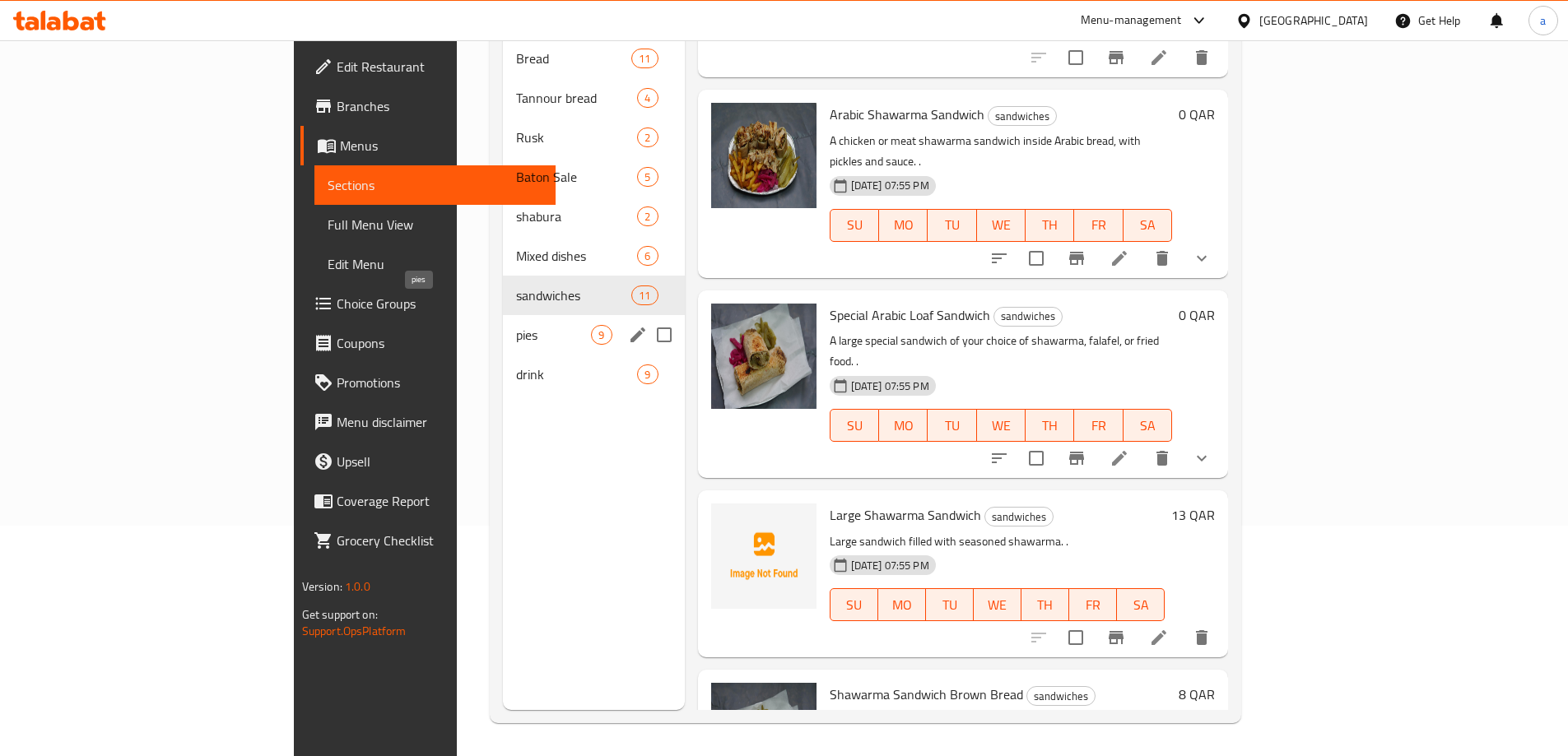
click at [516, 325] on span "pies" at bounding box center [553, 334] width 75 height 19
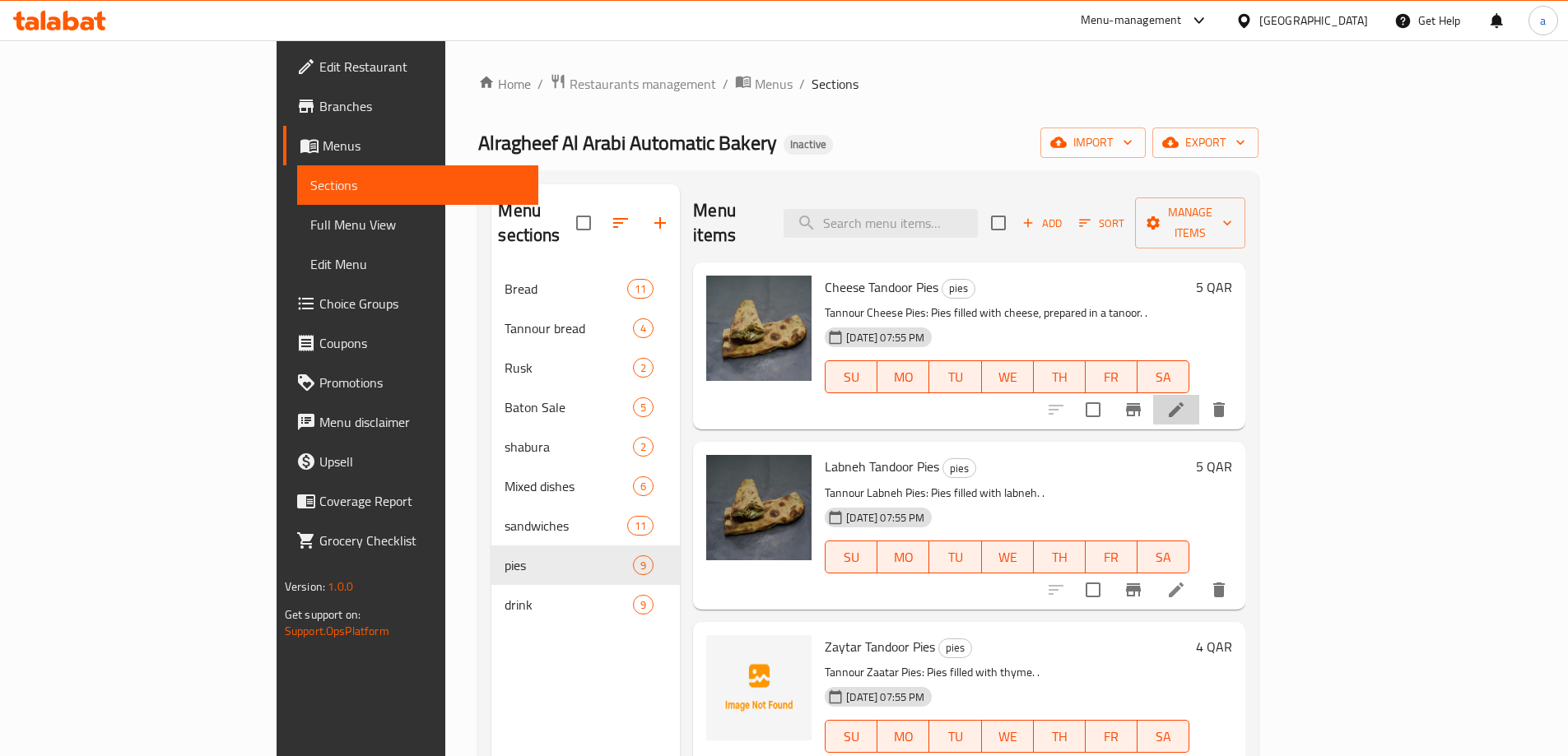
click at [1199, 395] on li at bounding box center [1176, 410] width 46 height 30
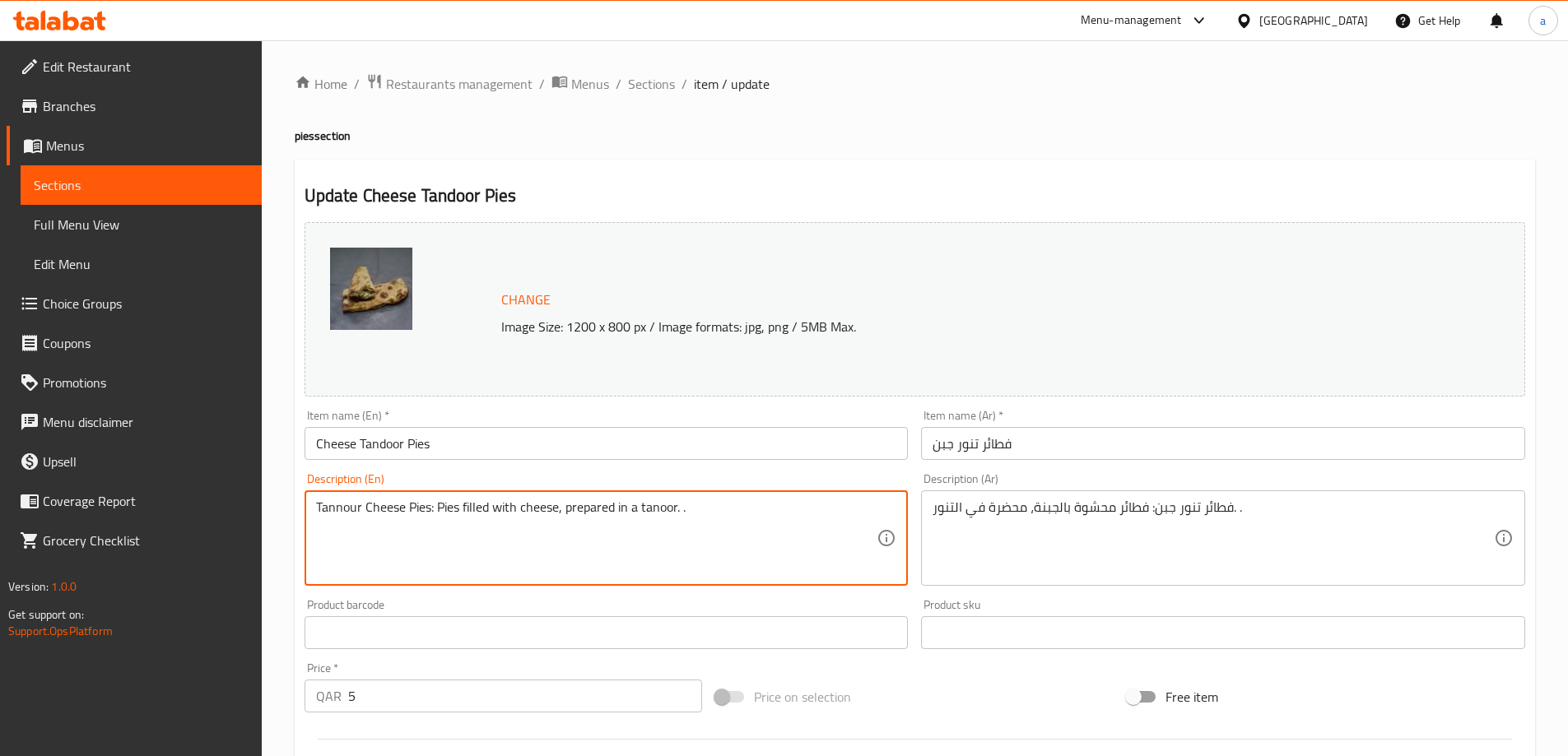
drag, startPoint x: 436, startPoint y: 508, endPoint x: 290, endPoint y: 513, distance: 146.1
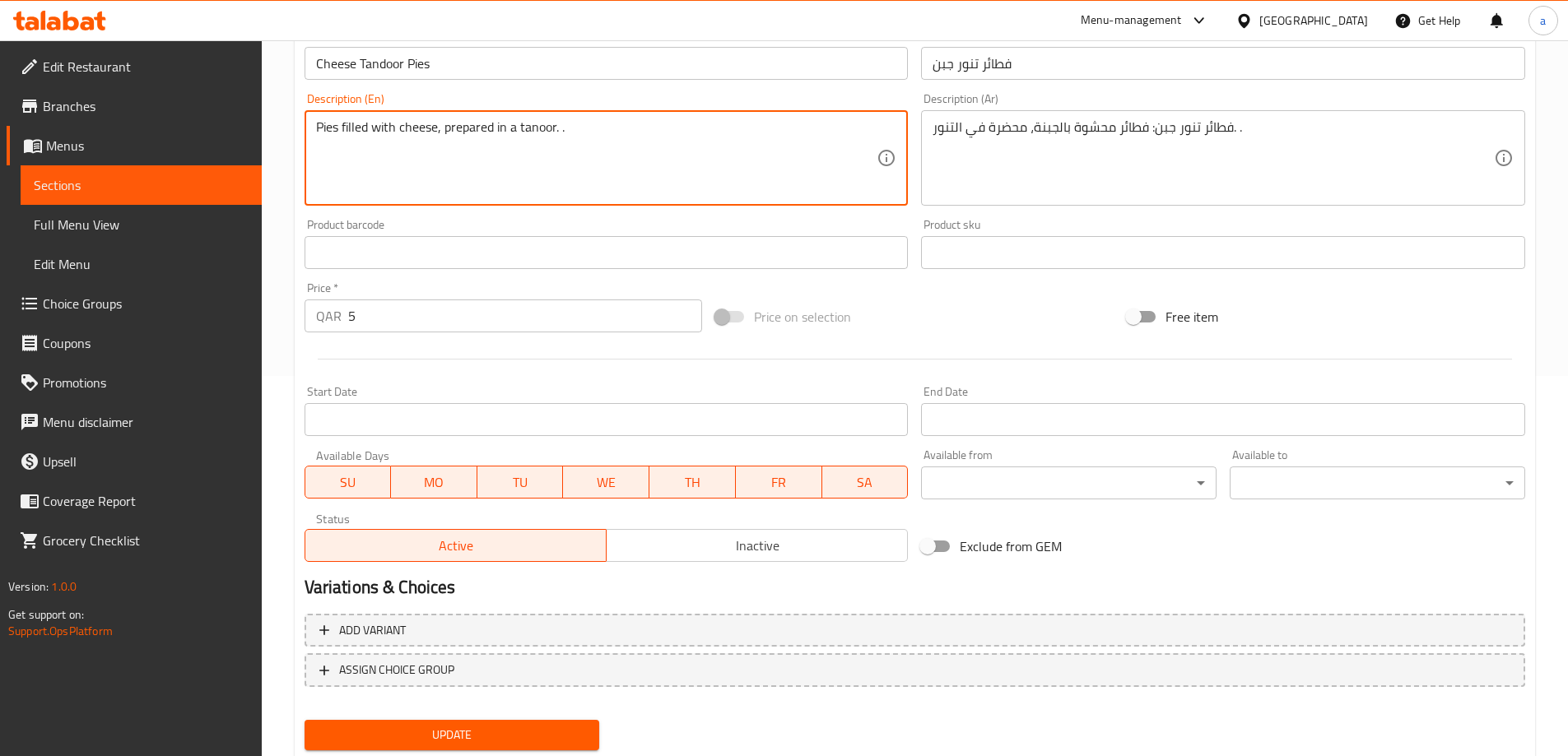
scroll to position [430, 0]
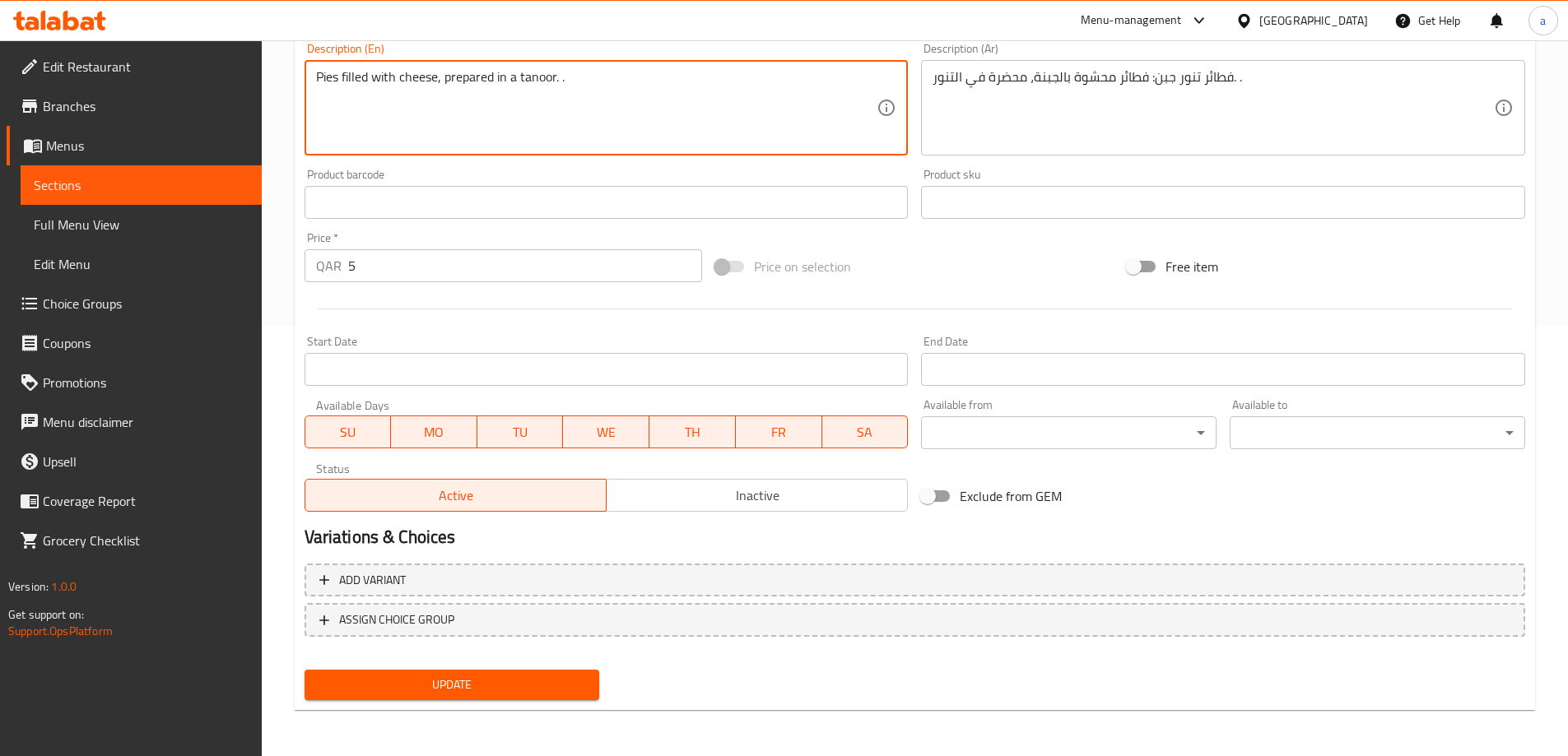
type textarea "Pies filled with cheese, prepared in a tanoor. ."
click at [442, 696] on button "Update" at bounding box center [452, 685] width 295 height 31
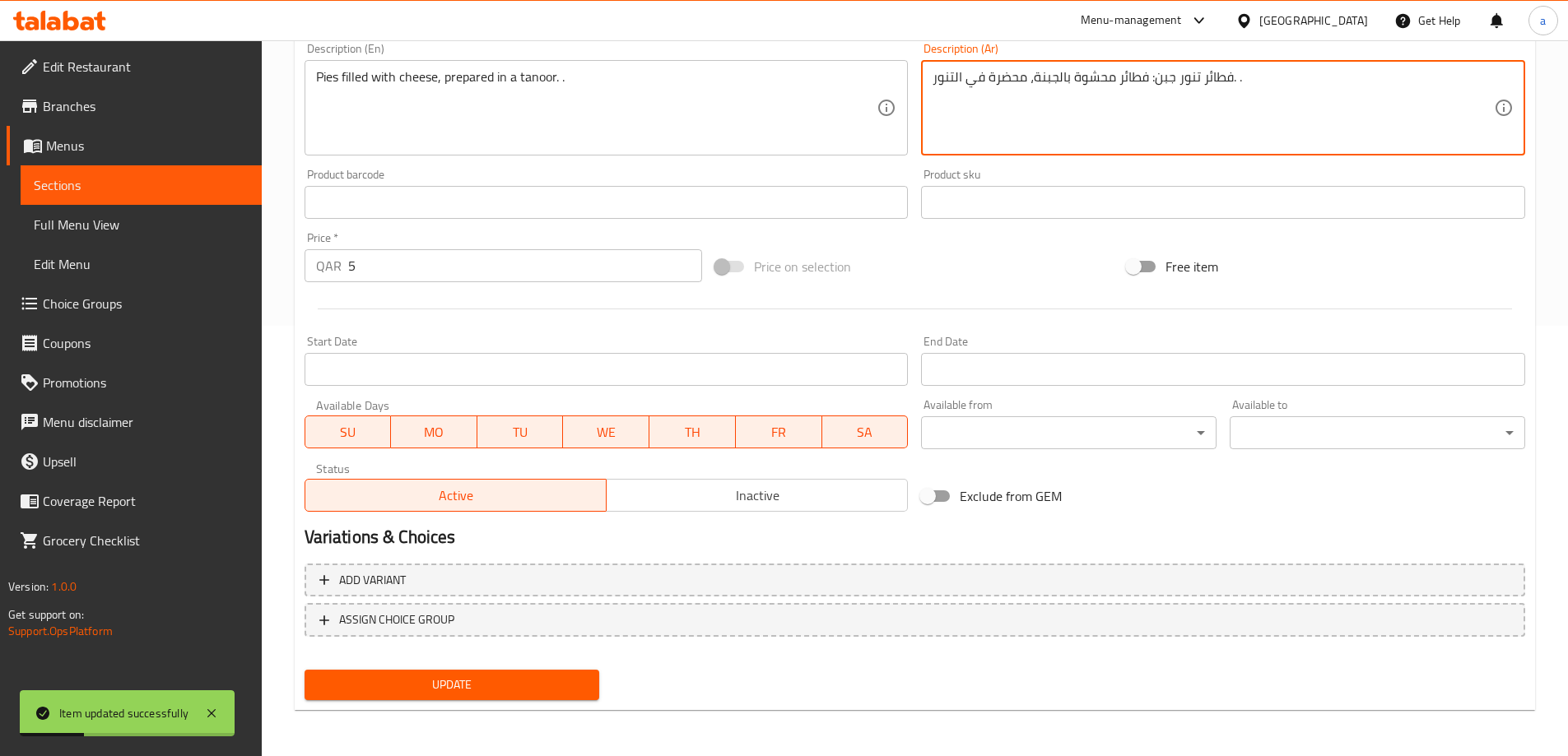
drag, startPoint x: 1152, startPoint y: 81, endPoint x: 1233, endPoint y: 105, distance: 84.5
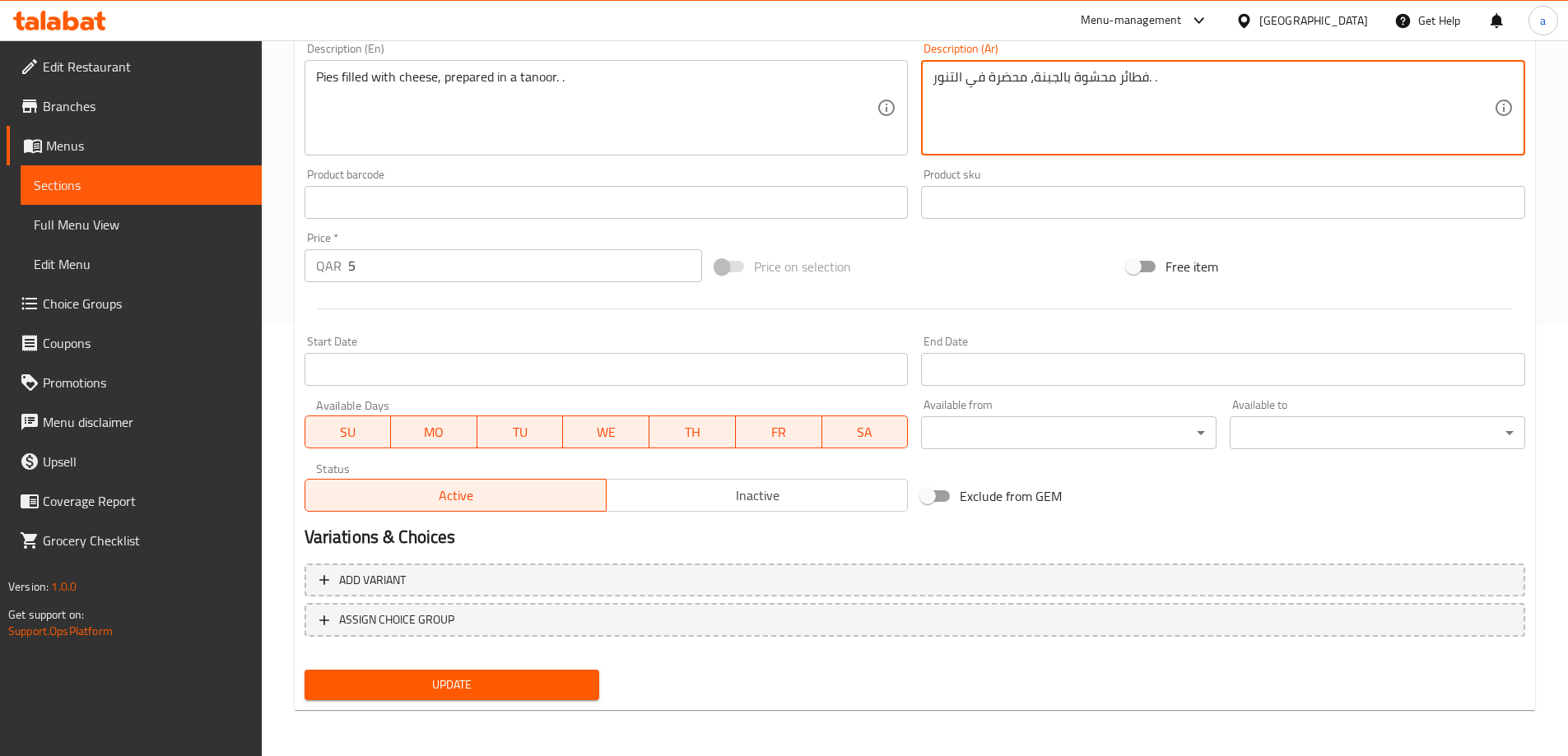
type textarea "فطائر محشوة بالجبنة، محضرة في التنور. ."
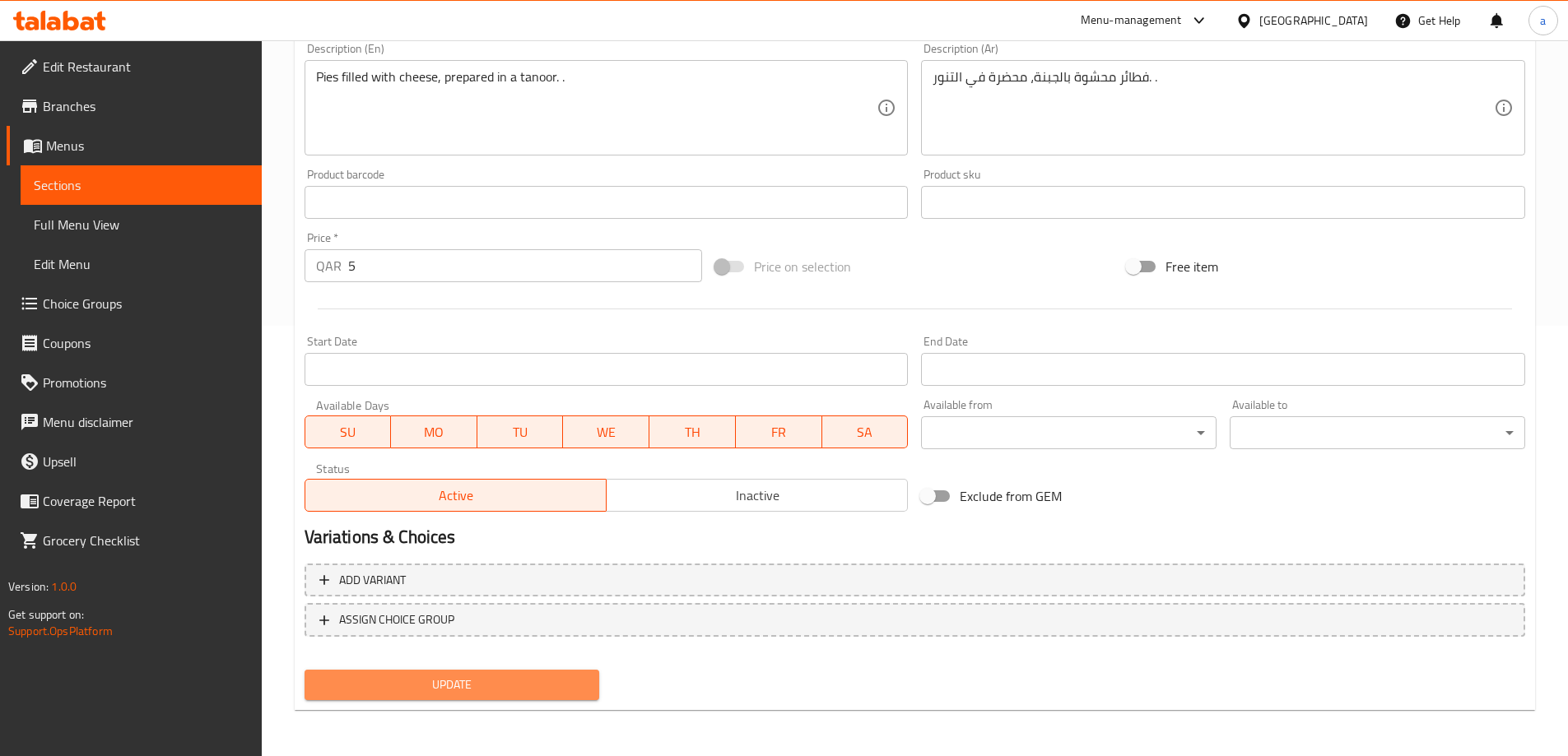
click at [425, 691] on span "Update" at bounding box center [452, 685] width 269 height 20
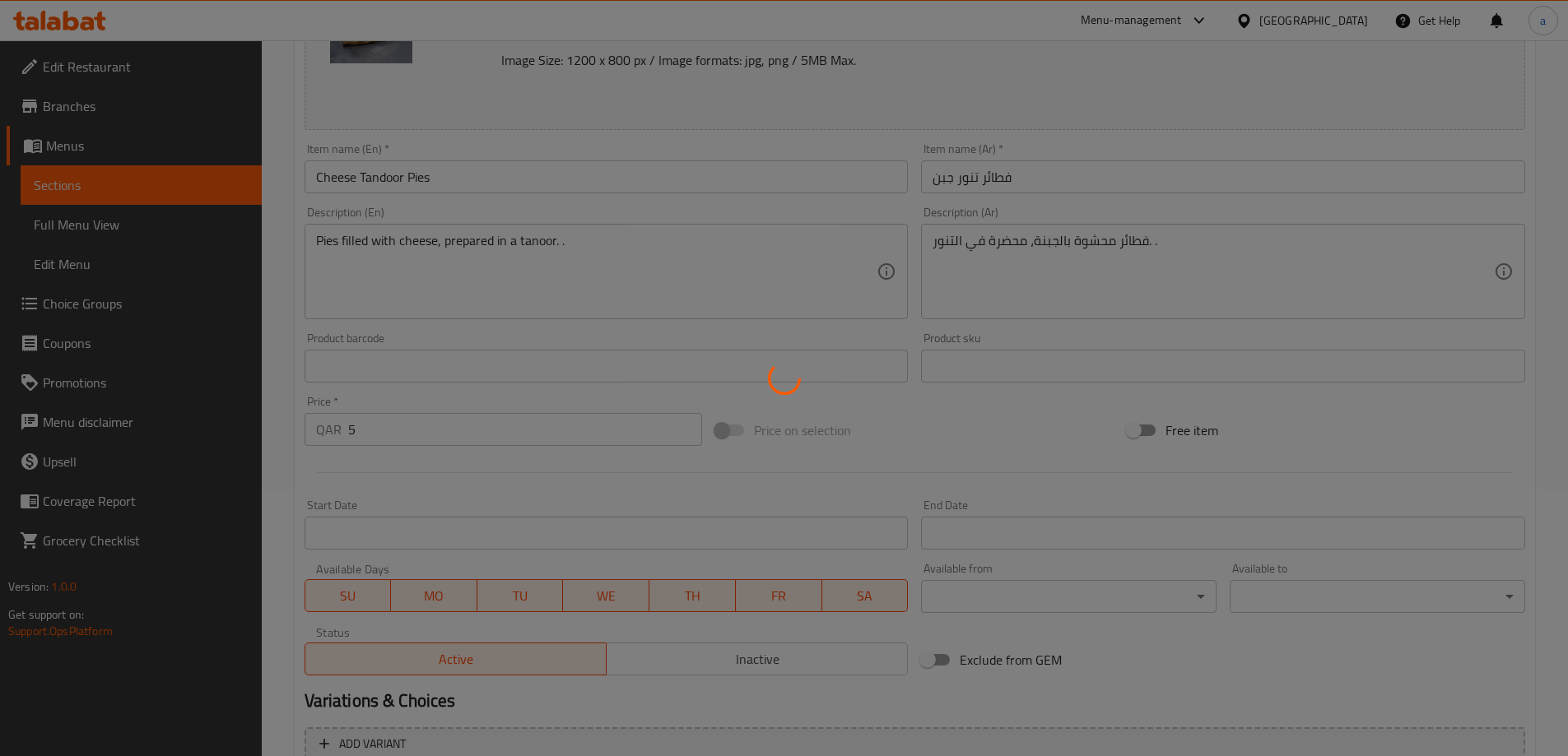
scroll to position [19, 0]
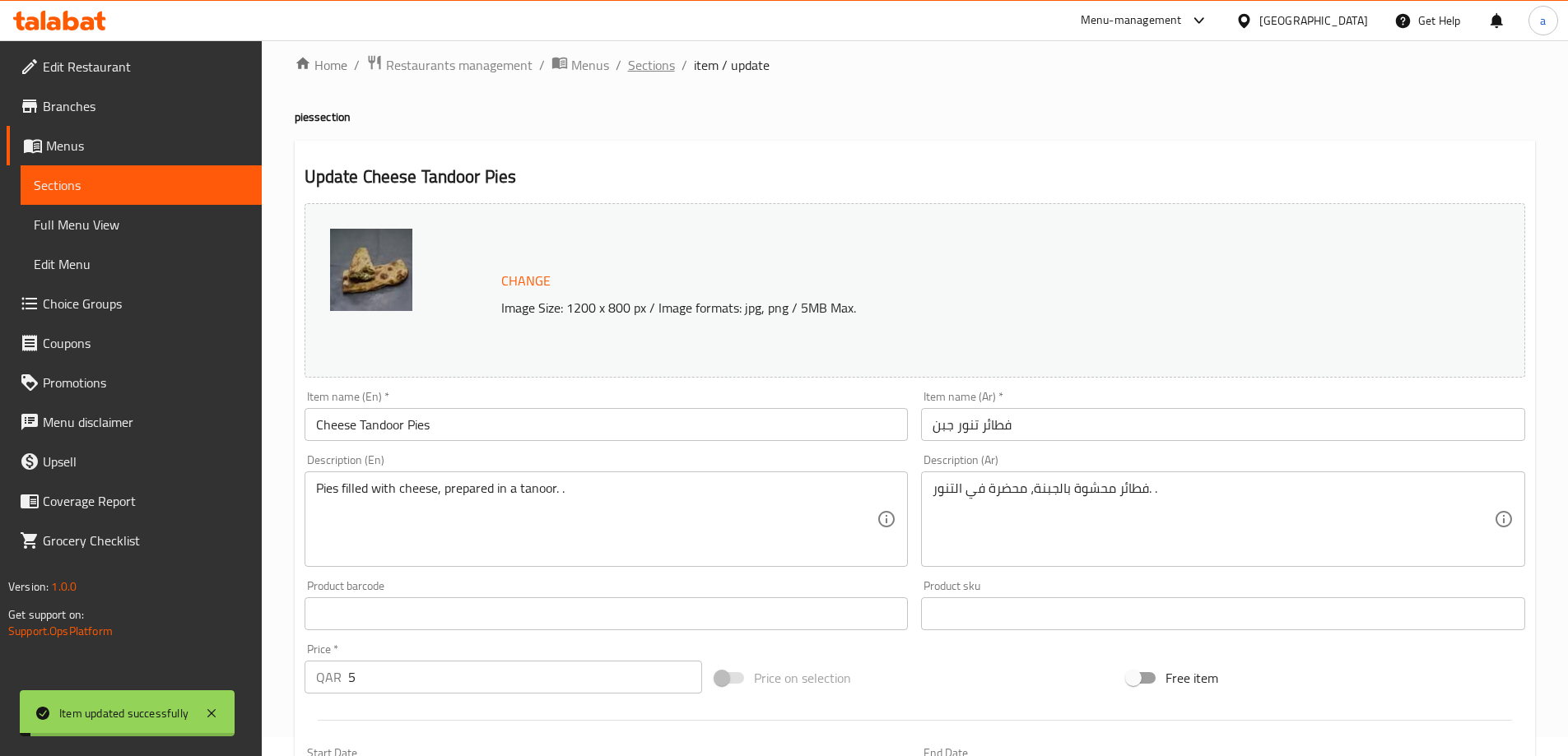
click at [639, 56] on span "Sections" at bounding box center [651, 65] width 47 height 19
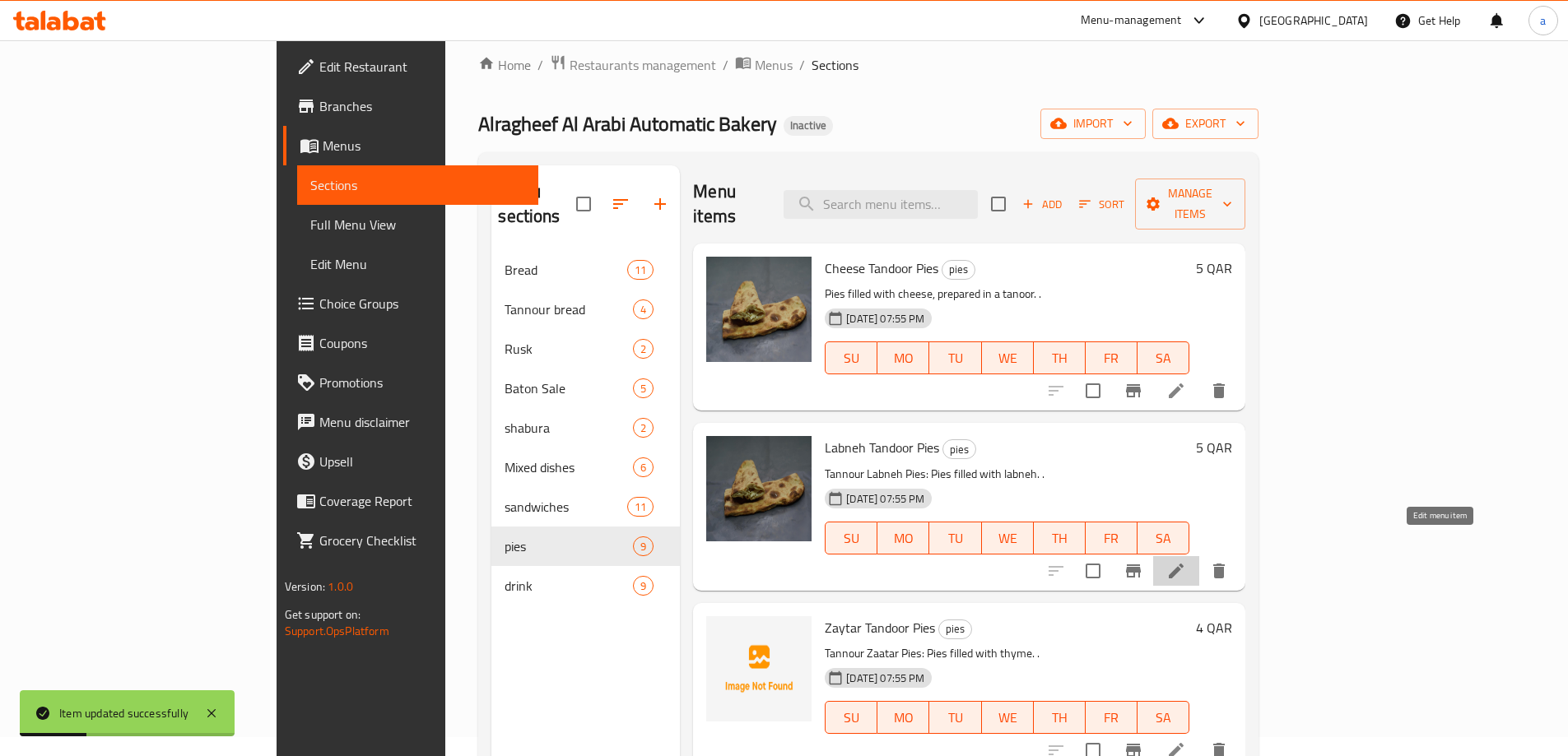
click at [1186, 561] on icon at bounding box center [1176, 570] width 19 height 19
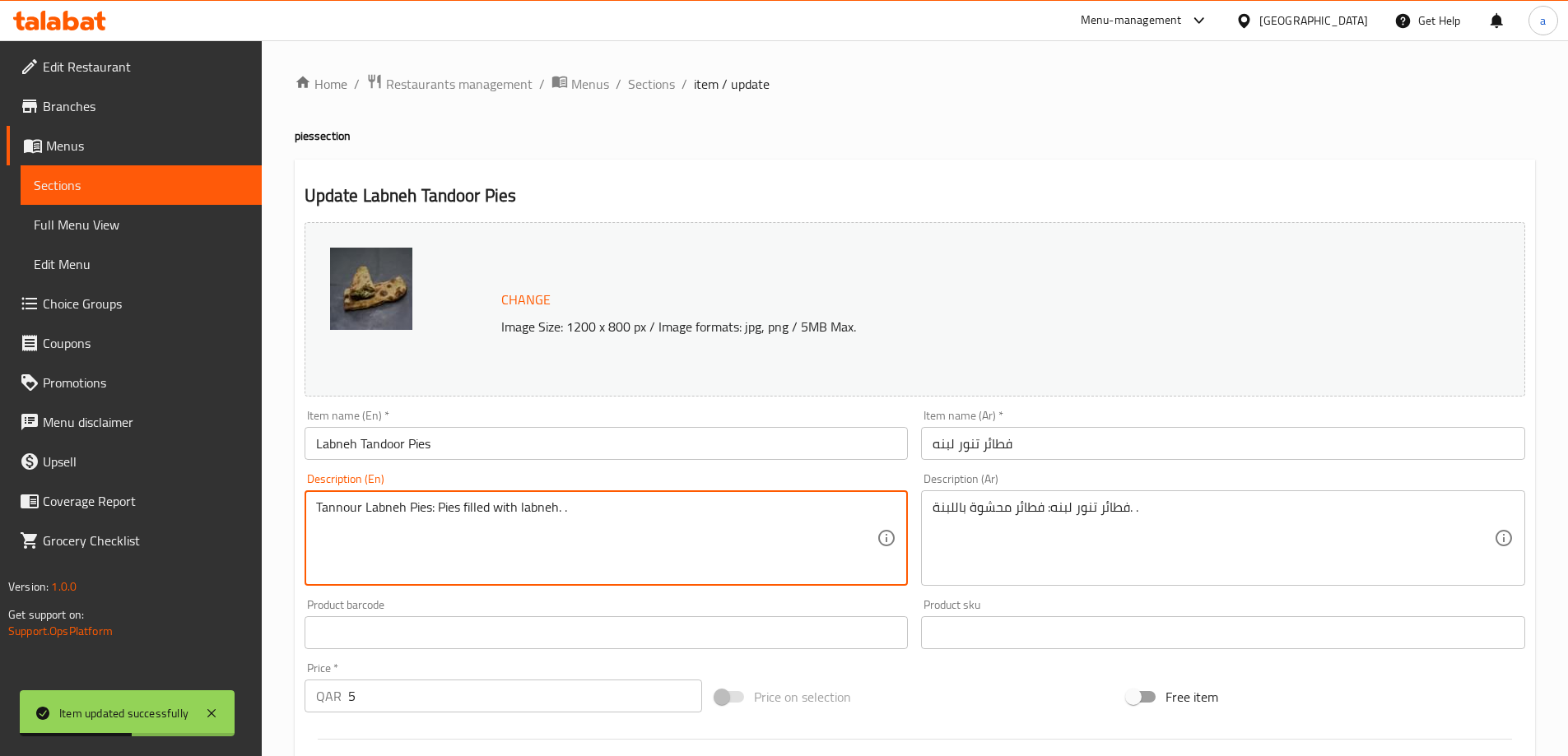
drag, startPoint x: 430, startPoint y: 508, endPoint x: 344, endPoint y: 506, distance: 86.0
click at [454, 525] on textarea "Tannour Labneh Pies: Pies filled with labneh. ." at bounding box center [596, 539] width 561 height 78
drag, startPoint x: 435, startPoint y: 505, endPoint x: 297, endPoint y: 521, distance: 138.9
click at [298, 521] on div "Description (En) Tannour Labneh Pies: Pies filled with labneh. . Description (E…" at bounding box center [606, 529] width 617 height 126
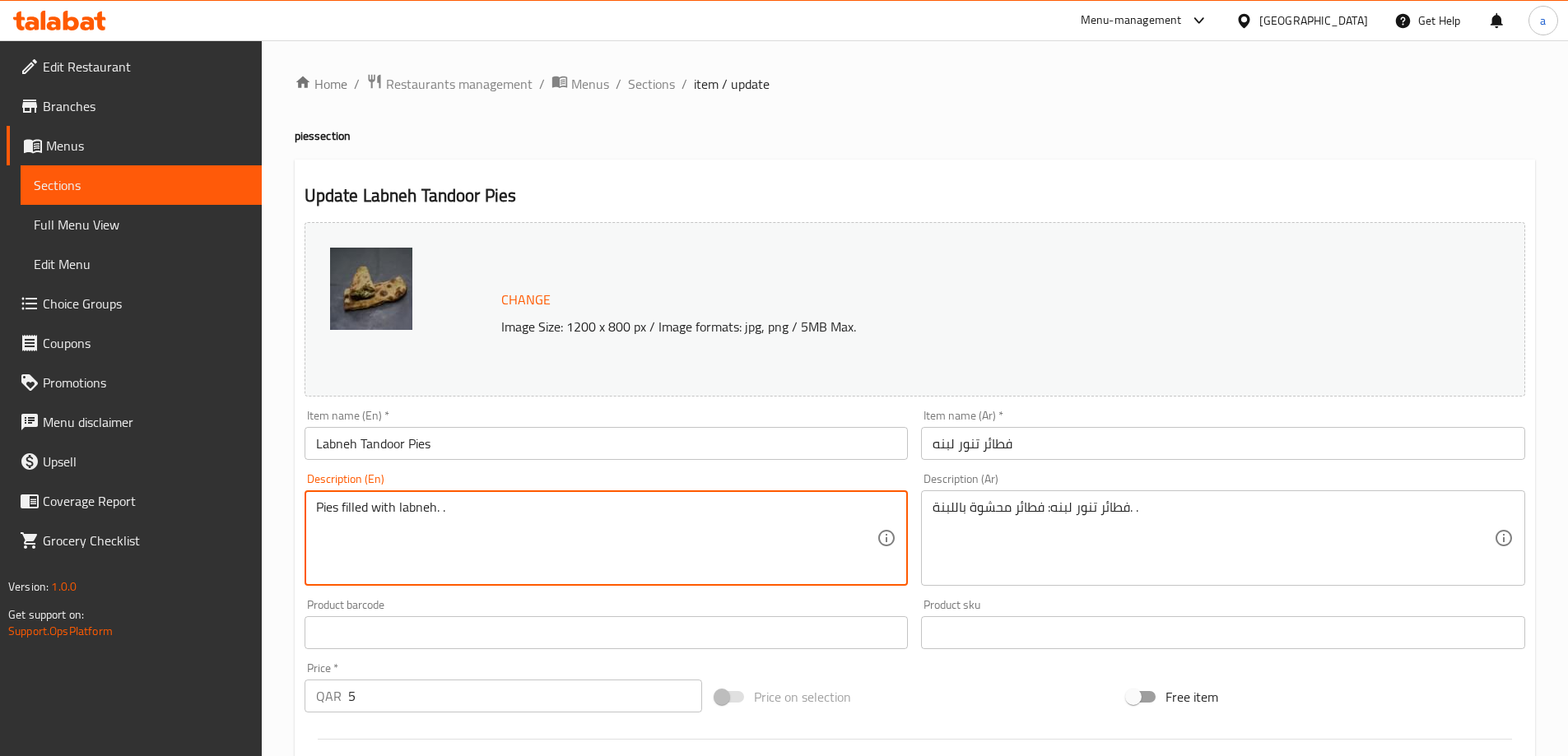
type textarea "Pies filled with labneh. ."
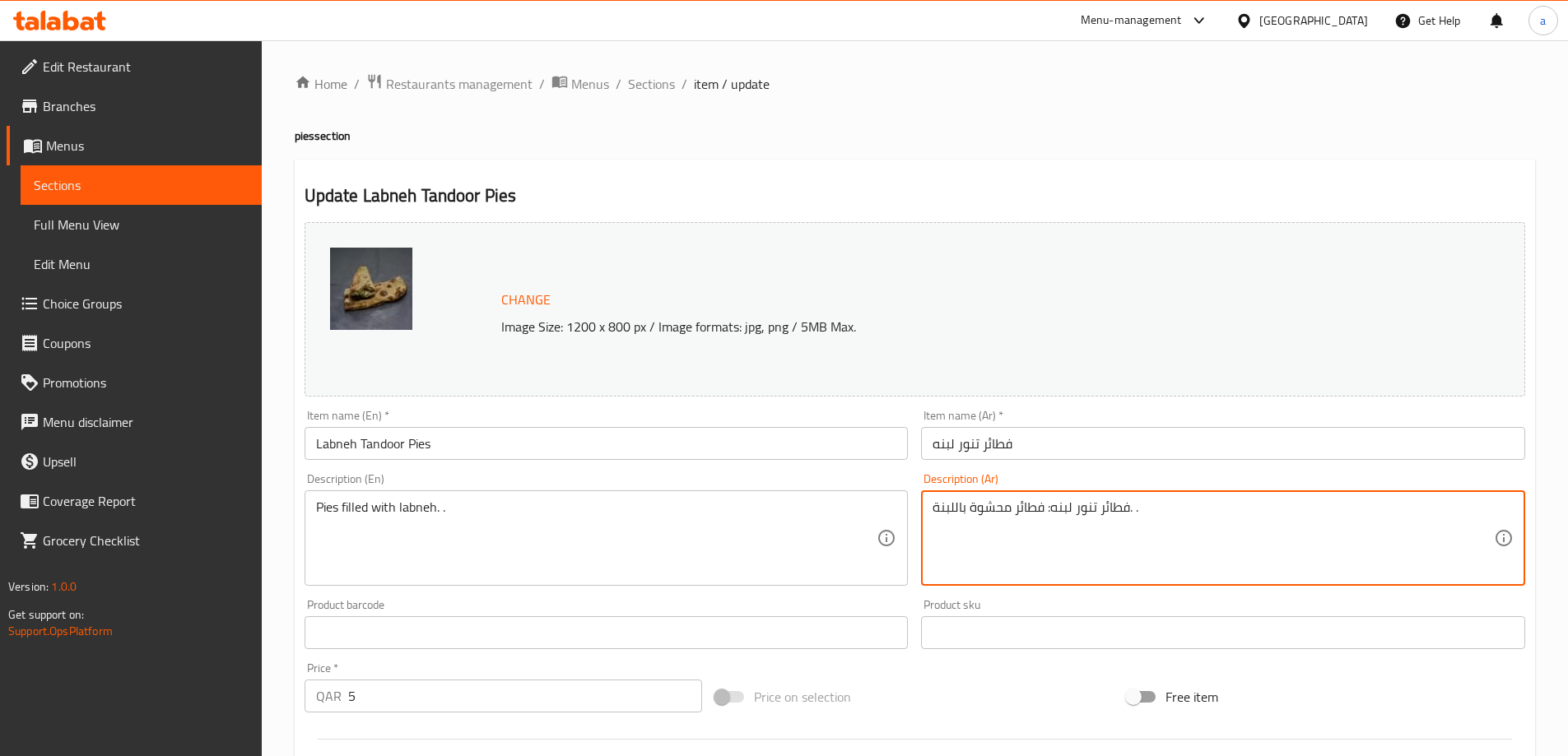
drag, startPoint x: 1044, startPoint y: 507, endPoint x: 1129, endPoint y: 525, distance: 86.9
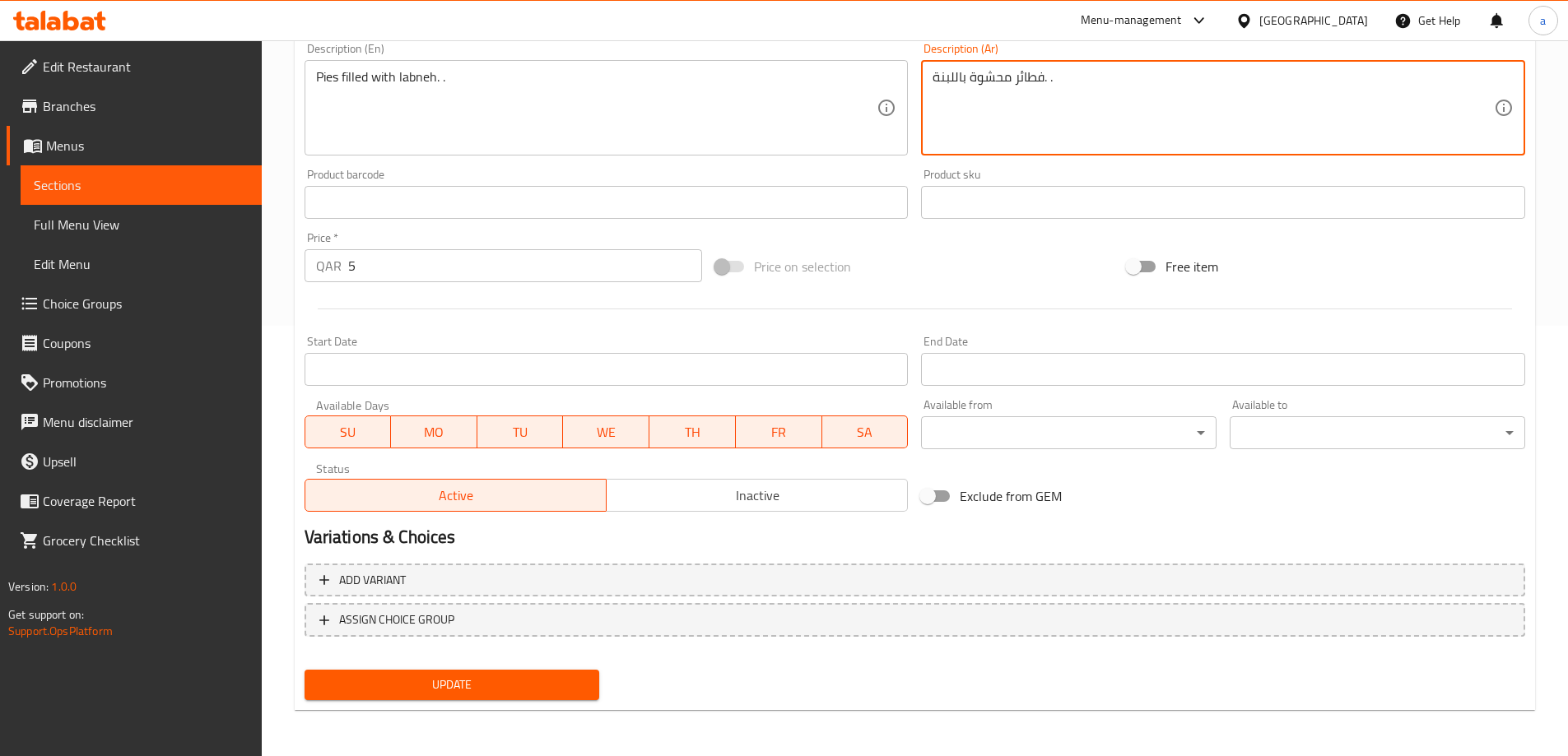
type textarea "فطائر محشوة باللبنة. ."
click at [432, 688] on span "Update" at bounding box center [452, 685] width 269 height 20
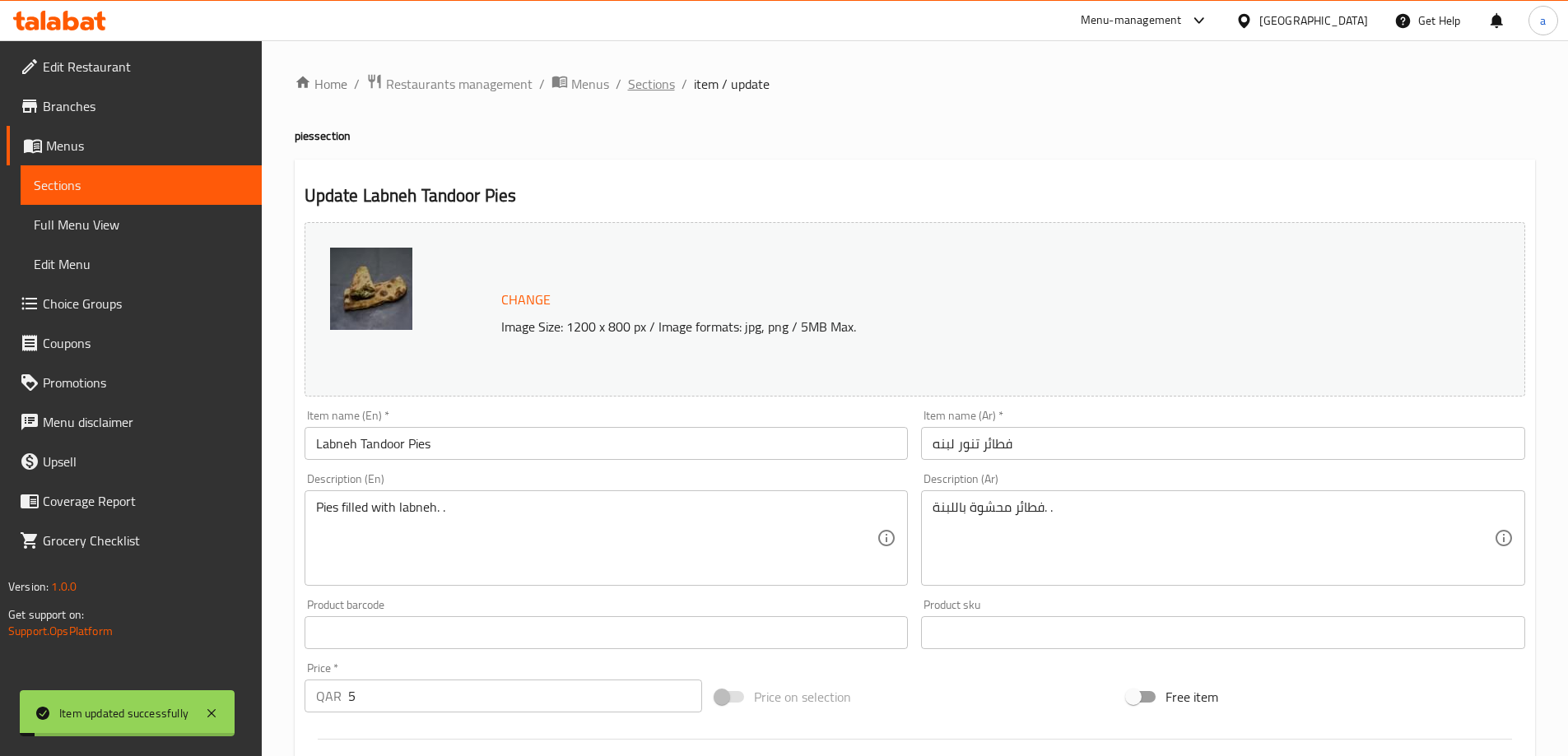
click at [632, 93] on span "Sections" at bounding box center [651, 83] width 47 height 19
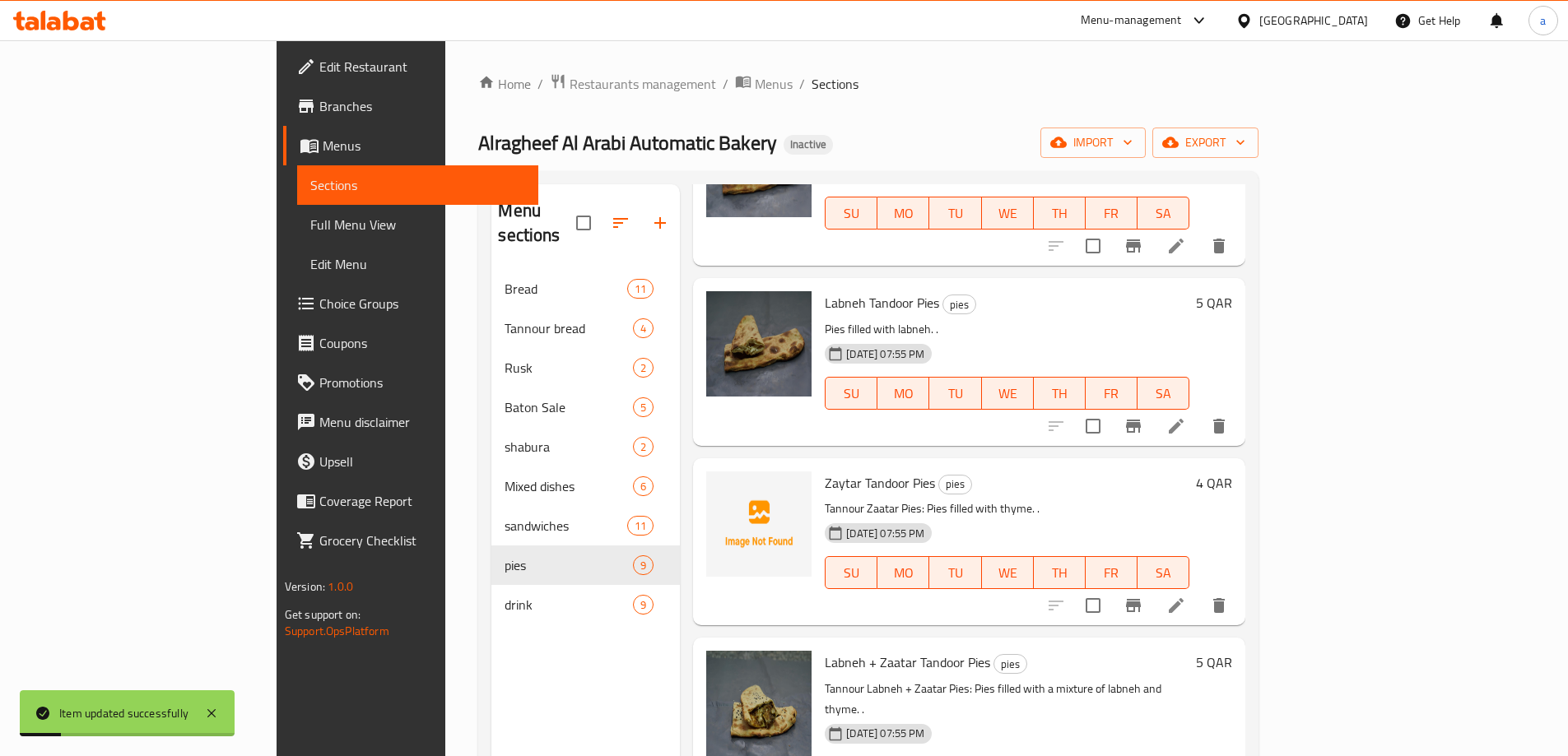
scroll to position [165, 0]
click at [1186, 595] on icon at bounding box center [1176, 604] width 19 height 19
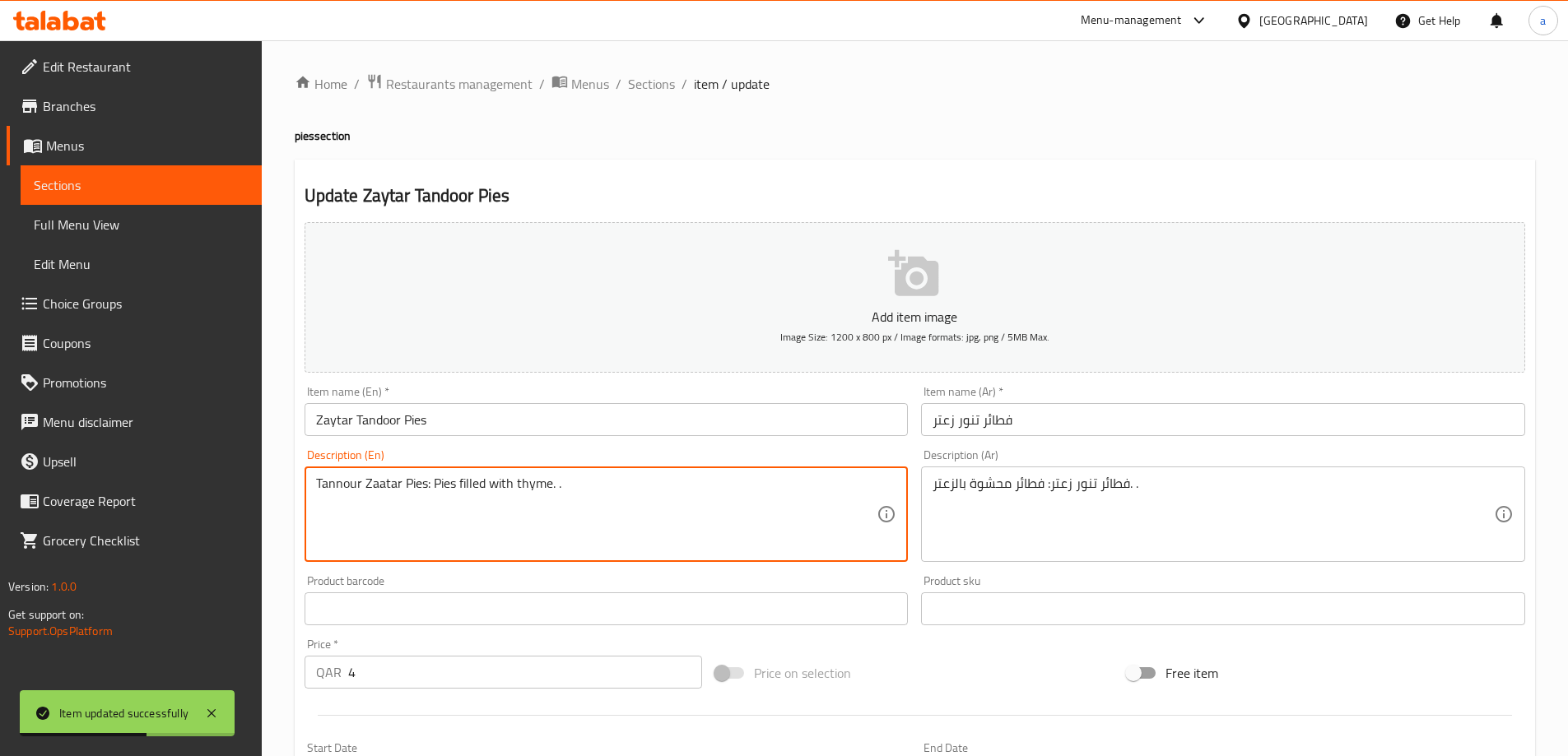
drag, startPoint x: 430, startPoint y: 478, endPoint x: 317, endPoint y: 483, distance: 113.1
type textarea "Pies filled with thyme. ."
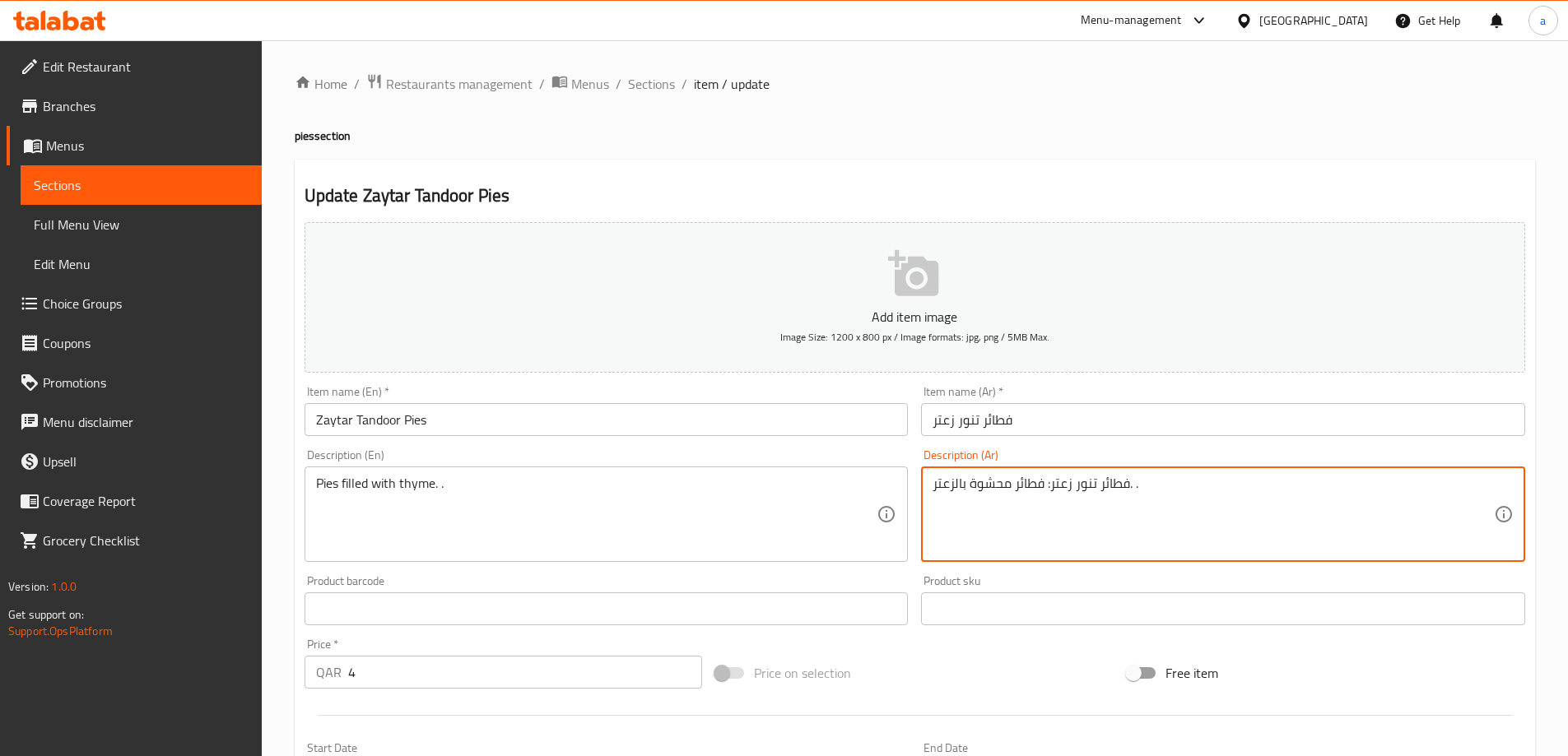
drag, startPoint x: 1044, startPoint y: 486, endPoint x: 1130, endPoint y: 493, distance: 86.3
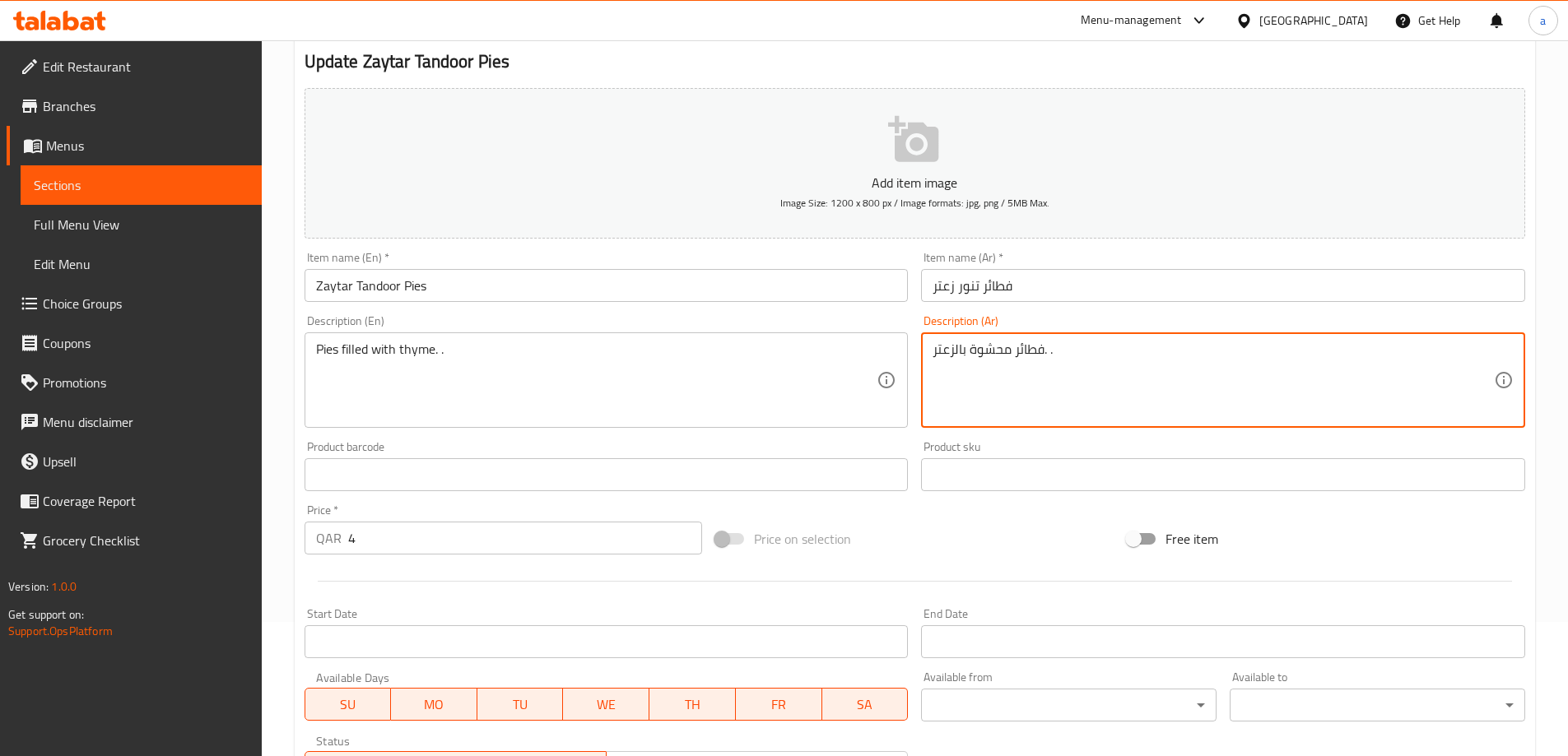
scroll to position [406, 0]
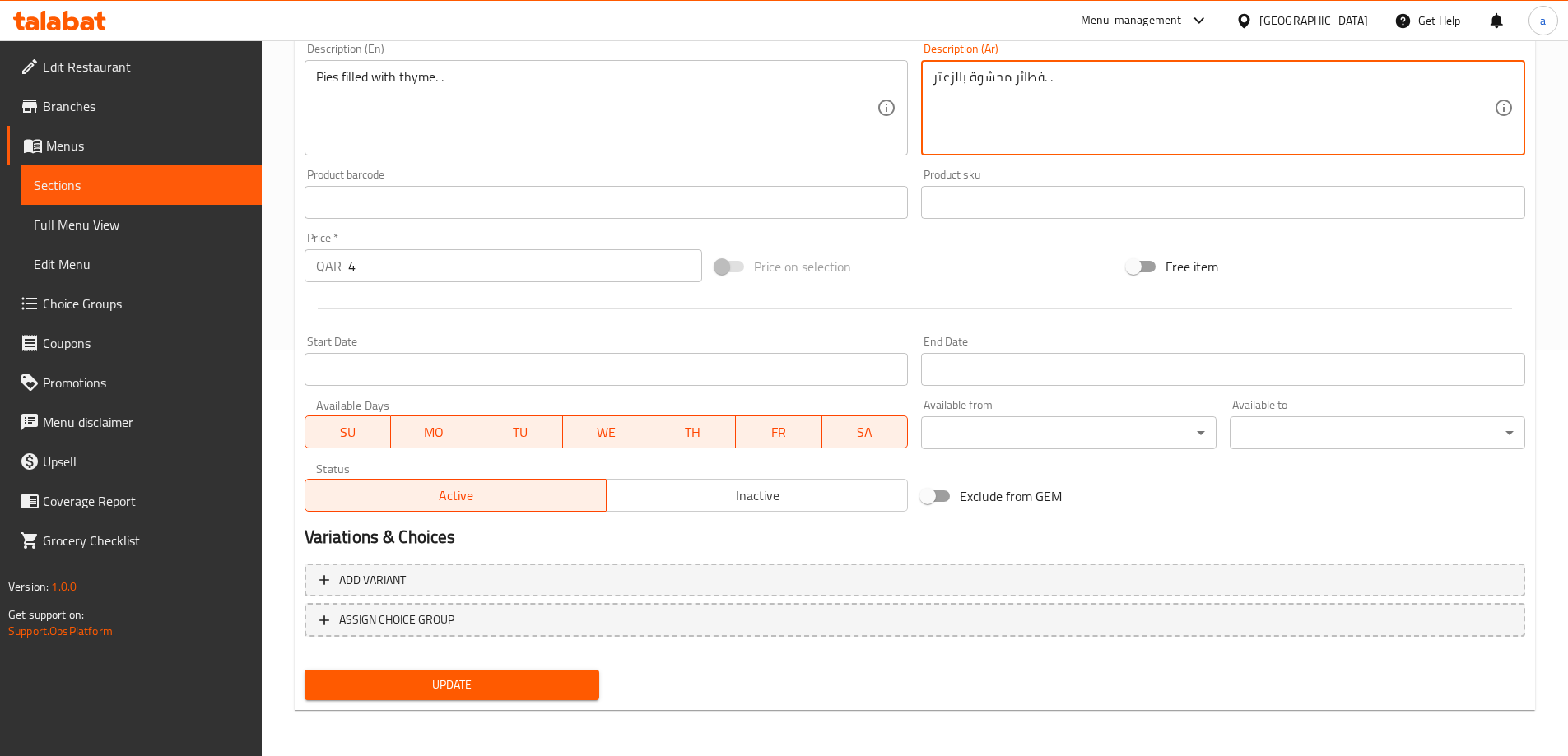
type textarea "فطائر محشوة بالزعتر. ."
click at [401, 696] on button "Update" at bounding box center [452, 685] width 295 height 31
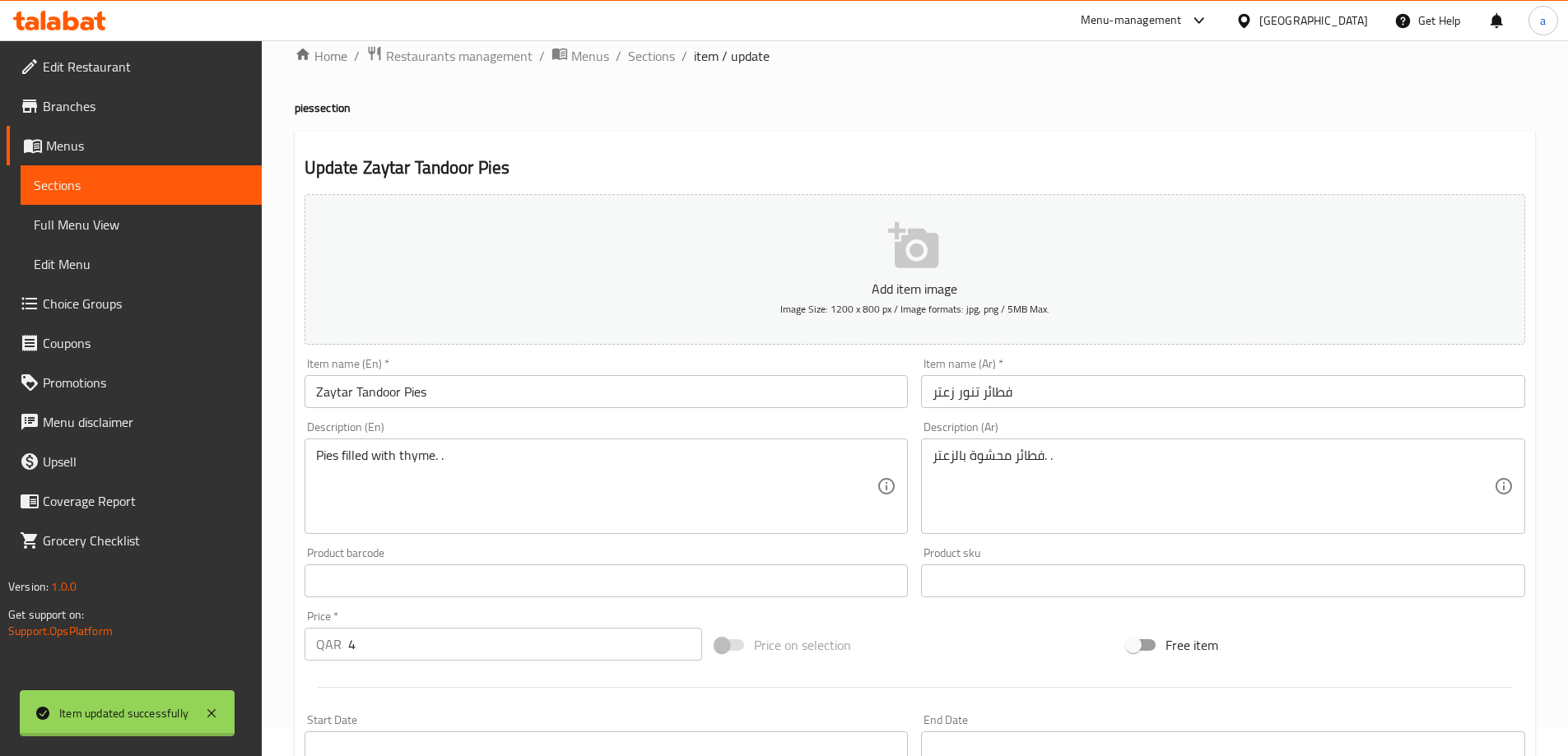
scroll to position [0, 0]
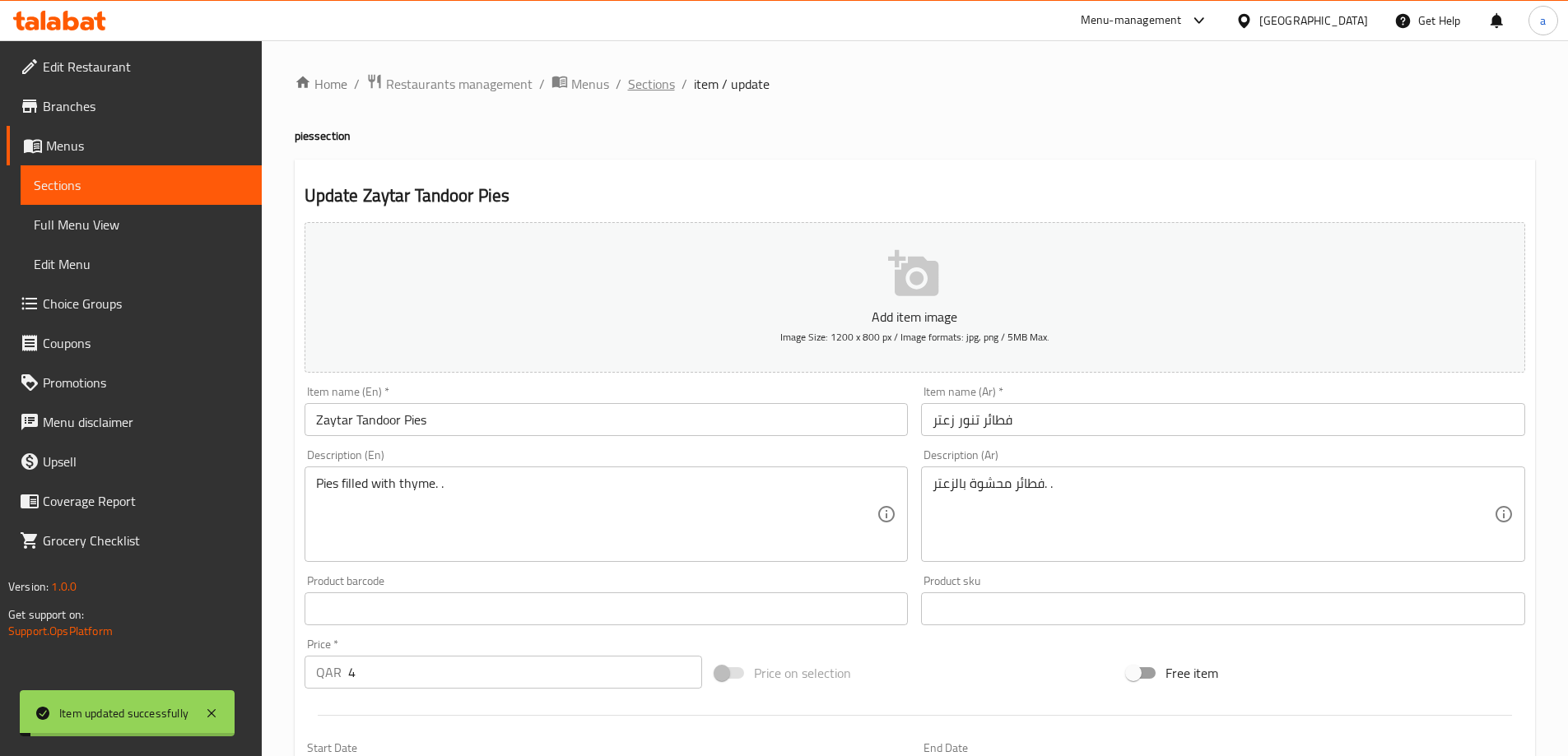
click at [641, 92] on span "Sections" at bounding box center [651, 83] width 47 height 19
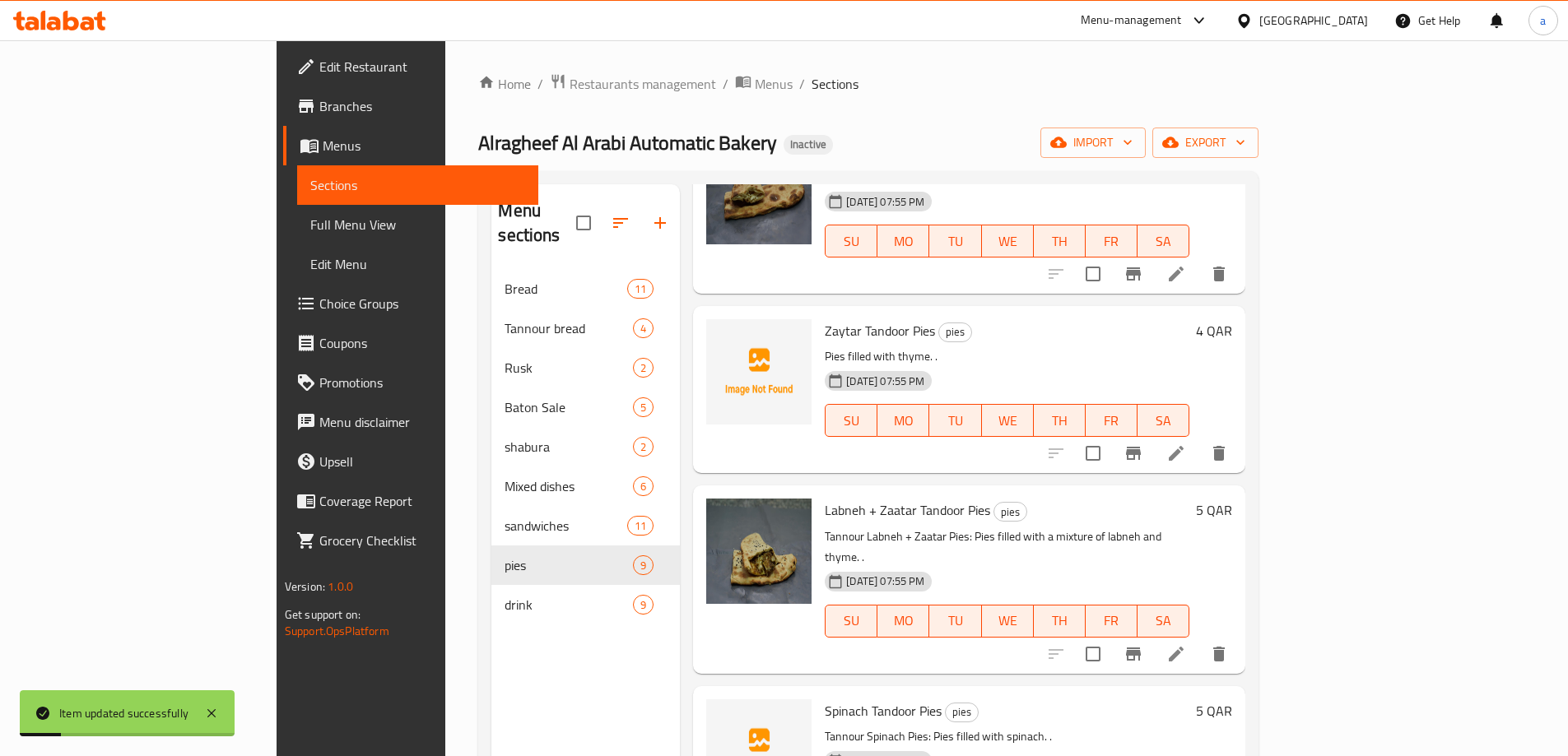
scroll to position [329, 0]
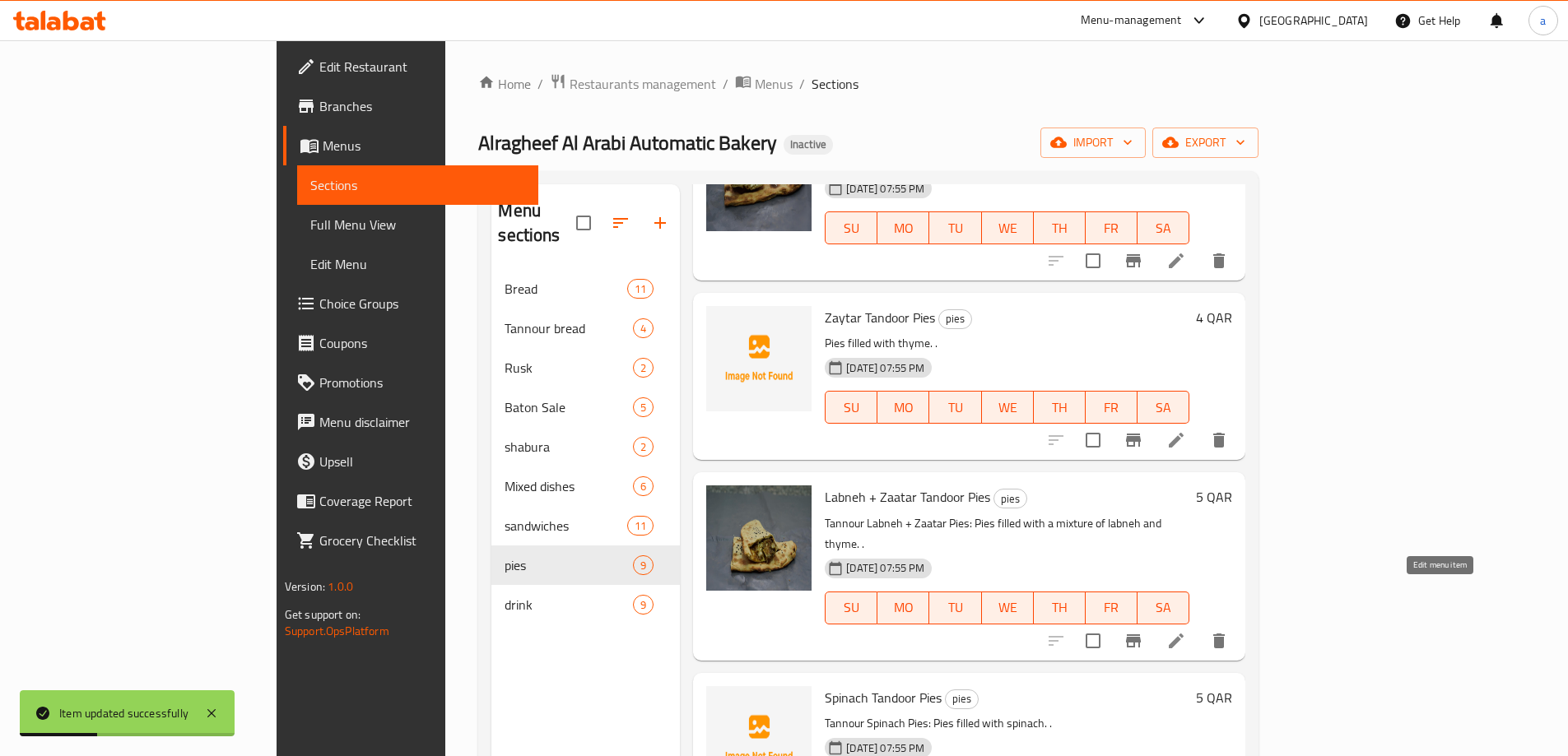
click at [1186, 631] on icon at bounding box center [1176, 640] width 19 height 19
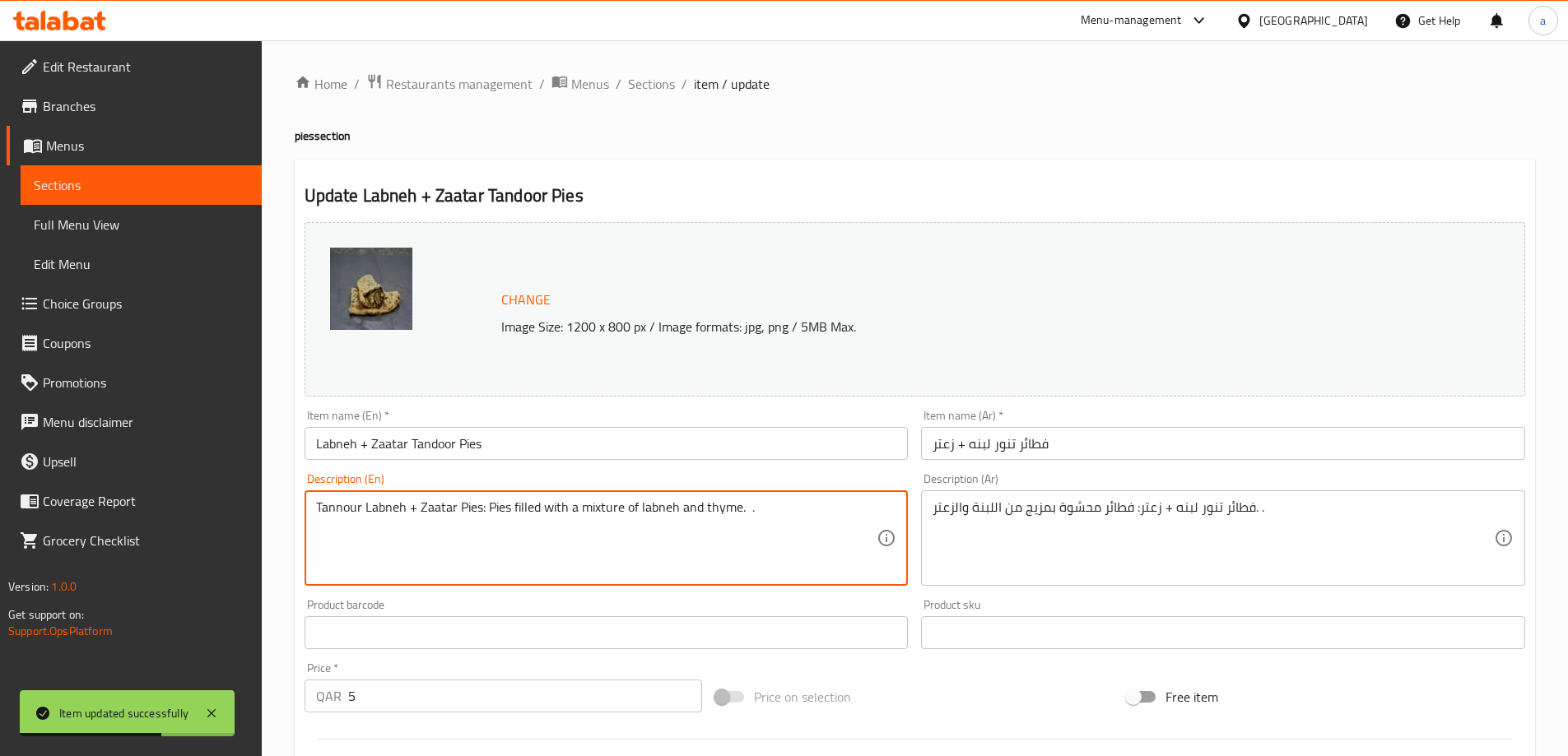
drag, startPoint x: 484, startPoint y: 507, endPoint x: 316, endPoint y: 512, distance: 168.1
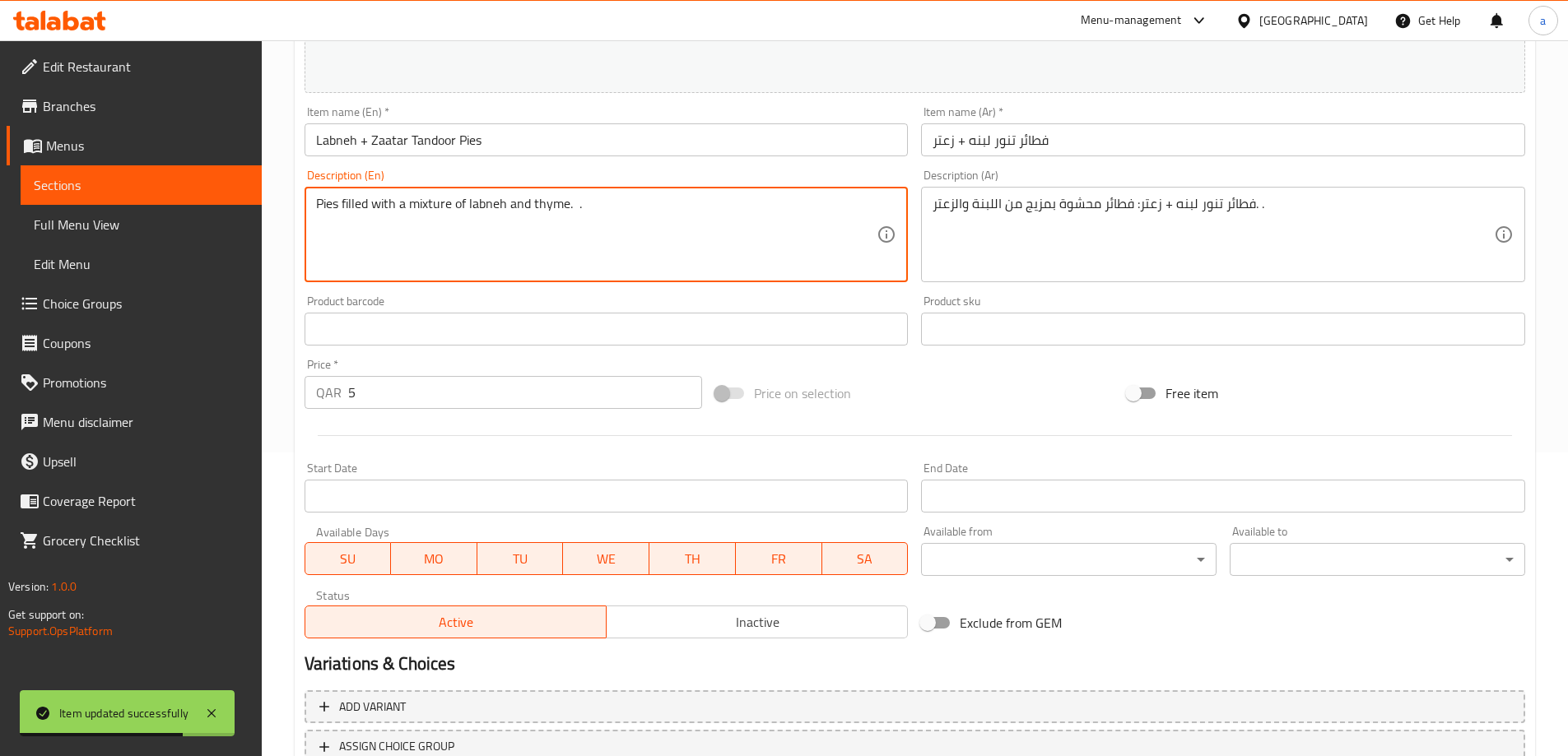
scroll to position [430, 0]
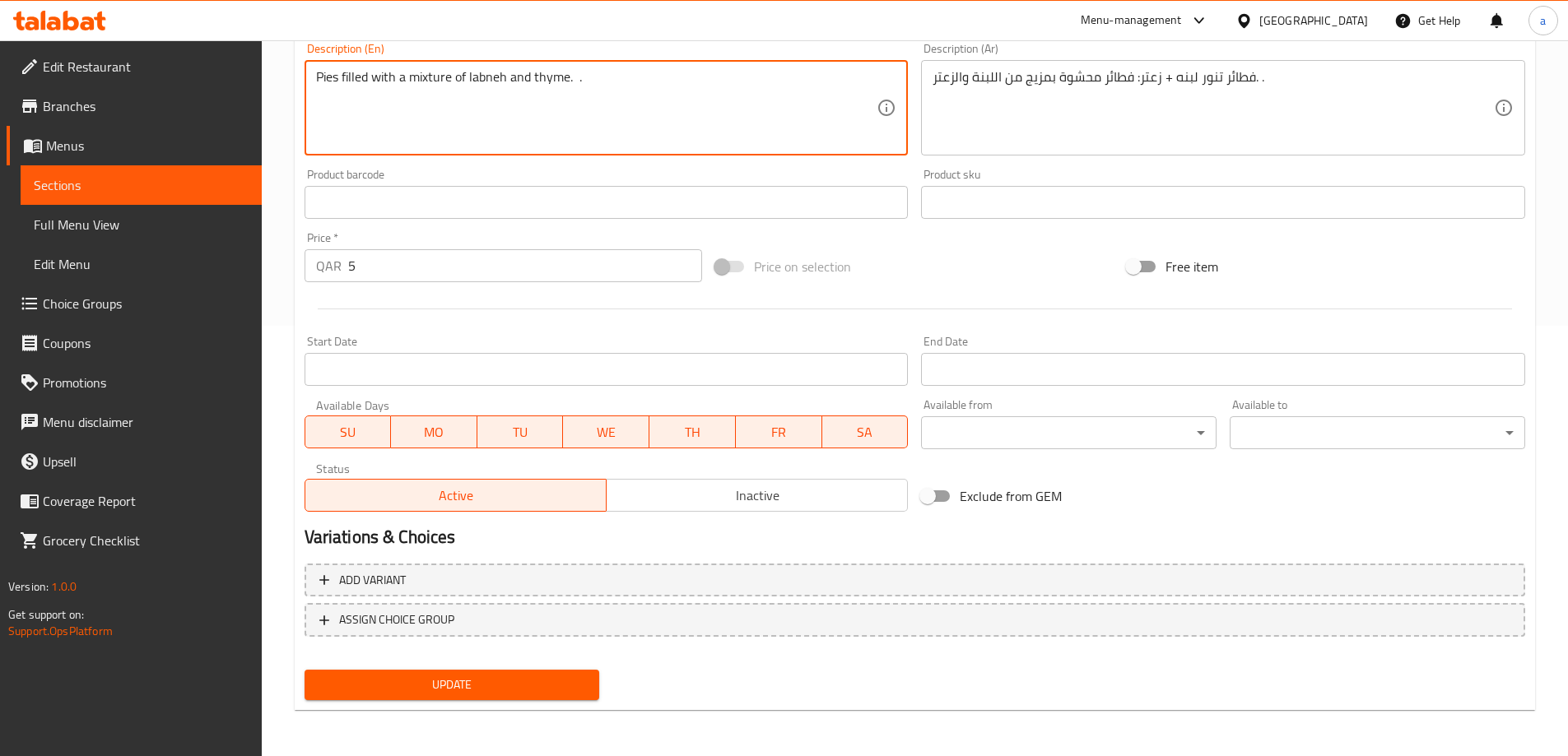
type textarea "Pies filled with a mixture of labneh and thyme. ."
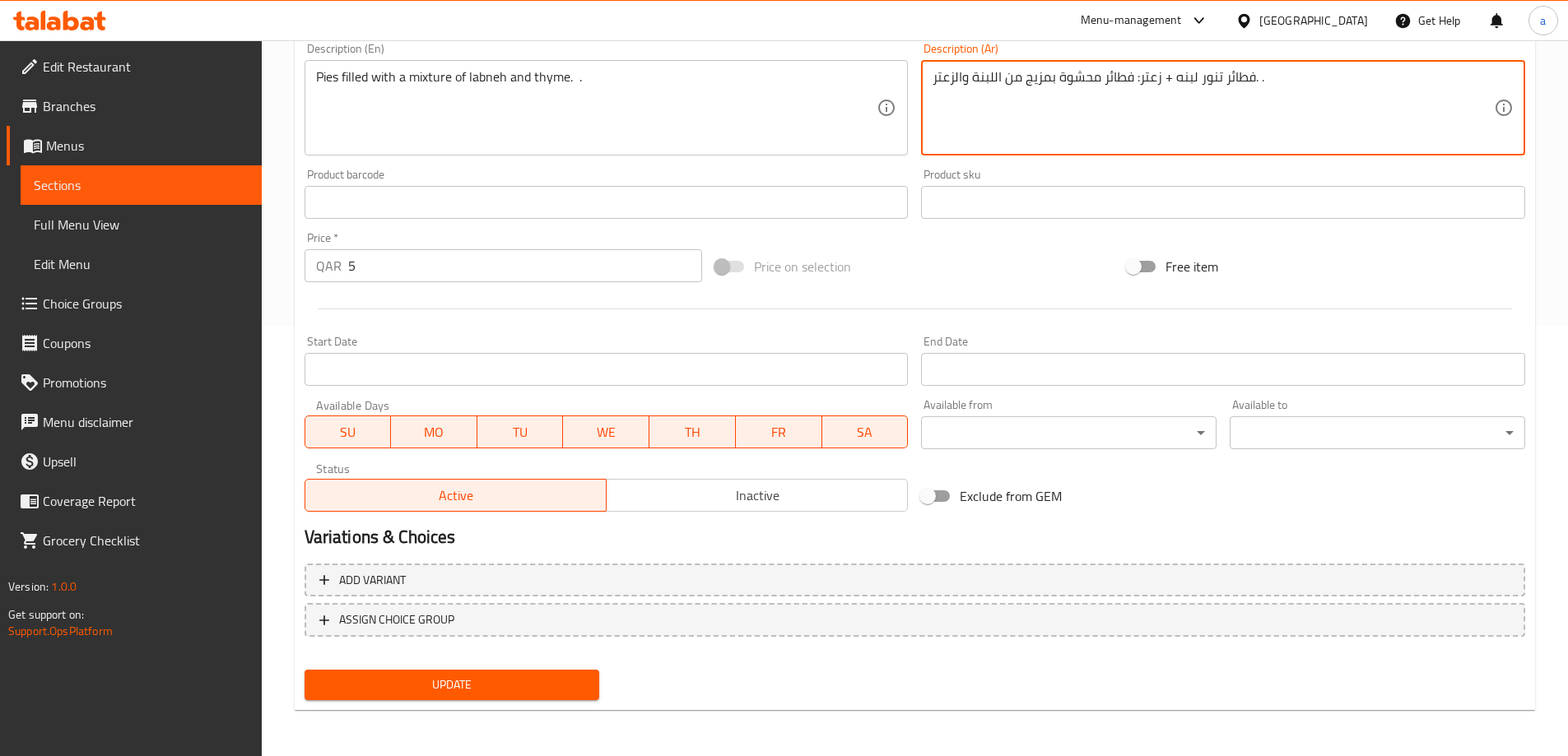
drag, startPoint x: 1137, startPoint y: 77, endPoint x: 1253, endPoint y: 92, distance: 117.0
type textarea "فطائر محشوة بمزيج من اللبنة والزعتر. ."
click at [488, 675] on span "Update" at bounding box center [452, 685] width 269 height 20
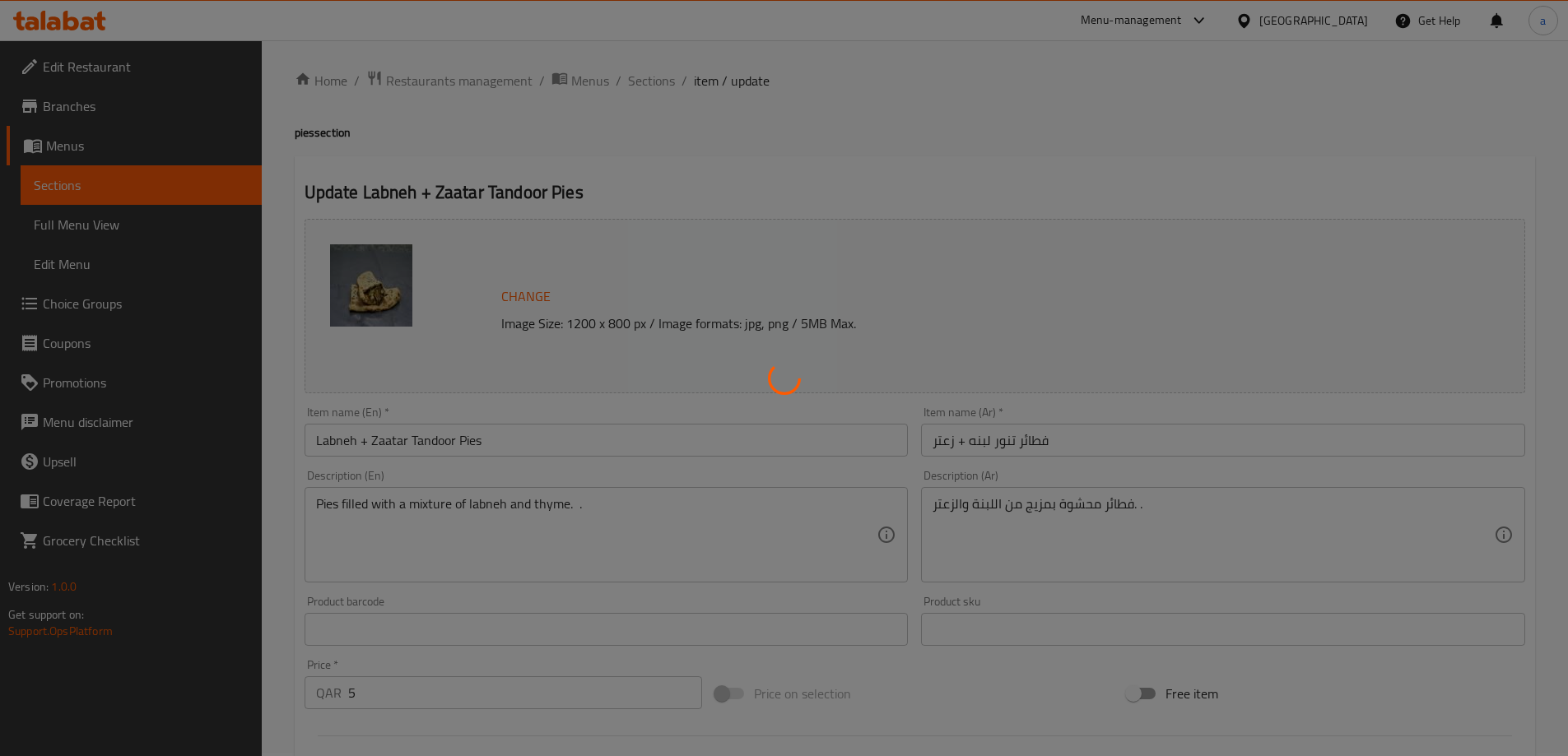
scroll to position [0, 0]
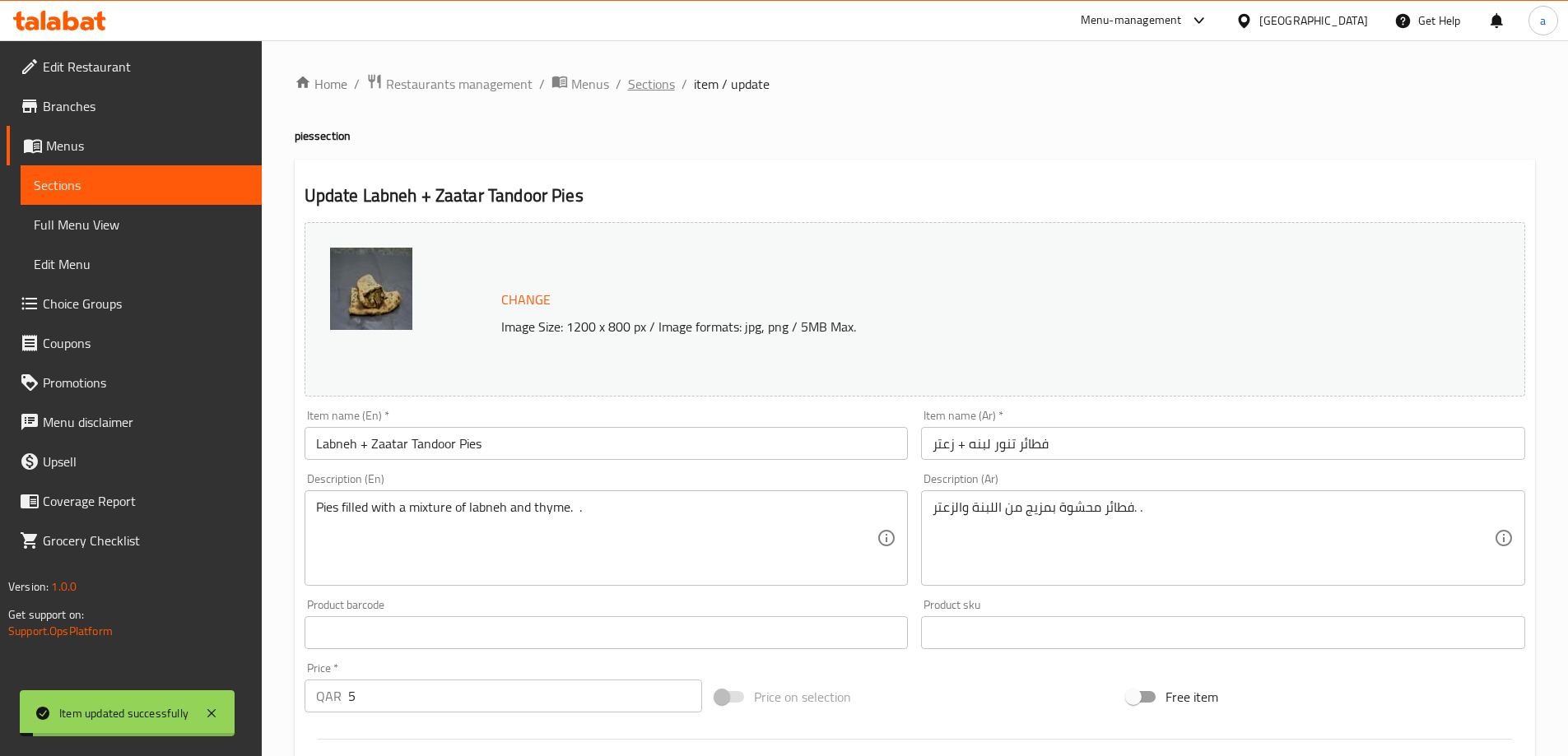
click at [650, 81] on span "Sections" at bounding box center [651, 83] width 47 height 19
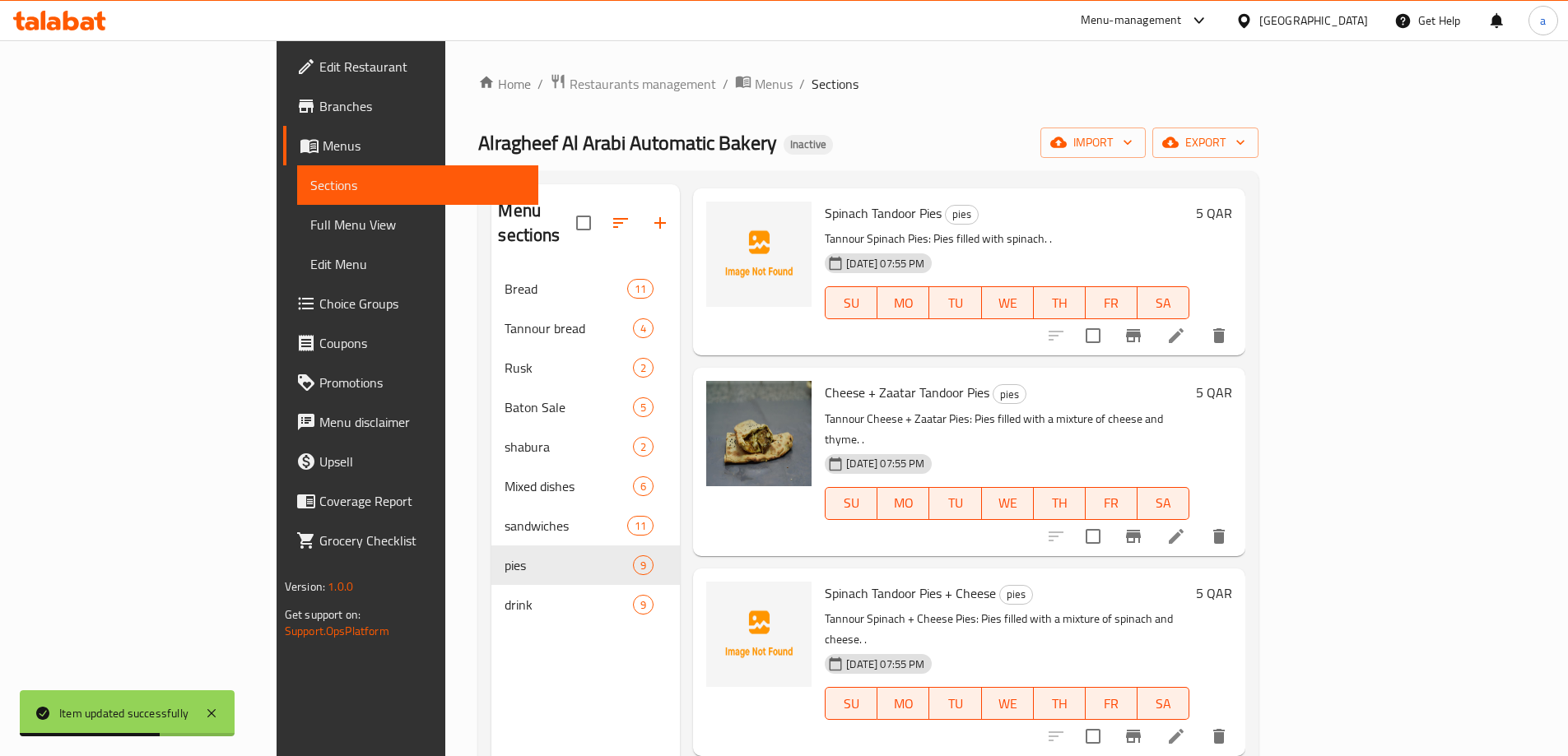
scroll to position [823, 0]
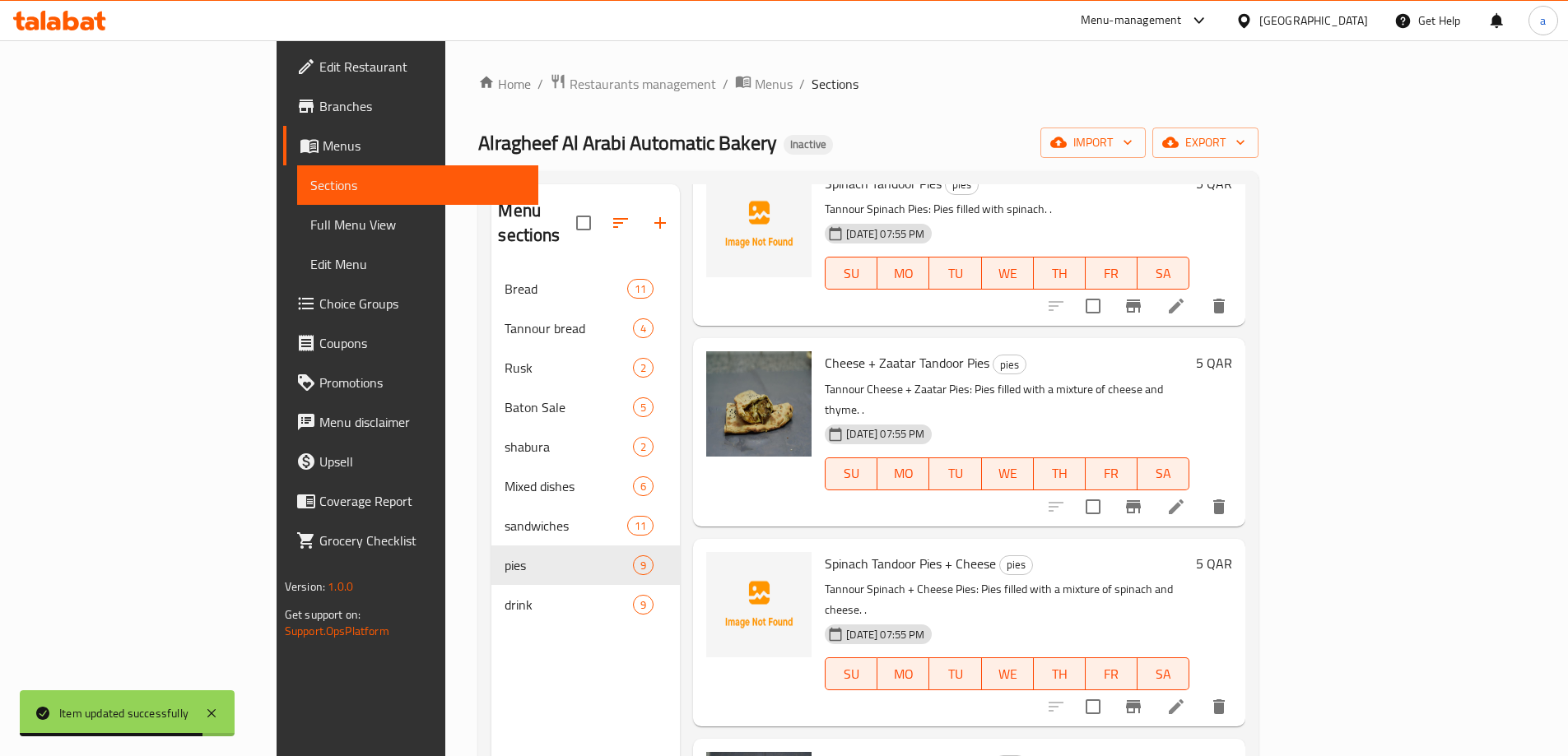
click at [1199, 492] on li at bounding box center [1176, 507] width 46 height 30
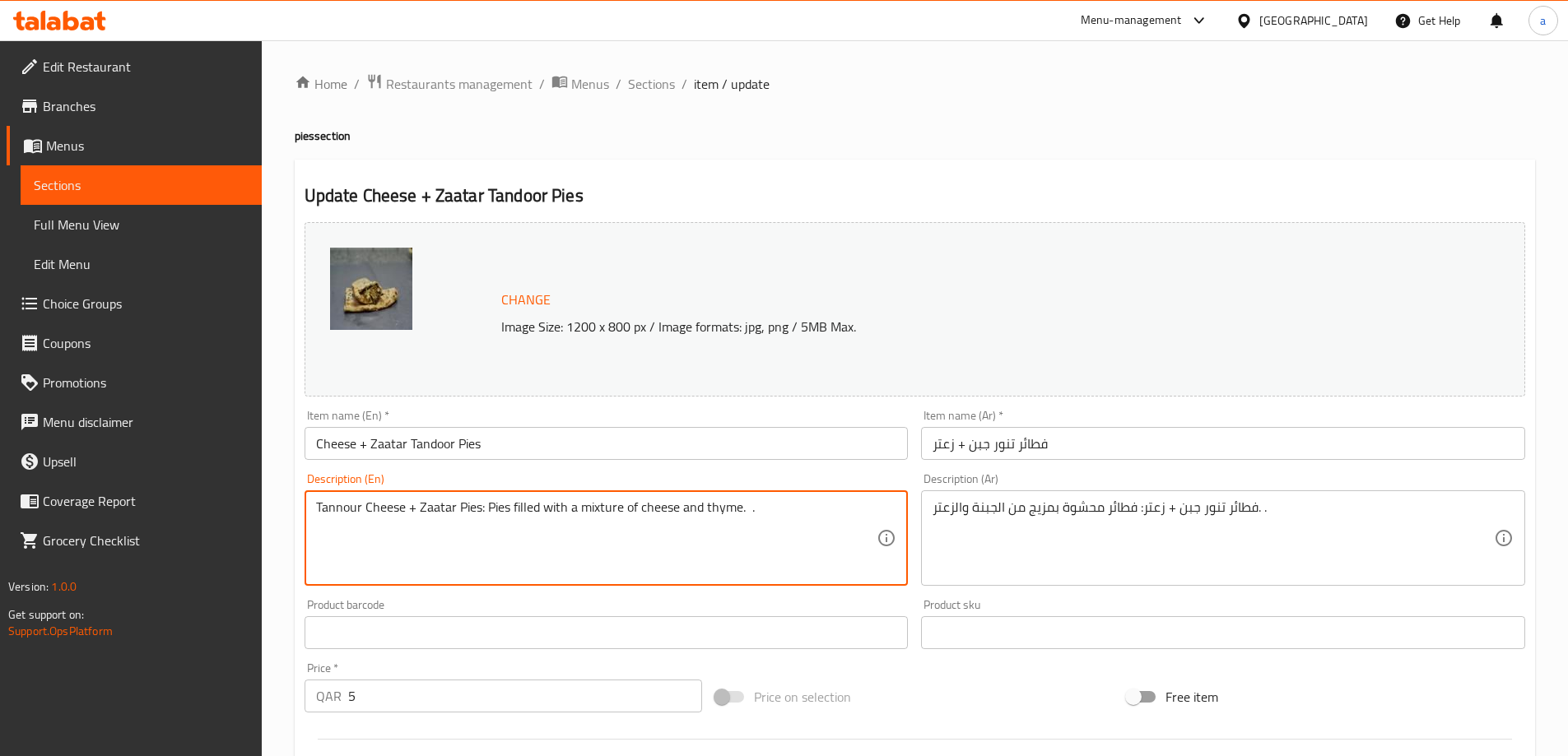
drag, startPoint x: 480, startPoint y: 507, endPoint x: 417, endPoint y: 507, distance: 63.0
click at [463, 527] on textarea "Tannour Cheese + Zaatar Pies: Pies filled with a mixture of cheese and thyme. ." at bounding box center [596, 539] width 561 height 78
drag, startPoint x: 486, startPoint y: 514, endPoint x: 366, endPoint y: 505, distance: 120.3
click at [366, 505] on textarea "Tannour Cheese + Zaatar Pies: Pies filled with a mixture of cheese and thyme. ." at bounding box center [596, 539] width 561 height 78
type textarea "Tannour Pies filled with a mixture of cheese and thyme. ."
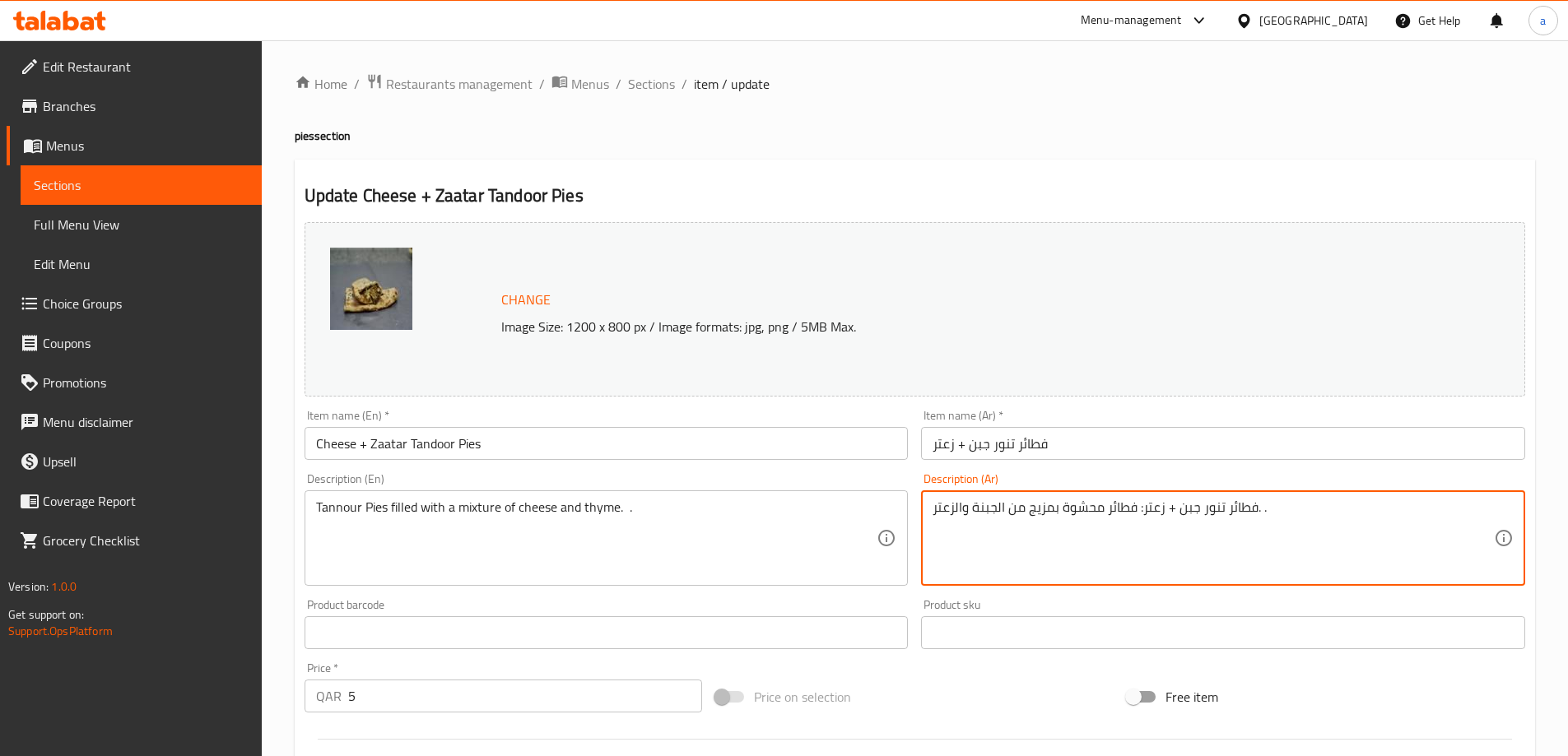
drag, startPoint x: 1139, startPoint y: 509, endPoint x: 1200, endPoint y: 523, distance: 62.6
drag, startPoint x: 1167, startPoint y: 518, endPoint x: 1201, endPoint y: 527, distance: 35.2
click at [1201, 527] on textarea "فطائر تنور فطائر محشوة بمزيج من الجبنة والزعتر. ." at bounding box center [1213, 539] width 561 height 78
drag, startPoint x: 1170, startPoint y: 515, endPoint x: 1178, endPoint y: 522, distance: 10.6
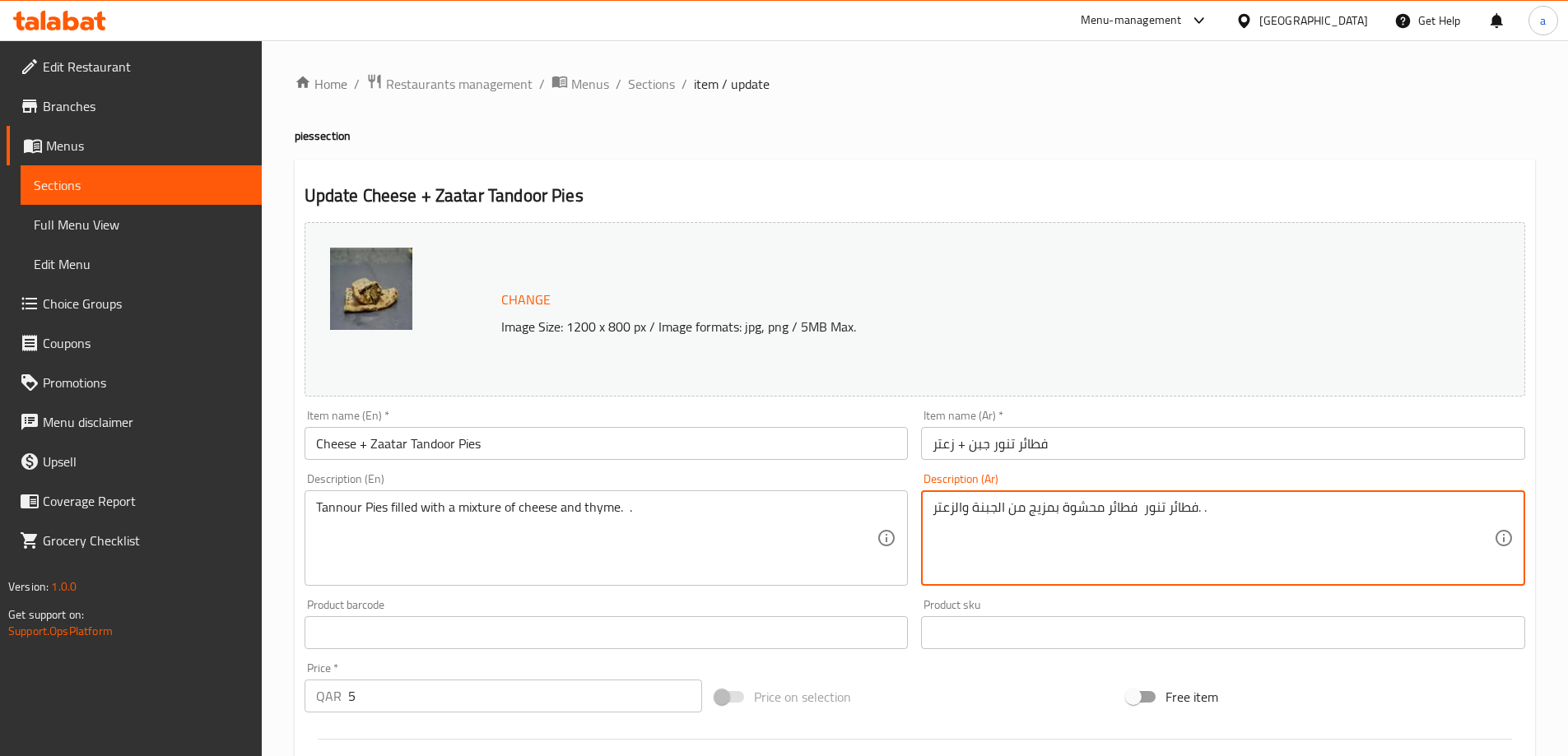
click at [1178, 522] on textarea "فطائر تنور فطائر محشوة بمزيج من الجبنة والزعتر. ." at bounding box center [1213, 539] width 561 height 78
click at [1164, 522] on textarea "فطائر تنور فطائر محشوة بمزيج من الجبنة والزعتر. ." at bounding box center [1213, 539] width 561 height 78
drag, startPoint x: 1166, startPoint y: 512, endPoint x: 1196, endPoint y: 509, distance: 30.1
click at [1196, 509] on textarea "فطائر تنور فطائر محشوة بمزيج من الجبنة والزعتر. ." at bounding box center [1213, 539] width 561 height 78
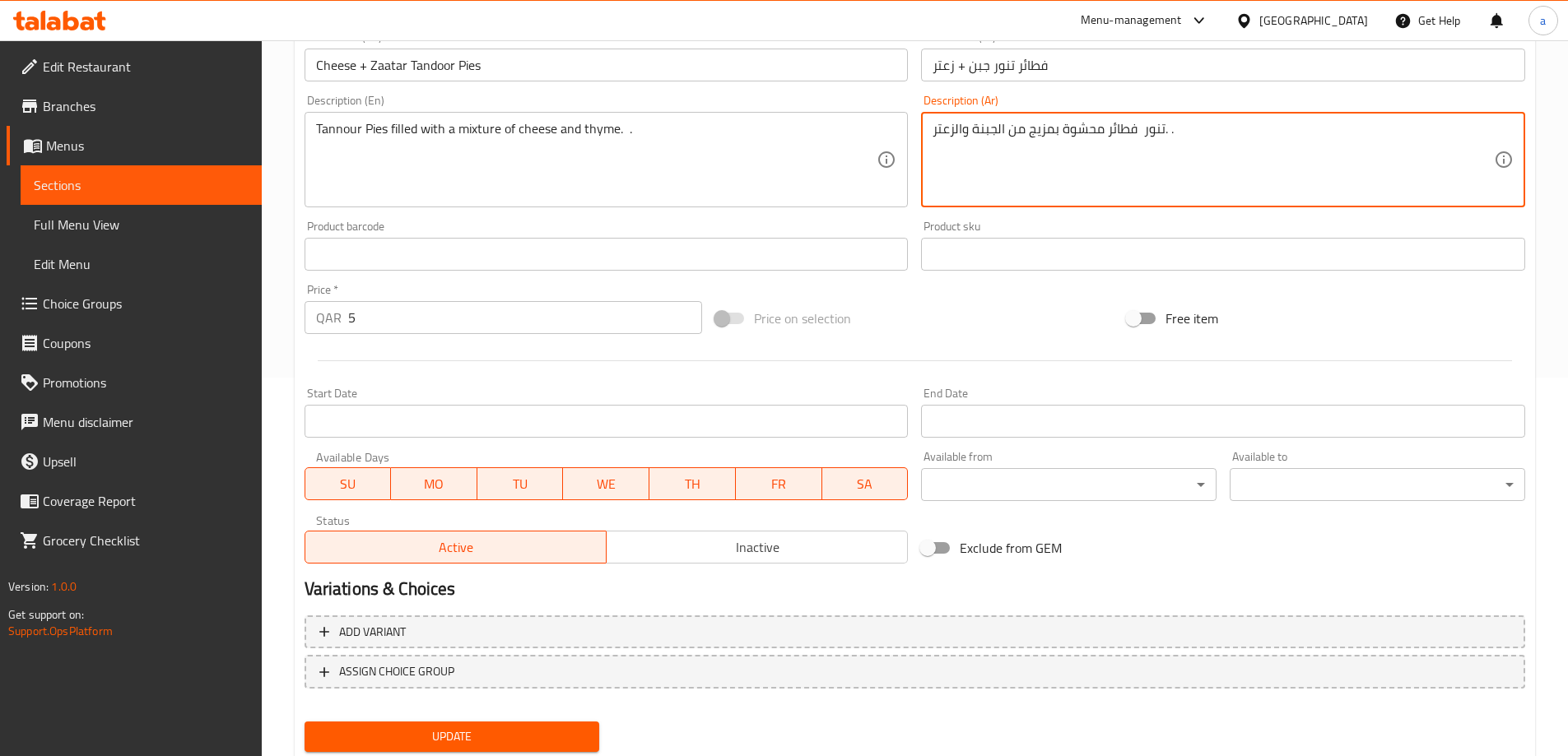
scroll to position [430, 0]
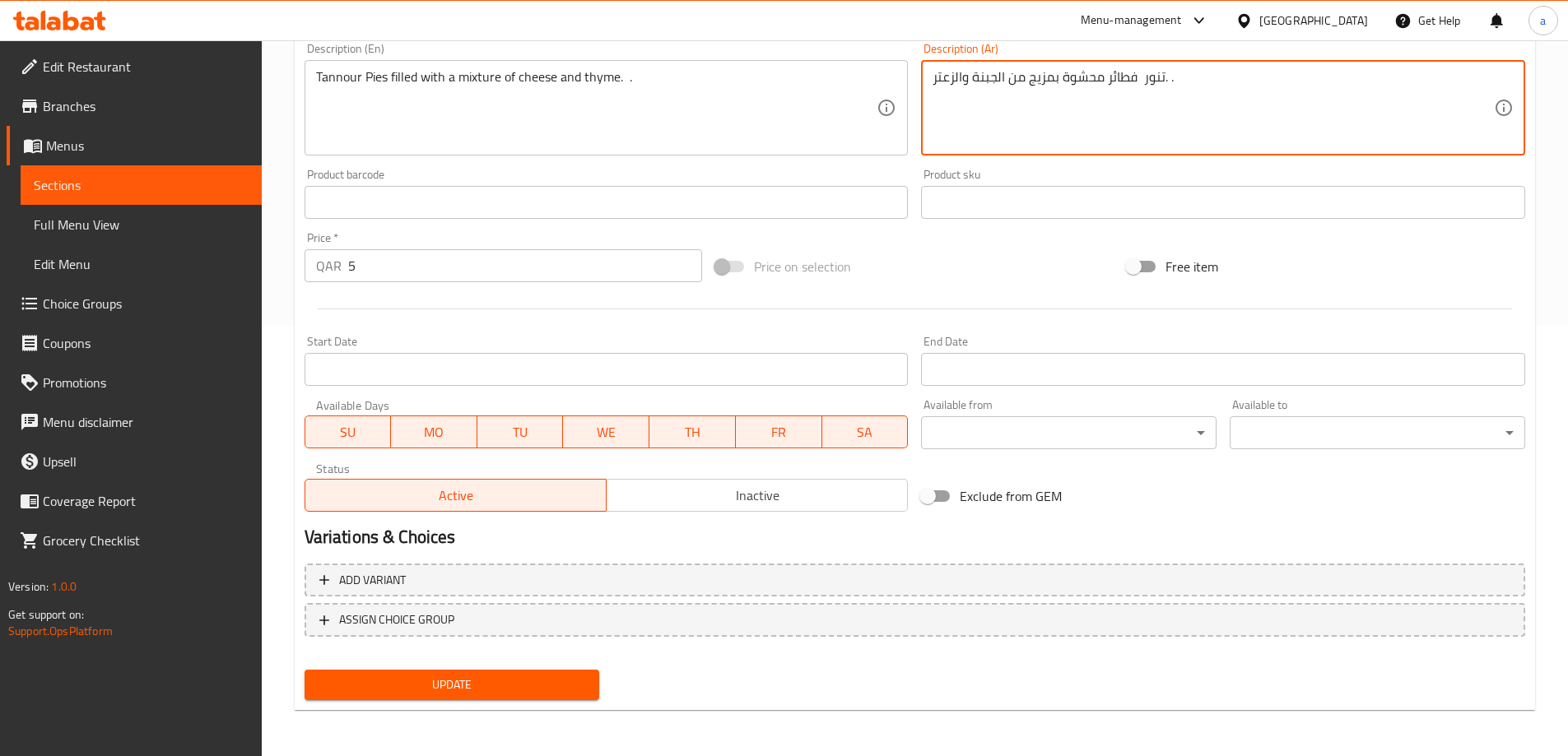
type textarea "تنور فطائر محشوة بمزيج من الجبنة والزعتر. ."
click at [458, 678] on span "Update" at bounding box center [452, 685] width 269 height 20
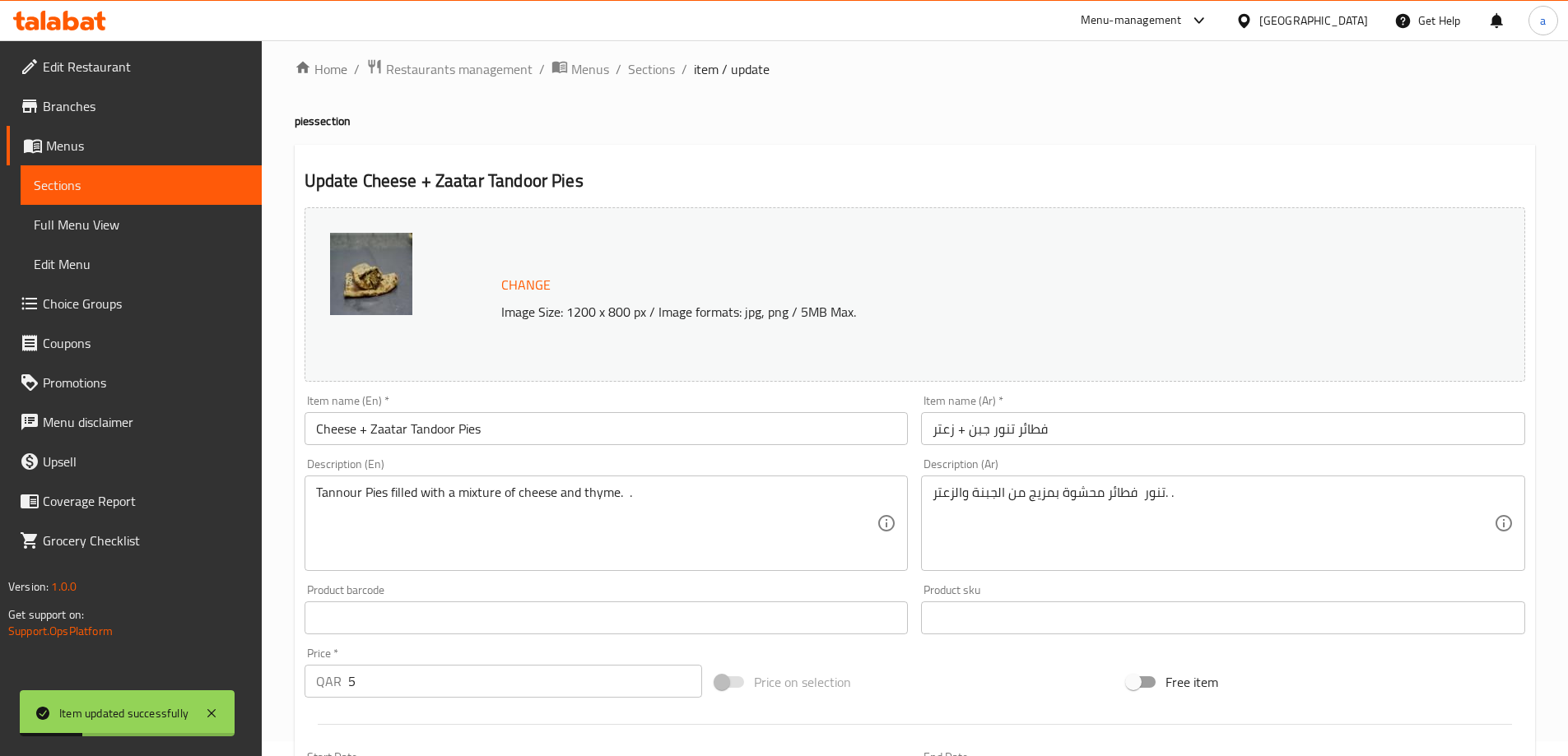
scroll to position [0, 0]
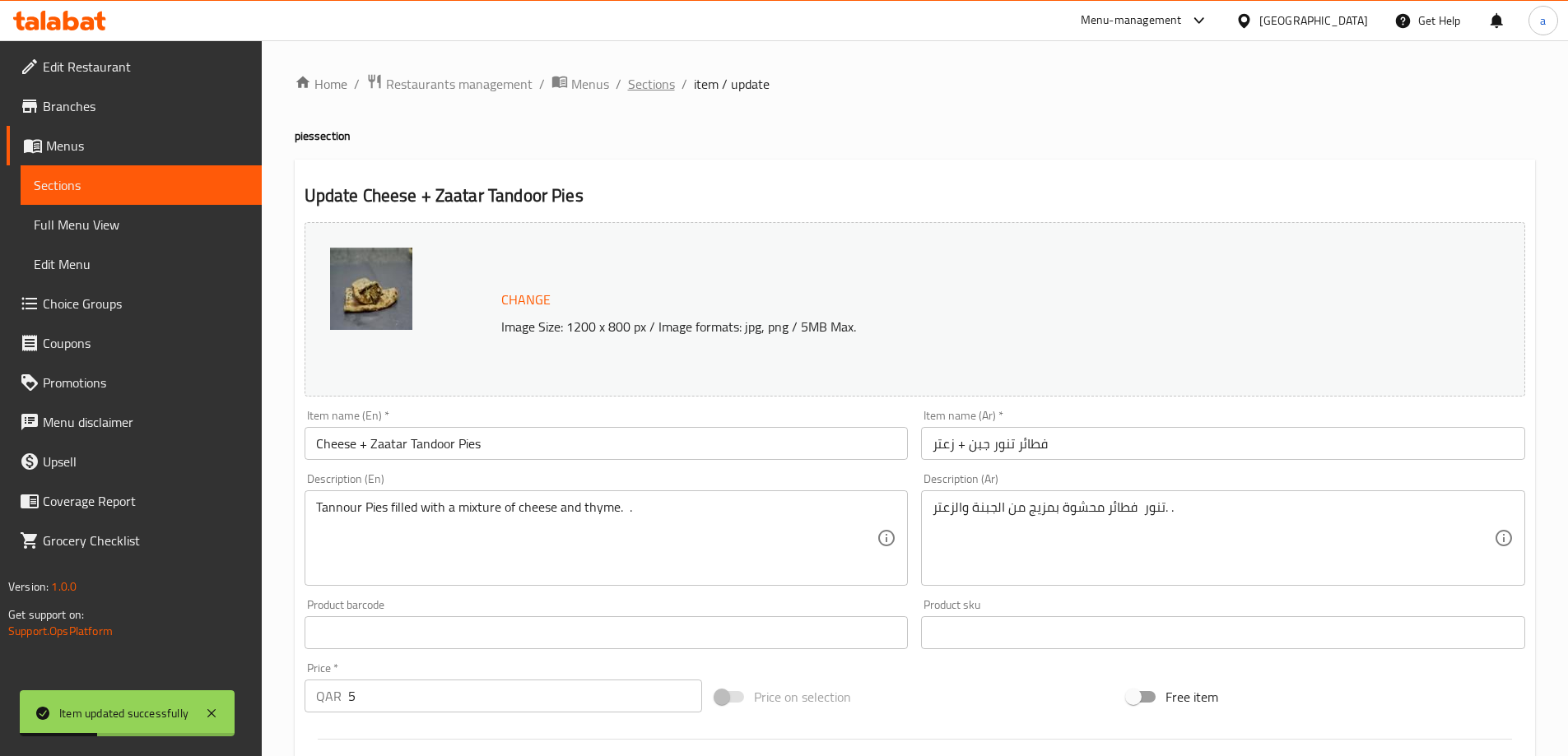
click at [653, 79] on span "Sections" at bounding box center [651, 83] width 47 height 19
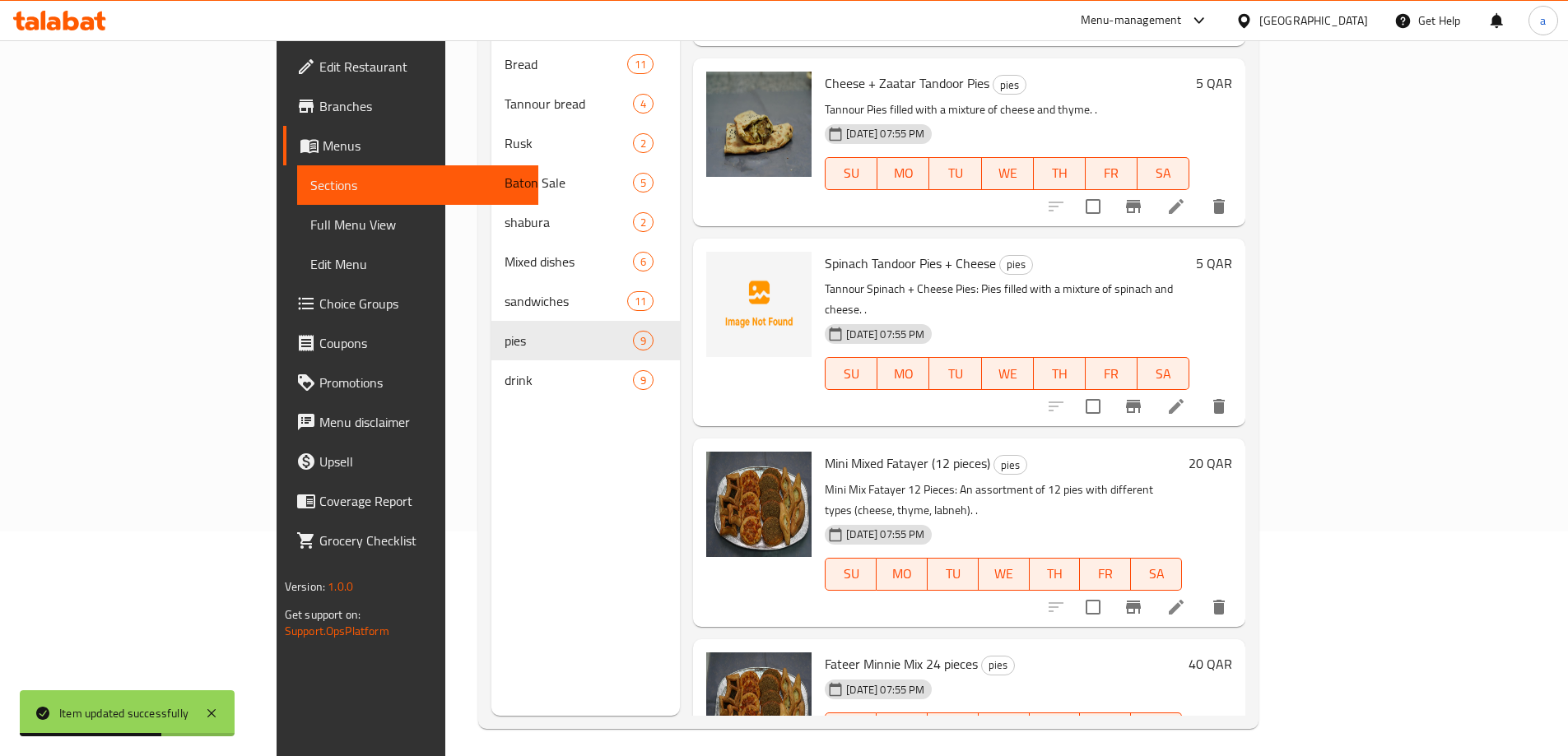
scroll to position [230, 0]
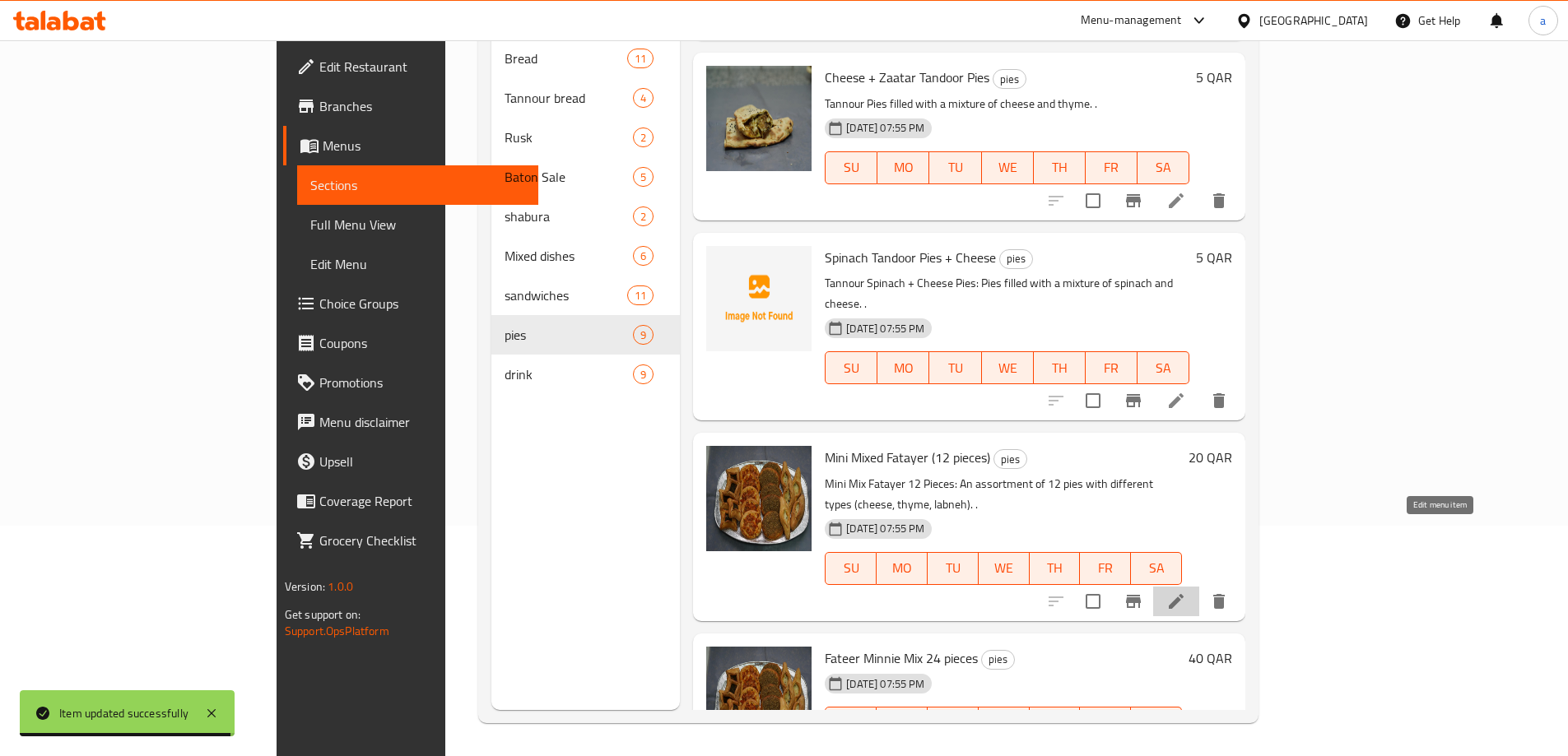
click at [1186, 591] on icon at bounding box center [1176, 601] width 19 height 19
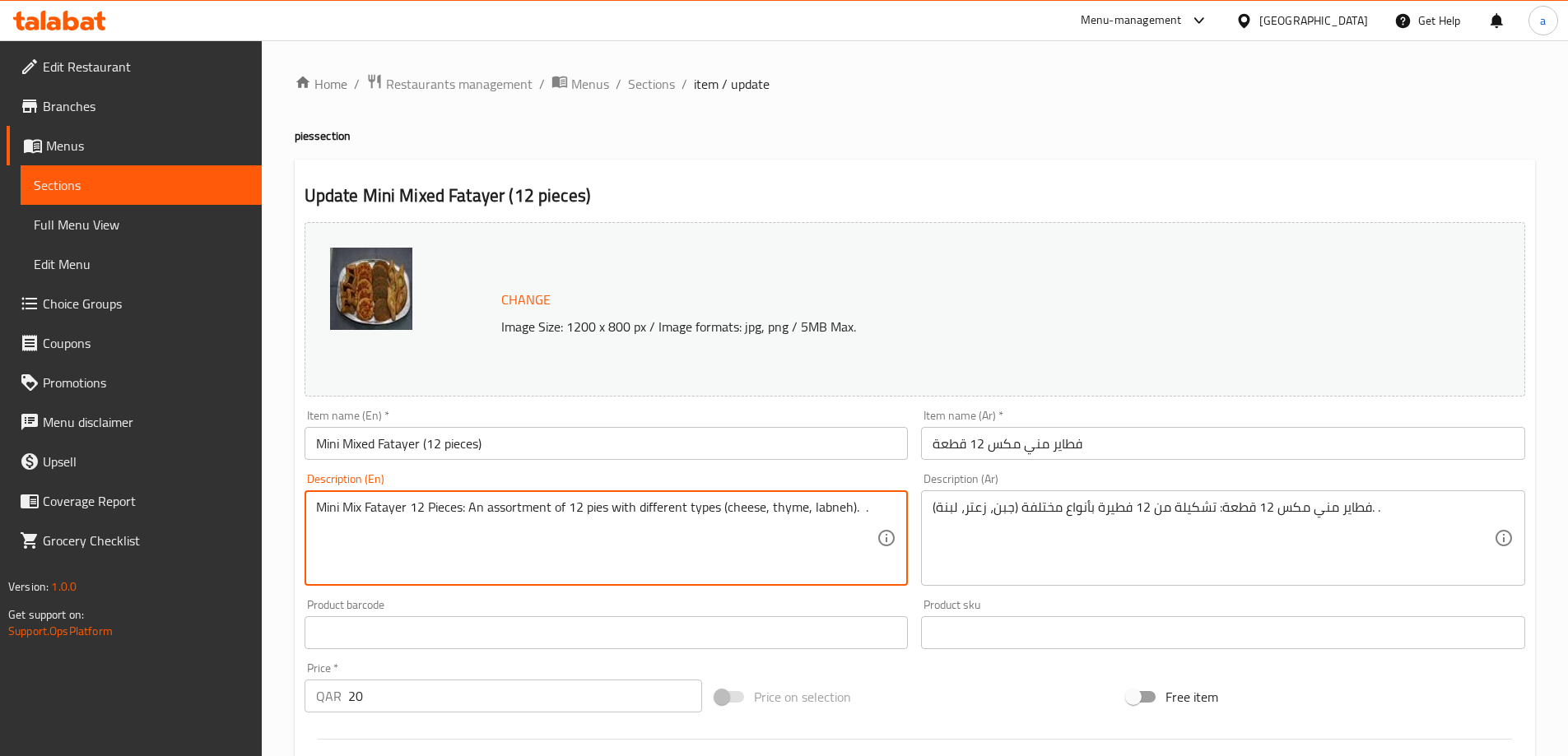
drag, startPoint x: 467, startPoint y: 503, endPoint x: 314, endPoint y: 523, distance: 154.3
type textarea "An assortment of 12 pies with different types (cheese, thyme, labneh). ."
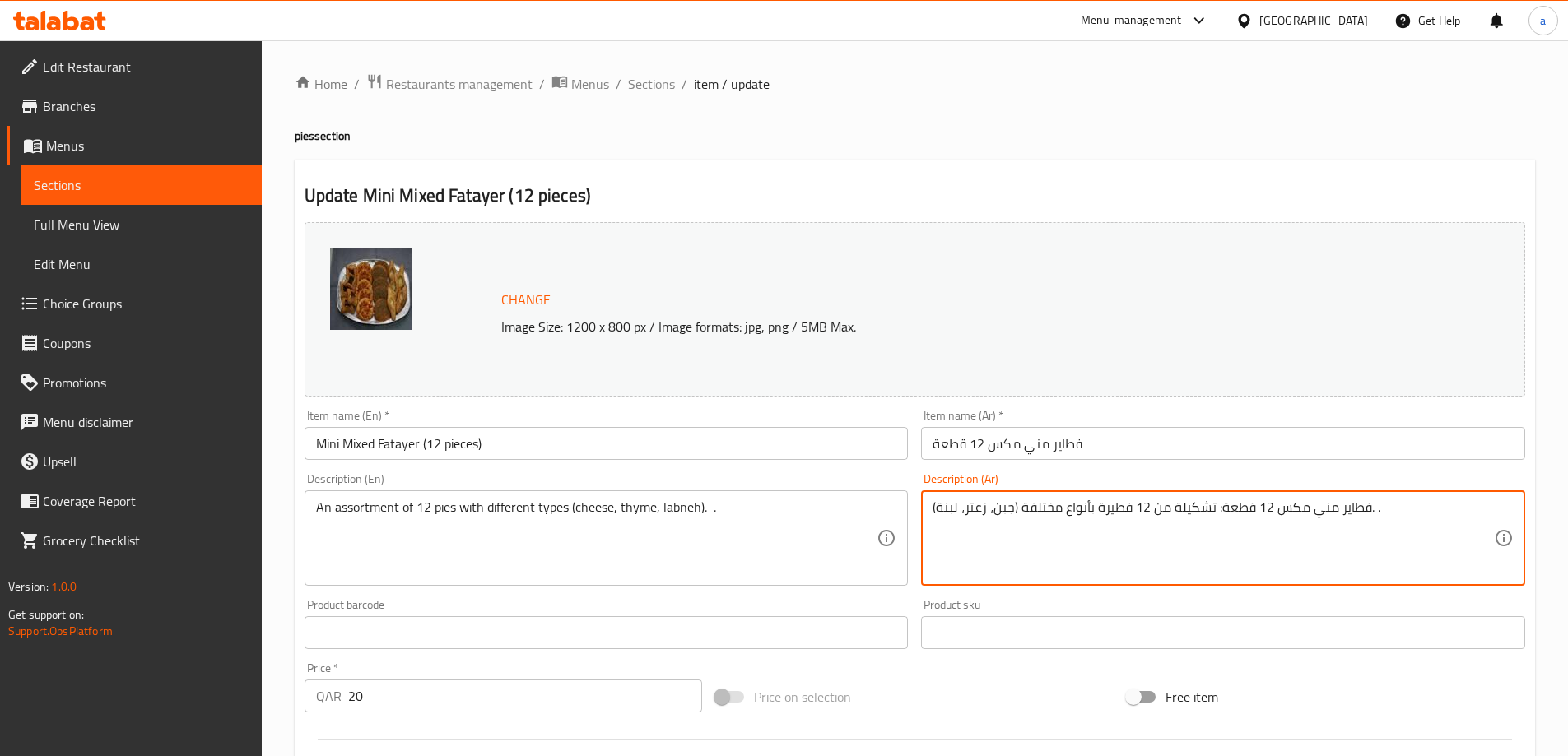
drag, startPoint x: 1213, startPoint y: 509, endPoint x: 1367, endPoint y: 526, distance: 154.9
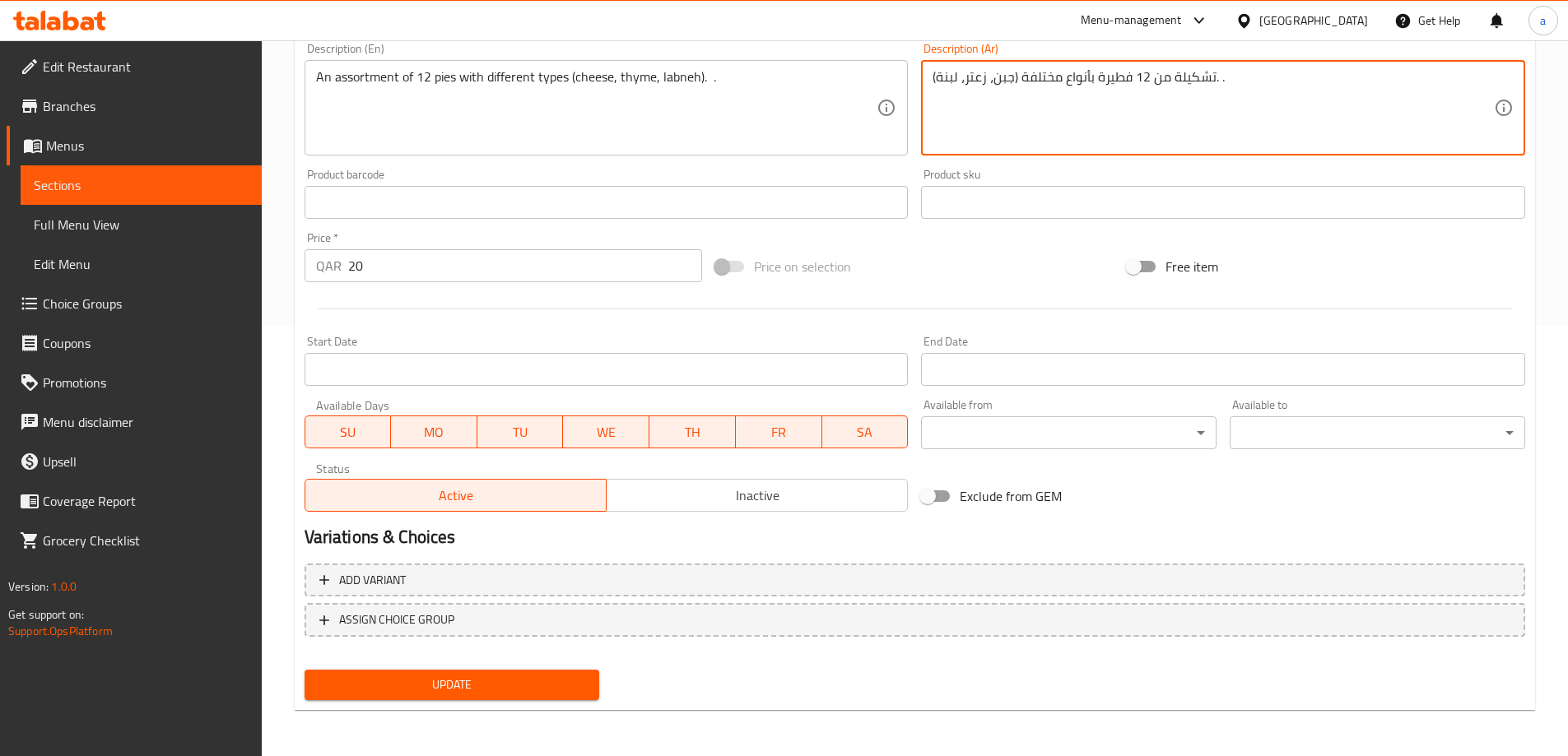
type textarea "تشكيلة من 12 فطيرة بأنواع مختلفة (جبن، زعتر، لبنة). ."
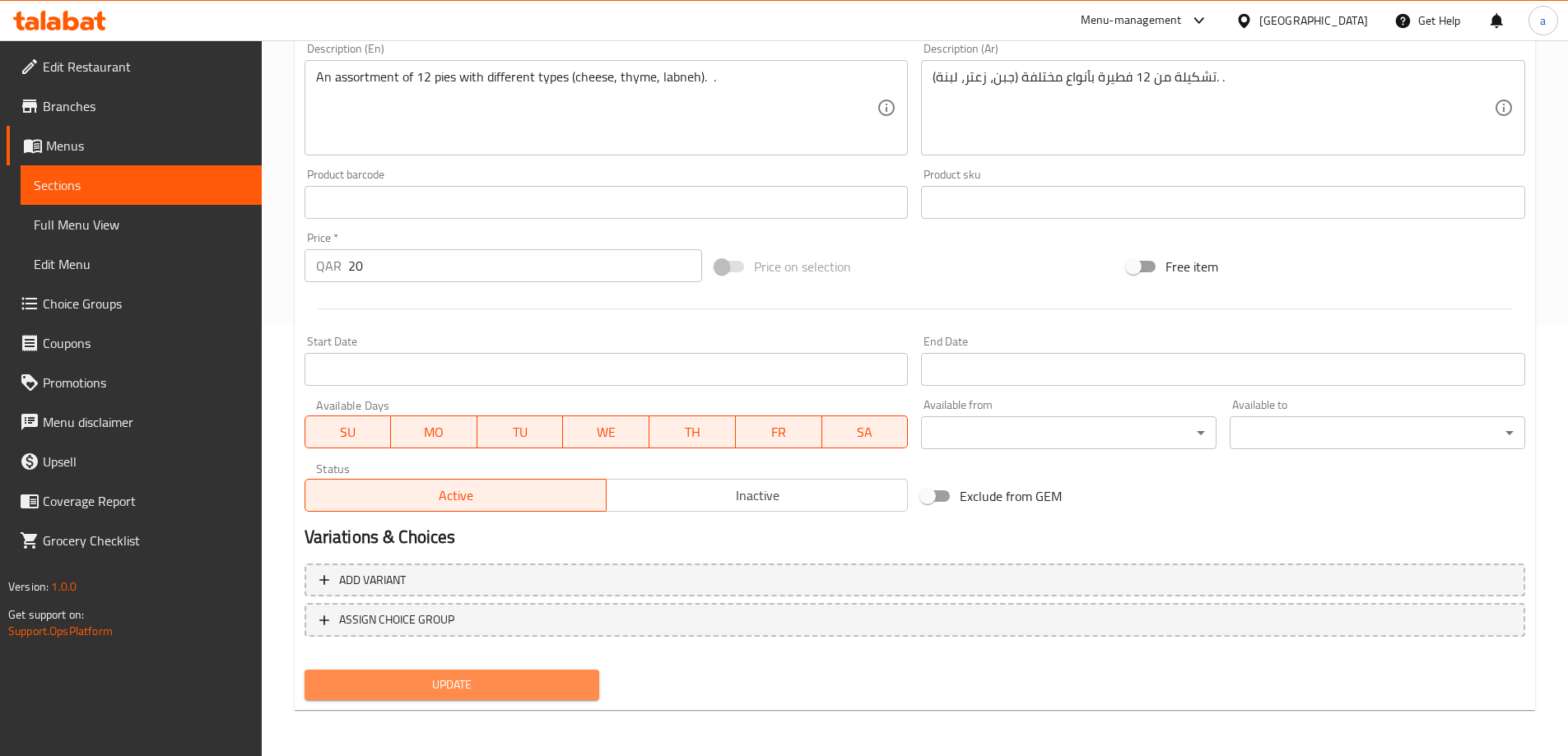
click at [527, 675] on span "Update" at bounding box center [452, 685] width 269 height 20
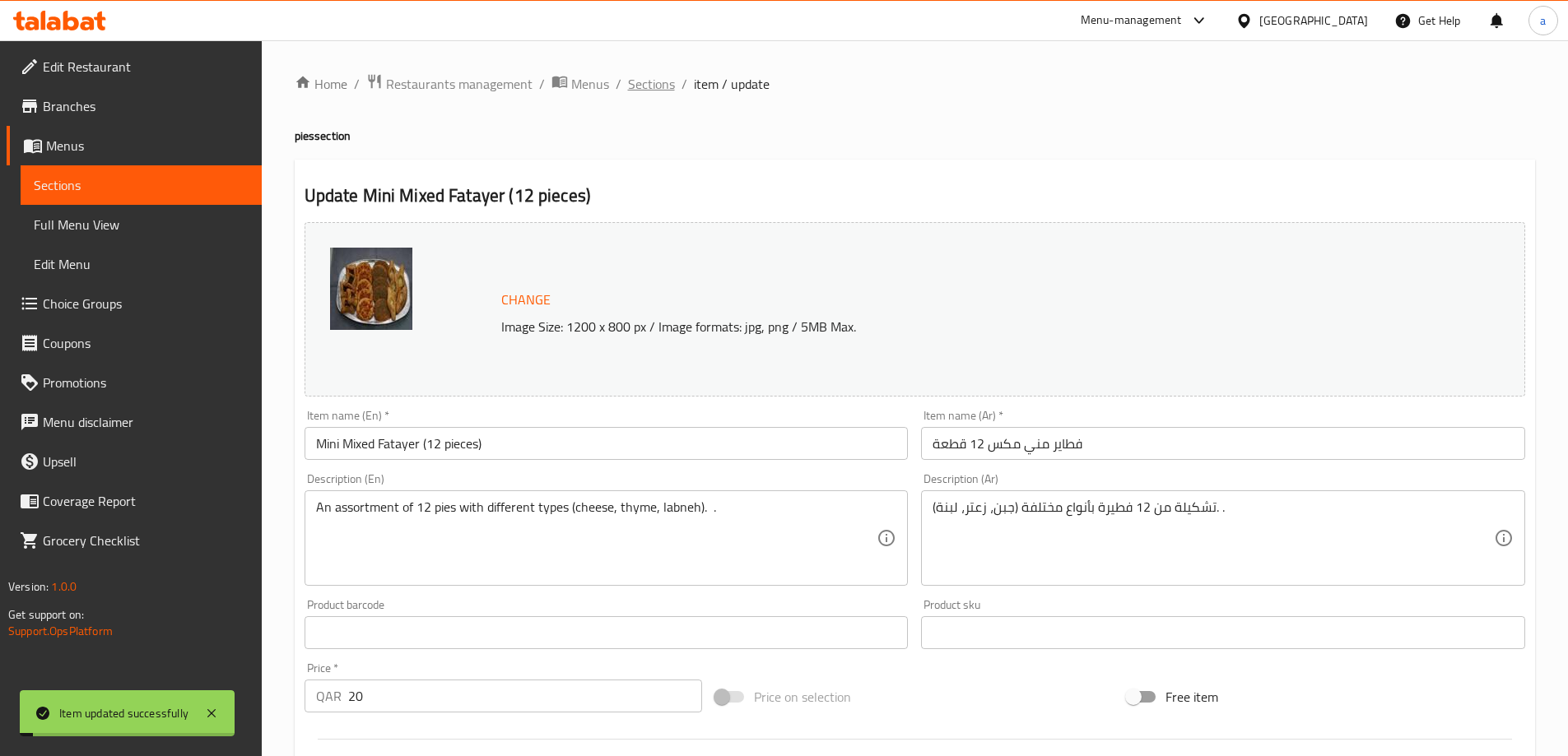
click at [653, 83] on span "Sections" at bounding box center [651, 83] width 47 height 19
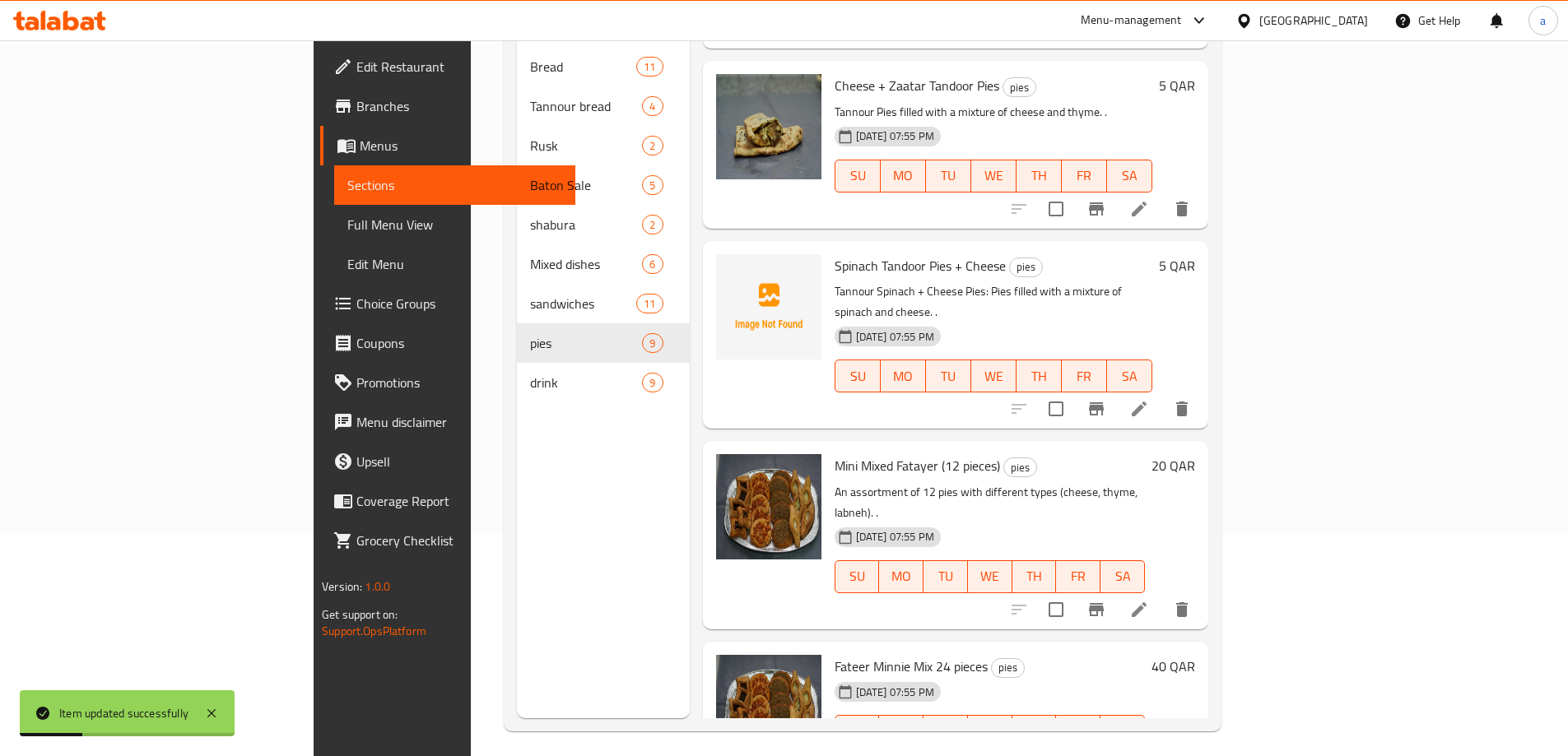
scroll to position [230, 0]
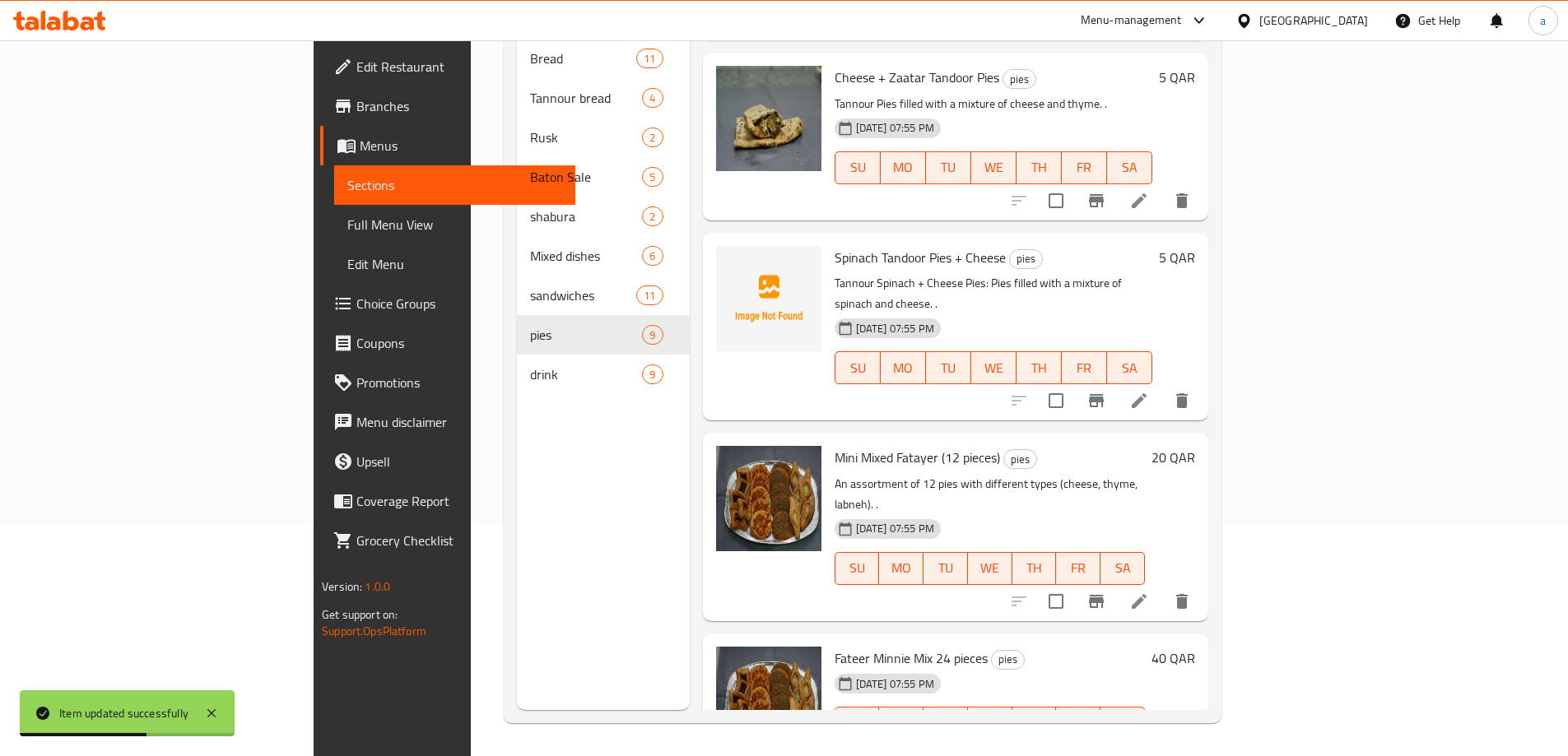
click at [1162, 386] on li at bounding box center [1139, 401] width 46 height 30
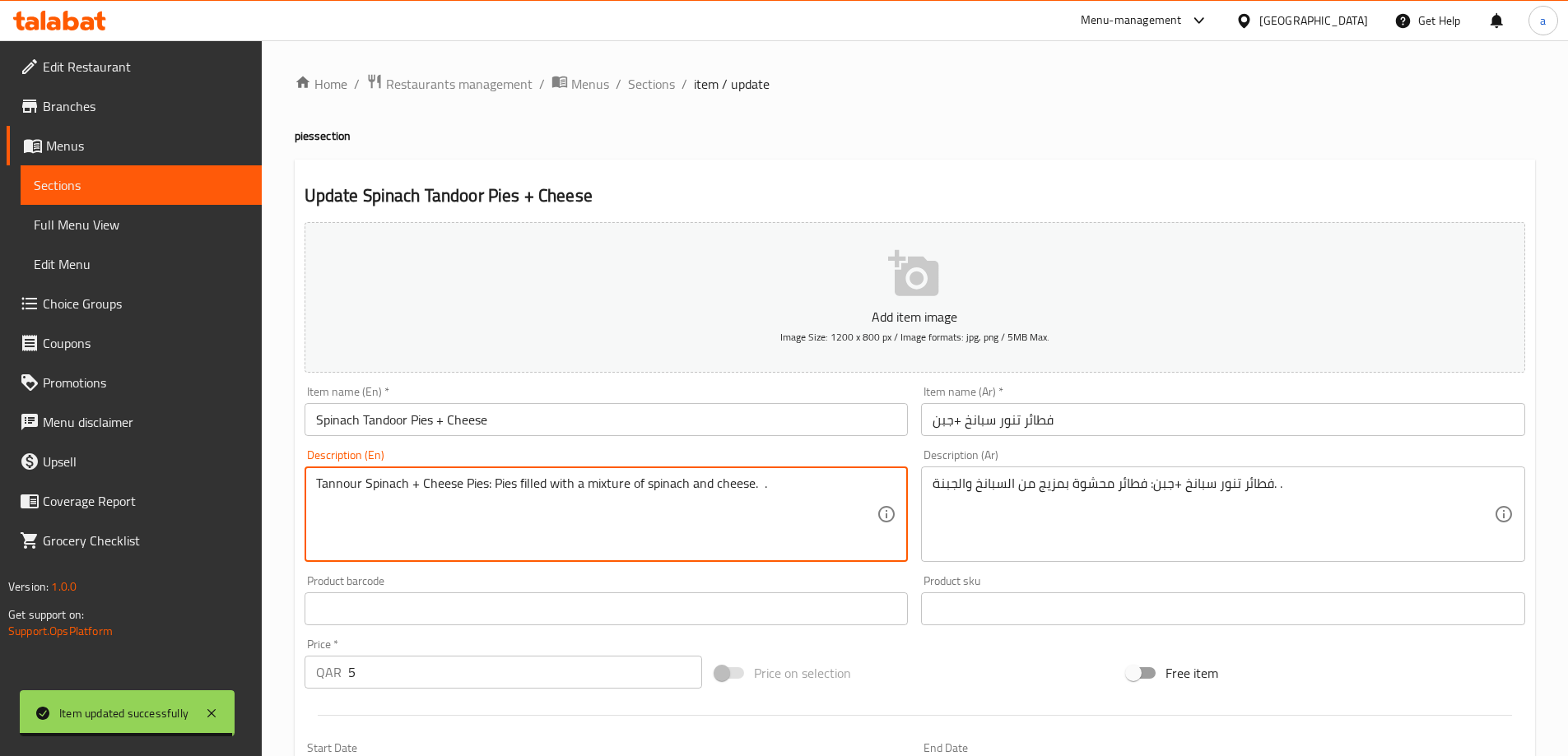
drag, startPoint x: 493, startPoint y: 485, endPoint x: 369, endPoint y: 498, distance: 124.7
type textarea "Tannour Pies filled with a mixture of spinach and cheese. ."
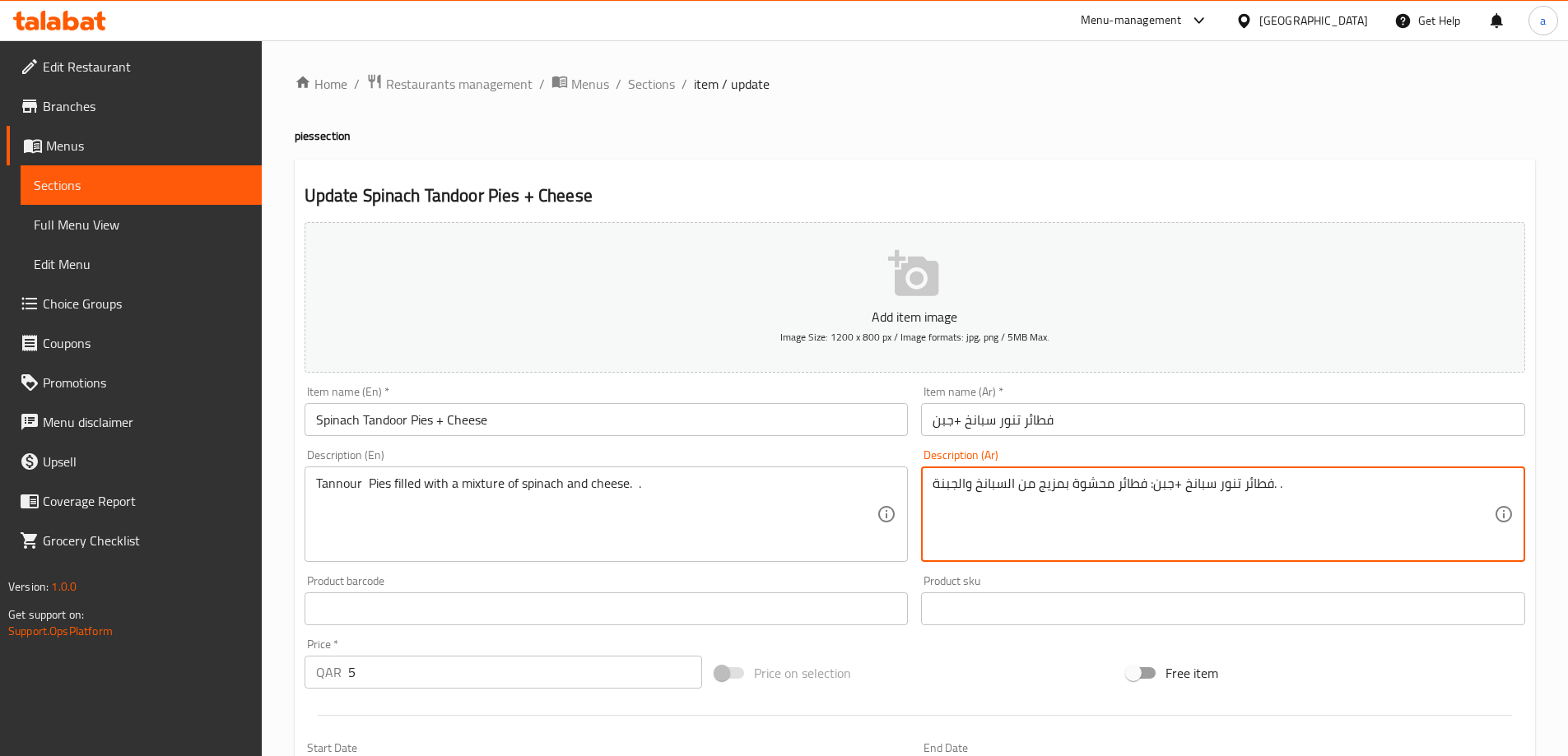
drag, startPoint x: 1146, startPoint y: 486, endPoint x: 1210, endPoint y: 501, distance: 65.7
drag, startPoint x: 1174, startPoint y: 490, endPoint x: 1201, endPoint y: 491, distance: 27.0
click at [1201, 491] on textarea "فطائر تنور فطائر محشوة بمزيج من السبانخ والجبنة. ." at bounding box center [1213, 514] width 561 height 78
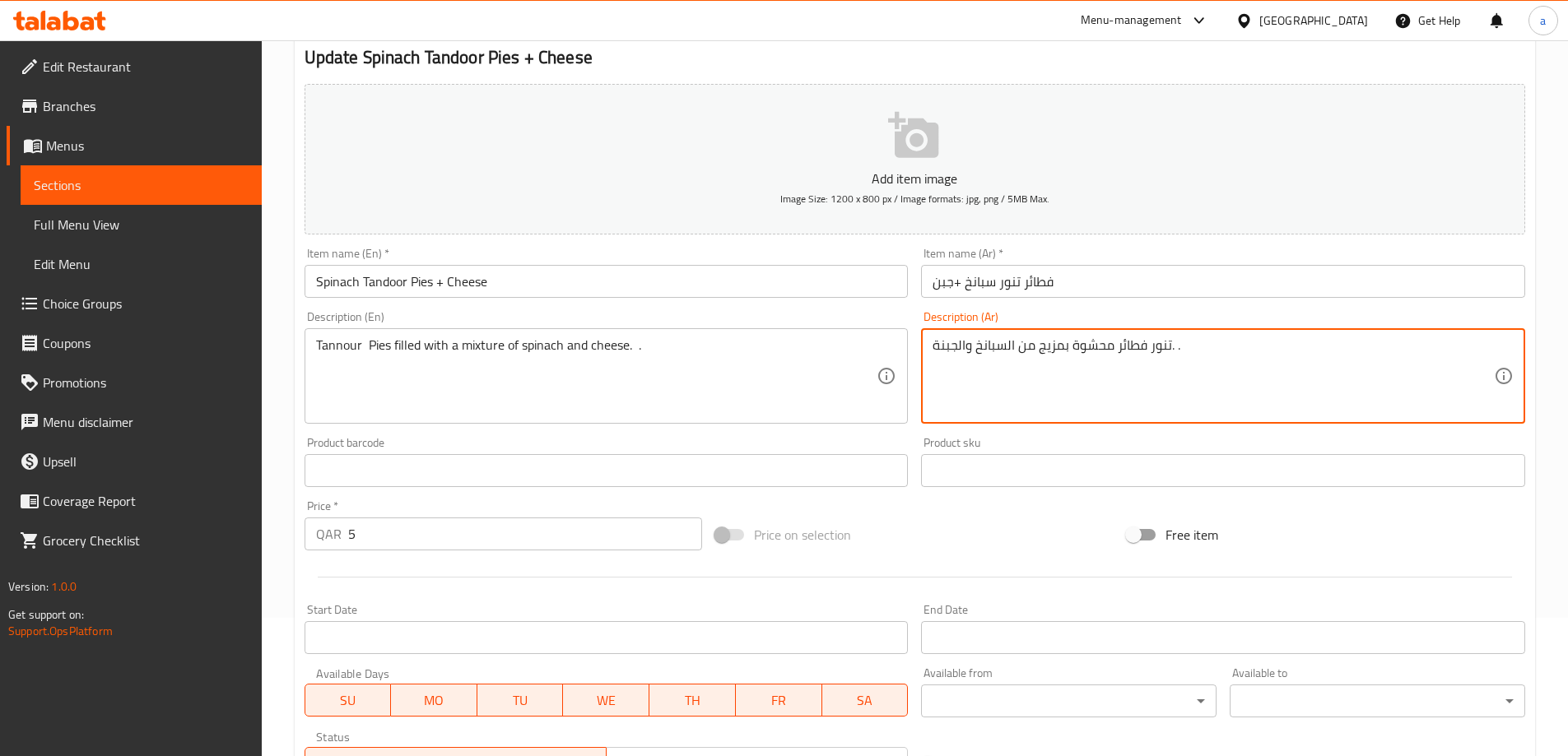
scroll to position [406, 0]
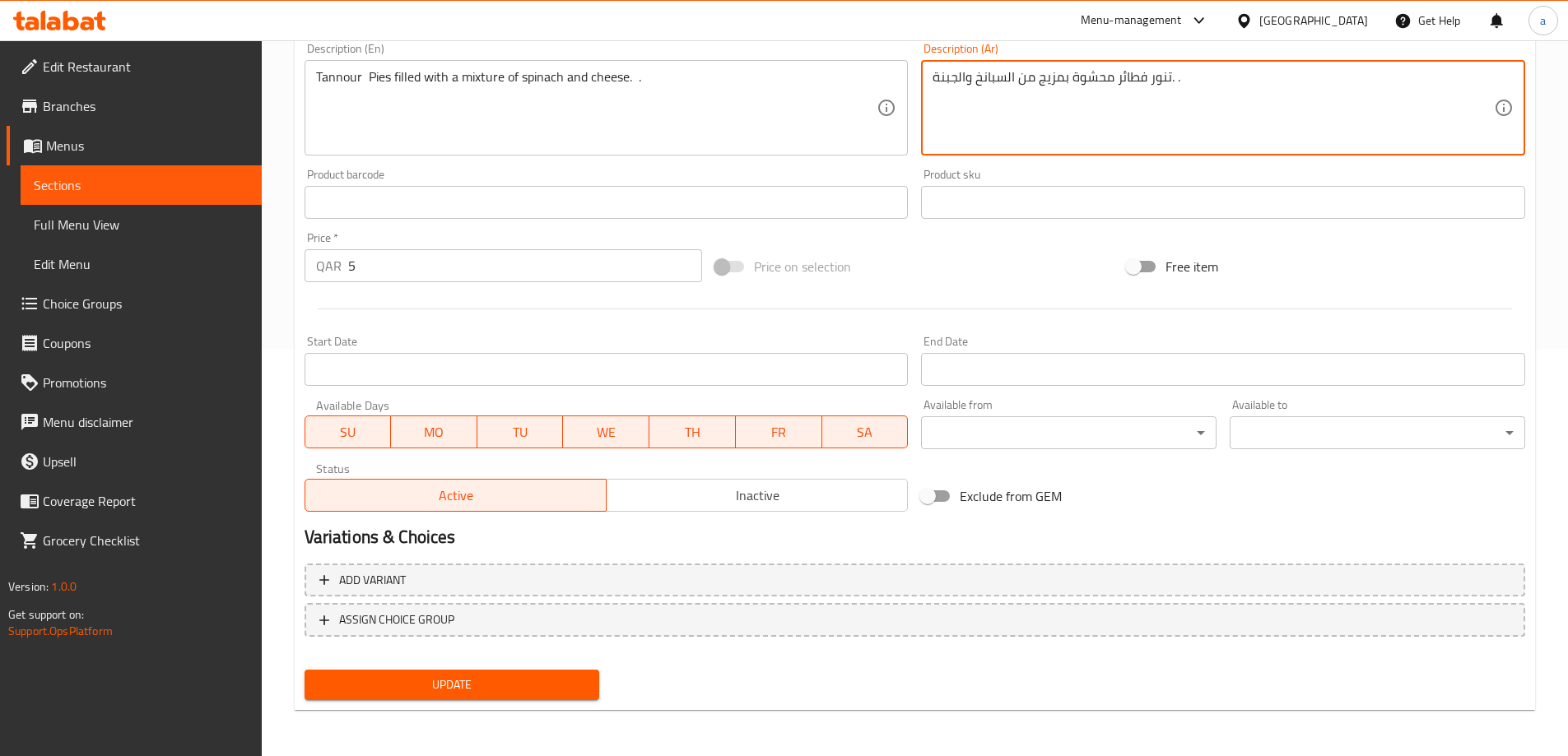
type textarea "تنور فطائر محشوة بمزيج من السبانخ والجبنة. ."
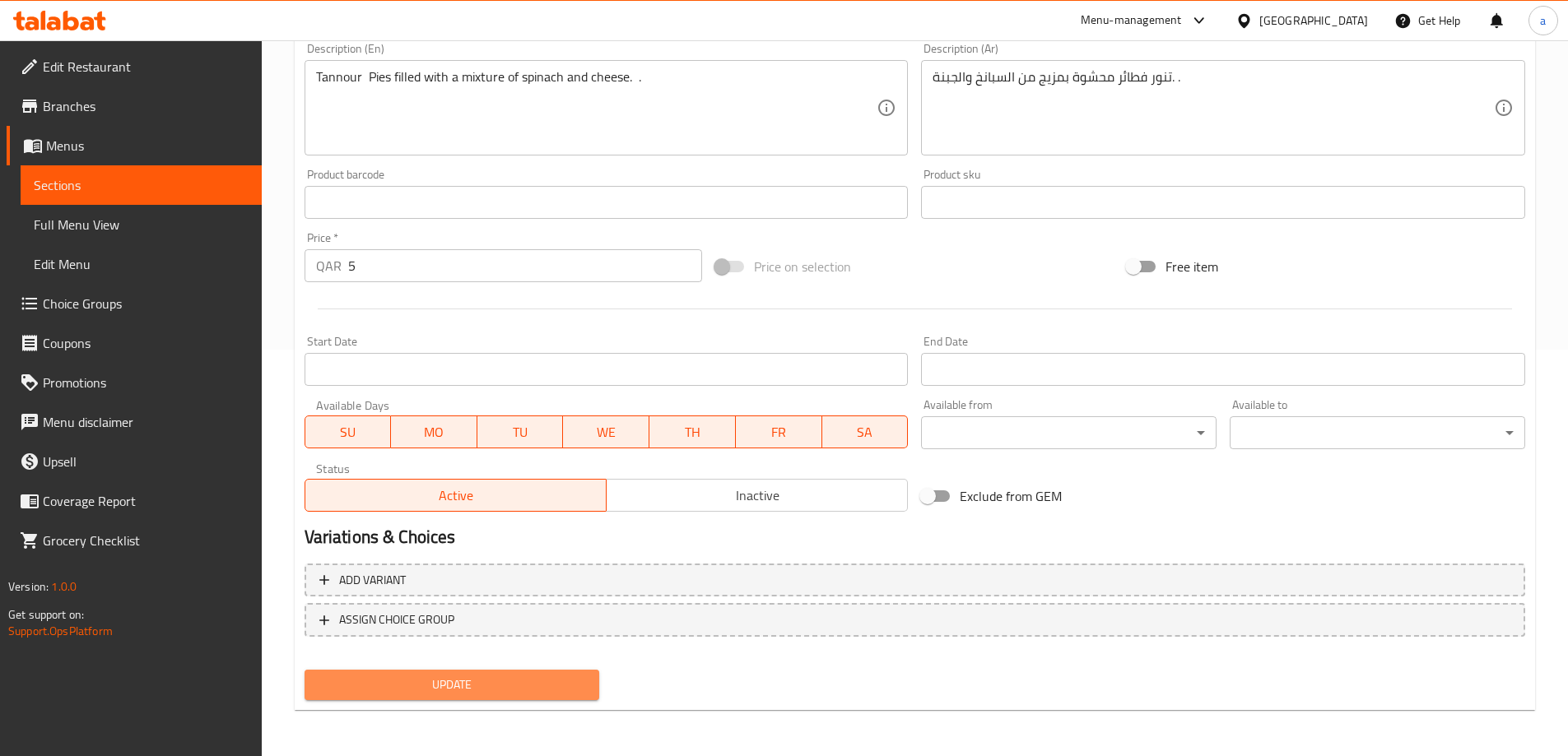
click at [510, 674] on button "Update" at bounding box center [452, 685] width 295 height 31
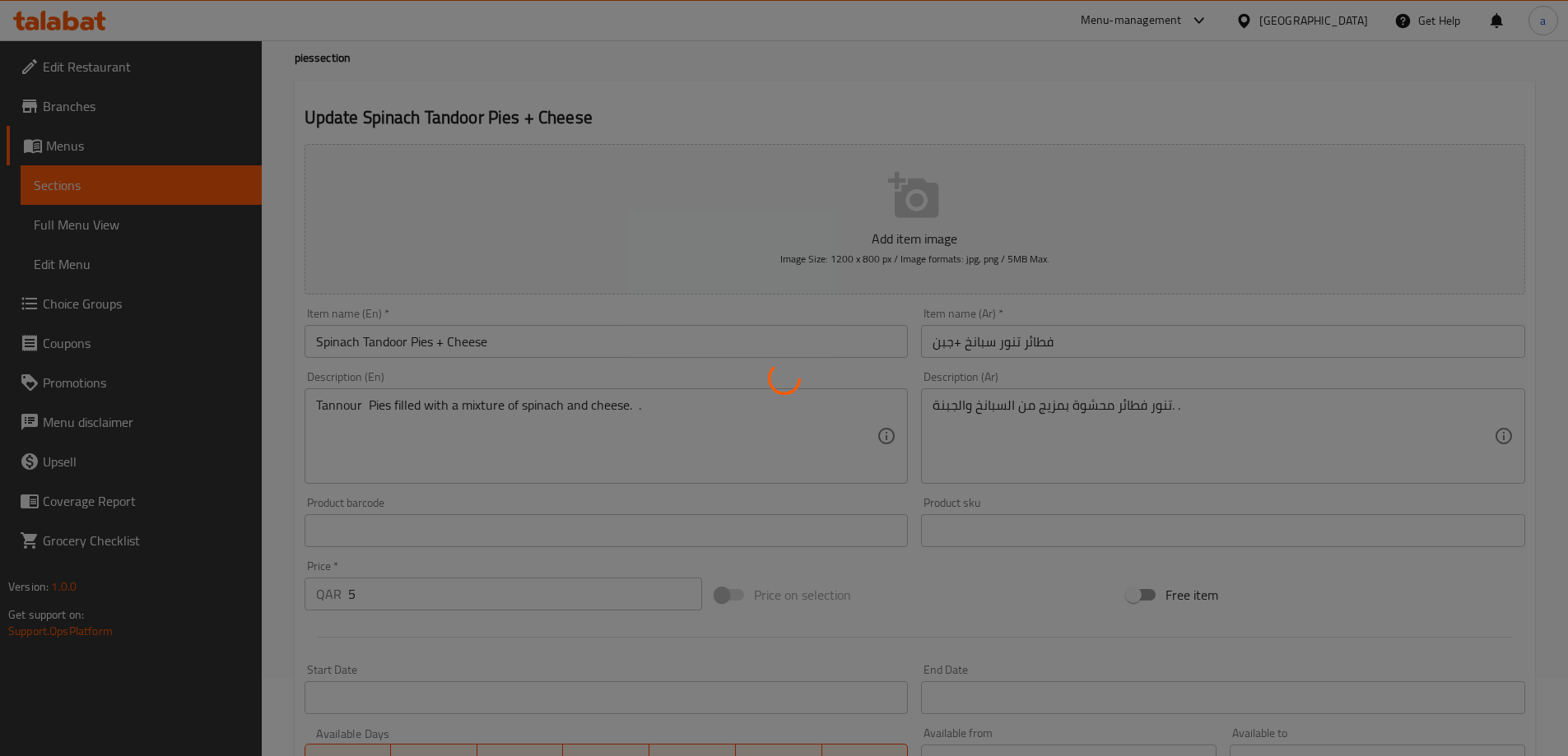
scroll to position [0, 0]
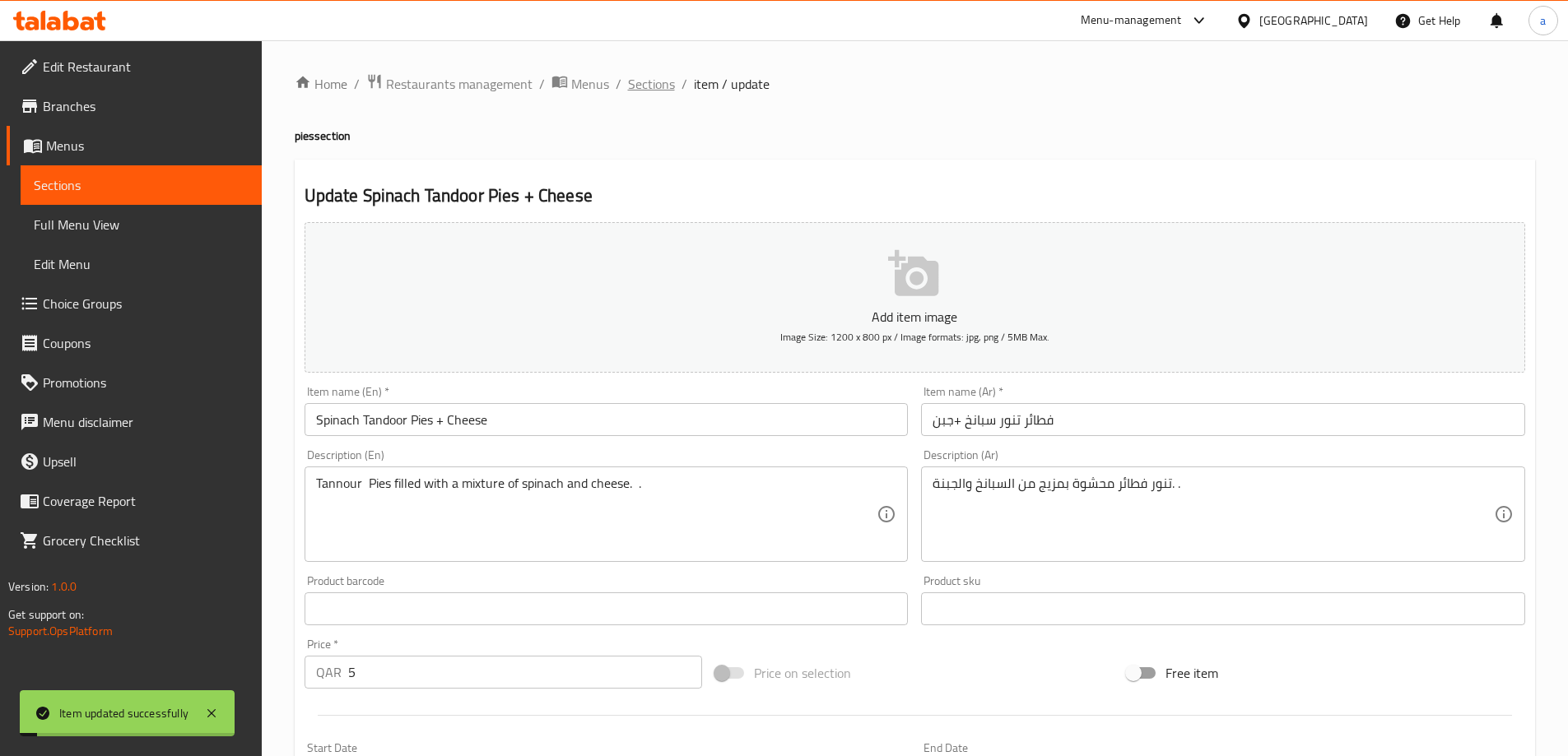
click at [662, 93] on span "Sections" at bounding box center [651, 83] width 47 height 19
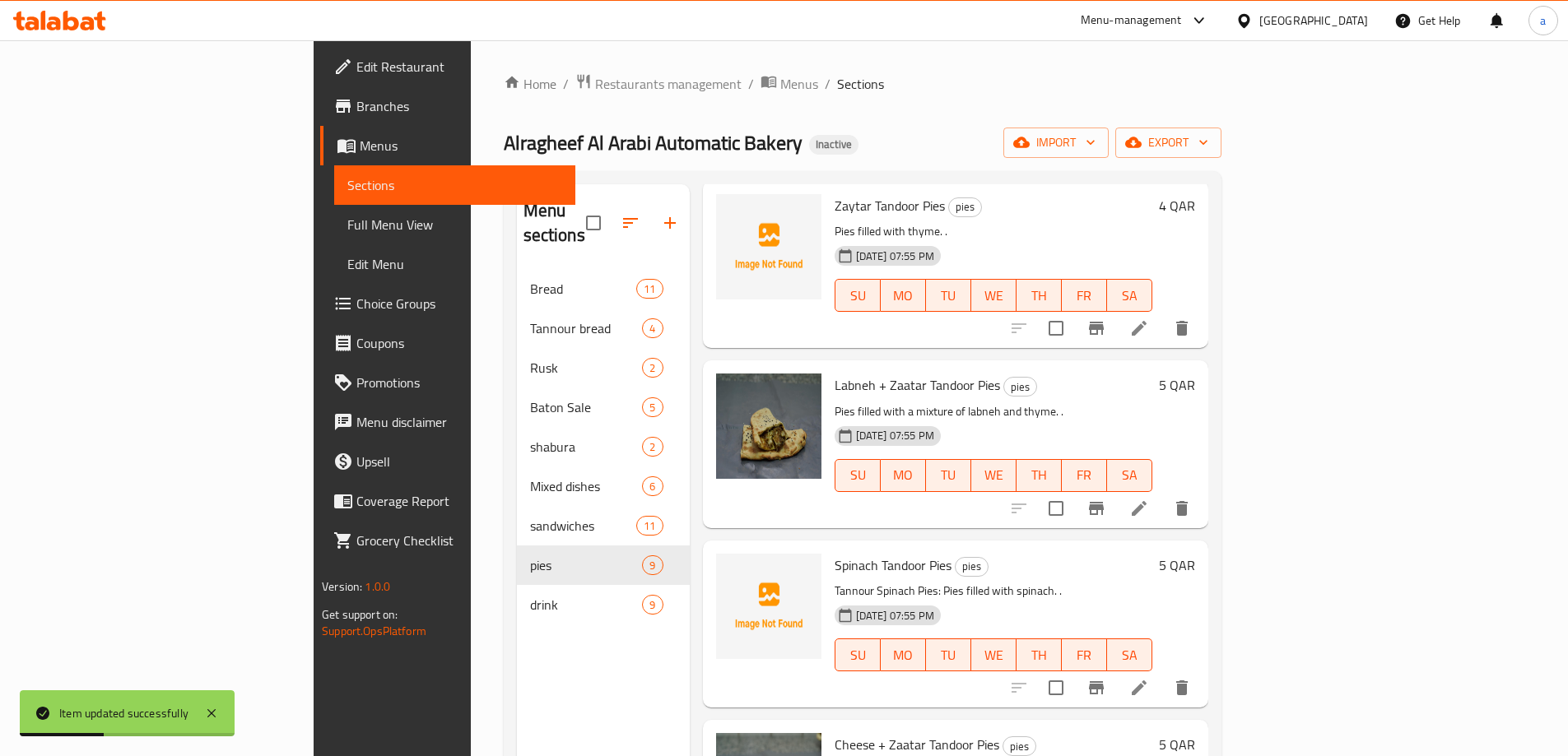
scroll to position [576, 0]
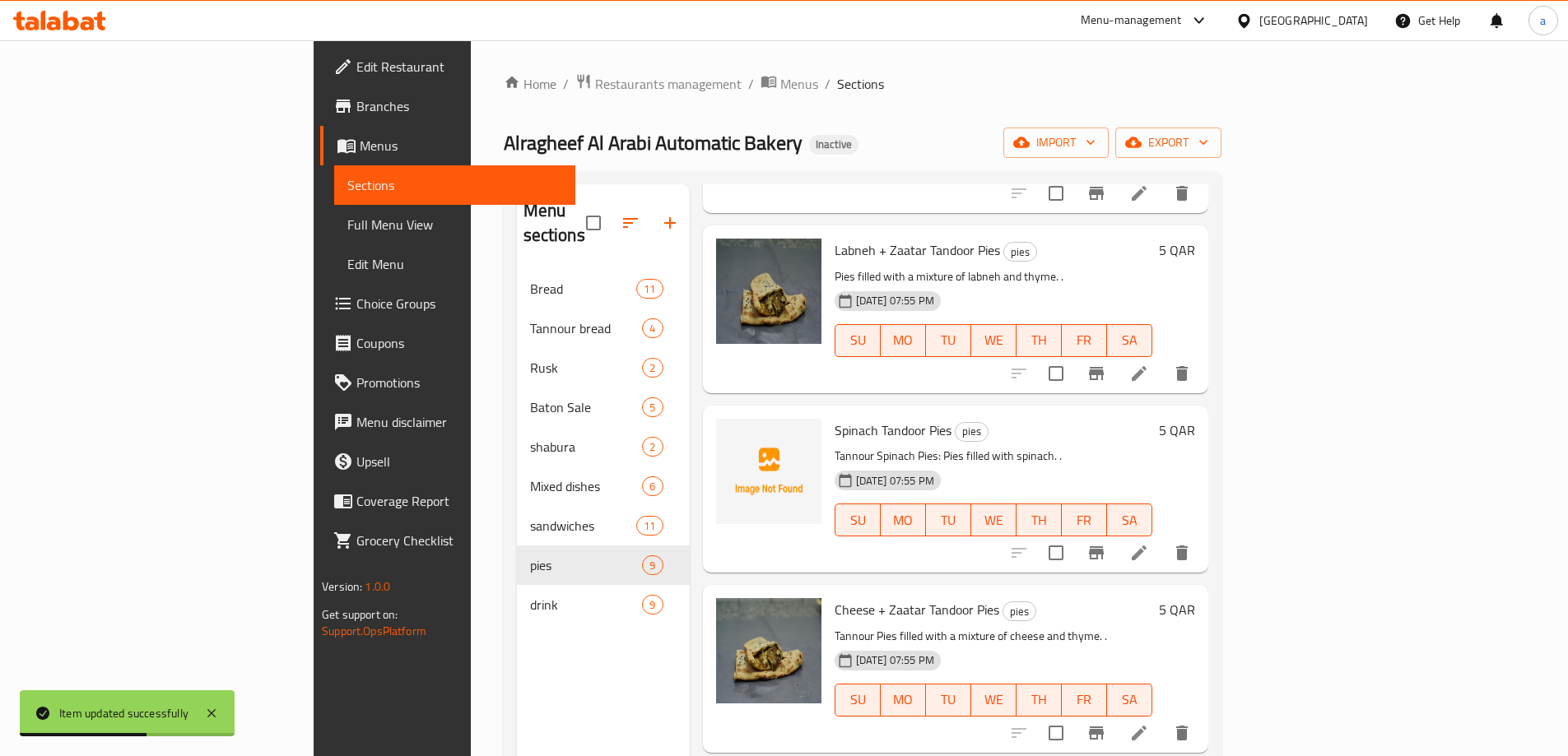
click at [1162, 538] on li at bounding box center [1139, 552] width 46 height 30
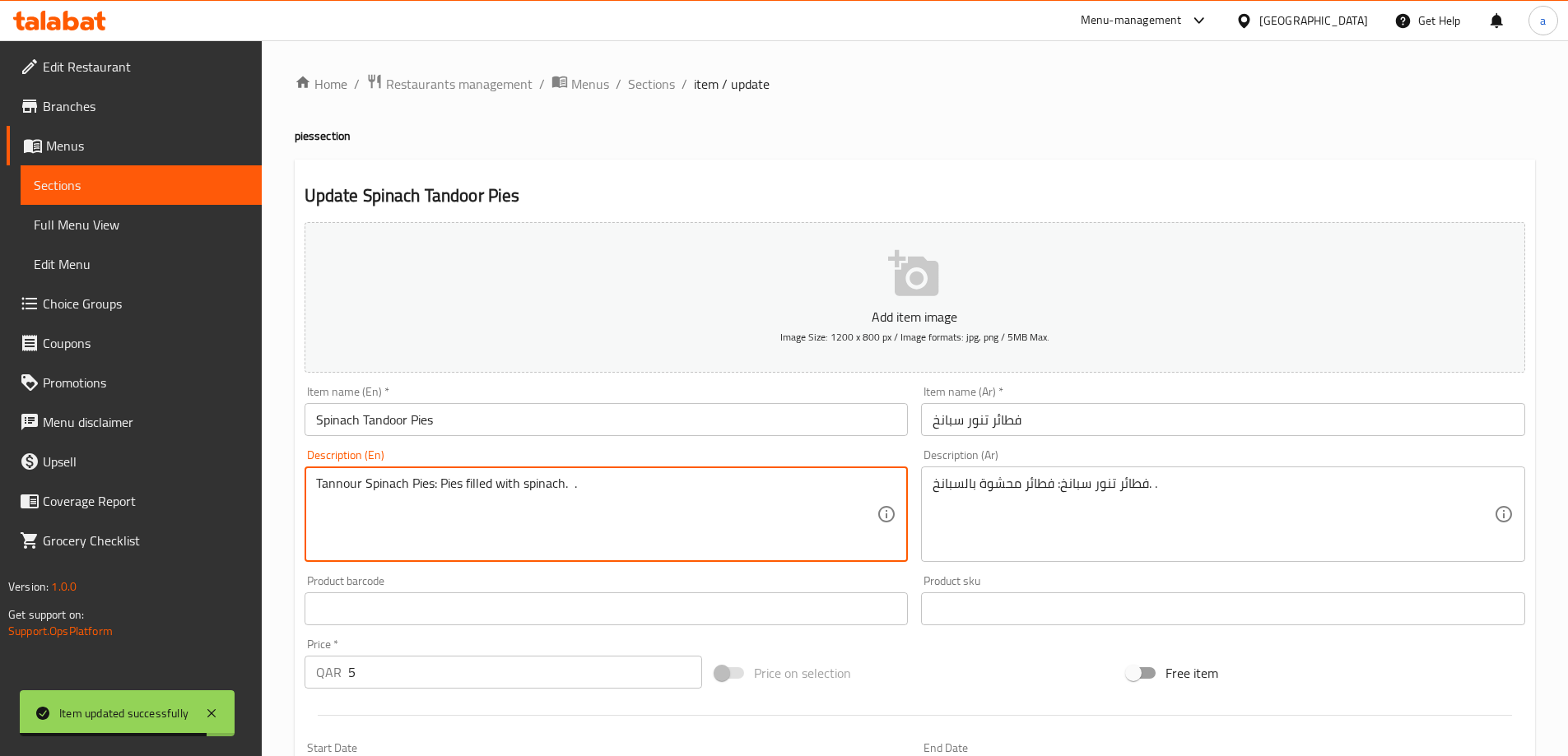
drag, startPoint x: 437, startPoint y: 483, endPoint x: 363, endPoint y: 496, distance: 75.1
type textarea "Tannour Pies filled with spinach. ."
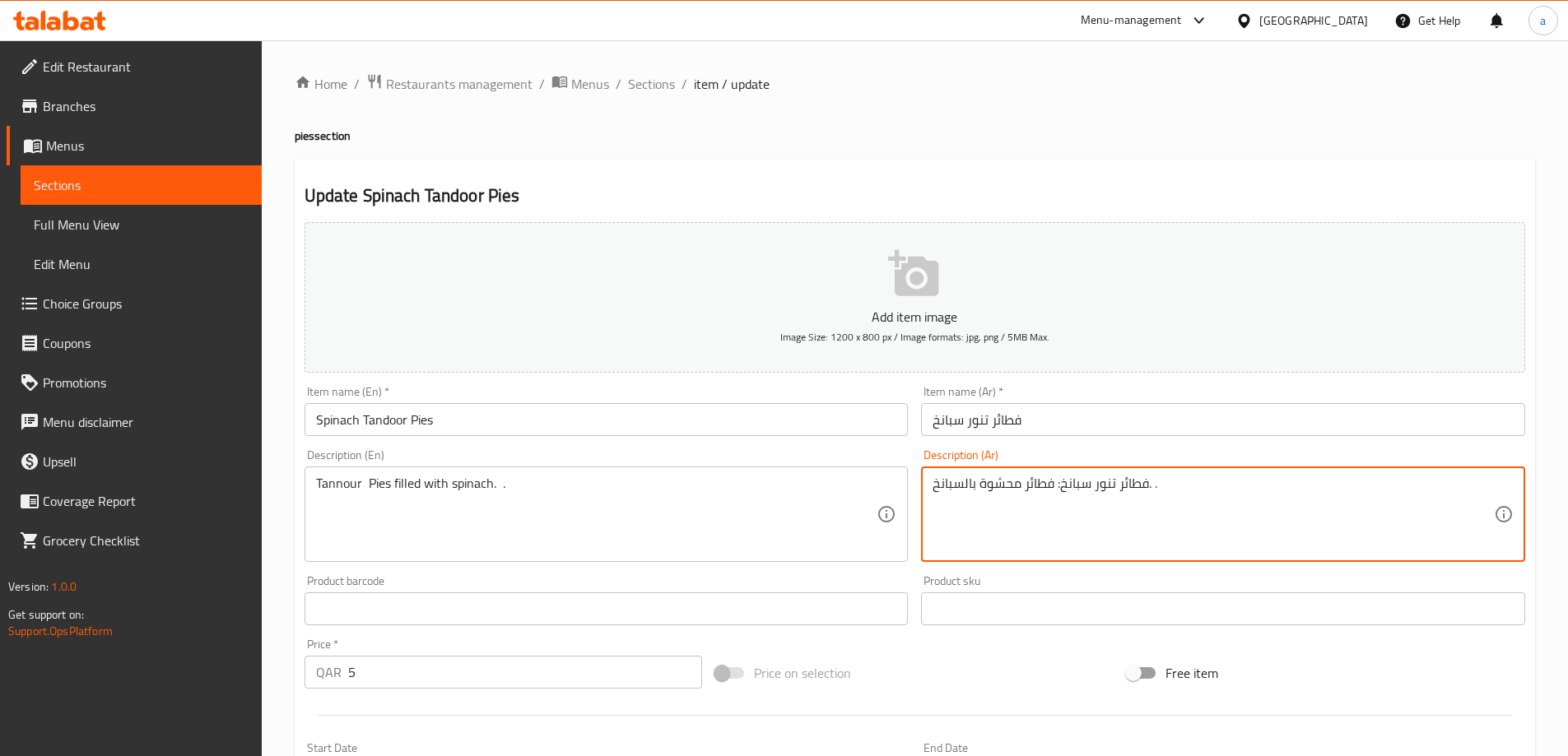
drag, startPoint x: 1056, startPoint y: 487, endPoint x: 1090, endPoint y: 507, distance: 39.4
drag, startPoint x: 1087, startPoint y: 483, endPoint x: 1115, endPoint y: 502, distance: 33.8
click at [1115, 502] on textarea "فطائر تنور فطائر محشوة بالسبانخ. ." at bounding box center [1213, 514] width 561 height 78
click at [1081, 501] on textarea "فطائر تنور فطائر محشوة بالسبانخ. ." at bounding box center [1213, 514] width 561 height 78
drag, startPoint x: 1083, startPoint y: 488, endPoint x: 1115, endPoint y: 486, distance: 32.1
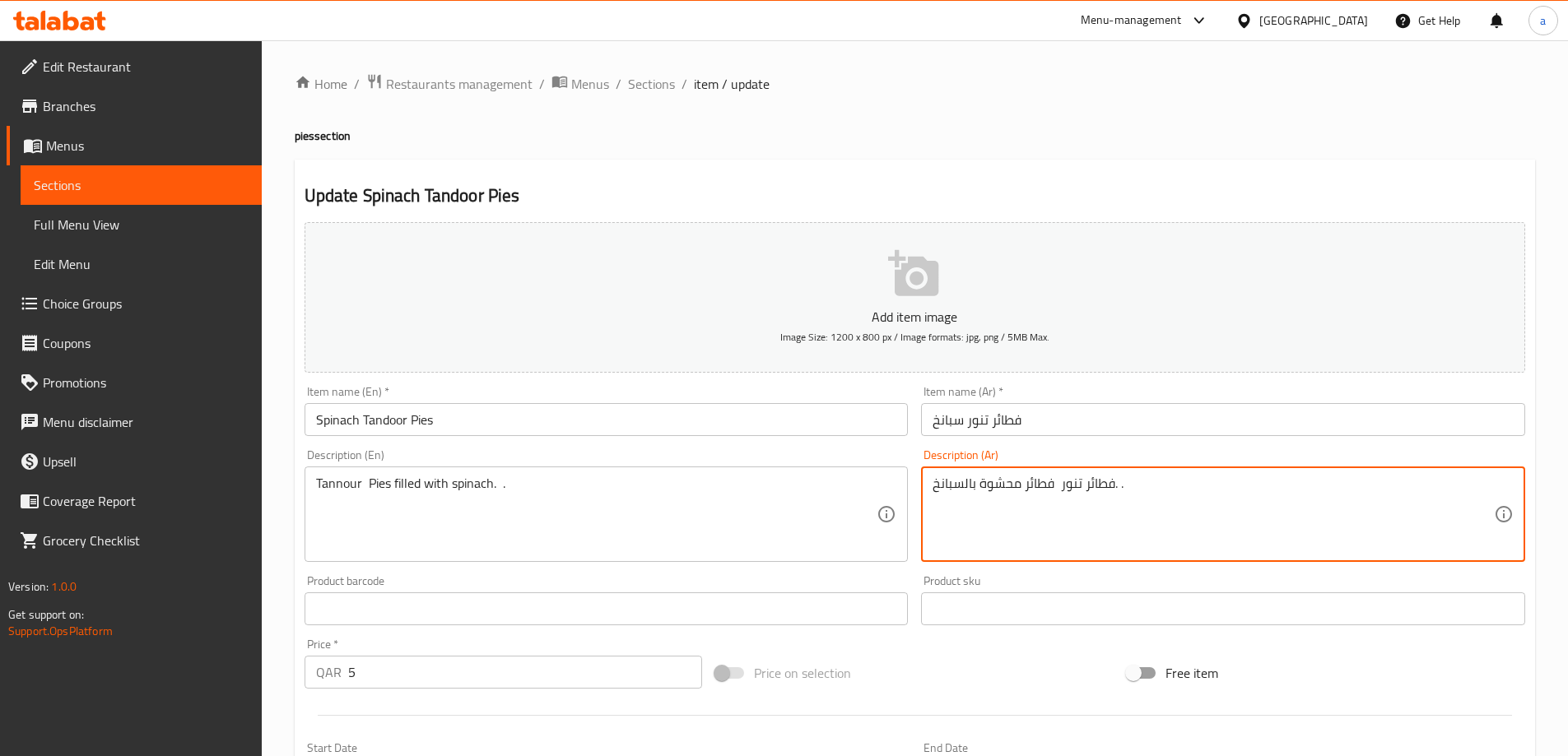
click at [1115, 486] on textarea "فطائر تنور فطائر محشوة بالسبانخ. ." at bounding box center [1213, 514] width 561 height 78
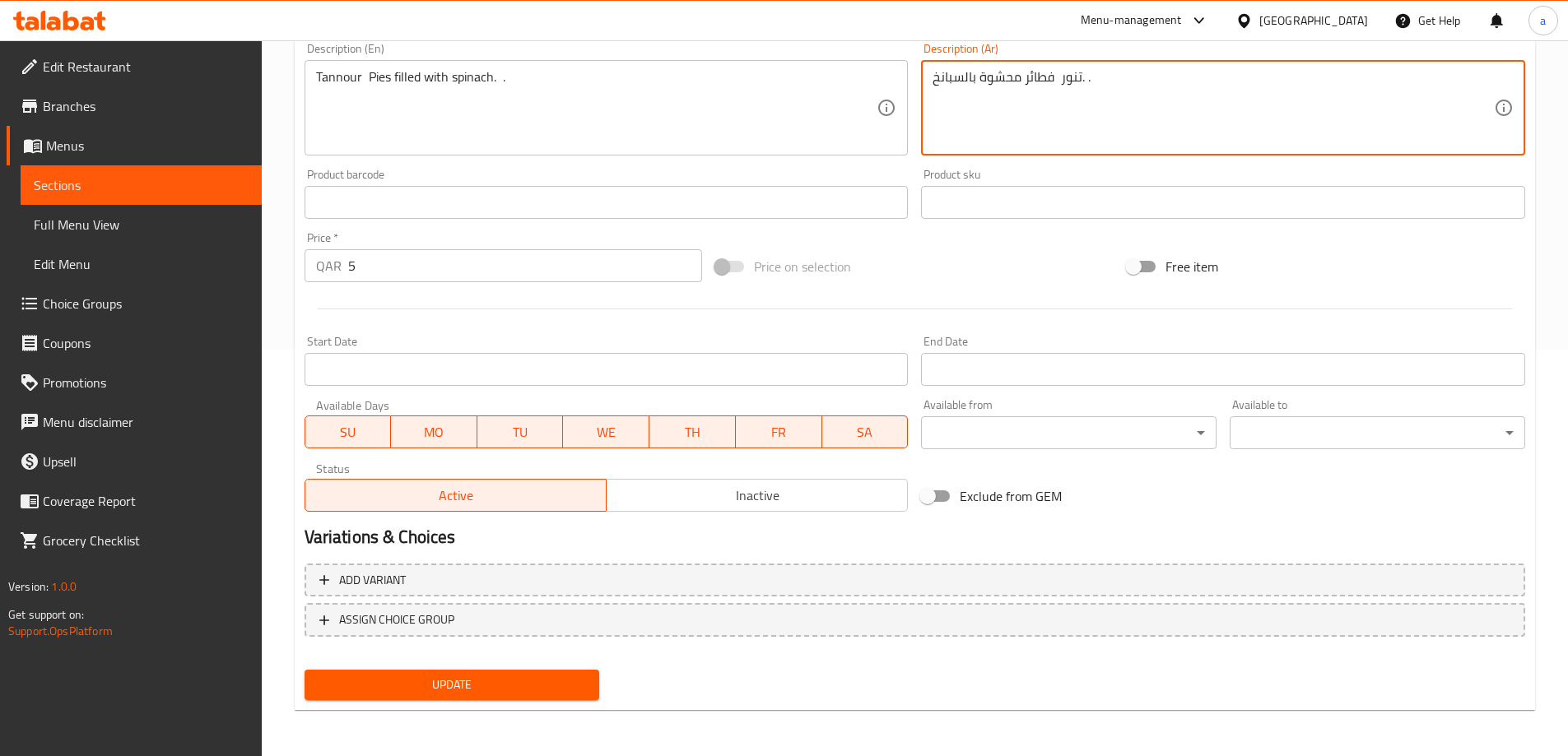
type textarea "تنور فطائر محشوة بالسبانخ. ."
click at [571, 687] on span "Update" at bounding box center [452, 685] width 269 height 20
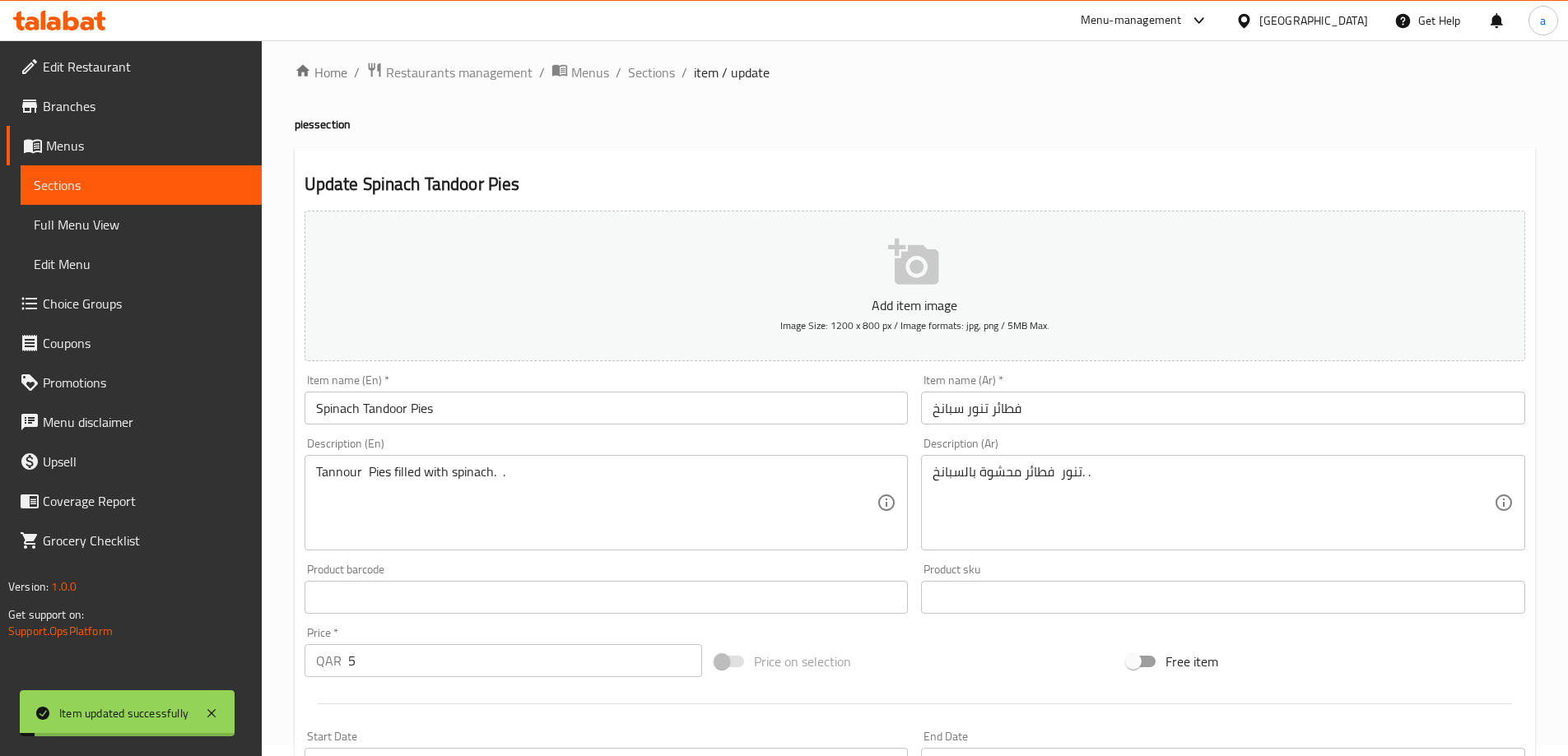
scroll to position [0, 0]
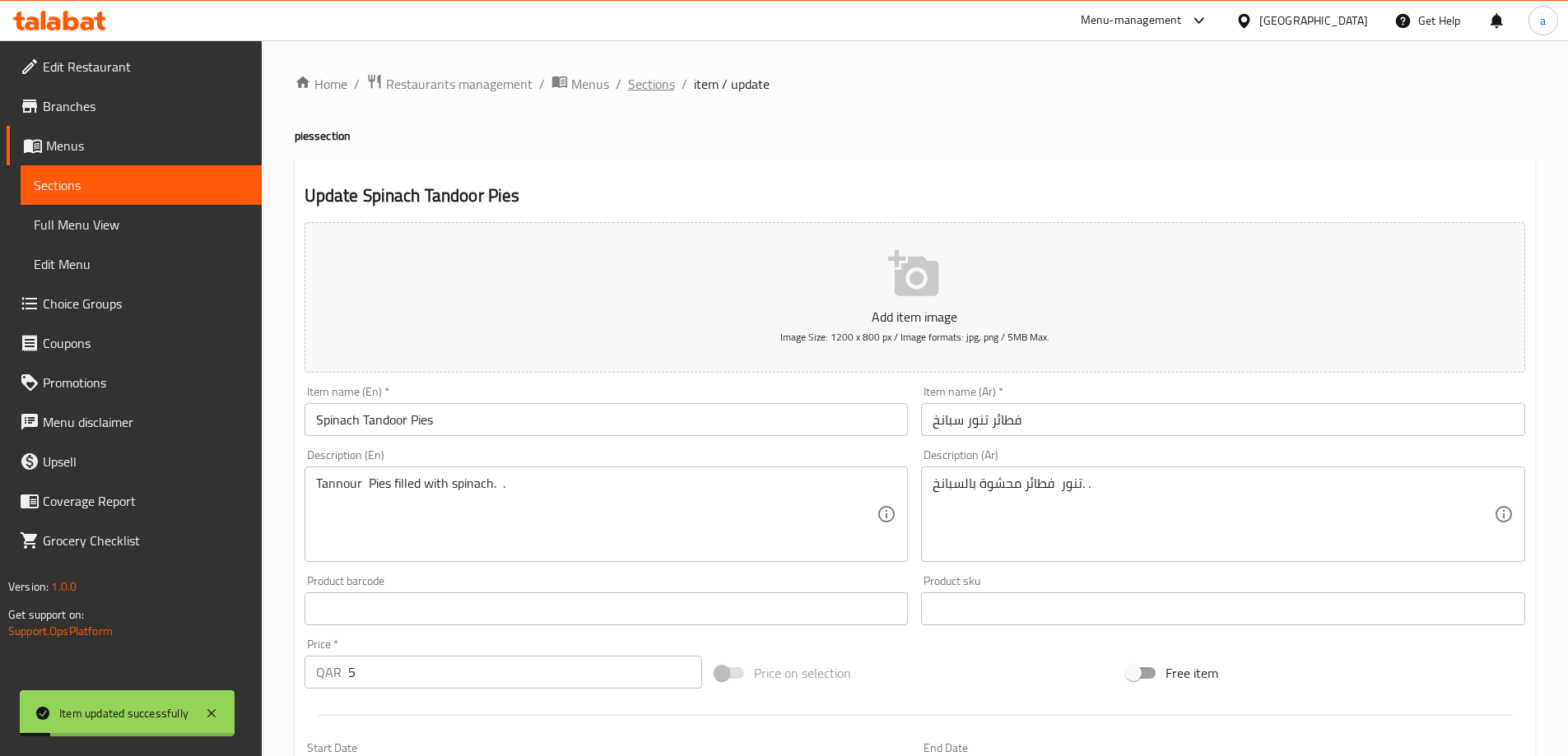
click at [662, 93] on span "Sections" at bounding box center [651, 83] width 47 height 19
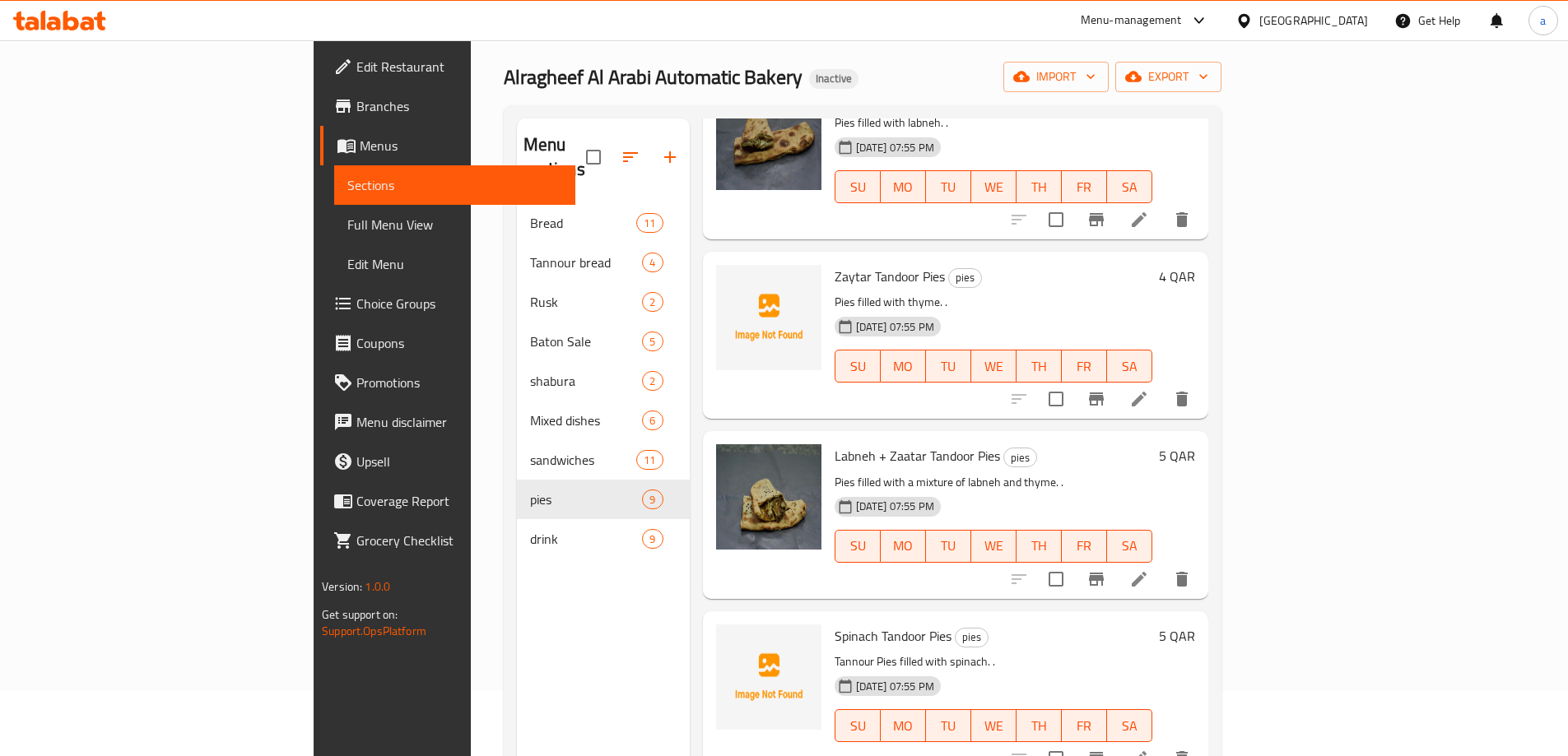
scroll to position [302, 0]
click at [1149, 572] on icon at bounding box center [1139, 581] width 19 height 19
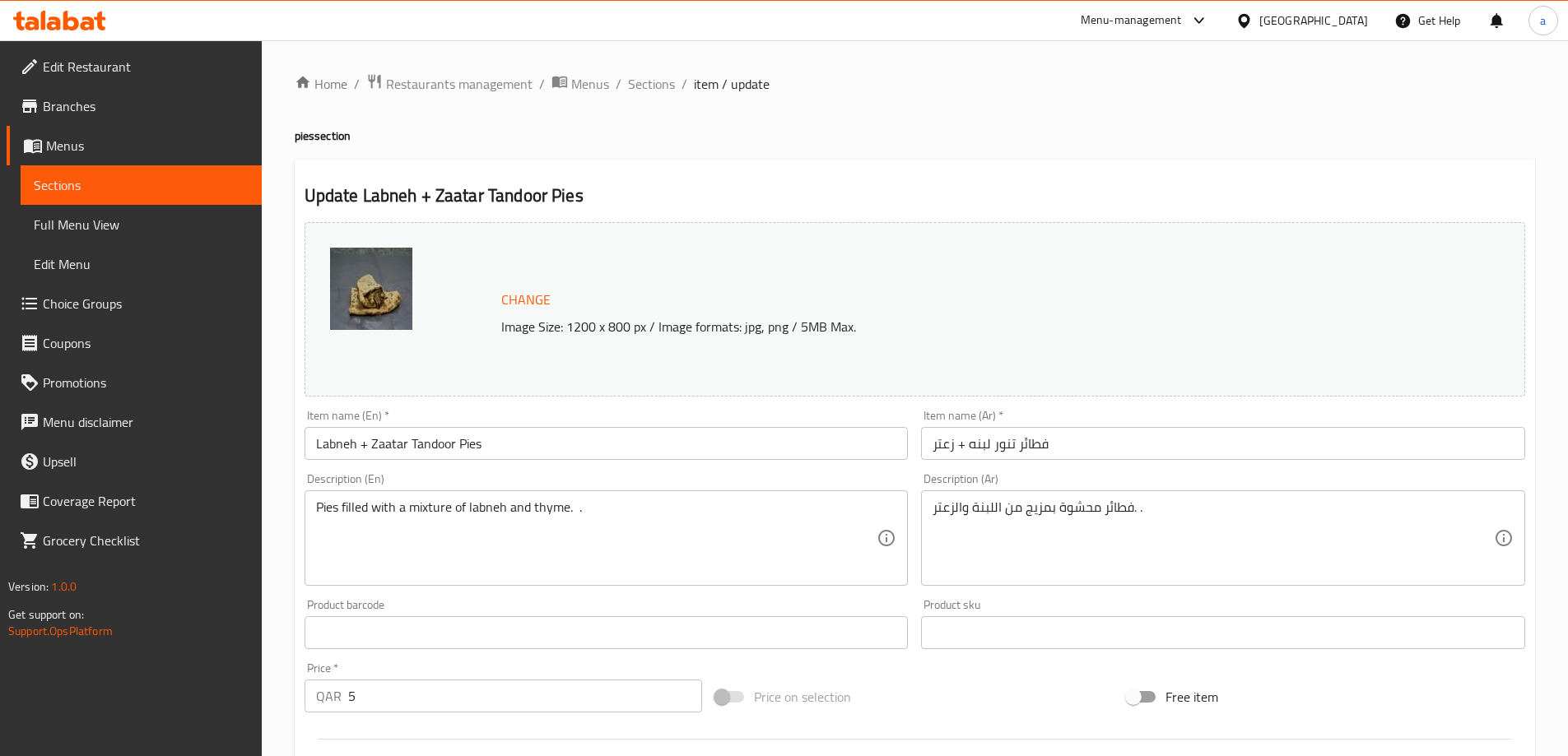
click at [314, 504] on div "Pies filled with a mixture of labneh and thyme. . Description (En)" at bounding box center [606, 538] width 604 height 95
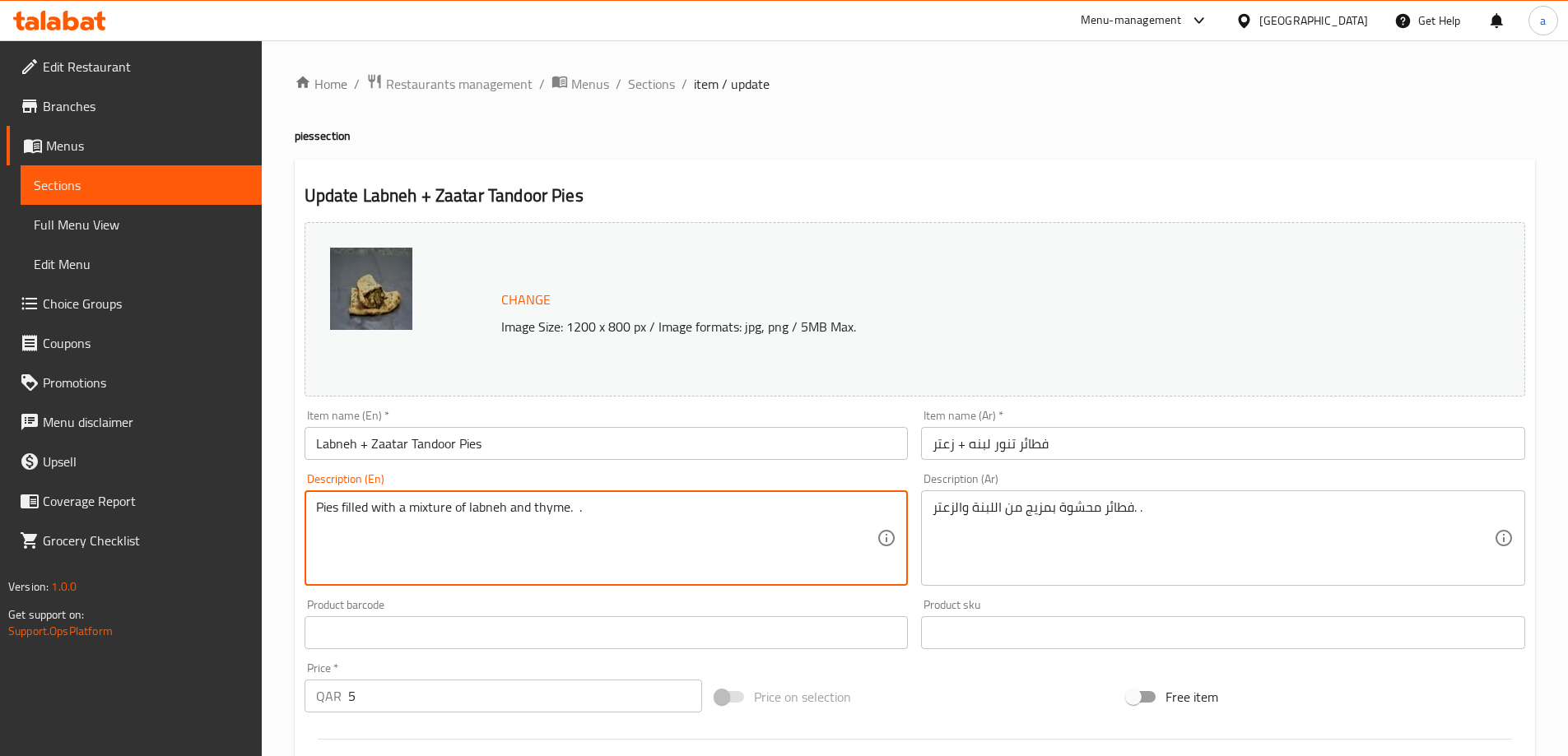
paste textarea "Tandoor"
type textarea "Tandoor Pies filled with a mixture of labneh and thyme. ."
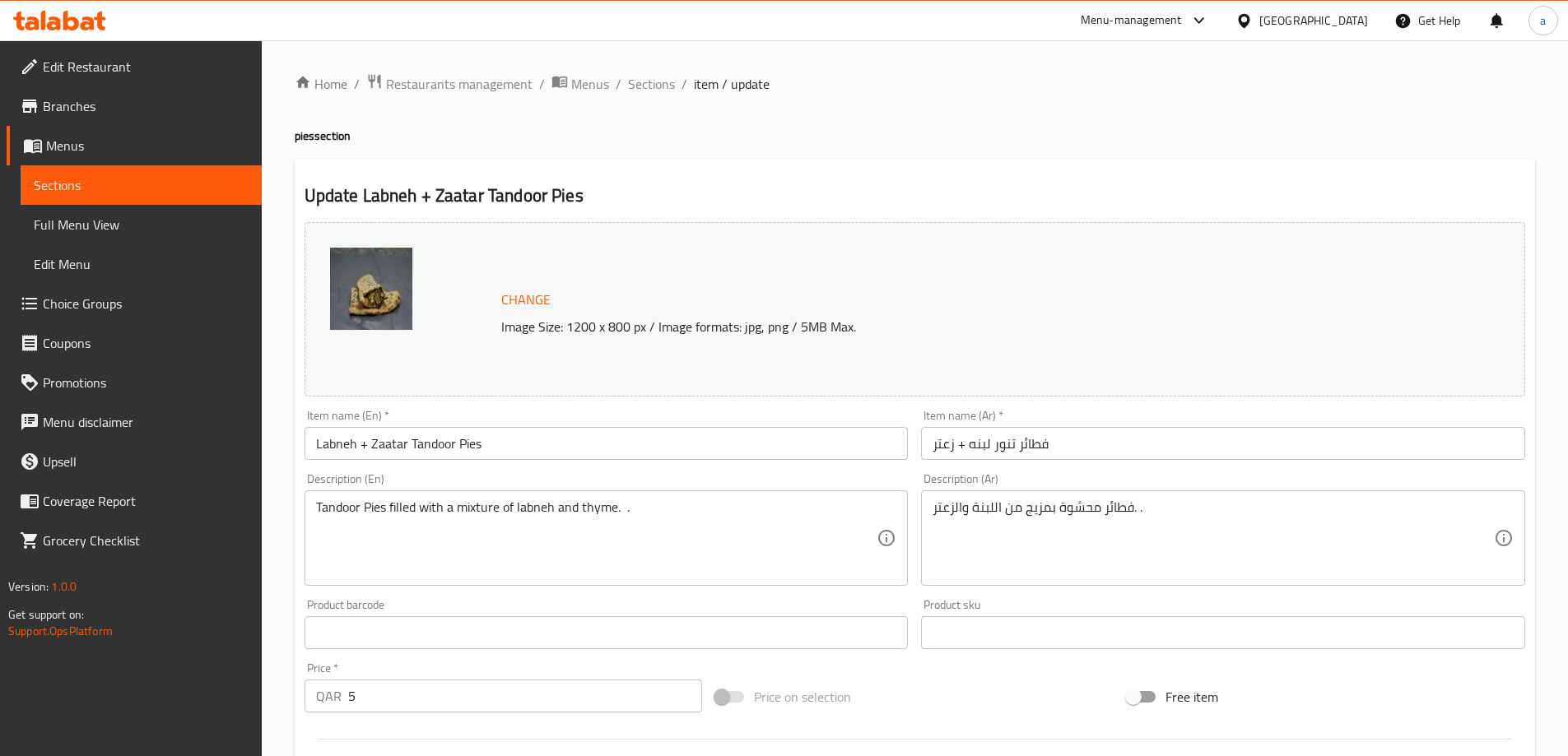
click at [930, 511] on div "فطائر محشوة بمزيج من اللبنة والزعتر. . Description (Ar)" at bounding box center [1223, 538] width 604 height 95
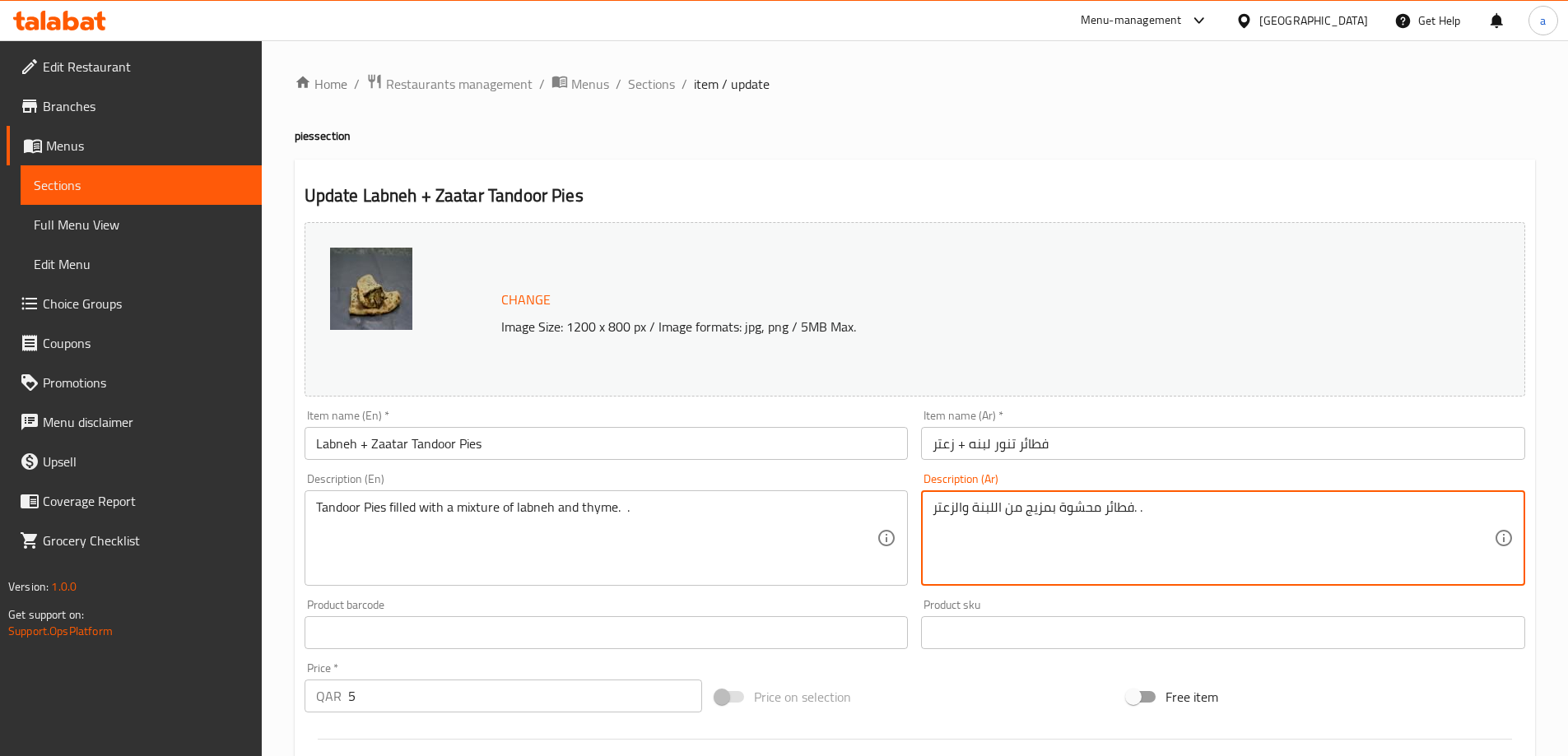
click at [931, 509] on div "فطائر محشوة بمزيج من اللبنة والزعتر. . Description (Ar)" at bounding box center [1223, 538] width 604 height 95
click at [932, 510] on textarea "فطائر محشوة بمزيج من اللبنة والزعتر. ." at bounding box center [1213, 539] width 561 height 78
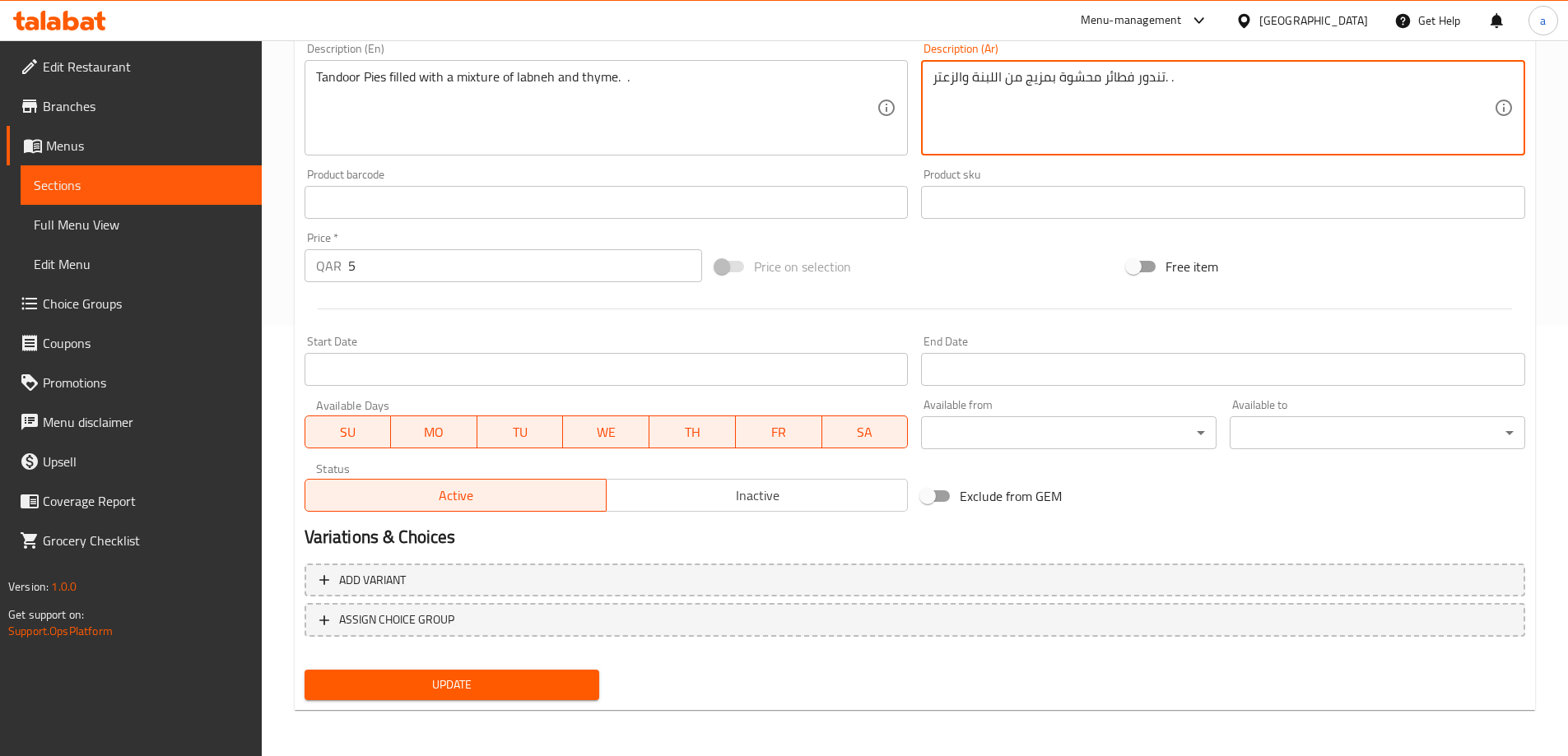
type textarea "تندور فطائر محشوة بمزيج من اللبنة والزعتر. ."
click at [493, 688] on span "Update" at bounding box center [452, 685] width 269 height 20
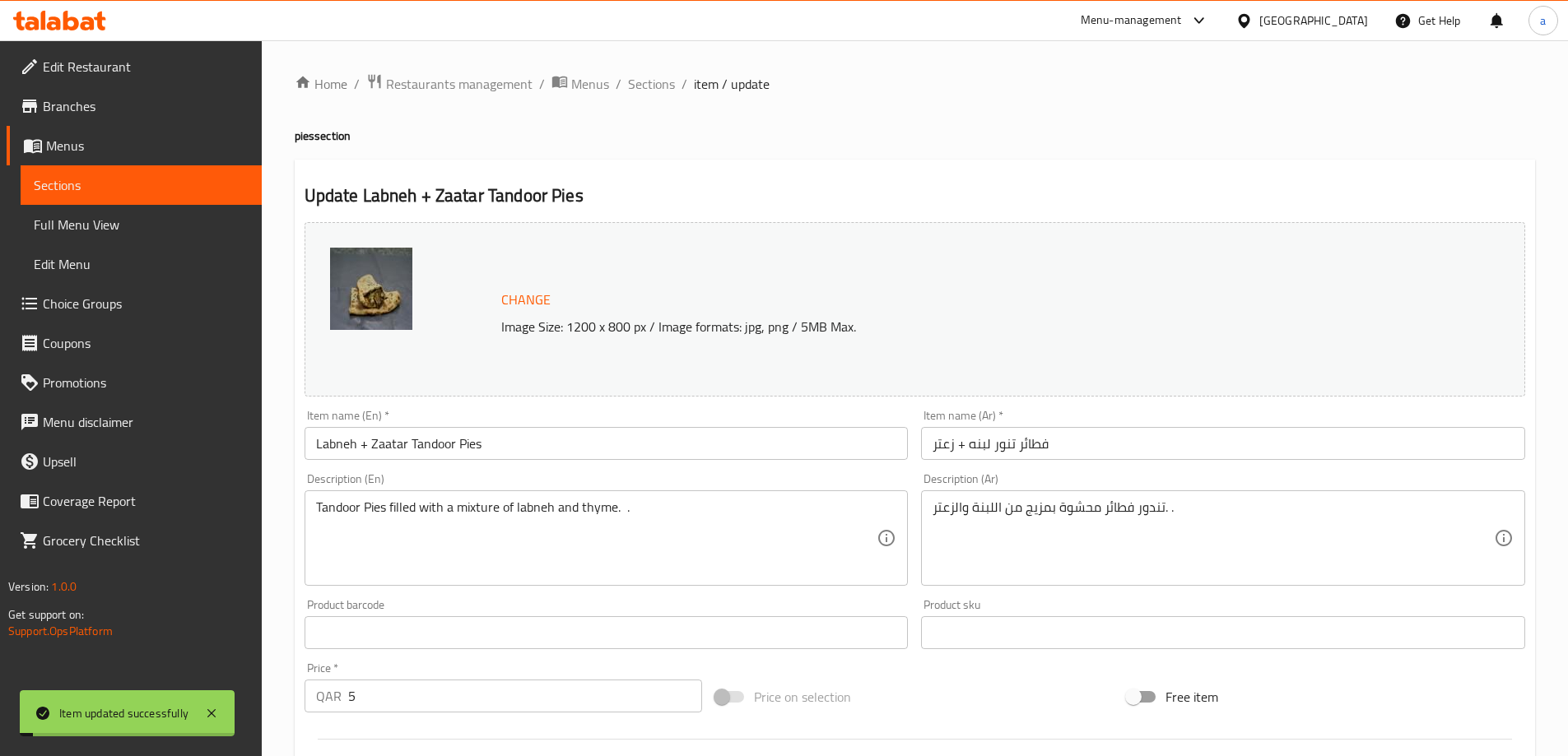
click at [654, 85] on span "Sections" at bounding box center [651, 83] width 47 height 19
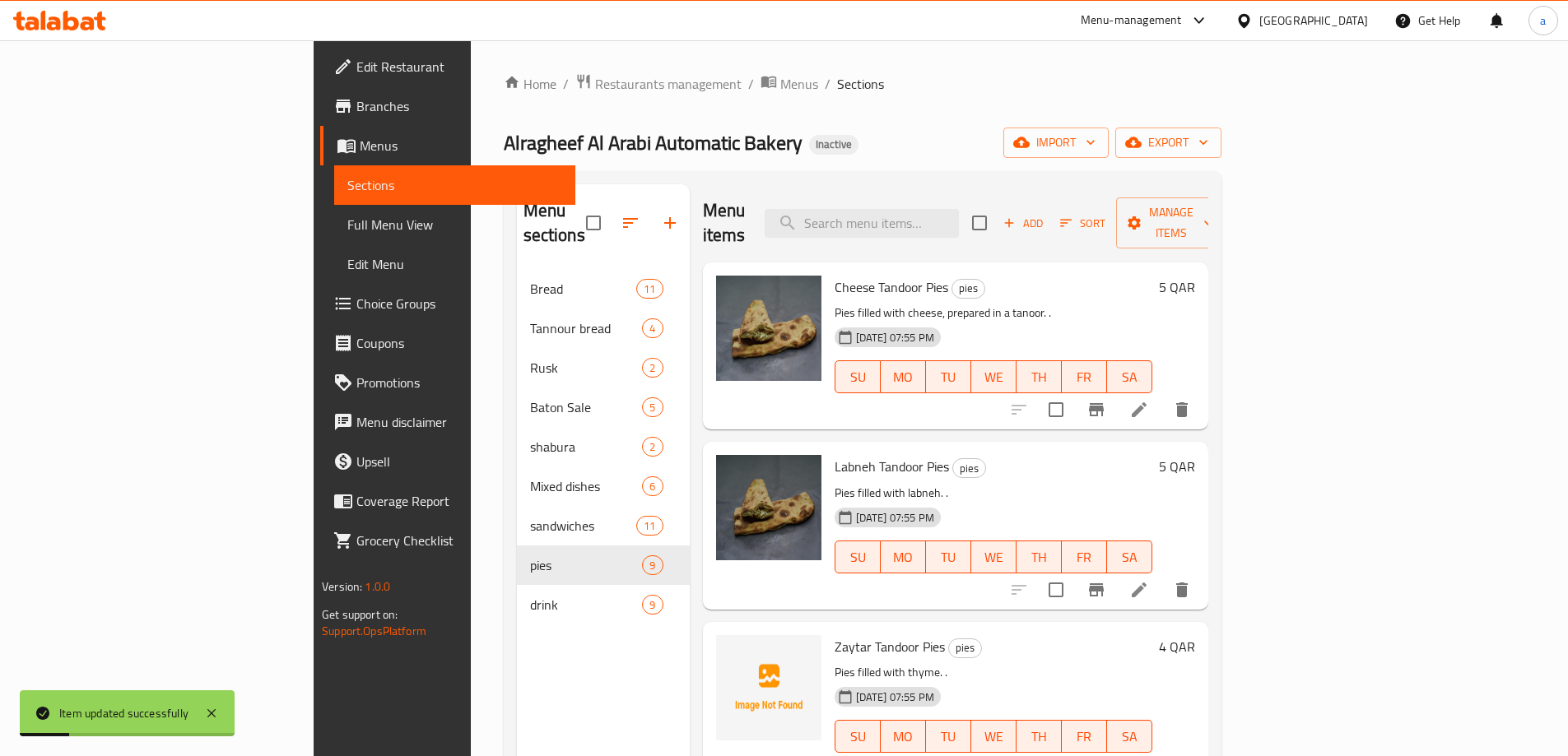
click at [1162, 395] on li at bounding box center [1139, 410] width 46 height 30
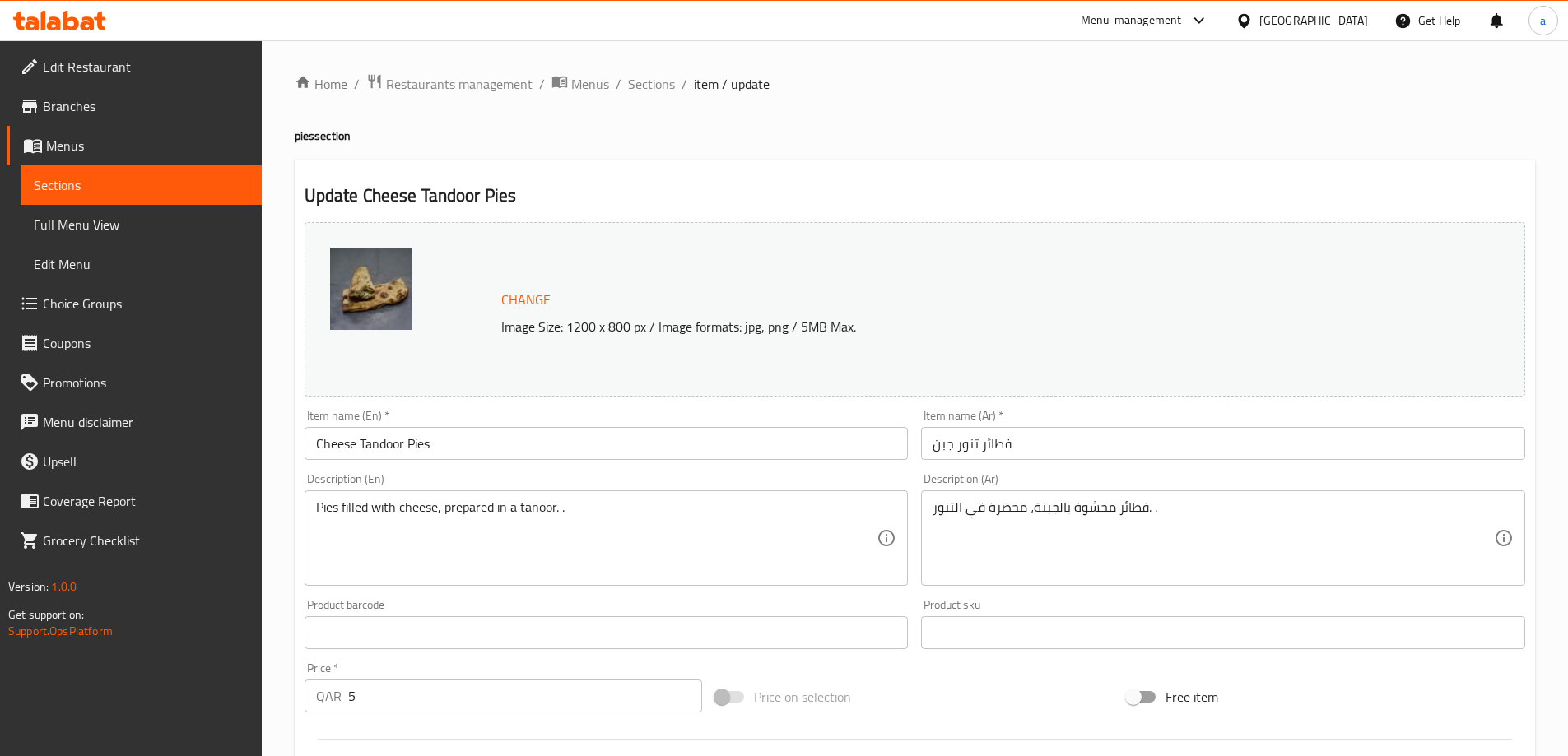
click at [530, 514] on textarea "Pies filled with cheese, prepared in a tanoor. ." at bounding box center [596, 539] width 561 height 78
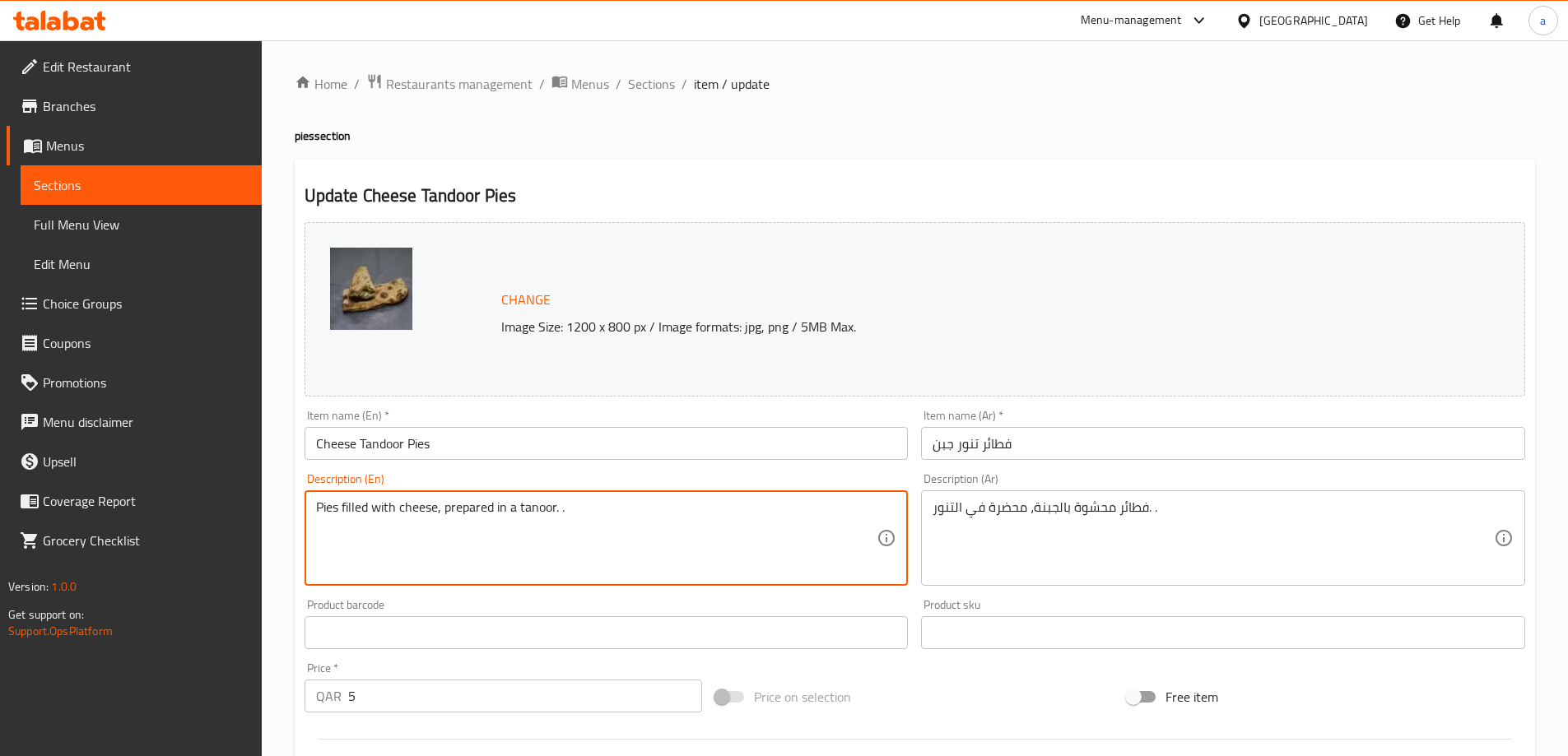
click at [530, 514] on textarea "Pies filled with cheese, prepared in a tanoor. ." at bounding box center [596, 539] width 561 height 78
paste textarea "d"
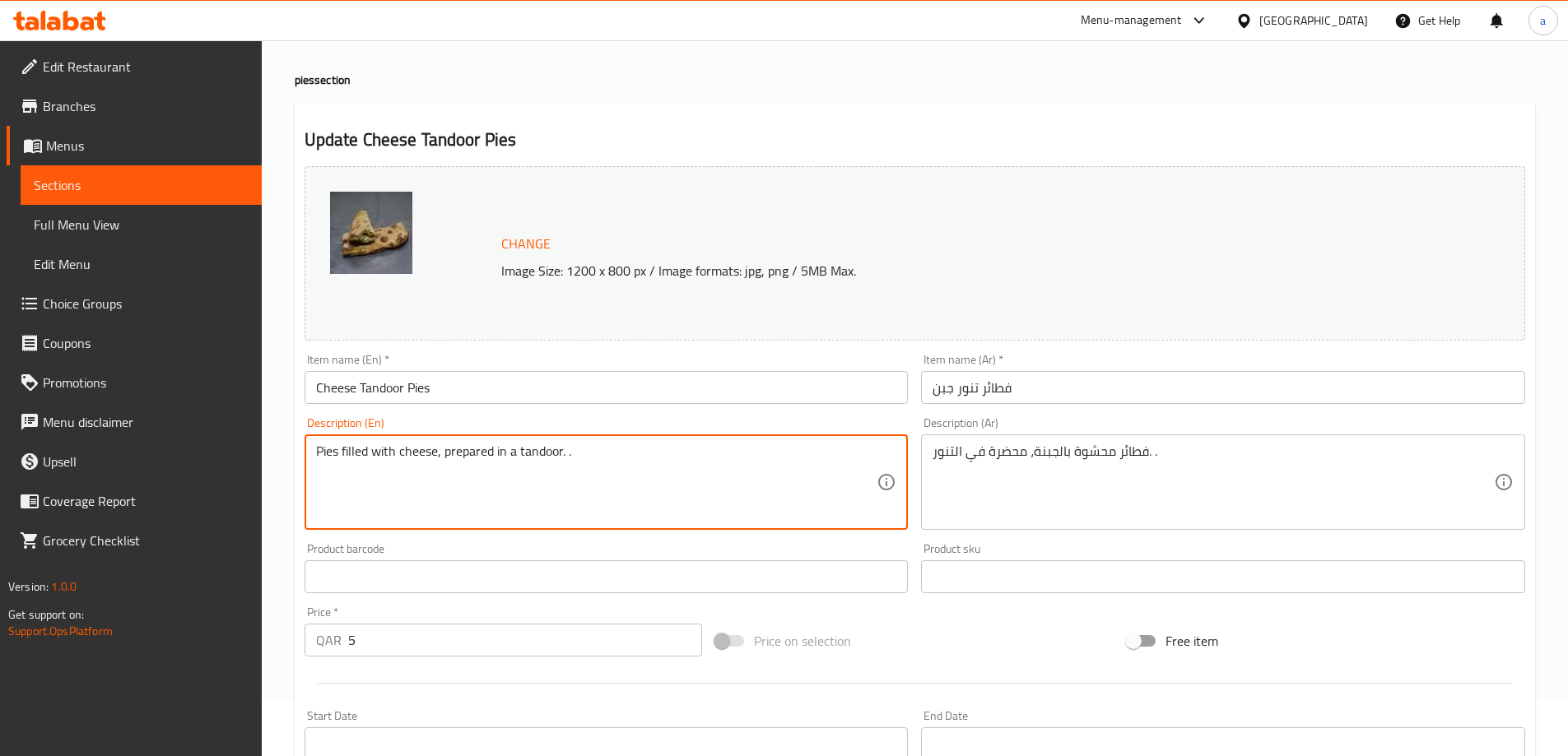
scroll to position [82, 0]
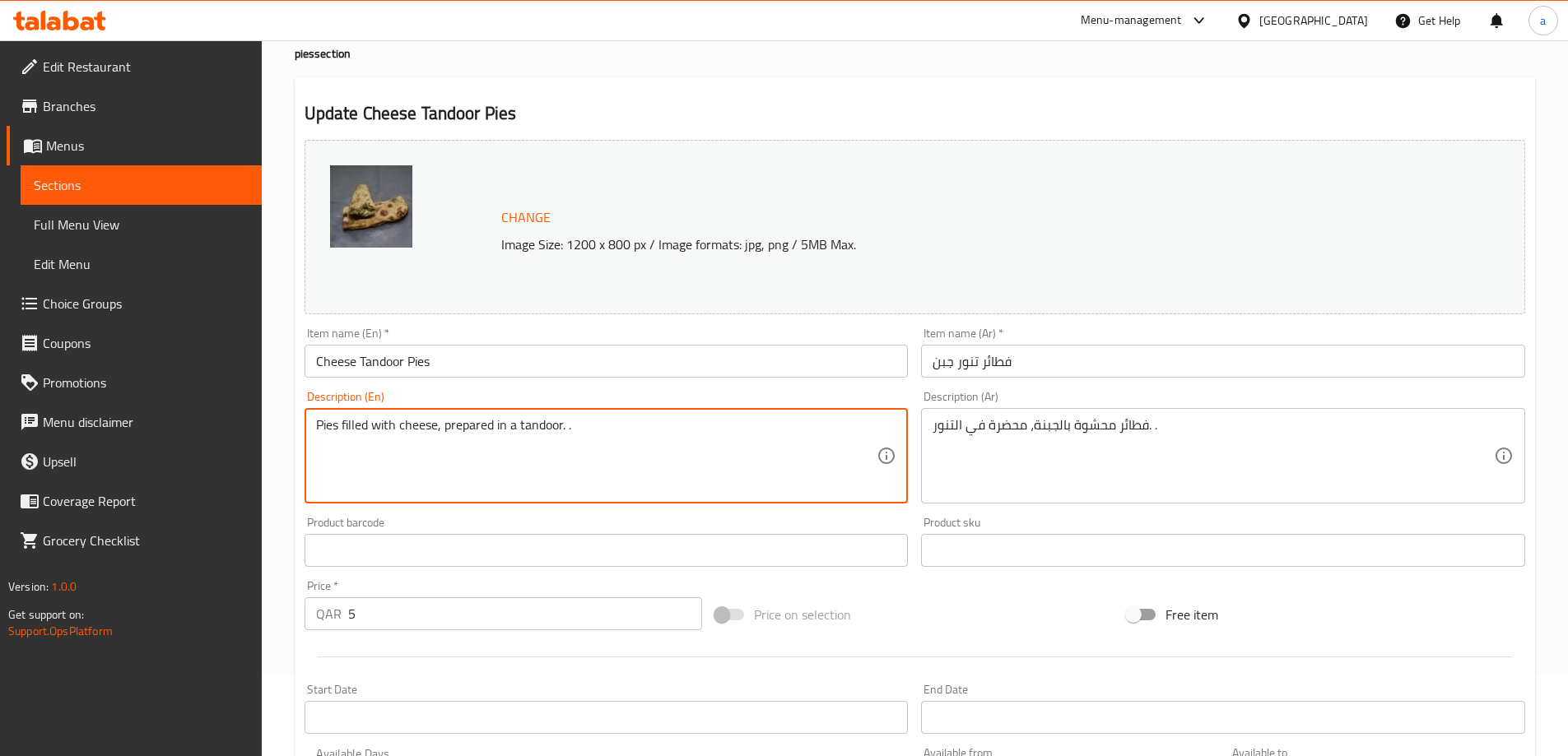
click at [307, 420] on div "Pies filled with cheese, prepared in a tandoor. . Description (En)" at bounding box center [606, 455] width 604 height 95
click at [309, 425] on div "Pies filled with cheese, prepared in a tandoor. . Description (En)" at bounding box center [606, 455] width 604 height 95
click at [314, 429] on div "Pies filled with cheese, prepared in a tandoor. . Description (En)" at bounding box center [606, 455] width 604 height 95
click at [316, 429] on textarea "Pies filled with cheese, prepared in a tandoor. ." at bounding box center [596, 456] width 561 height 78
paste textarea "tandoor"
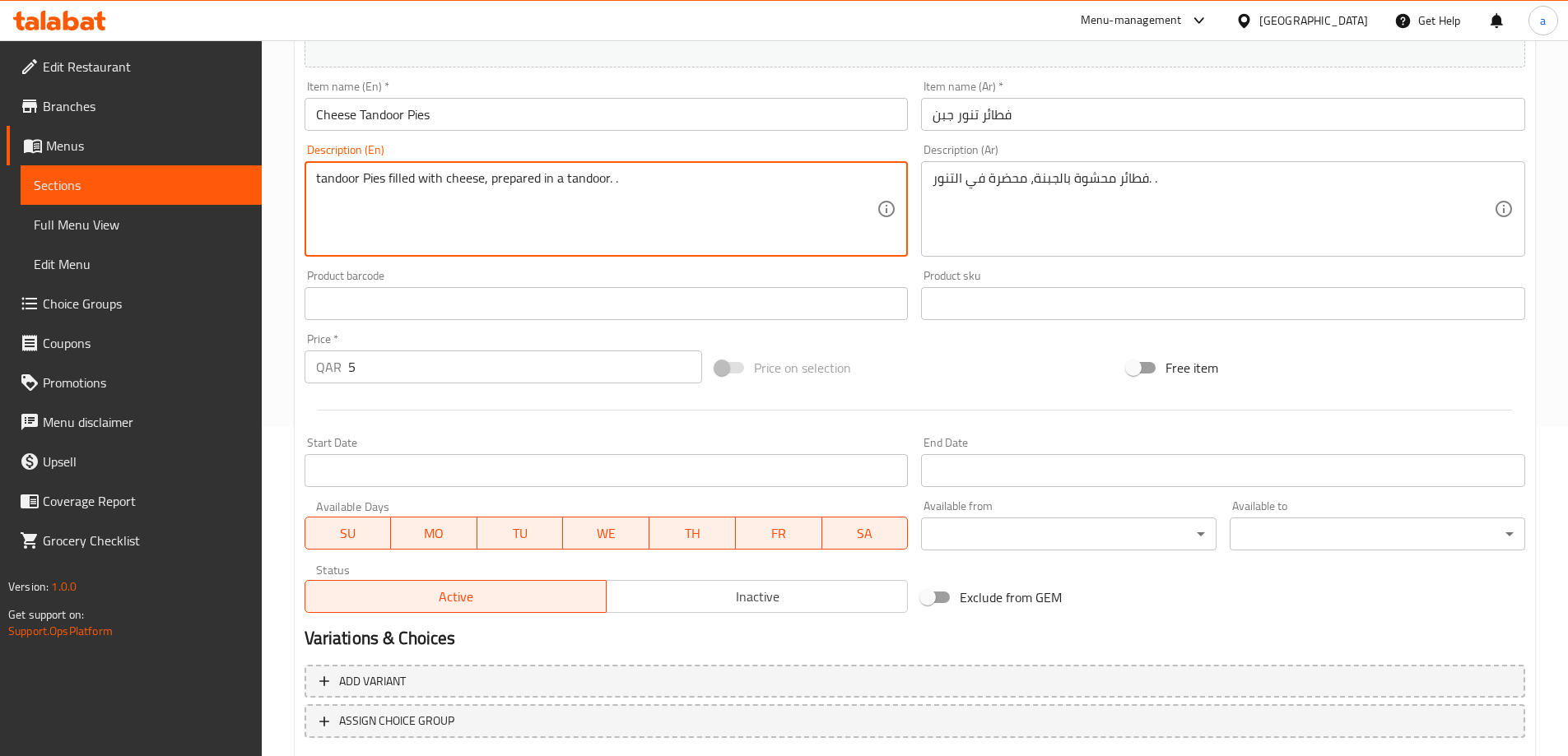
scroll to position [430, 0]
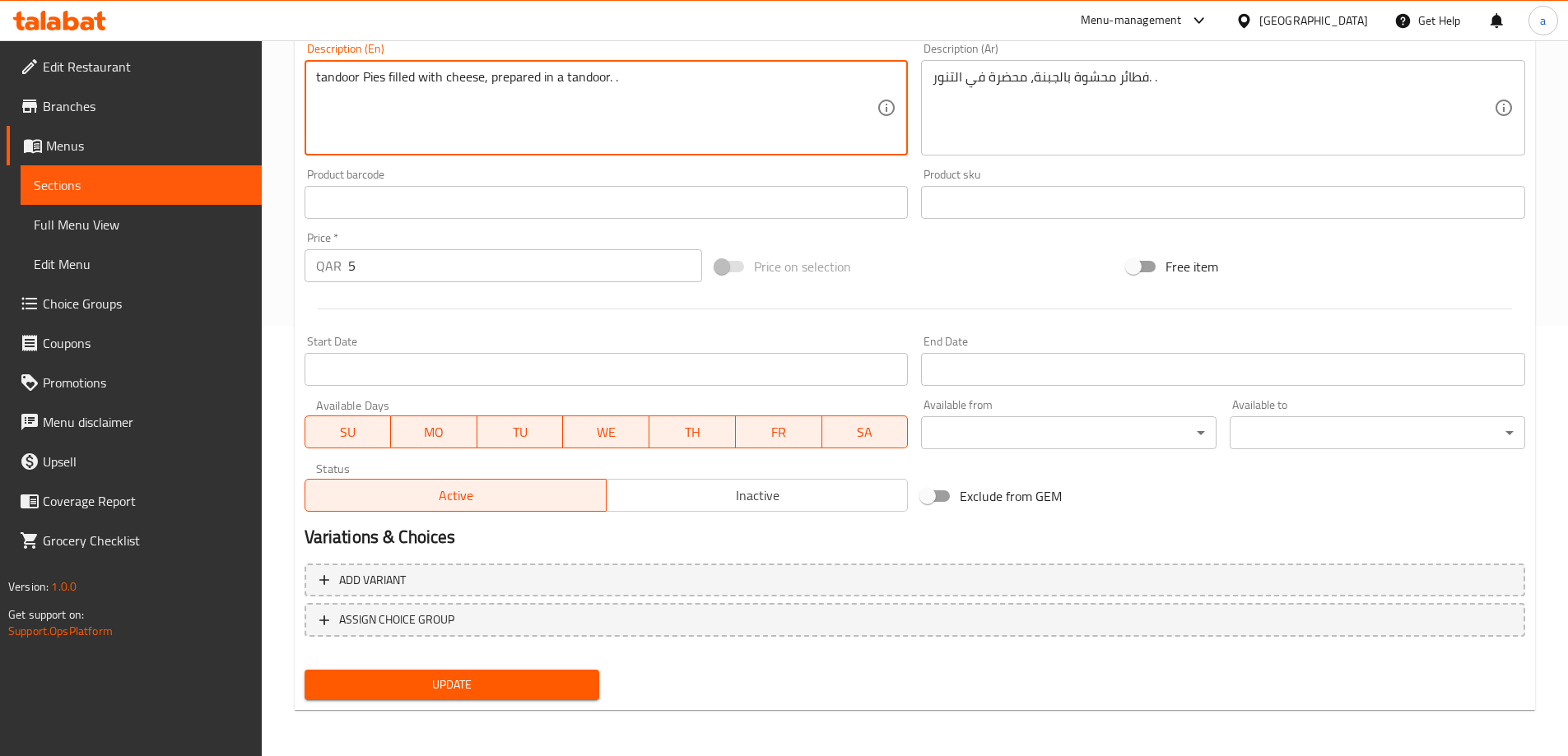
type textarea "tandoor Pies filled with cheese, prepared in a tandoor. ."
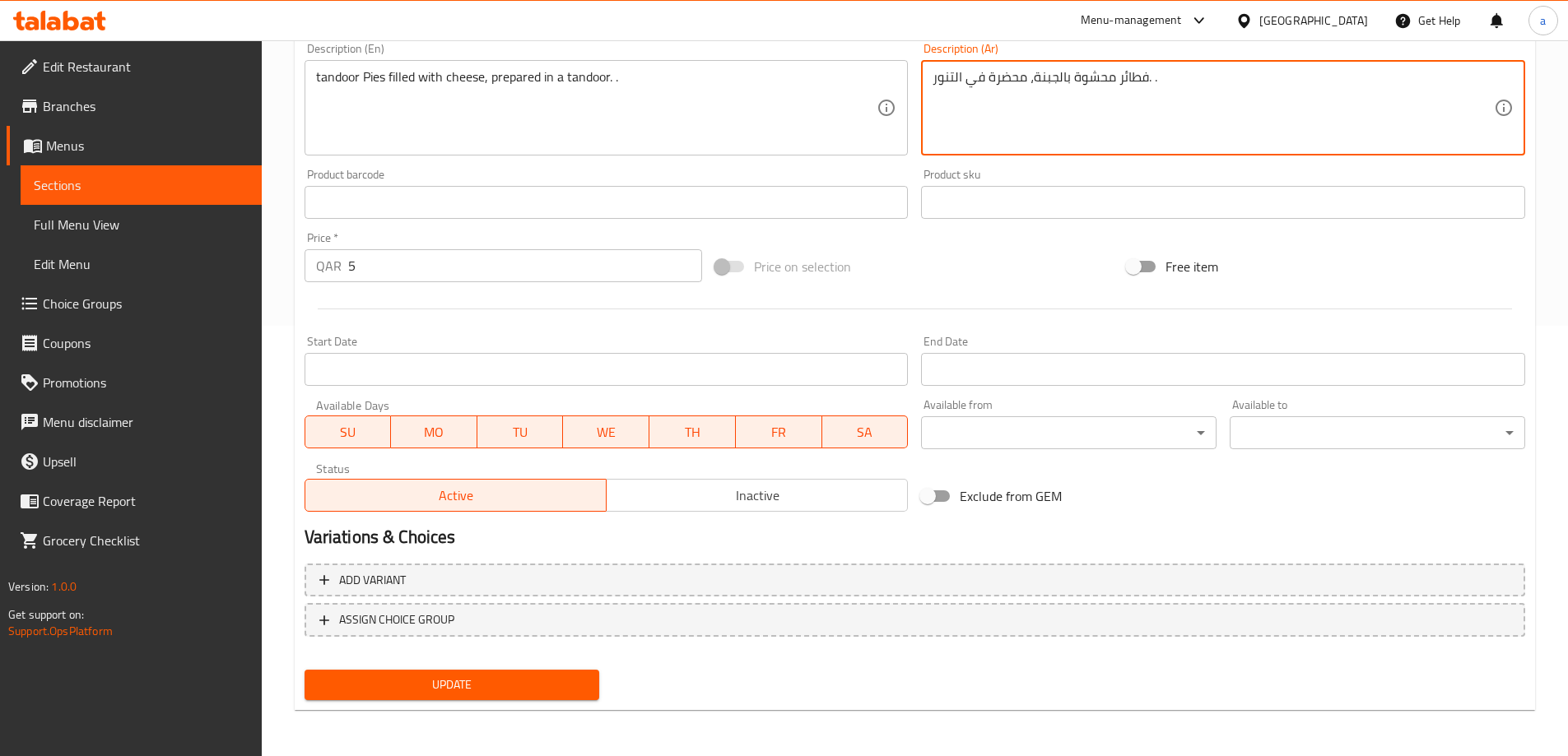
click at [952, 75] on textarea "فطائر محشوة بالجبنة، محضرة في التنور. ." at bounding box center [1213, 108] width 561 height 78
click at [934, 80] on textarea "فطائر محشوة بالجبنة، محضرة في التندور. ." at bounding box center [1213, 108] width 561 height 78
type textarea "تندور فطائر محشوة بالجبنة، محضرة في التندور. ."
click at [495, 671] on button "Update" at bounding box center [452, 685] width 295 height 31
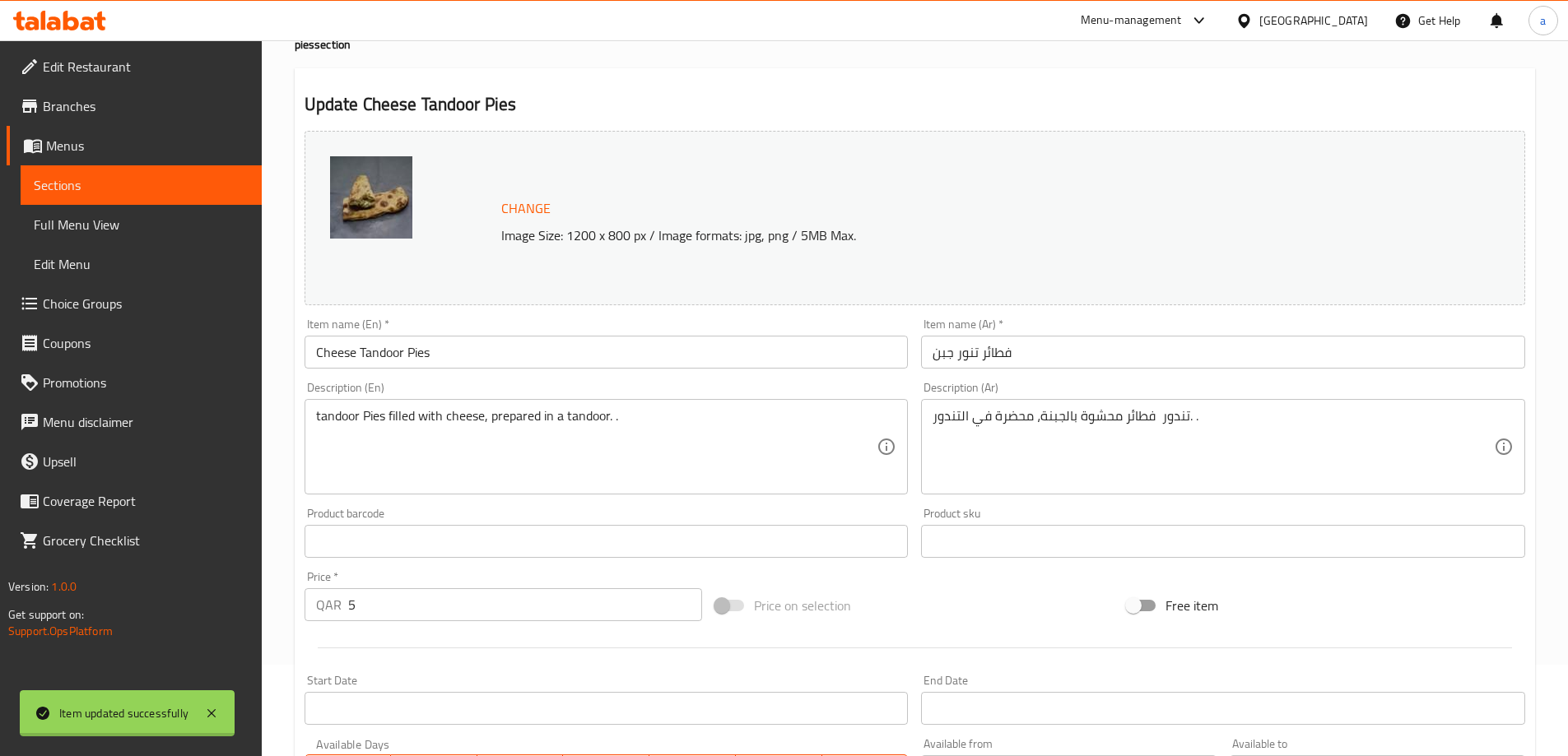
scroll to position [0, 0]
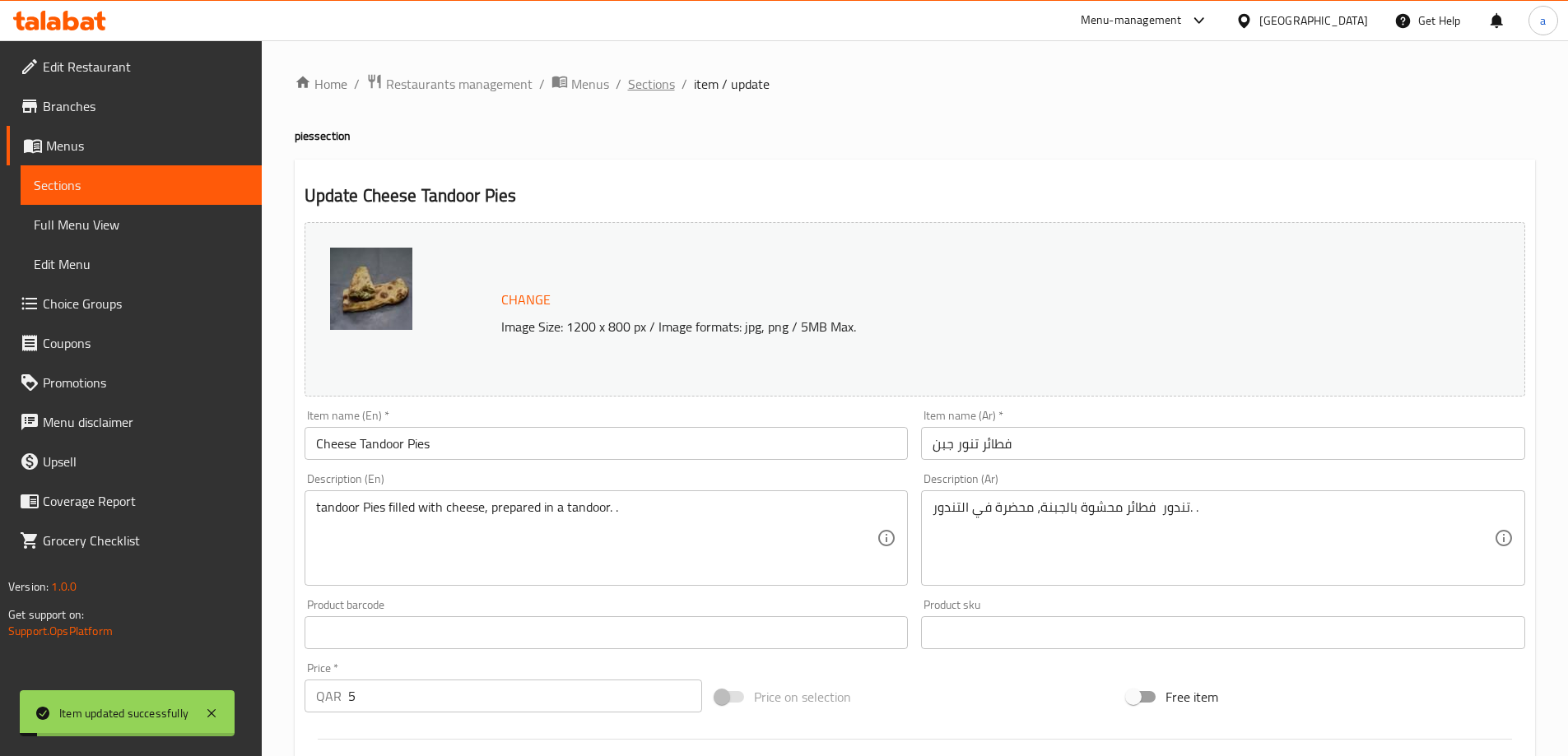
click at [658, 89] on span "Sections" at bounding box center [651, 83] width 47 height 19
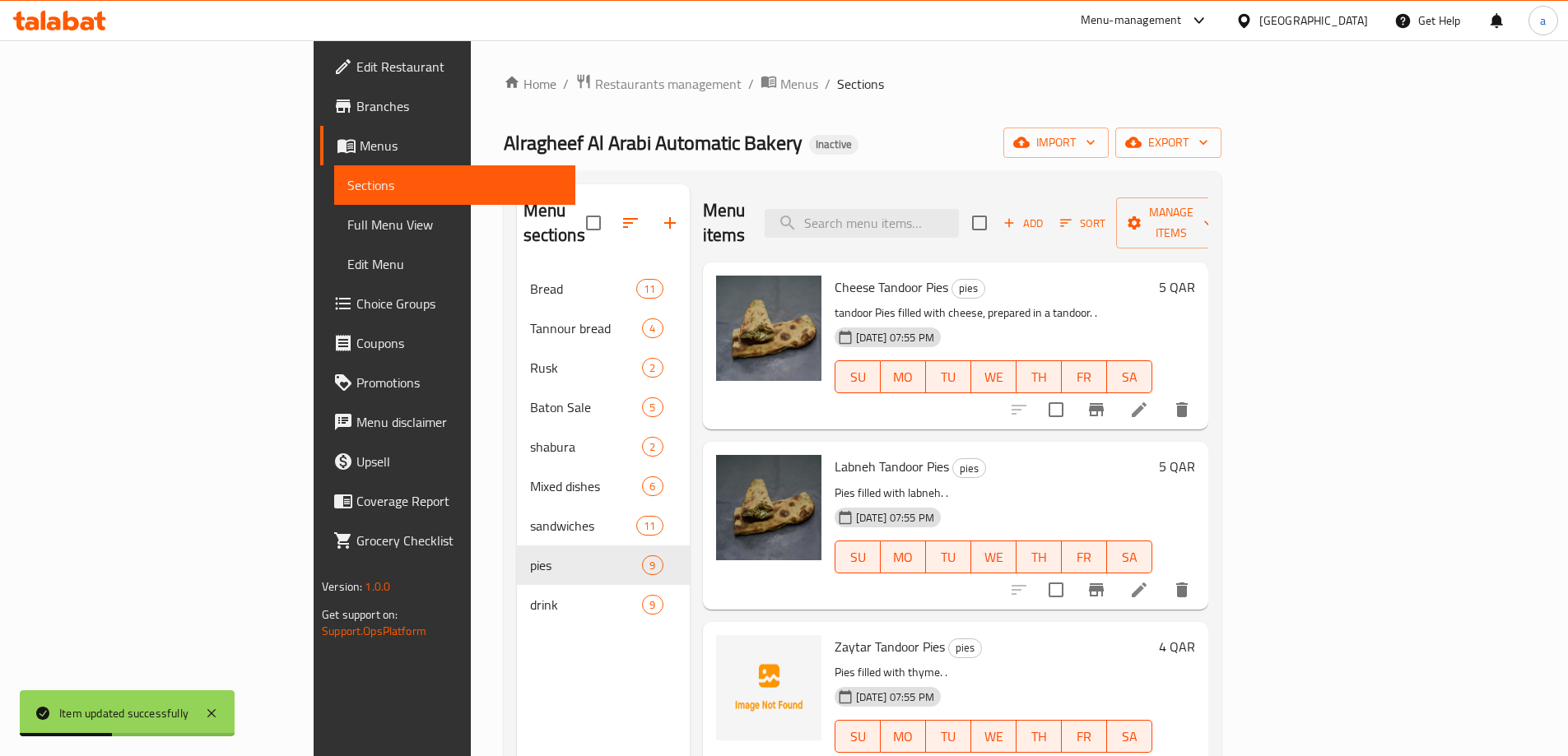
click at [1162, 575] on li at bounding box center [1139, 589] width 46 height 30
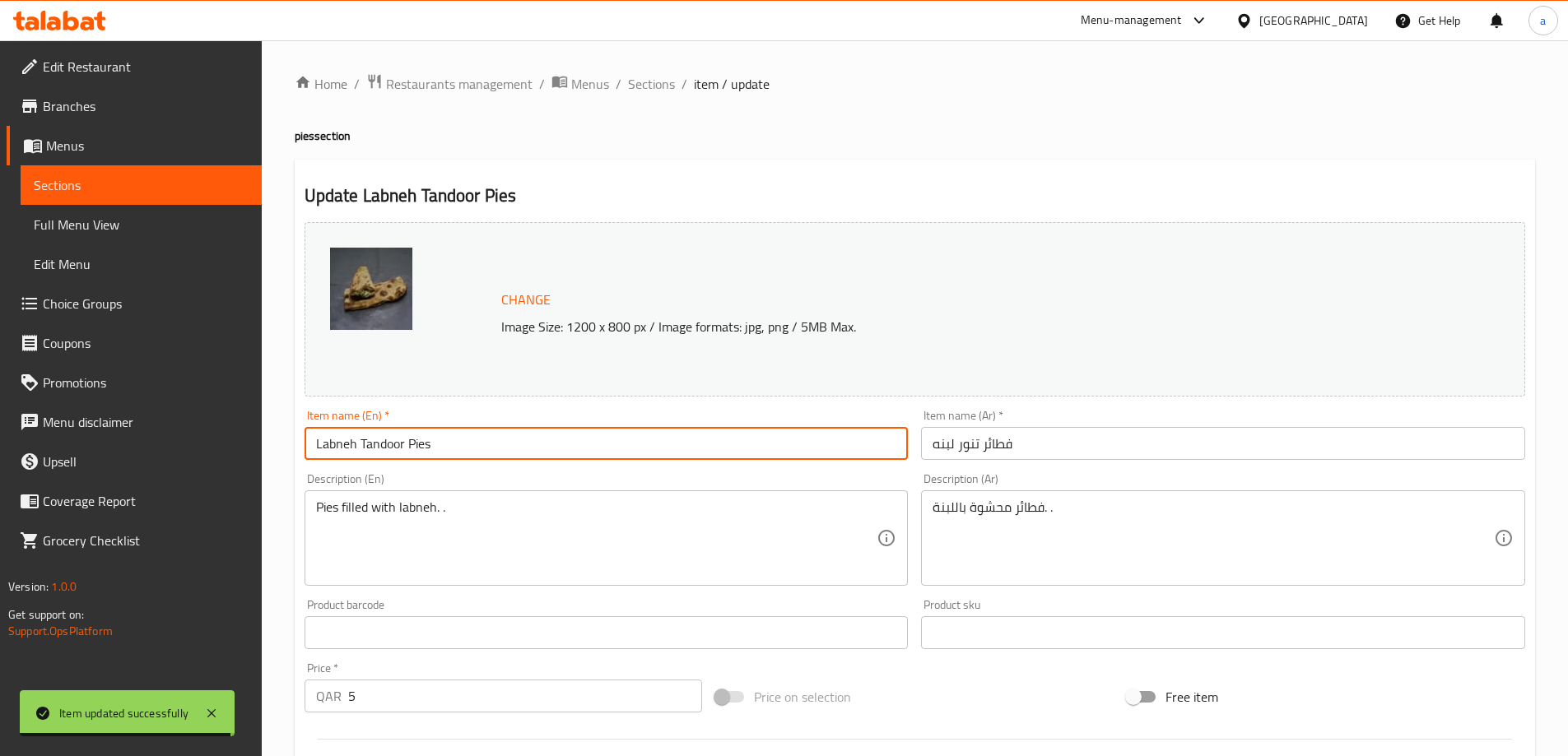
click at [320, 444] on input "Labneh Tandoor Pies" at bounding box center [606, 443] width 604 height 33
click at [317, 443] on input "Labneh Tandoor Pies" at bounding box center [606, 443] width 604 height 33
click at [316, 445] on input "Labneh Tandoor Pies" at bounding box center [606, 443] width 604 height 33
click at [312, 449] on input "Labneh Tandoor Pies" at bounding box center [606, 443] width 604 height 33
paste input "Tandoor"
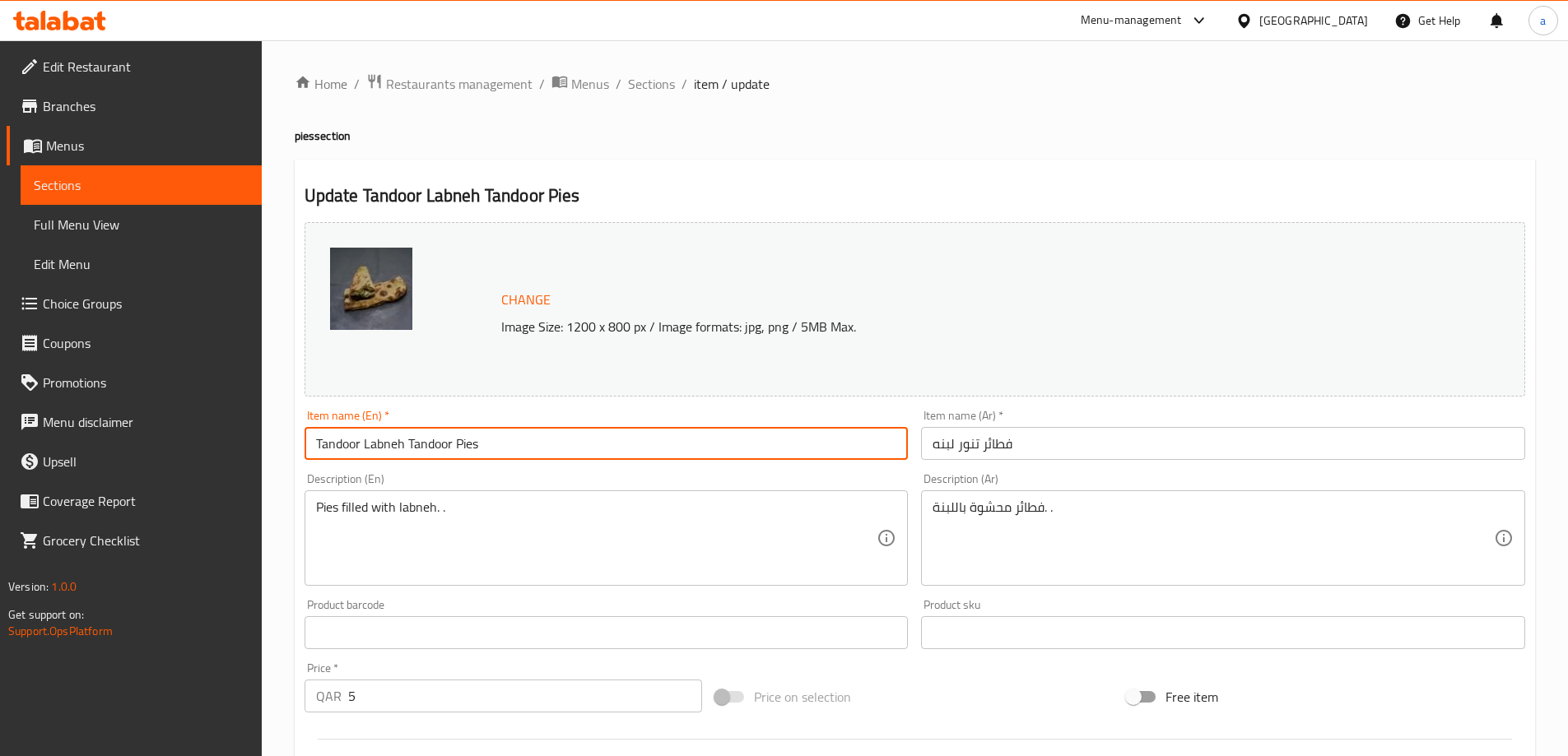
click at [1027, 440] on input "فطائر تنور لبنه" at bounding box center [1223, 443] width 604 height 33
click at [330, 452] on input "Tandoor Labneh Tandoor Pies" at bounding box center [606, 443] width 604 height 33
type input "Labneh Tandoor Pies"
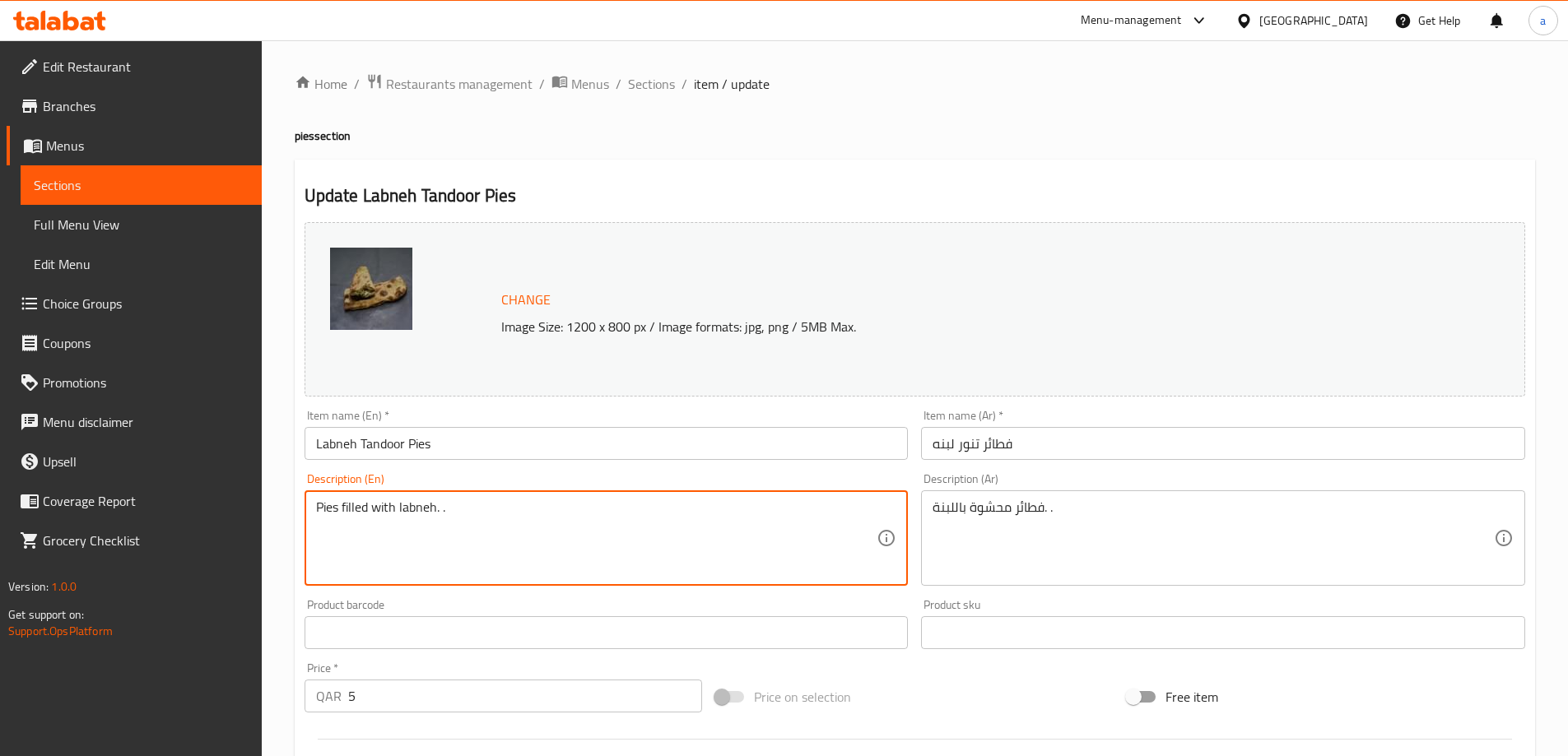
paste textarea "Tandoor"
type textarea "Tandoor Pies filled with labneh. ."
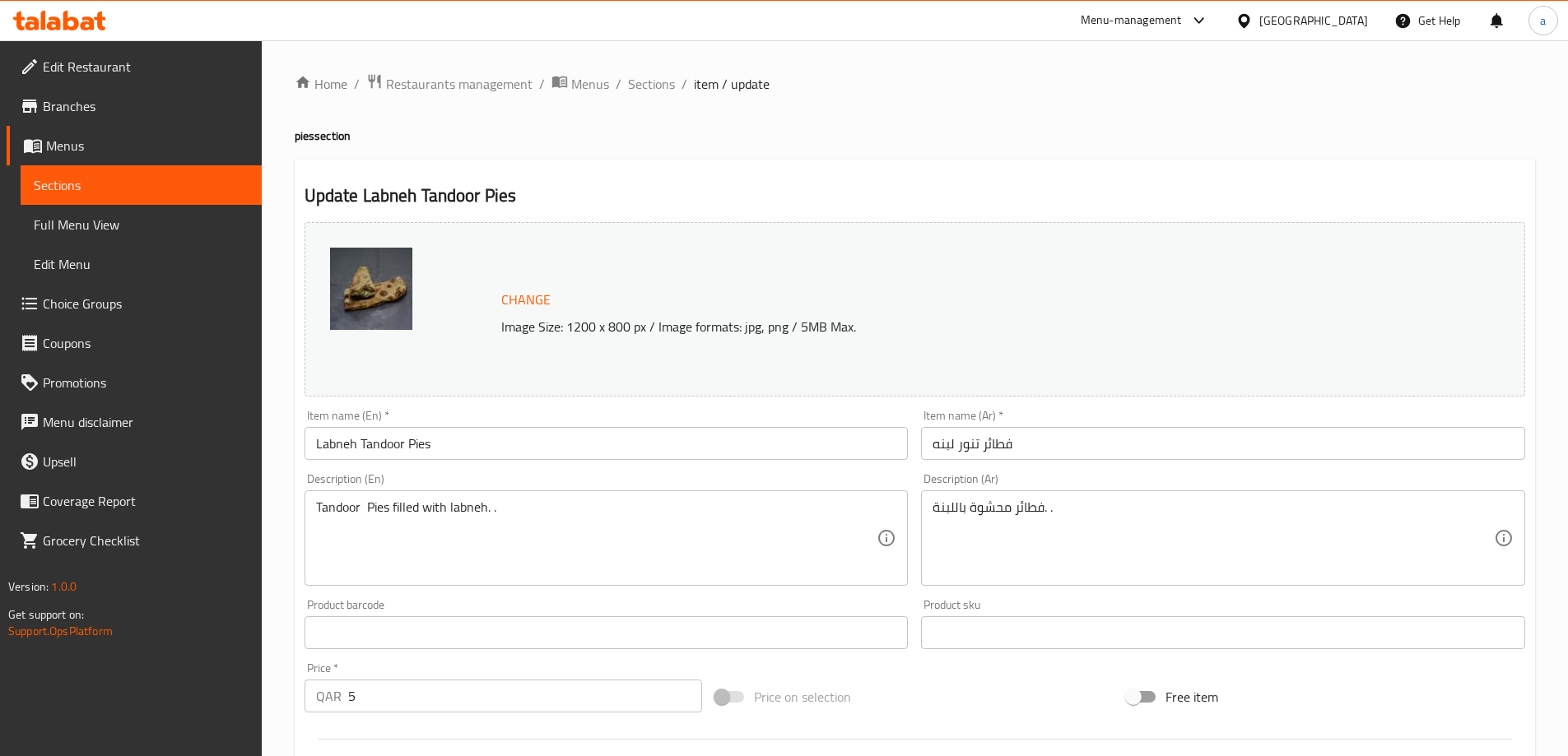
click at [931, 510] on div "فطائر محشوة باللبنة. . Description (Ar)" at bounding box center [1223, 538] width 604 height 95
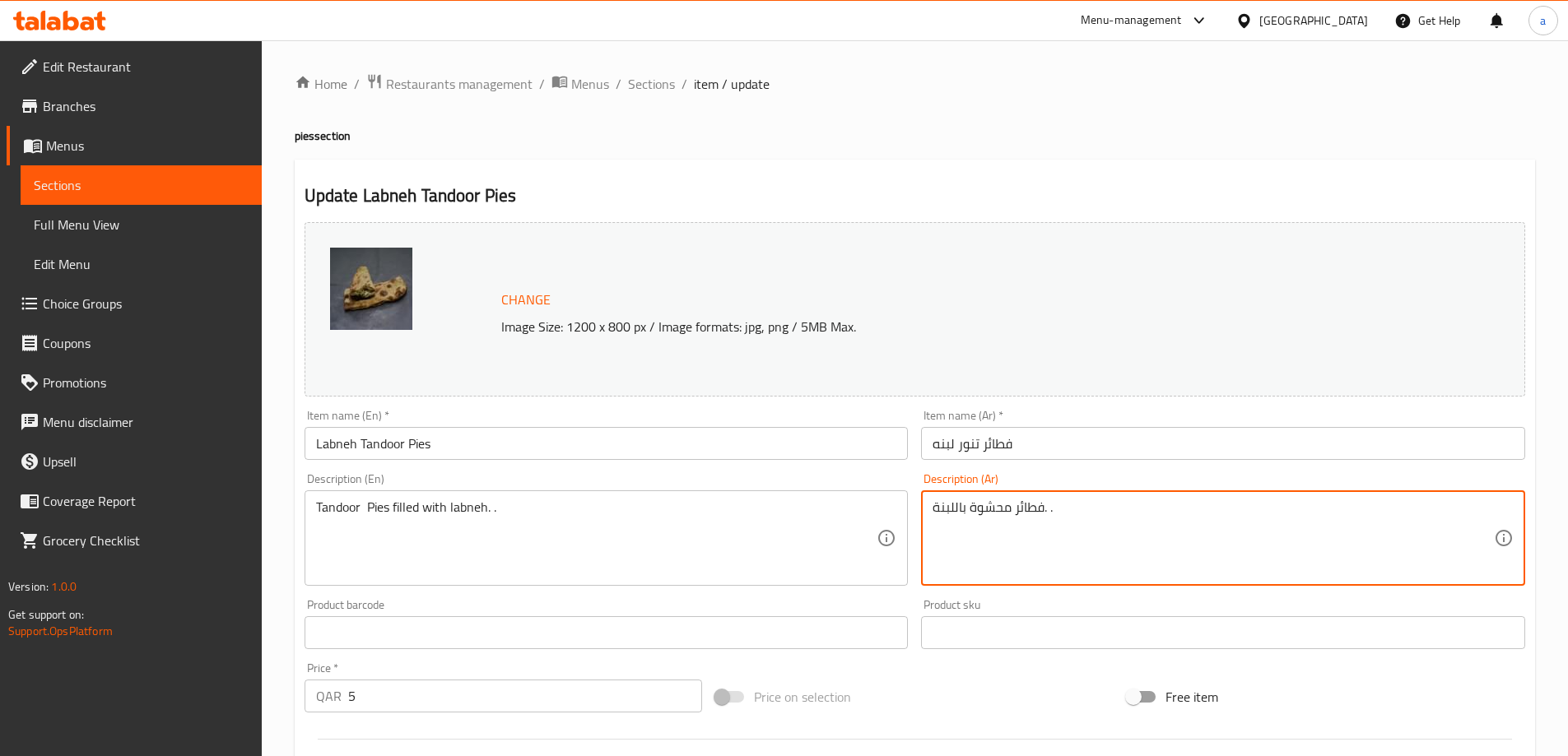
click at [932, 509] on textarea "فطائر محشوة باللبنة. ." at bounding box center [1213, 539] width 561 height 78
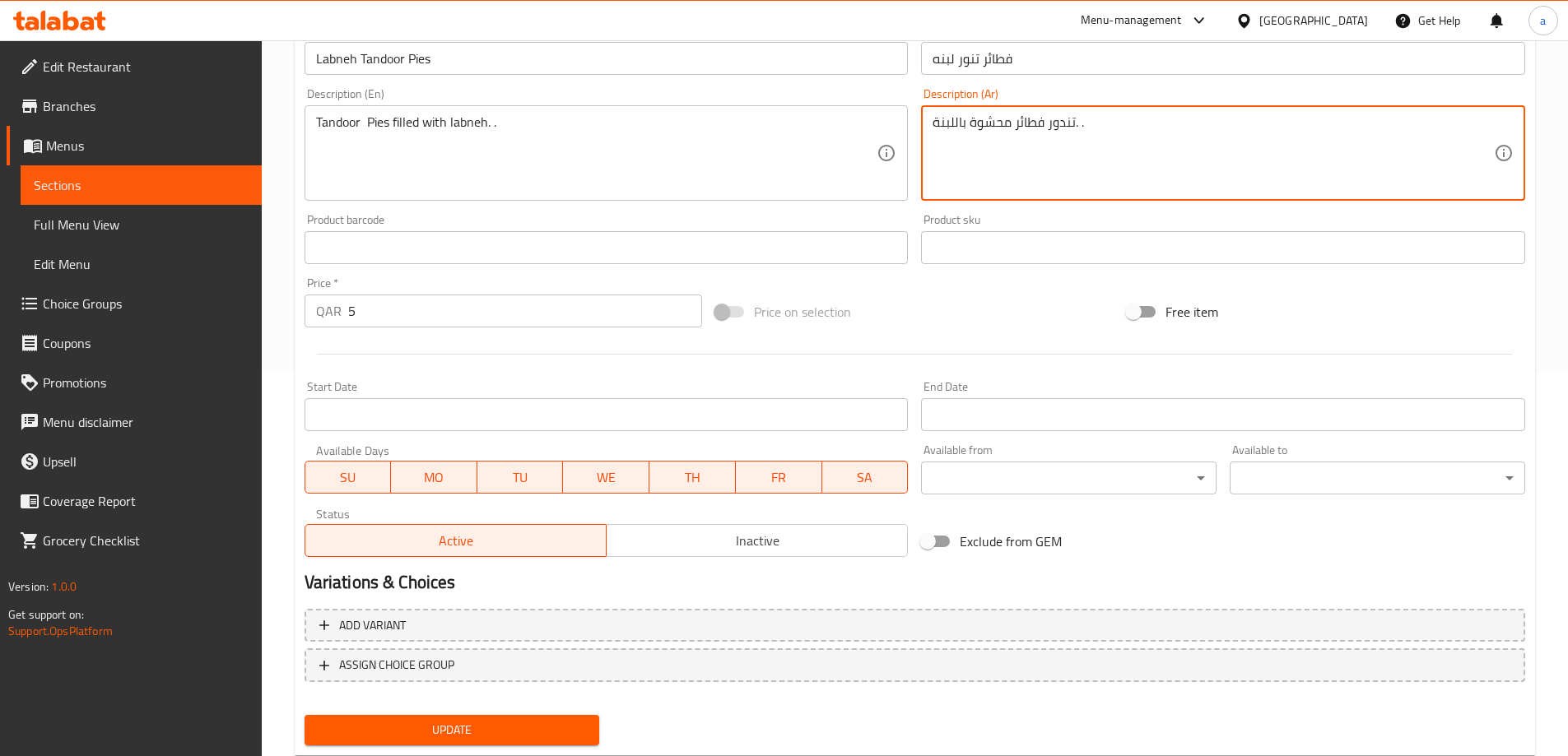
scroll to position [430, 0]
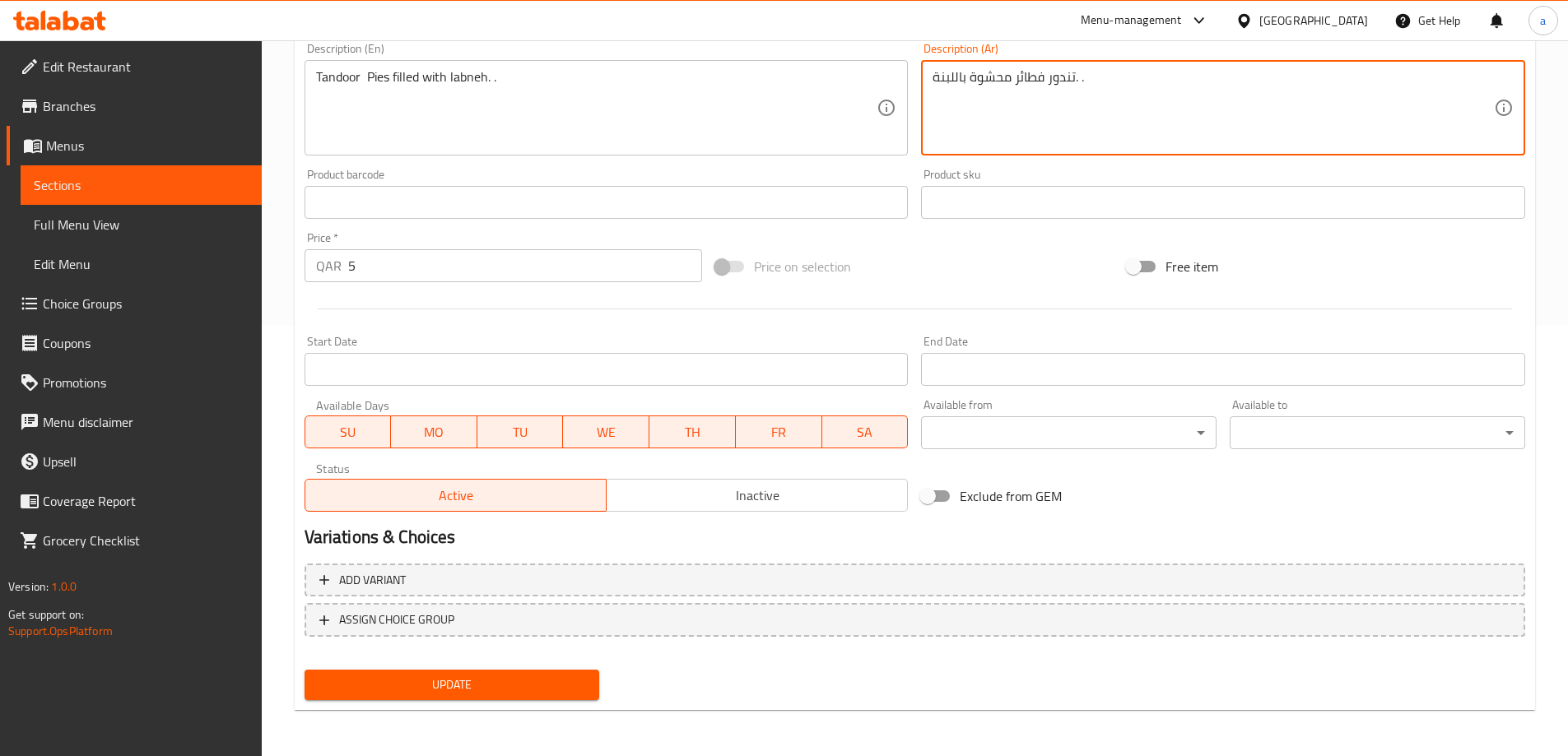
type textarea "تندور فطائر محشوة باللبنة. ."
click at [517, 672] on button "Update" at bounding box center [452, 685] width 295 height 31
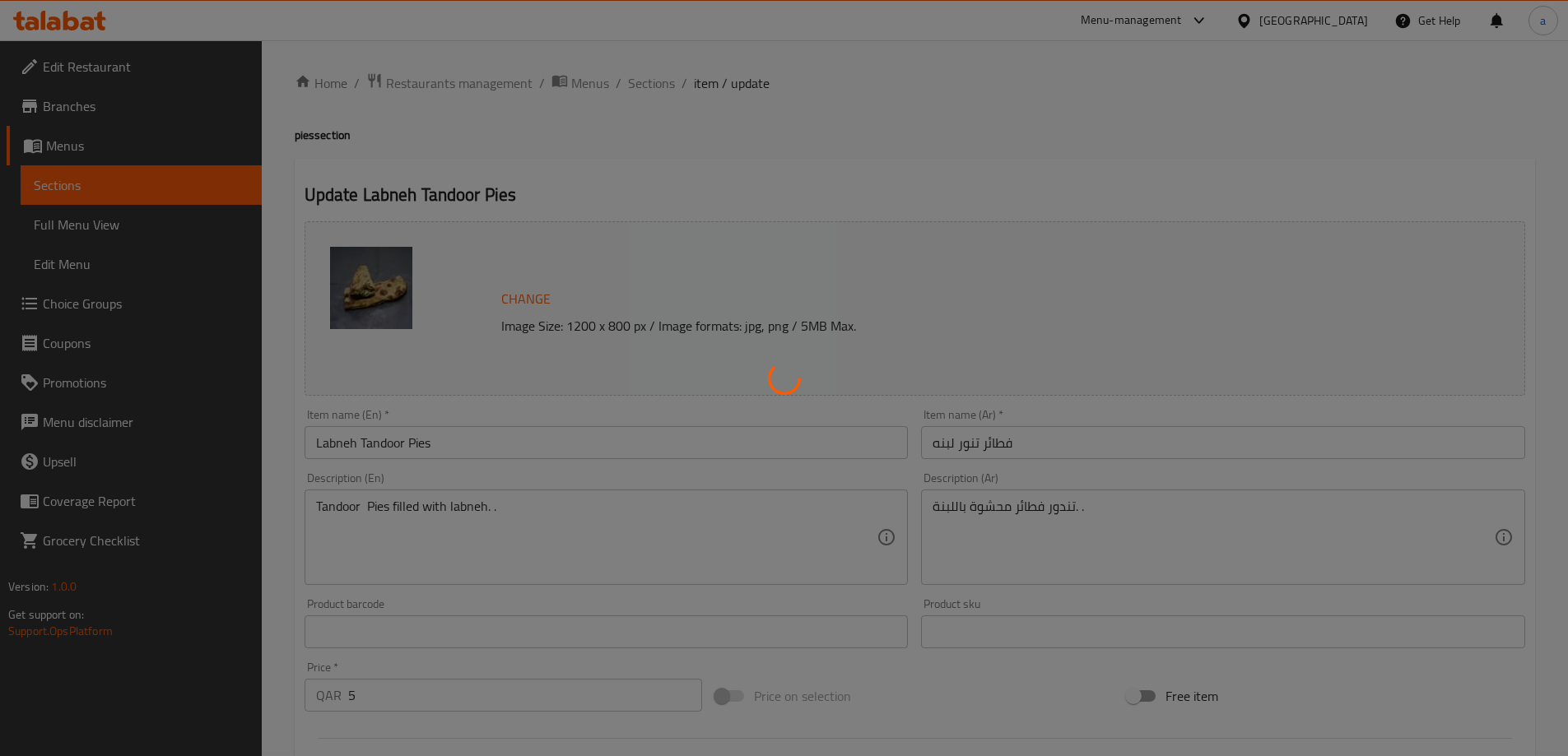
scroll to position [0, 0]
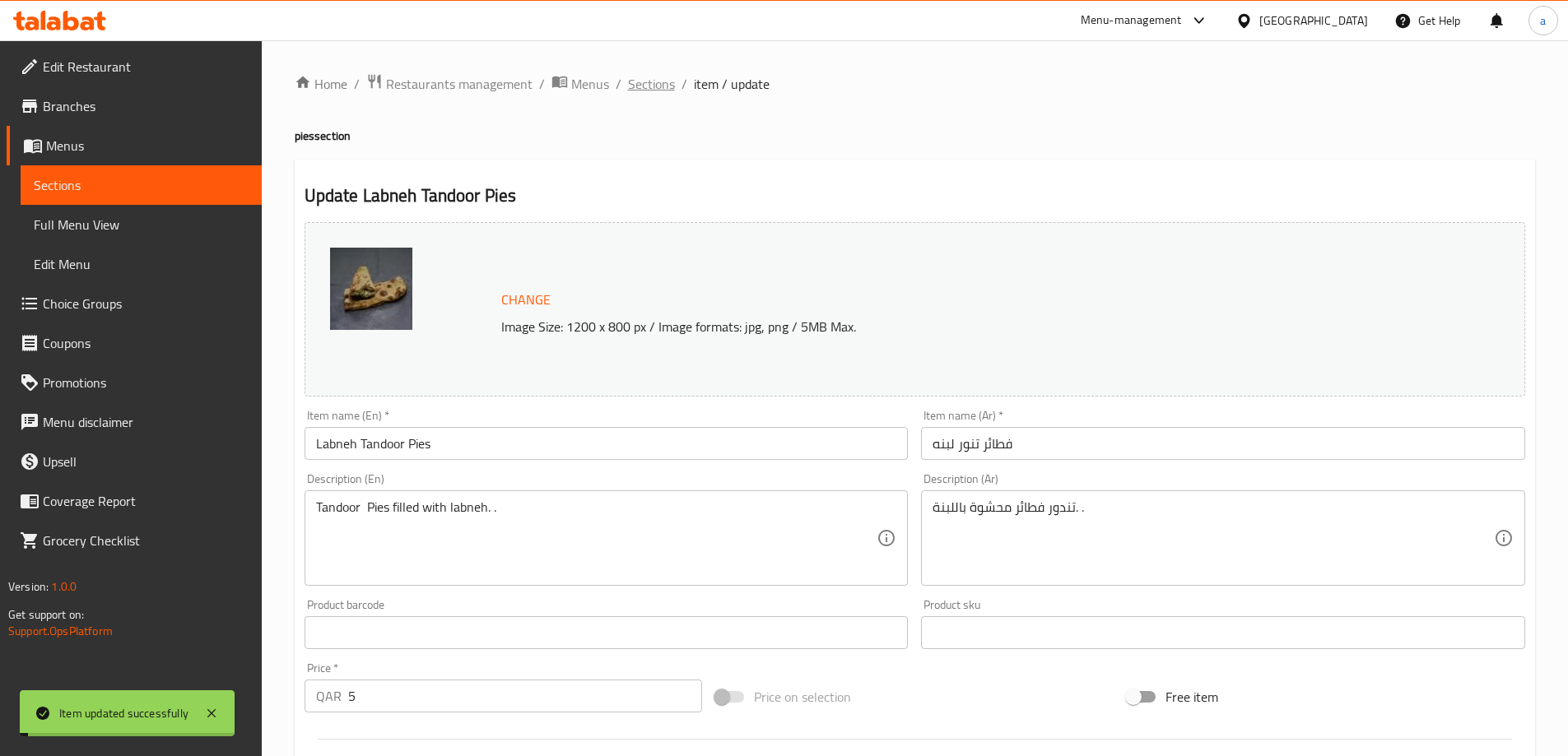
click at [642, 75] on span "Sections" at bounding box center [651, 83] width 47 height 19
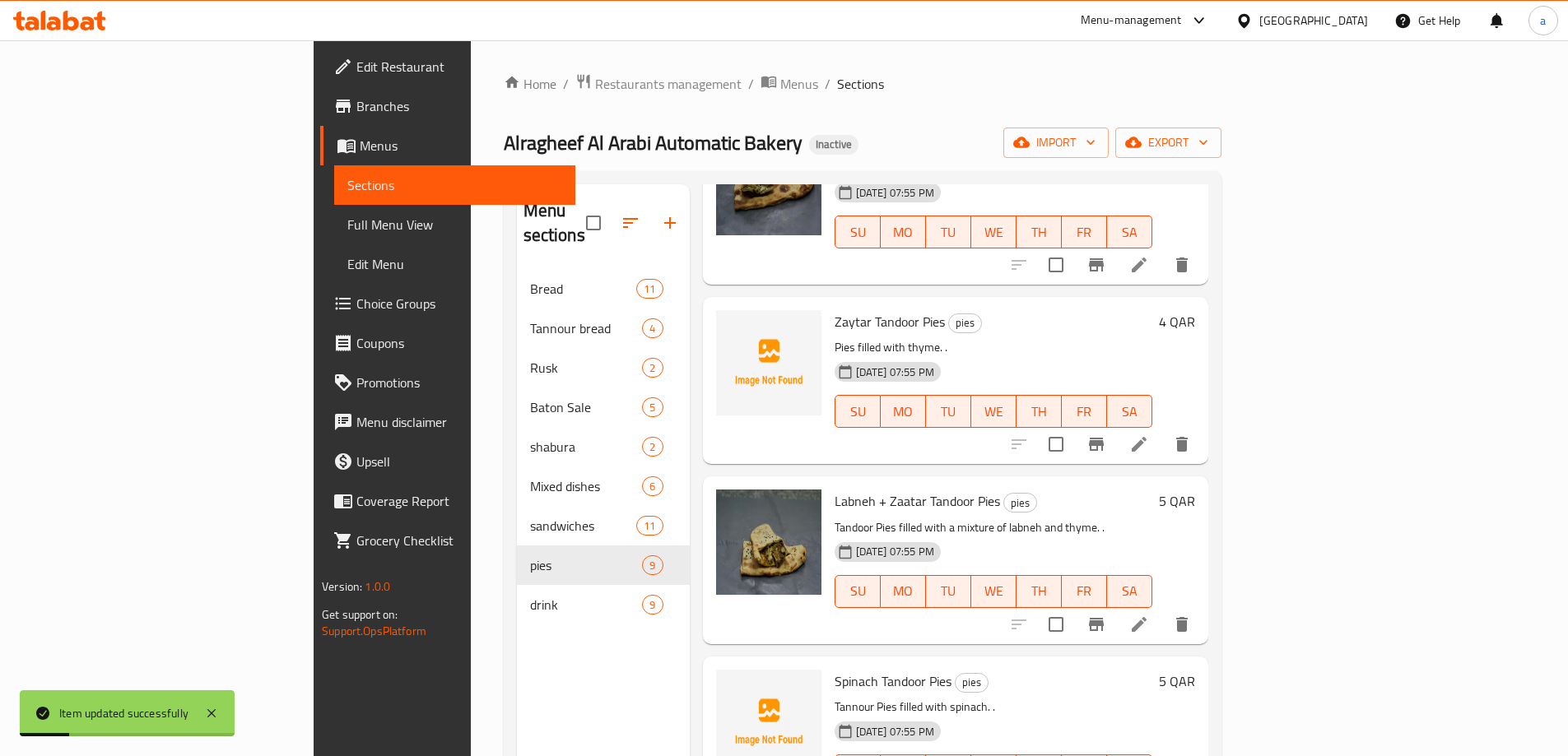
scroll to position [329, 0]
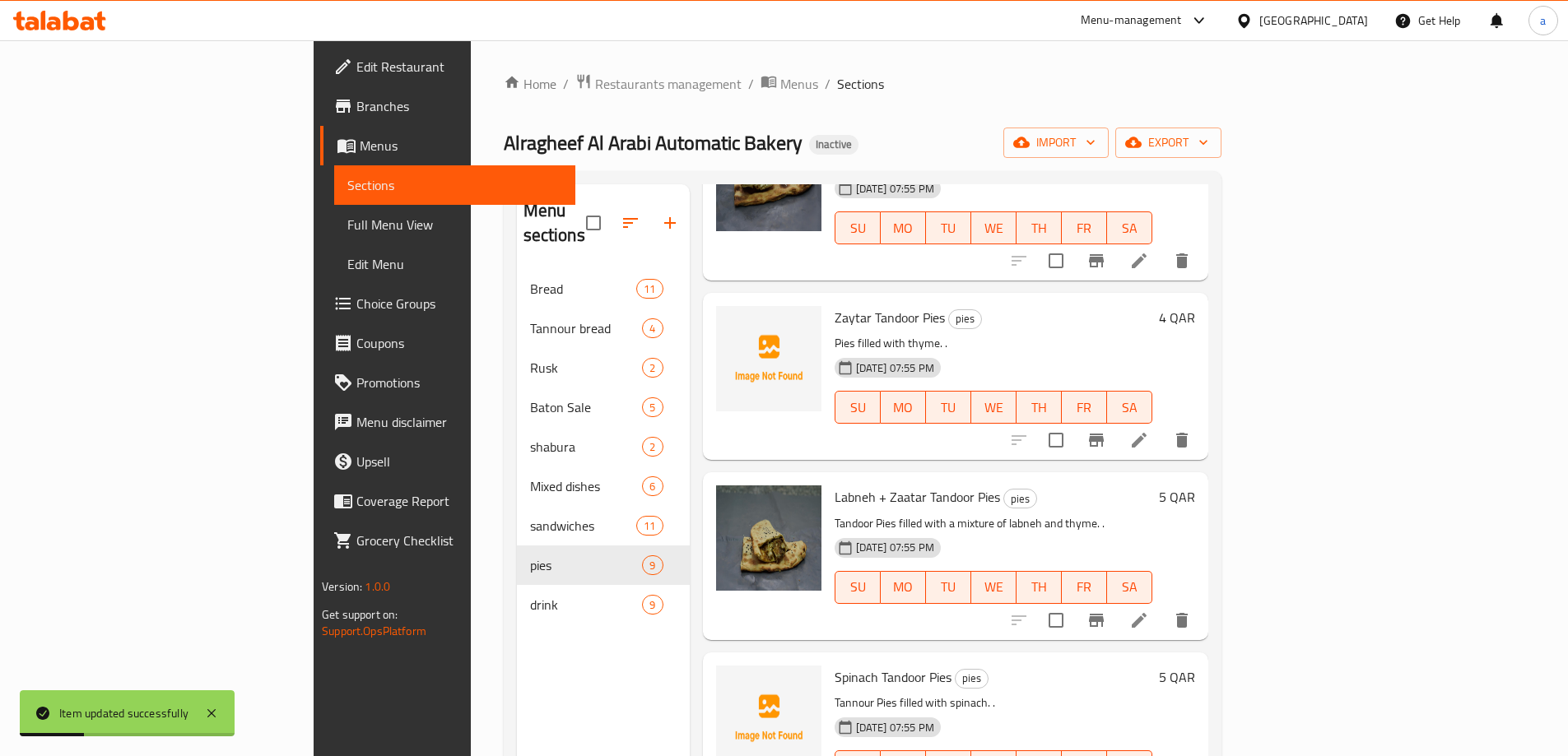
click at [1162, 427] on li at bounding box center [1139, 440] width 46 height 30
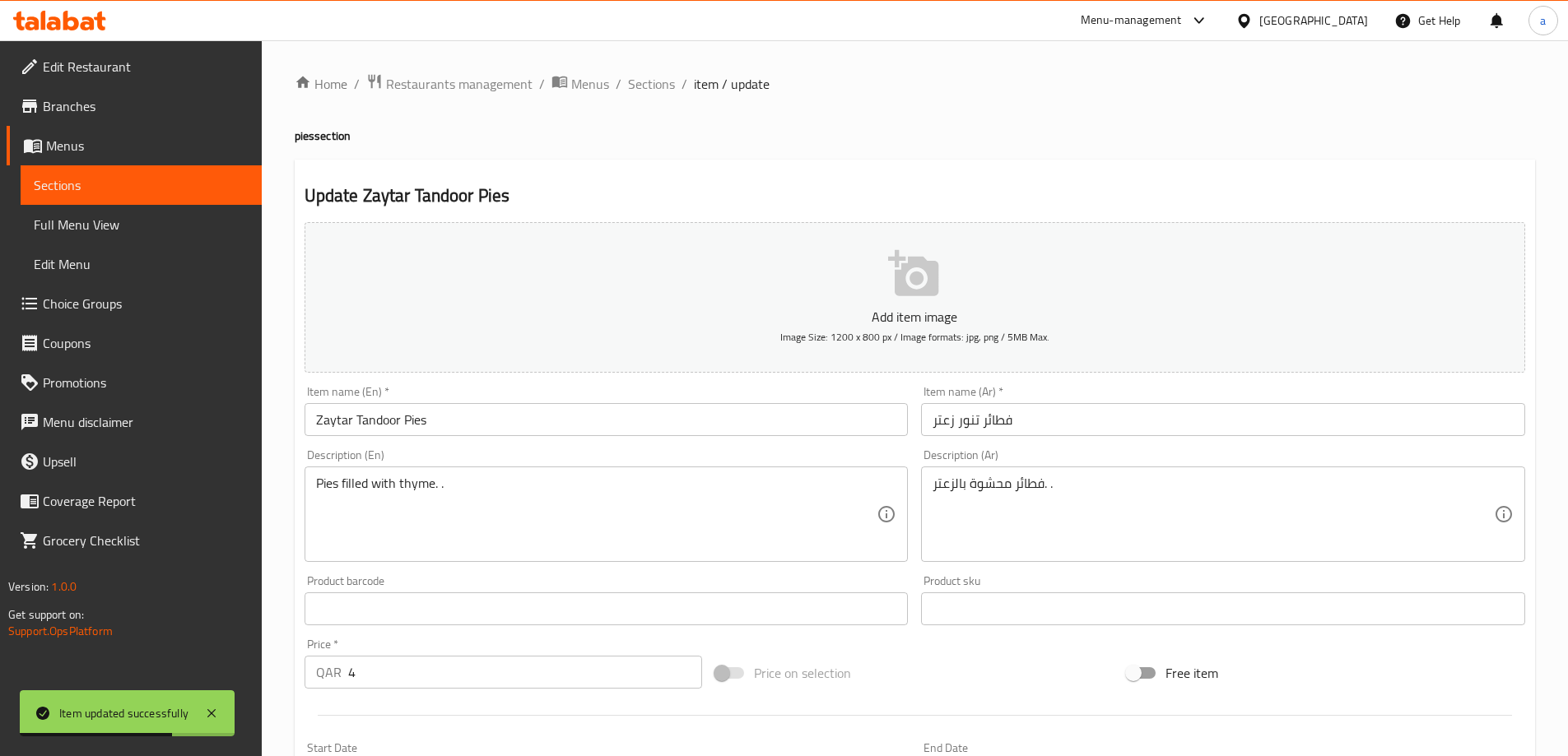
click at [967, 419] on input "فطائر تنور زعتر" at bounding box center [1223, 420] width 604 height 33
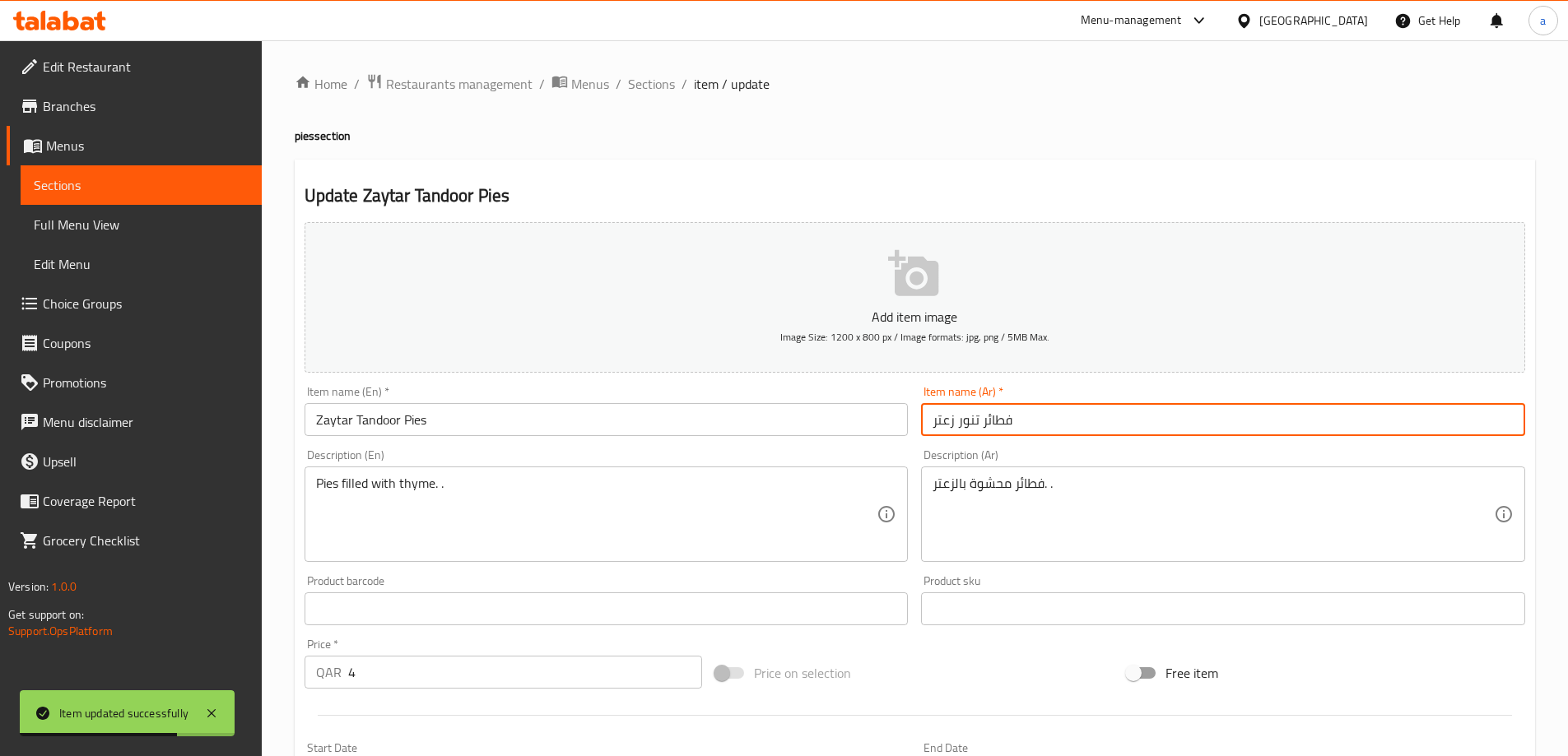
click at [967, 419] on input "فطائر تنور زعتر" at bounding box center [1223, 420] width 604 height 33
type input "فطائر تندور زعتر"
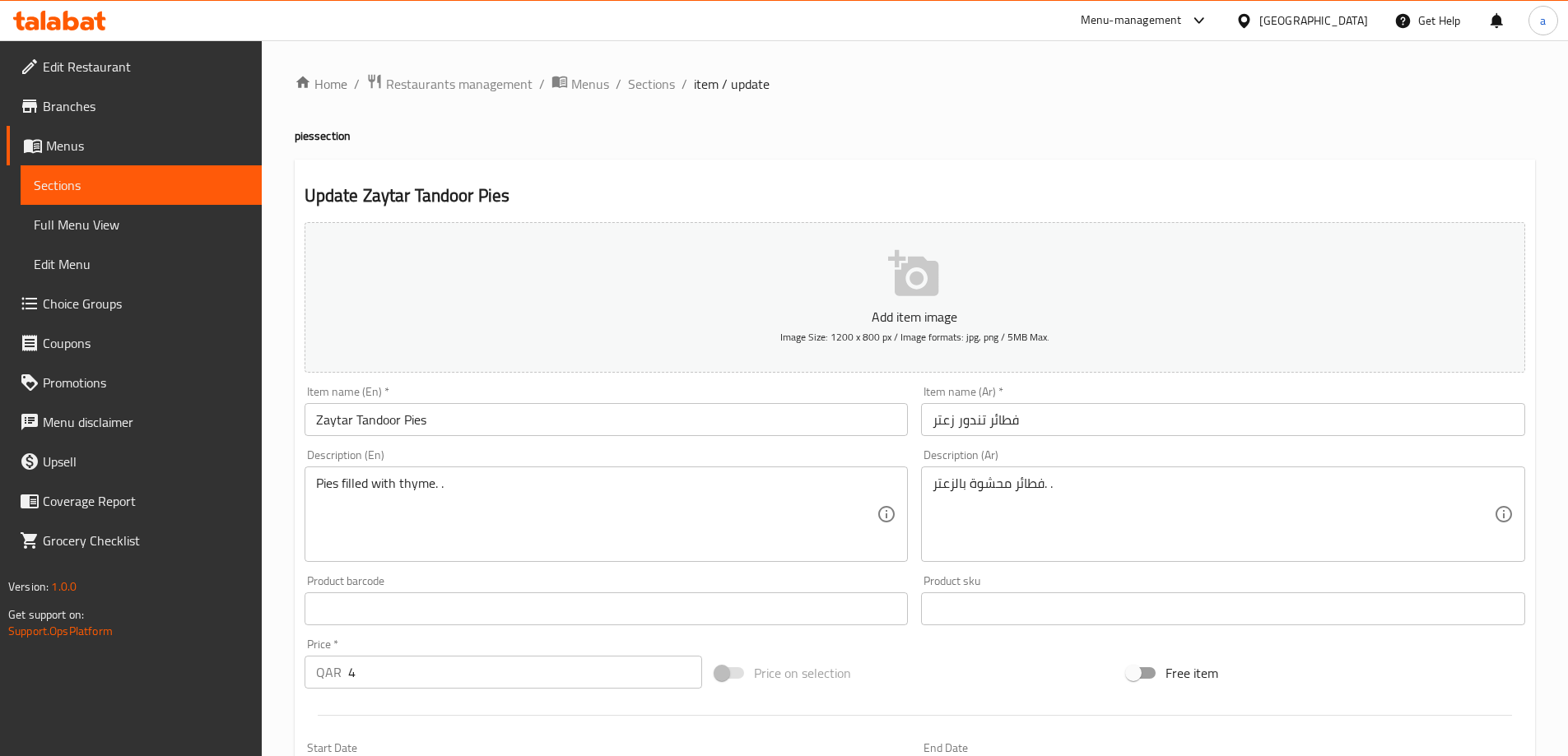
click at [314, 485] on div "Pies filled with thyme. . Description (En)" at bounding box center [606, 514] width 604 height 95
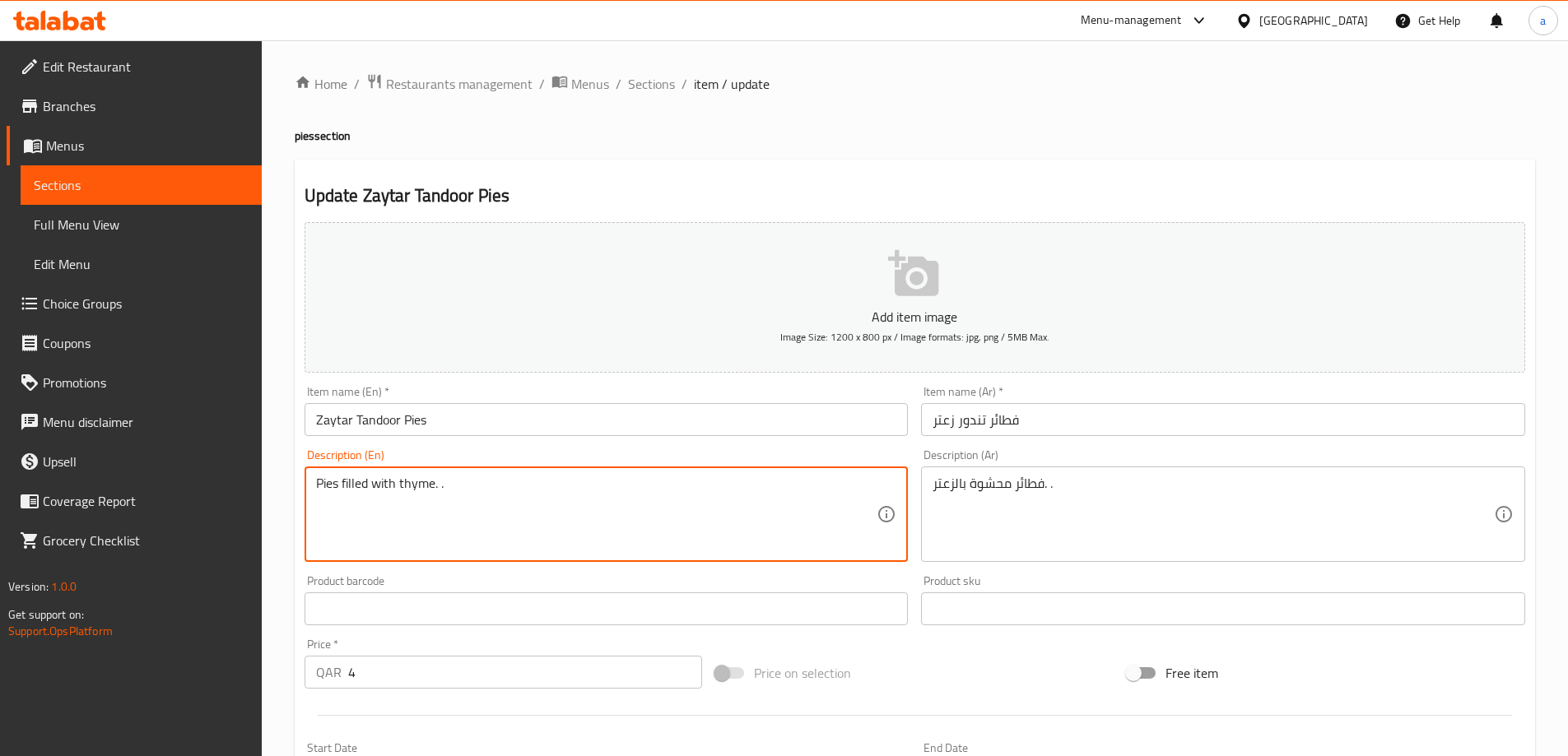
paste textarea "Tandoor"
type textarea "Tandoor Pies filled with thyme. ."
click at [929, 491] on div "فطائر محشوة بالزعتر. . Description (Ar)" at bounding box center [1223, 514] width 604 height 95
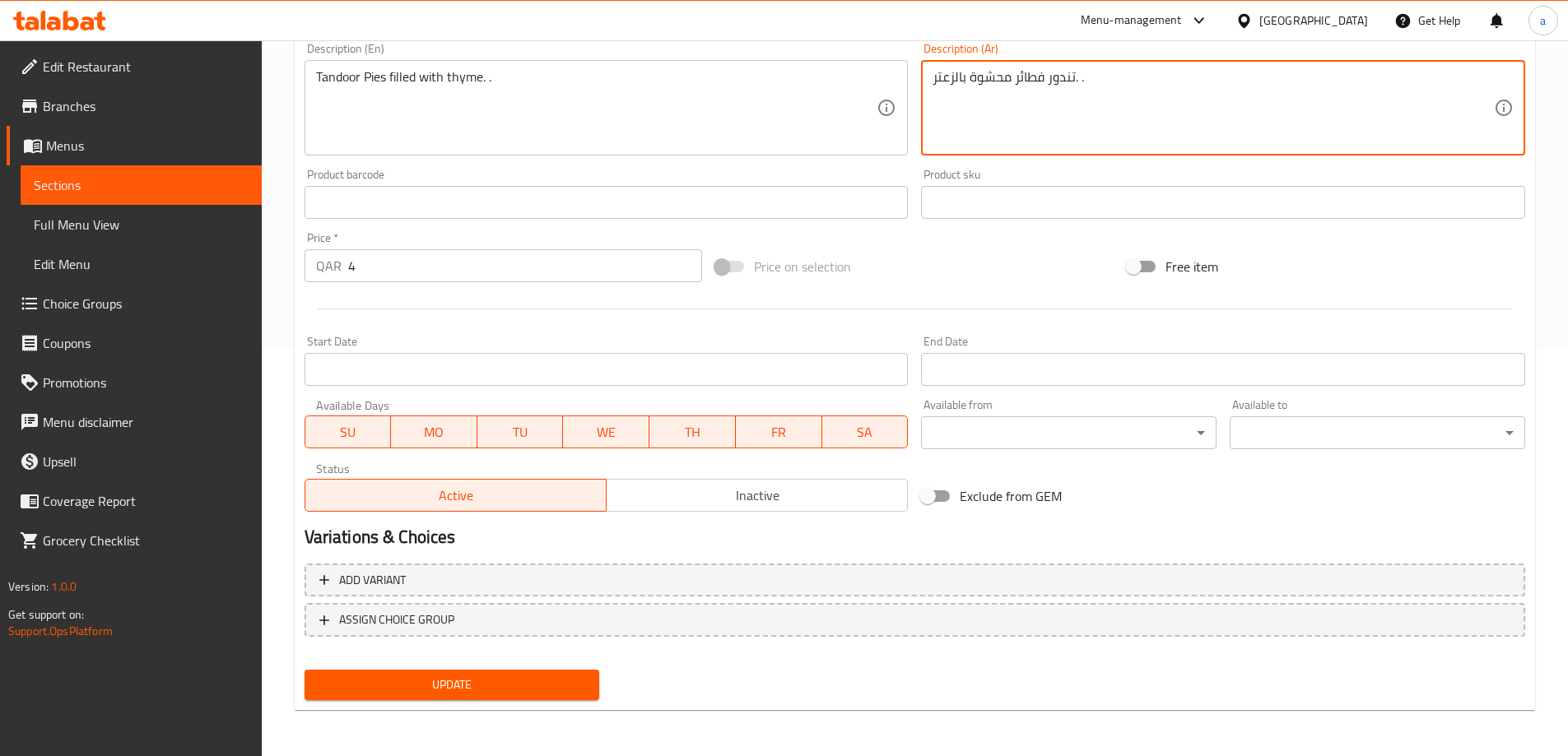
type textarea "تندور فطائر محشوة بالزعتر. ."
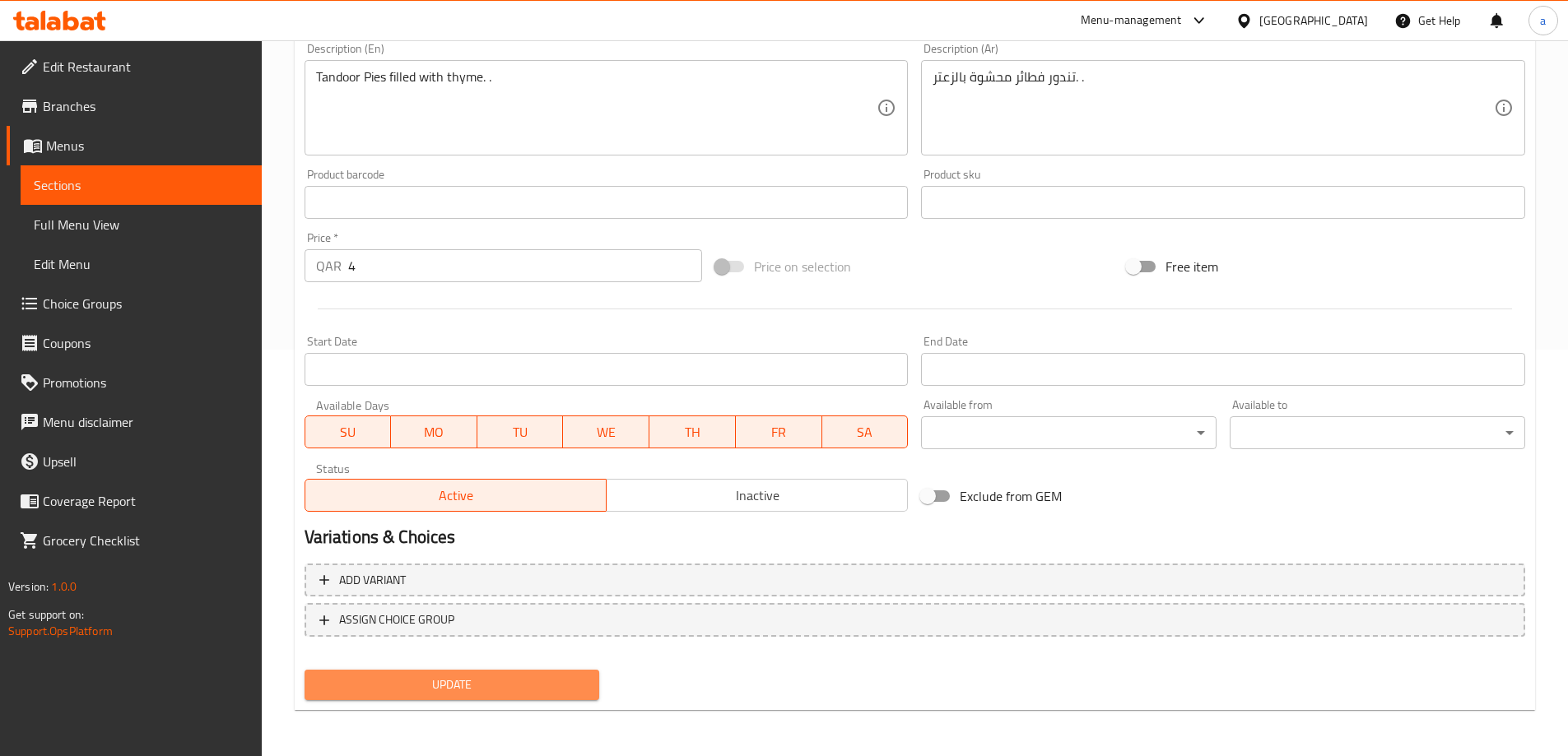
click at [467, 692] on span "Update" at bounding box center [452, 685] width 269 height 20
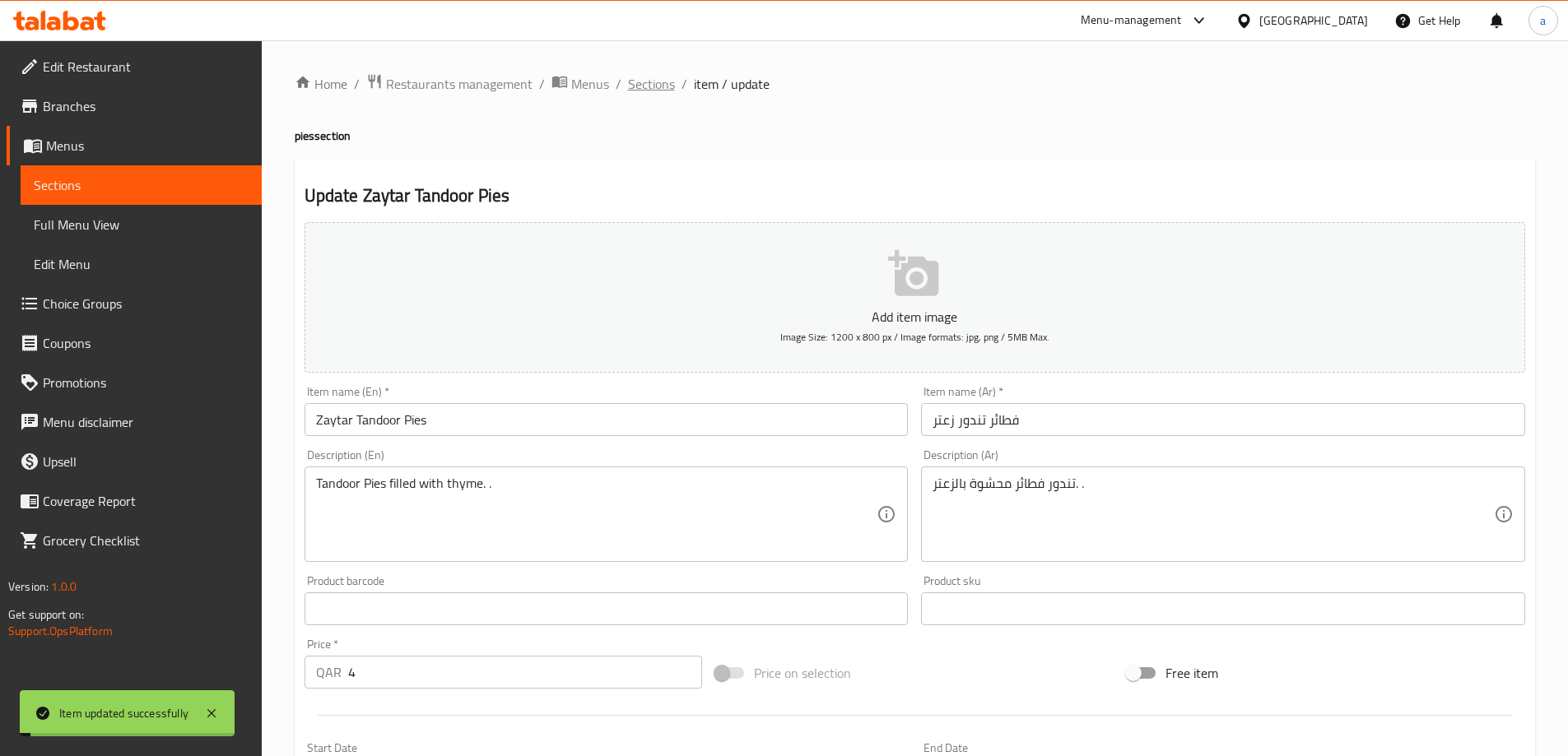
click at [641, 74] on span "Sections" at bounding box center [651, 83] width 47 height 19
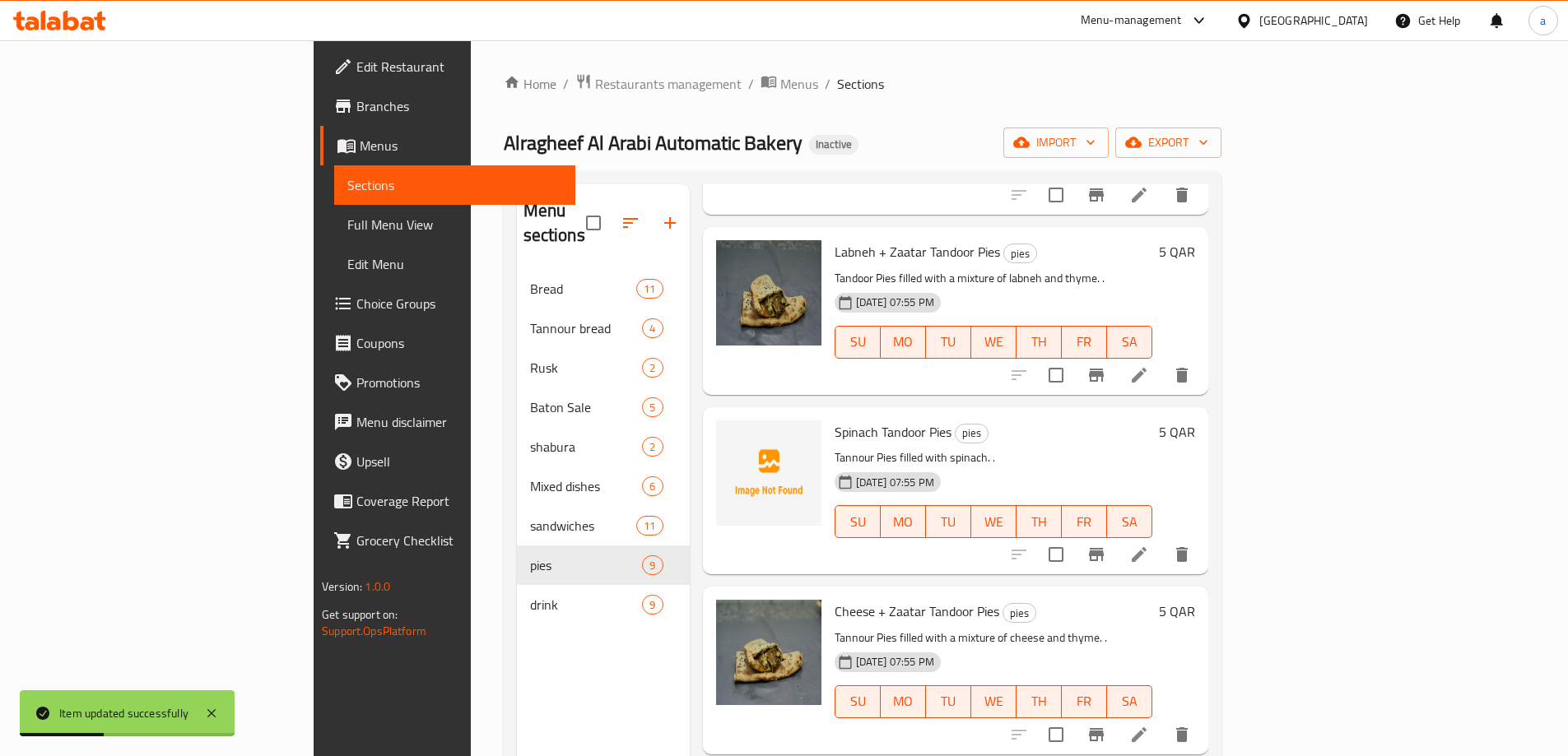
scroll to position [576, 0]
click at [1149, 543] on icon at bounding box center [1139, 552] width 19 height 19
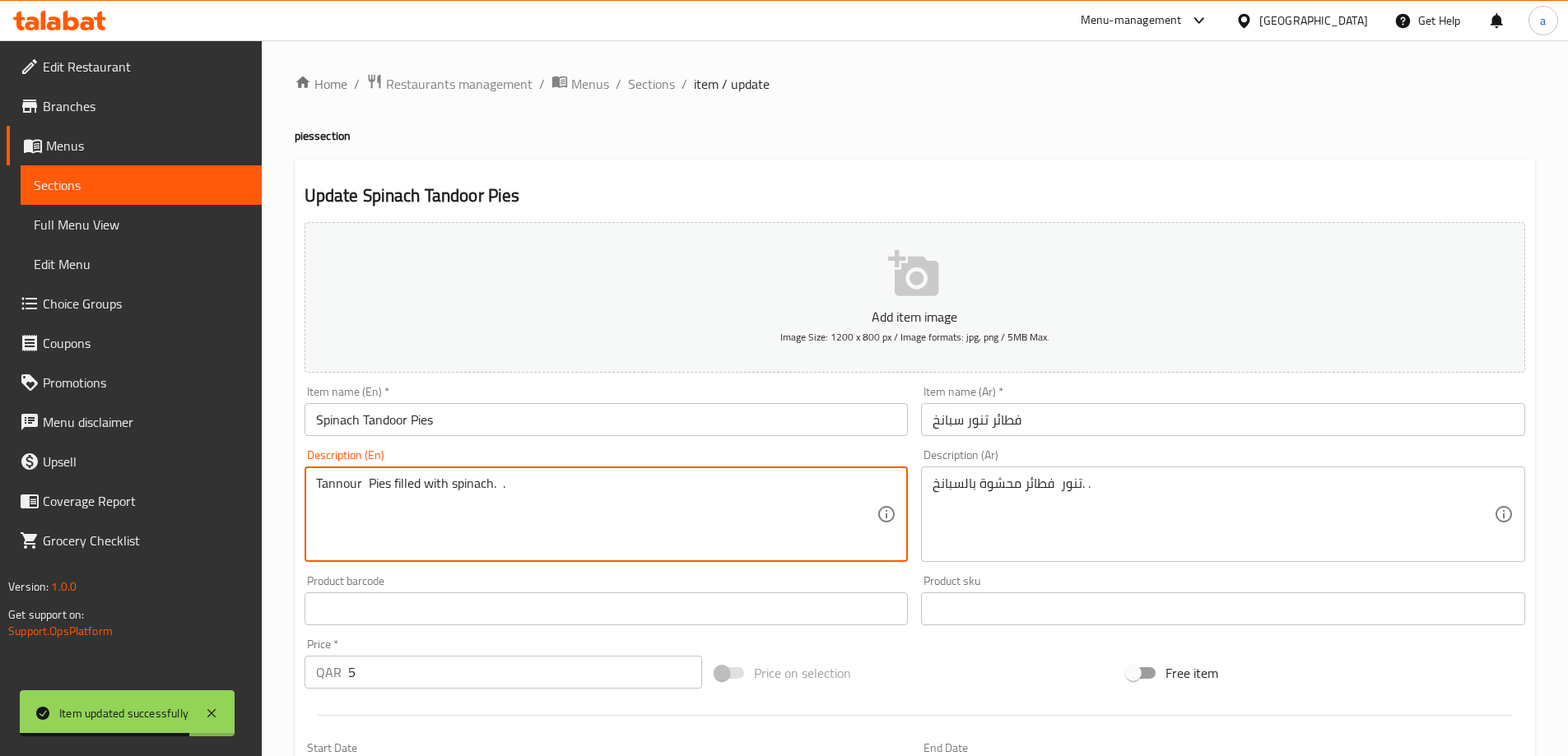
click at [330, 486] on textarea "Tannour Pies filled with spinach. ." at bounding box center [596, 514] width 561 height 78
paste textarea "door"
type textarea "Tandoor Pies filled with spinach. ."
click at [981, 425] on input "فطائر تنور سبانخ" at bounding box center [1223, 420] width 604 height 33
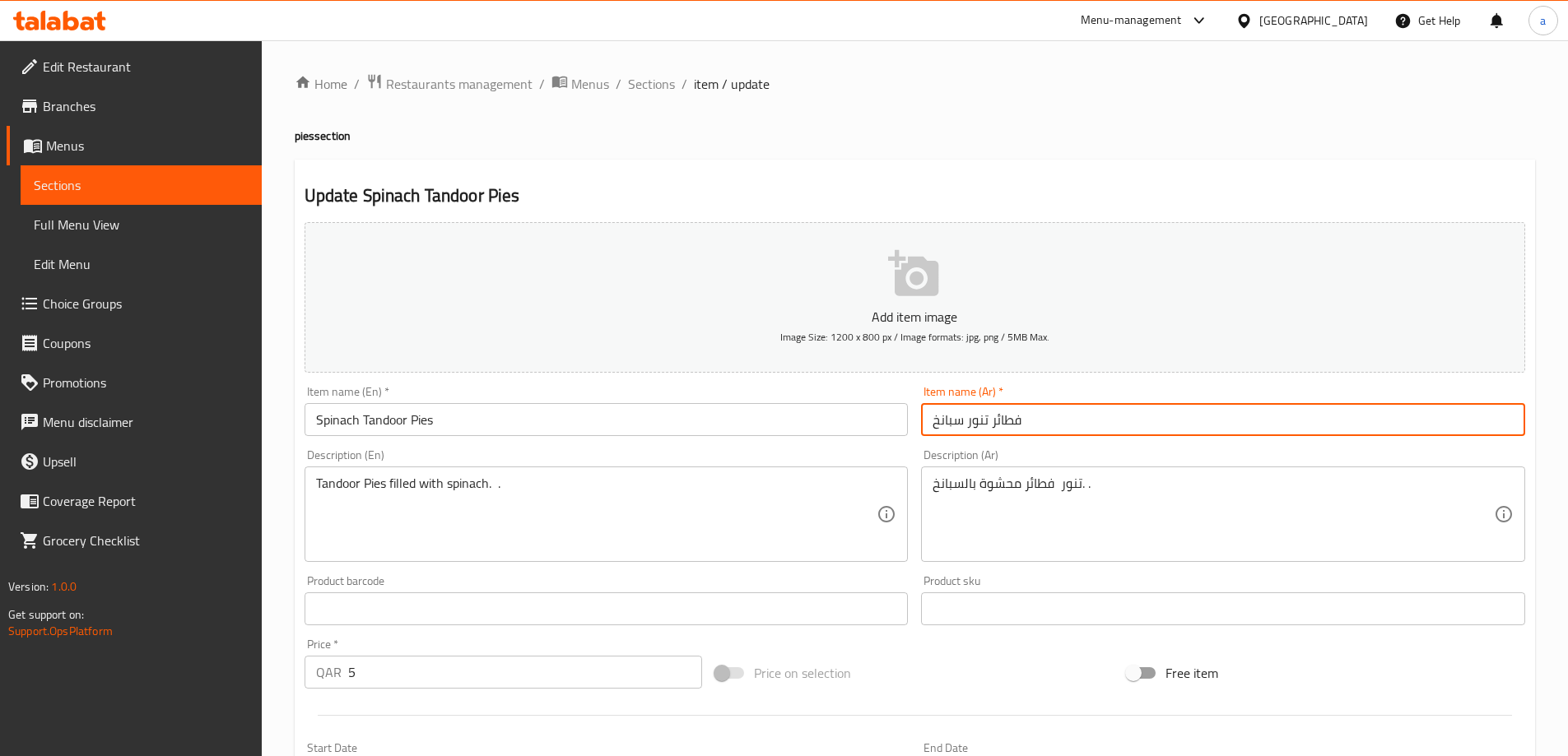
click at [980, 425] on input "فطائر تنور سبانخ" at bounding box center [1223, 420] width 604 height 33
type input "فطائر تندور سبانخ"
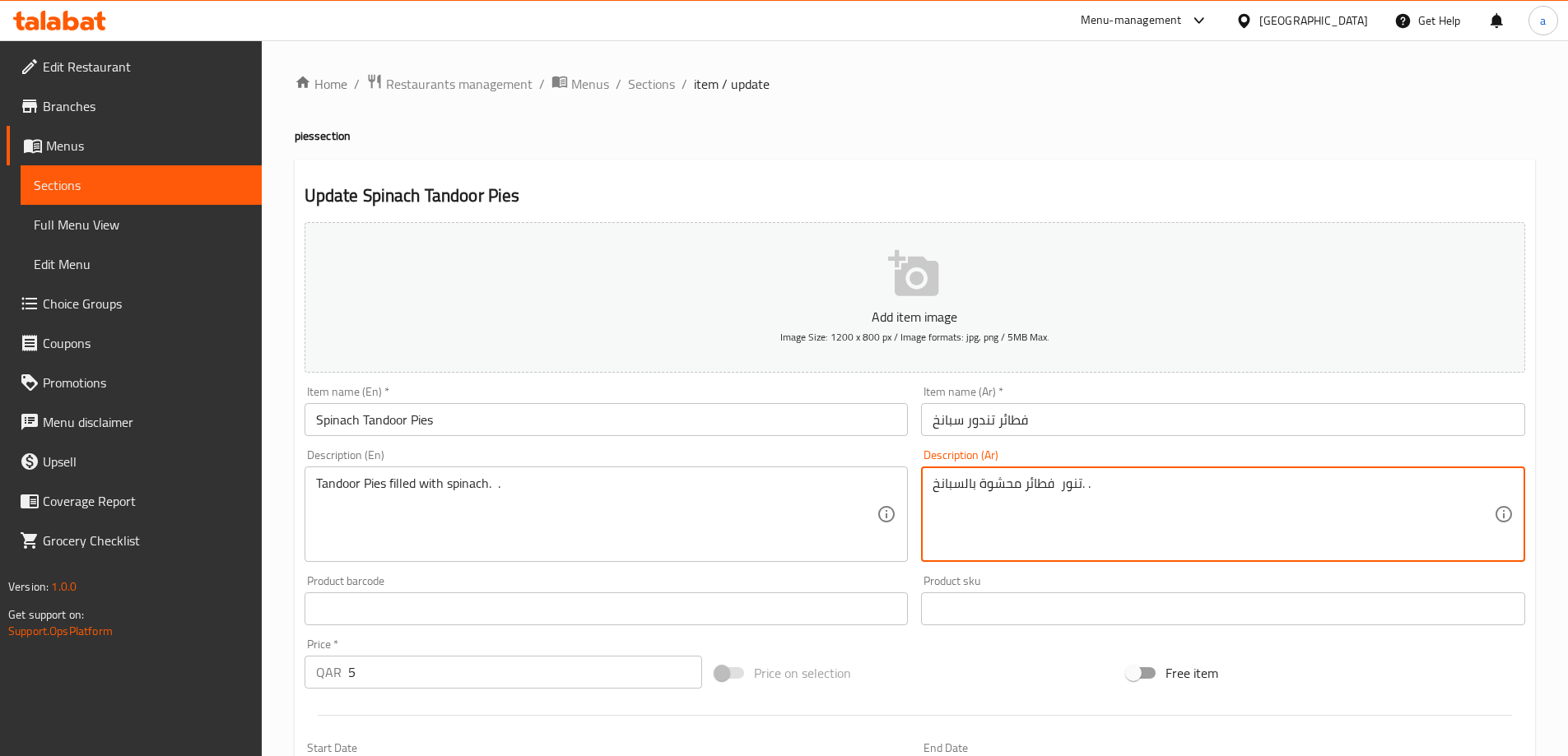
click at [1076, 484] on textarea "تنور فطائر محشوة بالسبانخ. ." at bounding box center [1213, 514] width 561 height 78
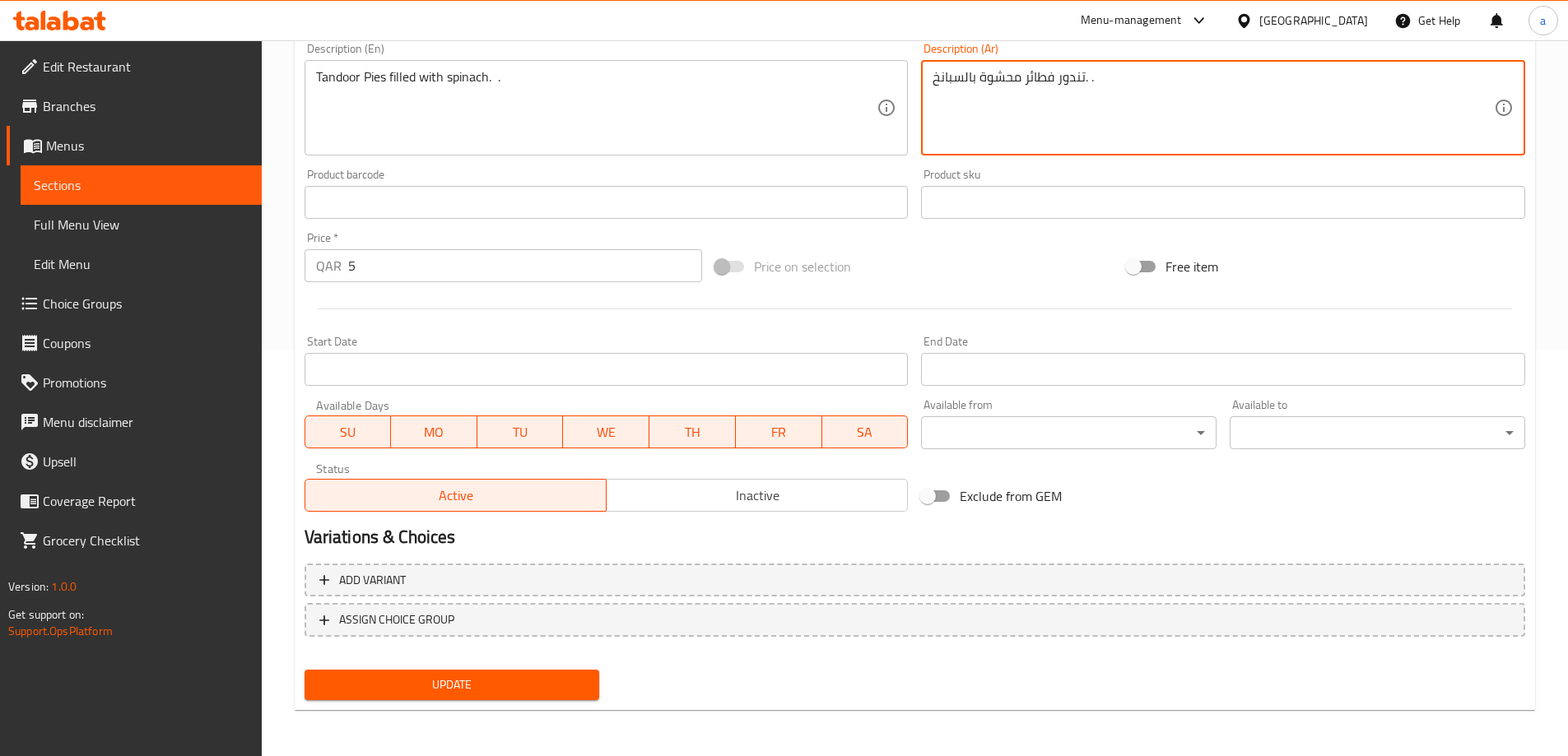
type textarea "تندور فطائر محشوة بالسبانخ. ."
click at [575, 675] on span "Update" at bounding box center [452, 685] width 269 height 20
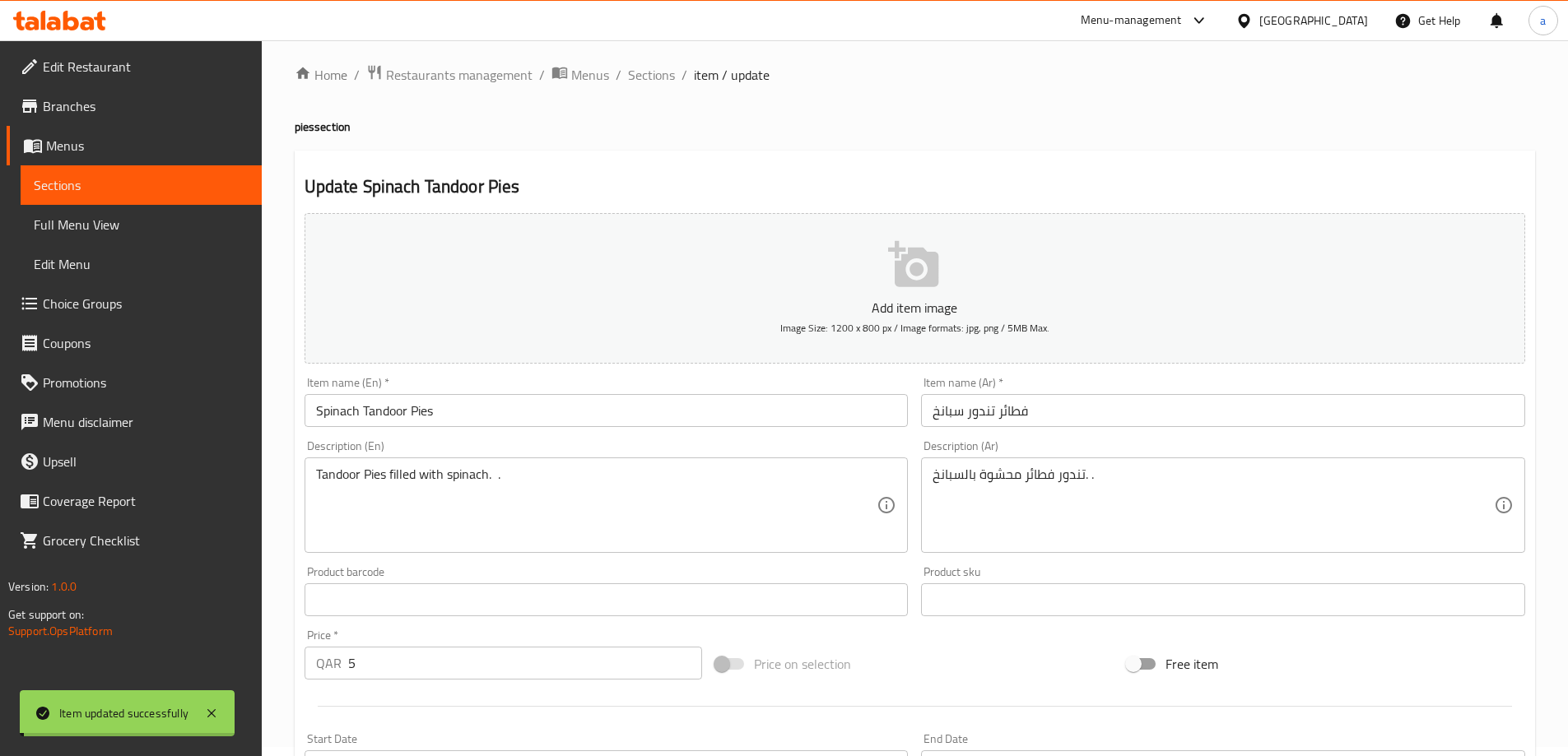
scroll to position [0, 0]
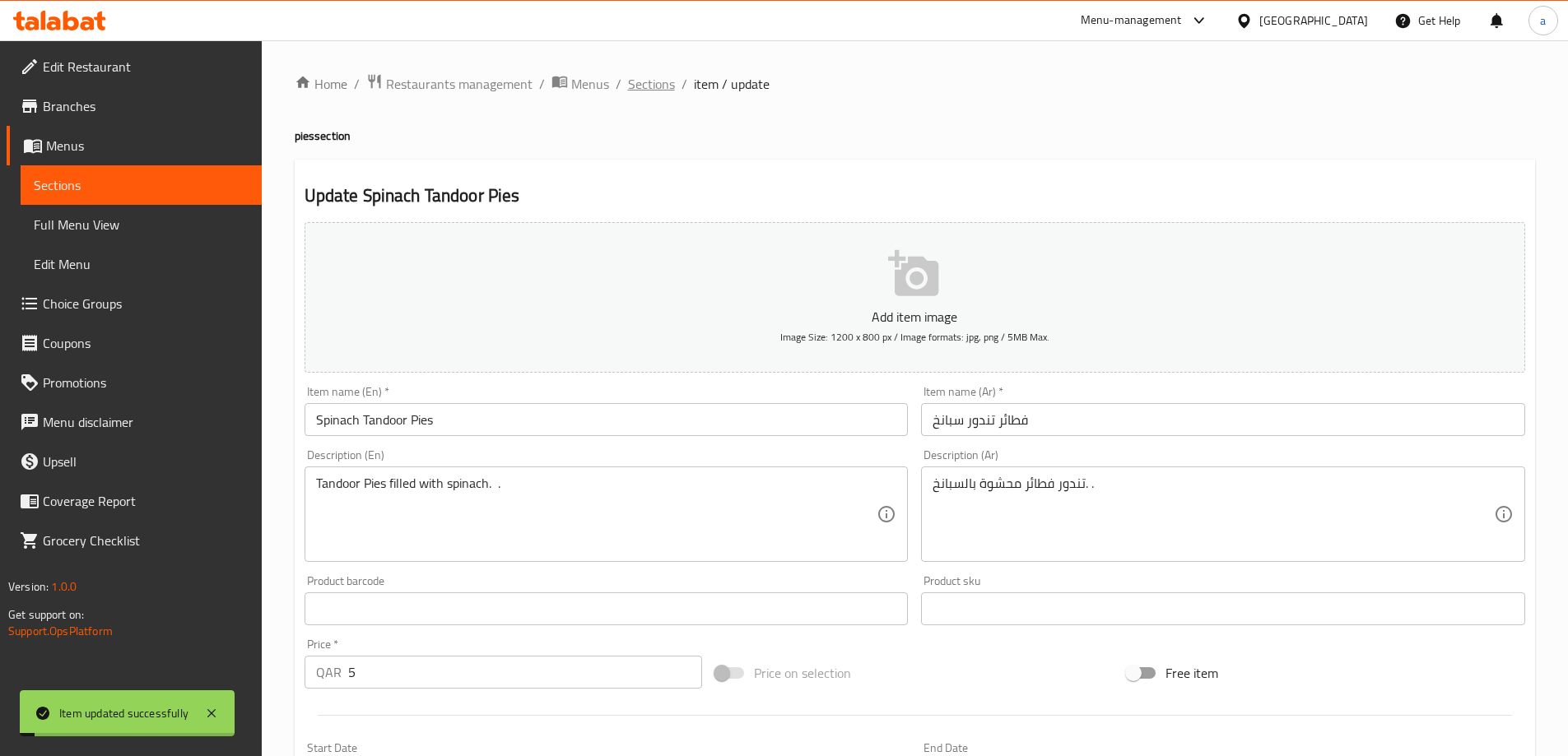
click at [634, 79] on span "Sections" at bounding box center [651, 83] width 47 height 19
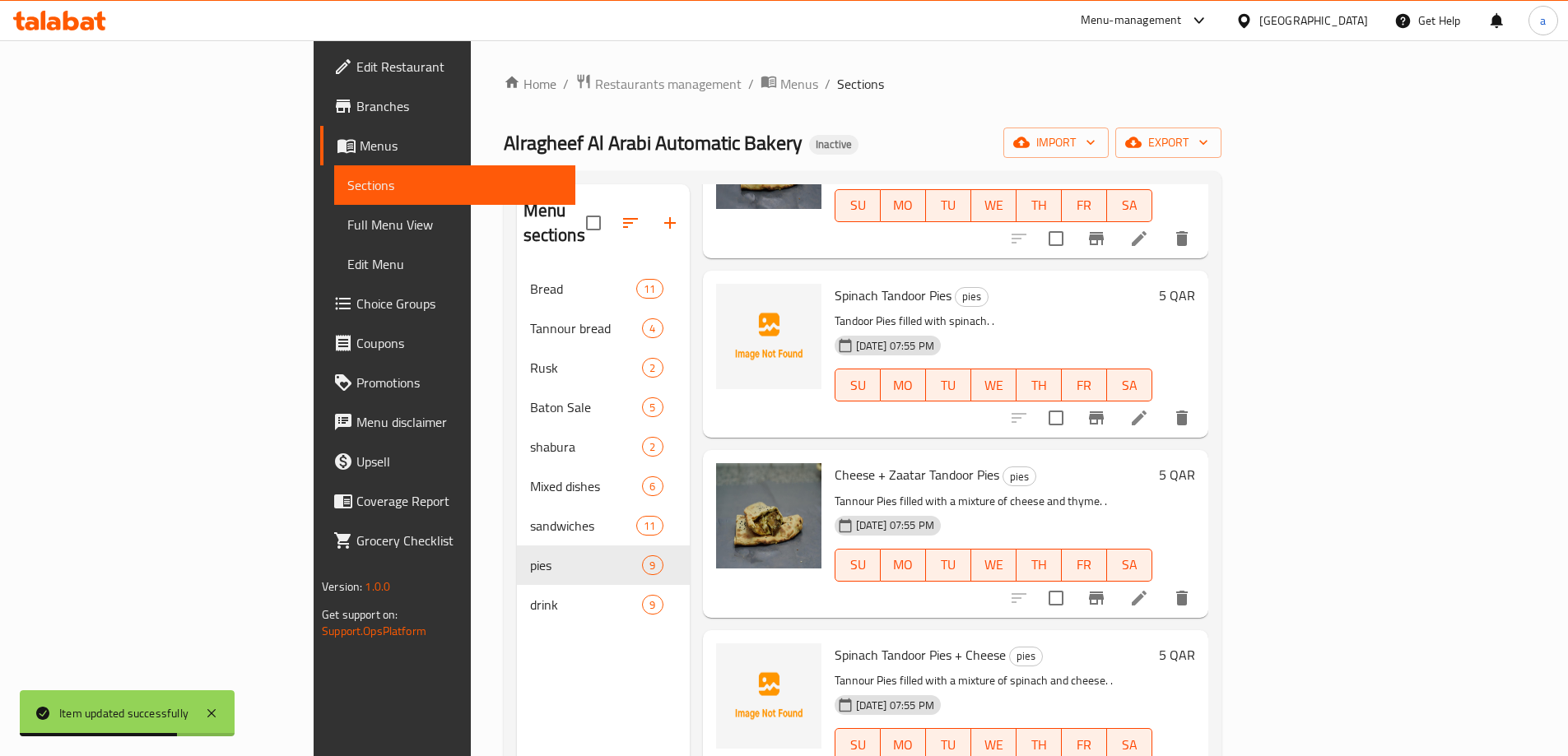
scroll to position [740, 0]
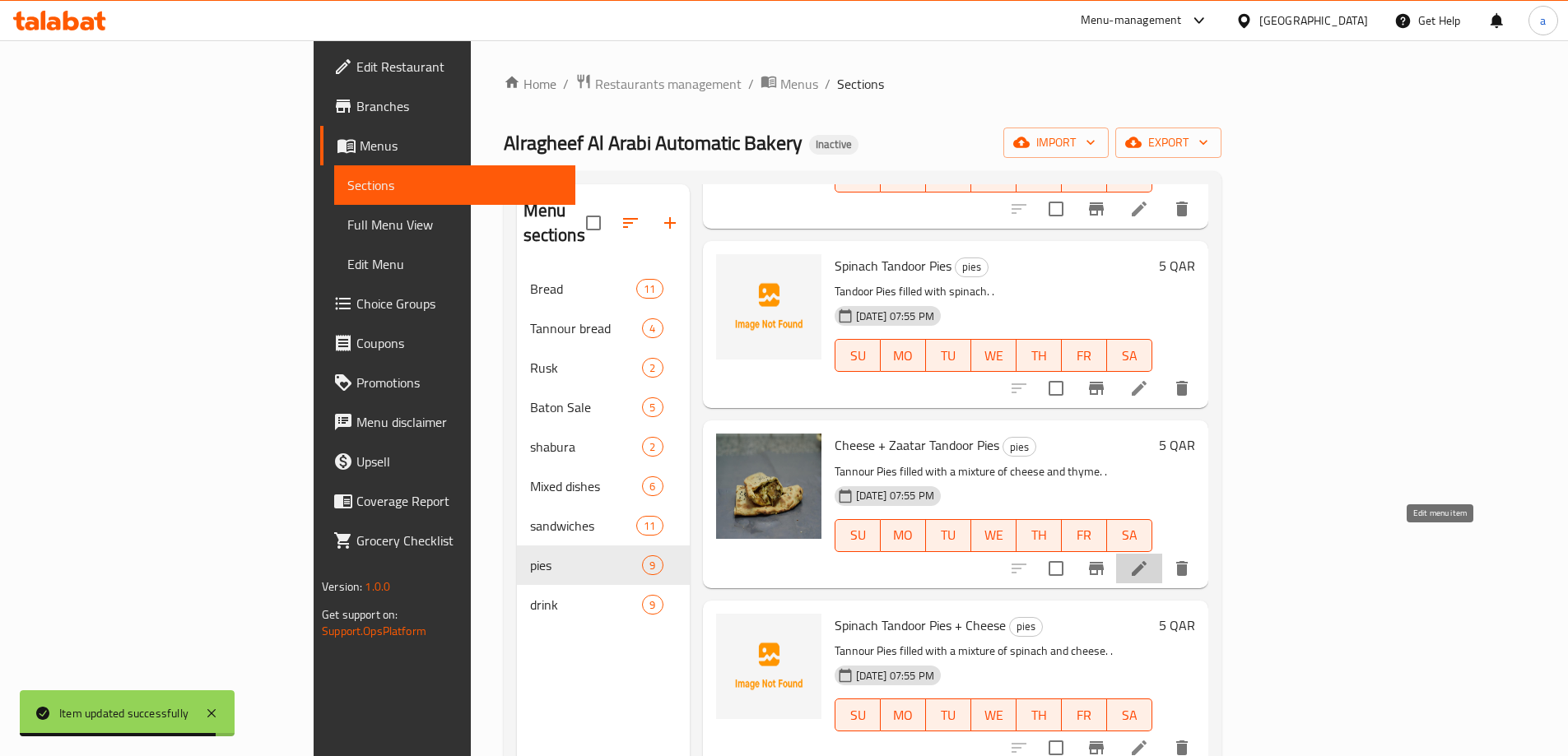
click at [1146, 561] on icon at bounding box center [1139, 568] width 15 height 15
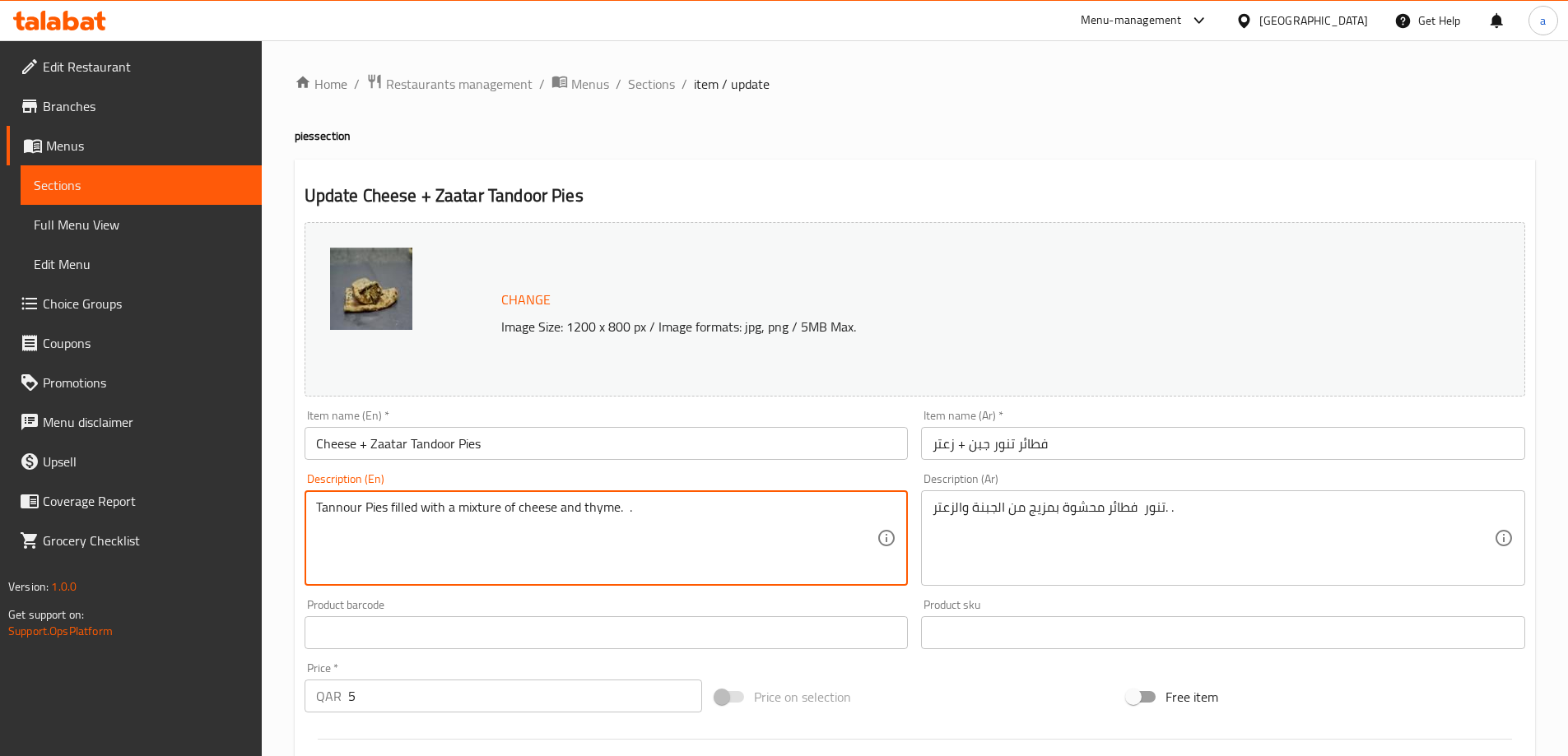
click at [333, 514] on textarea "Tannour Pies filled with a mixture of cheese and thyme. ." at bounding box center [596, 539] width 561 height 78
paste textarea "doo"
type textarea "Tandoor Pies filled with a mixture of cheese and thyme. ."
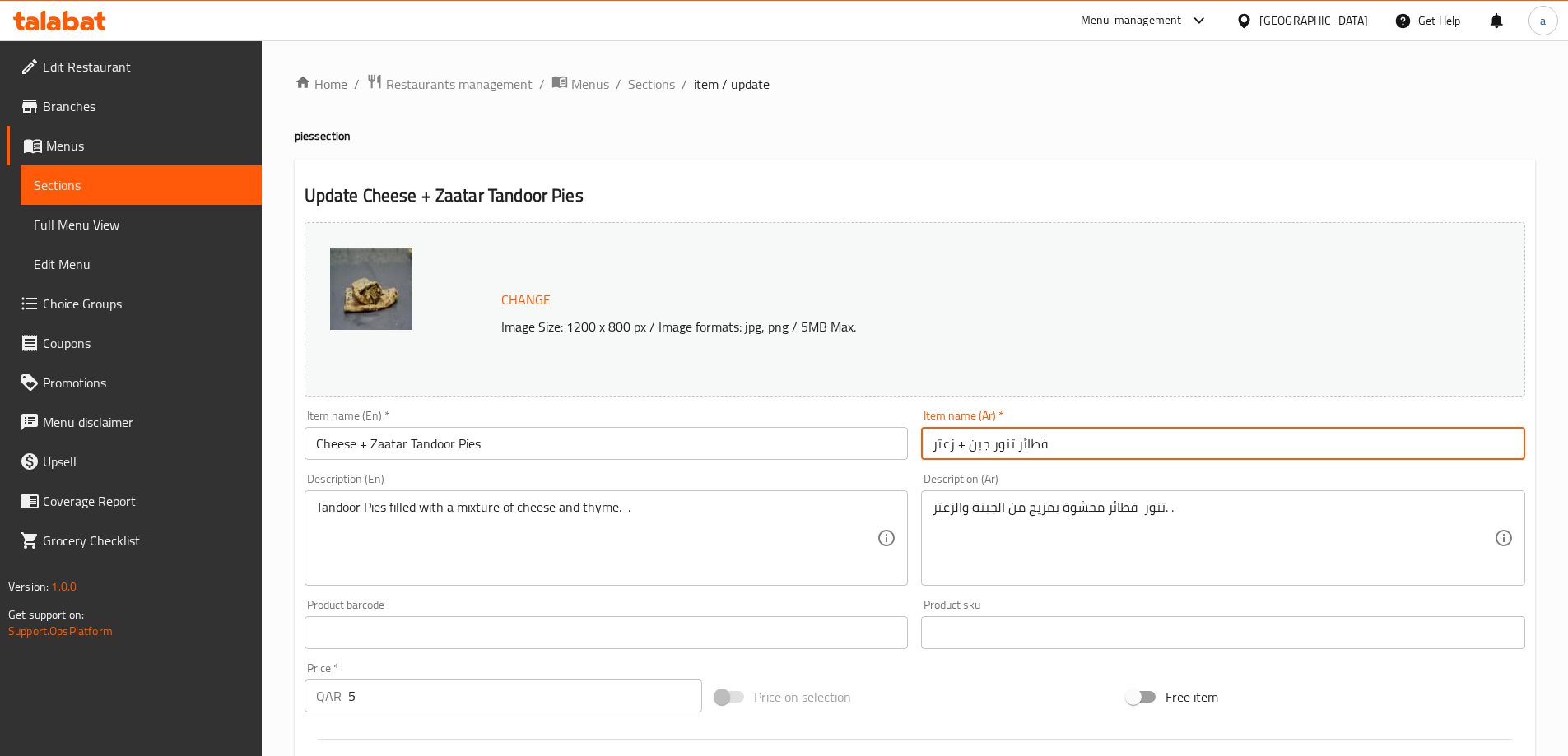
click at [998, 443] on input "فطائر تنور جبن + زعتر" at bounding box center [1223, 443] width 604 height 33
type input "فطائر تندور جبن + زعتر"
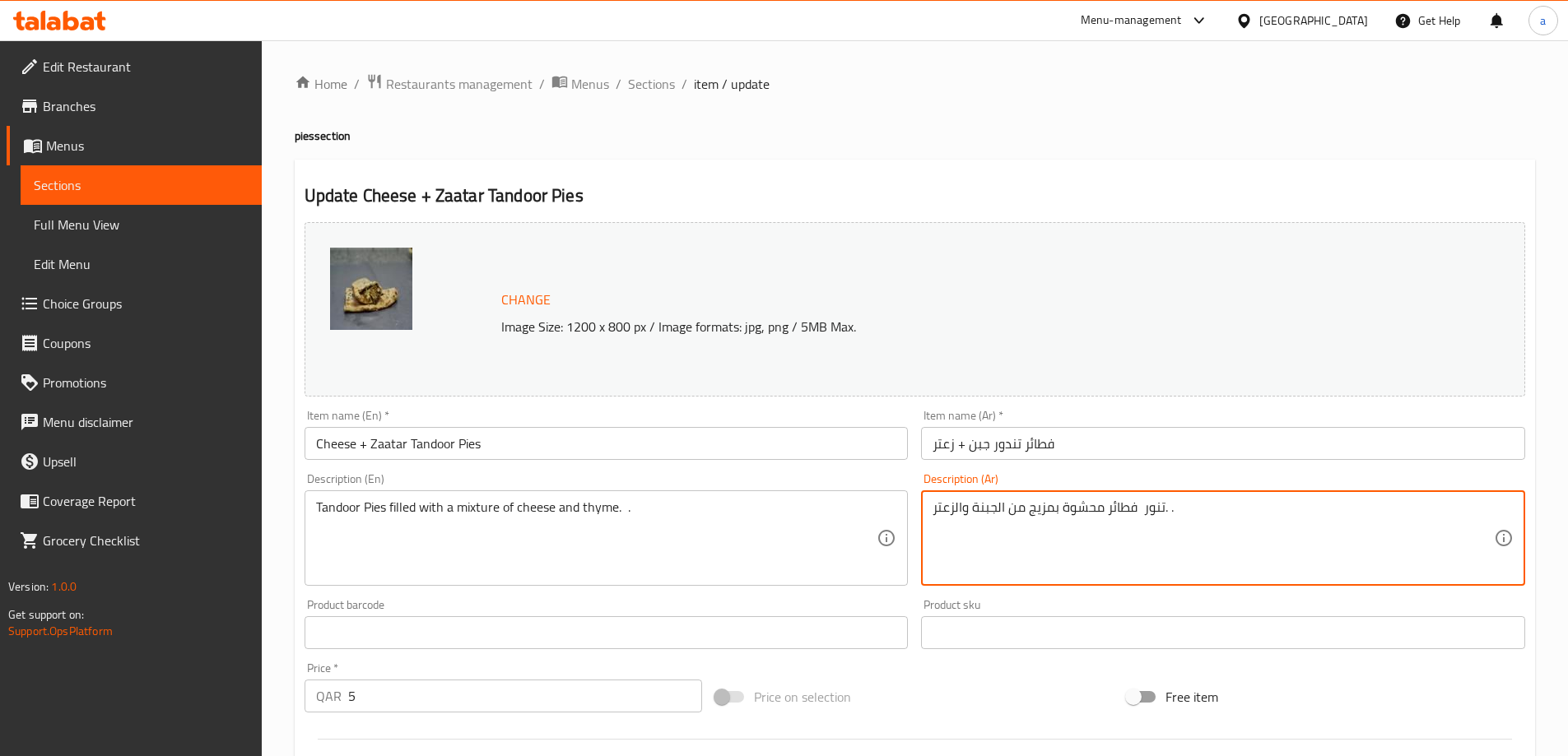
click at [1163, 514] on textarea "تنور فطائر محشوة بمزيج من الجبنة والزعتر. ." at bounding box center [1213, 539] width 561 height 78
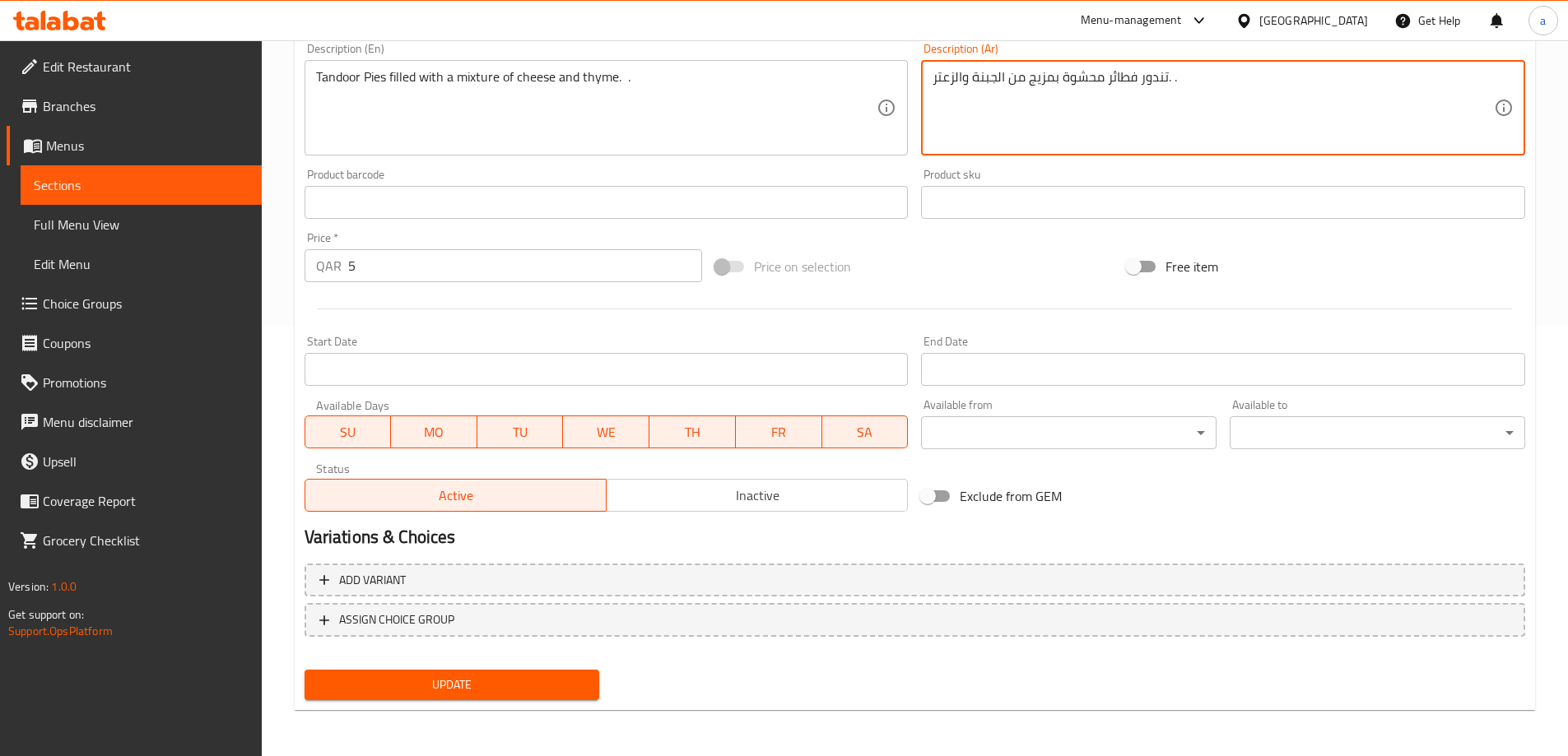
type textarea "تندور فطائر محشوة بمزيج من الجبنة والزعتر. ."
click at [419, 675] on span "Update" at bounding box center [452, 685] width 269 height 20
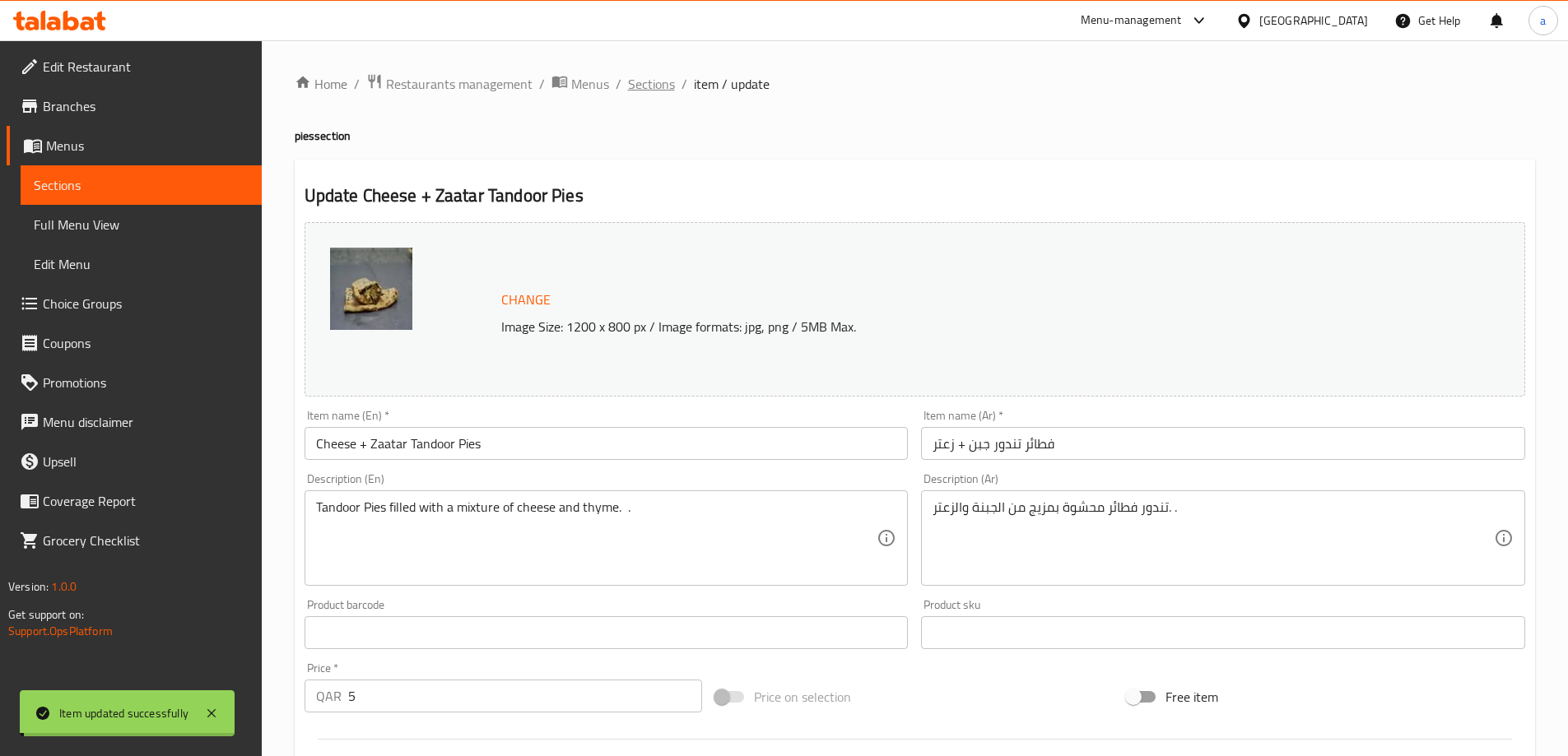
click at [645, 83] on span "Sections" at bounding box center [651, 83] width 47 height 19
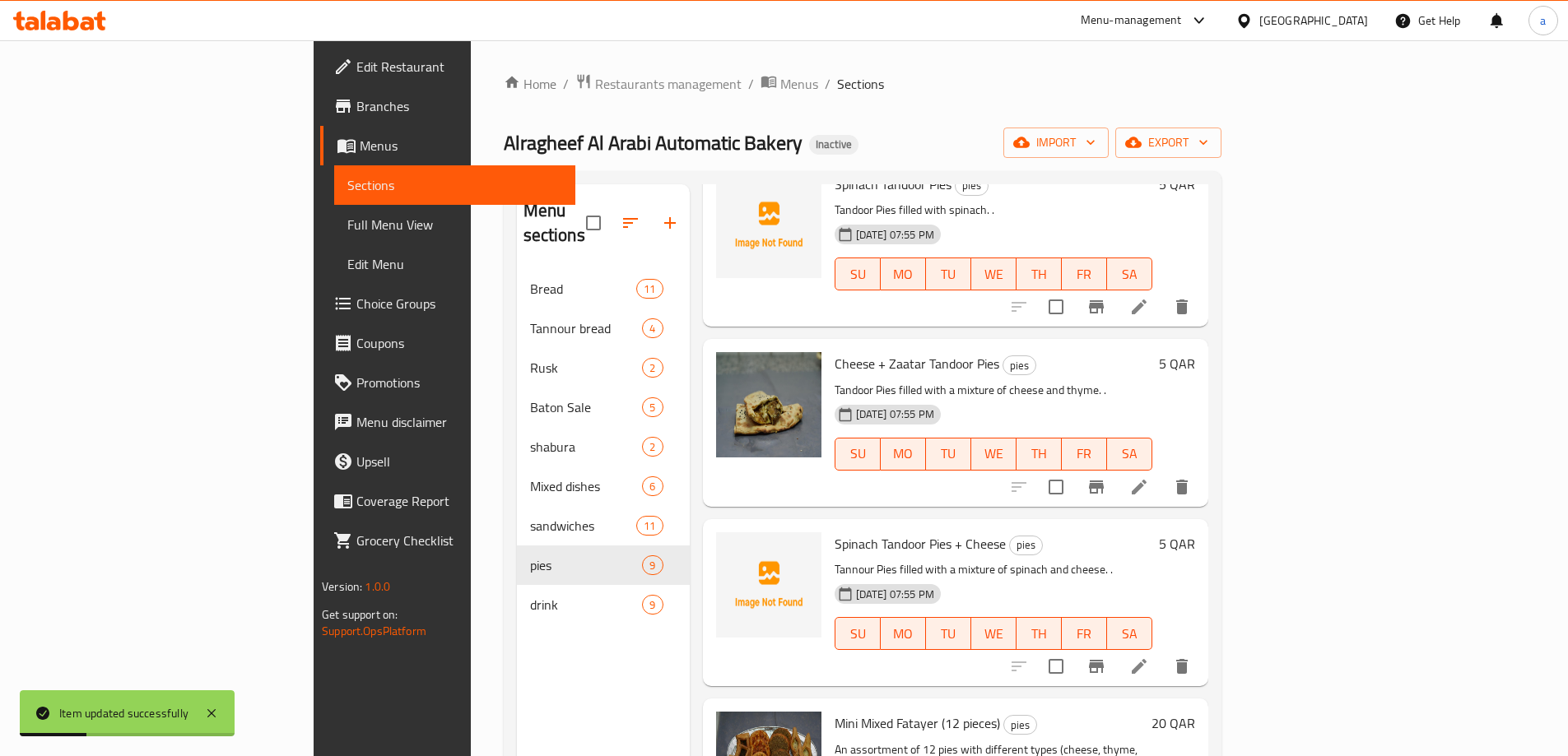
scroll to position [823, 0]
click at [1162, 651] on li at bounding box center [1139, 665] width 46 height 30
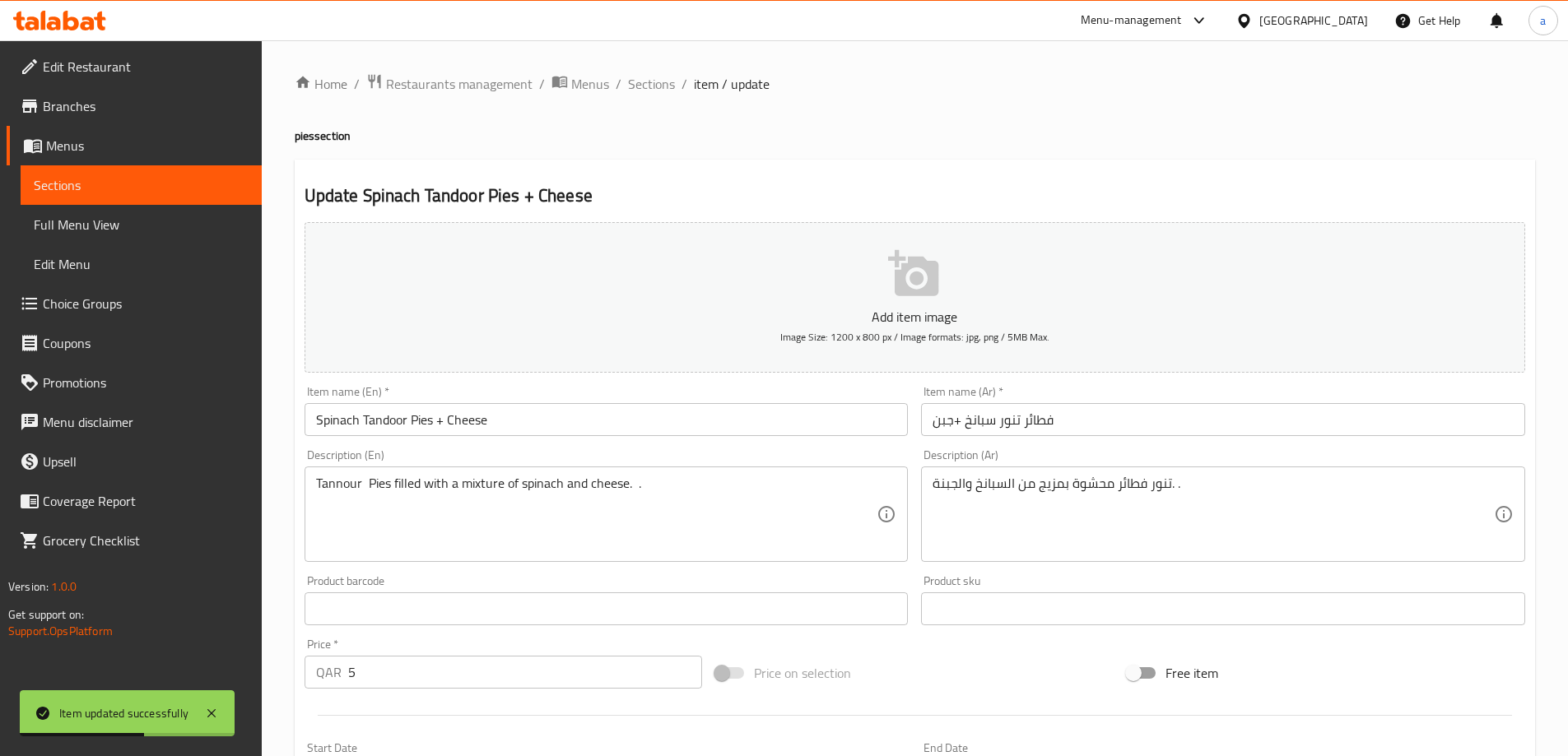
click at [357, 492] on textarea "Tannour Pies filled with a mixture of spinach and cheese. ." at bounding box center [596, 514] width 561 height 78
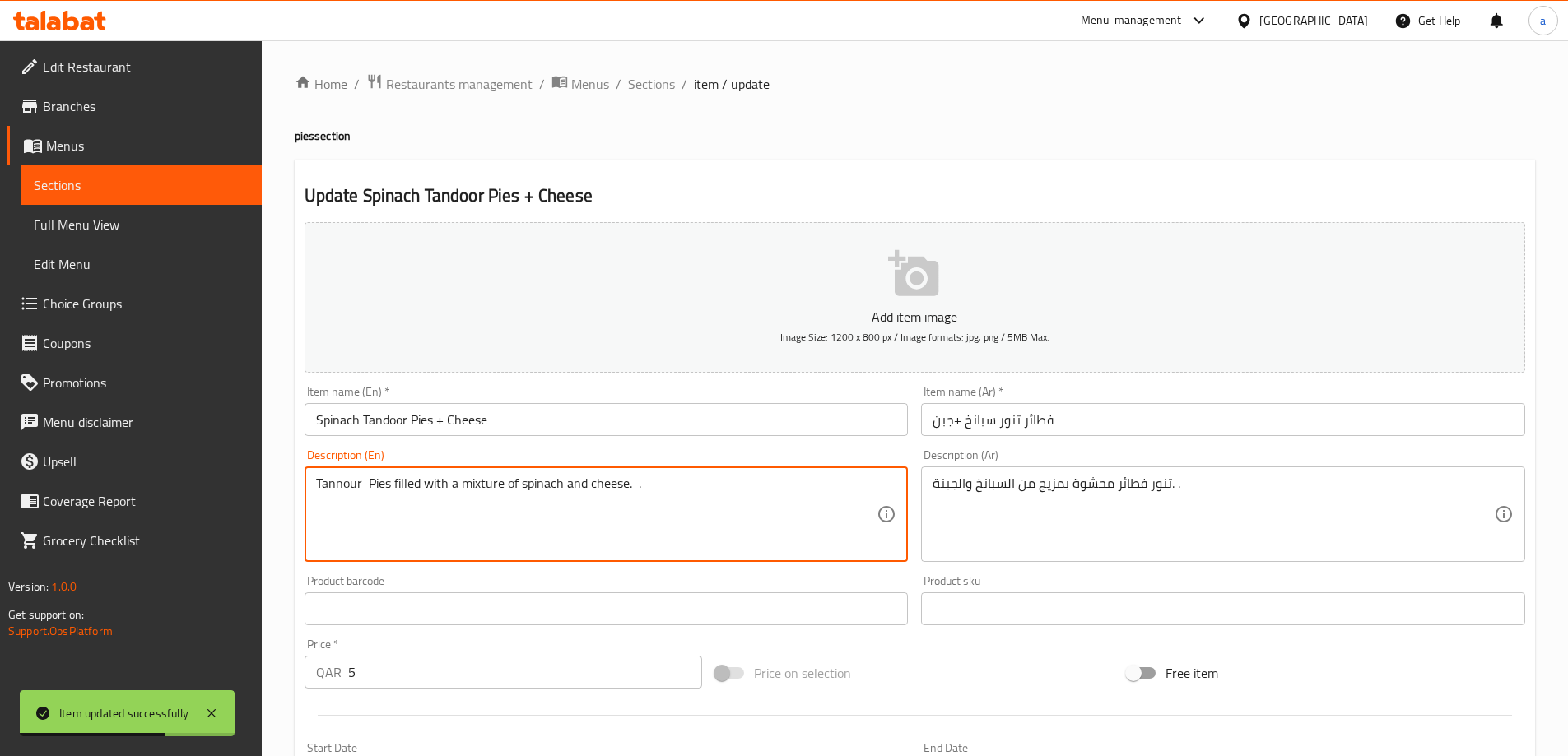
paste textarea "door"
type textarea "Tandoor Pies filled with a mixture of spinach and cheese. ."
click at [1012, 419] on input "فطائر تنور سبانخ +جبن" at bounding box center [1223, 420] width 604 height 33
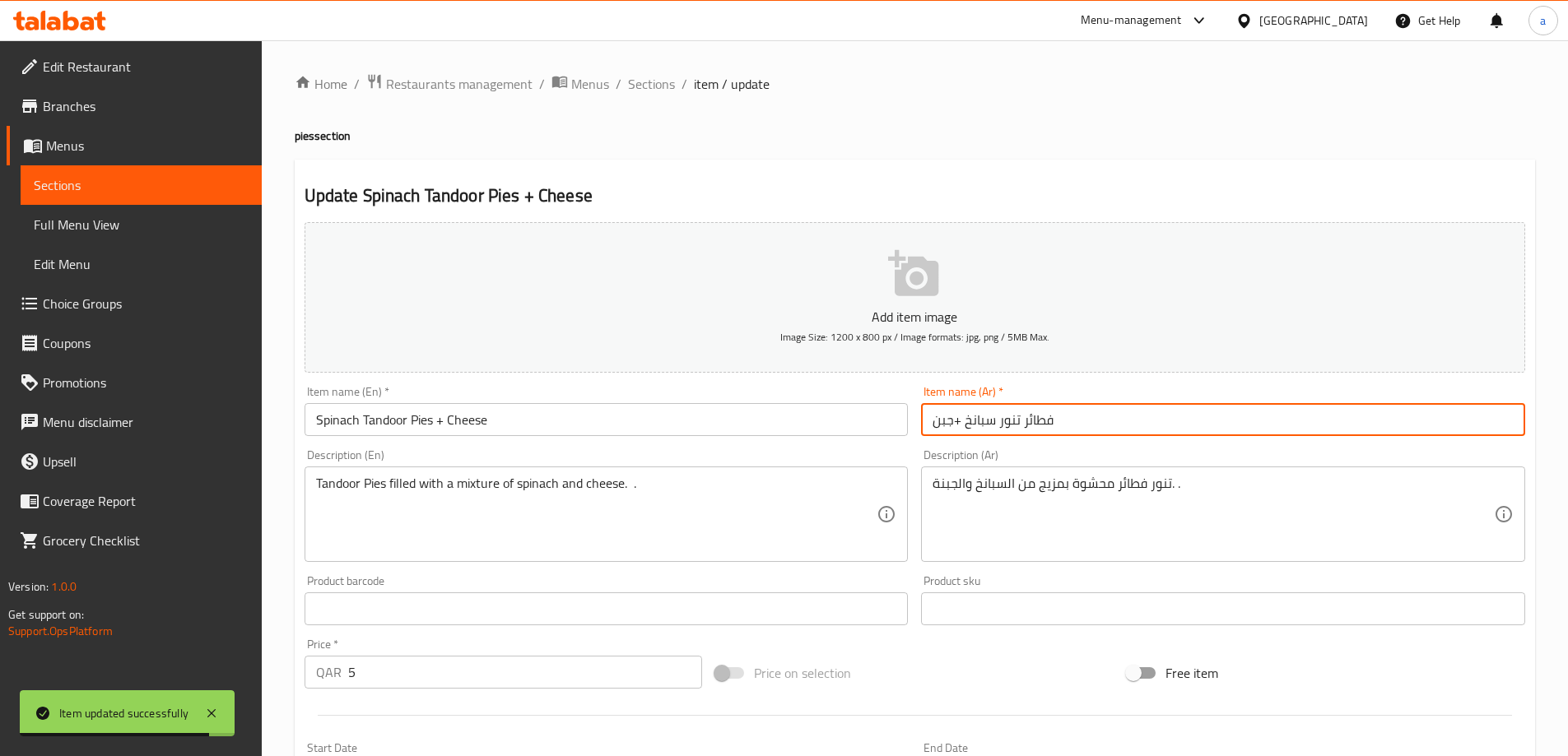
click at [1012, 419] on input "فطائر تنور سبانخ +جبن" at bounding box center [1223, 420] width 604 height 33
type input "فطائر تندور سبانخ +جبن"
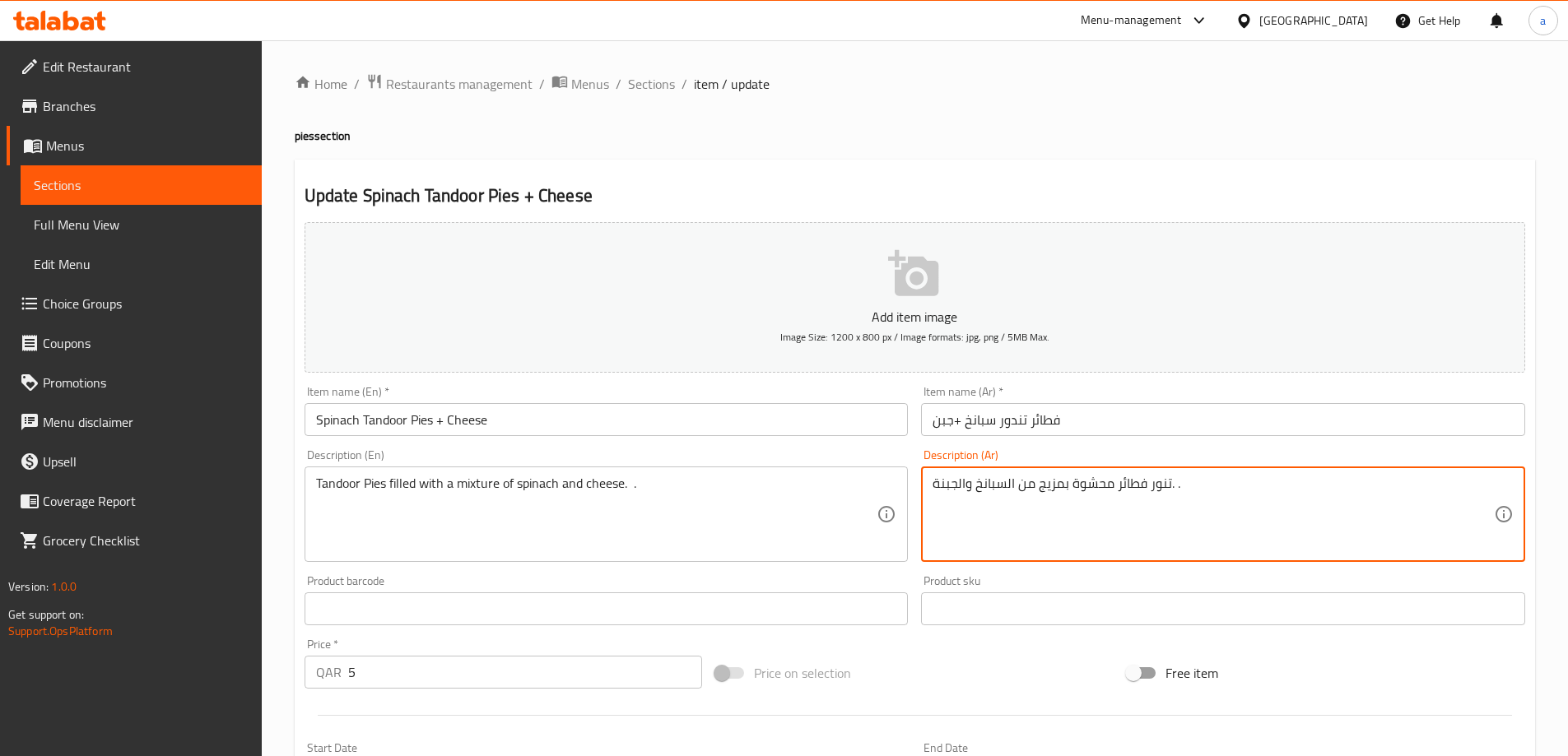
click at [1164, 492] on textarea "تنور فطائر محشوة بمزيج من السبانخ والجبنة. ." at bounding box center [1213, 514] width 561 height 78
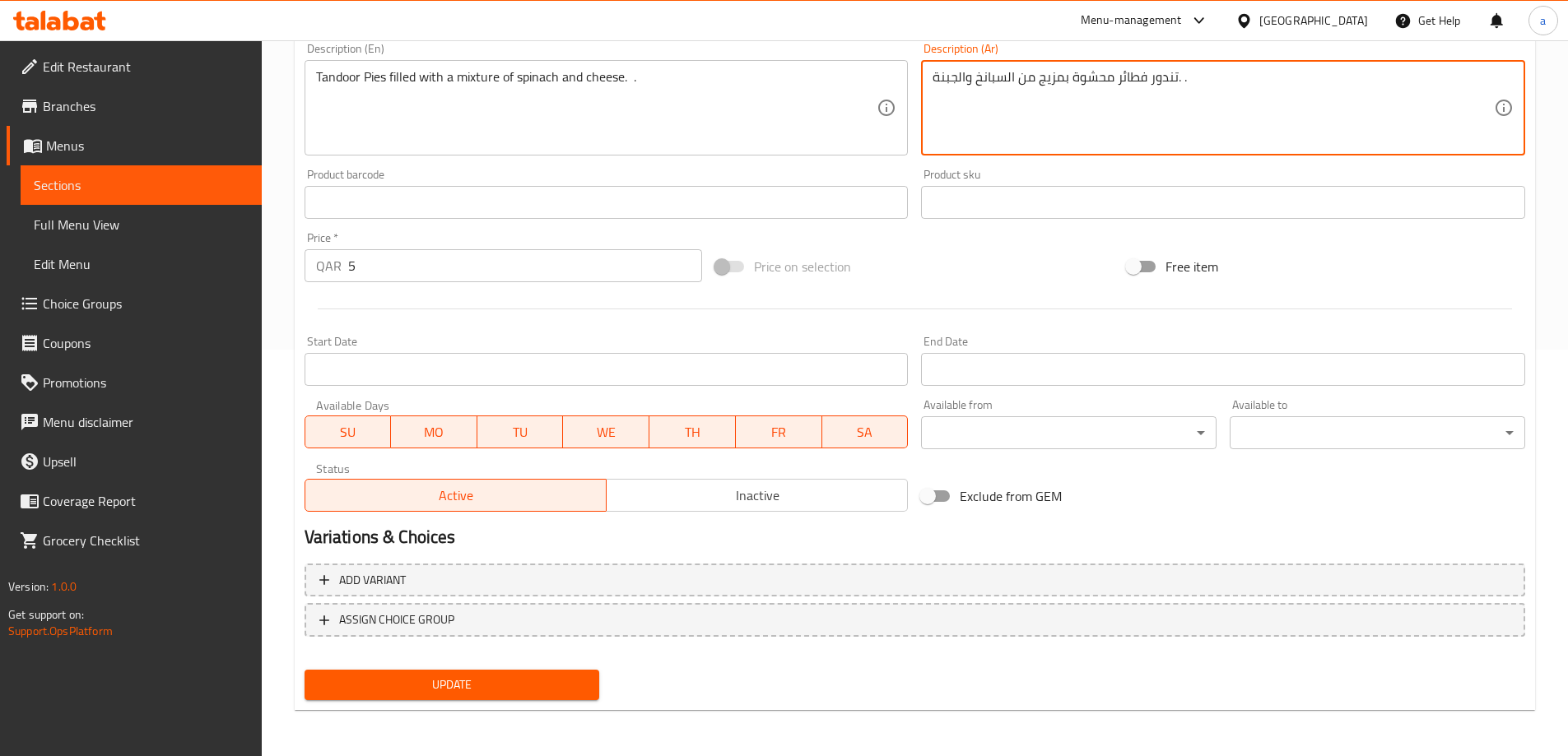
type textarea "تندور فطائر محشوة بمزيج من السبانخ والجبنة. ."
click at [471, 682] on span "Update" at bounding box center [452, 685] width 269 height 20
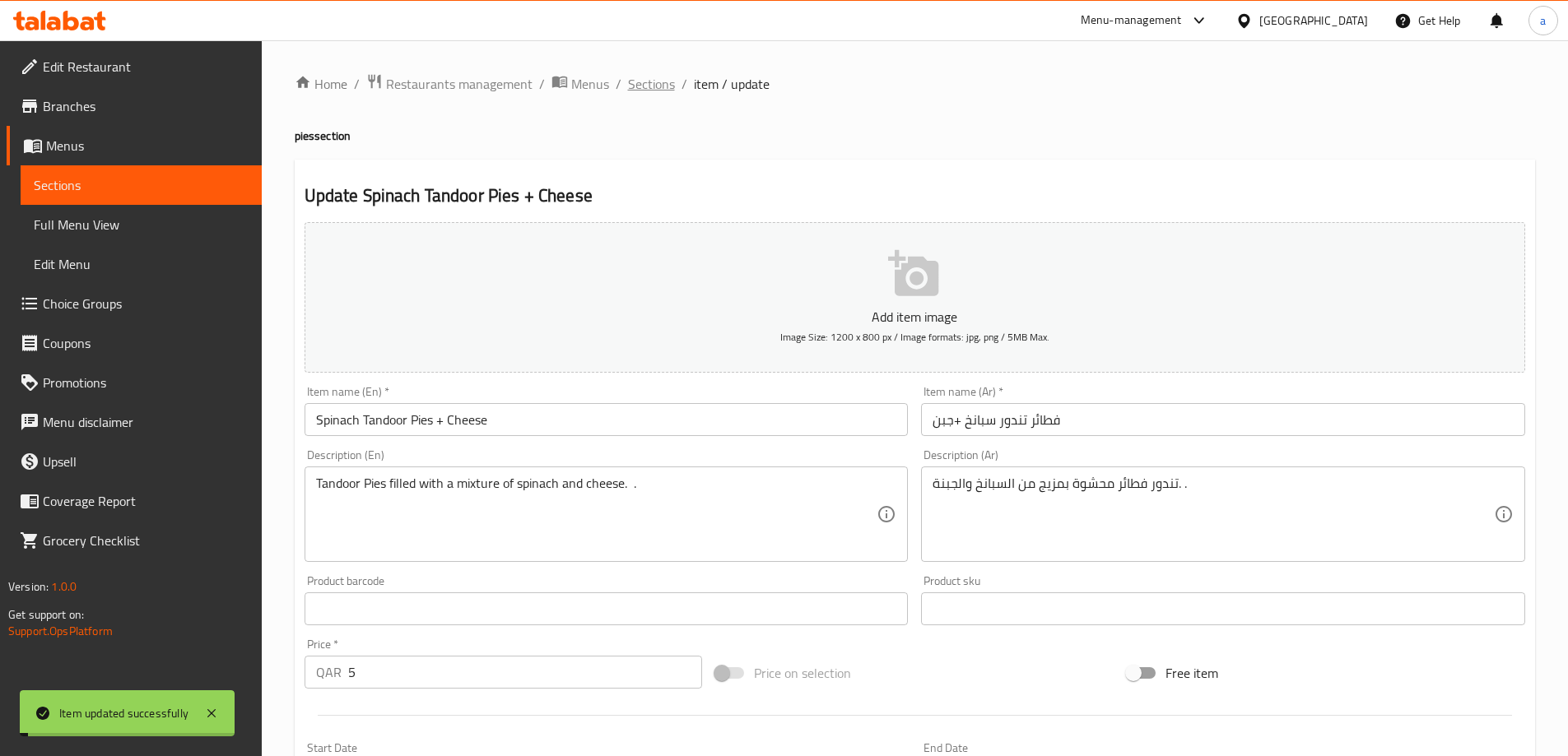
click at [661, 93] on span "Sections" at bounding box center [651, 83] width 47 height 19
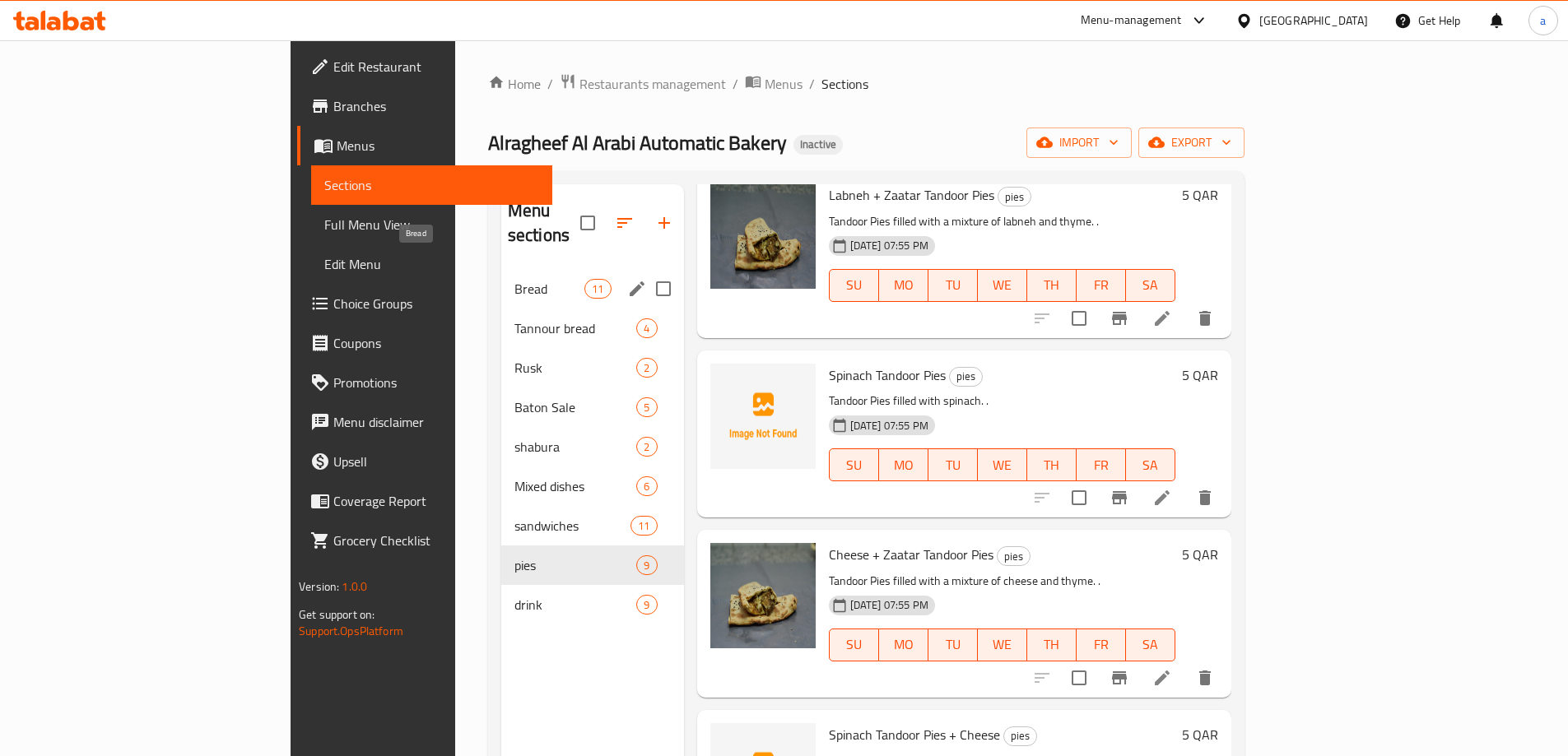
click at [515, 279] on span "Bread" at bounding box center [550, 288] width 70 height 19
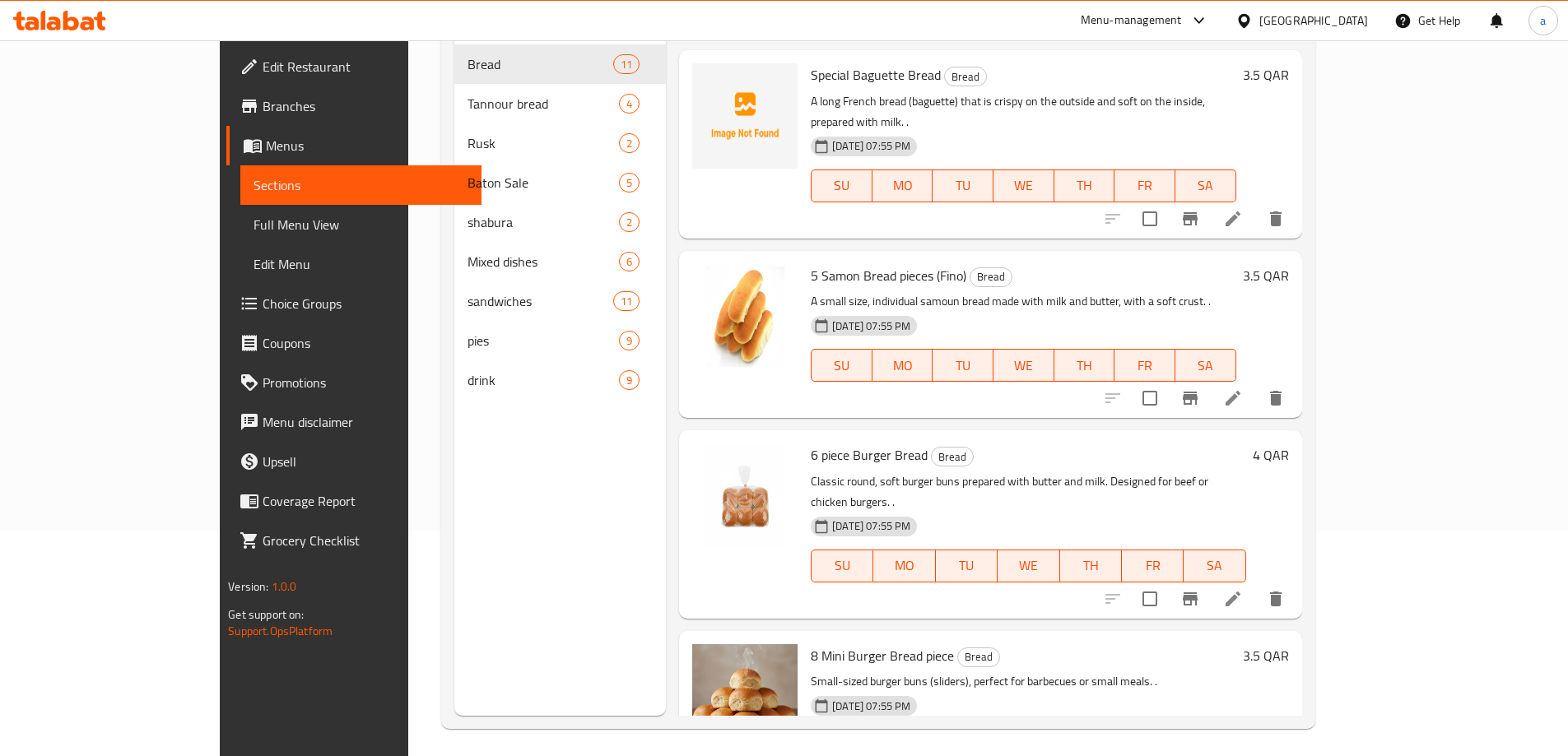
scroll to position [230, 0]
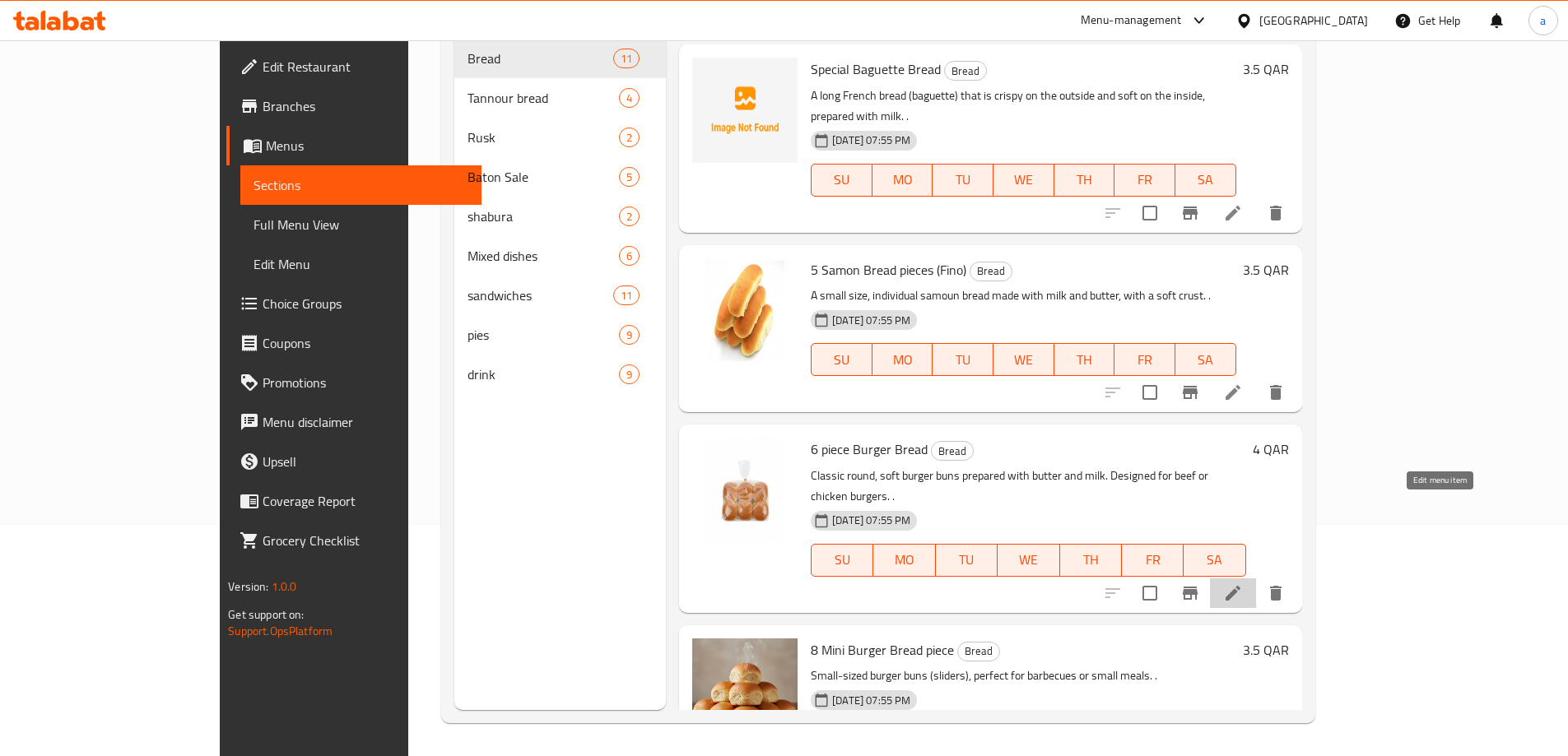
click at [1242, 583] on icon at bounding box center [1232, 592] width 19 height 19
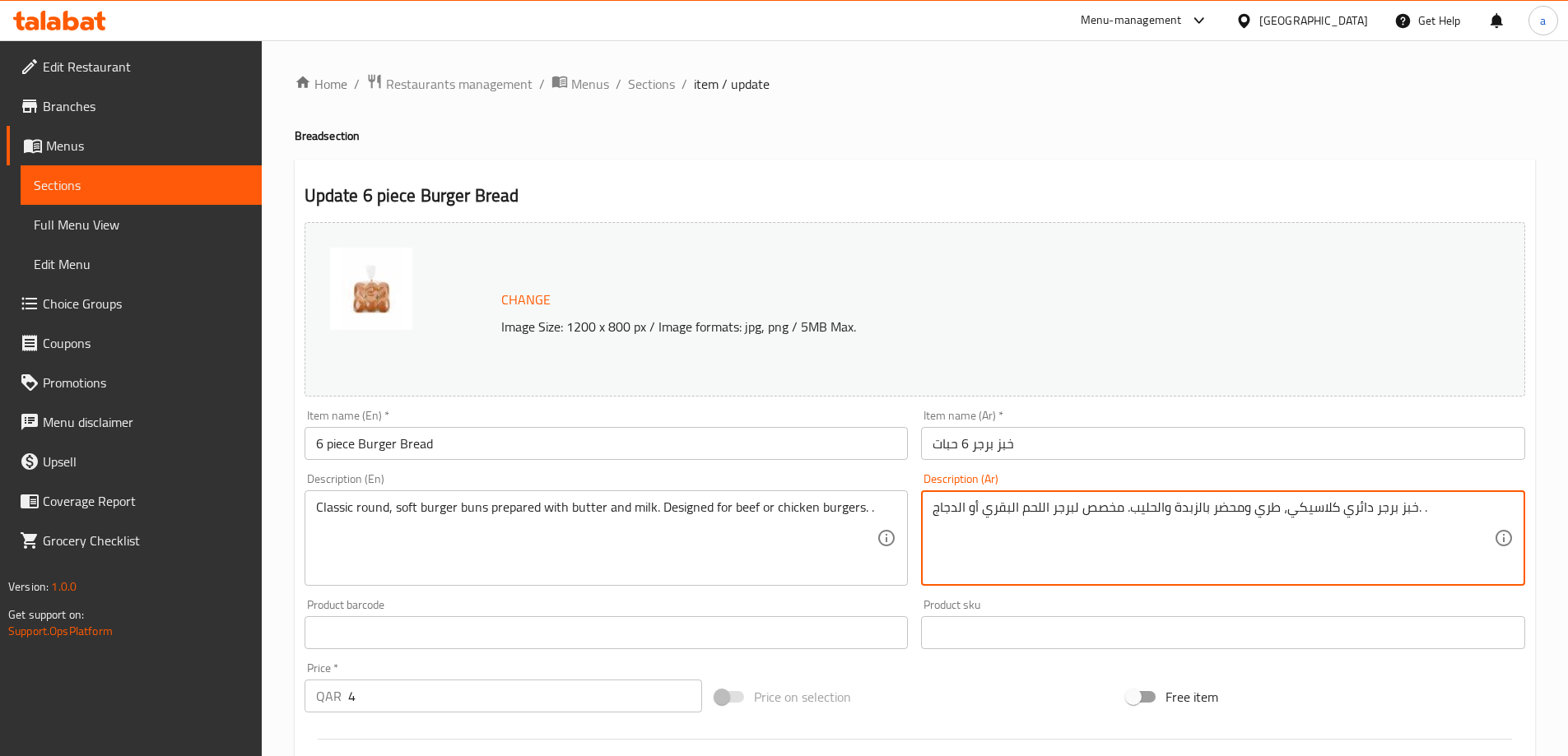
scroll to position [412, 0]
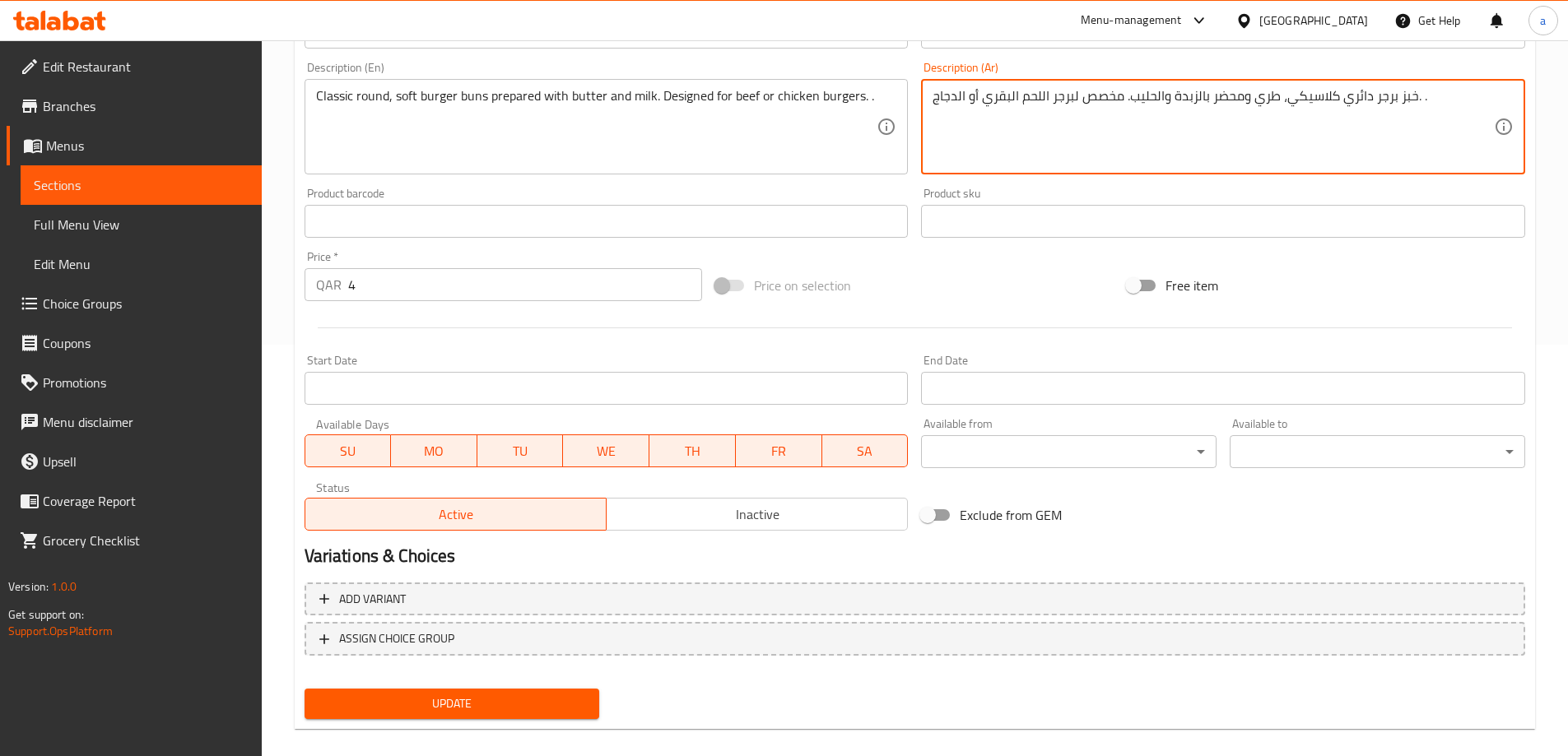
click at [525, 713] on span "Update" at bounding box center [452, 703] width 269 height 20
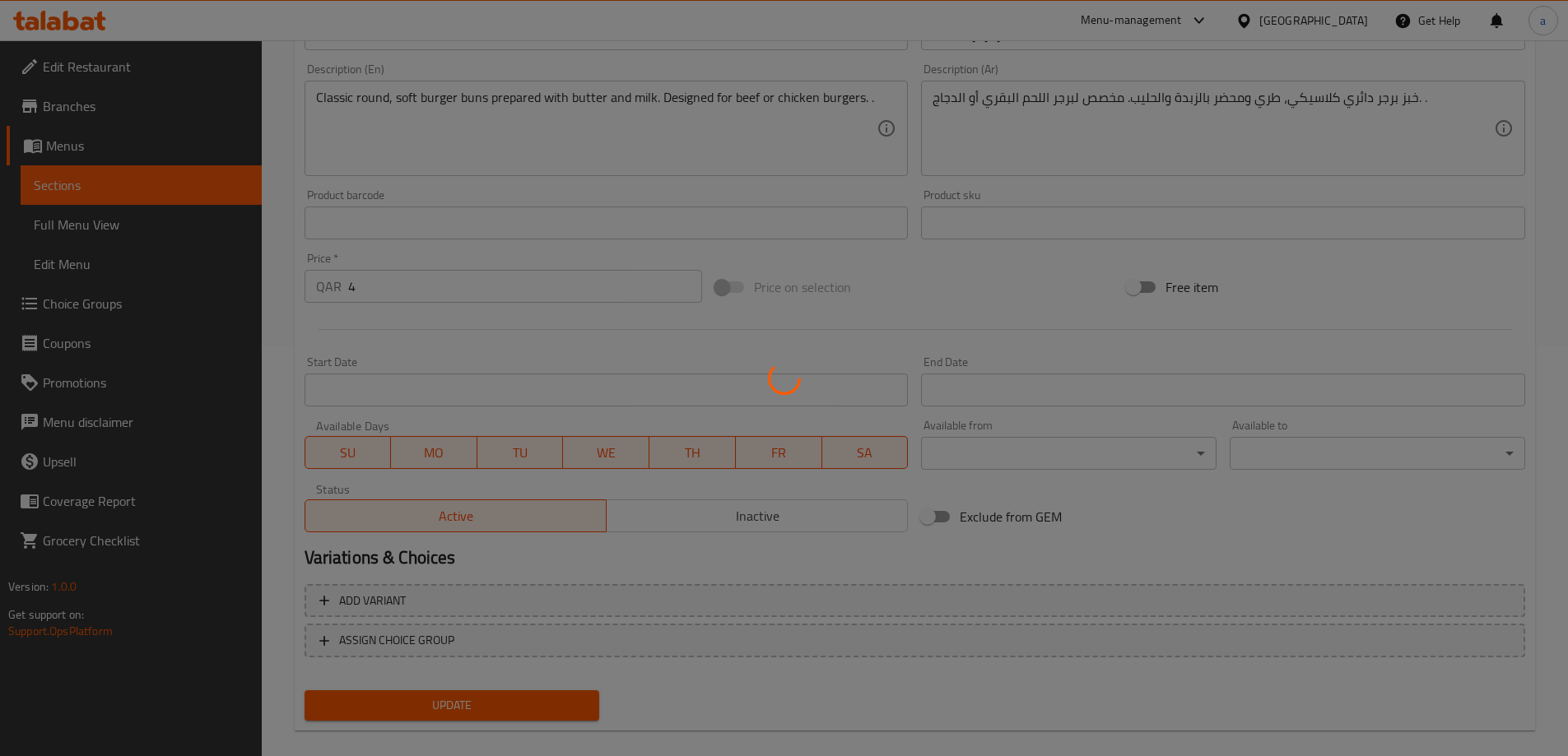
scroll to position [0, 0]
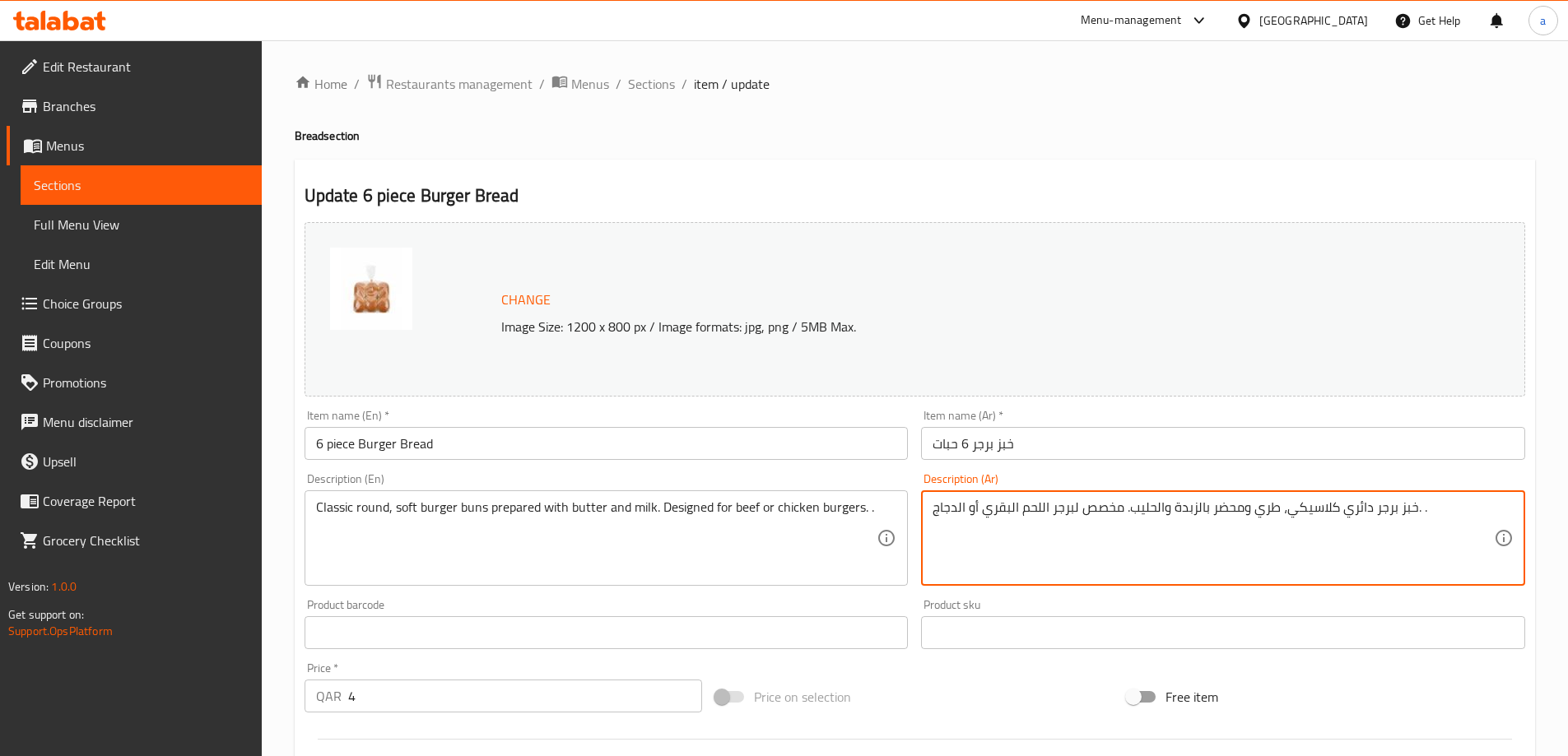
click at [1412, 511] on textarea "خبز برجر دائري كلاسيكي، طري ومحضر بالزبدة والحليب. مخصص لبرجر اللحم البقري أو ا…" at bounding box center [1213, 539] width 561 height 78
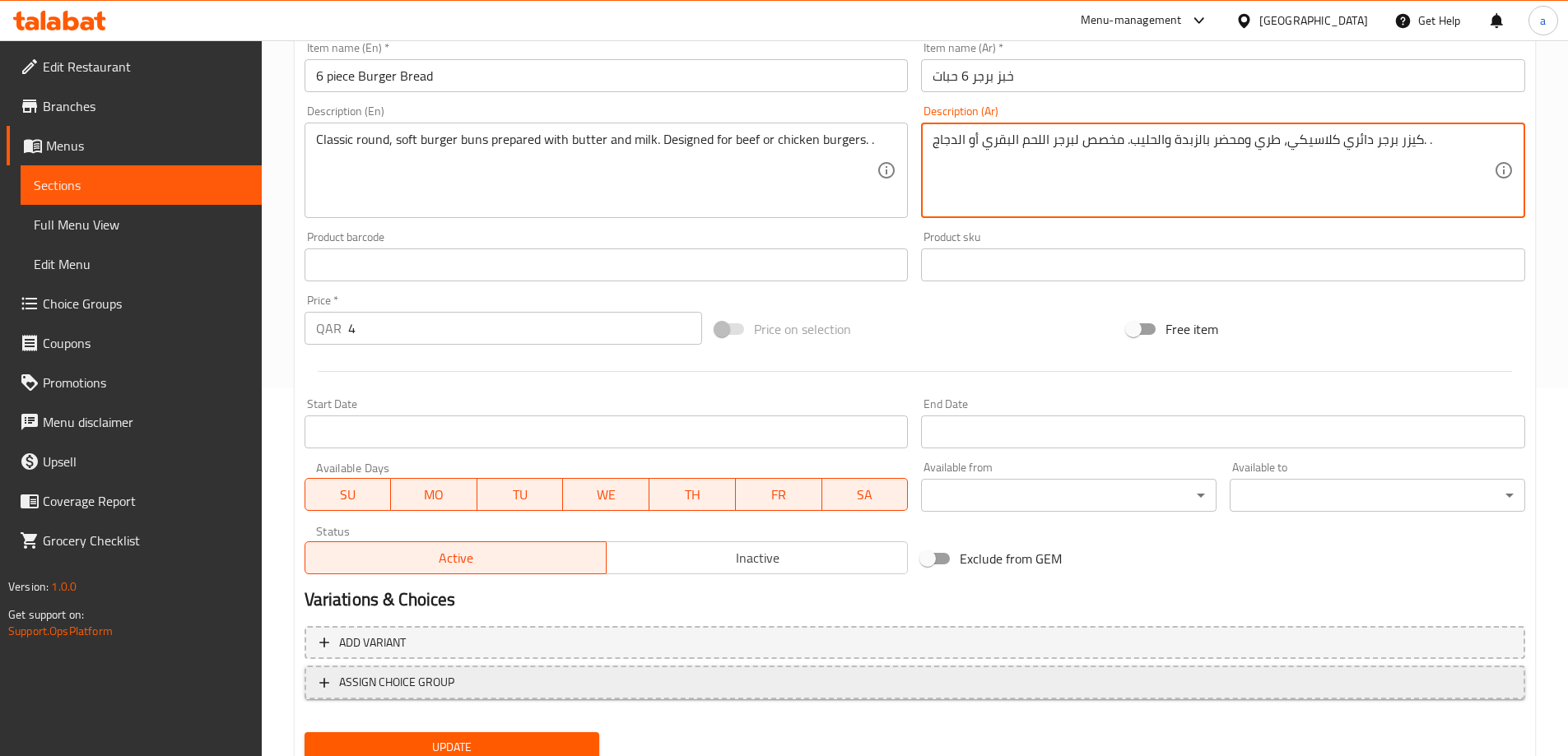
scroll to position [430, 0]
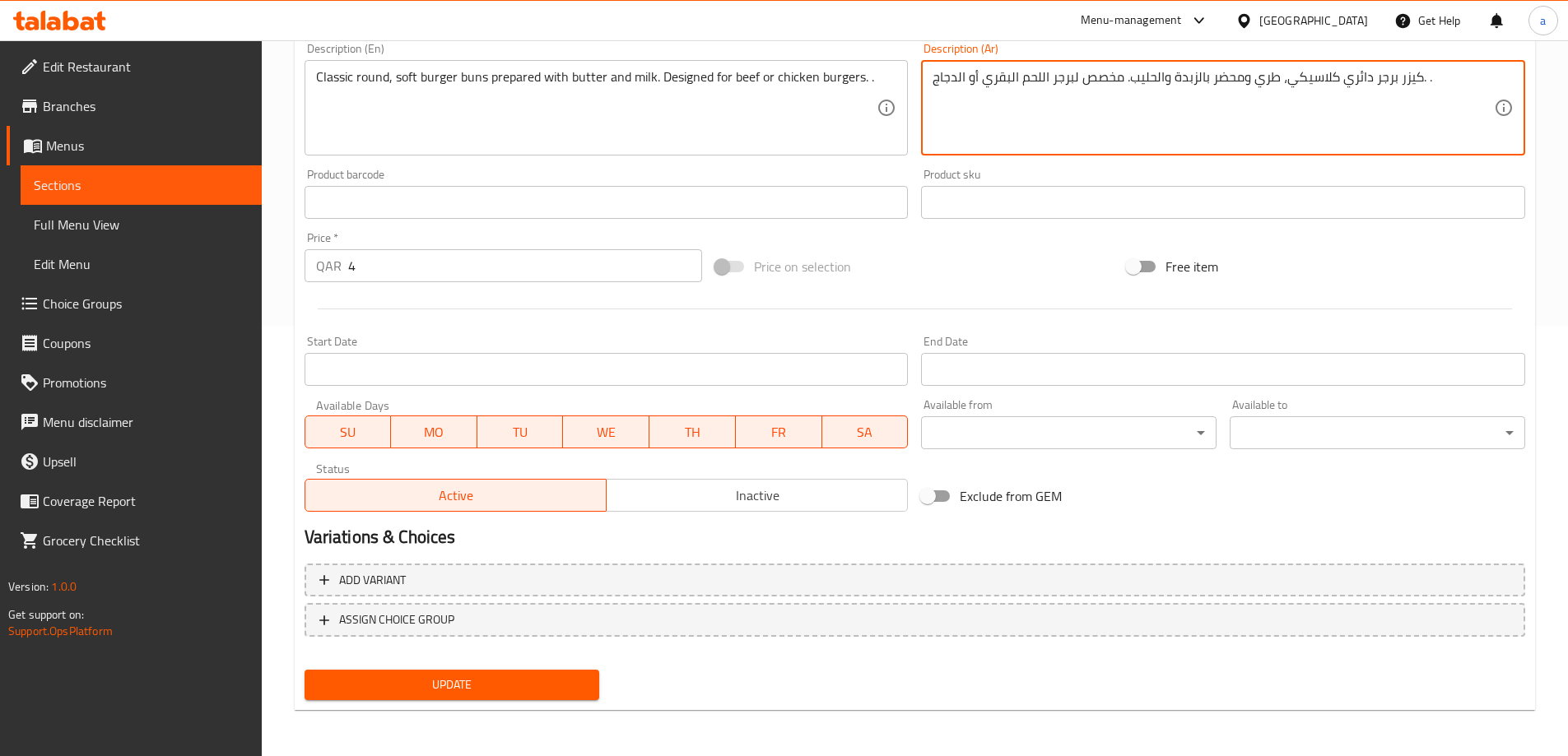
type textarea "كيزر برجر دائري كلاسيكي، طري ومحضر بالزبدة والحليب. مخصص لبرجر اللحم البقري أو …"
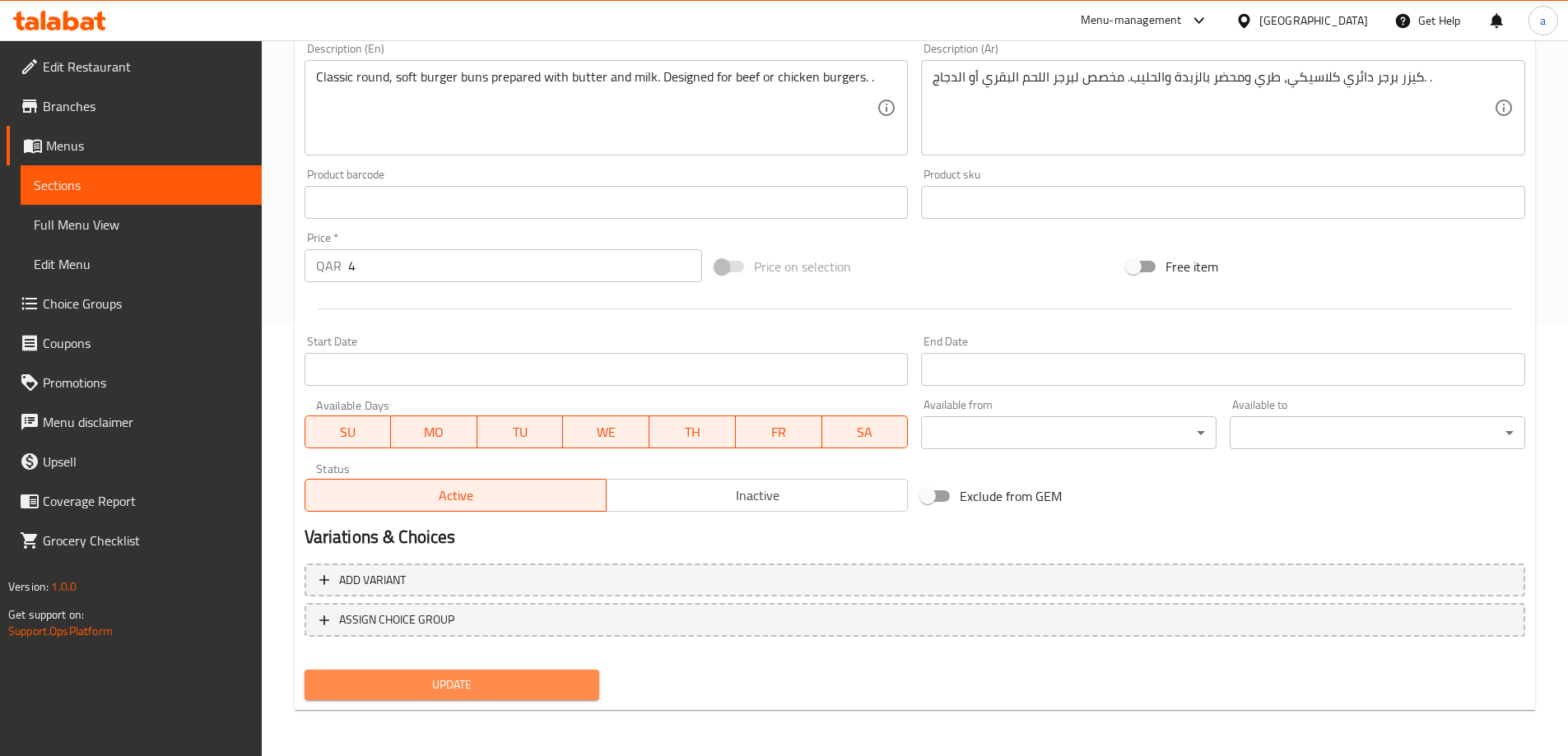
click at [543, 700] on button "Update" at bounding box center [452, 685] width 295 height 31
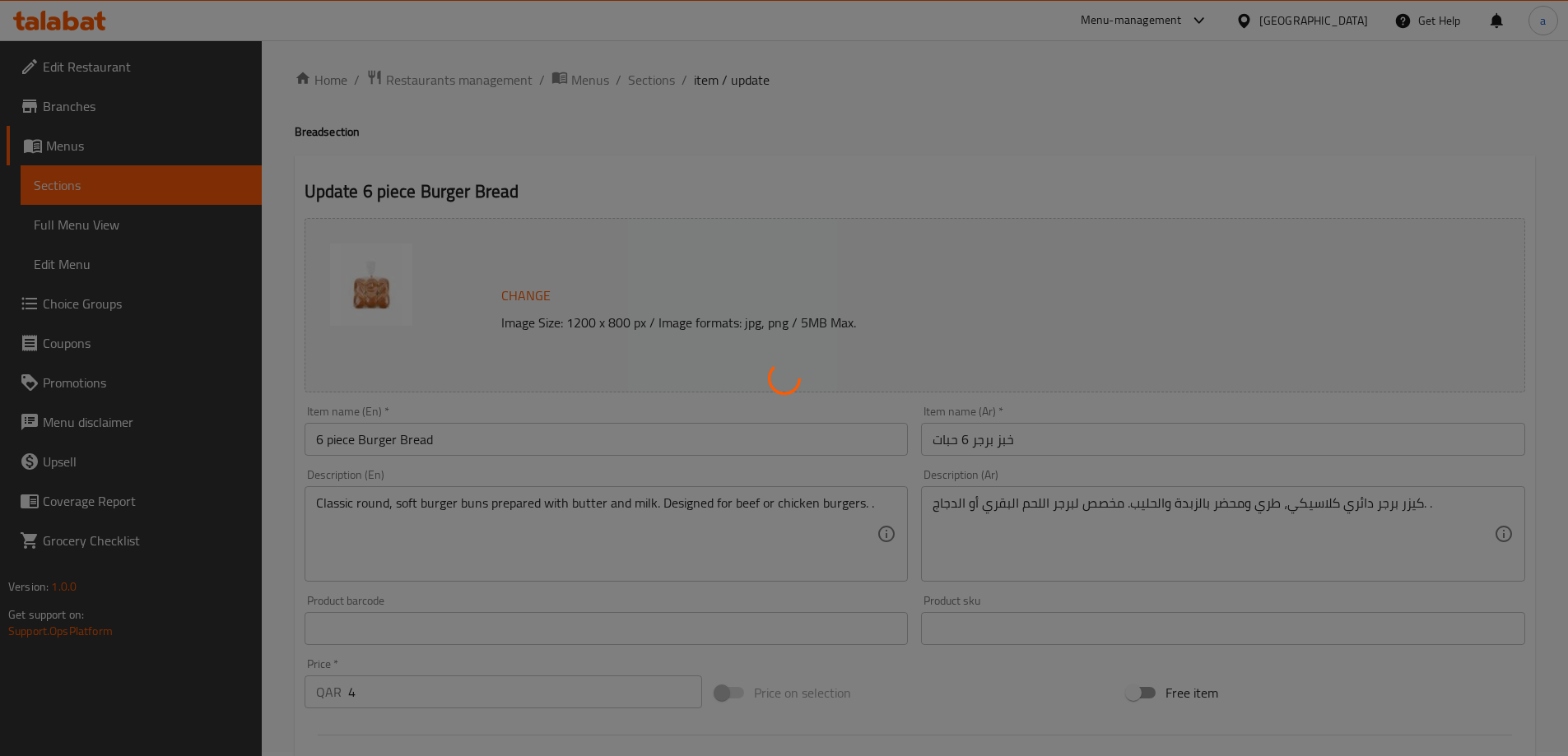
scroll to position [0, 0]
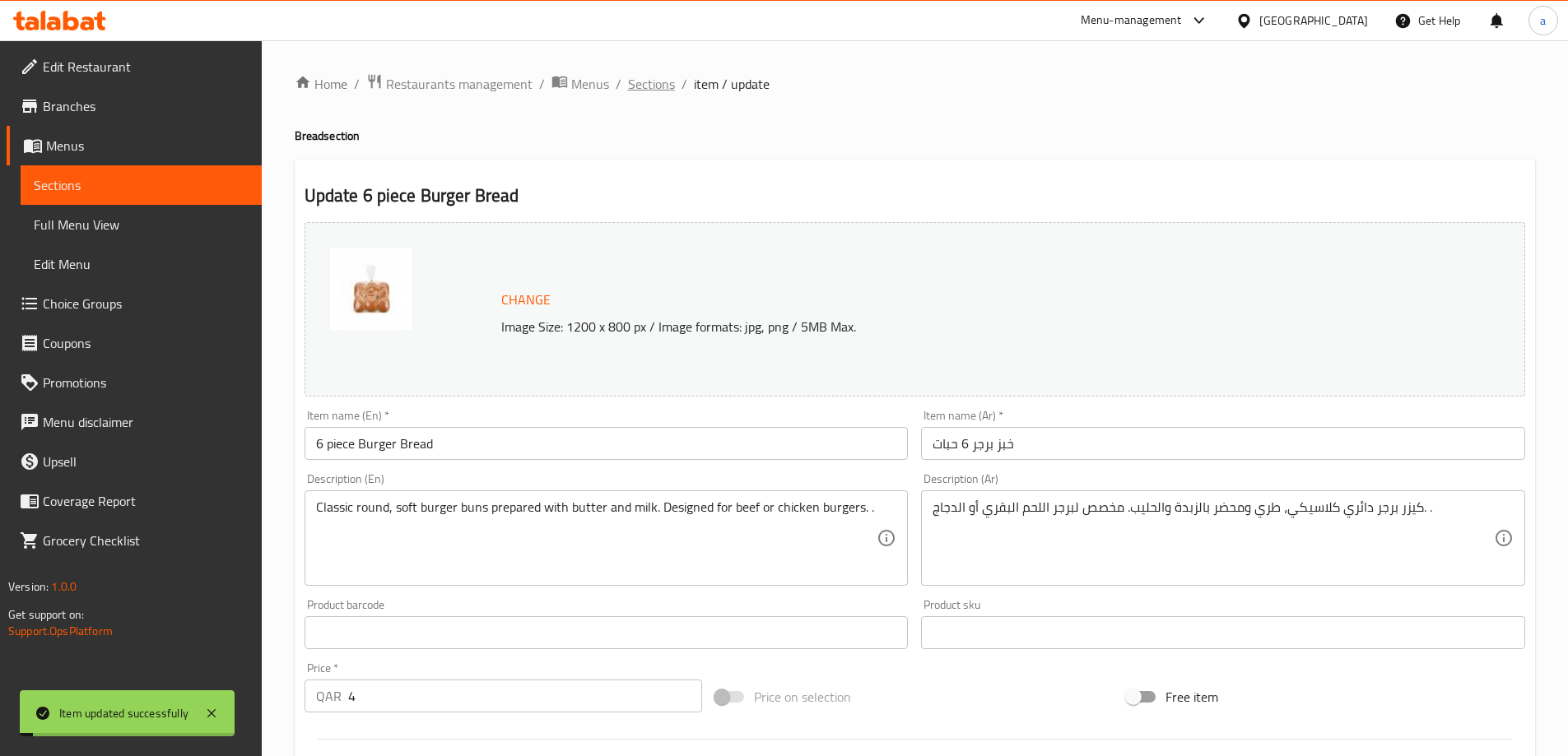
click at [662, 93] on span "Sections" at bounding box center [651, 83] width 47 height 19
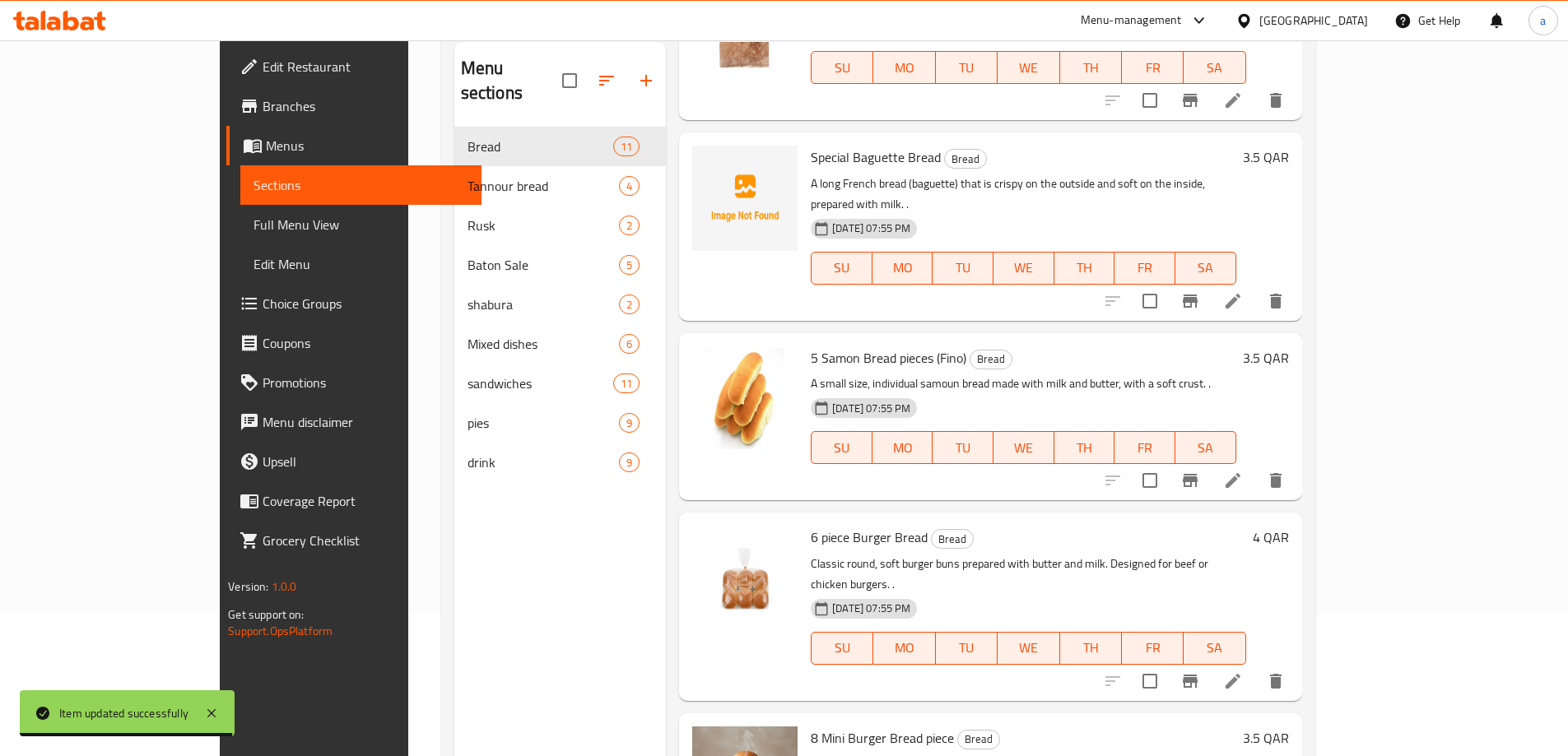
scroll to position [230, 0]
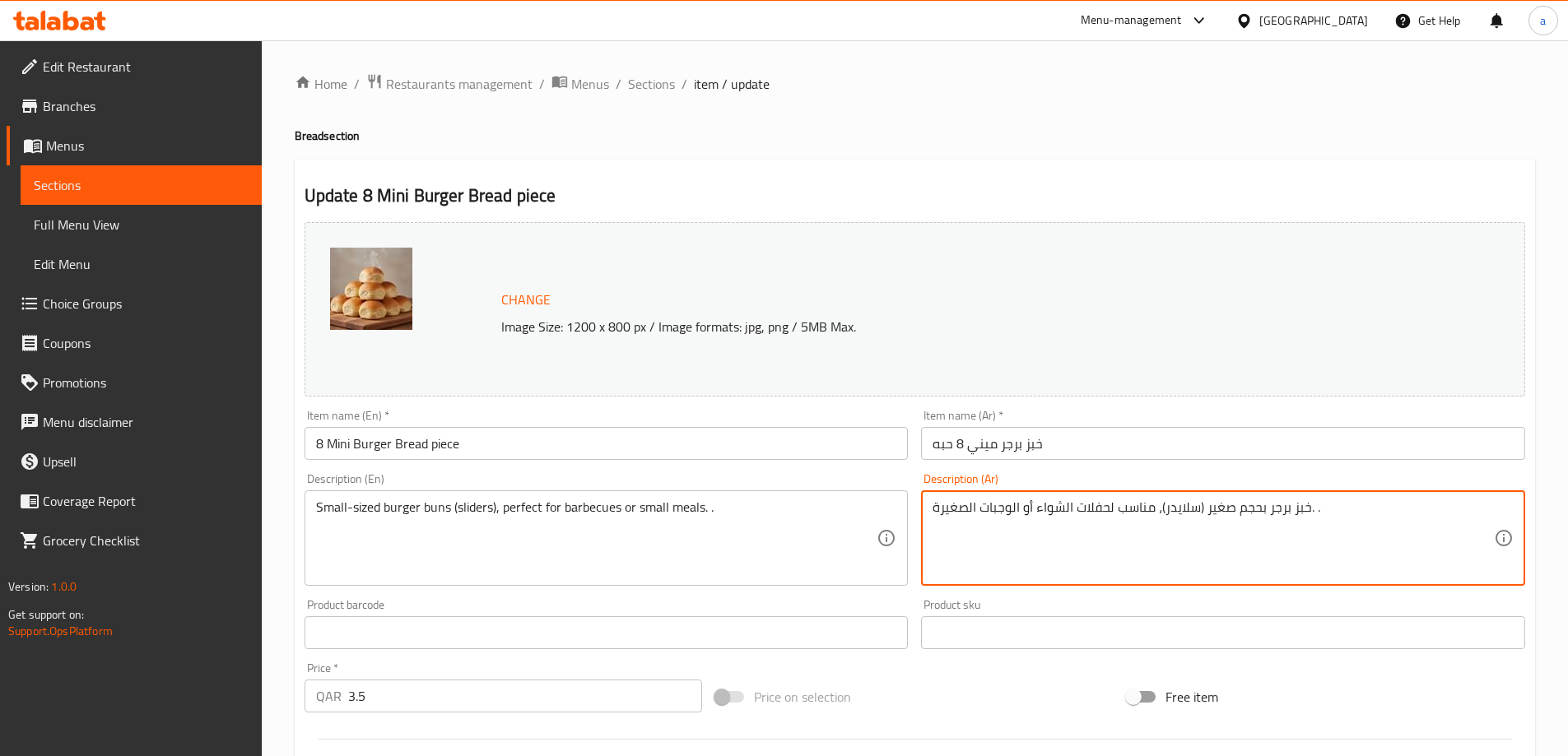
click at [1297, 513] on textarea "خبز برجر بحجم صغير (سلايدر)، مناسب لحفلات الشواء أو الوجبات الصغيرة. ." at bounding box center [1213, 539] width 561 height 78
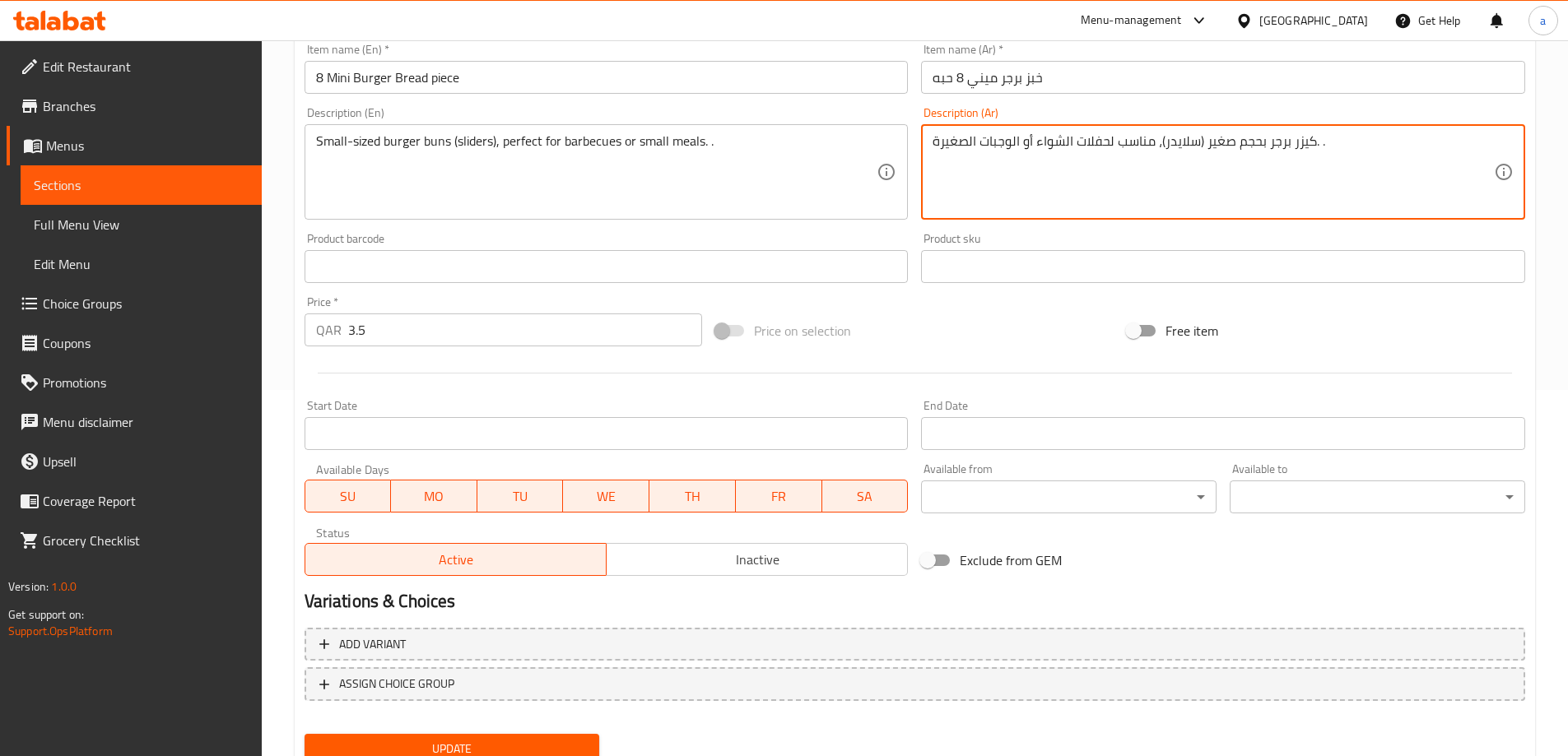
scroll to position [430, 0]
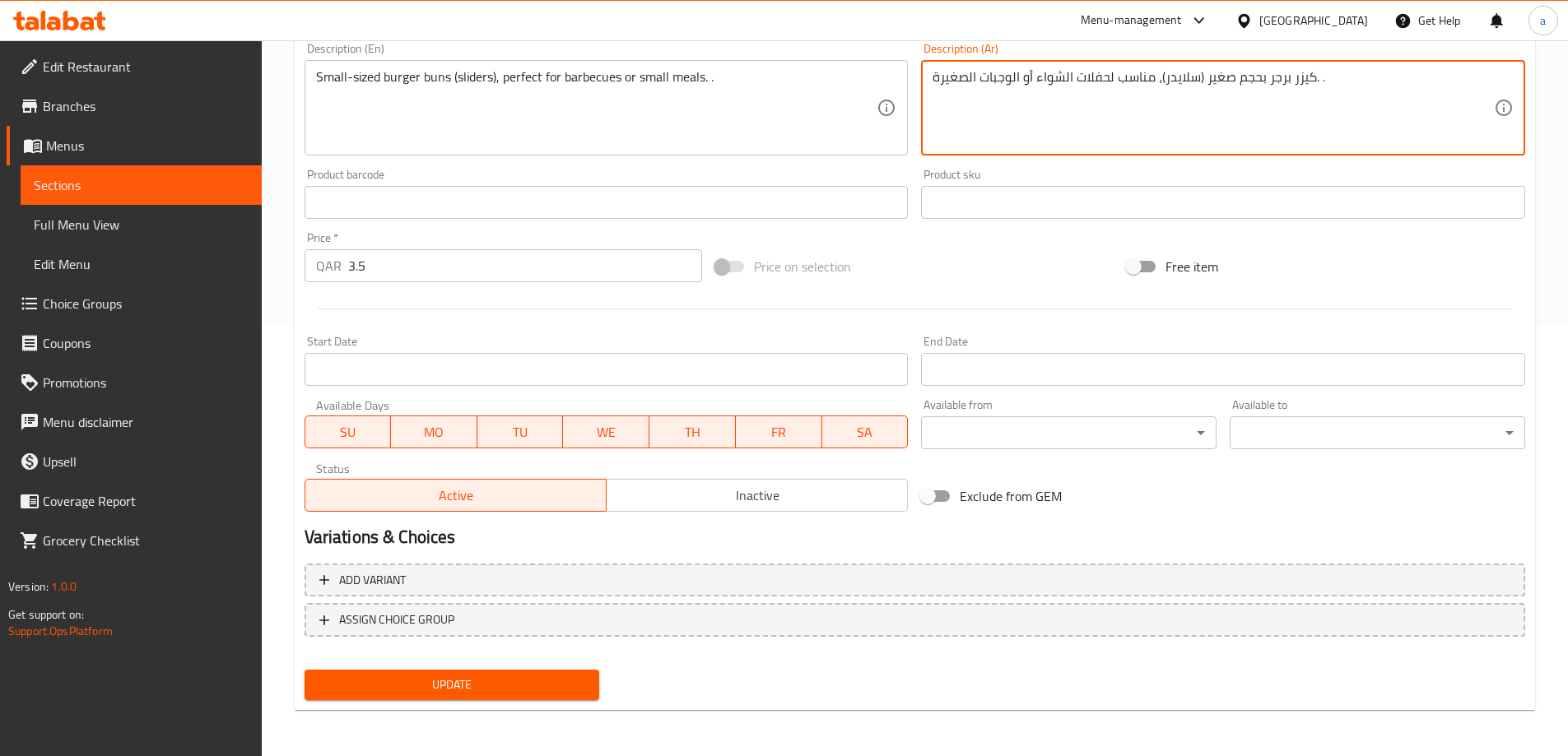
type textarea "كيزر برجر بحجم صغير (سلايدر)، مناسب لحفلات الشواء أو الوجبات الصغيرة. ."
click at [529, 673] on button "Update" at bounding box center [452, 685] width 295 height 31
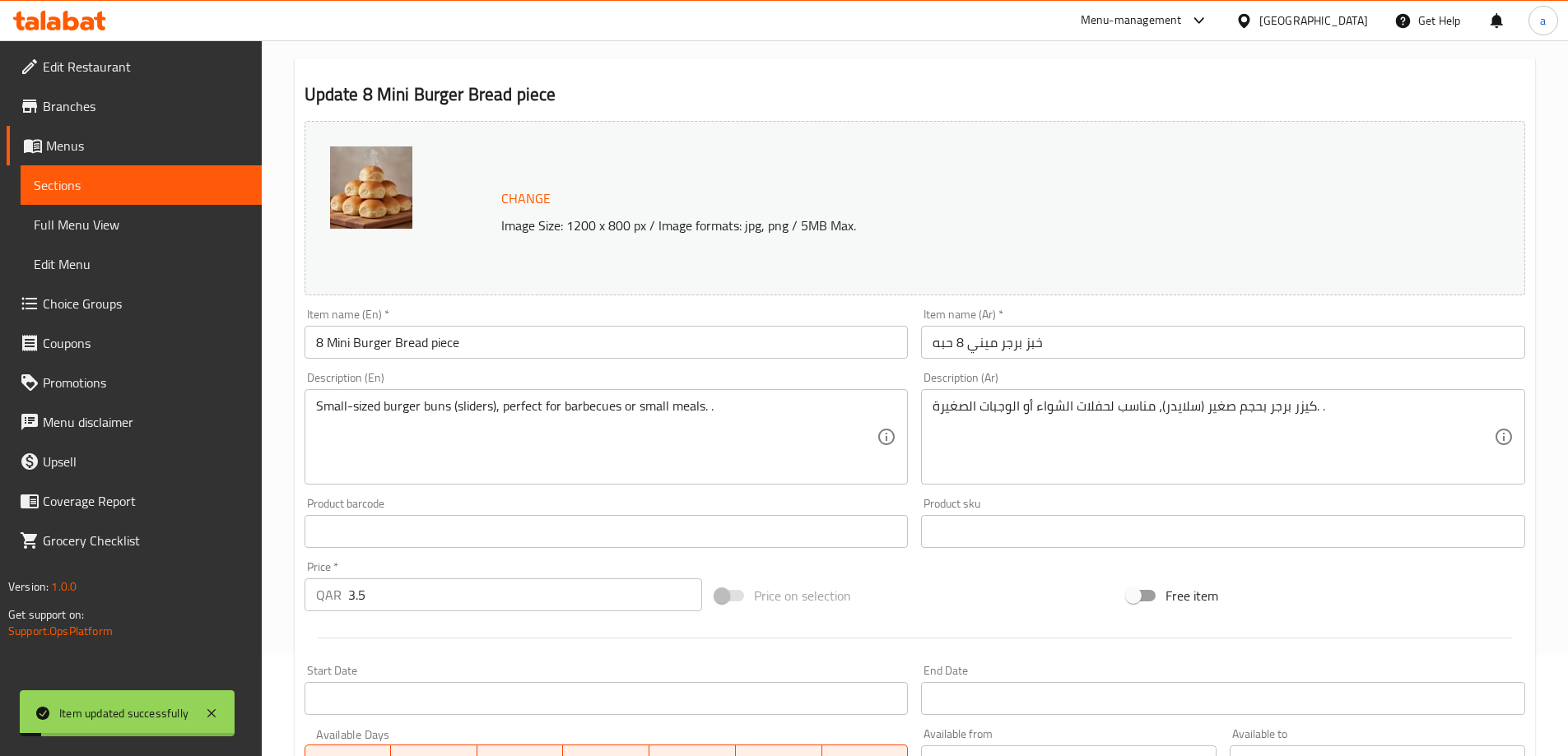
scroll to position [0, 0]
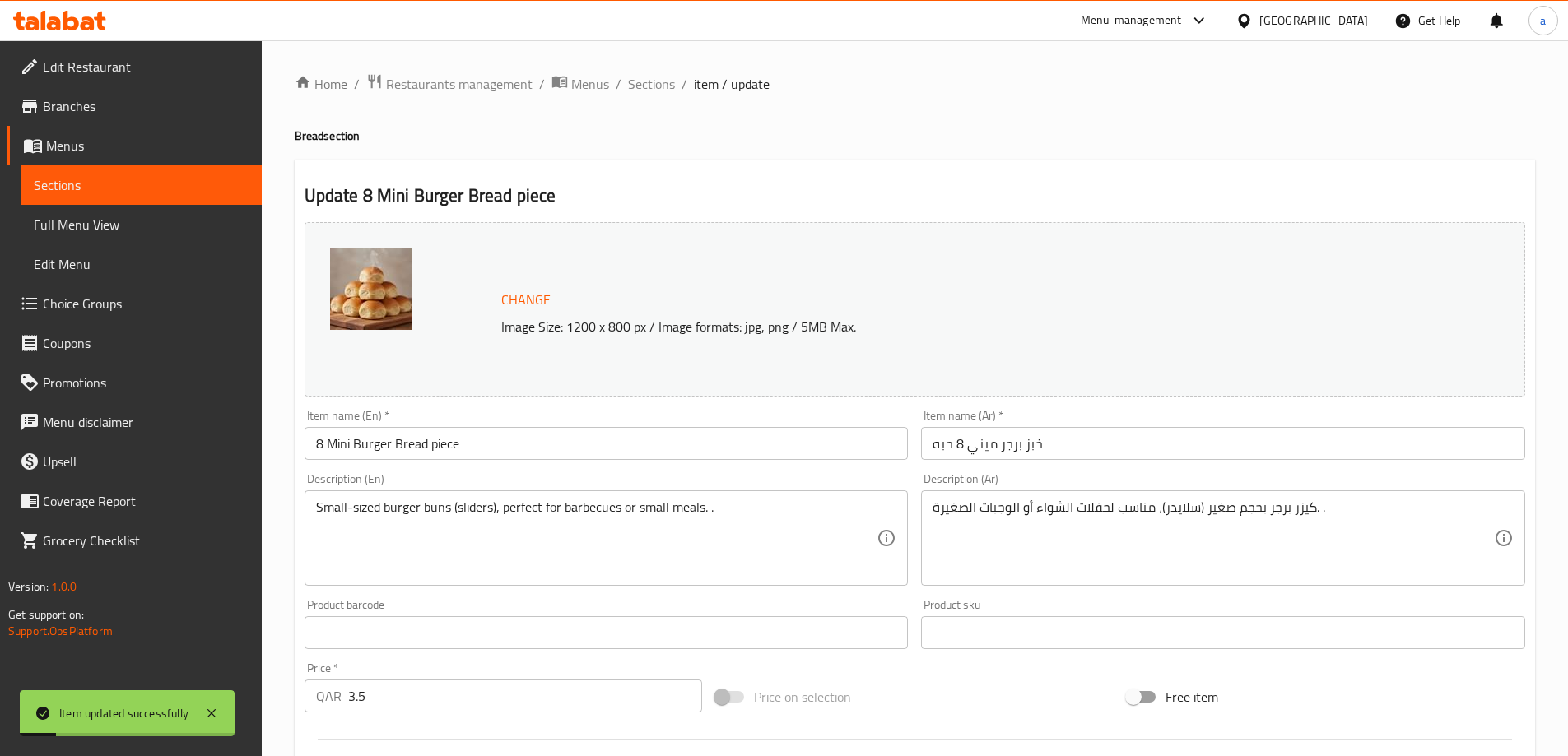
click at [652, 92] on span "Sections" at bounding box center [651, 83] width 47 height 19
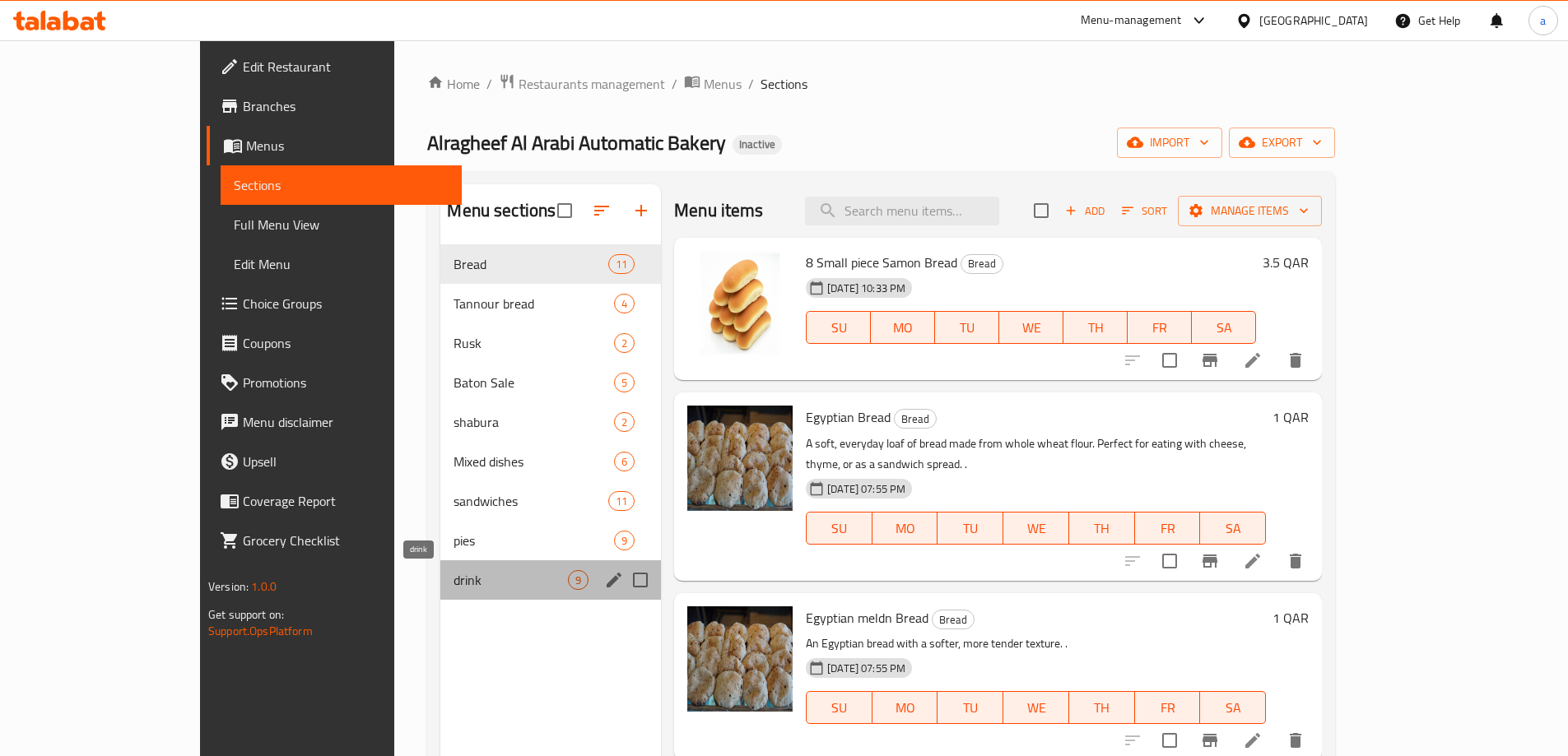
click at [454, 576] on span "drink" at bounding box center [511, 579] width 115 height 19
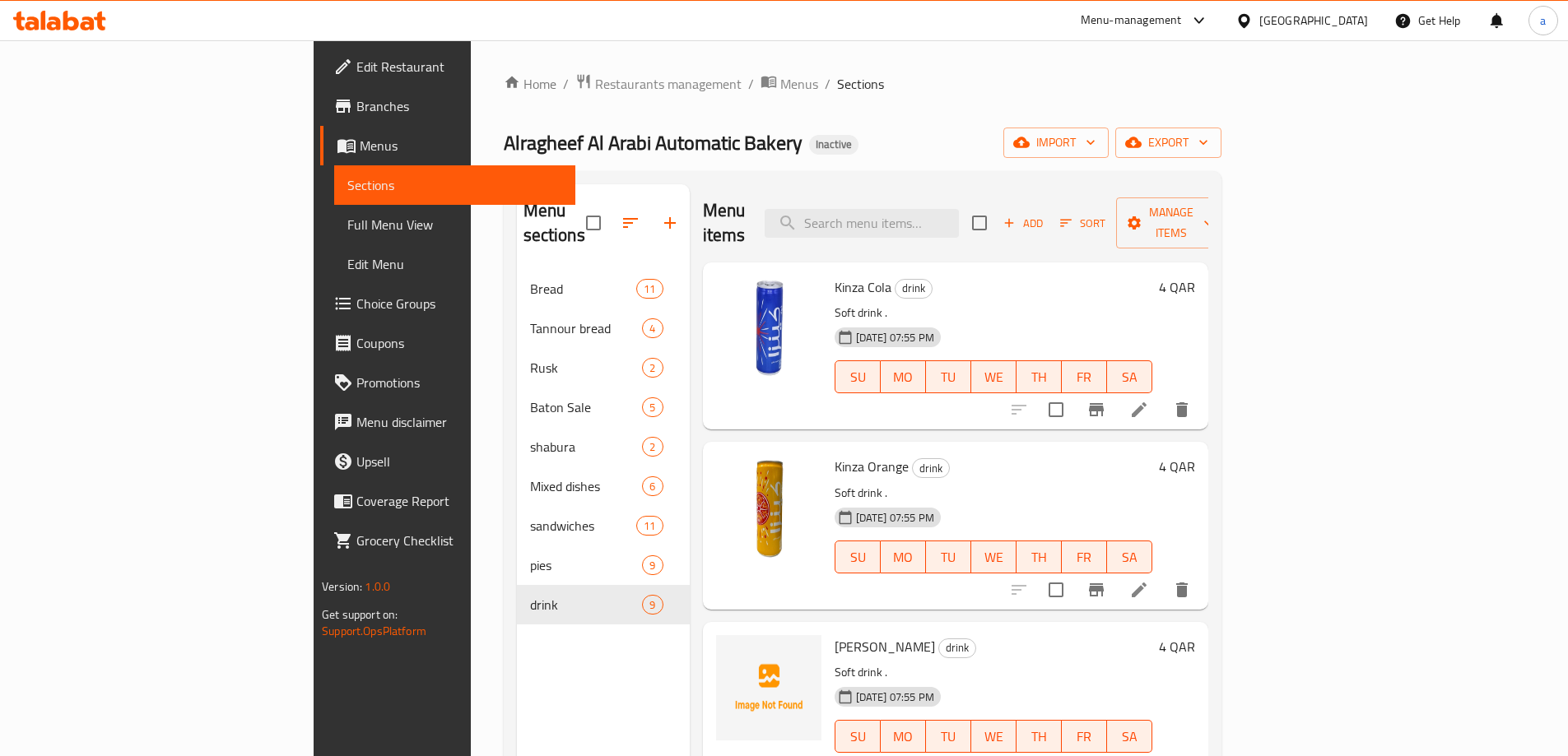
scroll to position [419, 0]
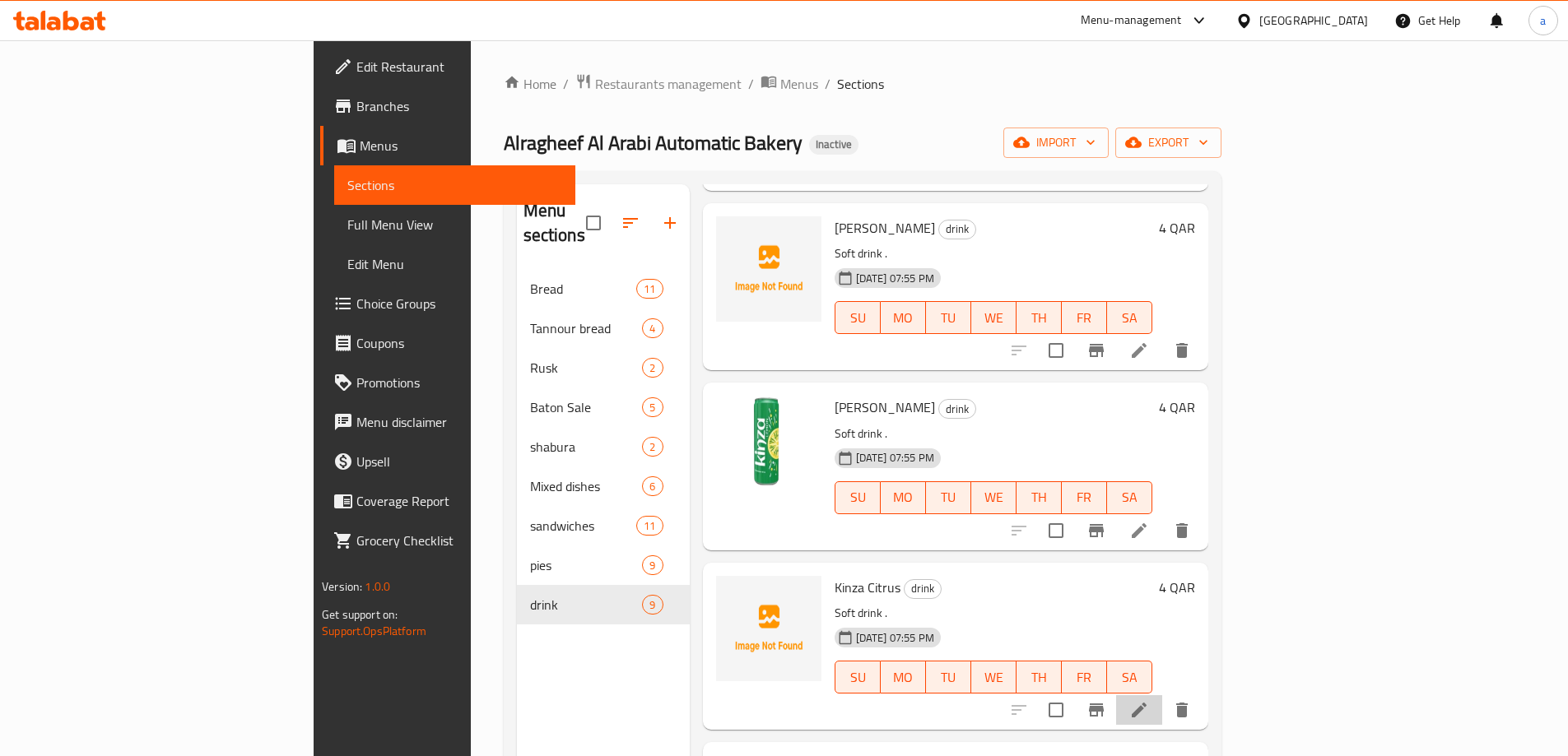
click at [1162, 695] on li at bounding box center [1139, 710] width 46 height 30
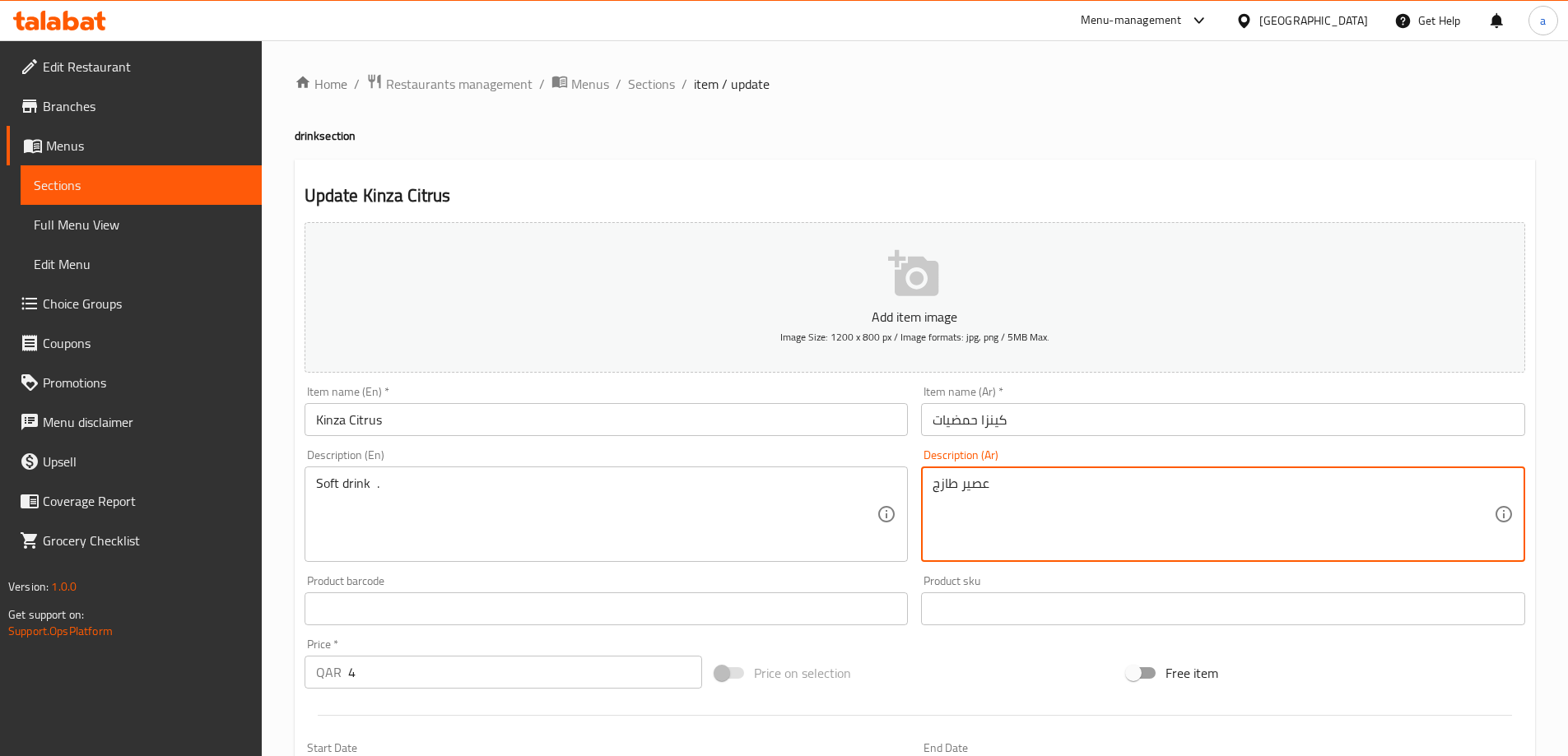
click at [951, 477] on textarea "عصير طازج" at bounding box center [1213, 514] width 561 height 78
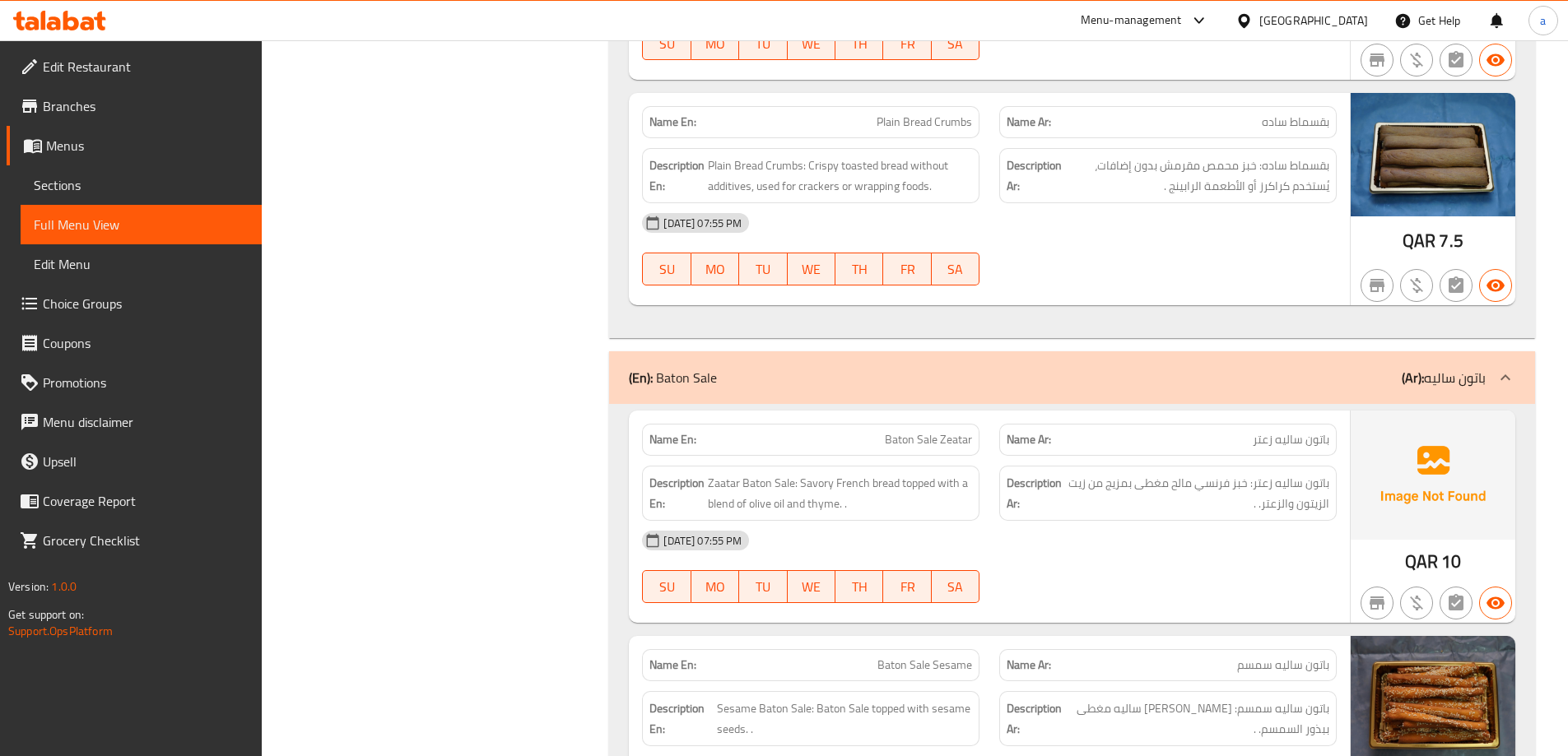
scroll to position [4551, 0]
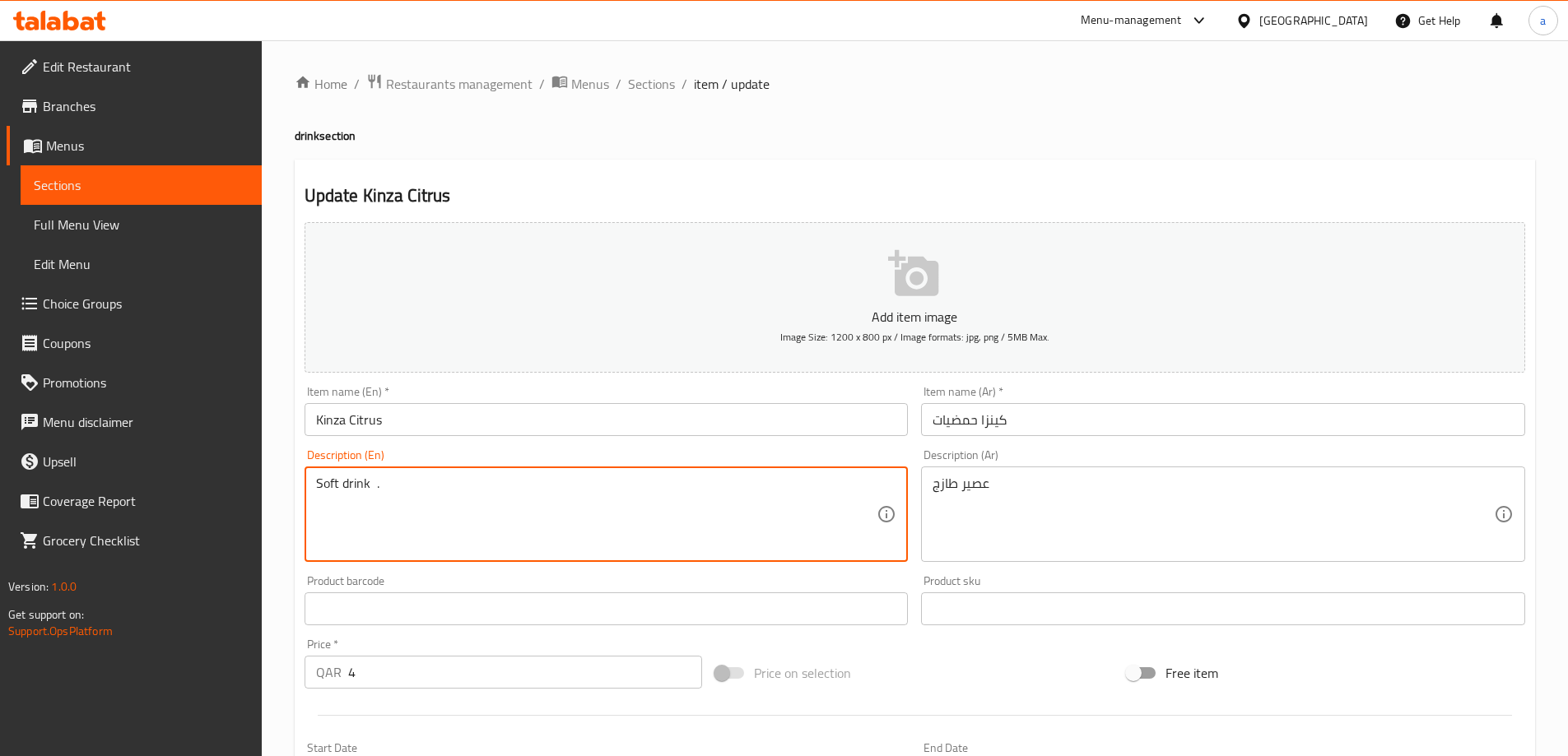
click at [331, 489] on textarea "Soft drink ." at bounding box center [596, 514] width 561 height 78
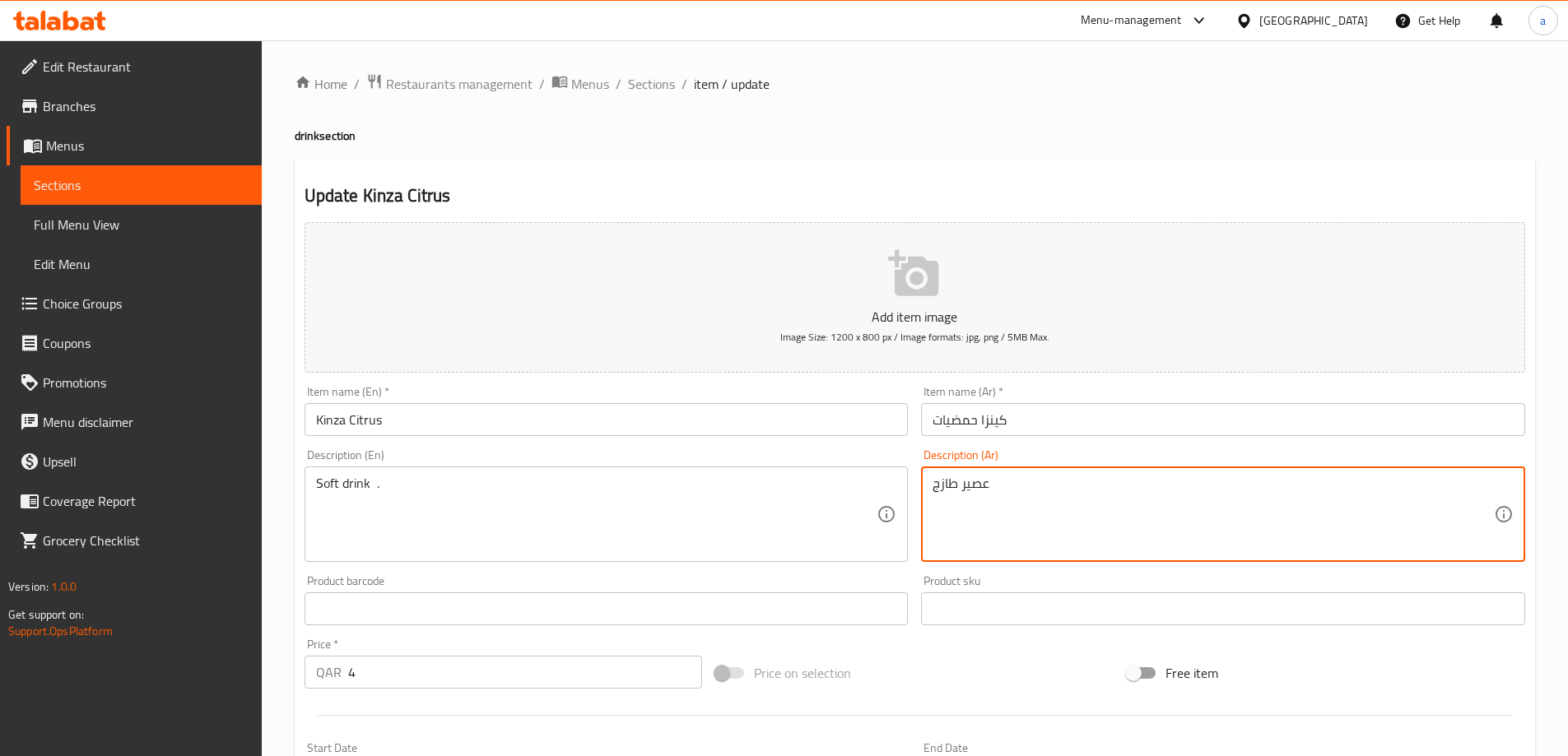
drag, startPoint x: 989, startPoint y: 486, endPoint x: 1015, endPoint y: 495, distance: 27.5
click at [963, 493] on textarea "عصير طازج" at bounding box center [1213, 514] width 561 height 78
click at [965, 492] on textarea "مشورب غازي" at bounding box center [1213, 514] width 561 height 78
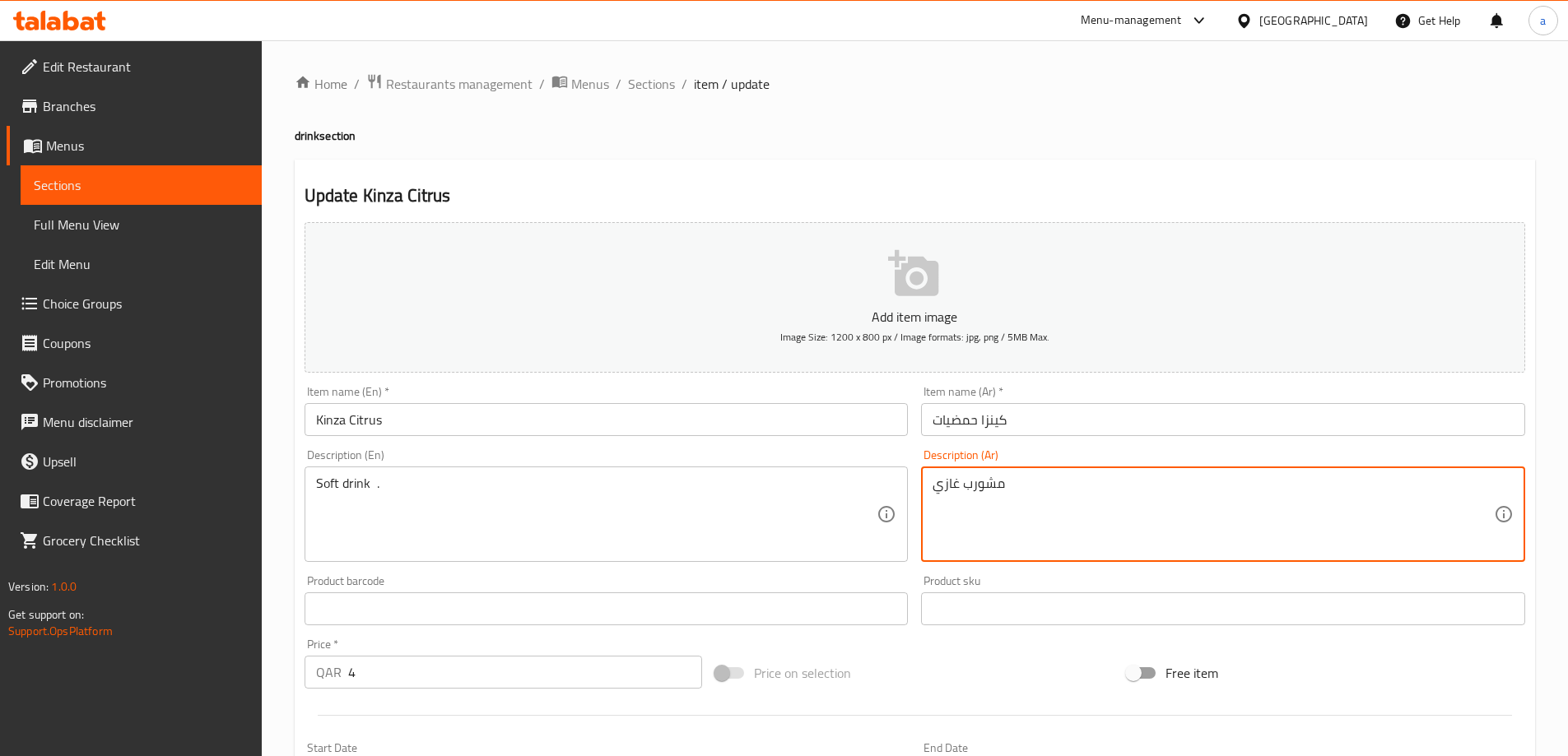
click at [967, 492] on textarea "مشورب غازي" at bounding box center [1213, 514] width 561 height 78
click at [977, 490] on textarea "مشورب غازي" at bounding box center [1213, 514] width 561 height 78
click at [972, 493] on textarea "مشرب غازي" at bounding box center [1213, 514] width 561 height 78
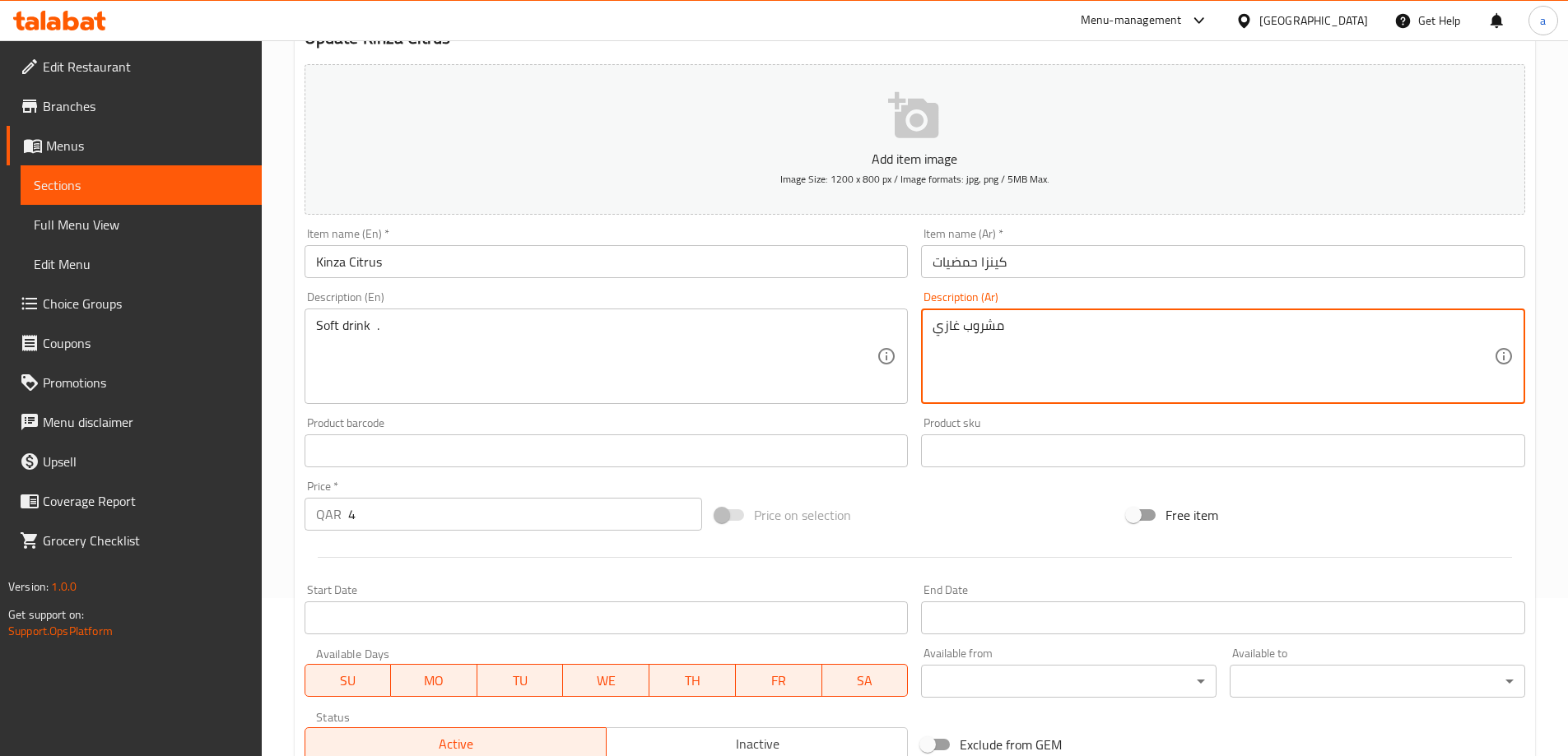
scroll to position [406, 0]
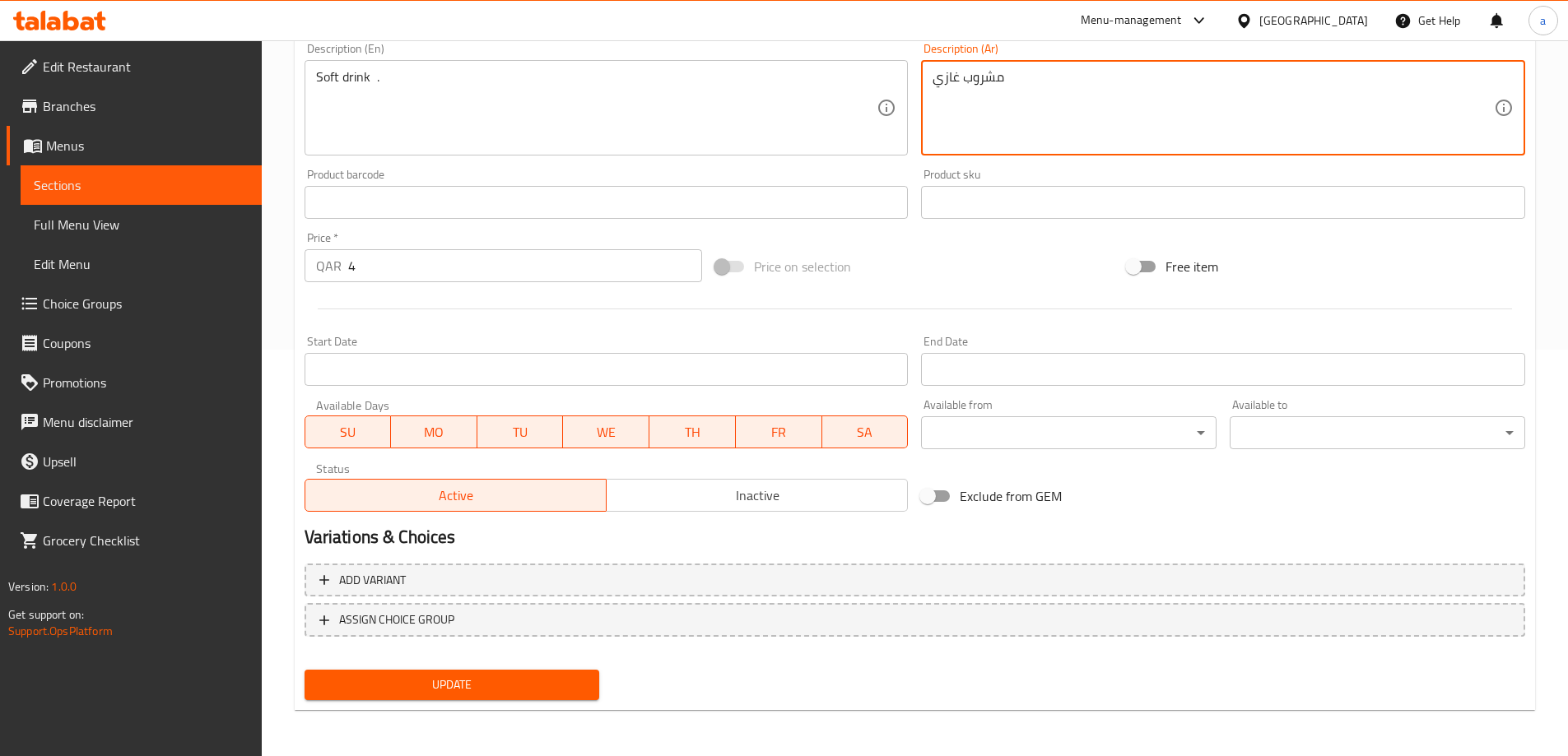
type textarea "مشروب غازي"
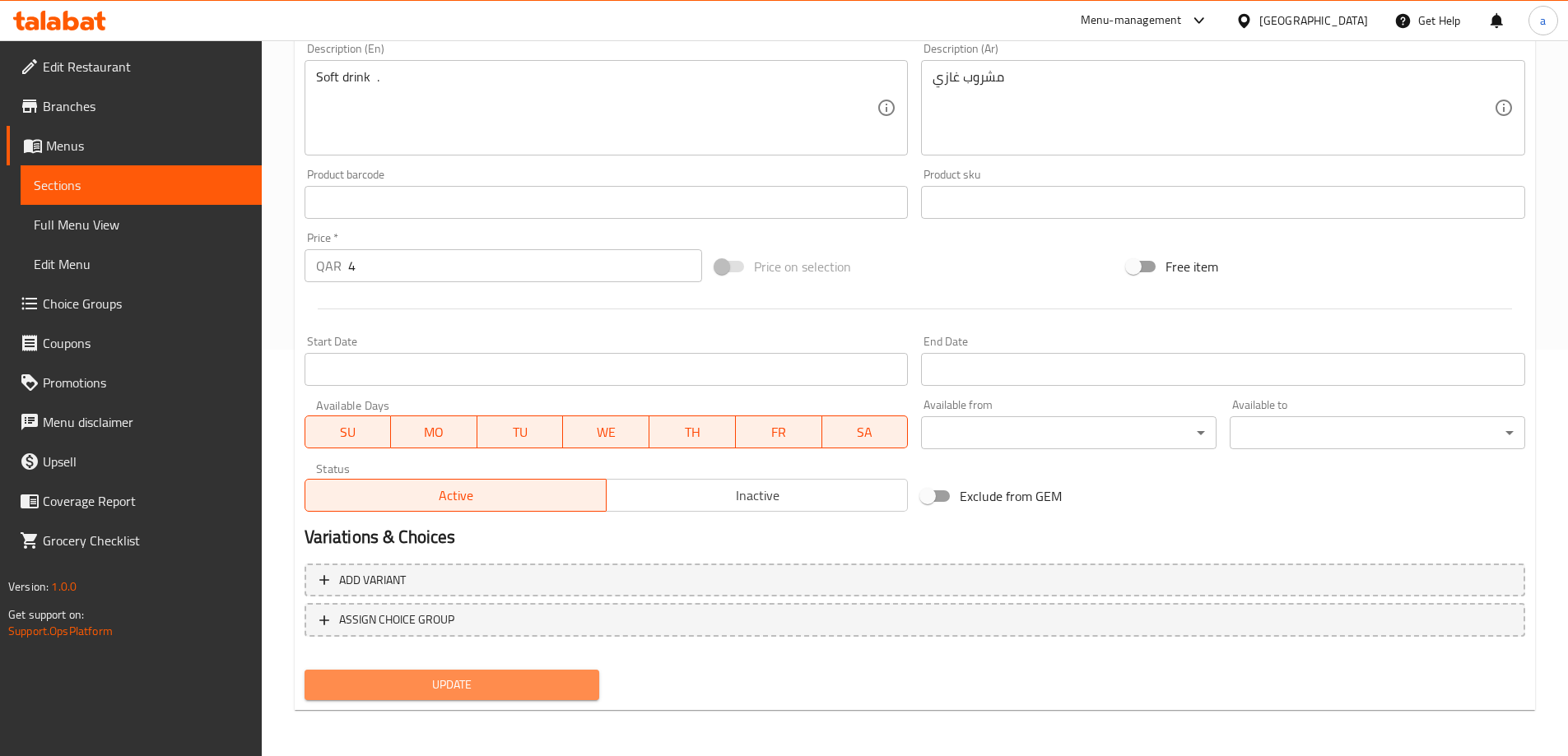
click at [532, 676] on span "Update" at bounding box center [452, 685] width 269 height 20
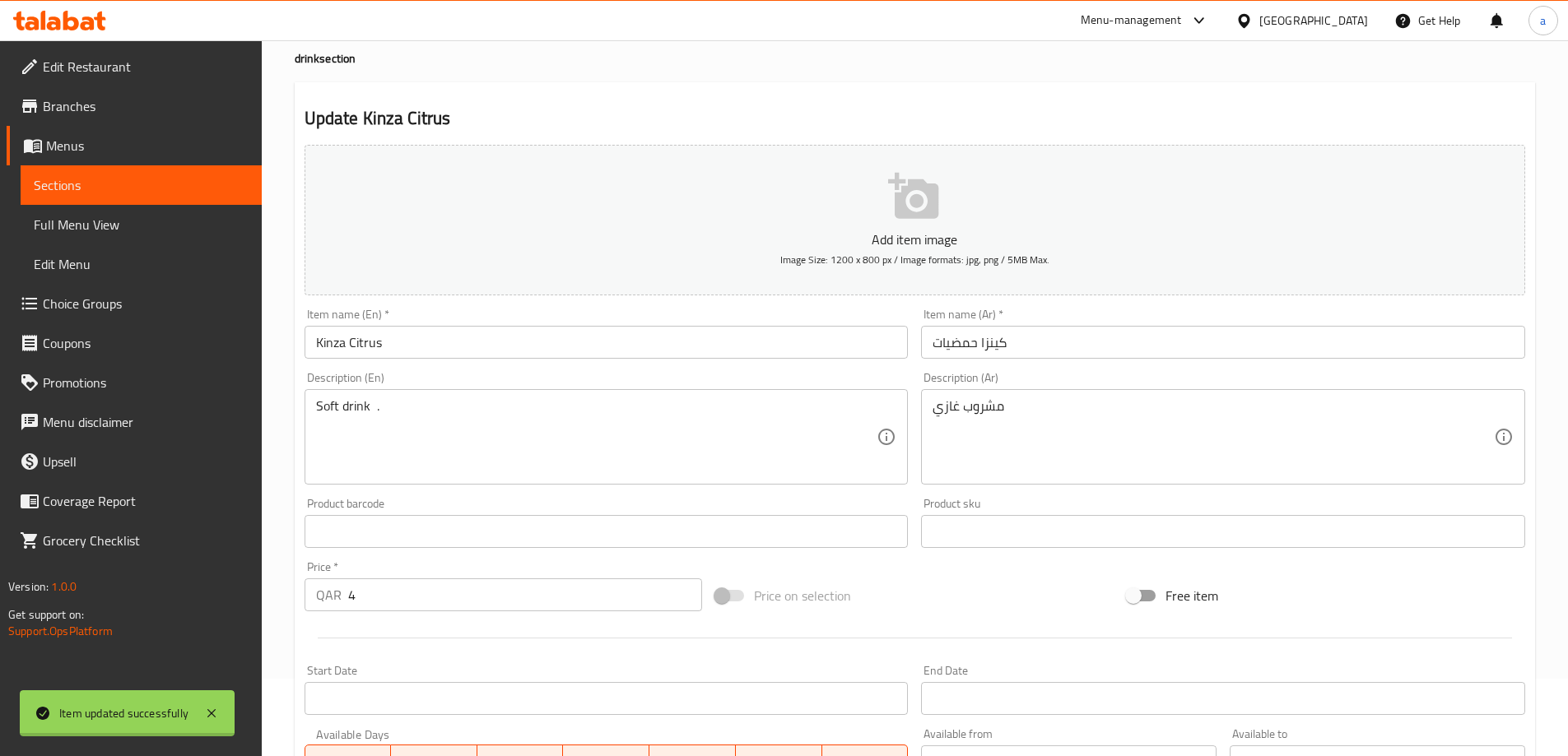
scroll to position [0, 0]
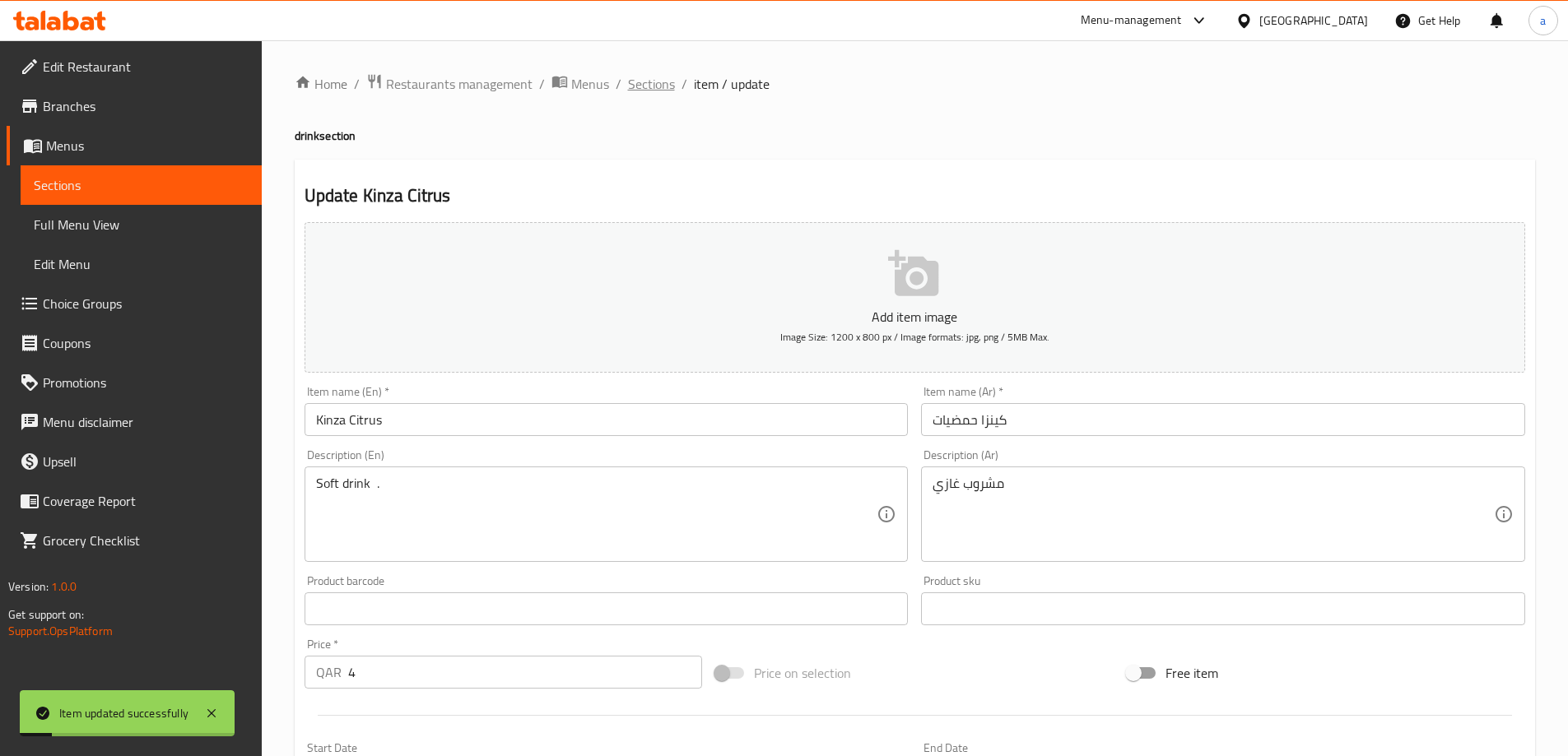
click at [634, 82] on span "Sections" at bounding box center [651, 83] width 47 height 19
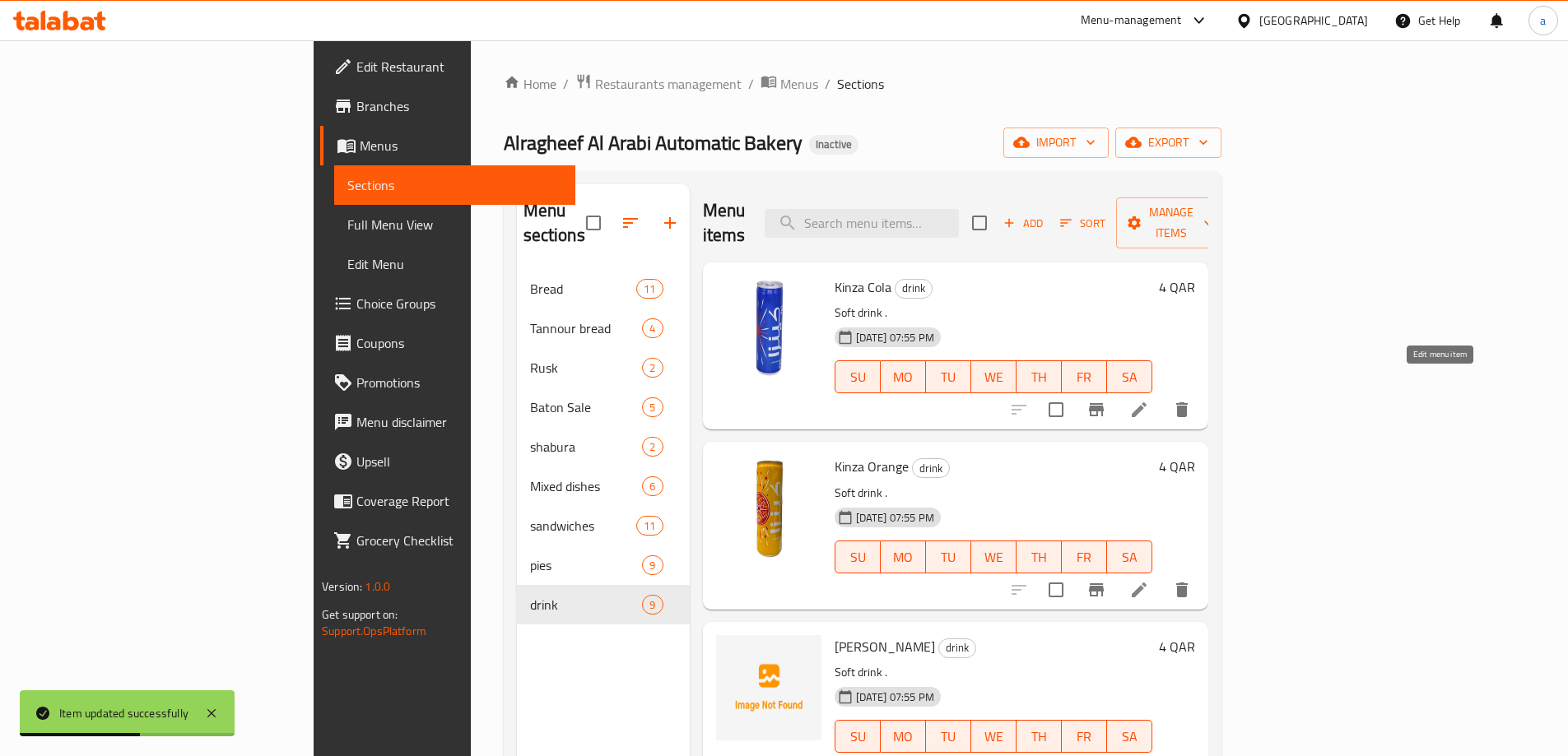
click at [1149, 400] on icon at bounding box center [1139, 409] width 19 height 19
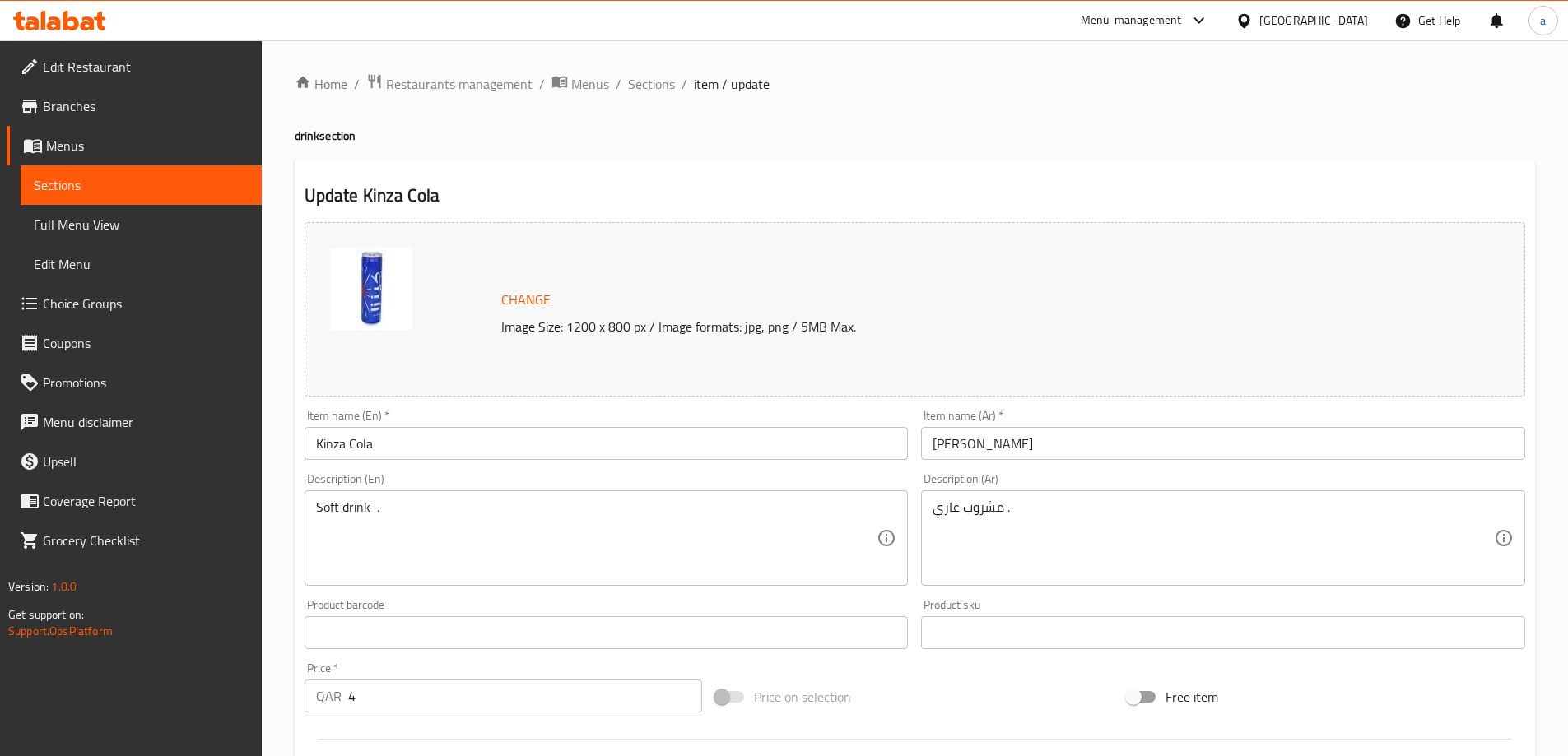
click at [664, 84] on span "Sections" at bounding box center [651, 83] width 47 height 19
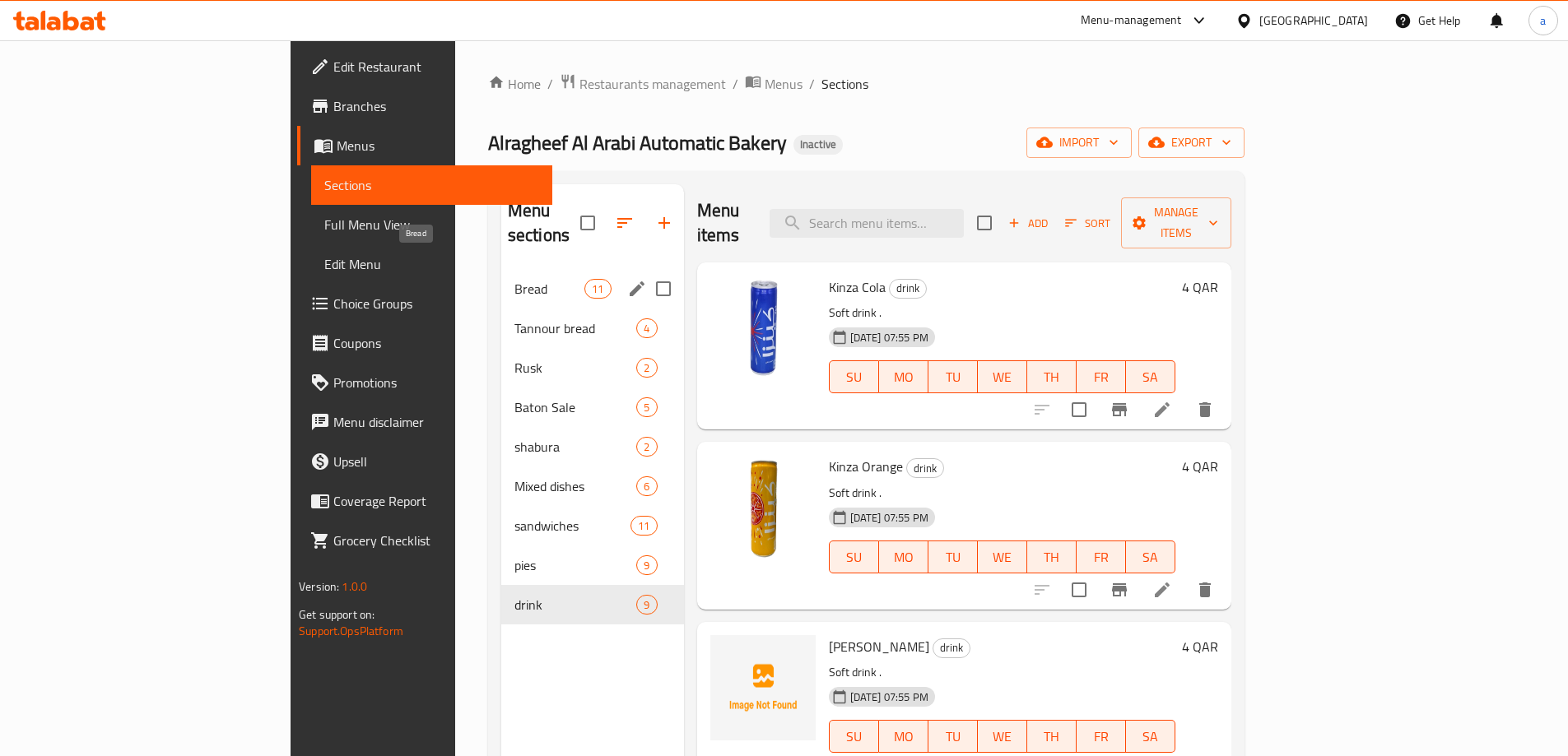
click at [515, 279] on span "Bread" at bounding box center [550, 288] width 70 height 19
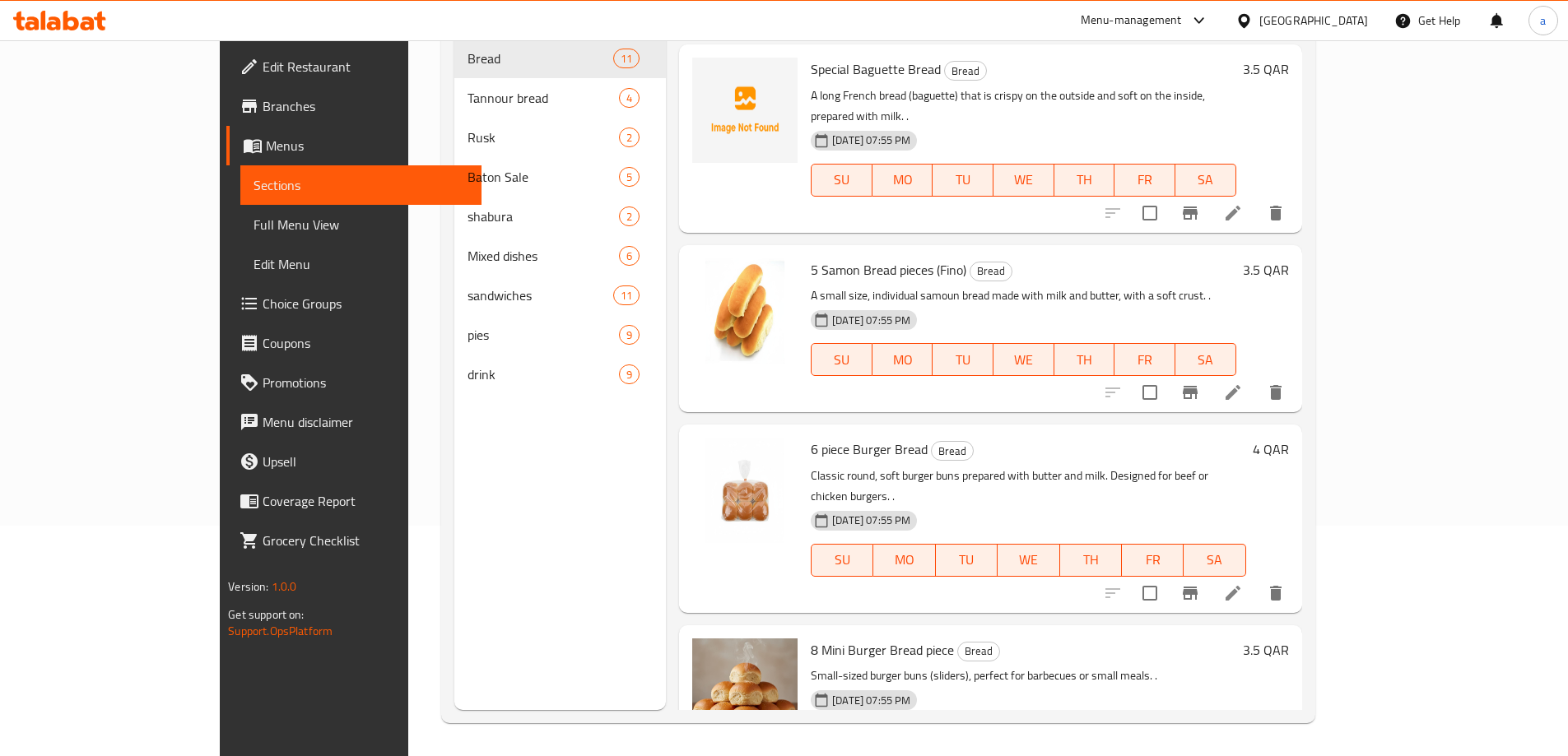
scroll to position [1072, 0]
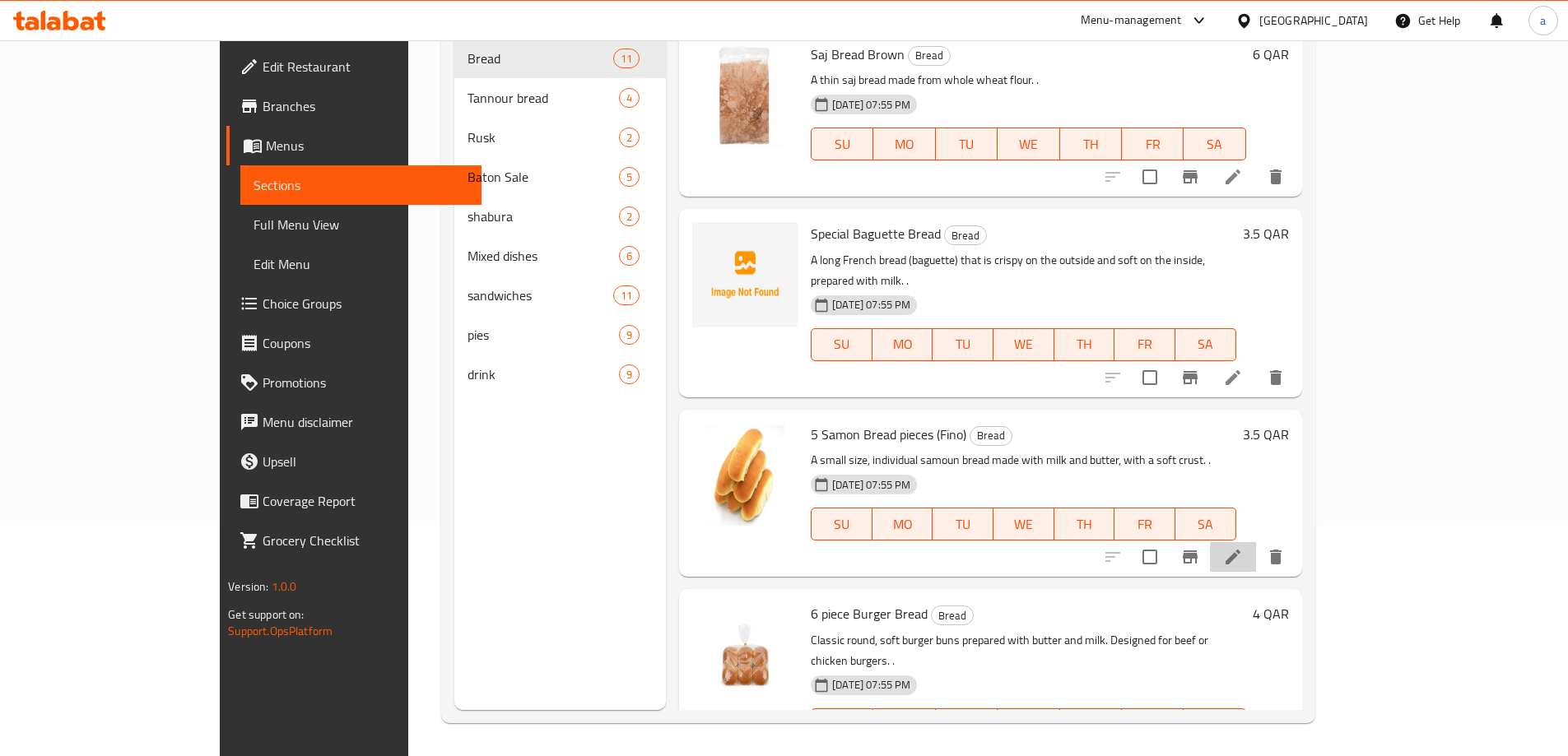
click at [1256, 542] on li at bounding box center [1233, 557] width 46 height 30
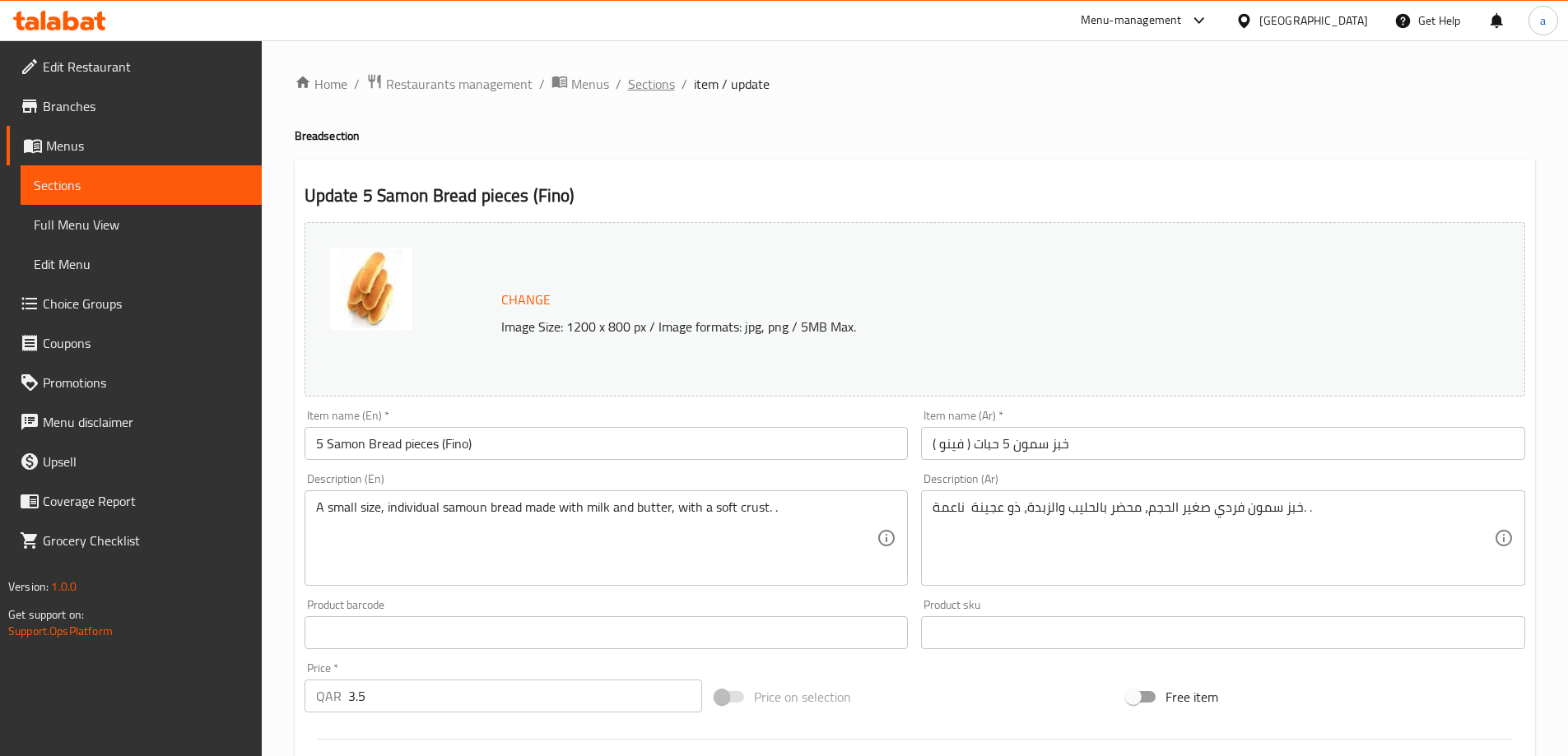
click at [653, 74] on span "Sections" at bounding box center [651, 83] width 47 height 19
